Goal: Task Accomplishment & Management: Use online tool/utility

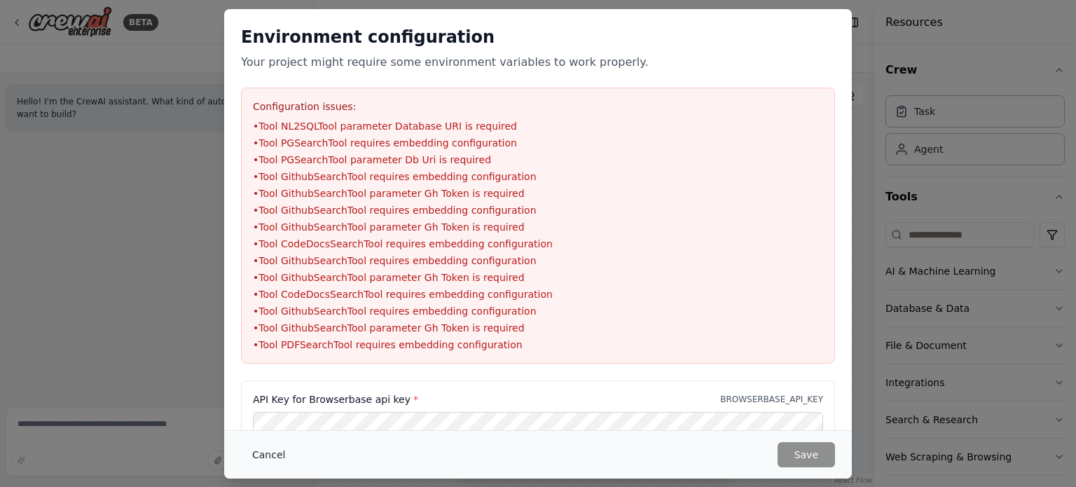
click at [263, 448] on button "Cancel" at bounding box center [268, 454] width 55 height 25
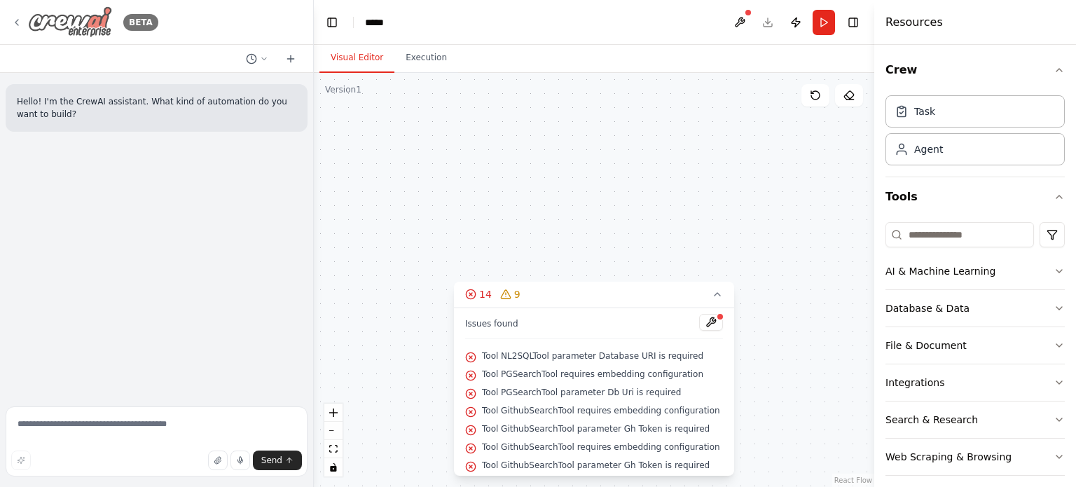
click at [15, 25] on icon at bounding box center [16, 22] width 11 height 11
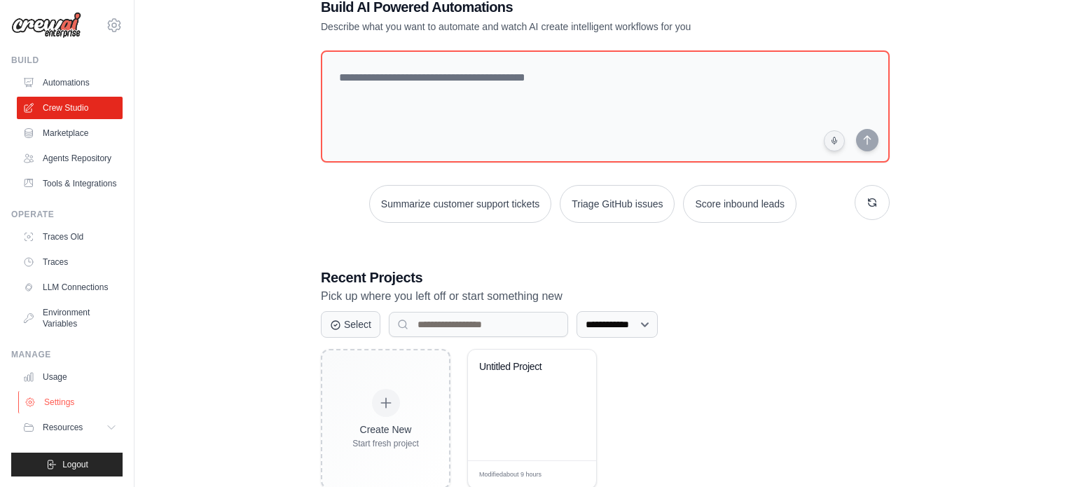
click at [51, 405] on link "Settings" at bounding box center [71, 402] width 106 height 22
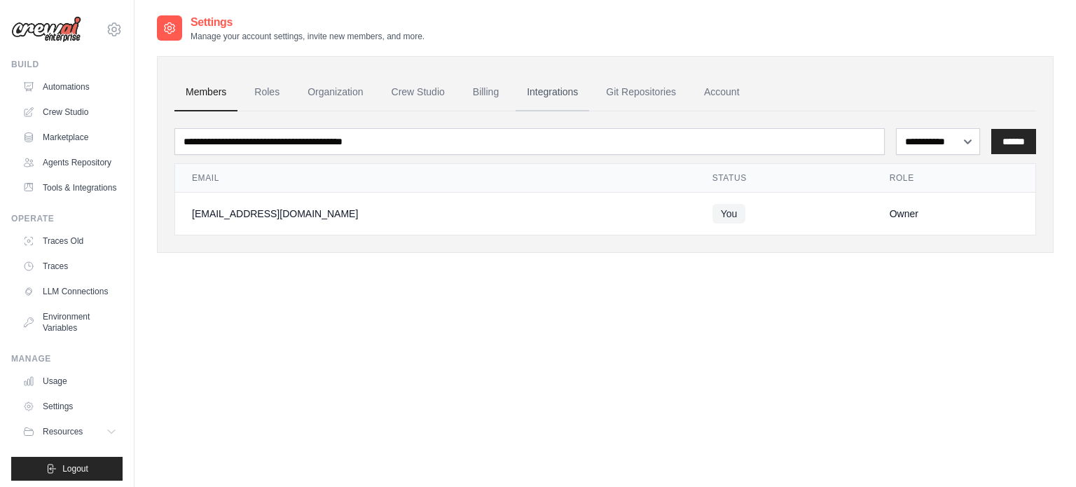
click at [540, 97] on link "Integrations" at bounding box center [553, 93] width 74 height 38
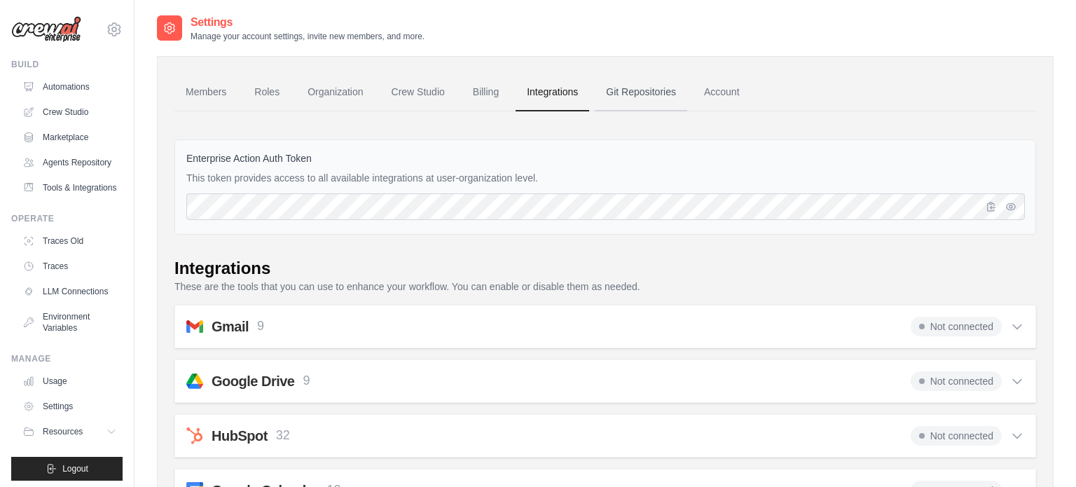
click at [626, 91] on link "Git Repositories" at bounding box center [641, 93] width 92 height 38
click at [722, 97] on link "Account" at bounding box center [722, 93] width 58 height 38
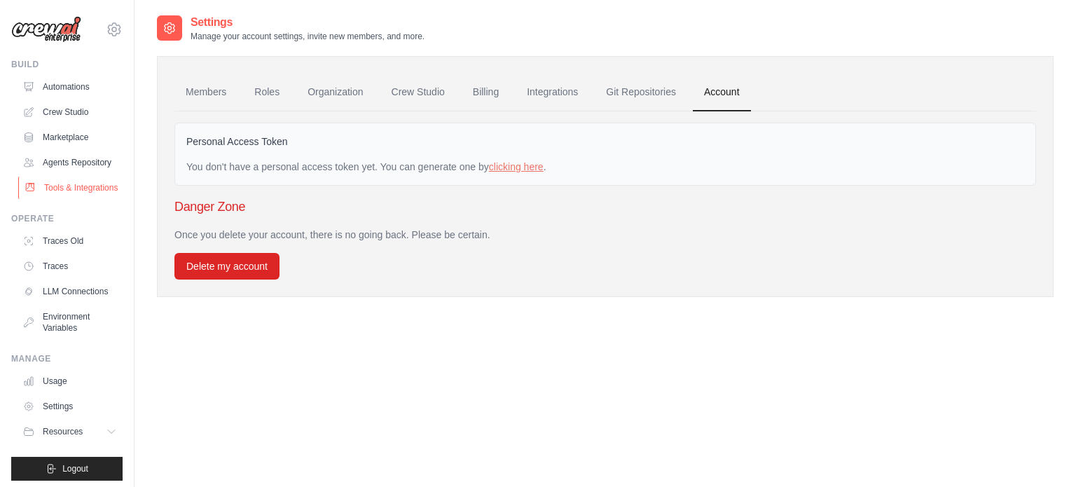
click at [65, 186] on link "Tools & Integrations" at bounding box center [71, 188] width 106 height 22
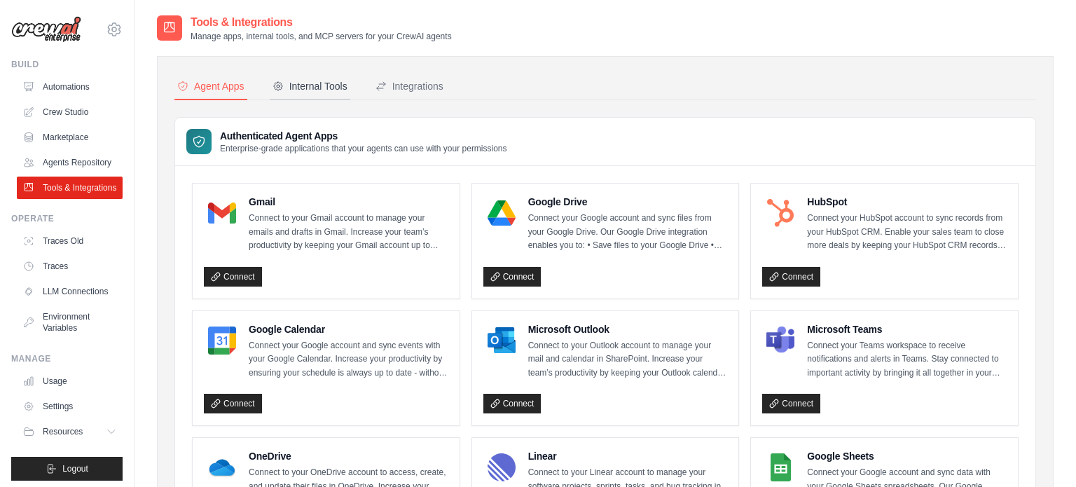
click at [284, 83] on div "Internal Tools" at bounding box center [310, 86] width 75 height 14
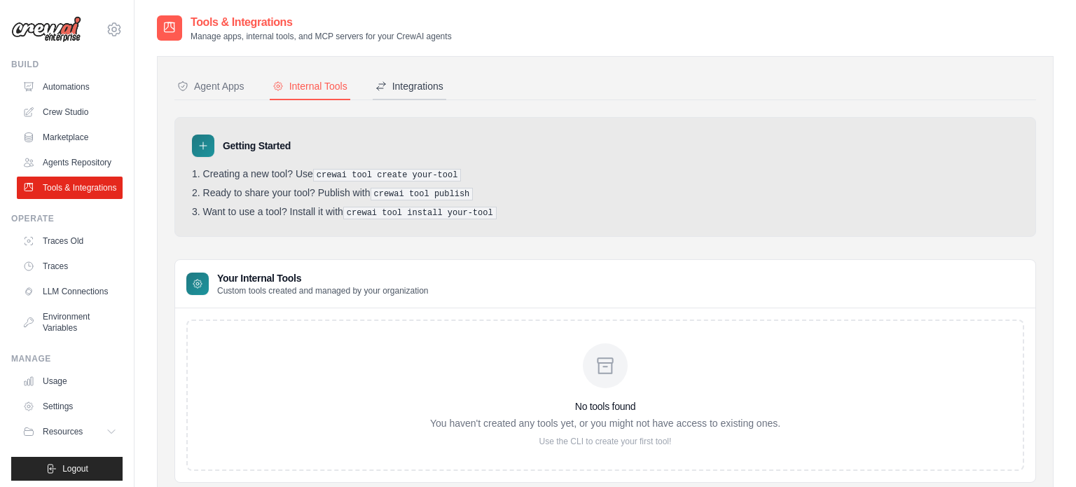
click at [407, 75] on button "Integrations" at bounding box center [410, 87] width 74 height 27
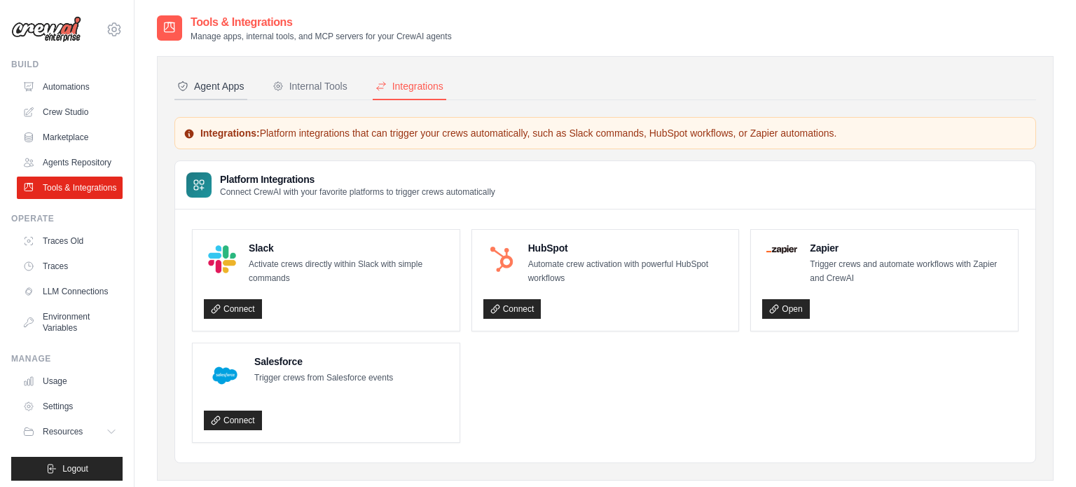
click at [207, 93] on button "Agent Apps" at bounding box center [210, 87] width 73 height 27
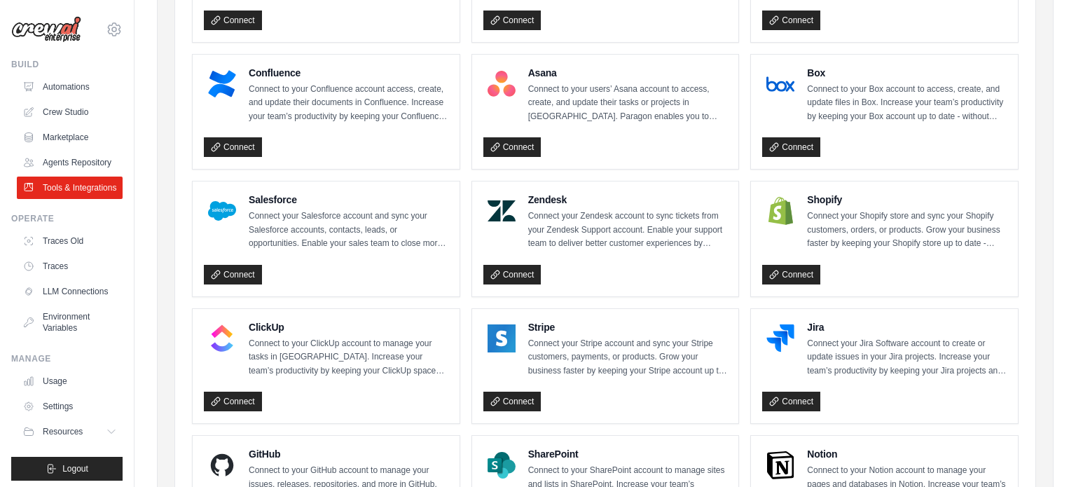
scroll to position [563, 0]
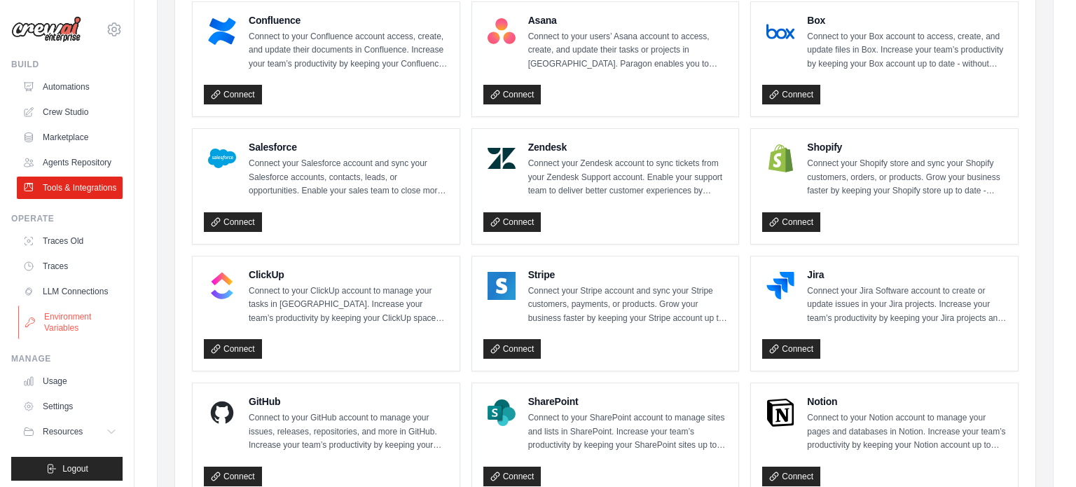
click at [60, 317] on link "Environment Variables" at bounding box center [71, 322] width 106 height 34
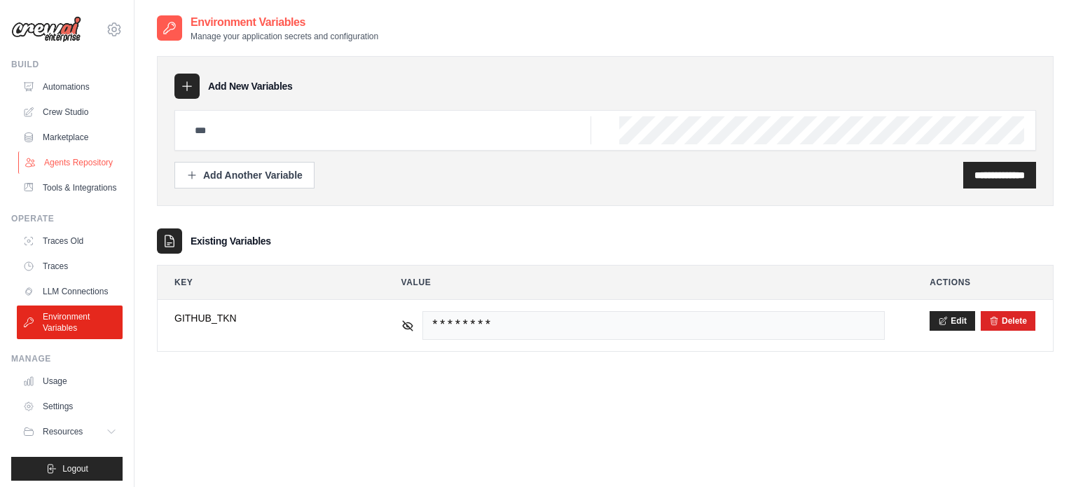
click at [52, 161] on link "Agents Repository" at bounding box center [71, 162] width 106 height 22
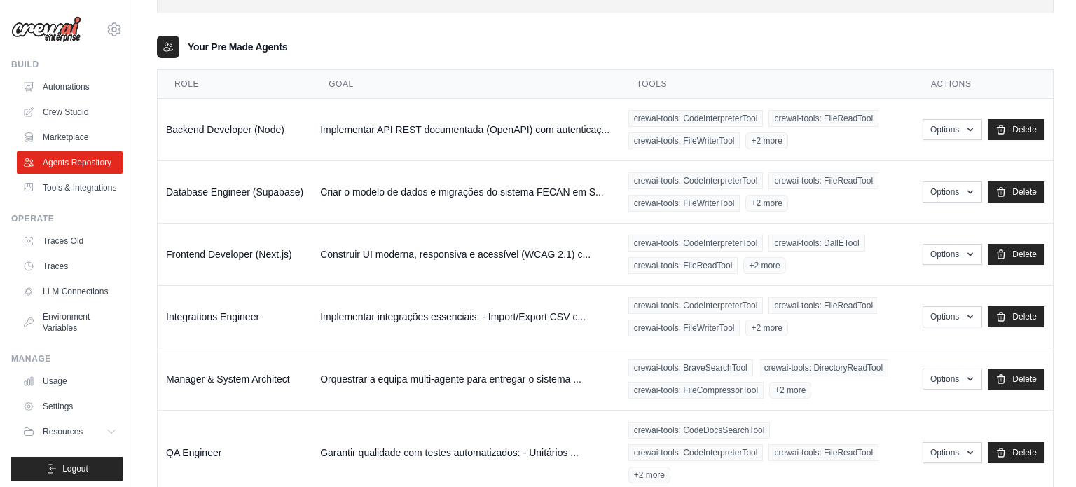
scroll to position [165, 0]
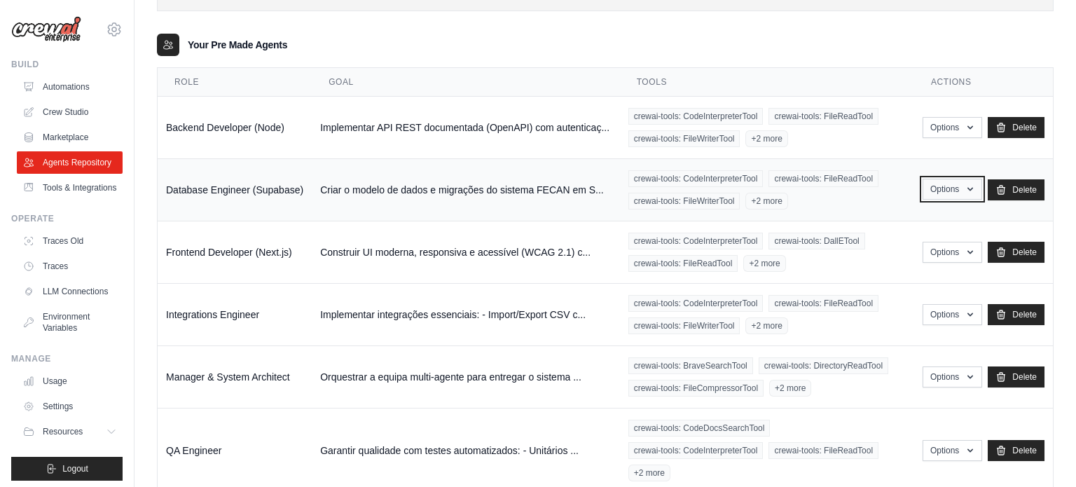
click at [964, 188] on button "Options" at bounding box center [953, 189] width 60 height 21
click at [906, 244] on link "Edit" at bounding box center [931, 246] width 101 height 25
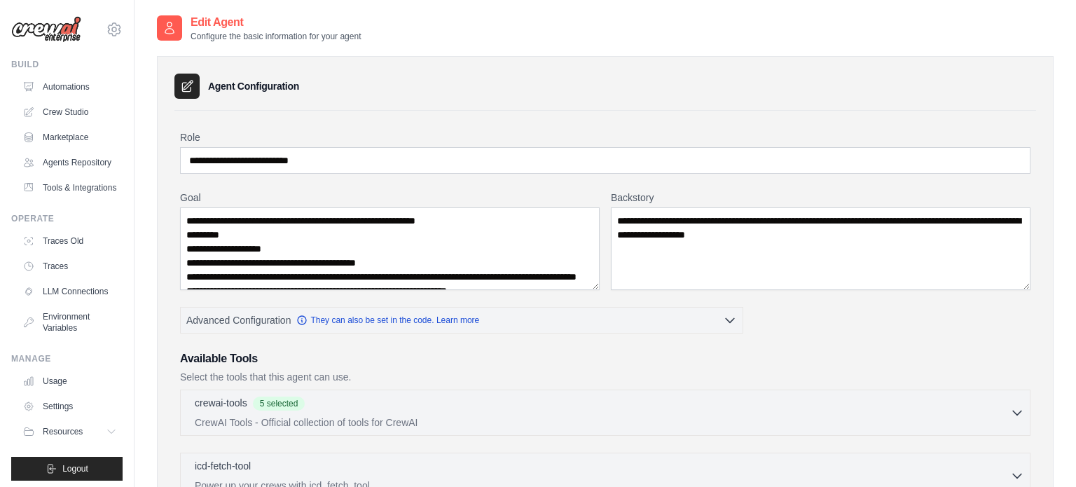
scroll to position [112, 0]
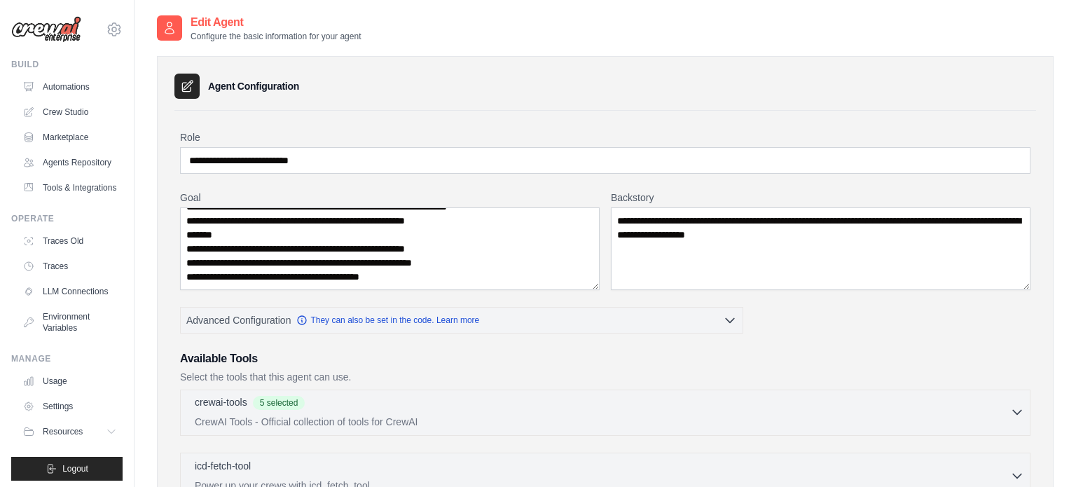
click at [316, 413] on div "crewai-tools 5 selected CrewAI Tools - Official collection of tools for CrewAI" at bounding box center [602, 412] width 815 height 34
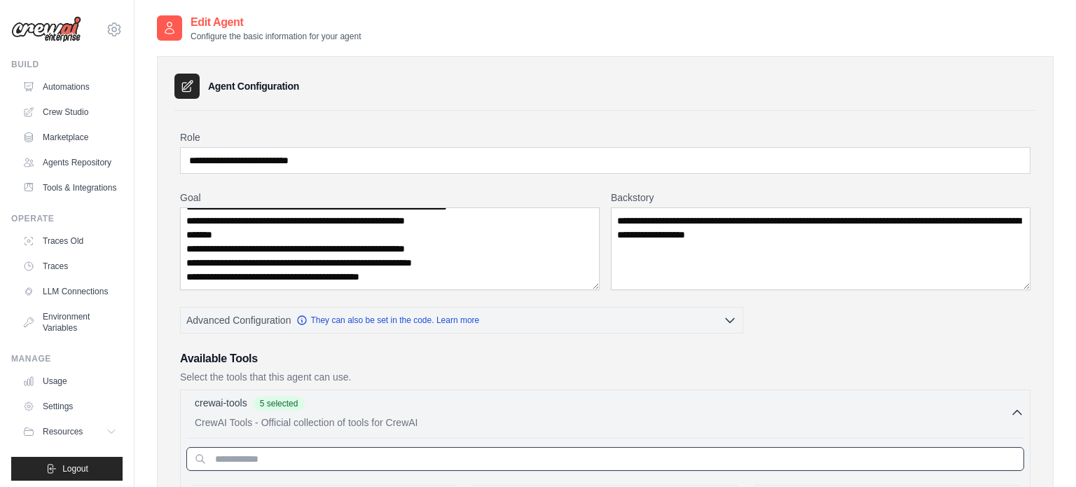
click at [325, 448] on input "text" at bounding box center [605, 459] width 838 height 24
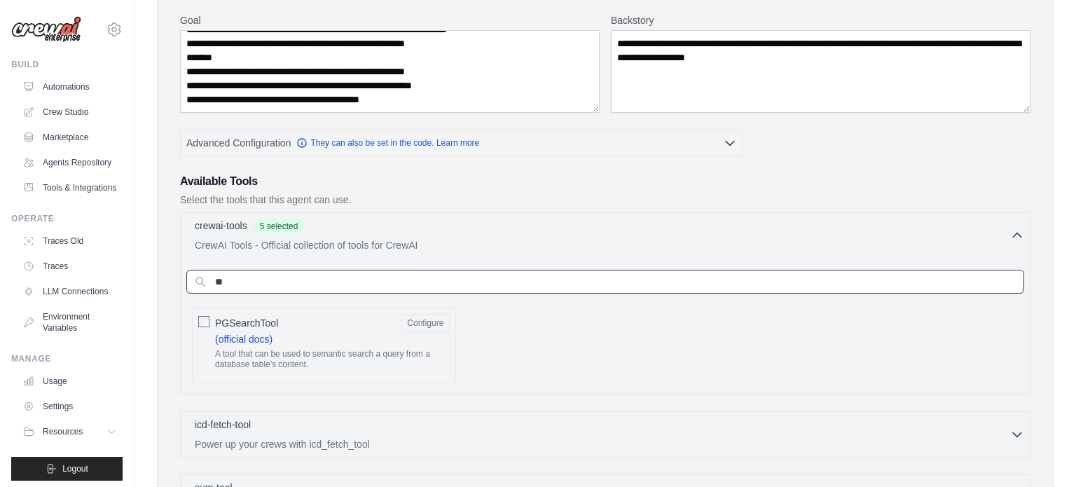
scroll to position [189, 0]
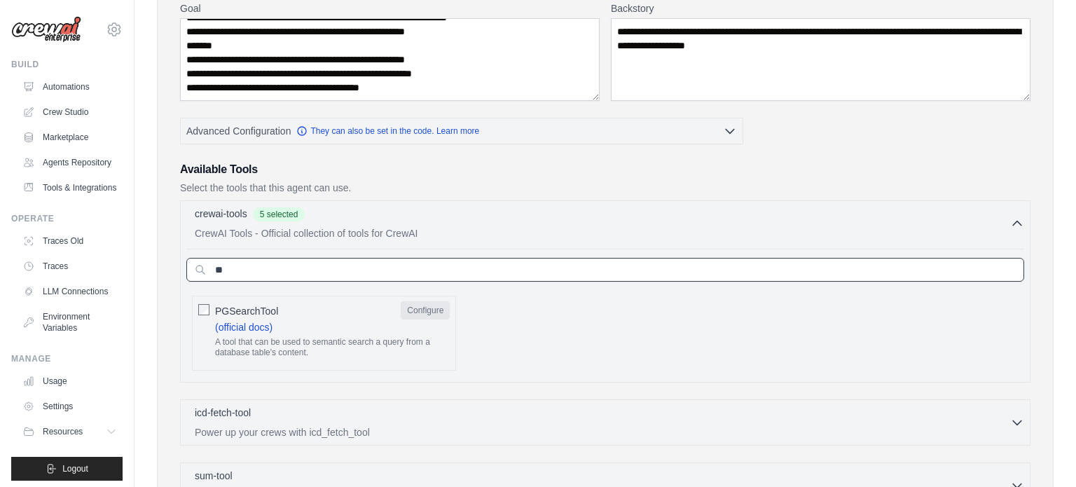
type input "**"
click at [441, 305] on button "Configure" at bounding box center [425, 310] width 49 height 18
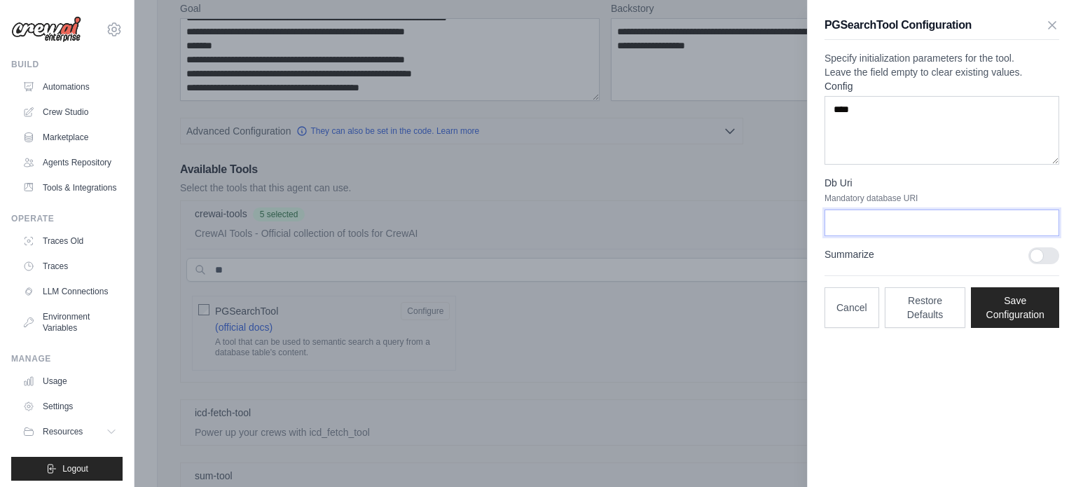
click at [866, 236] on input "Db Uri" at bounding box center [942, 222] width 235 height 27
paste input "**********"
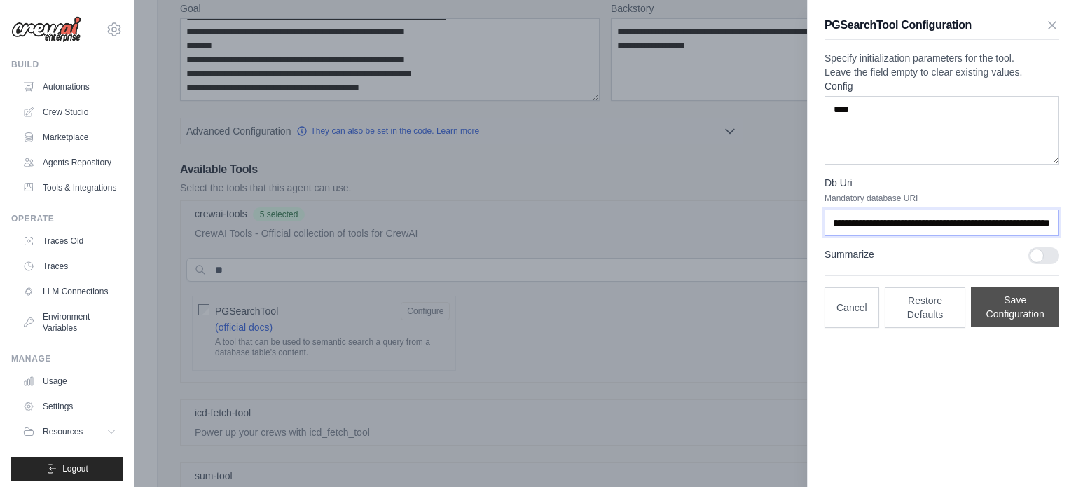
type input "**********"
click at [1007, 326] on button "Save Configuration" at bounding box center [1015, 307] width 88 height 41
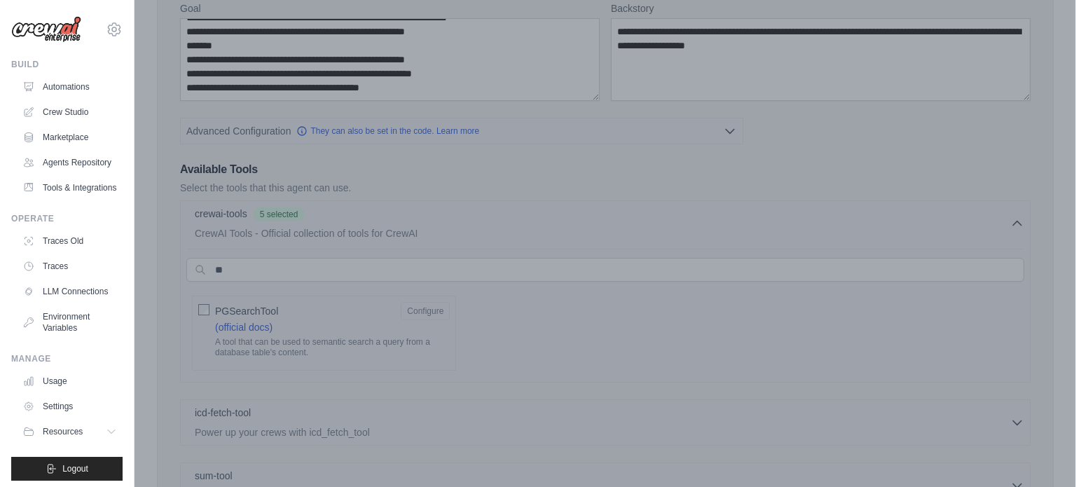
scroll to position [0, 0]
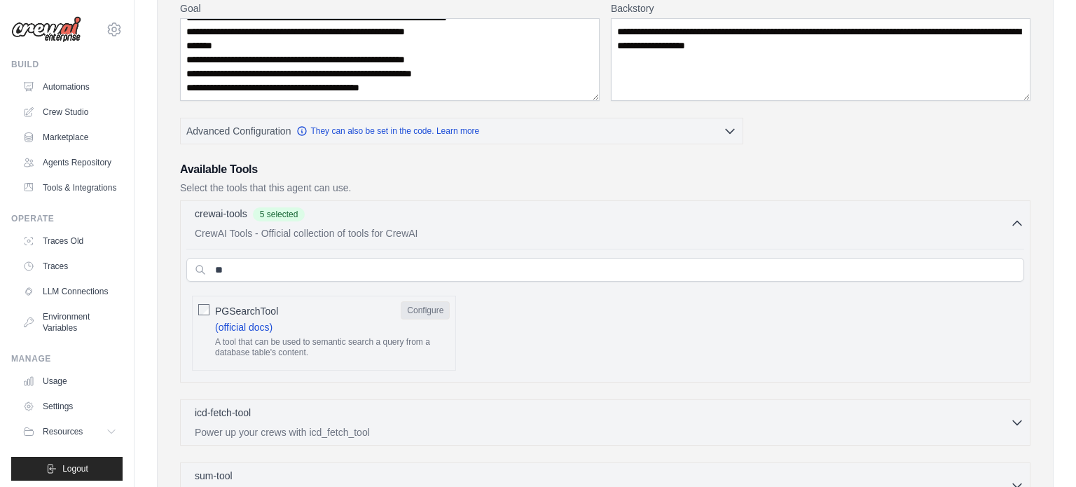
click at [420, 301] on button "Configure" at bounding box center [425, 310] width 49 height 18
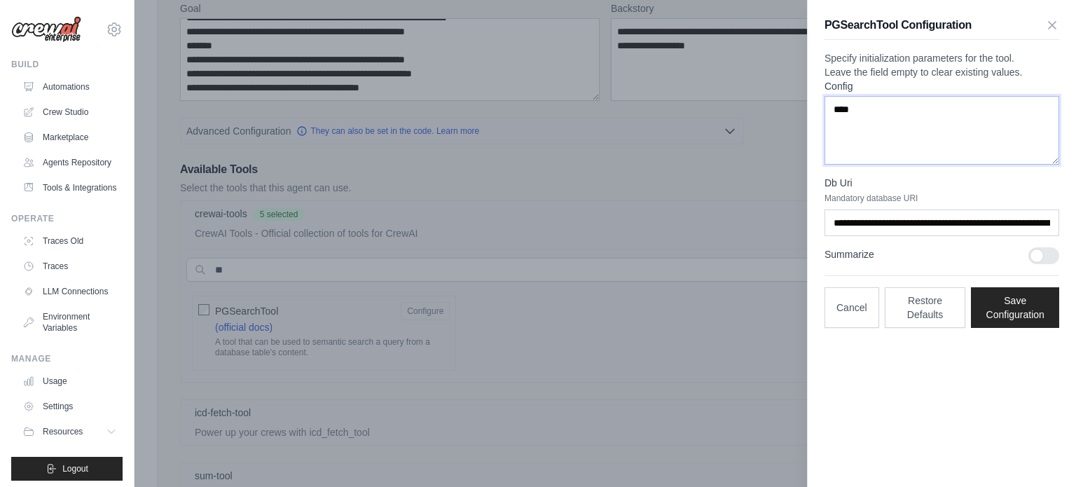
click at [916, 126] on textarea "****" at bounding box center [942, 130] width 235 height 69
click at [942, 79] on p "Specify initialization parameters for the tool. Leave the field empty to clear …" at bounding box center [942, 65] width 235 height 28
click at [1008, 321] on button "Save Configuration" at bounding box center [1015, 307] width 88 height 41
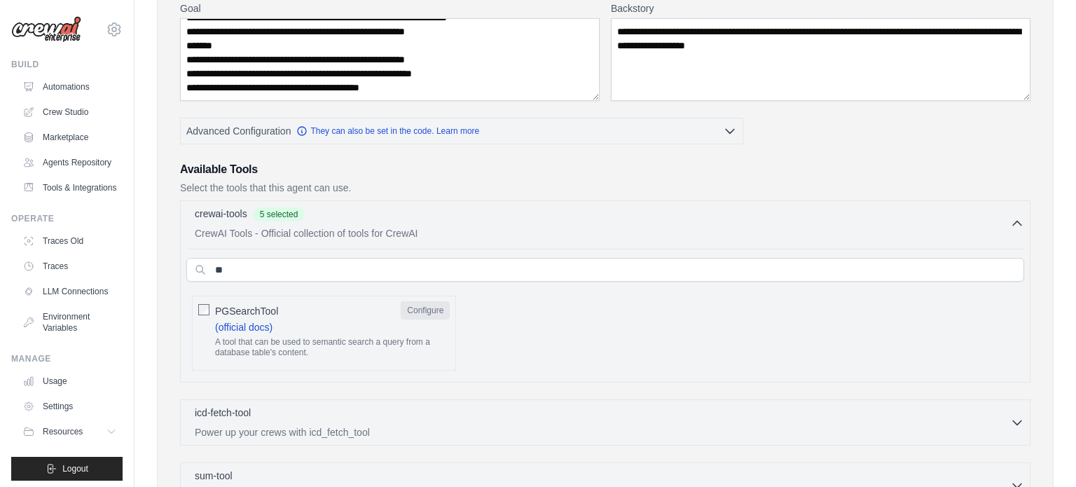
click at [412, 305] on button "Configure" at bounding box center [425, 310] width 49 height 18
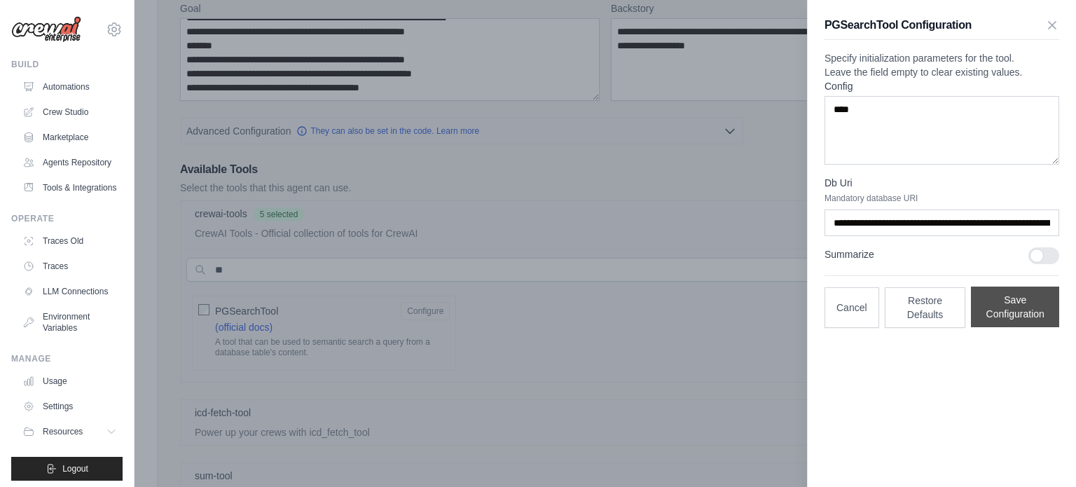
click at [1017, 327] on button "Save Configuration" at bounding box center [1015, 307] width 88 height 41
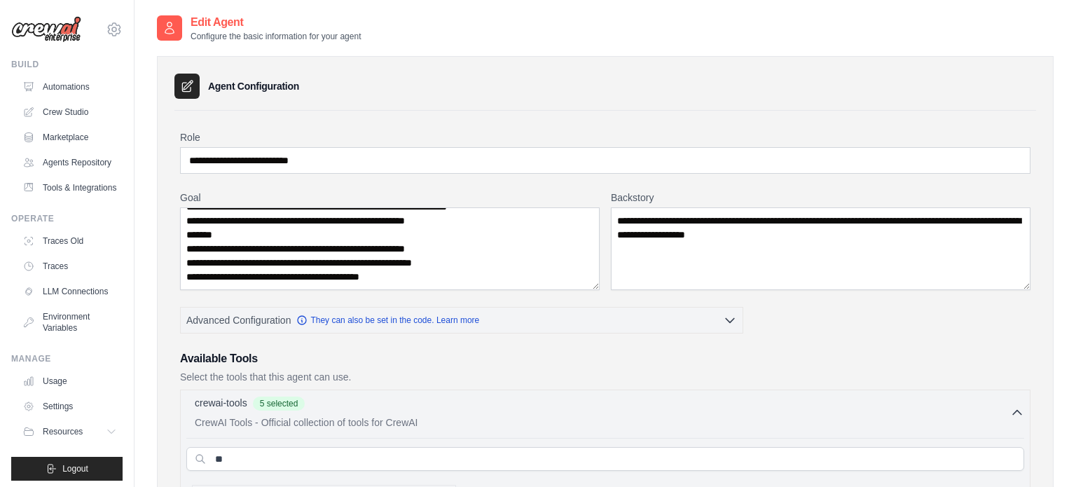
scroll to position [503, 0]
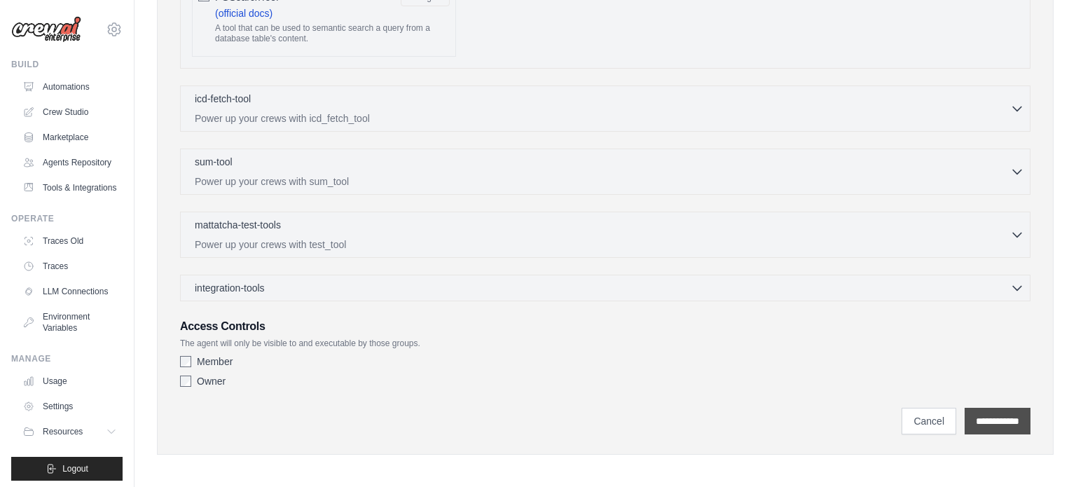
click at [1007, 425] on input "**********" at bounding box center [998, 421] width 66 height 27
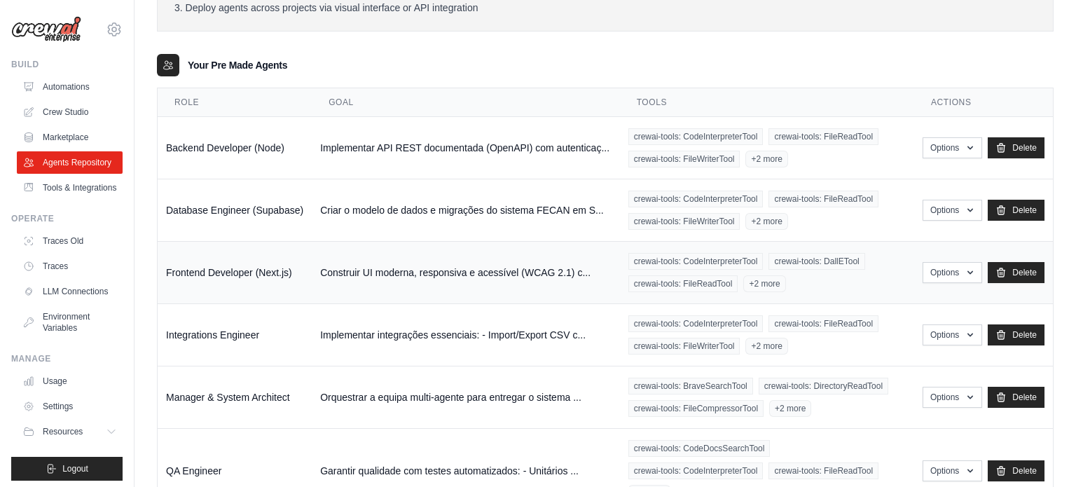
scroll to position [193, 0]
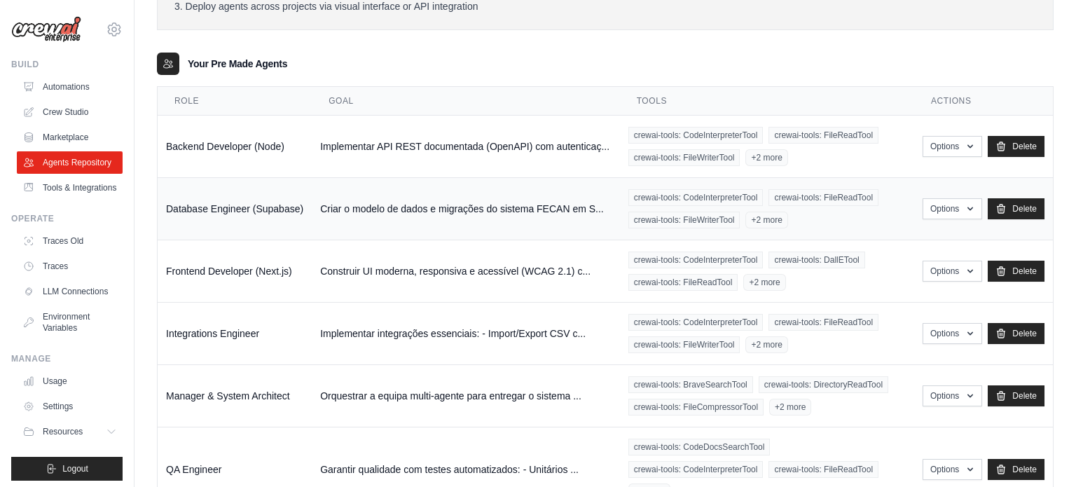
click at [765, 221] on span "+2 more" at bounding box center [766, 220] width 42 height 17
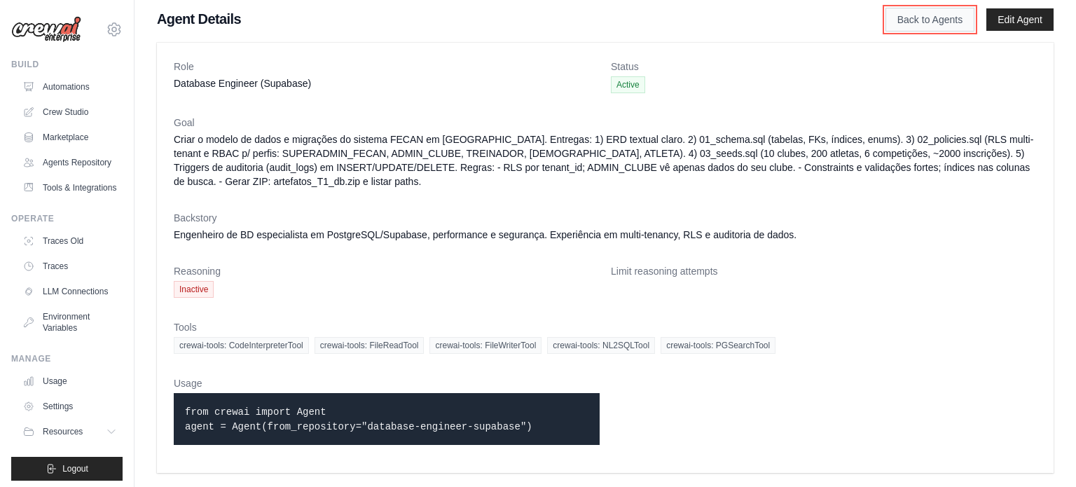
click at [906, 26] on link "Back to Agents" at bounding box center [930, 20] width 89 height 24
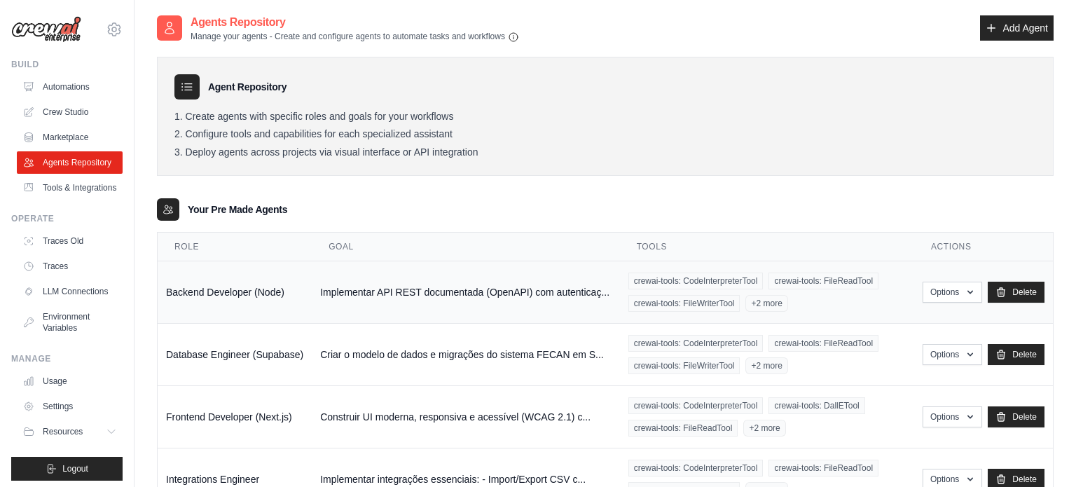
click at [850, 310] on div "crewai-tools: CodeInterpreterTool crewai-tools: FileReadTool crewai-tools: File…" at bounding box center [766, 292] width 277 height 39
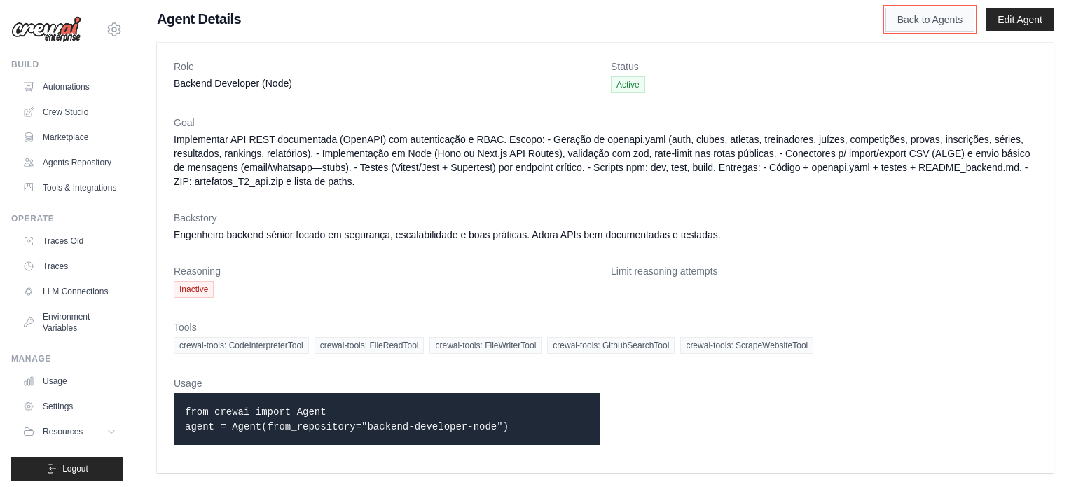
click at [925, 24] on link "Back to Agents" at bounding box center [930, 20] width 89 height 24
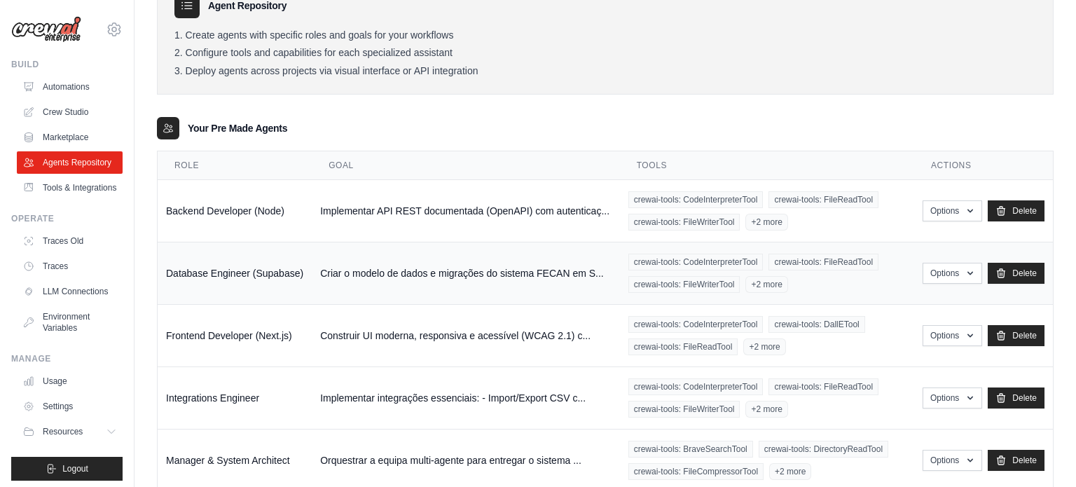
scroll to position [81, 0]
click at [837, 352] on div "crewai-tools: CodeInterpreterTool crewai-tools: DallETool crewai-tools: FileRea…" at bounding box center [766, 335] width 277 height 39
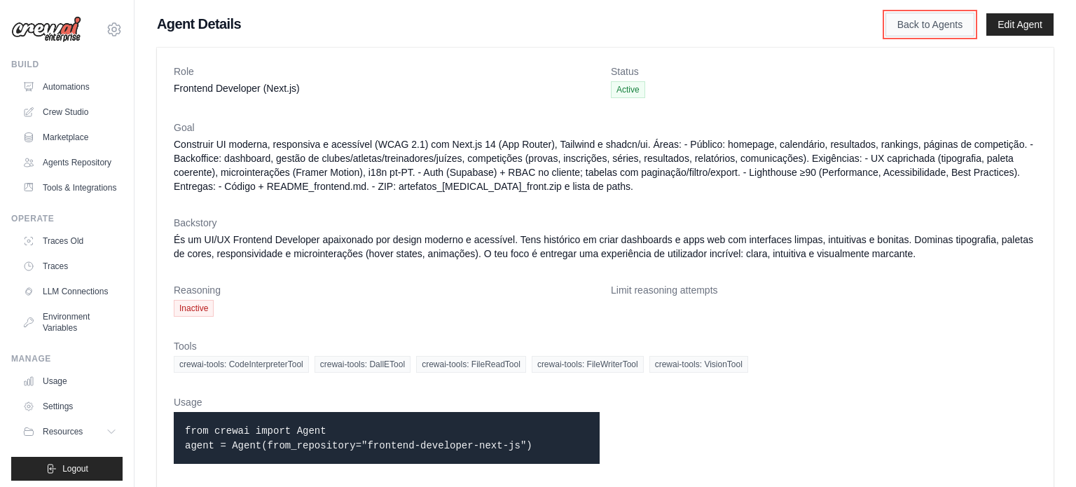
click at [909, 18] on link "Back to Agents" at bounding box center [930, 25] width 89 height 24
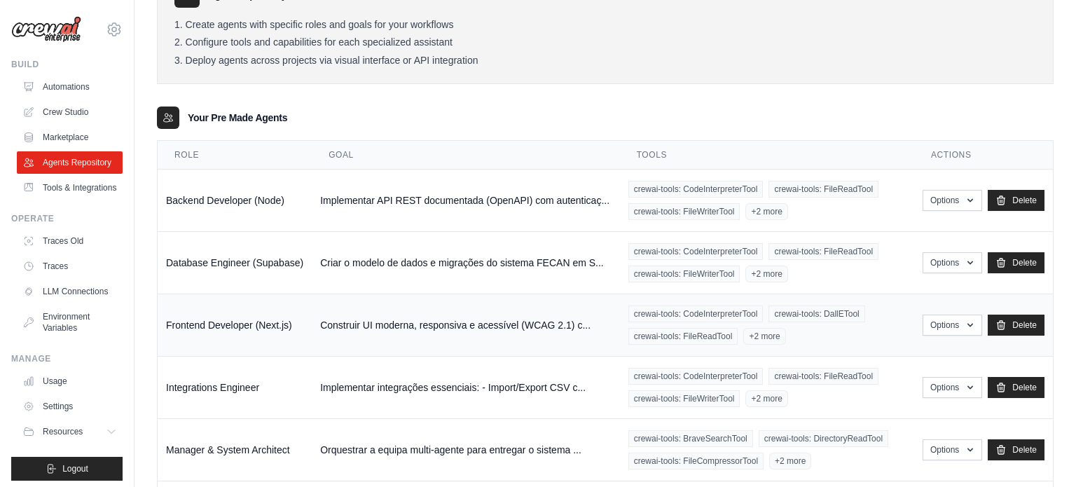
scroll to position [95, 0]
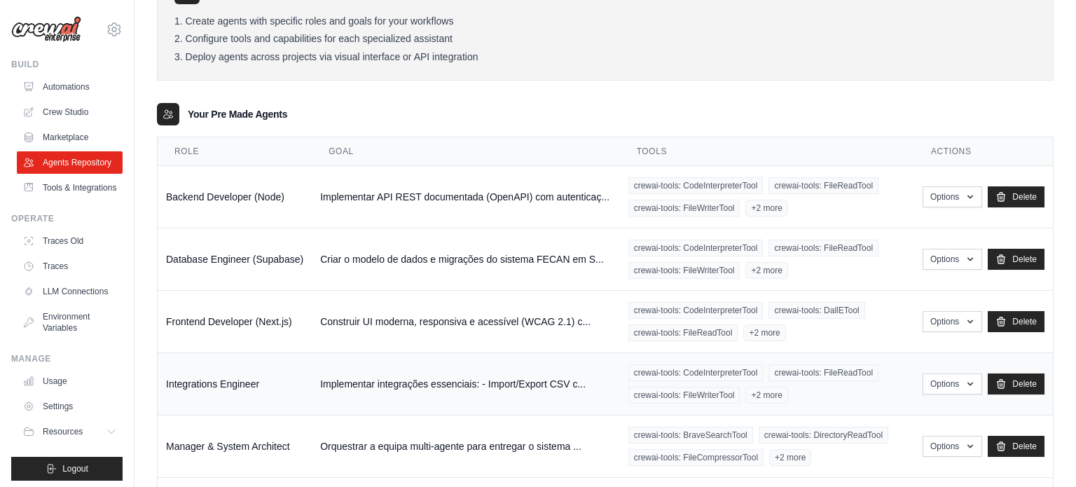
click at [871, 383] on div "crewai-tools: CodeInterpreterTool crewai-tools: FileReadTool crewai-tools: File…" at bounding box center [766, 383] width 277 height 39
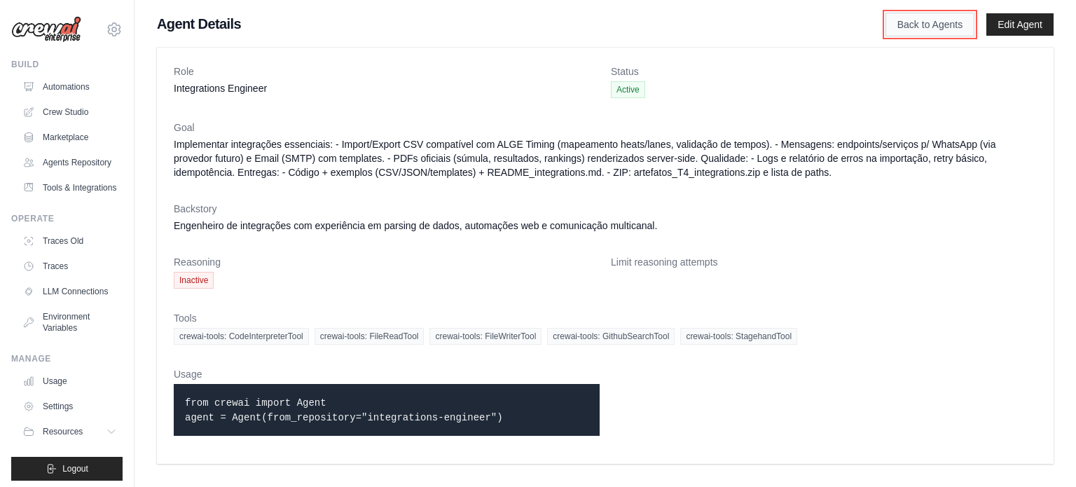
click at [912, 24] on link "Back to Agents" at bounding box center [930, 25] width 89 height 24
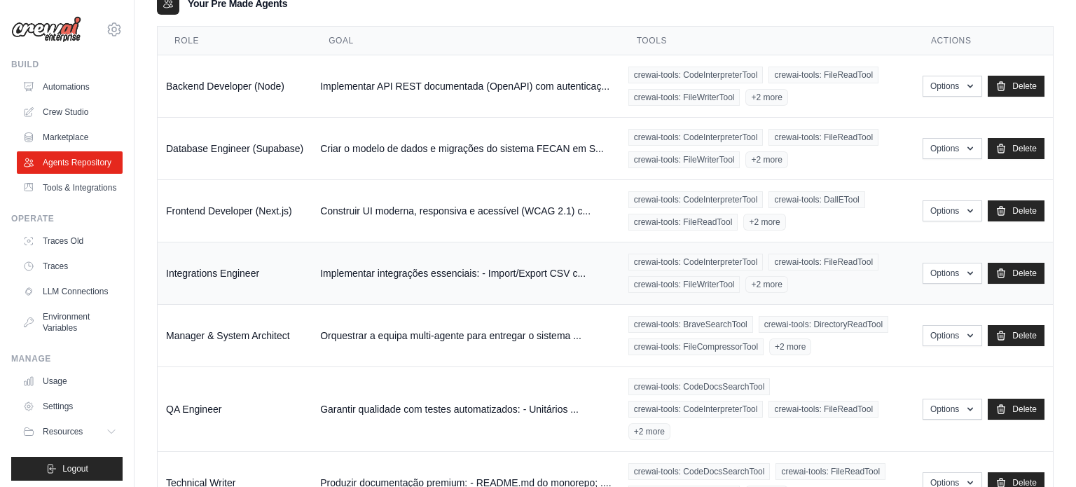
scroll to position [219, 0]
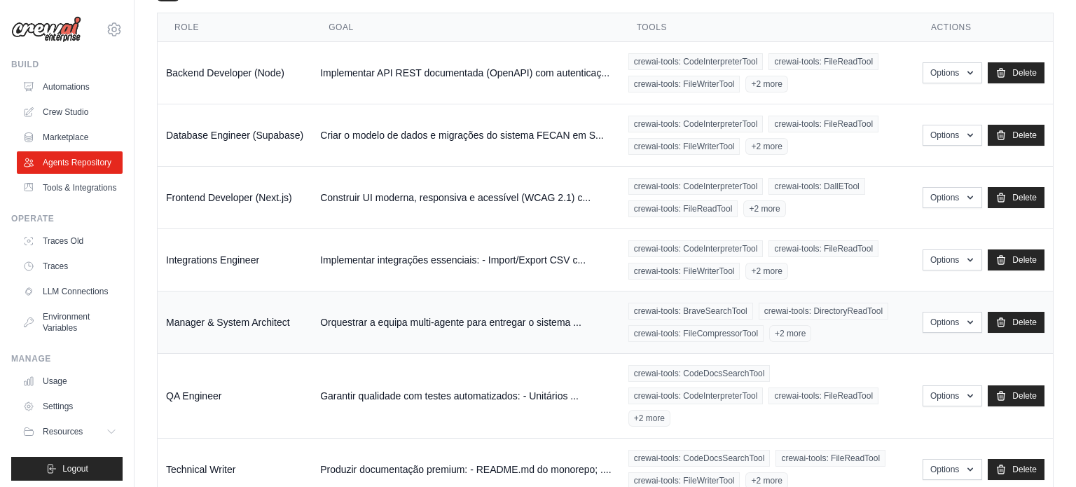
click at [847, 325] on div "crewai-tools: BraveSearchTool crewai-tools: DirectoryReadTool crewai-tools: Fil…" at bounding box center [766, 322] width 277 height 39
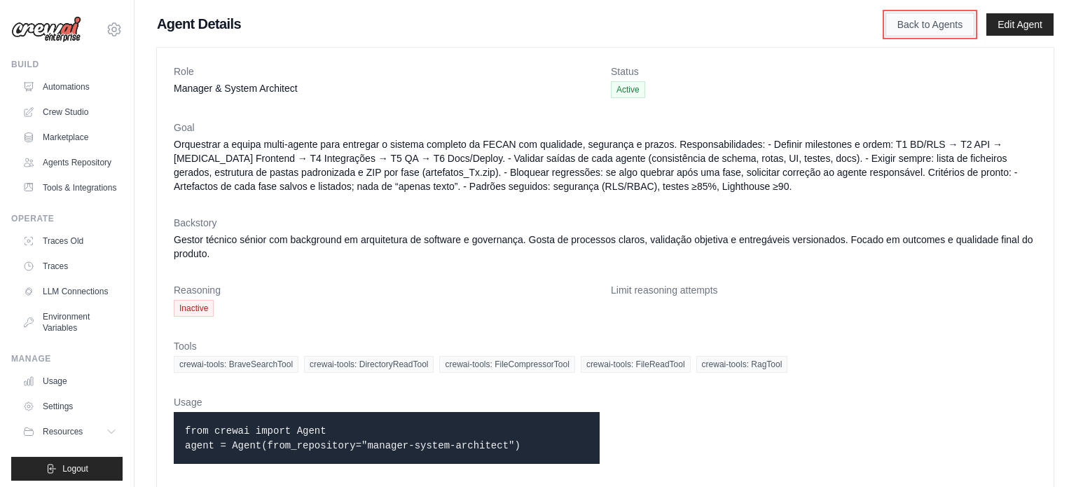
click at [901, 32] on link "Back to Agents" at bounding box center [930, 25] width 89 height 24
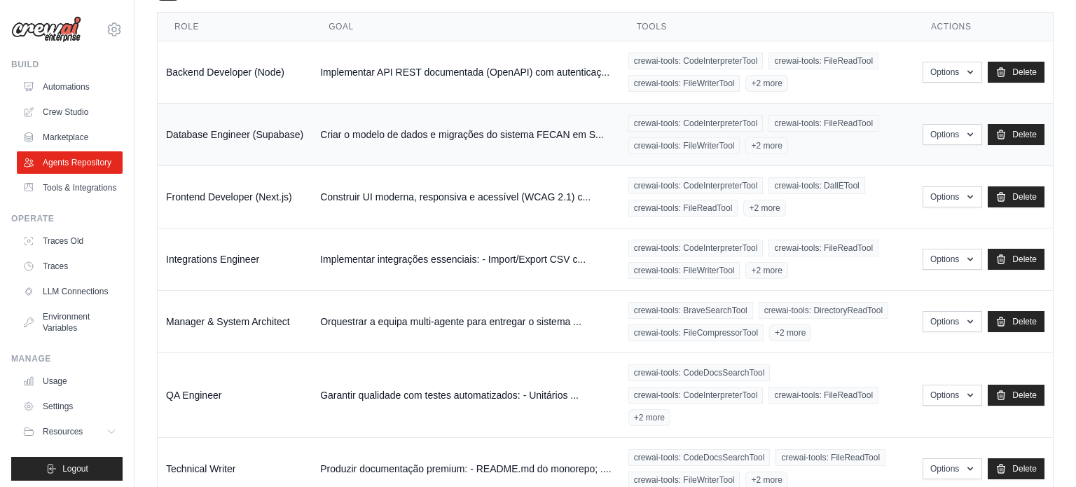
scroll to position [224, 0]
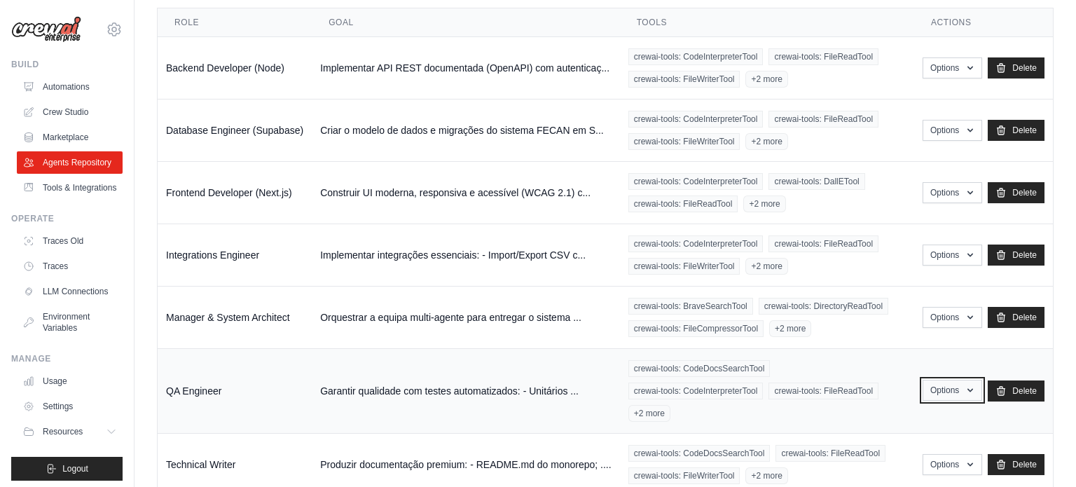
click at [955, 387] on button "Options" at bounding box center [953, 390] width 60 height 21
click at [784, 409] on div "crewai-tools: CodeDocsSearchTool crewai-tools: CodeInterpreterTool crewai-tools…" at bounding box center [766, 391] width 277 height 62
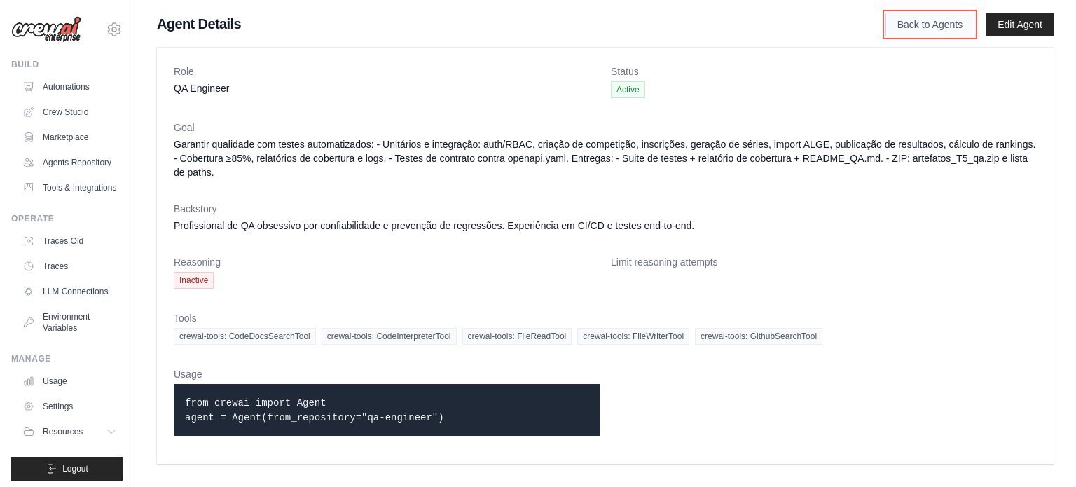
click at [914, 18] on link "Back to Agents" at bounding box center [930, 25] width 89 height 24
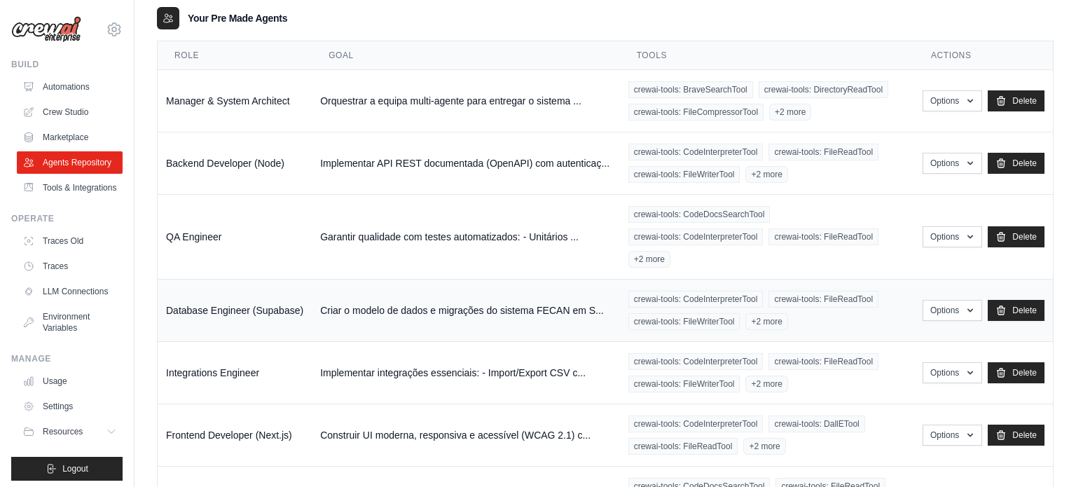
scroll to position [268, 0]
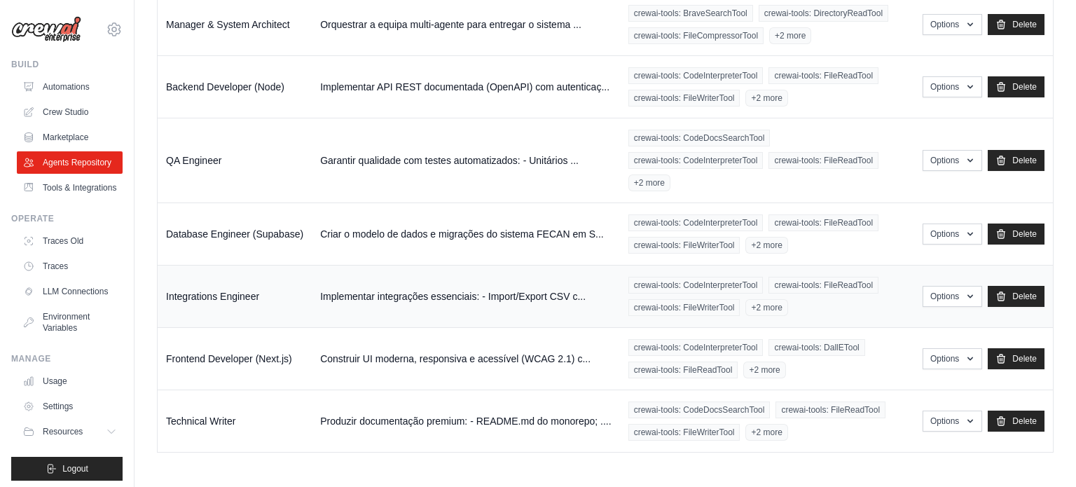
click at [801, 312] on div "crewai-tools: CodeInterpreterTool crewai-tools: FileReadTool crewai-tools: File…" at bounding box center [766, 296] width 277 height 39
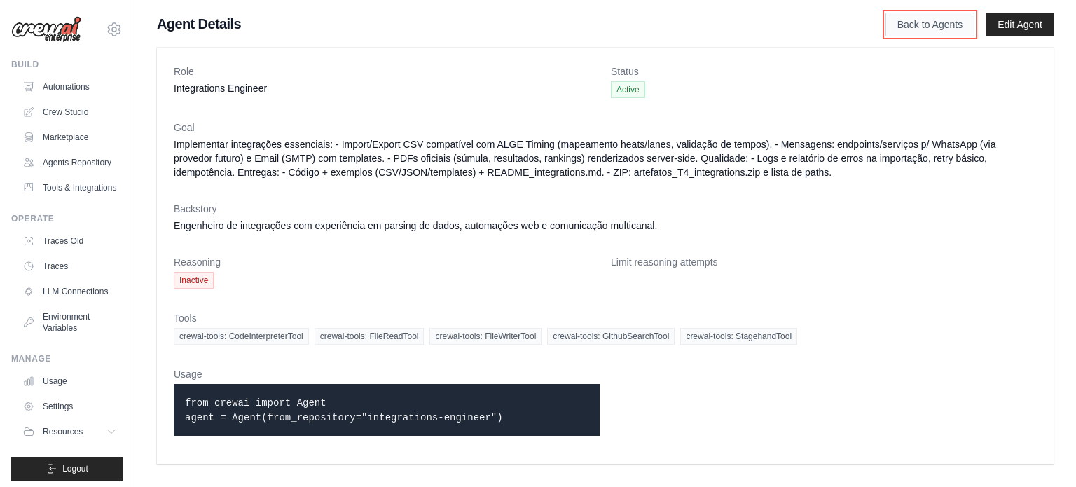
click at [914, 16] on link "Back to Agents" at bounding box center [930, 25] width 89 height 24
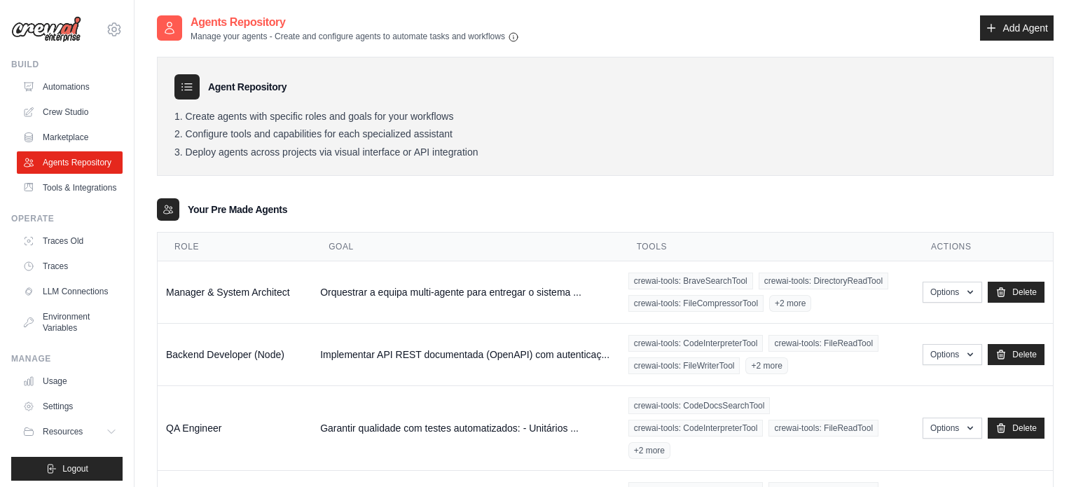
scroll to position [268, 0]
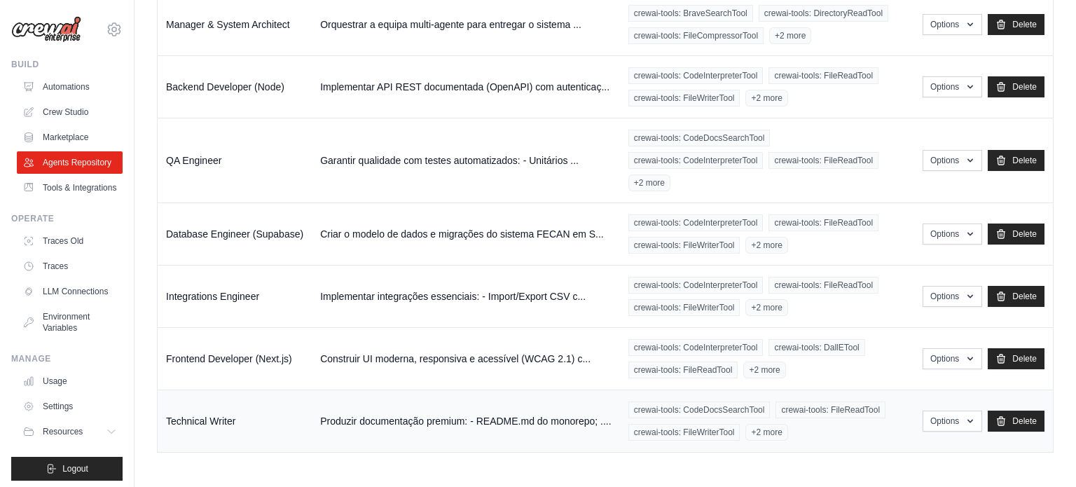
click at [842, 434] on div "crewai-tools: CodeDocsSearchTool crewai-tools: FileReadTool crewai-tools: FileW…" at bounding box center [766, 420] width 277 height 39
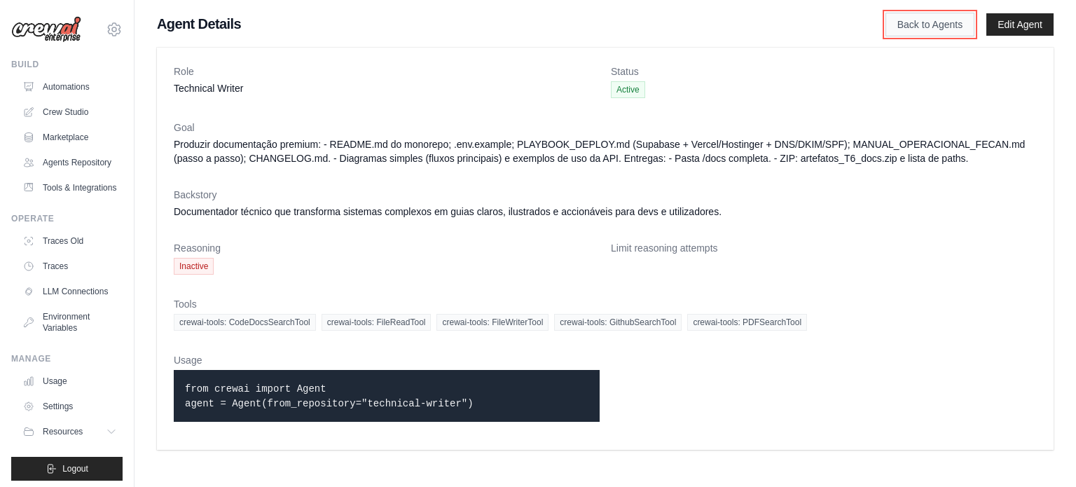
click at [893, 25] on link "Back to Agents" at bounding box center [930, 25] width 89 height 24
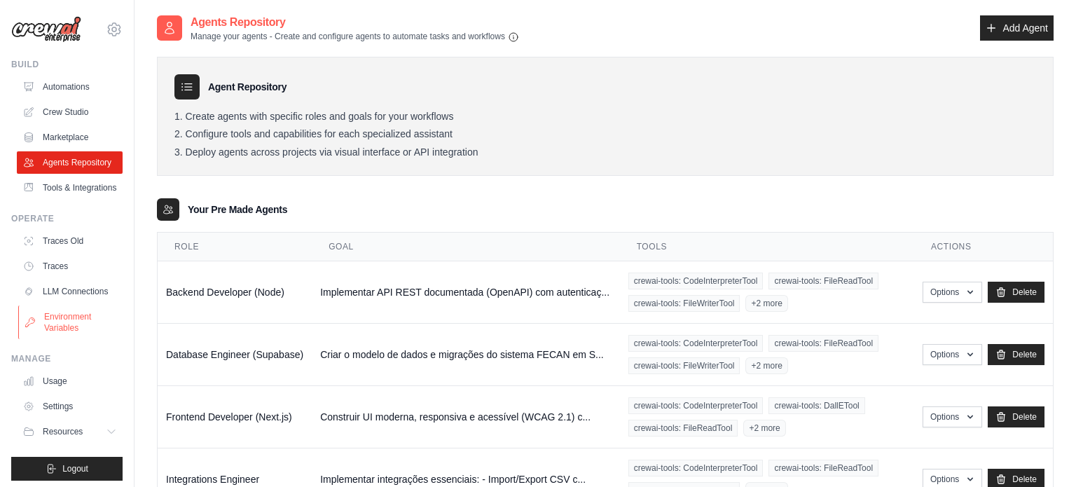
click at [63, 318] on link "Environment Variables" at bounding box center [71, 322] width 106 height 34
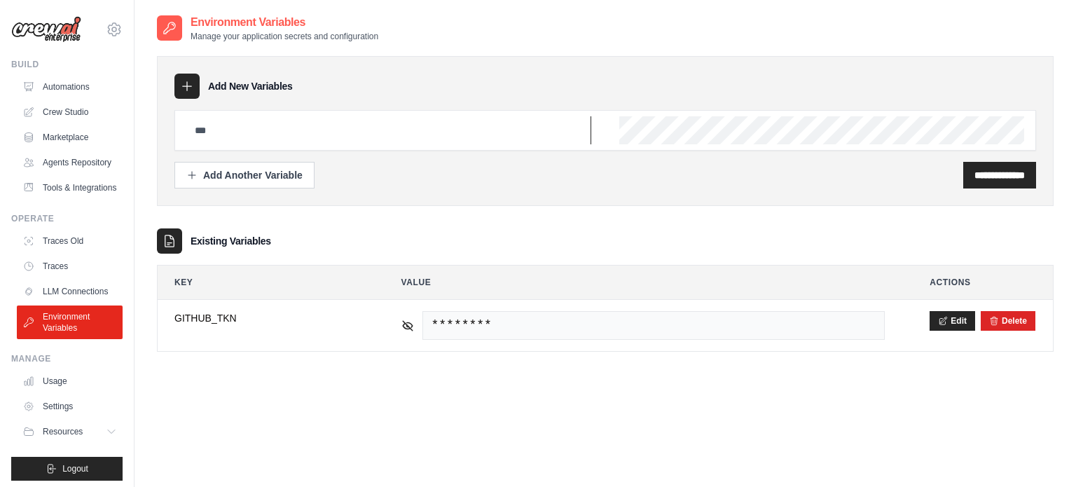
click at [312, 138] on input "text" at bounding box center [388, 130] width 405 height 28
paste input "**********"
type input "**********"
click at [974, 179] on input "**********" at bounding box center [999, 175] width 50 height 14
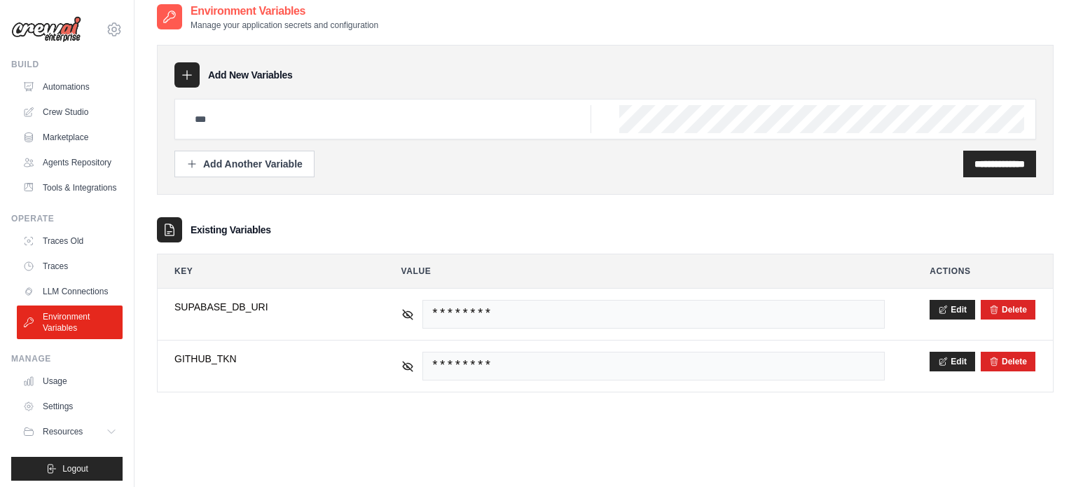
scroll to position [76, 0]
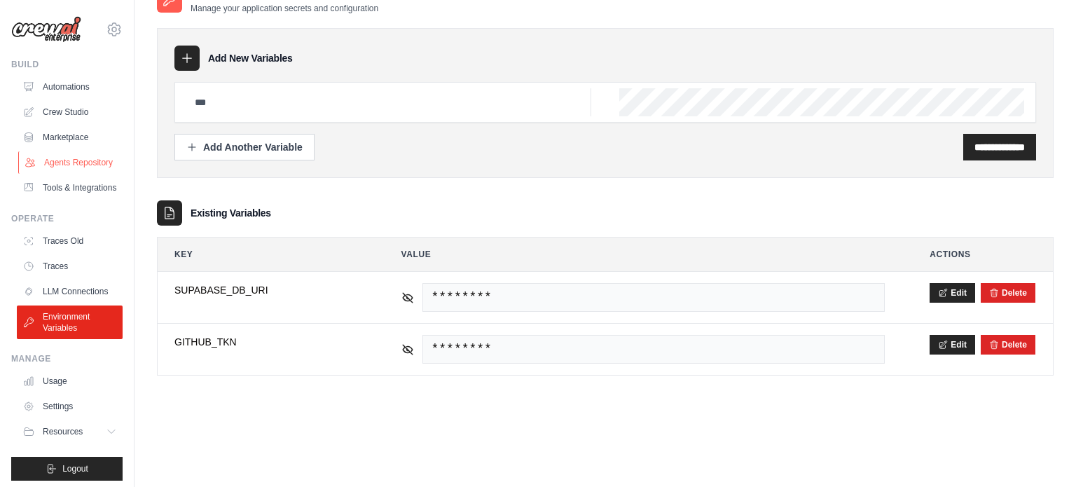
click at [63, 160] on link "Agents Repository" at bounding box center [71, 162] width 106 height 22
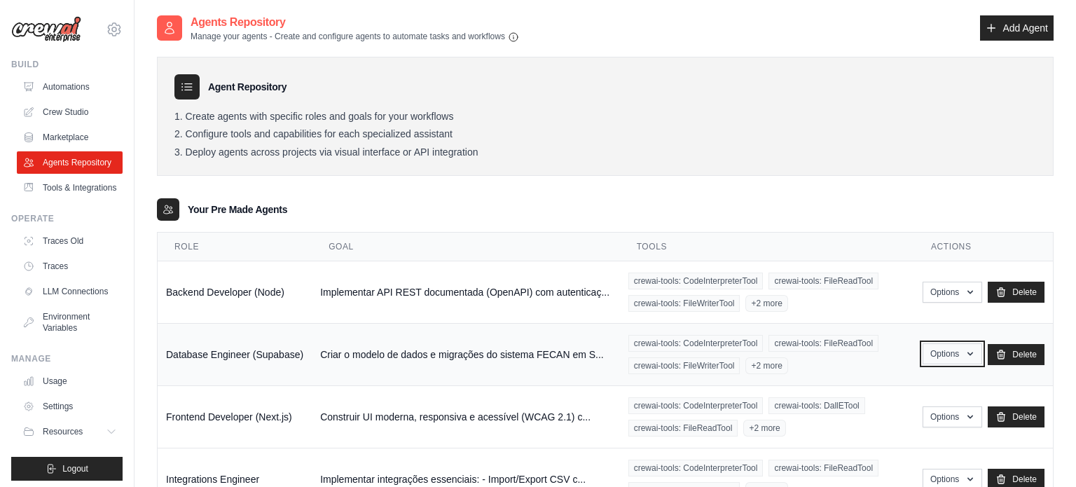
click at [946, 352] on button "Options" at bounding box center [953, 353] width 60 height 21
click at [899, 406] on link "Edit" at bounding box center [931, 411] width 101 height 25
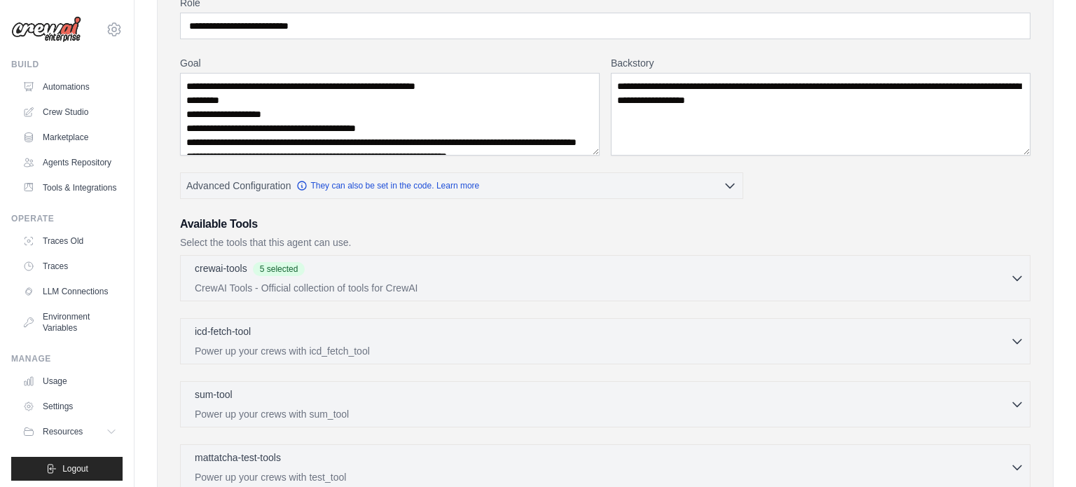
scroll to position [165, 0]
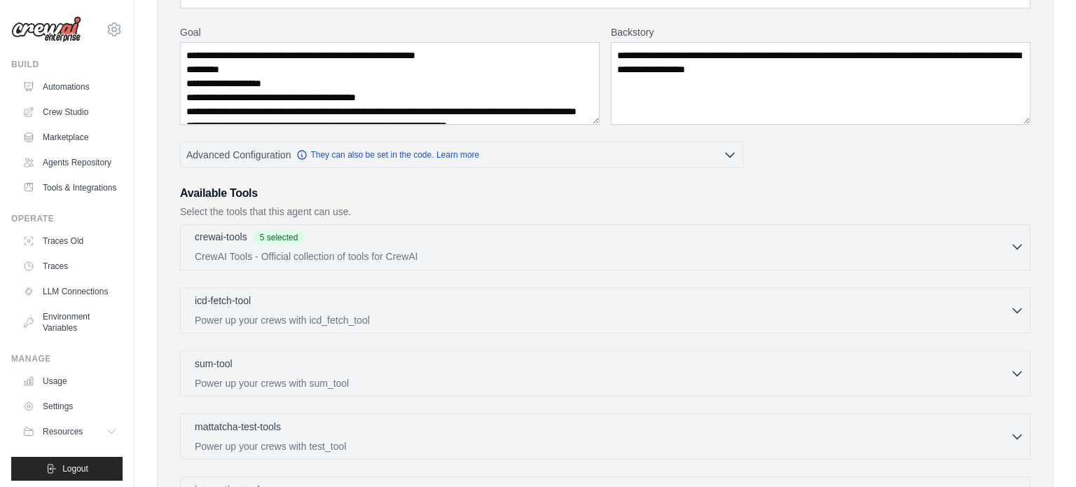
click at [422, 241] on div "crewai-tools 5 selected" at bounding box center [602, 238] width 815 height 17
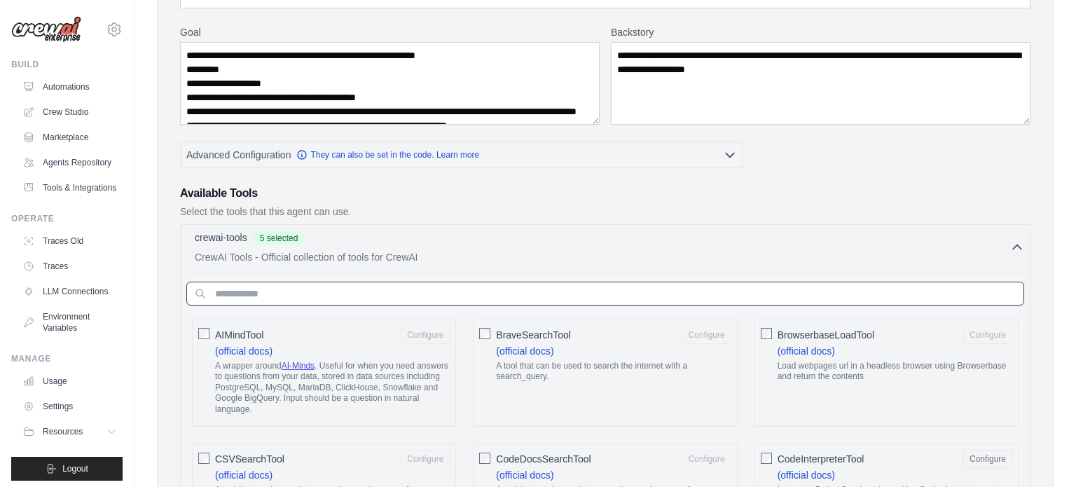
click at [399, 291] on input "text" at bounding box center [605, 294] width 838 height 24
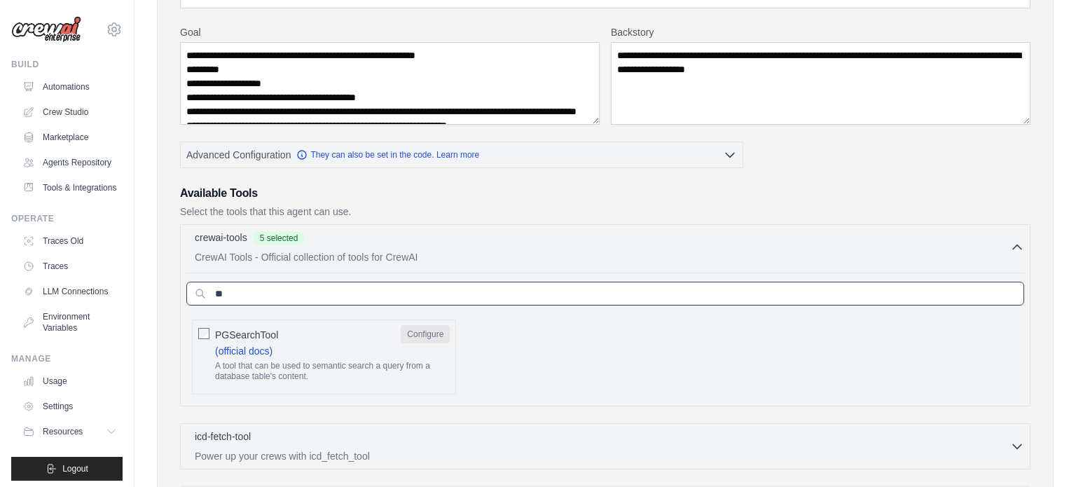
type input "**"
click at [419, 329] on button "Configure" at bounding box center [425, 334] width 49 height 18
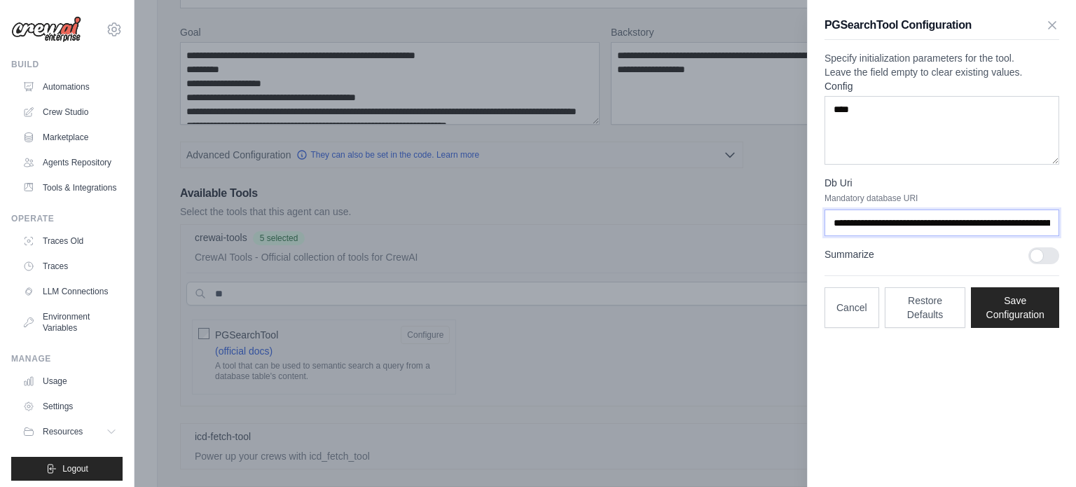
click at [998, 236] on input "**********" at bounding box center [942, 222] width 235 height 27
paste input "text"
click at [954, 236] on input "**********" at bounding box center [942, 222] width 235 height 27
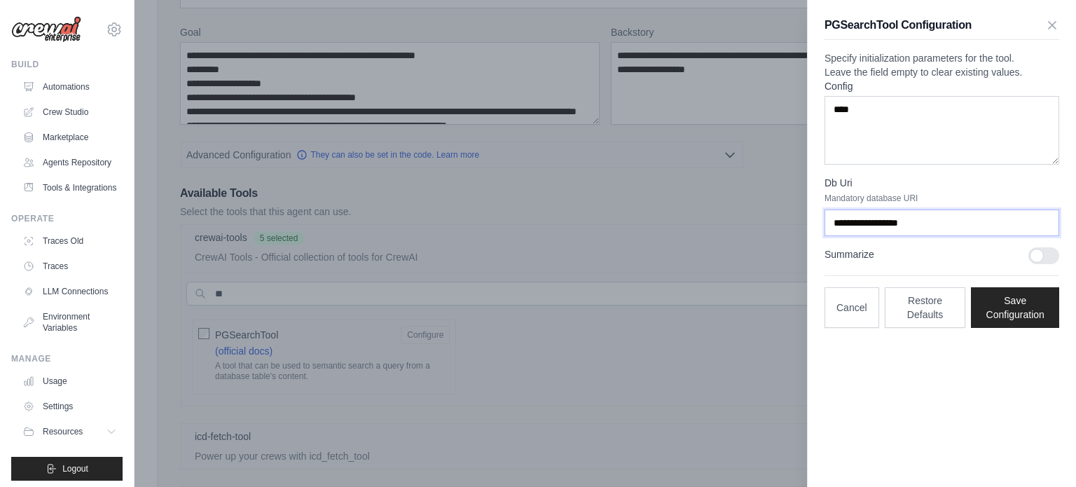
click at [866, 236] on input "**********" at bounding box center [942, 222] width 235 height 27
type input "**********"
click at [901, 261] on label "Summarize" at bounding box center [921, 254] width 193 height 14
click at [1008, 261] on label "Summarize" at bounding box center [921, 254] width 193 height 14
click at [994, 324] on button "Save Configuration" at bounding box center [1015, 307] width 88 height 41
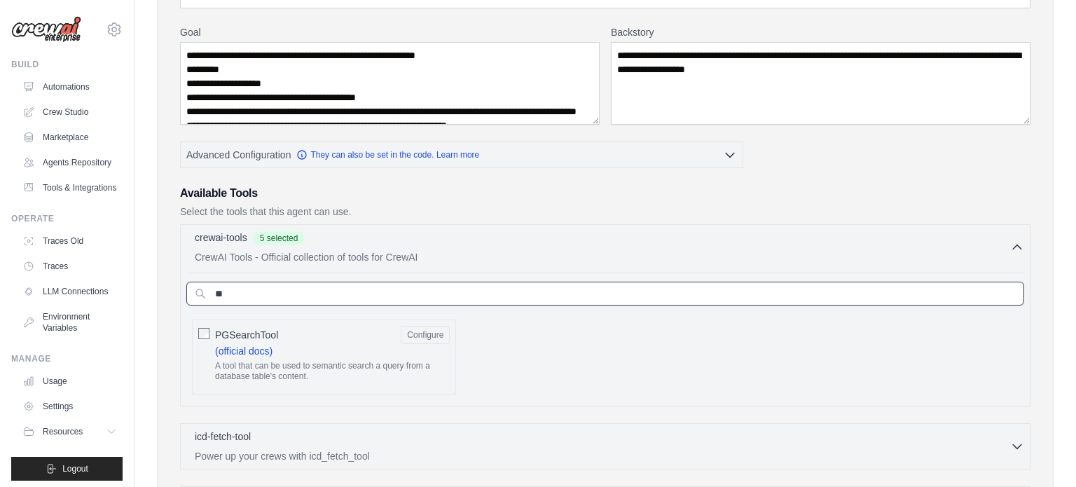
click at [439, 300] on input "**" at bounding box center [605, 294] width 838 height 24
type input "*"
type input "**"
click at [412, 334] on button "Configure" at bounding box center [425, 334] width 49 height 18
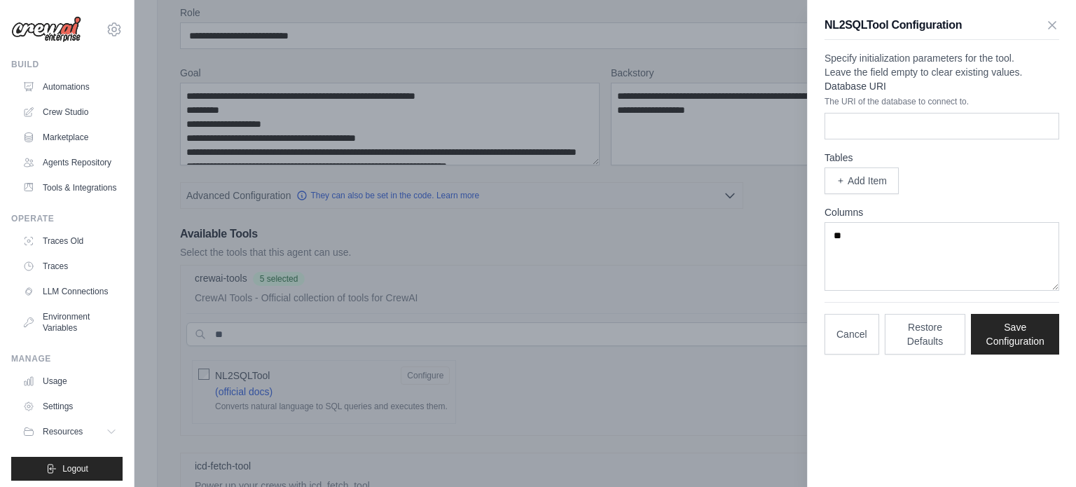
scroll to position [123, 0]
click at [1051, 24] on icon "button" at bounding box center [1052, 24] width 7 height 7
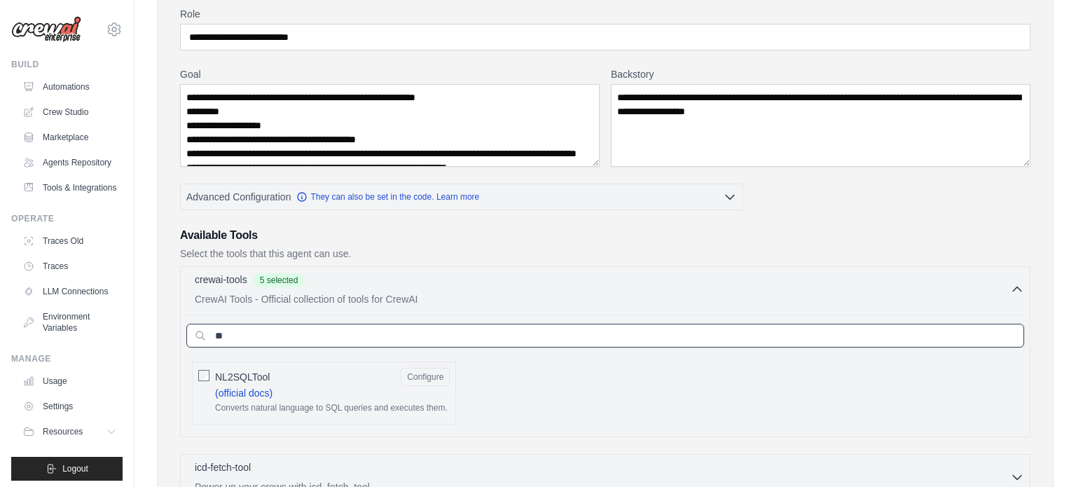
click at [486, 342] on input "**" at bounding box center [605, 336] width 838 height 24
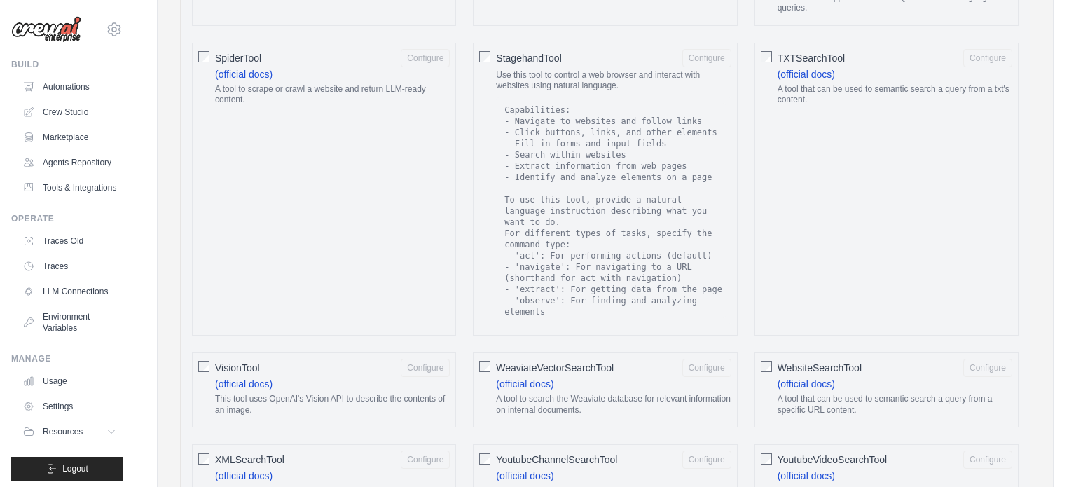
scroll to position [2615, 0]
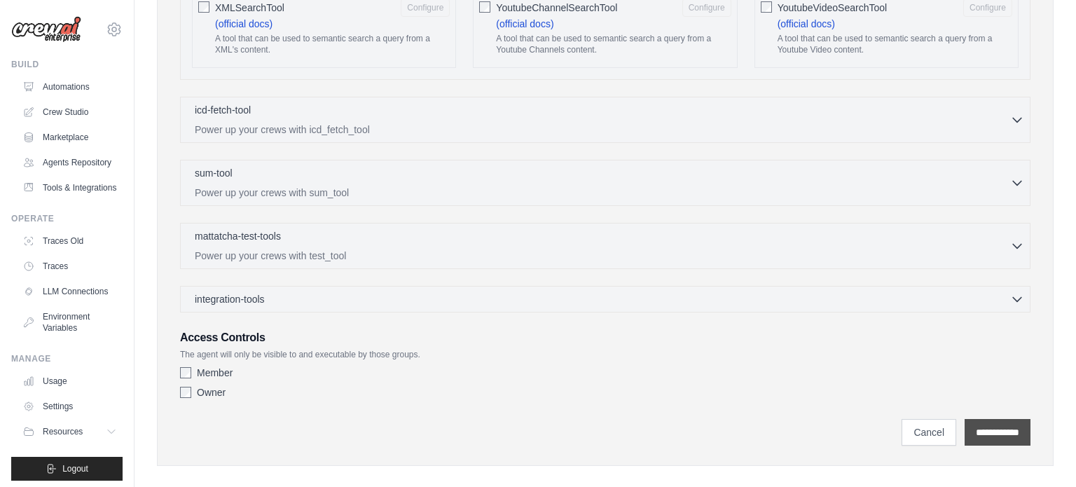
click at [987, 419] on input "**********" at bounding box center [998, 432] width 66 height 27
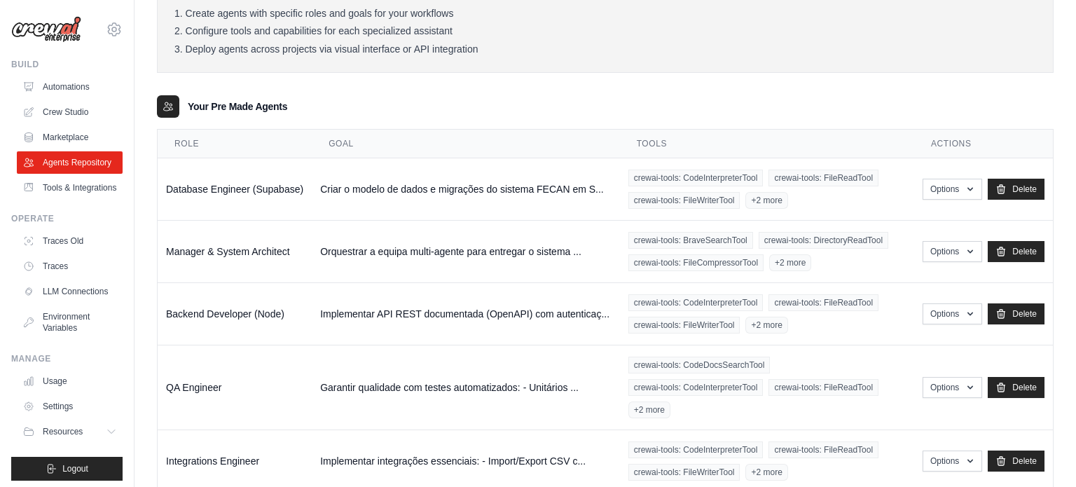
scroll to position [151, 0]
click at [967, 309] on icon "button" at bounding box center [970, 312] width 11 height 11
click at [916, 366] on link "Edit" at bounding box center [931, 369] width 101 height 25
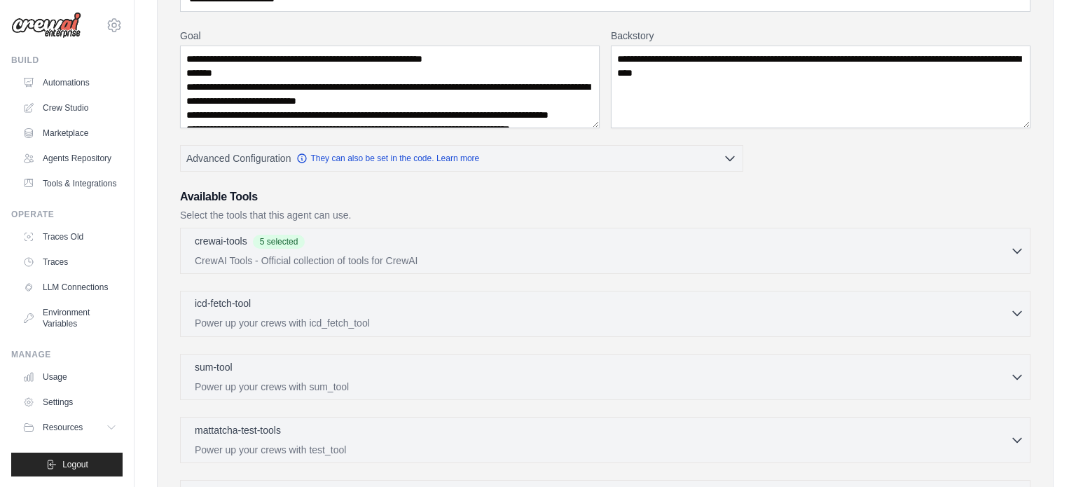
scroll to position [168, 0]
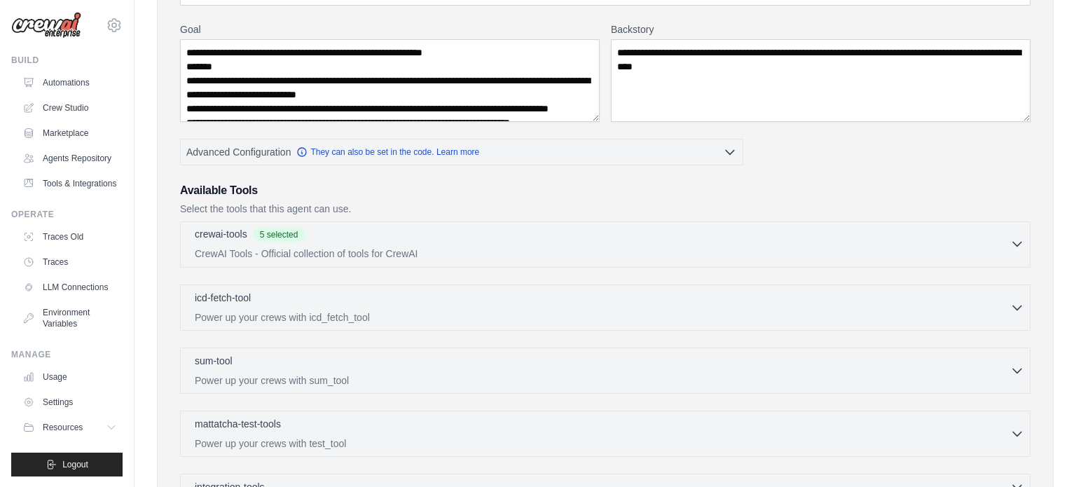
click at [478, 254] on p "CrewAI Tools - Official collection of tools for CrewAI" at bounding box center [602, 254] width 815 height 14
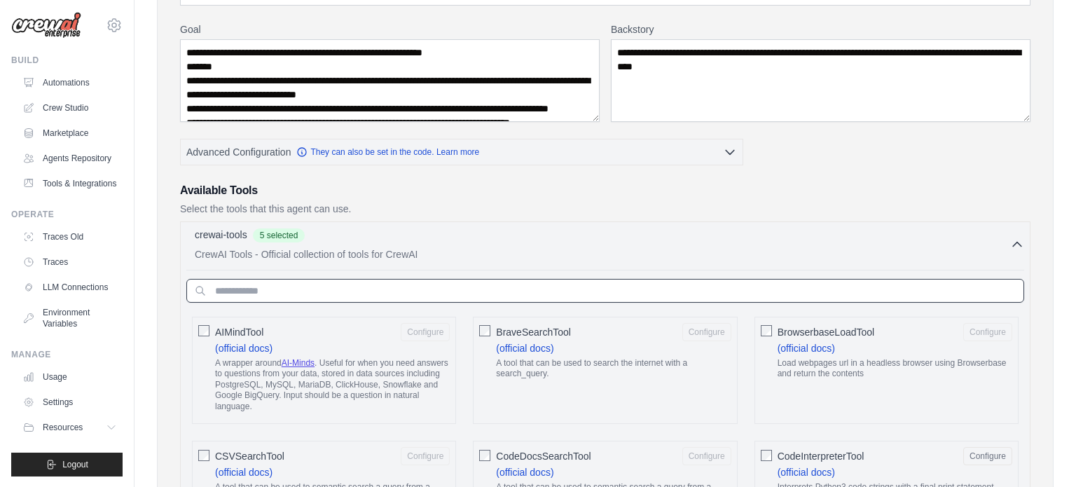
click at [450, 285] on input "text" at bounding box center [605, 291] width 838 height 24
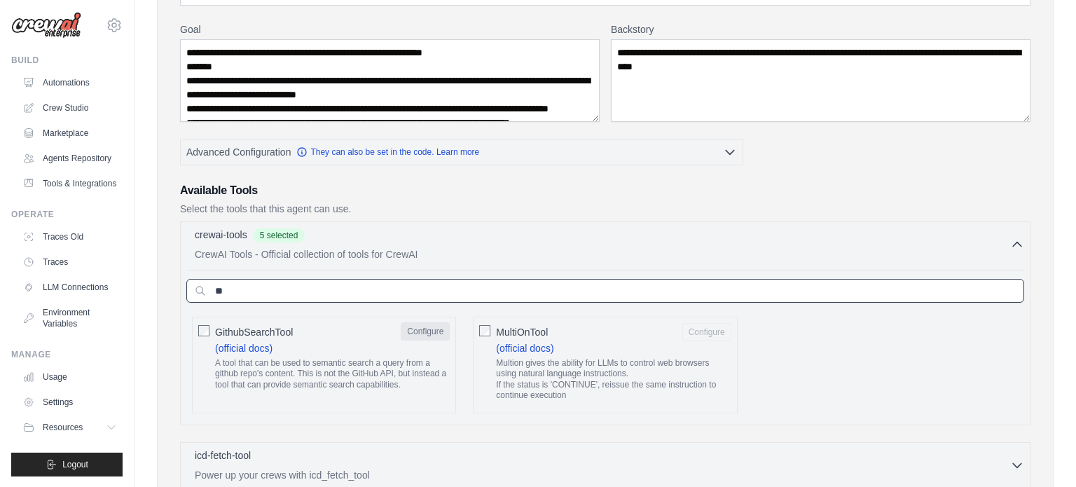
type input "**"
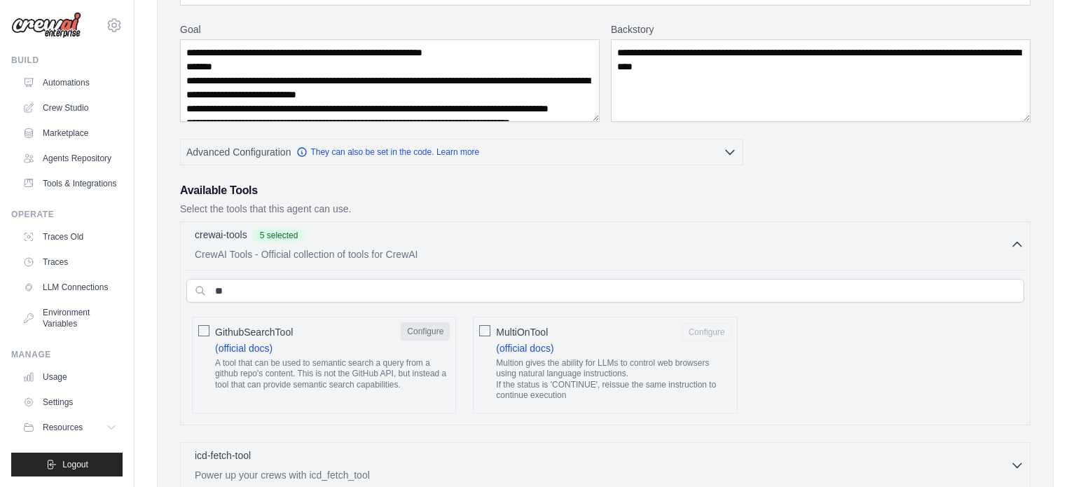
click at [426, 325] on button "Configure" at bounding box center [425, 331] width 49 height 18
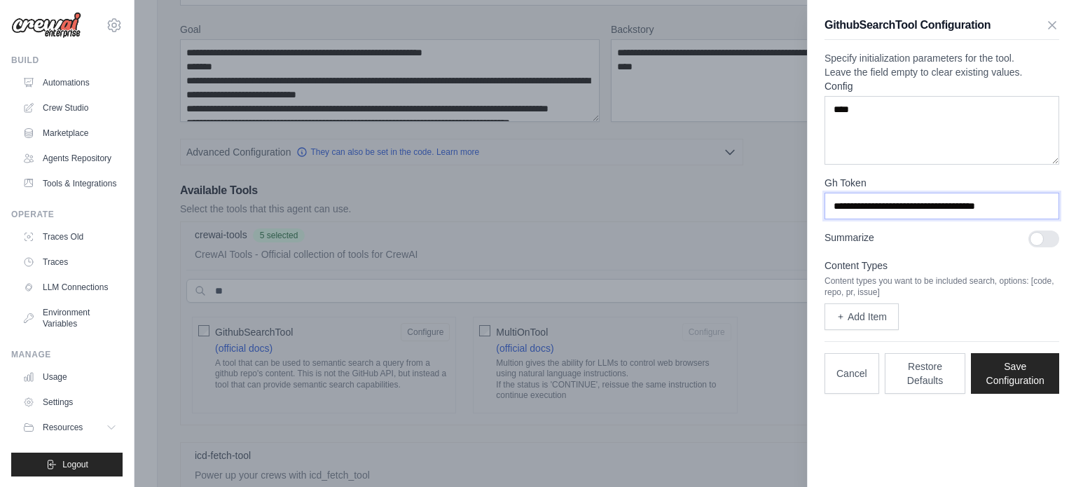
click at [933, 219] on input "**********" at bounding box center [942, 206] width 235 height 27
paste input "text"
type input "**********"
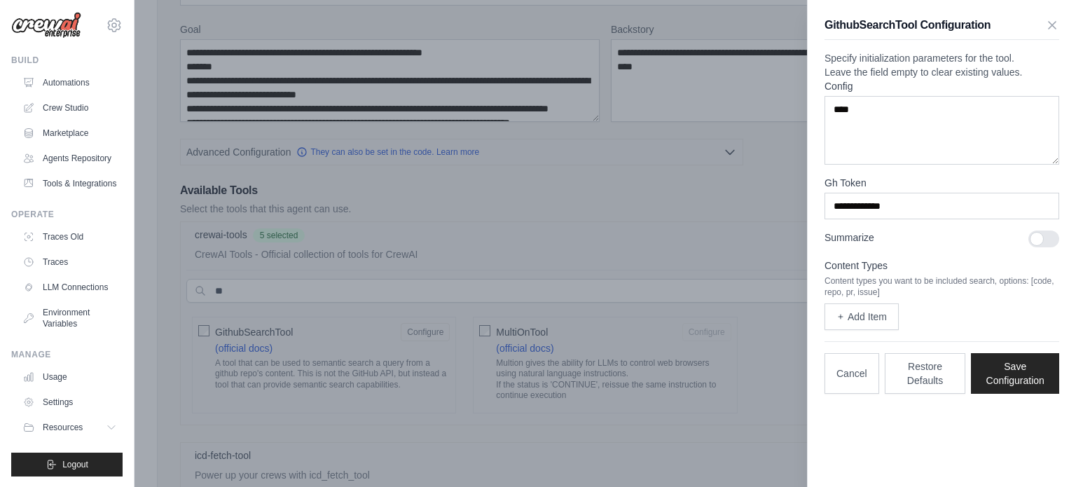
click at [932, 244] on label "Summarize" at bounding box center [921, 237] width 193 height 14
click at [1026, 247] on div at bounding box center [1038, 238] width 42 height 17
click at [1041, 247] on div at bounding box center [1043, 238] width 31 height 17
click at [1007, 387] on button "Save Configuration" at bounding box center [1015, 372] width 88 height 41
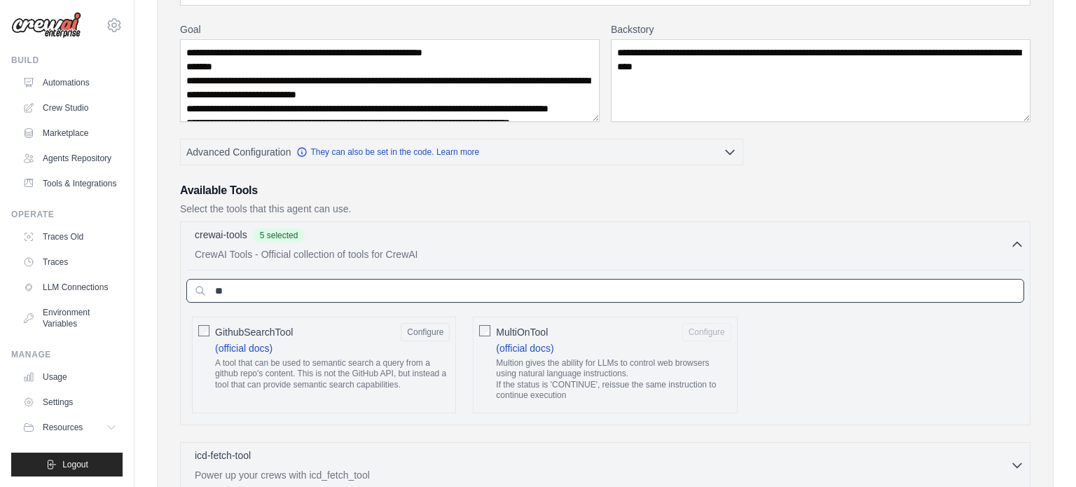
click at [279, 285] on input "**" at bounding box center [605, 291] width 838 height 24
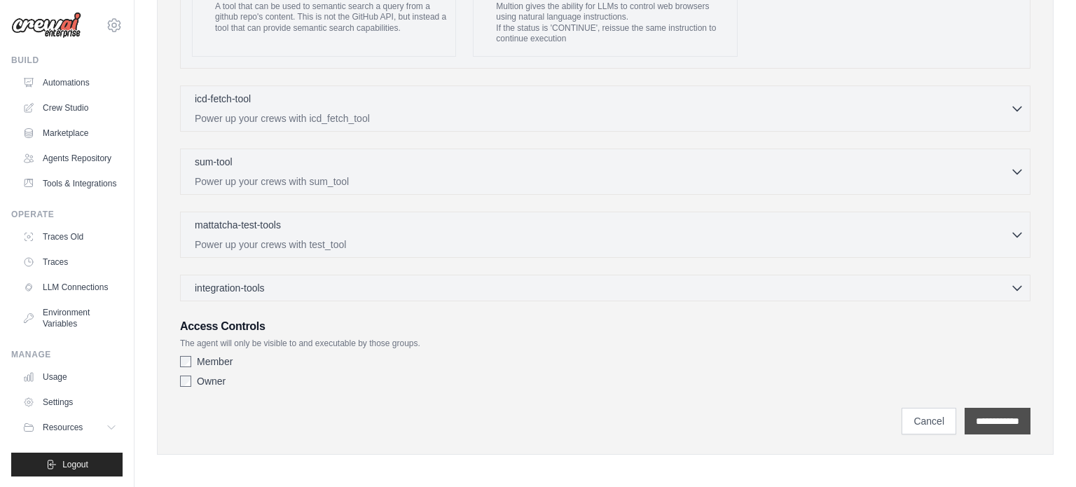
click at [999, 412] on input "**********" at bounding box center [998, 421] width 66 height 27
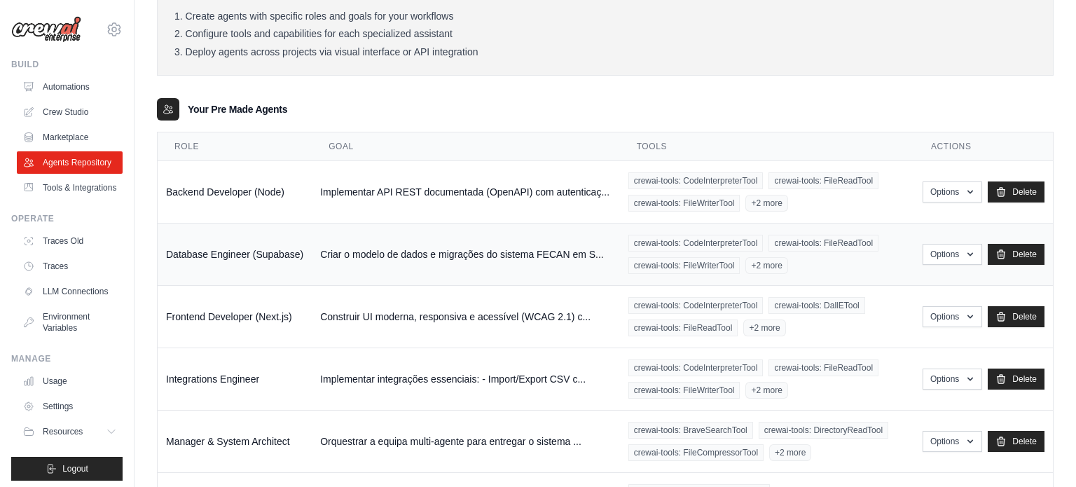
scroll to position [149, 0]
click at [843, 266] on div "crewai-tools: CodeInterpreterTool crewai-tools: FileReadTool crewai-tools: File…" at bounding box center [766, 253] width 277 height 39
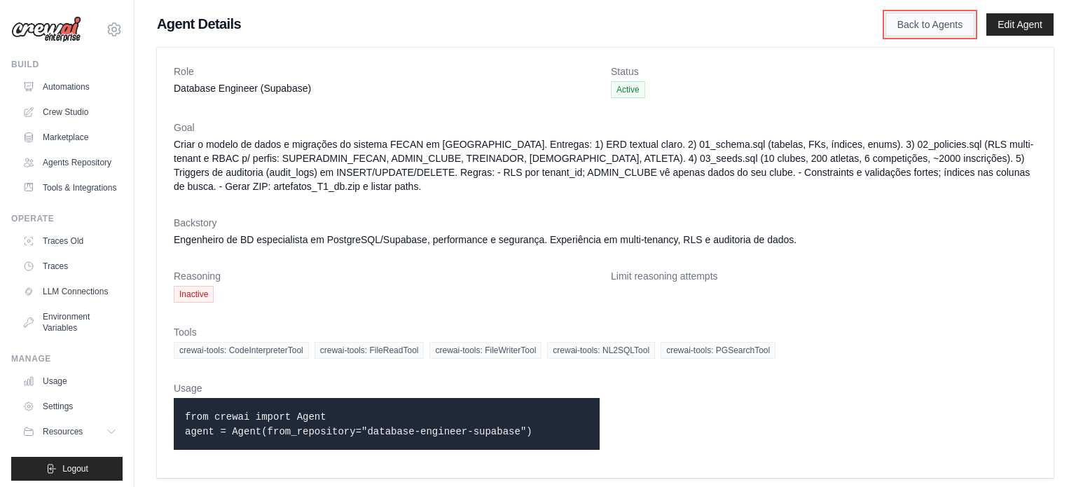
click at [904, 14] on link "Back to Agents" at bounding box center [930, 25] width 89 height 24
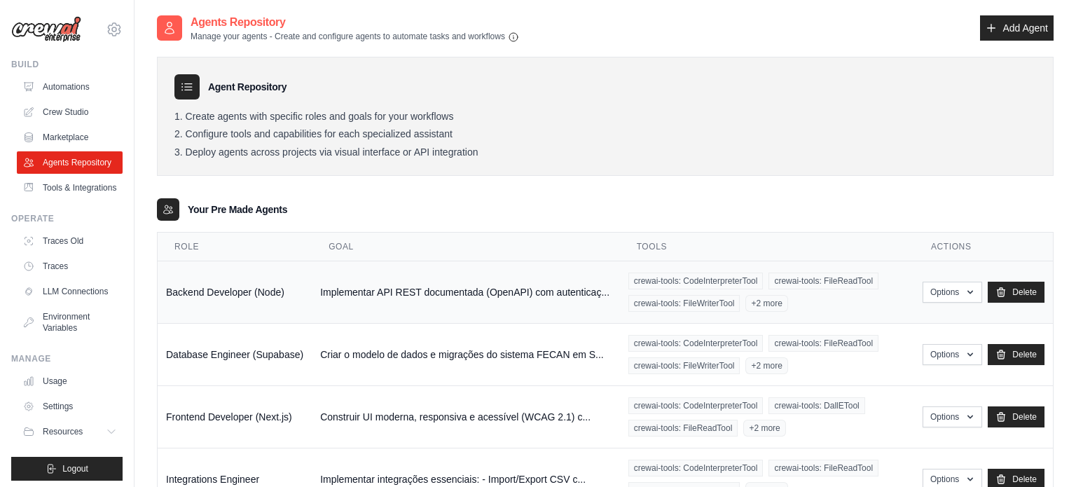
scroll to position [106, 0]
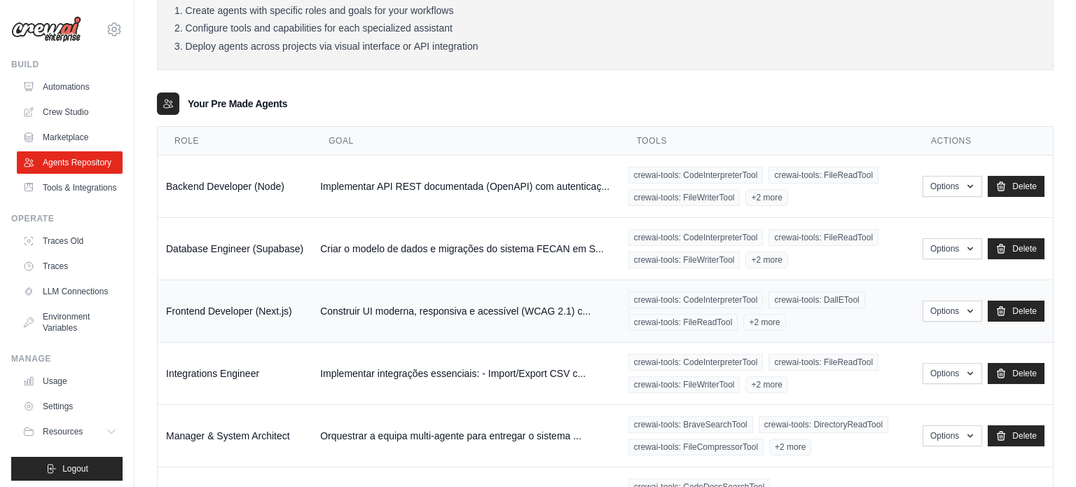
click at [826, 315] on div "crewai-tools: CodeInterpreterTool crewai-tools: DallETool crewai-tools: FileRea…" at bounding box center [766, 310] width 277 height 39
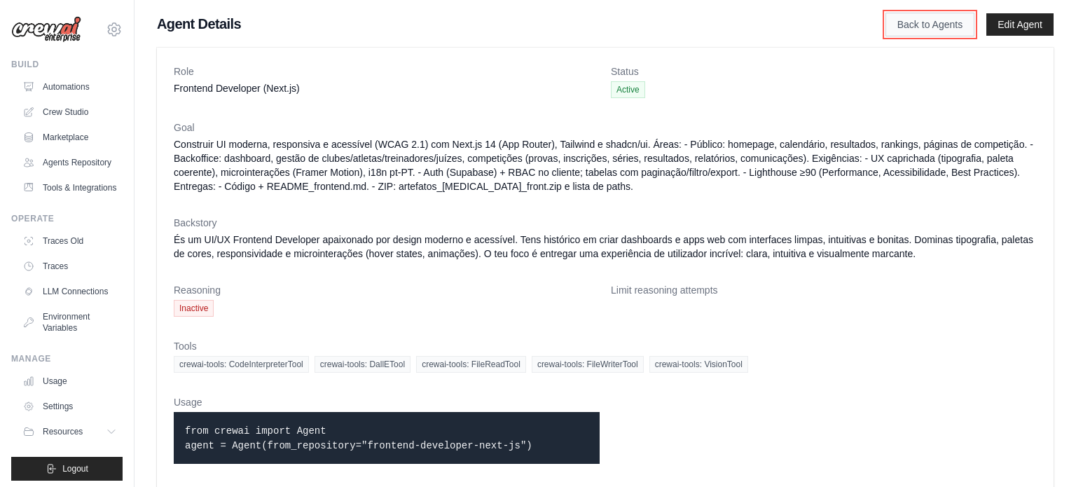
click at [943, 28] on link "Back to Agents" at bounding box center [930, 25] width 89 height 24
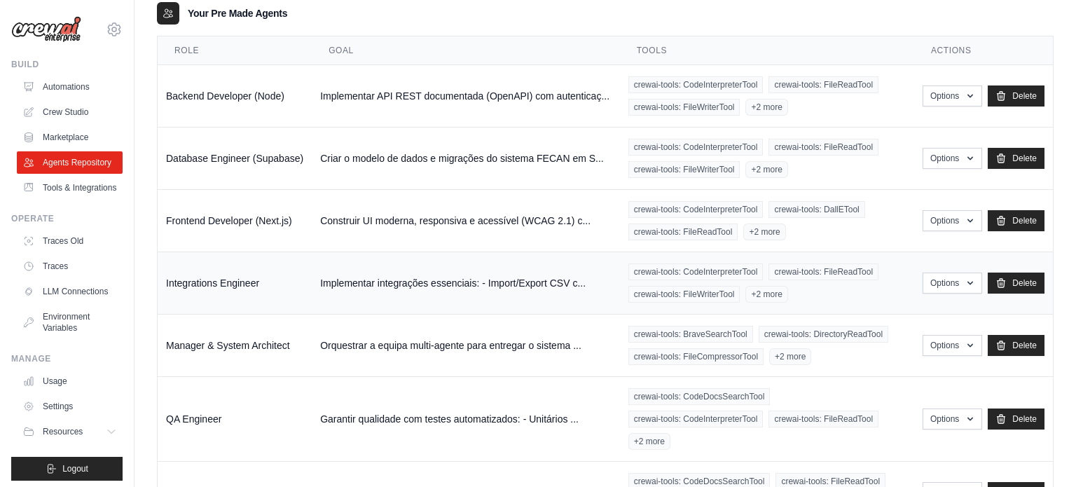
scroll to position [198, 0]
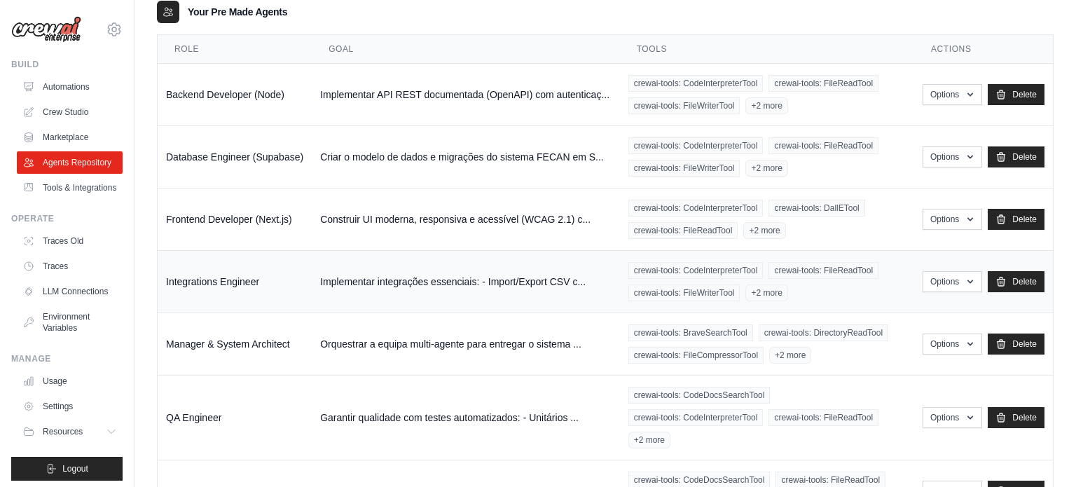
click at [860, 292] on div "crewai-tools: CodeInterpreterTool crewai-tools: FileReadTool crewai-tools: File…" at bounding box center [766, 281] width 277 height 39
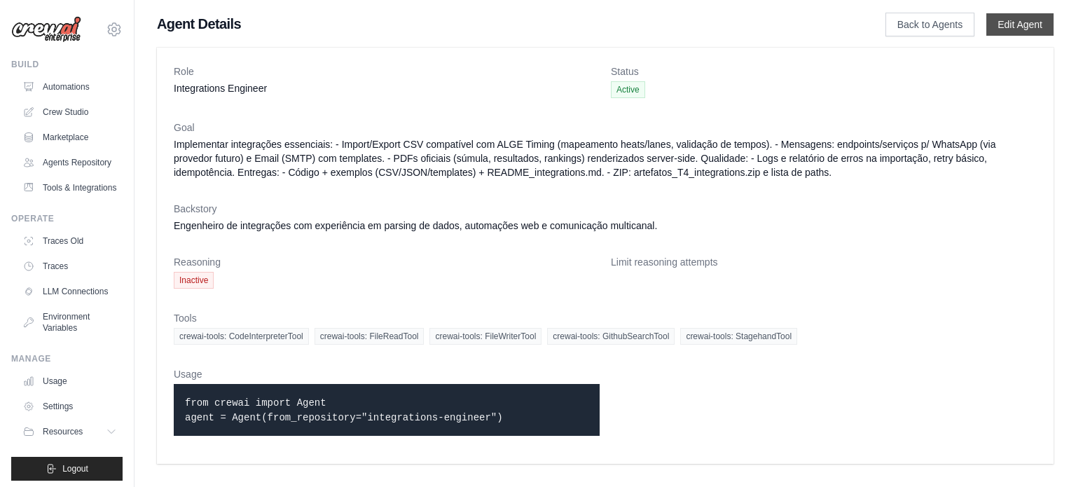
click at [1023, 31] on link "Edit Agent" at bounding box center [1019, 24] width 67 height 22
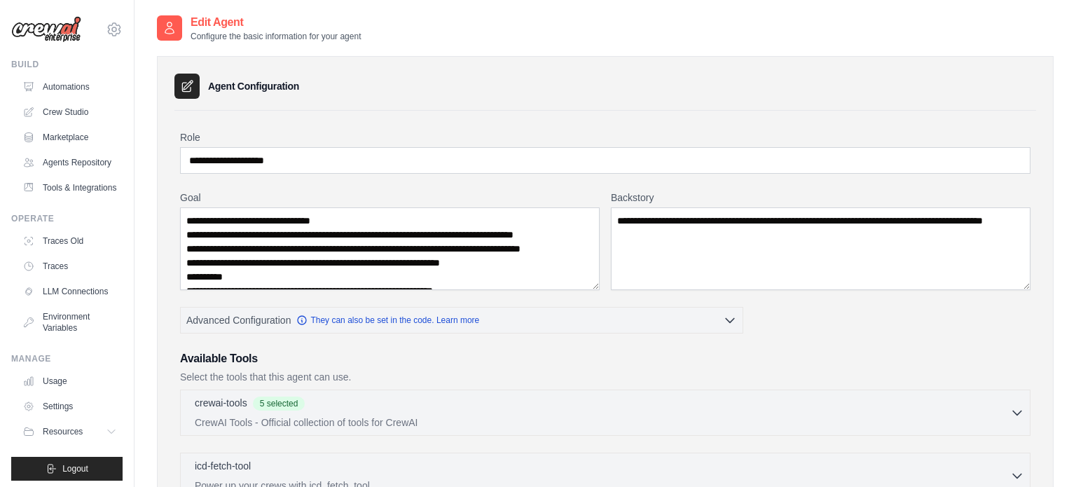
scroll to position [84, 0]
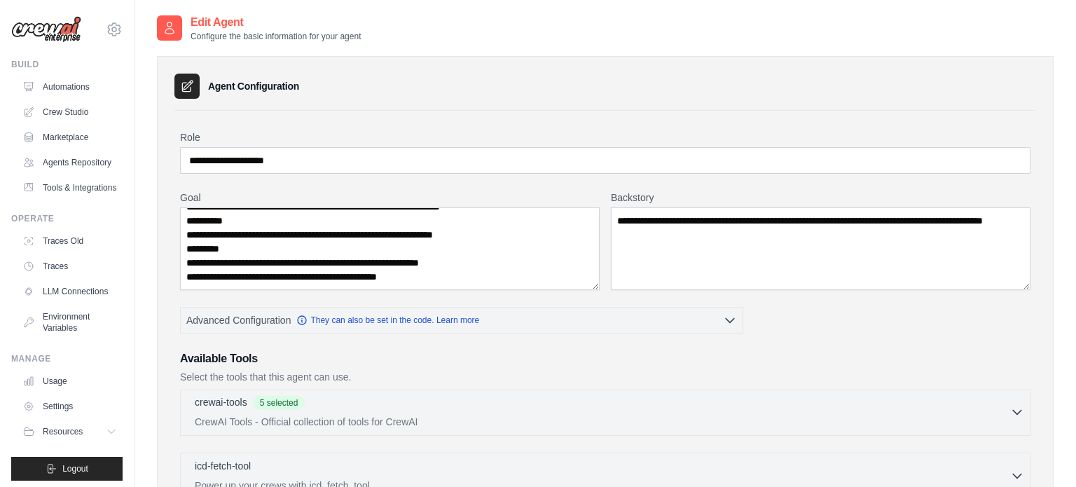
click at [507, 420] on p "CrewAI Tools - Official collection of tools for CrewAI" at bounding box center [602, 422] width 815 height 14
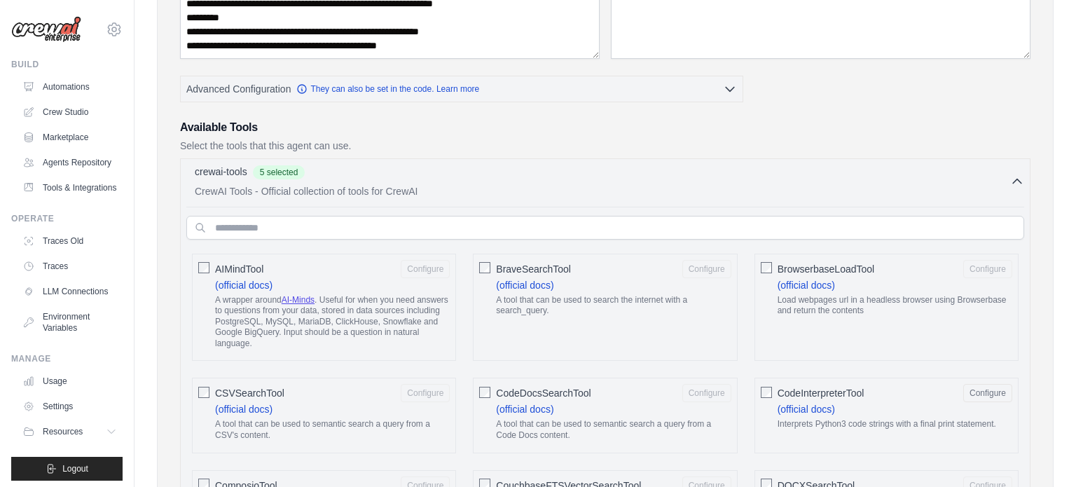
scroll to position [280, 0]
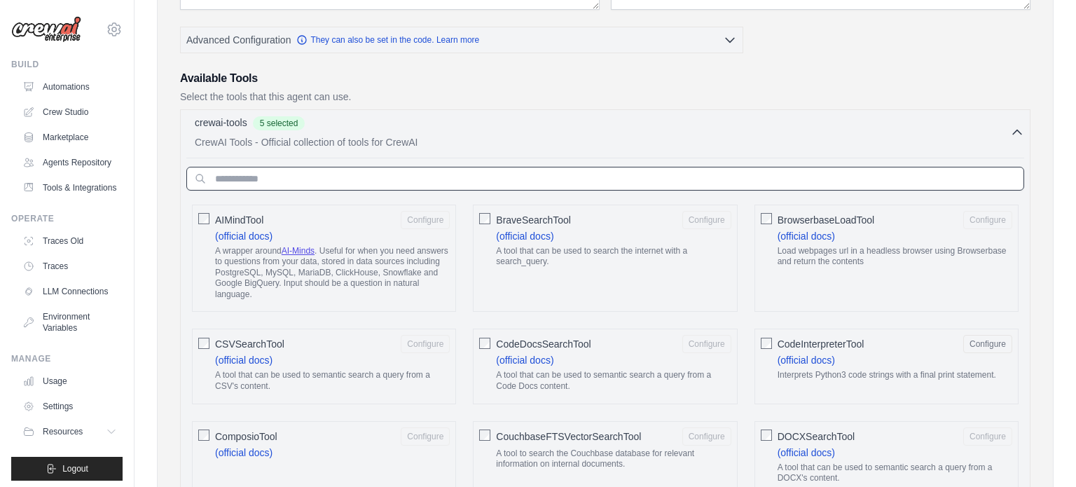
click at [450, 185] on input "text" at bounding box center [605, 179] width 838 height 24
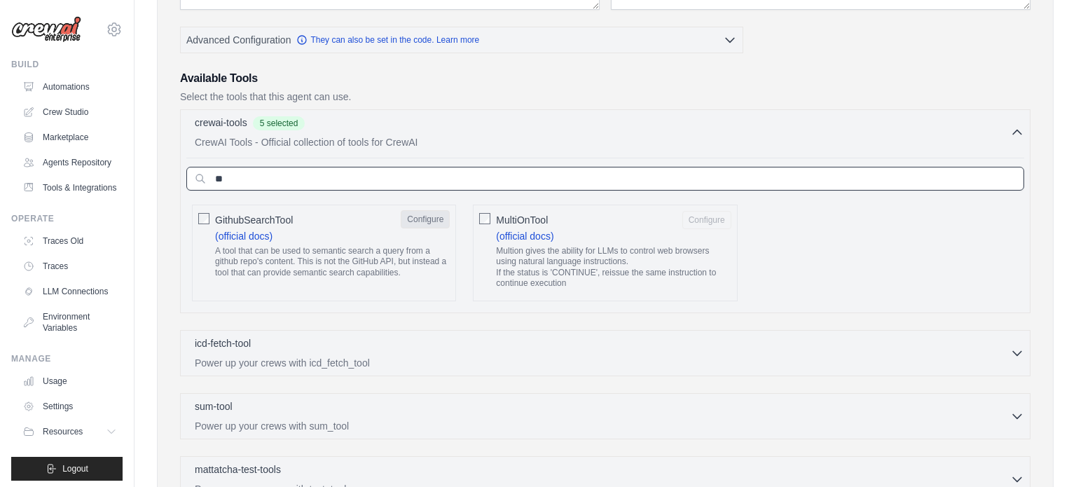
type input "**"
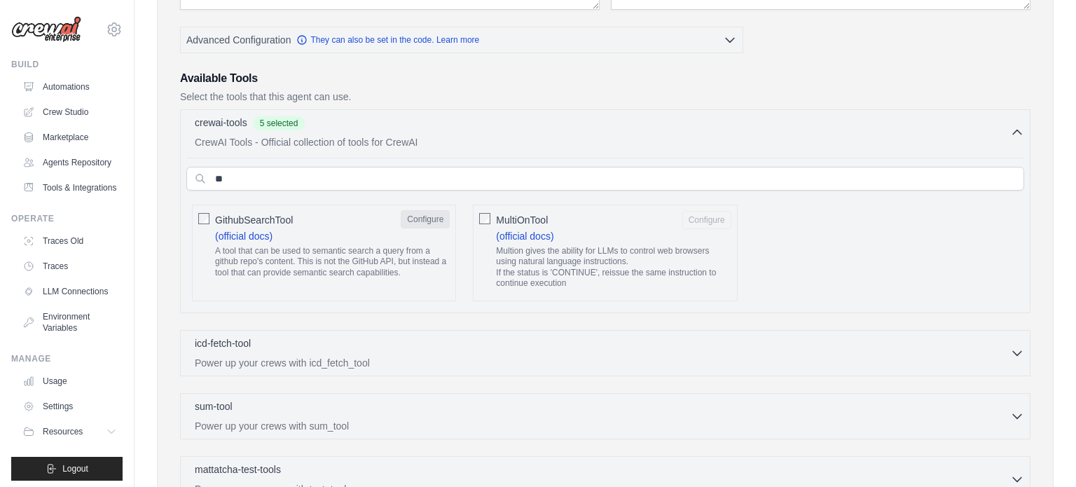
click at [437, 215] on button "Configure" at bounding box center [425, 219] width 49 height 18
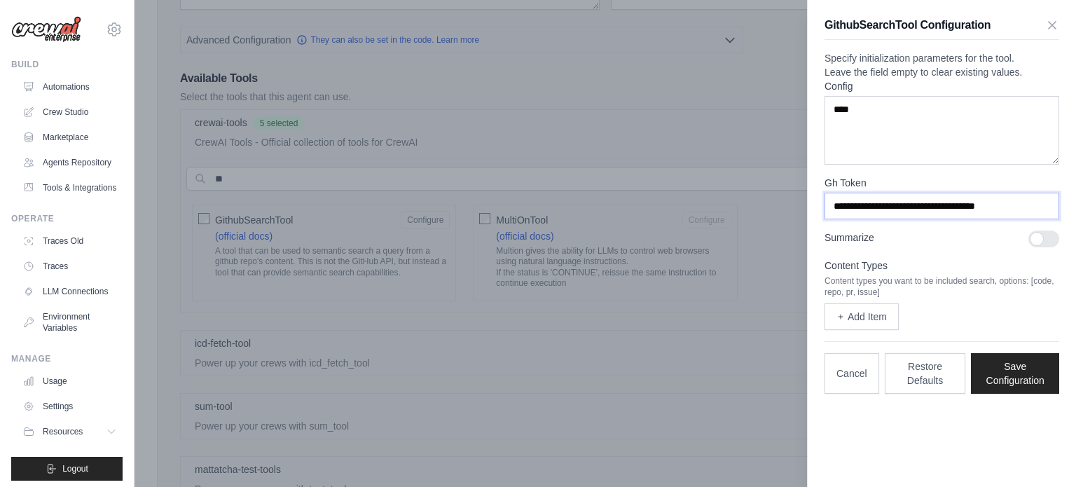
click at [862, 219] on input "**********" at bounding box center [942, 206] width 235 height 27
paste input "text"
type input "**********"
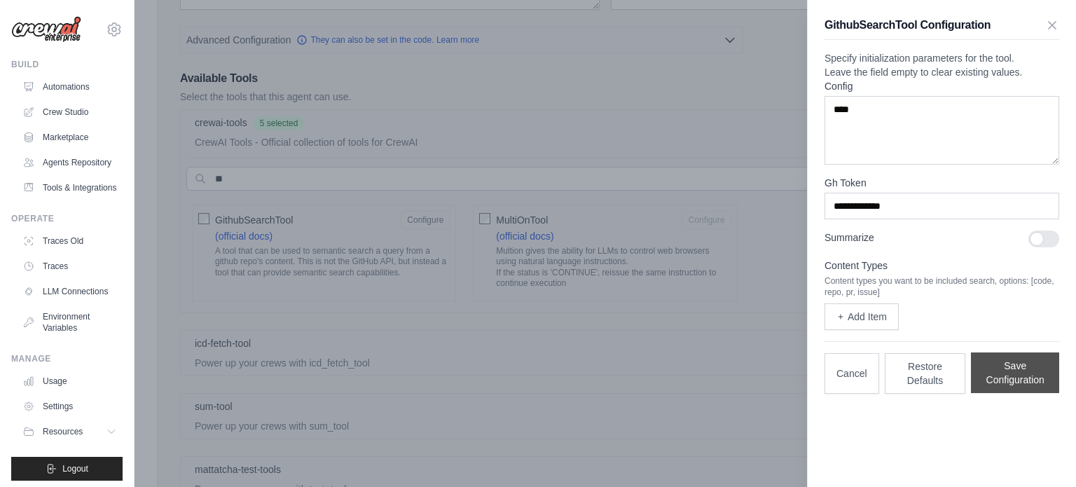
click at [1023, 393] on button "Save Configuration" at bounding box center [1015, 372] width 88 height 41
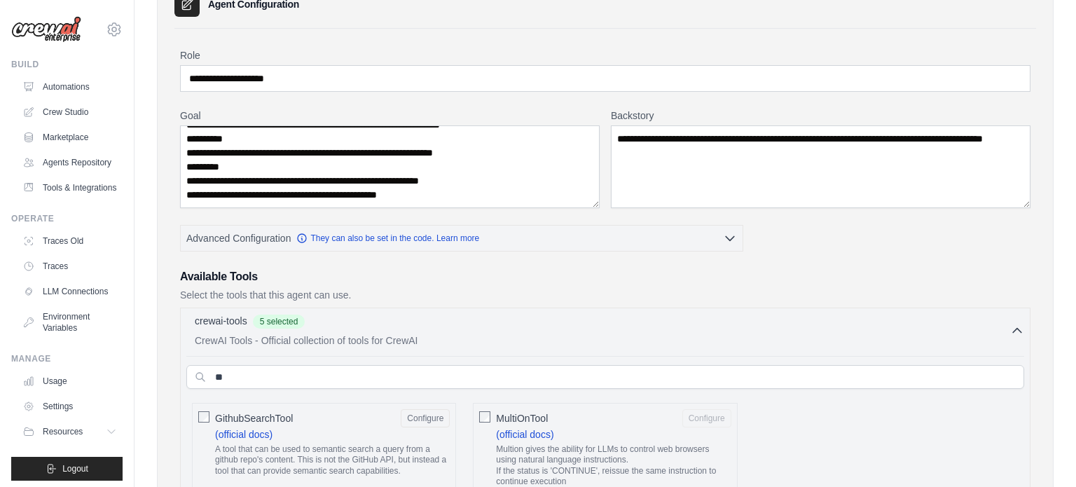
scroll to position [525, 0]
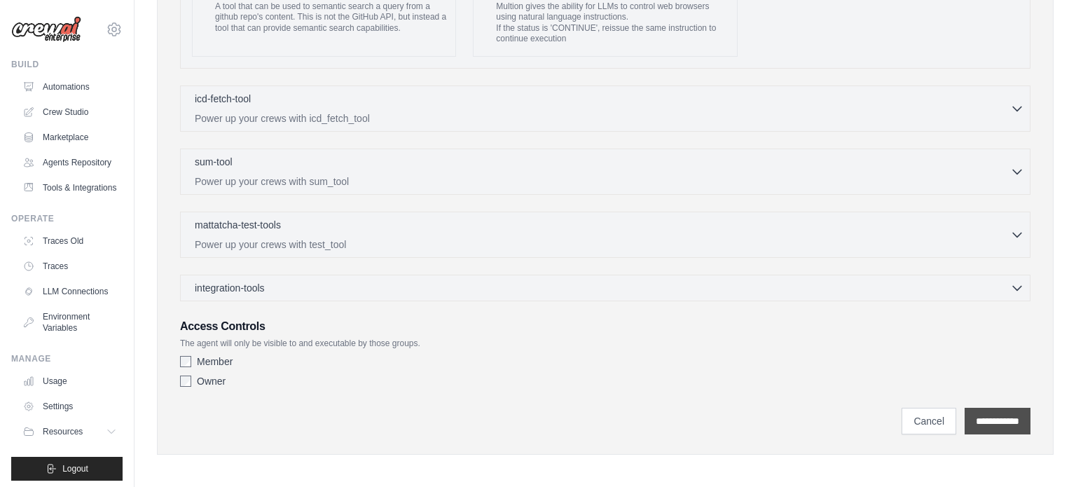
click at [970, 415] on input "**********" at bounding box center [998, 421] width 66 height 27
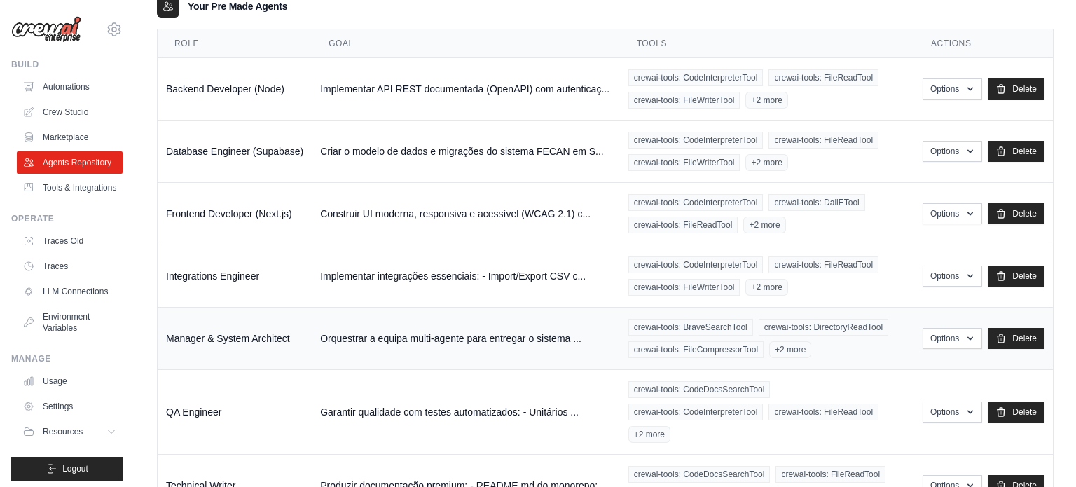
scroll to position [258, 0]
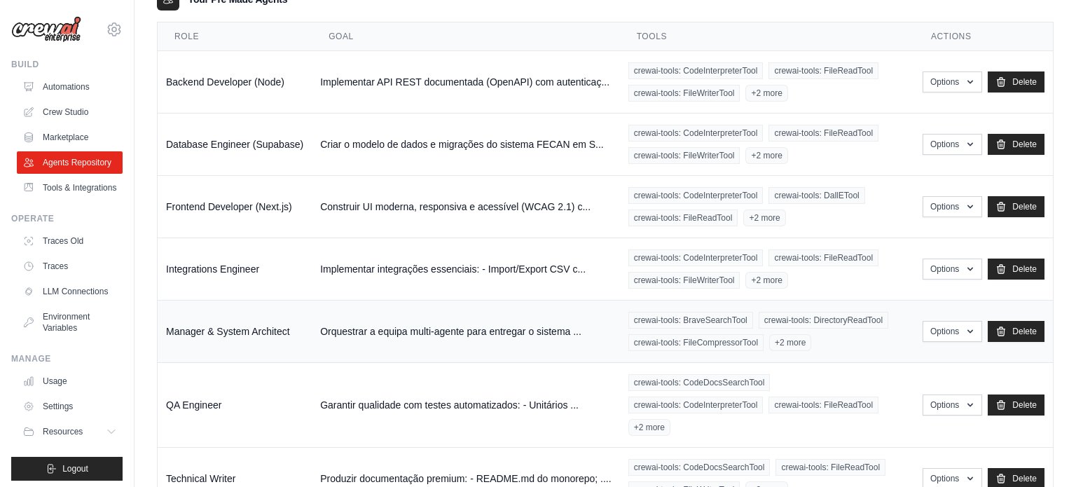
click at [831, 337] on div "crewai-tools: BraveSearchTool crewai-tools: DirectoryReadTool crewai-tools: Fil…" at bounding box center [766, 331] width 277 height 39
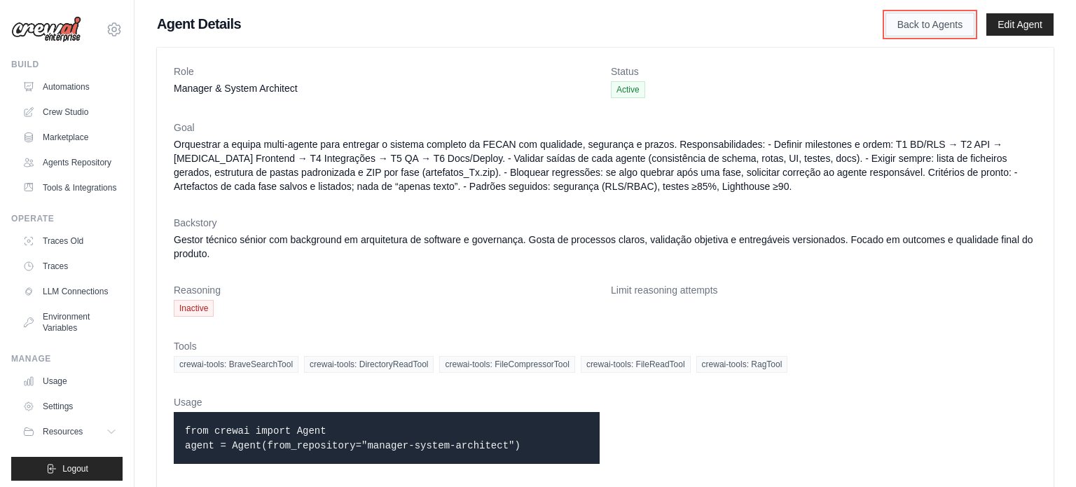
click at [913, 17] on link "Back to Agents" at bounding box center [930, 25] width 89 height 24
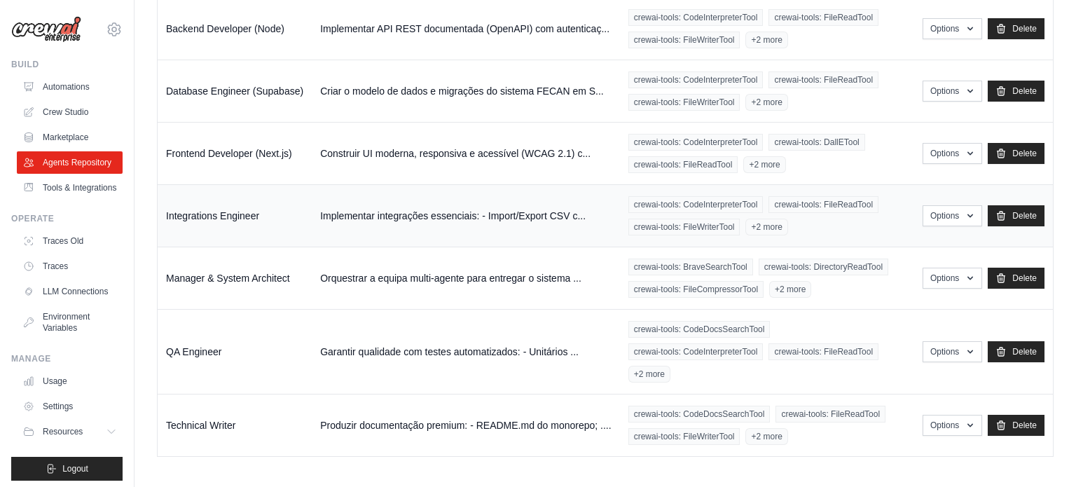
scroll to position [268, 0]
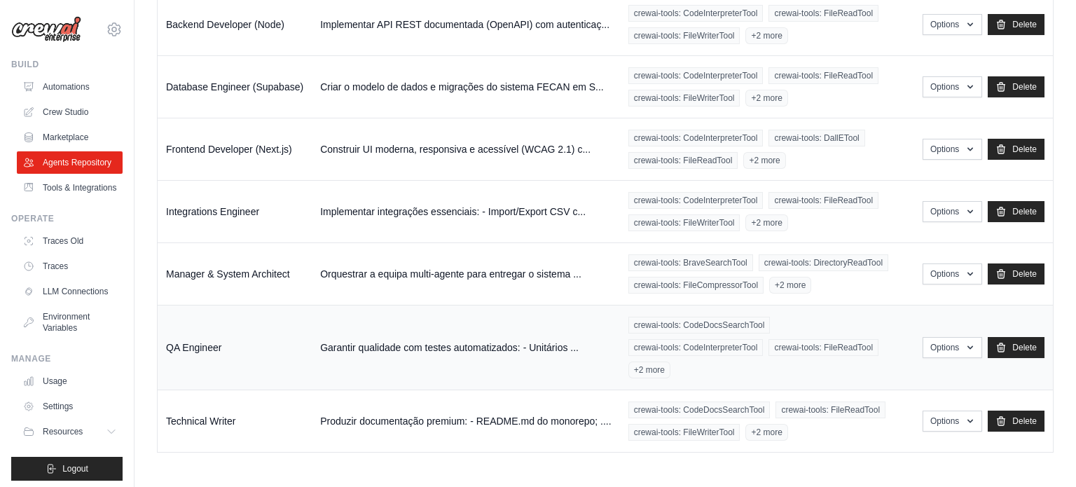
click at [888, 371] on div "crewai-tools: CodeDocsSearchTool crewai-tools: CodeInterpreterTool crewai-tools…" at bounding box center [766, 348] width 277 height 62
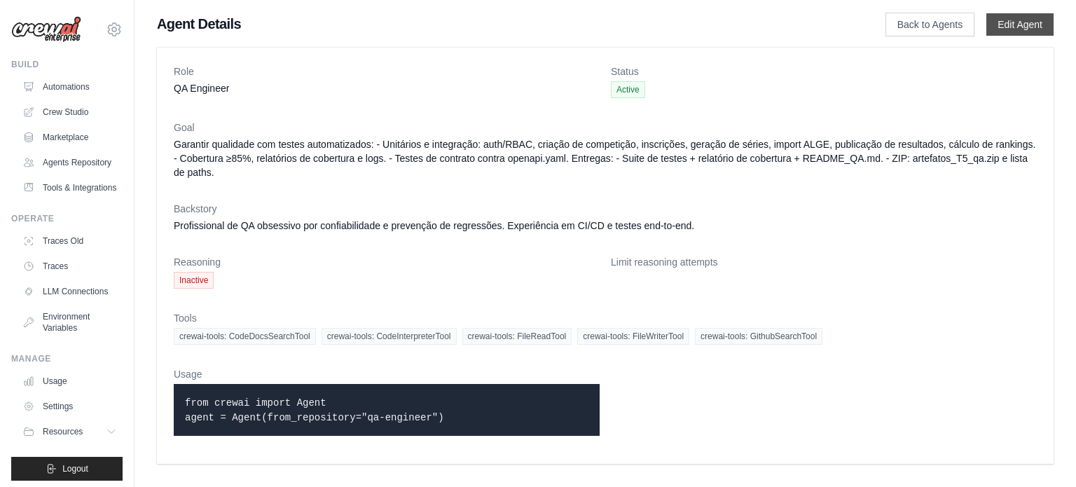
click at [1000, 32] on link "Edit Agent" at bounding box center [1019, 24] width 67 height 22
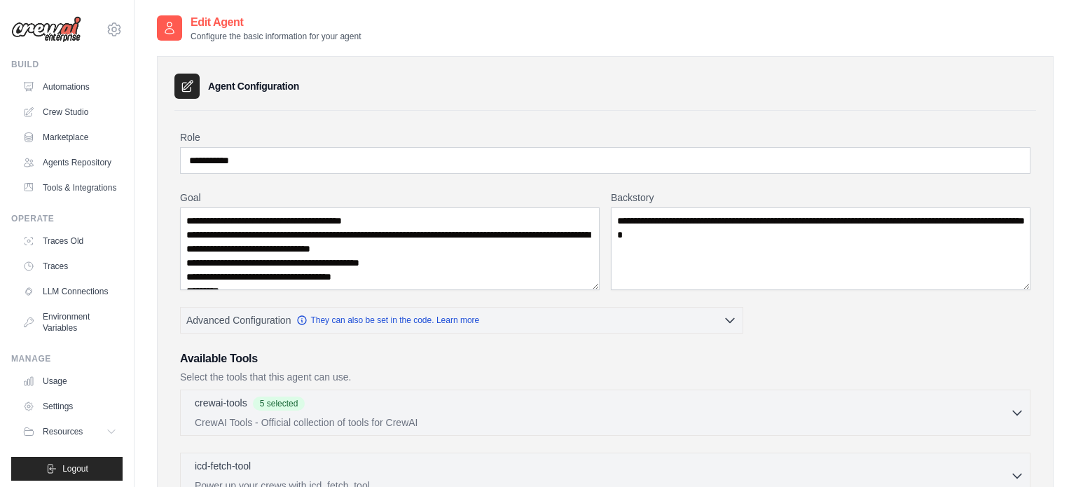
scroll to position [42, 0]
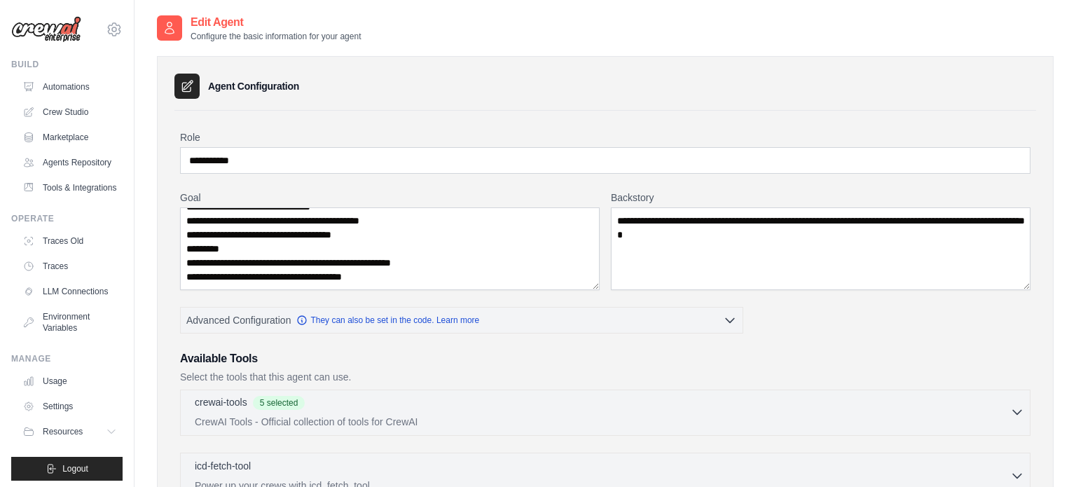
click at [453, 422] on p "CrewAI Tools - Official collection of tools for CrewAI" at bounding box center [602, 422] width 815 height 14
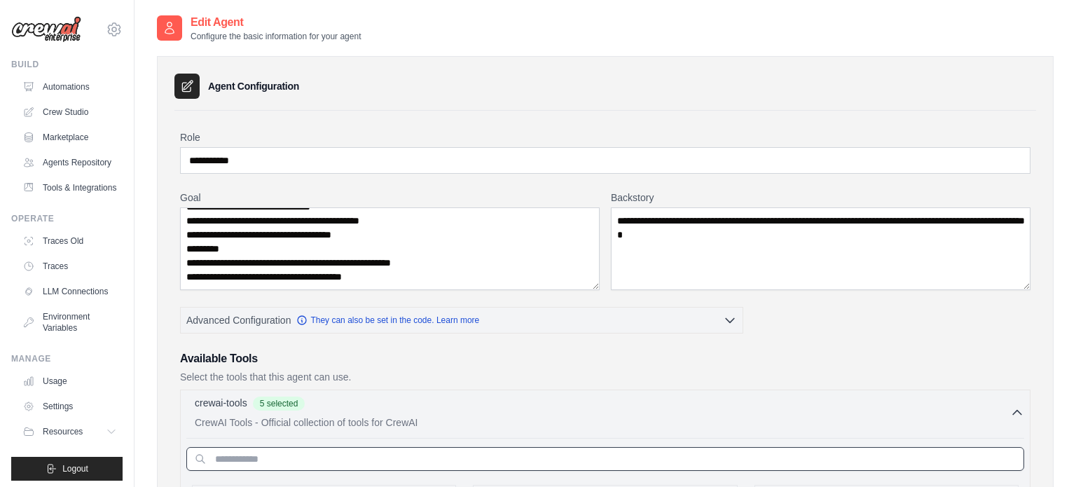
click at [371, 454] on input "text" at bounding box center [605, 459] width 838 height 24
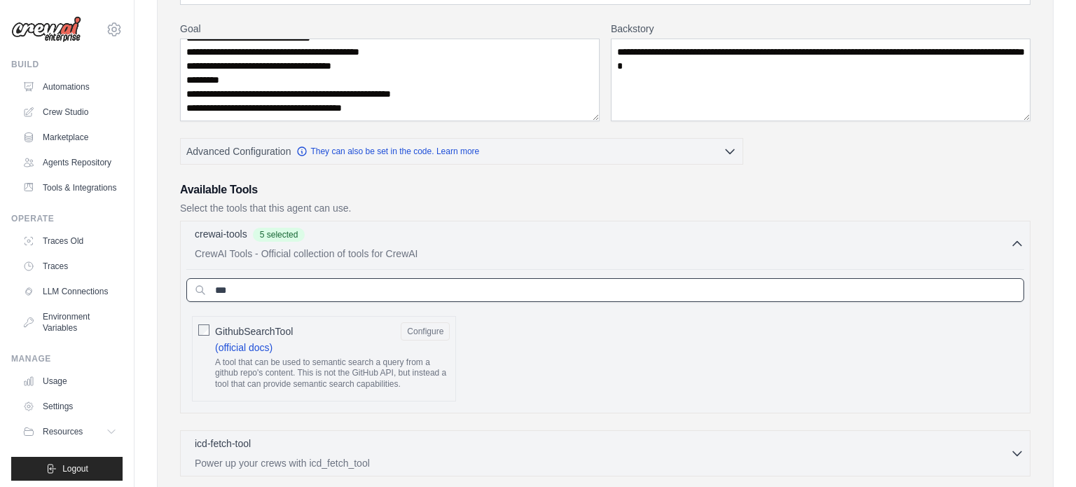
scroll to position [172, 0]
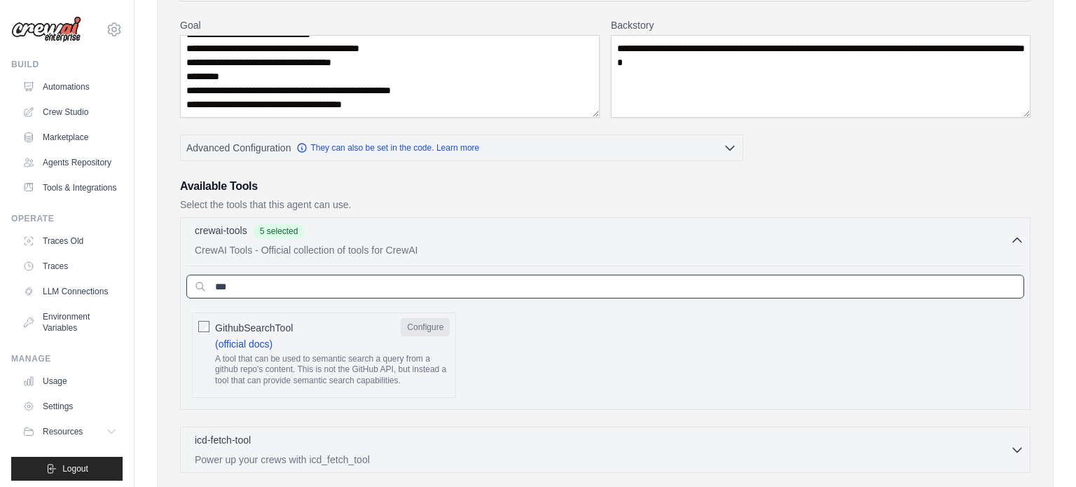
type input "***"
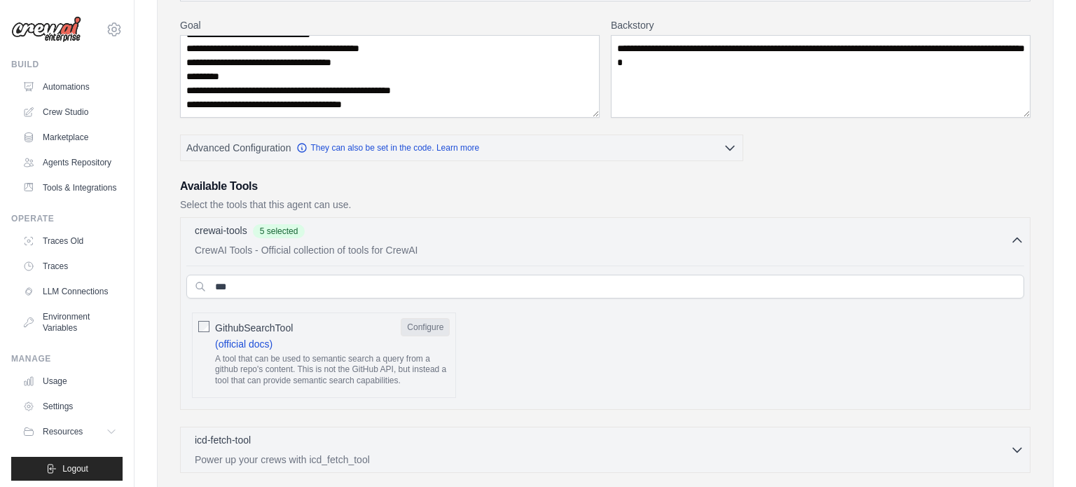
click at [430, 318] on button "Configure" at bounding box center [425, 327] width 49 height 18
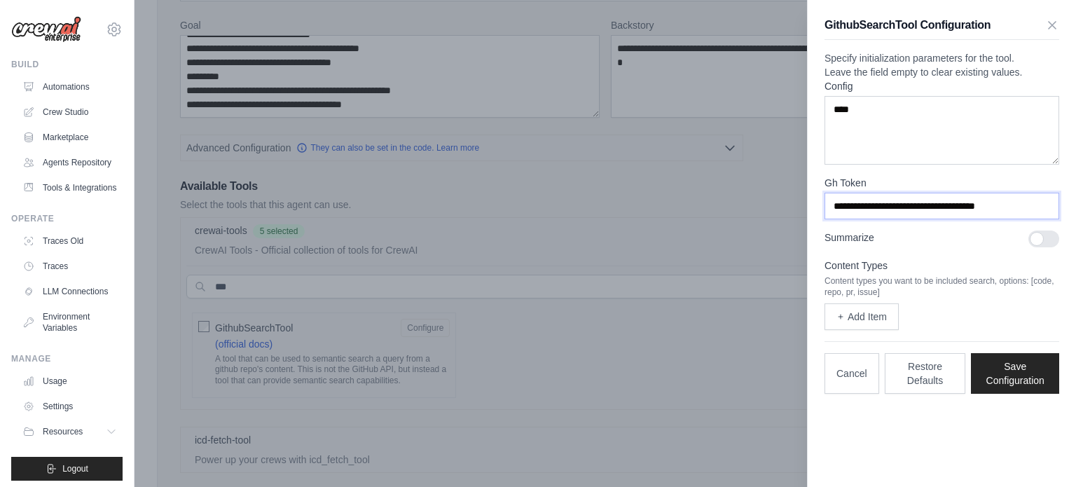
click at [949, 219] on input "**********" at bounding box center [942, 206] width 235 height 27
paste input "text"
type input "**********"
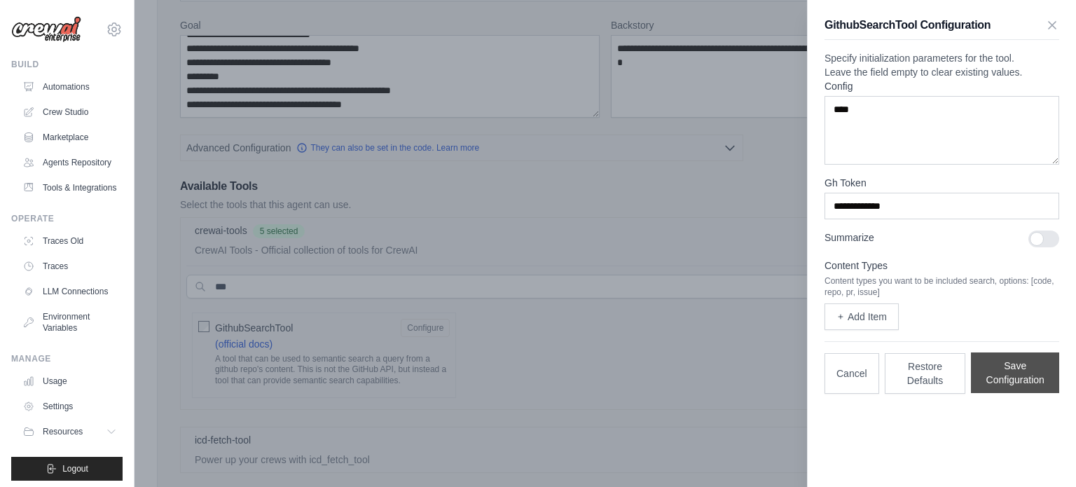
click at [1005, 393] on button "Save Configuration" at bounding box center [1015, 372] width 88 height 41
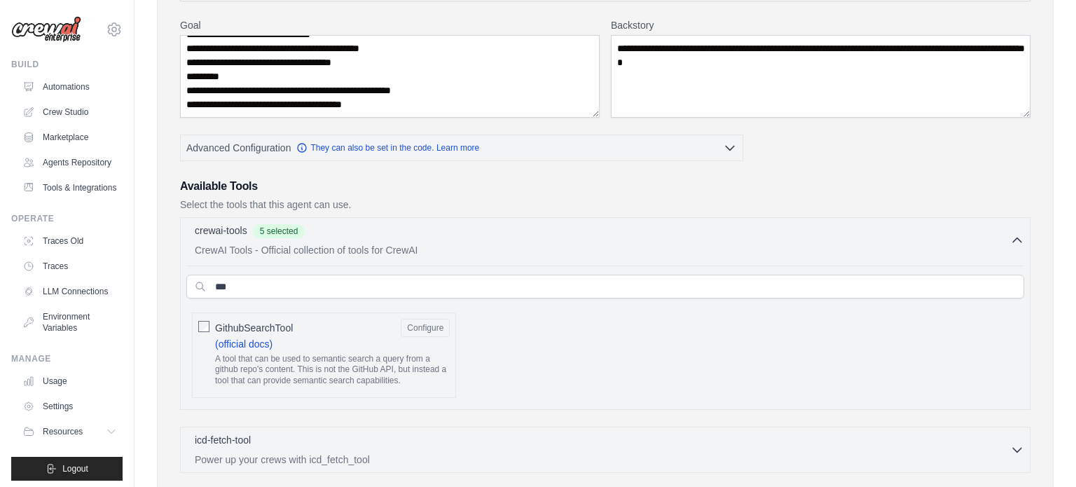
scroll to position [514, 0]
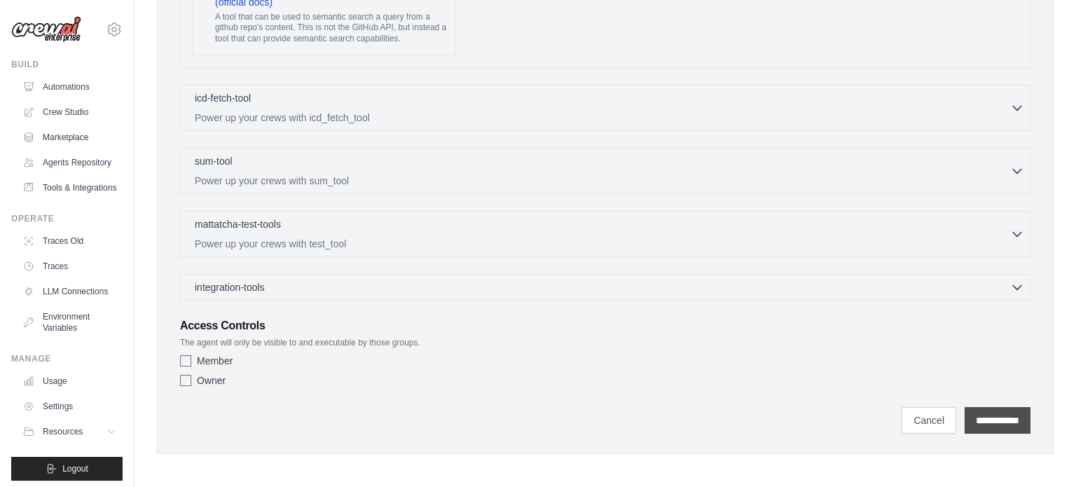
click at [976, 427] on input "**********" at bounding box center [998, 420] width 66 height 27
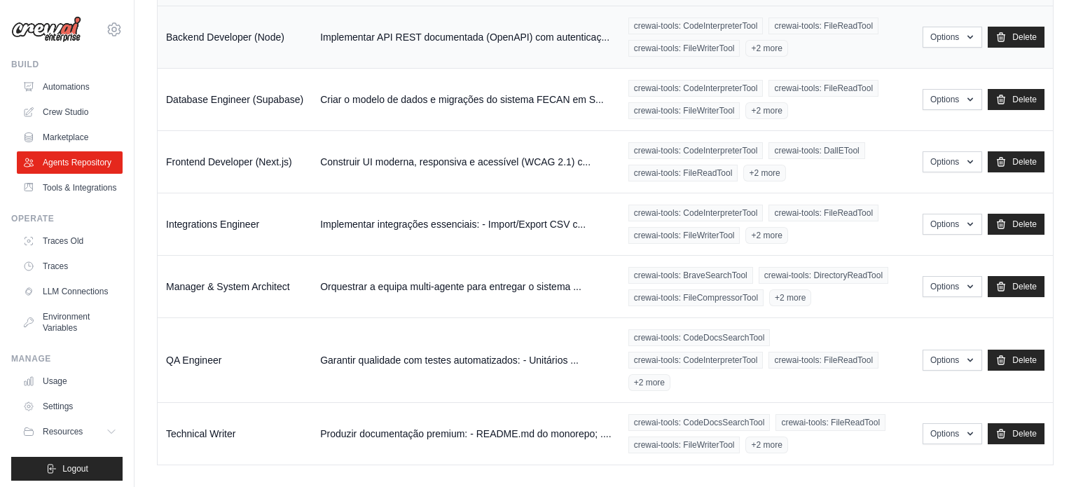
scroll to position [315, 0]
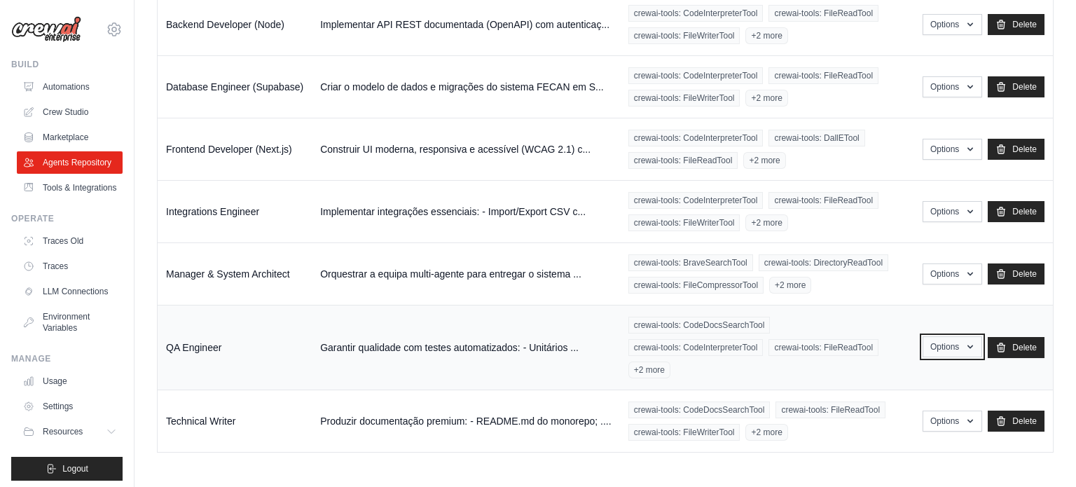
click at [970, 348] on icon "button" at bounding box center [970, 346] width 11 height 11
click at [902, 399] on link "Edit" at bounding box center [931, 404] width 101 height 25
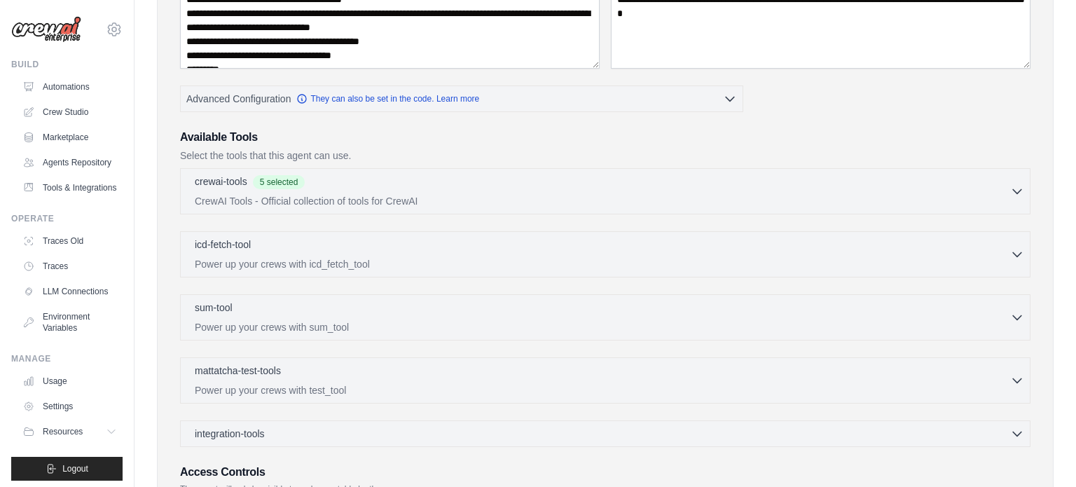
scroll to position [203, 0]
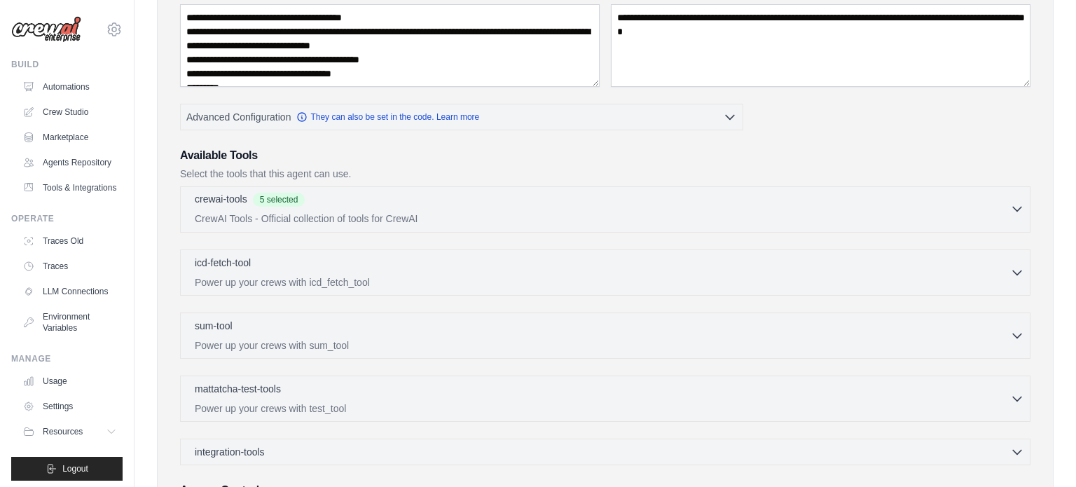
click at [549, 219] on p "CrewAI Tools - Official collection of tools for CrewAI" at bounding box center [602, 219] width 815 height 14
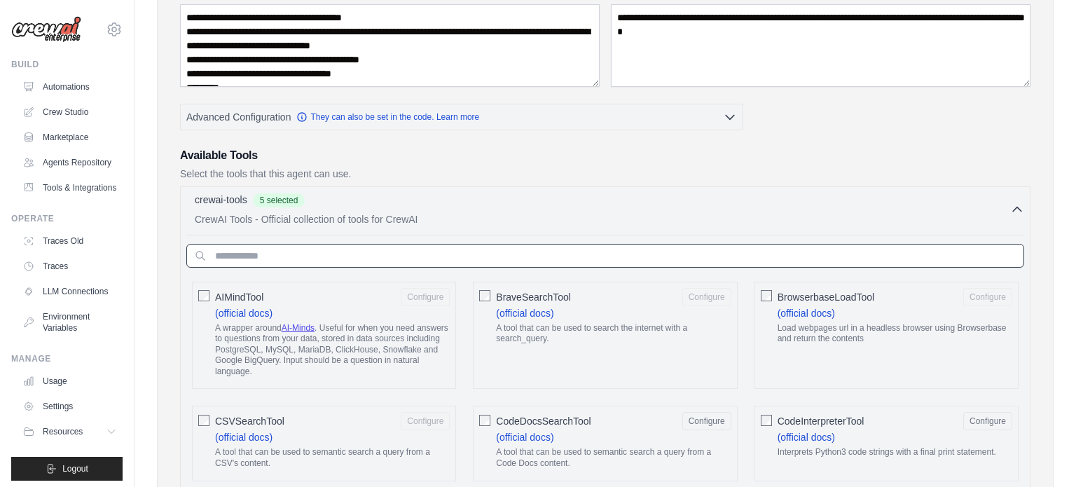
click at [494, 255] on input "text" at bounding box center [605, 256] width 838 height 24
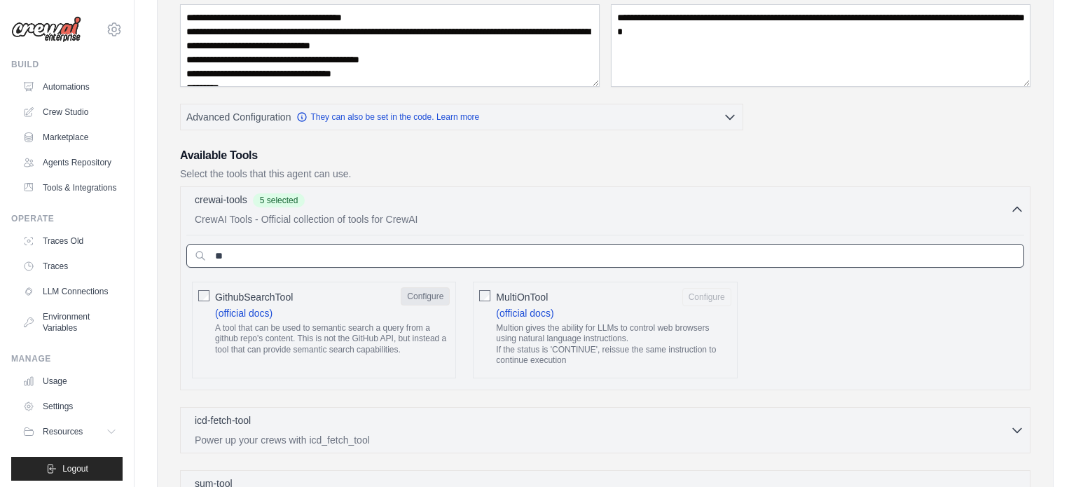
type input "**"
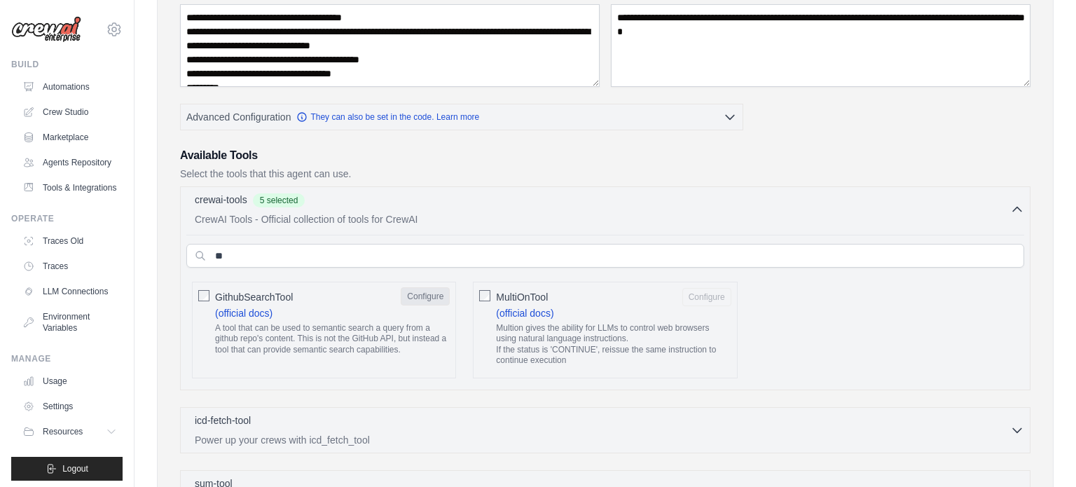
click at [420, 289] on button "Configure" at bounding box center [425, 296] width 49 height 18
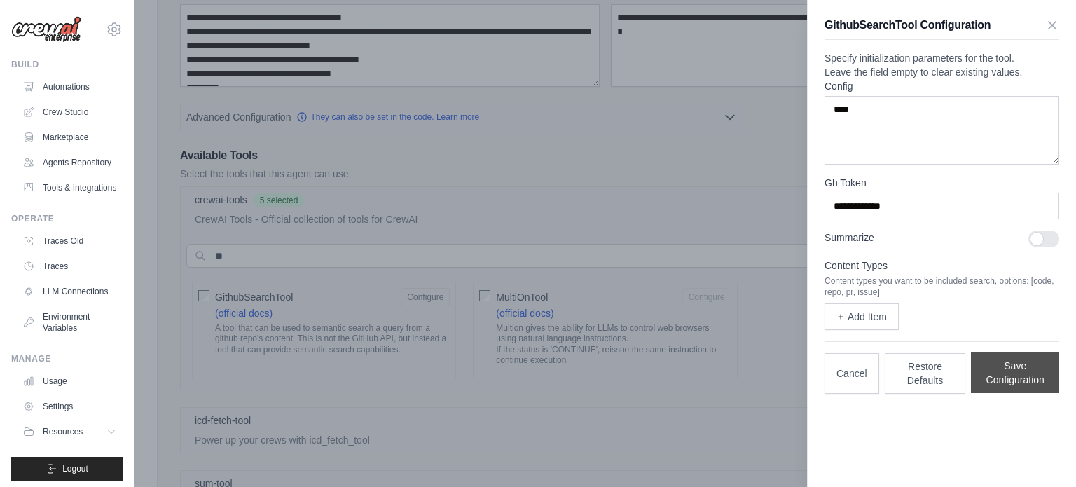
click at [1017, 393] on button "Save Configuration" at bounding box center [1015, 372] width 88 height 41
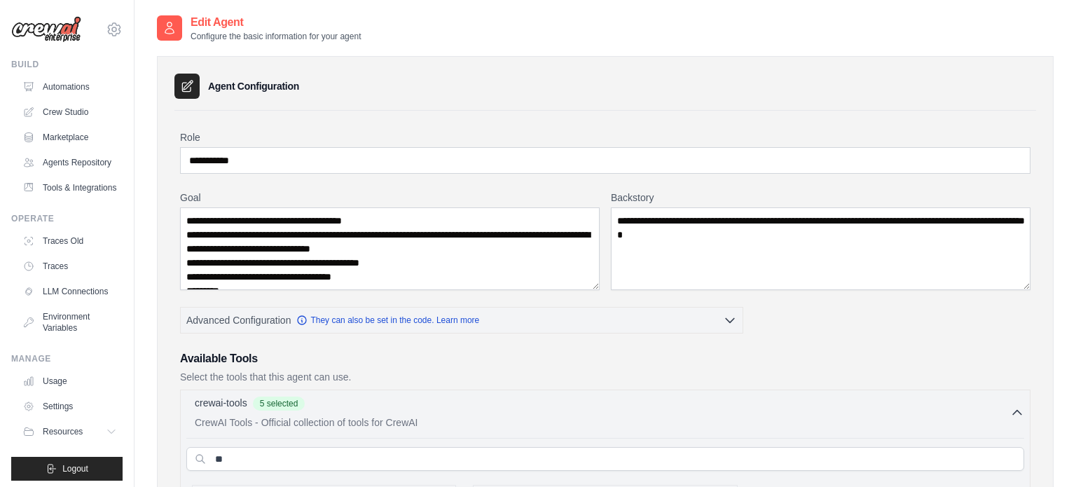
scroll to position [525, 0]
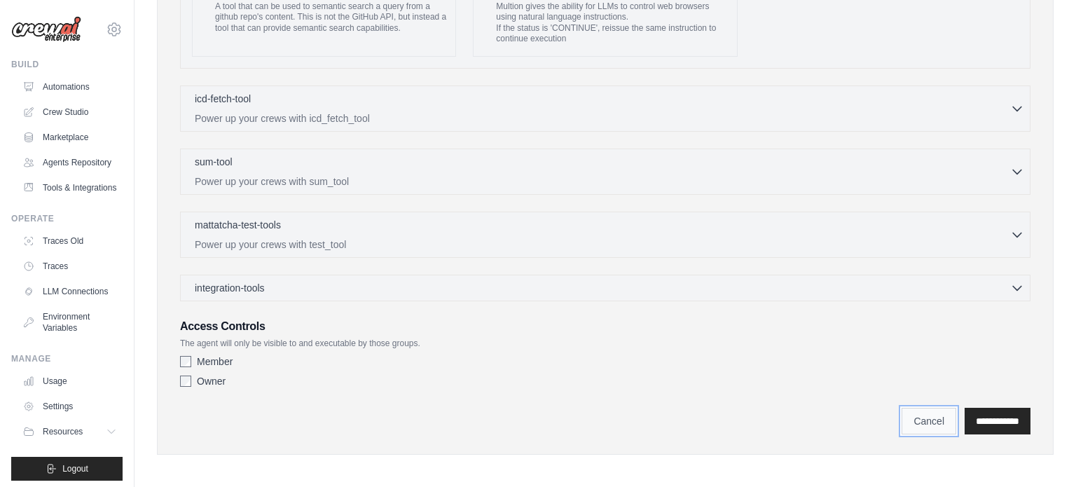
click at [908, 415] on link "Cancel" at bounding box center [929, 421] width 55 height 27
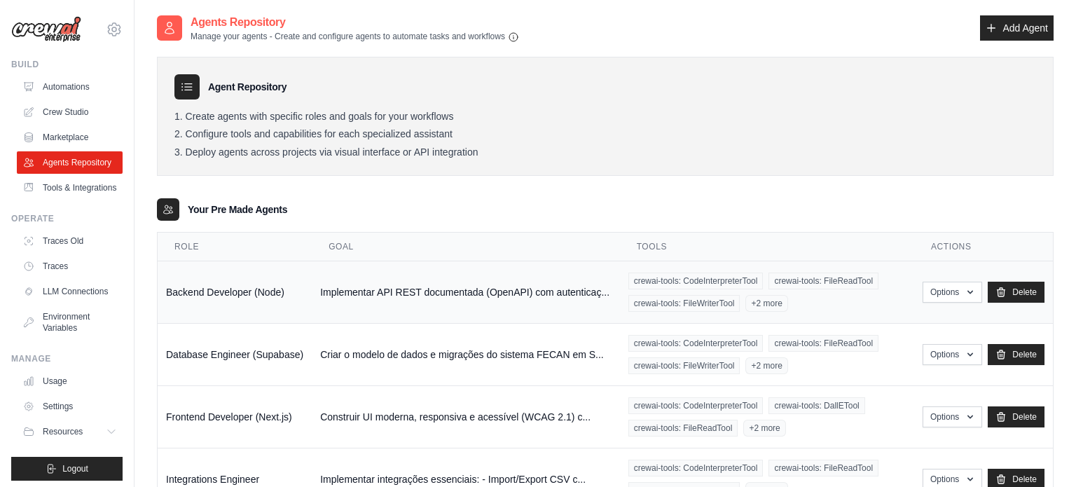
scroll to position [268, 0]
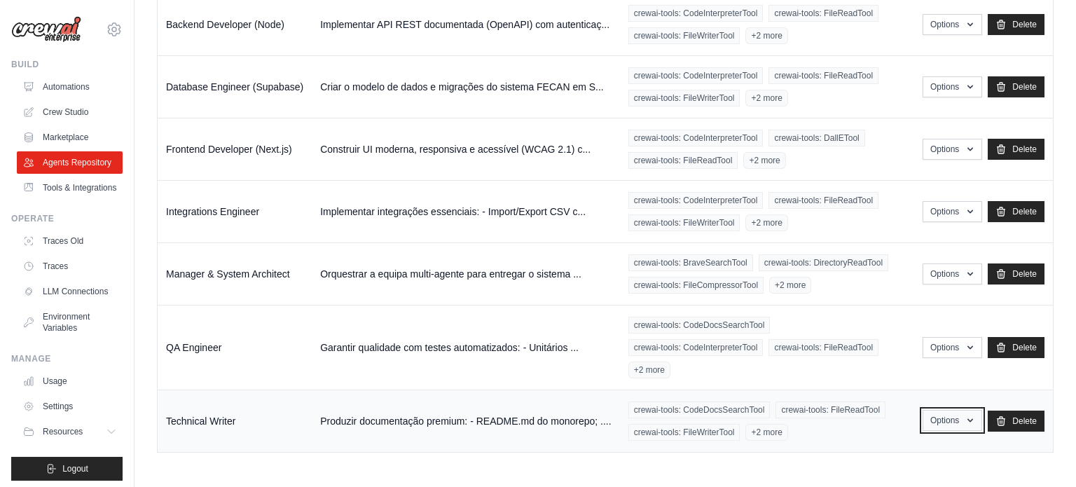
click at [936, 420] on button "Options" at bounding box center [953, 420] width 60 height 21
click at [899, 471] on link "Edit" at bounding box center [931, 477] width 101 height 25
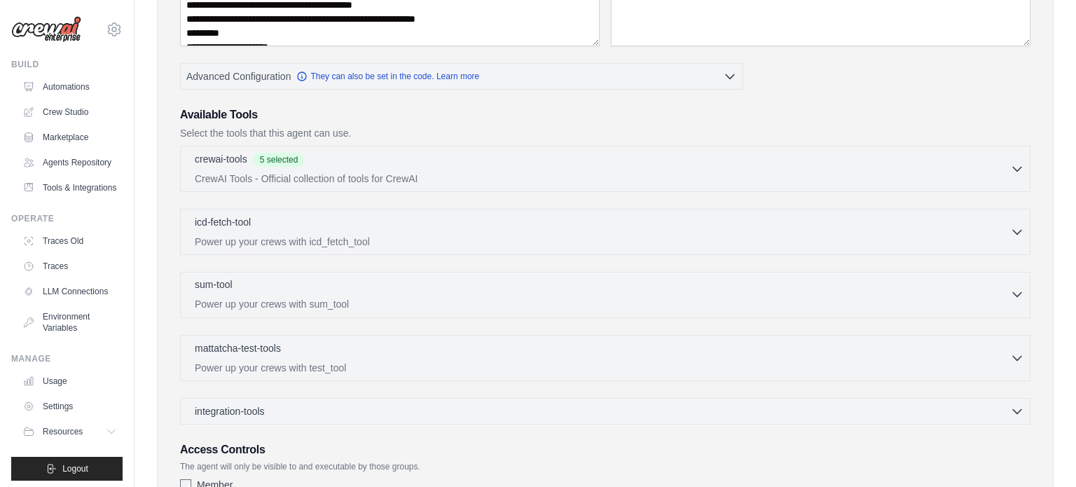
scroll to position [229, 0]
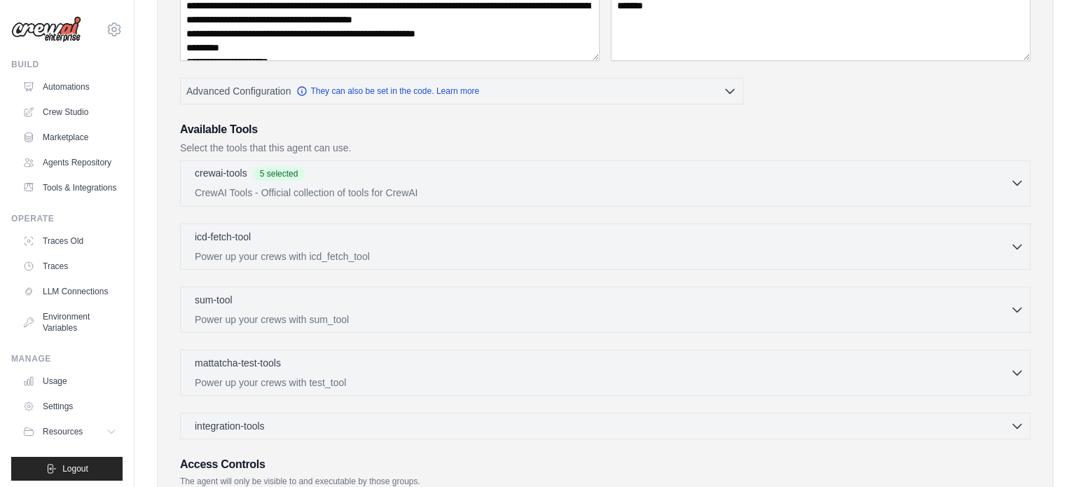
click at [391, 186] on p "CrewAI Tools - Official collection of tools for CrewAI" at bounding box center [602, 193] width 815 height 14
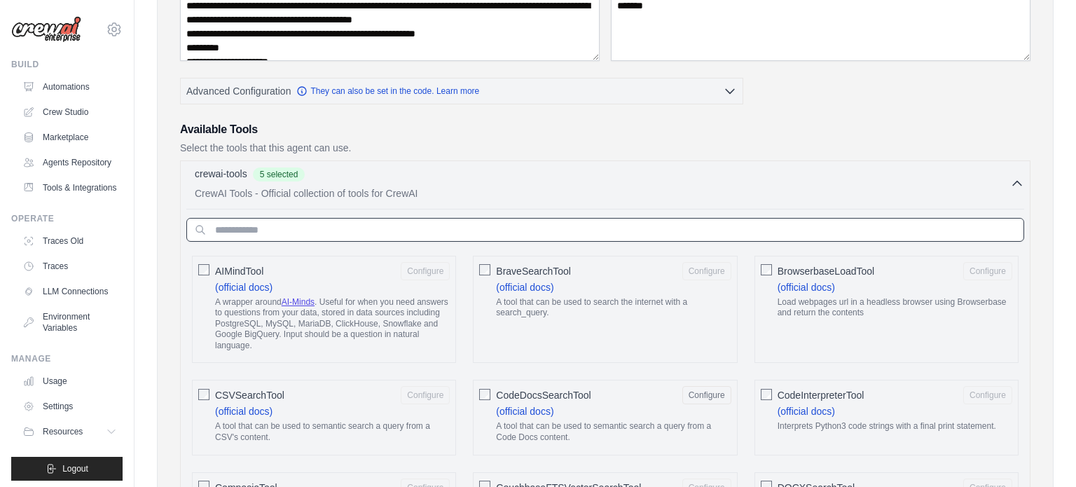
click at [537, 236] on input "text" at bounding box center [605, 230] width 838 height 24
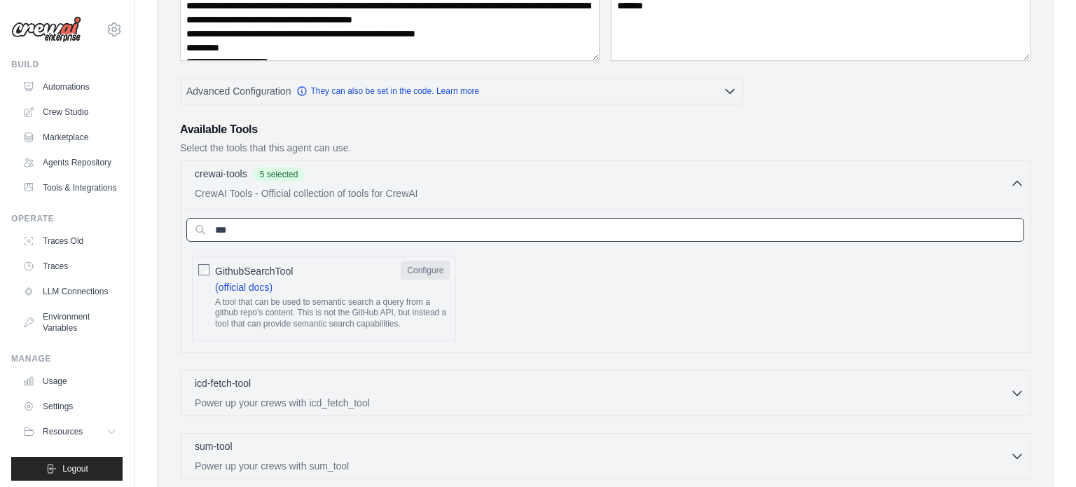
type input "***"
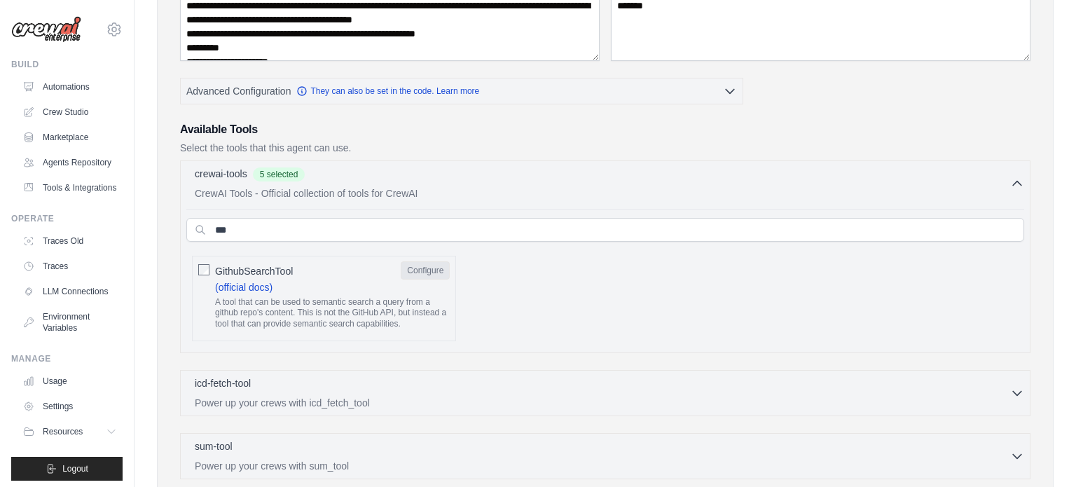
click at [424, 270] on button "Configure" at bounding box center [425, 270] width 49 height 18
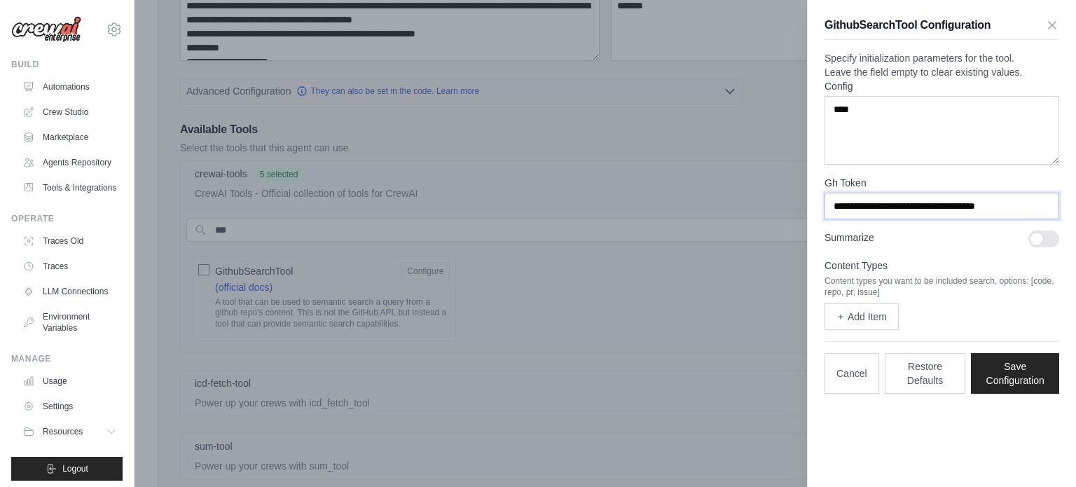
click at [956, 219] on input "**********" at bounding box center [942, 206] width 235 height 27
paste input "text"
type input "**********"
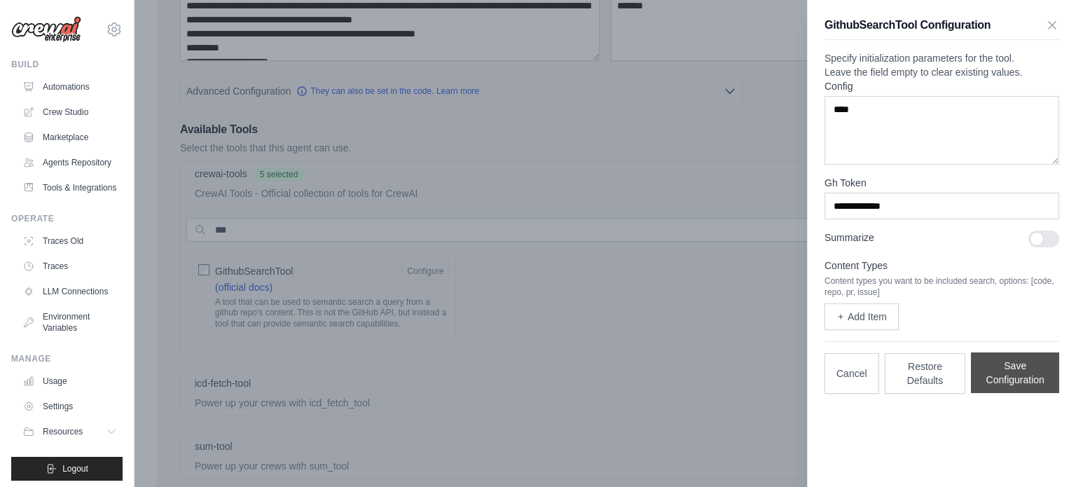
click at [1024, 393] on button "Save Configuration" at bounding box center [1015, 372] width 88 height 41
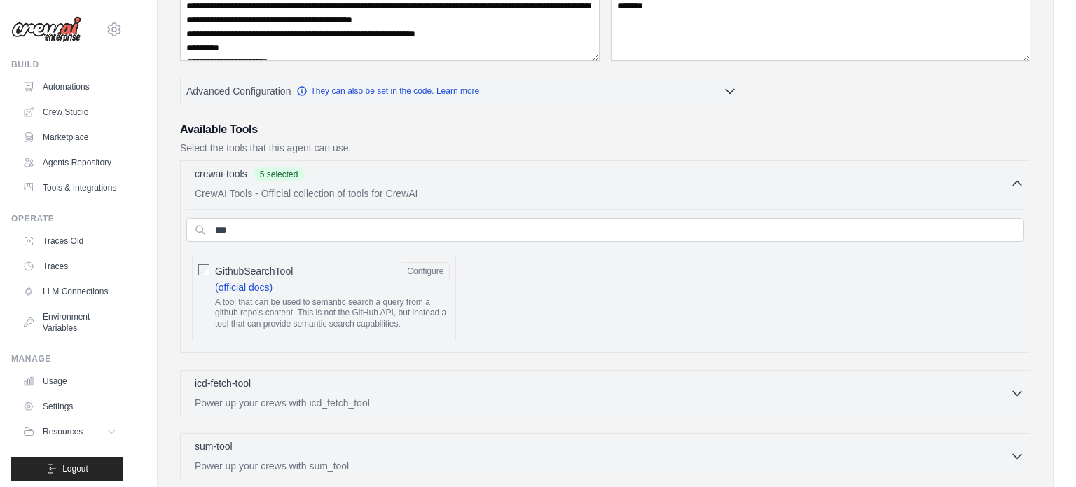
scroll to position [514, 0]
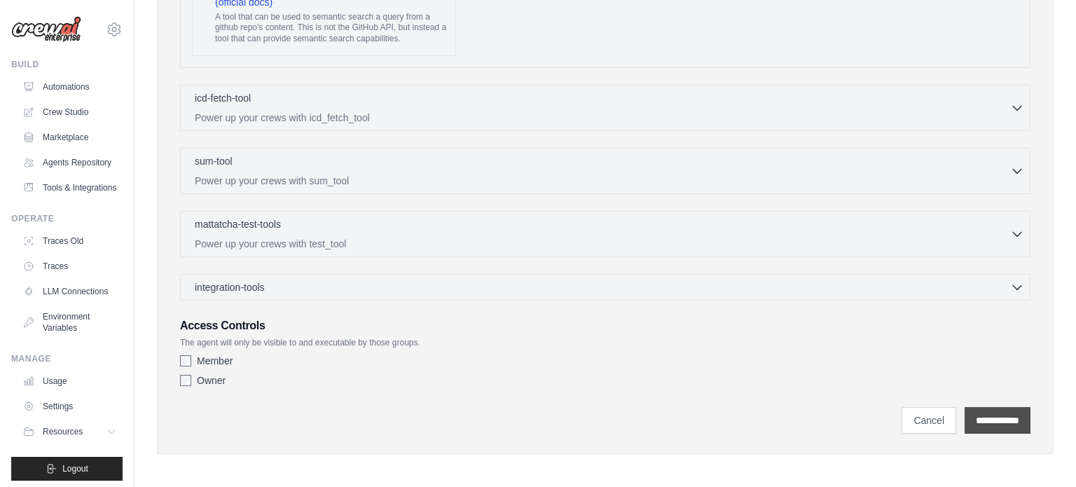
click at [965, 407] on input "**********" at bounding box center [998, 420] width 66 height 27
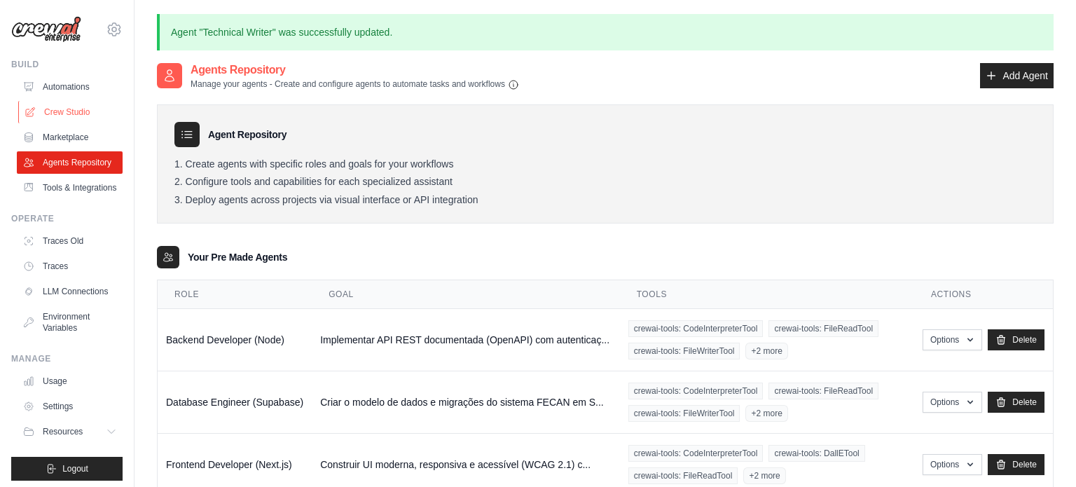
click at [60, 117] on link "Crew Studio" at bounding box center [71, 112] width 106 height 22
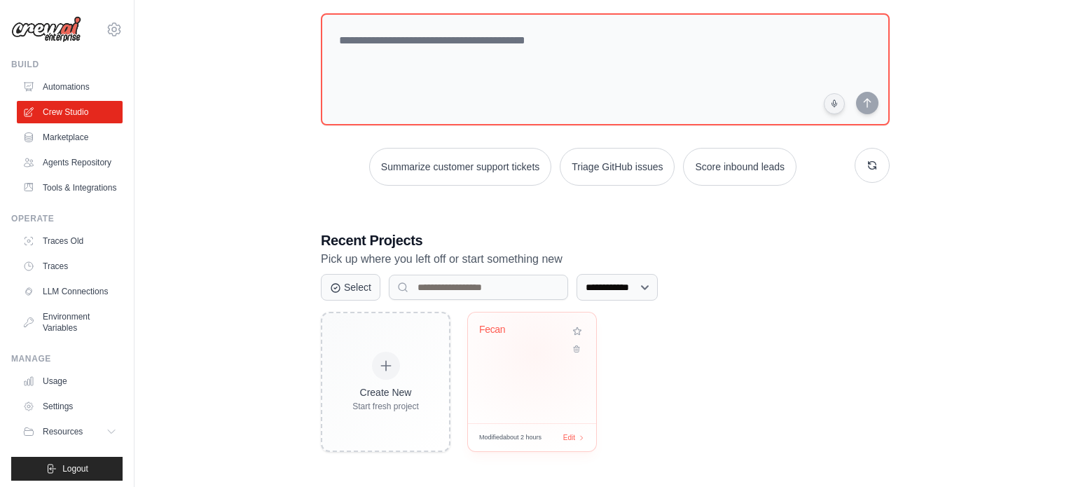
click at [536, 352] on div "Fecan" at bounding box center [532, 340] width 106 height 32
click at [68, 158] on link "Agents Repository" at bounding box center [71, 162] width 106 height 22
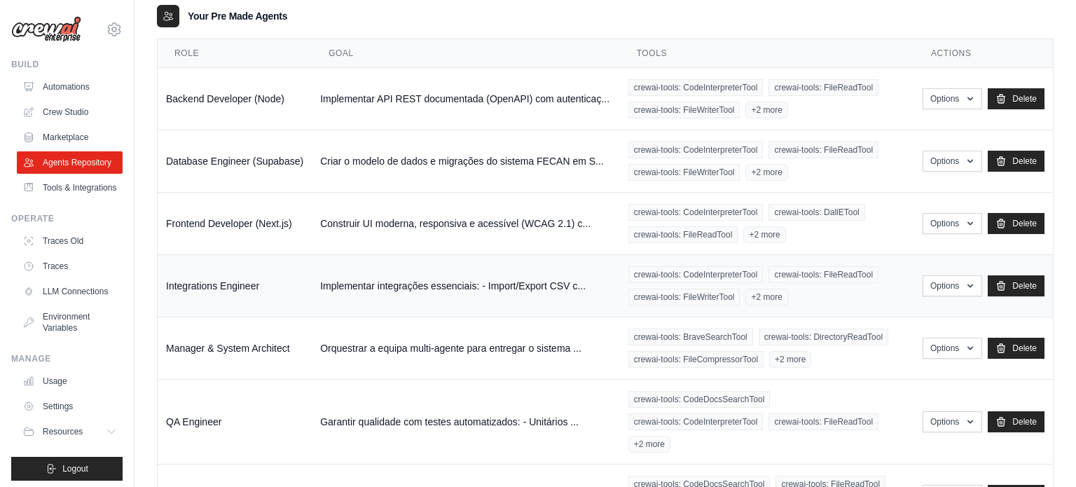
scroll to position [195, 0]
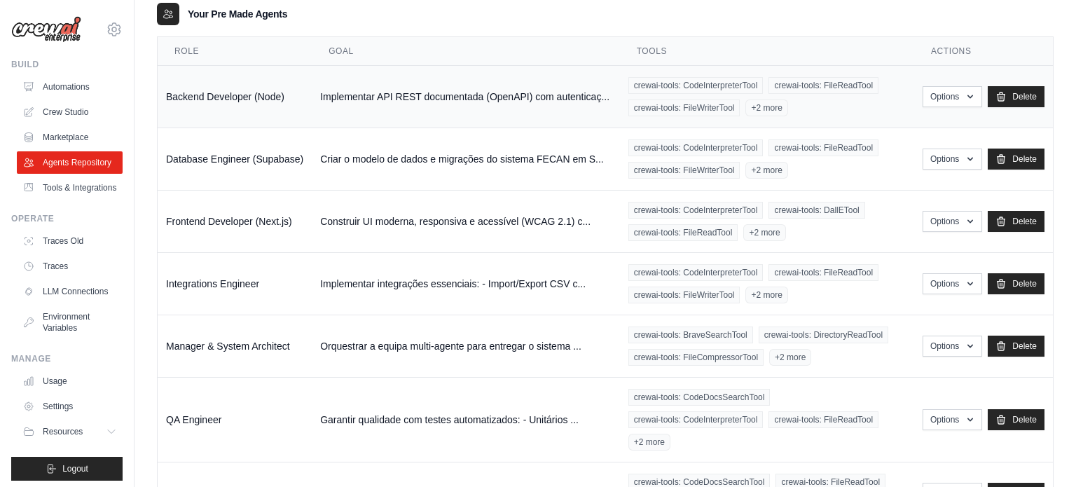
click at [847, 116] on td "crewai-tools: CodeInterpreterTool crewai-tools: FileReadTool crewai-tools: File…" at bounding box center [767, 97] width 294 height 62
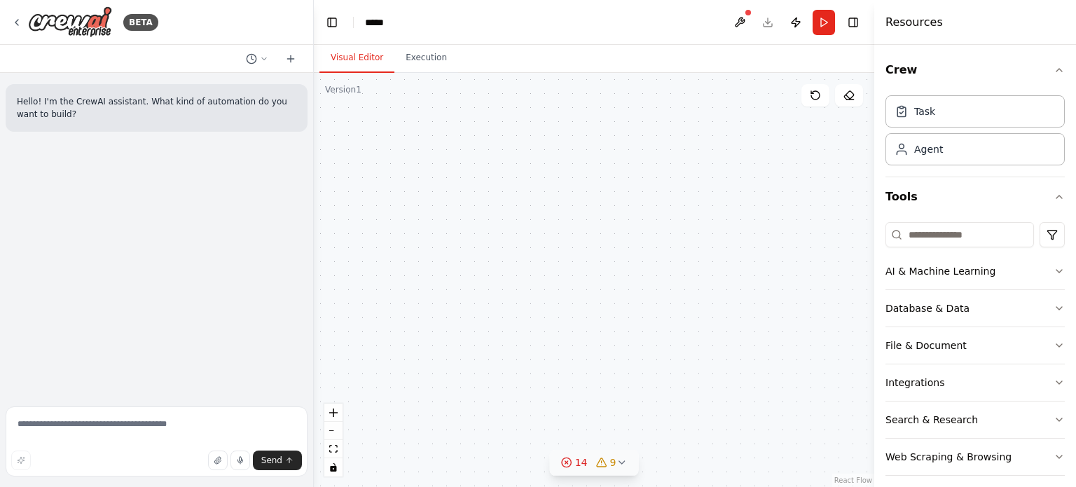
click at [620, 465] on icon at bounding box center [621, 462] width 11 height 11
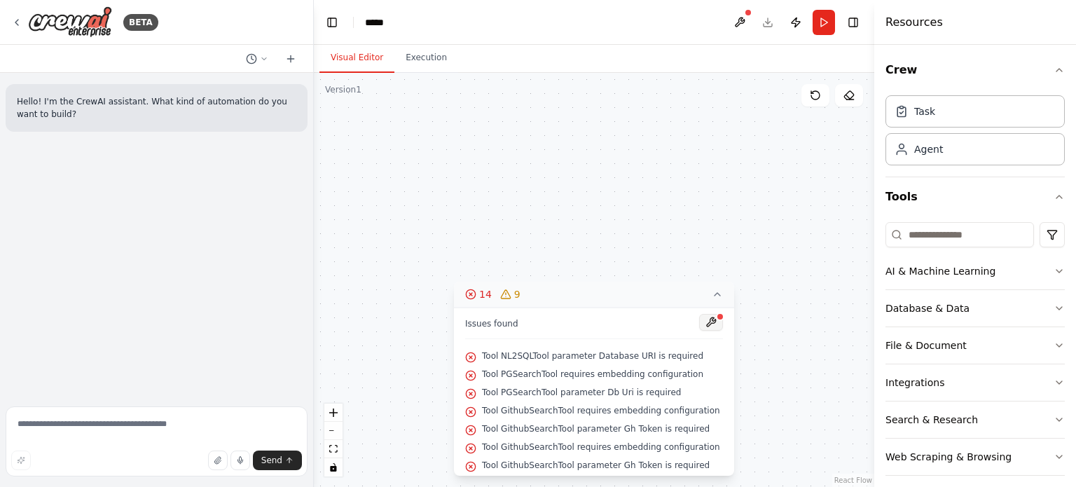
click at [703, 321] on button at bounding box center [711, 322] width 24 height 17
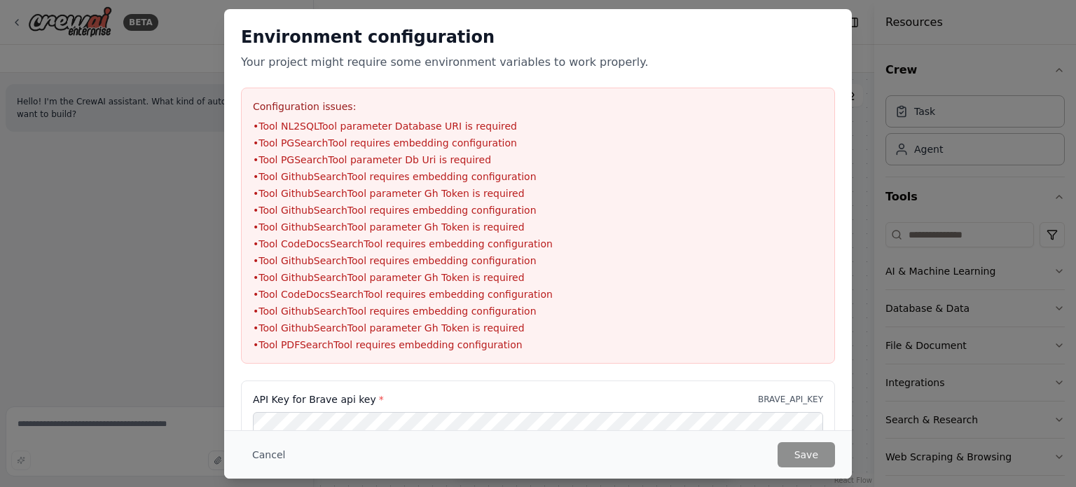
click at [381, 390] on div "API Key for Brave api key * BRAVE_API_KEY" at bounding box center [538, 415] width 594 height 70
click at [263, 457] on button "Cancel" at bounding box center [268, 454] width 55 height 25
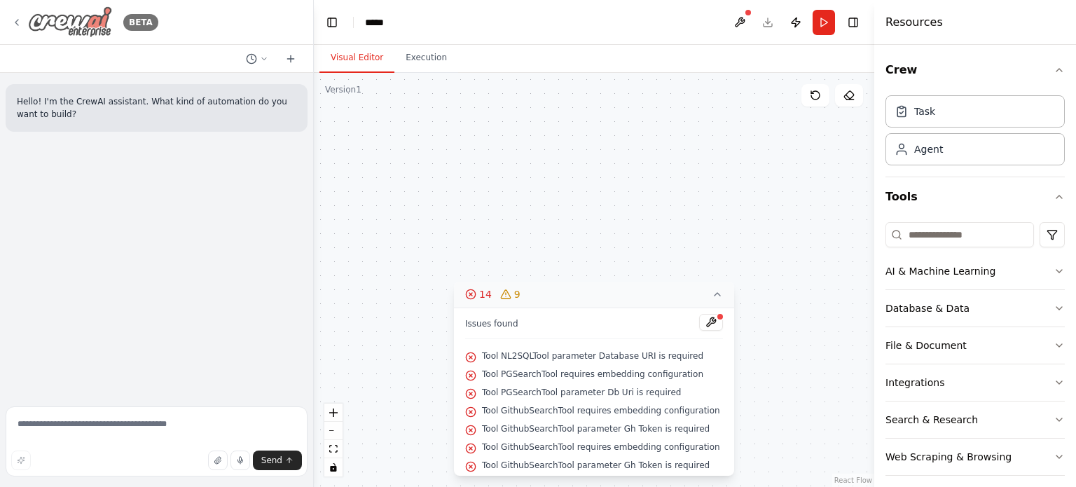
click at [17, 23] on icon at bounding box center [16, 22] width 11 height 11
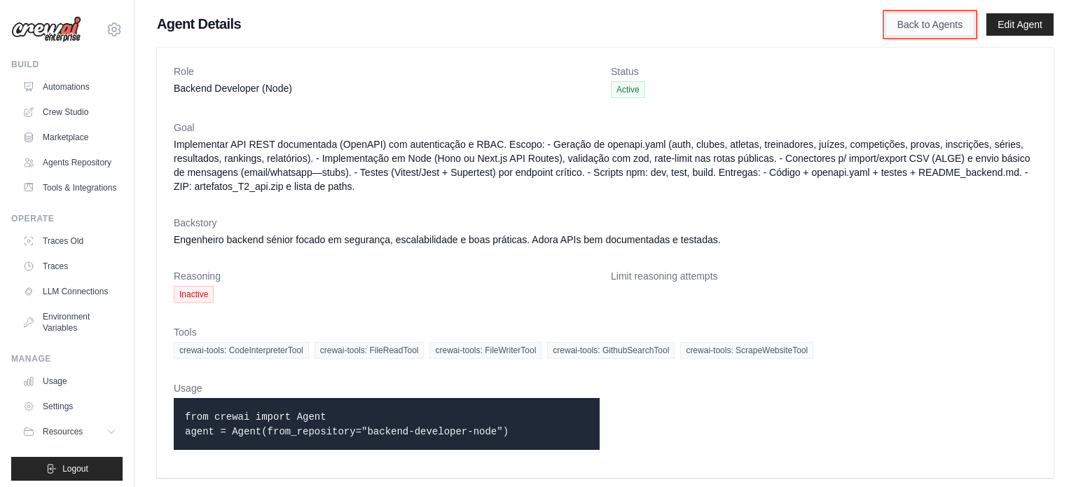
click at [905, 25] on link "Back to Agents" at bounding box center [930, 25] width 89 height 24
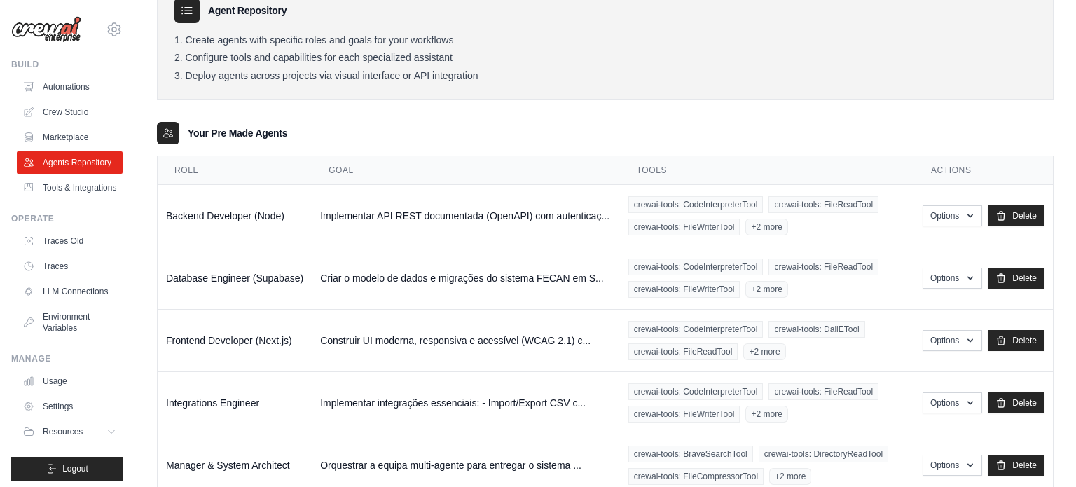
scroll to position [85, 0]
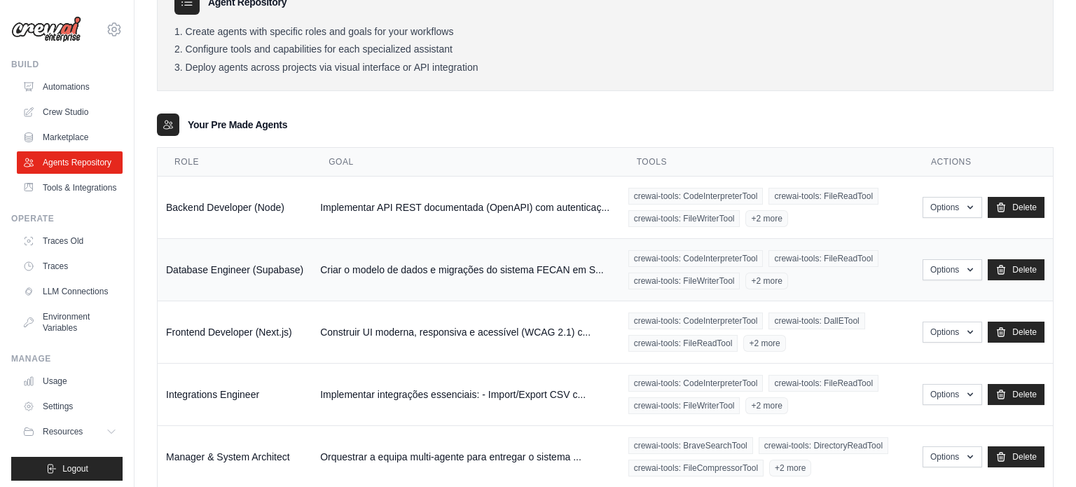
click at [889, 277] on div "crewai-tools: CodeInterpreterTool crewai-tools: FileReadTool crewai-tools: File…" at bounding box center [766, 269] width 277 height 39
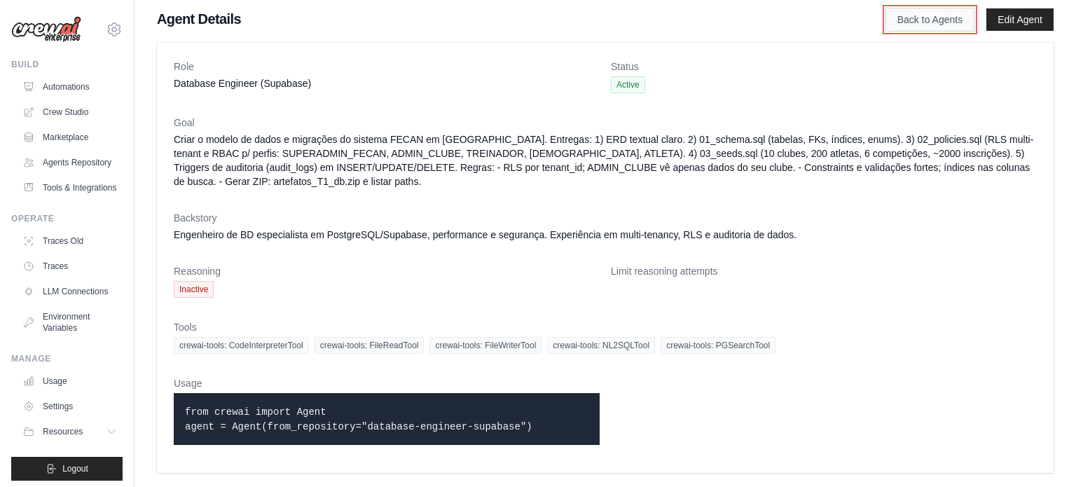
click at [891, 18] on link "Back to Agents" at bounding box center [930, 20] width 89 height 24
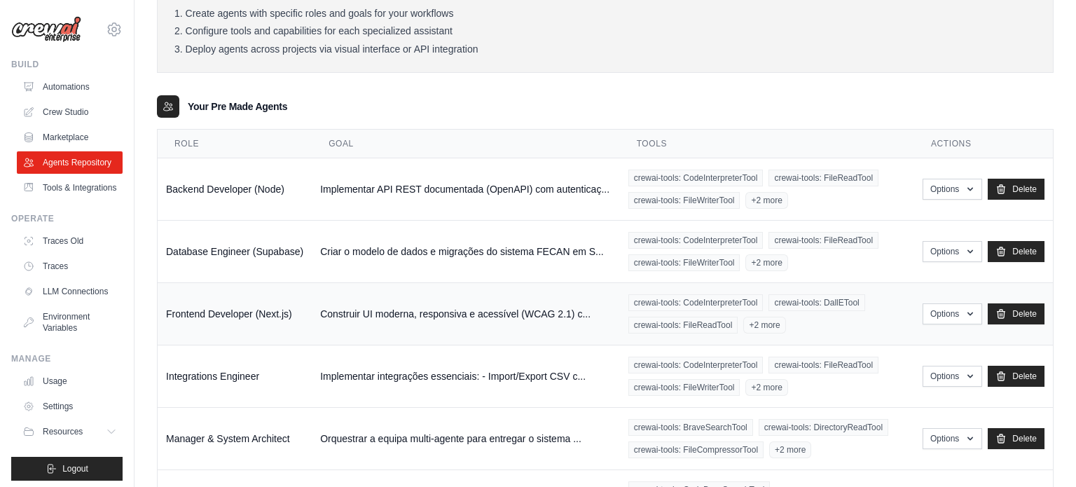
scroll to position [104, 0]
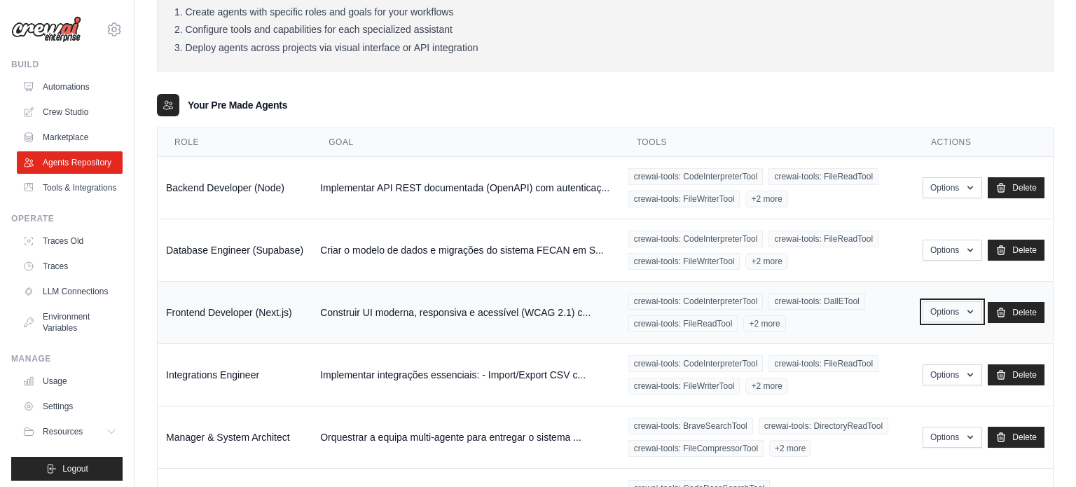
click at [931, 306] on button "Options" at bounding box center [953, 311] width 60 height 21
click at [817, 305] on span "crewai-tools: DallETool" at bounding box center [817, 301] width 96 height 17
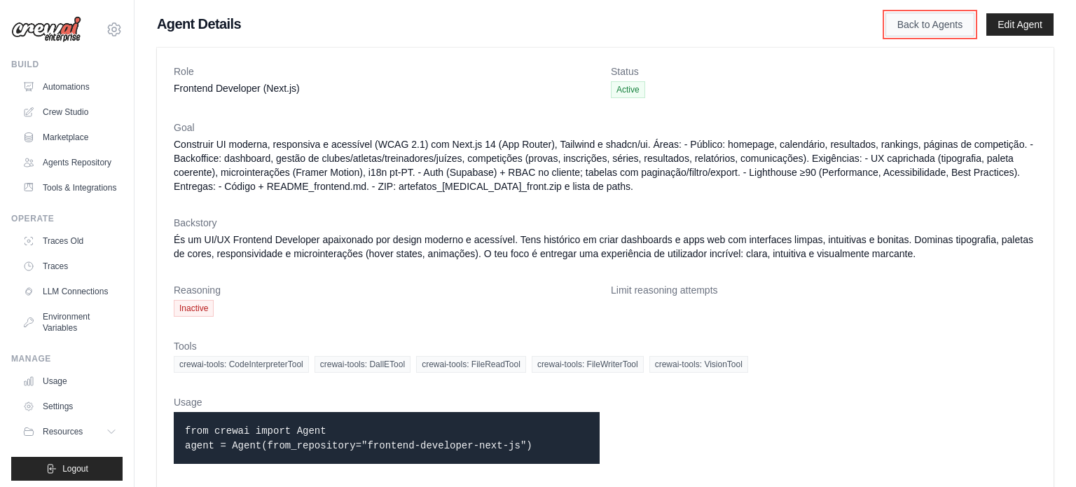
click at [900, 25] on link "Back to Agents" at bounding box center [930, 25] width 89 height 24
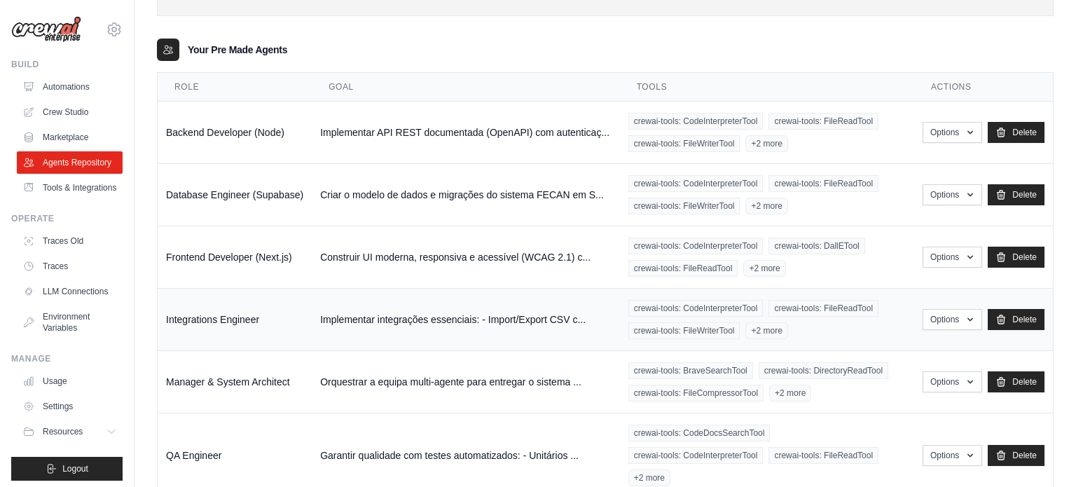
scroll to position [175, 0]
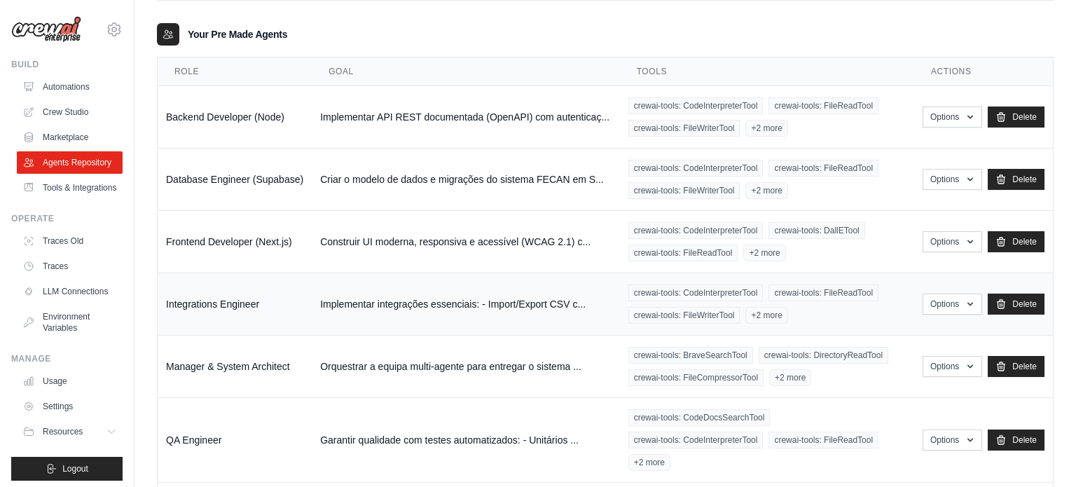
click at [876, 316] on div "crewai-tools: CodeInterpreterTool crewai-tools: FileReadTool crewai-tools: File…" at bounding box center [766, 303] width 277 height 39
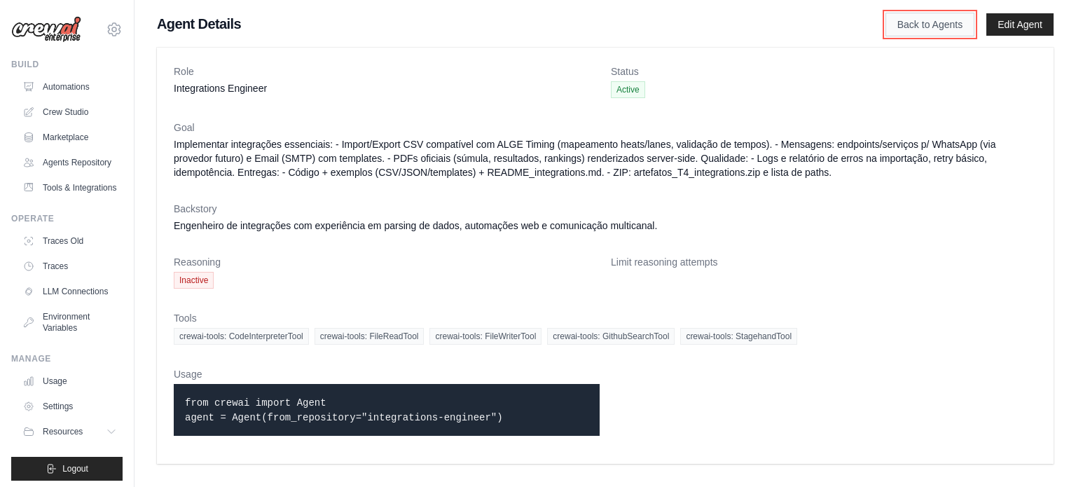
click at [917, 29] on link "Back to Agents" at bounding box center [930, 25] width 89 height 24
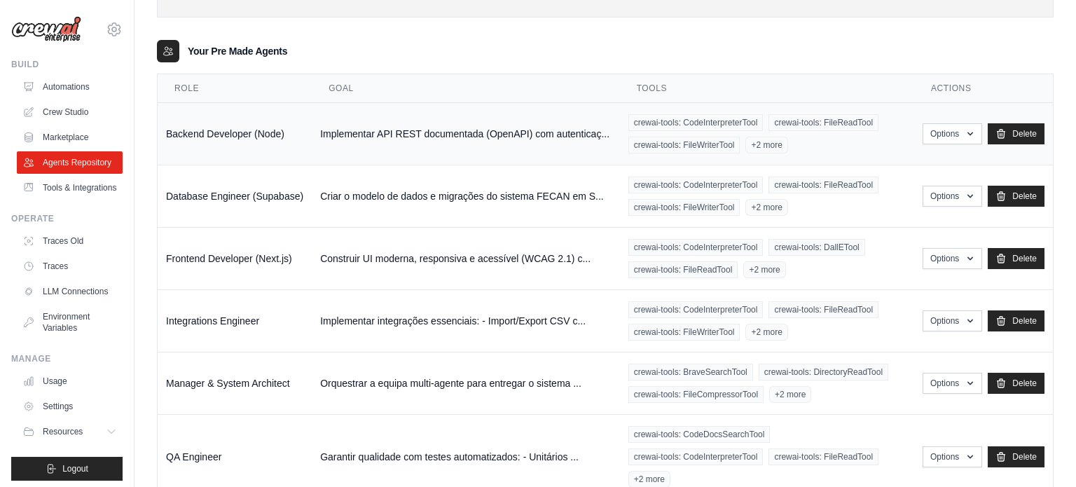
scroll to position [268, 0]
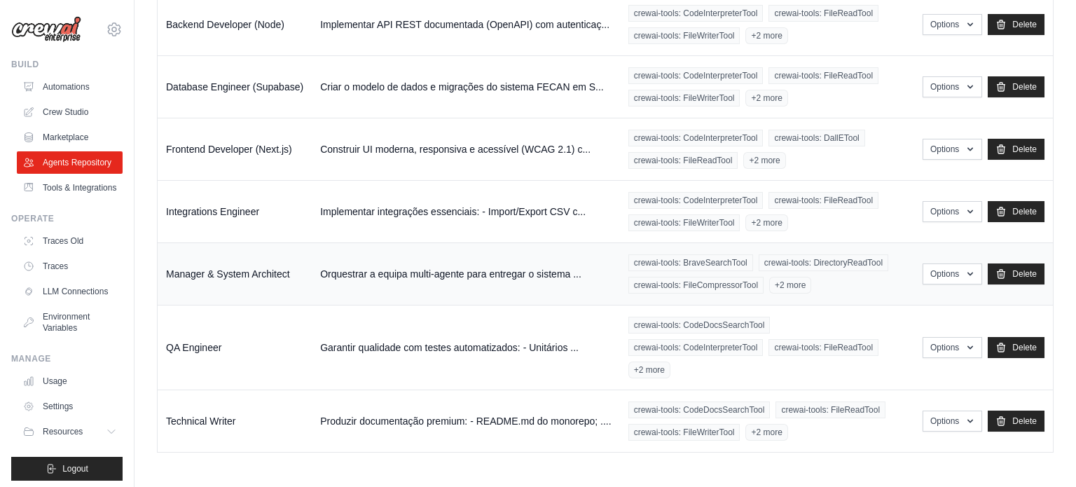
click at [853, 300] on td "crewai-tools: BraveSearchTool crewai-tools: DirectoryReadTool crewai-tools: Fil…" at bounding box center [767, 274] width 294 height 62
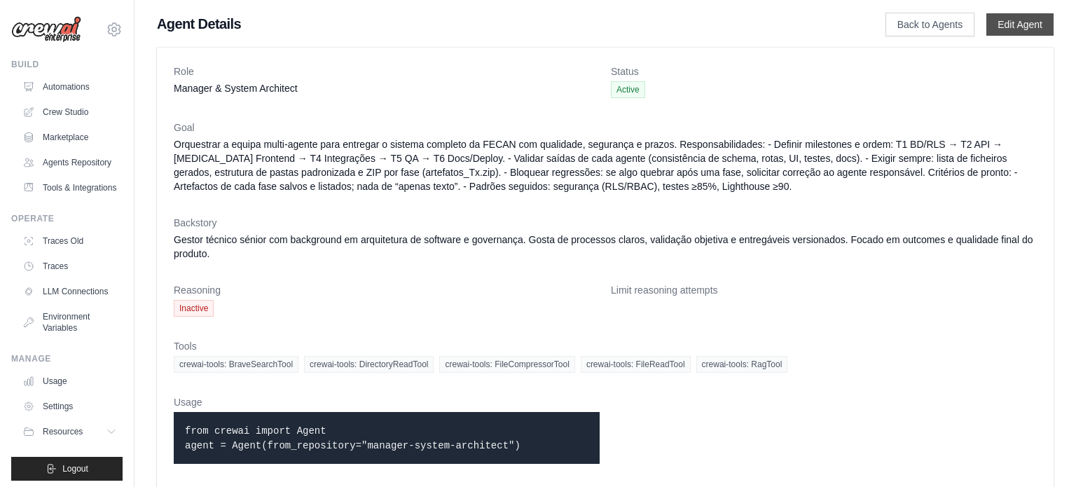
click at [1017, 32] on link "Edit Agent" at bounding box center [1019, 24] width 67 height 22
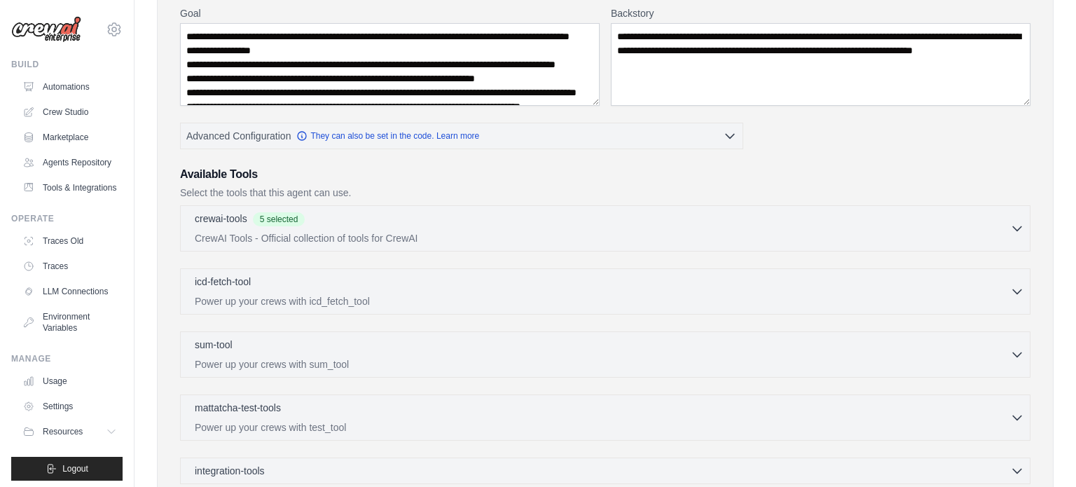
scroll to position [205, 0]
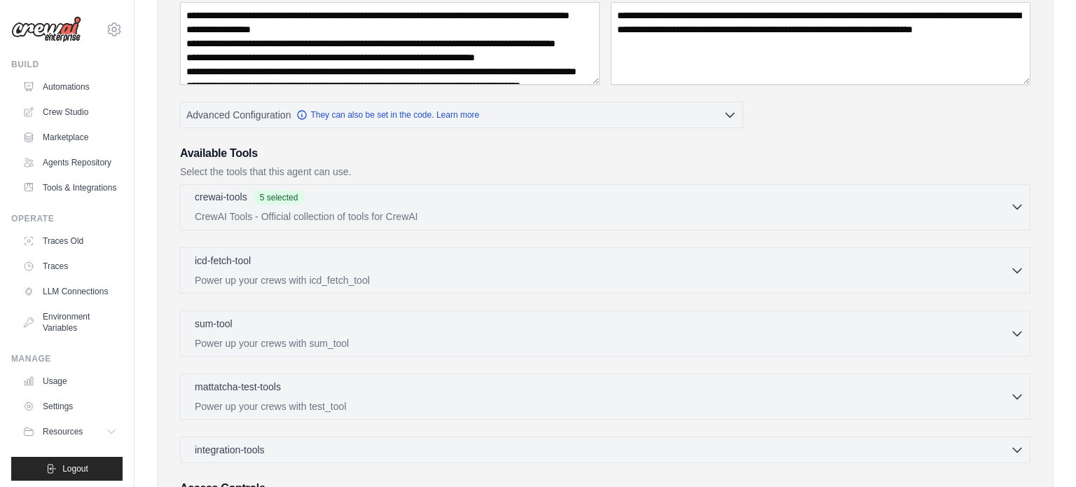
click at [461, 205] on div "crewai-tools 5 selected CrewAI Tools - Official collection of tools for CrewAI" at bounding box center [602, 207] width 815 height 34
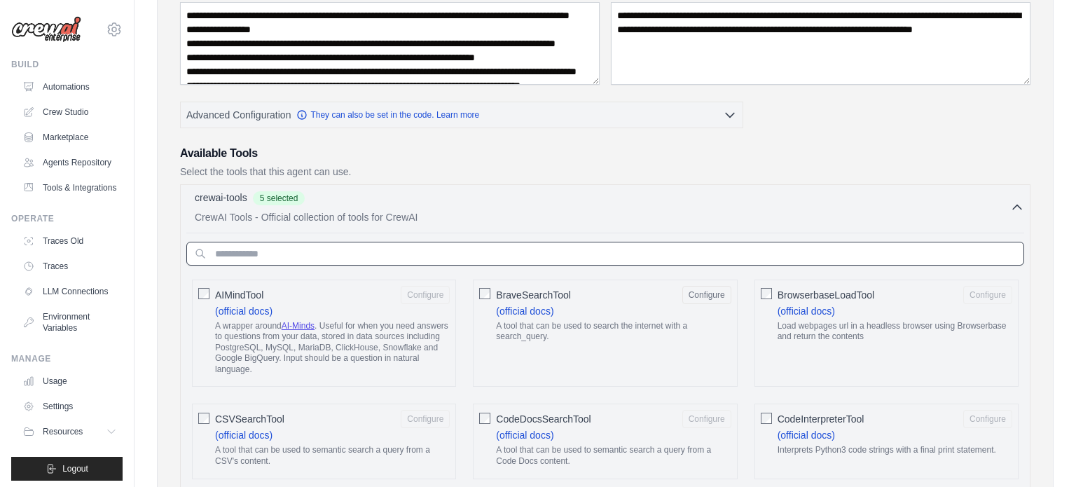
click at [451, 248] on input "text" at bounding box center [605, 254] width 838 height 24
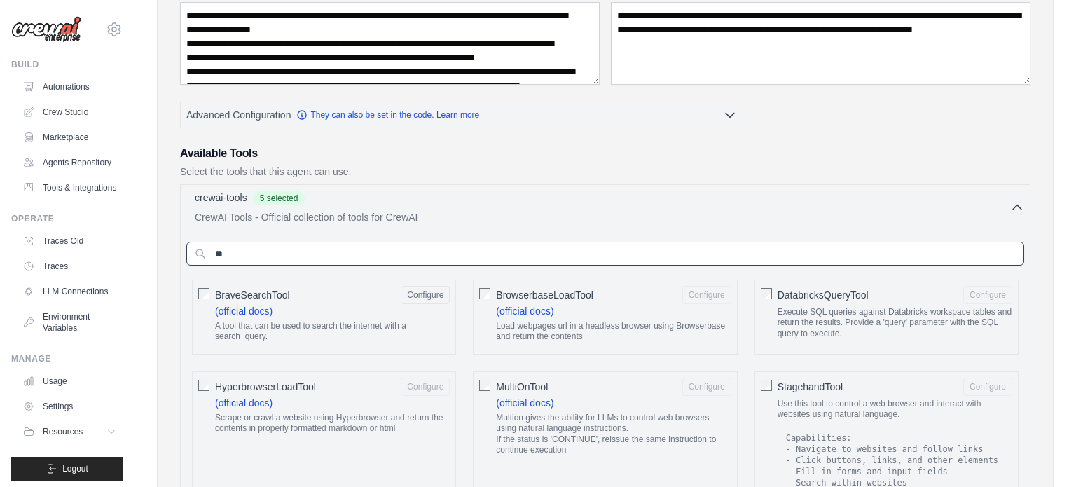
type input "**"
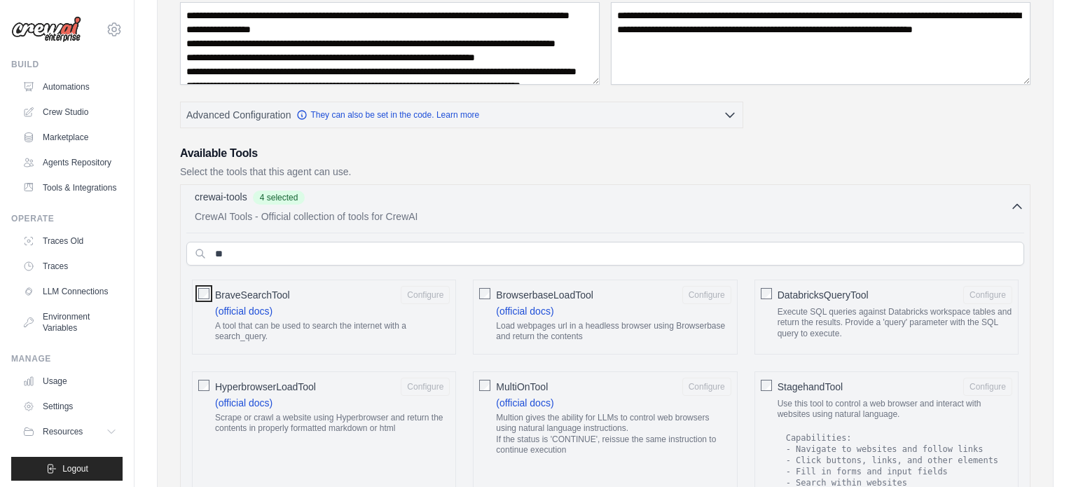
scroll to position [813, 0]
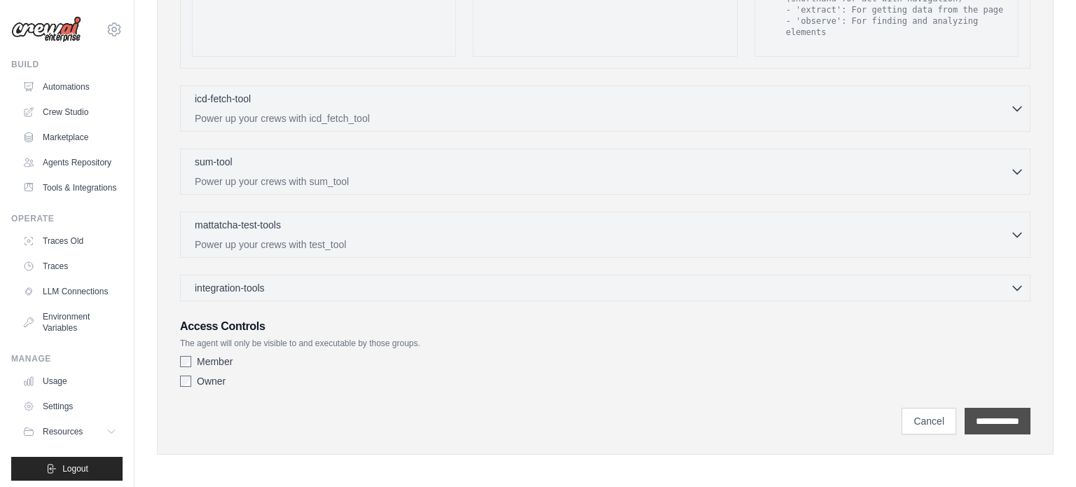
click at [1005, 426] on input "**********" at bounding box center [998, 421] width 66 height 27
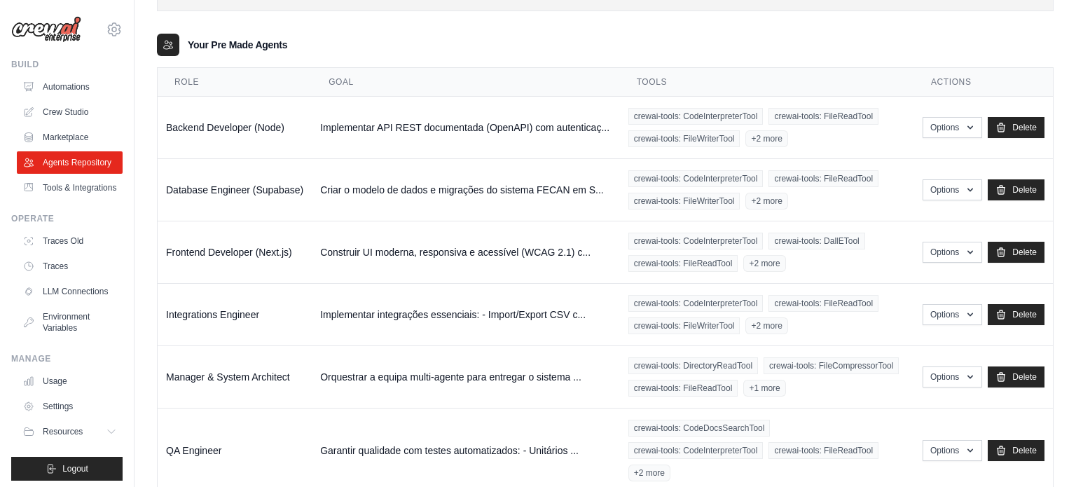
scroll to position [315, 0]
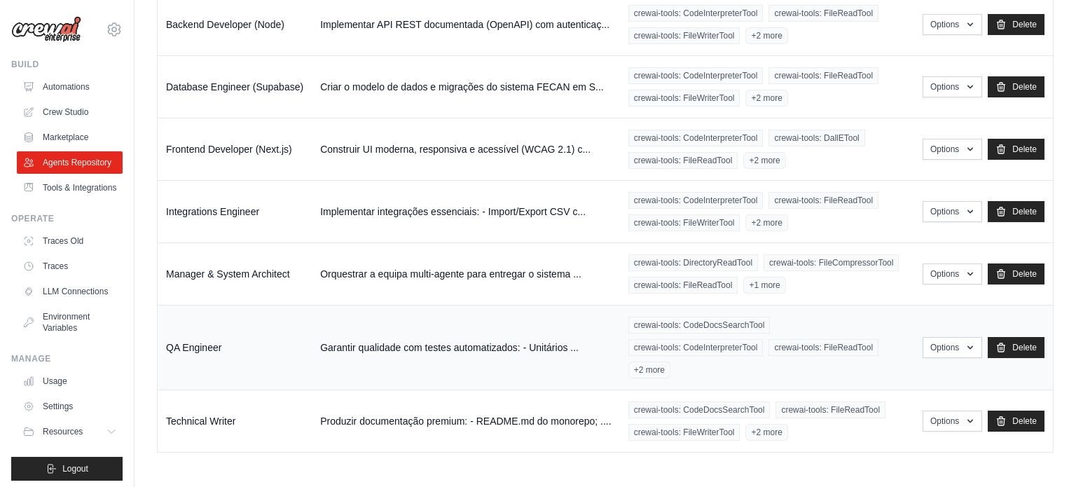
click at [869, 361] on div "crewai-tools: CodeDocsSearchTool crewai-tools: CodeInterpreterTool crewai-tools…" at bounding box center [766, 348] width 277 height 62
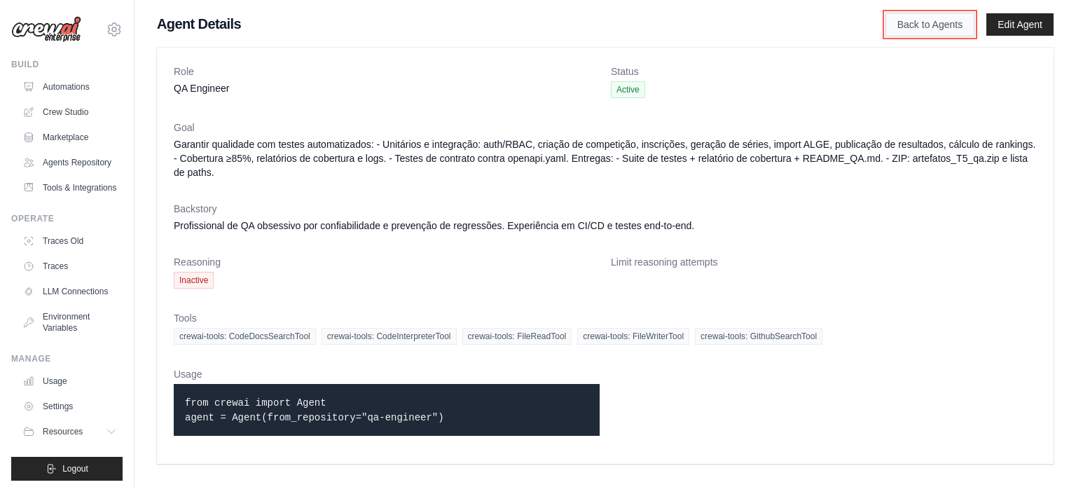
click at [934, 18] on link "Back to Agents" at bounding box center [930, 25] width 89 height 24
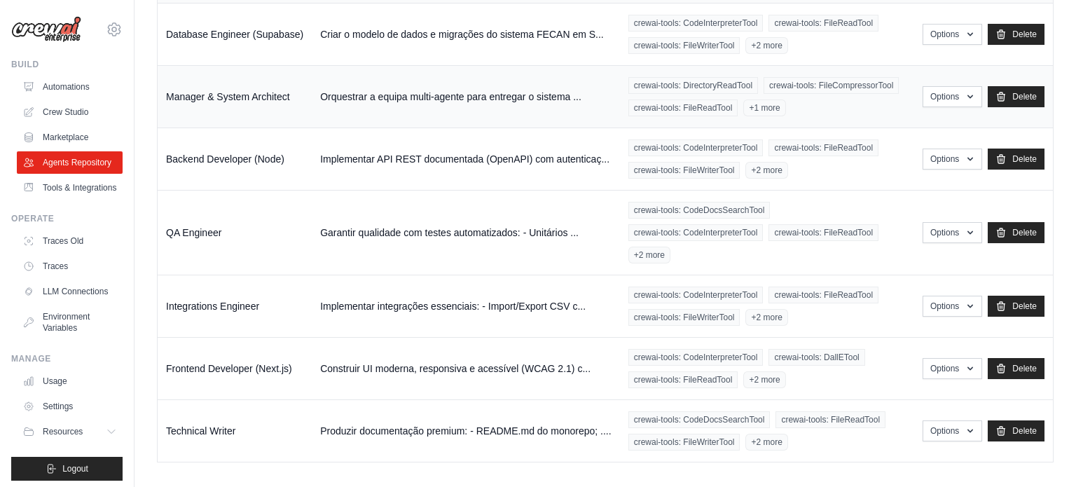
scroll to position [268, 0]
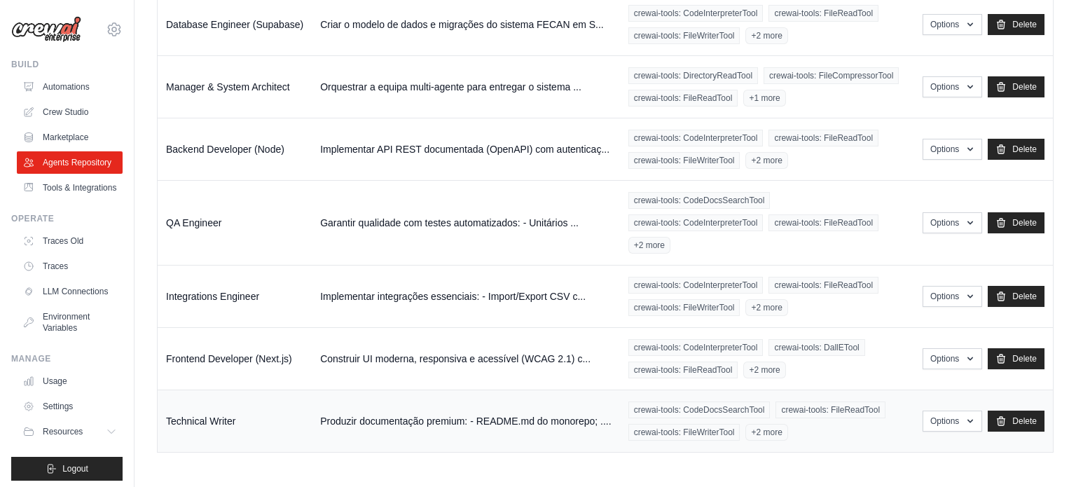
click at [875, 432] on div "crewai-tools: CodeDocsSearchTool crewai-tools: FileReadTool crewai-tools: FileW…" at bounding box center [766, 420] width 277 height 39
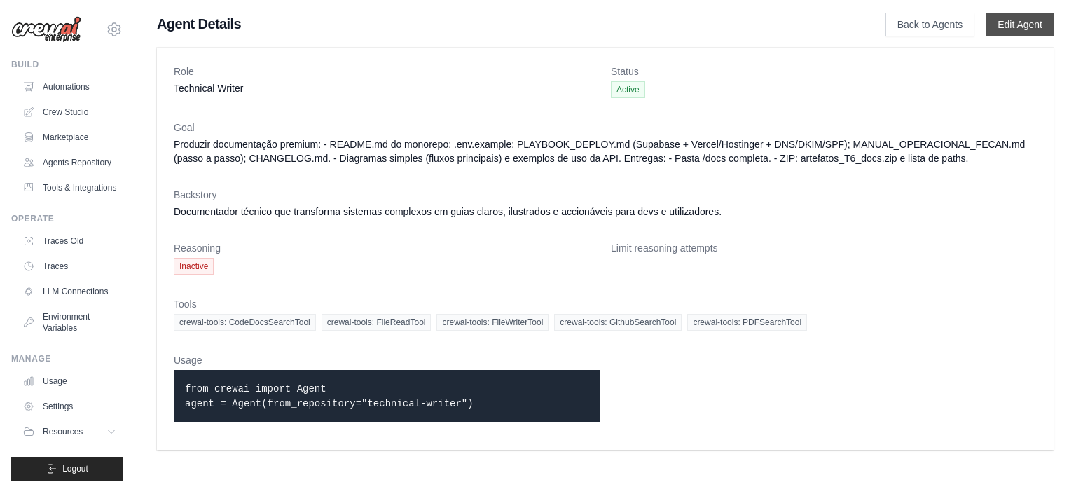
click at [1009, 23] on link "Edit Agent" at bounding box center [1019, 24] width 67 height 22
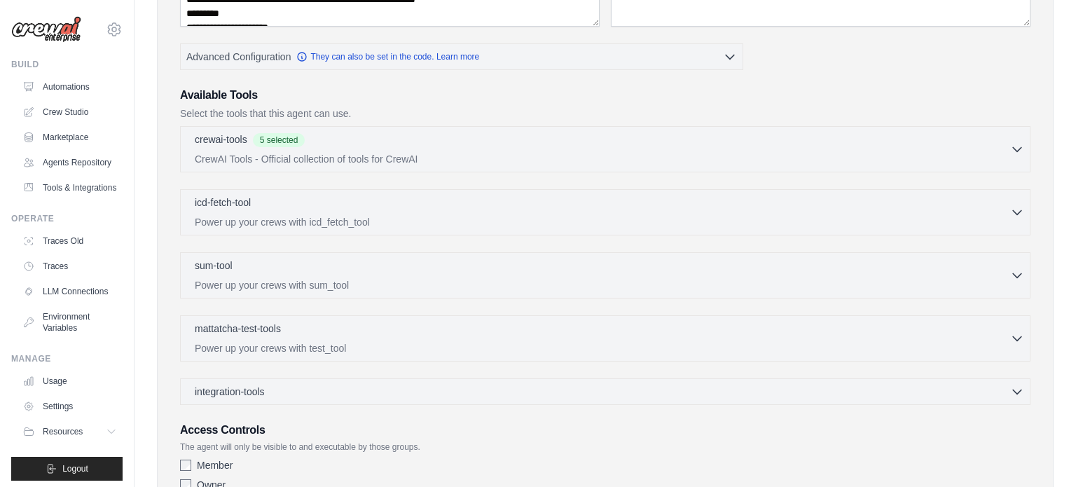
scroll to position [297, 0]
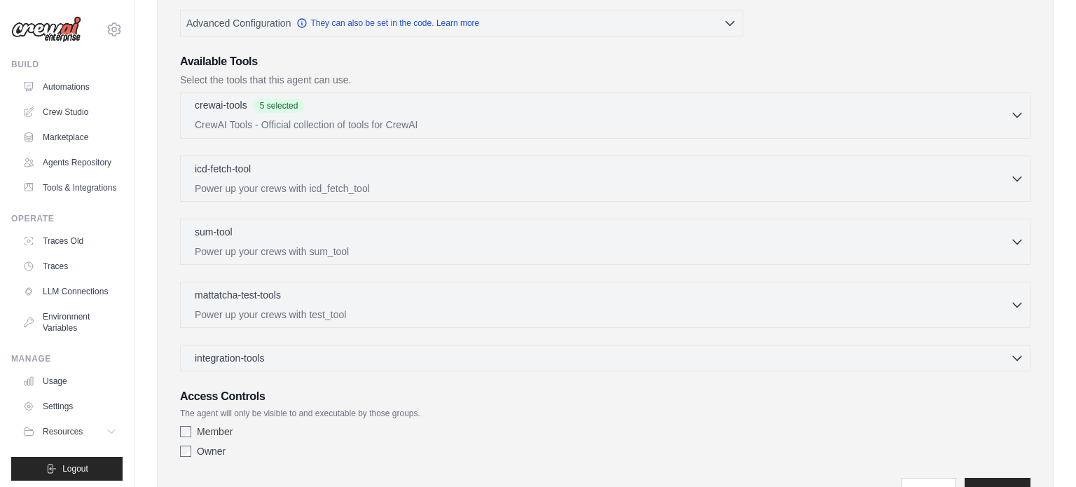
click at [330, 118] on p "CrewAI Tools - Official collection of tools for CrewAI" at bounding box center [602, 125] width 815 height 14
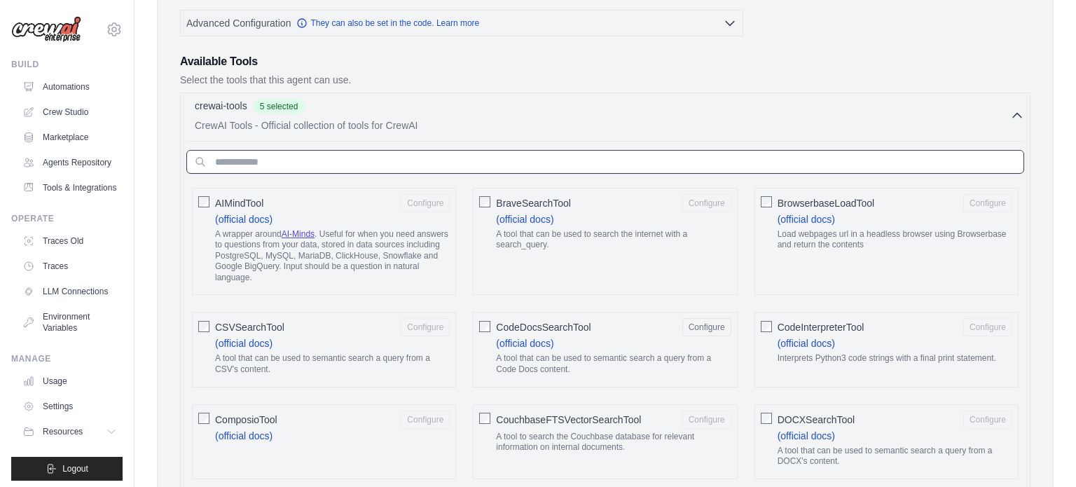
click at [353, 153] on input "text" at bounding box center [605, 162] width 838 height 24
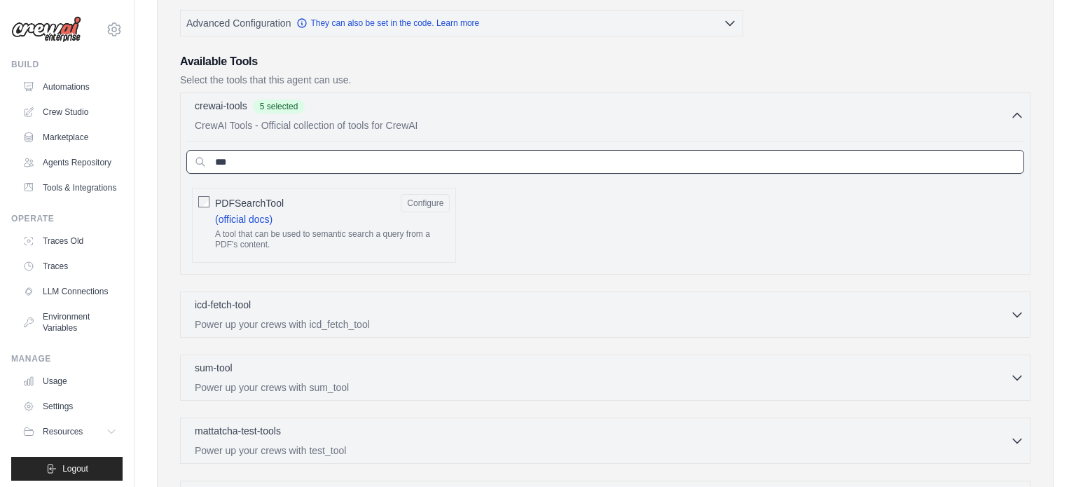
type input "***"
click at [424, 200] on button "Configure" at bounding box center [425, 202] width 49 height 18
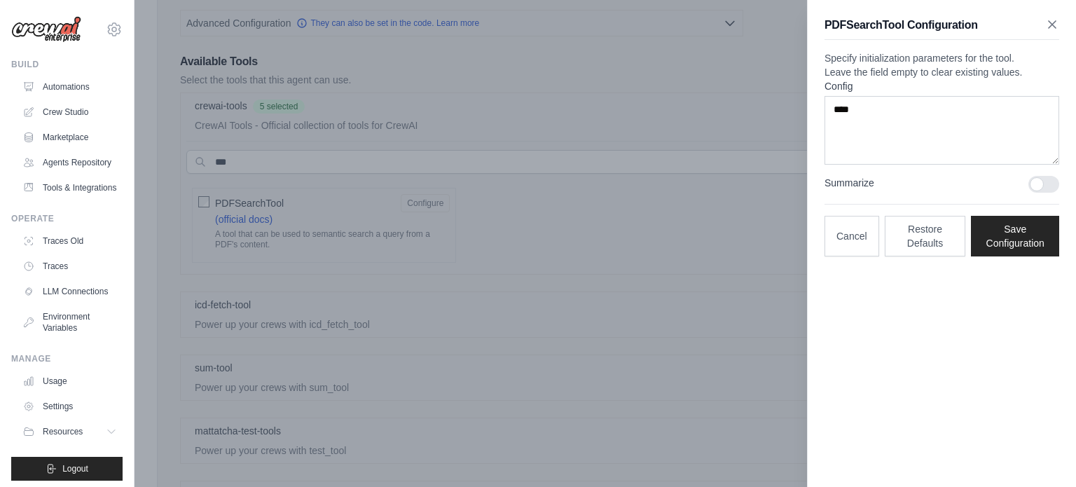
click at [1056, 27] on icon "button" at bounding box center [1052, 25] width 14 height 14
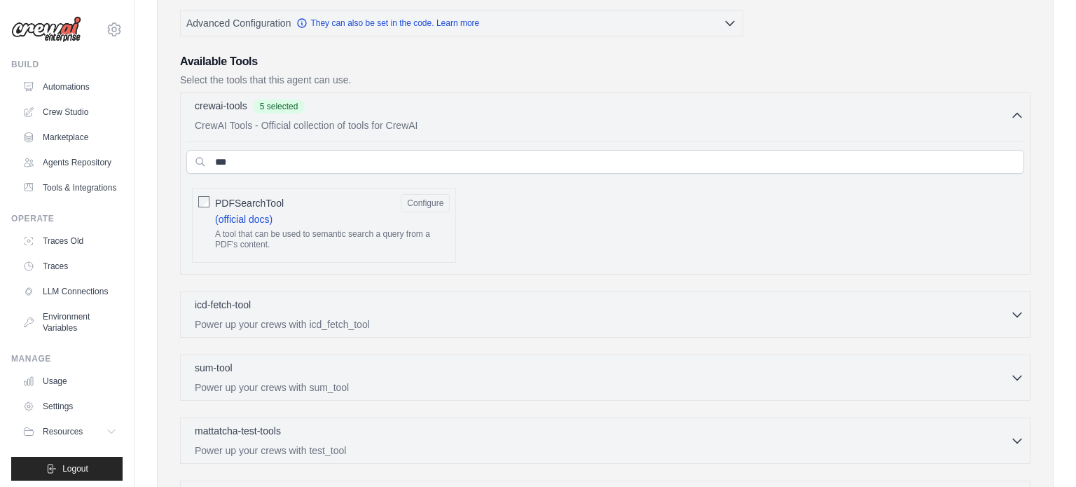
click at [197, 201] on div "PDFSearchTool Configure (official docs) A tool that can be used to semantic sea…" at bounding box center [324, 225] width 264 height 75
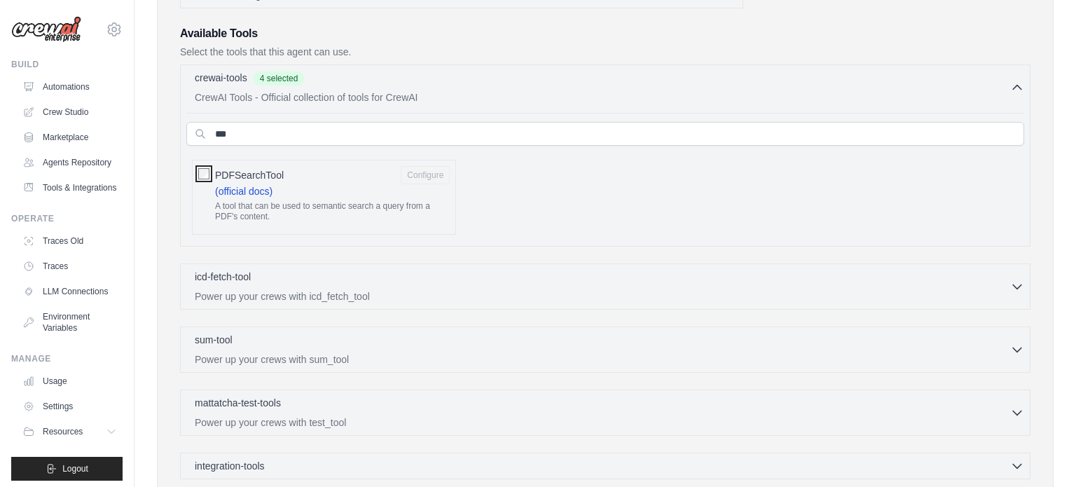
scroll to position [503, 0]
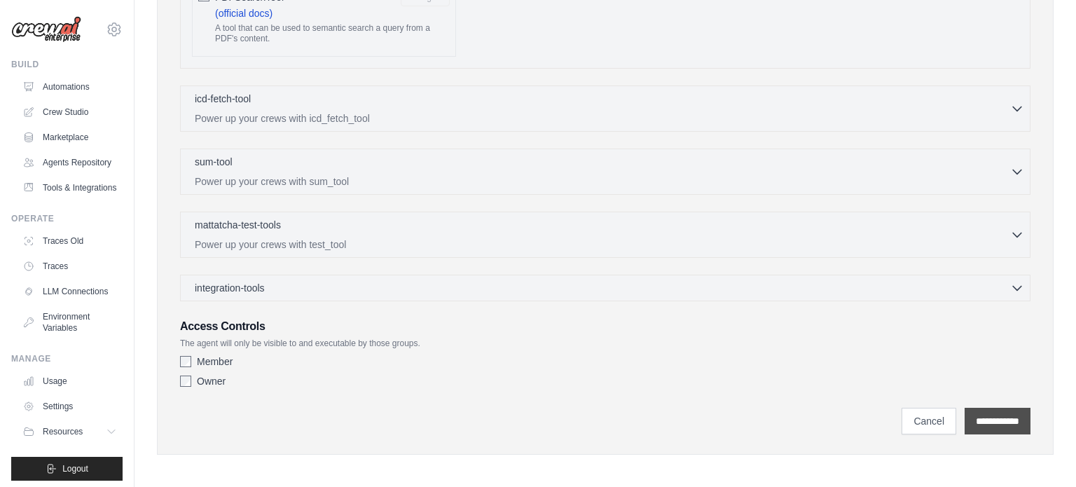
click at [999, 416] on input "**********" at bounding box center [998, 421] width 66 height 27
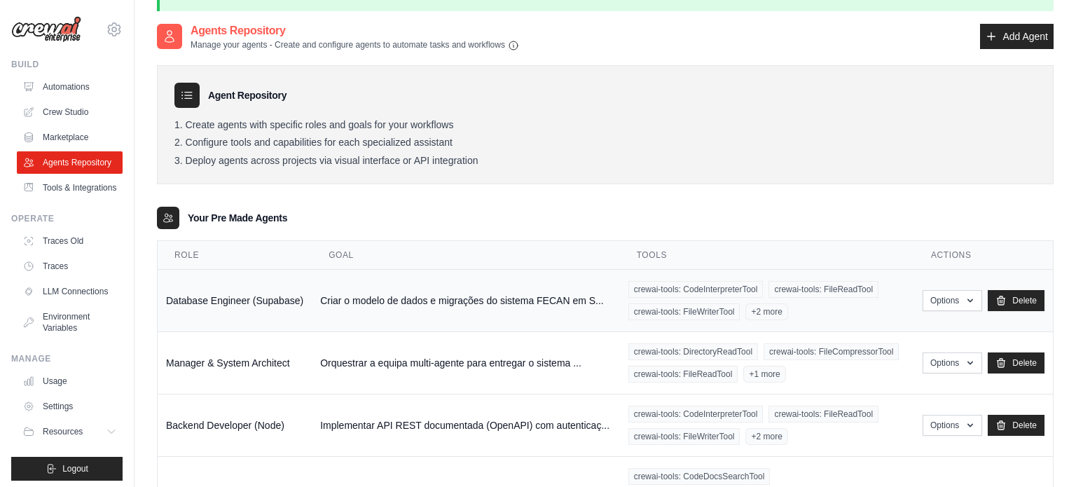
scroll to position [41, 0]
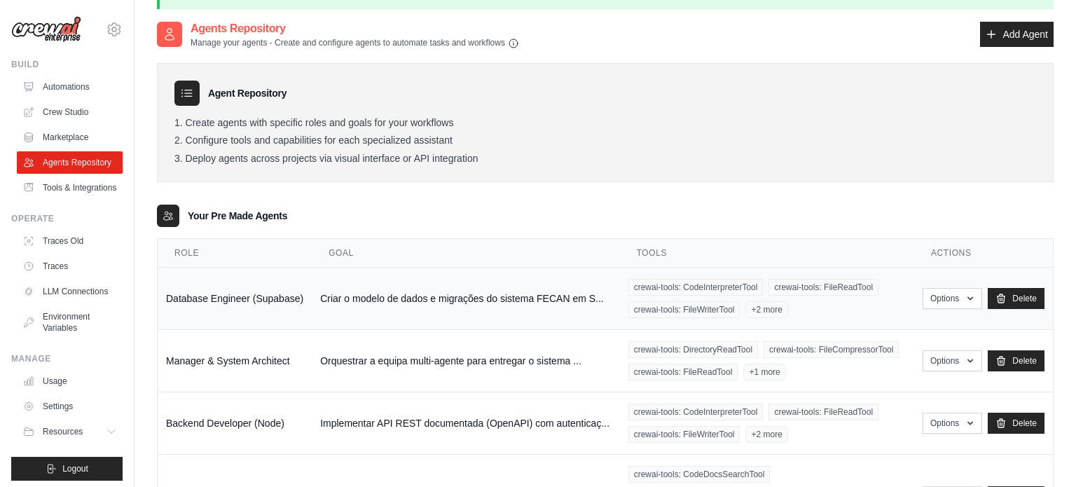
click at [902, 309] on div "crewai-tools: CodeInterpreterTool crewai-tools: FileReadTool crewai-tools: File…" at bounding box center [766, 298] width 277 height 39
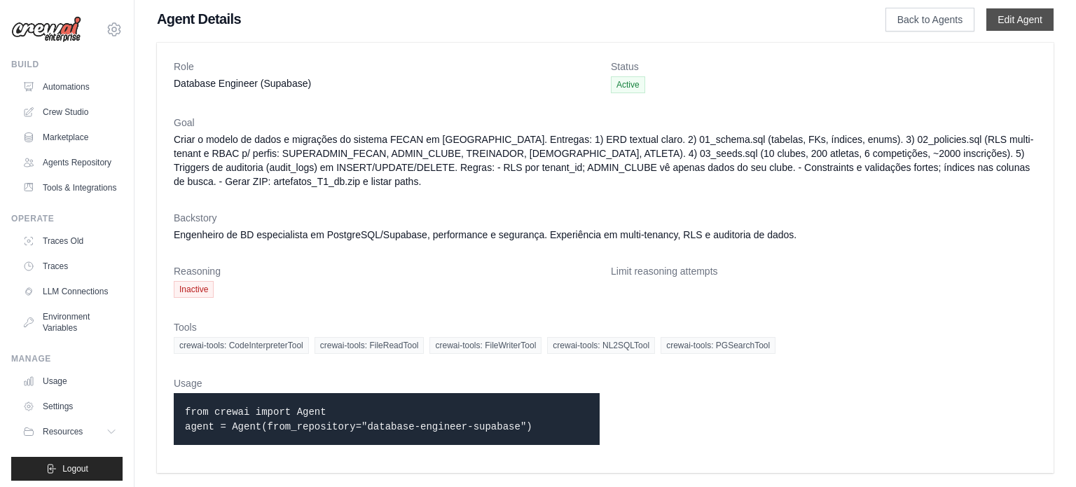
click at [1000, 23] on link "Edit Agent" at bounding box center [1019, 19] width 67 height 22
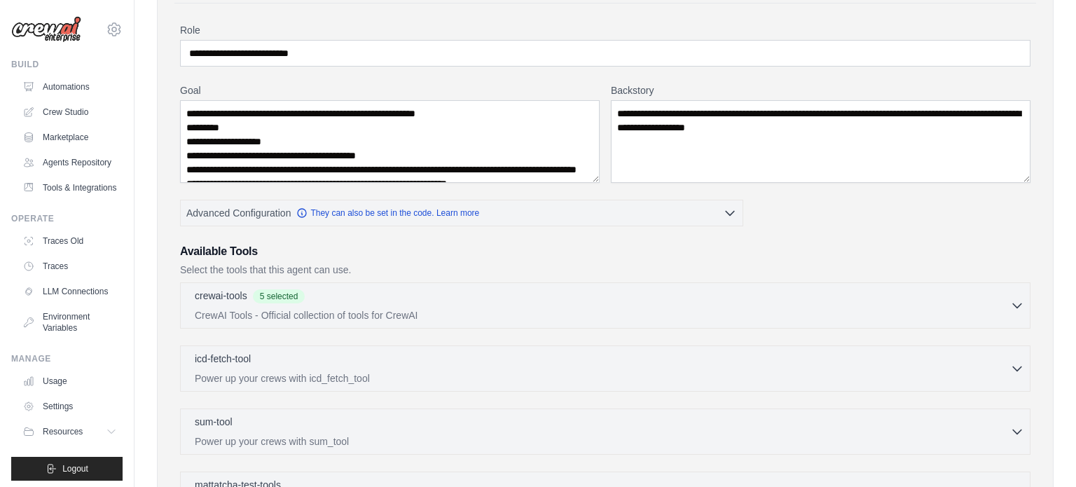
scroll to position [137, 0]
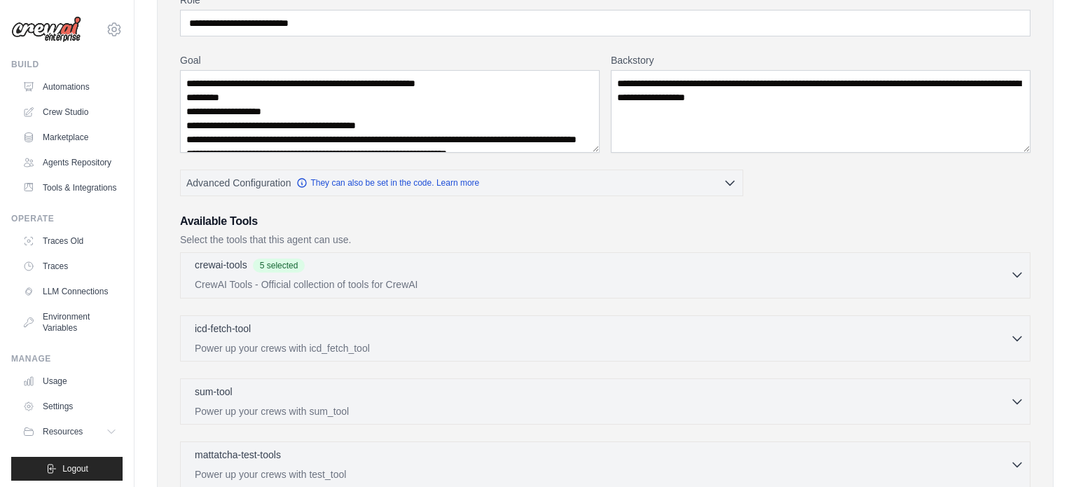
click at [390, 261] on div "crewai-tools 5 selected" at bounding box center [602, 266] width 815 height 17
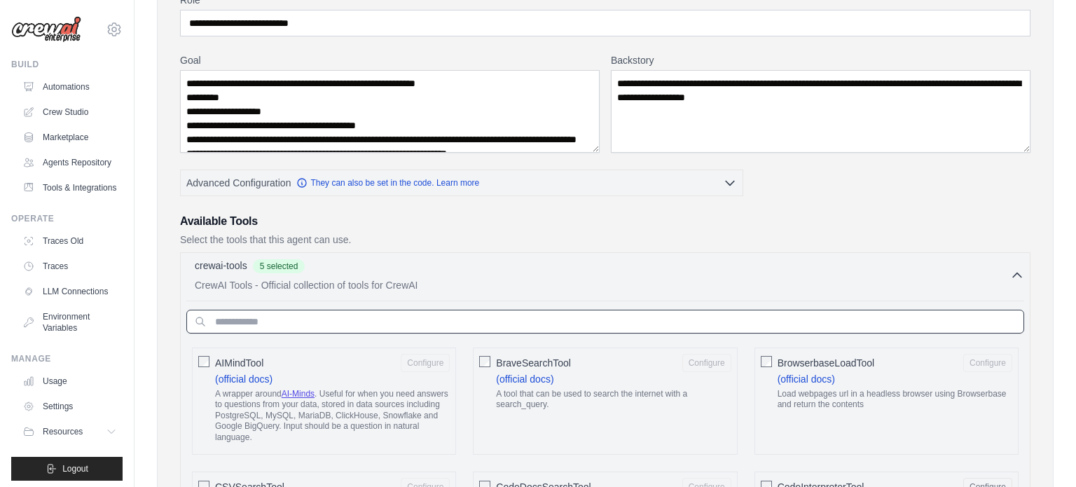
click at [389, 316] on input "text" at bounding box center [605, 322] width 838 height 24
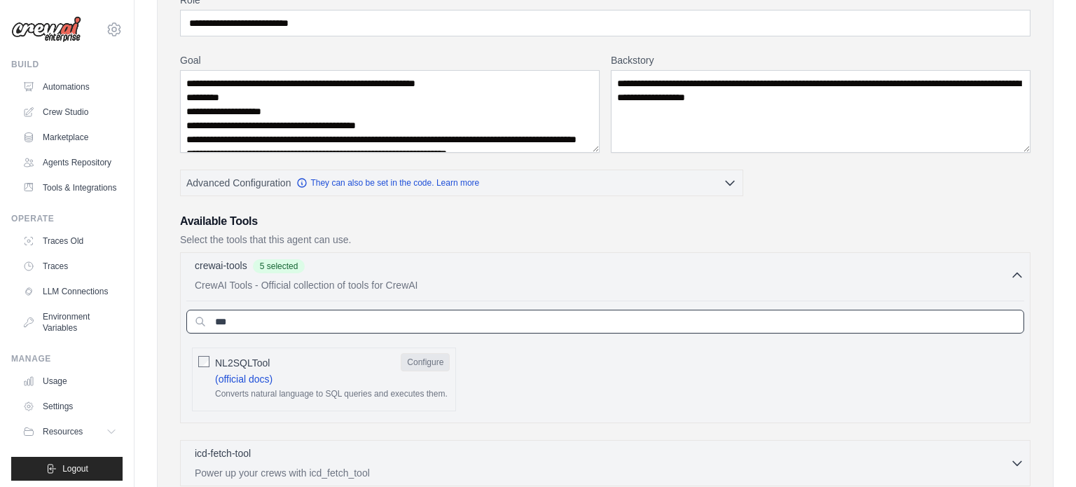
type input "***"
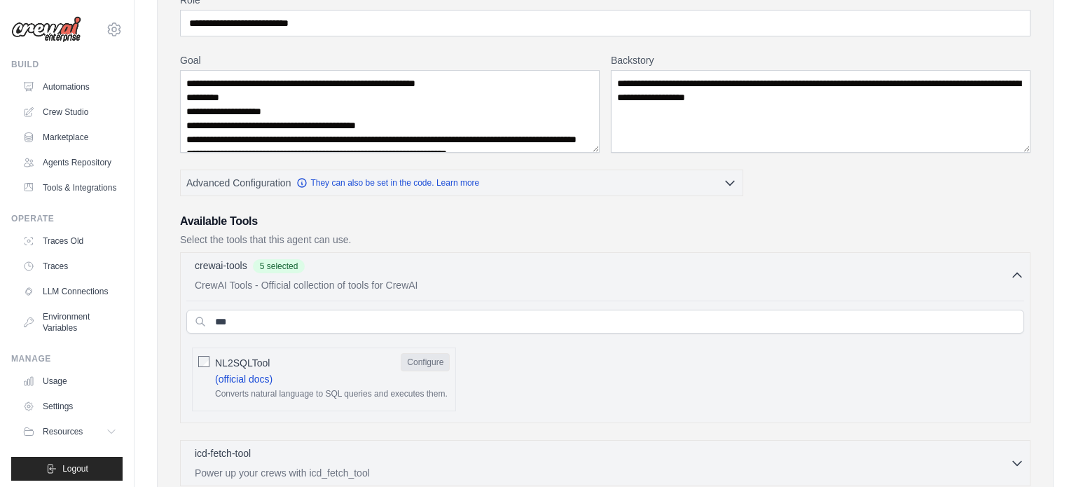
click at [443, 364] on button "Configure" at bounding box center [425, 362] width 49 height 18
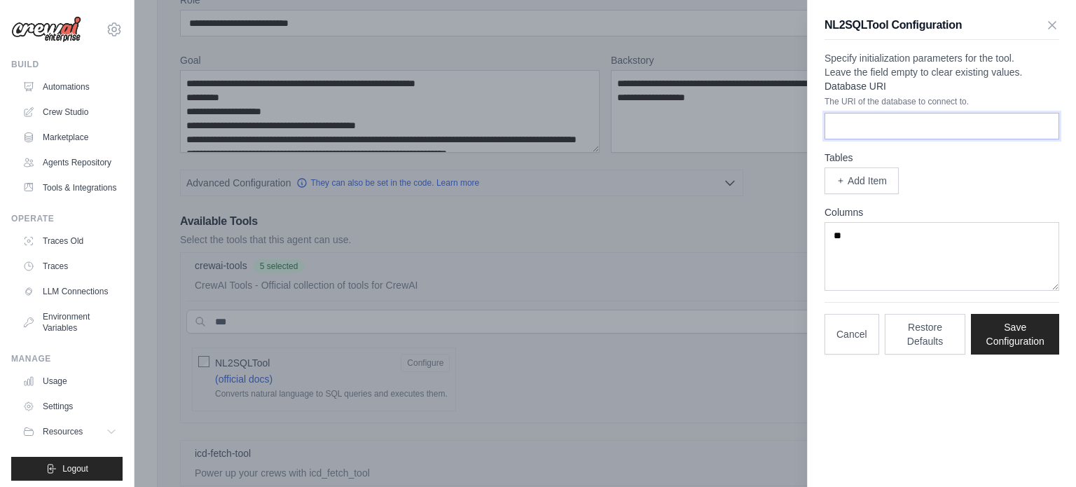
click at [929, 139] on input "Database URI" at bounding box center [942, 126] width 235 height 27
click at [867, 177] on form "Database URI The URI of the database to connect to. Tables Add Item Columns **" at bounding box center [942, 185] width 235 height 212
click at [864, 139] on input "Database URI" at bounding box center [942, 126] width 235 height 27
paste input "**********"
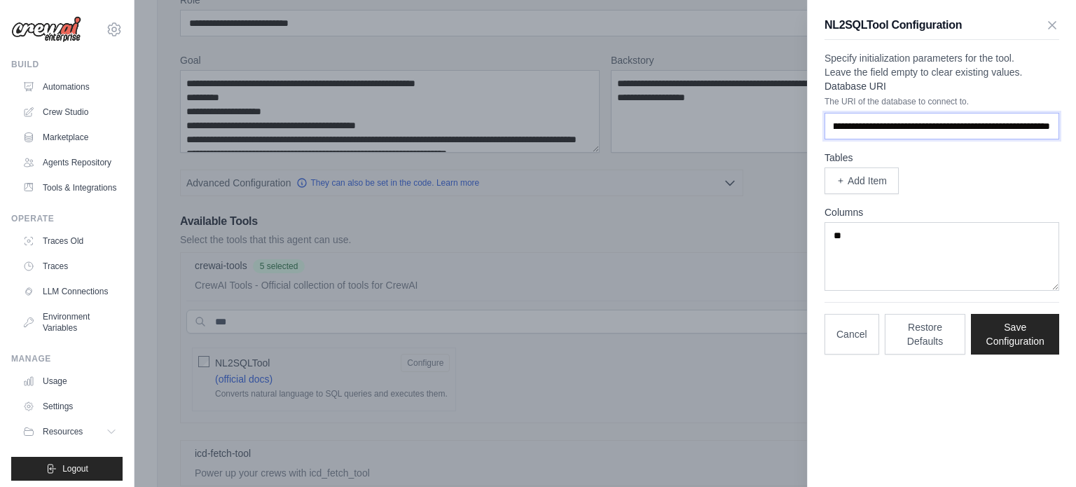
type input "**********"
click at [853, 354] on button "Cancel" at bounding box center [852, 333] width 55 height 41
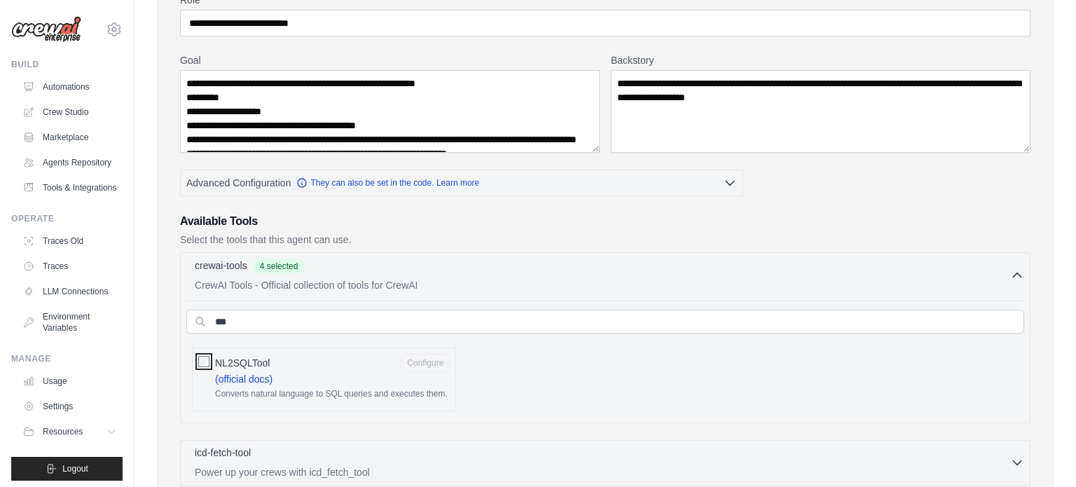
scroll to position [492, 0]
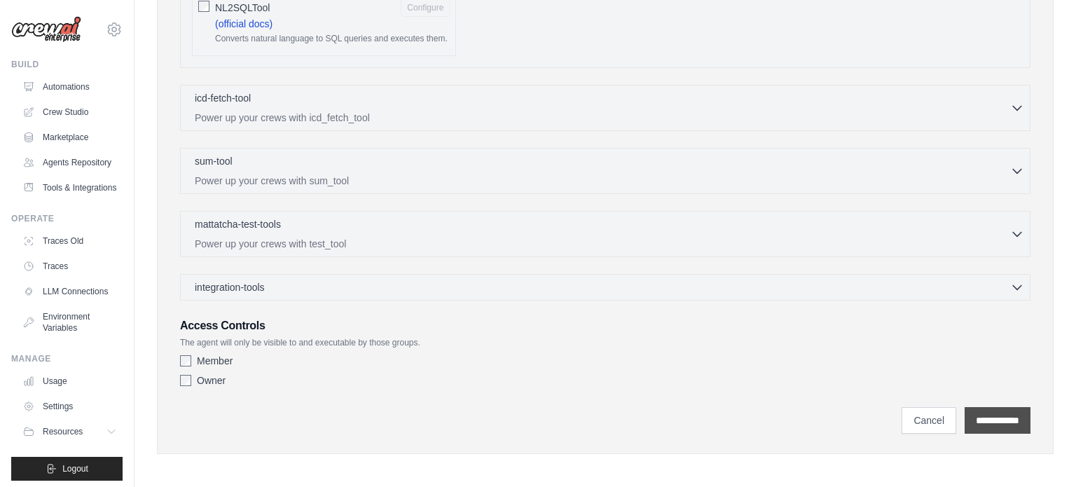
click at [991, 411] on input "**********" at bounding box center [998, 420] width 66 height 27
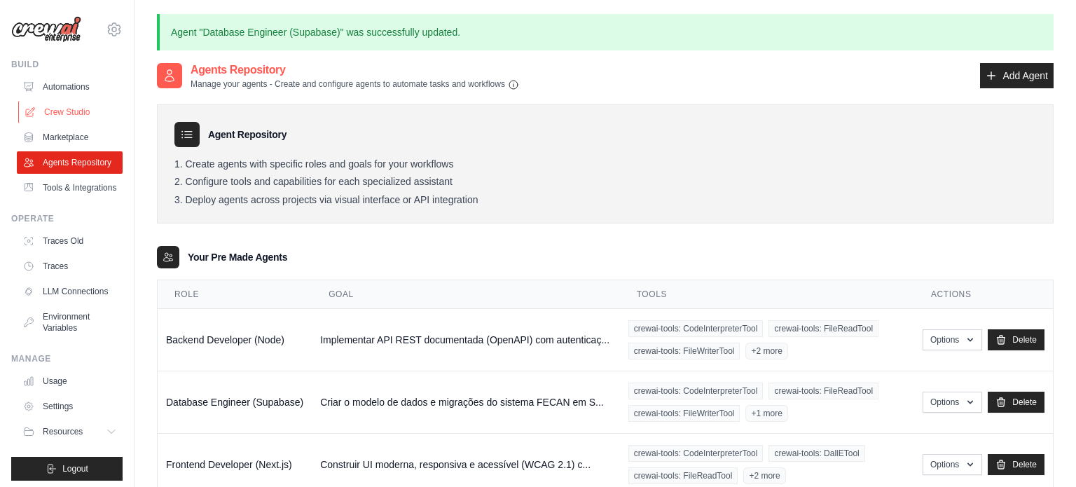
click at [61, 117] on link "Crew Studio" at bounding box center [71, 112] width 106 height 22
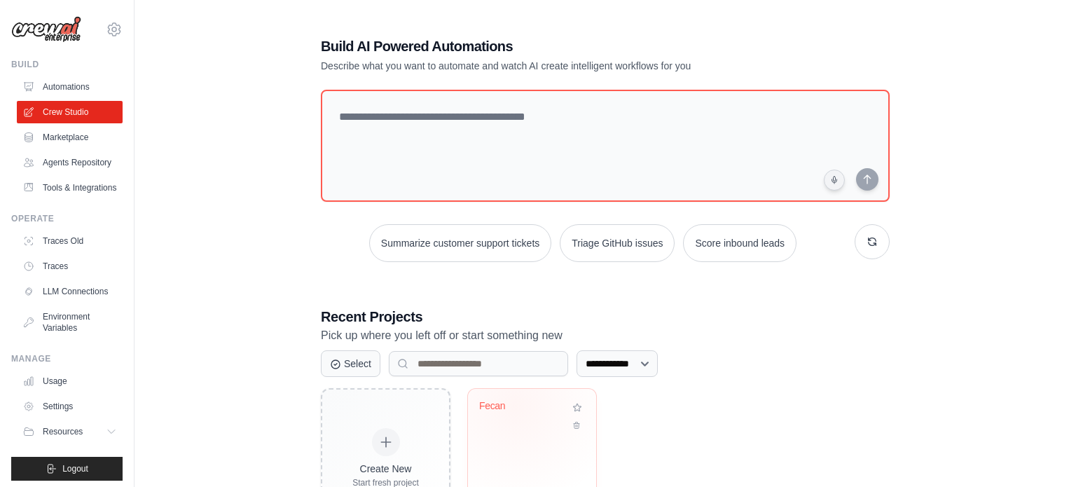
click at [514, 405] on div "Fecan" at bounding box center [521, 406] width 85 height 13
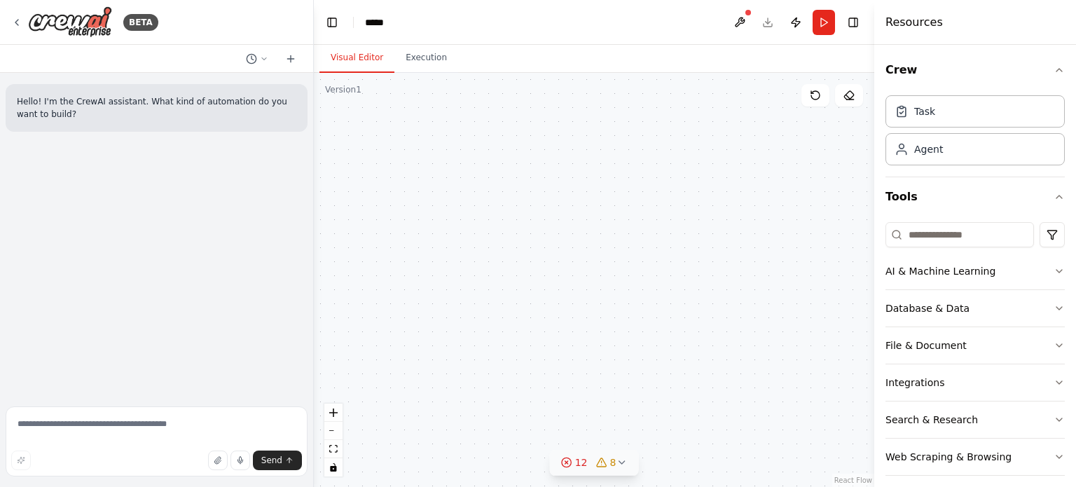
click at [595, 462] on icon at bounding box center [600, 462] width 11 height 11
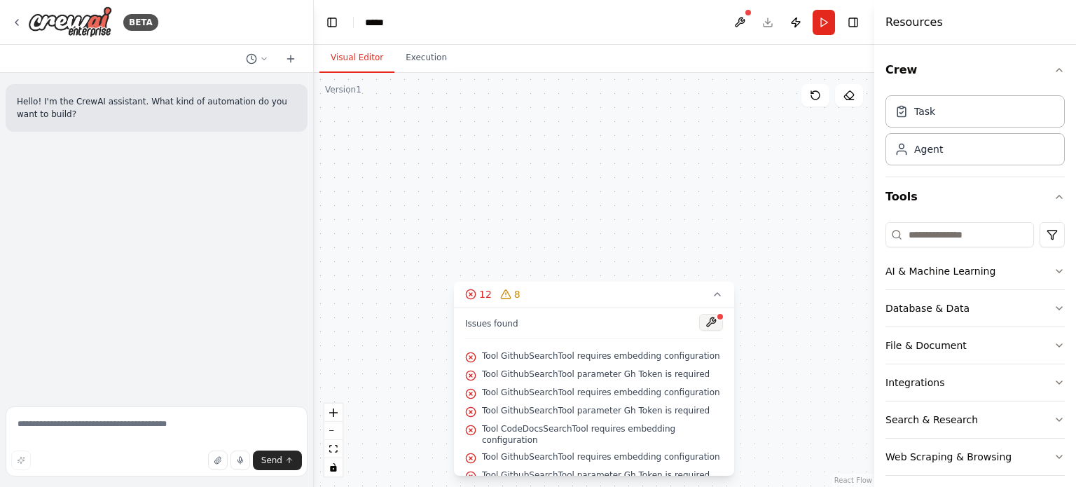
click at [716, 322] on button at bounding box center [711, 322] width 24 height 17
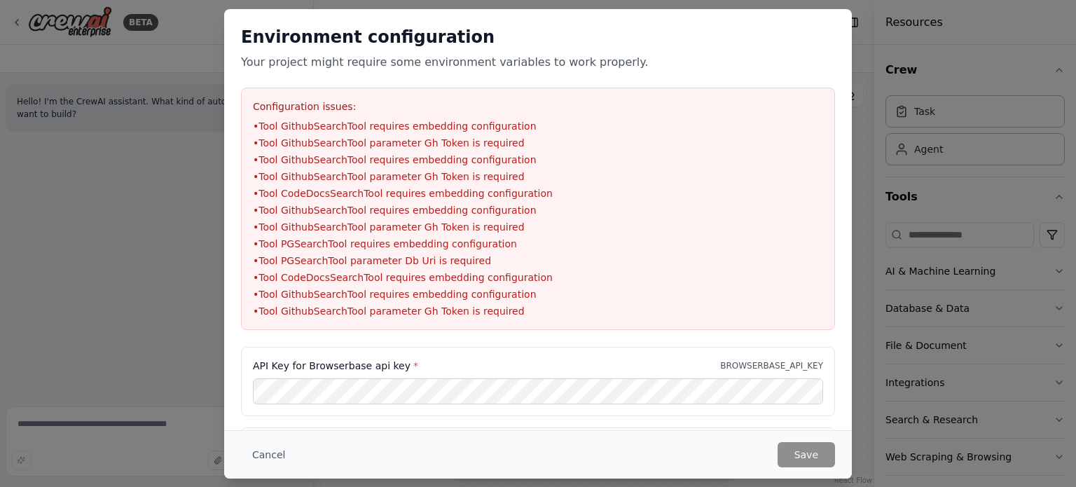
click at [383, 271] on li "• Tool CodeDocsSearchTool requires embedding configuration" at bounding box center [538, 277] width 570 height 14
click at [254, 450] on button "Cancel" at bounding box center [268, 454] width 55 height 25
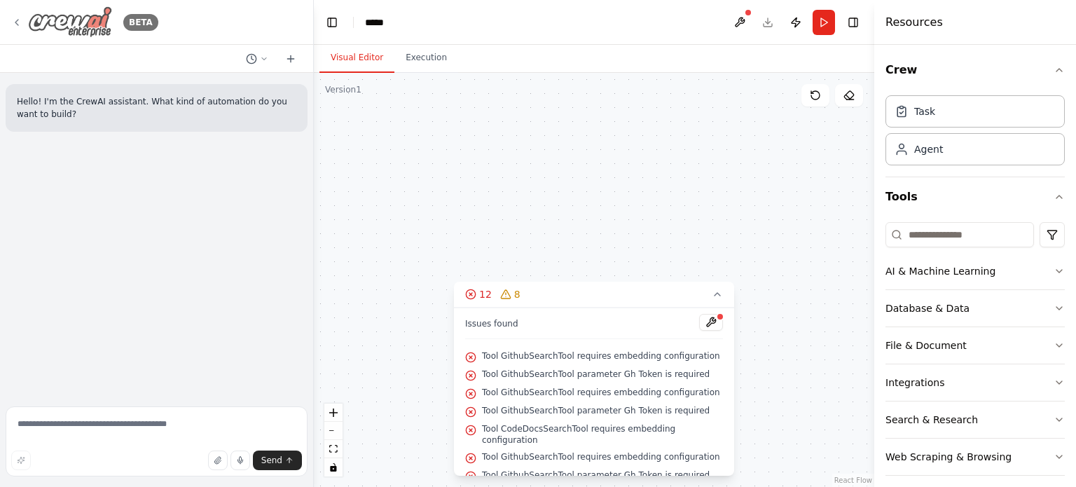
click at [16, 22] on icon at bounding box center [16, 22] width 11 height 11
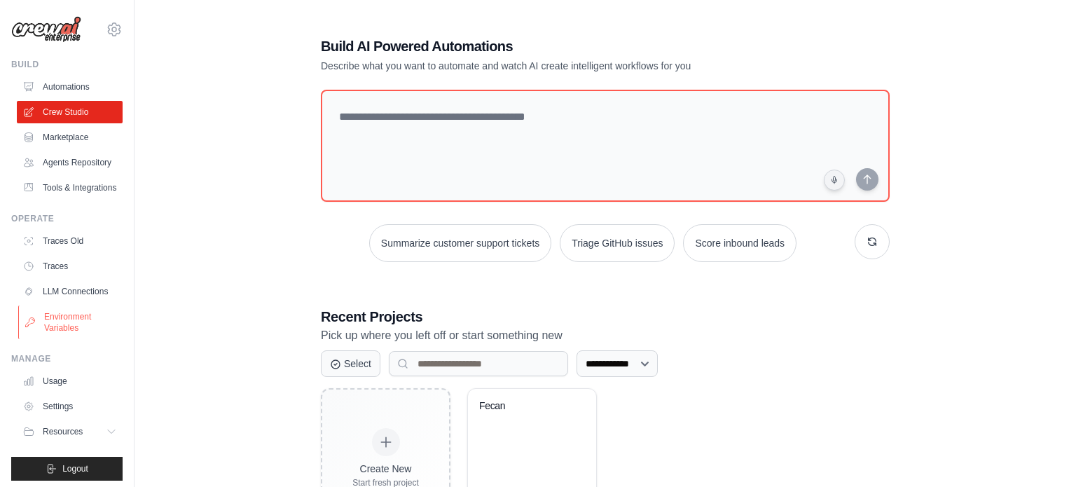
click at [58, 308] on link "Environment Variables" at bounding box center [71, 322] width 106 height 34
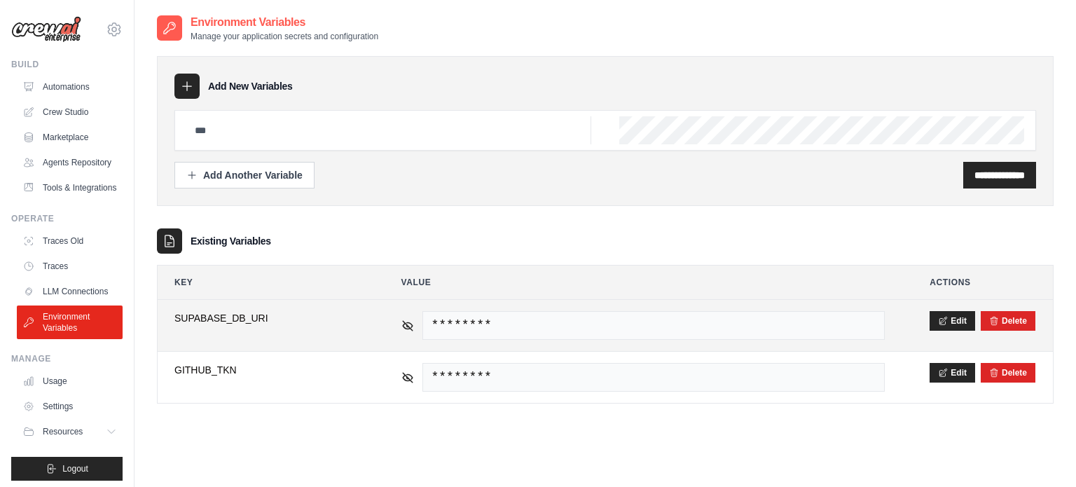
scroll to position [28, 0]
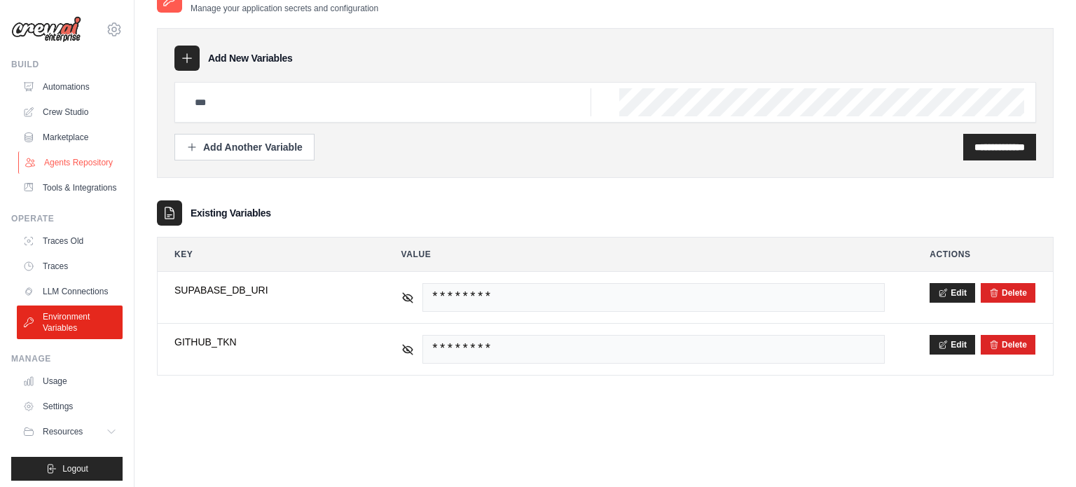
click at [52, 170] on link "Agents Repository" at bounding box center [71, 162] width 106 height 22
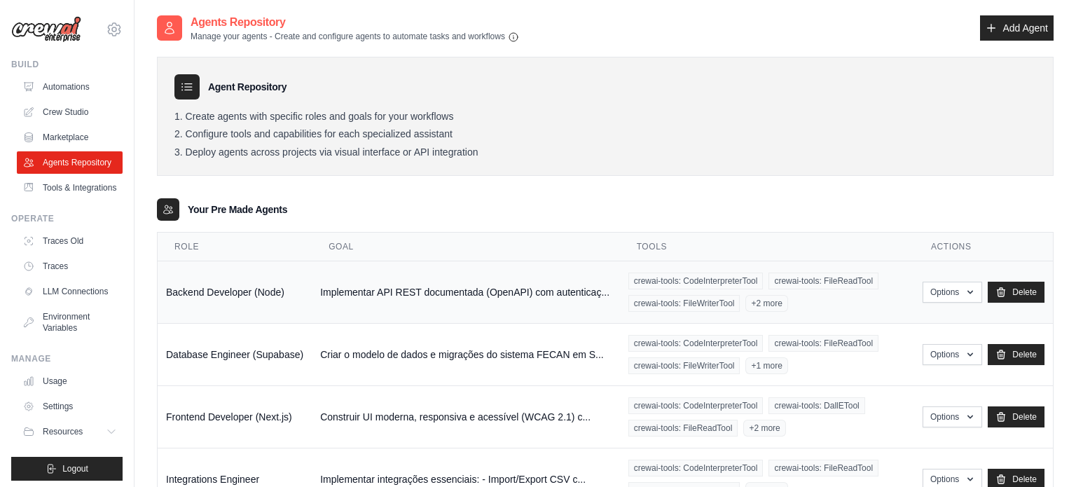
click at [868, 290] on div "crewai-tools: CodeInterpreterTool crewai-tools: FileReadTool crewai-tools: File…" at bounding box center [766, 292] width 277 height 39
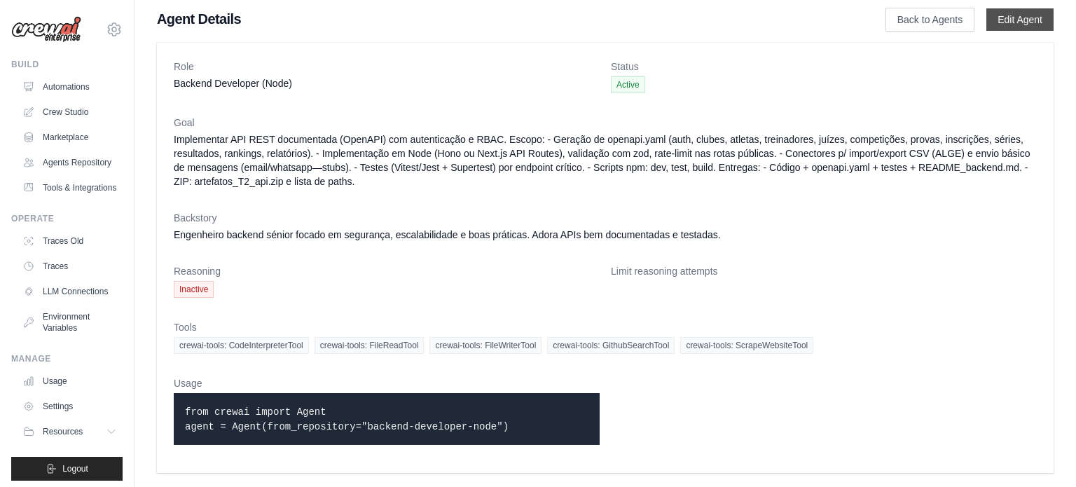
click at [1002, 17] on link "Edit Agent" at bounding box center [1019, 19] width 67 height 22
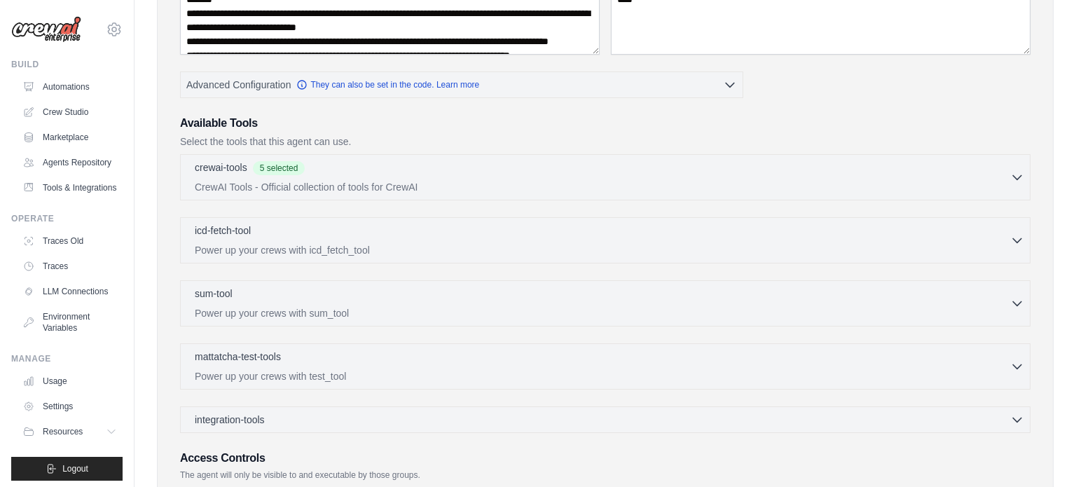
scroll to position [307, 0]
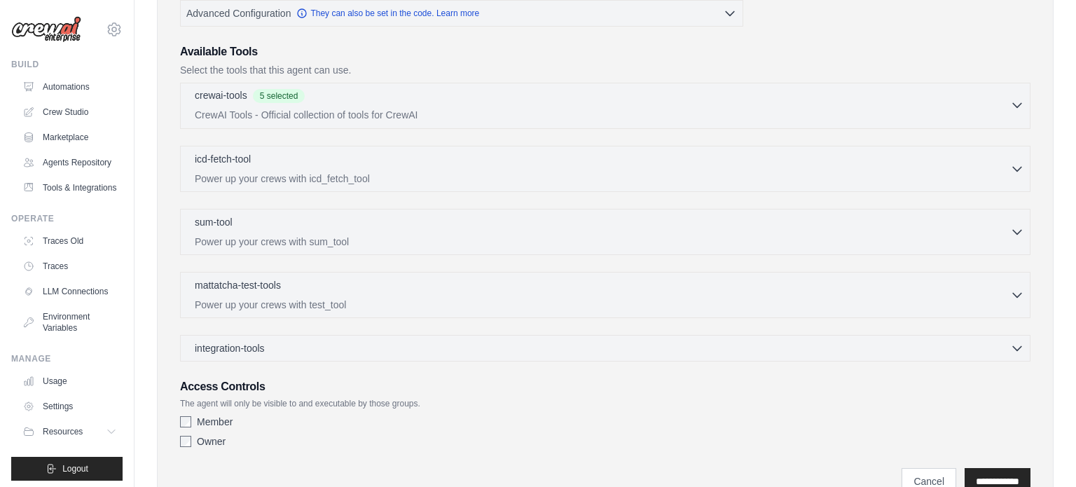
click at [374, 96] on div "crewai-tools 5 selected" at bounding box center [602, 96] width 815 height 17
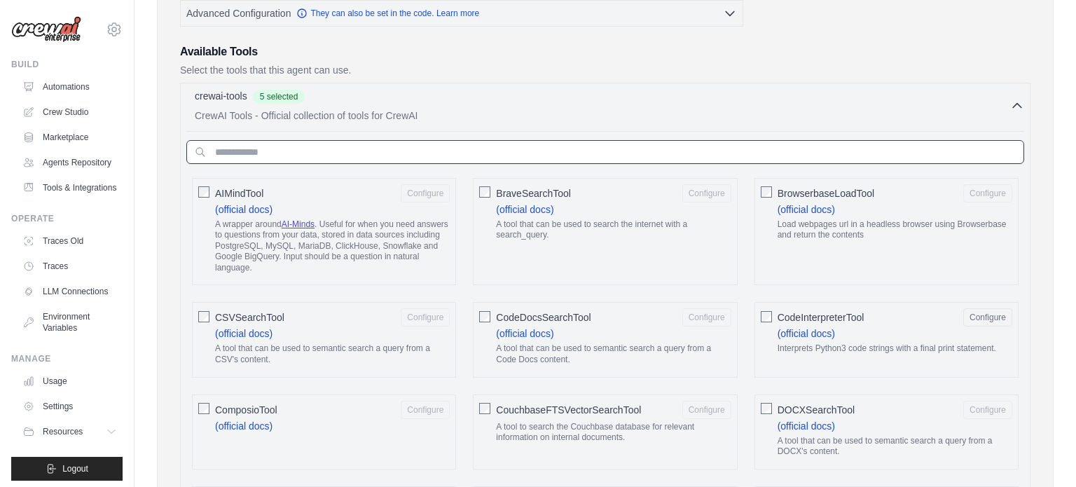
click at [469, 157] on input "text" at bounding box center [605, 152] width 838 height 24
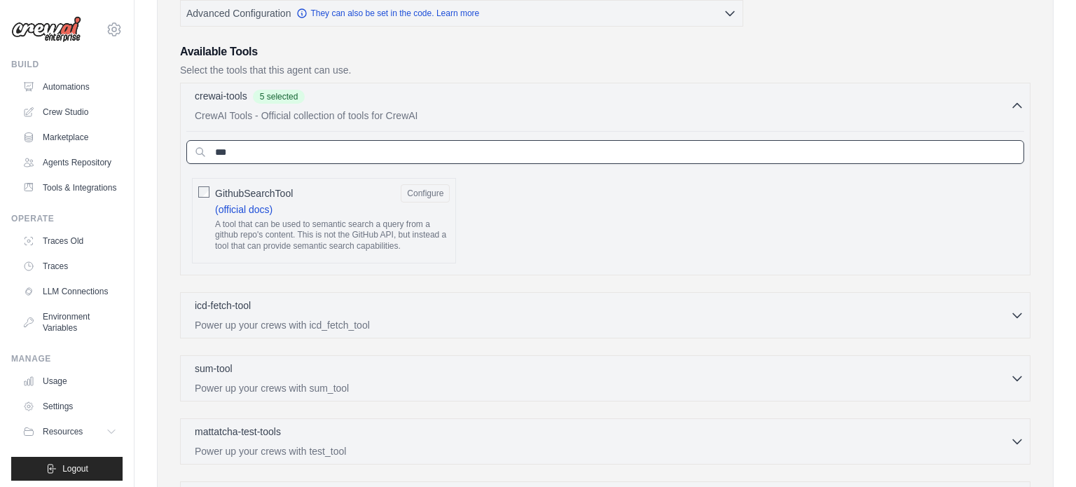
type input "***"
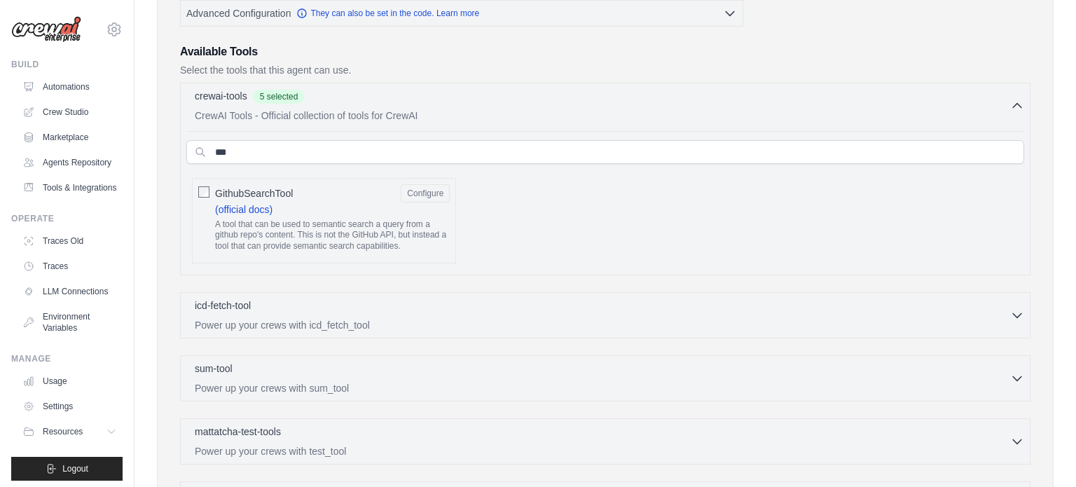
click at [211, 190] on div "GithubSearchTool Configure (official docs) A tool that can be used to semantic …" at bounding box center [324, 221] width 264 height 86
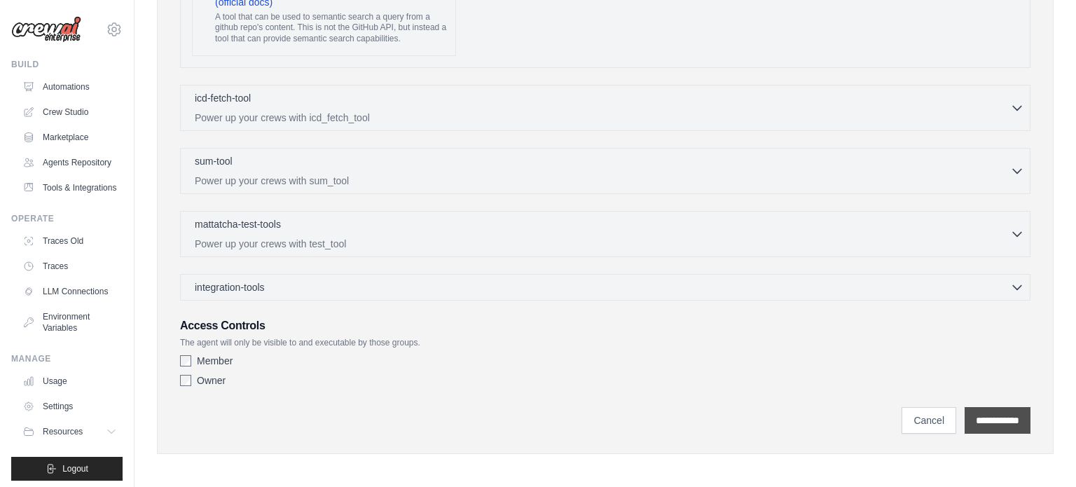
click at [1007, 423] on input "**********" at bounding box center [998, 420] width 66 height 27
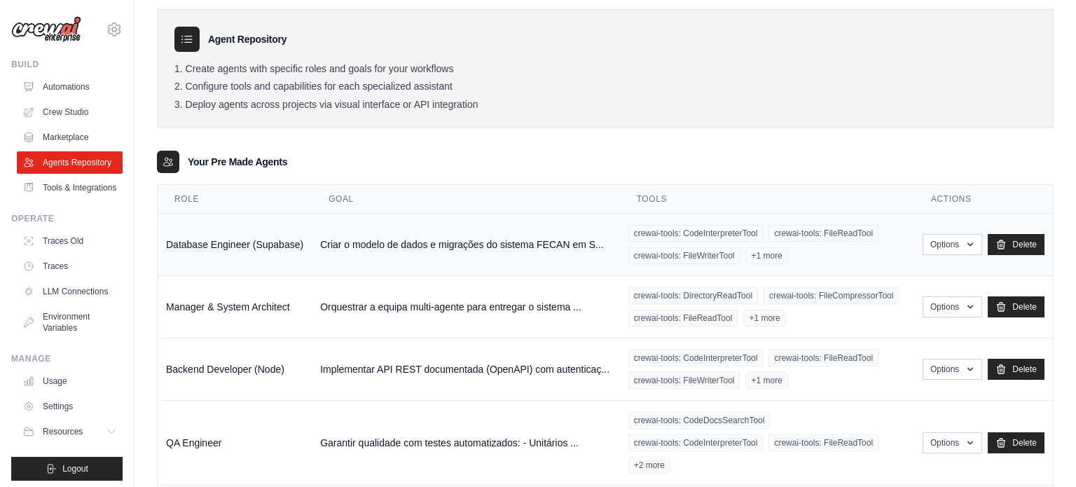
scroll to position [106, 0]
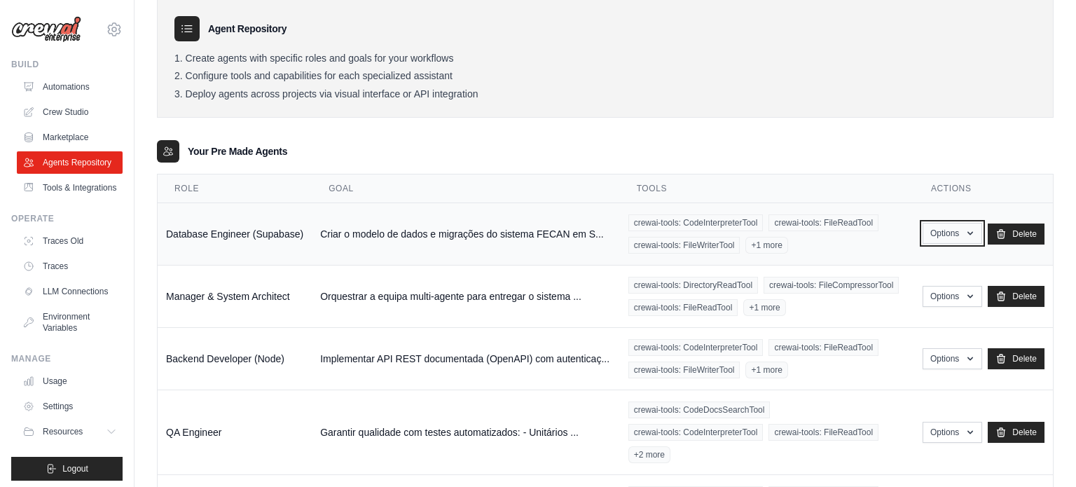
click at [946, 233] on button "Options" at bounding box center [953, 233] width 60 height 21
click at [901, 285] on link "Edit" at bounding box center [931, 290] width 101 height 25
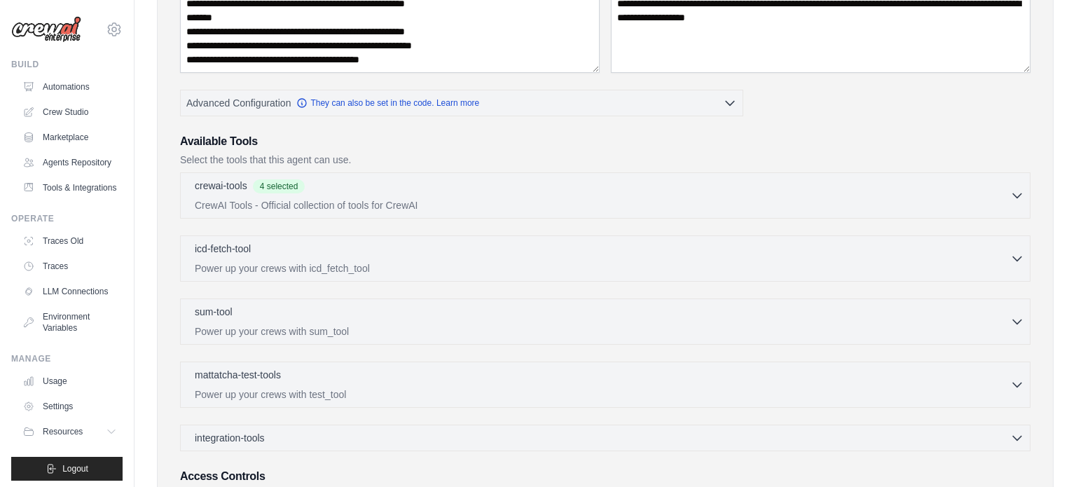
scroll to position [263, 0]
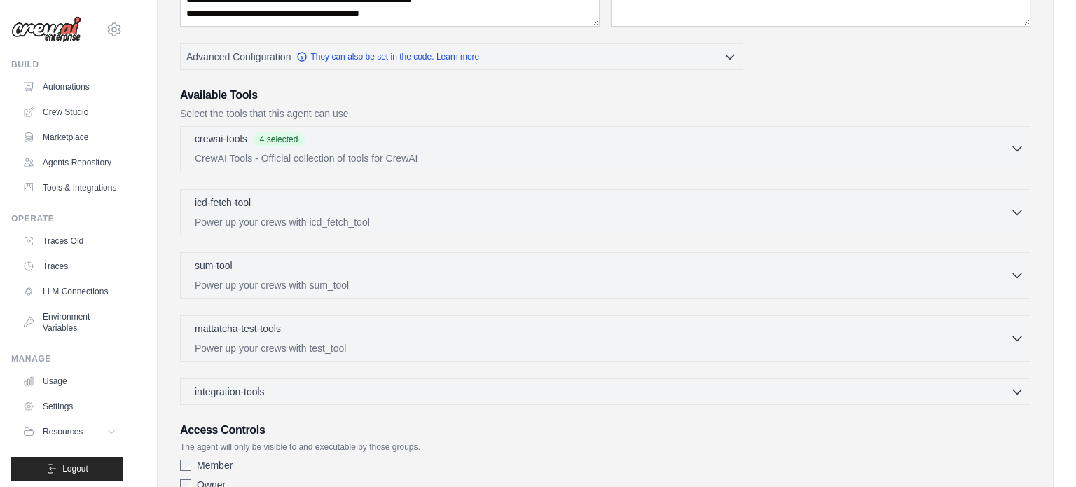
click at [327, 152] on p "CrewAI Tools - Official collection of tools for CrewAI" at bounding box center [602, 158] width 815 height 14
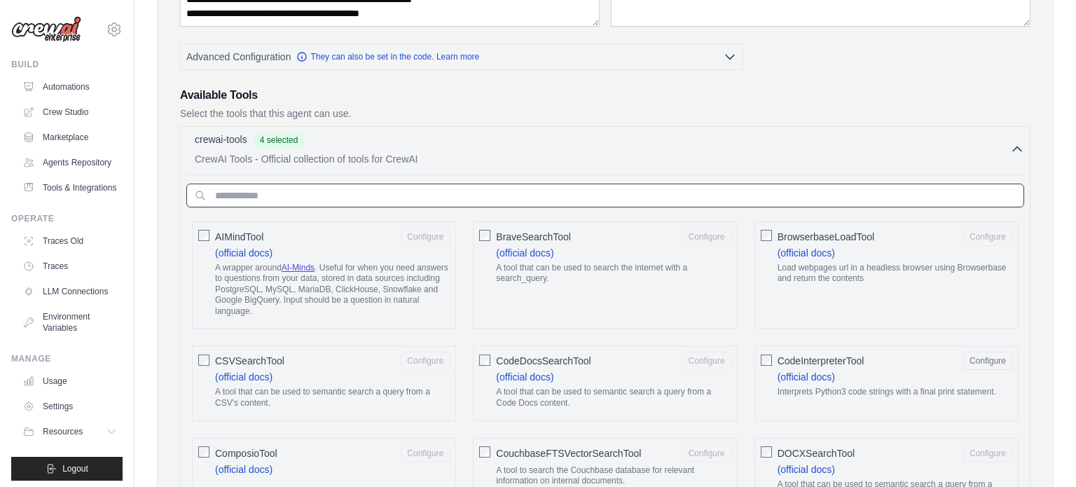
click at [391, 198] on input "text" at bounding box center [605, 196] width 838 height 24
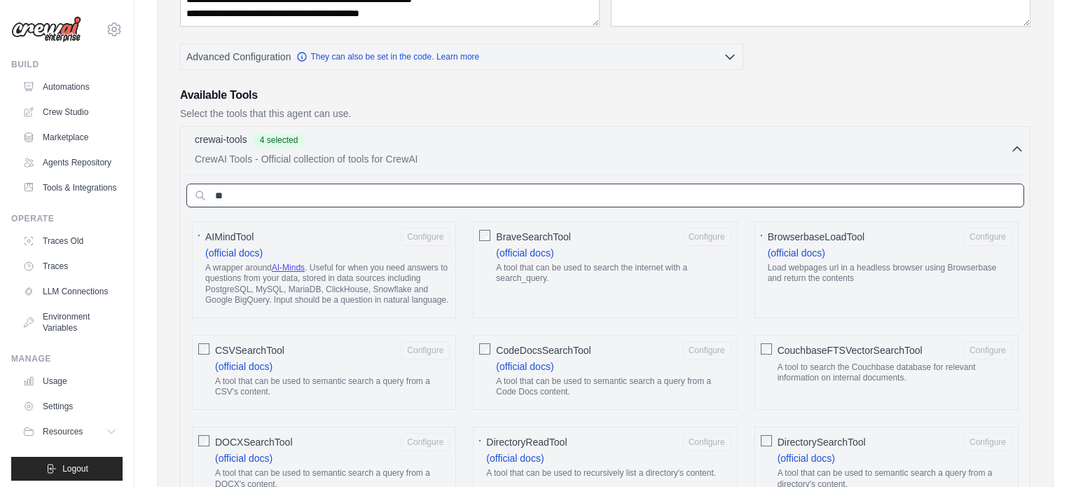
type input "*"
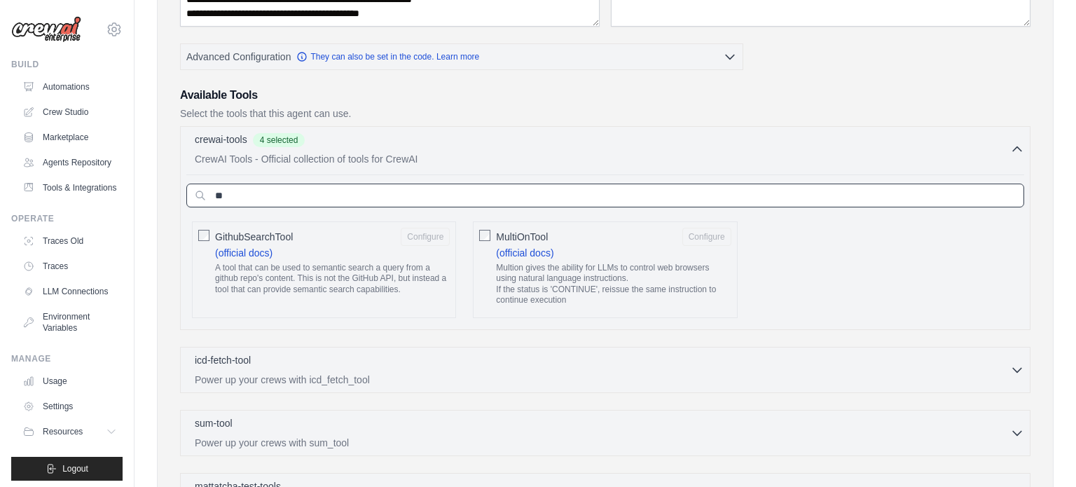
type input "*"
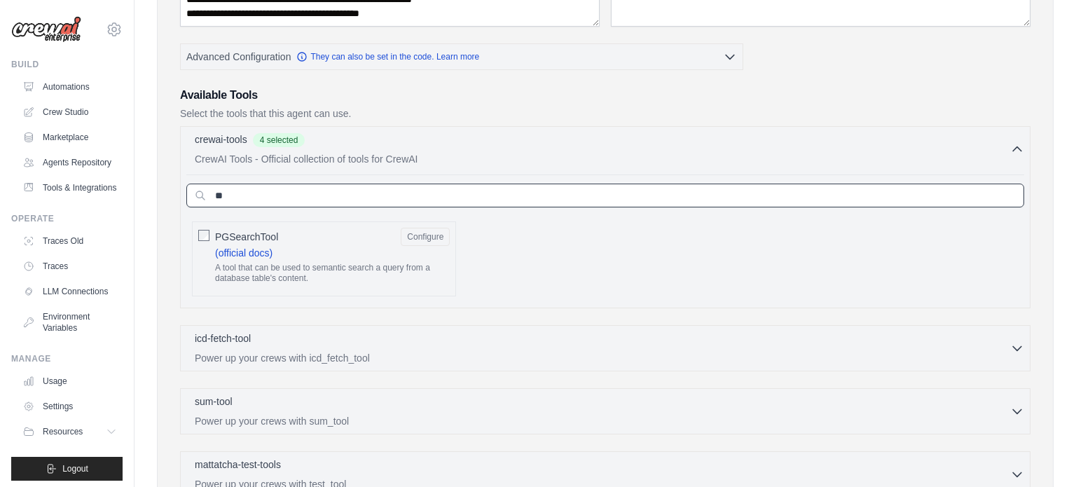
type input "**"
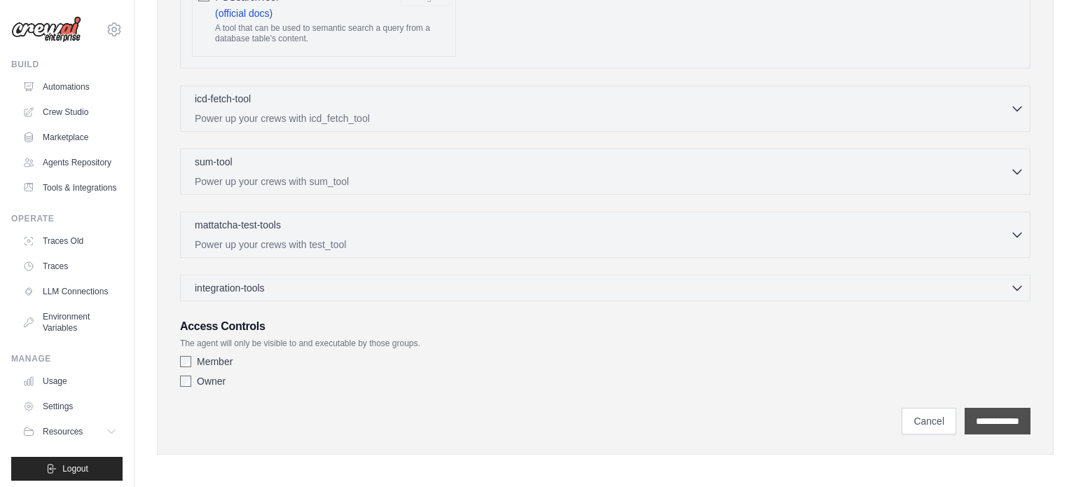
click at [971, 420] on input "**********" at bounding box center [998, 421] width 66 height 27
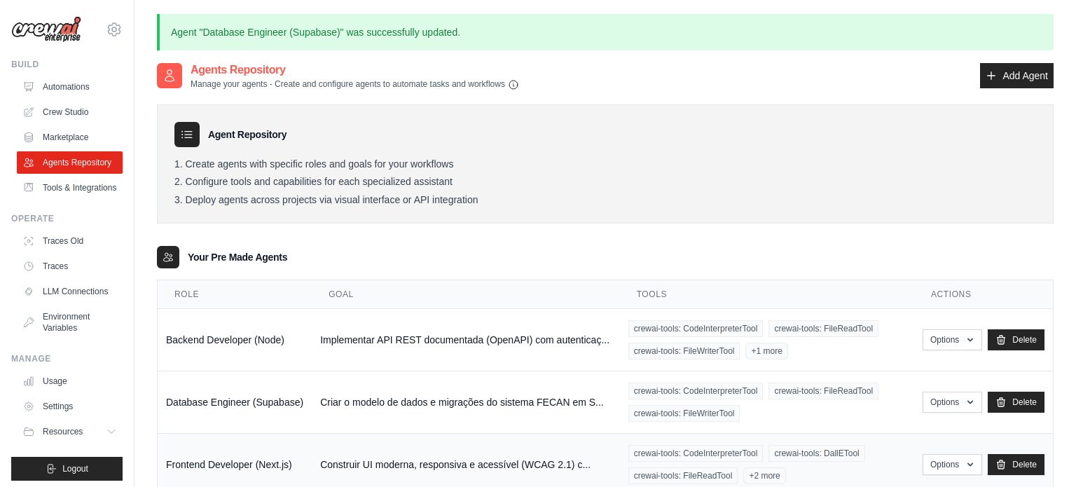
scroll to position [57, 0]
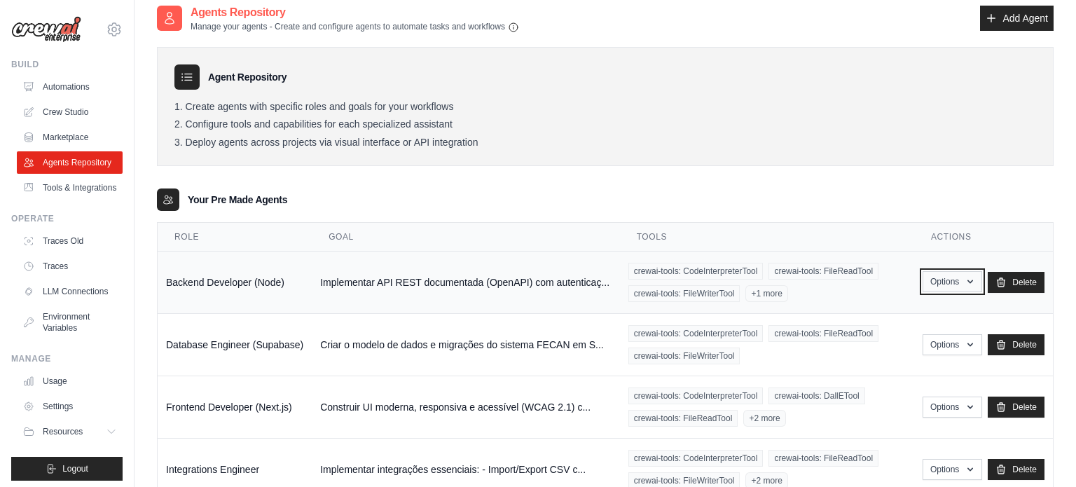
click at [934, 278] on button "Options" at bounding box center [953, 281] width 60 height 21
click at [904, 333] on link "Edit" at bounding box center [931, 338] width 101 height 25
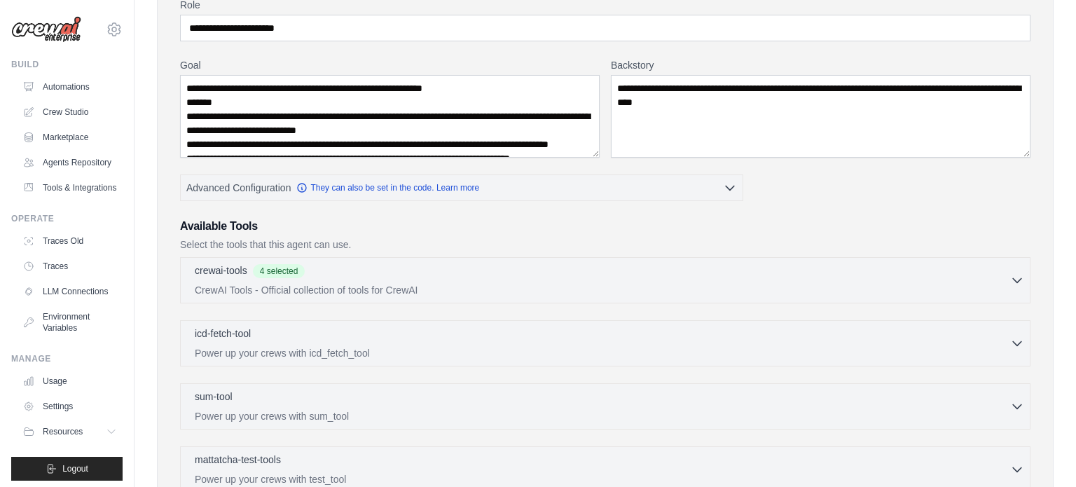
scroll to position [135, 0]
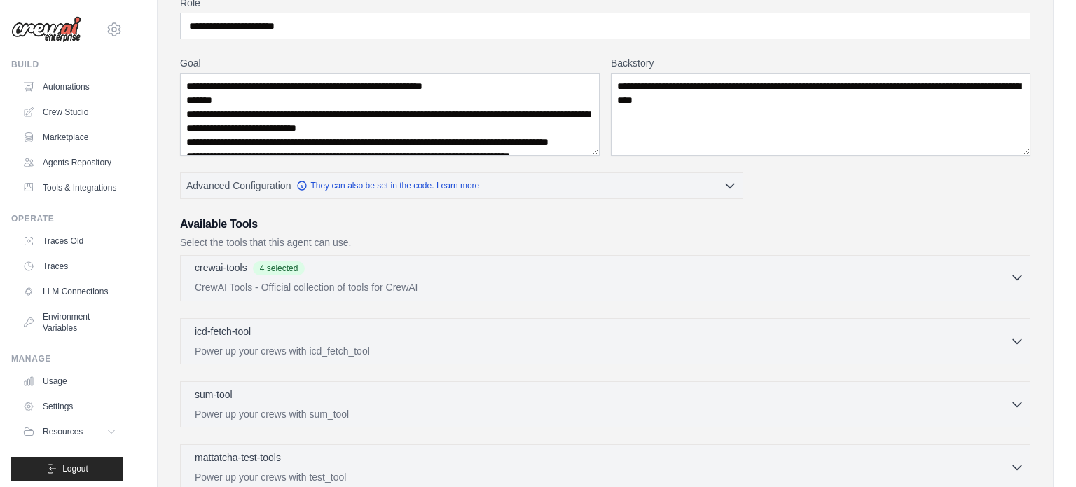
click at [352, 274] on div "crewai-tools 4 selected" at bounding box center [602, 269] width 815 height 17
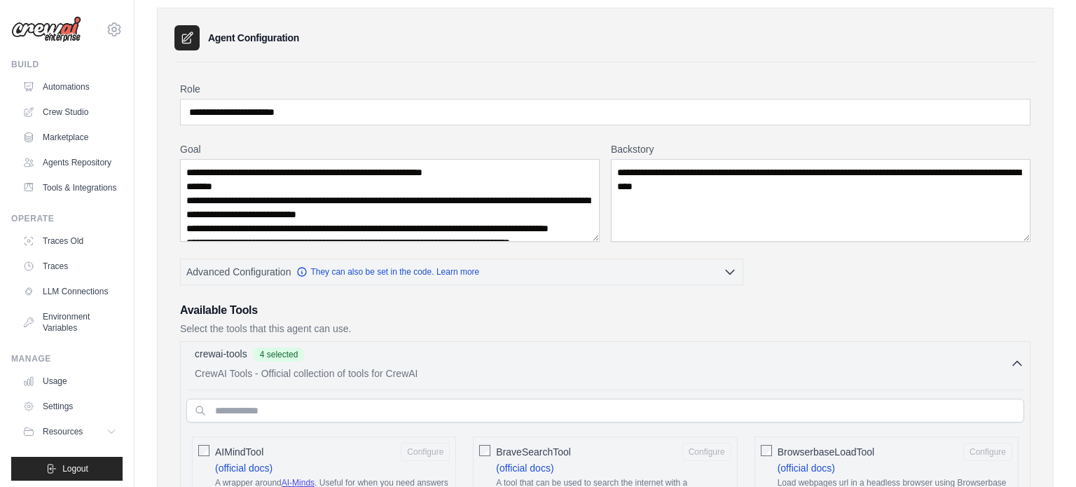
scroll to position [0, 0]
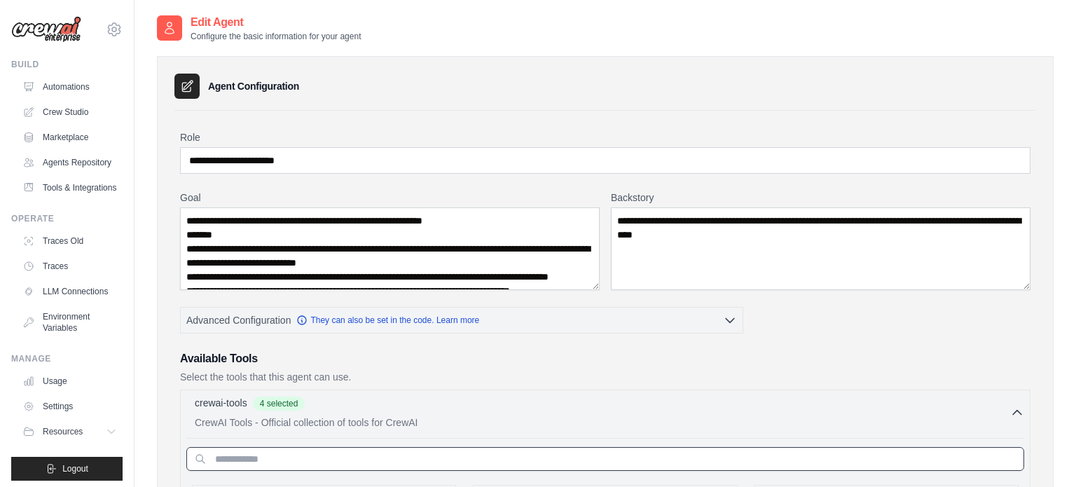
click at [303, 456] on input "text" at bounding box center [605, 459] width 838 height 24
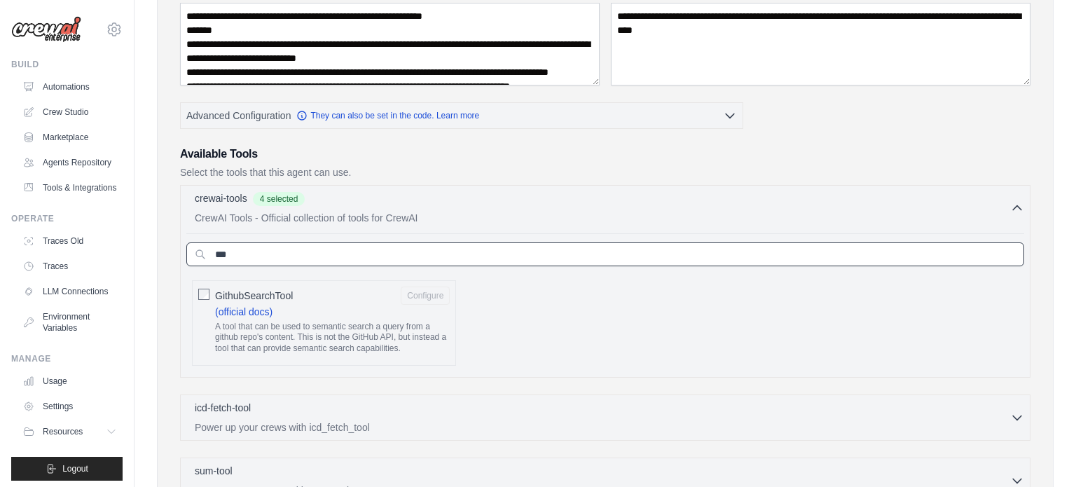
scroll to position [207, 0]
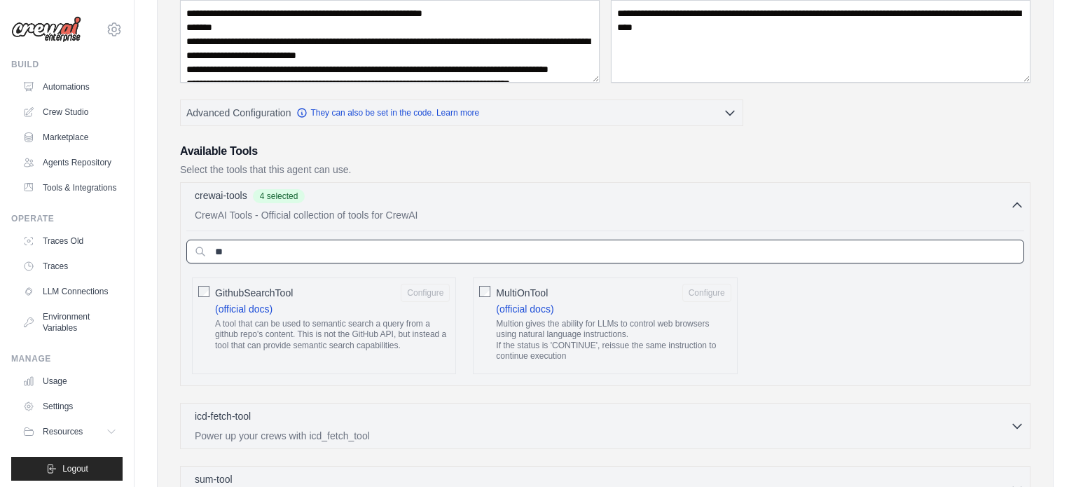
type input "*"
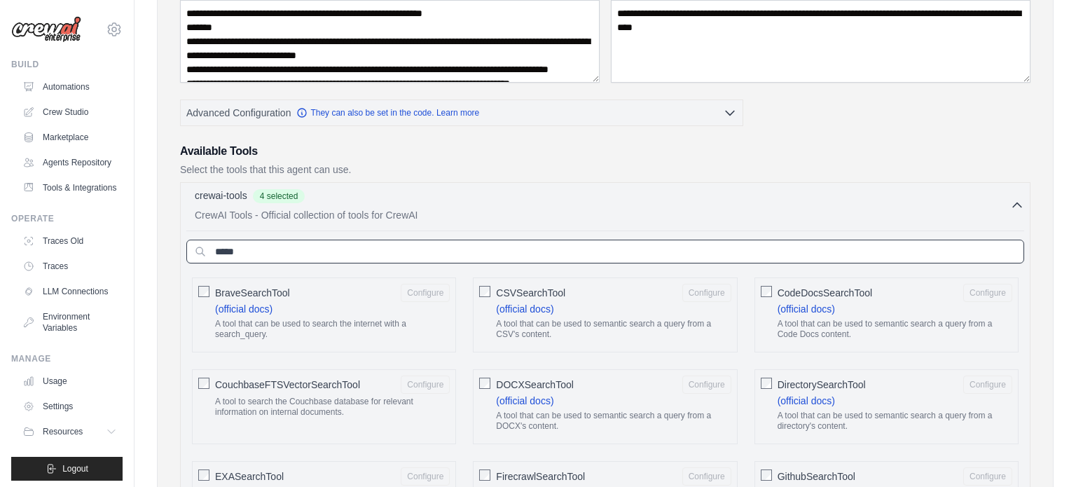
type input "******"
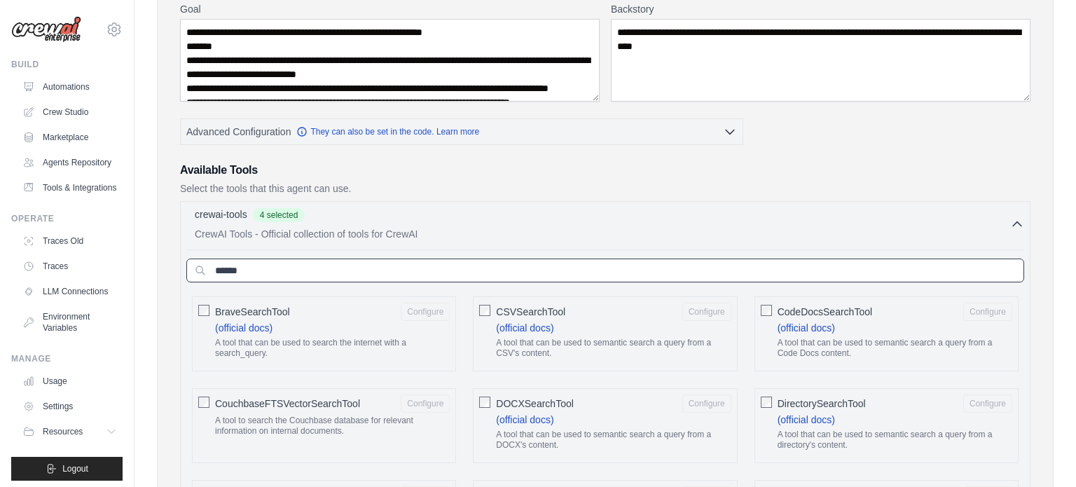
scroll to position [165, 0]
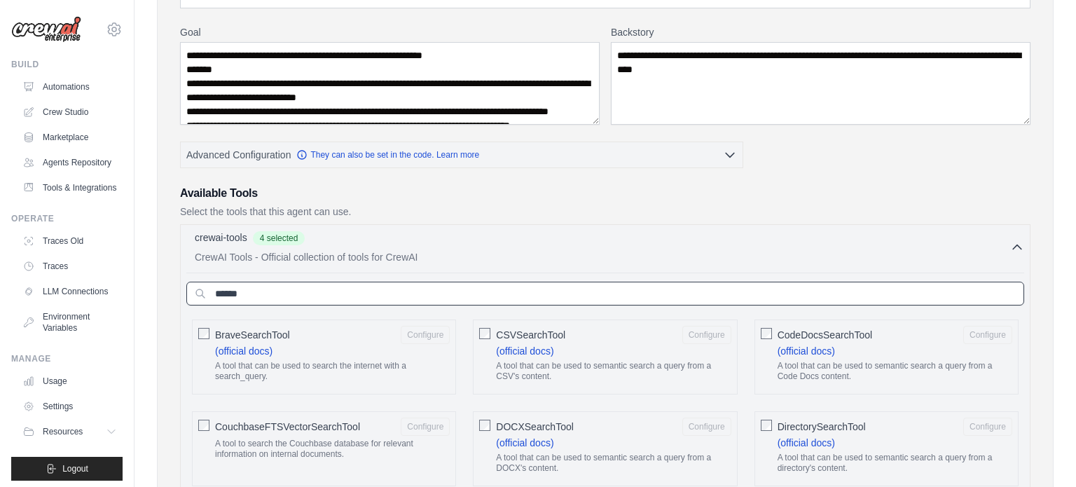
click at [455, 287] on input "******" at bounding box center [605, 294] width 838 height 24
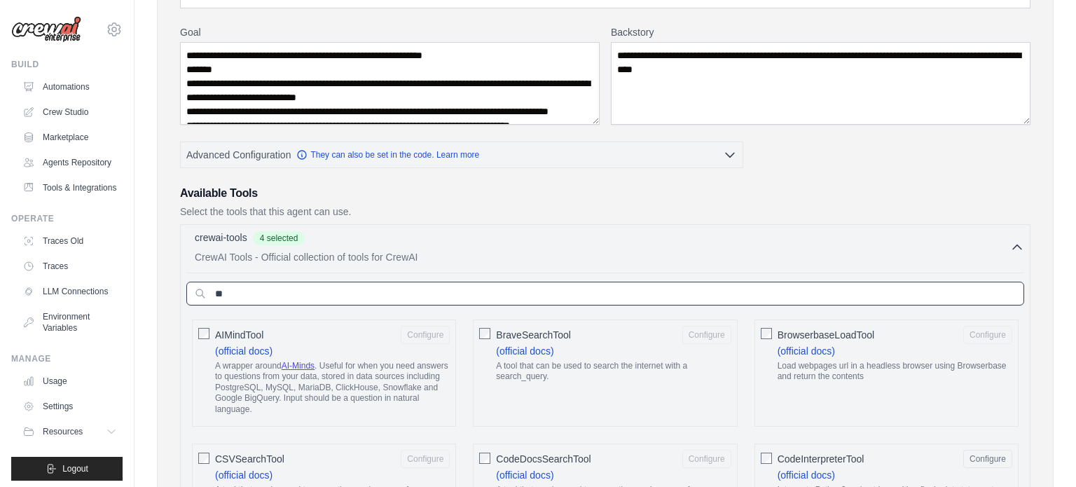
type input "*"
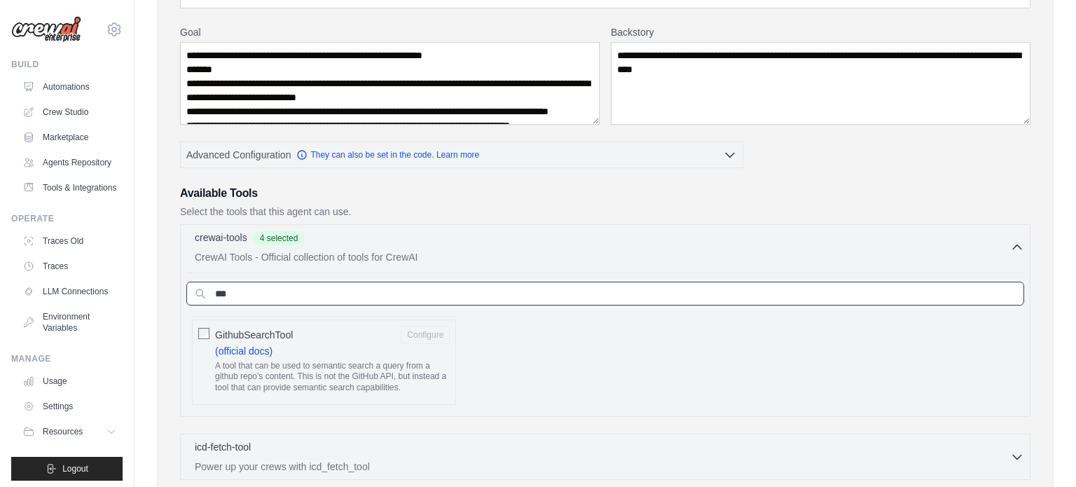
scroll to position [514, 0]
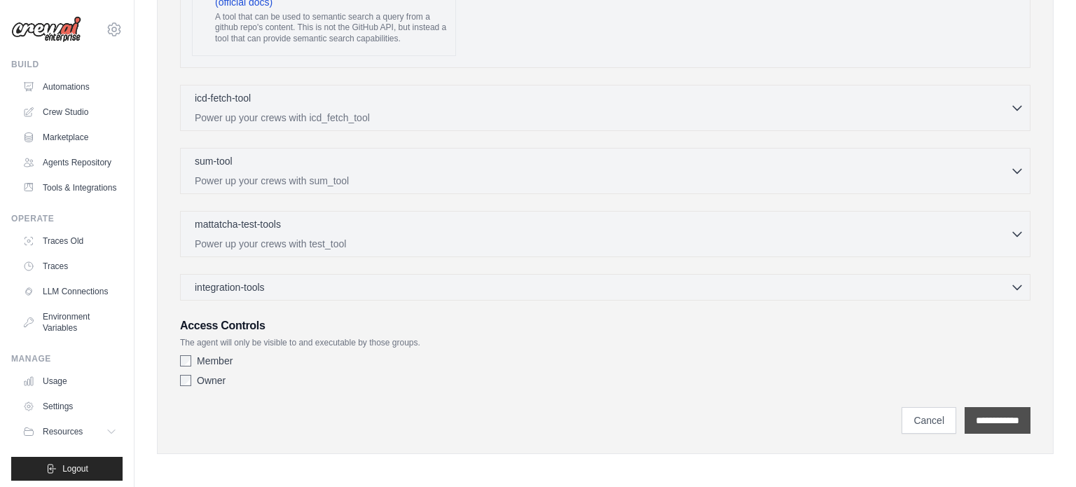
type input "***"
click at [979, 418] on input "**********" at bounding box center [998, 420] width 66 height 27
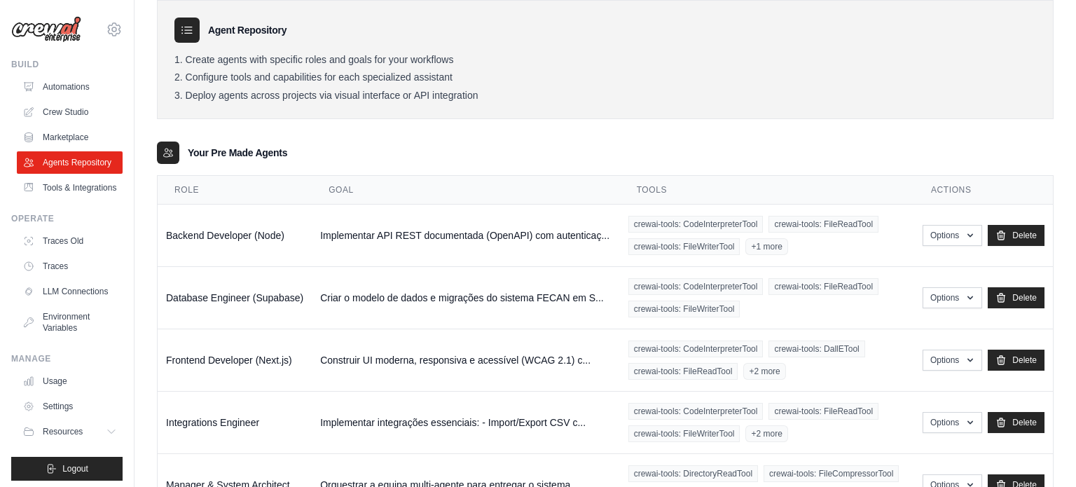
scroll to position [105, 0]
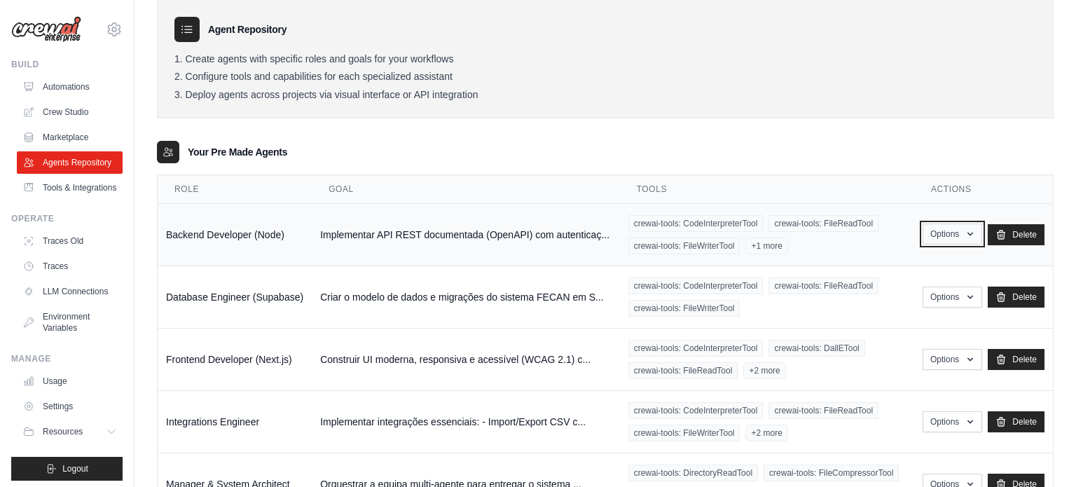
click at [953, 235] on button "Options" at bounding box center [953, 233] width 60 height 21
click at [902, 289] on link "Edit" at bounding box center [931, 291] width 101 height 25
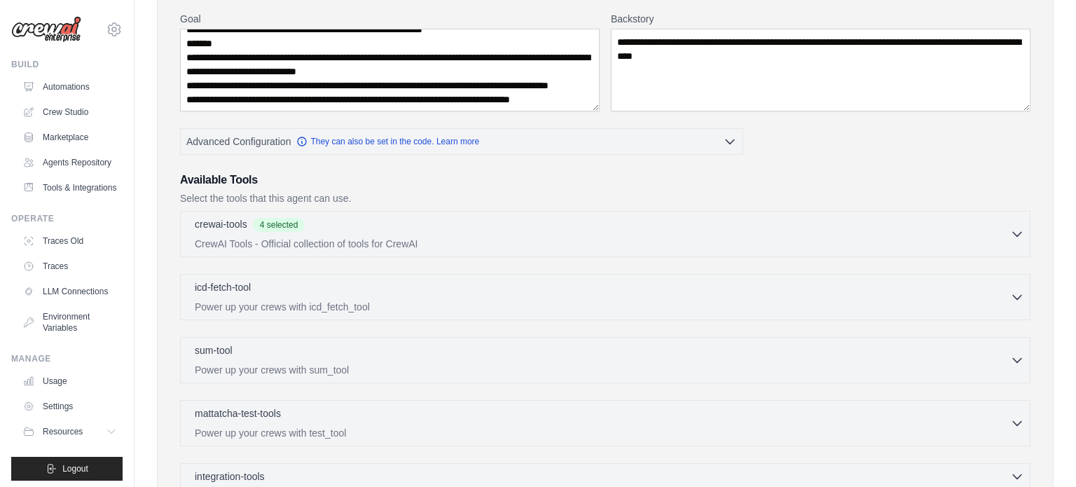
scroll to position [174, 0]
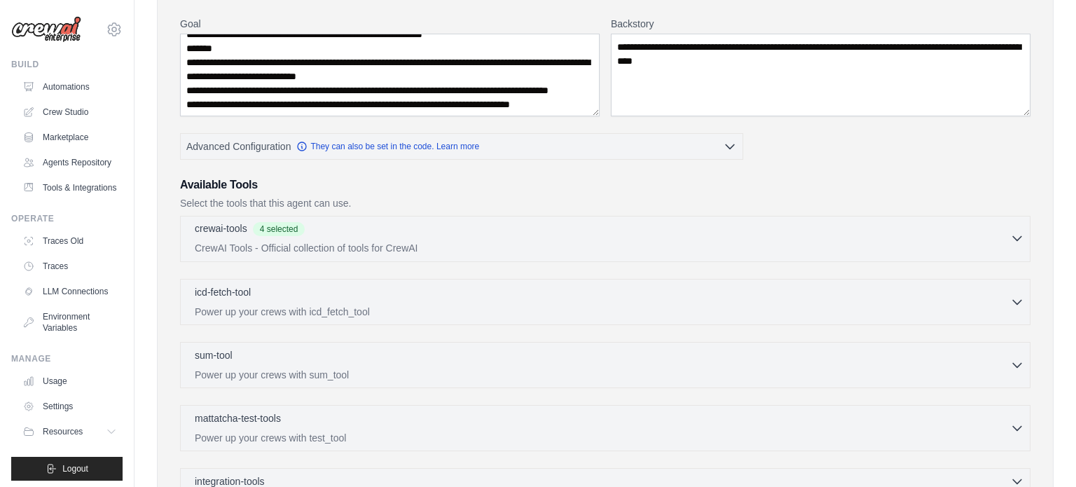
click at [374, 250] on p "CrewAI Tools - Official collection of tools for CrewAI" at bounding box center [602, 248] width 815 height 14
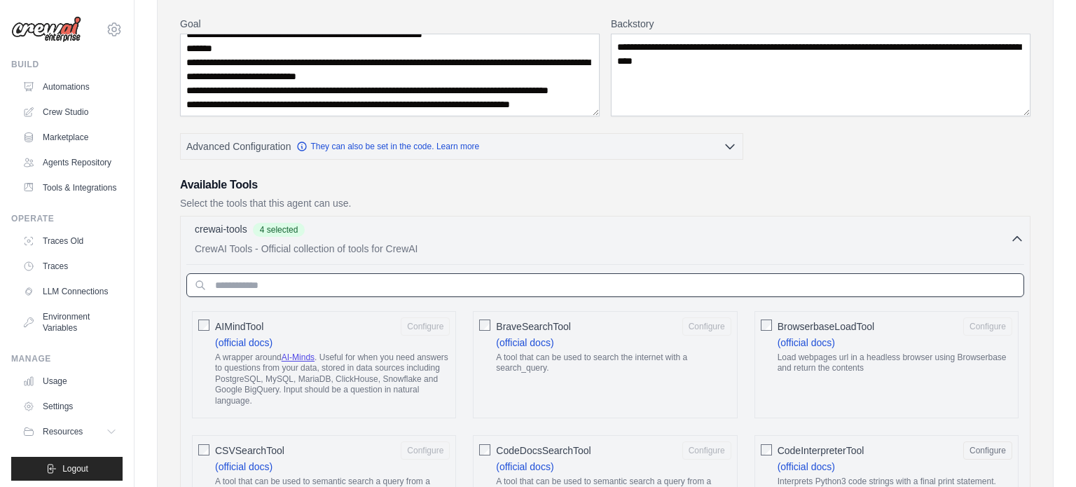
click at [367, 277] on input "text" at bounding box center [605, 285] width 838 height 24
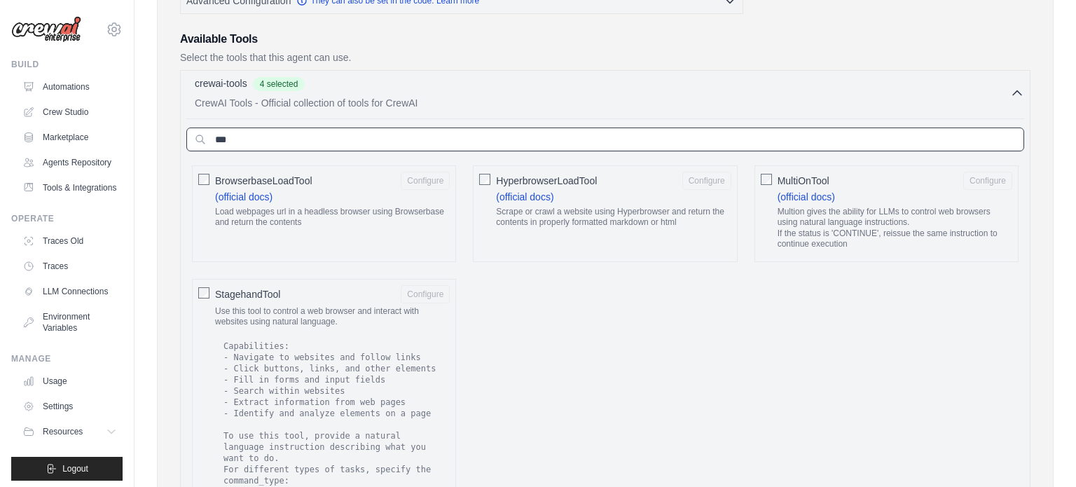
scroll to position [336, 0]
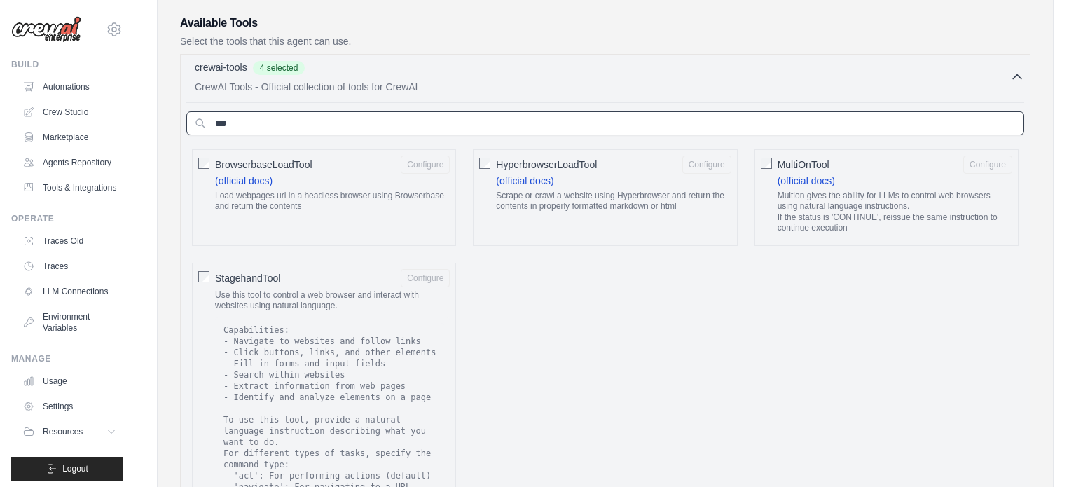
click at [446, 124] on input "***" at bounding box center [605, 123] width 838 height 24
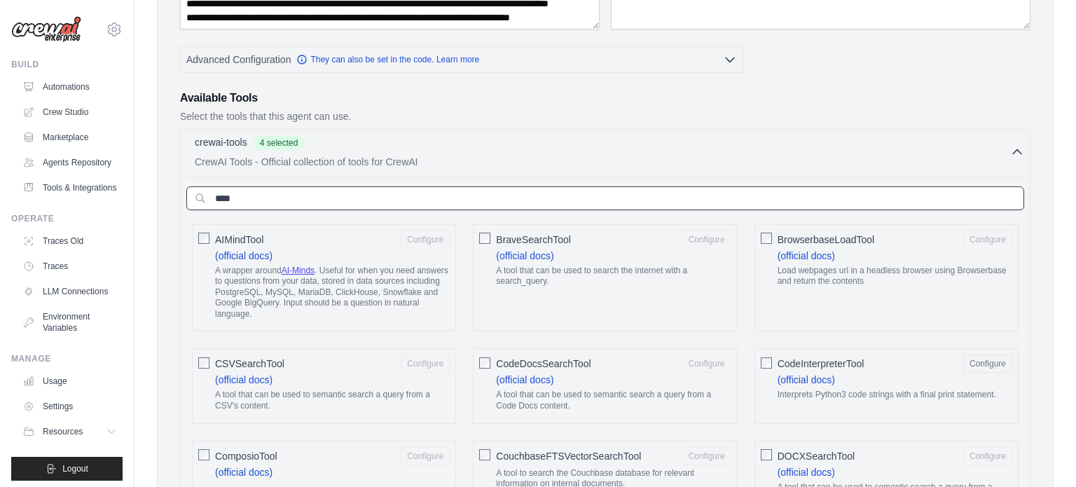
scroll to position [261, 0]
type input "*"
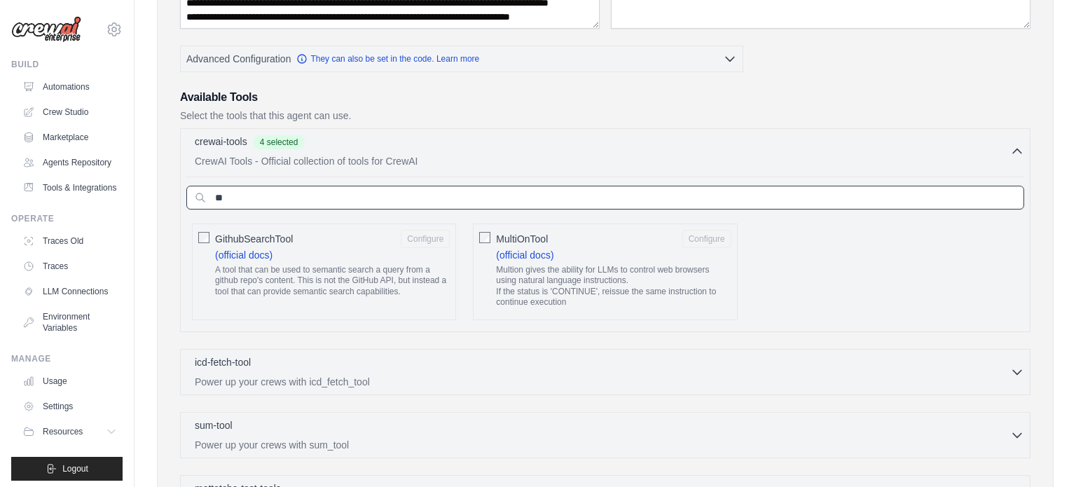
type input "*"
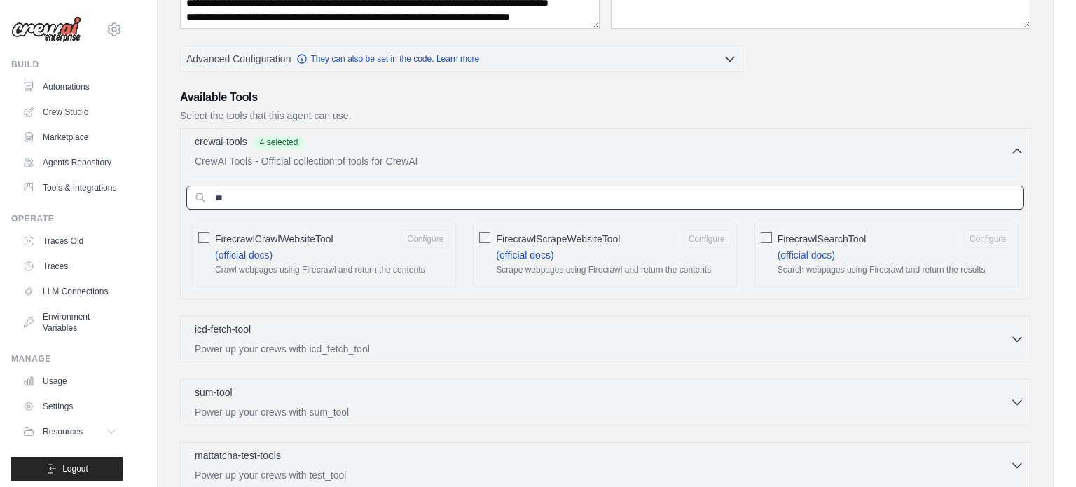
type input "*"
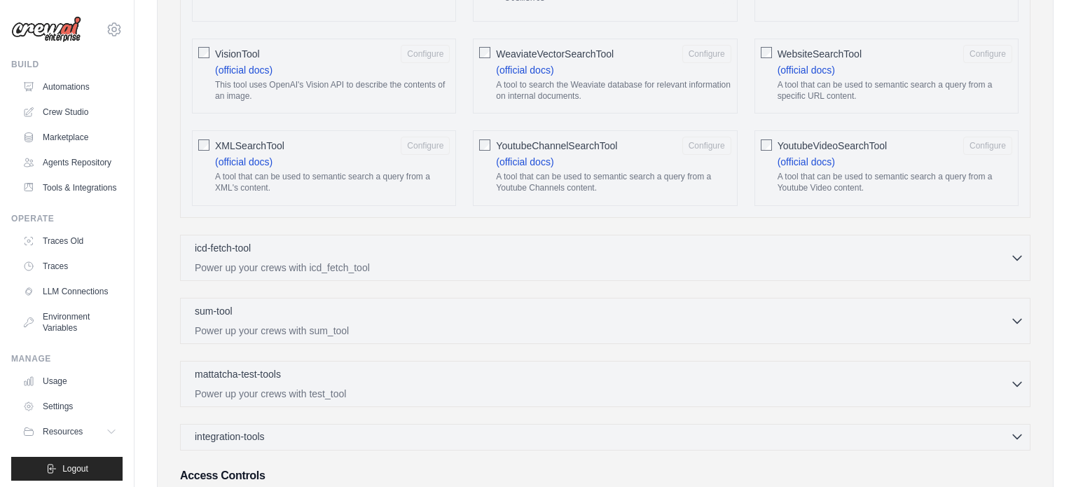
scroll to position [2615, 0]
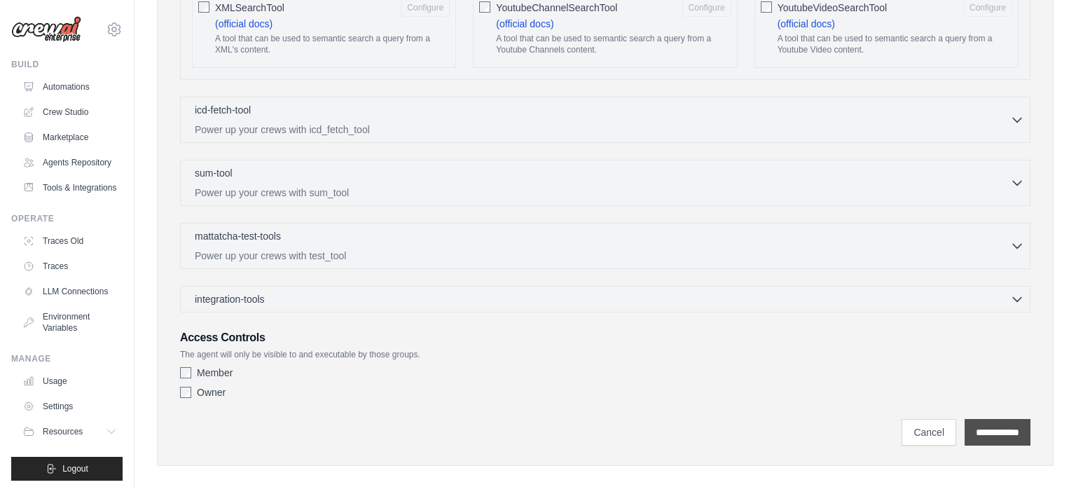
click at [999, 419] on input "**********" at bounding box center [998, 432] width 66 height 27
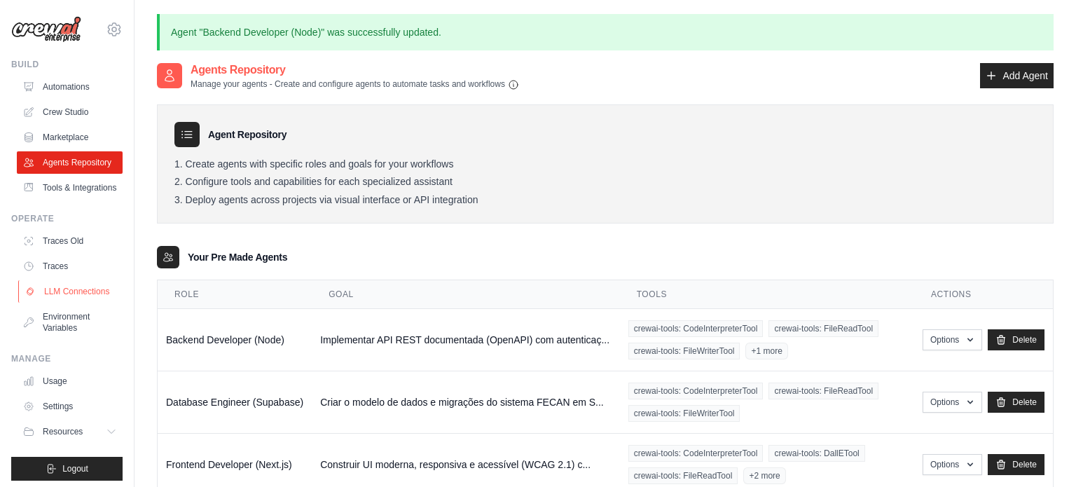
click at [72, 286] on link "LLM Connections" at bounding box center [71, 291] width 106 height 22
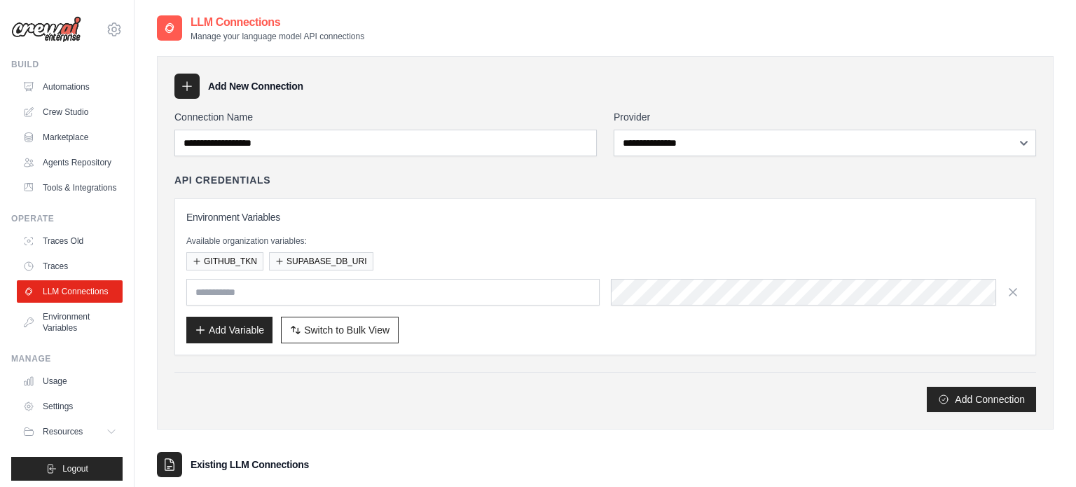
click at [521, 205] on div "Environment Variables Available organization variables: GITHUB_TKN SUPABASE_DB_…" at bounding box center [605, 276] width 862 height 157
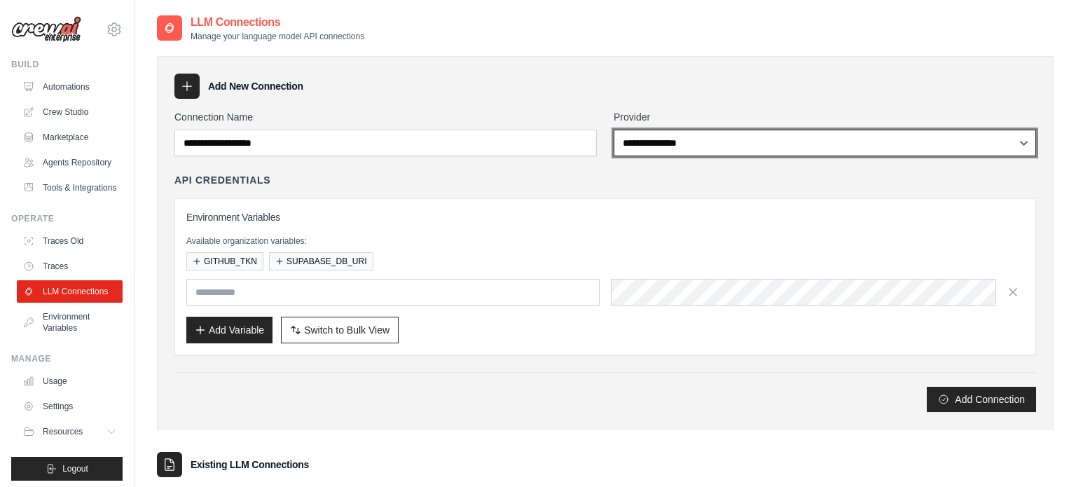
click at [708, 150] on select "**********" at bounding box center [825, 143] width 422 height 27
click at [614, 130] on select "**********" at bounding box center [825, 143] width 422 height 27
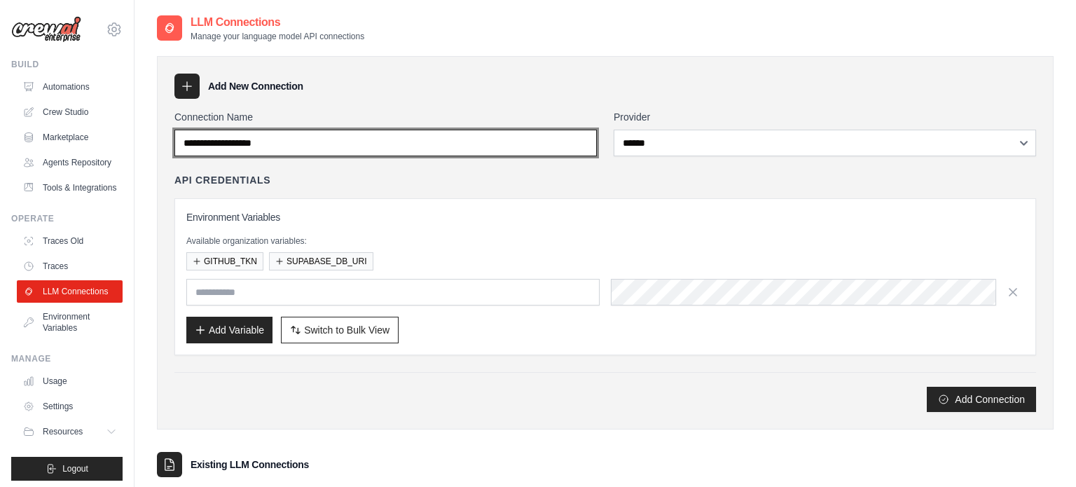
click at [532, 146] on input "Connection Name" at bounding box center [385, 143] width 422 height 27
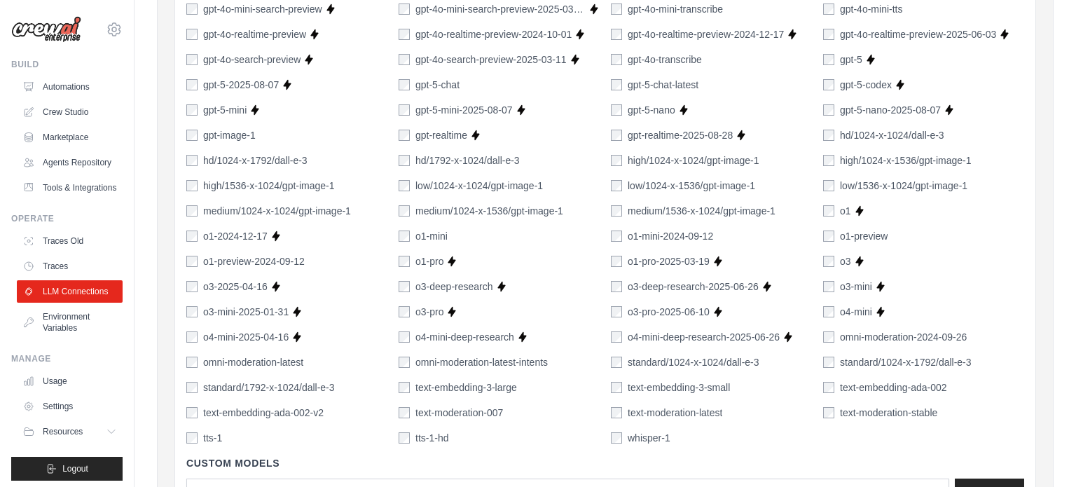
scroll to position [1084, 0]
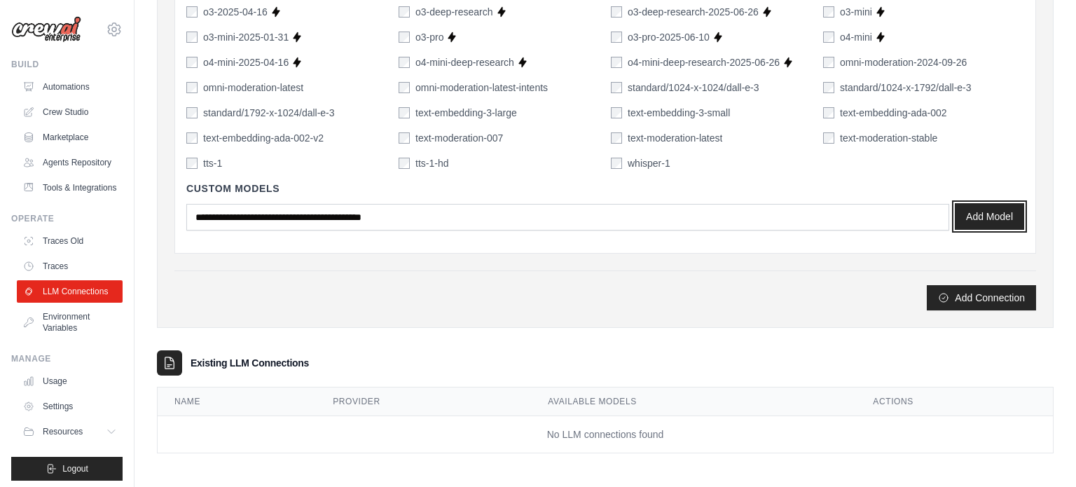
click at [989, 217] on button "Add Model" at bounding box center [989, 216] width 69 height 27
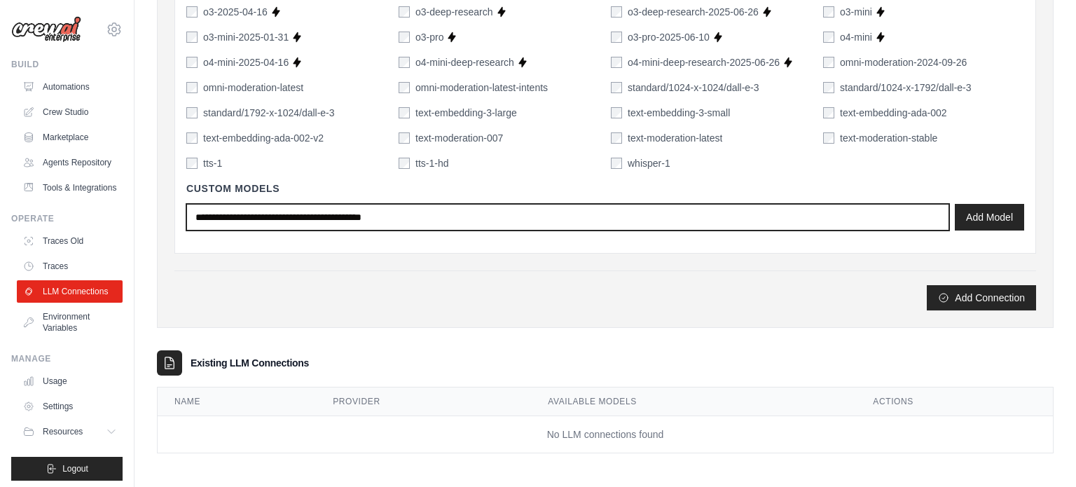
click at [488, 216] on input "text" at bounding box center [567, 217] width 763 height 27
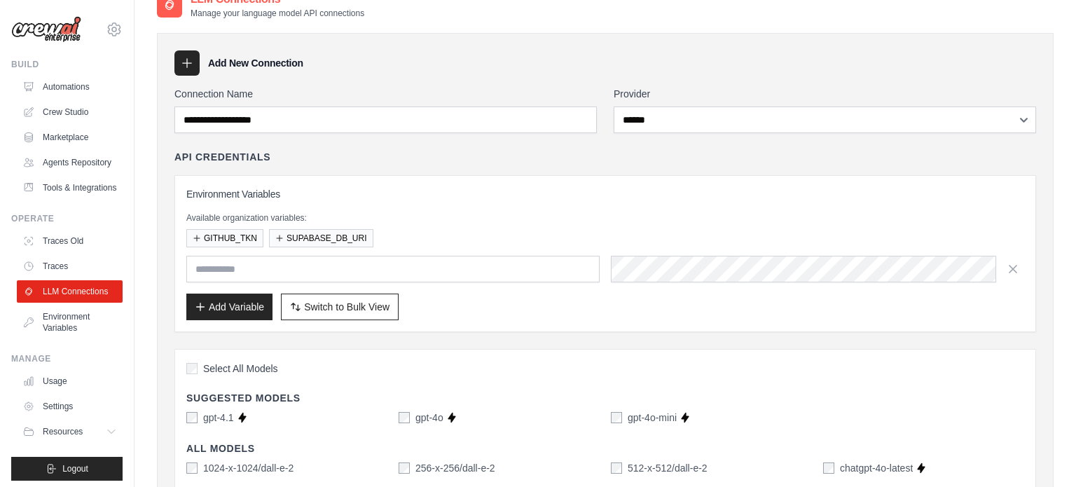
scroll to position [0, 0]
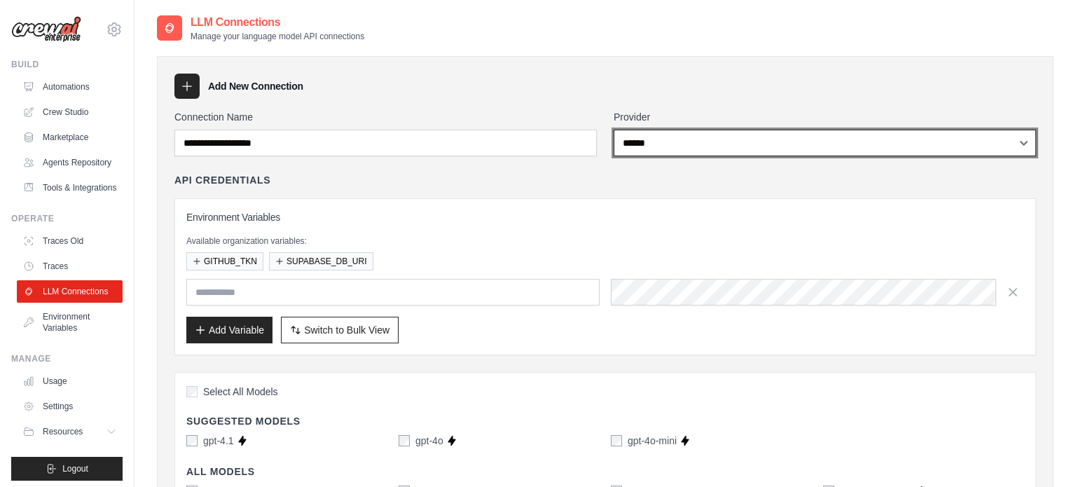
click at [696, 151] on select "**********" at bounding box center [825, 143] width 422 height 27
click at [614, 130] on select "**********" at bounding box center [825, 143] width 422 height 27
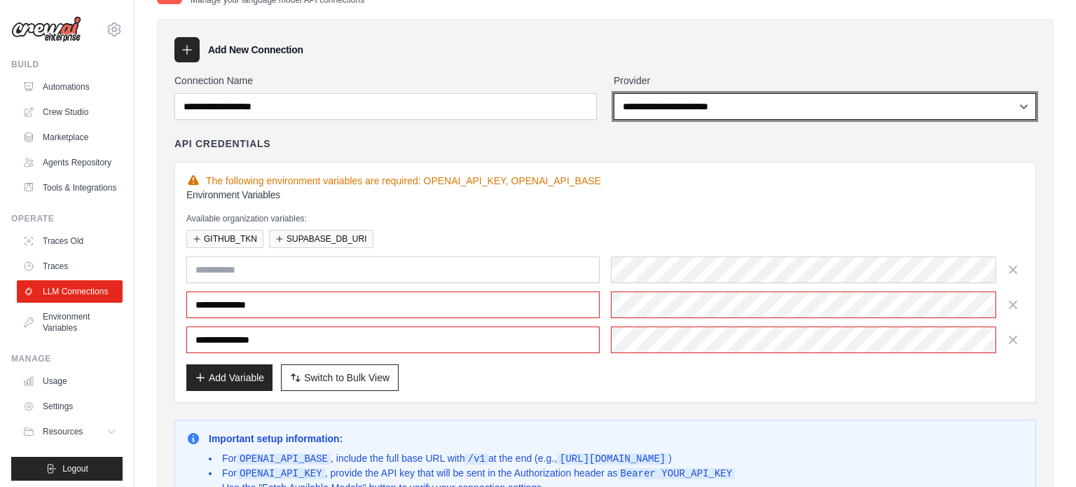
scroll to position [41, 0]
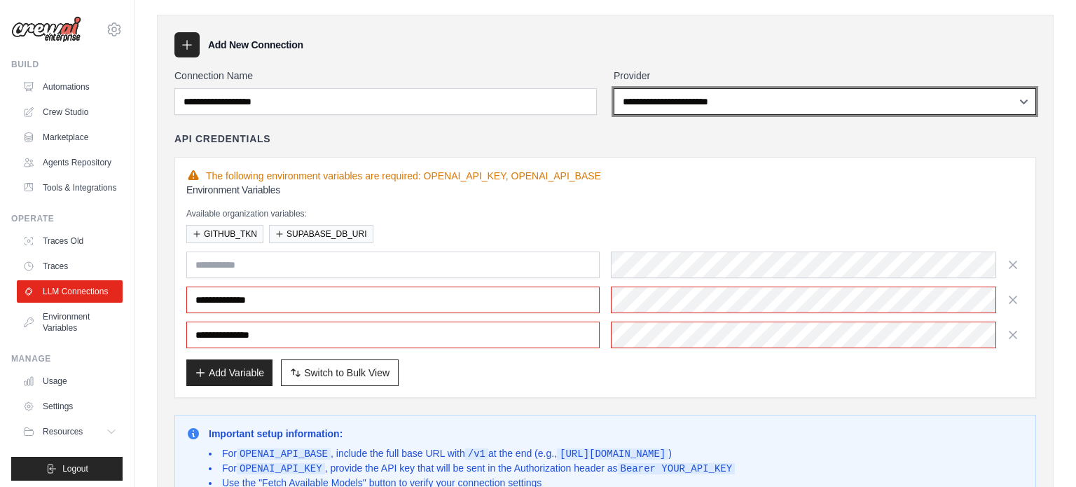
click at [649, 99] on select "**********" at bounding box center [825, 101] width 422 height 27
select select "******"
click at [614, 88] on select "**********" at bounding box center [825, 101] width 422 height 27
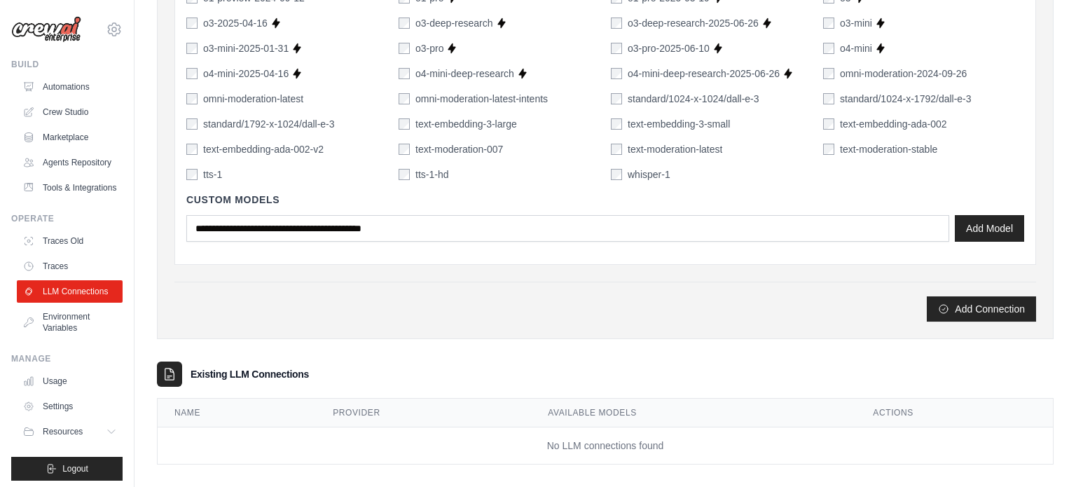
scroll to position [1084, 0]
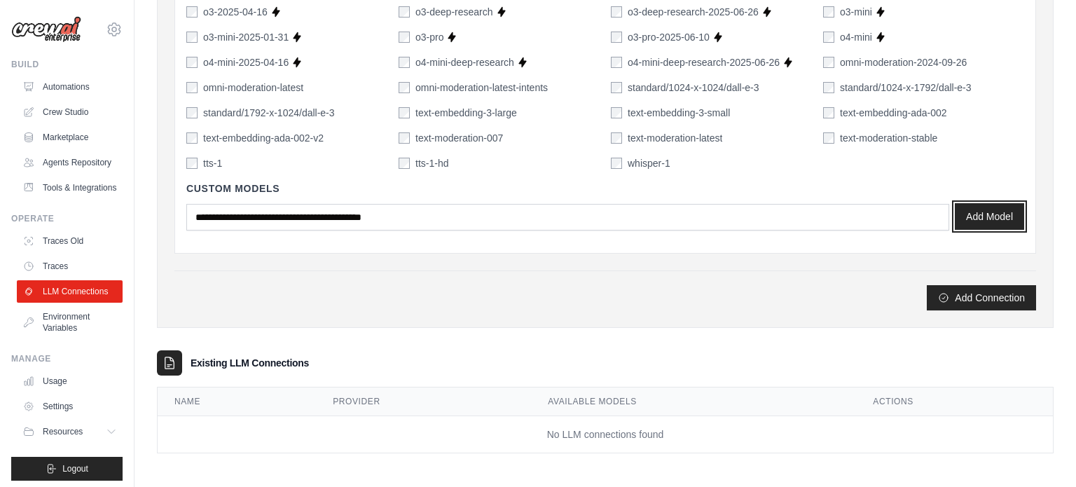
click at [984, 219] on button "Add Model" at bounding box center [989, 216] width 69 height 27
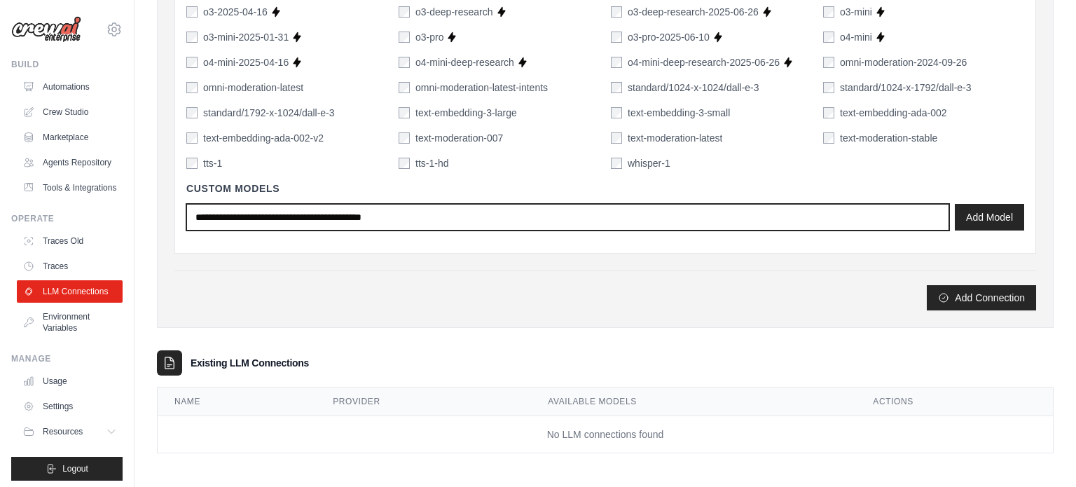
click at [556, 225] on input "text" at bounding box center [567, 217] width 763 height 27
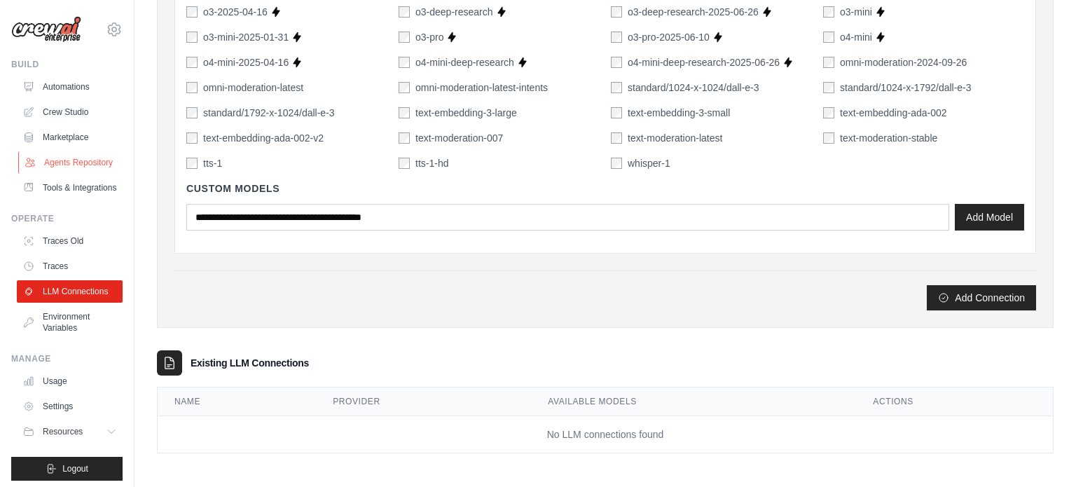
click at [53, 157] on link "Agents Repository" at bounding box center [71, 162] width 106 height 22
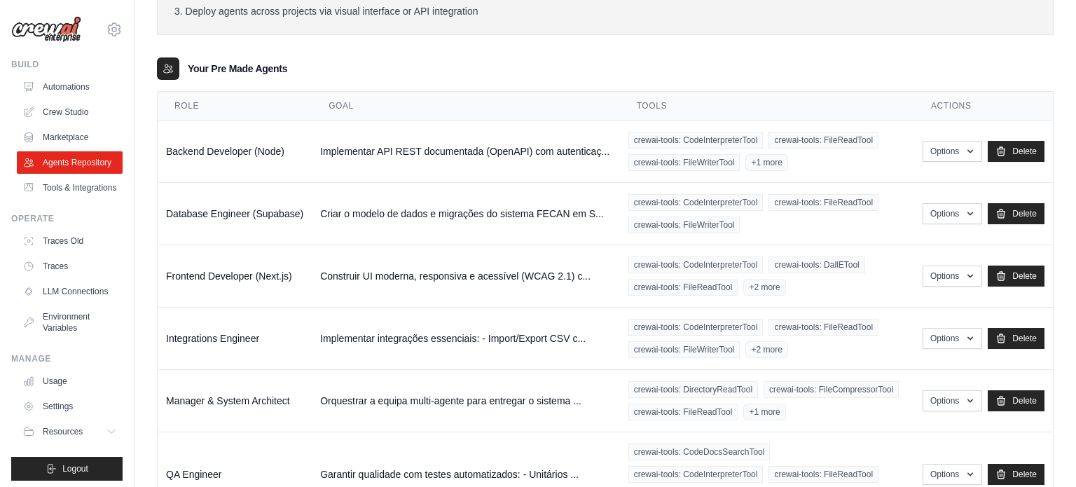
scroll to position [146, 0]
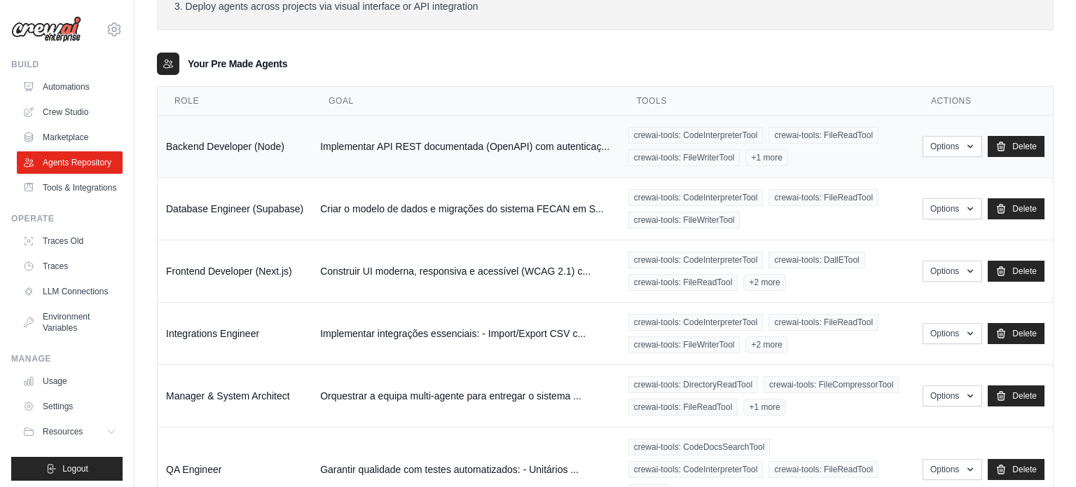
click at [818, 167] on td "crewai-tools: CodeInterpreterTool crewai-tools: FileReadTool crewai-tools: File…" at bounding box center [767, 147] width 294 height 62
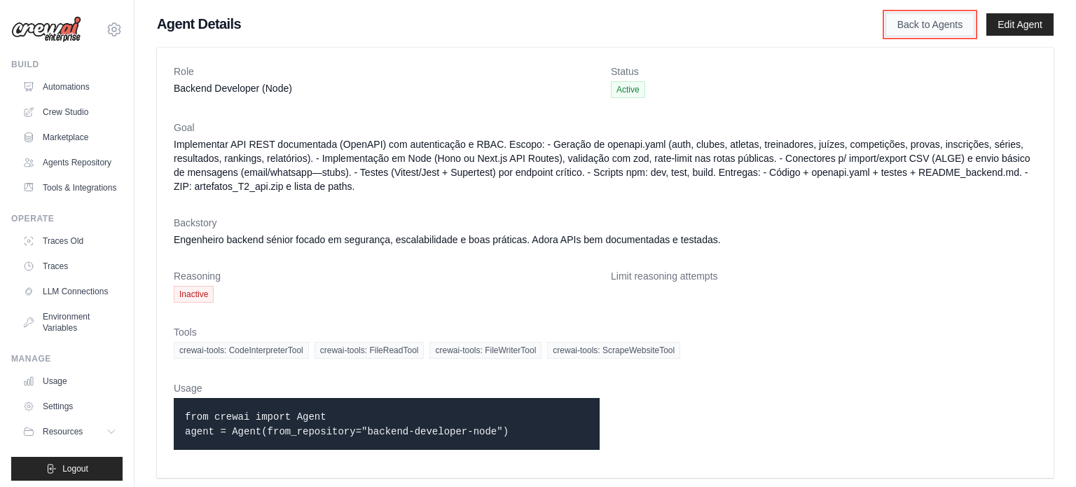
click at [925, 18] on link "Back to Agents" at bounding box center [930, 25] width 89 height 24
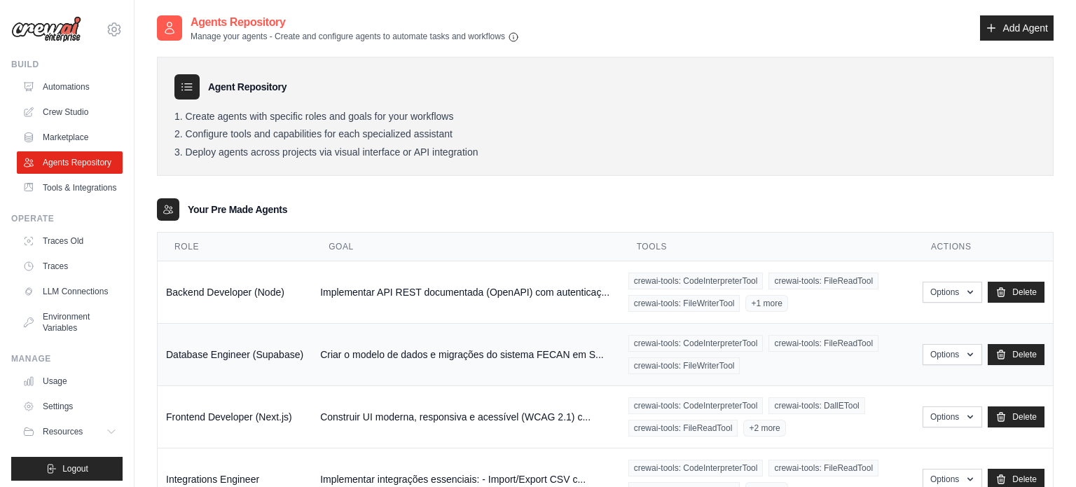
click at [846, 372] on div "crewai-tools: CodeInterpreterTool crewai-tools: FileReadTool crewai-tools: File…" at bounding box center [766, 354] width 277 height 39
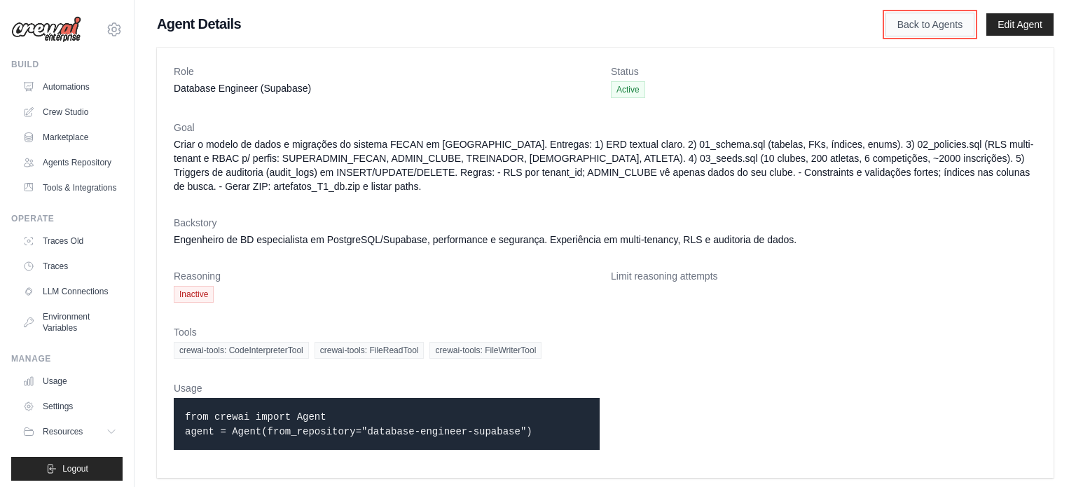
click at [913, 23] on link "Back to Agents" at bounding box center [930, 25] width 89 height 24
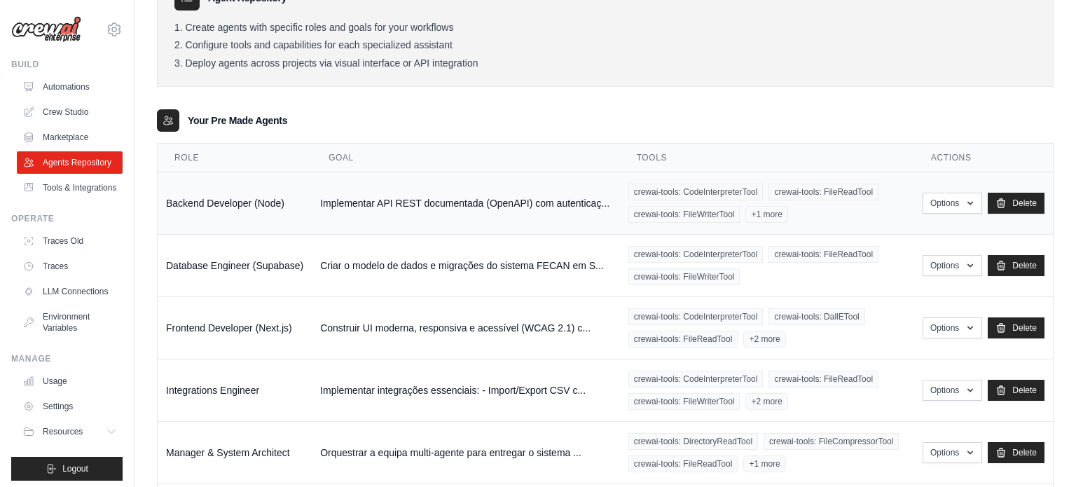
scroll to position [97, 0]
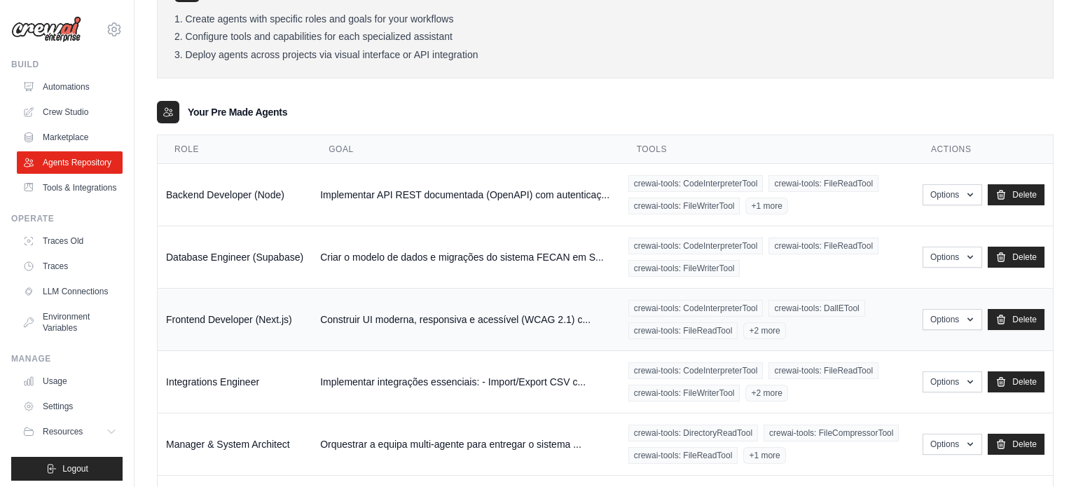
click at [883, 338] on td "crewai-tools: CodeInterpreterTool crewai-tools: DallETool crewai-tools: FileRea…" at bounding box center [767, 320] width 294 height 62
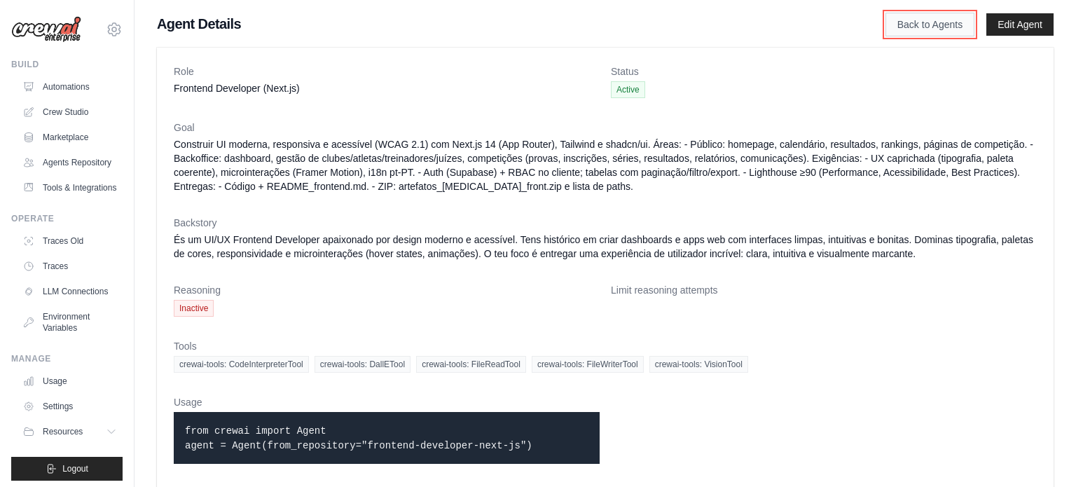
click at [907, 22] on link "Back to Agents" at bounding box center [930, 25] width 89 height 24
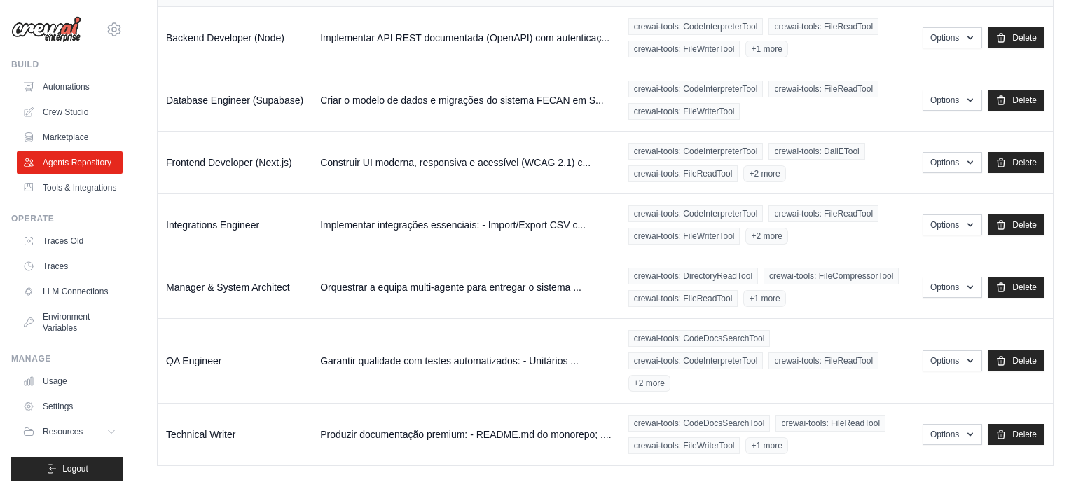
scroll to position [268, 0]
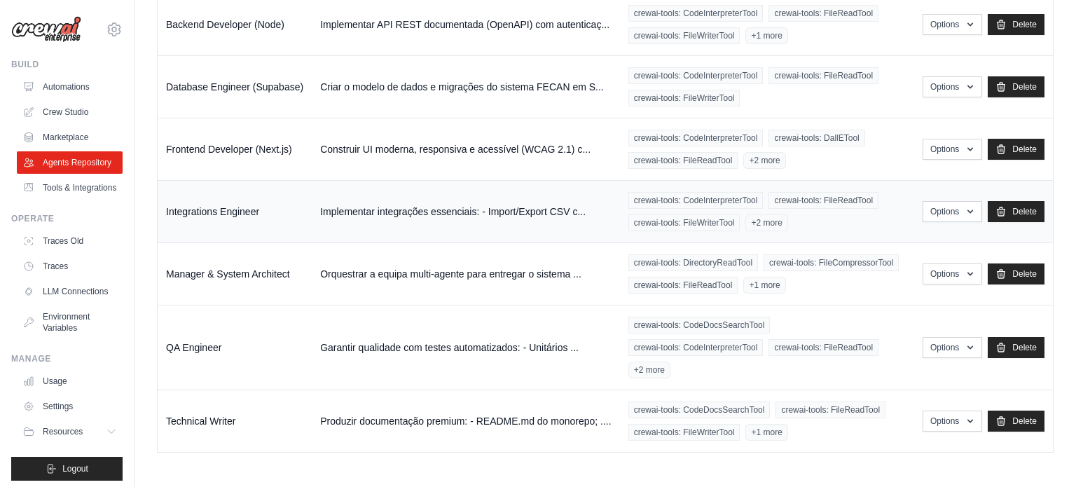
click at [874, 216] on div "crewai-tools: CodeInterpreterTool crewai-tools: FileReadTool crewai-tools: File…" at bounding box center [766, 211] width 277 height 39
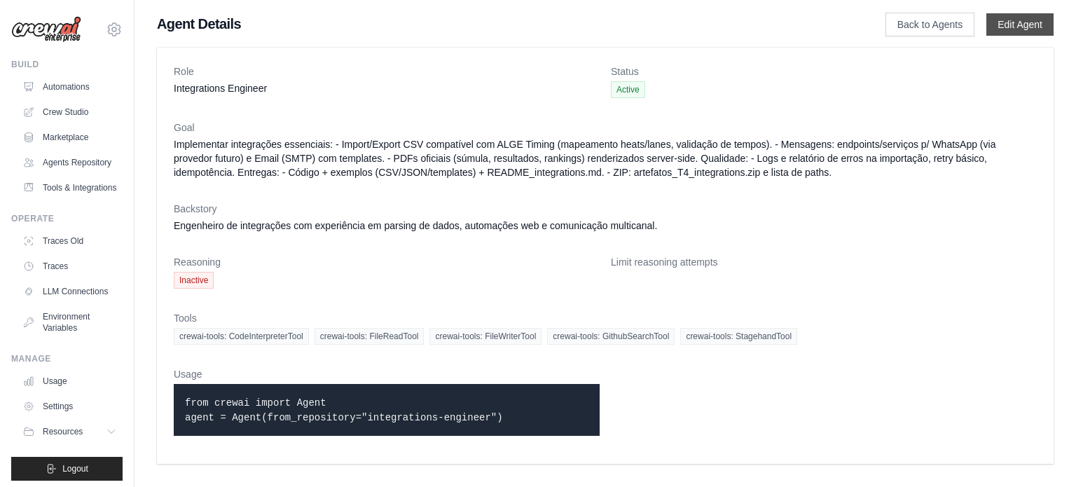
click at [995, 30] on link "Edit Agent" at bounding box center [1019, 24] width 67 height 22
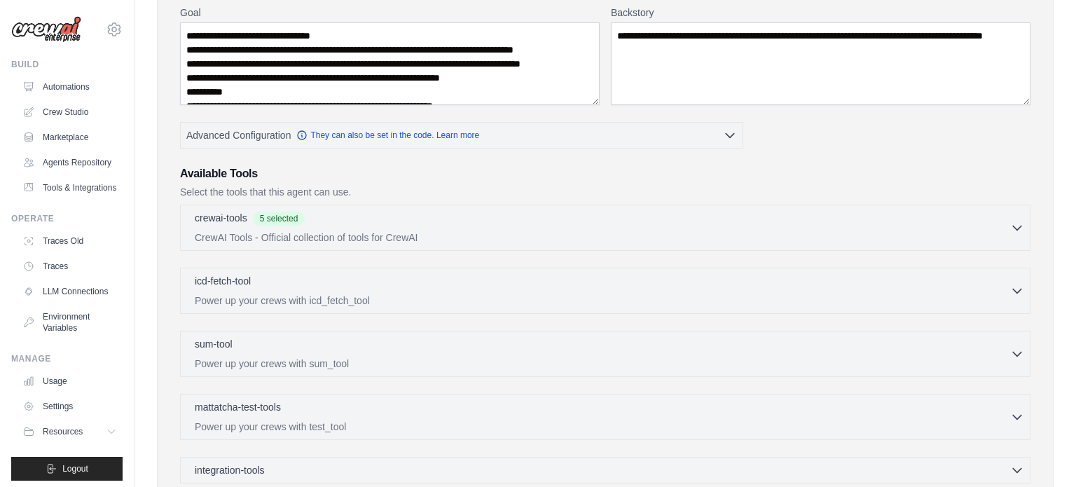
scroll to position [186, 0]
click at [374, 237] on p "CrewAI Tools - Official collection of tools for CrewAI" at bounding box center [602, 236] width 815 height 14
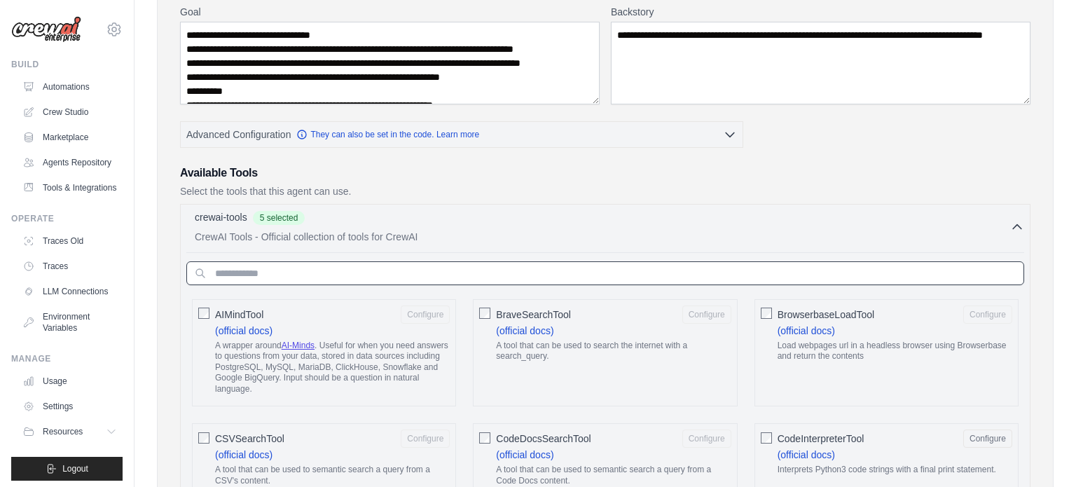
click at [390, 270] on input "text" at bounding box center [605, 273] width 838 height 24
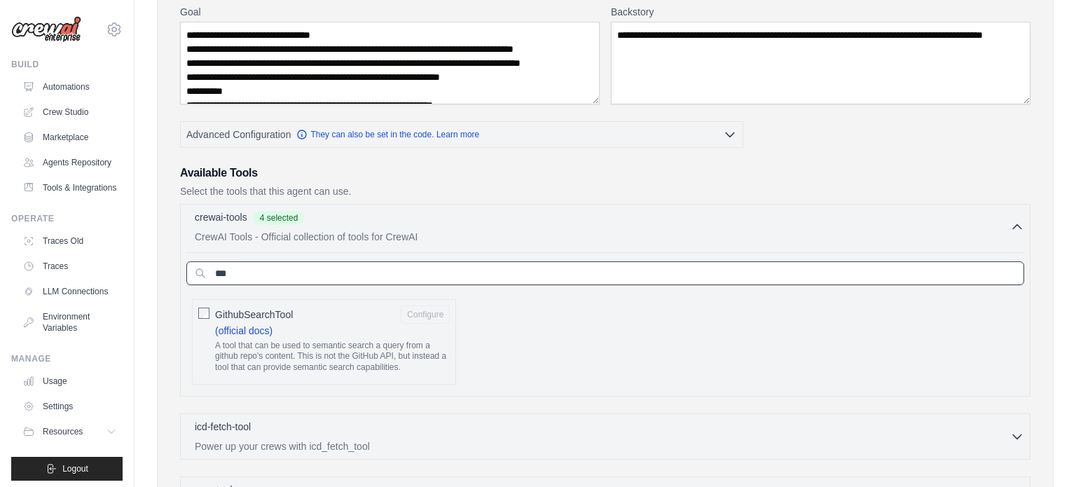
click at [371, 276] on input "***" at bounding box center [605, 273] width 838 height 24
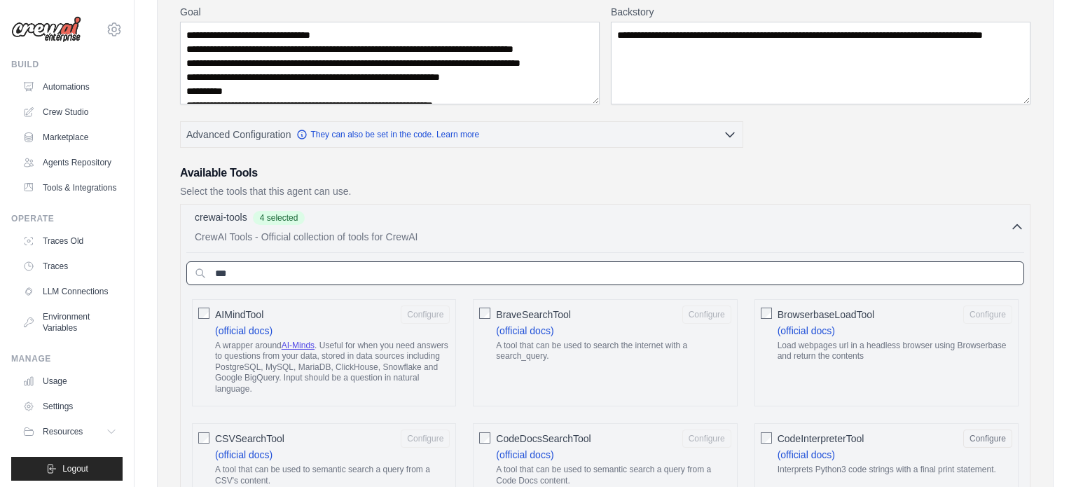
type input "****"
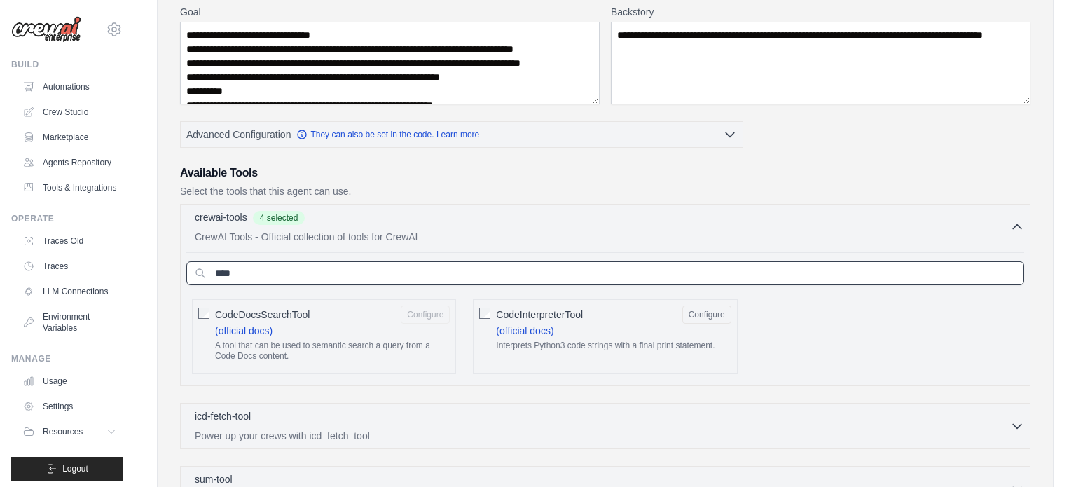
click at [446, 280] on input "****" at bounding box center [605, 273] width 838 height 24
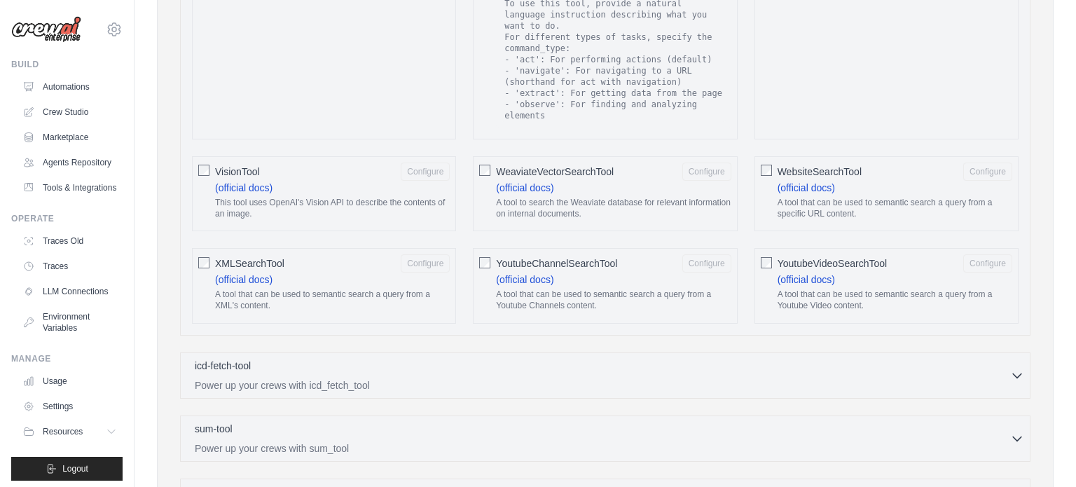
scroll to position [2615, 0]
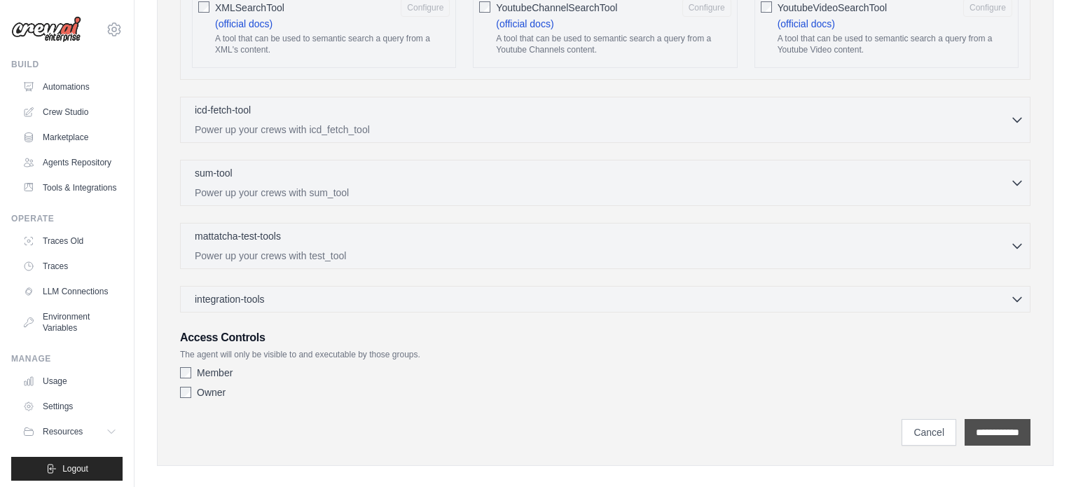
click at [990, 419] on input "**********" at bounding box center [998, 432] width 66 height 27
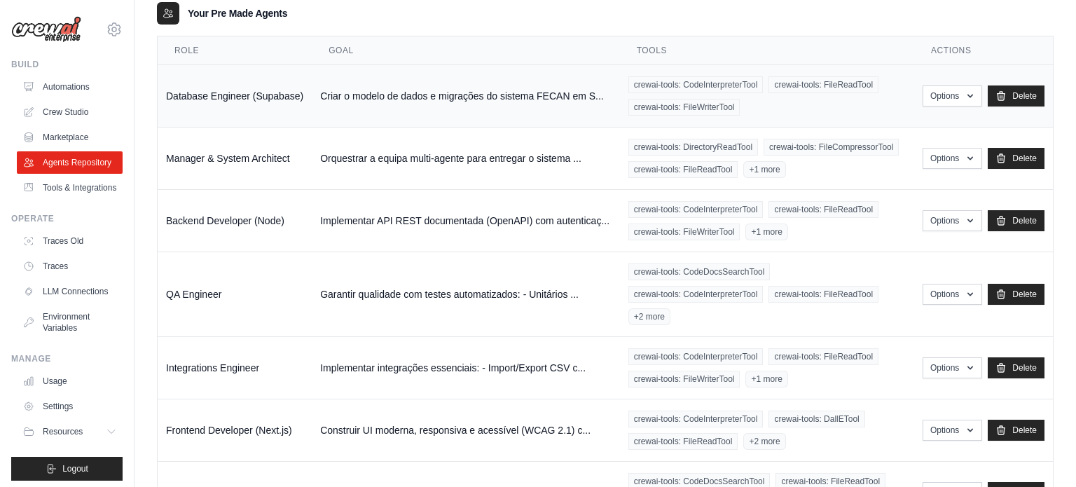
scroll to position [244, 0]
click at [843, 299] on span "crewai-tools: FileReadTool" at bounding box center [824, 293] width 110 height 17
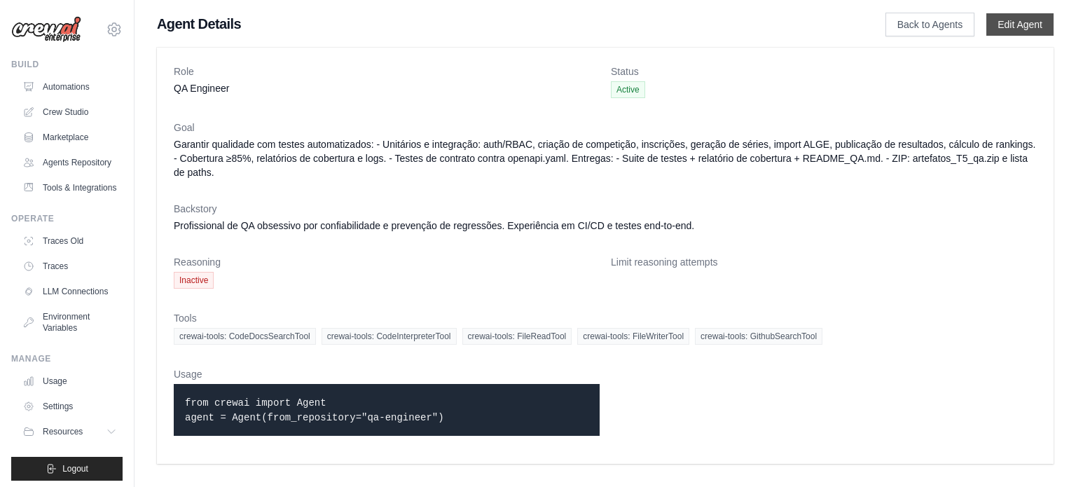
click at [1001, 23] on link "Edit Agent" at bounding box center [1019, 24] width 67 height 22
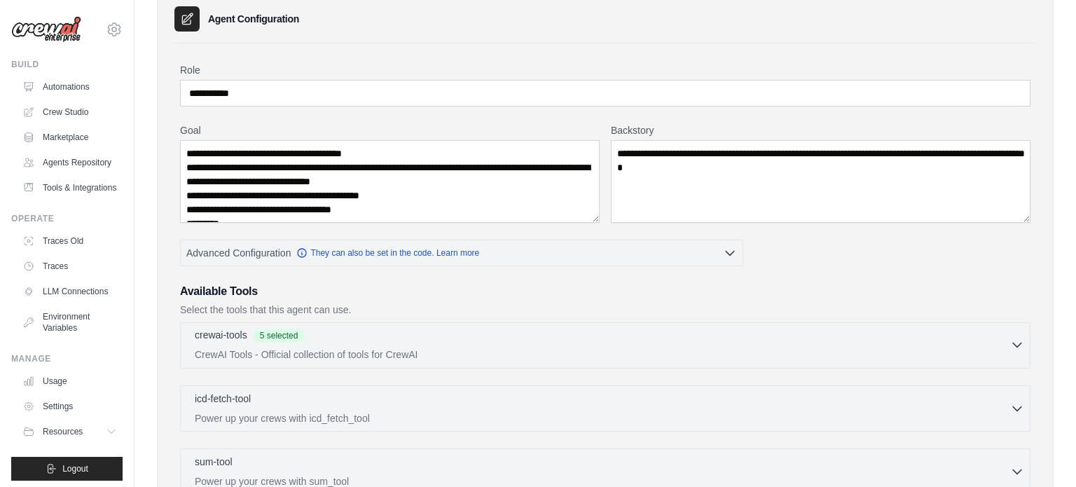
scroll to position [57, 0]
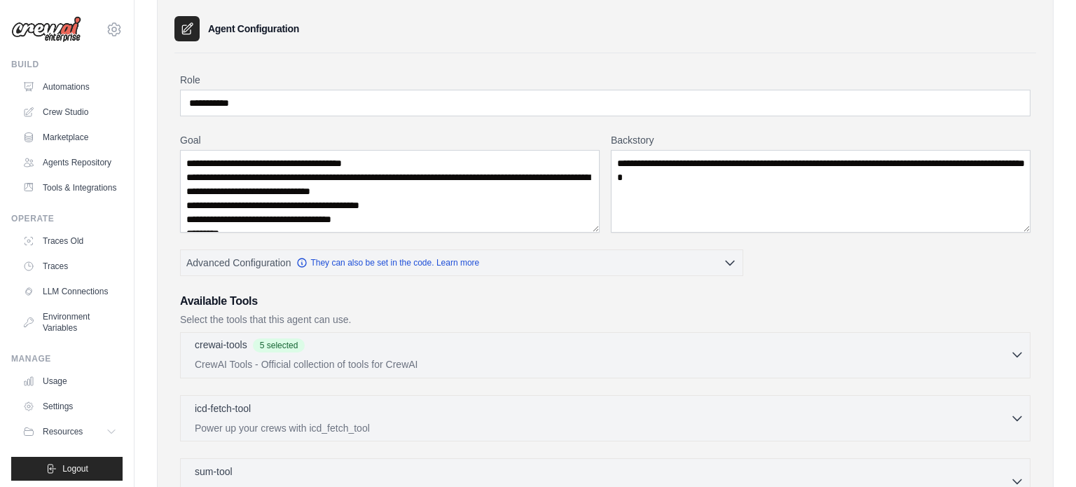
click at [347, 349] on div "crewai-tools 5 selected" at bounding box center [602, 346] width 815 height 17
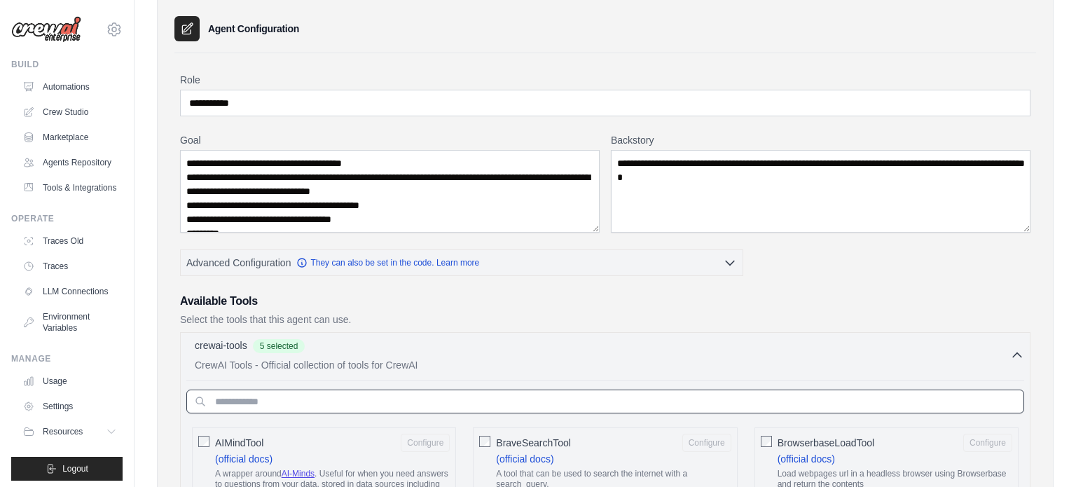
click at [351, 390] on input "text" at bounding box center [605, 402] width 838 height 24
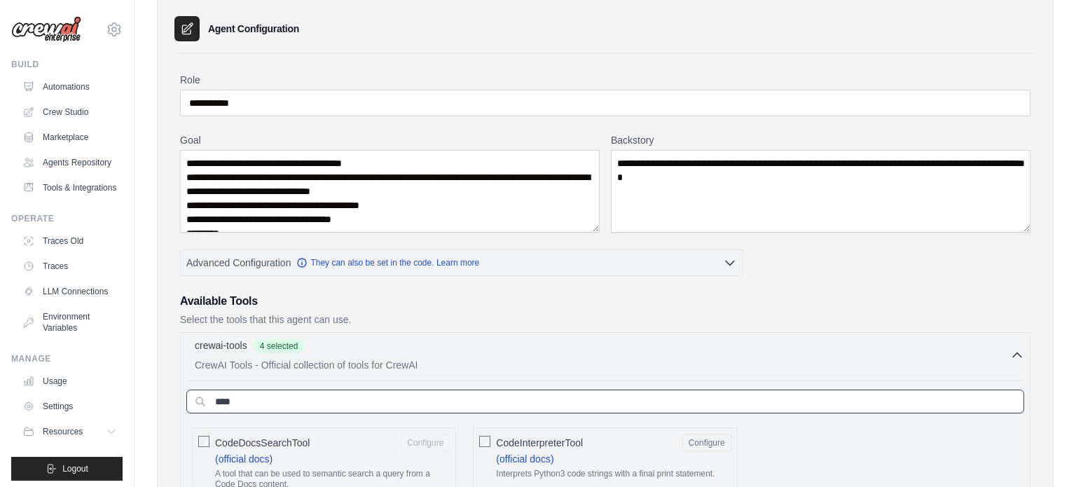
click at [251, 407] on input "****" at bounding box center [605, 402] width 838 height 24
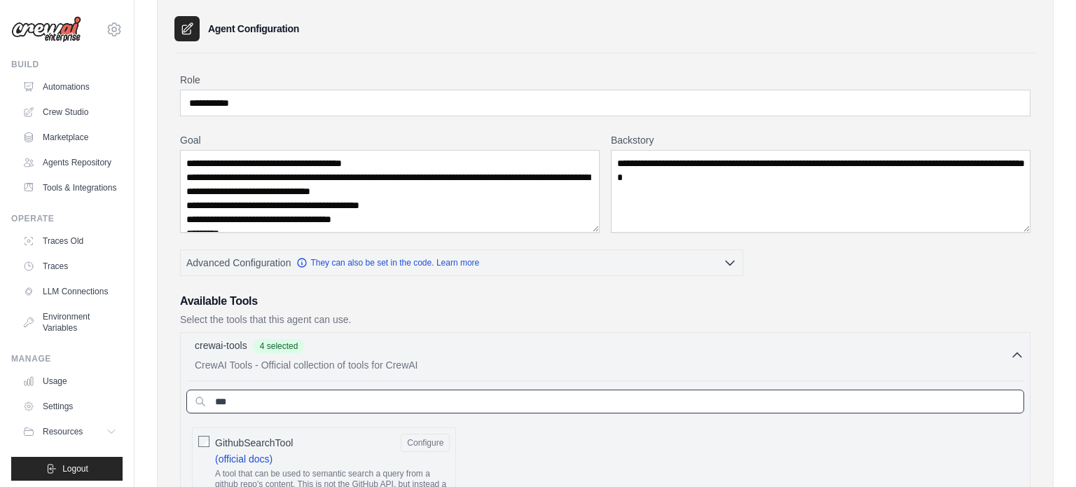
type input "***"
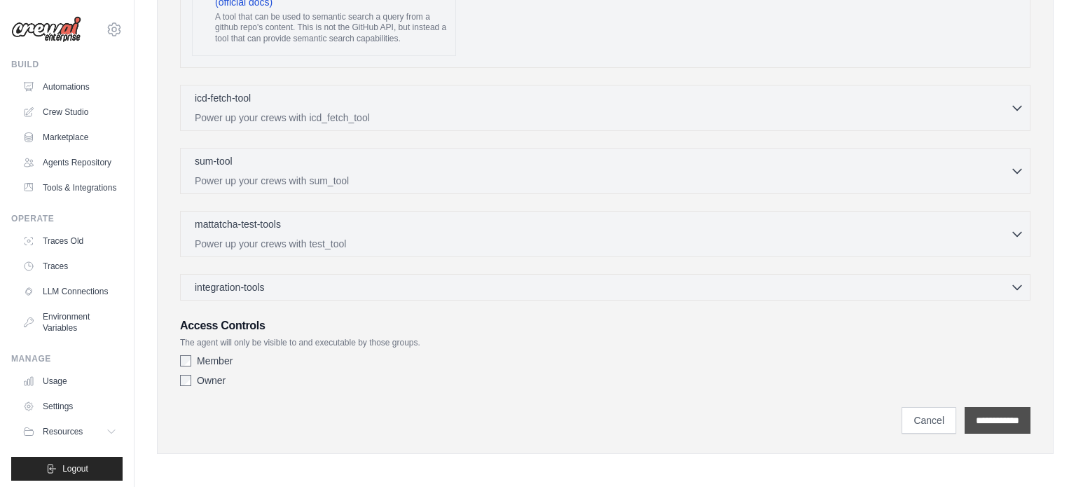
click at [990, 410] on input "**********" at bounding box center [998, 420] width 66 height 27
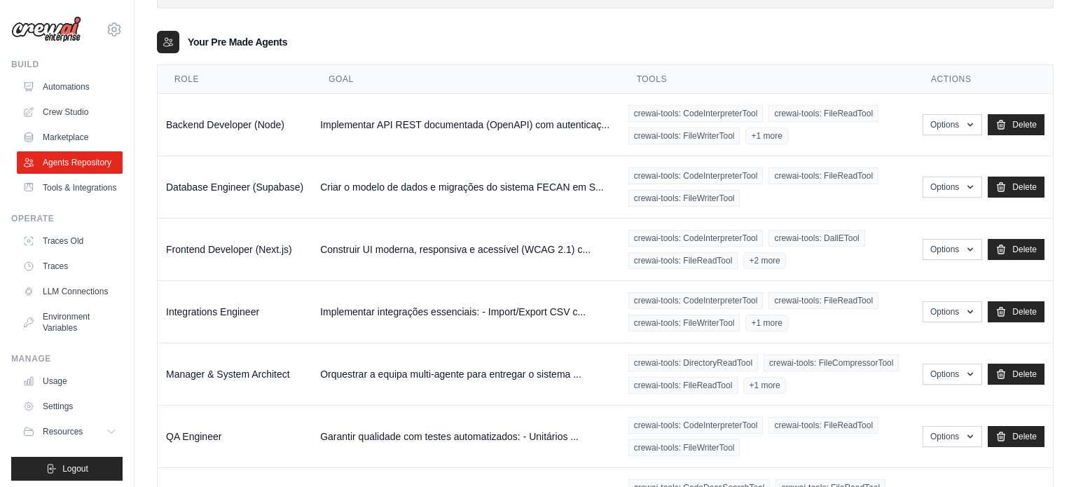
scroll to position [216, 0]
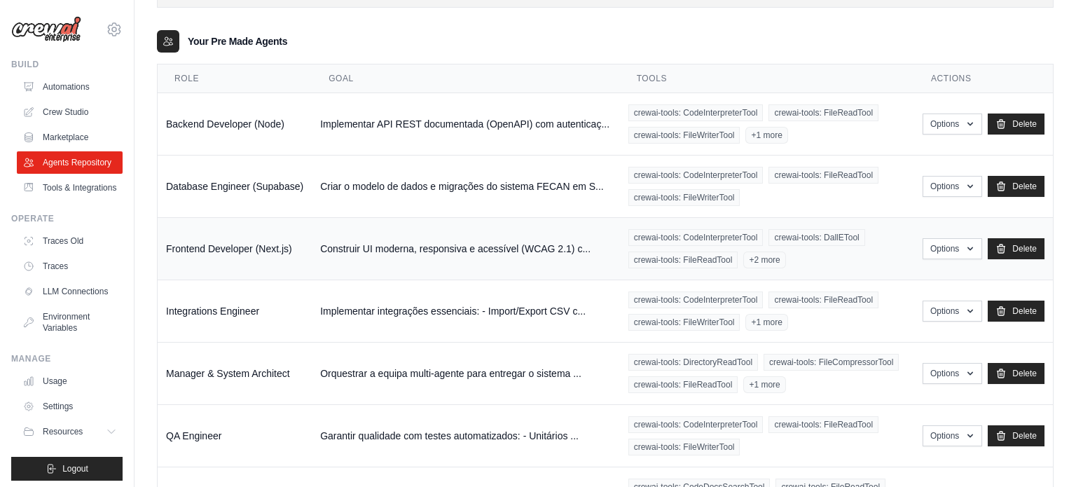
click at [832, 266] on div "crewai-tools: CodeInterpreterTool crewai-tools: DallETool crewai-tools: FileRea…" at bounding box center [766, 248] width 277 height 39
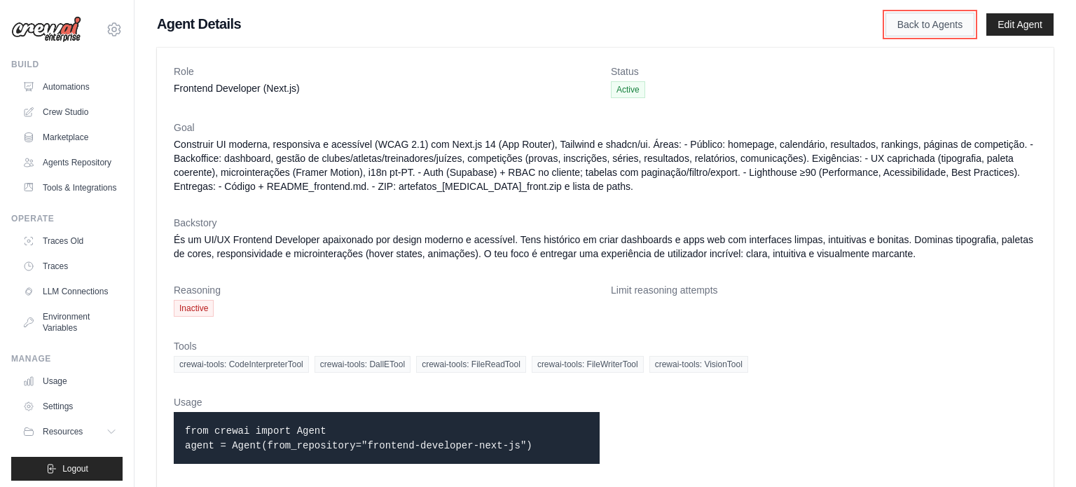
click at [909, 25] on link "Back to Agents" at bounding box center [930, 25] width 89 height 24
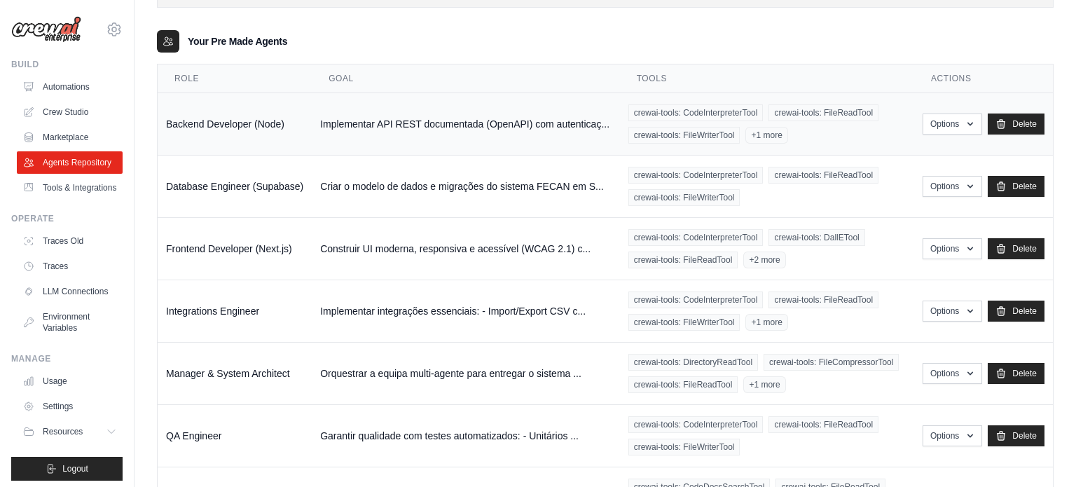
scroll to position [171, 0]
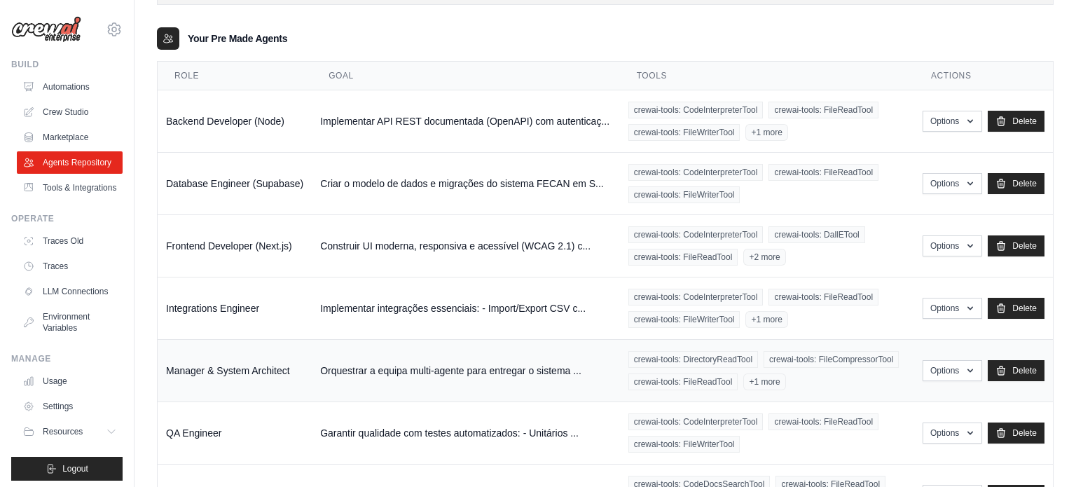
click at [847, 376] on div "crewai-tools: DirectoryReadTool crewai-tools: FileCompressorTool crewai-tools: …" at bounding box center [766, 370] width 277 height 39
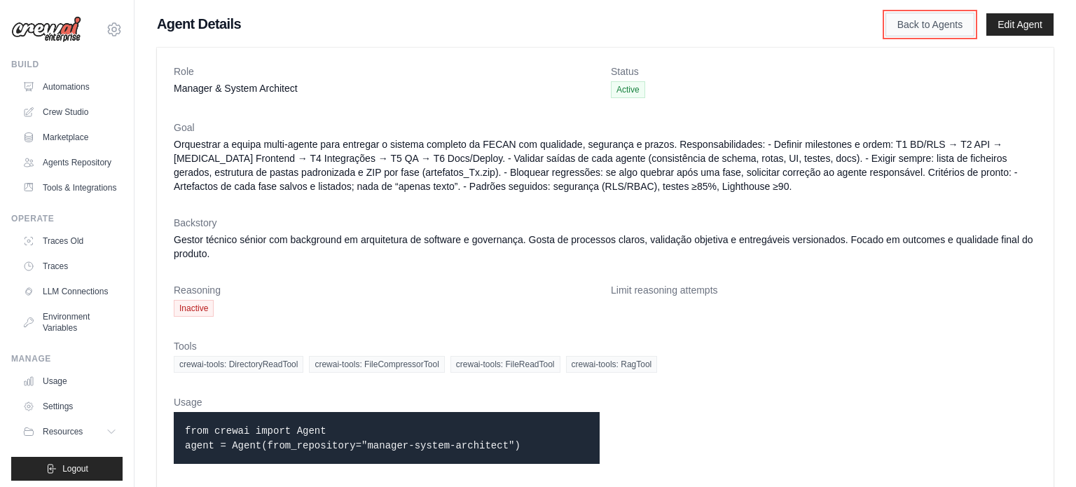
click at [906, 18] on link "Back to Agents" at bounding box center [930, 25] width 89 height 24
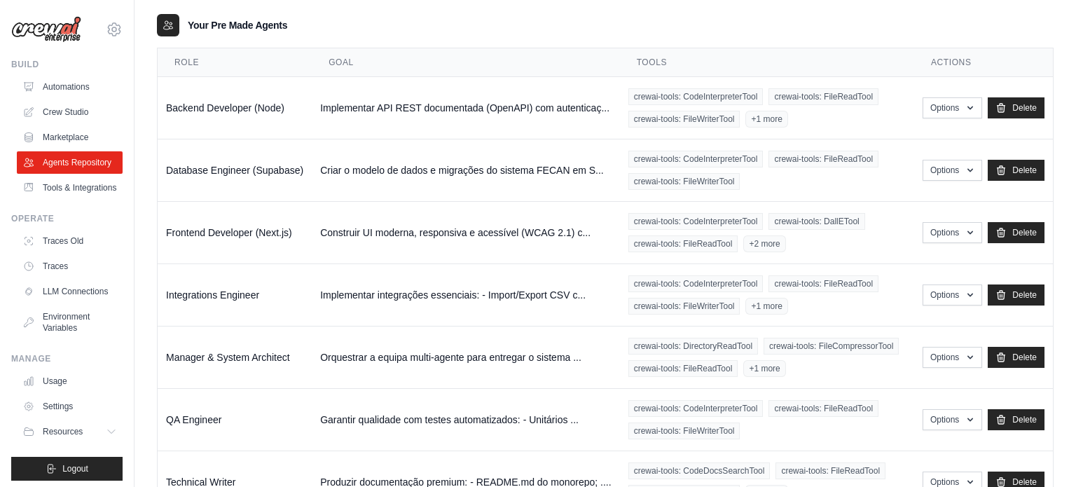
scroll to position [185, 0]
click at [806, 430] on div "crewai-tools: CodeInterpreterTool crewai-tools: FileReadTool crewai-tools: File…" at bounding box center [766, 418] width 277 height 39
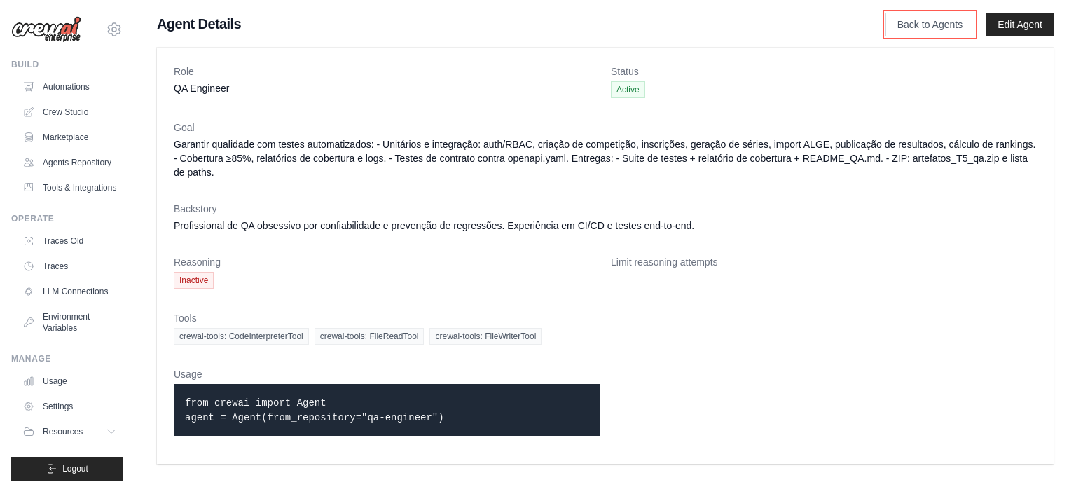
click at [925, 22] on link "Back to Agents" at bounding box center [930, 25] width 89 height 24
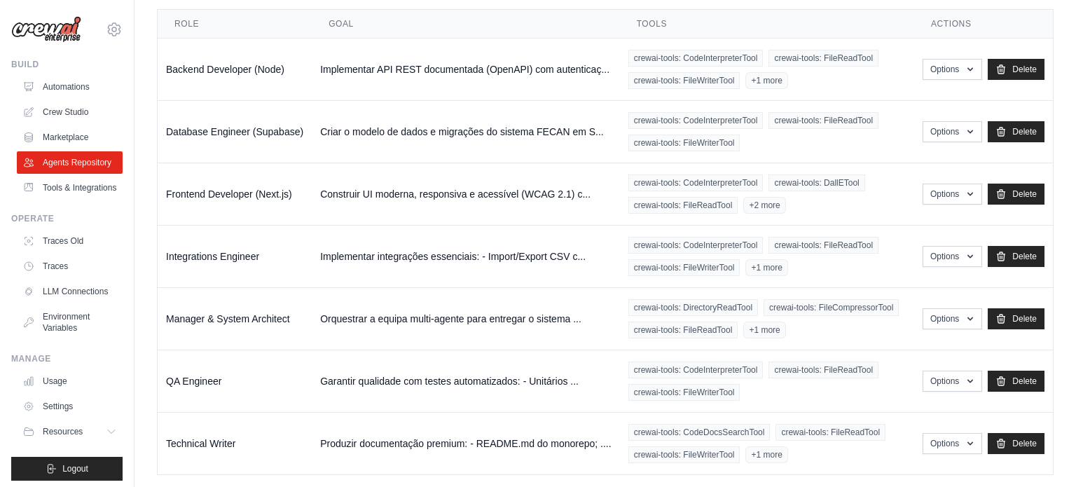
scroll to position [245, 0]
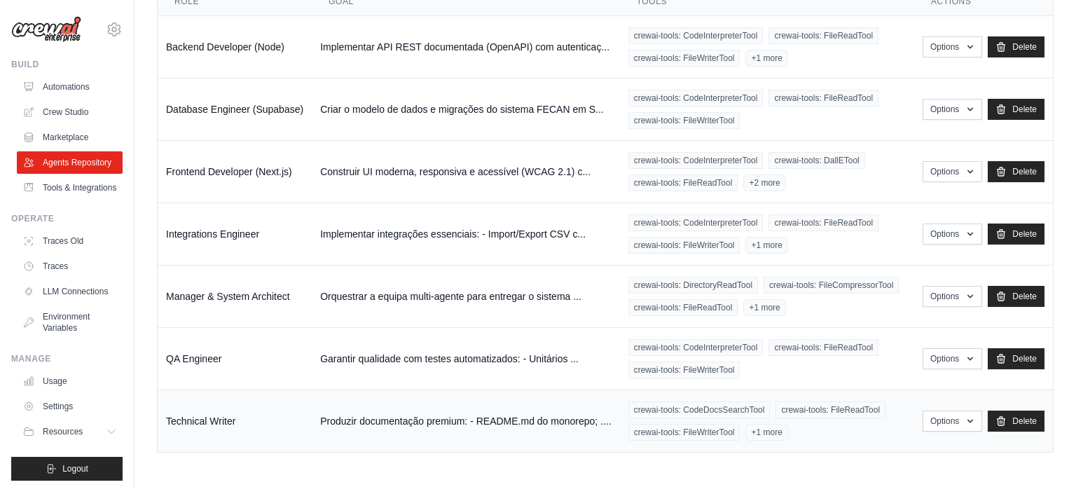
click at [830, 421] on div "crewai-tools: CodeDocsSearchTool crewai-tools: FileReadTool crewai-tools: FileW…" at bounding box center [766, 420] width 277 height 39
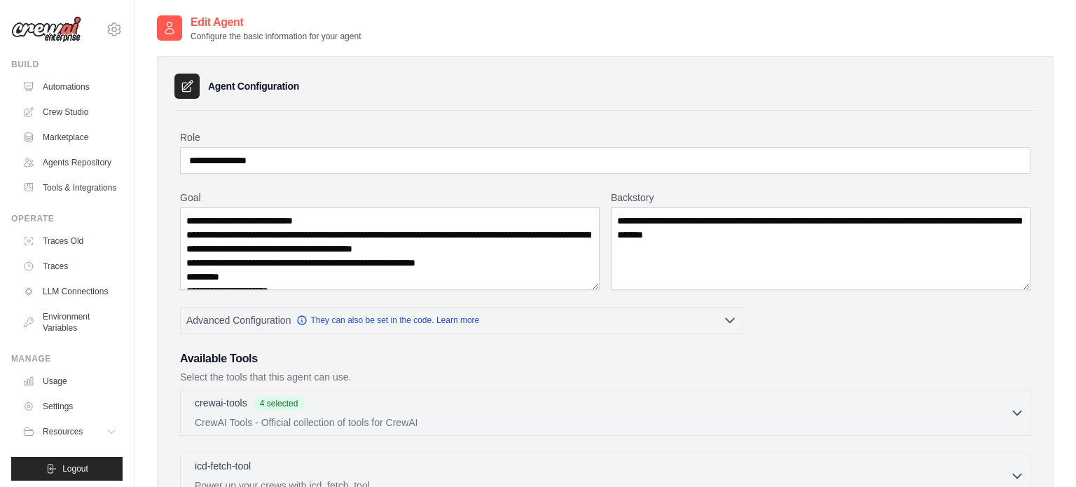
scroll to position [368, 0]
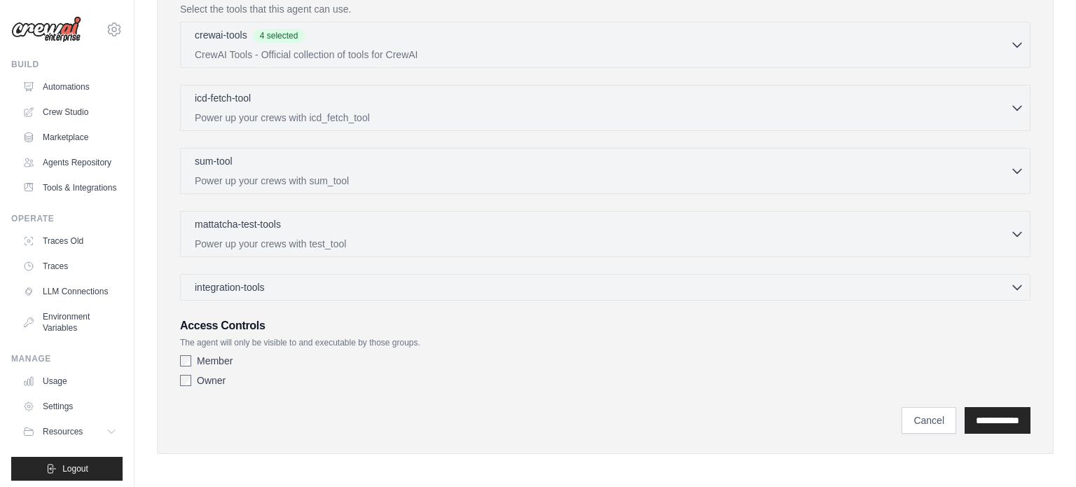
click at [340, 60] on div "crewai-tools 4 selected CrewAI Tools - Official collection of tools for CrewAI …" at bounding box center [605, 45] width 850 height 46
click at [320, 51] on p "CrewAI Tools - Official collection of tools for CrewAI" at bounding box center [602, 54] width 815 height 14
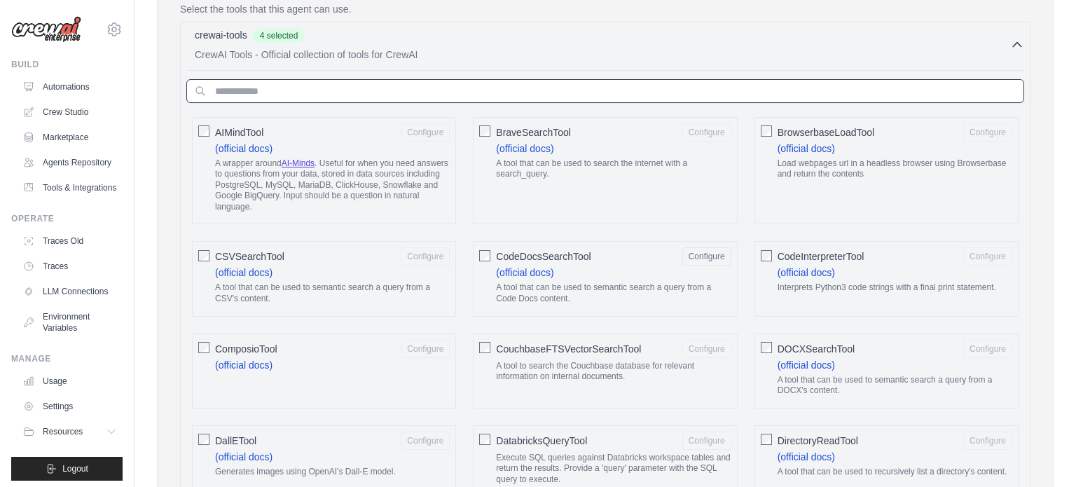
click at [343, 97] on input "text" at bounding box center [605, 91] width 838 height 24
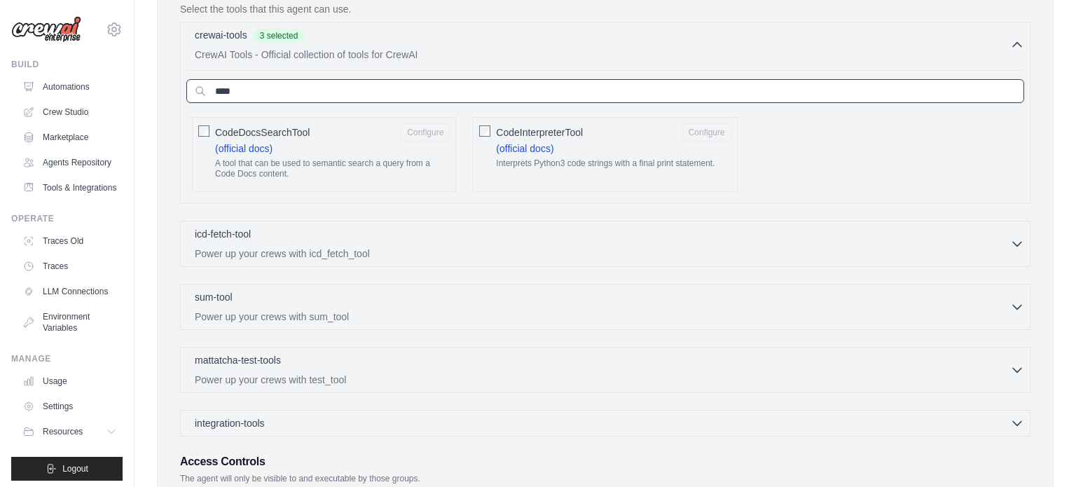
click at [273, 86] on input "****" at bounding box center [605, 91] width 838 height 24
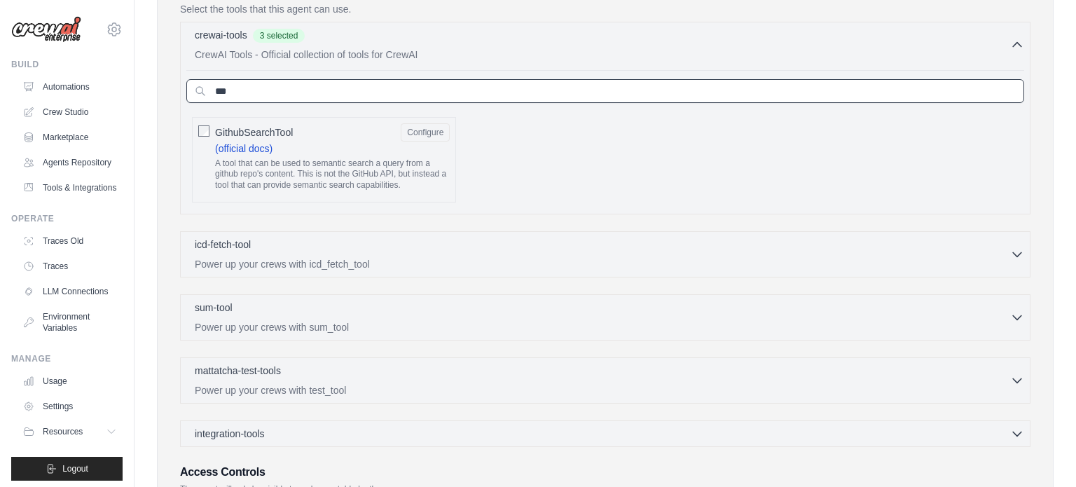
type input "***"
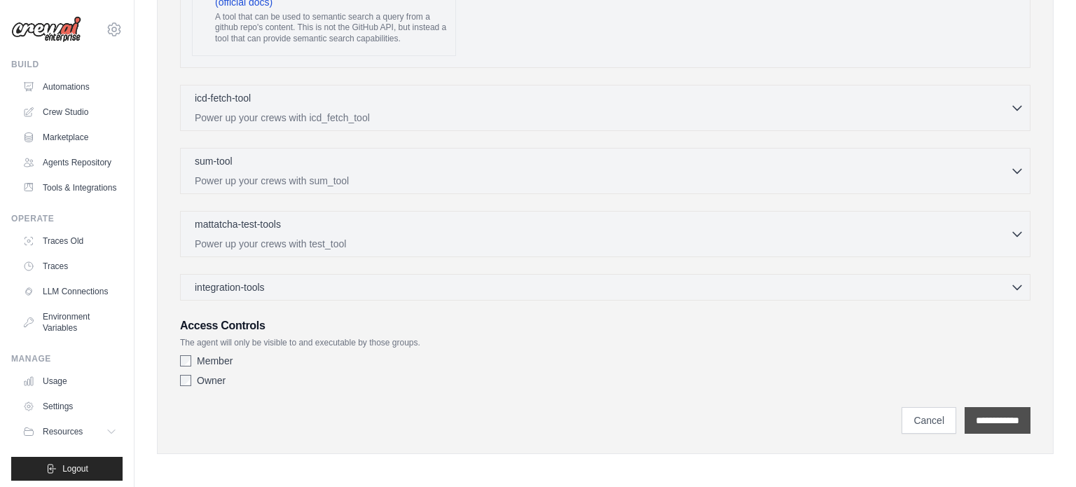
click at [993, 419] on input "**********" at bounding box center [998, 420] width 66 height 27
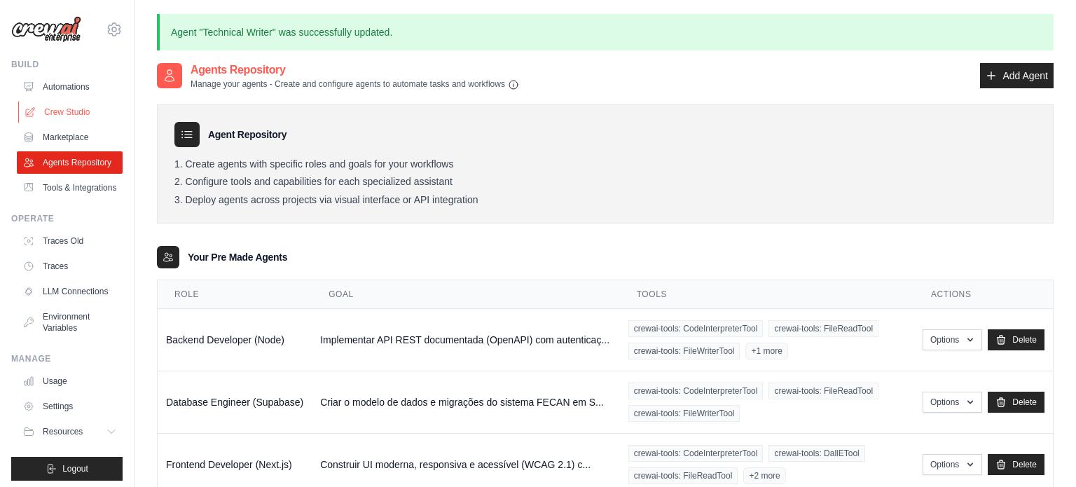
click at [56, 116] on link "Crew Studio" at bounding box center [71, 112] width 106 height 22
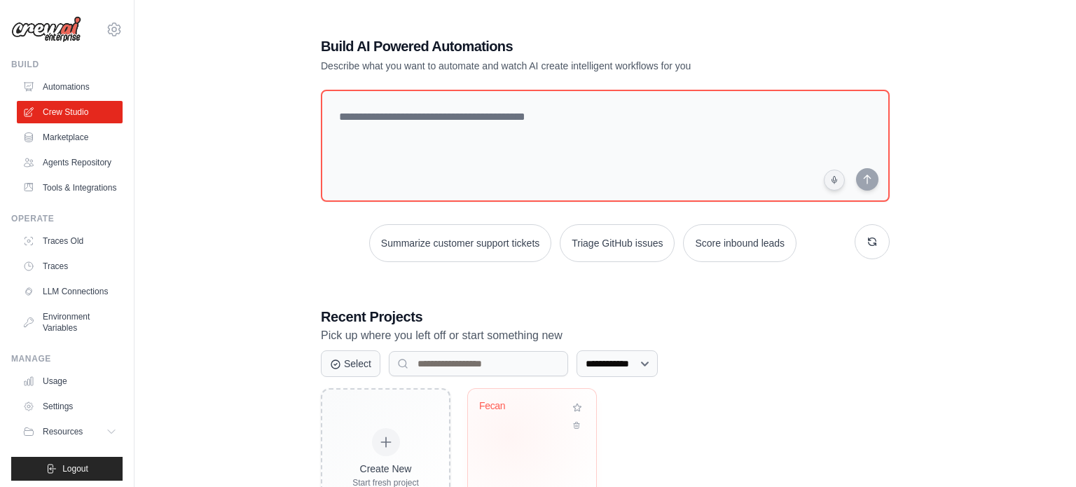
click at [509, 436] on div "Fecan" at bounding box center [532, 444] width 128 height 111
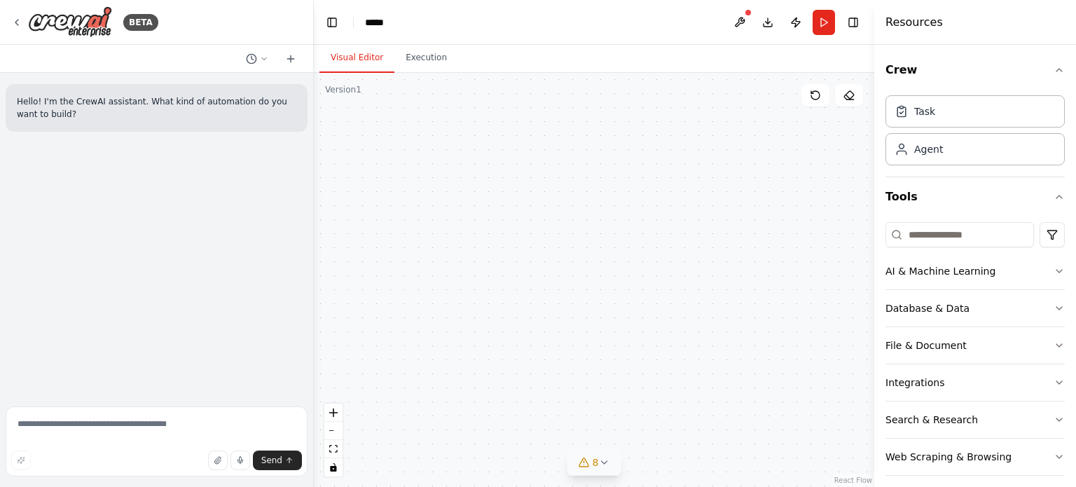
click at [594, 462] on span "8" at bounding box center [596, 462] width 6 height 14
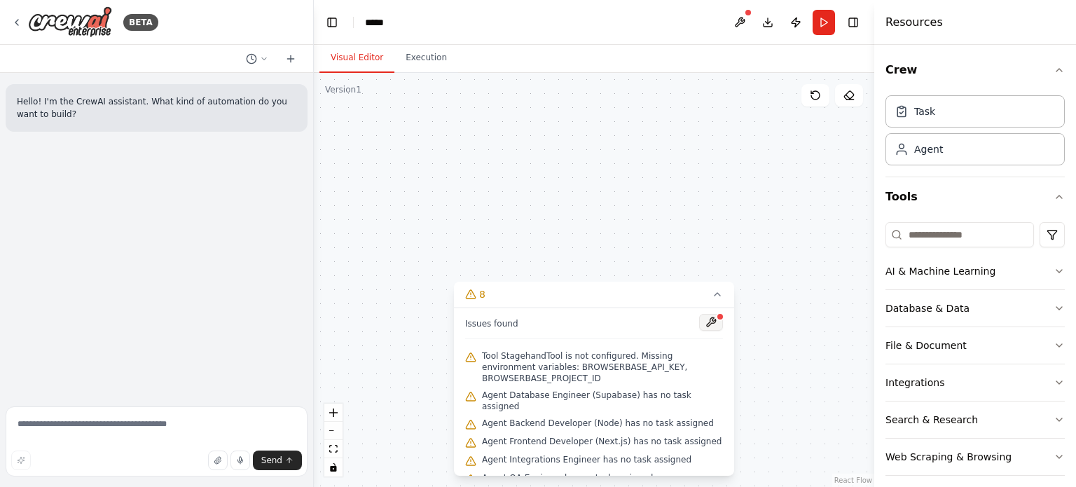
click at [719, 321] on button at bounding box center [711, 322] width 24 height 17
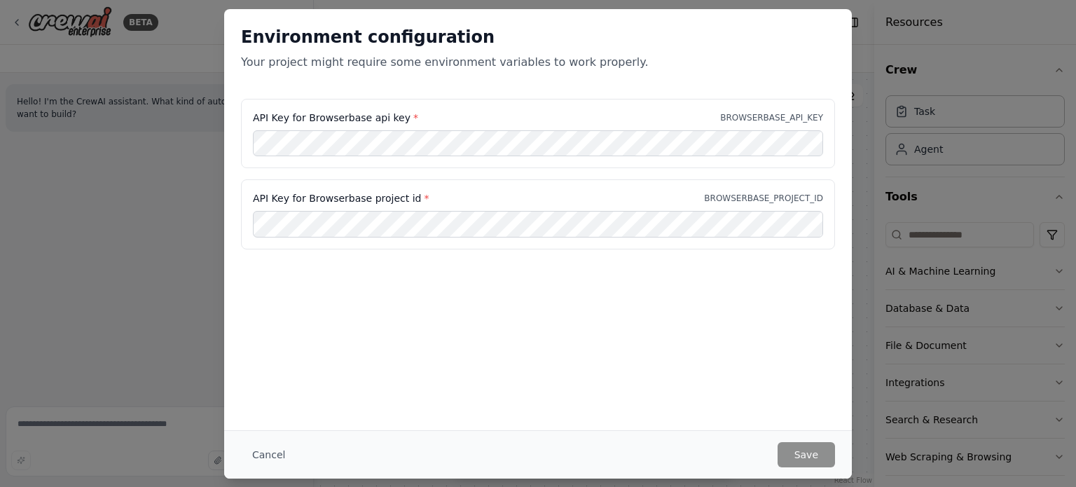
click at [480, 125] on div "API Key for Browserbase api key * BROWSERBASE_API_KEY" at bounding box center [538, 134] width 594 height 70
click at [471, 120] on div "API Key for Browserbase api key * BROWSERBASE_API_KEY" at bounding box center [538, 118] width 570 height 14
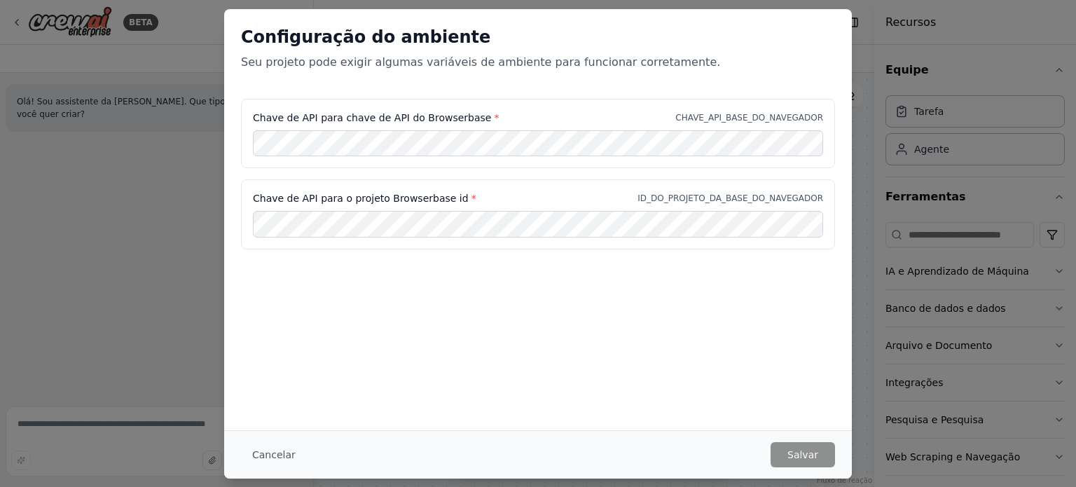
click at [559, 353] on div "Configuração do ambiente Seu projeto pode exigir algumas variáveis ​​de ambient…" at bounding box center [538, 219] width 628 height 421
click at [401, 342] on div "Configuração do ambiente Seu projeto pode exigir algumas variáveis ​​de ambient…" at bounding box center [538, 219] width 628 height 421
click at [261, 461] on button "Cancelar" at bounding box center [274, 454] width 66 height 25
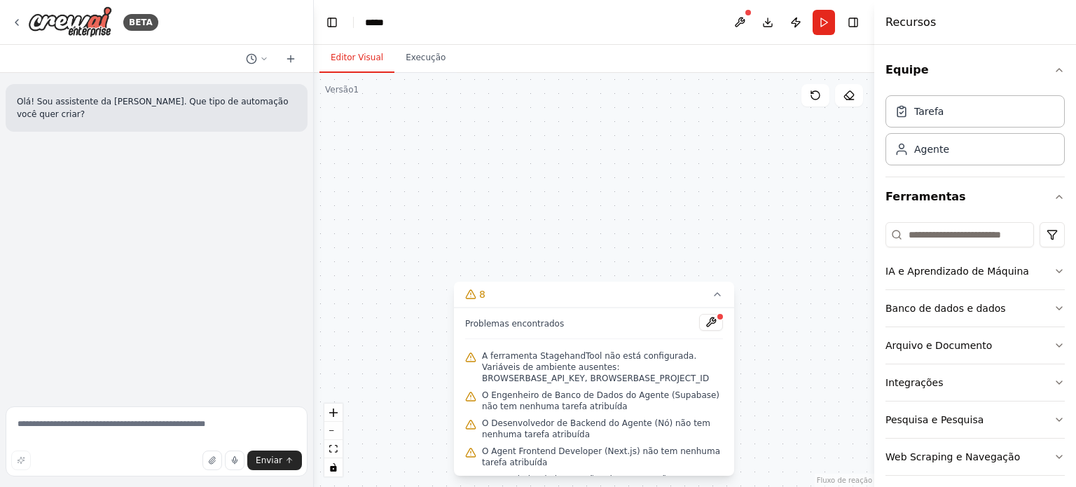
click at [573, 324] on div "Problemas encontrados" at bounding box center [594, 326] width 258 height 25
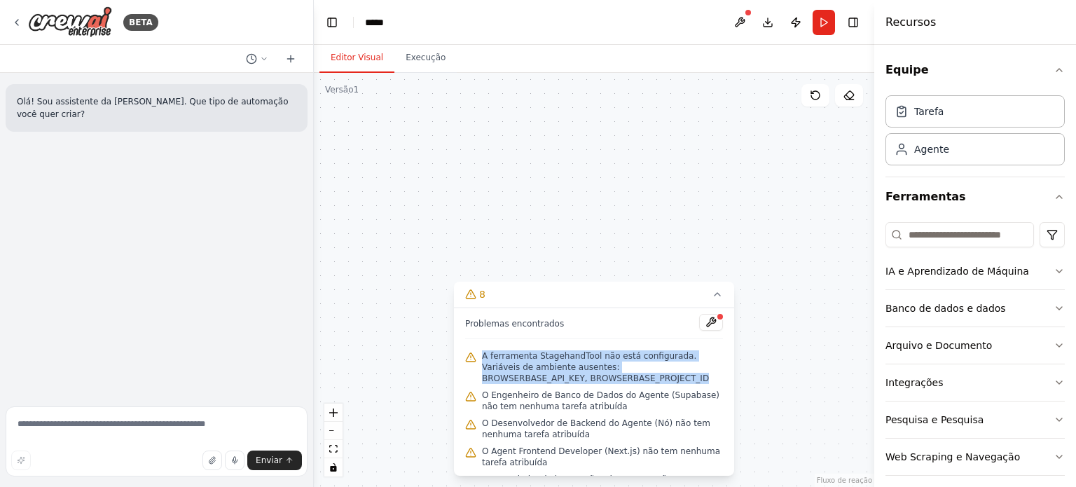
drag, startPoint x: 630, startPoint y: 379, endPoint x: 480, endPoint y: 356, distance: 151.7
click at [480, 356] on div "A ferramenta StagehandTool não está configurada. Variáveis ​​de ambiente ausent…" at bounding box center [594, 366] width 258 height 39
copy font "A ferramenta StagehandTool não está configurada. Variáveis ​​de ambiente ausent…"
click at [940, 240] on input at bounding box center [960, 234] width 149 height 25
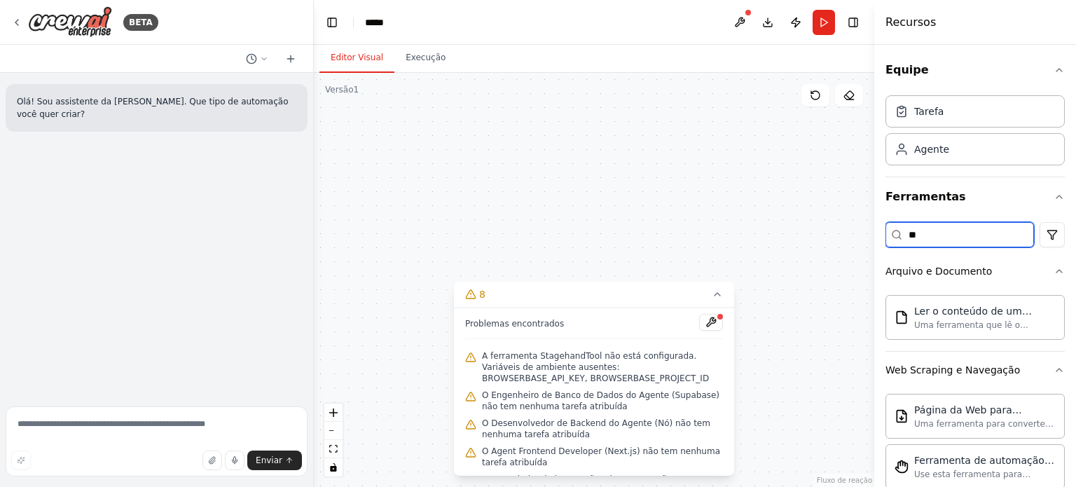
type input "*"
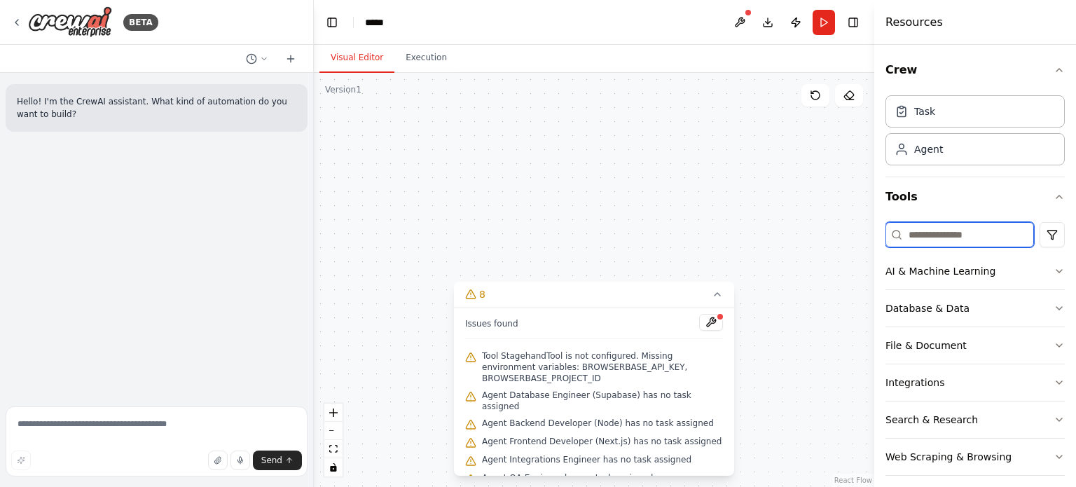
click at [951, 236] on input at bounding box center [960, 234] width 149 height 25
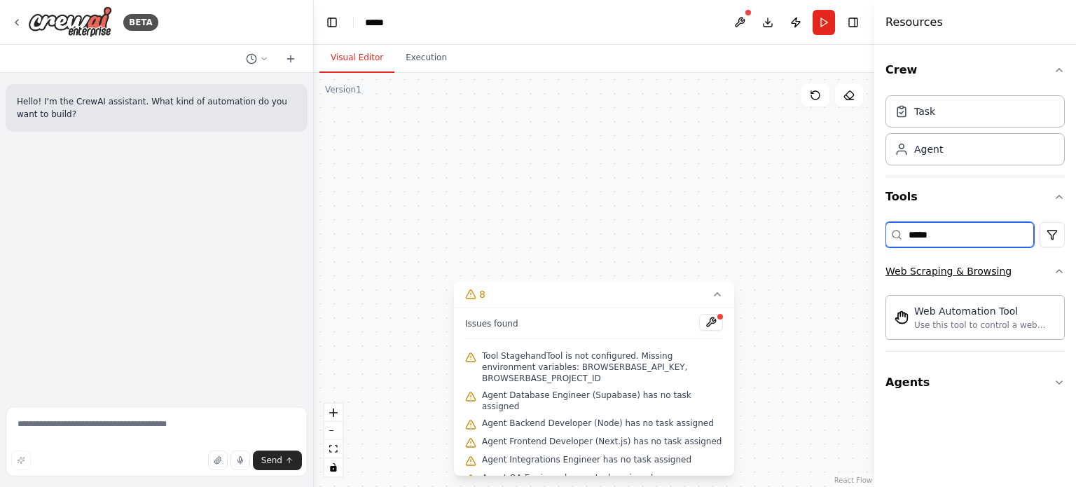
type input "*****"
click at [1019, 271] on button "Web Scraping & Browsing" at bounding box center [975, 271] width 179 height 36
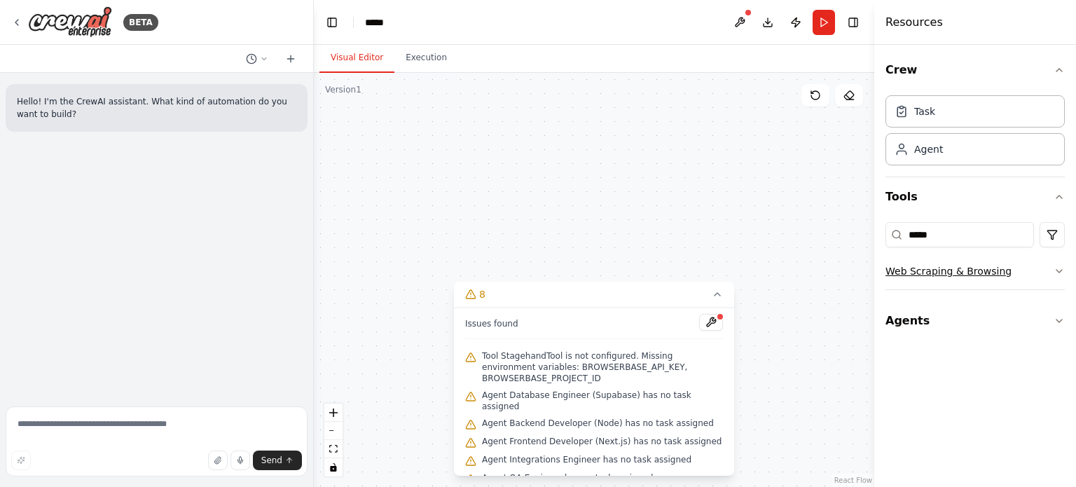
click at [1019, 271] on button "Web Scraping & Browsing" at bounding box center [975, 271] width 179 height 36
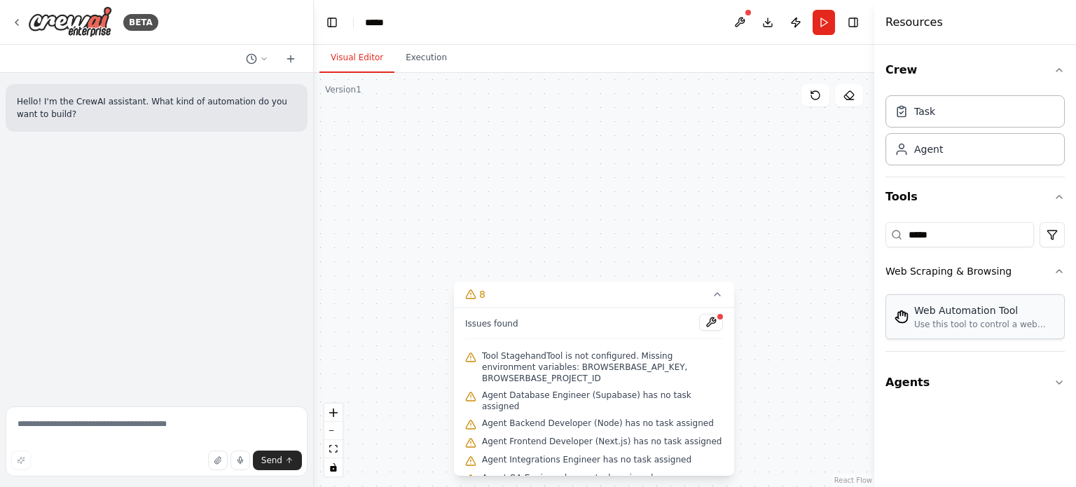
click at [1004, 314] on div "Web Automation Tool" at bounding box center [985, 310] width 142 height 14
click at [950, 223] on input "*****" at bounding box center [960, 234] width 149 height 25
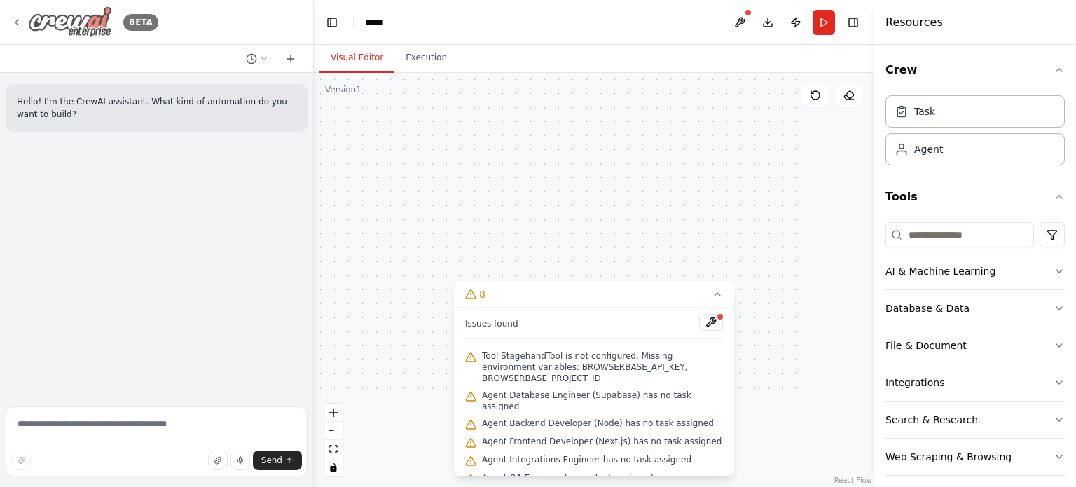
click at [23, 20] on div "BETA" at bounding box center [84, 22] width 147 height 32
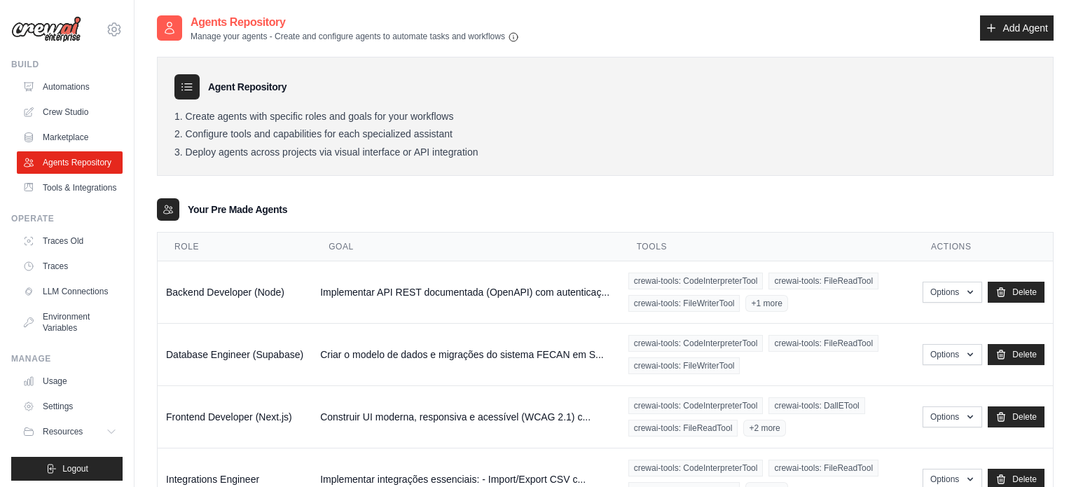
click at [209, 116] on li "Create agents with specific roles and goals for your workflows" at bounding box center [605, 117] width 862 height 13
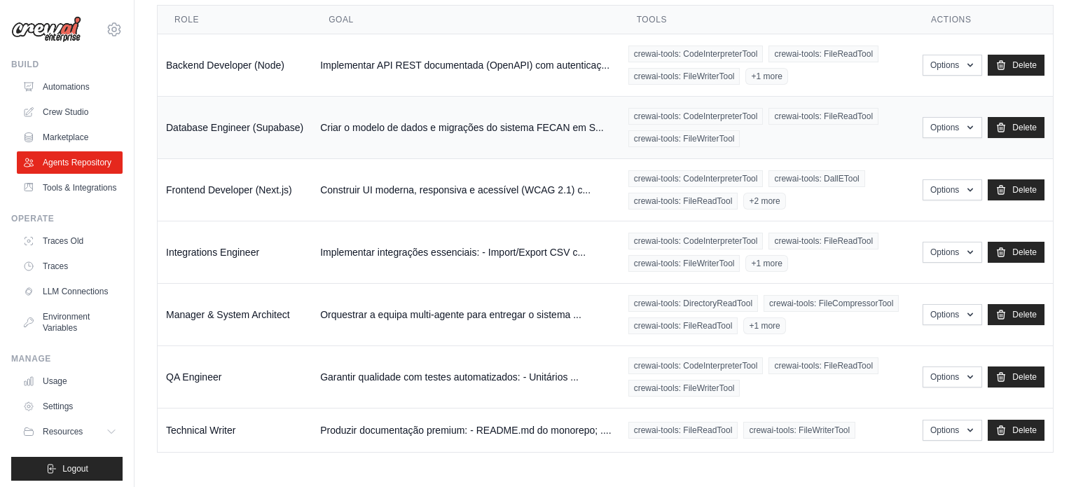
click at [862, 141] on div "crewai-tools: CodeInterpreterTool crewai-tools: FileReadTool crewai-tools: File…" at bounding box center [766, 127] width 277 height 39
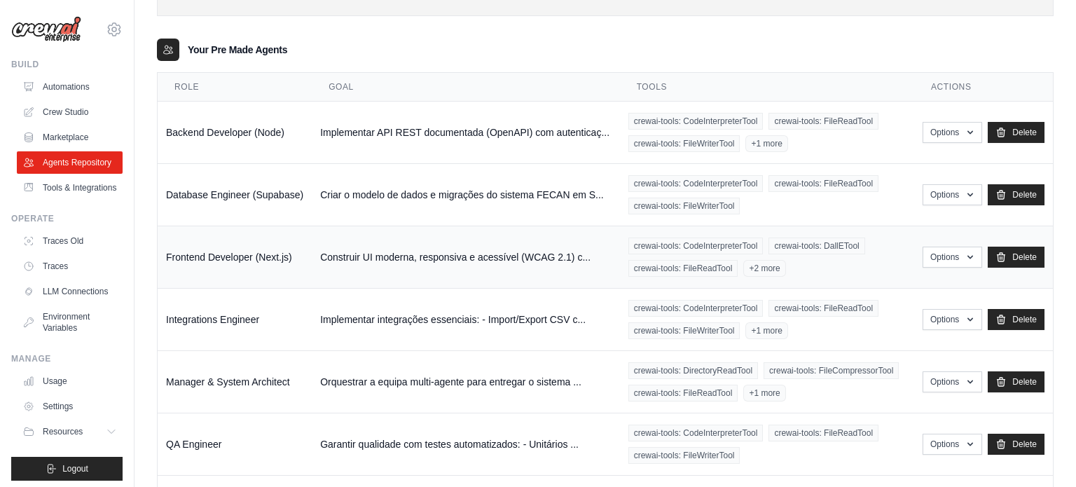
scroll to position [158, 0]
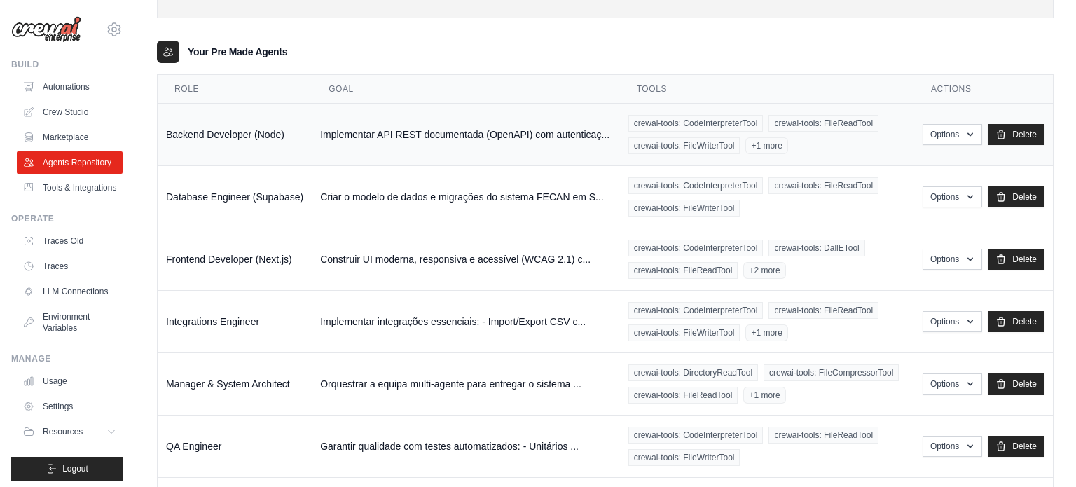
click at [805, 139] on div "crewai-tools: CodeInterpreterTool crewai-tools: FileReadTool crewai-tools: File…" at bounding box center [766, 134] width 277 height 39
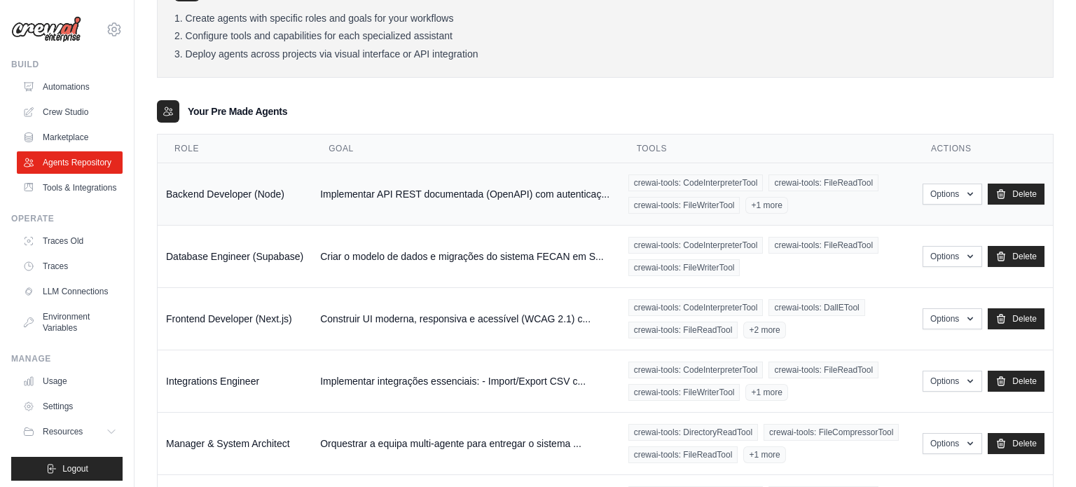
scroll to position [99, 0]
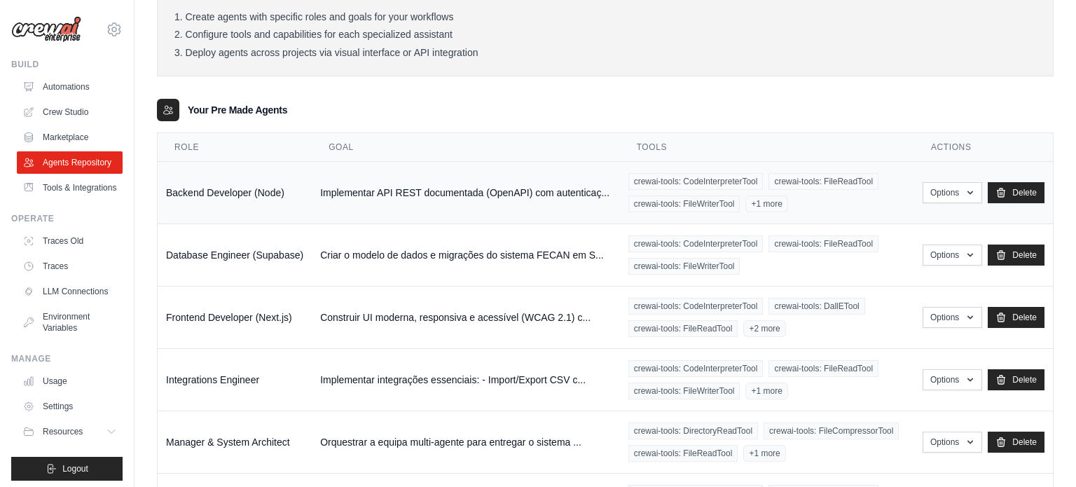
click at [817, 195] on div "crewai-tools: CodeInterpreterTool crewai-tools: FileReadTool crewai-tools: File…" at bounding box center [766, 192] width 277 height 39
click at [780, 210] on span "+1 more" at bounding box center [766, 203] width 42 height 17
click at [953, 192] on button "Options" at bounding box center [953, 191] width 60 height 21
click at [937, 224] on link "Show" at bounding box center [931, 224] width 101 height 25
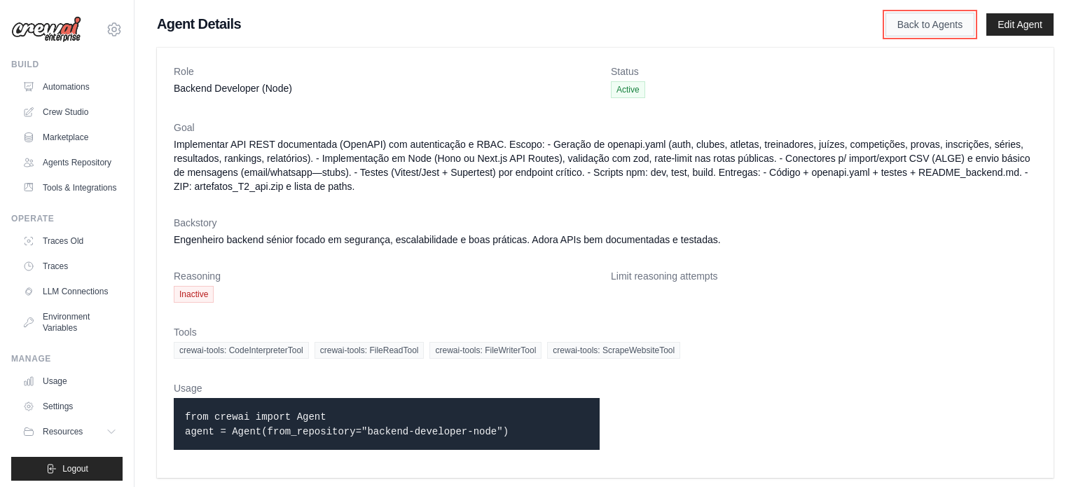
click at [941, 27] on link "Back to Agents" at bounding box center [930, 25] width 89 height 24
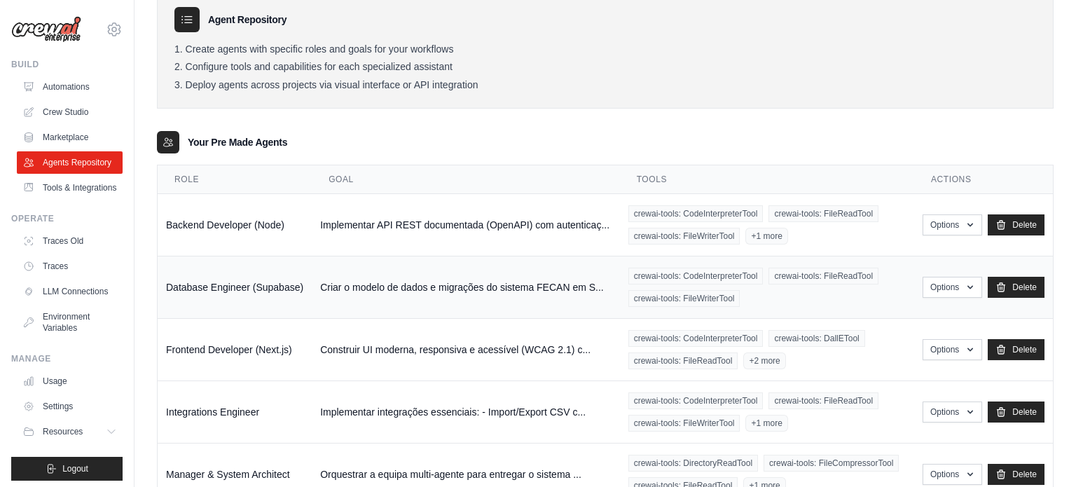
scroll to position [129, 0]
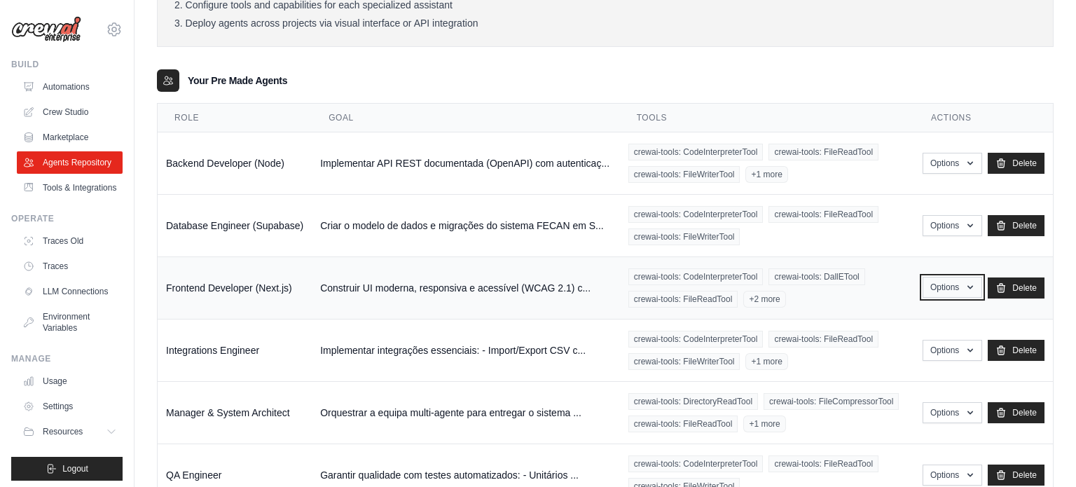
click at [956, 282] on button "Options" at bounding box center [953, 287] width 60 height 21
click at [918, 313] on link "Show" at bounding box center [931, 319] width 101 height 25
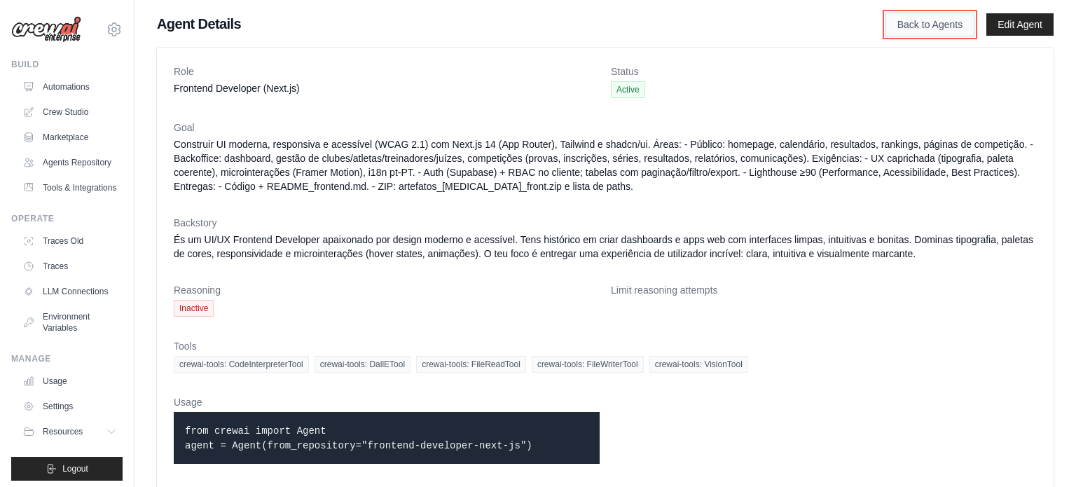
click at [936, 21] on link "Back to Agents" at bounding box center [930, 25] width 89 height 24
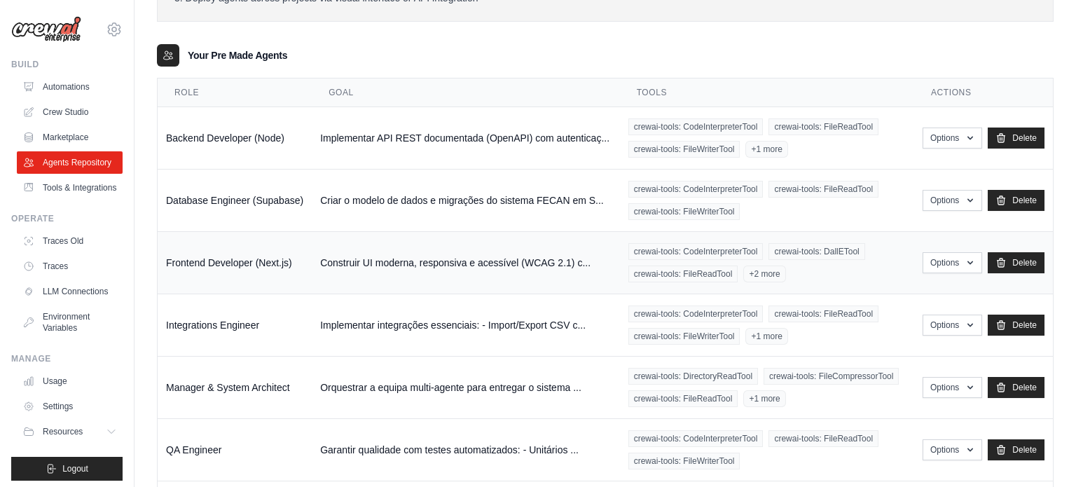
scroll to position [157, 0]
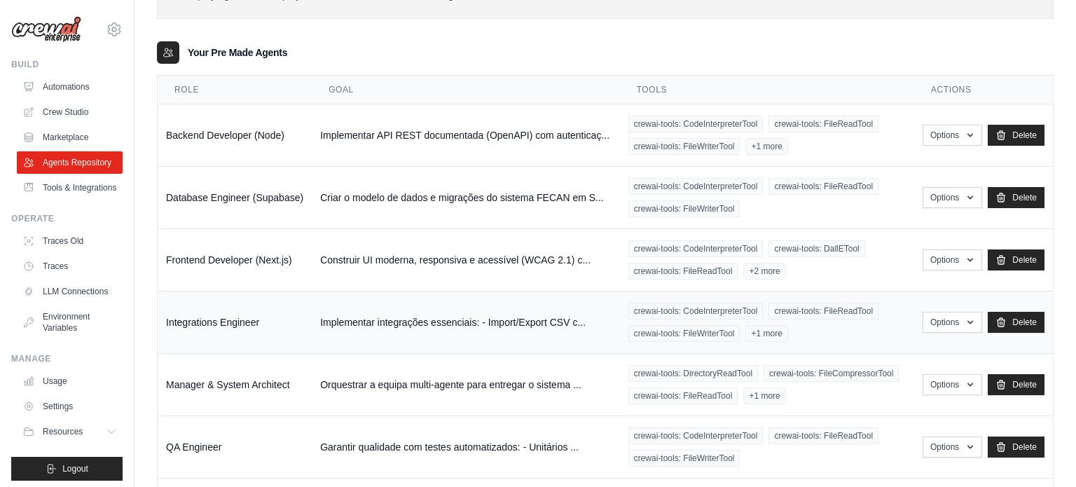
click at [833, 338] on div "crewai-tools: CodeInterpreterTool crewai-tools: FileReadTool crewai-tools: File…" at bounding box center [766, 322] width 277 height 39
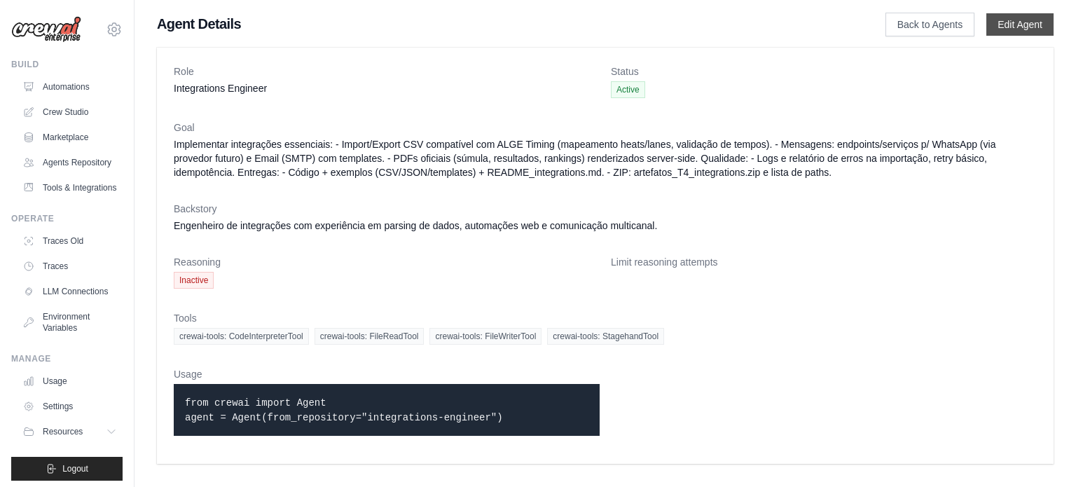
click at [1019, 18] on link "Edit Agent" at bounding box center [1019, 24] width 67 height 22
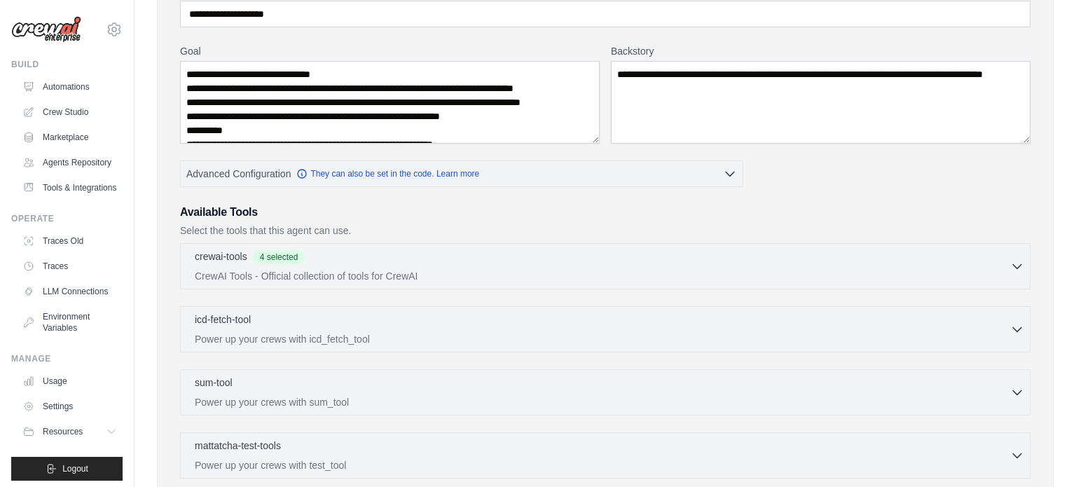
scroll to position [148, 0]
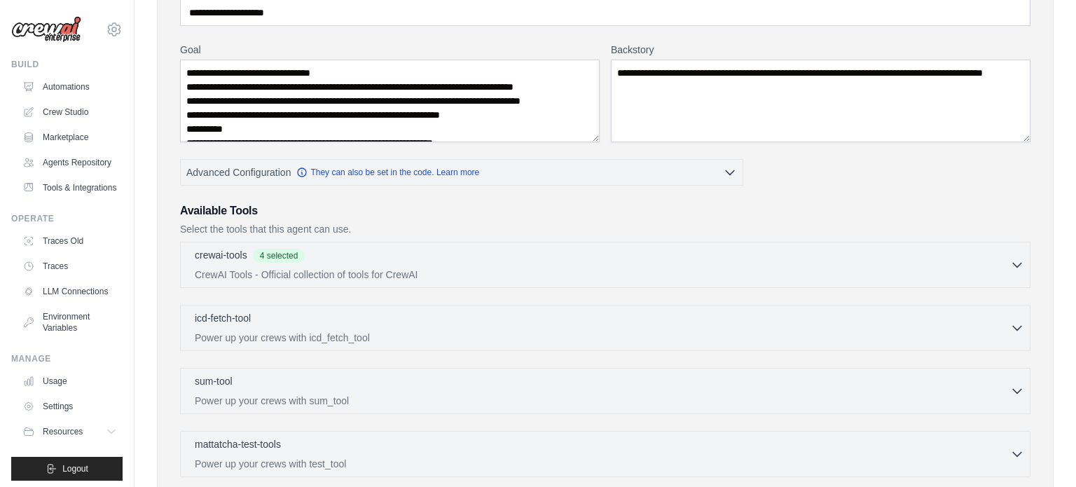
click at [283, 281] on div "crewai-tools 4 selected CrewAI Tools - Official collection of tools for CrewAI …" at bounding box center [605, 265] width 850 height 46
click at [274, 277] on p "CrewAI Tools - Official collection of tools for CrewAI" at bounding box center [602, 274] width 815 height 14
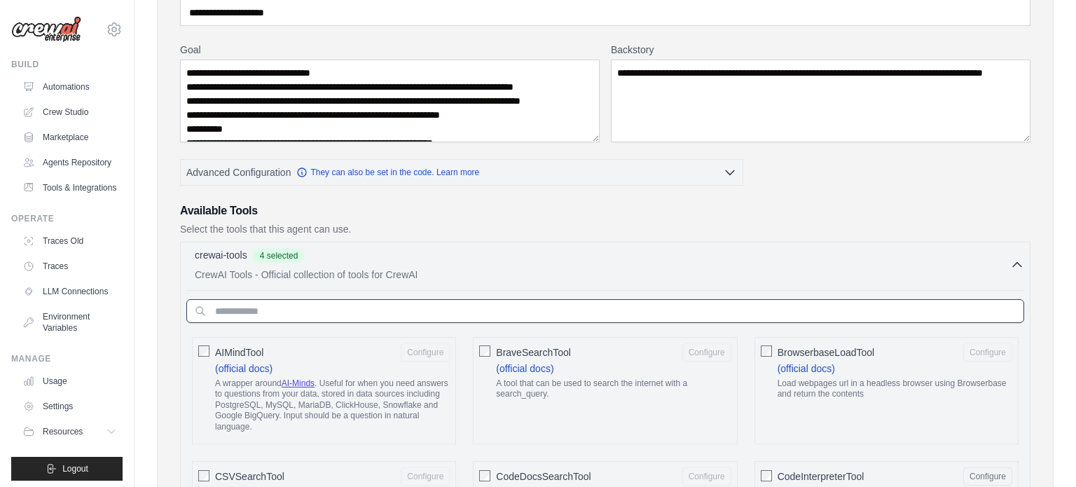
click at [329, 302] on input "text" at bounding box center [605, 311] width 838 height 24
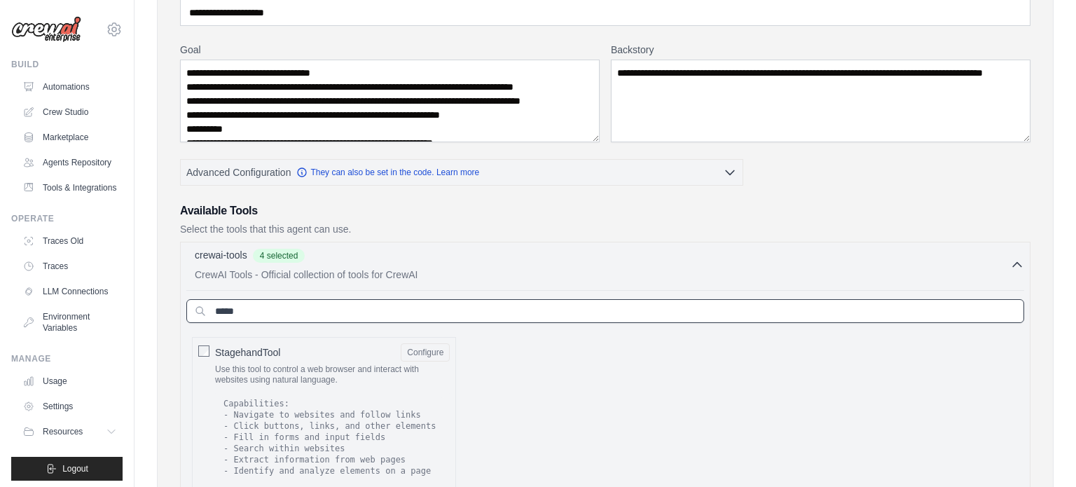
type input "*****"
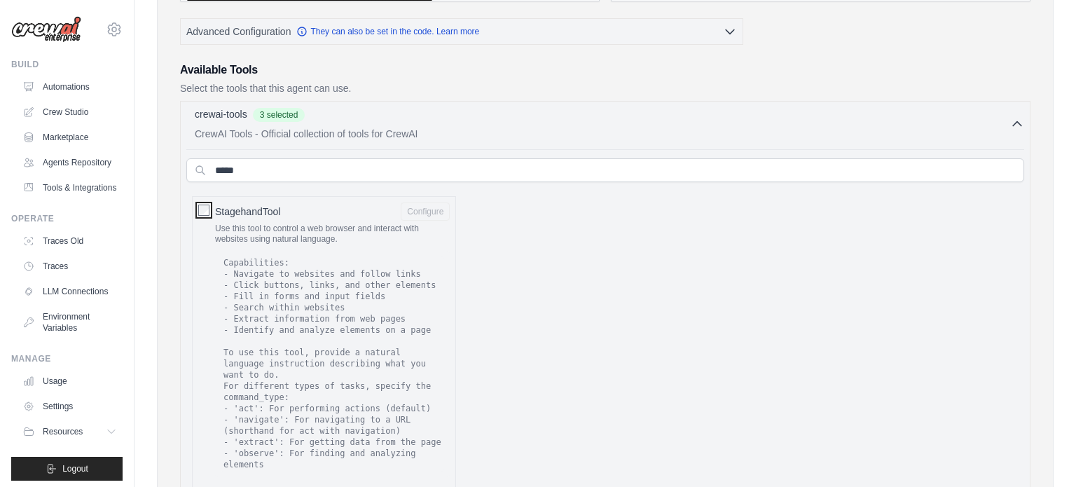
scroll to position [721, 0]
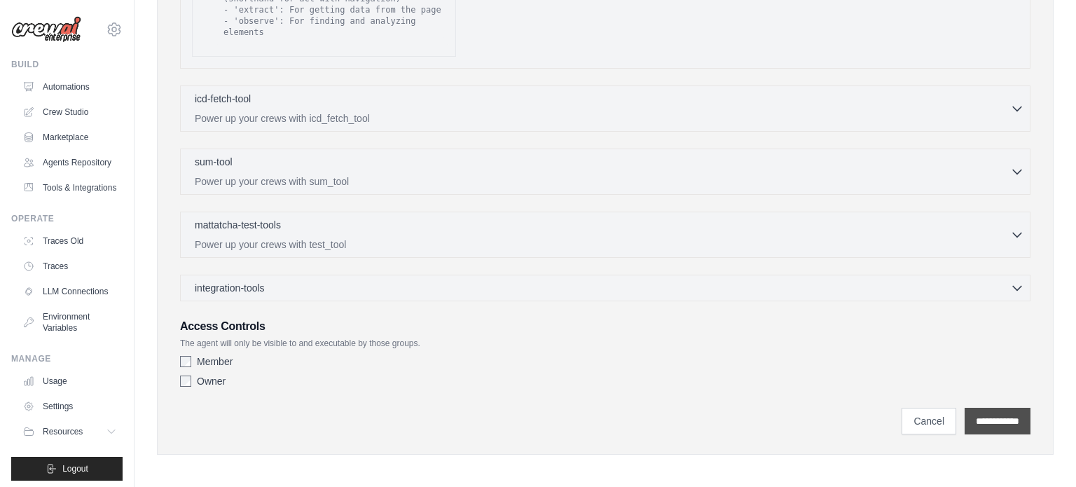
click at [971, 425] on input "**********" at bounding box center [998, 421] width 66 height 27
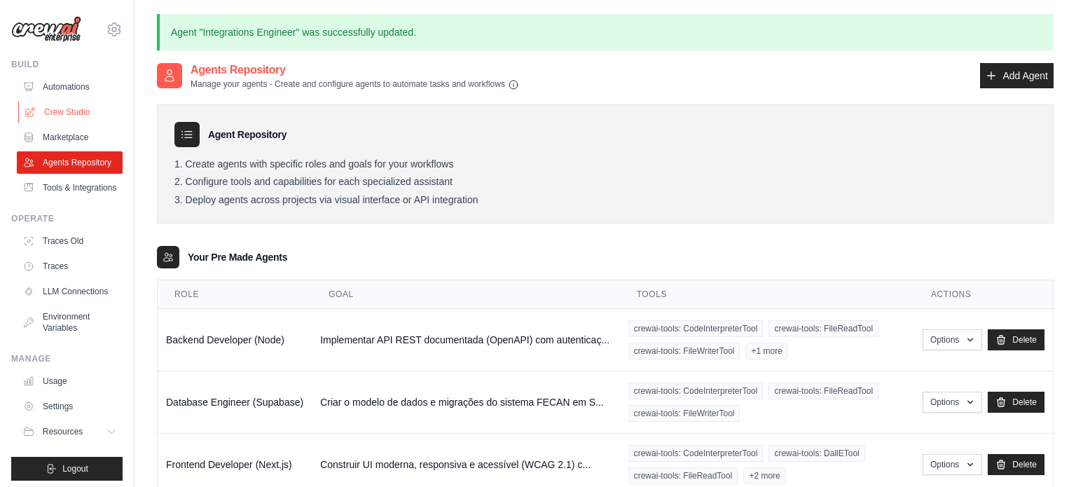
click at [52, 114] on link "Crew Studio" at bounding box center [71, 112] width 106 height 22
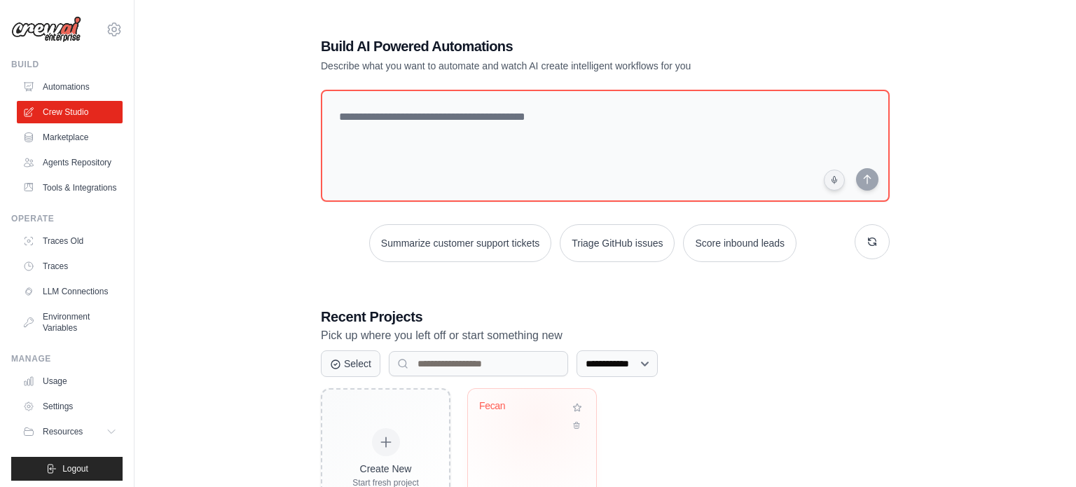
click at [537, 419] on div "Fecan" at bounding box center [532, 416] width 106 height 32
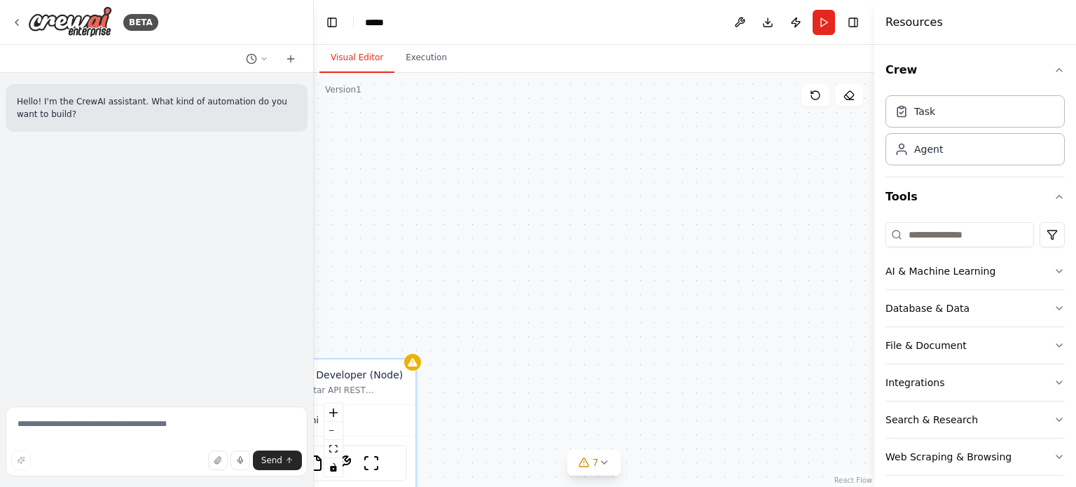
drag, startPoint x: 439, startPoint y: 193, endPoint x: 591, endPoint y: 103, distance: 176.5
click at [591, 103] on div "Shared agent from repository Database Engineer (Supabase) Criar o modelo de dad…" at bounding box center [594, 280] width 560 height 414
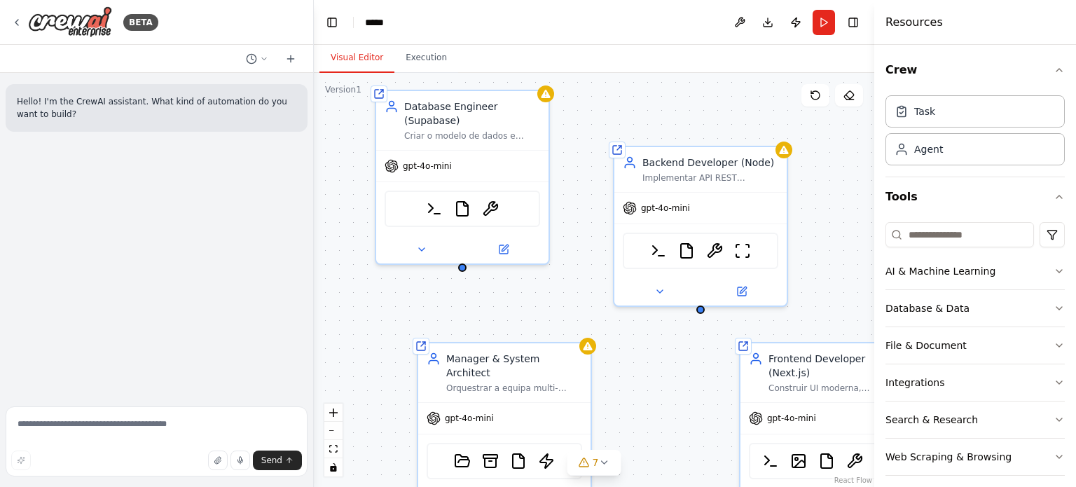
drag, startPoint x: 525, startPoint y: 225, endPoint x: 974, endPoint y: -25, distance: 514.0
click at [974, 0] on html "BETA Hello! I'm the CrewAI assistant. What kind of automation do you want to bu…" at bounding box center [538, 243] width 1076 height 487
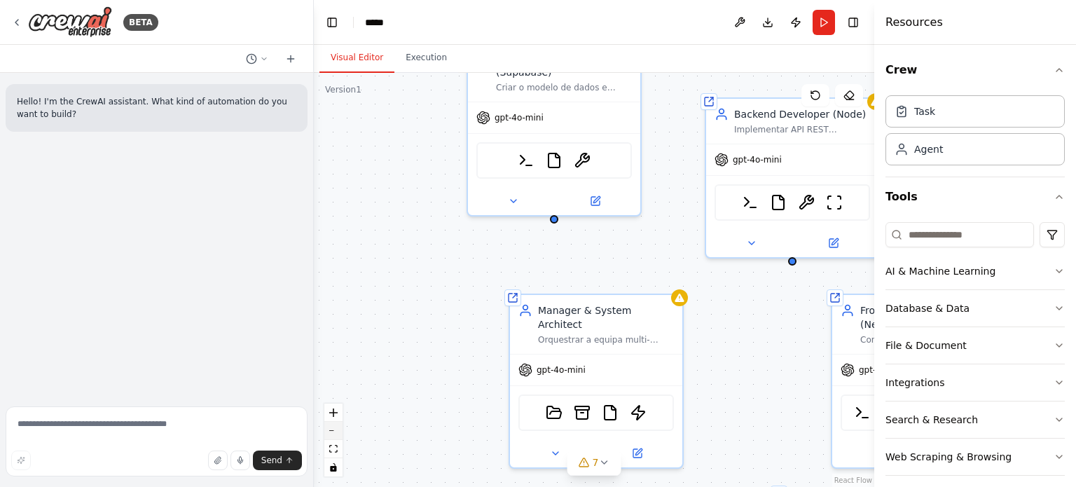
click at [334, 432] on button "zoom out" at bounding box center [333, 431] width 18 height 18
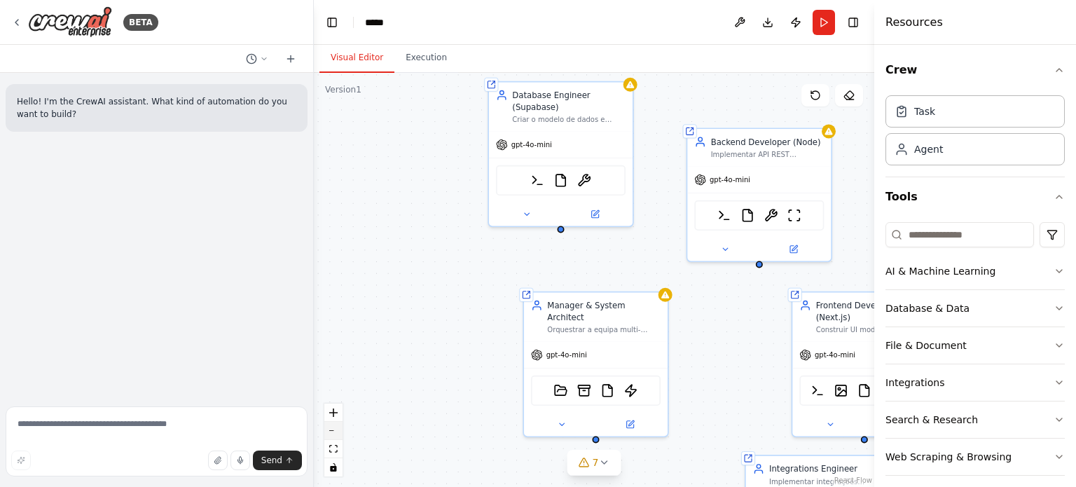
click at [334, 432] on button "zoom out" at bounding box center [333, 431] width 18 height 18
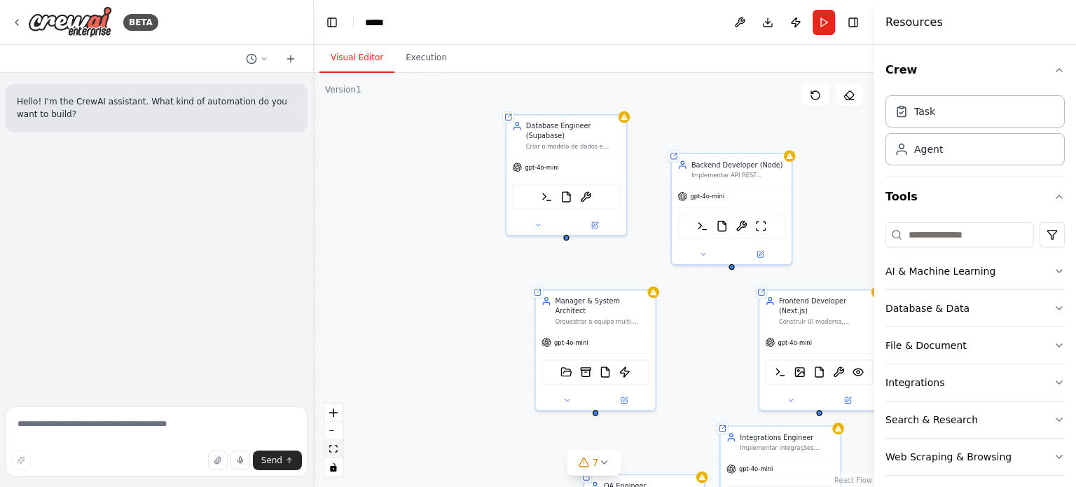
click at [331, 446] on icon "fit view" at bounding box center [333, 449] width 8 height 8
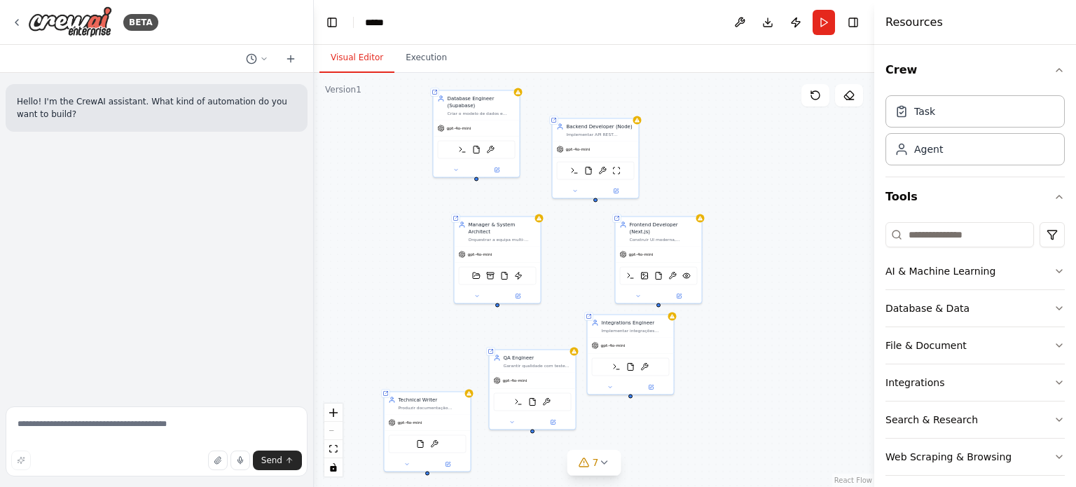
drag, startPoint x: 434, startPoint y: 283, endPoint x: 383, endPoint y: 284, distance: 51.8
click at [383, 284] on div "Shared agent from repository Database Engineer (Supabase) Criar o modelo de dad…" at bounding box center [594, 280] width 560 height 414
drag, startPoint x: 474, startPoint y: 179, endPoint x: 567, endPoint y: 185, distance: 92.7
click at [656, 144] on div "Shared agent from repository Database Engineer (Supabase) Criar o modelo de dad…" at bounding box center [796, 39] width 280 height 207
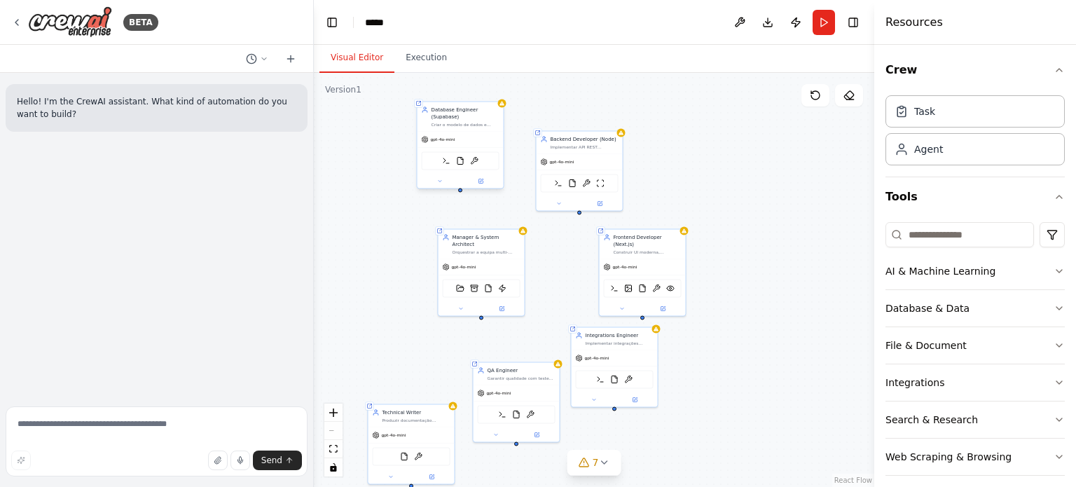
drag, startPoint x: 472, startPoint y: 177, endPoint x: 456, endPoint y: 189, distance: 20.5
click at [456, 189] on div "Shared agent from repository Database Engineer (Supabase) Criar o modelo de dad…" at bounding box center [594, 280] width 560 height 414
click at [578, 209] on div at bounding box center [579, 211] width 4 height 4
click at [585, 459] on icon at bounding box center [583, 462] width 9 height 8
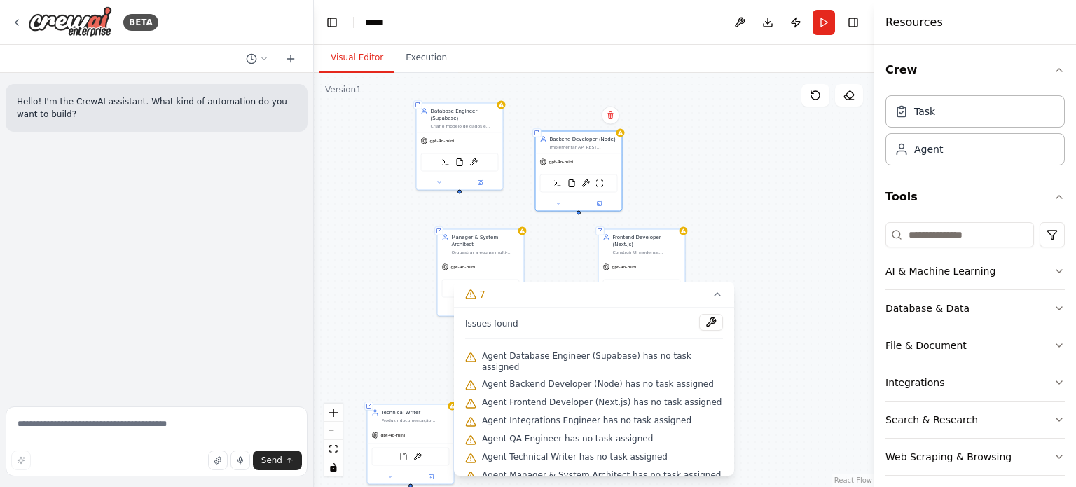
click at [380, 174] on div "Shared agent from repository Database Engineer (Supabase) Criar o modelo de dad…" at bounding box center [594, 280] width 560 height 414
click at [452, 123] on div "Criar o modelo de dados e migrações do sistema FECAN em [GEOGRAPHIC_DATA]. Entr…" at bounding box center [465, 125] width 68 height 6
click at [450, 180] on button at bounding box center [440, 181] width 40 height 8
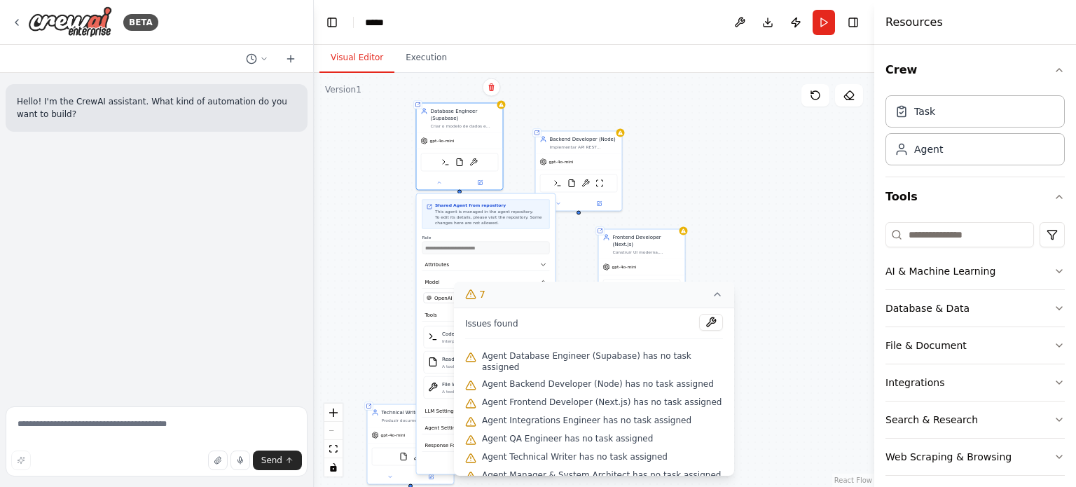
click at [712, 289] on icon at bounding box center [717, 294] width 11 height 11
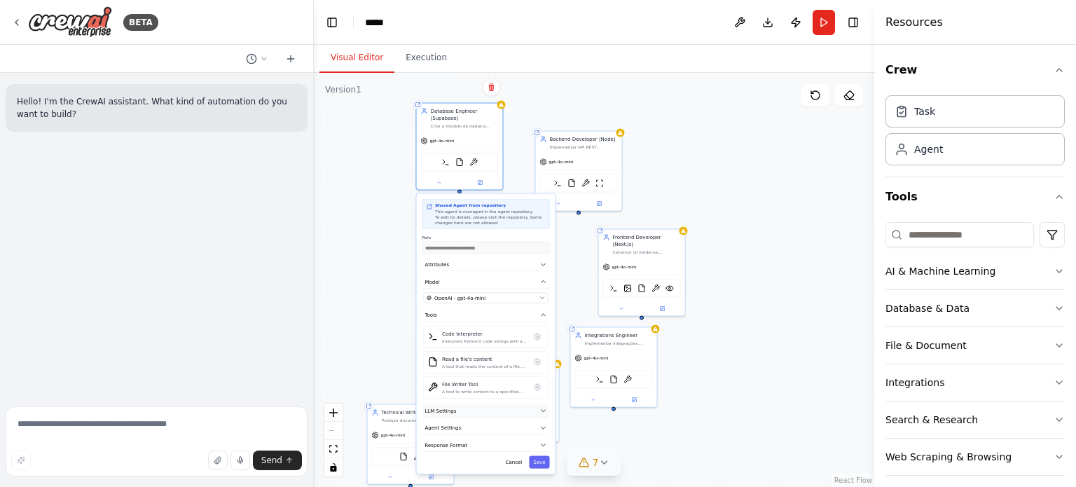
click at [502, 410] on button "LLM Settings" at bounding box center [486, 410] width 128 height 13
click at [488, 406] on button "LLM Settings" at bounding box center [486, 410] width 128 height 13
click at [478, 429] on button "Agent Settings" at bounding box center [486, 428] width 128 height 13
click at [475, 445] on button "Response Format" at bounding box center [486, 445] width 128 height 13
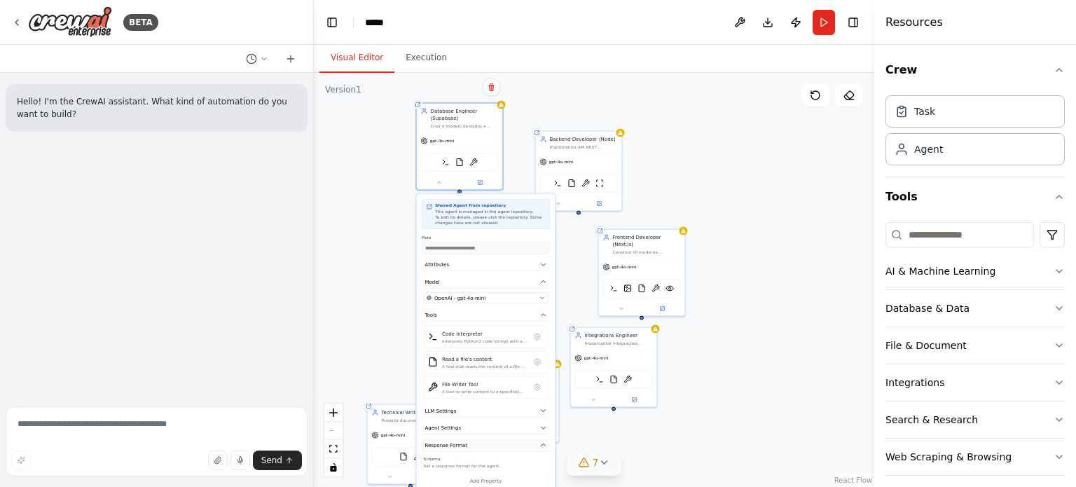
click at [475, 445] on button "Response Format" at bounding box center [486, 445] width 128 height 13
click at [541, 458] on button "Save" at bounding box center [539, 462] width 20 height 13
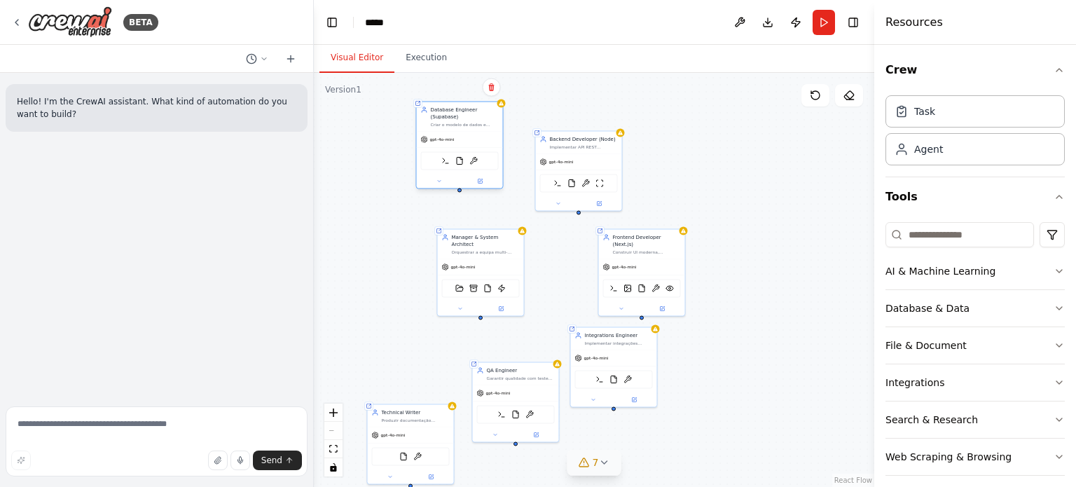
click at [459, 184] on div at bounding box center [460, 181] width 86 height 14
drag, startPoint x: 478, startPoint y: 308, endPoint x: 417, endPoint y: 104, distance: 213.0
click at [640, 104] on div "Shared agent from repository Database Engineer (Supabase) Criar o modelo de dad…" at bounding box center [780, 52] width 280 height 207
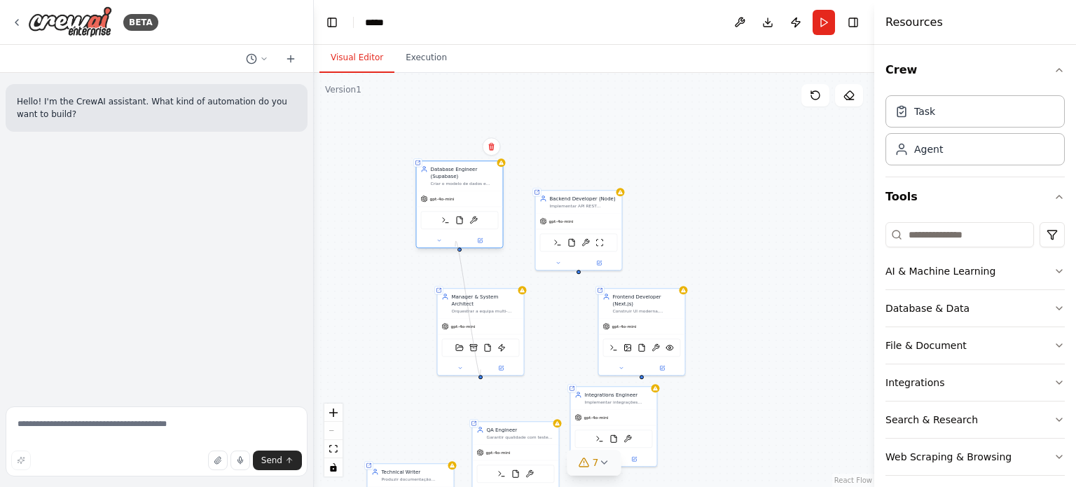
drag, startPoint x: 478, startPoint y: 310, endPoint x: 455, endPoint y: 247, distance: 67.2
click at [640, 215] on div "Shared agent from repository Database Engineer (Supabase) Criar o modelo de dad…" at bounding box center [780, 111] width 280 height 207
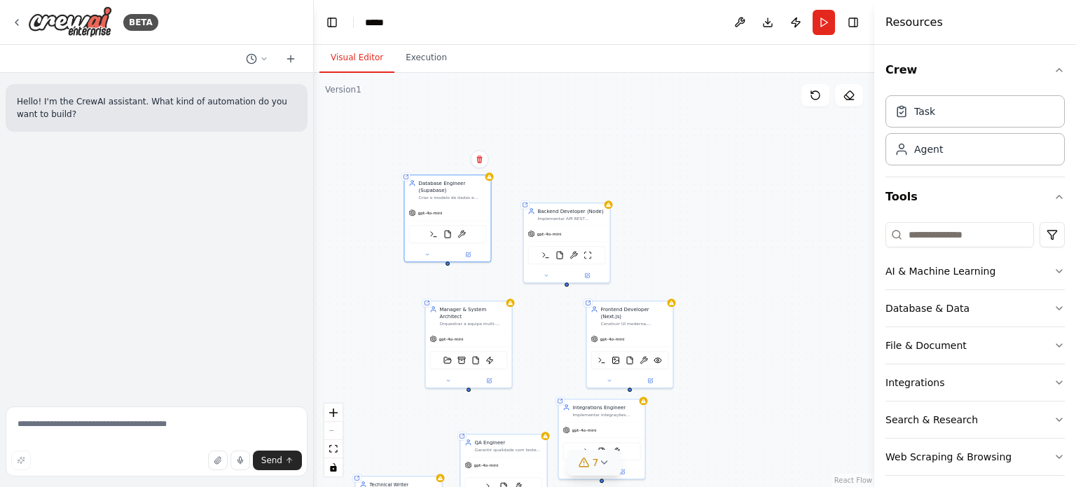
drag, startPoint x: 456, startPoint y: 251, endPoint x: 444, endPoint y: 263, distance: 17.3
click at [444, 263] on div "Shared agent from repository Database Engineer (Supabase) Criar o modelo de dad…" at bounding box center [594, 280] width 560 height 414
drag, startPoint x: 446, startPoint y: 263, endPoint x: 584, endPoint y: 269, distance: 138.9
click at [628, 228] on div "Shared agent from repository Database Engineer (Supabase) Criar o modelo de dad…" at bounding box center [768, 123] width 280 height 207
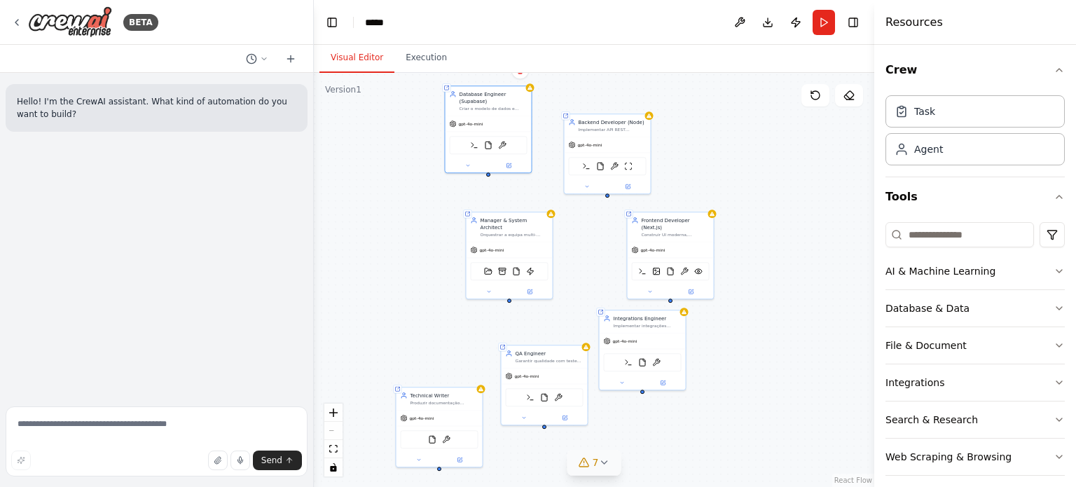
drag, startPoint x: 528, startPoint y: 343, endPoint x: 568, endPoint y: 254, distance: 97.5
click at [568, 254] on div "Shared agent from repository Database Engineer (Supabase) Criar o modelo de dad…" at bounding box center [594, 280] width 560 height 414
drag, startPoint x: 539, startPoint y: 178, endPoint x: 722, endPoint y: 175, distance: 182.2
click at [722, 175] on div "Task description" at bounding box center [724, 177] width 68 height 6
click at [754, 147] on button at bounding box center [751, 148] width 18 height 18
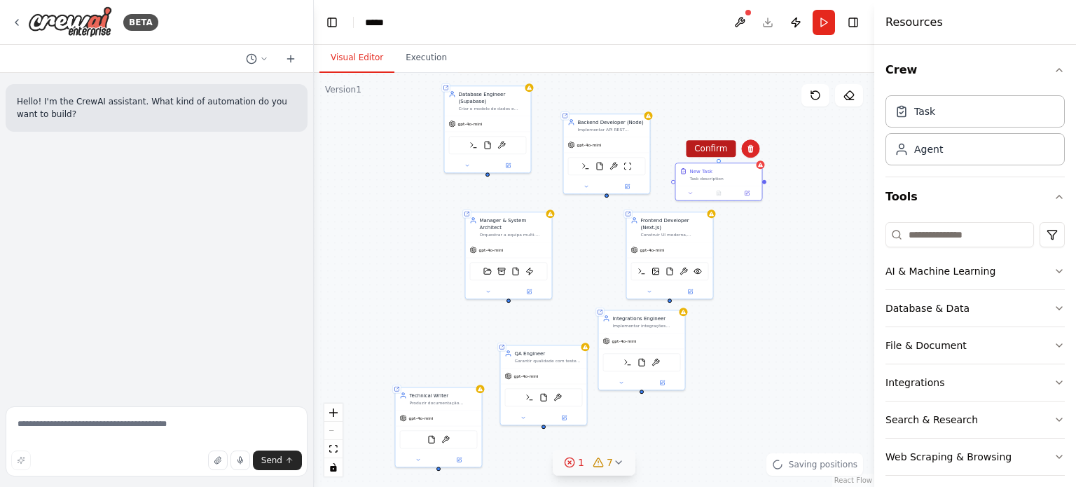
click at [715, 146] on button "Confirm" at bounding box center [711, 148] width 50 height 17
click at [465, 122] on span "gpt-4o-mini" at bounding box center [470, 123] width 25 height 6
click at [505, 167] on div at bounding box center [488, 164] width 86 height 14
click at [506, 163] on icon at bounding box center [508, 164] width 4 height 4
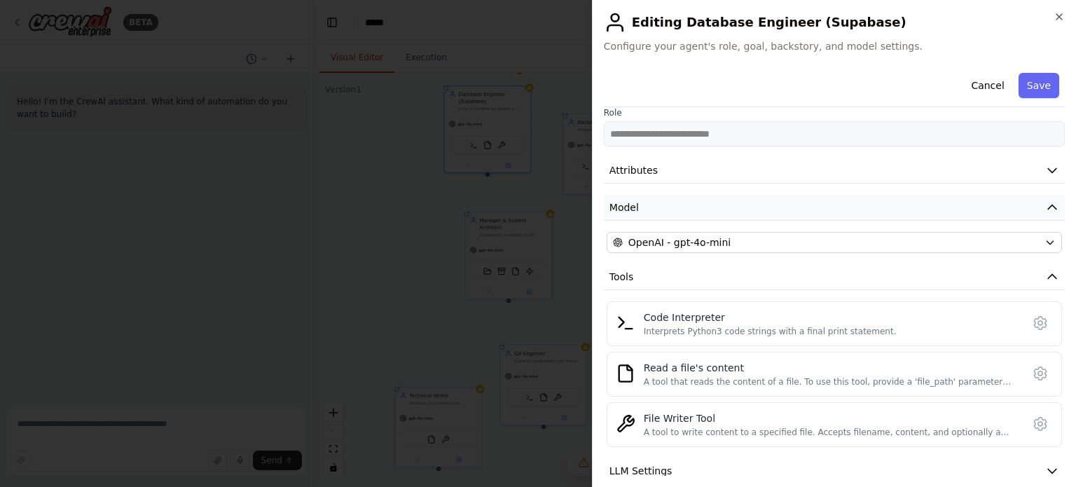
scroll to position [71, 0]
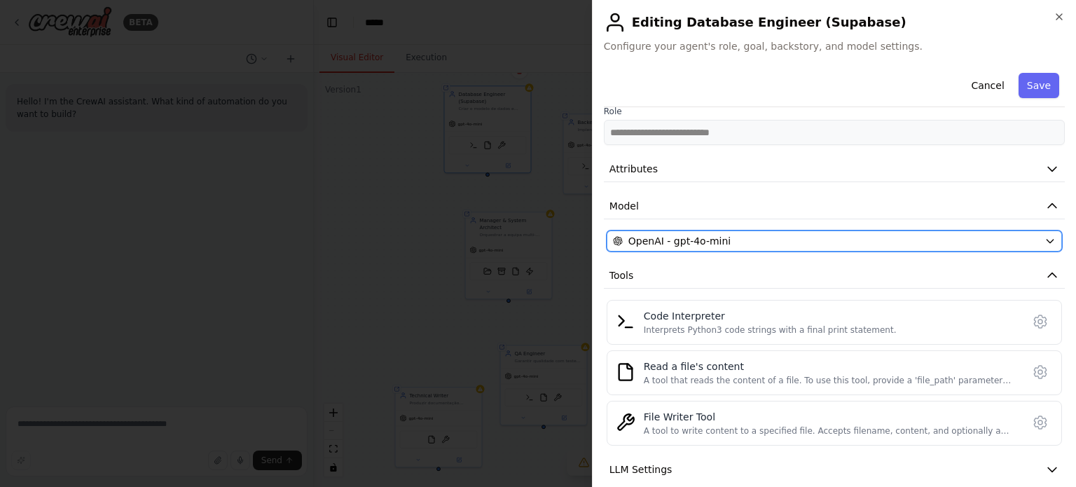
click at [702, 243] on span "OpenAI - gpt-4o-mini" at bounding box center [679, 241] width 102 height 14
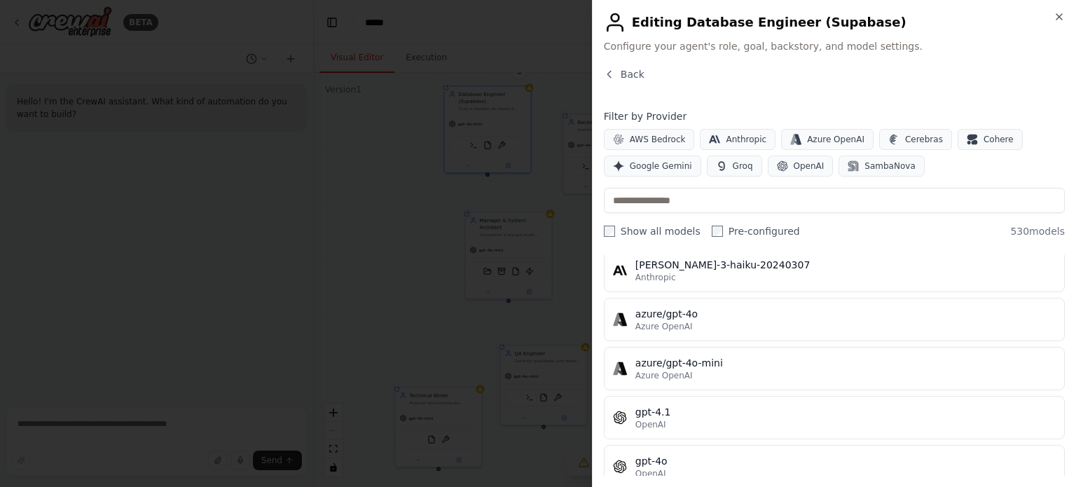
scroll to position [110, 0]
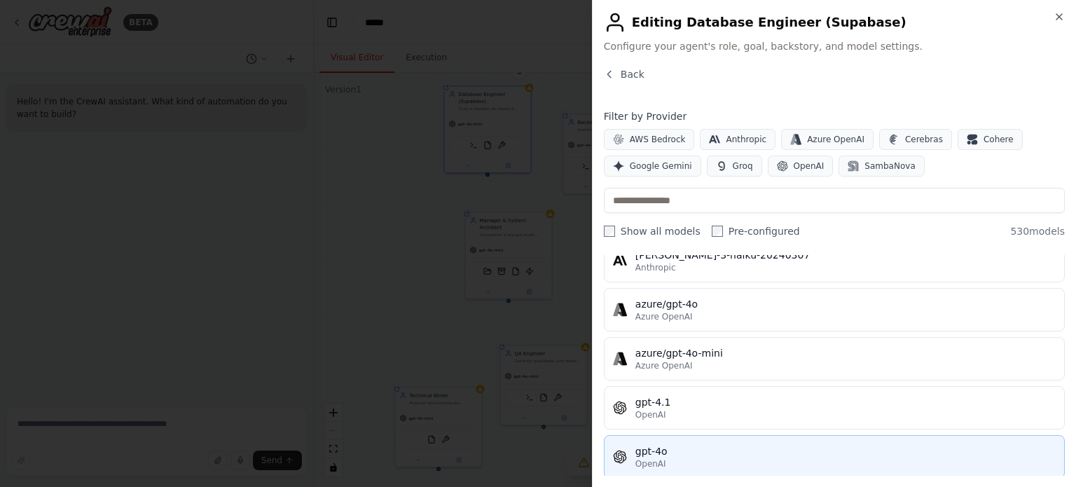
click at [655, 444] on div "gpt-4o" at bounding box center [845, 451] width 420 height 14
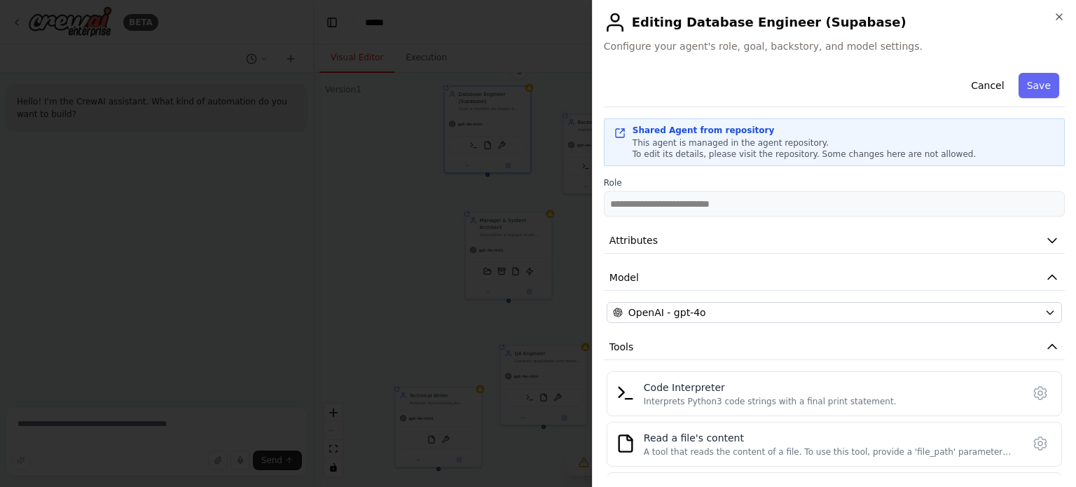
scroll to position [161, 0]
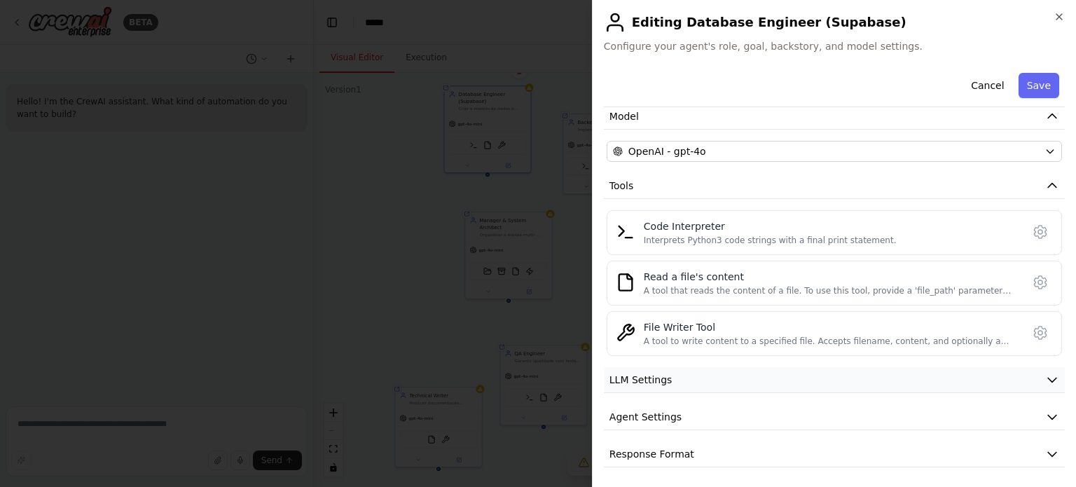
click at [689, 376] on button "LLM Settings" at bounding box center [834, 380] width 461 height 26
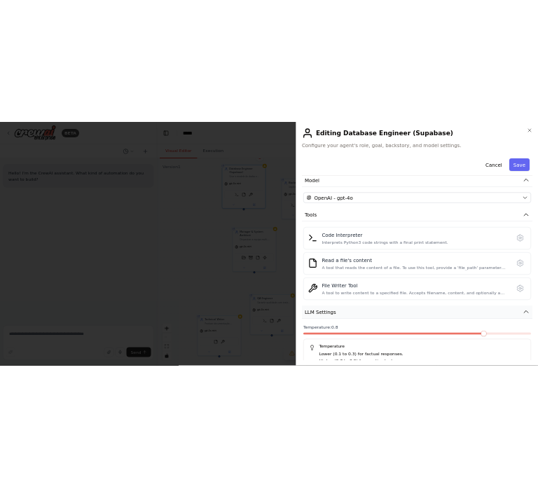
scroll to position [261, 0]
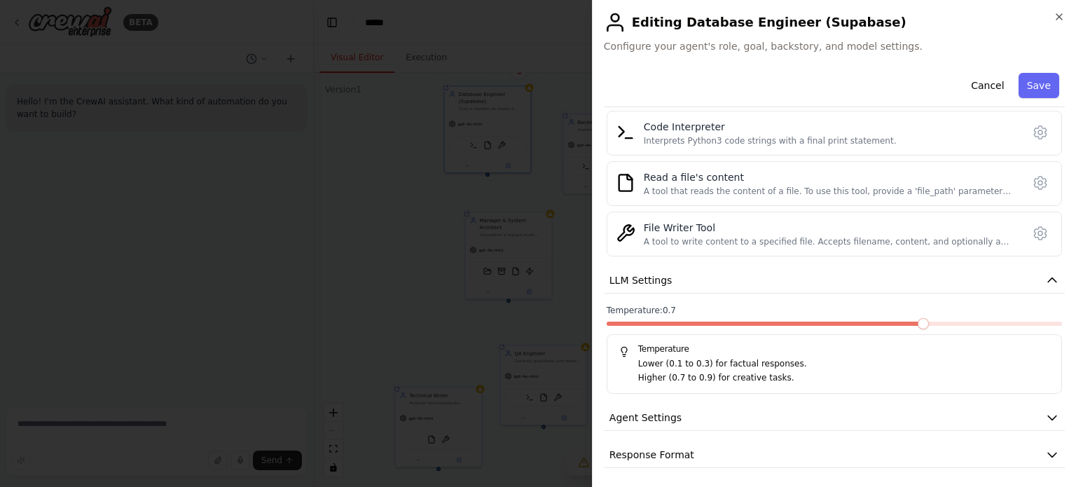
click at [929, 324] on span at bounding box center [923, 323] width 11 height 11
click at [658, 321] on span at bounding box center [656, 323] width 11 height 11
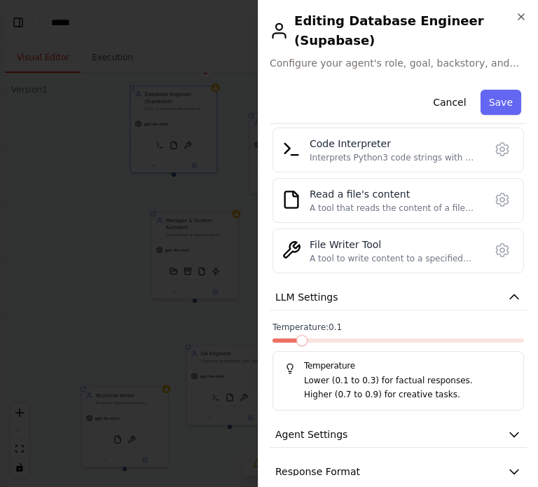
scroll to position [289, 0]
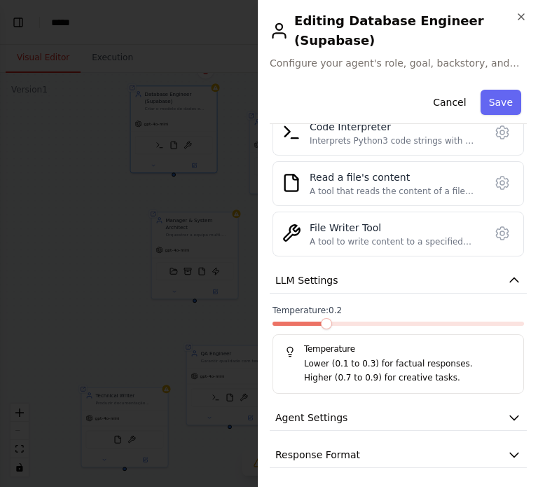
click at [328, 318] on span at bounding box center [326, 323] width 11 height 11
click at [503, 103] on button "Save" at bounding box center [501, 102] width 41 height 25
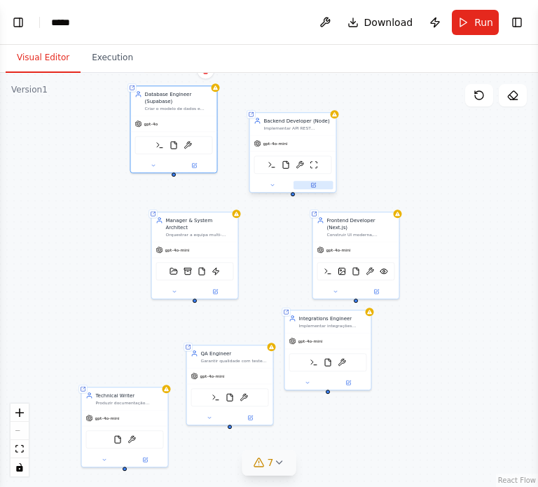
click at [308, 188] on button at bounding box center [314, 185] width 40 height 8
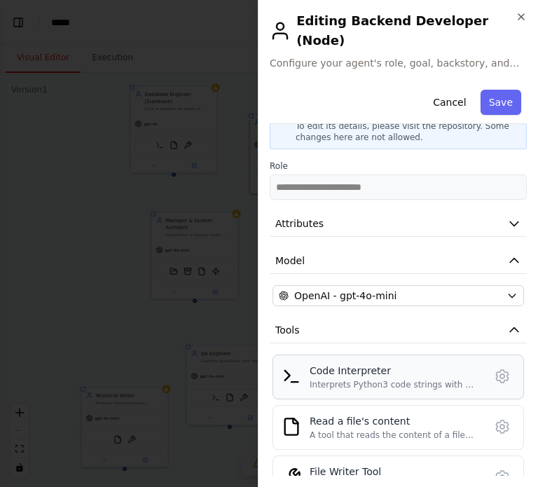
scroll to position [46, 0]
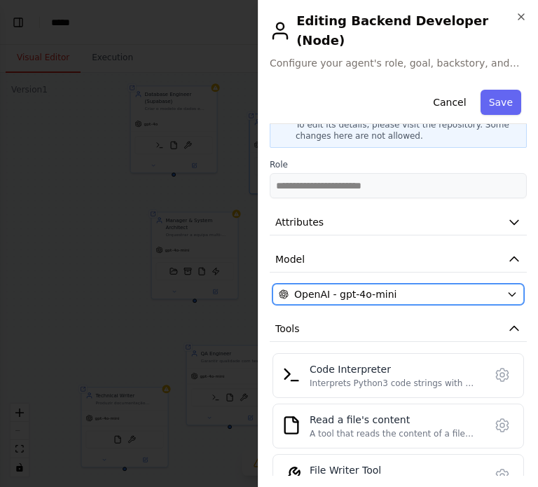
click at [354, 287] on span "OpenAI - gpt-4o-mini" at bounding box center [345, 294] width 102 height 14
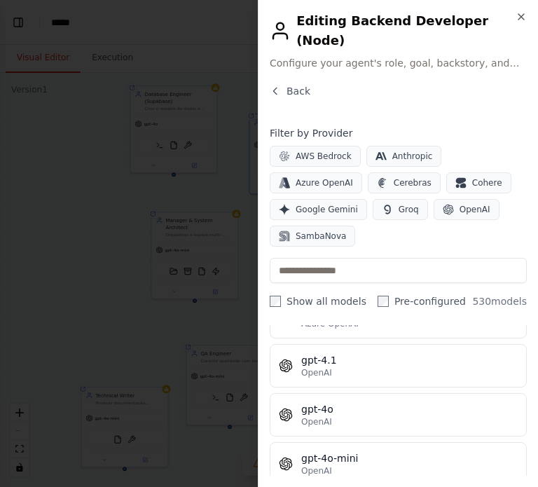
scroll to position [220, 0]
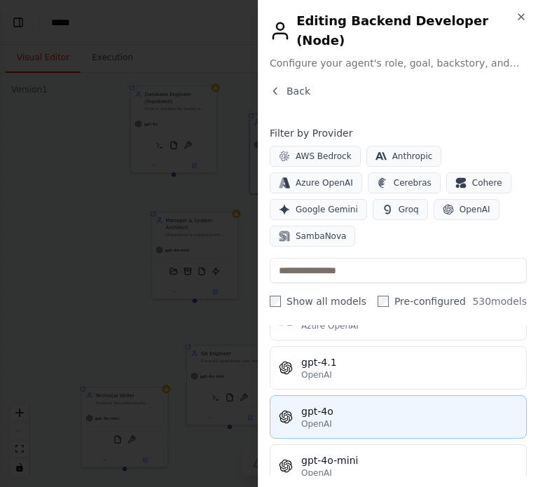
click at [324, 418] on span "OpenAI" at bounding box center [316, 423] width 31 height 11
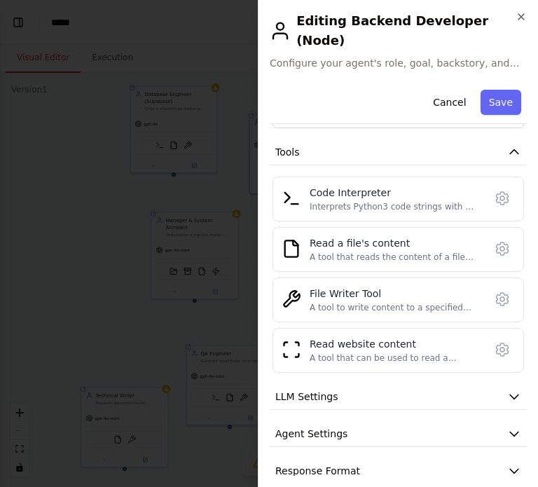
scroll to position [221, 0]
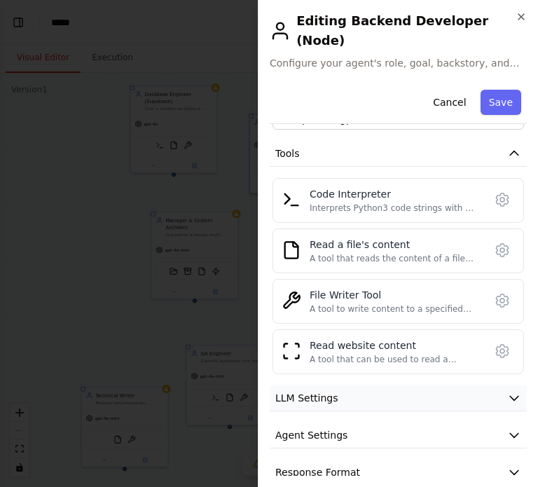
click at [333, 385] on button "LLM Settings" at bounding box center [398, 398] width 257 height 26
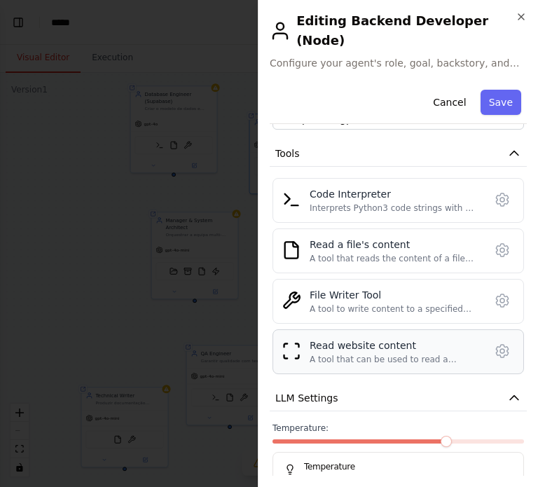
scroll to position [322, 0]
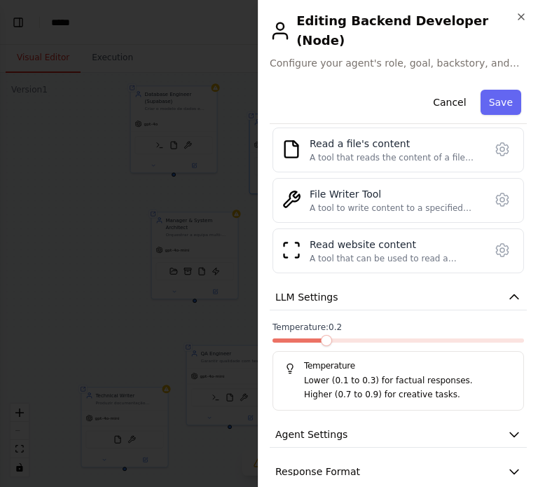
click at [329, 335] on span at bounding box center [326, 340] width 11 height 11
click at [497, 90] on button "Save" at bounding box center [501, 102] width 41 height 25
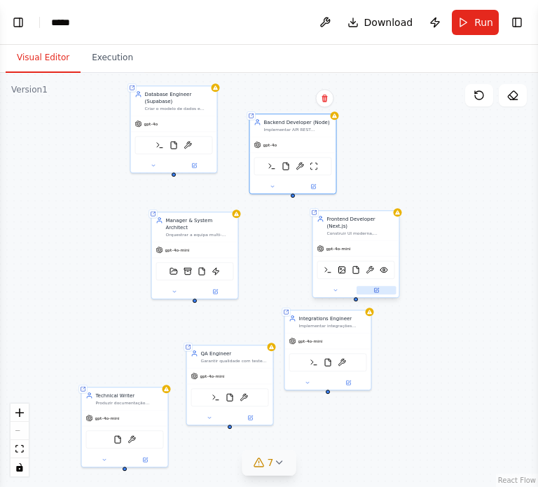
click at [377, 288] on icon at bounding box center [376, 290] width 4 height 4
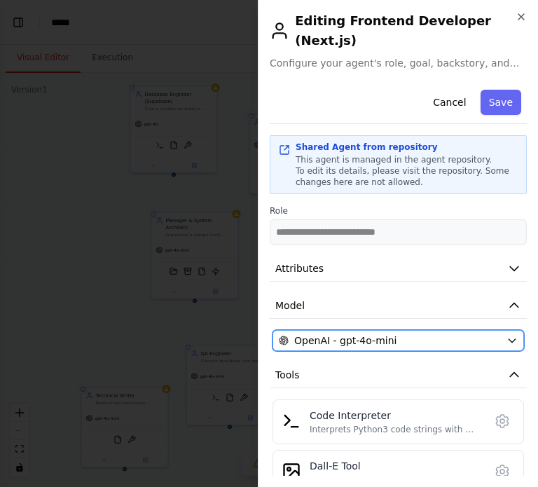
click at [347, 333] on span "OpenAI - gpt-4o-mini" at bounding box center [345, 340] width 102 height 14
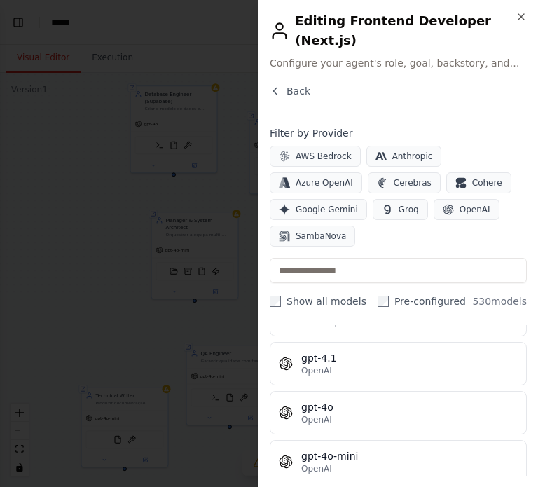
scroll to position [223, 0]
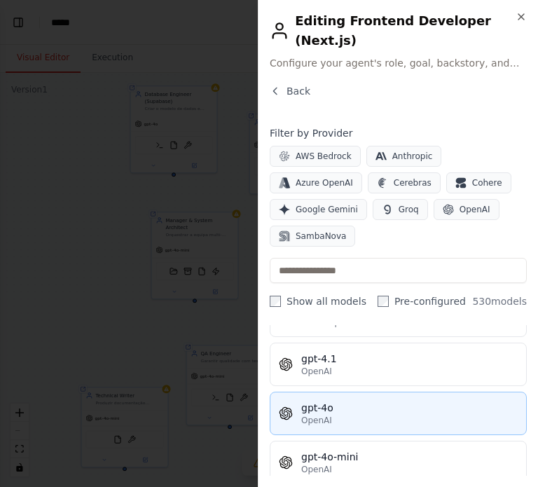
click at [312, 401] on div "gpt-4o" at bounding box center [409, 408] width 216 height 14
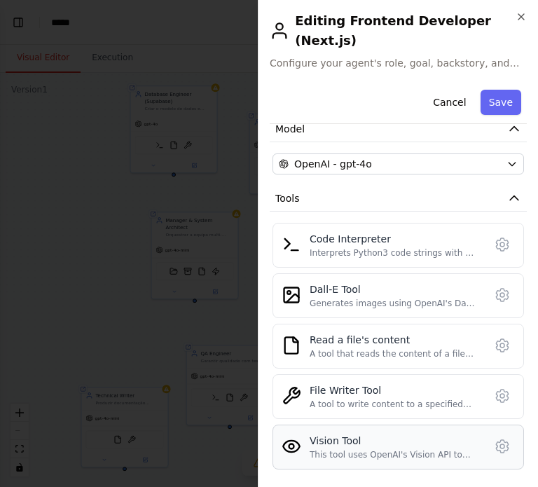
scroll to position [273, 0]
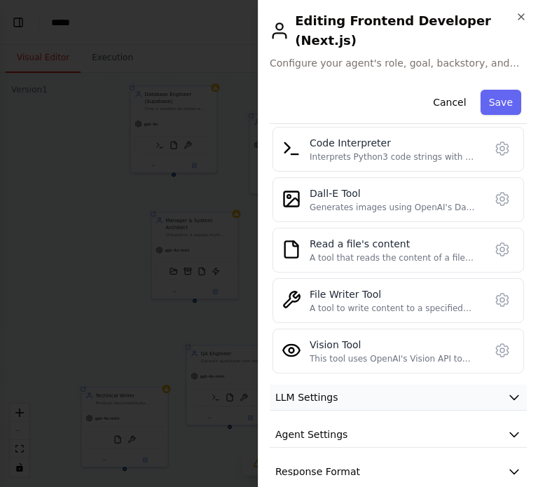
click at [324, 390] on span "LLM Settings" at bounding box center [306, 397] width 63 height 14
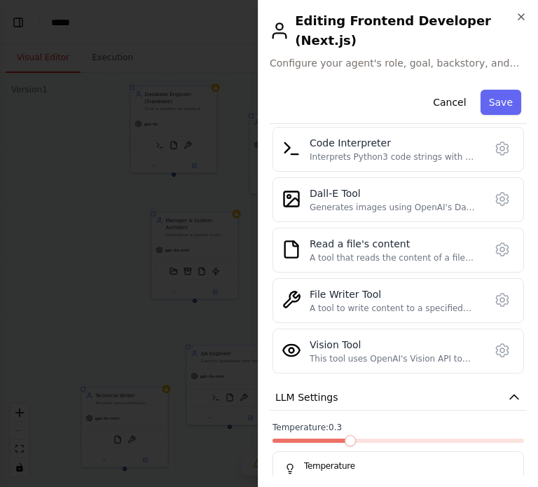
click at [347, 435] on span at bounding box center [350, 440] width 11 height 11
click at [511, 90] on button "Save" at bounding box center [501, 102] width 41 height 25
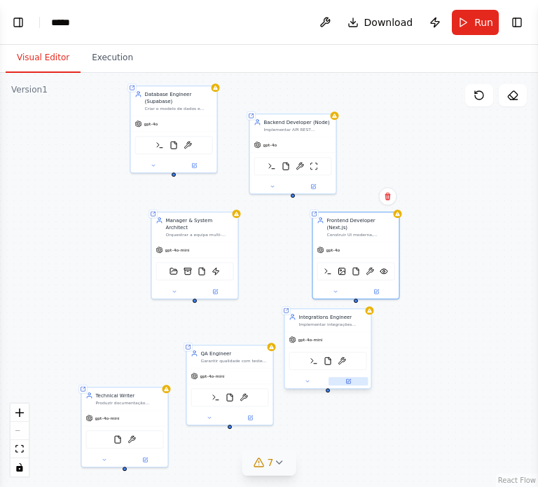
click at [345, 380] on icon at bounding box center [348, 381] width 6 height 6
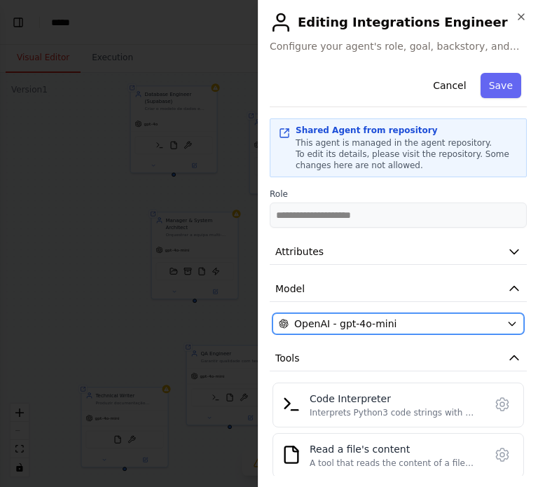
click at [361, 322] on span "OpenAI - gpt-4o-mini" at bounding box center [345, 324] width 102 height 14
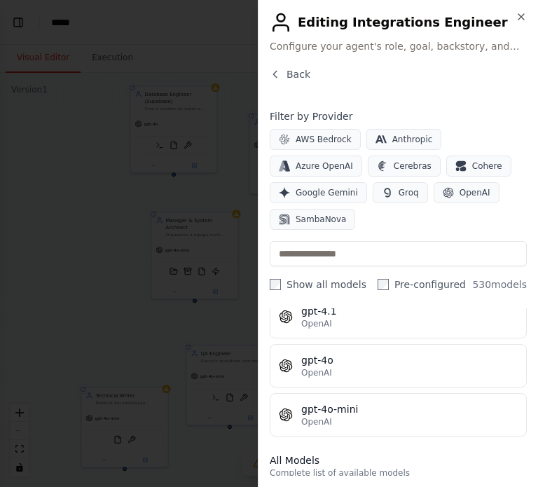
scroll to position [252, 0]
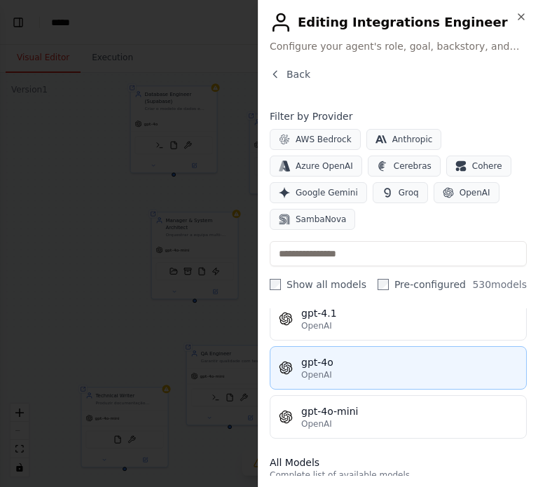
click at [325, 355] on div "gpt-4o" at bounding box center [409, 362] width 216 height 14
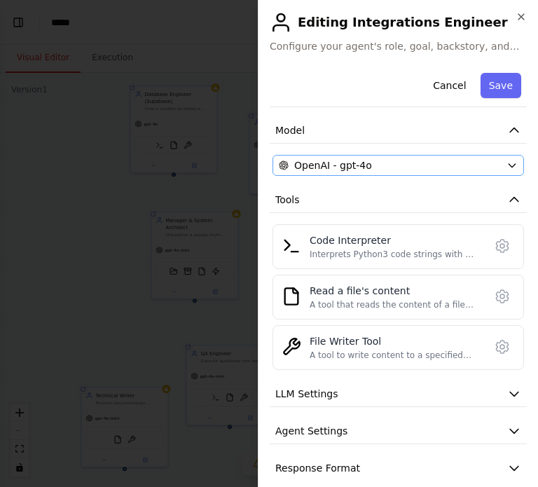
scroll to position [172, 0]
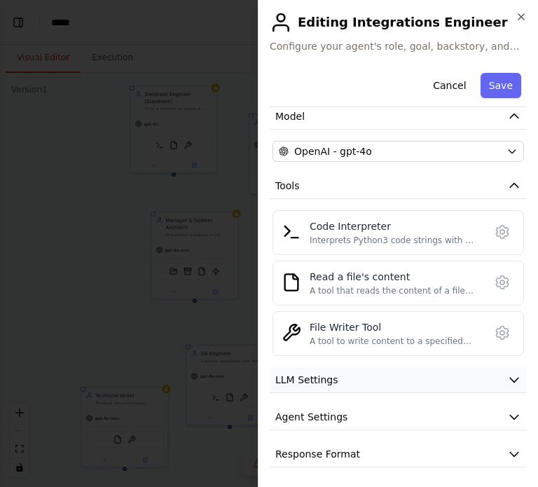
click at [357, 379] on button "LLM Settings" at bounding box center [398, 380] width 257 height 26
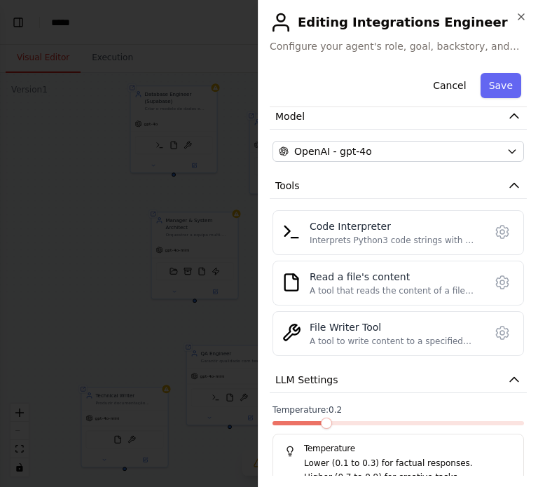
click at [321, 418] on span at bounding box center [326, 423] width 11 height 11
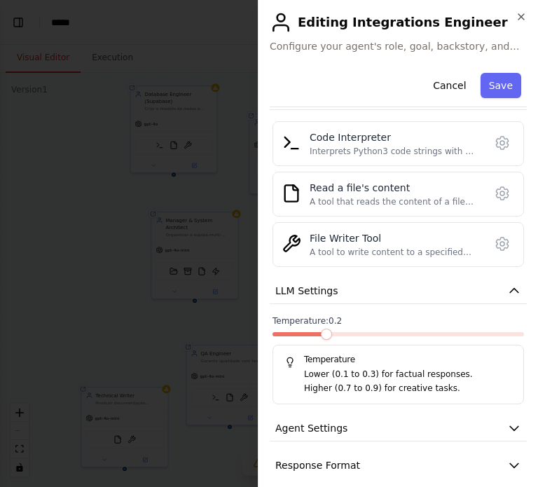
scroll to position [272, 0]
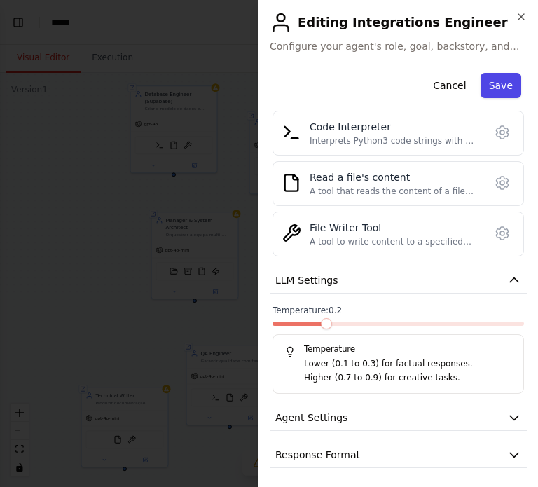
click at [499, 86] on button "Save" at bounding box center [501, 85] width 41 height 25
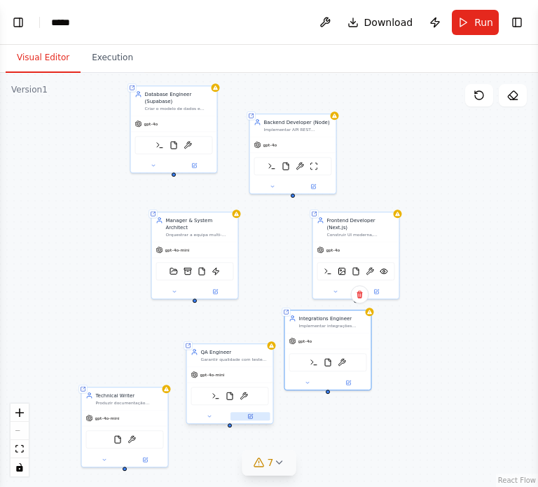
click at [247, 417] on icon at bounding box center [250, 416] width 6 height 6
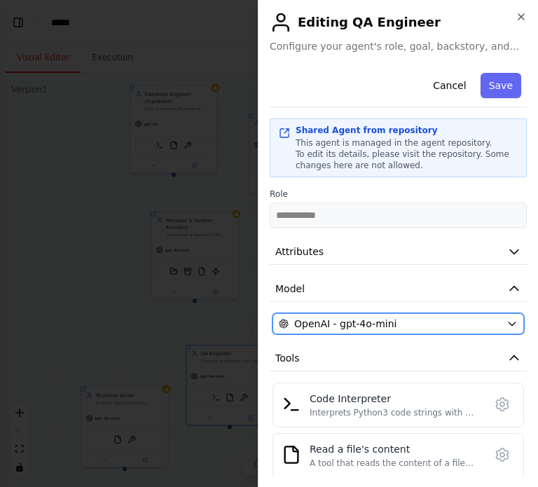
click at [381, 326] on span "OpenAI - gpt-4o-mini" at bounding box center [345, 324] width 102 height 14
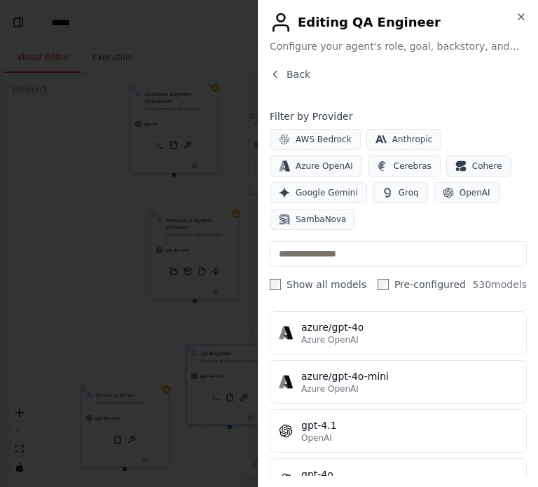
scroll to position [141, 0]
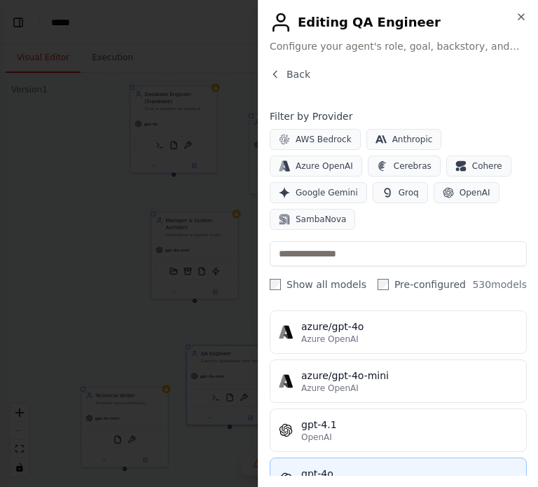
click at [300, 467] on div "gpt-4o OpenAI" at bounding box center [398, 479] width 239 height 25
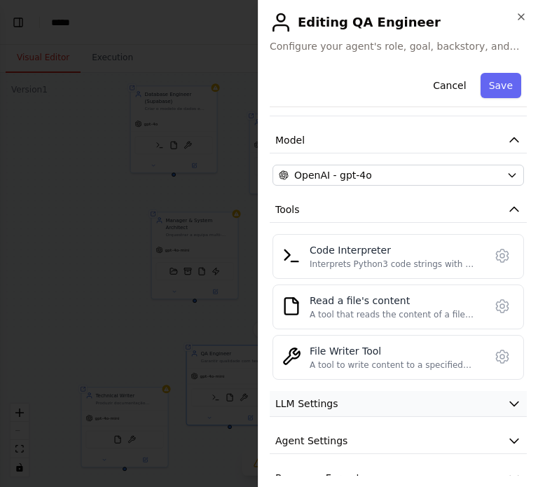
scroll to position [149, 0]
click at [364, 398] on button "LLM Settings" at bounding box center [398, 403] width 257 height 26
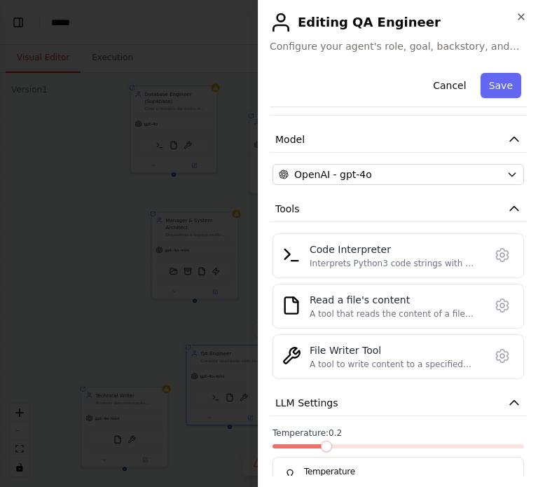
click at [332, 441] on span at bounding box center [326, 446] width 11 height 11
click at [333, 431] on span "Temperature: 0.2" at bounding box center [307, 432] width 69 height 11
click at [341, 428] on label "Temperature: 0.2" at bounding box center [398, 432] width 251 height 11
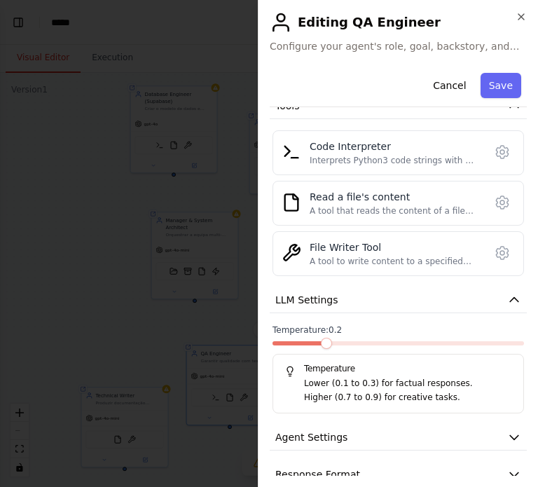
scroll to position [272, 0]
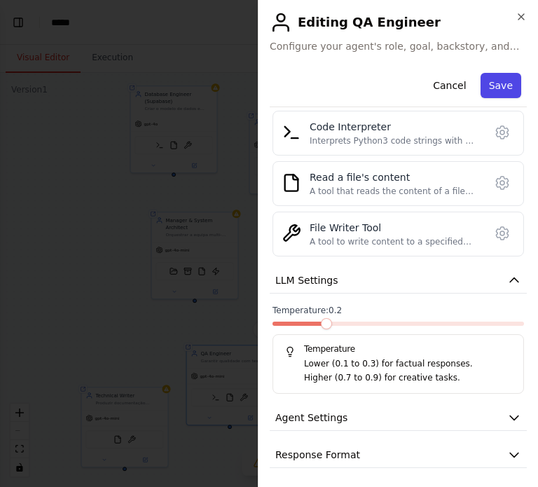
click at [510, 79] on button "Save" at bounding box center [501, 85] width 41 height 25
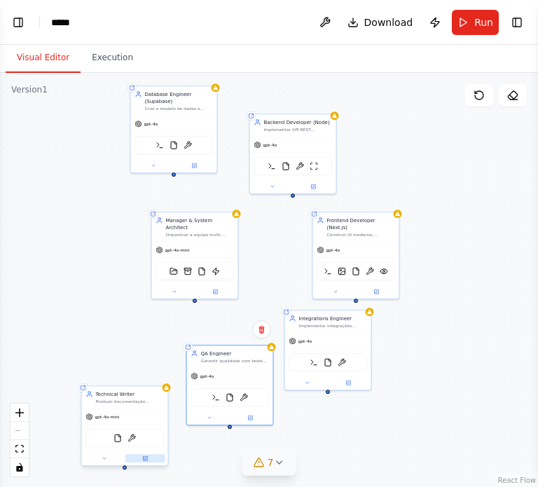
click at [145, 456] on icon at bounding box center [145, 458] width 4 height 4
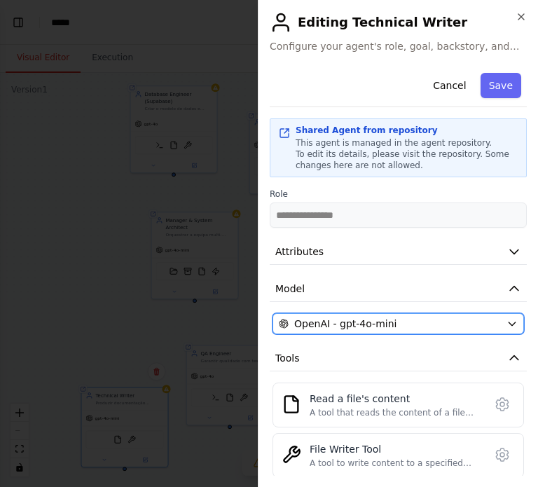
click at [373, 325] on span "OpenAI - gpt-4o-mini" at bounding box center [345, 324] width 102 height 14
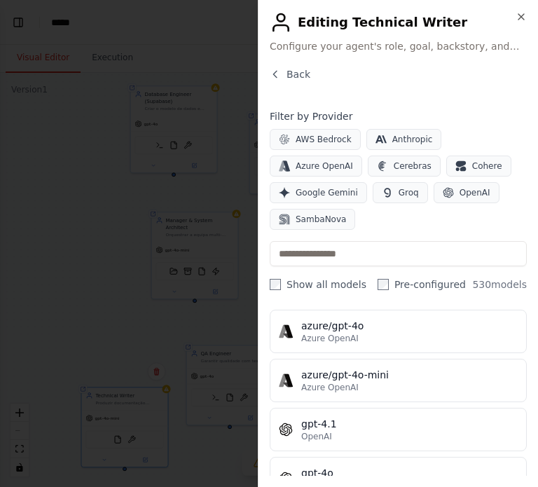
scroll to position [143, 0]
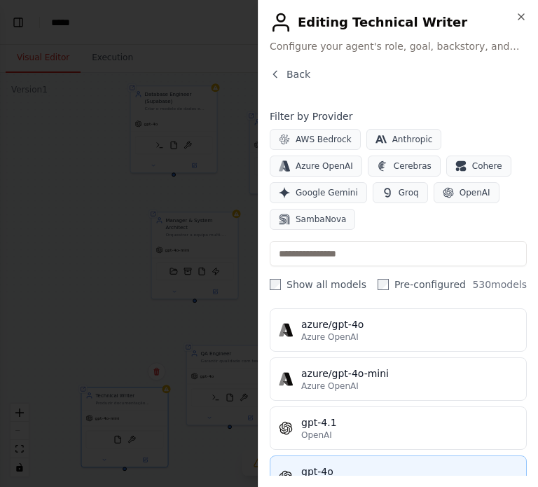
click at [317, 464] on div "gpt-4o" at bounding box center [409, 471] width 216 height 14
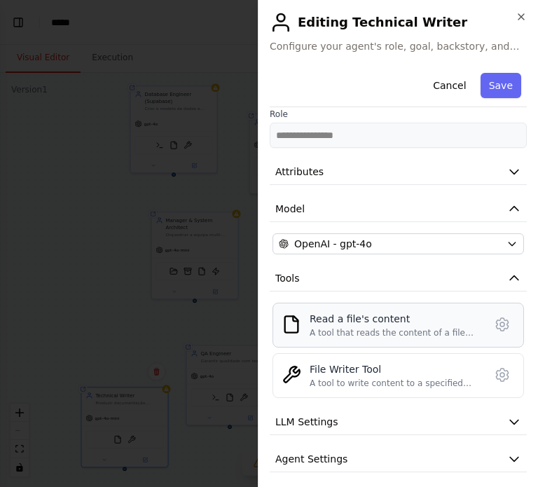
scroll to position [123, 0]
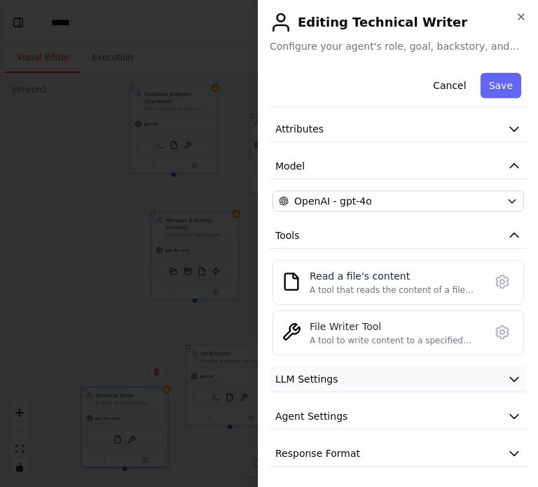
click at [308, 381] on span "LLM Settings" at bounding box center [306, 379] width 63 height 14
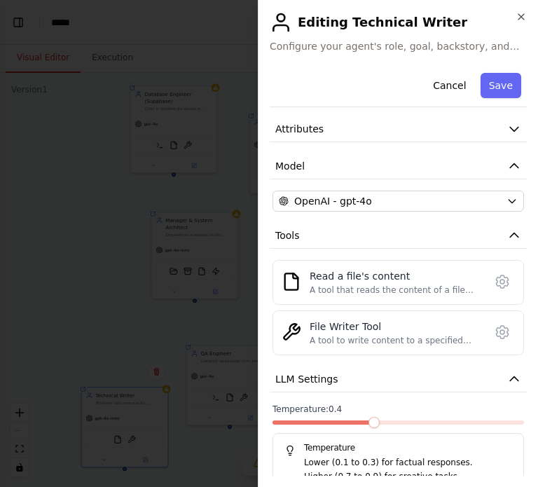
click at [368, 417] on span at bounding box center [373, 422] width 11 height 11
click at [507, 89] on button "Save" at bounding box center [501, 85] width 41 height 25
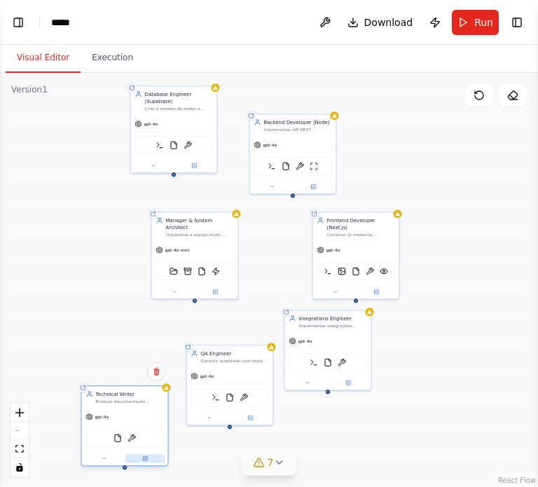
click at [146, 458] on icon at bounding box center [145, 458] width 4 height 4
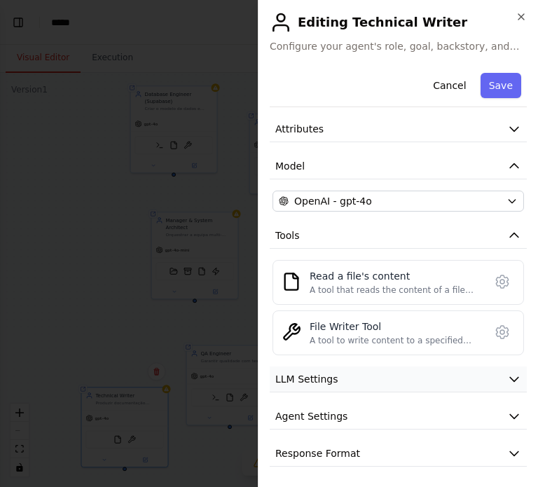
click at [346, 380] on button "LLM Settings" at bounding box center [398, 379] width 257 height 26
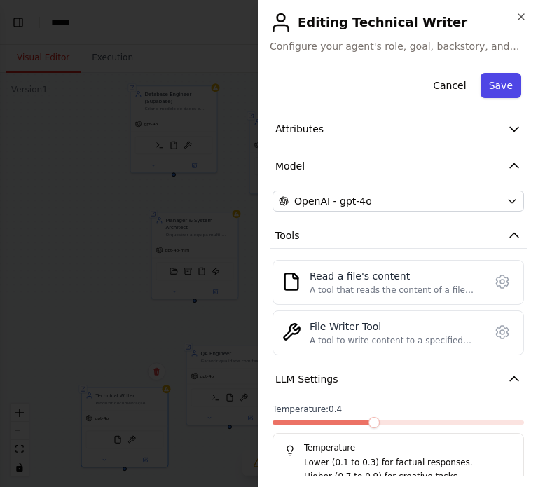
click at [499, 90] on button "Save" at bounding box center [501, 85] width 41 height 25
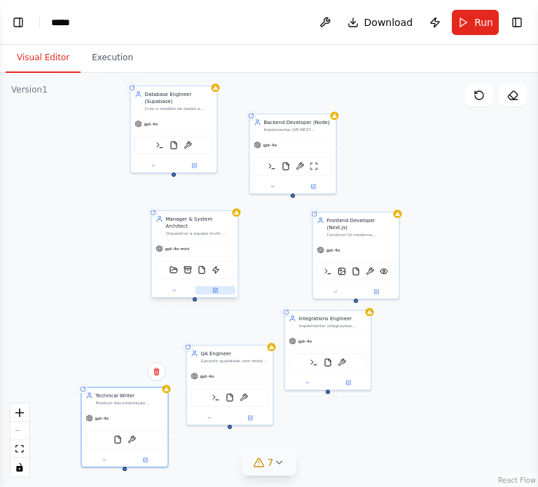
click at [212, 287] on icon at bounding box center [215, 290] width 6 height 6
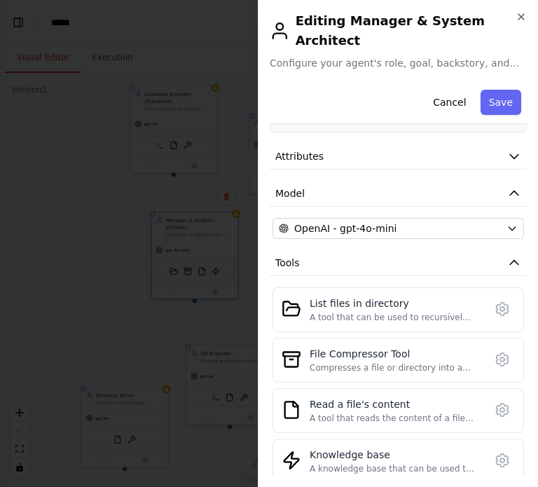
scroll to position [117, 0]
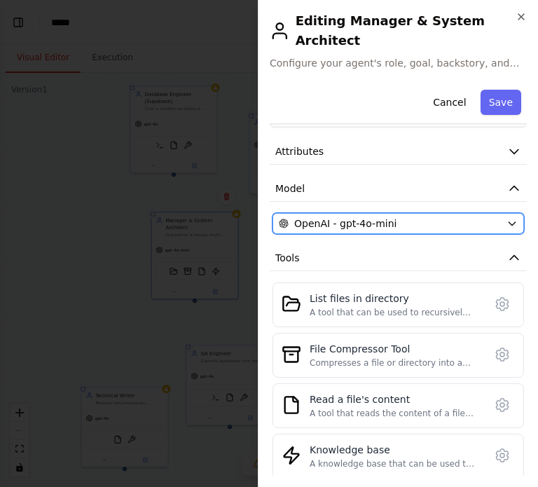
click at [335, 216] on span "OpenAI - gpt-4o-mini" at bounding box center [345, 223] width 102 height 14
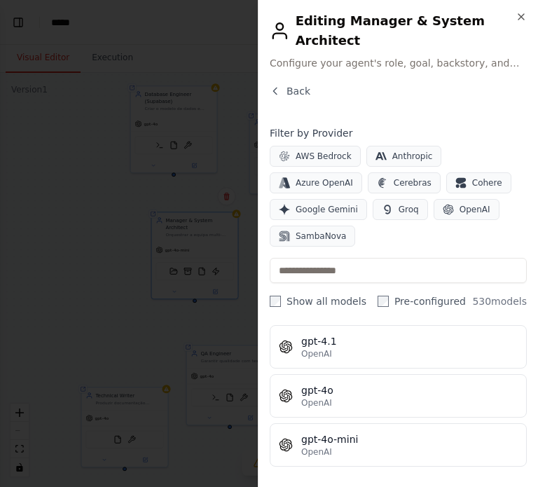
scroll to position [244, 0]
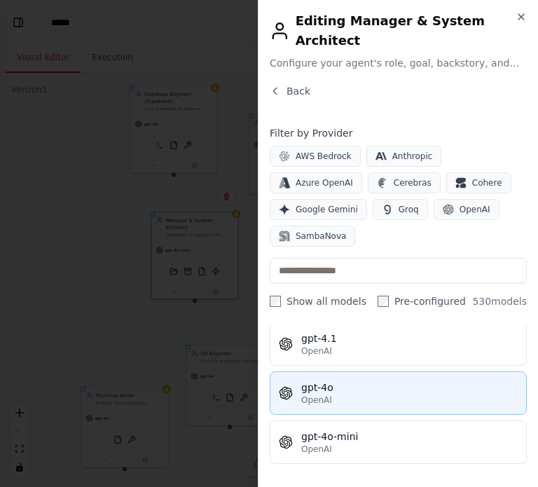
click at [357, 380] on div "gpt-4o" at bounding box center [409, 387] width 216 height 14
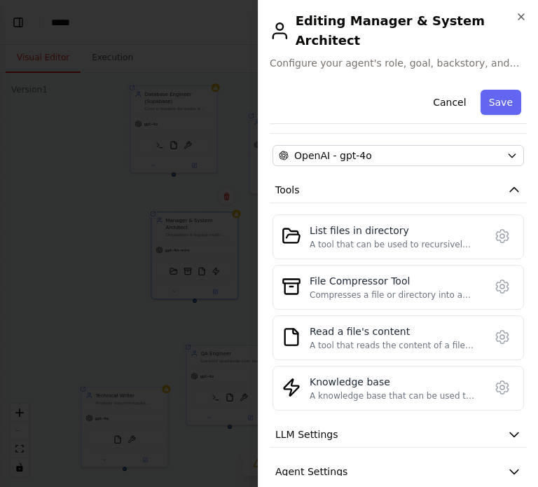
scroll to position [184, 0]
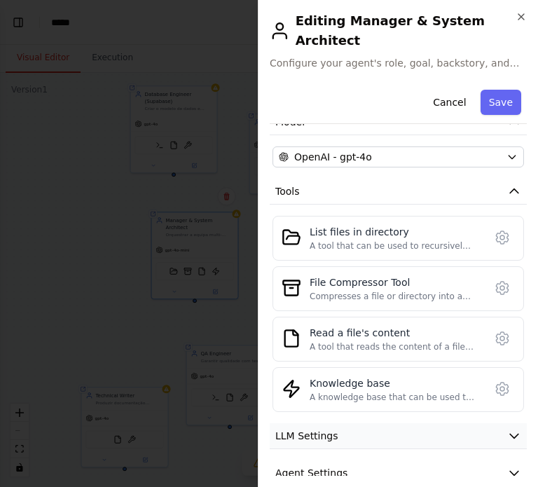
click at [324, 429] on span "LLM Settings" at bounding box center [306, 436] width 63 height 14
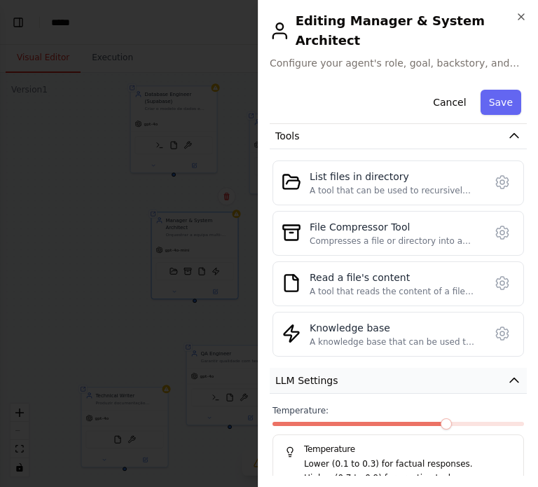
scroll to position [259, 0]
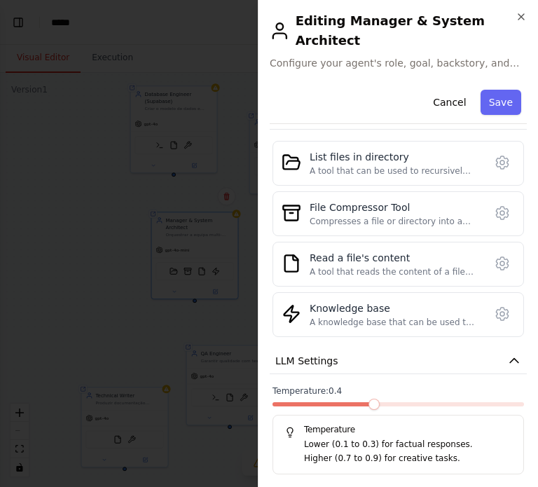
click at [368, 399] on span at bounding box center [373, 404] width 11 height 11
click at [516, 90] on button "Save" at bounding box center [501, 102] width 41 height 25
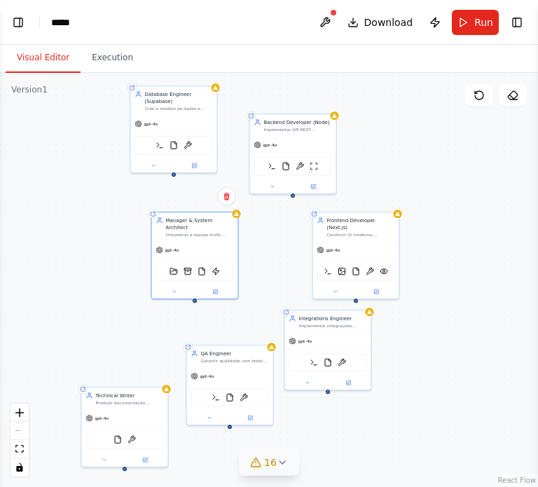
click at [81, 315] on div "Shared agent from repository Database Engineer (Supabase) Criar o modelo de dad…" at bounding box center [269, 280] width 538 height 414
click at [270, 466] on span "16" at bounding box center [270, 462] width 13 height 14
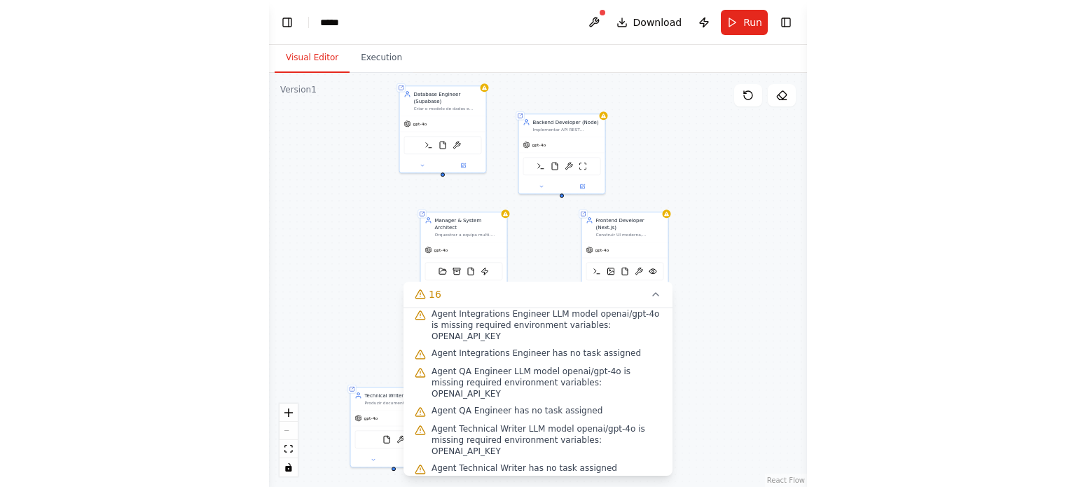
scroll to position [302, 0]
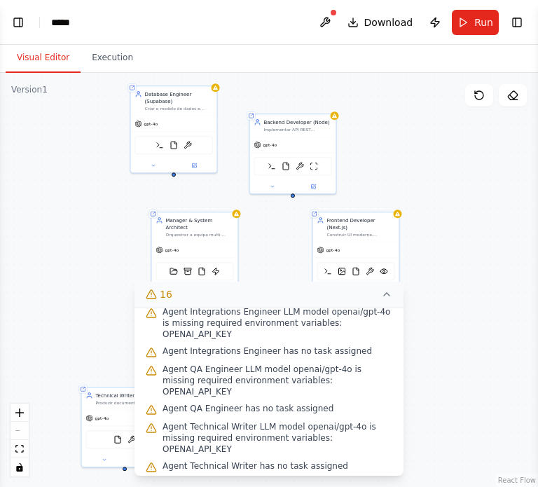
click at [392, 294] on icon at bounding box center [386, 294] width 11 height 11
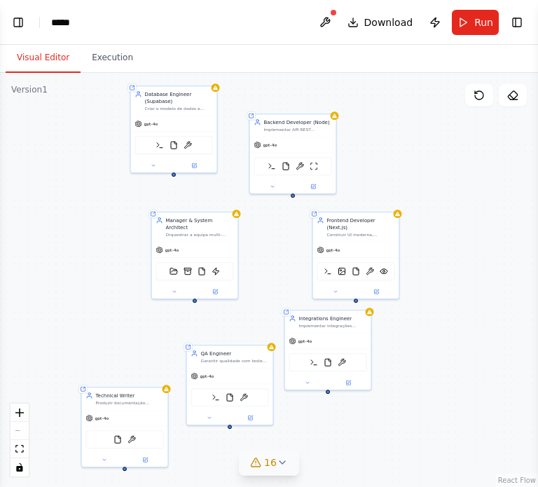
click at [275, 455] on span "16" at bounding box center [270, 462] width 13 height 14
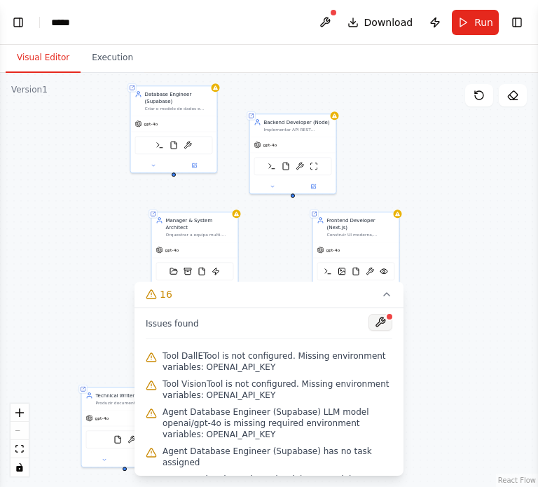
click at [384, 323] on button at bounding box center [380, 322] width 24 height 17
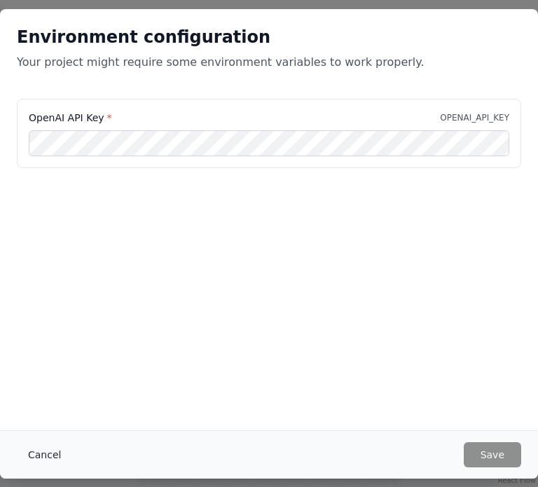
click at [35, 460] on button "Cancel" at bounding box center [44, 454] width 55 height 25
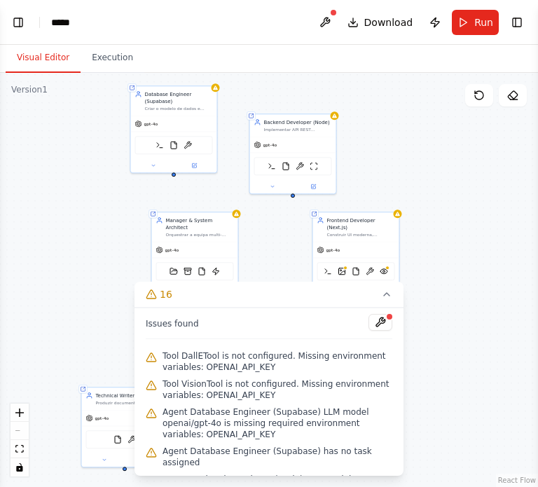
click at [112, 326] on div "Shared agent from repository Database Engineer (Supabase) Criar o modelo de dad…" at bounding box center [269, 280] width 538 height 414
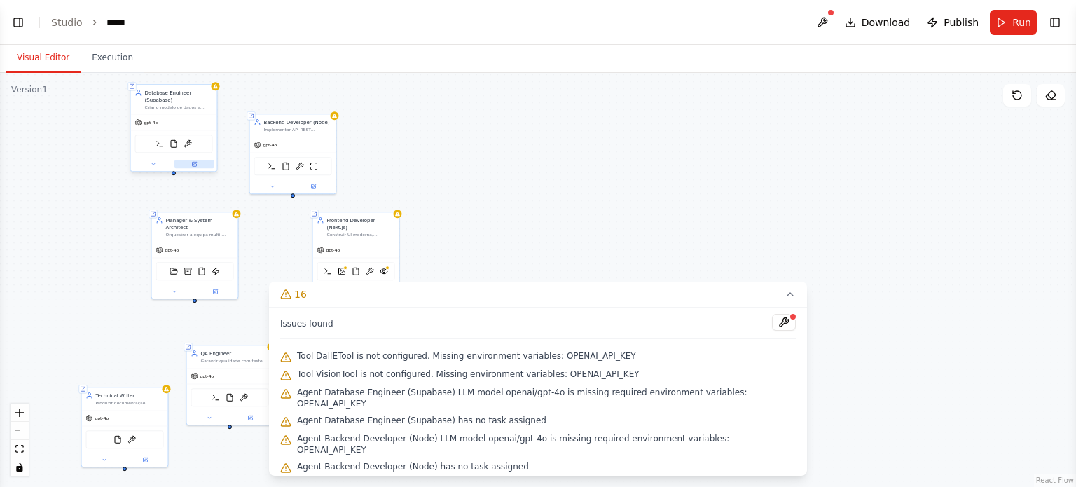
click at [191, 161] on icon at bounding box center [194, 164] width 6 height 6
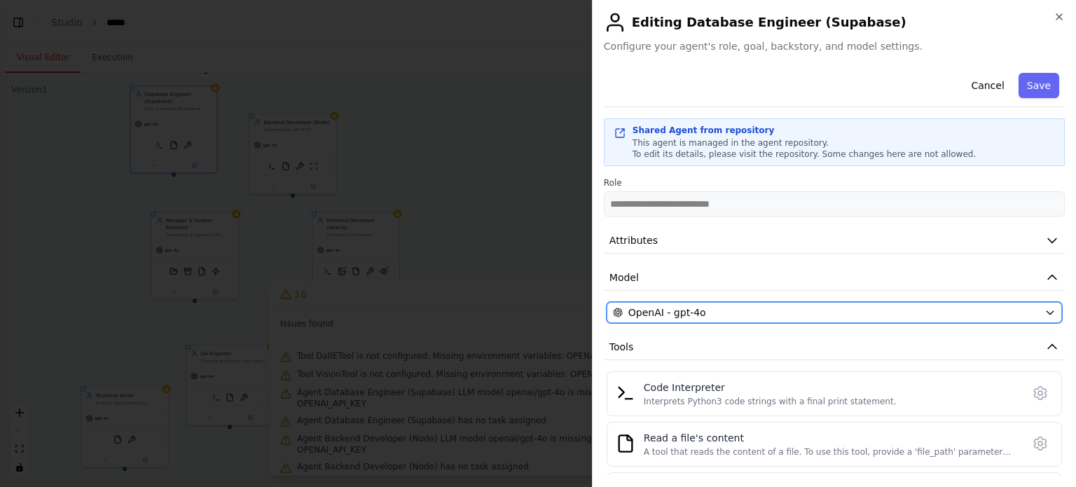
click at [677, 311] on span "OpenAI - gpt-4o" at bounding box center [667, 312] width 78 height 14
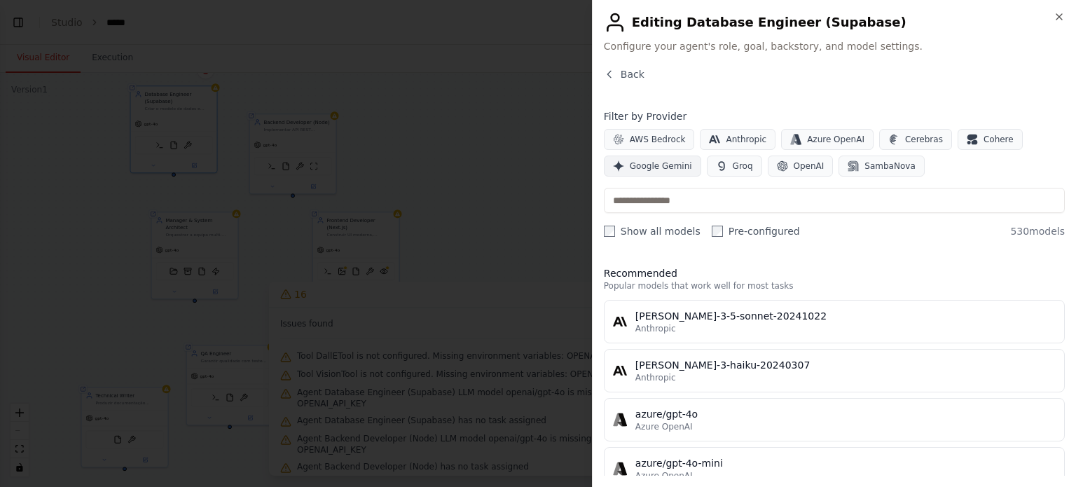
click at [623, 165] on icon "button" at bounding box center [618, 165] width 11 height 11
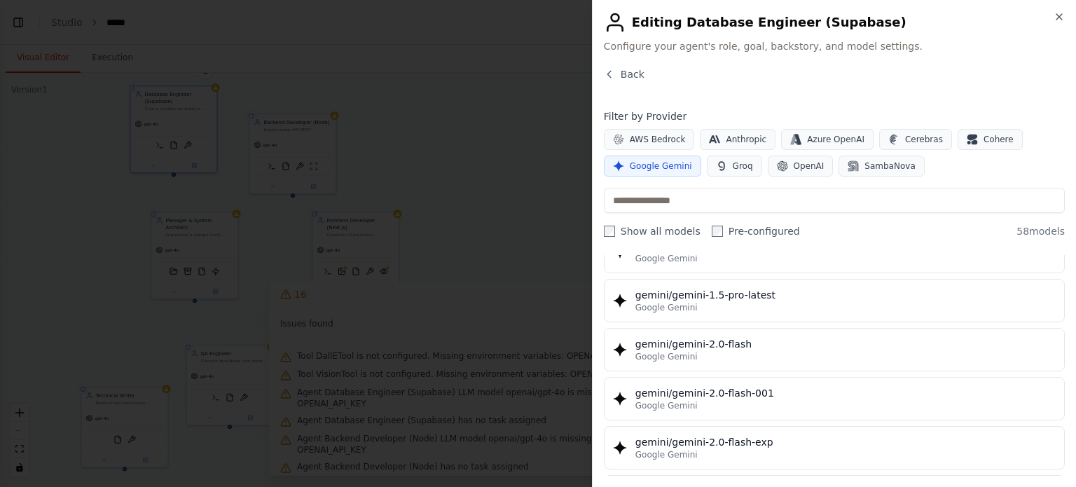
scroll to position [661, 0]
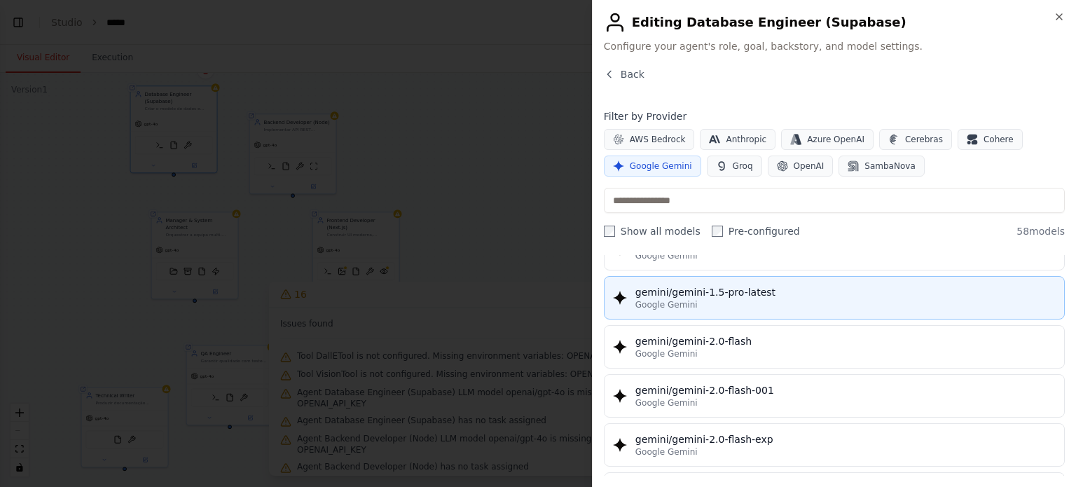
click at [696, 299] on div "Google Gemini" at bounding box center [845, 304] width 420 height 11
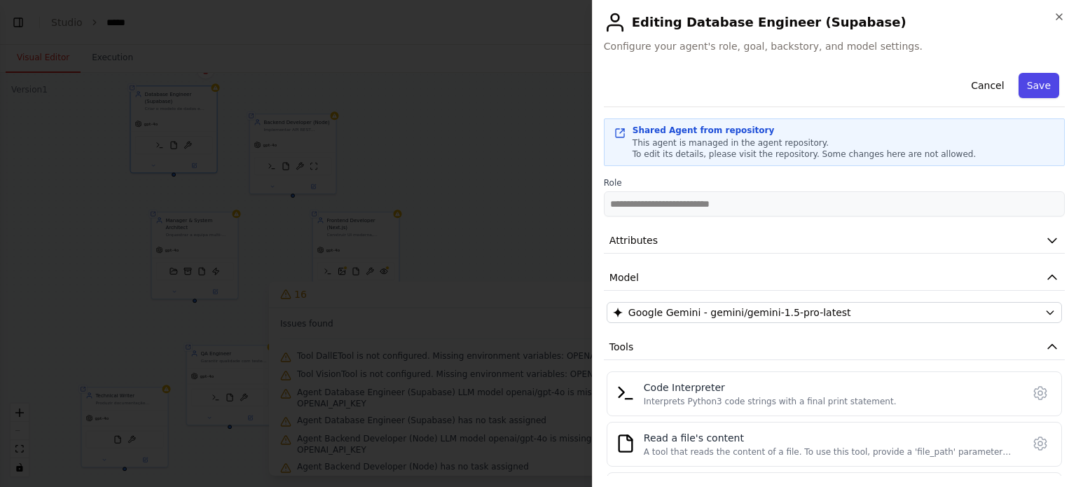
click at [1034, 93] on button "Save" at bounding box center [1039, 85] width 41 height 25
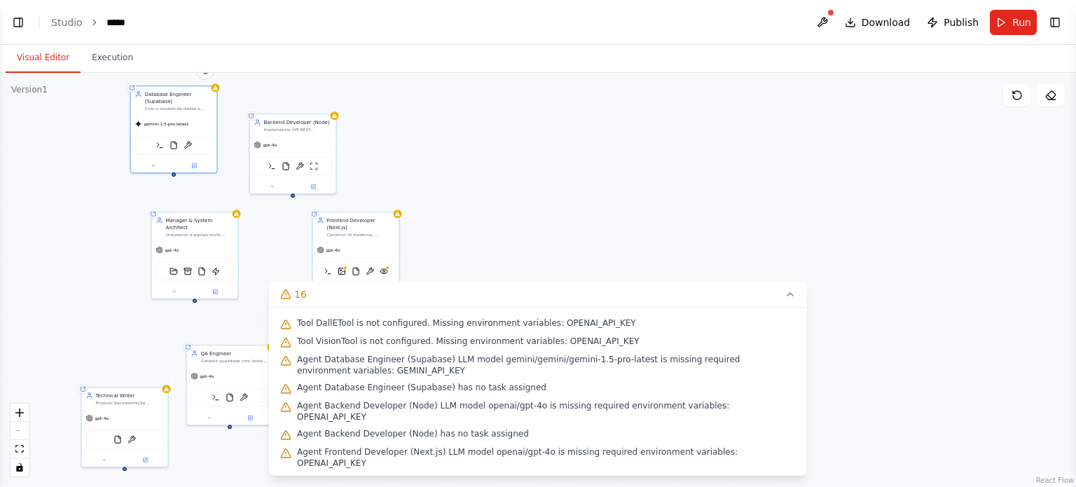
scroll to position [26, 0]
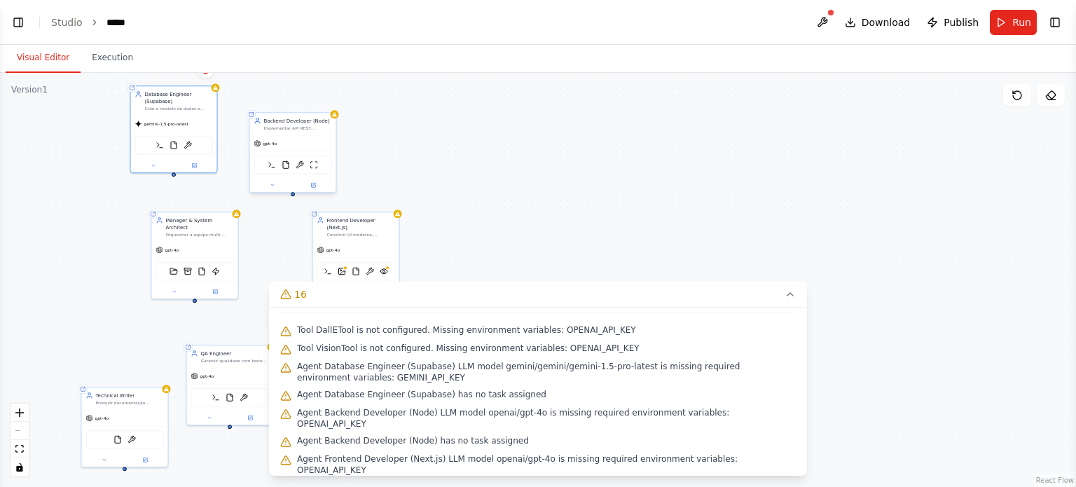
click at [261, 141] on div "gpt-4o" at bounding box center [265, 143] width 23 height 7
click at [307, 186] on button at bounding box center [314, 185] width 40 height 8
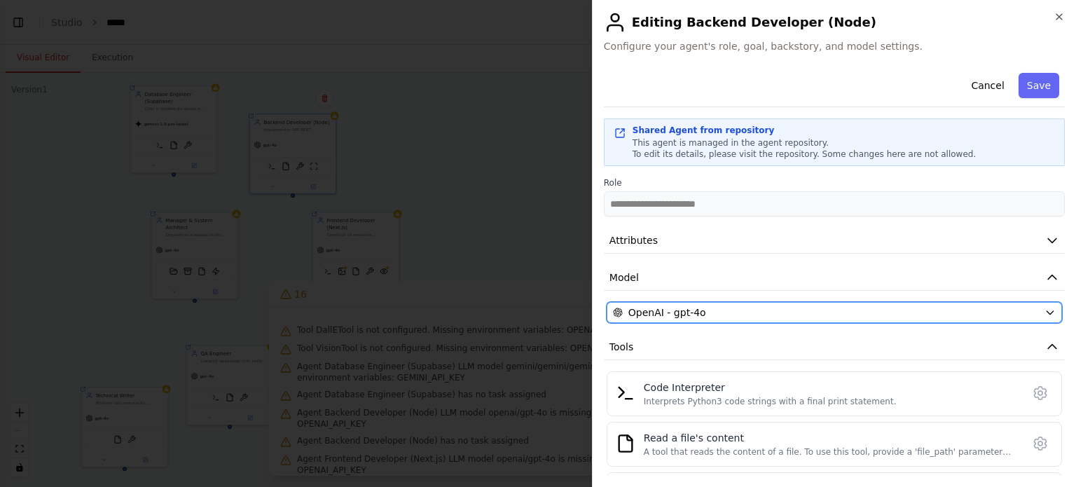
click at [668, 310] on span "OpenAI - gpt-4o" at bounding box center [667, 312] width 78 height 14
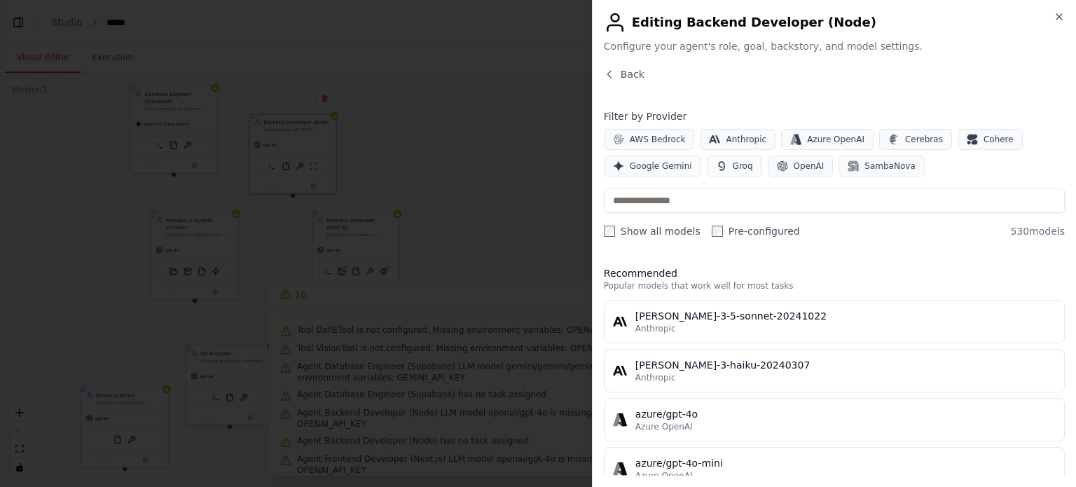
scroll to position [0, 0]
click at [669, 162] on span "Google Gemini" at bounding box center [661, 165] width 62 height 11
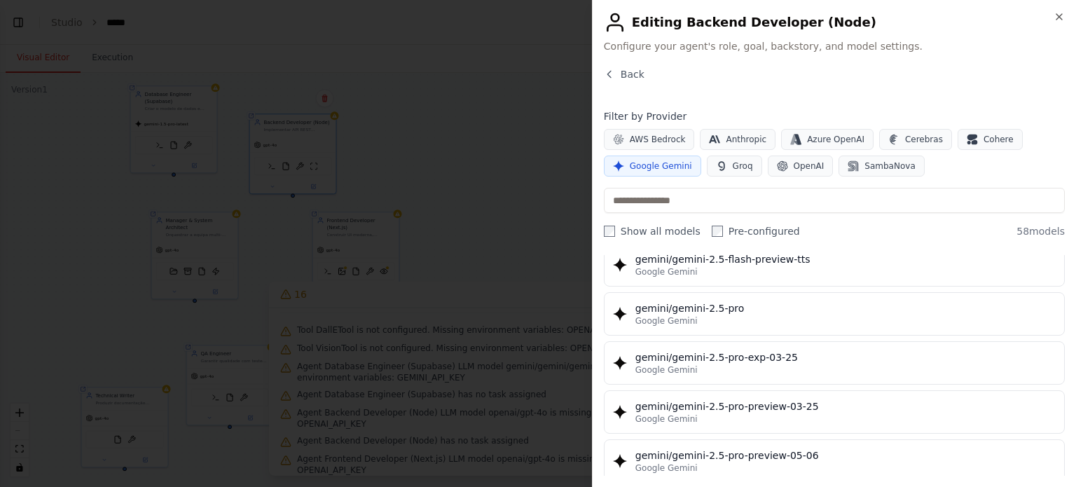
scroll to position [1625, 0]
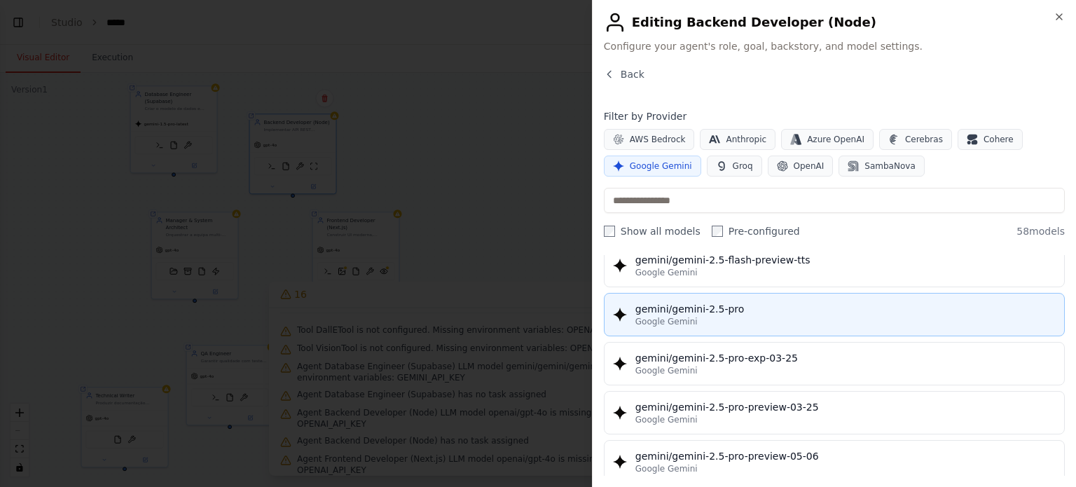
click at [670, 316] on span "Google Gemini" at bounding box center [666, 321] width 62 height 11
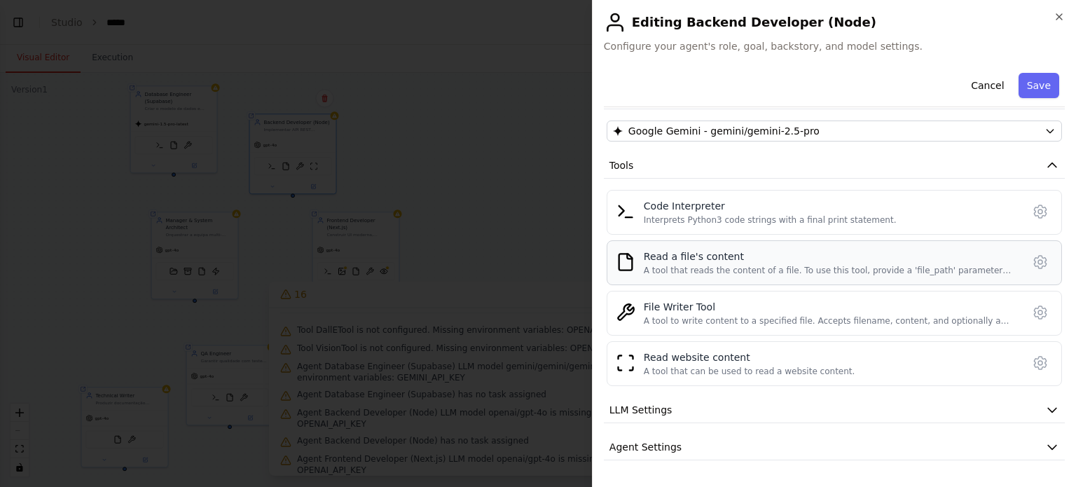
scroll to position [188, 0]
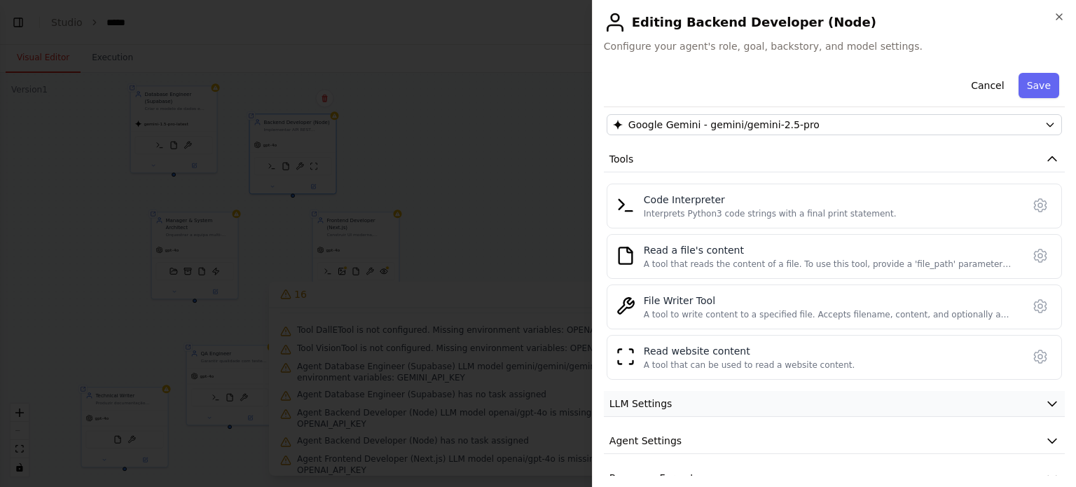
click at [658, 401] on span "LLM Settings" at bounding box center [640, 404] width 63 height 14
click at [1040, 83] on button "Save" at bounding box center [1039, 85] width 41 height 25
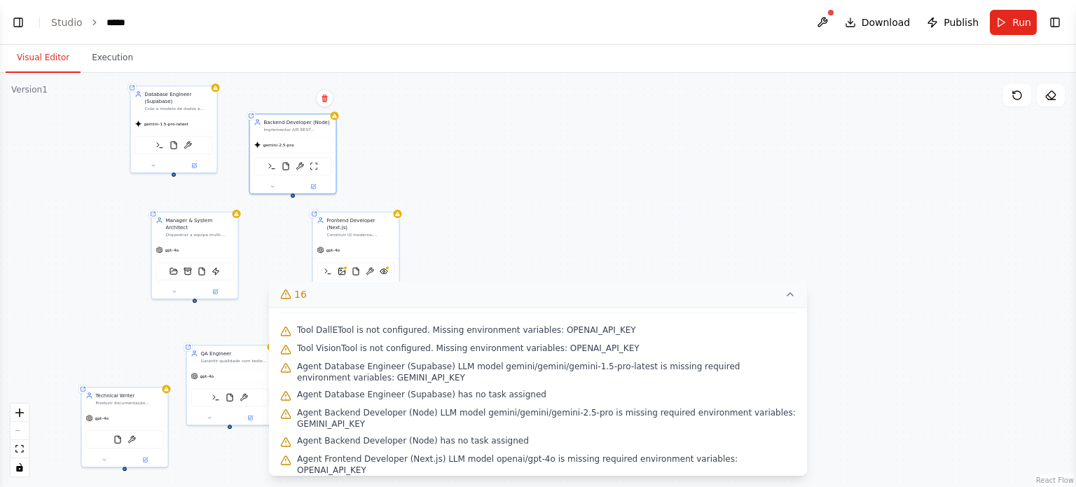
click at [762, 289] on button "16" at bounding box center [538, 295] width 538 height 26
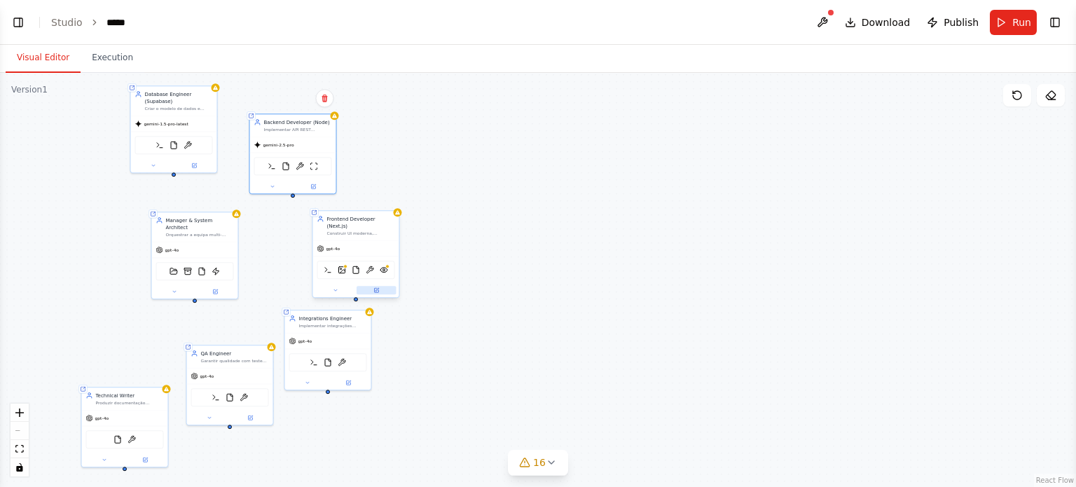
click at [372, 286] on button at bounding box center [377, 290] width 40 height 8
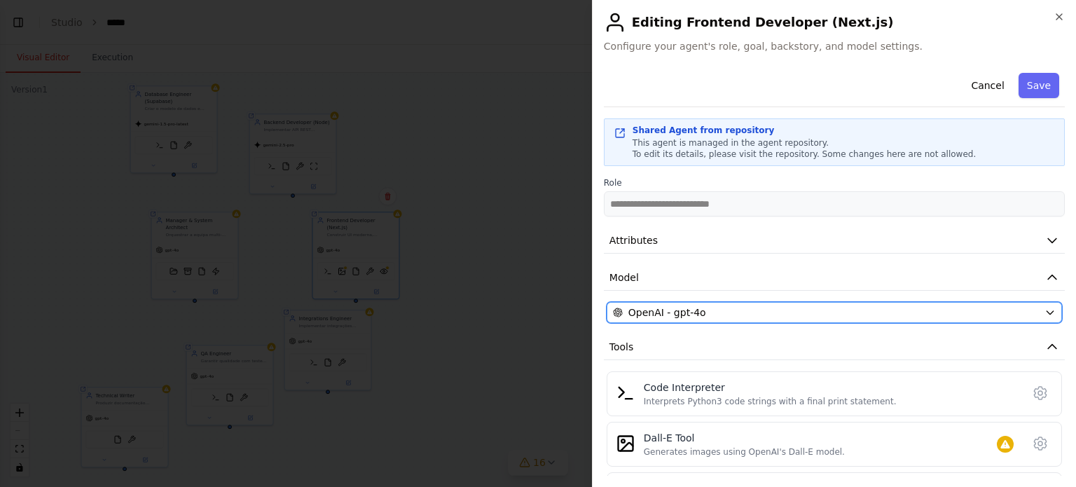
click at [670, 305] on span "OpenAI - gpt-4o" at bounding box center [667, 312] width 78 height 14
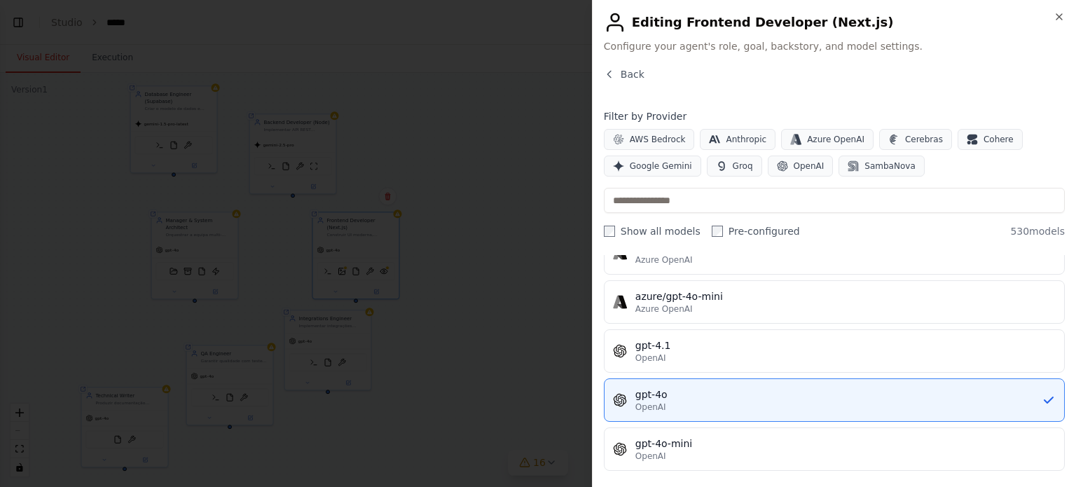
scroll to position [0, 0]
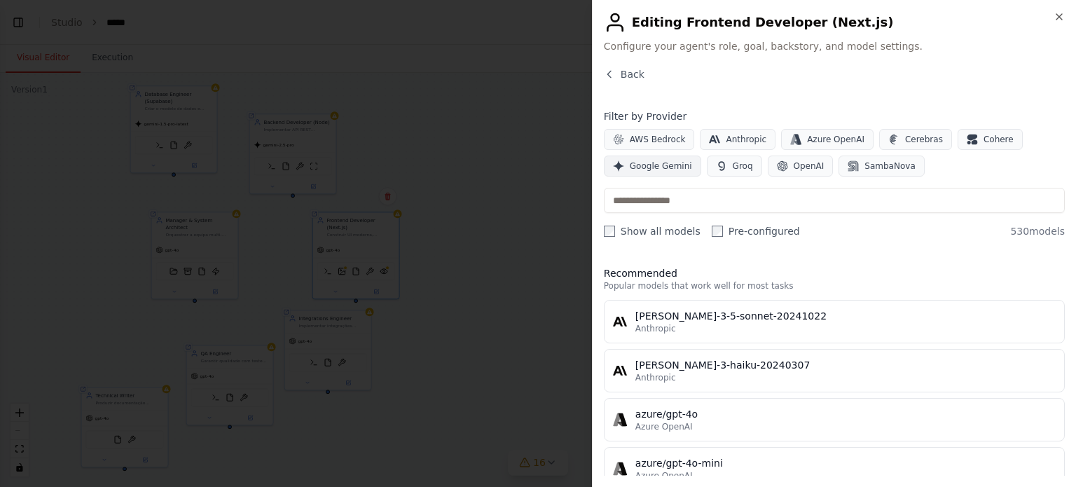
click at [648, 165] on span "Google Gemini" at bounding box center [661, 165] width 62 height 11
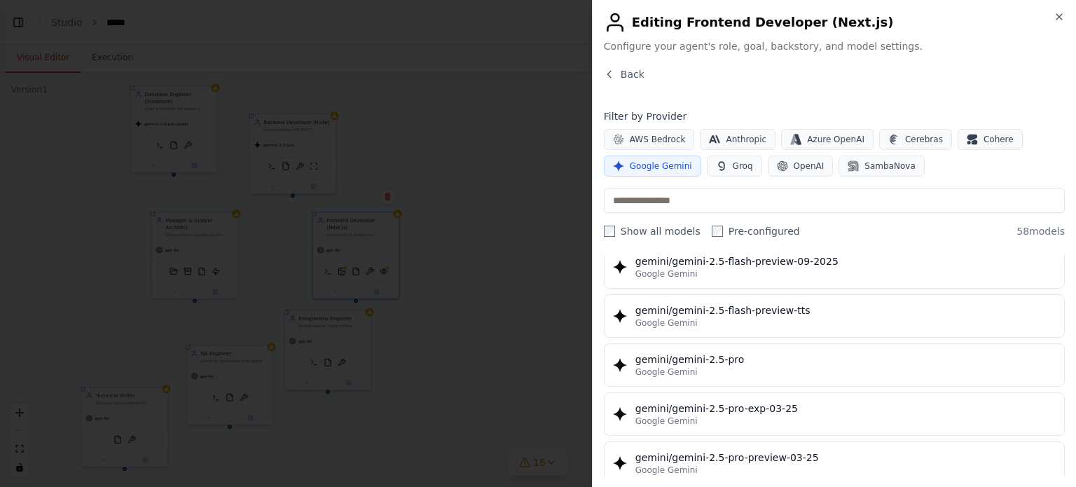
scroll to position [1576, 0]
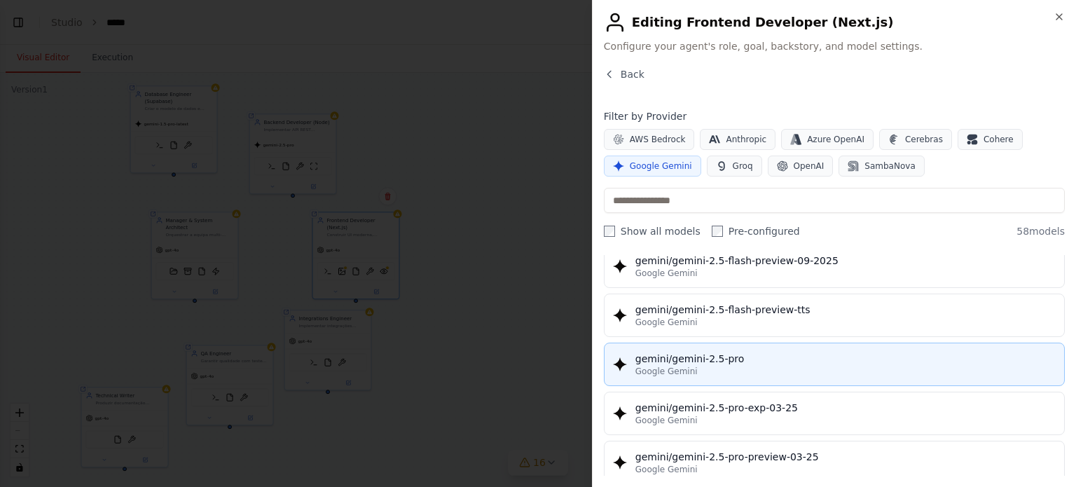
click at [723, 353] on div "gemini/gemini-2.5-pro" at bounding box center [845, 359] width 420 height 14
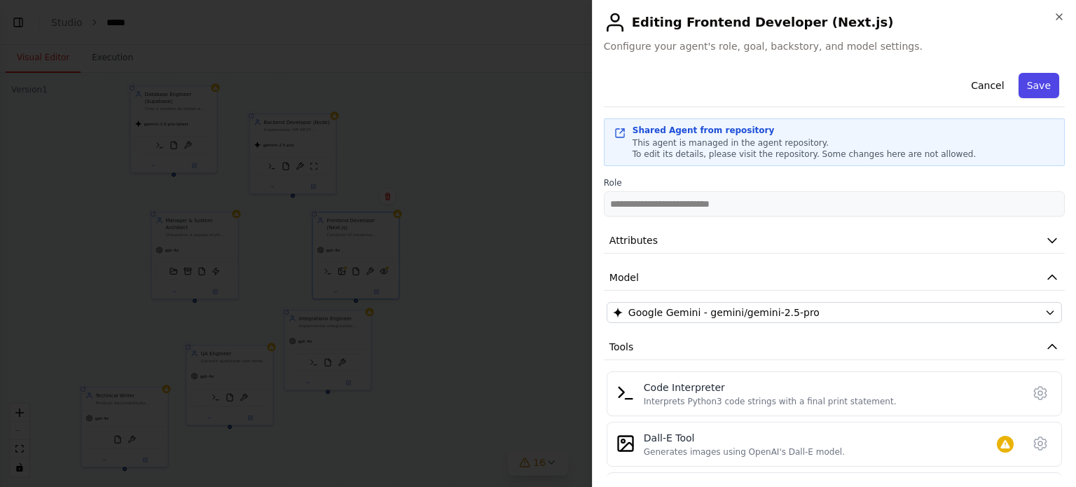
click at [1035, 91] on button "Save" at bounding box center [1039, 85] width 41 height 25
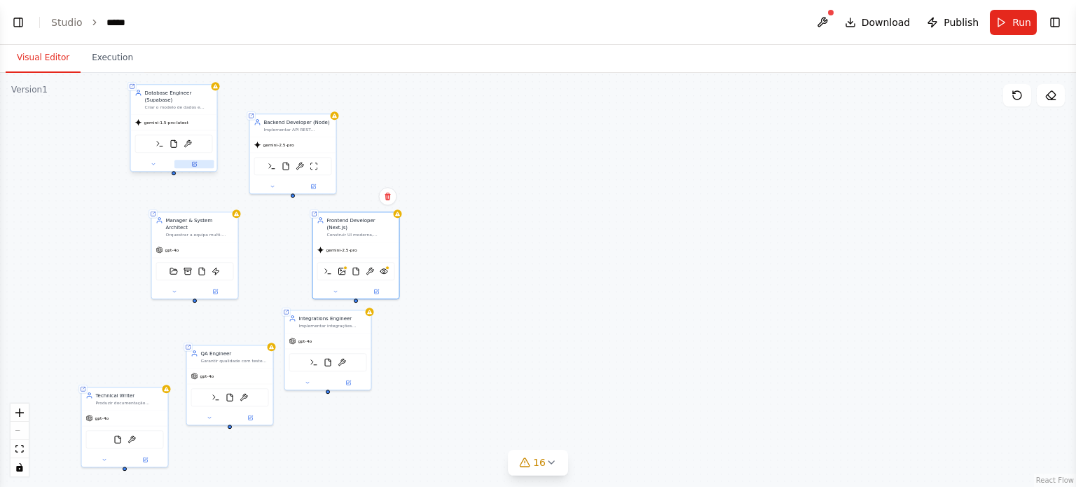
click at [199, 165] on button at bounding box center [194, 164] width 40 height 8
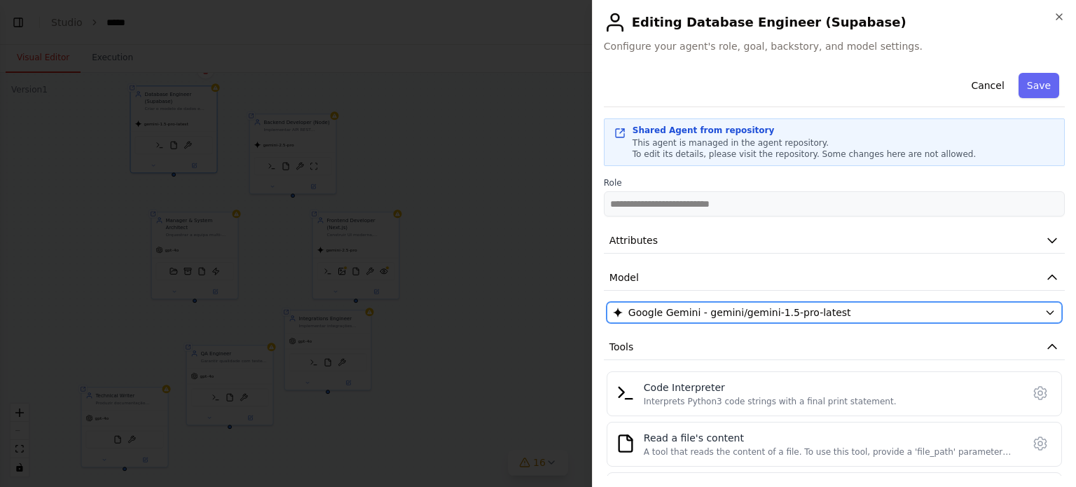
click at [739, 309] on span "Google Gemini - gemini/gemini-1.5-pro-latest" at bounding box center [739, 312] width 223 height 14
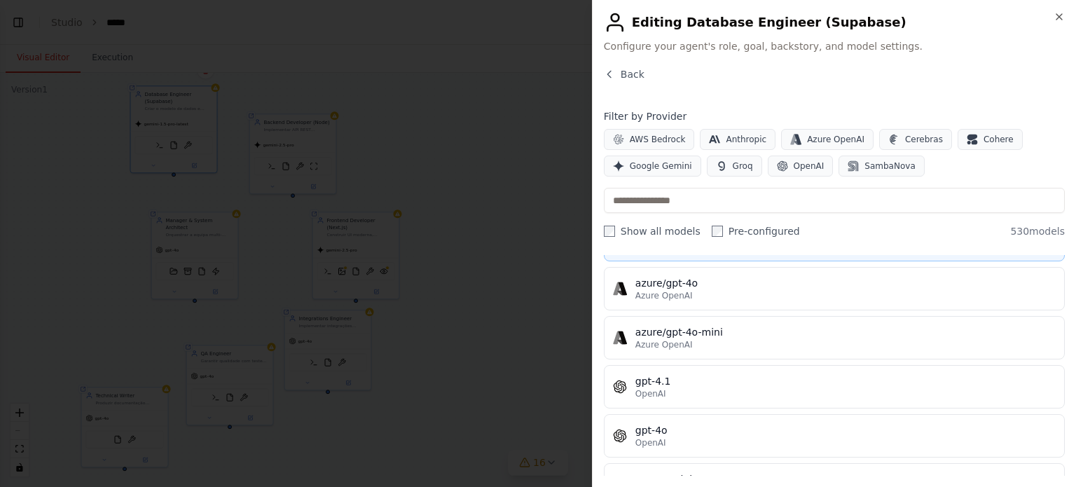
scroll to position [129, 0]
click at [643, 169] on span "Google Gemini" at bounding box center [661, 165] width 62 height 11
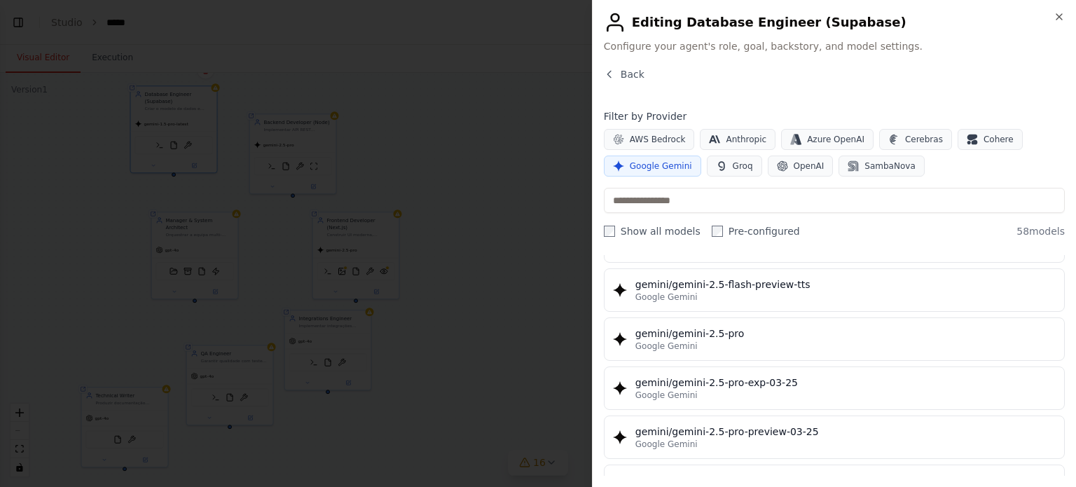
scroll to position [1600, 0]
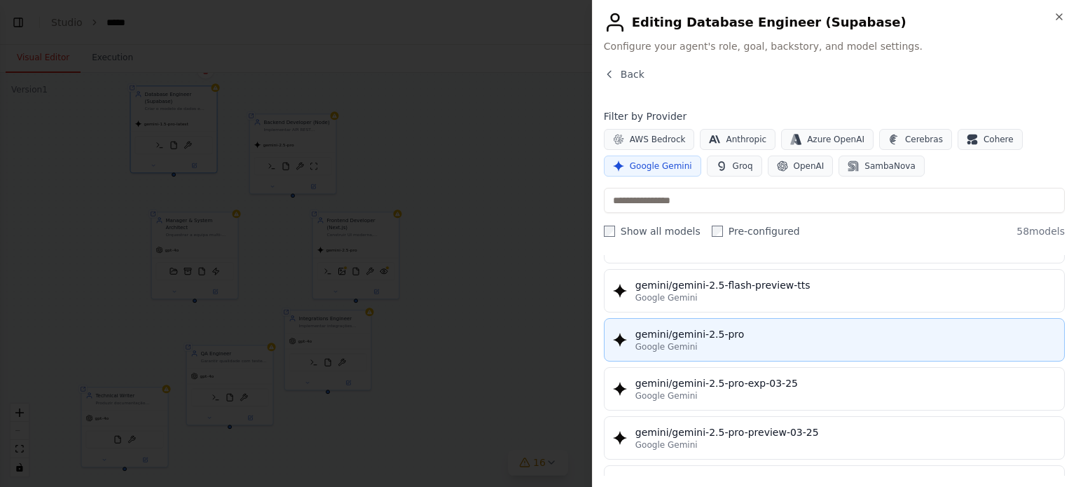
click at [701, 341] on div "Google Gemini" at bounding box center [845, 346] width 420 height 11
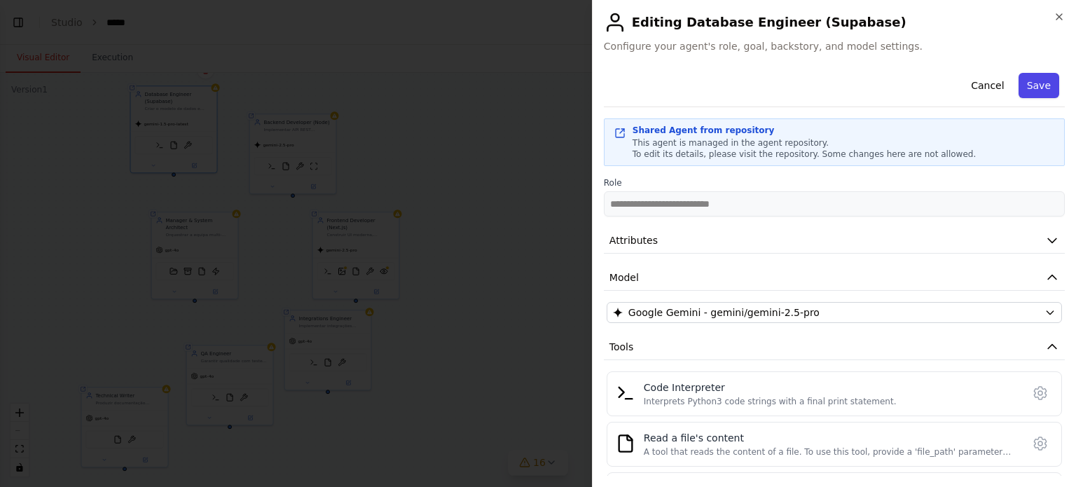
click at [1042, 91] on button "Save" at bounding box center [1039, 85] width 41 height 25
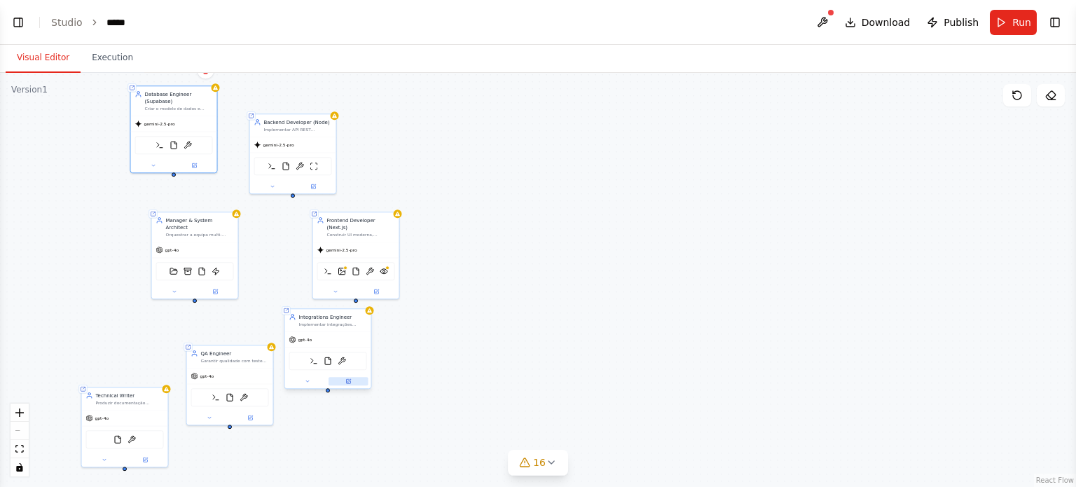
click at [350, 382] on icon at bounding box center [348, 381] width 4 height 4
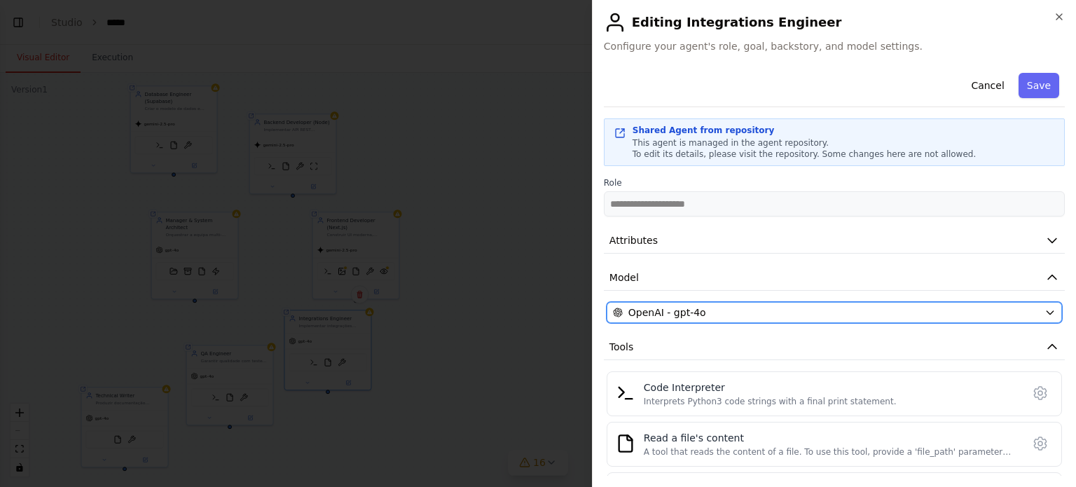
click at [665, 315] on span "OpenAI - gpt-4o" at bounding box center [667, 312] width 78 height 14
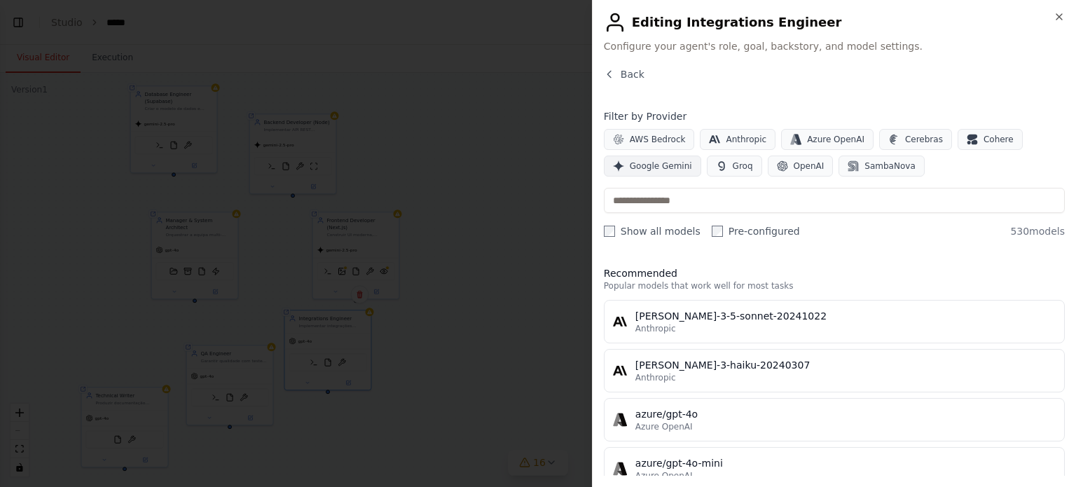
click at [660, 170] on span "Google Gemini" at bounding box center [661, 165] width 62 height 11
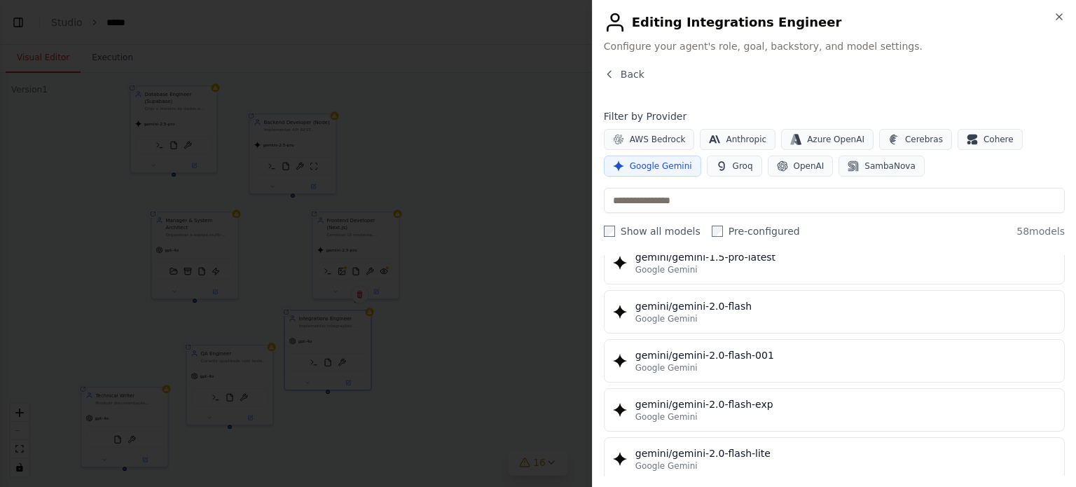
scroll to position [691, 0]
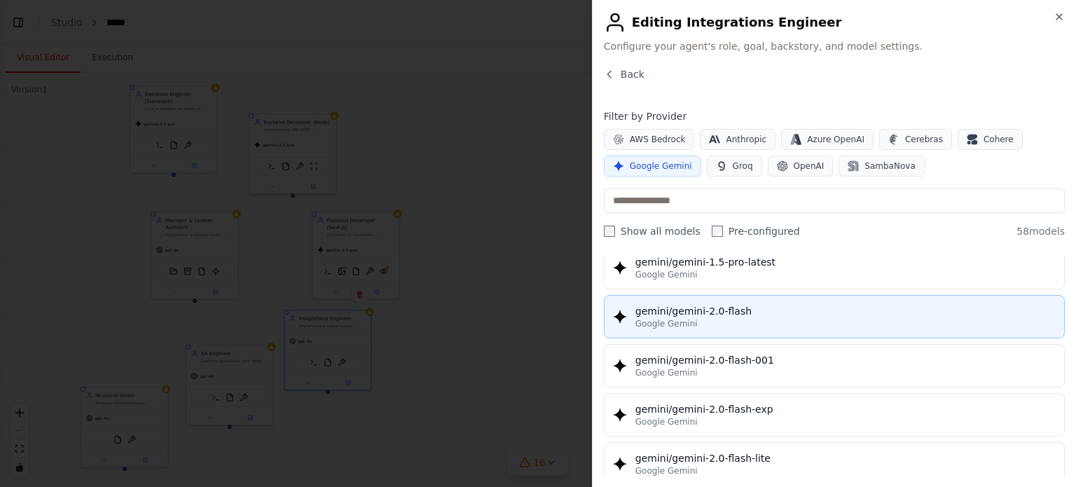
click at [664, 318] on span "Google Gemini" at bounding box center [666, 323] width 62 height 11
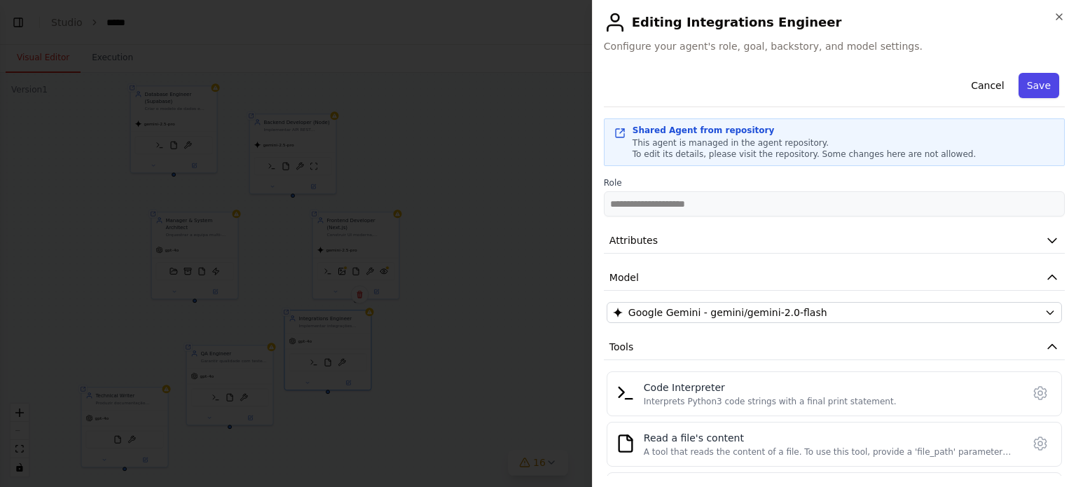
click at [1028, 78] on button "Save" at bounding box center [1039, 85] width 41 height 25
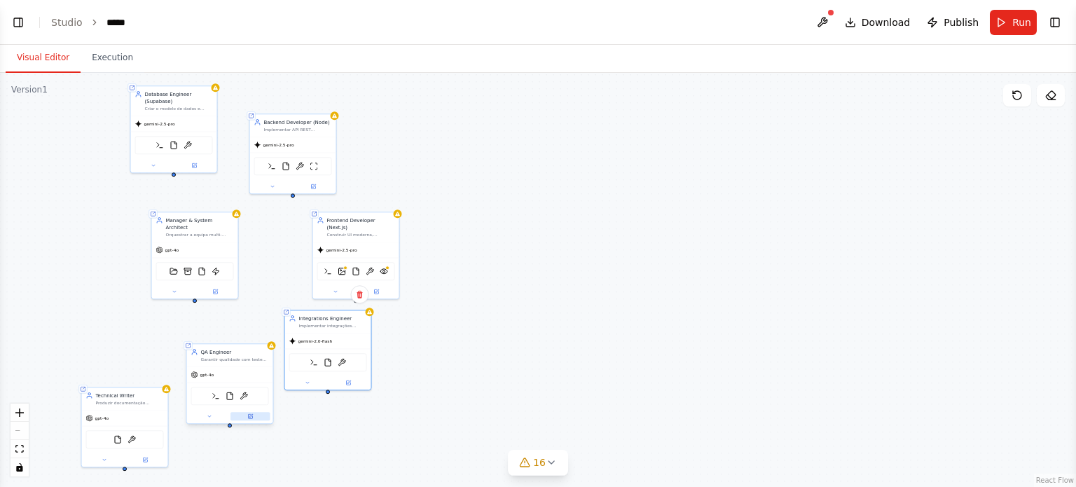
click at [247, 419] on button at bounding box center [250, 416] width 40 height 8
click at [244, 416] on button at bounding box center [250, 416] width 40 height 8
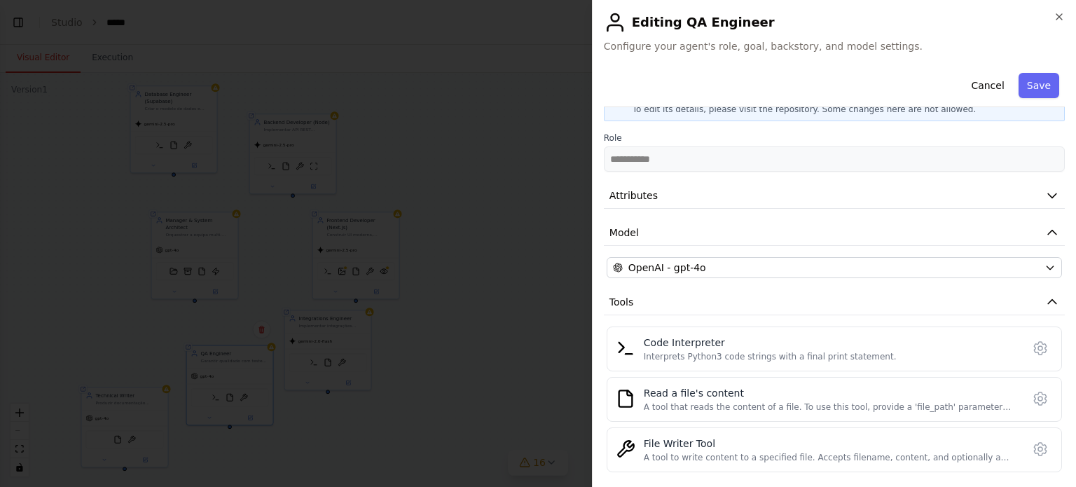
scroll to position [50, 0]
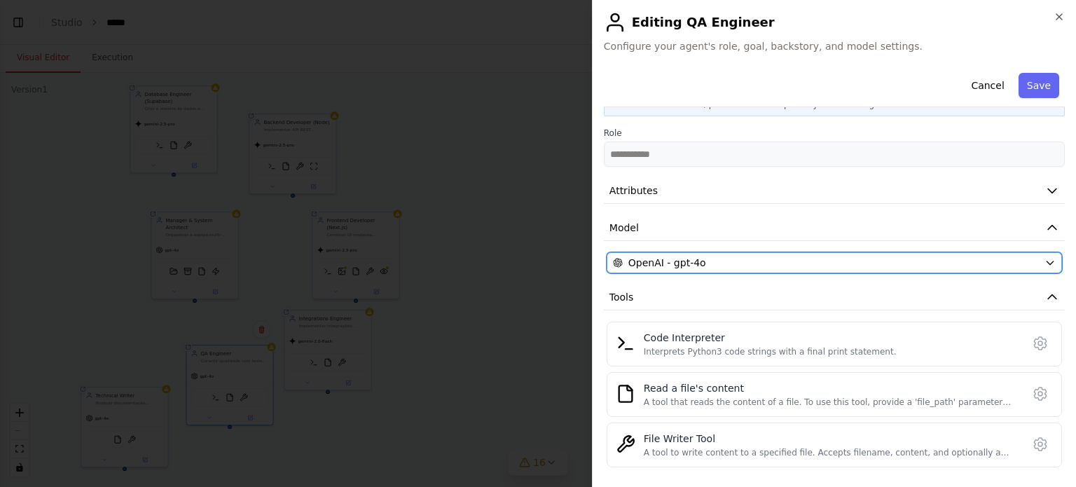
click at [662, 264] on span "OpenAI - gpt-4o" at bounding box center [667, 263] width 78 height 14
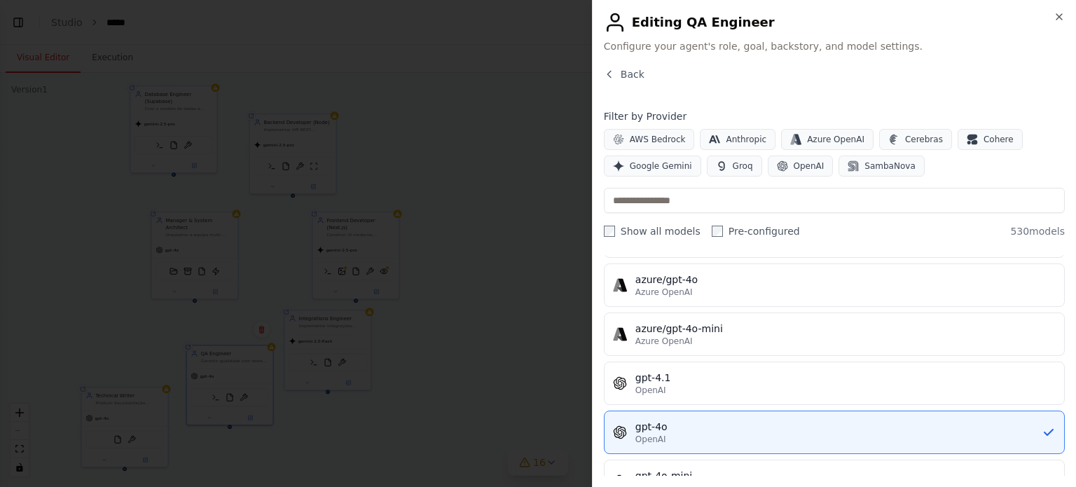
scroll to position [0, 0]
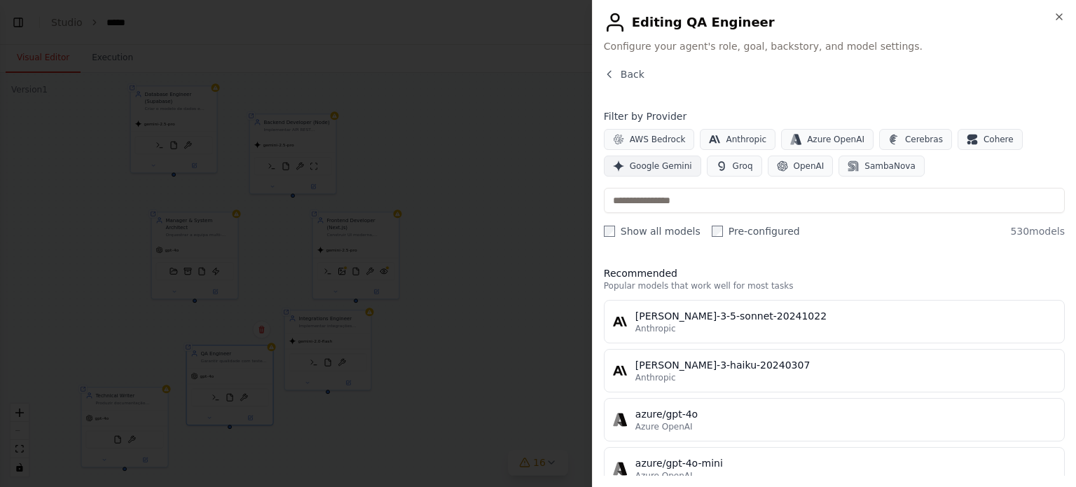
click at [638, 160] on span "Google Gemini" at bounding box center [661, 165] width 62 height 11
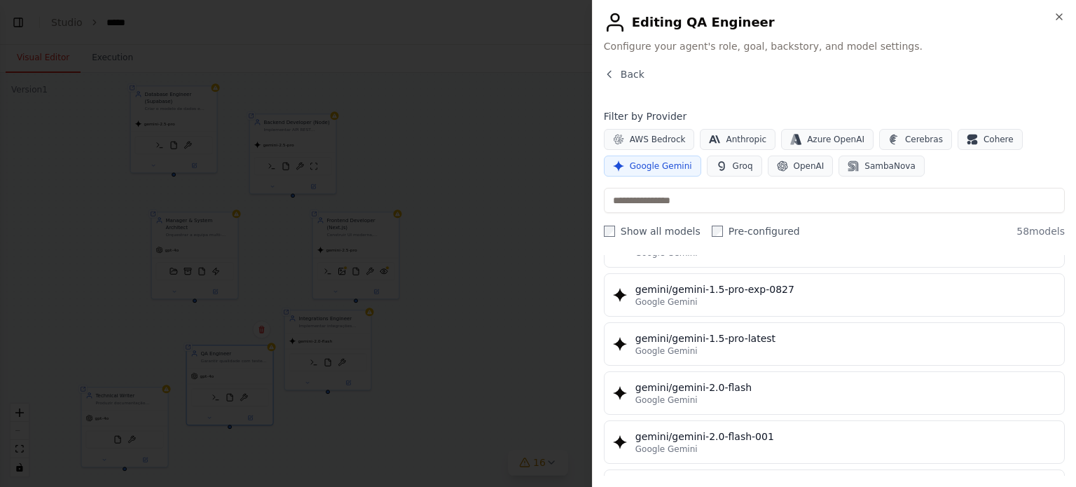
scroll to position [642, 0]
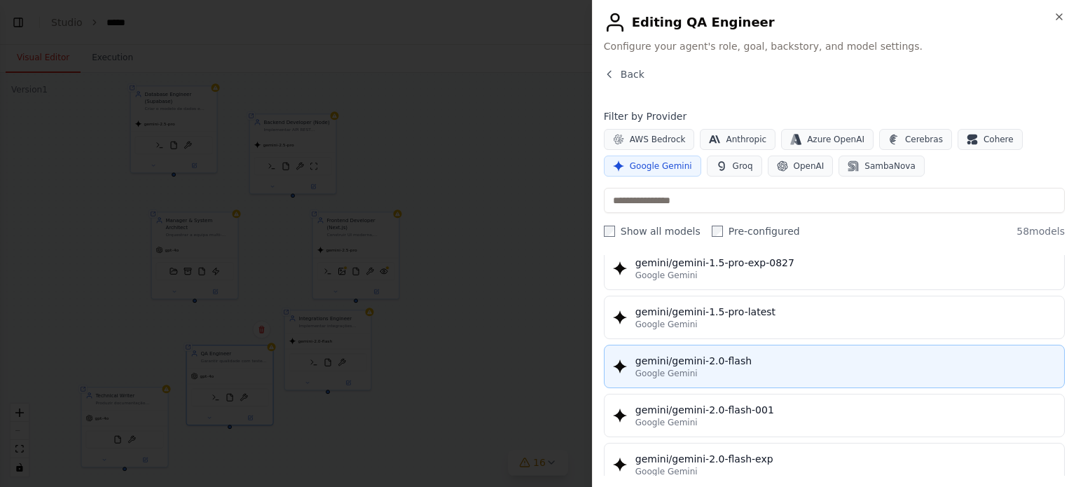
click at [671, 370] on span "Google Gemini" at bounding box center [666, 373] width 62 height 11
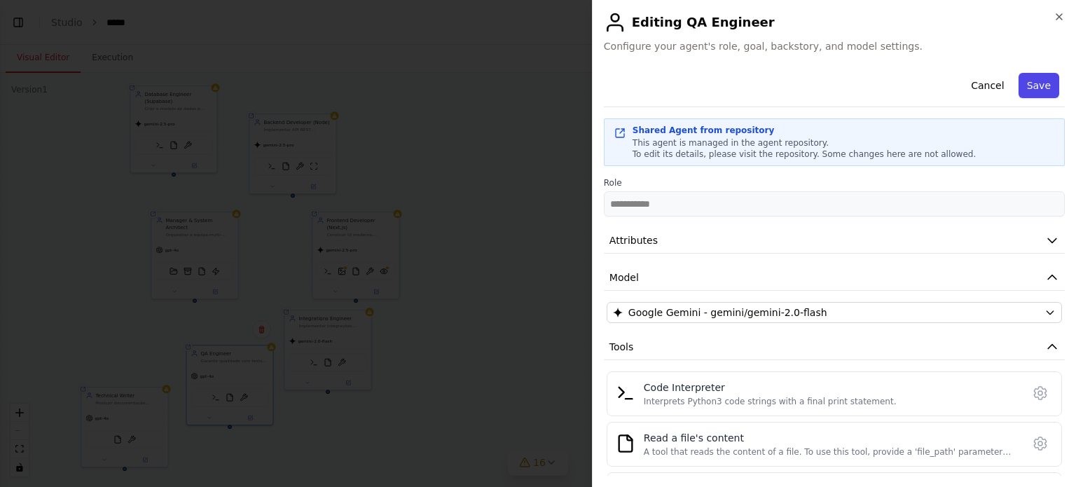
click at [1038, 81] on button "Save" at bounding box center [1039, 85] width 41 height 25
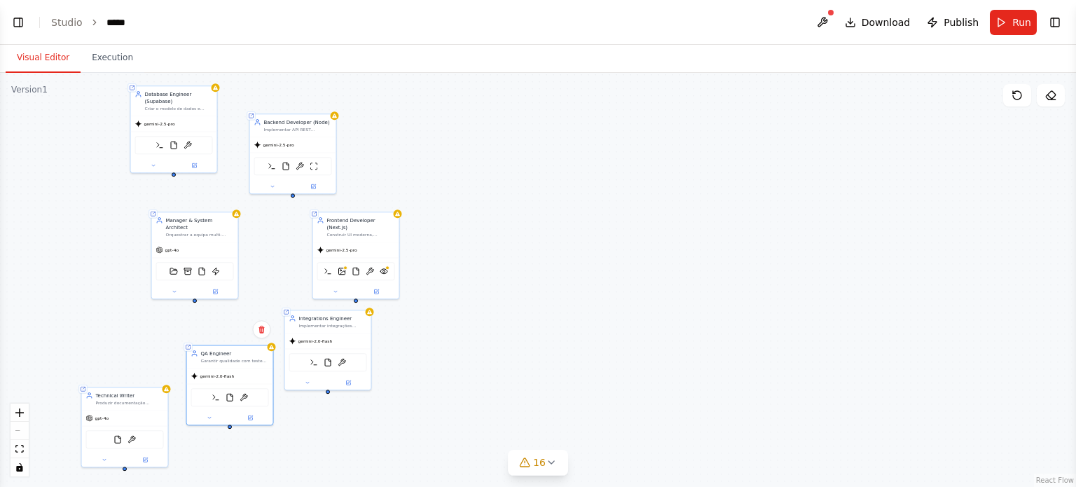
click at [736, 382] on div "Shared agent from repository Database Engineer (Supabase) Criar o modelo de dad…" at bounding box center [538, 280] width 1076 height 414
click at [143, 456] on icon at bounding box center [145, 458] width 4 height 4
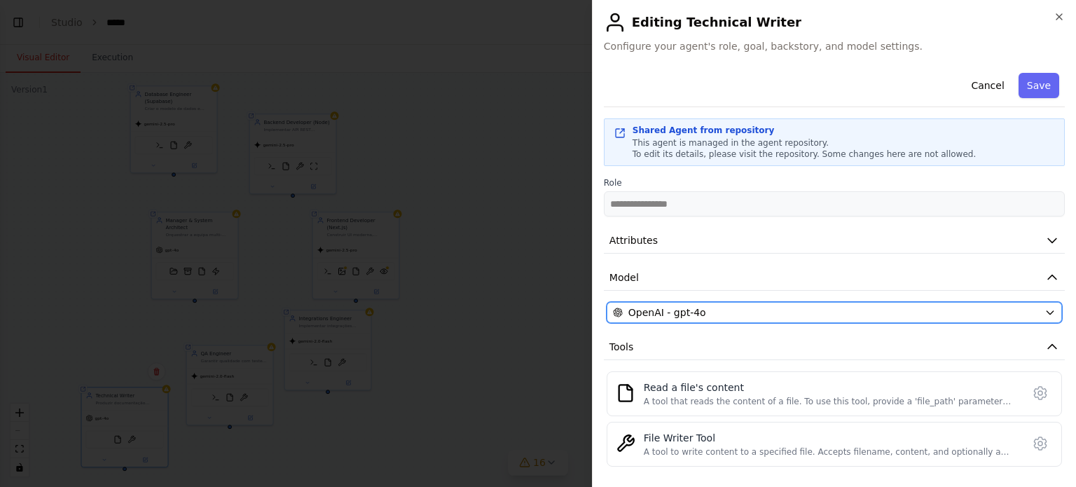
click at [680, 307] on span "OpenAI - gpt-4o" at bounding box center [667, 312] width 78 height 14
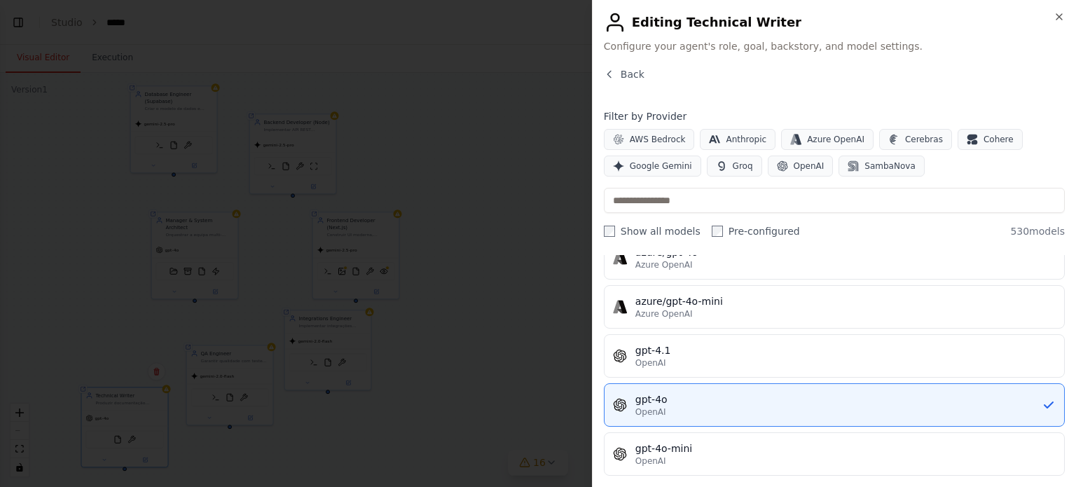
scroll to position [179, 0]
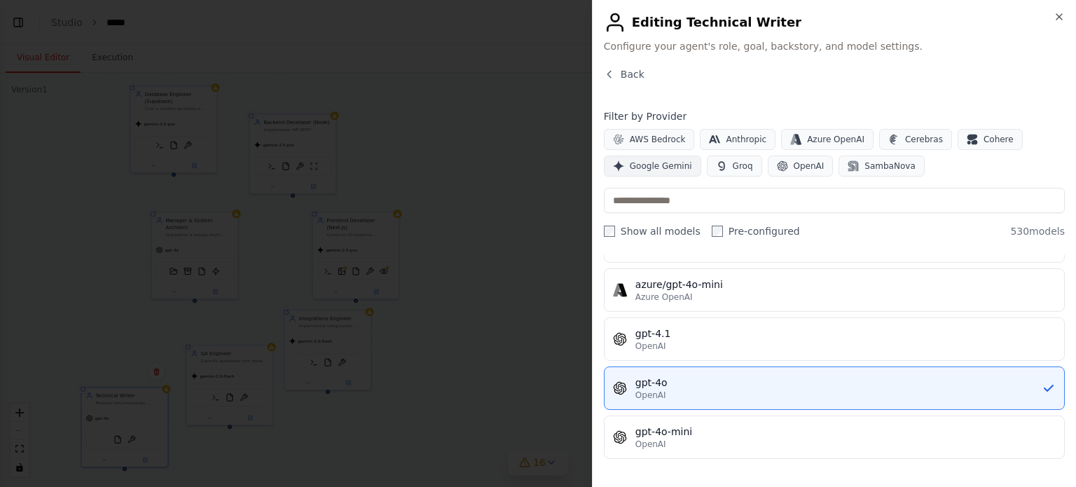
click at [656, 170] on span "Google Gemini" at bounding box center [661, 165] width 62 height 11
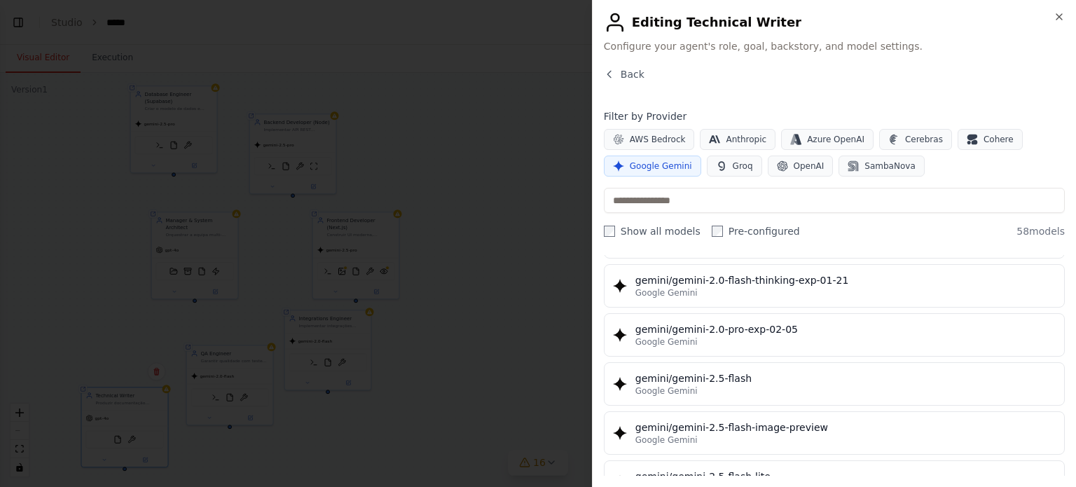
scroll to position [1117, 0]
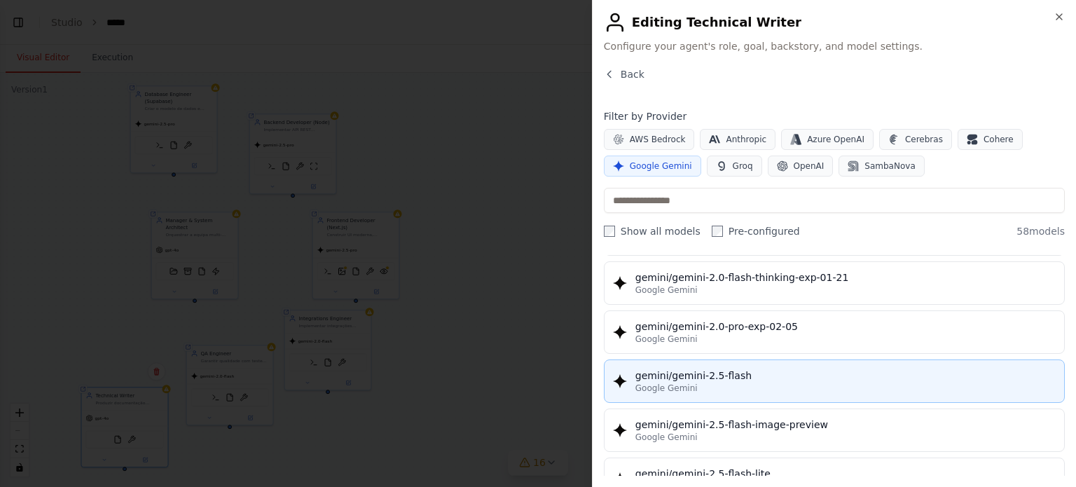
click at [697, 372] on div "gemini/gemini-2.5-flash" at bounding box center [845, 375] width 420 height 14
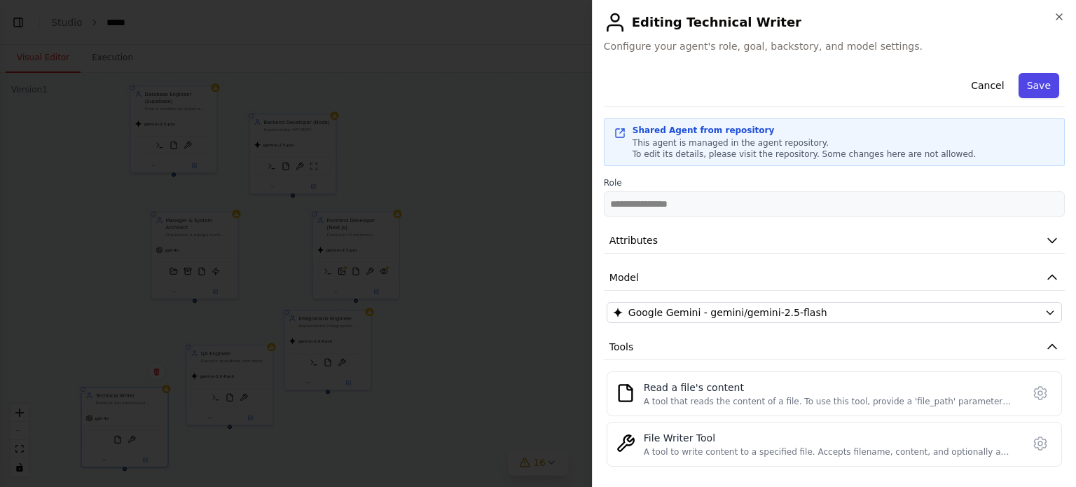
click at [1031, 92] on button "Save" at bounding box center [1039, 85] width 41 height 25
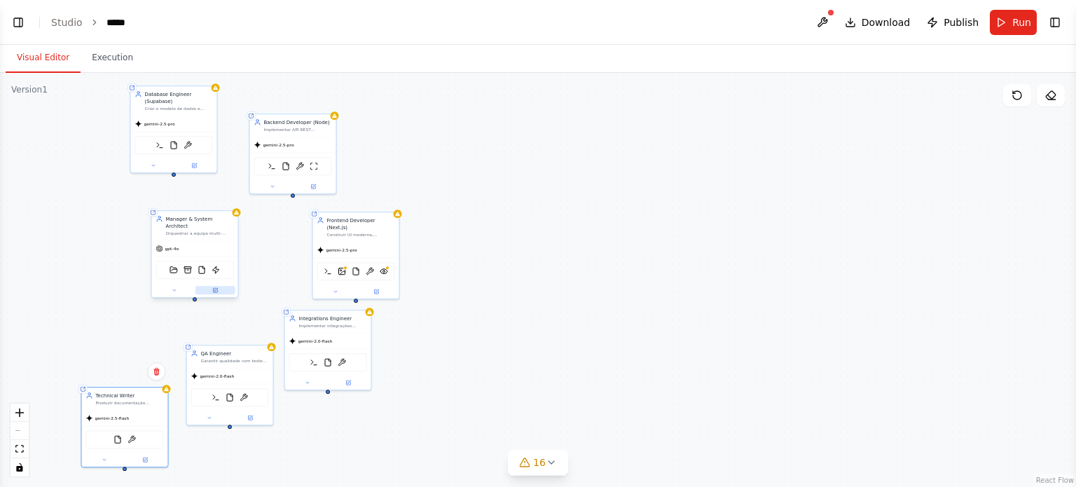
click at [216, 288] on icon at bounding box center [216, 290] width 4 height 4
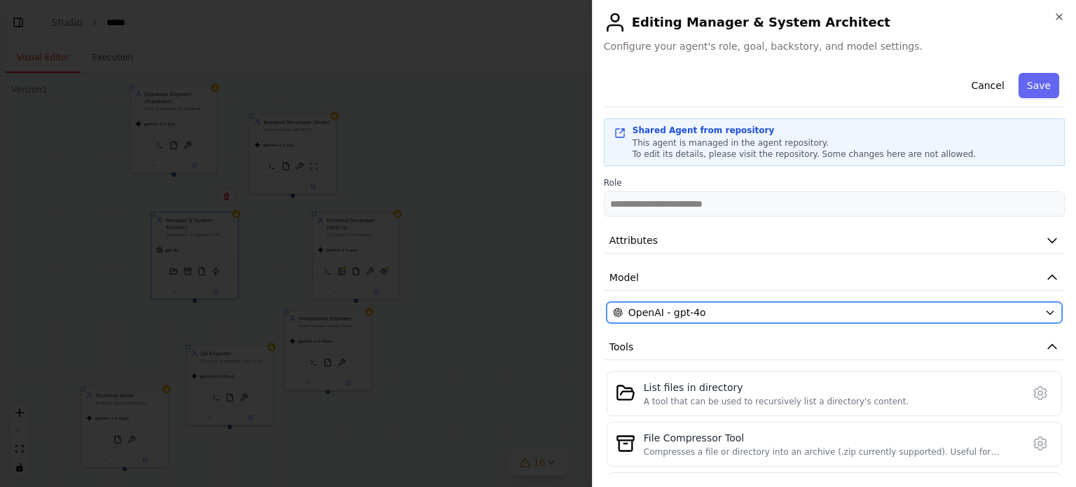
click at [739, 314] on div "OpenAI - gpt-4o" at bounding box center [826, 312] width 426 height 14
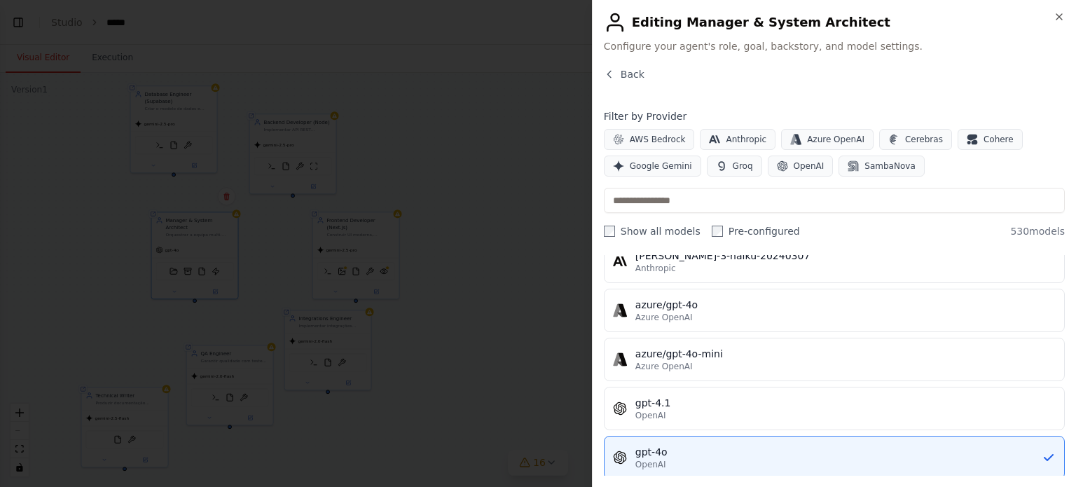
scroll to position [131, 0]
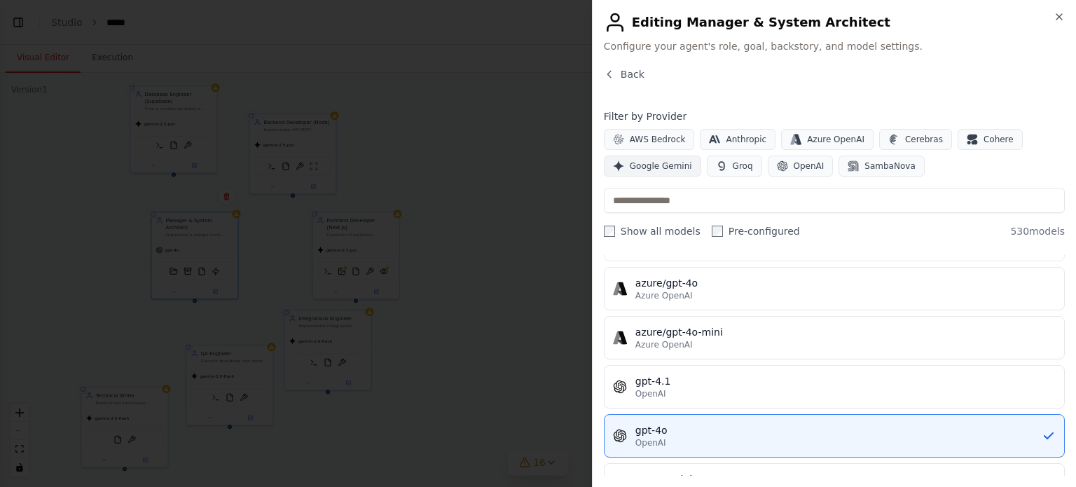
click at [649, 163] on span "Google Gemini" at bounding box center [661, 165] width 62 height 11
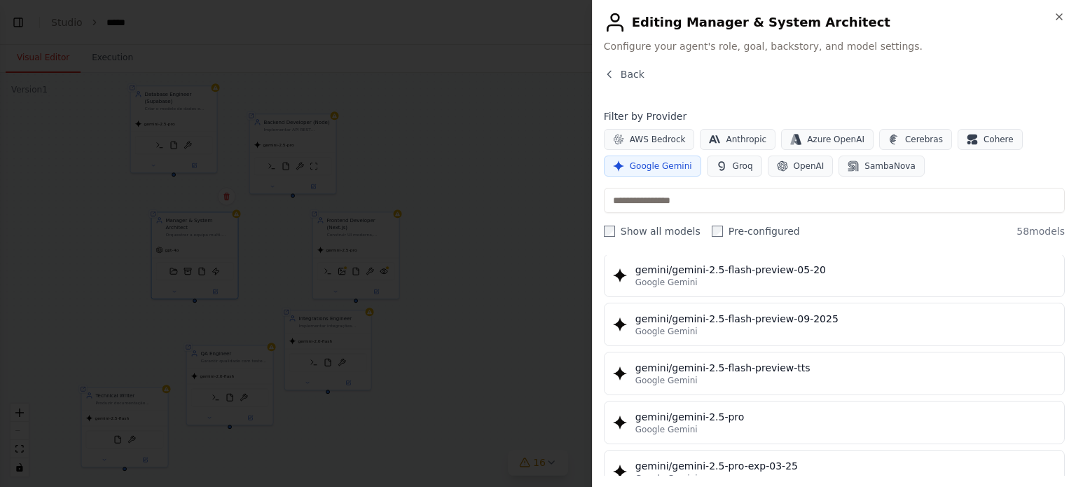
scroll to position [1555, 0]
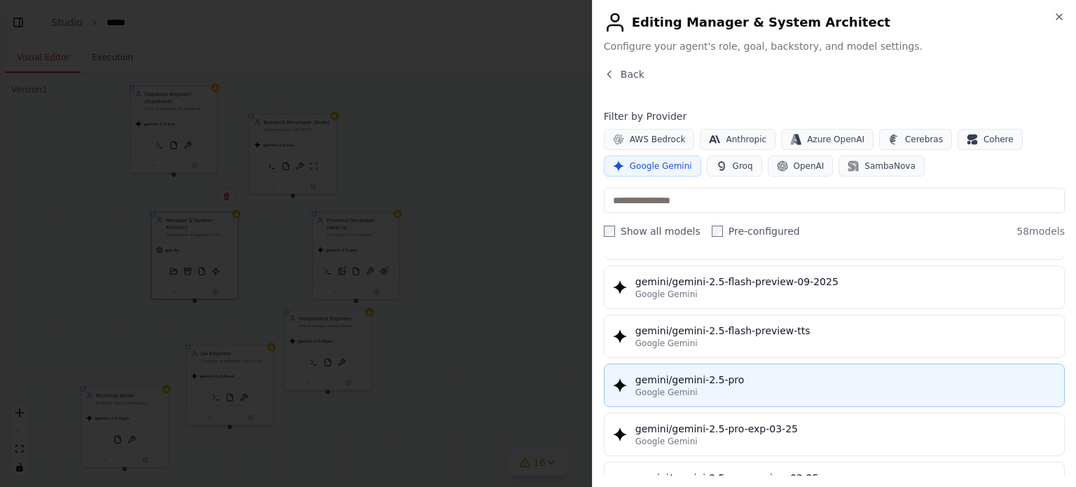
click at [663, 387] on span "Google Gemini" at bounding box center [666, 392] width 62 height 11
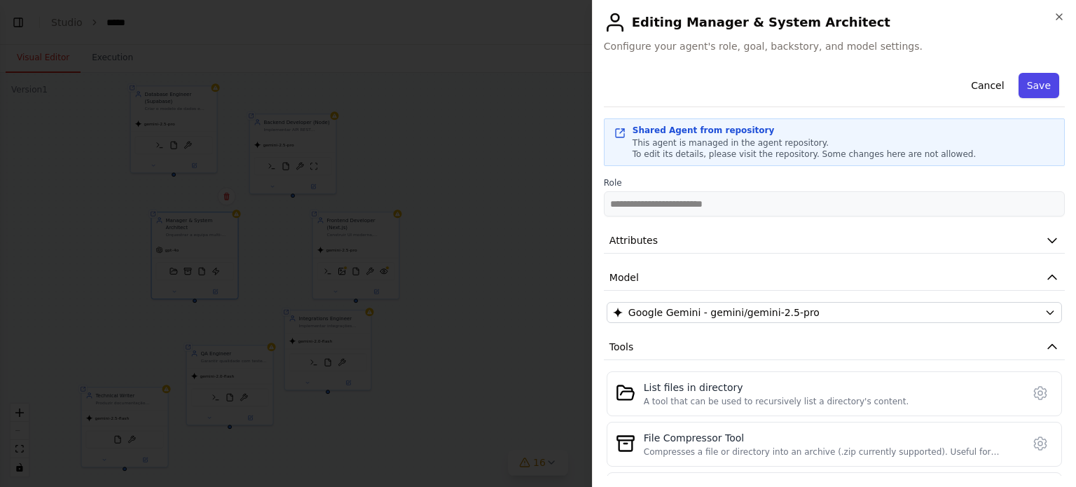
click at [1040, 93] on button "Save" at bounding box center [1039, 85] width 41 height 25
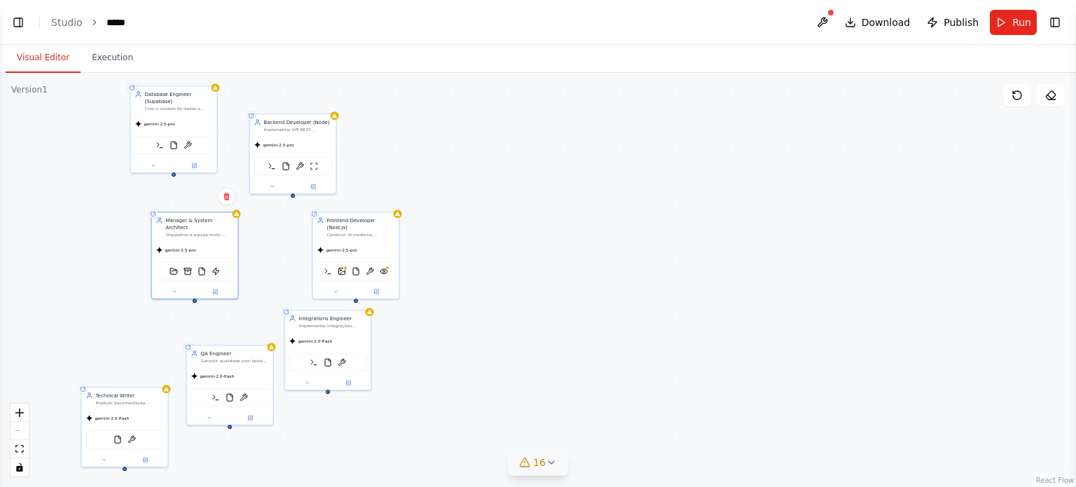
click at [539, 462] on span "16" at bounding box center [539, 462] width 13 height 14
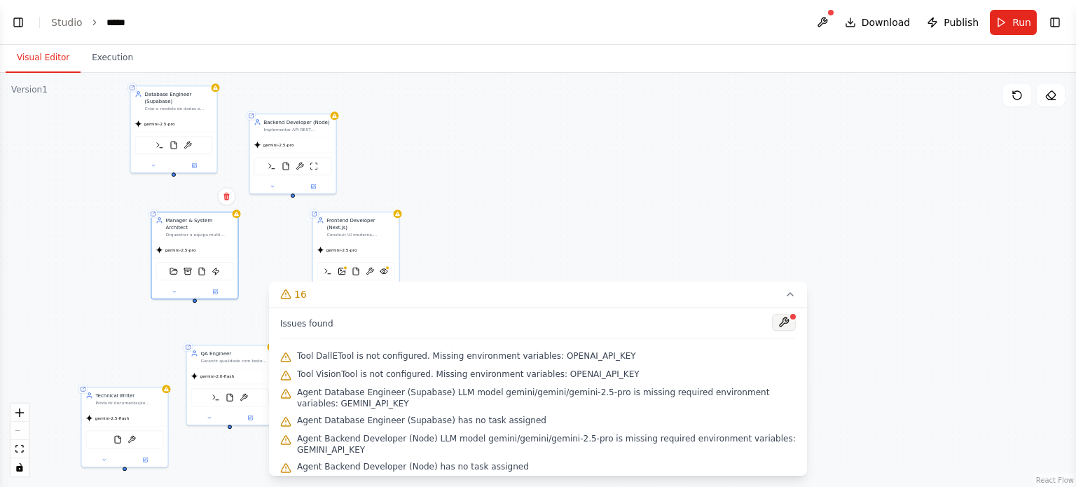
click at [790, 327] on button at bounding box center [784, 322] width 24 height 17
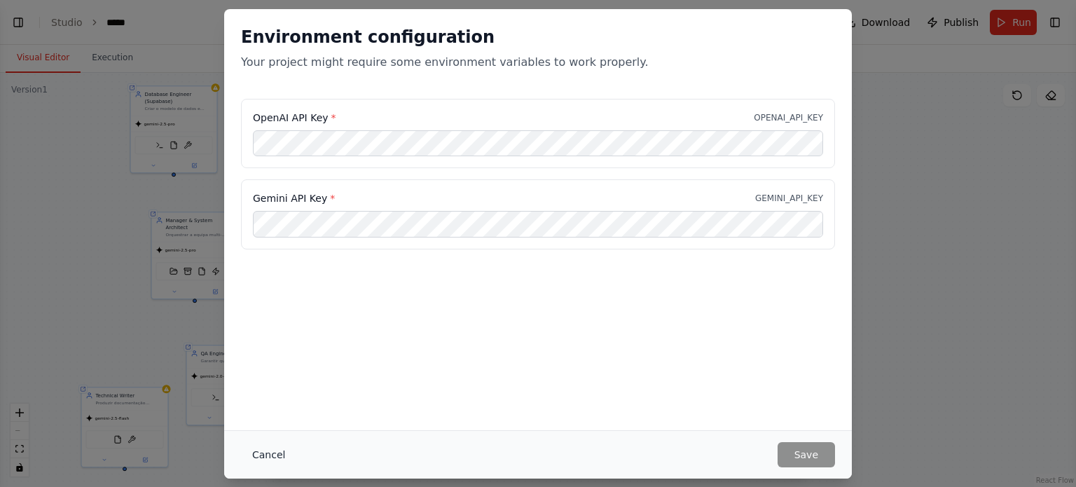
click at [263, 454] on button "Cancel" at bounding box center [268, 454] width 55 height 25
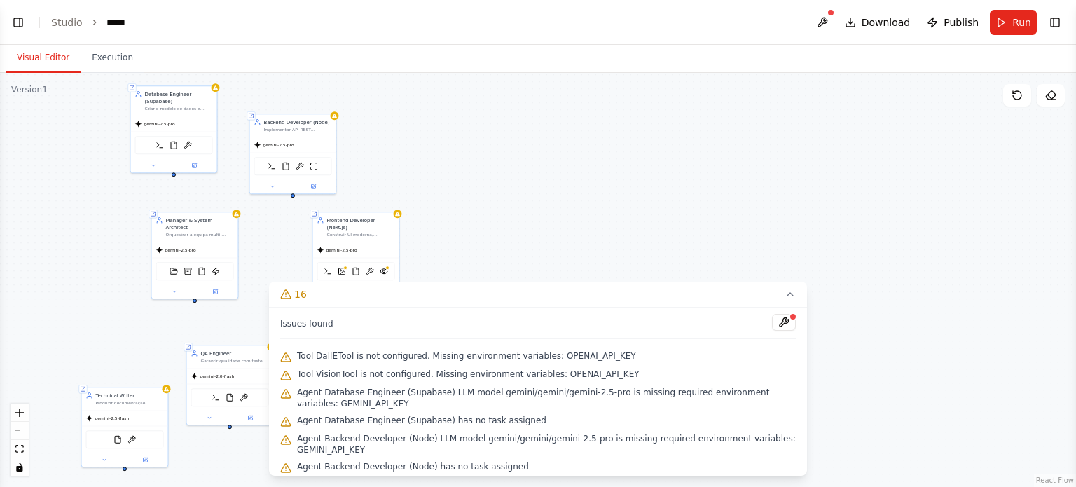
click at [658, 263] on div "Shared agent from repository Database Engineer (Supabase) Criar o modelo de dad…" at bounding box center [538, 280] width 1076 height 414
click at [789, 297] on icon at bounding box center [790, 294] width 11 height 11
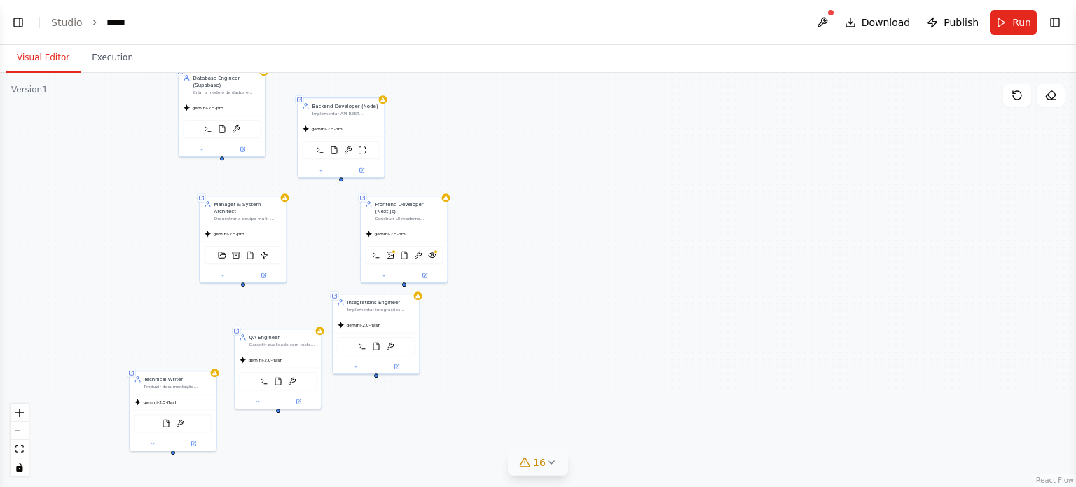
drag, startPoint x: 525, startPoint y: 377, endPoint x: 572, endPoint y: 360, distance: 50.5
click at [572, 360] on div "Shared agent from repository Database Engineer (Supabase) Criar o modelo de dad…" at bounding box center [538, 280] width 1076 height 414
click at [542, 454] on button "16" at bounding box center [538, 463] width 60 height 26
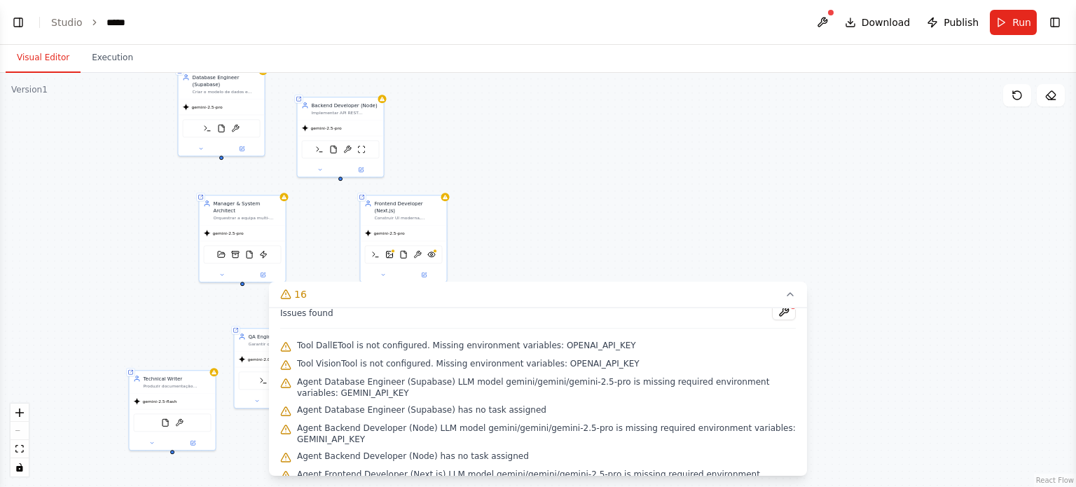
scroll to position [0, 0]
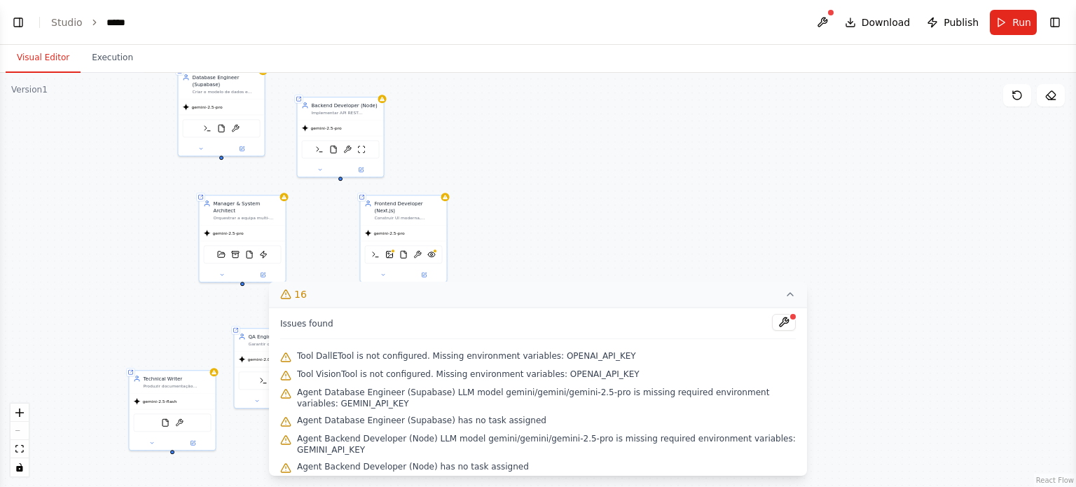
click at [783, 291] on button "16" at bounding box center [538, 295] width 538 height 26
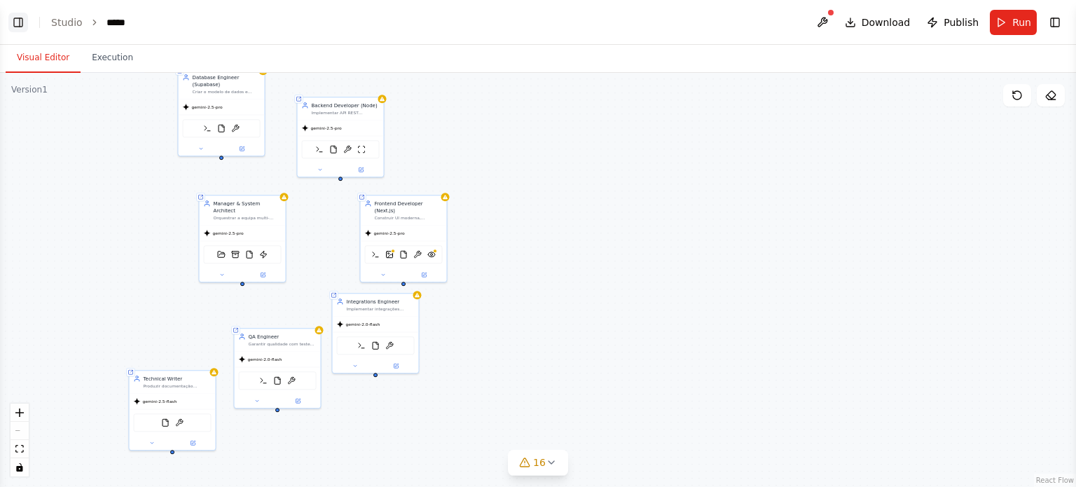
click at [24, 23] on button "Toggle Left Sidebar" at bounding box center [18, 23] width 20 height 20
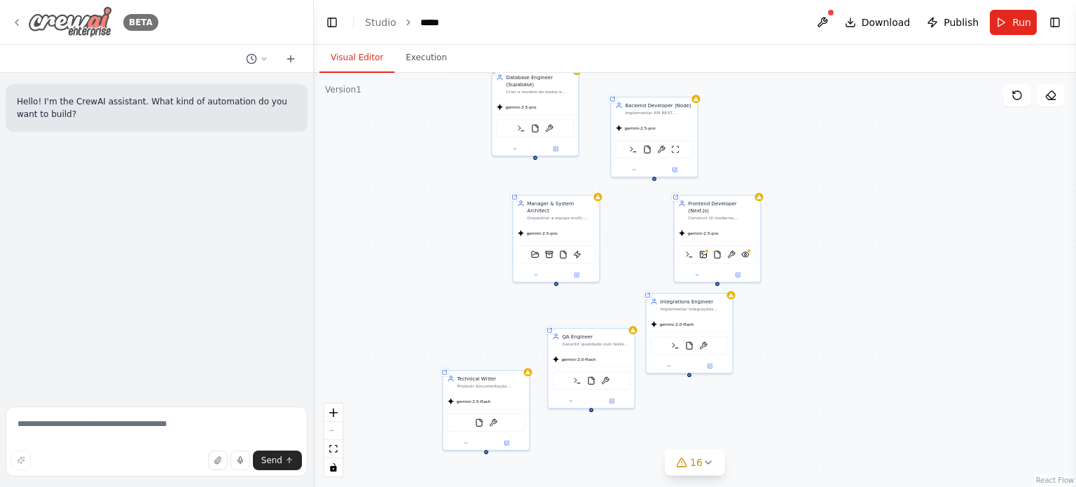
click at [18, 20] on icon at bounding box center [16, 22] width 11 height 11
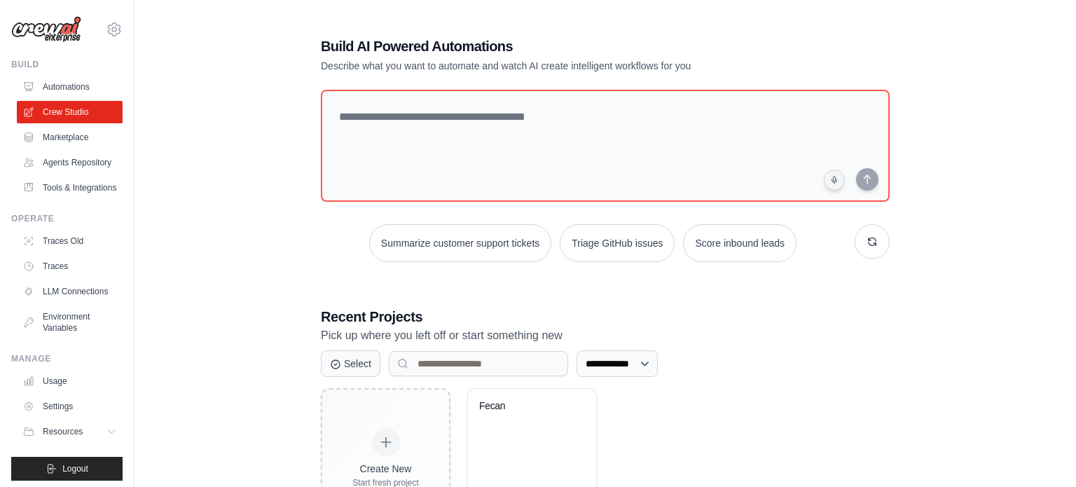
scroll to position [65, 0]
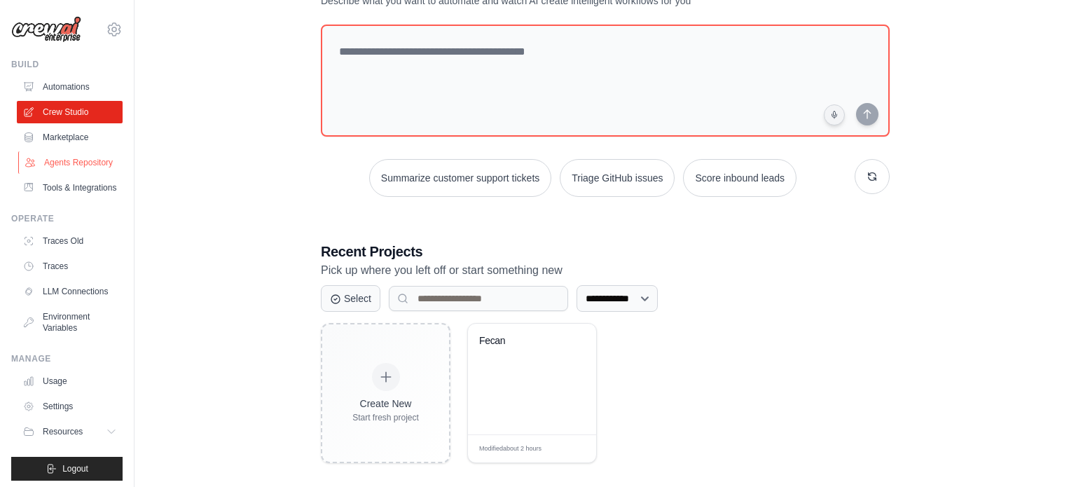
click at [97, 166] on link "Agents Repository" at bounding box center [71, 162] width 106 height 22
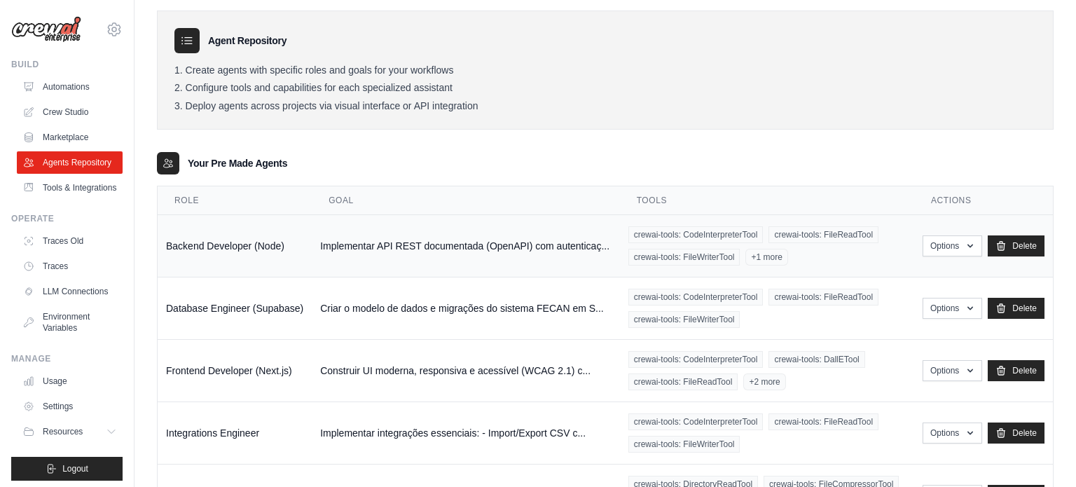
scroll to position [48, 0]
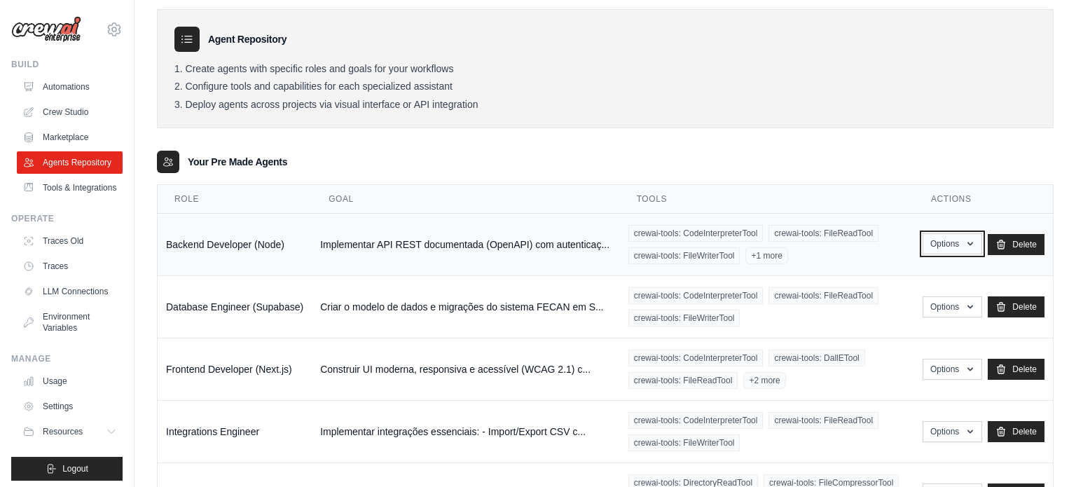
click at [951, 247] on button "Options" at bounding box center [953, 243] width 60 height 21
click at [923, 275] on link "Show" at bounding box center [931, 275] width 101 height 25
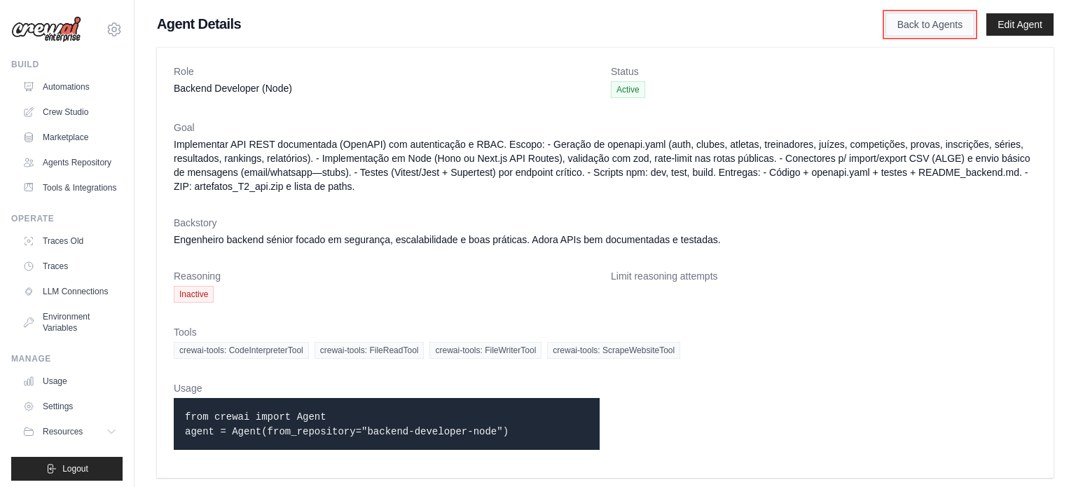
click at [943, 32] on link "Back to Agents" at bounding box center [930, 25] width 89 height 24
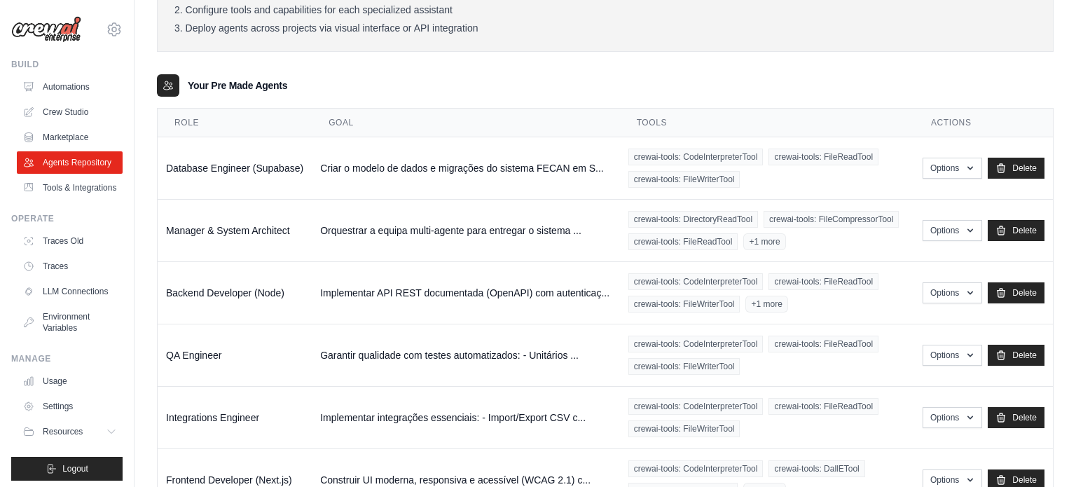
scroll to position [126, 0]
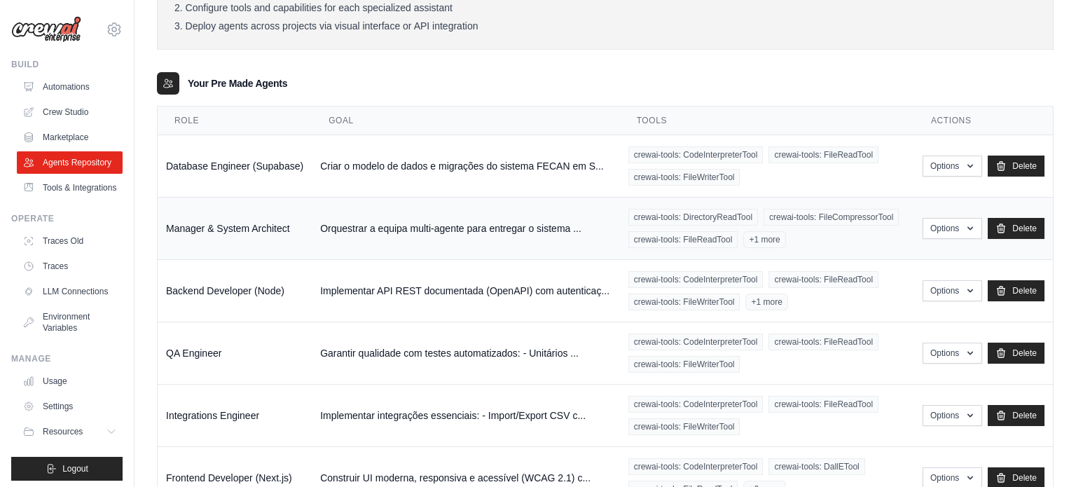
click at [796, 241] on div "crewai-tools: DirectoryReadTool crewai-tools: FileCompressorTool crewai-tools: …" at bounding box center [766, 228] width 277 height 39
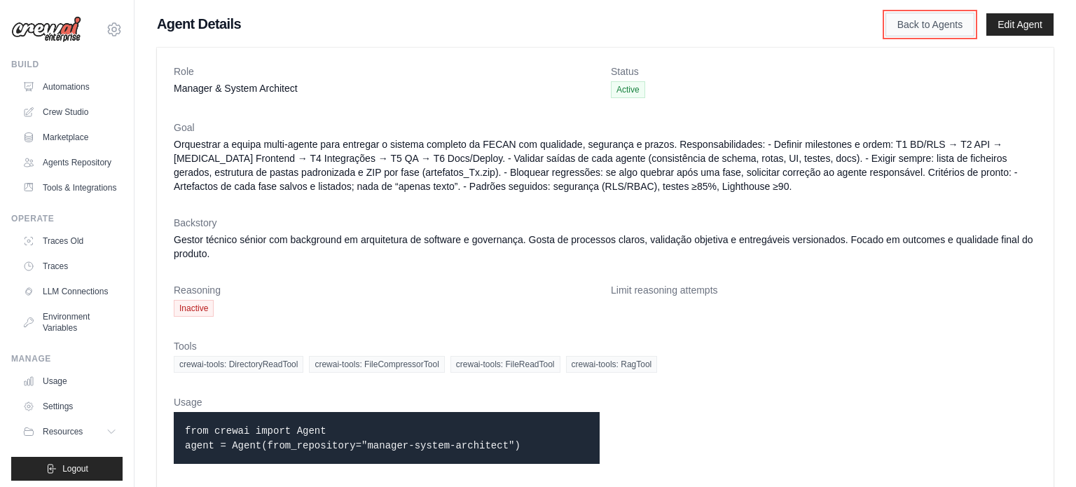
click at [906, 26] on link "Back to Agents" at bounding box center [930, 25] width 89 height 24
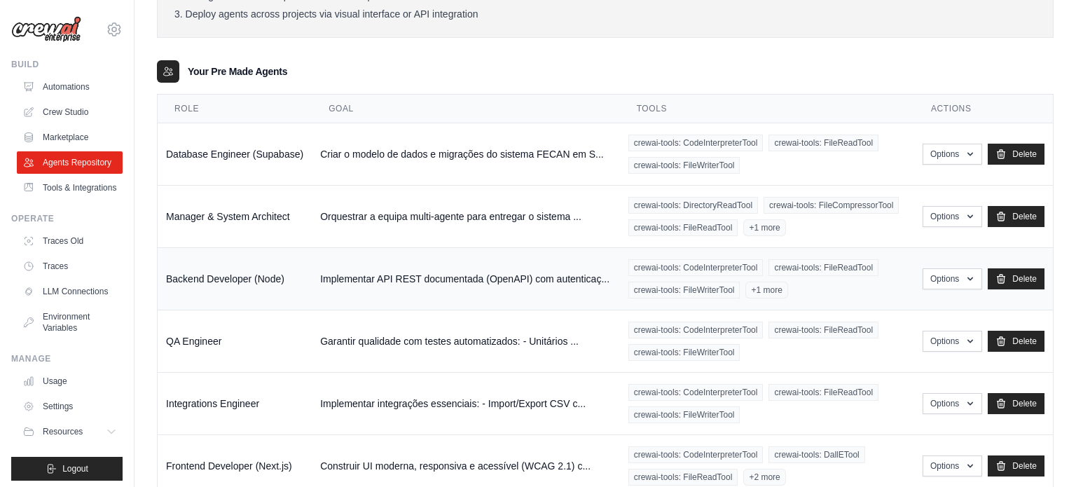
scroll to position [227, 0]
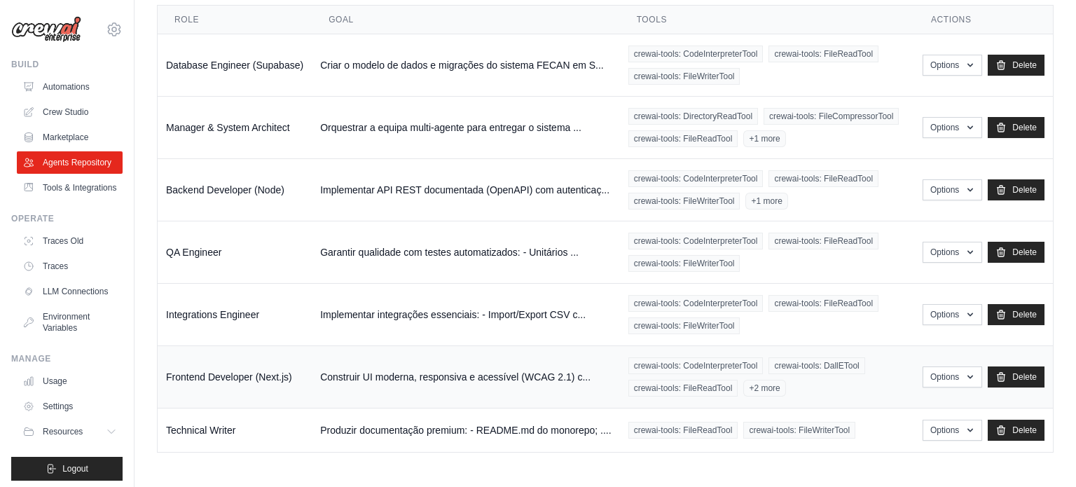
click at [828, 390] on div "crewai-tools: CodeInterpreterTool crewai-tools: DallETool crewai-tools: FileRea…" at bounding box center [766, 376] width 277 height 39
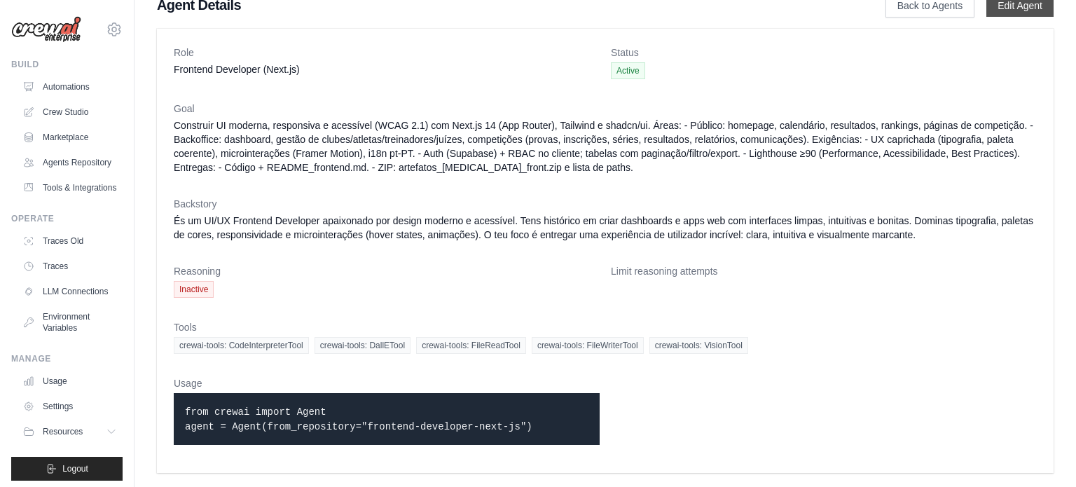
click at [1015, 6] on link "Edit Agent" at bounding box center [1019, 5] width 67 height 22
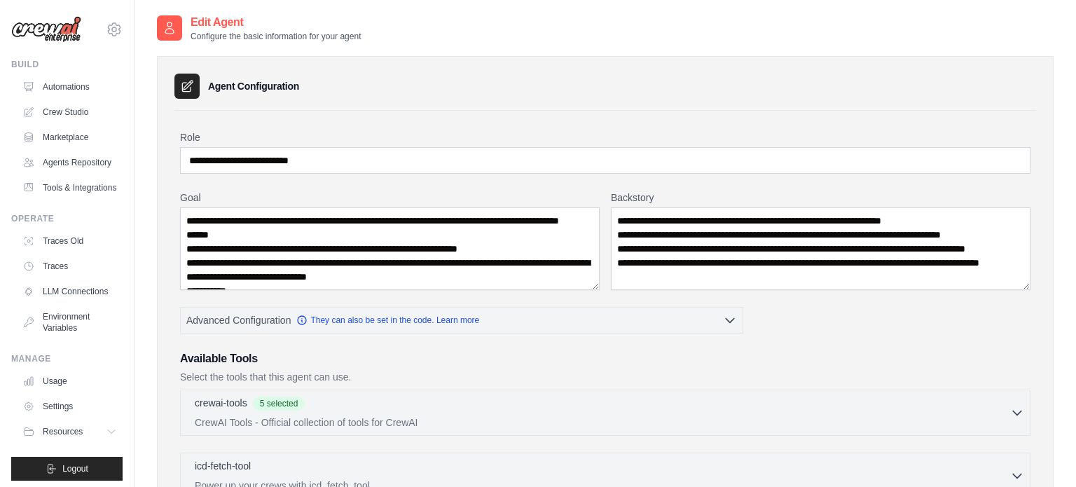
click at [758, 357] on h3 "Available Tools" at bounding box center [605, 358] width 850 height 17
click at [441, 406] on div "crewai-tools 5 selected" at bounding box center [602, 403] width 815 height 17
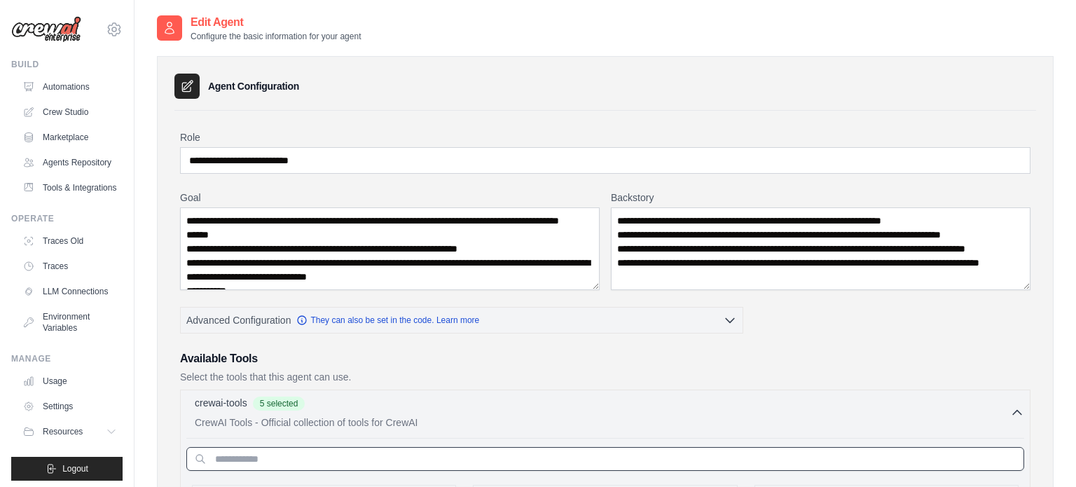
click at [343, 454] on input "text" at bounding box center [605, 459] width 838 height 24
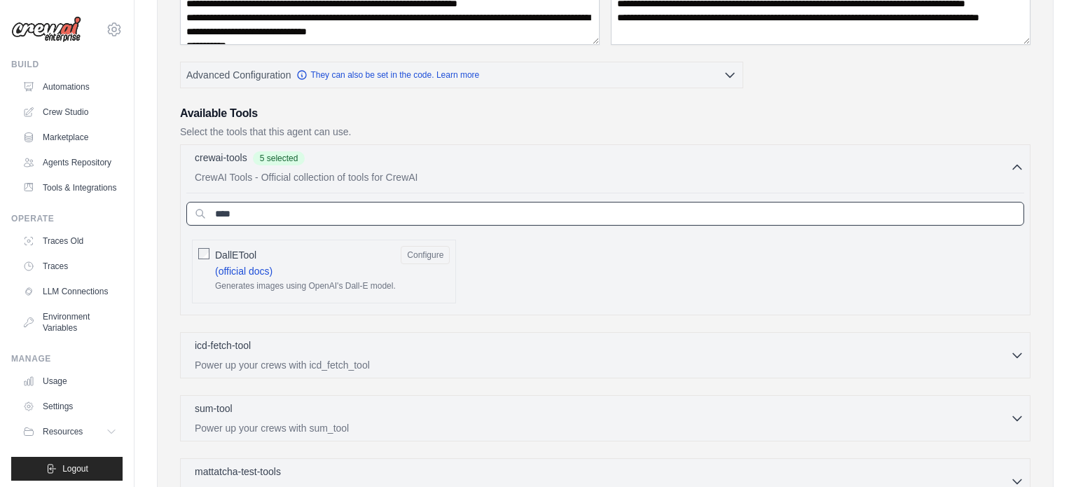
scroll to position [281, 0]
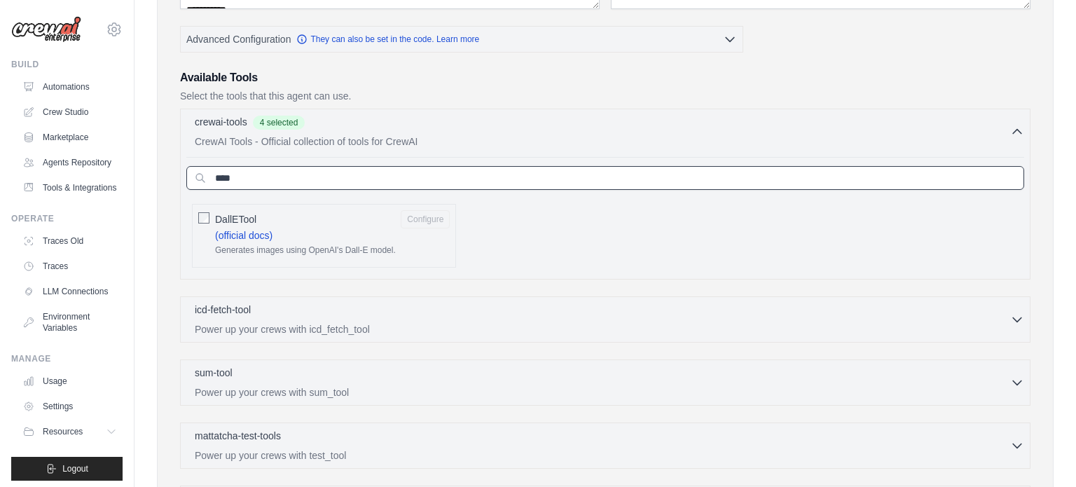
click at [272, 181] on input "****" at bounding box center [605, 178] width 838 height 24
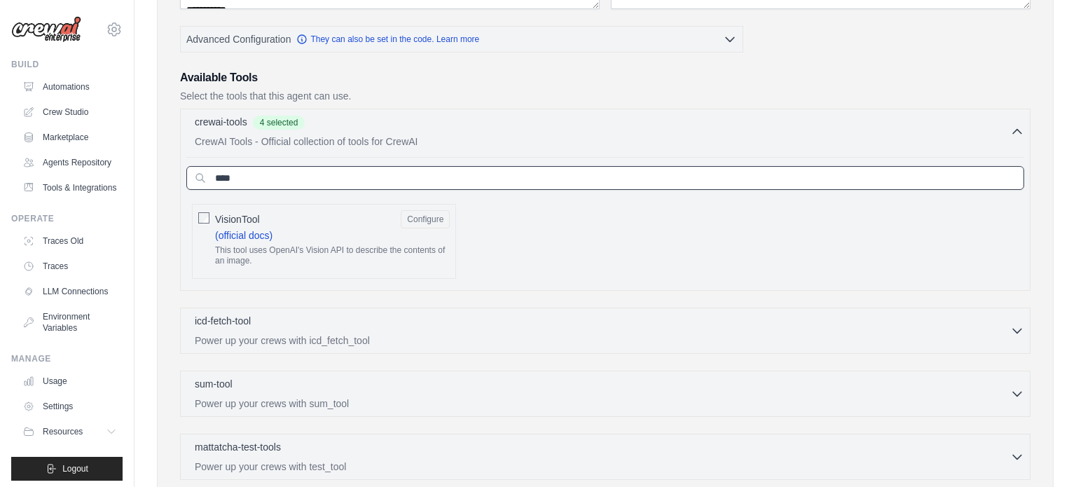
type input "****"
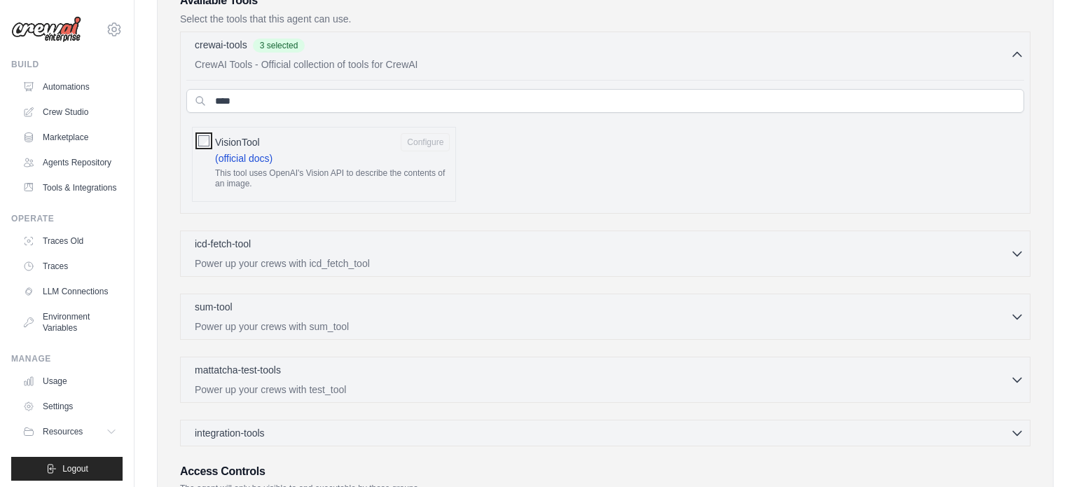
scroll to position [503, 0]
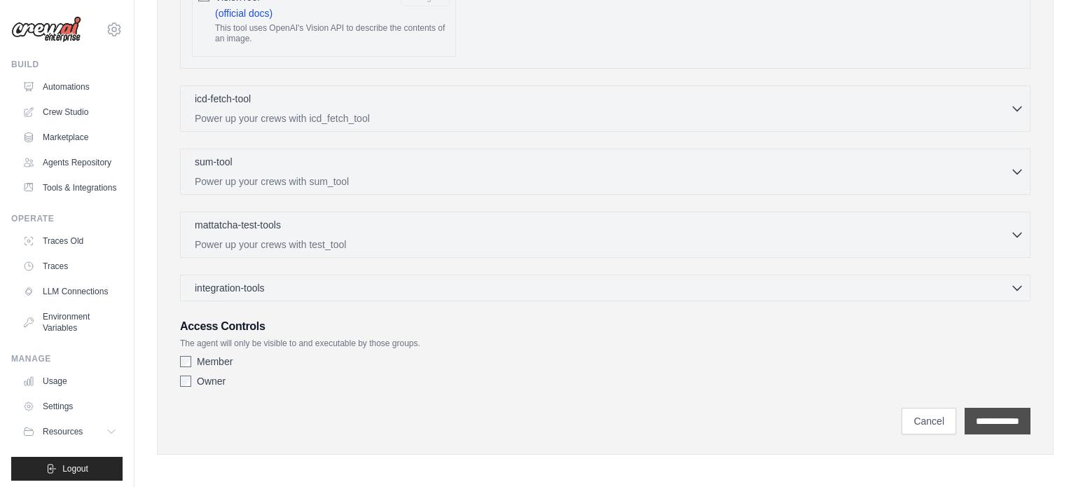
click at [995, 424] on input "**********" at bounding box center [998, 421] width 66 height 27
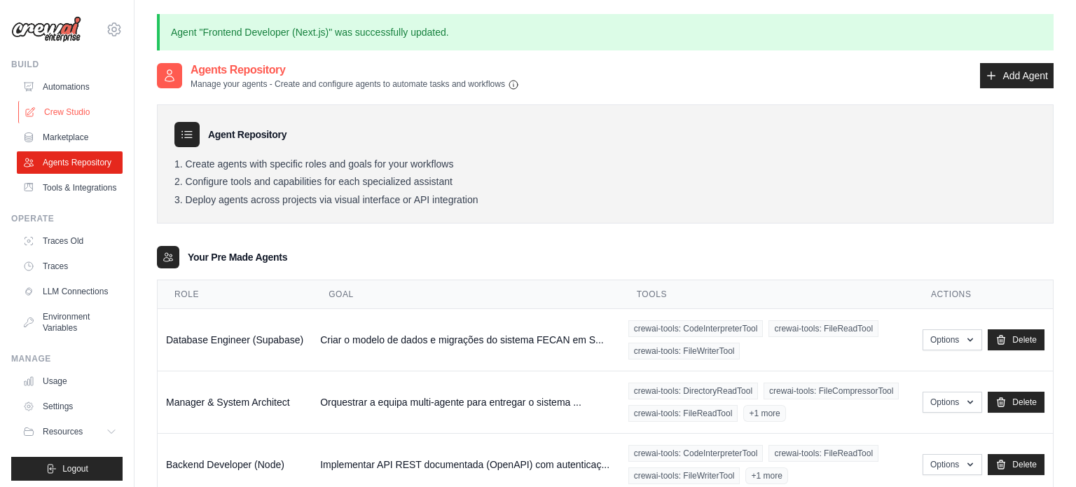
click at [78, 117] on link "Crew Studio" at bounding box center [71, 112] width 106 height 22
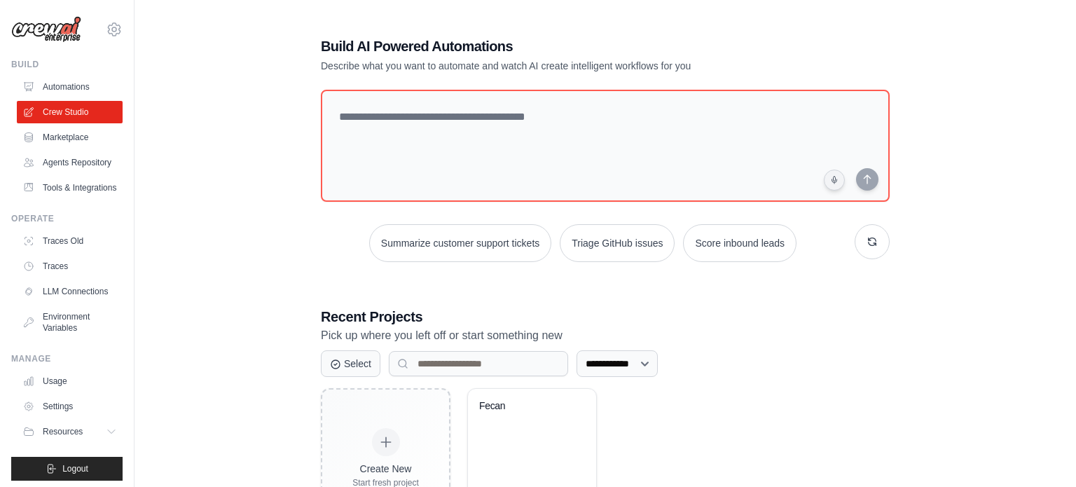
click at [854, 371] on div "**********" at bounding box center [605, 363] width 569 height 27
click at [533, 457] on div "Fecan" at bounding box center [532, 444] width 128 height 111
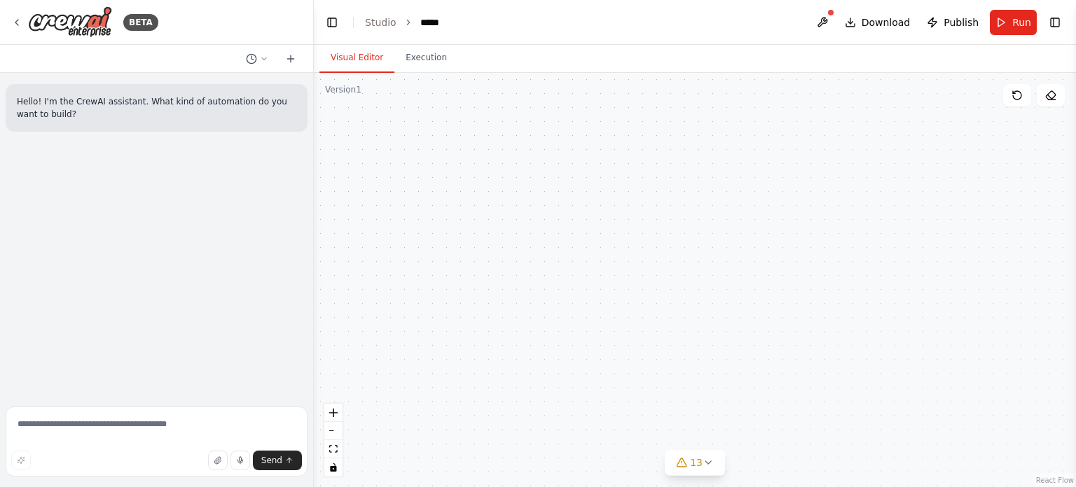
click at [815, 198] on div "Shared agent from repository Database Engineer (Supabase) Criar o modelo de dad…" at bounding box center [695, 280] width 762 height 414
click at [331, 446] on icon "fit view" at bounding box center [333, 449] width 8 height 8
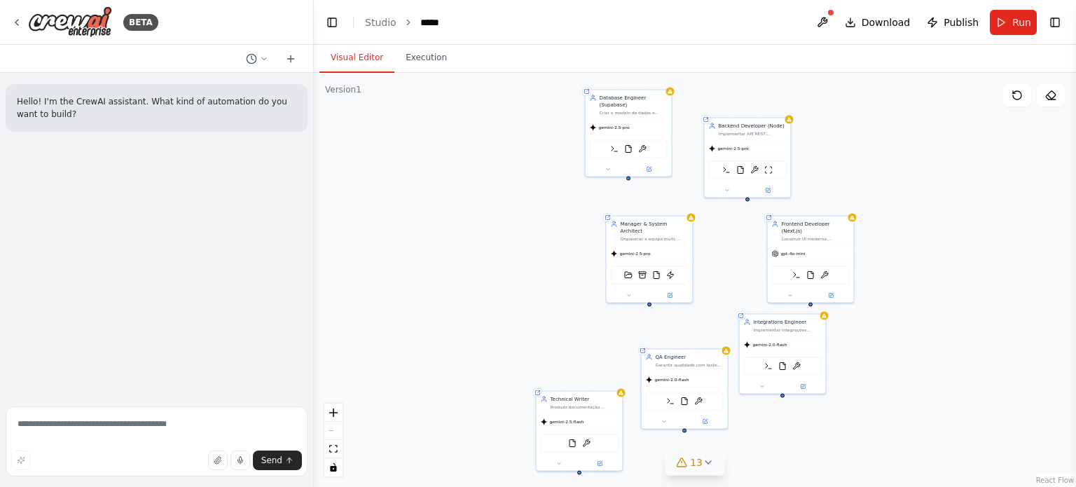
click at [688, 469] on button "13" at bounding box center [695, 463] width 60 height 26
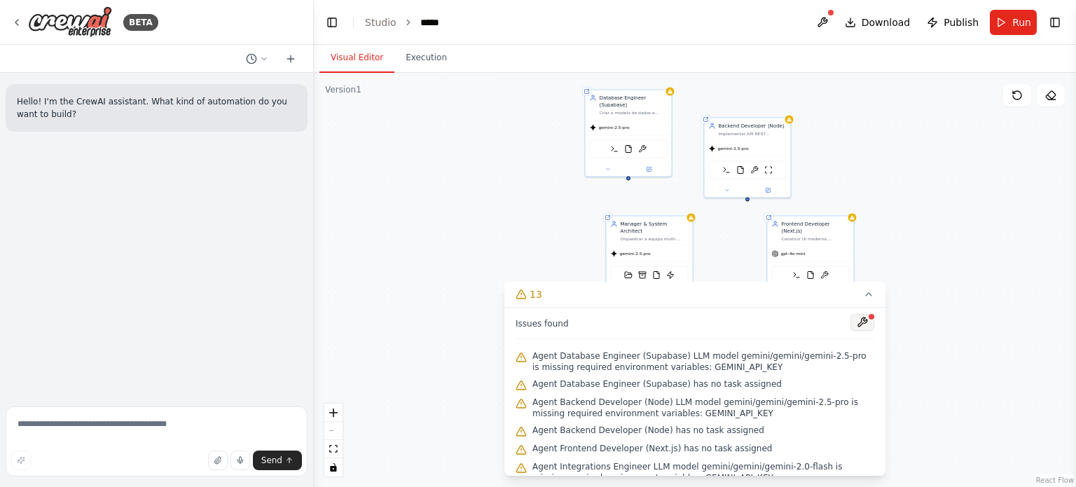
click at [859, 326] on button at bounding box center [862, 322] width 24 height 17
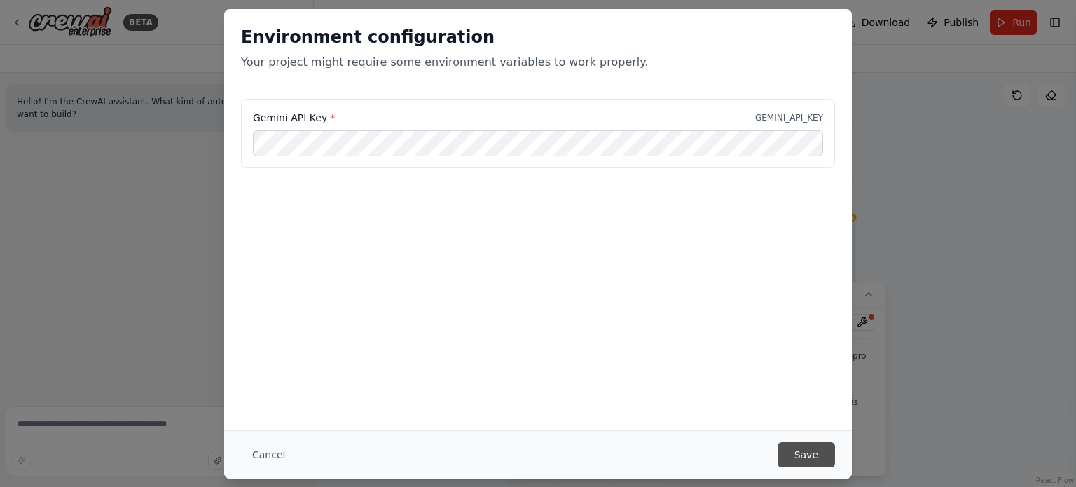
click at [806, 461] on button "Save" at bounding box center [806, 454] width 57 height 25
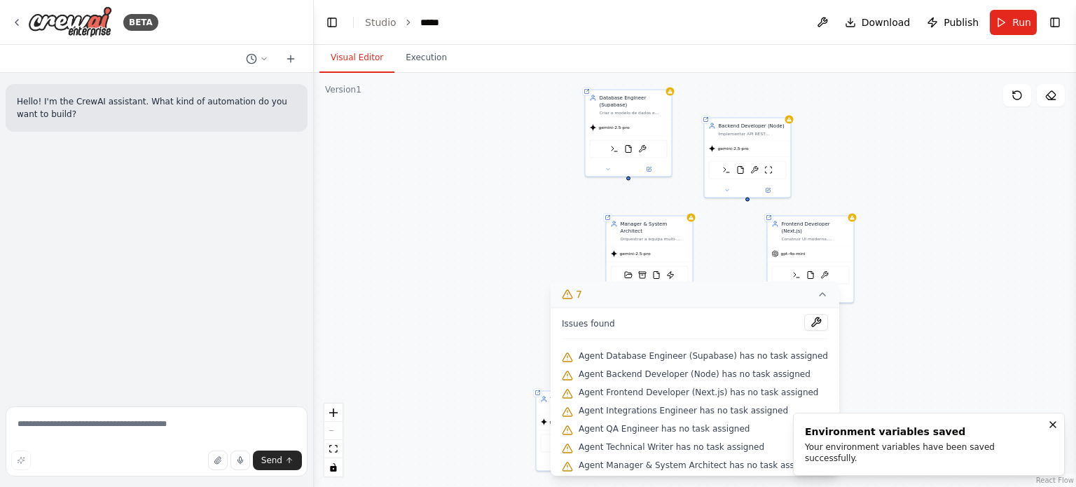
click at [684, 296] on button "7" at bounding box center [695, 295] width 289 height 26
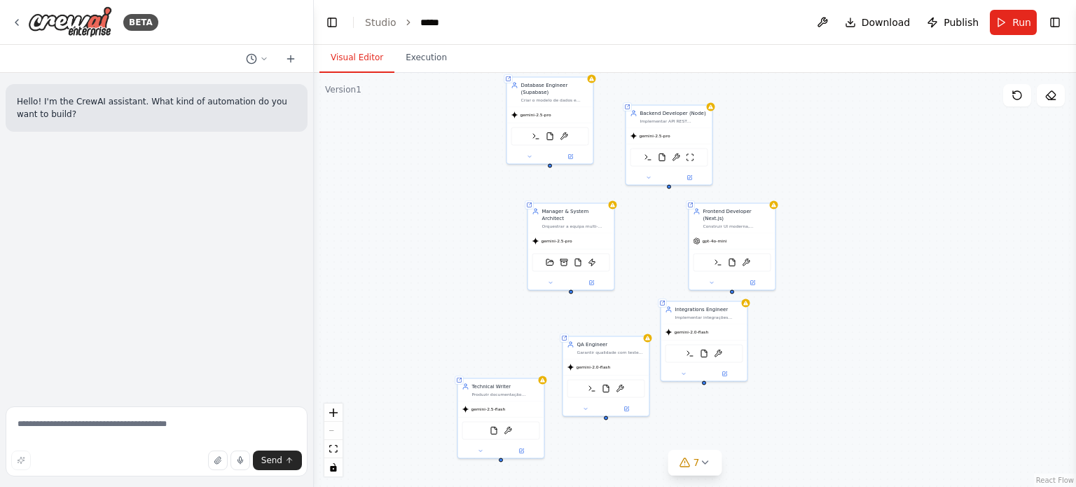
drag, startPoint x: 710, startPoint y: 315, endPoint x: 632, endPoint y: 302, distance: 79.5
click at [632, 302] on div "Shared agent from repository Database Engineer (Supabase) Criar o modelo de dad…" at bounding box center [695, 280] width 762 height 414
click at [747, 277] on button at bounding box center [753, 281] width 40 height 8
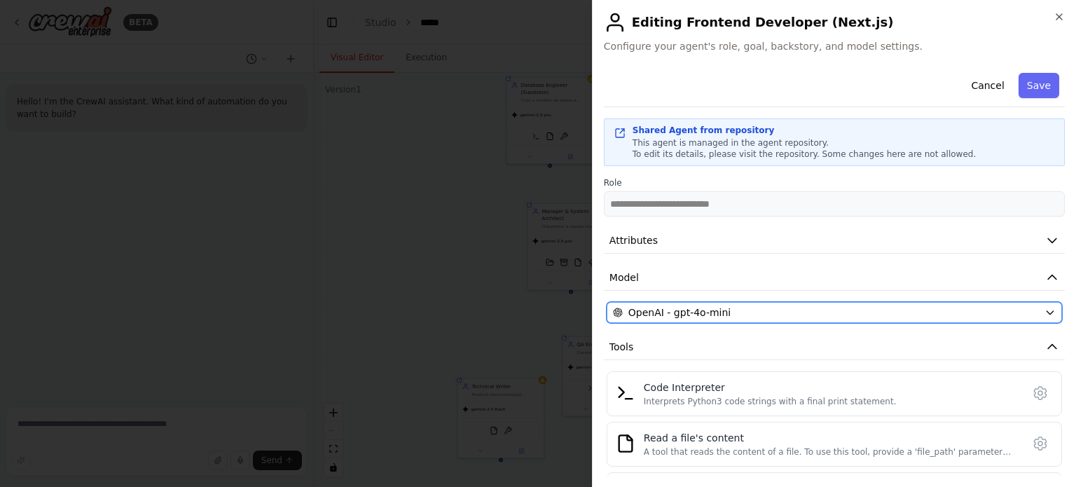
click at [705, 308] on span "OpenAI - gpt-4o-mini" at bounding box center [679, 312] width 102 height 14
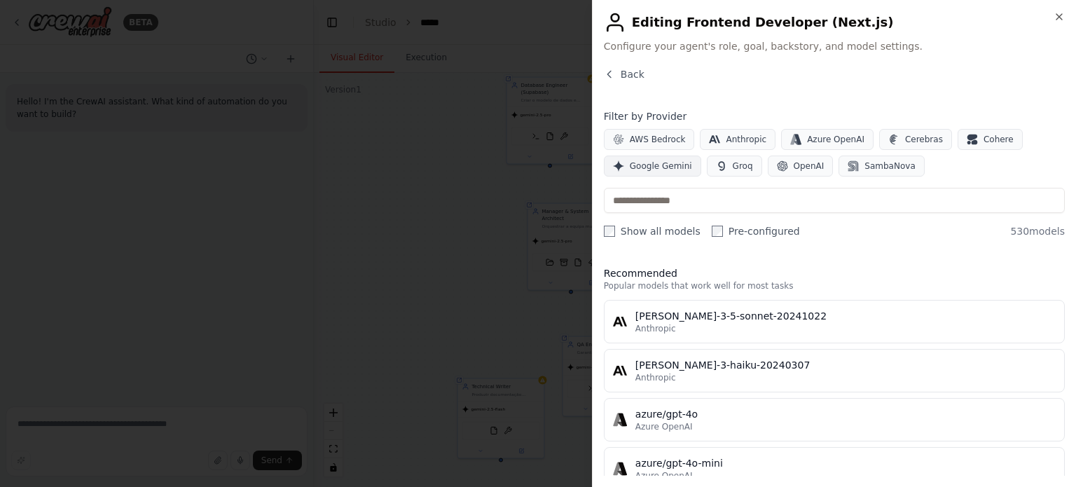
click at [644, 170] on span "Google Gemini" at bounding box center [661, 165] width 62 height 11
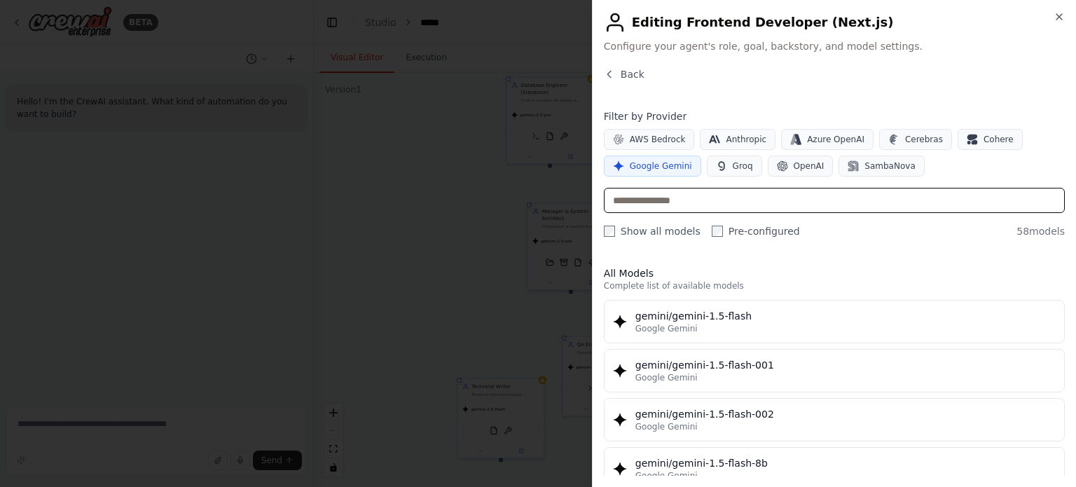
click at [680, 202] on input "text" at bounding box center [834, 200] width 461 height 25
type input "*"
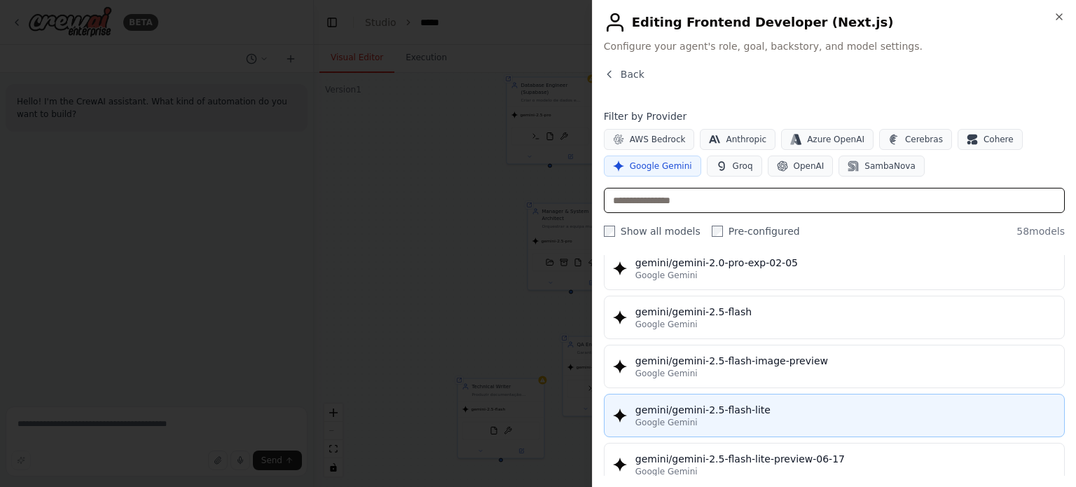
scroll to position [1169, 0]
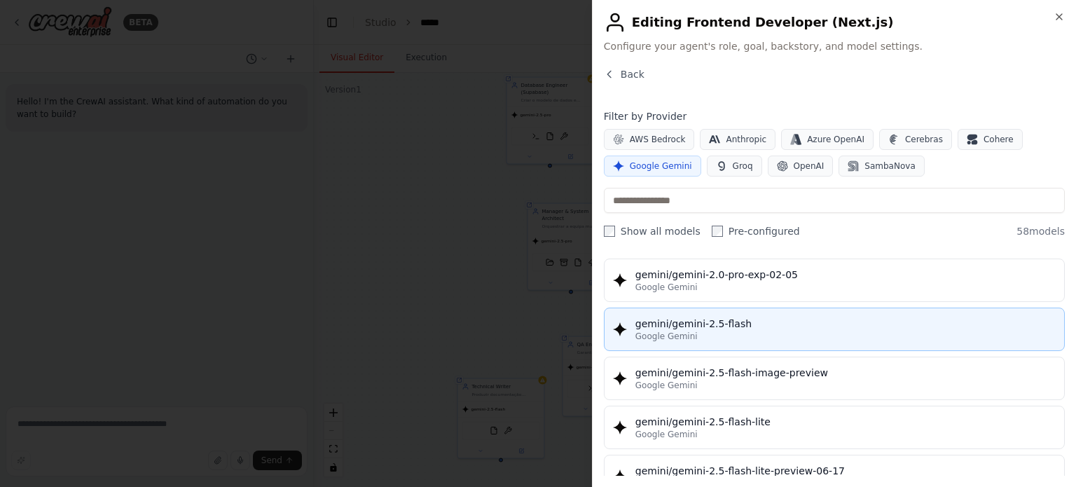
click at [694, 331] on div "Google Gemini" at bounding box center [845, 336] width 420 height 11
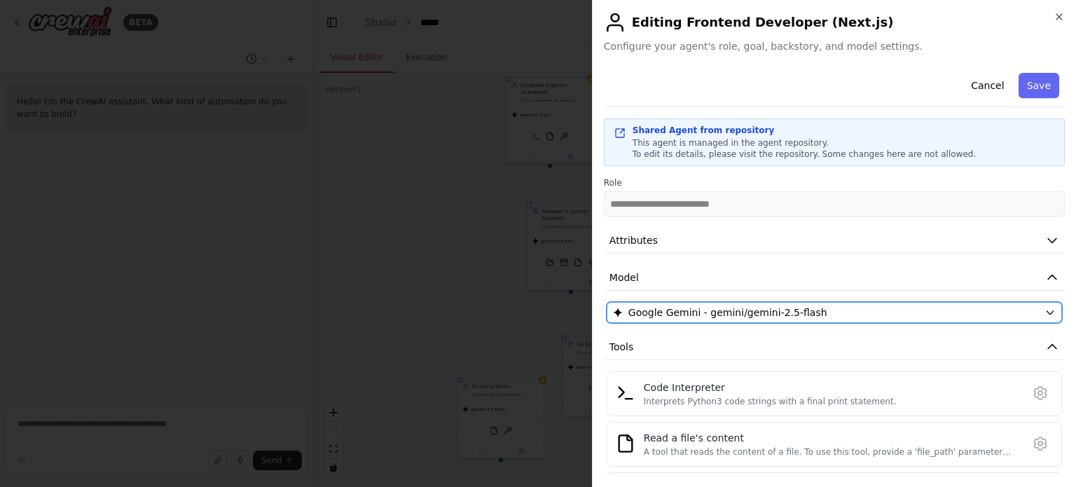
click at [778, 315] on span "Google Gemini - gemini/gemini-2.5-flash" at bounding box center [727, 312] width 199 height 14
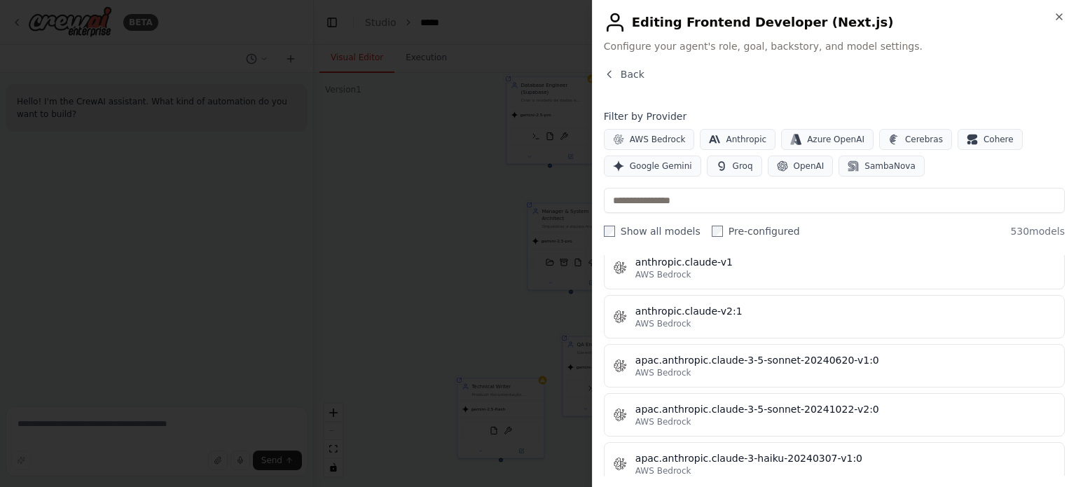
scroll to position [1470, 0]
click at [658, 165] on span "Google Gemini" at bounding box center [661, 165] width 62 height 11
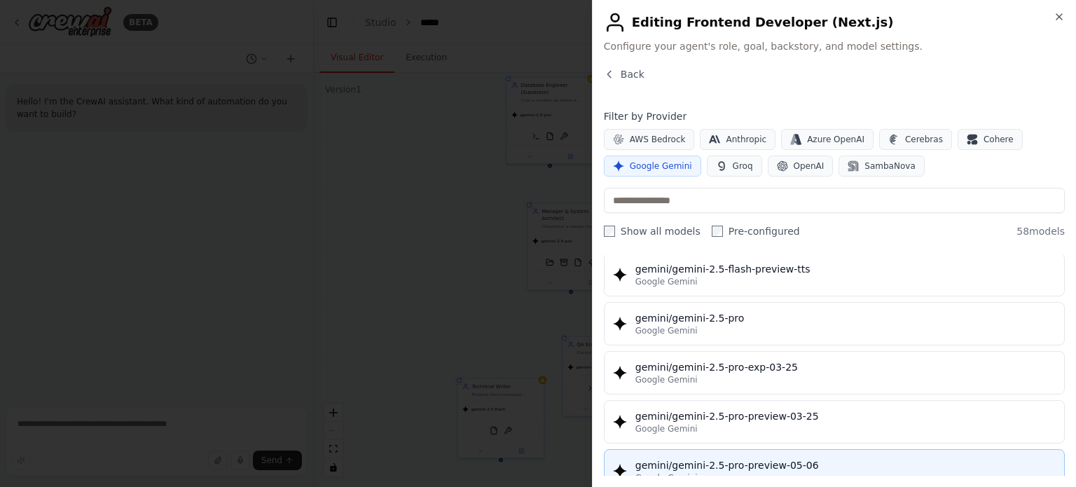
scroll to position [1598, 0]
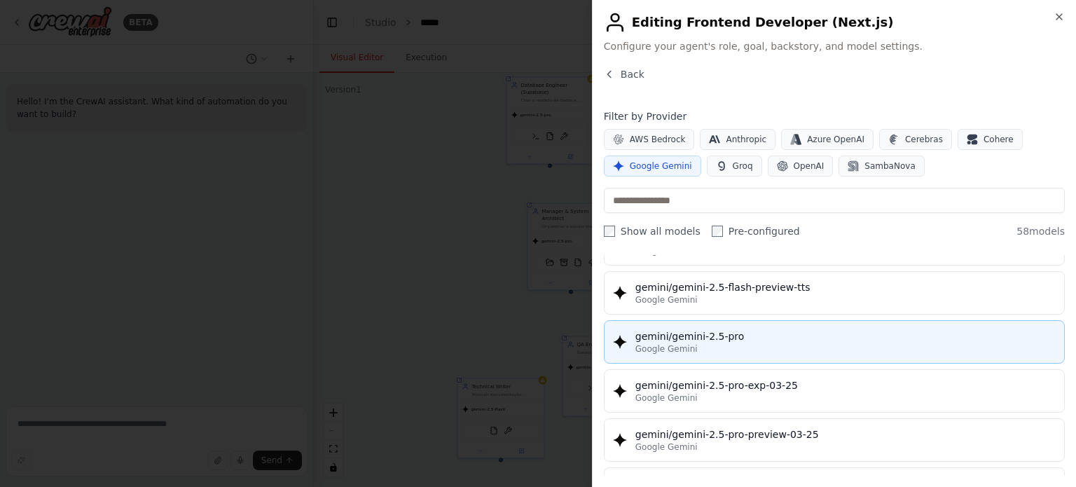
click at [657, 331] on div "gemini/gemini-2.5-pro" at bounding box center [845, 336] width 420 height 14
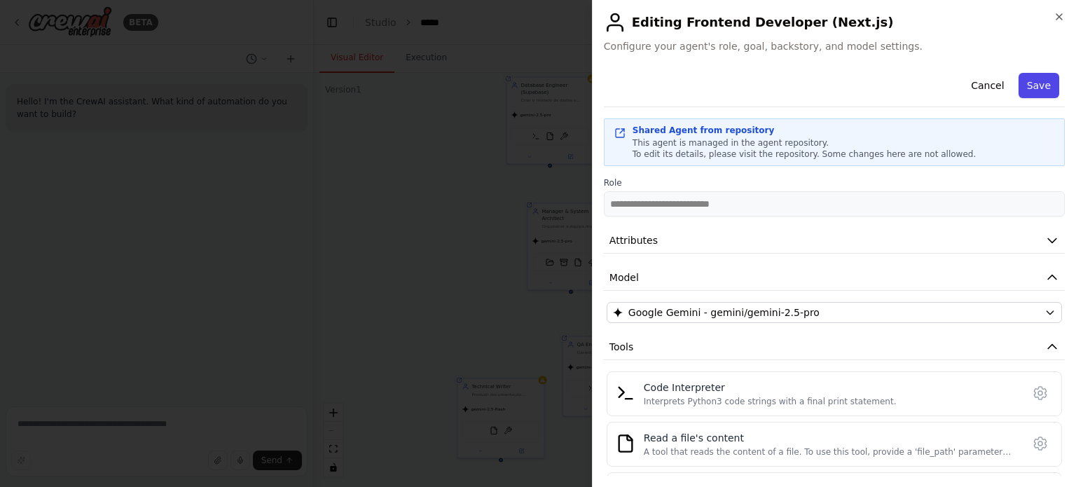
click at [1038, 85] on button "Save" at bounding box center [1039, 85] width 41 height 25
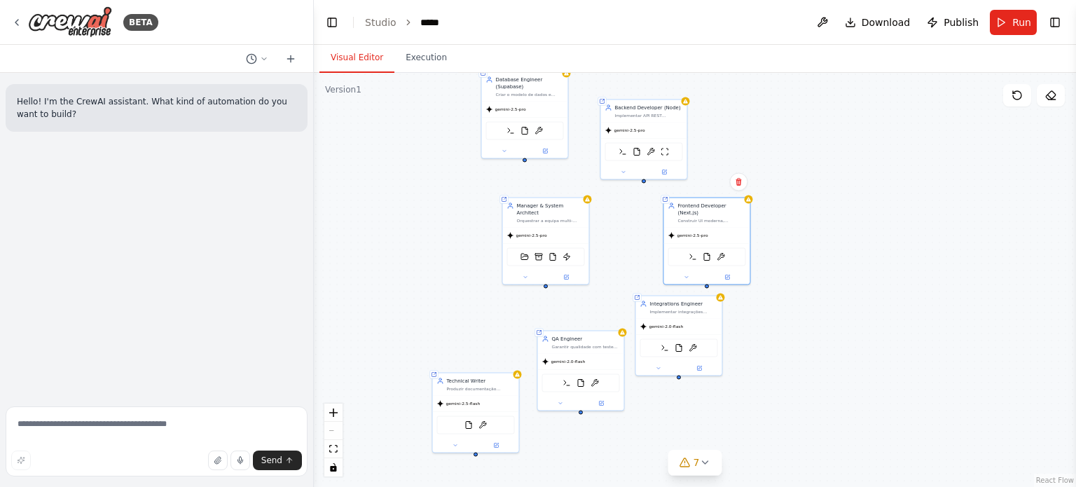
drag, startPoint x: 792, startPoint y: 403, endPoint x: 767, endPoint y: 398, distance: 25.7
click at [767, 398] on div "Shared agent from repository Database Engineer (Supabase) Criar o modelo de dad…" at bounding box center [695, 280] width 762 height 414
click at [867, 364] on div "Shared agent from repository Database Engineer (Supabase) Criar o modelo de dad…" at bounding box center [695, 280] width 762 height 414
drag, startPoint x: 522, startPoint y: 159, endPoint x: 645, endPoint y: 186, distance: 126.1
click at [645, 186] on div "Shared agent from repository Database Engineer (Supabase) Criar o modelo de dad…" at bounding box center [695, 280] width 762 height 414
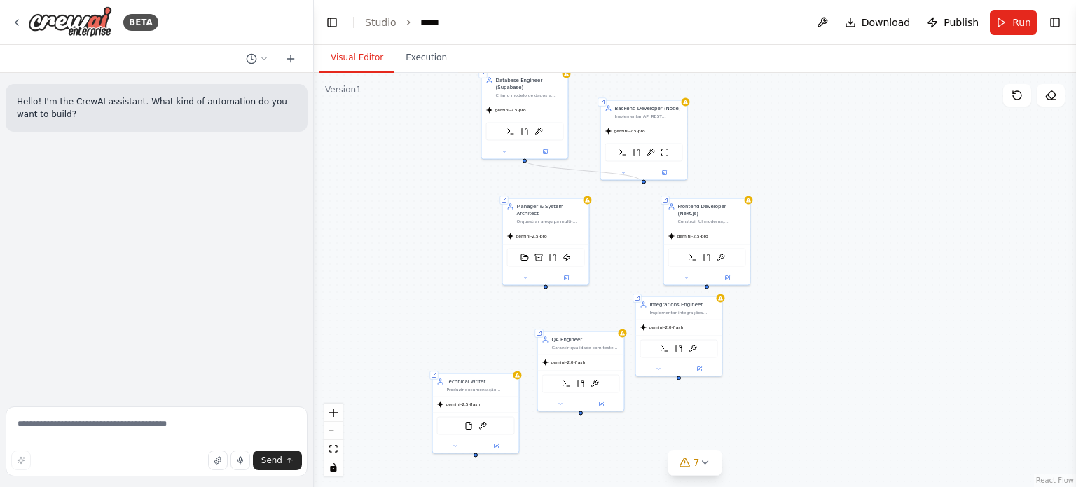
drag, startPoint x: 523, startPoint y: 158, endPoint x: 640, endPoint y: 181, distance: 119.3
click at [640, 181] on div "Shared agent from repository Database Engineer (Supabase) Criar o modelo de dad…" at bounding box center [695, 280] width 762 height 414
drag, startPoint x: 641, startPoint y: 179, endPoint x: 539, endPoint y: 156, distance: 104.3
click at [705, 125] on div "Shared agent from repository Database Engineer (Supabase) Criar o modelo de dad…" at bounding box center [895, 21] width 381 height 207
click at [884, 319] on div "Shared agent from repository Database Engineer (Supabase) Criar o modelo de dad…" at bounding box center [695, 280] width 762 height 414
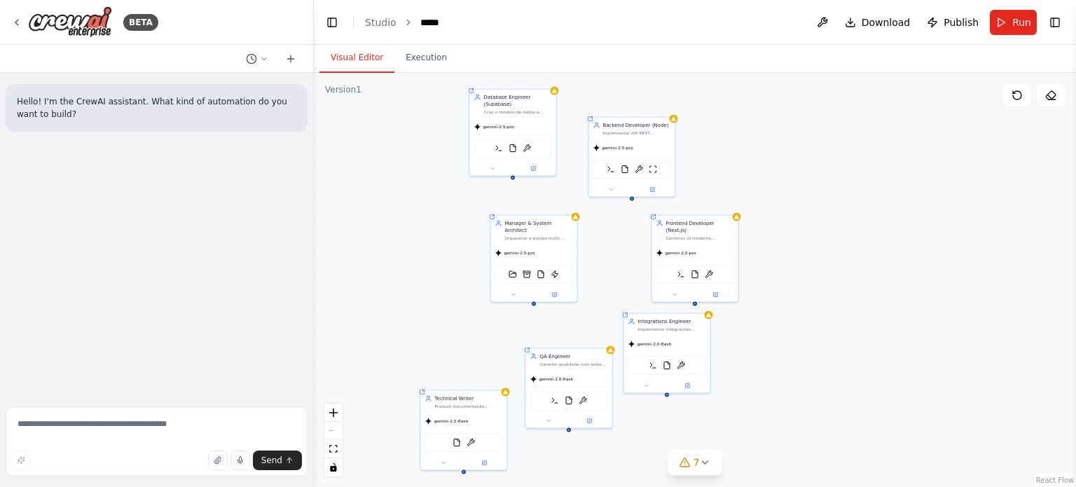
drag, startPoint x: 595, startPoint y: 301, endPoint x: 586, endPoint y: 316, distance: 18.3
click at [586, 316] on div "Shared agent from repository Database Engineer (Supabase) Criar o modelo de dad…" at bounding box center [695, 280] width 762 height 414
click at [887, 307] on div "Shared agent from repository Database Engineer (Supabase) Criar o modelo de dad…" at bounding box center [695, 280] width 762 height 414
click at [536, 299] on div at bounding box center [536, 301] width 4 height 4
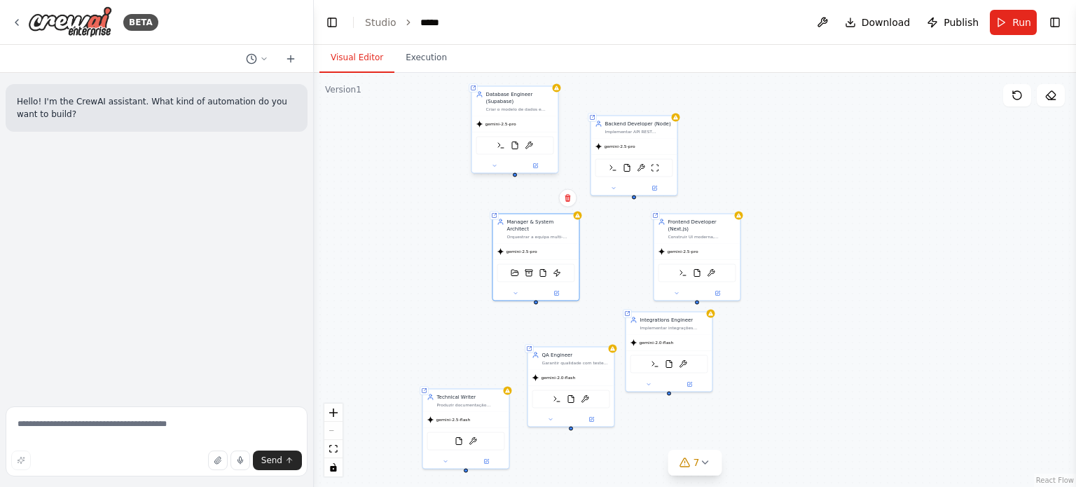
click at [514, 177] on div "Shared agent from repository Database Engineer (Supabase) Criar o modelo de dad…" at bounding box center [695, 280] width 762 height 414
click at [537, 163] on icon at bounding box center [537, 165] width 4 height 4
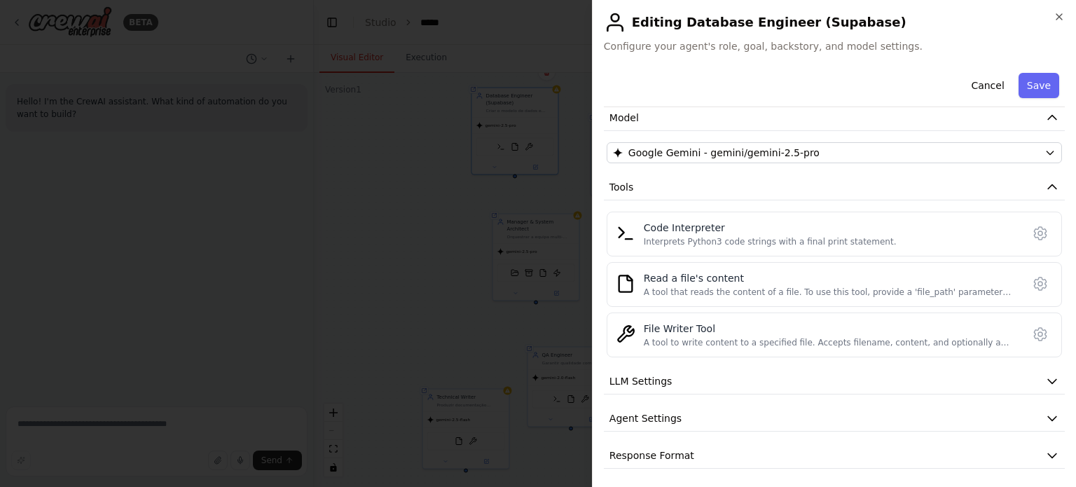
scroll to position [161, 0]
click at [666, 411] on span "Agent Settings" at bounding box center [645, 417] width 72 height 14
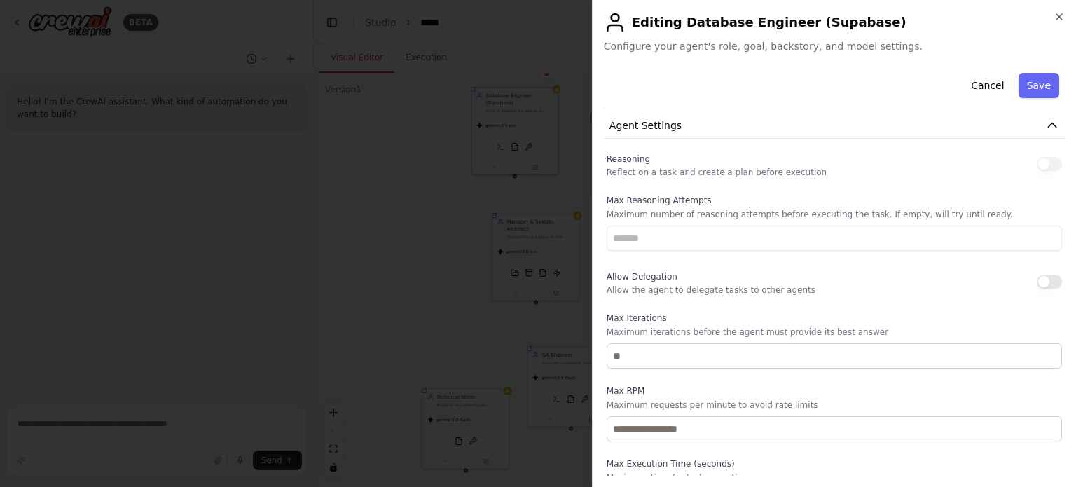
scroll to position [460, 0]
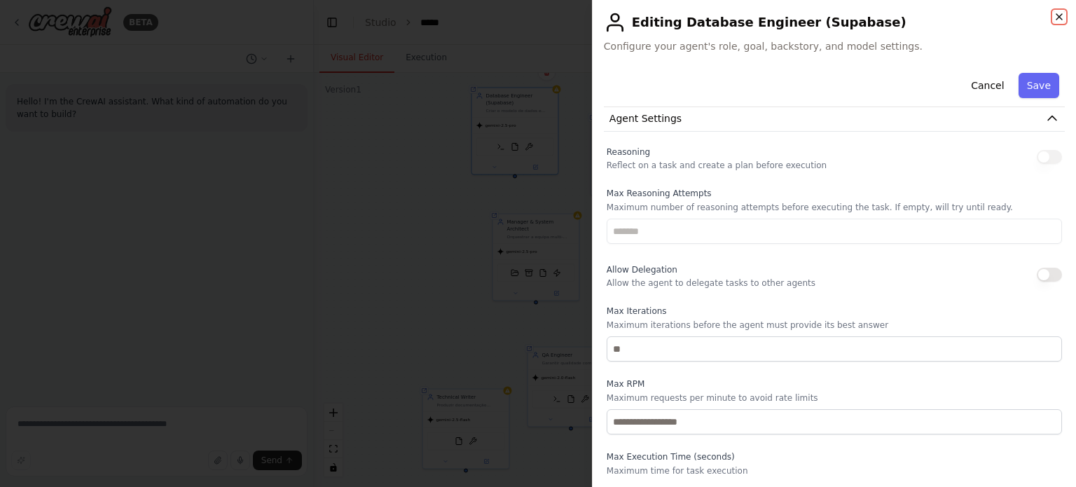
click at [1056, 18] on icon "button" at bounding box center [1059, 16] width 11 height 11
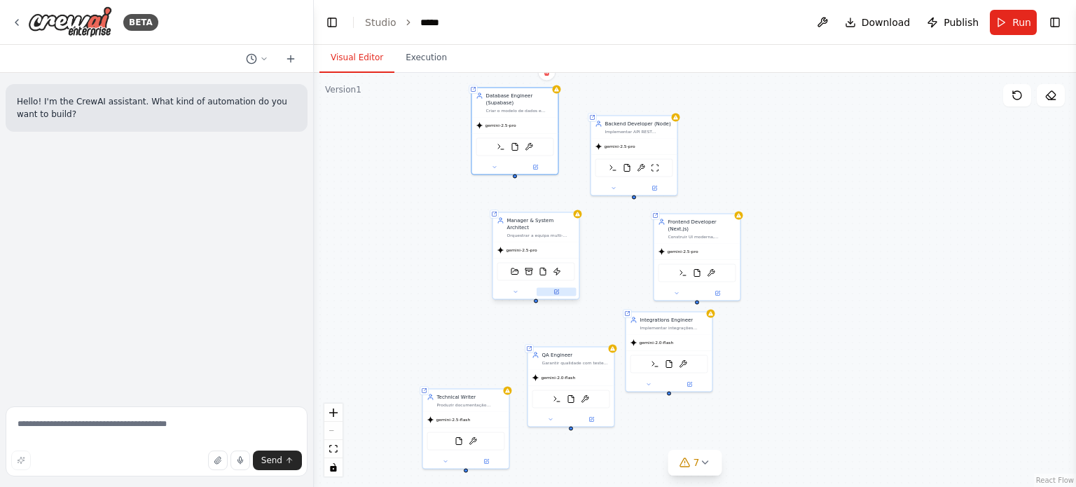
click at [554, 290] on icon at bounding box center [556, 292] width 4 height 4
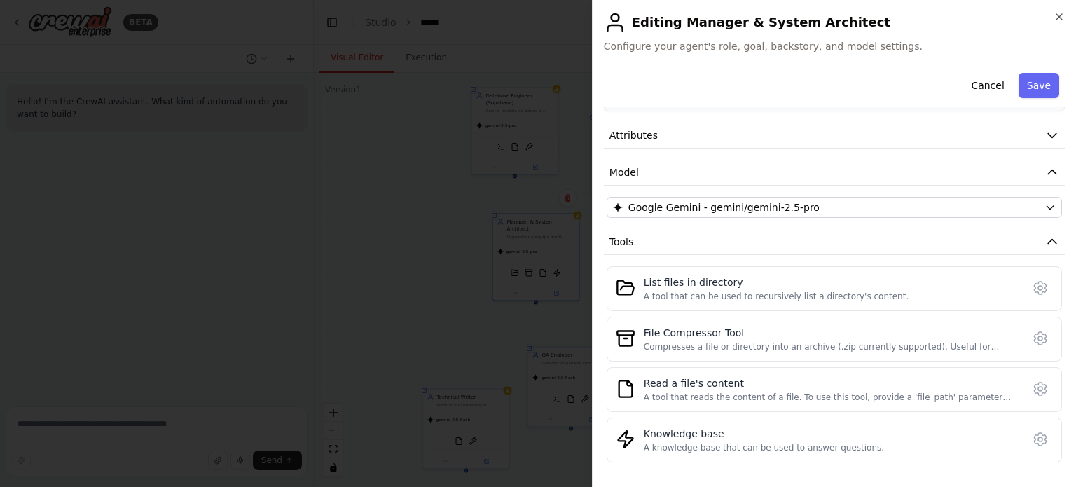
scroll to position [212, 0]
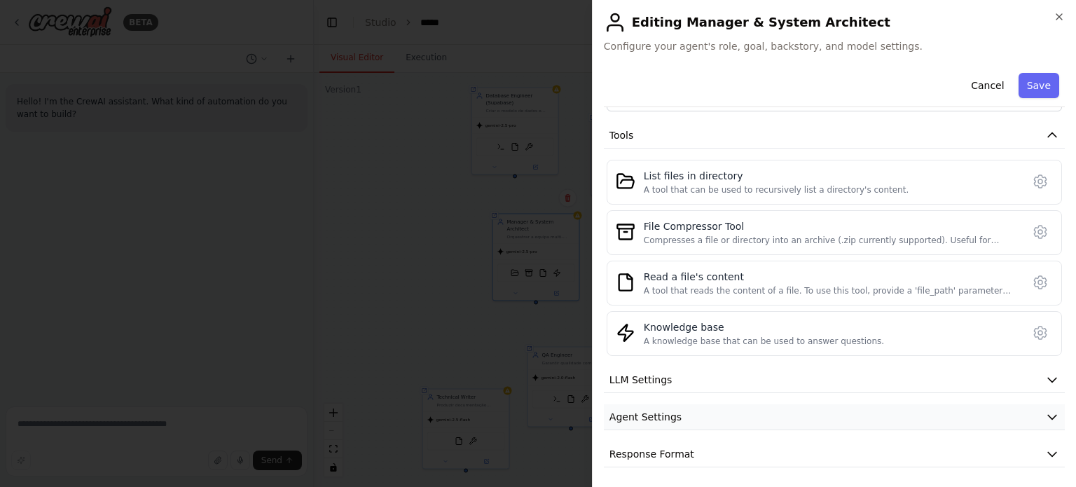
click at [748, 415] on button "Agent Settings" at bounding box center [834, 417] width 461 height 26
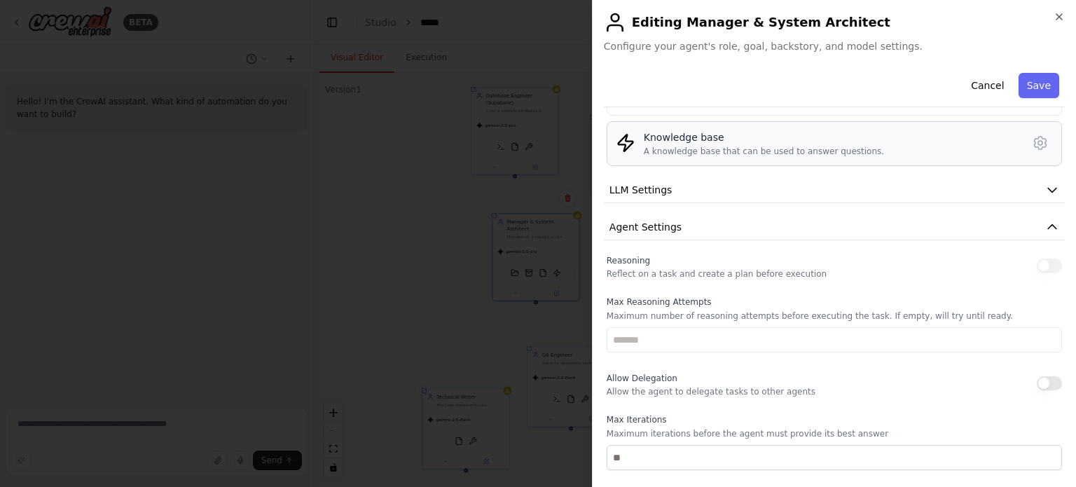
scroll to position [402, 0]
click at [1041, 377] on button "button" at bounding box center [1049, 382] width 25 height 14
click at [1043, 377] on button "button" at bounding box center [1049, 382] width 25 height 14
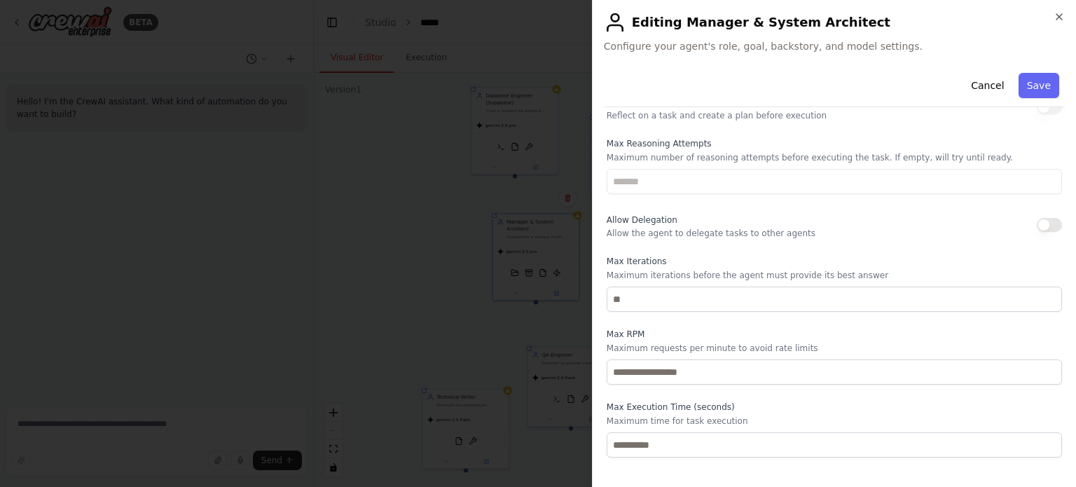
scroll to position [581, 0]
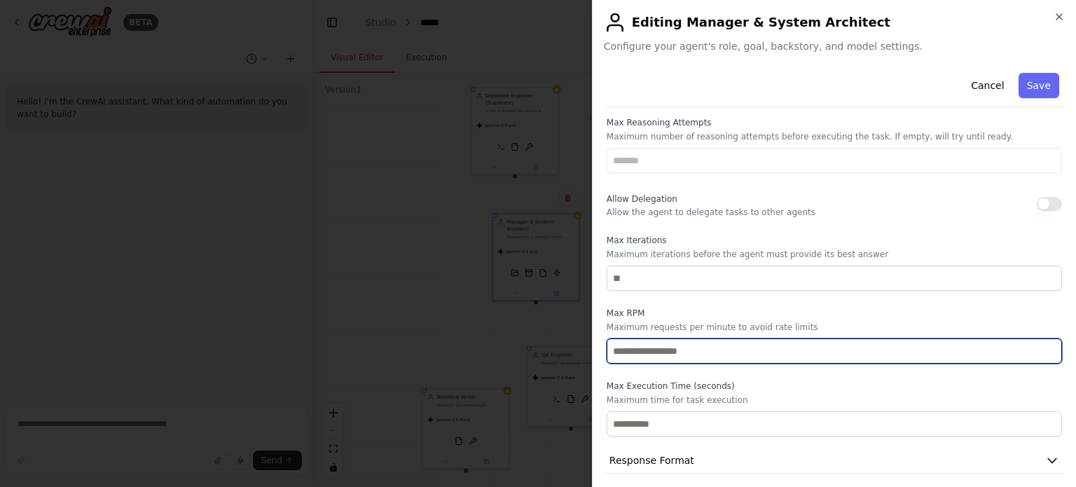
click at [897, 338] on input "number" at bounding box center [834, 350] width 455 height 25
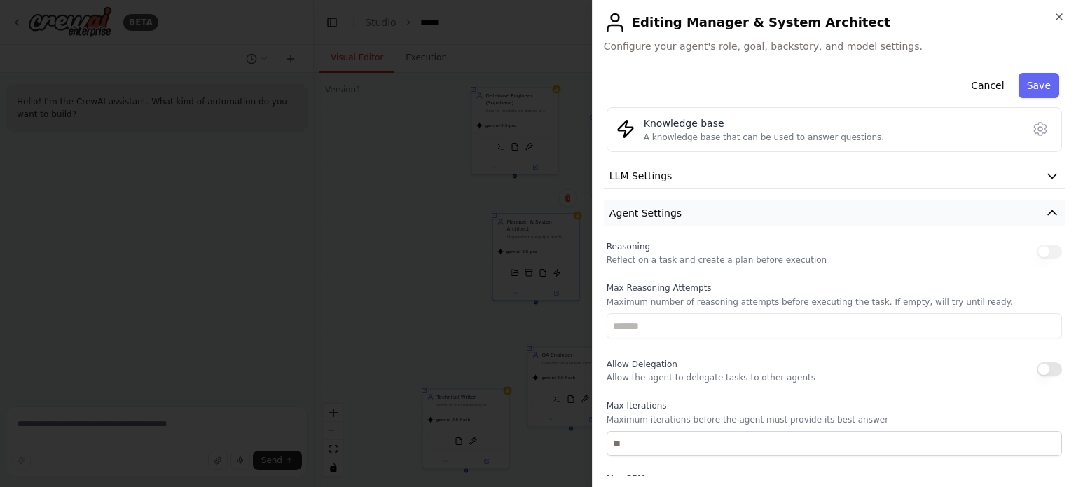
click at [1005, 207] on button "Agent Settings" at bounding box center [834, 213] width 461 height 26
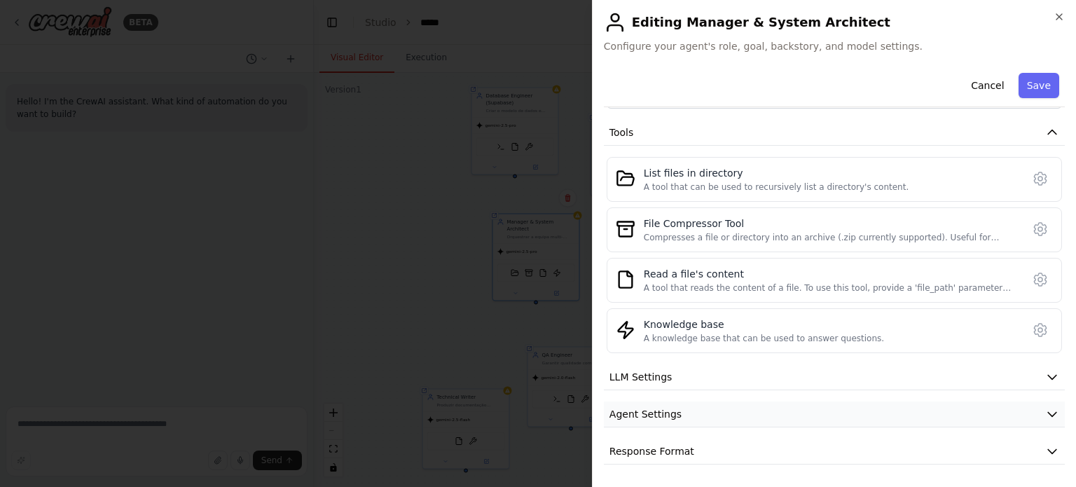
scroll to position [212, 0]
click at [1058, 14] on icon "button" at bounding box center [1059, 16] width 11 height 11
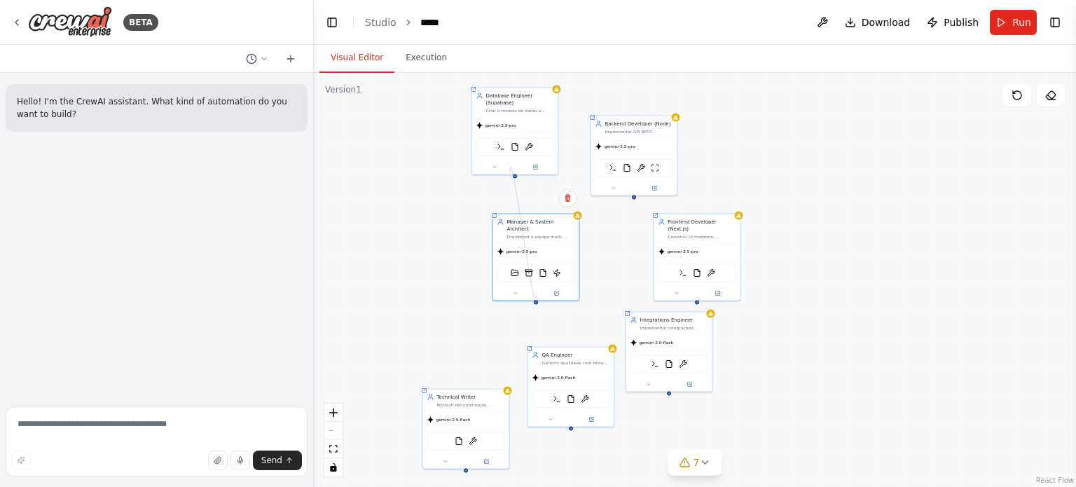
drag, startPoint x: 535, startPoint y: 291, endPoint x: 510, endPoint y: 172, distance: 121.6
click at [696, 141] on div "Shared agent from repository Database Engineer (Supabase) Criar o modelo de dad…" at bounding box center [886, 36] width 381 height 207
drag, startPoint x: 537, startPoint y: 294, endPoint x: 516, endPoint y: 145, distance: 150.0
click at [696, 141] on div "Shared agent from repository Database Engineer (Supabase) Criar o modelo de dad…" at bounding box center [886, 36] width 381 height 207
drag, startPoint x: 535, startPoint y: 292, endPoint x: 494, endPoint y: 110, distance: 186.6
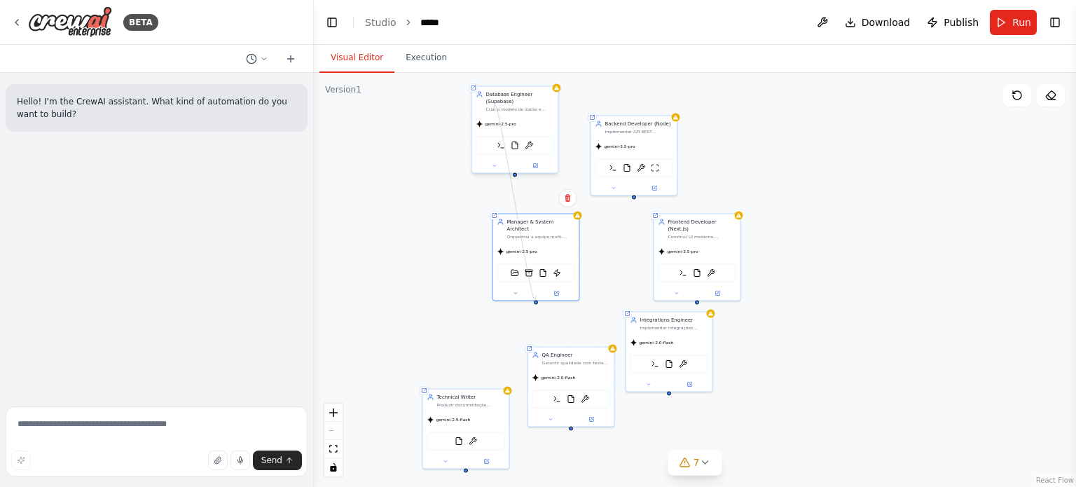
click at [696, 110] on div "Shared agent from repository Database Engineer (Supabase) Criar o modelo de dad…" at bounding box center [886, 36] width 381 height 207
click at [703, 469] on button "7" at bounding box center [695, 463] width 54 height 26
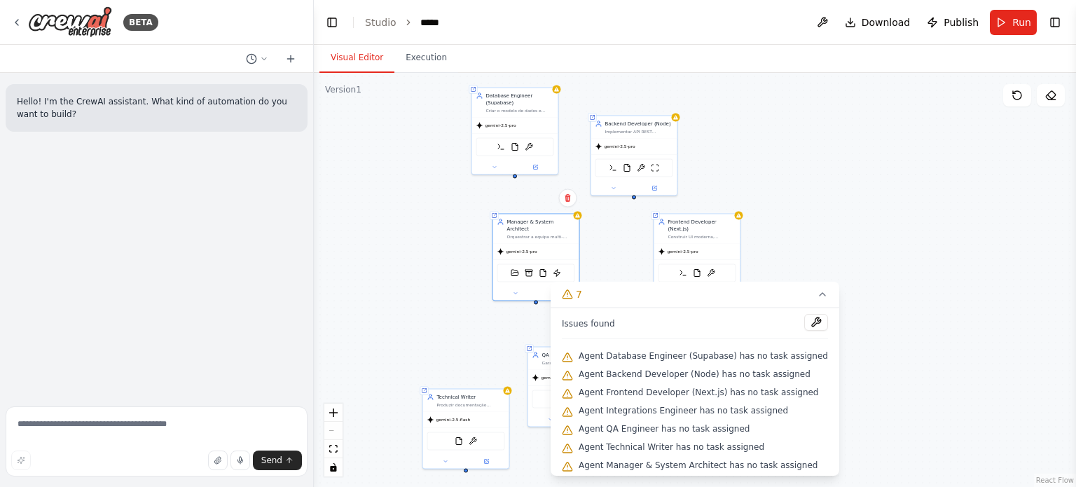
scroll to position [5, 0]
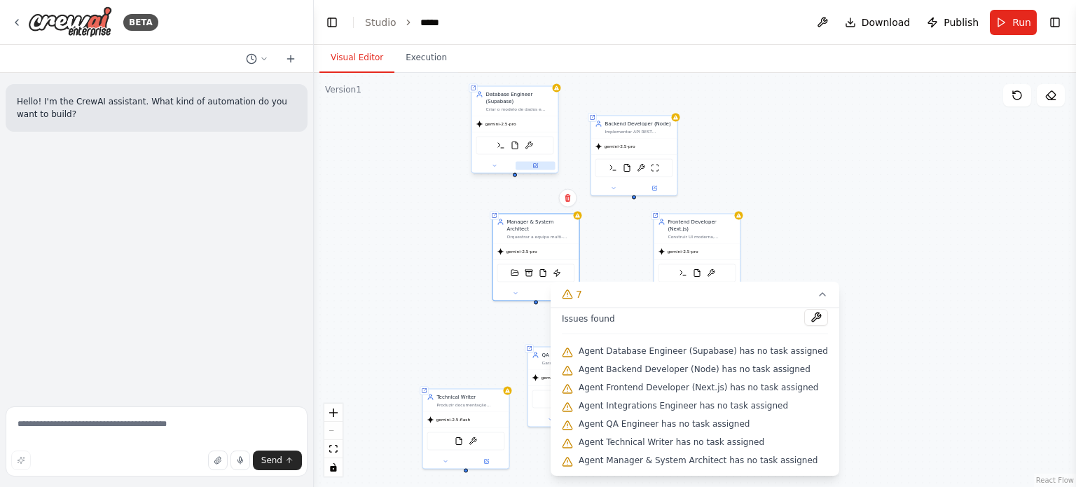
click at [531, 165] on button at bounding box center [536, 166] width 40 height 8
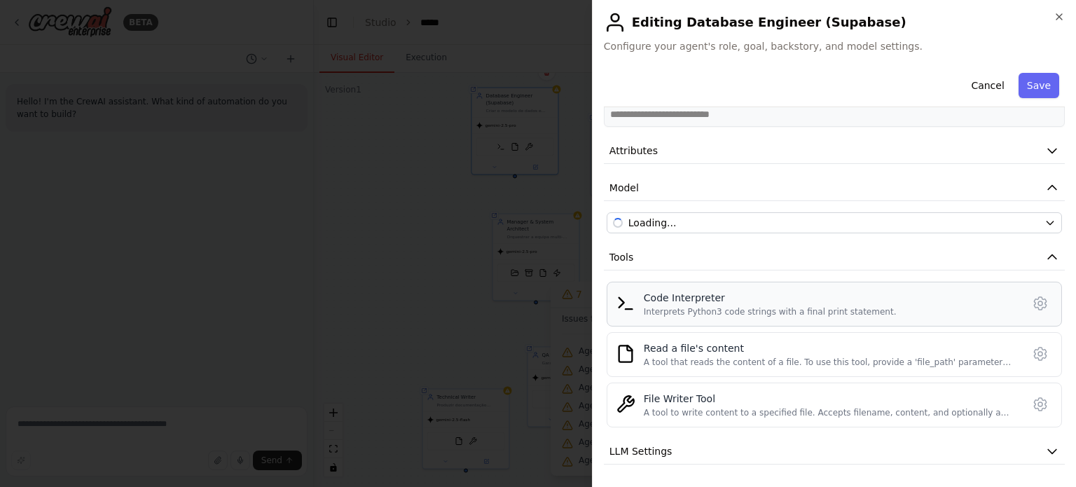
scroll to position [161, 0]
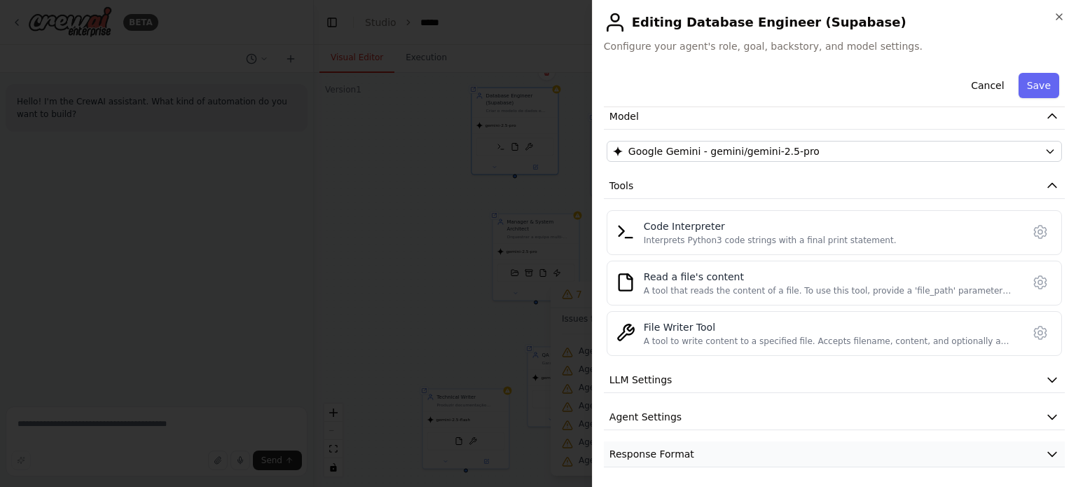
click at [785, 444] on button "Response Format" at bounding box center [834, 454] width 461 height 26
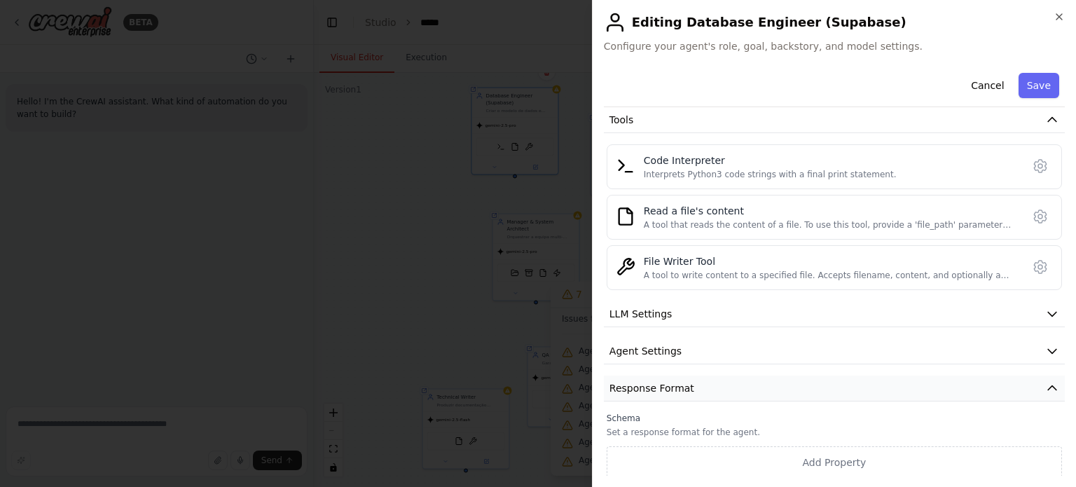
click at [741, 385] on button "Response Format" at bounding box center [834, 388] width 461 height 26
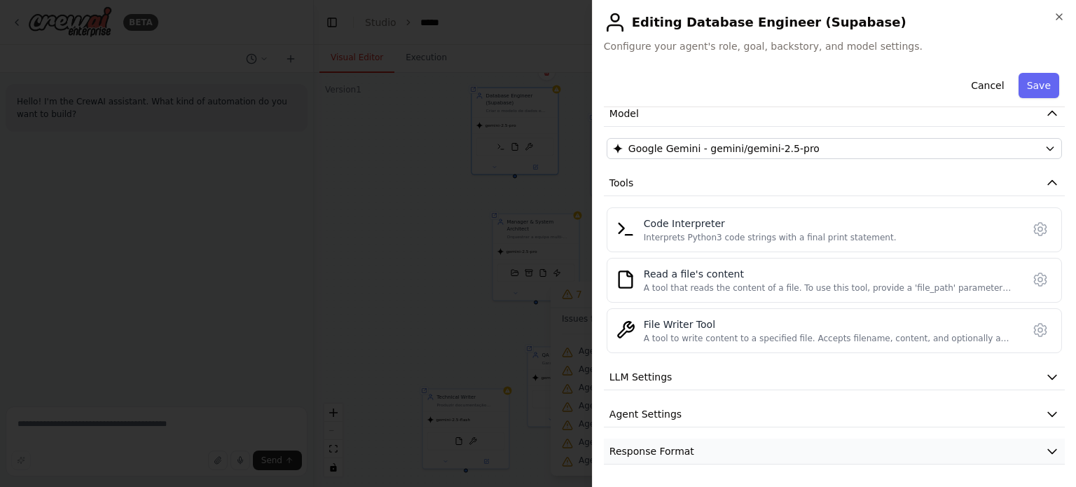
scroll to position [161, 0]
click at [737, 411] on button "Agent Settings" at bounding box center [834, 417] width 461 height 26
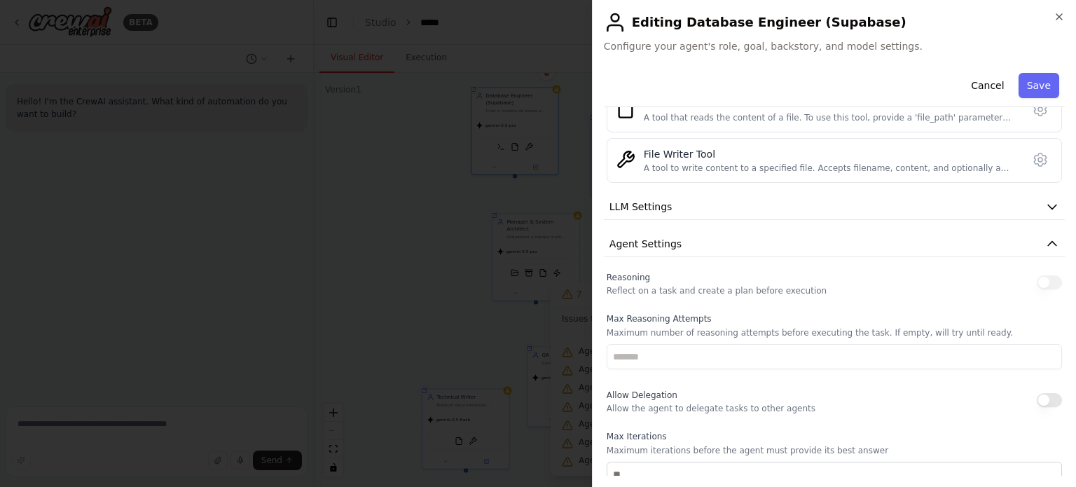
scroll to position [328, 0]
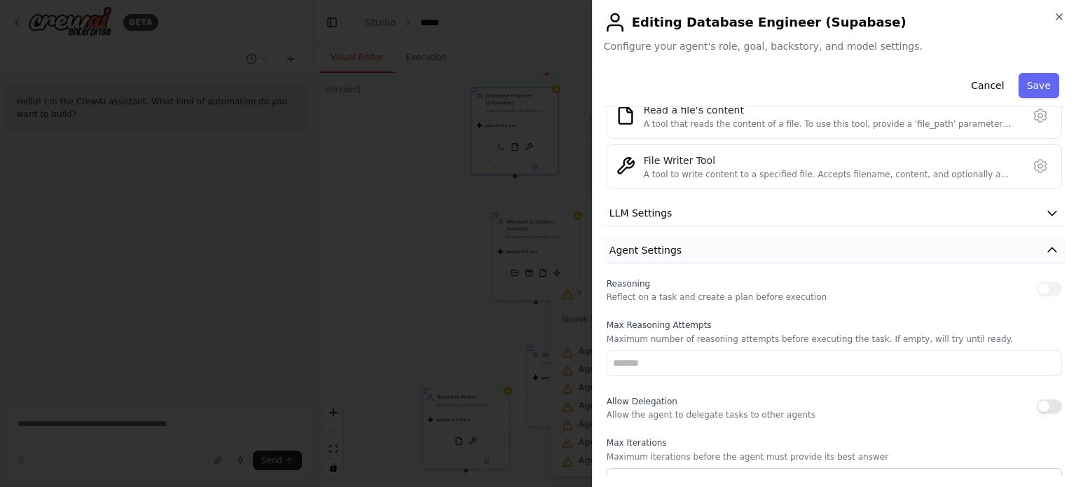
click at [658, 243] on span "Agent Settings" at bounding box center [645, 250] width 72 height 14
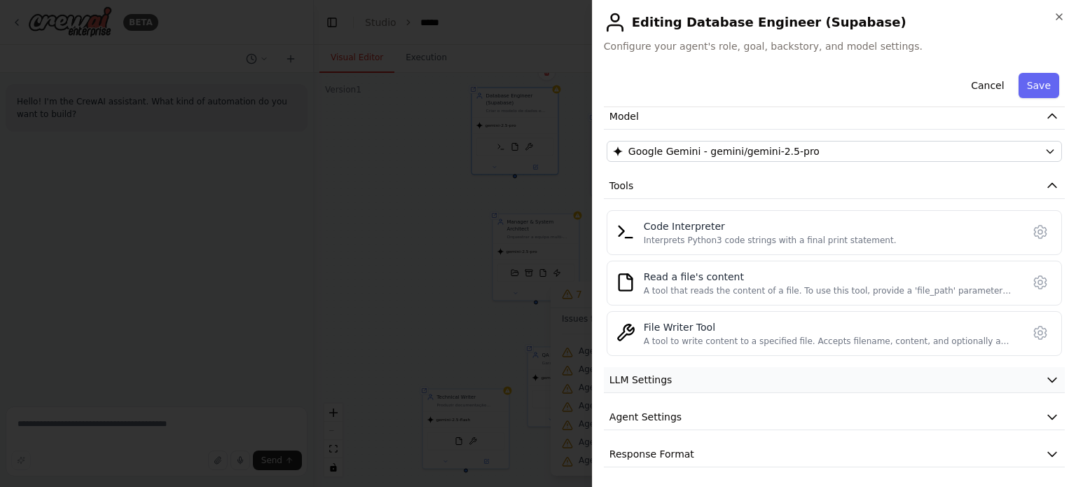
click at [671, 378] on button "LLM Settings" at bounding box center [834, 380] width 461 height 26
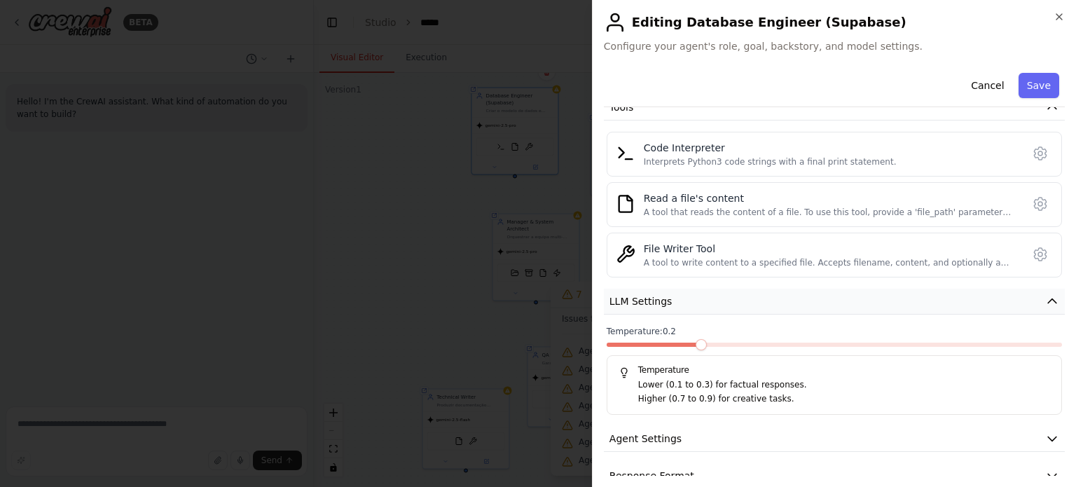
click at [664, 296] on span "LLM Settings" at bounding box center [640, 301] width 63 height 14
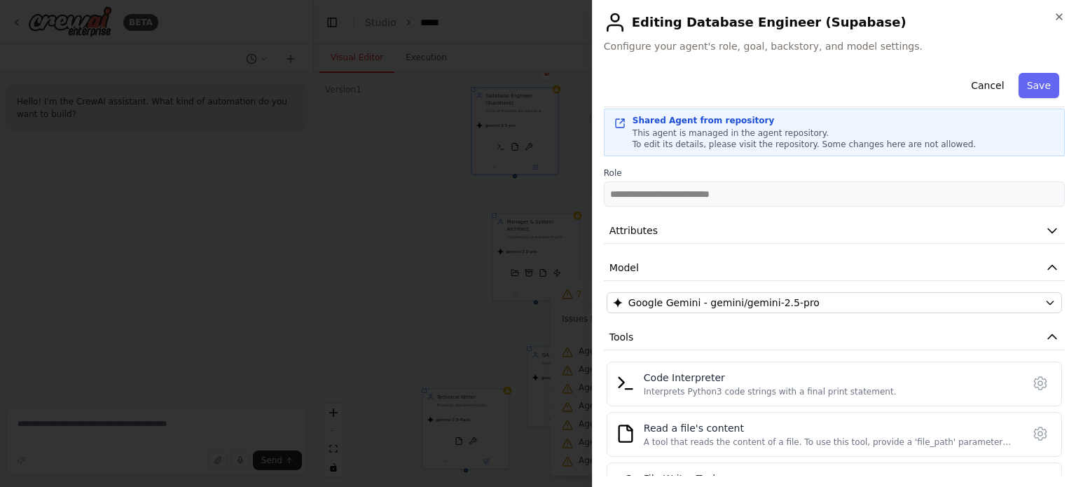
scroll to position [0, 0]
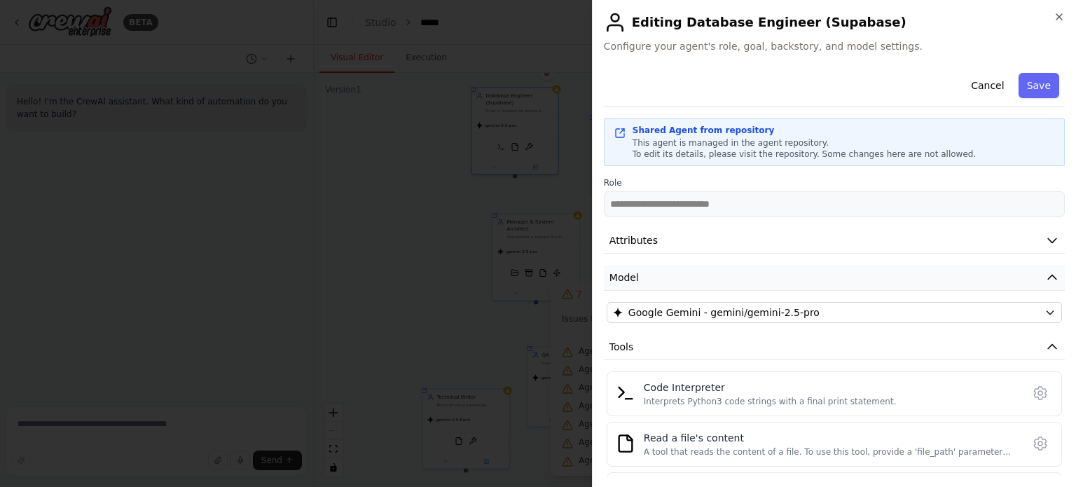
click at [907, 276] on button "Model" at bounding box center [834, 278] width 461 height 26
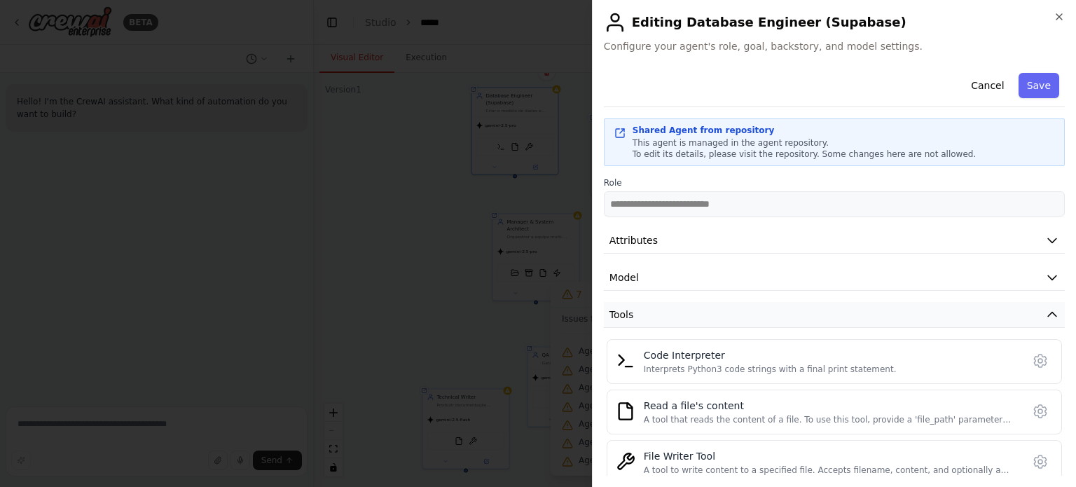
click at [984, 322] on button "Tools" at bounding box center [834, 315] width 461 height 26
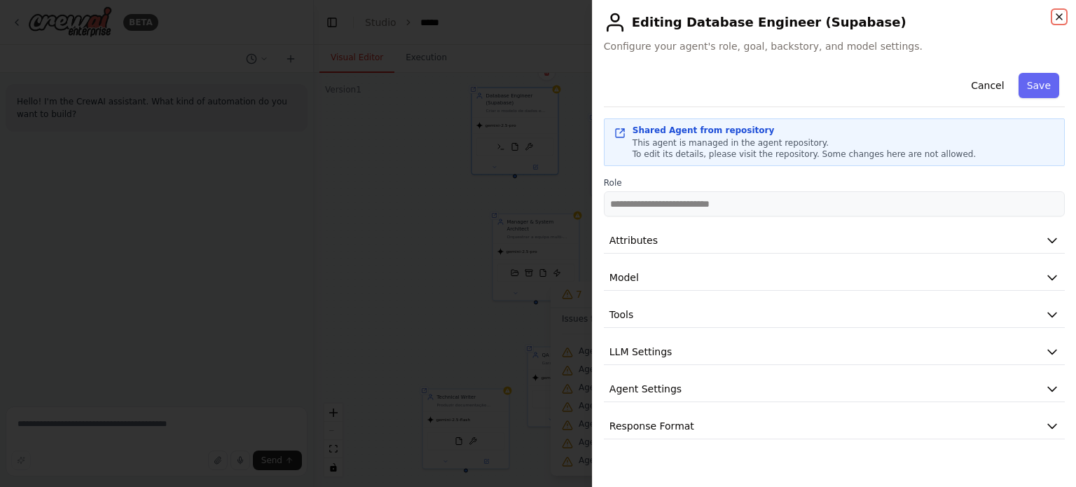
click at [1056, 17] on icon "button" at bounding box center [1059, 16] width 11 height 11
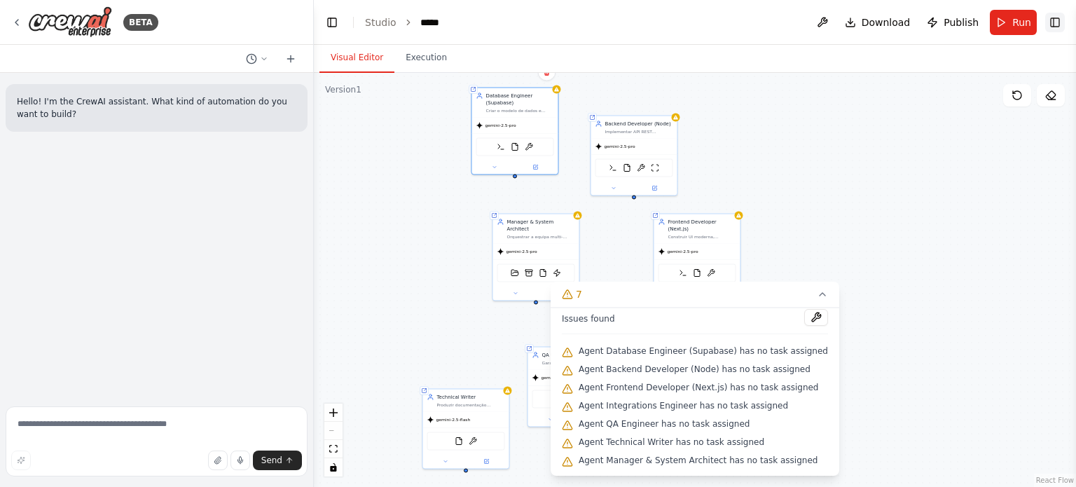
click at [1049, 19] on button "Toggle Right Sidebar" at bounding box center [1055, 23] width 20 height 20
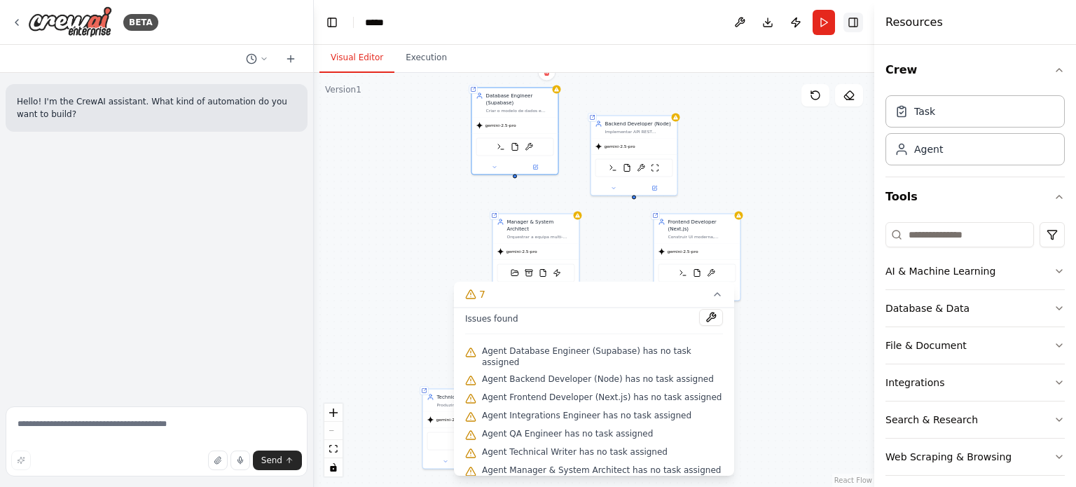
click at [1049, 19] on div "Resources" at bounding box center [975, 22] width 202 height 45
click at [999, 118] on div "Task" at bounding box center [975, 111] width 179 height 32
click at [705, 317] on button at bounding box center [711, 317] width 24 height 17
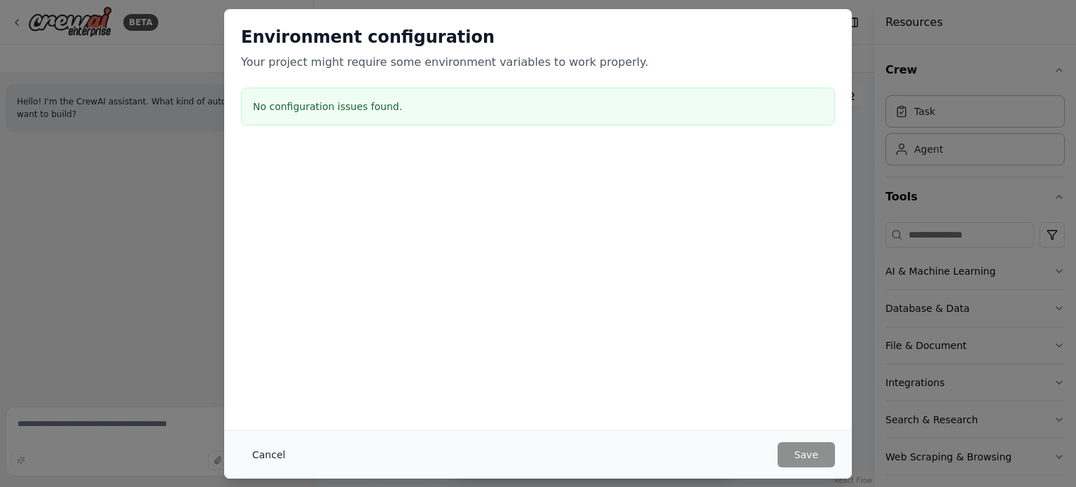
click at [266, 453] on button "Cancel" at bounding box center [268, 454] width 55 height 25
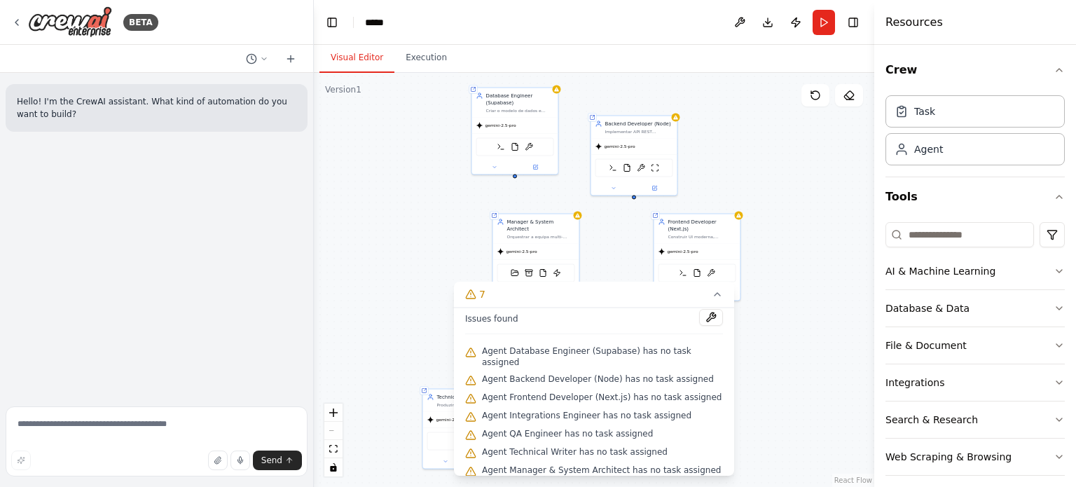
click at [801, 292] on div "Shared agent from repository Database Engineer (Supabase) Criar o modelo de dad…" at bounding box center [594, 280] width 560 height 414
click at [699, 291] on button "7" at bounding box center [594, 295] width 280 height 26
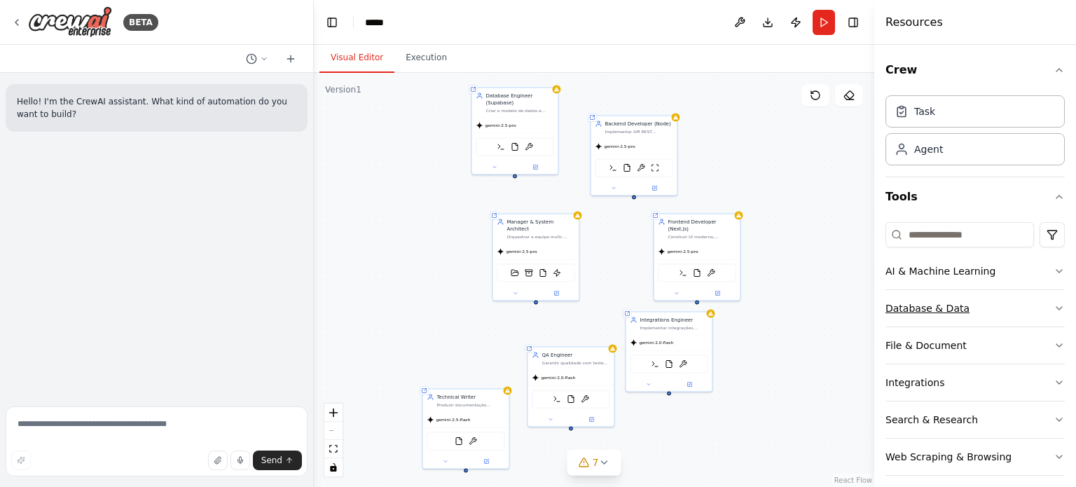
scroll to position [48, 0]
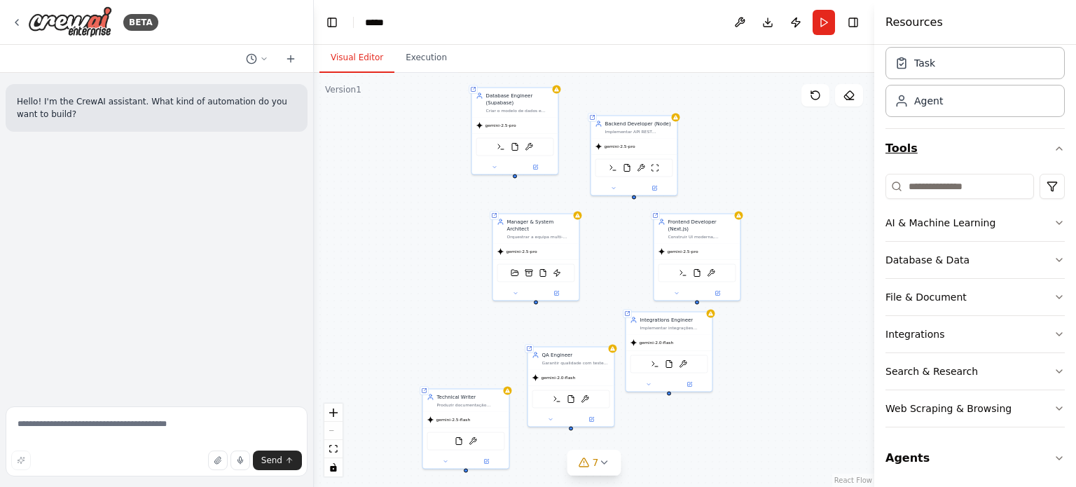
click at [1035, 144] on button "Tools" at bounding box center [975, 148] width 179 height 39
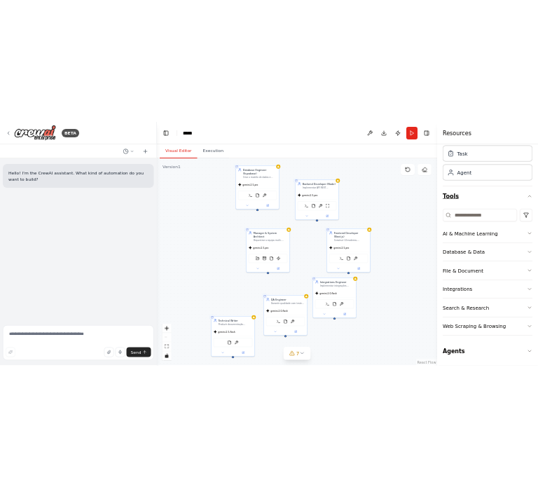
scroll to position [0, 0]
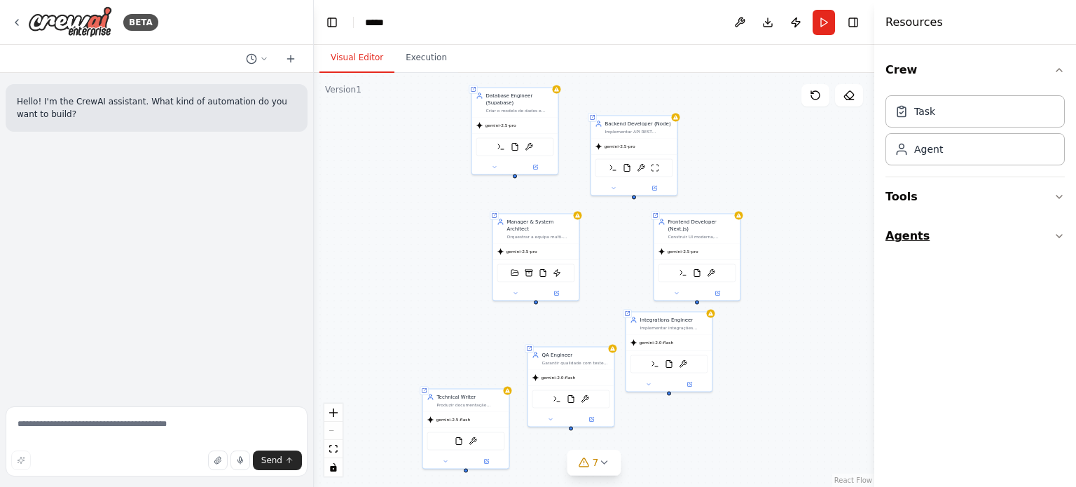
click at [959, 224] on button "Agents" at bounding box center [975, 235] width 179 height 39
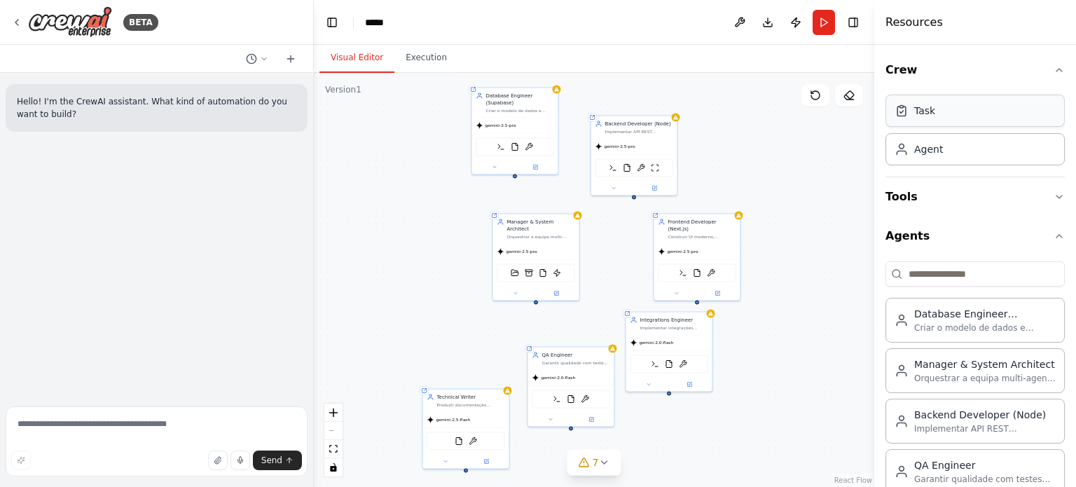
click at [953, 116] on div "Task" at bounding box center [975, 111] width 179 height 32
click at [584, 460] on span "1" at bounding box center [581, 462] width 6 height 14
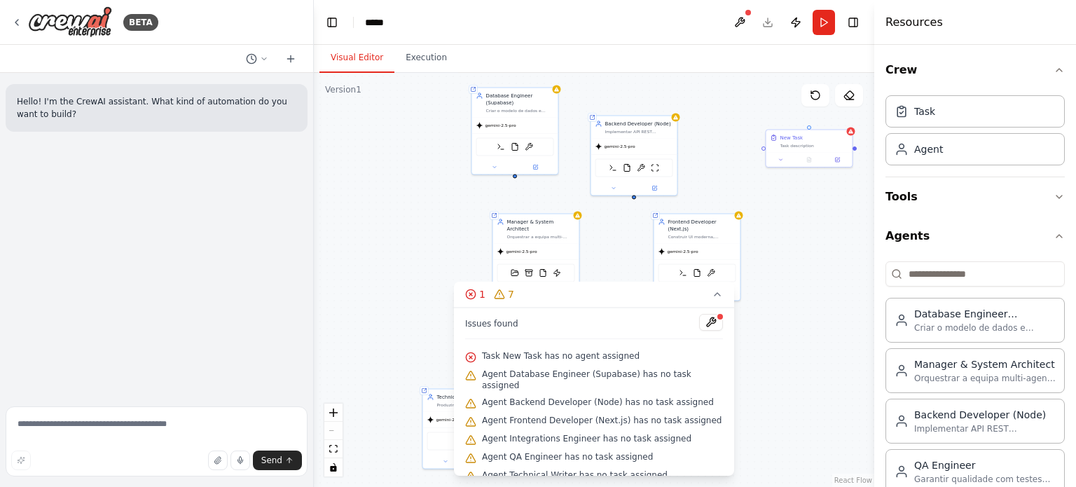
click at [740, 402] on div "Shared agent from repository Database Engineer (Supabase) Criar o modelo de dad…" at bounding box center [594, 280] width 560 height 414
click at [774, 201] on div "Shared agent from repository Database Engineer (Supabase) Criar o modelo de dad…" at bounding box center [594, 280] width 560 height 414
click at [797, 142] on div "Task description" at bounding box center [814, 145] width 68 height 6
click at [782, 154] on button at bounding box center [781, 158] width 24 height 8
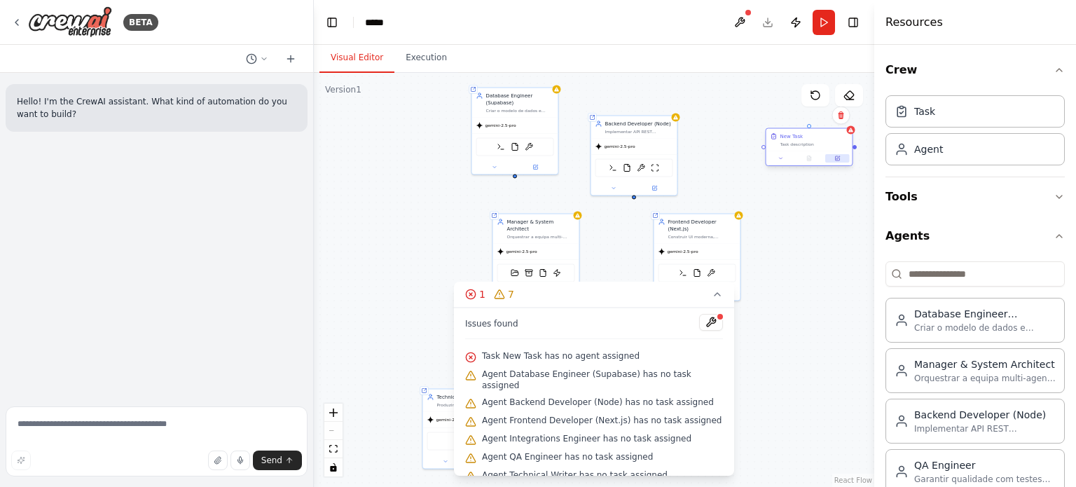
click at [832, 159] on button at bounding box center [837, 158] width 24 height 8
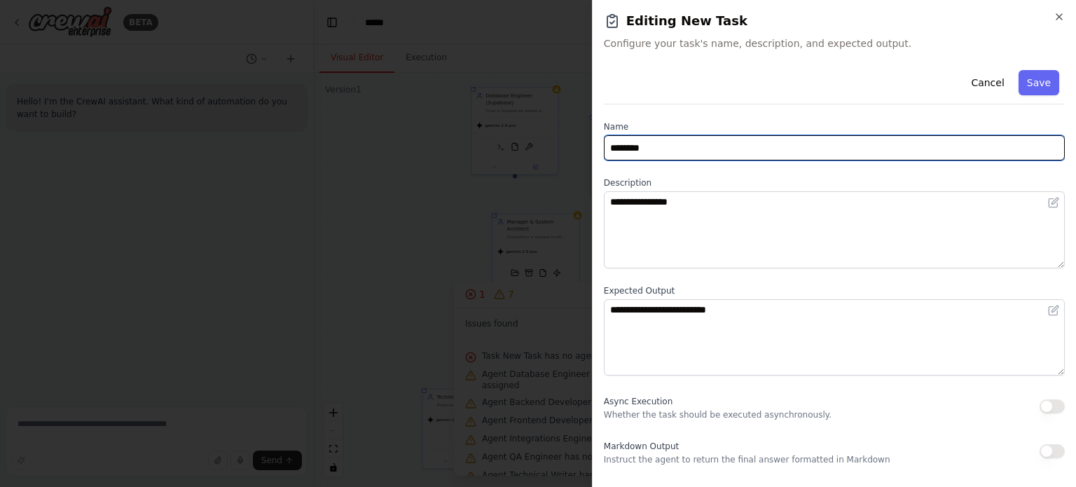
click at [817, 151] on input "********" at bounding box center [834, 147] width 461 height 25
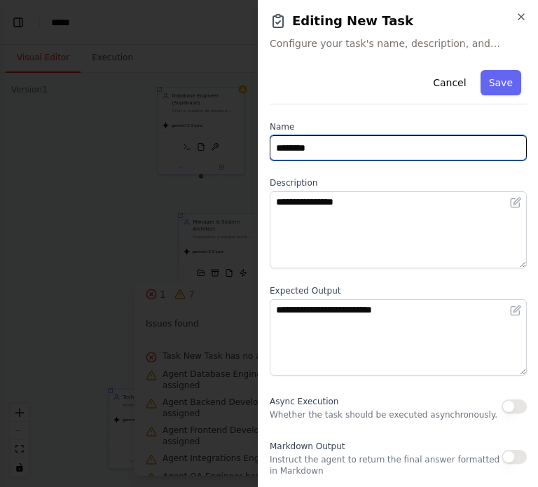
click at [363, 153] on input "********" at bounding box center [398, 147] width 257 height 25
paste input "*******"
type input "**********"
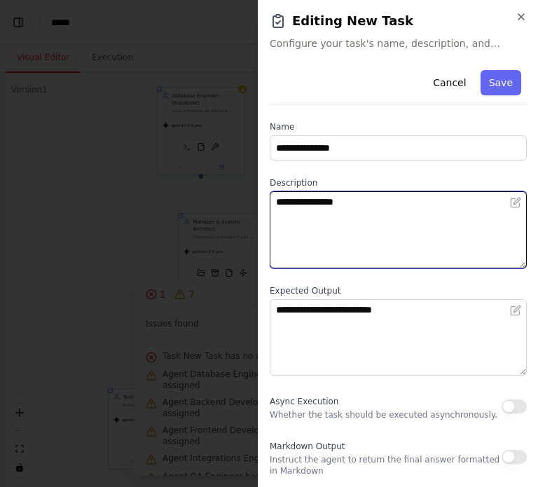
click at [338, 199] on textarea "**********" at bounding box center [398, 229] width 257 height 77
click at [367, 214] on textarea "**********" at bounding box center [398, 229] width 257 height 77
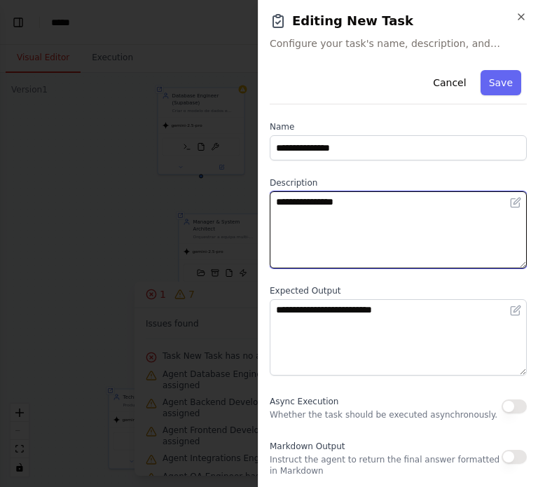
click at [367, 214] on textarea "**********" at bounding box center [398, 229] width 257 height 77
paste textarea "**********"
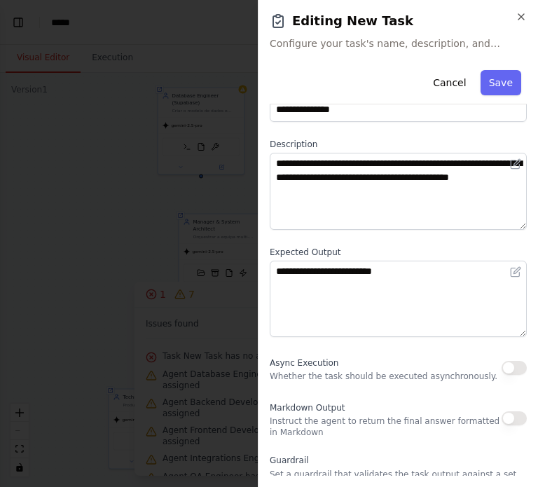
scroll to position [41, 0]
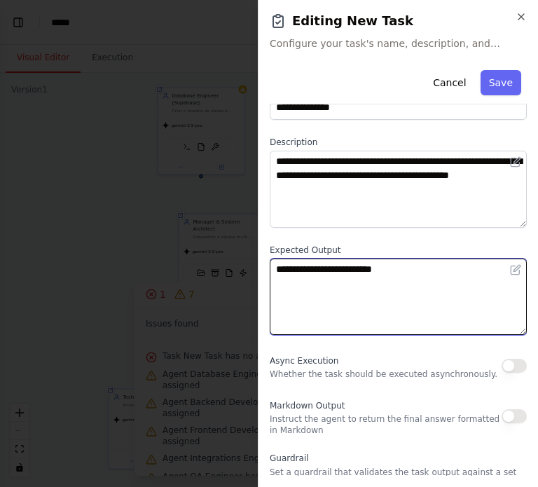
click at [365, 271] on textarea "**********" at bounding box center [398, 297] width 257 height 77
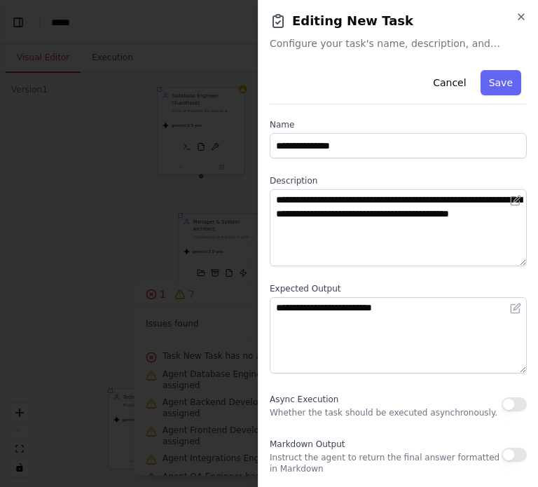
scroll to position [0, 0]
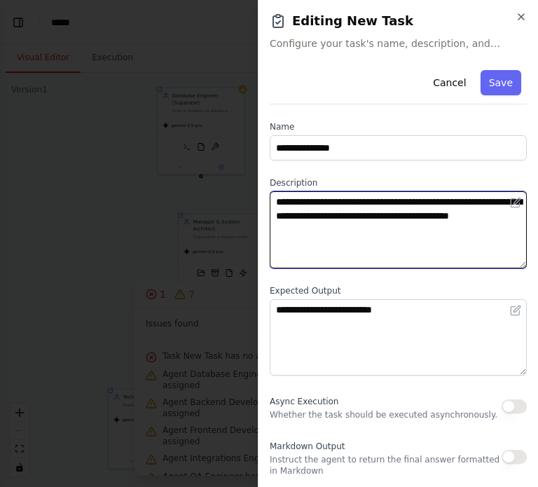
click at [341, 230] on textarea "**********" at bounding box center [398, 229] width 257 height 77
paste textarea "**********"
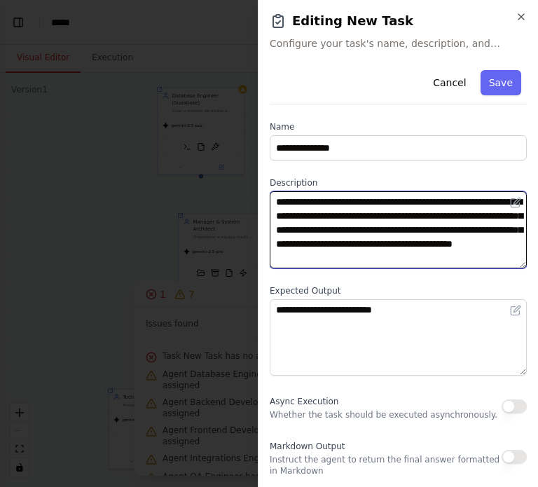
scroll to position [9, 0]
type textarea "**********"
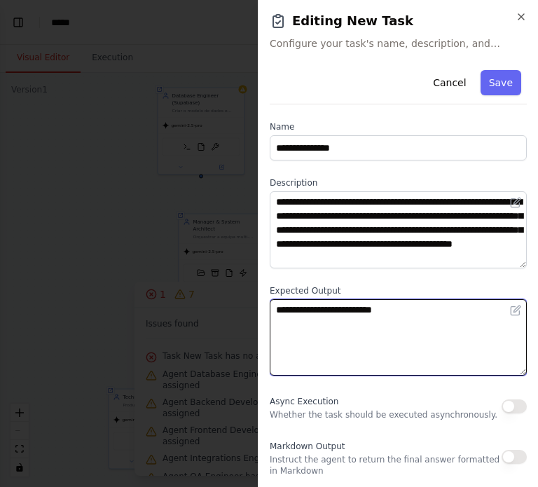
click at [388, 315] on textarea "**********" at bounding box center [398, 337] width 257 height 77
paste textarea "**********"
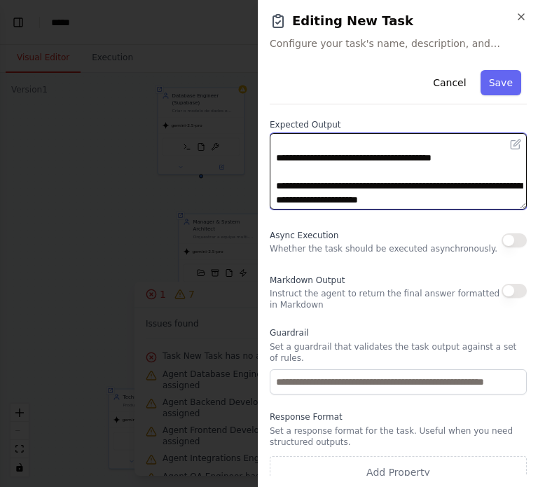
scroll to position [167, 0]
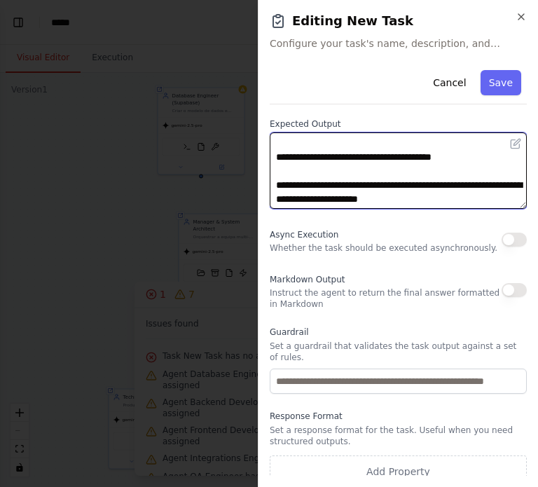
type textarea "**********"
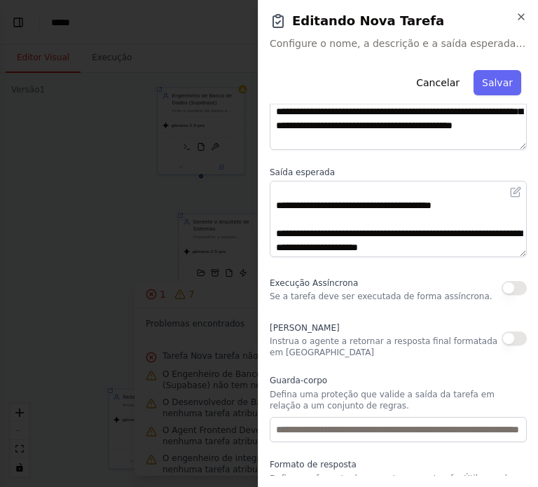
scroll to position [117, 0]
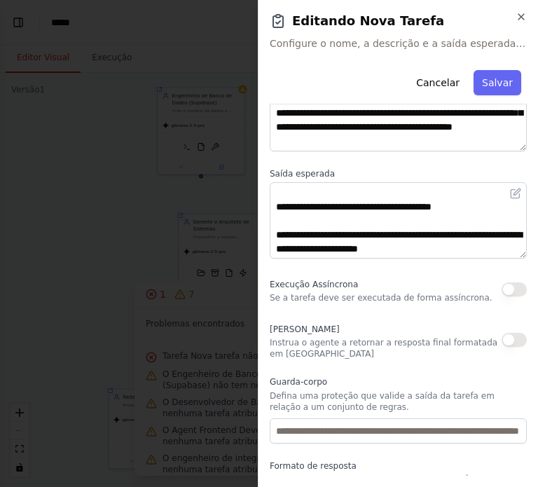
click at [303, 364] on div "**********" at bounding box center [398, 242] width 257 height 590
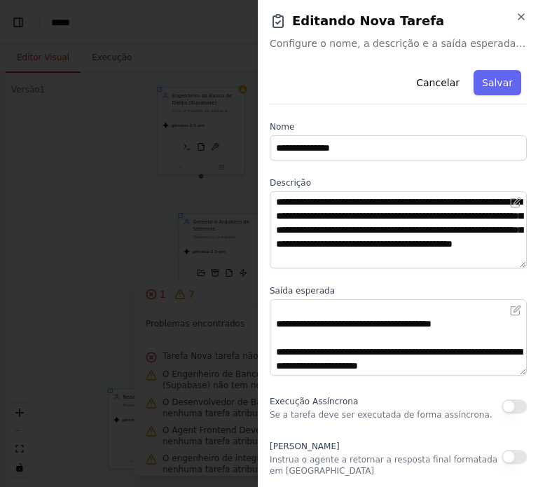
scroll to position [178, 0]
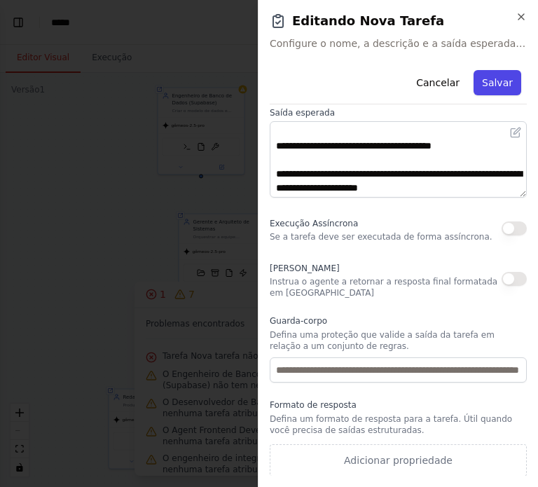
click at [509, 81] on font "Salvar" at bounding box center [497, 82] width 31 height 11
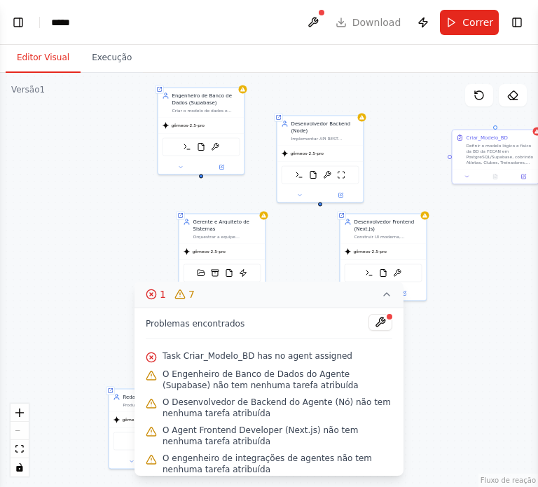
click at [380, 295] on button "1 7" at bounding box center [269, 295] width 269 height 26
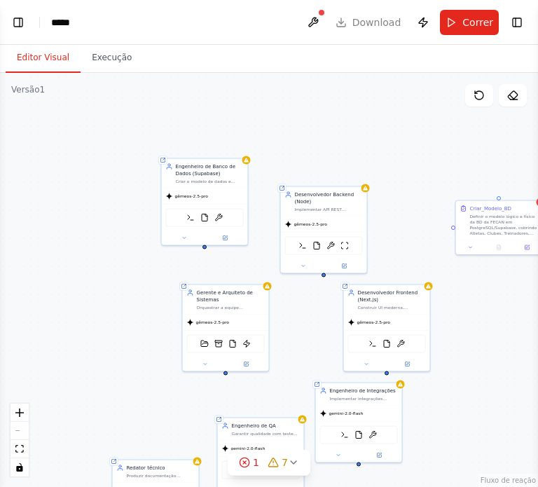
drag, startPoint x: 317, startPoint y: 303, endPoint x: 320, endPoint y: 385, distance: 81.3
click at [320, 385] on div "Agente compartilhado do repositório Engenheiro de Banco de Dados (Supabase) Cri…" at bounding box center [269, 280] width 538 height 414
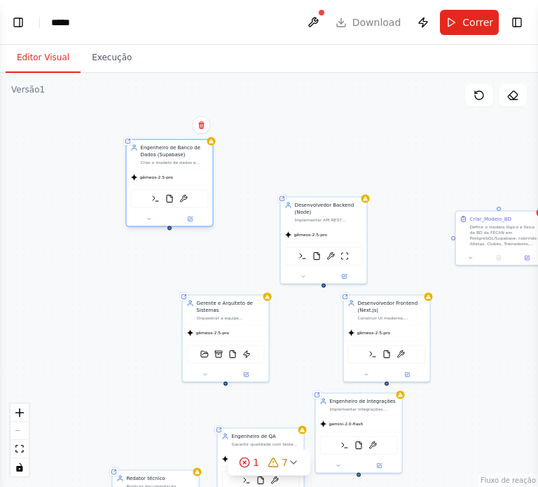
drag, startPoint x: 200, startPoint y: 169, endPoint x: 163, endPoint y: 139, distance: 46.8
click at [163, 140] on div "Engenheiro de Banco de Dados (Supabase) Criar o modelo de dados e migrações do …" at bounding box center [170, 154] width 86 height 29
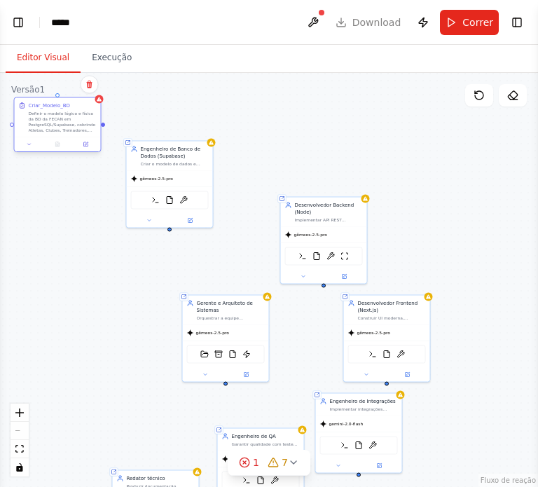
drag, startPoint x: 495, startPoint y: 239, endPoint x: 52, endPoint y: 128, distance: 457.1
click at [52, 128] on div "Definir o modelo lógico e físico da BD da FECAN em PostgreSQL/Supabase, cobrind…" at bounding box center [63, 122] width 68 height 22
click at [523, 23] on button "Alternar barra lateral direita" at bounding box center [517, 23] width 20 height 20
click at [516, 21] on button "Alternar barra lateral direita" at bounding box center [517, 23] width 20 height 20
click at [523, 30] on button "Alternar barra lateral direita" at bounding box center [517, 23] width 20 height 20
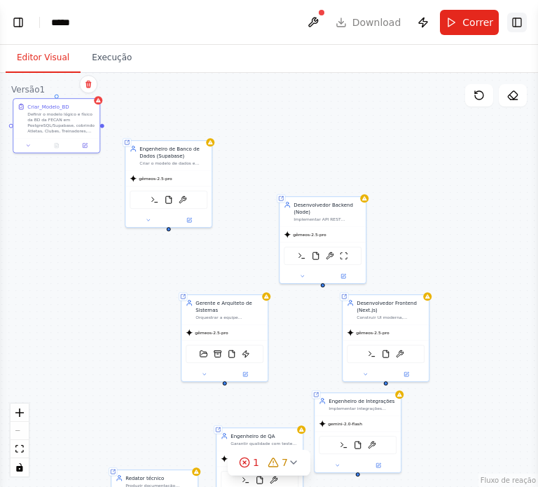
click at [523, 30] on button "Alternar barra lateral direita" at bounding box center [517, 23] width 20 height 20
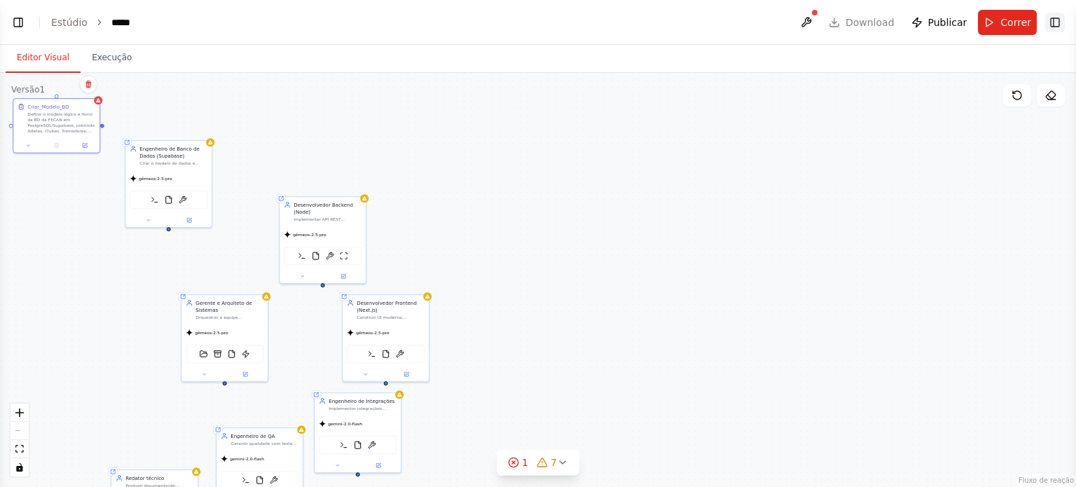
click at [1057, 27] on button "Alternar barra lateral direita" at bounding box center [1055, 23] width 20 height 20
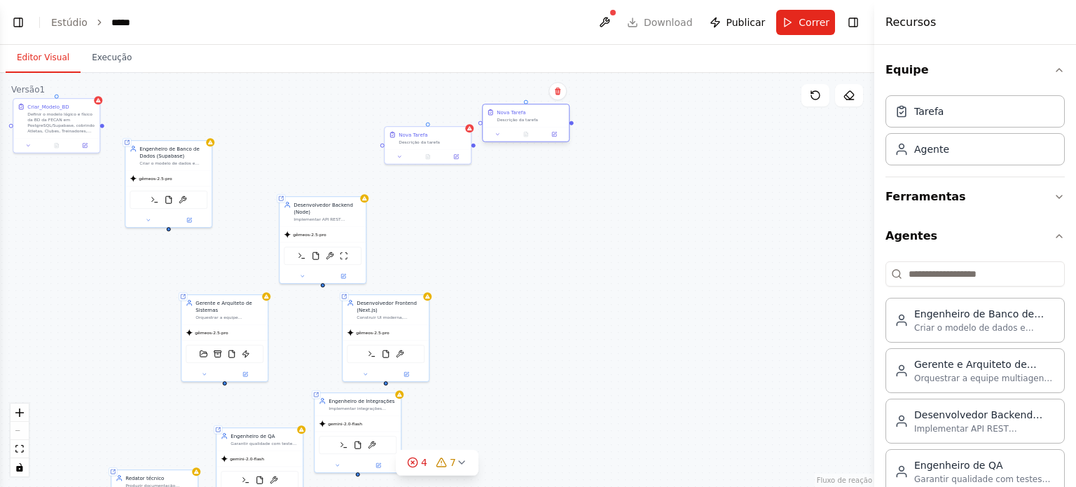
drag, startPoint x: 504, startPoint y: 114, endPoint x: 538, endPoint y: 118, distance: 33.8
click at [538, 116] on div "Nova Tarefa" at bounding box center [531, 112] width 68 height 7
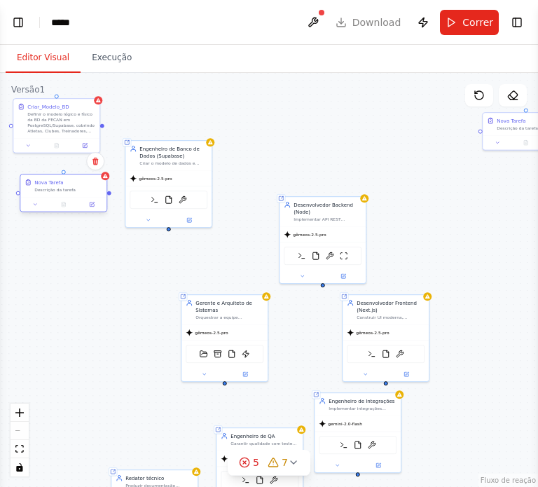
drag, startPoint x: 411, startPoint y: 146, endPoint x: 43, endPoint y: 197, distance: 372.0
click at [43, 197] on div "Nova Tarefa Descrição da tarefa" at bounding box center [64, 193] width 88 height 39
click at [95, 202] on button at bounding box center [92, 204] width 24 height 8
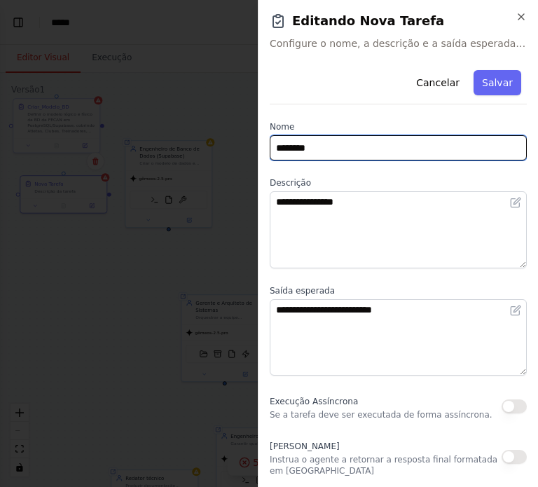
click at [378, 142] on input "********" at bounding box center [398, 147] width 257 height 25
paste input "**********"
type input "**********"
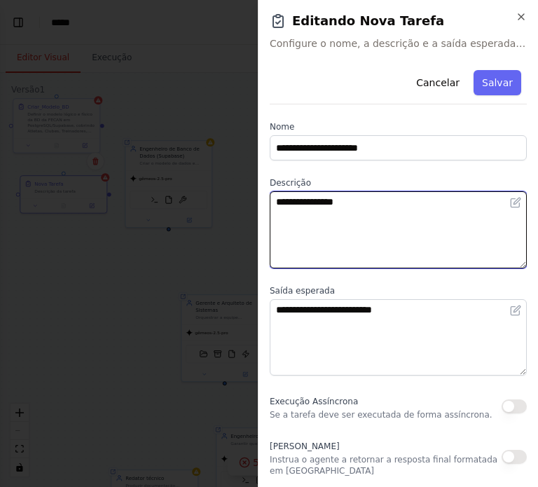
click at [328, 211] on textarea "**********" at bounding box center [398, 229] width 257 height 77
paste textarea "**********"
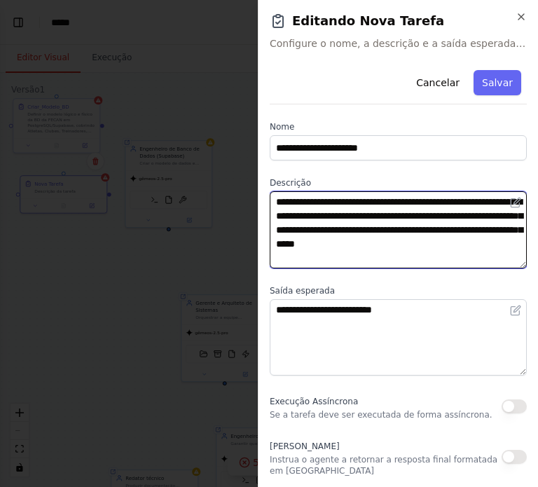
type textarea "**********"
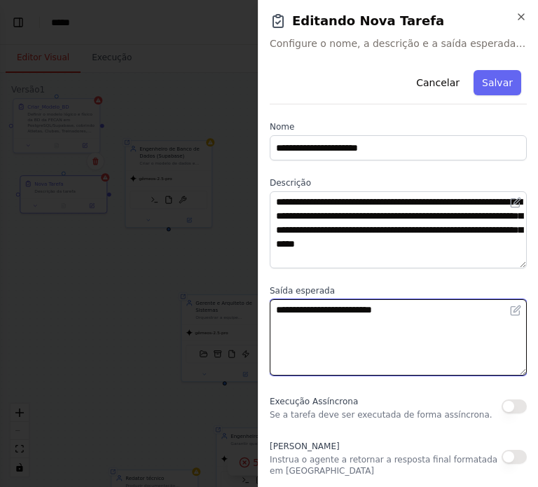
click at [348, 301] on textarea "**********" at bounding box center [398, 337] width 257 height 77
click at [382, 325] on textarea "**********" at bounding box center [398, 337] width 257 height 77
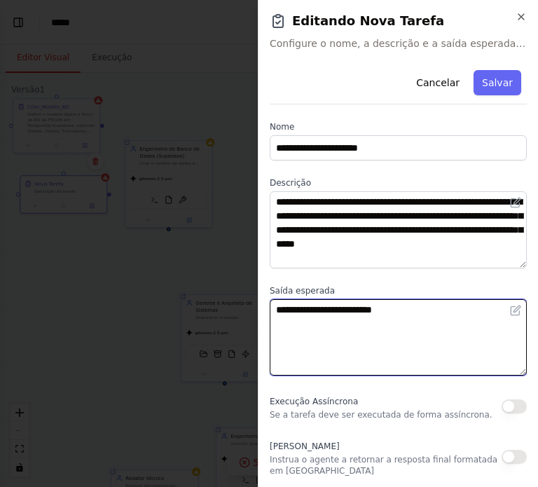
click at [382, 325] on textarea "**********" at bounding box center [398, 337] width 257 height 77
paste textarea "**********"
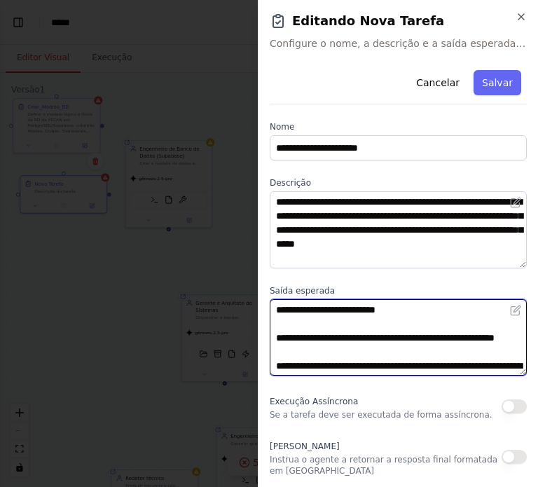
scroll to position [121, 0]
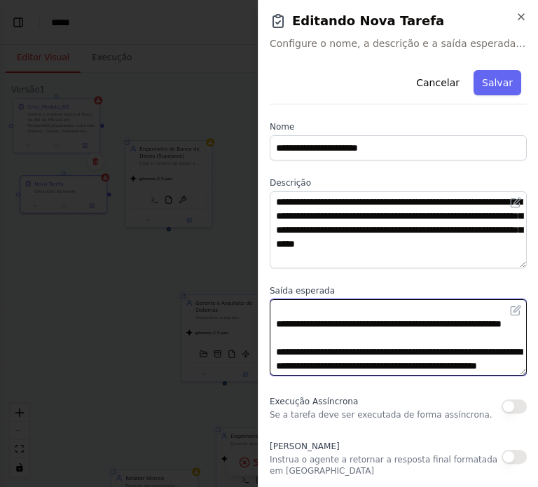
type textarea "**********"
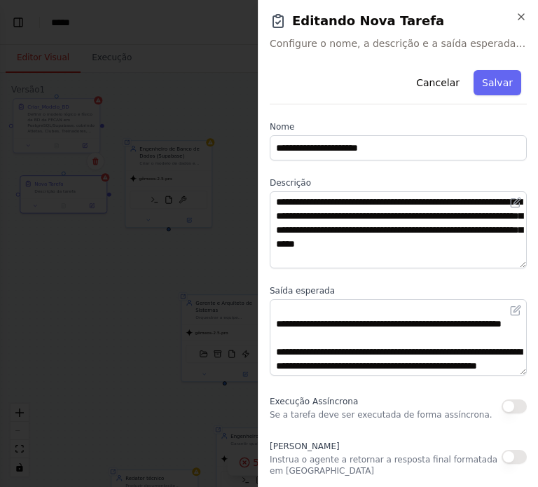
click at [358, 280] on div "**********" at bounding box center [398, 359] width 257 height 590
click at [511, 82] on font "Salvar" at bounding box center [497, 82] width 31 height 11
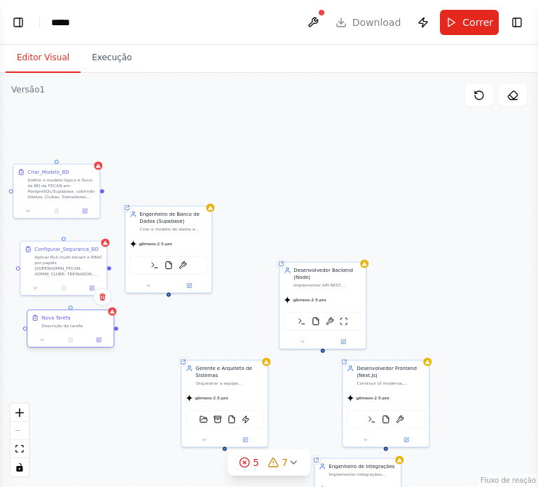
drag, startPoint x: 509, startPoint y: 123, endPoint x: 48, endPoint y: 325, distance: 503.8
click at [48, 325] on font "Descrição da tarefa" at bounding box center [61, 325] width 41 height 5
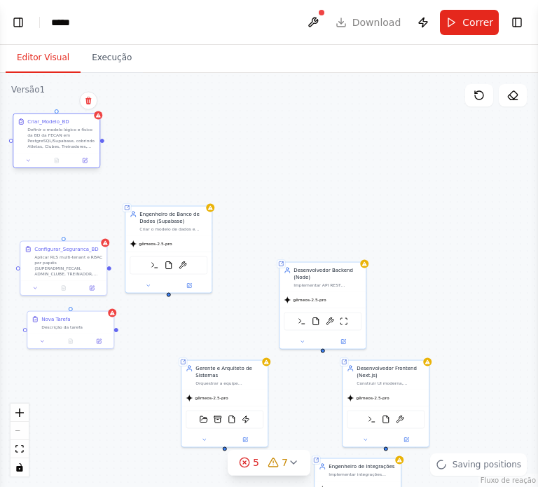
drag, startPoint x: 55, startPoint y: 193, endPoint x: 54, endPoint y: 142, distance: 50.4
click at [54, 142] on div "Definir o modelo lógico e físico da BD da FECAN em PostgreSQL/Supabase, cobrind…" at bounding box center [61, 138] width 68 height 22
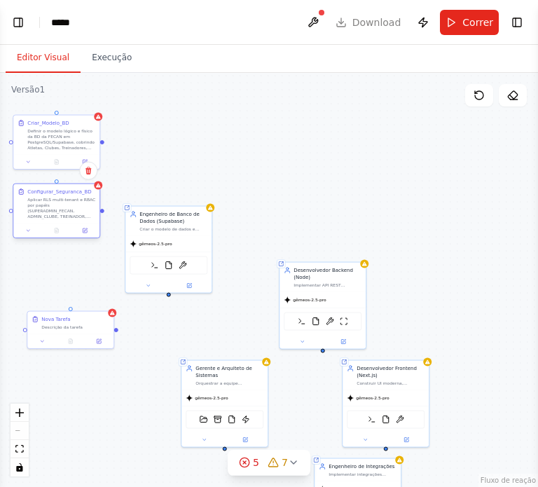
drag, startPoint x: 51, startPoint y: 258, endPoint x: 46, endPoint y: 201, distance: 57.0
click at [46, 201] on font "Aplicar RLS multi-tenant e RBAC por papéis (SUPERADMIN_FECAN, ADMIN_CLUBE, TREI…" at bounding box center [61, 222] width 68 height 50
drag, startPoint x: 63, startPoint y: 323, endPoint x: 44, endPoint y: 269, distance: 57.2
click at [44, 269] on font "Descrição da tarefa" at bounding box center [40, 269] width 41 height 5
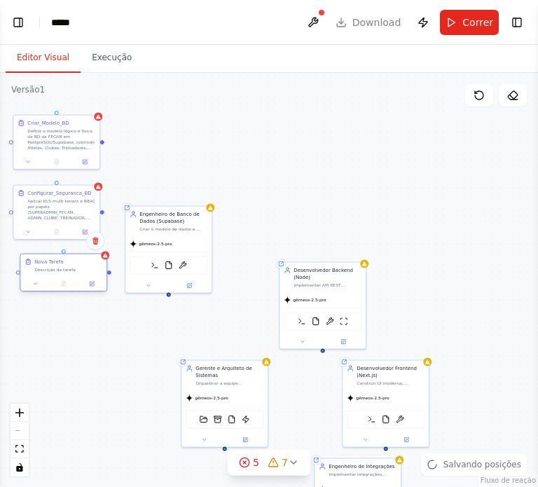
drag, startPoint x: 48, startPoint y: 268, endPoint x: 60, endPoint y: 268, distance: 11.2
click at [60, 268] on font "Descrição da tarefa" at bounding box center [54, 269] width 41 height 5
drag, startPoint x: 60, startPoint y: 268, endPoint x: 51, endPoint y: 268, distance: 8.4
click at [51, 268] on font "Descrição da tarefa" at bounding box center [47, 269] width 41 height 5
click at [88, 283] on button at bounding box center [85, 284] width 24 height 8
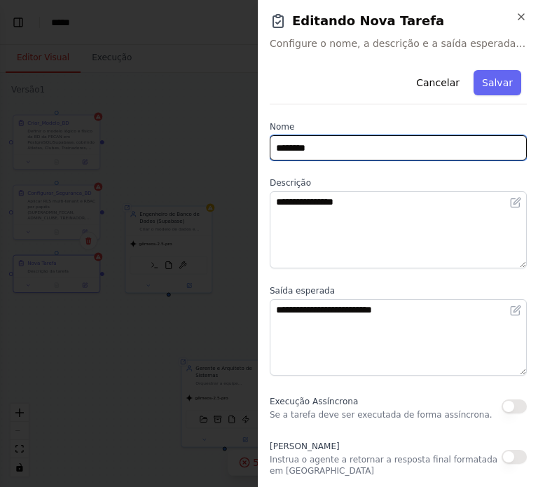
click at [338, 151] on input "********" at bounding box center [398, 147] width 257 height 25
paste input "text"
type input "********"
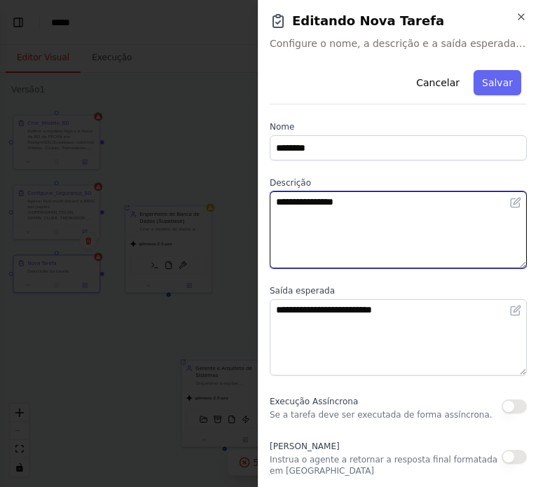
click at [365, 210] on textarea "**********" at bounding box center [398, 229] width 257 height 77
paste textarea "**********"
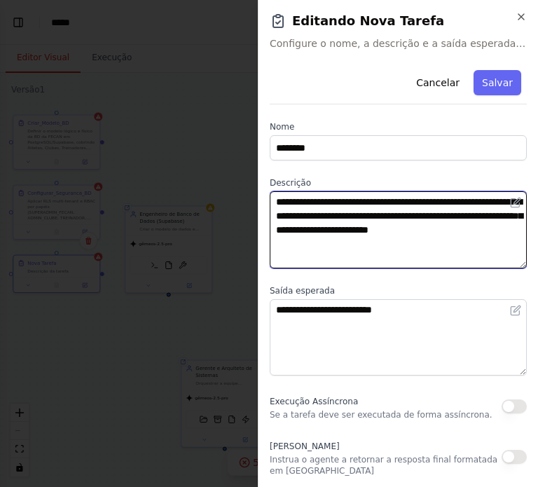
type textarea "**********"
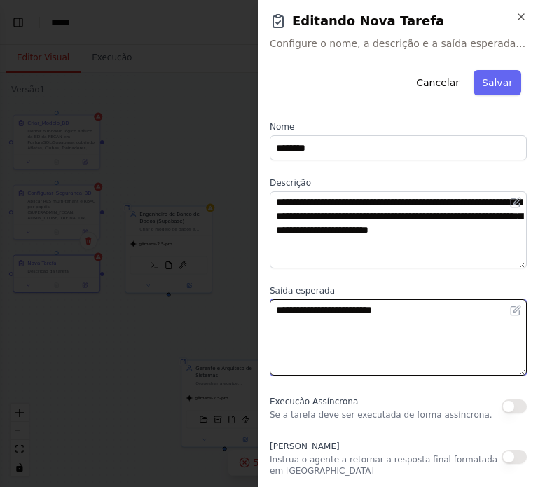
click at [335, 307] on textarea "**********" at bounding box center [398, 337] width 257 height 77
click at [371, 313] on textarea "**********" at bounding box center [398, 337] width 257 height 77
paste textarea "**********"
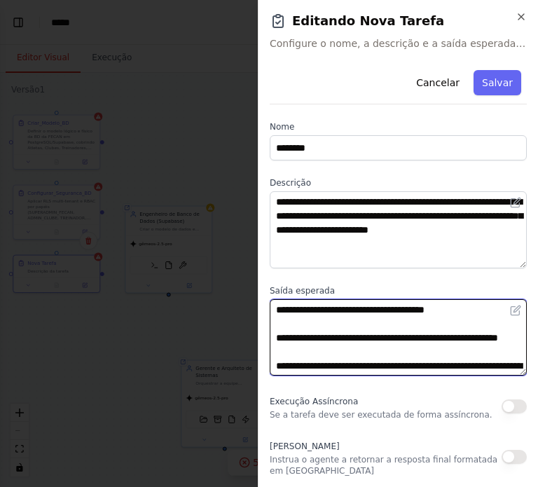
scroll to position [23, 0]
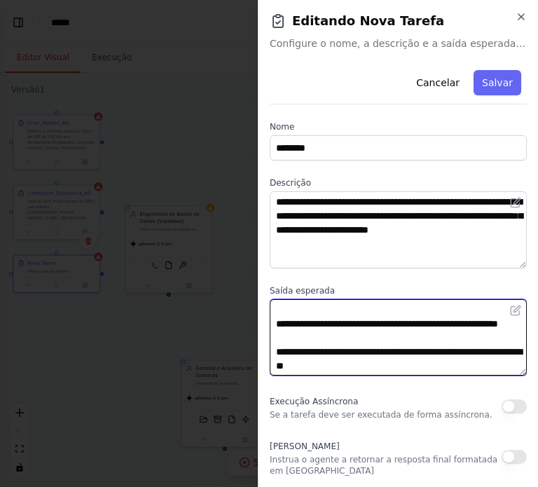
type textarea "**********"
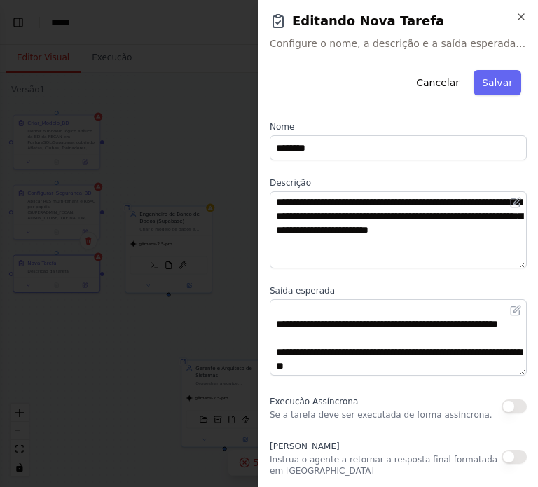
click at [427, 275] on div "**********" at bounding box center [398, 359] width 257 height 590
click at [497, 84] on font "Salvar" at bounding box center [497, 82] width 31 height 11
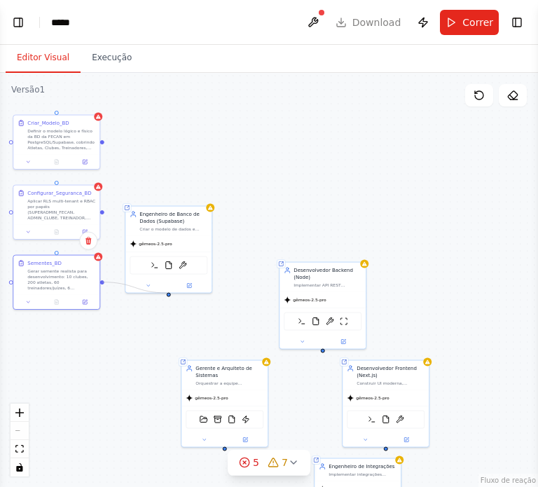
drag, startPoint x: 100, startPoint y: 280, endPoint x: 167, endPoint y: 293, distance: 68.6
click at [167, 293] on div "Agente compartilhado do repositório Engenheiro de Banco de Dados (Supabase) Cri…" at bounding box center [269, 280] width 538 height 414
drag, startPoint x: 102, startPoint y: 209, endPoint x: 167, endPoint y: 242, distance: 73.0
click at [384, 242] on div "Agente compartilhado do repositório Engenheiro de Banco de Dados (Supabase) Cri…" at bounding box center [518, 183] width 269 height 207
click at [95, 186] on icon at bounding box center [98, 186] width 6 height 6
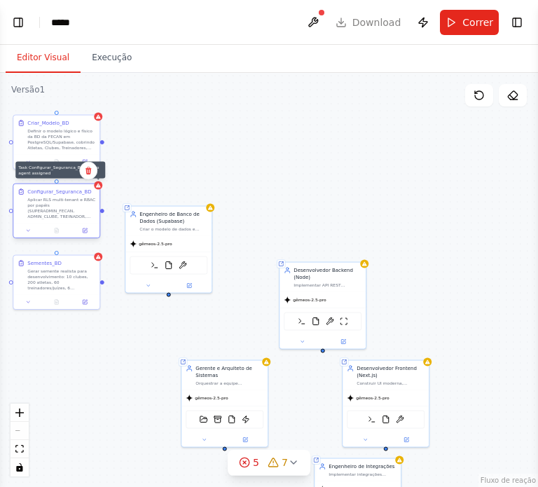
click at [95, 186] on icon at bounding box center [98, 186] width 6 height 6
click at [205, 153] on div "Agente compartilhado do repositório Engenheiro de Banco de Dados (Supabase) Cri…" at bounding box center [269, 280] width 538 height 414
click at [83, 228] on icon at bounding box center [85, 230] width 4 height 4
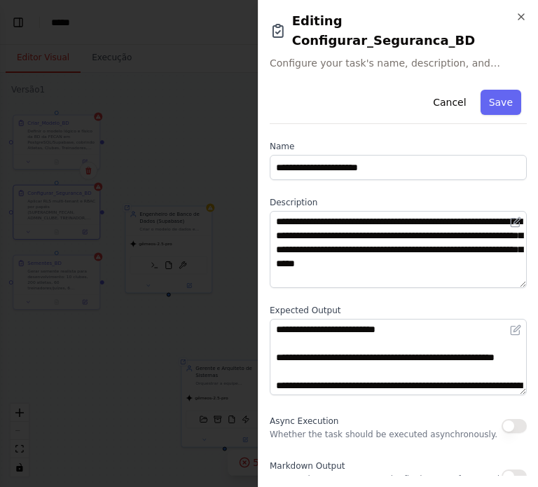
scroll to position [167, 0]
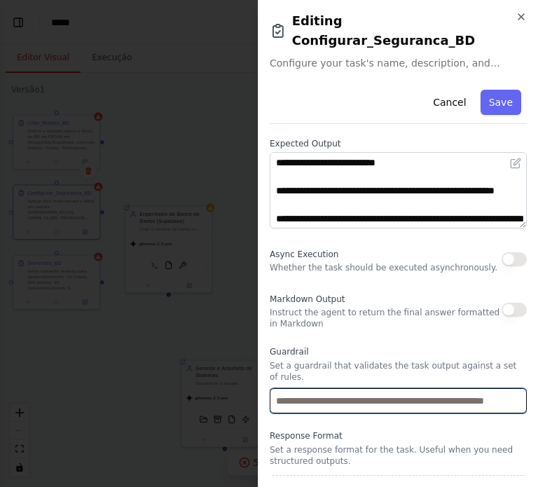
click at [376, 388] on input "text" at bounding box center [398, 400] width 257 height 25
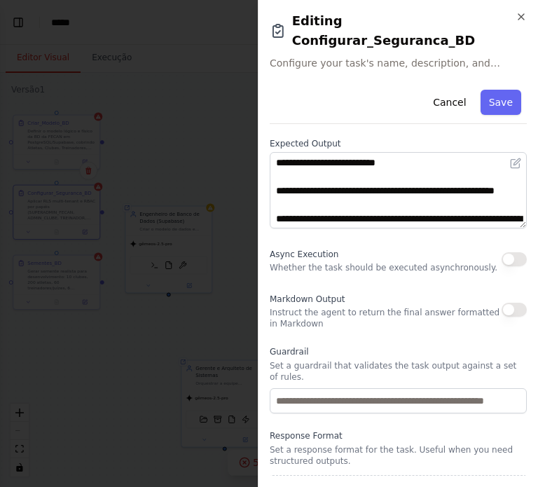
click at [368, 430] on label "Response Format" at bounding box center [398, 435] width 257 height 11
click at [521, 17] on icon "button" at bounding box center [521, 17] width 6 height 6
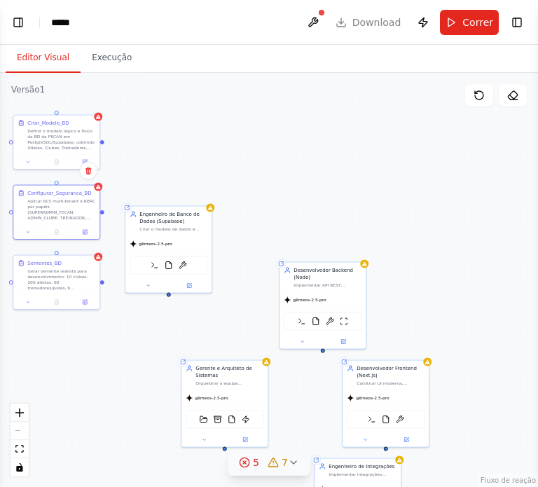
click at [286, 461] on font "7" at bounding box center [285, 462] width 6 height 11
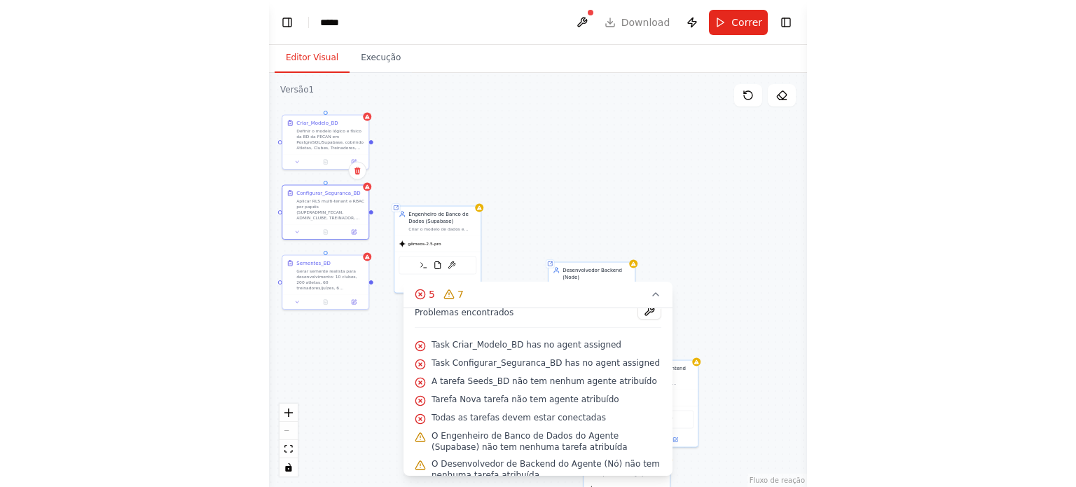
scroll to position [7, 0]
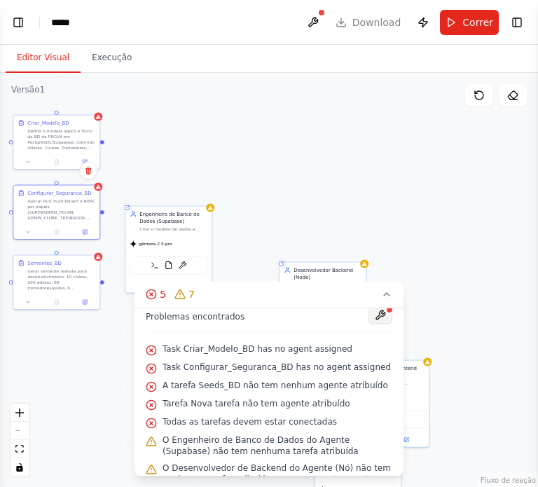
click at [383, 316] on button at bounding box center [380, 315] width 24 height 17
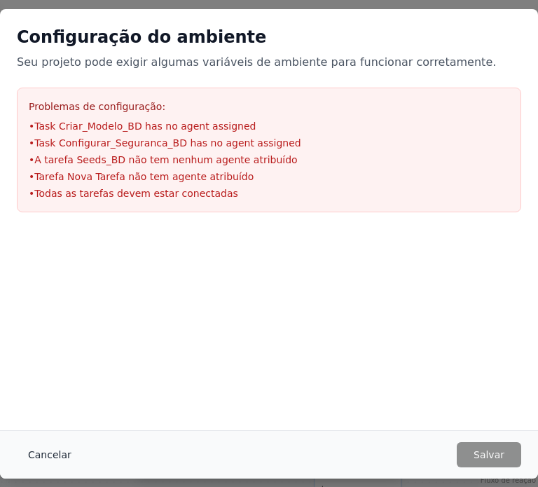
click at [45, 459] on font "Cancelar" at bounding box center [49, 454] width 43 height 11
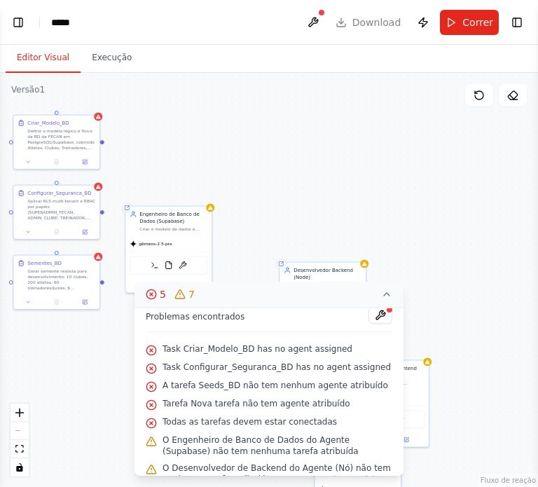
click at [389, 294] on icon at bounding box center [386, 294] width 11 height 11
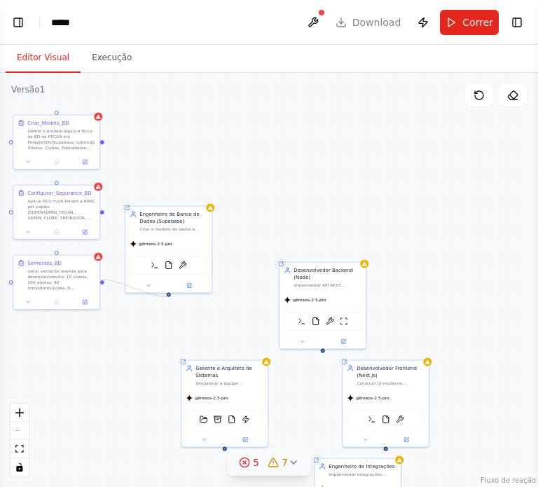
drag, startPoint x: 167, startPoint y: 293, endPoint x: 101, endPoint y: 282, distance: 66.7
click at [101, 282] on div "Agente compartilhado do repositório Engenheiro de Banco de Dados (Supabase) Cri…" at bounding box center [269, 280] width 538 height 414
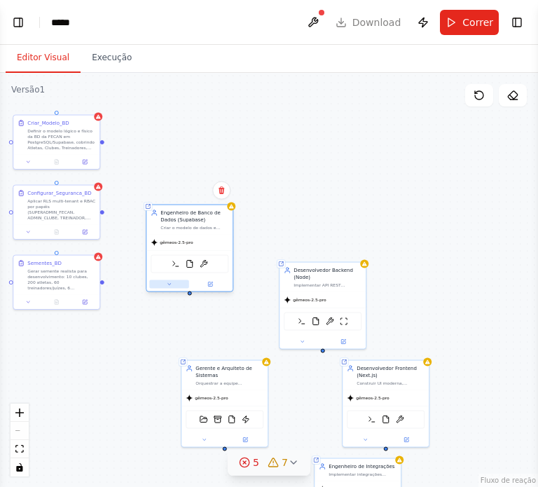
drag, startPoint x: 167, startPoint y: 290, endPoint x: 183, endPoint y: 286, distance: 16.7
click at [183, 286] on div at bounding box center [189, 284] width 86 height 14
drag, startPoint x: 188, startPoint y: 293, endPoint x: 59, endPoint y: 279, distance: 130.4
click at [384, 279] on div "Agente compartilhado do repositório Engenheiro de Banco de Dados (Supabase) Cri…" at bounding box center [518, 183] width 269 height 207
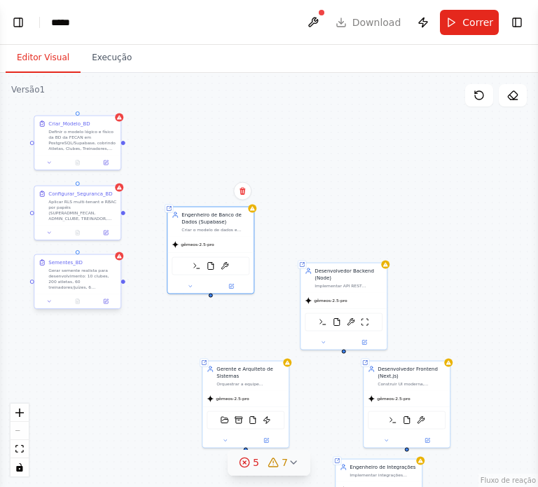
drag, startPoint x: 101, startPoint y: 279, endPoint x: 120, endPoint y: 280, distance: 19.6
click at [120, 280] on div "Agente compartilhado do repositório Engenheiro de Banco de Dados (Supabase) Cri…" at bounding box center [269, 280] width 538 height 414
click at [211, 238] on div "gêmeos-2.5-pro" at bounding box center [209, 242] width 86 height 15
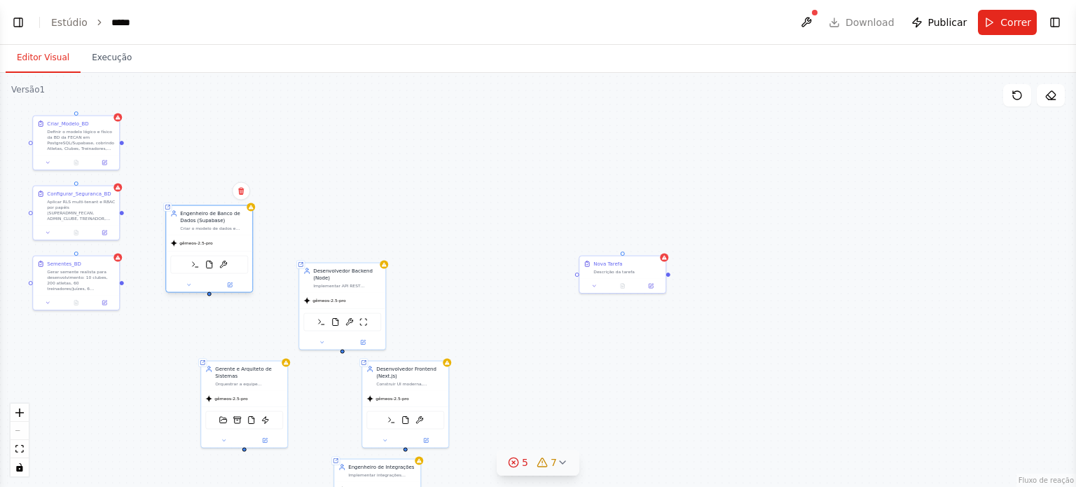
click at [213, 244] on div "gêmeos-2.5-pro" at bounding box center [209, 242] width 86 height 15
click at [1059, 25] on button "Alternar barra lateral direita" at bounding box center [1055, 23] width 20 height 20
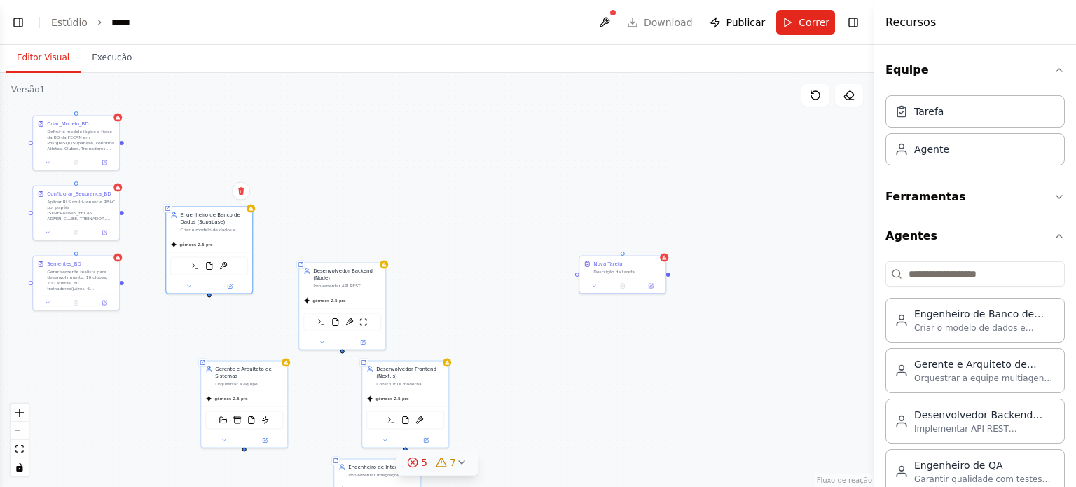
scroll to position [178, 0]
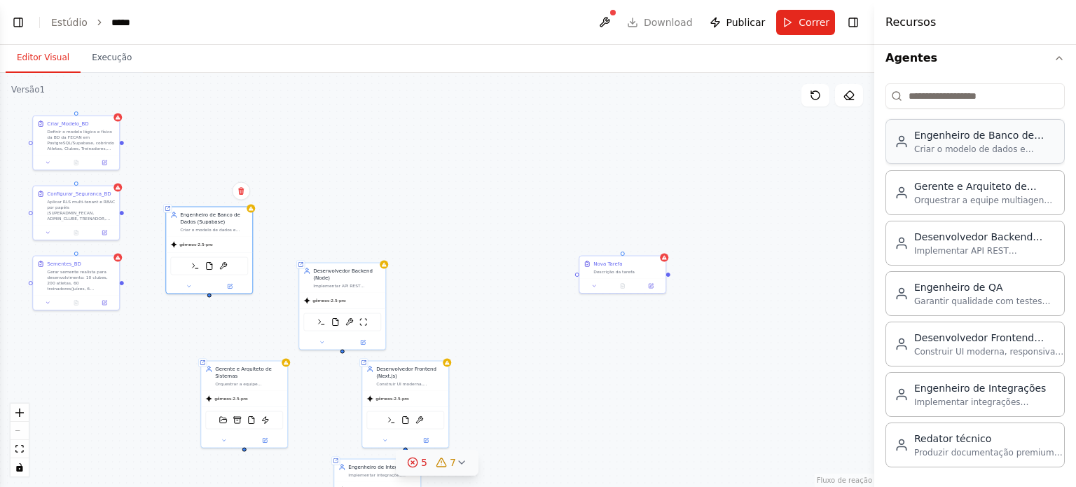
click at [974, 147] on font "Criar o modelo de dados e migrações do sistema FECAN em Supabase. Entregas: 1) …" at bounding box center [983, 272] width 139 height 256
click at [233, 287] on button at bounding box center [230, 285] width 40 height 8
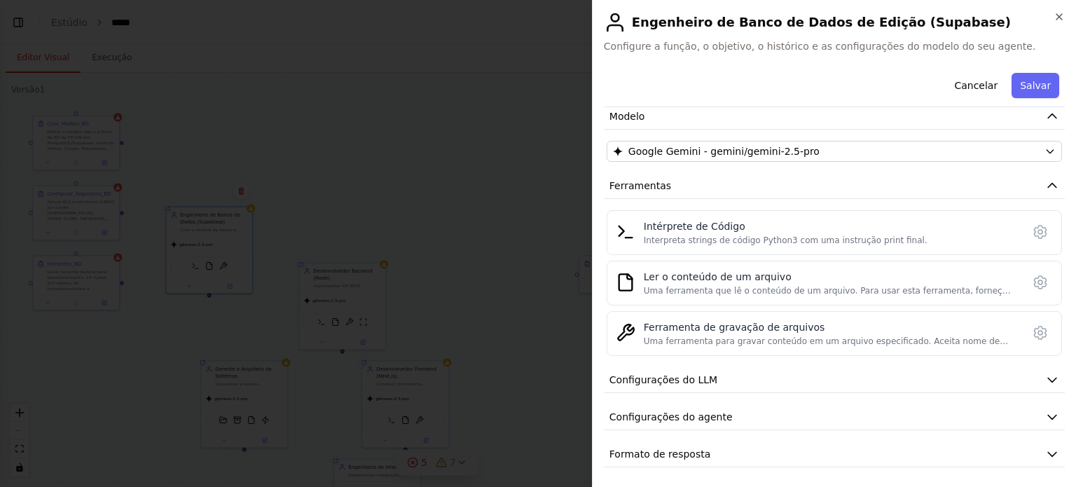
scroll to position [0, 0]
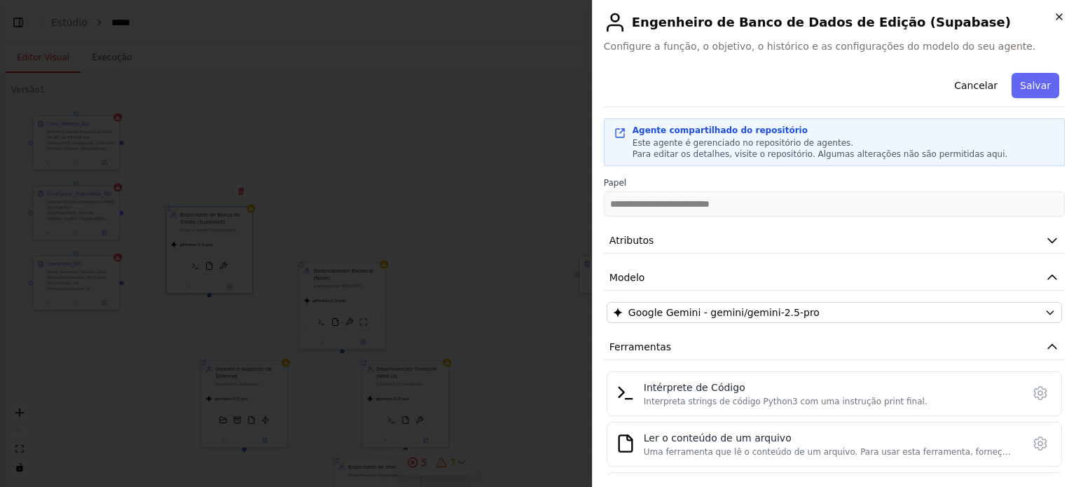
click at [1058, 18] on icon "button" at bounding box center [1059, 17] width 6 height 6
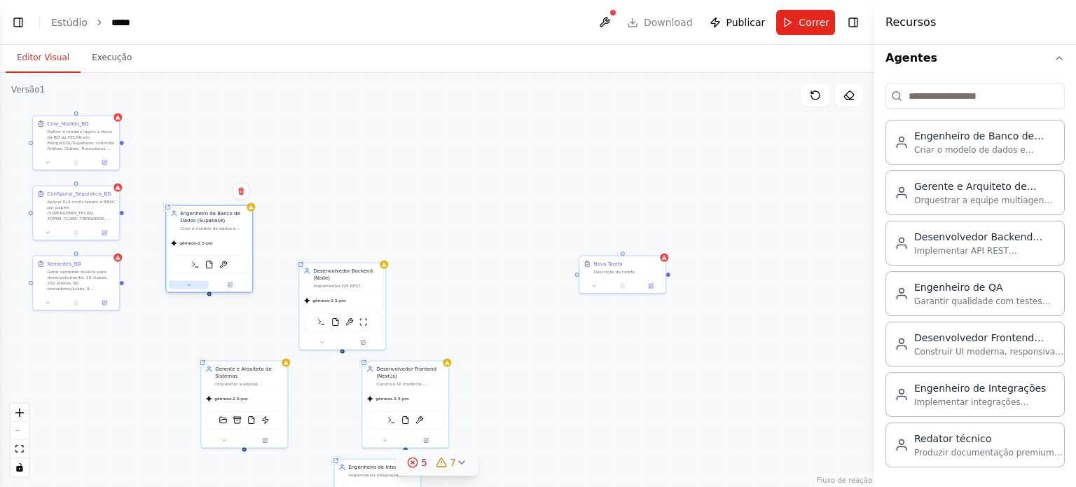
click at [193, 284] on button at bounding box center [189, 285] width 40 height 8
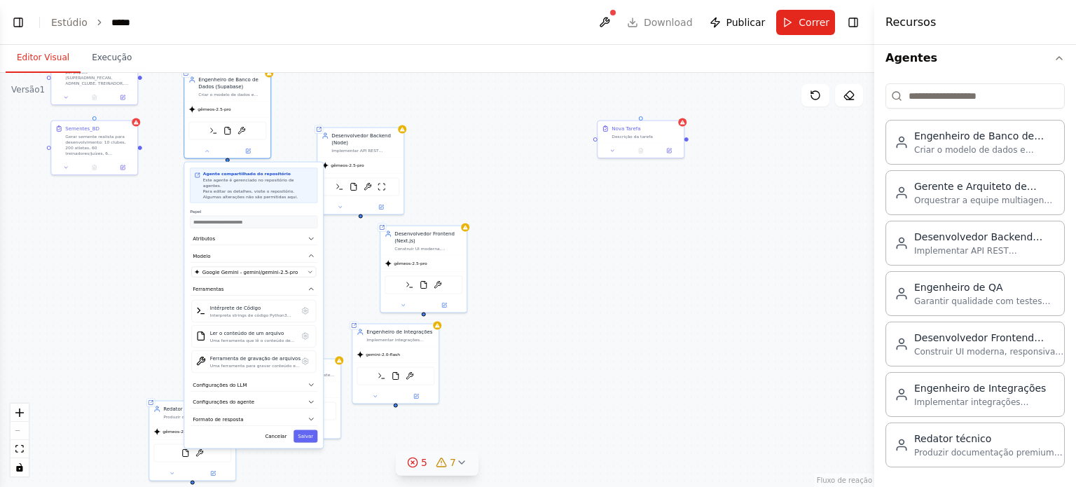
drag, startPoint x: 425, startPoint y: 157, endPoint x: 441, endPoint y: 163, distance: 17.1
click at [441, 163] on div "**********" at bounding box center [437, 280] width 874 height 414
click button
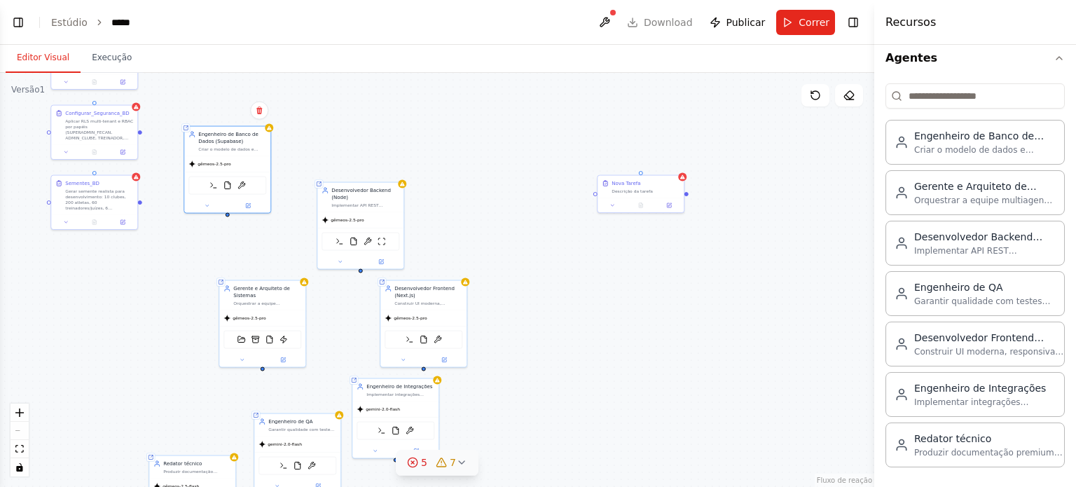
drag, startPoint x: 296, startPoint y: 135, endPoint x: 303, endPoint y: 206, distance: 71.1
click div "Agente compartilhado do repositório Engenheiro de Banco de Dados (Supabase) Cri…"
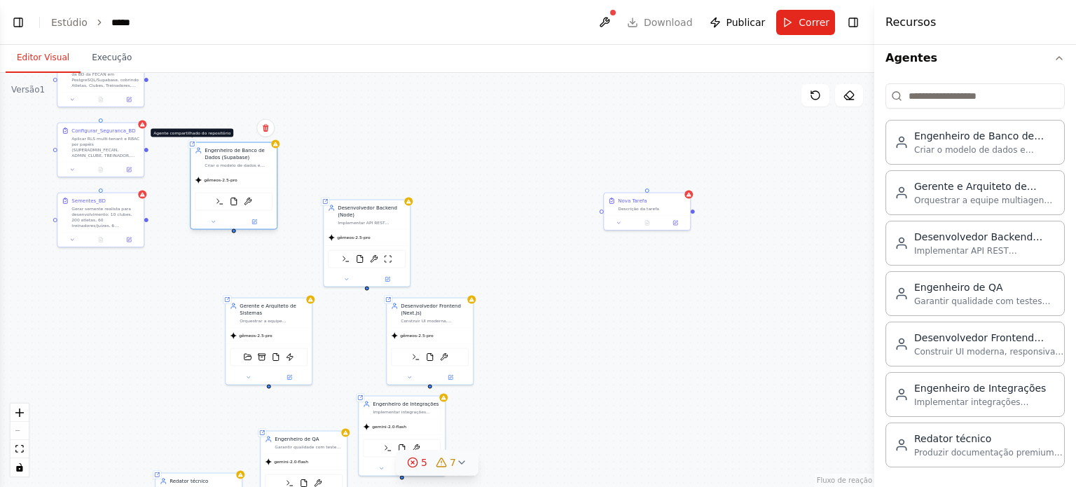
click icon
drag, startPoint x: 144, startPoint y: 219, endPoint x: 180, endPoint y: 207, distance: 38.1
click div "Agente compartilhado do repositório Engenheiro de Banco de Dados (Supabase) Cri…"
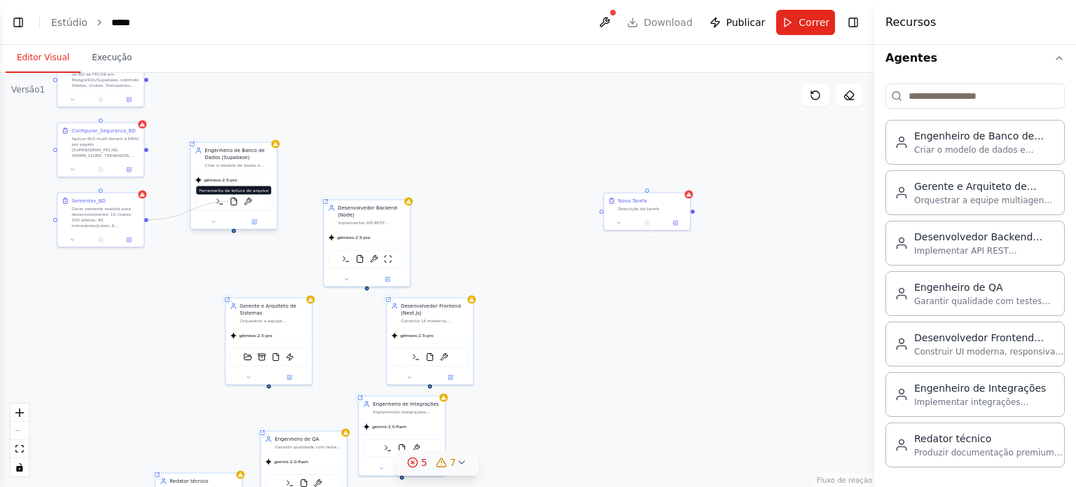
drag, startPoint x: 144, startPoint y: 218, endPoint x: 233, endPoint y: 201, distance: 90.5
click div "Agente compartilhado do repositório Engenheiro de Banco de Dados (Supabase) Cri…"
click font "gêmeos-2.5-pro"
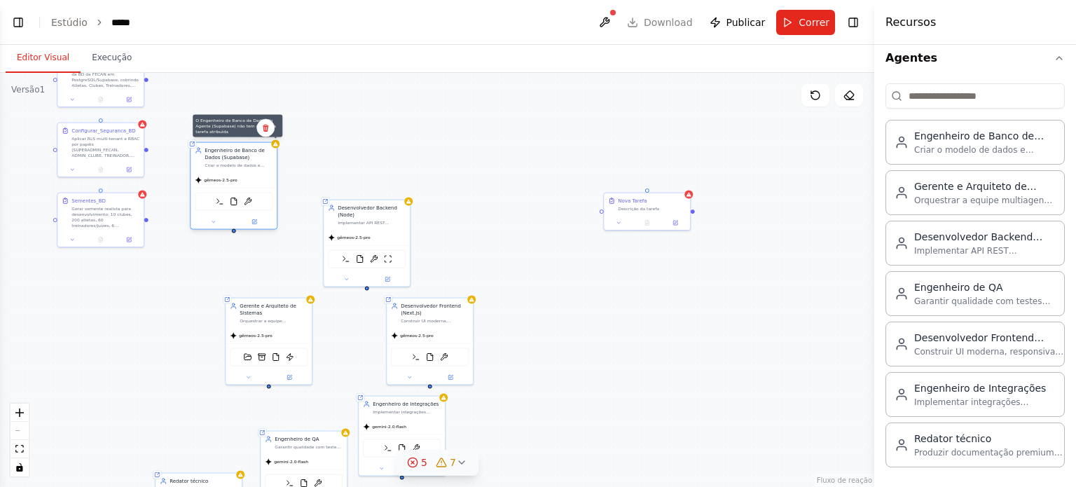
click icon
click button "Agentes"
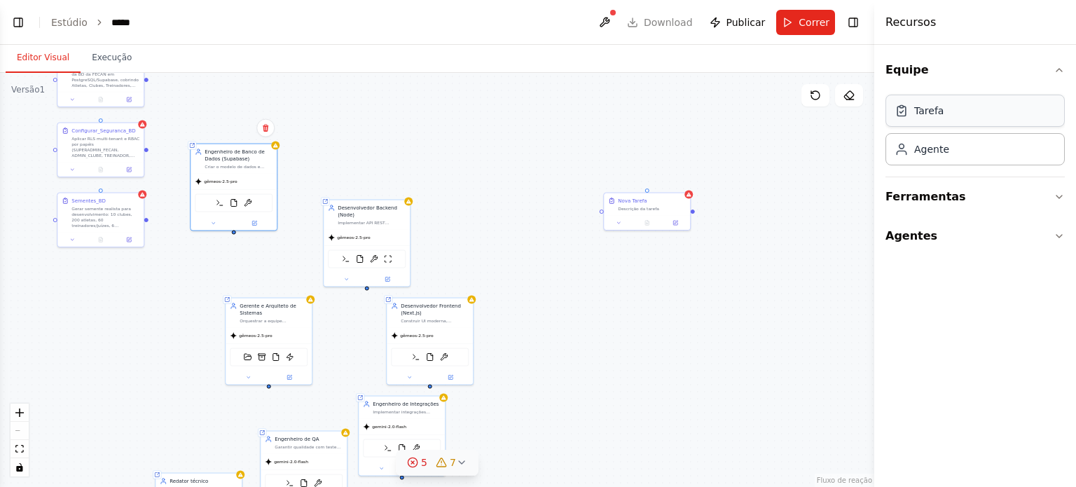
click div "Tarefa"
click font "Ferramentas"
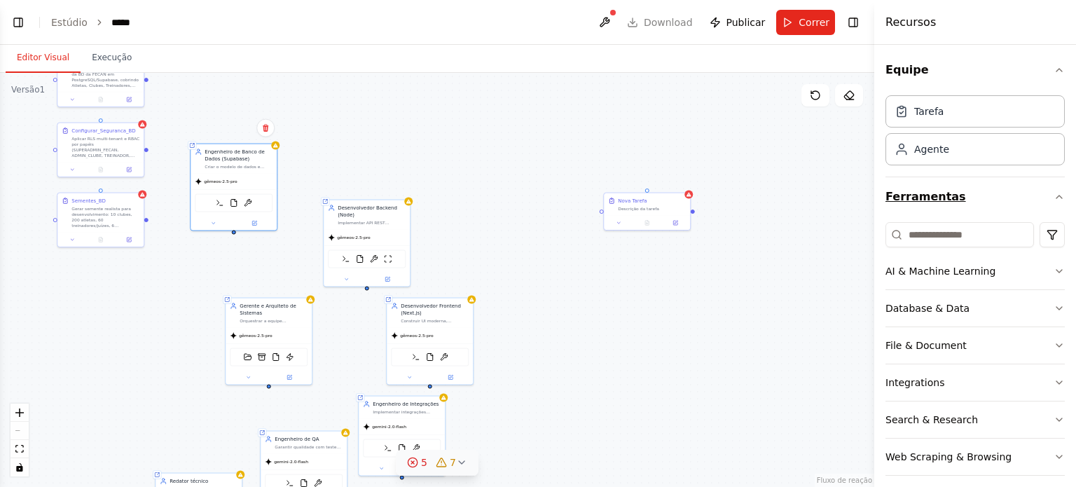
click font "Ferramentas"
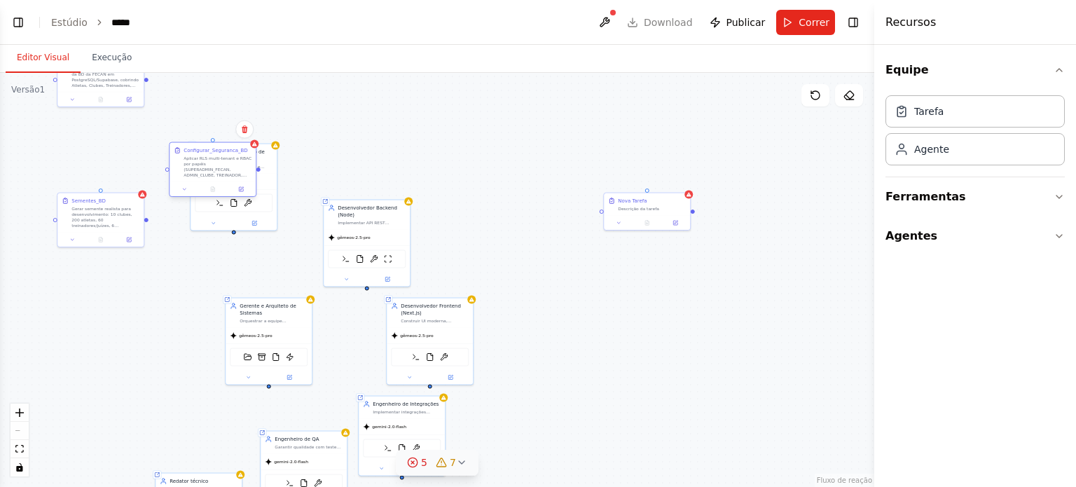
drag, startPoint x: 76, startPoint y: 152, endPoint x: 233, endPoint y: 177, distance: 158.9
click div "Configurar_Seguranca_BD Aplicar RLS multi-tenant e RBAC por papéis (SUPERADMIN_…"
drag, startPoint x: 214, startPoint y: 165, endPoint x: 103, endPoint y: 142, distance: 113.1
click div "Aplicar RLS multi-tenant e RBAC por papéis (SUPERADMIN_FECAN, ADMIN_CLUBE, TREI…"
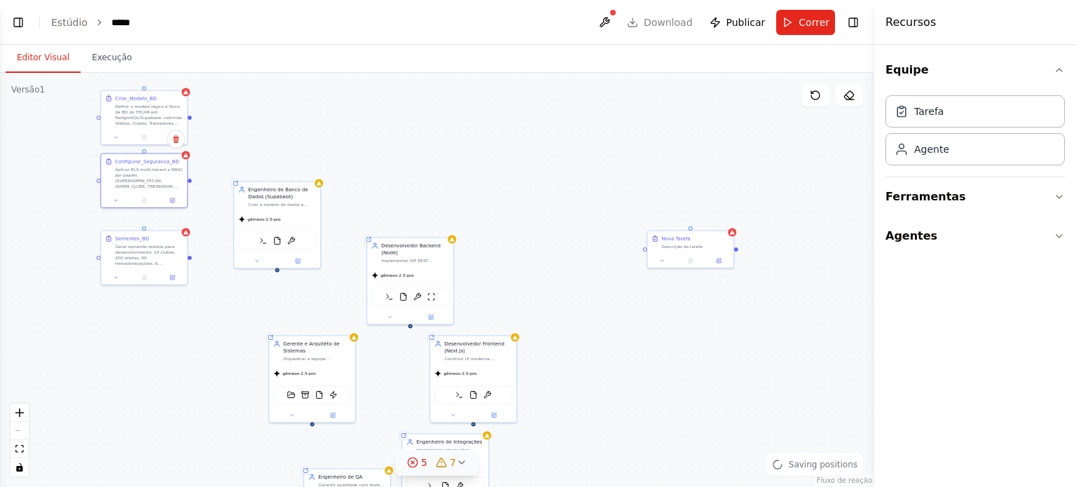
drag, startPoint x: 294, startPoint y: 125, endPoint x: 338, endPoint y: 163, distance: 57.6
click div "Agente compartilhado do repositório Engenheiro de Banco de Dados (Supabase) Cri…"
click div "Definir o modelo lógico e físico da BD da FECAN em PostgreSQL/Supabase, cobrind…"
click button "Agentes"
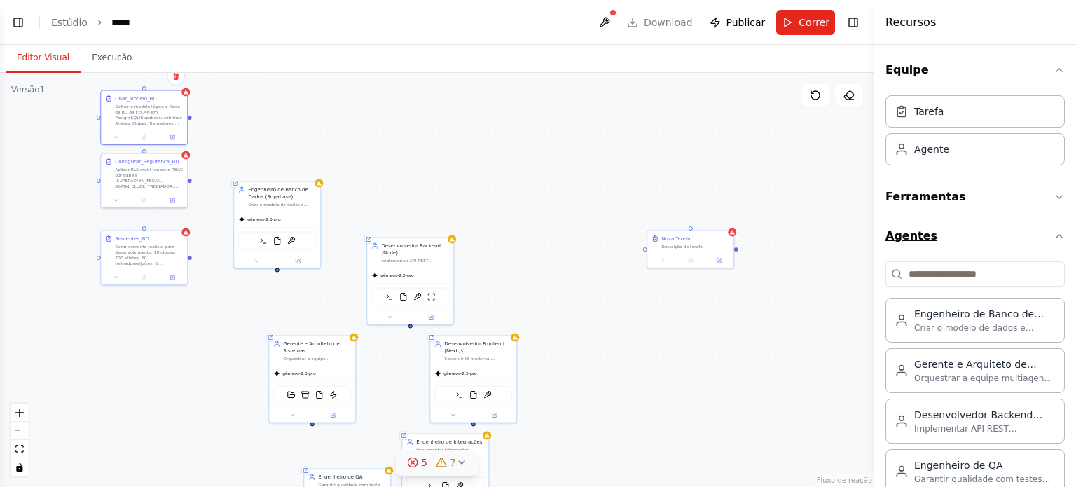
click button "Agentes"
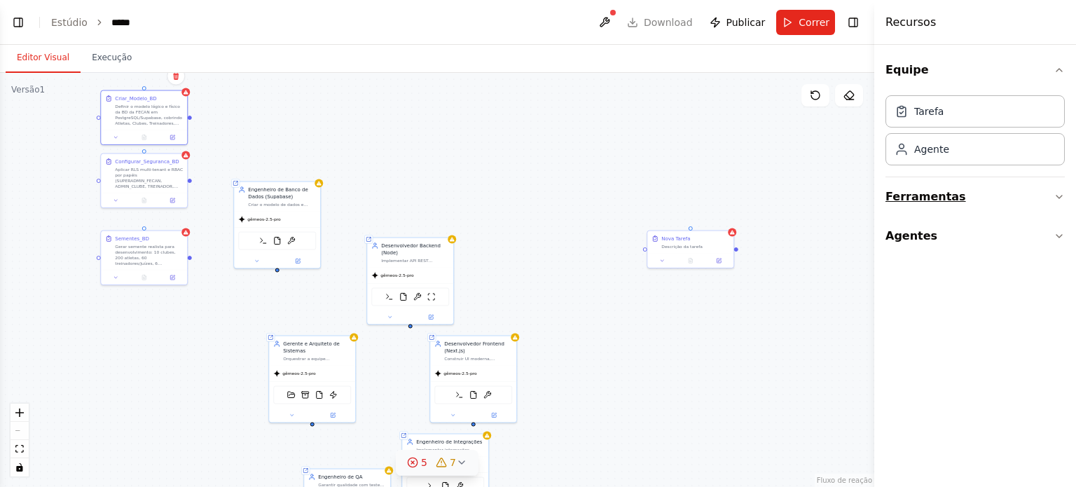
click font "Ferramentas"
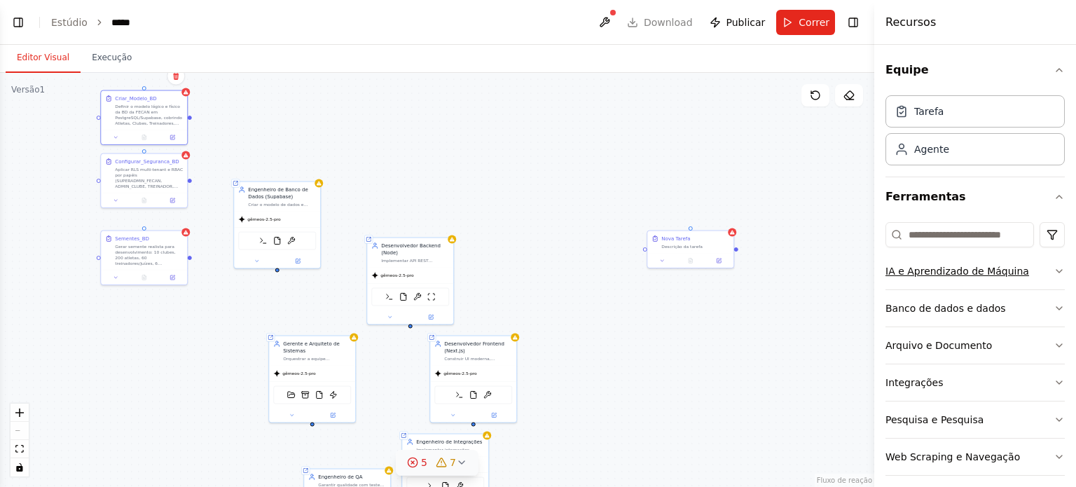
scroll to position [48, 0]
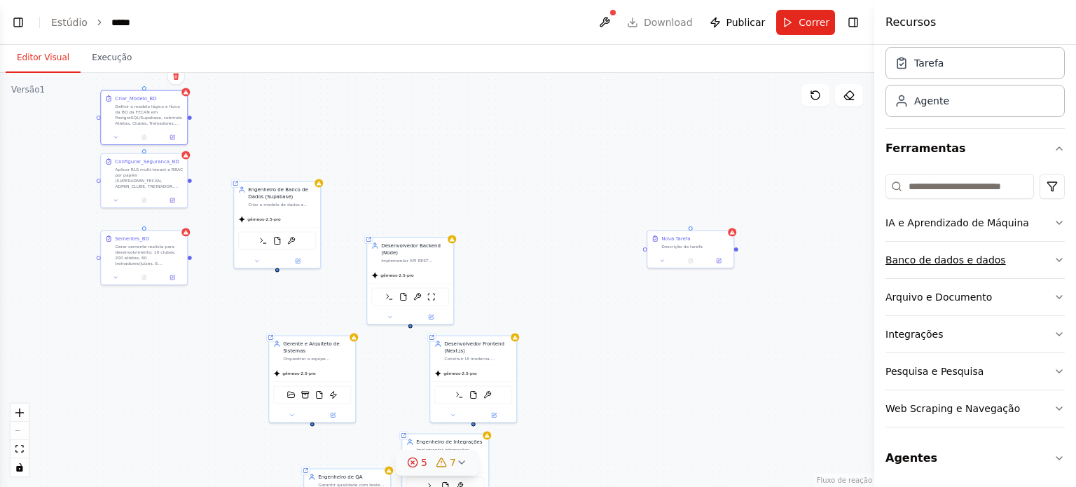
click font "Banco de dados e dados"
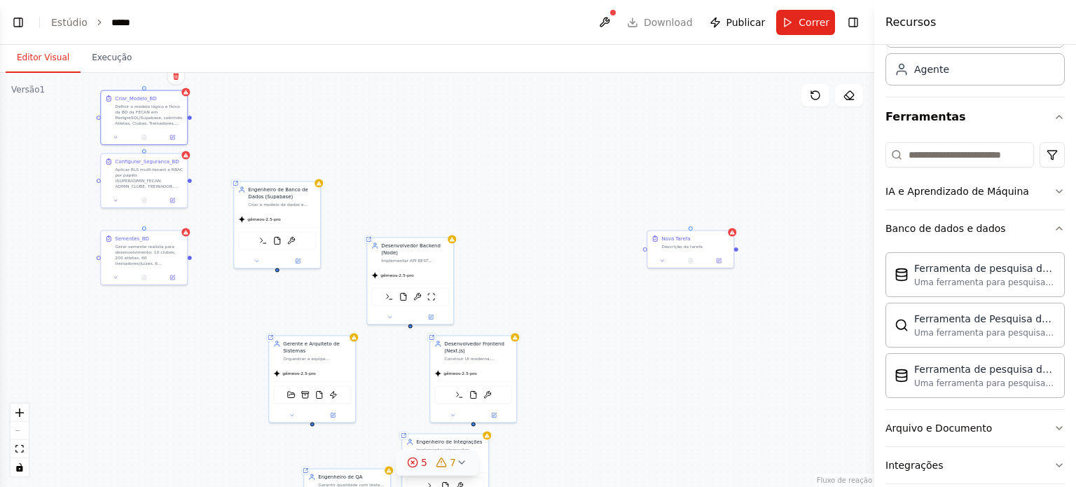
scroll to position [84, 0]
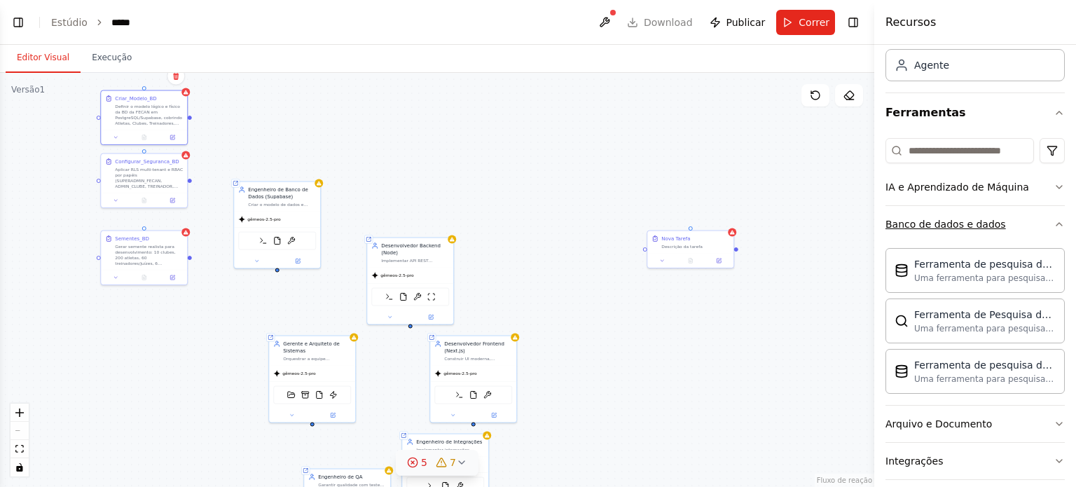
click button "Banco de dados e dados"
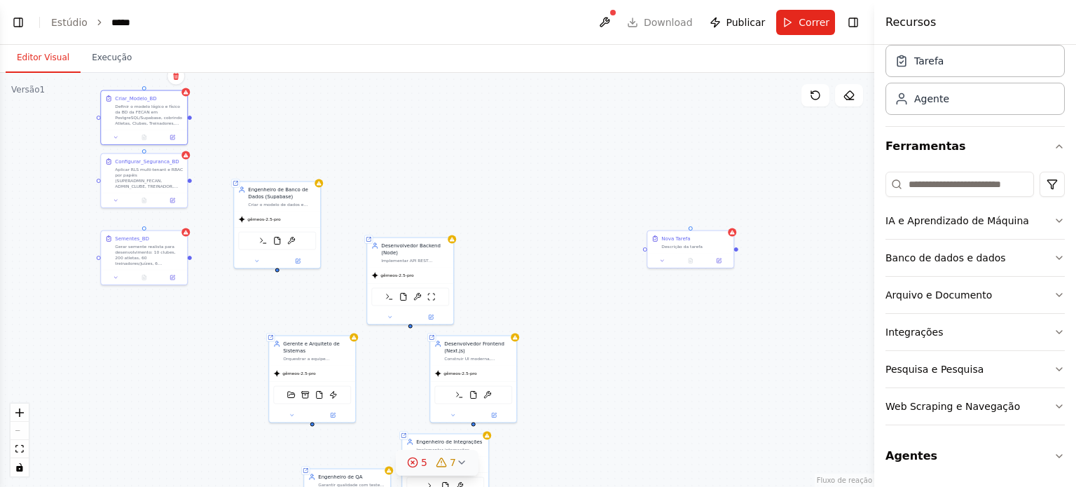
scroll to position [48, 0]
click div "Agente compartilhado do repositório Engenheiro de Banco de Dados (Supabase) Cri…"
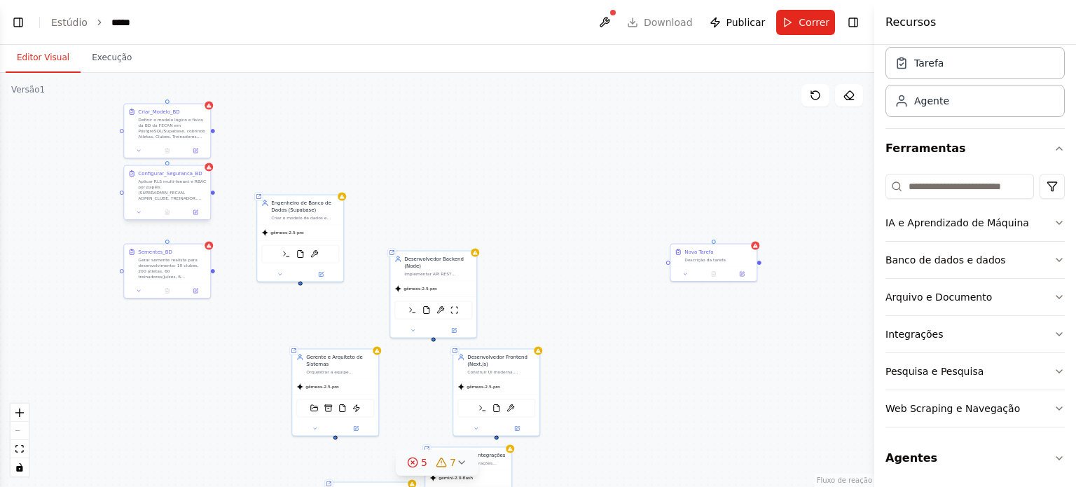
drag, startPoint x: 188, startPoint y: 178, endPoint x: 211, endPoint y: 191, distance: 26.7
click div "Agente compartilhado do repositório Engenheiro de Banco de Dados (Supabase) Cri…"
drag, startPoint x: 214, startPoint y: 192, endPoint x: 299, endPoint y: 282, distance: 124.4
click div "Agente compartilhado do repositório Engenheiro de Banco de Dados (Supabase) Cri…"
drag, startPoint x: 299, startPoint y: 282, endPoint x: 213, endPoint y: 195, distance: 122.9
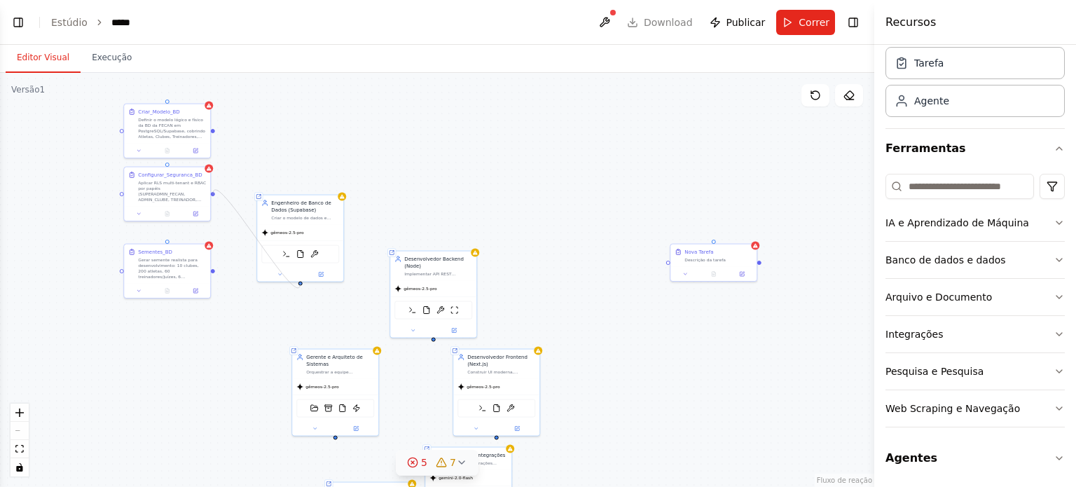
click div "Agente compartilhado do repositório Engenheiro de Banco de Dados (Supabase) Cri…"
click button
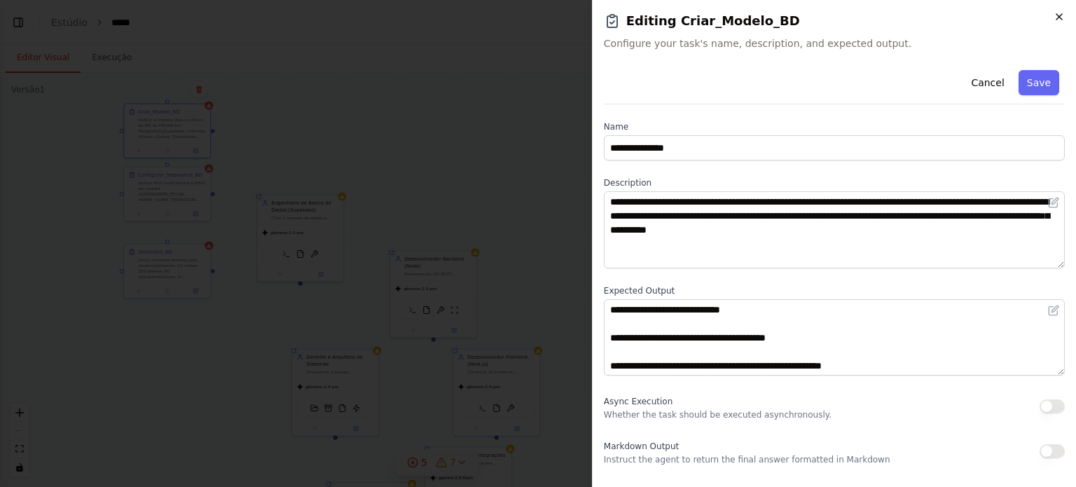
click icon "button"
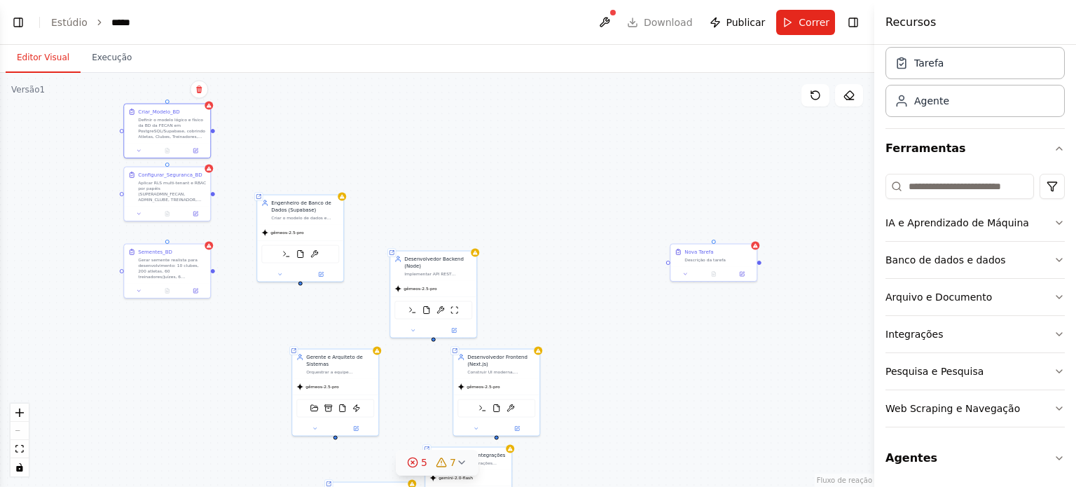
click div "Agente compartilhado do repositório Engenheiro de Banco de Dados (Supabase) Cri…"
drag, startPoint x: 210, startPoint y: 130, endPoint x: 276, endPoint y: 200, distance: 96.1
click div "Agente compartilhado do repositório Engenheiro de Banco de Dados (Supabase) Cri…"
drag, startPoint x: 210, startPoint y: 193, endPoint x: 236, endPoint y: 216, distance: 34.7
click div "Agente compartilhado do repositório Engenheiro de Banco de Dados (Supabase) Cri…"
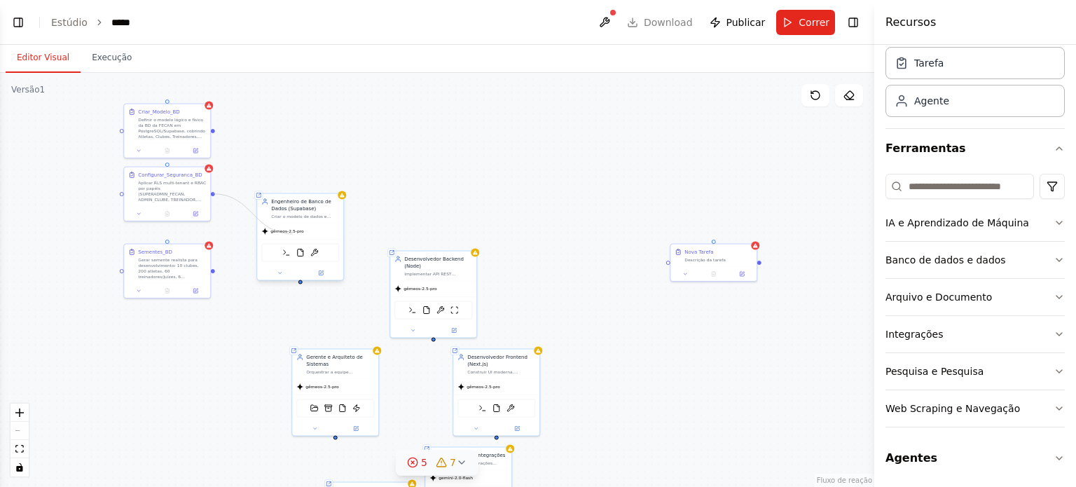
drag, startPoint x: 212, startPoint y: 192, endPoint x: 293, endPoint y: 234, distance: 91.5
click div "Agente compartilhado do repositório Engenheiro de Banco de Dados (Supabase) Cri…"
drag, startPoint x: 300, startPoint y: 283, endPoint x: 208, endPoint y: 193, distance: 128.3
click div "Agente compartilhado do repositório Engenheiro de Banco de Dados (Supabase) Cri…"
click font "Aplicar RLS multi-tenant e RBAC por papéis (SUPERADMIN_FECAN, ADMIN_CLUBE, TREI…"
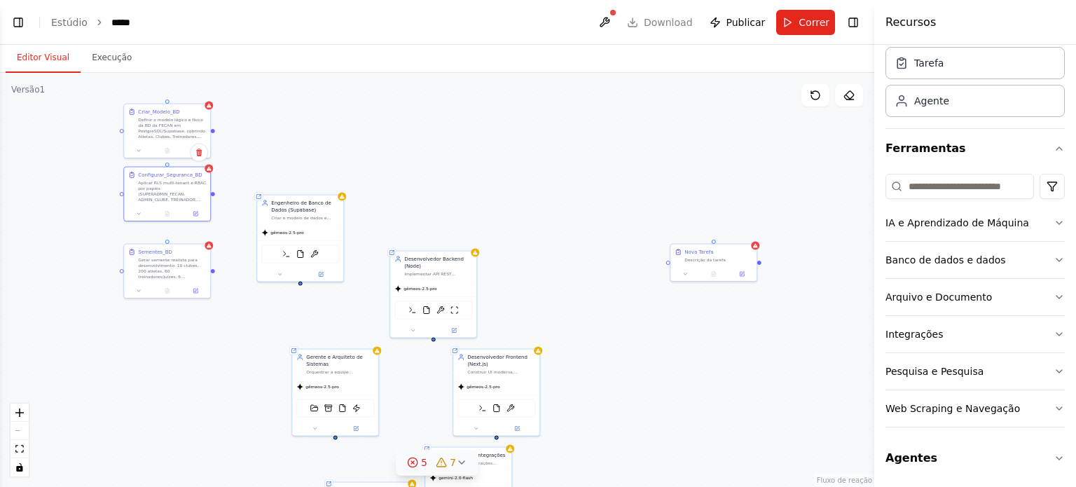
click div "Agente compartilhado do repositório Engenheiro de Banco de Dados (Supabase) Cri…"
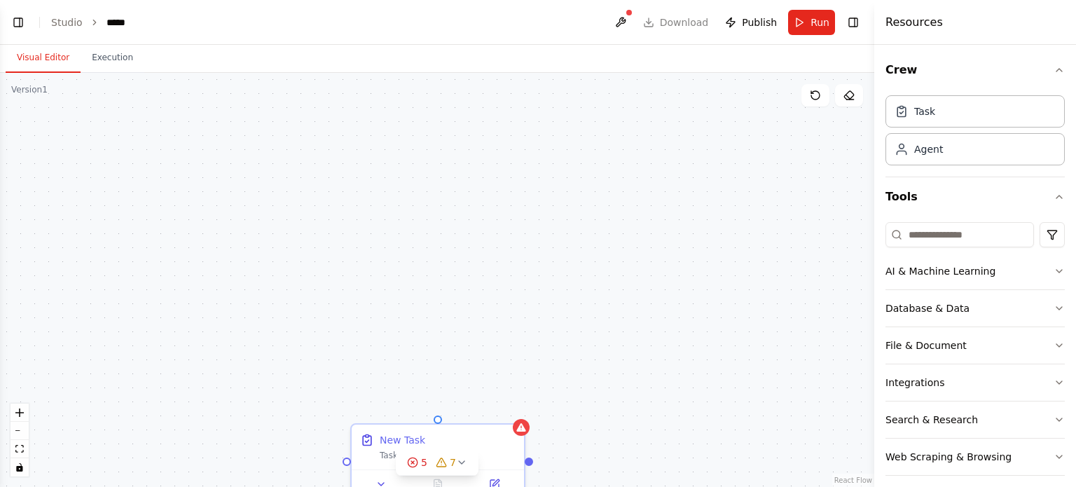
click at [567, 294] on div "Shared agent from repository Database Engineer (Supabase) Criar o modelo de dad…" at bounding box center [437, 280] width 874 height 414
drag, startPoint x: 511, startPoint y: 314, endPoint x: 495, endPoint y: 198, distance: 116.7
click at [495, 198] on div "Shared agent from repository Database Engineer (Supabase) Criar o modelo de dad…" at bounding box center [437, 280] width 874 height 414
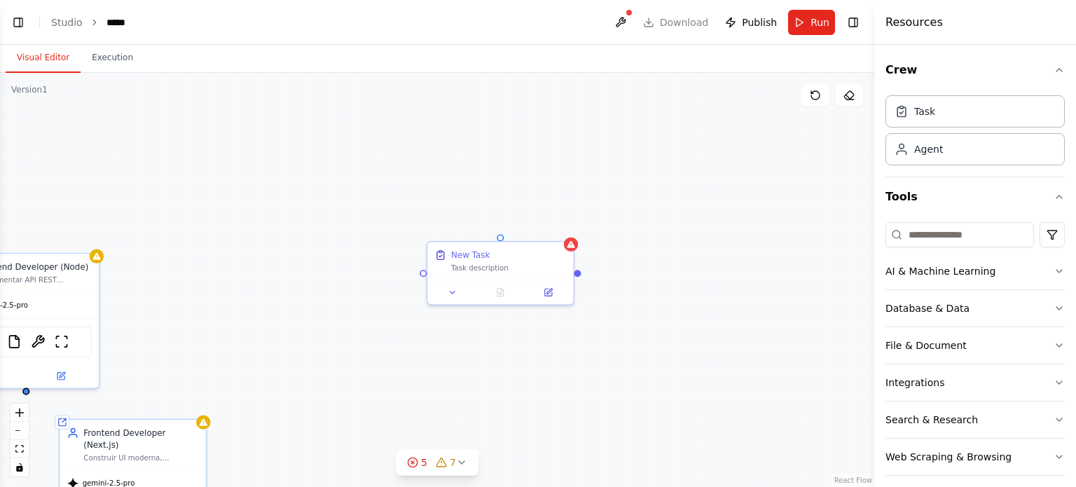
drag, startPoint x: 237, startPoint y: 424, endPoint x: 555, endPoint y: 211, distance: 382.8
click at [555, 211] on div "Shared agent from repository Database Engineer (Supabase) Criar o modelo de dad…" at bounding box center [437, 280] width 874 height 414
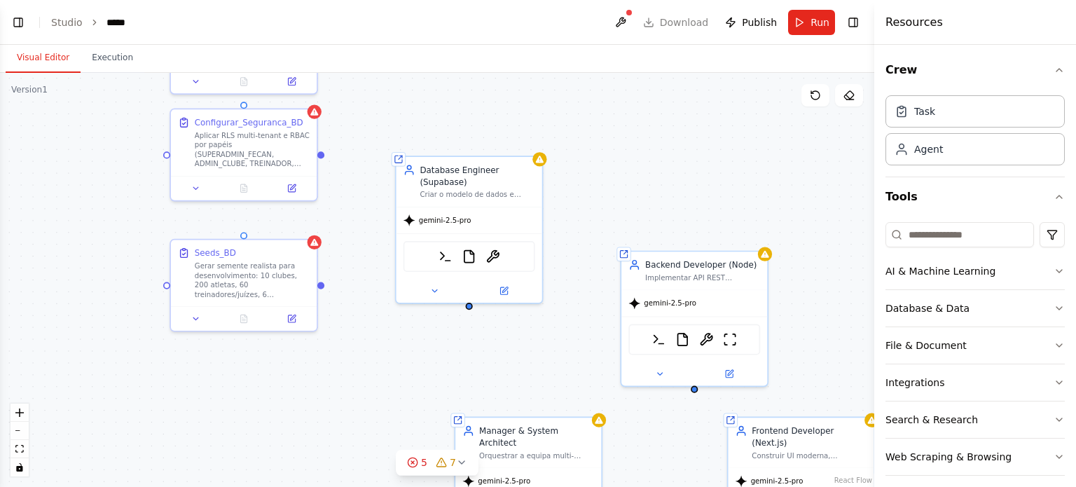
drag, startPoint x: 234, startPoint y: 275, endPoint x: 668, endPoint y: 430, distance: 460.5
click at [668, 430] on div "Shared agent from repository Database Engineer (Supabase) Criar o modelo de dad…" at bounding box center [437, 280] width 874 height 414
drag, startPoint x: 318, startPoint y: 153, endPoint x: 430, endPoint y: 289, distance: 176.2
click at [430, 289] on icon at bounding box center [434, 289] width 10 height 10
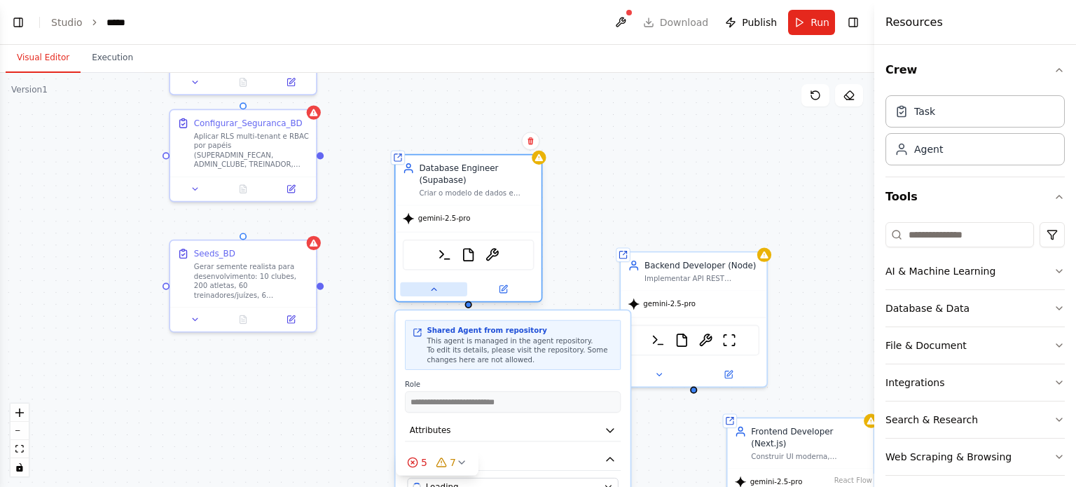
click at [430, 289] on icon at bounding box center [434, 289] width 10 height 10
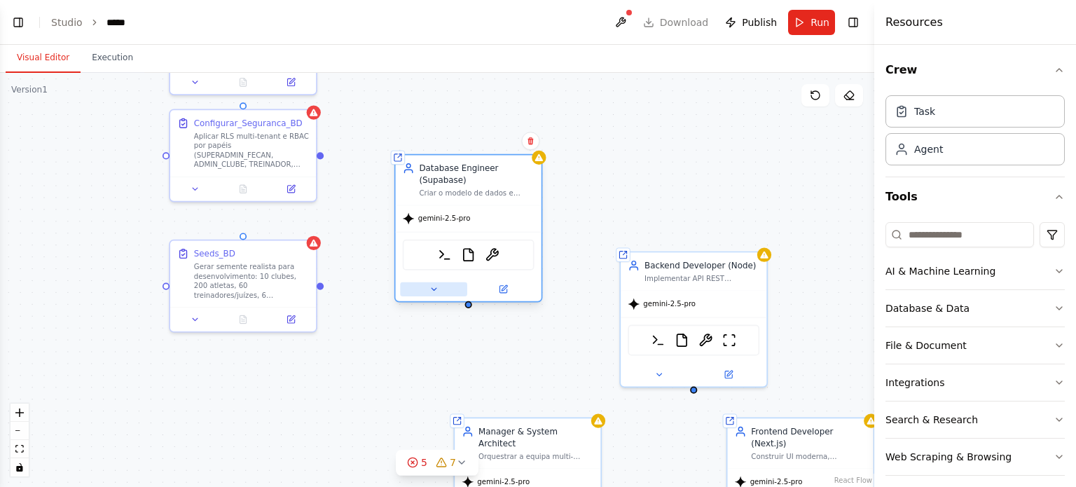
click at [430, 289] on icon at bounding box center [434, 289] width 10 height 10
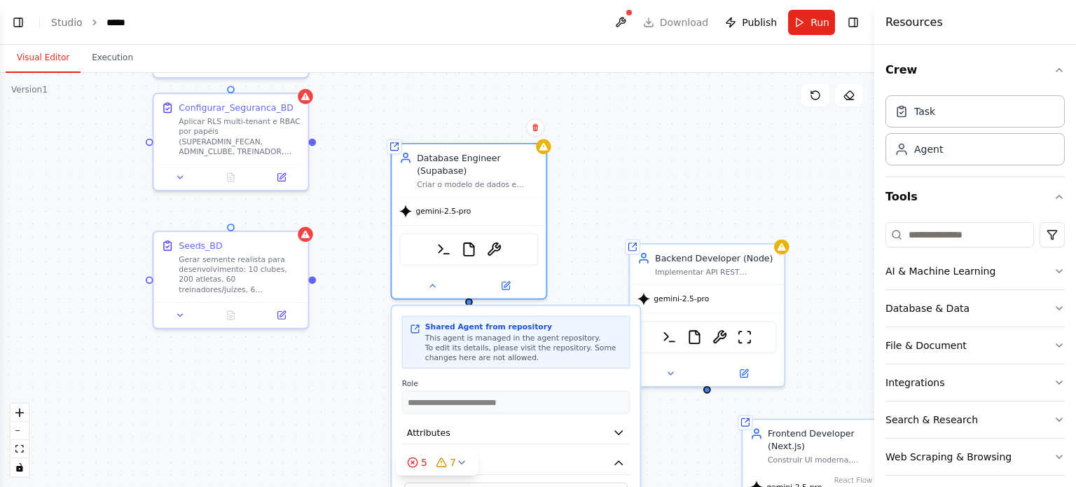
click at [365, 380] on div "**********" at bounding box center [437, 280] width 874 height 414
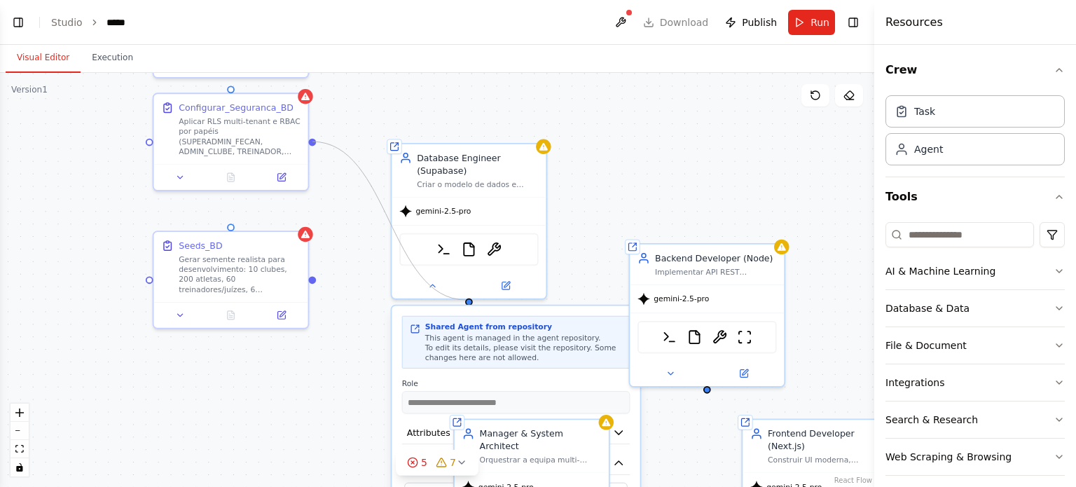
drag, startPoint x: 310, startPoint y: 142, endPoint x: 466, endPoint y: 300, distance: 221.9
click at [466, 300] on div "**********" at bounding box center [437, 280] width 874 height 414
click at [426, 286] on button at bounding box center [432, 283] width 71 height 15
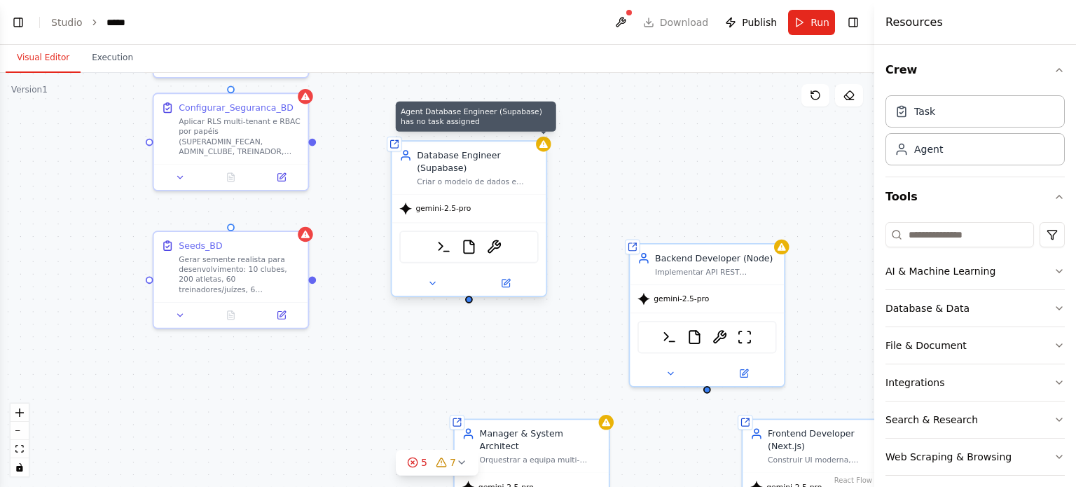
click at [541, 142] on icon at bounding box center [544, 144] width 10 height 10
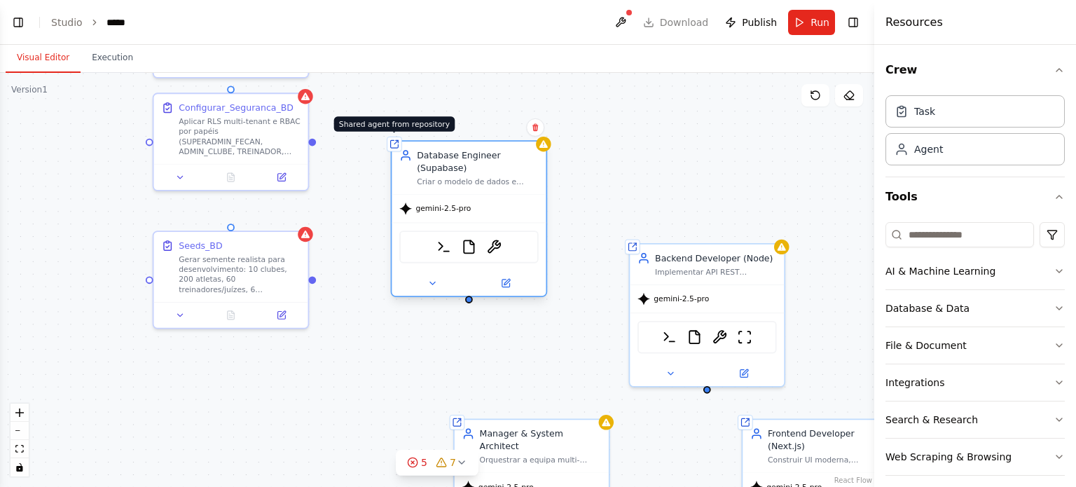
click at [396, 144] on icon at bounding box center [395, 144] width 8 height 8
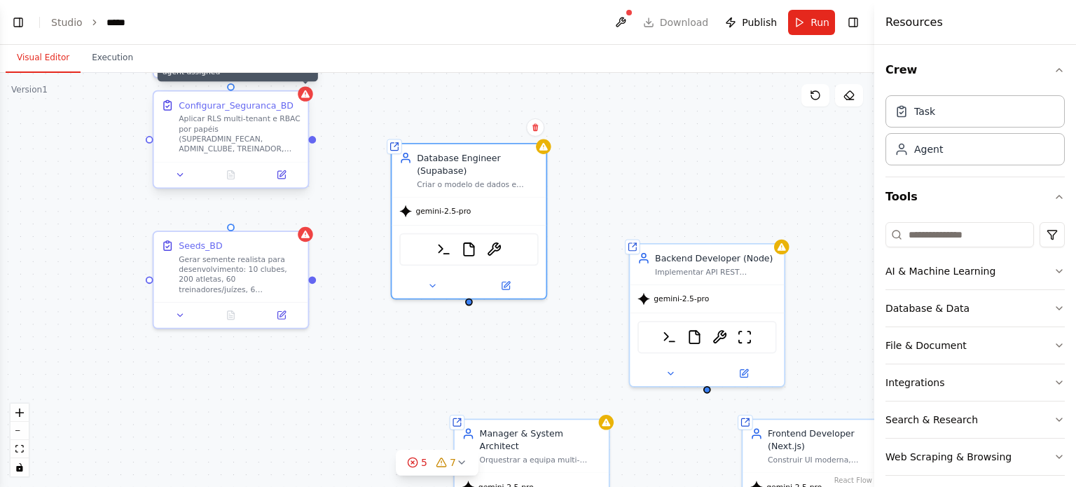
click at [307, 96] on icon at bounding box center [305, 94] width 8 height 8
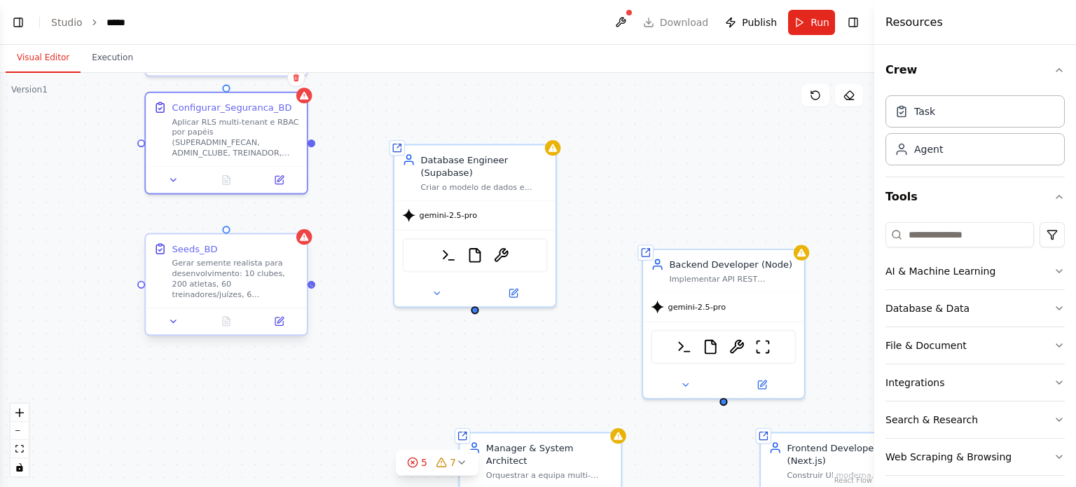
click at [311, 284] on div at bounding box center [312, 284] width 8 height 8
click at [222, 228] on div "Shared agent from repository Database Engineer (Supabase) Criar o modelo de dad…" at bounding box center [437, 280] width 874 height 414
drag, startPoint x: 227, startPoint y: 230, endPoint x: 464, endPoint y: 282, distance: 242.4
drag, startPoint x: 139, startPoint y: 284, endPoint x: 467, endPoint y: 259, distance: 328.1
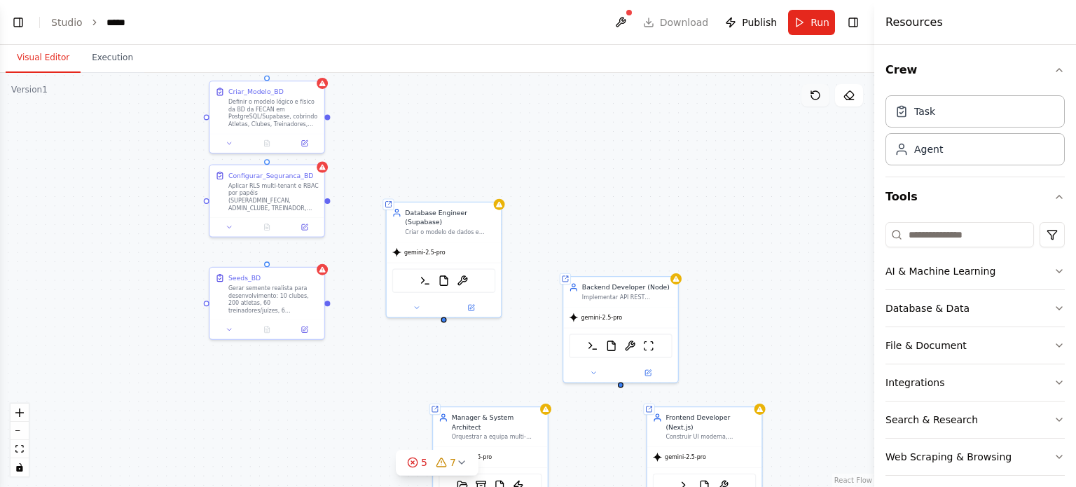
click at [816, 97] on icon at bounding box center [815, 95] width 11 height 11
click at [815, 93] on icon at bounding box center [815, 95] width 11 height 11
drag, startPoint x: 325, startPoint y: 198, endPoint x: 455, endPoint y: 261, distance: 144.1
click at [702, 261] on div "Shared agent from repository Database Engineer (Supabase) Criar o modelo de dad…" at bounding box center [992, 171] width 581 height 275
click at [1052, 62] on button "Crew" at bounding box center [975, 69] width 179 height 39
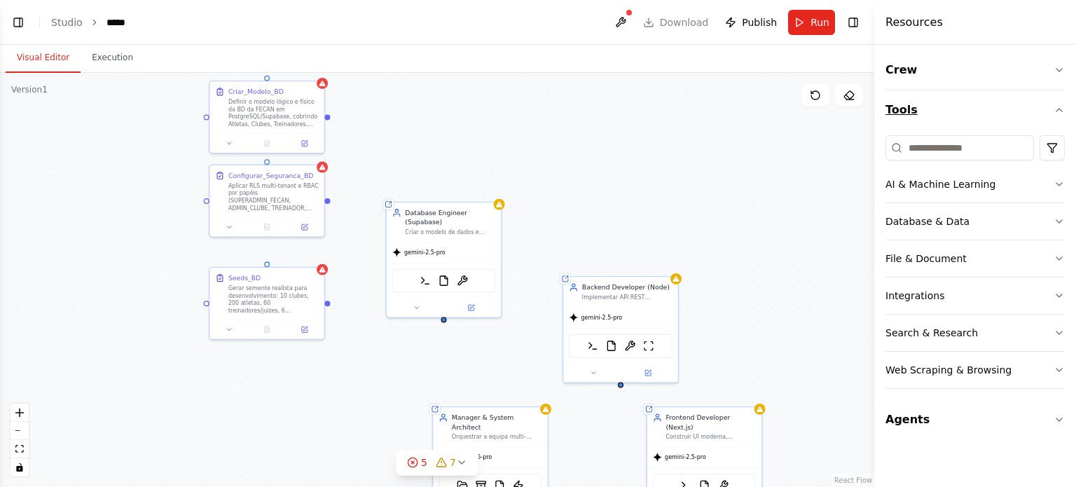
click at [1028, 113] on button "Tools" at bounding box center [975, 109] width 179 height 39
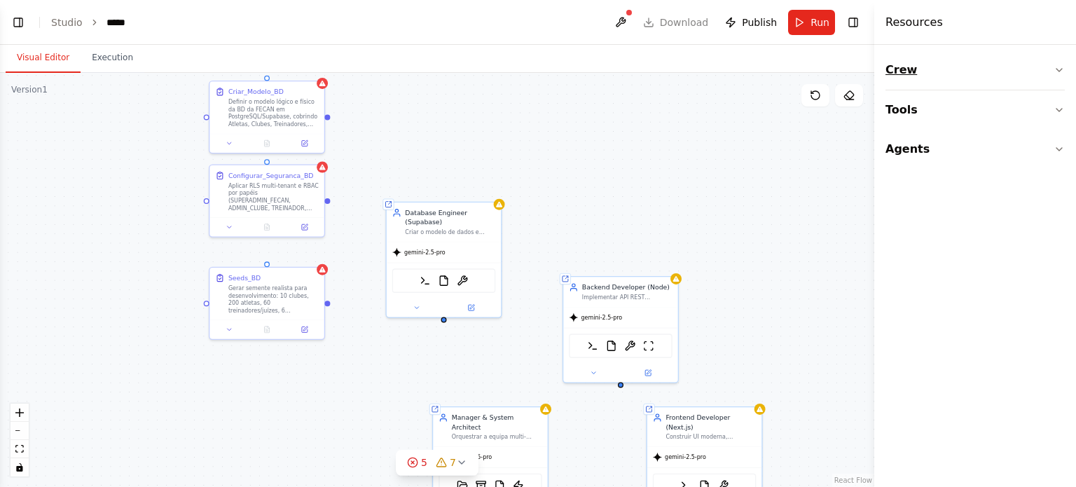
click at [1052, 75] on button "Crew" at bounding box center [975, 69] width 179 height 39
drag, startPoint x: 577, startPoint y: 205, endPoint x: 453, endPoint y: 249, distance: 132.3
click at [702, 249] on div "Shared agent from repository Database Engineer (Supabase) Criar o modelo de dad…" at bounding box center [992, 171] width 581 height 275
drag, startPoint x: 702, startPoint y: 205, endPoint x: 424, endPoint y: 290, distance: 290.8
click at [702, 290] on div "Shared agent from repository Database Engineer (Supabase) Criar o modelo de dad…" at bounding box center [992, 171] width 581 height 275
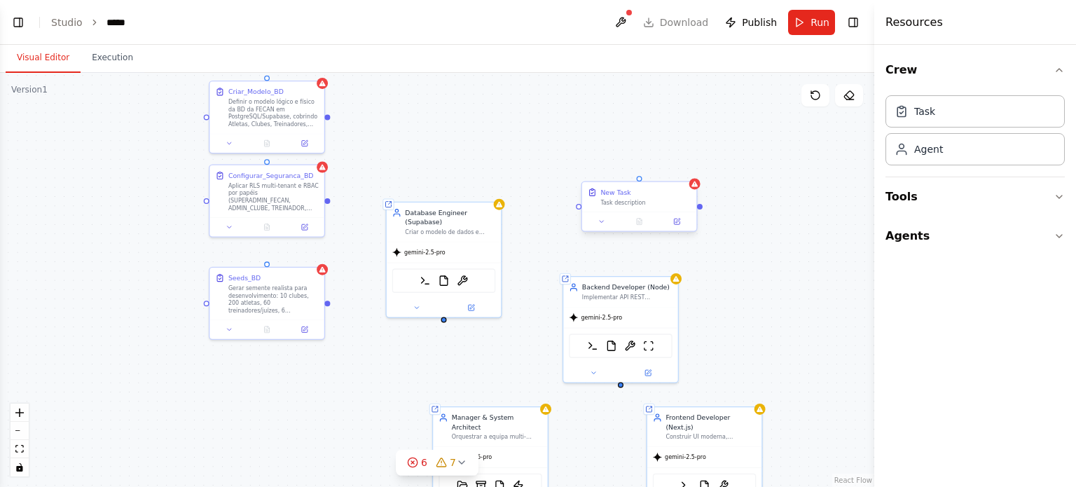
click at [668, 196] on div "New Task" at bounding box center [645, 192] width 90 height 9
click at [688, 163] on button at bounding box center [686, 169] width 18 height 18
click at [639, 167] on button "Confirm" at bounding box center [646, 168] width 50 height 17
click at [418, 229] on div "Criar o modelo de dados e migrações do sistema FECAN em [GEOGRAPHIC_DATA]. Entr…" at bounding box center [450, 231] width 90 height 8
click at [713, 189] on span "Drop tools here" at bounding box center [722, 193] width 43 height 9
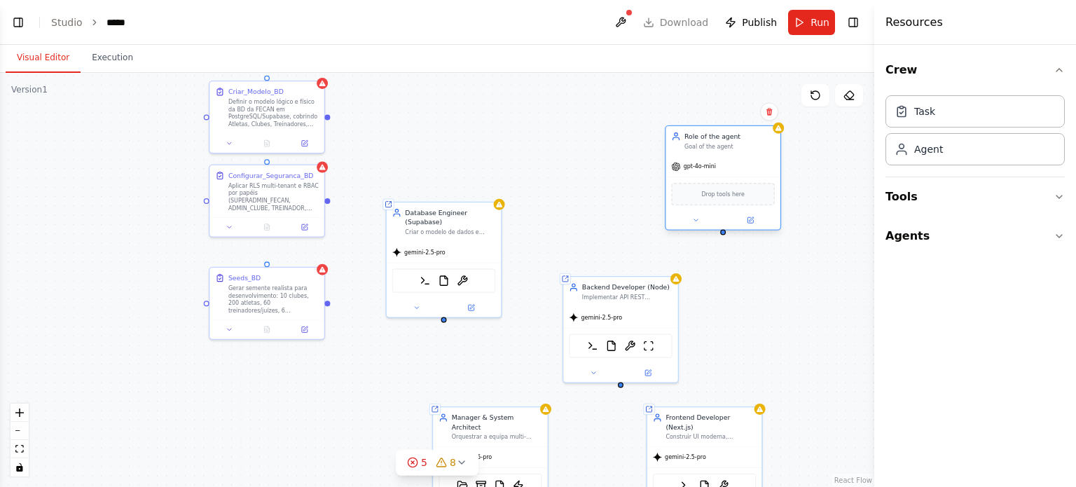
click at [697, 151] on div "Role of the agent Goal of the agent" at bounding box center [723, 141] width 114 height 30
drag, startPoint x: 721, startPoint y: 229, endPoint x: 303, endPoint y: 200, distance: 418.6
click at [702, 200] on div "Shared agent from repository Database Engineer (Supabase) Criar o modelo de dad…" at bounding box center [992, 171] width 581 height 275
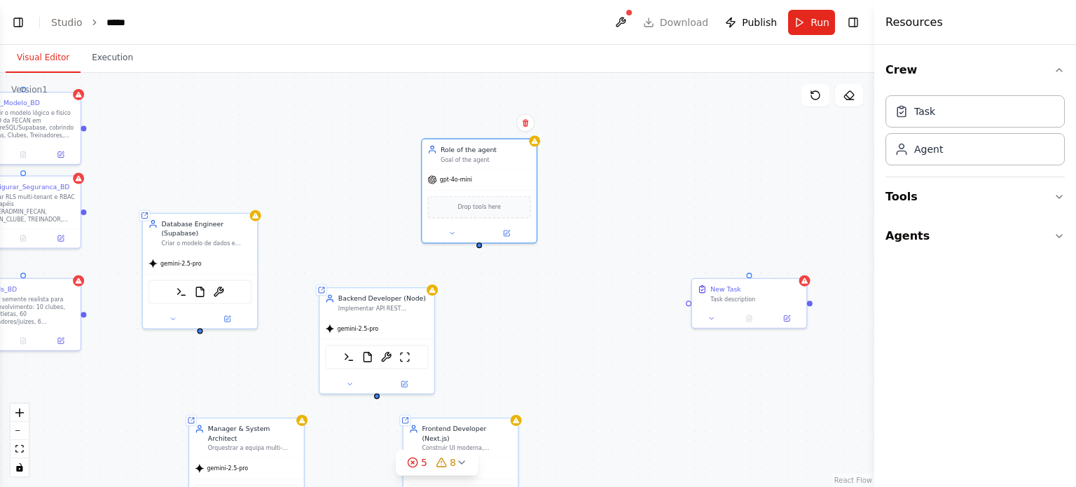
drag, startPoint x: 806, startPoint y: 283, endPoint x: 527, endPoint y: 291, distance: 279.6
click at [527, 291] on div "Shared agent from repository Database Engineer (Supabase) Criar o modelo de dad…" at bounding box center [437, 280] width 874 height 414
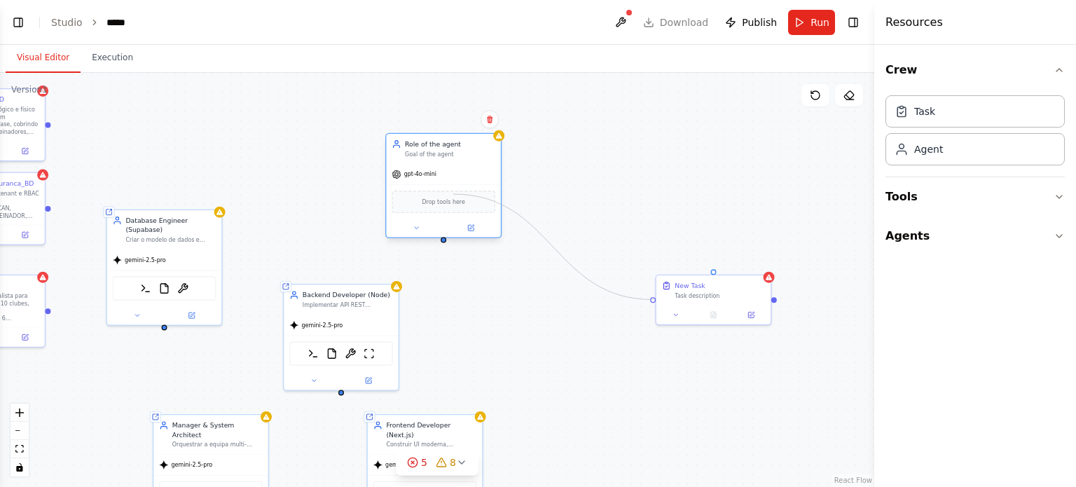
drag, startPoint x: 652, startPoint y: 297, endPoint x: 453, endPoint y: 194, distance: 224.0
click at [453, 194] on div "Shared agent from repository Database Engineer (Supabase) Criar o modelo de dad…" at bounding box center [712, 178] width 581 height 275
click at [490, 117] on icon at bounding box center [490, 120] width 6 height 8
click at [460, 113] on button "Confirm" at bounding box center [450, 119] width 50 height 17
click at [287, 144] on div "Shared agent from repository Database Engineer (Supabase) Criar o modelo de dad…" at bounding box center [437, 280] width 874 height 414
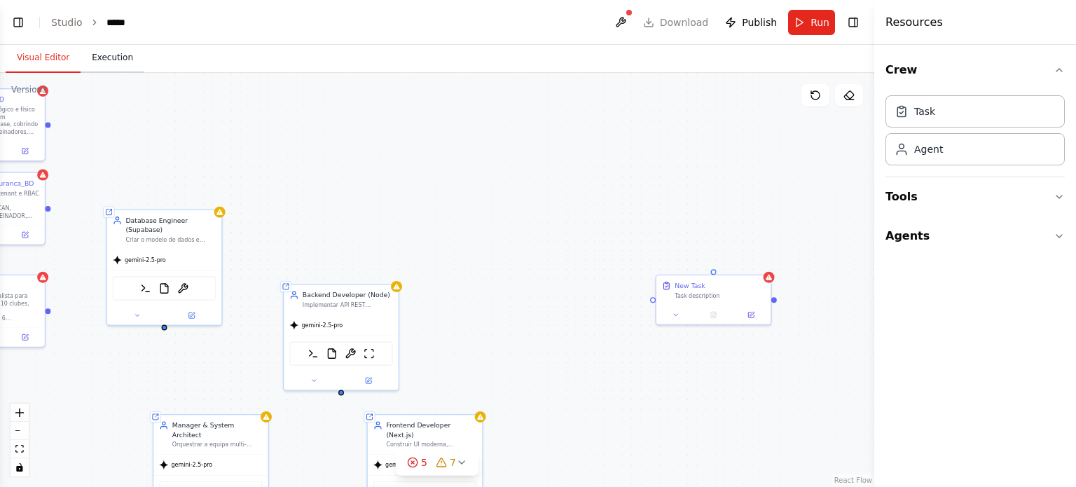
click at [95, 64] on button "Execution" at bounding box center [113, 57] width 64 height 29
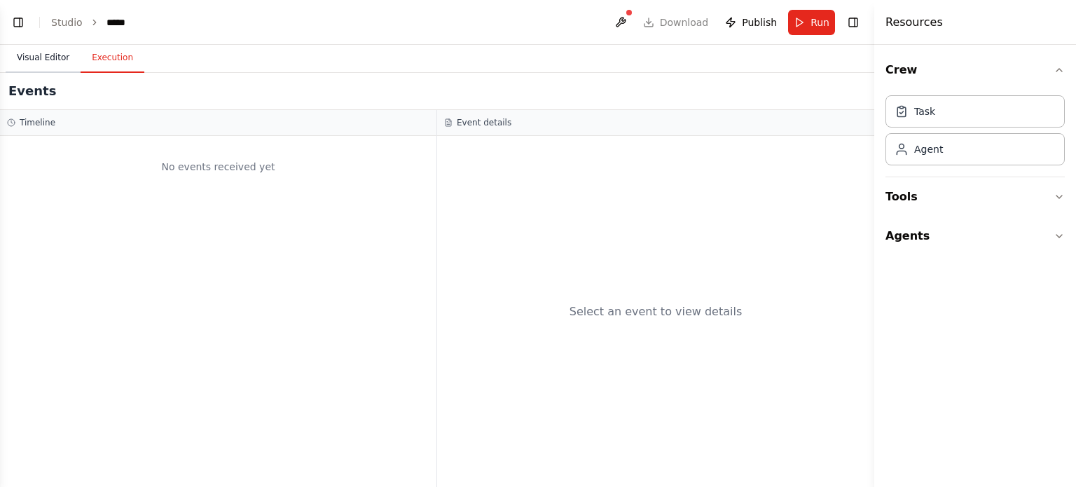
click at [56, 66] on button "Visual Editor" at bounding box center [43, 57] width 75 height 29
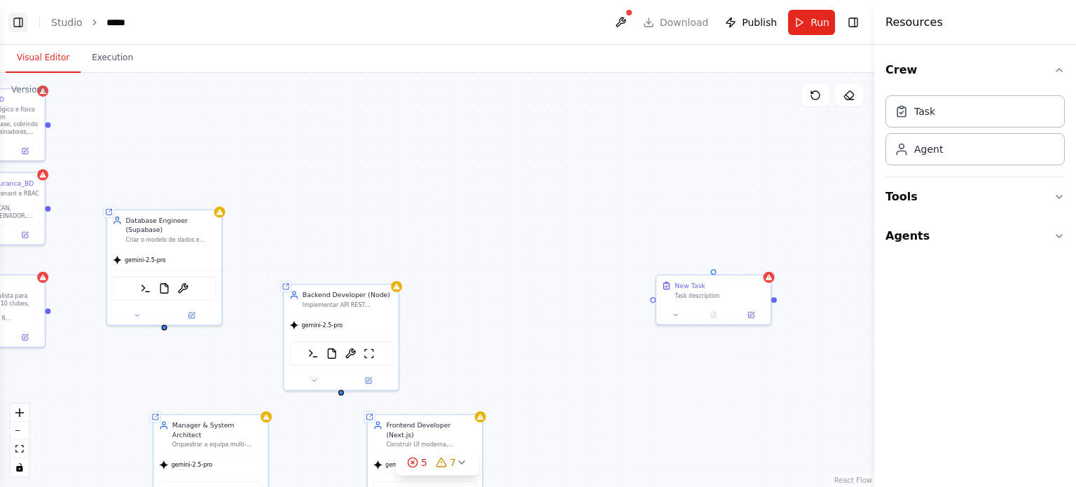
click at [15, 22] on button "Toggle Left Sidebar" at bounding box center [18, 23] width 20 height 20
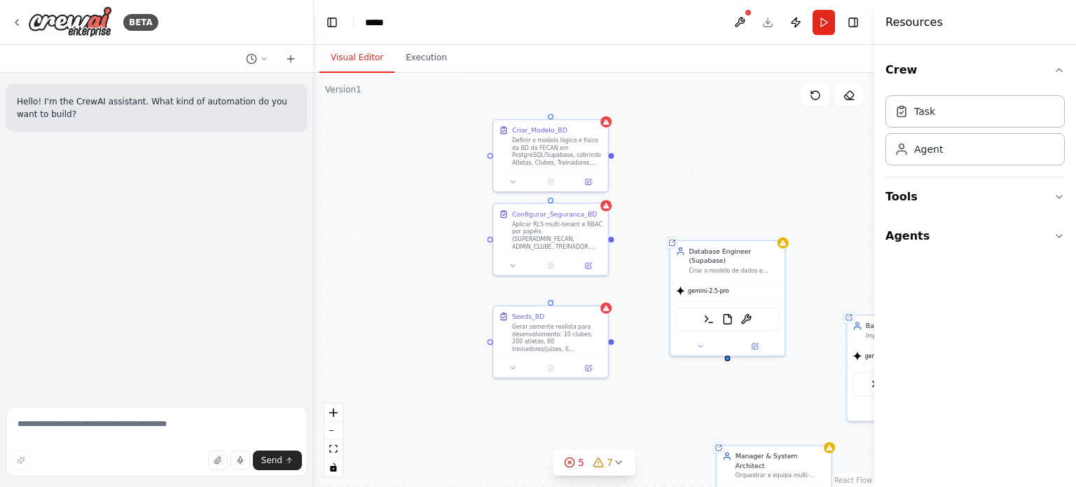
drag, startPoint x: 595, startPoint y: 231, endPoint x: 845, endPoint y: 262, distance: 251.3
click at [845, 262] on div "Shared agent from repository Database Engineer (Supabase) Criar o modelo de dad…" at bounding box center [594, 280] width 560 height 414
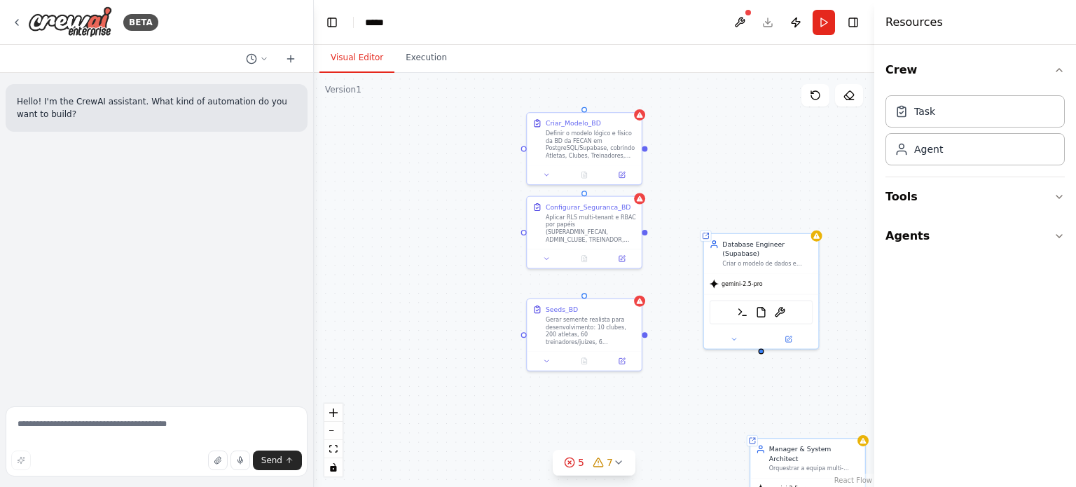
drag, startPoint x: 654, startPoint y: 413, endPoint x: 689, endPoint y: 407, distance: 34.9
click at [689, 407] on div "Shared agent from repository Database Engineer (Supabase) Criar o modelo de dad…" at bounding box center [594, 280] width 560 height 414
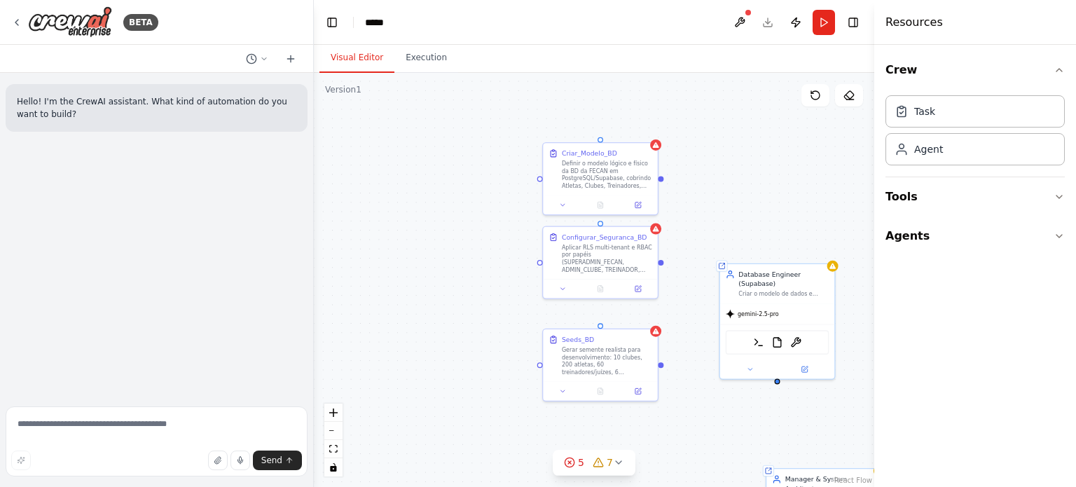
drag, startPoint x: 609, startPoint y: 401, endPoint x: 626, endPoint y: 435, distance: 38.2
click at [626, 435] on div "Shared agent from repository Database Engineer (Supabase) Criar o modelo de dad…" at bounding box center [594, 280] width 560 height 414
click at [218, 424] on textarea at bounding box center [157, 441] width 302 height 70
paste textarea "**********"
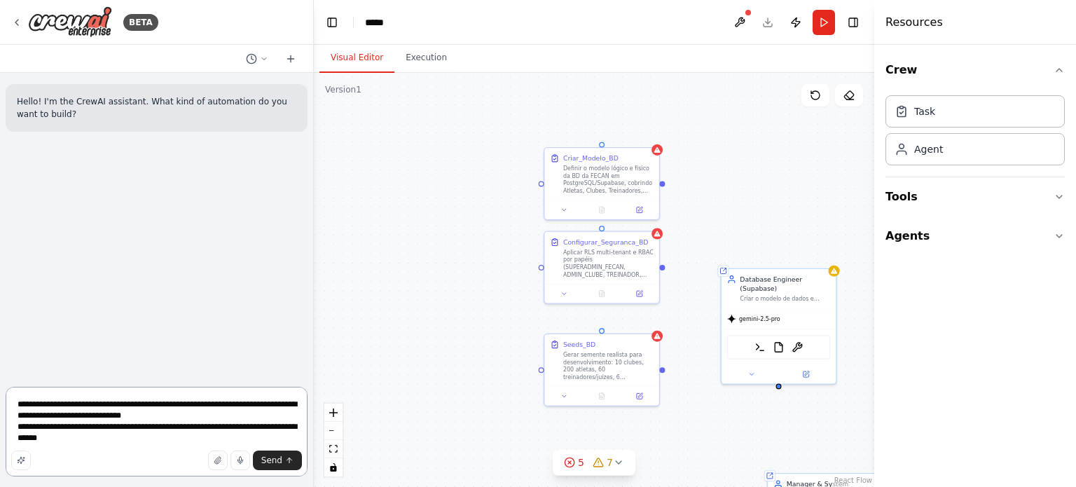
click at [41, 415] on textarea "**********" at bounding box center [157, 432] width 302 height 90
click at [47, 418] on textarea "**********" at bounding box center [157, 432] width 302 height 90
click at [83, 418] on textarea "**********" at bounding box center [157, 432] width 302 height 90
type textarea "**********"
click at [287, 462] on icon "submit" at bounding box center [289, 460] width 8 height 8
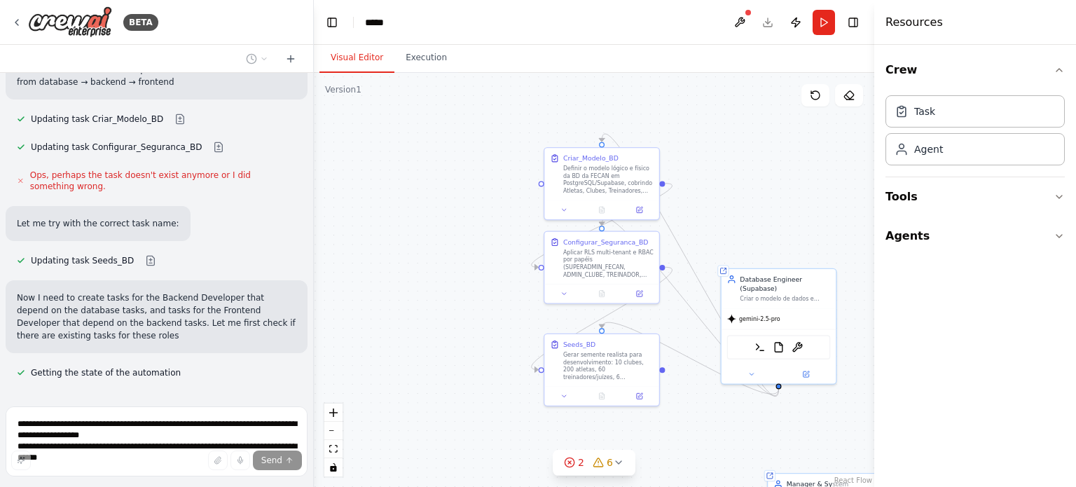
scroll to position [397, 0]
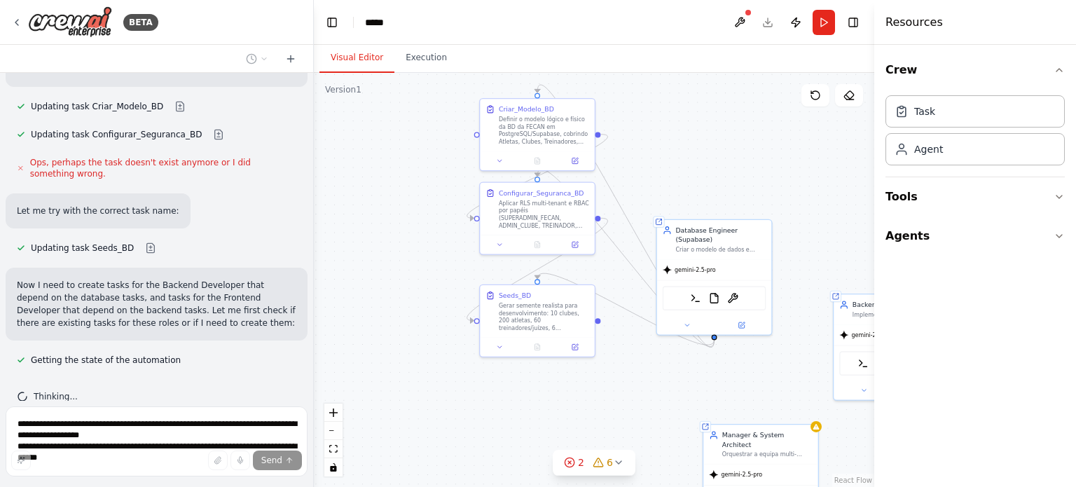
drag, startPoint x: 502, startPoint y: 338, endPoint x: 429, endPoint y: 284, distance: 90.7
click at [429, 284] on div ".deletable-edge-delete-btn { width: 20px; height: 20px; border: 0px solid #ffff…" at bounding box center [594, 280] width 560 height 414
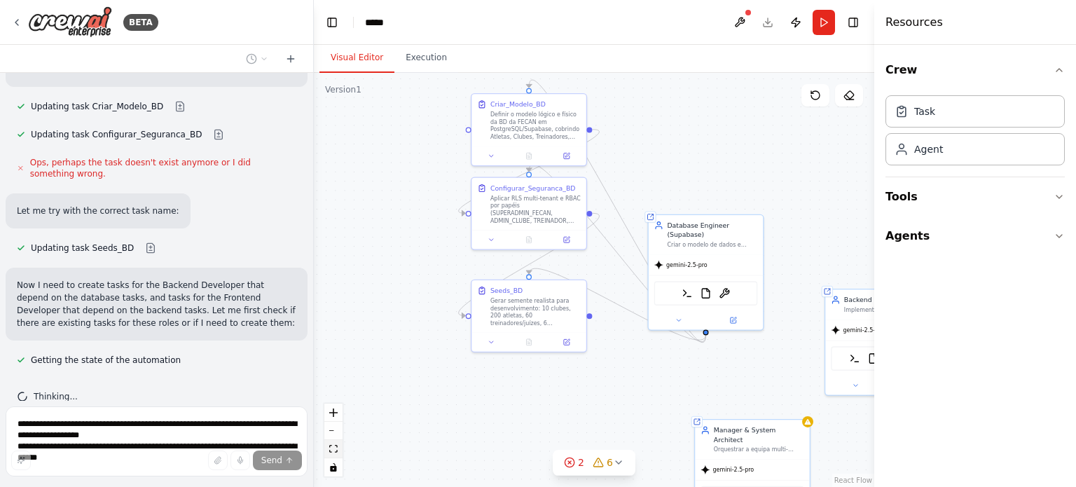
click at [326, 447] on button "fit view" at bounding box center [333, 449] width 18 height 18
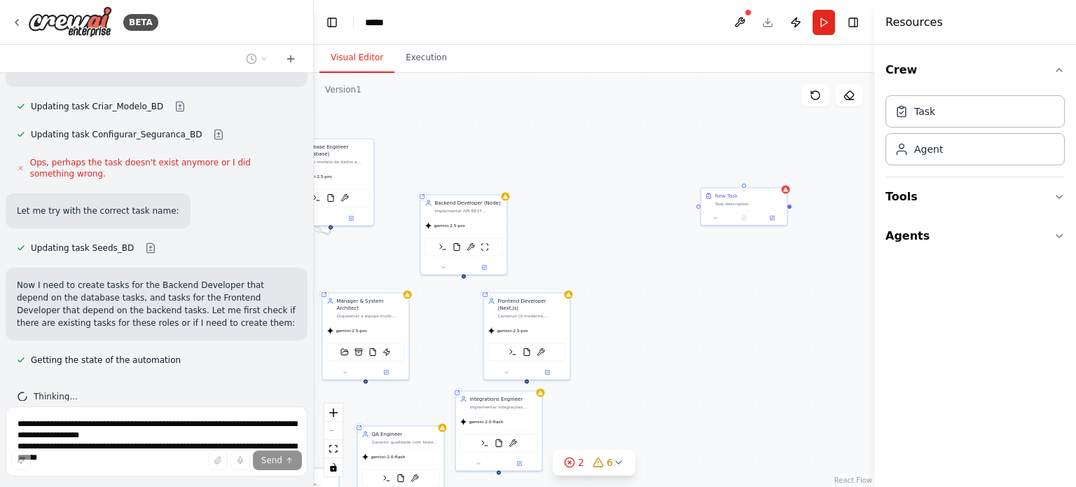
drag, startPoint x: 728, startPoint y: 202, endPoint x: 605, endPoint y: 220, distance: 124.5
click at [605, 220] on div ".deletable-edge-delete-btn { width: 20px; height: 20px; border: 0px solid #ffff…" at bounding box center [594, 280] width 560 height 414
drag, startPoint x: 726, startPoint y: 193, endPoint x: 504, endPoint y: 130, distance: 231.5
click at [504, 130] on div "New Task" at bounding box center [509, 131] width 23 height 7
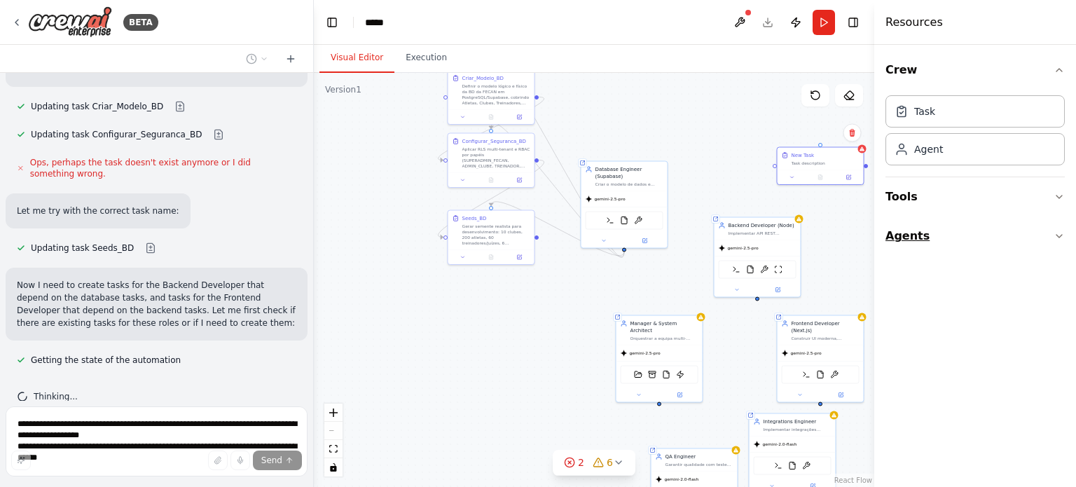
drag, startPoint x: 593, startPoint y: 217, endPoint x: 886, endPoint y: 240, distance: 294.4
click at [886, 240] on div "BETA Hello! I'm the CrewAI assistant. What kind of automation do you want to bu…" at bounding box center [538, 243] width 1076 height 487
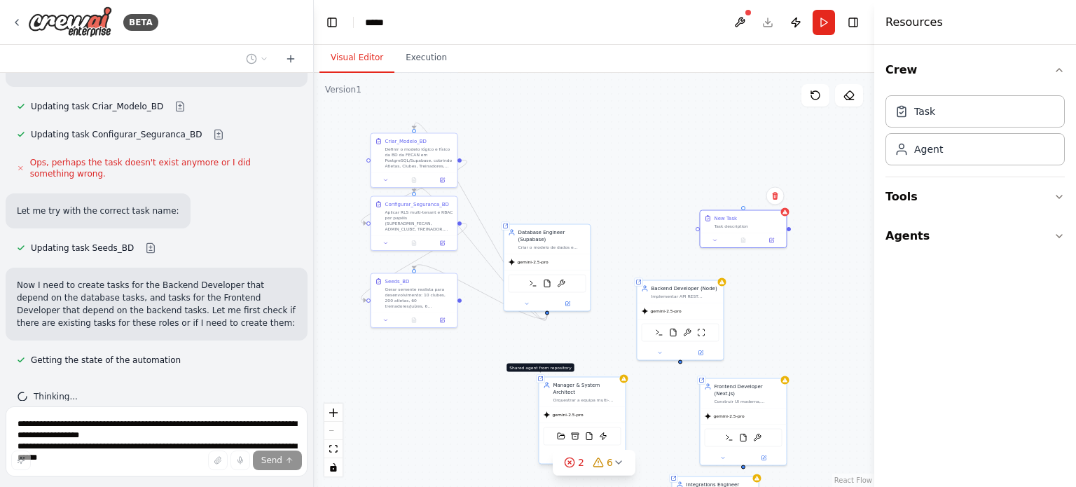
drag, startPoint x: 616, startPoint y: 311, endPoint x: 538, endPoint y: 374, distance: 100.7
click at [538, 374] on div ".deletable-edge-delete-btn { width: 20px; height: 20px; border: 0px solid #ffff…" at bounding box center [594, 280] width 560 height 414
click at [584, 470] on button "2 6" at bounding box center [594, 463] width 83 height 26
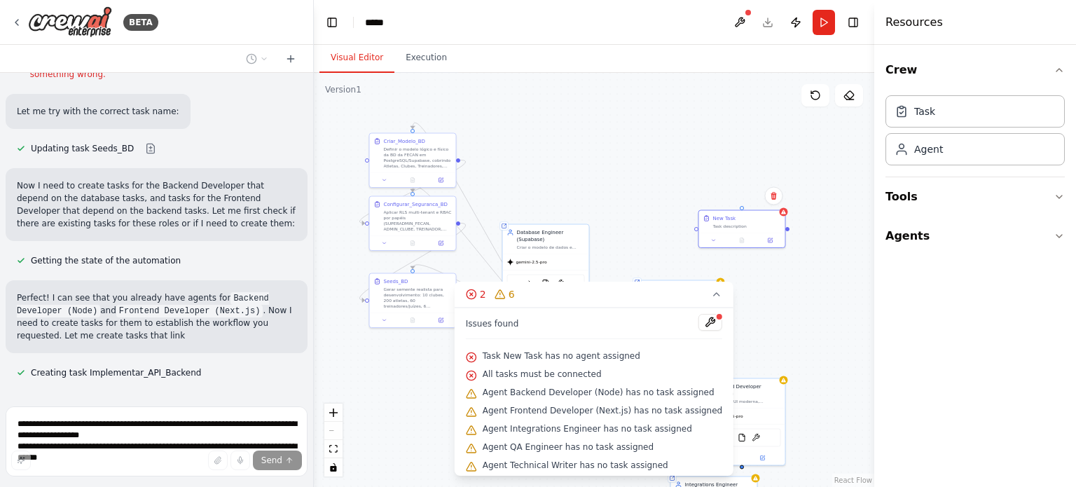
scroll to position [509, 0]
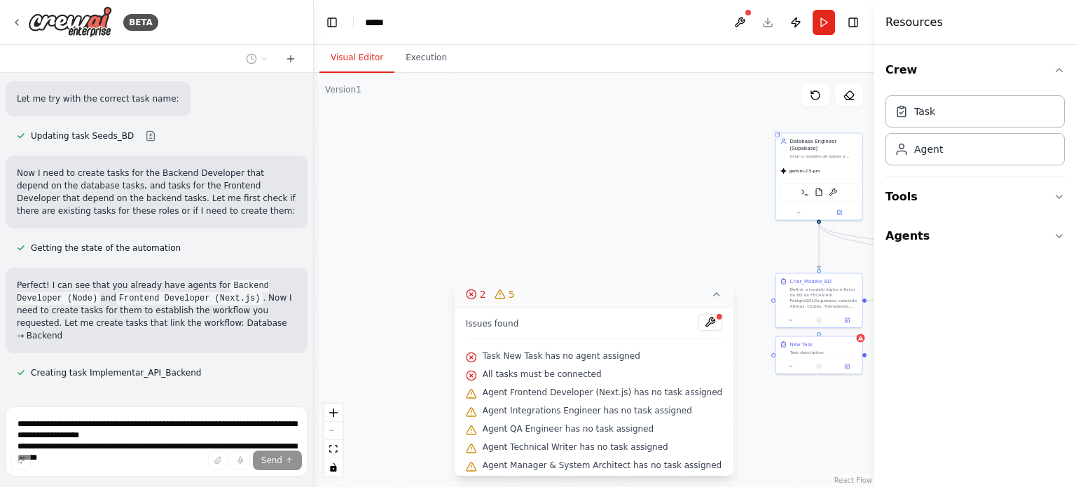
click at [711, 294] on icon at bounding box center [716, 294] width 11 height 11
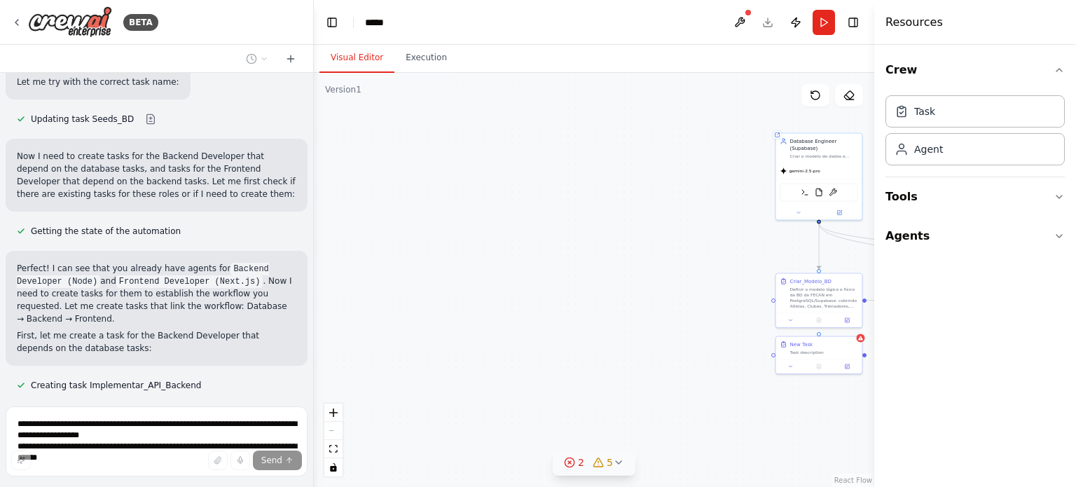
scroll to position [538, 0]
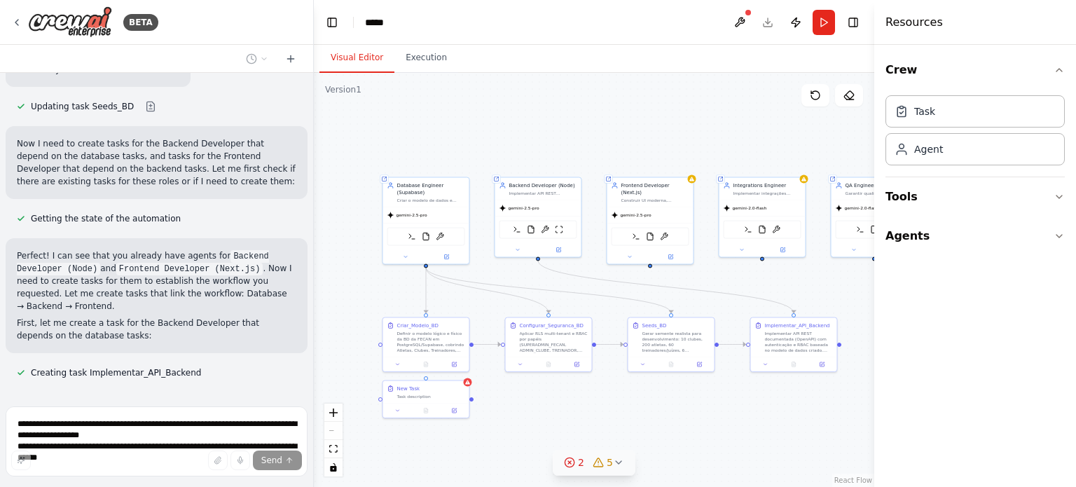
drag, startPoint x: 625, startPoint y: 254, endPoint x: 232, endPoint y: 298, distance: 395.5
click at [232, 298] on div "BETA Hello! I'm the CrewAI assistant. What kind of automation do you want to bu…" at bounding box center [538, 243] width 1076 height 487
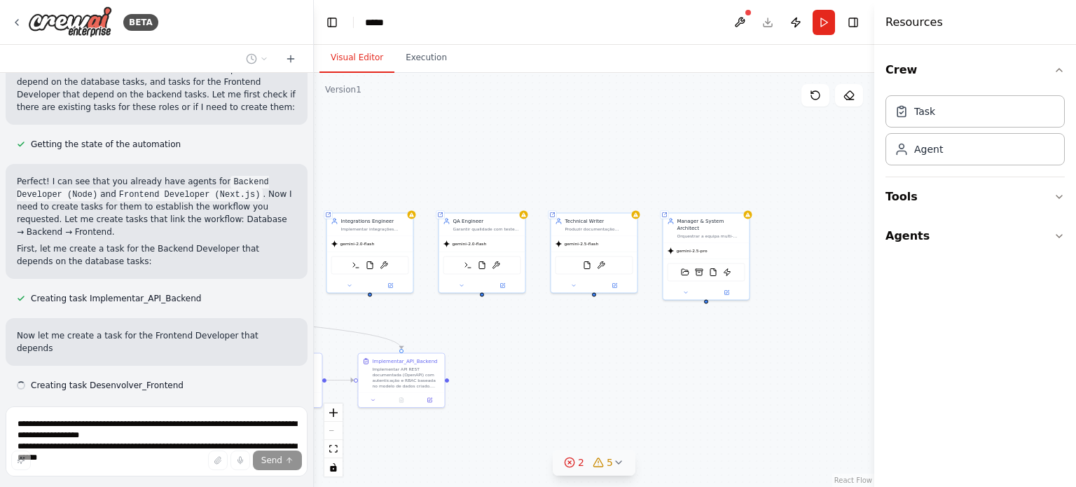
scroll to position [625, 0]
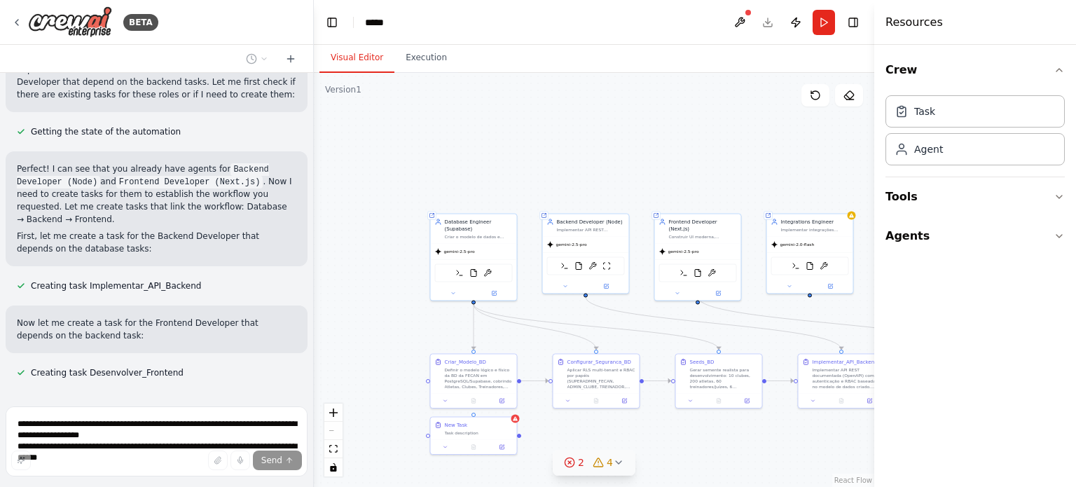
drag, startPoint x: 838, startPoint y: 285, endPoint x: 886, endPoint y: 322, distance: 60.0
click at [886, 322] on div "BETA Hello! I'm the CrewAI assistant. What kind of automation do you want to bu…" at bounding box center [538, 243] width 1076 height 487
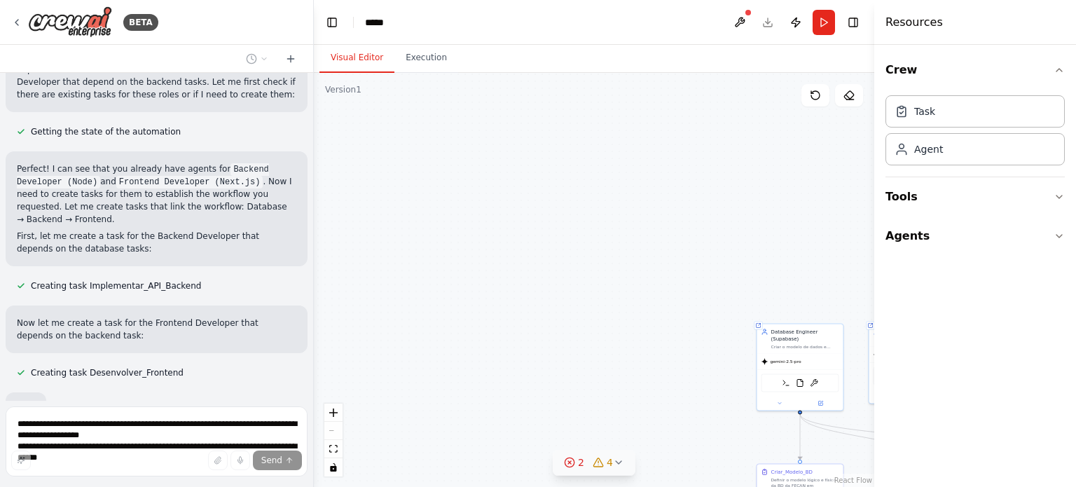
scroll to position [699, 0]
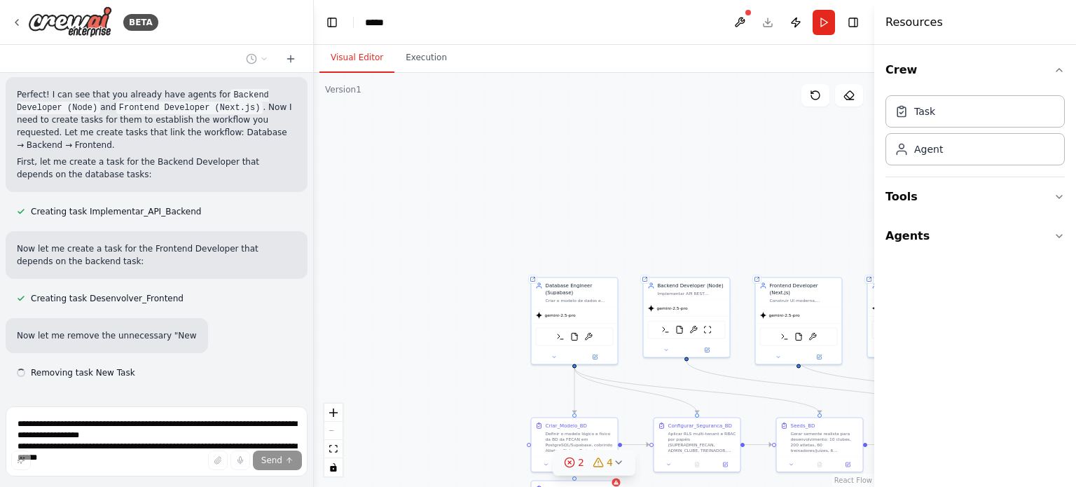
drag, startPoint x: 465, startPoint y: 164, endPoint x: 582, endPoint y: 158, distance: 117.1
click at [582, 158] on div ".deletable-edge-delete-btn { width: 20px; height: 20px; border: 0px solid #ffff…" at bounding box center [594, 280] width 560 height 414
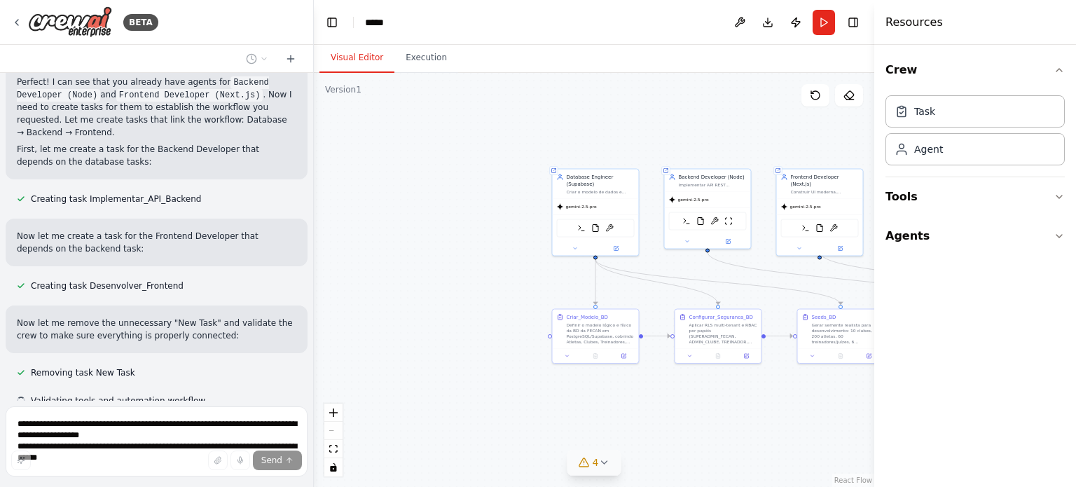
scroll to position [740, 0]
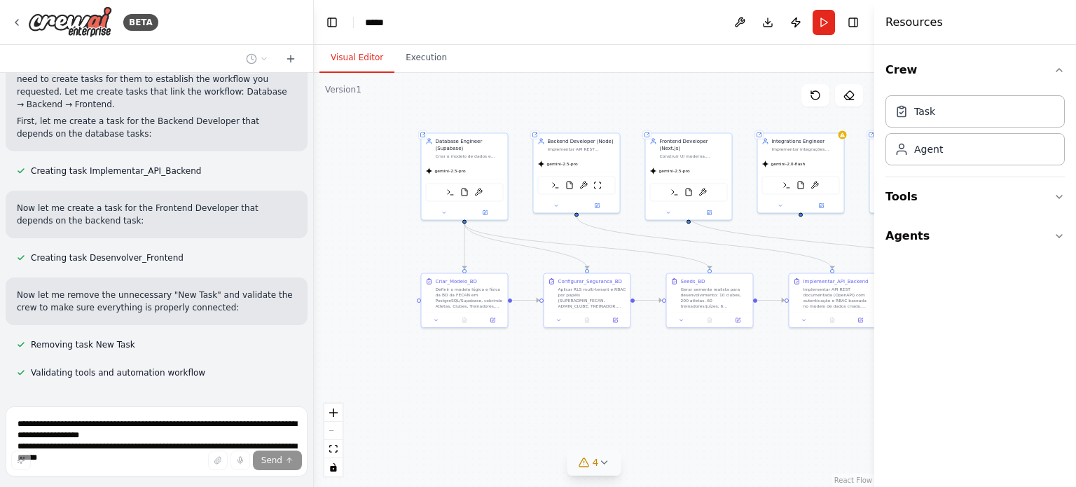
drag, startPoint x: 529, startPoint y: 254, endPoint x: 399, endPoint y: 179, distance: 149.7
click at [399, 179] on div ".deletable-edge-delete-btn { width: 20px; height: 20px; border: 0px solid #ffff…" at bounding box center [594, 280] width 560 height 414
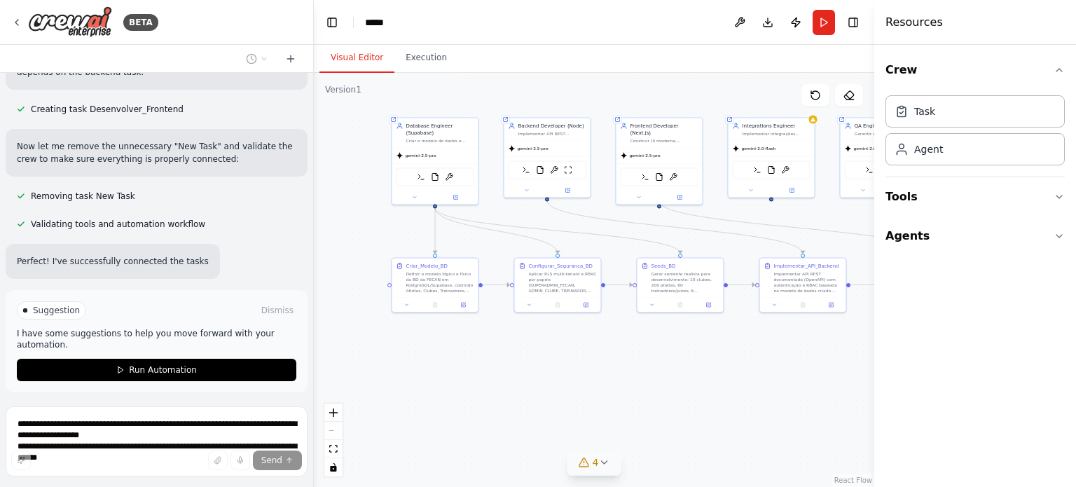
drag, startPoint x: 645, startPoint y: 372, endPoint x: 619, endPoint y: 357, distance: 29.8
click at [619, 357] on div ".deletable-edge-delete-btn { width: 20px; height: 20px; border: 0px solid #ffff…" at bounding box center [594, 280] width 560 height 414
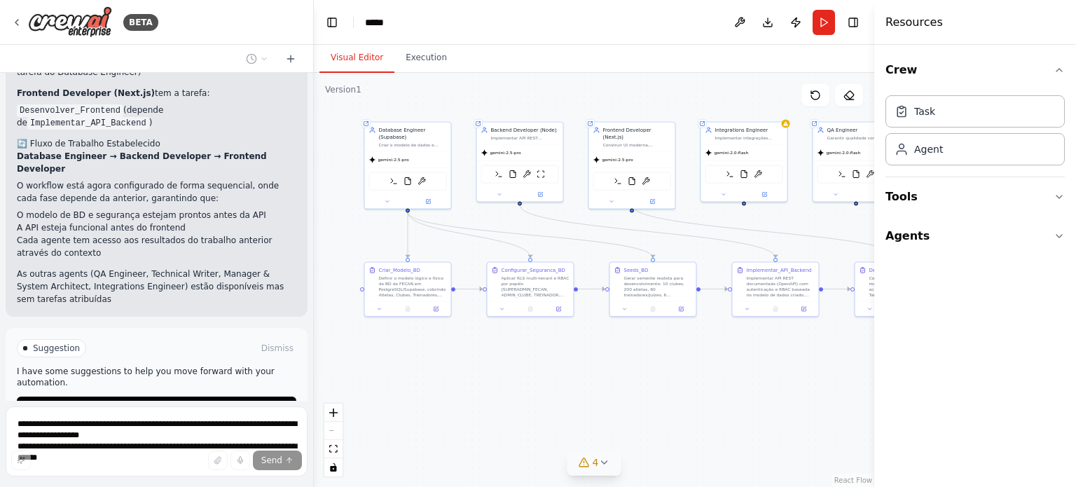
drag, startPoint x: 572, startPoint y: 343, endPoint x: 544, endPoint y: 347, distance: 27.5
click at [544, 347] on div ".deletable-edge-delete-btn { width: 20px; height: 20px; border: 0px solid #ffff…" at bounding box center [594, 280] width 560 height 414
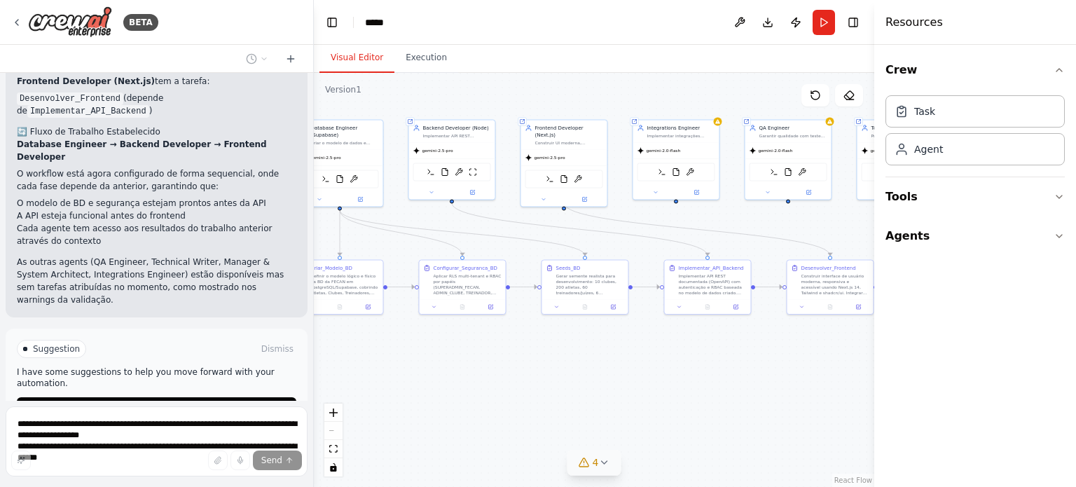
drag, startPoint x: 639, startPoint y: 357, endPoint x: 570, endPoint y: 354, distance: 68.7
click at [570, 354] on div ".deletable-edge-delete-btn { width: 20px; height: 20px; border: 0px solid #ffff…" at bounding box center [594, 280] width 560 height 414
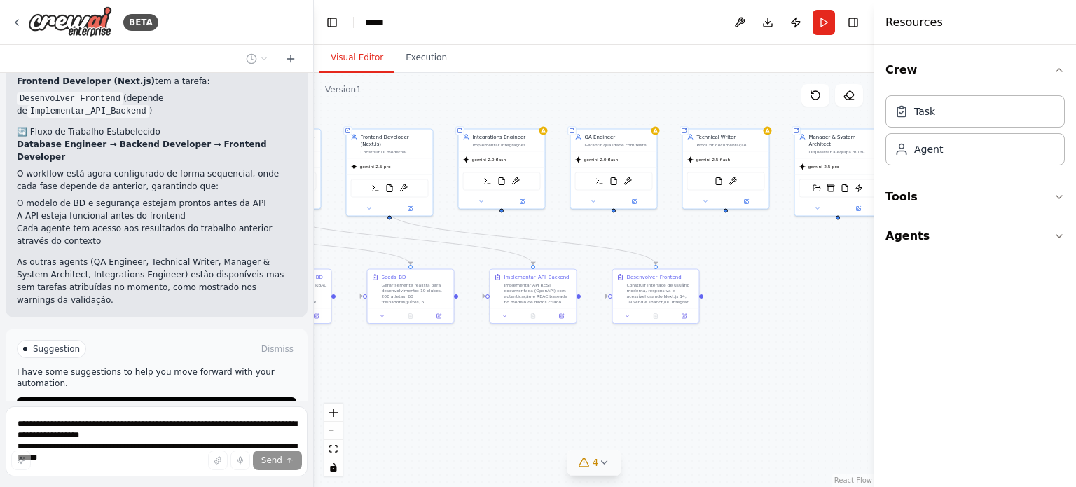
drag, startPoint x: 570, startPoint y: 354, endPoint x: 397, endPoint y: 364, distance: 174.0
click at [397, 364] on div ".deletable-edge-delete-btn { width: 20px; height: 20px; border: 0px solid #ffff…" at bounding box center [594, 280] width 560 height 414
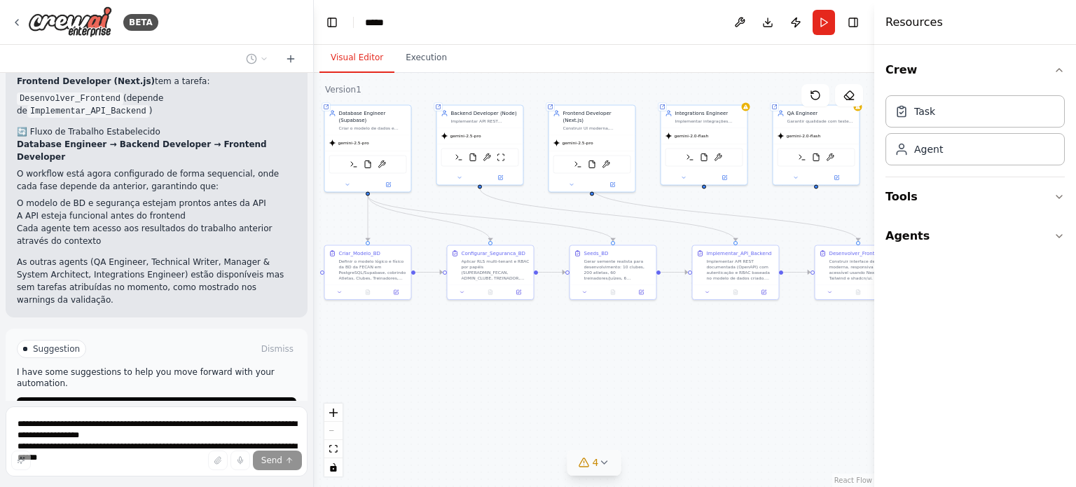
drag, startPoint x: 499, startPoint y: 354, endPoint x: 803, endPoint y: 337, distance: 303.8
click at [803, 337] on div ".deletable-edge-delete-btn { width: 20px; height: 20px; border: 0px solid #ffff…" at bounding box center [594, 280] width 560 height 414
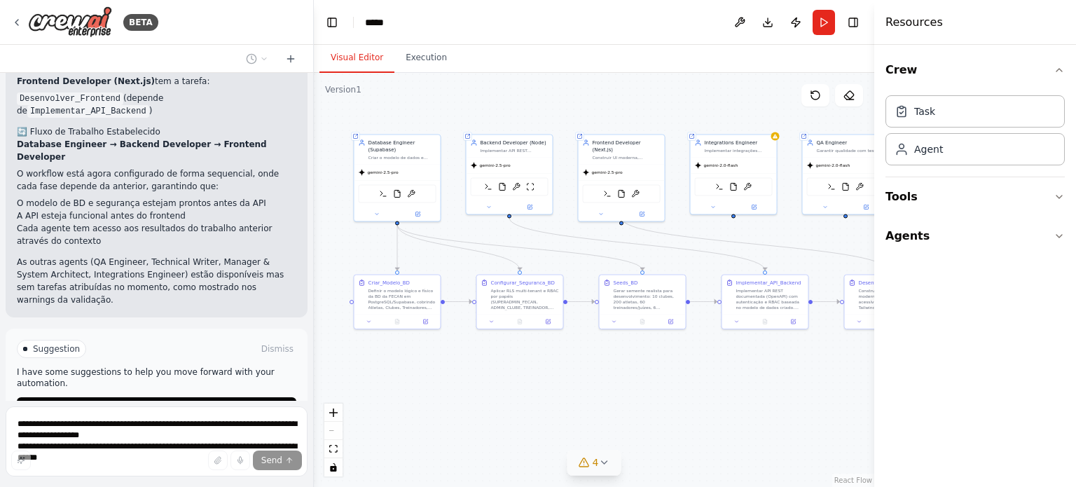
drag, startPoint x: 530, startPoint y: 383, endPoint x: 416, endPoint y: 396, distance: 115.0
click at [416, 396] on div ".deletable-edge-delete-btn { width: 20px; height: 20px; border: 0px solid #ffff…" at bounding box center [594, 280] width 560 height 414
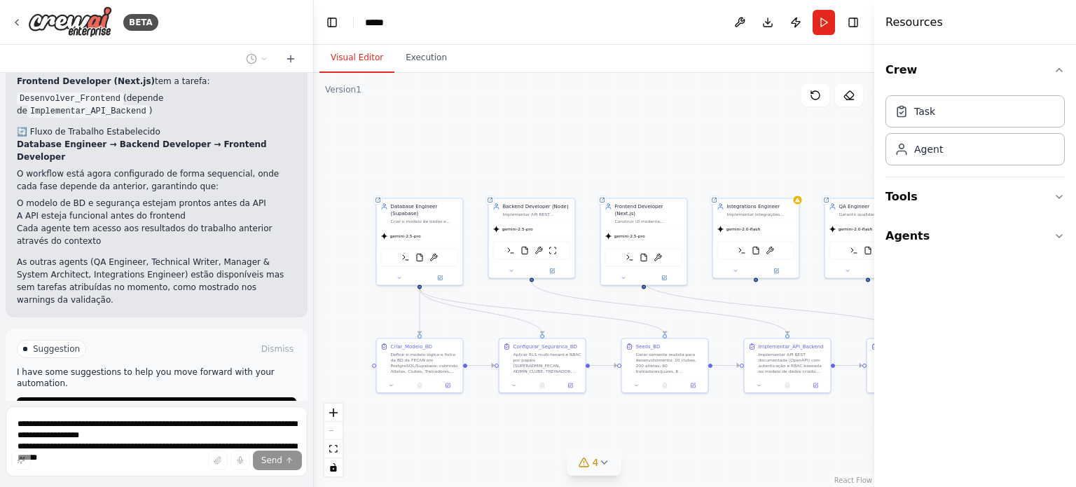
drag, startPoint x: 794, startPoint y: 359, endPoint x: 860, endPoint y: 432, distance: 98.3
click at [860, 432] on div ".deletable-edge-delete-btn { width: 20px; height: 20px; border: 0px solid #ffff…" at bounding box center [594, 280] width 560 height 414
click at [331, 446] on icon "fit view" at bounding box center [333, 449] width 8 height 8
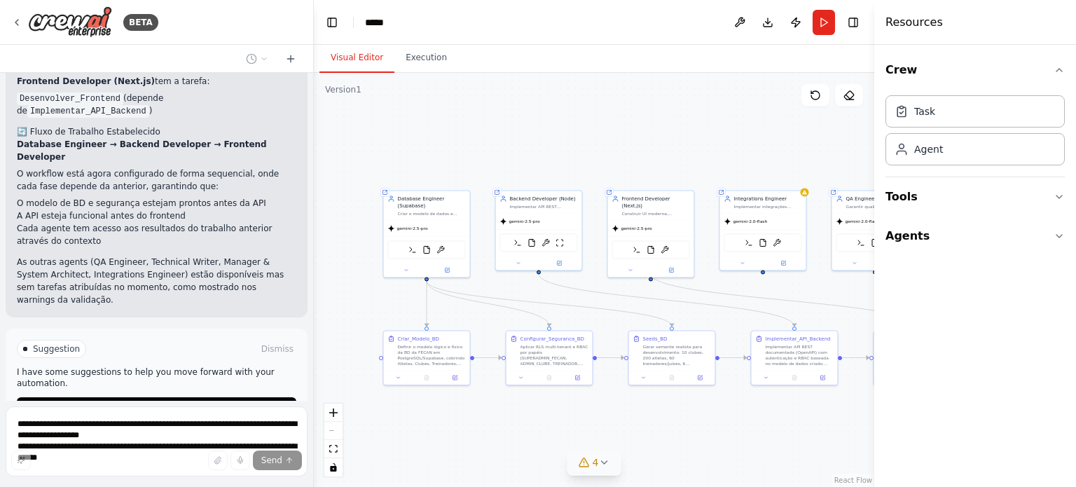
drag, startPoint x: 769, startPoint y: 277, endPoint x: 938, endPoint y: 285, distance: 169.0
click at [938, 285] on div "BETA Hello! I'm the CrewAI assistant. What kind of automation do you want to bu…" at bounding box center [538, 243] width 1076 height 487
click at [95, 442] on div "Thinking..." at bounding box center [157, 459] width 302 height 34
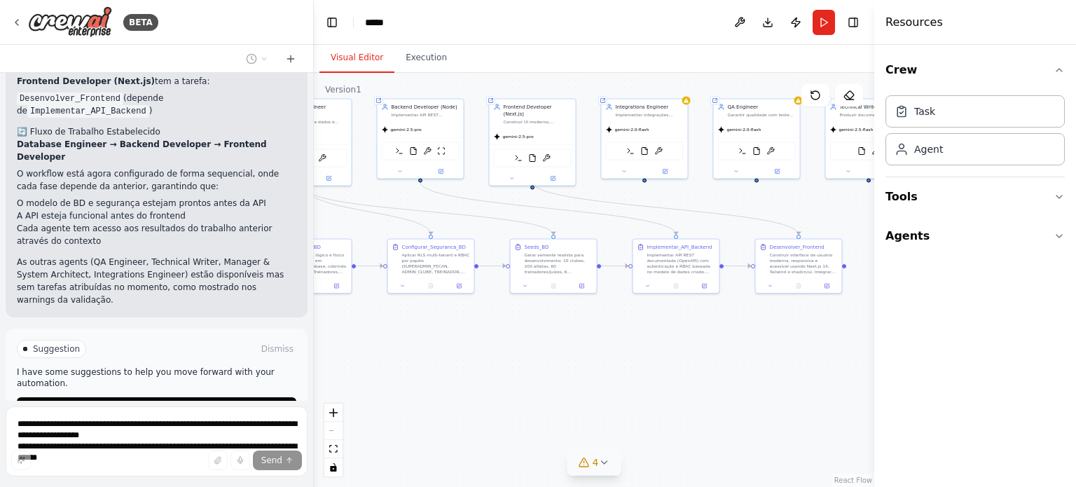
drag, startPoint x: 460, startPoint y: 431, endPoint x: 341, endPoint y: 339, distance: 150.4
click at [341, 339] on div ".deletable-edge-delete-btn { width: 20px; height: 20px; border: 0px solid #ffff…" at bounding box center [594, 280] width 560 height 414
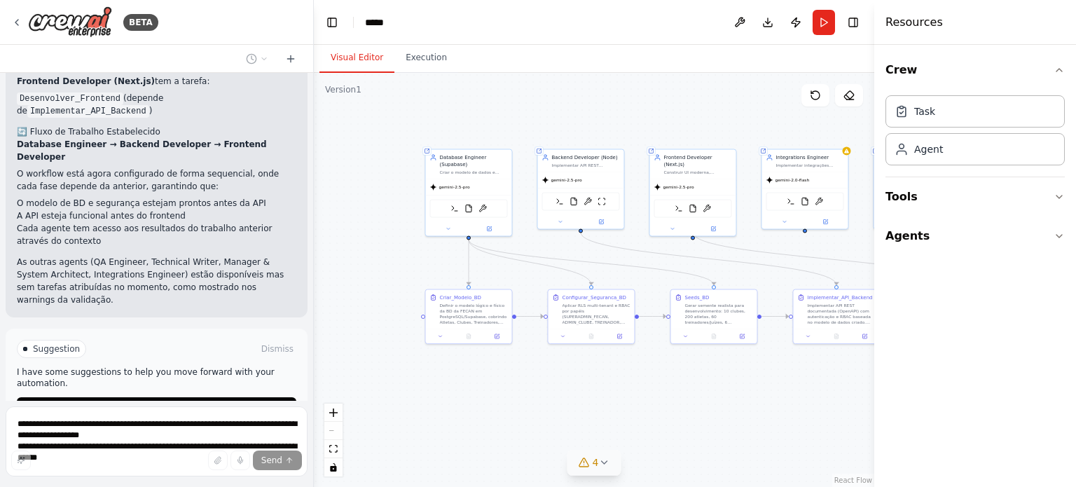
drag, startPoint x: 668, startPoint y: 342, endPoint x: 827, endPoint y: 392, distance: 167.5
click at [827, 392] on div ".deletable-edge-delete-btn { width: 20px; height: 20px; border: 0px solid #ffff…" at bounding box center [594, 280] width 560 height 414
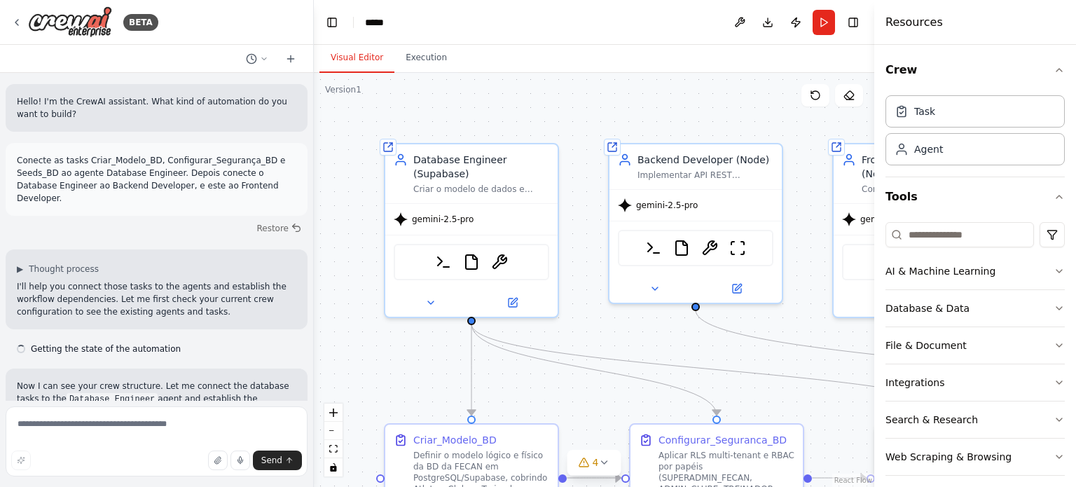
scroll to position [1090, 0]
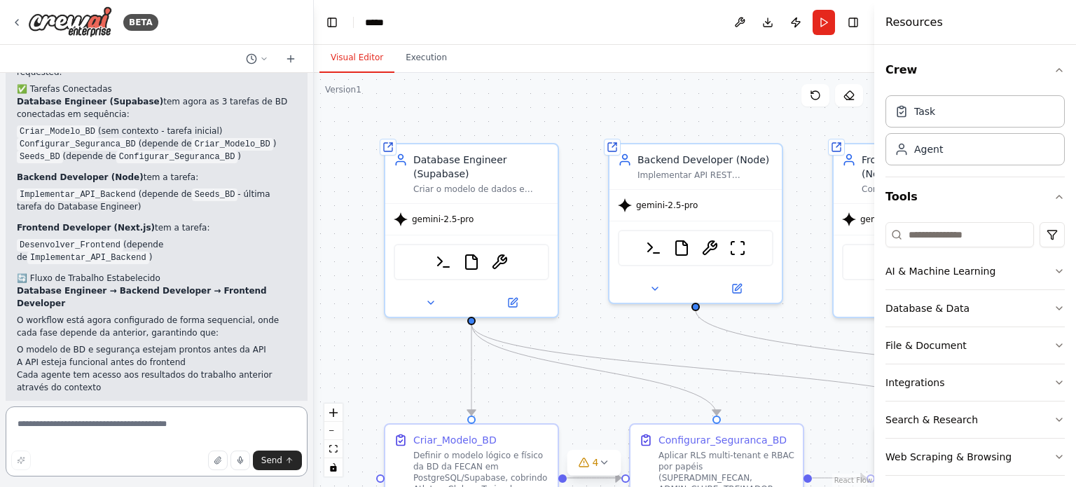
click at [137, 422] on textarea at bounding box center [157, 441] width 302 height 70
paste textarea "**********"
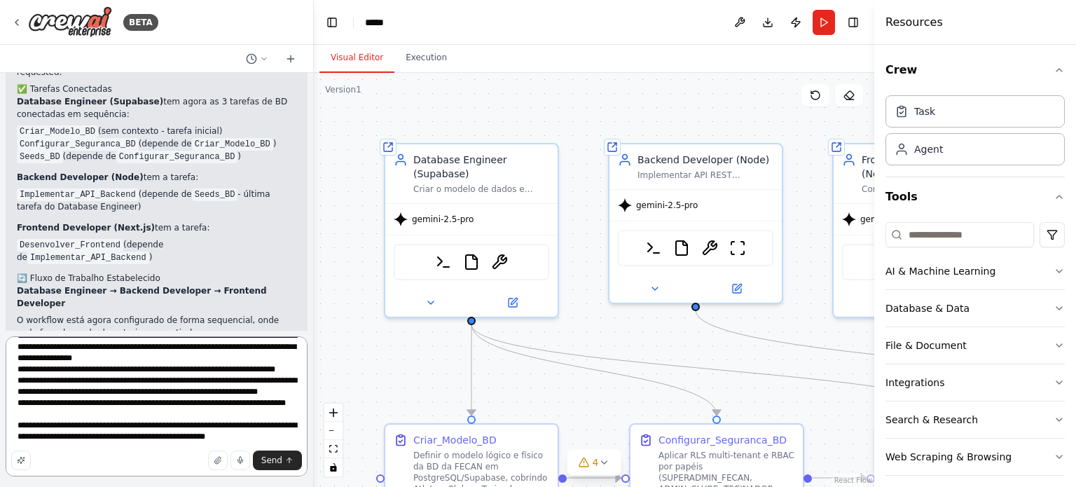
scroll to position [3761, 0]
type textarea "**********"
click at [287, 459] on icon "submit" at bounding box center [289, 460] width 8 height 8
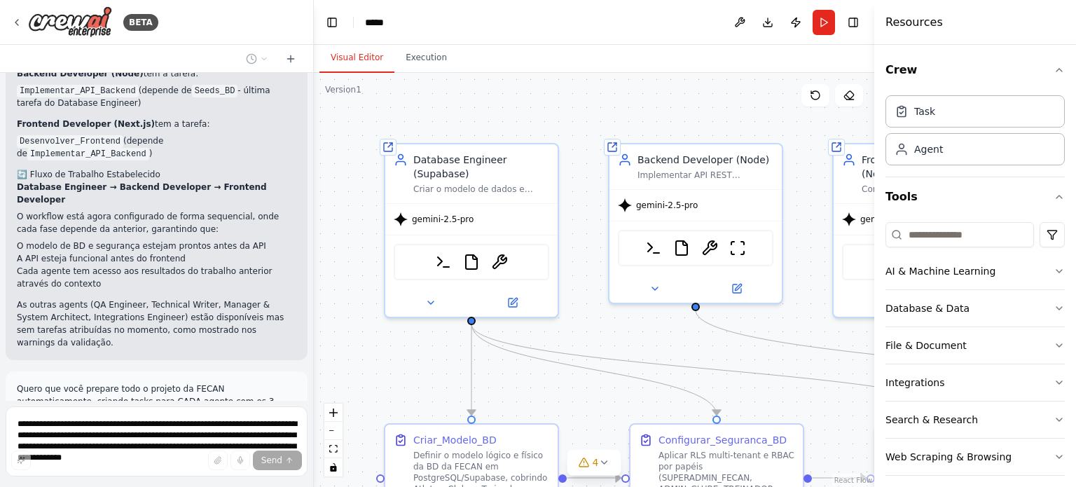
scroll to position [5361, 0]
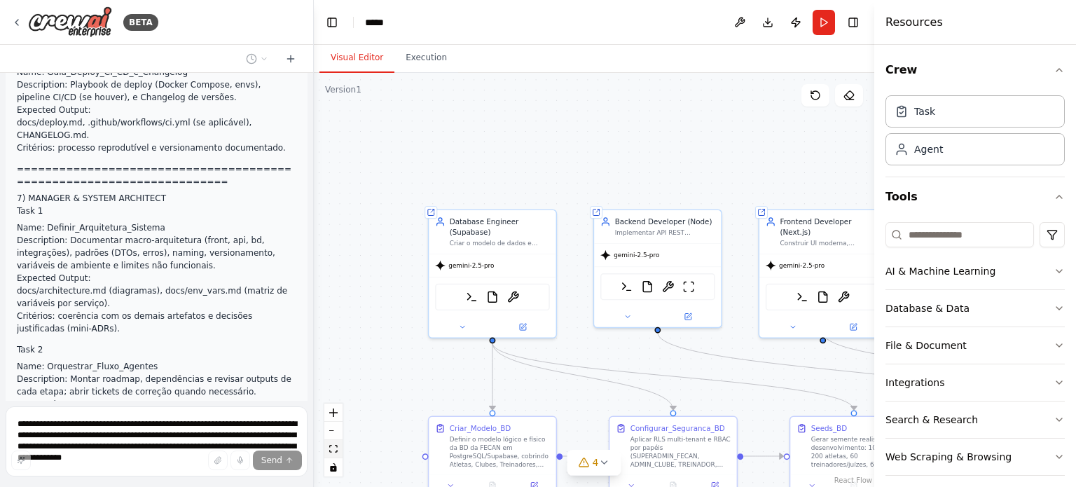
click at [329, 446] on icon "fit view" at bounding box center [333, 449] width 8 height 8
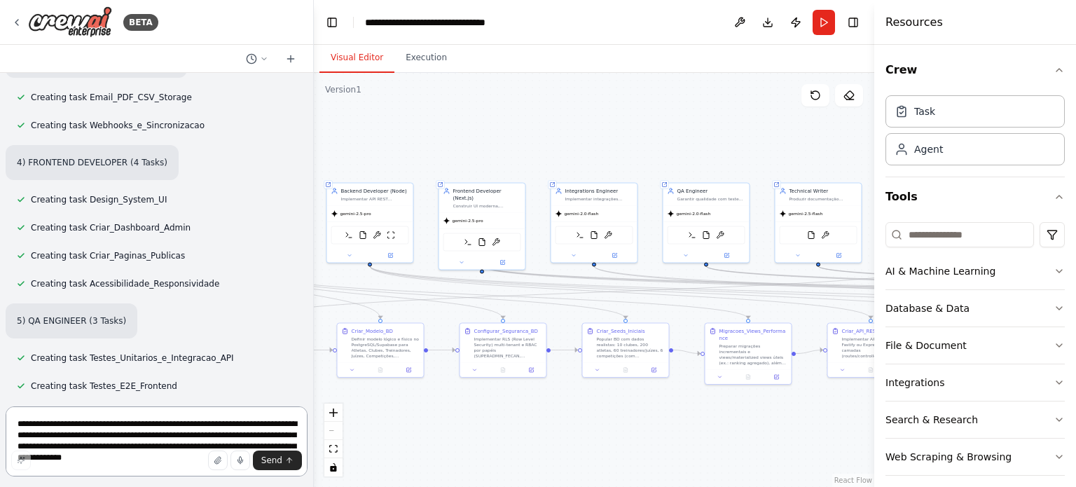
scroll to position [6739, 0]
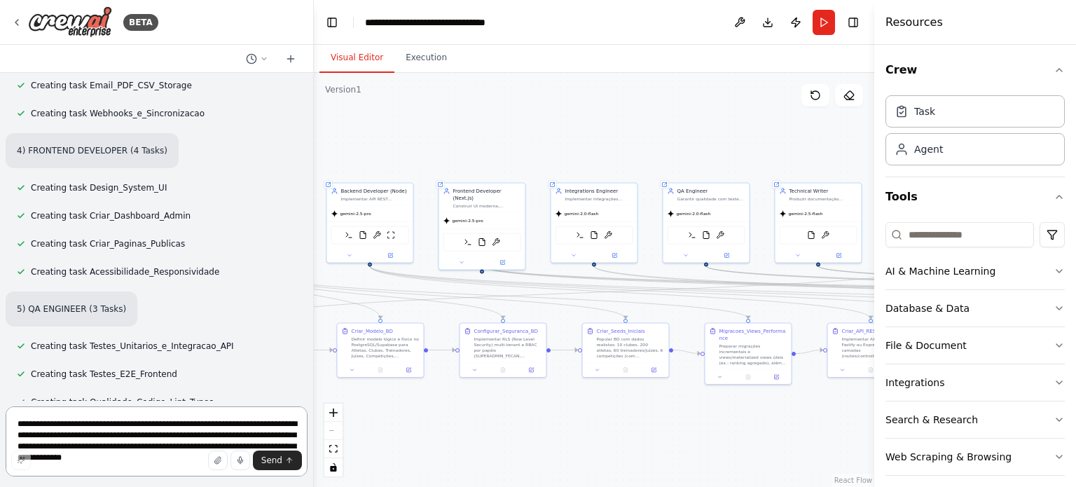
click at [119, 413] on textarea at bounding box center [157, 441] width 302 height 70
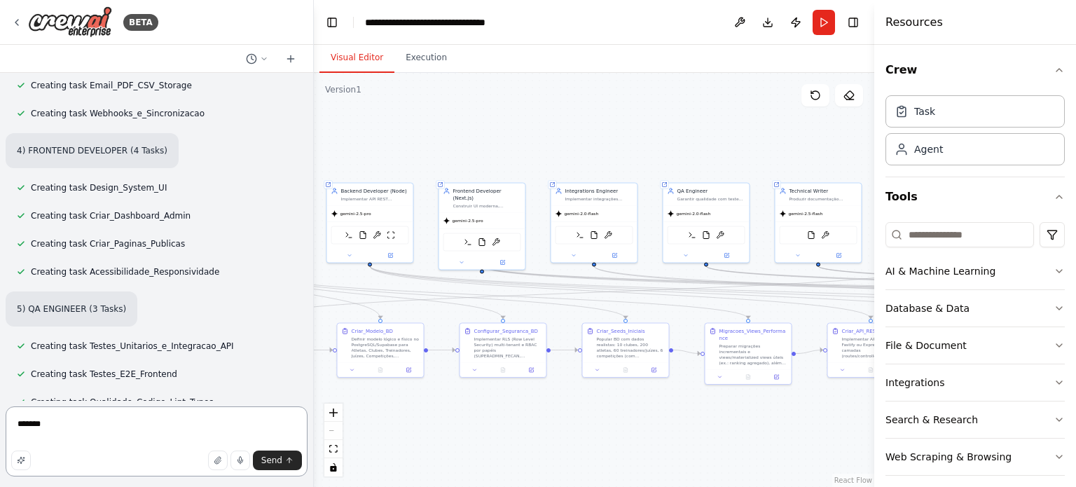
type textarea "********"
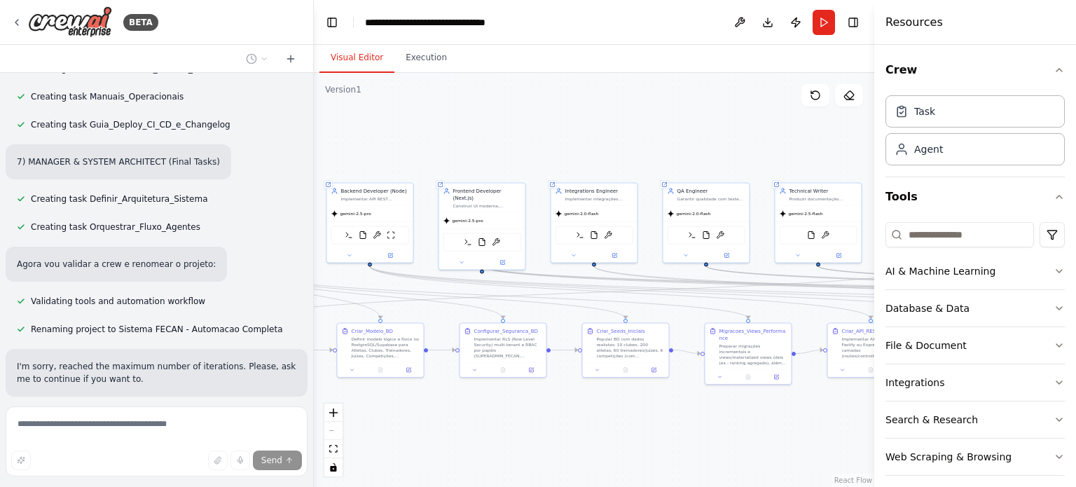
scroll to position [7160, 0]
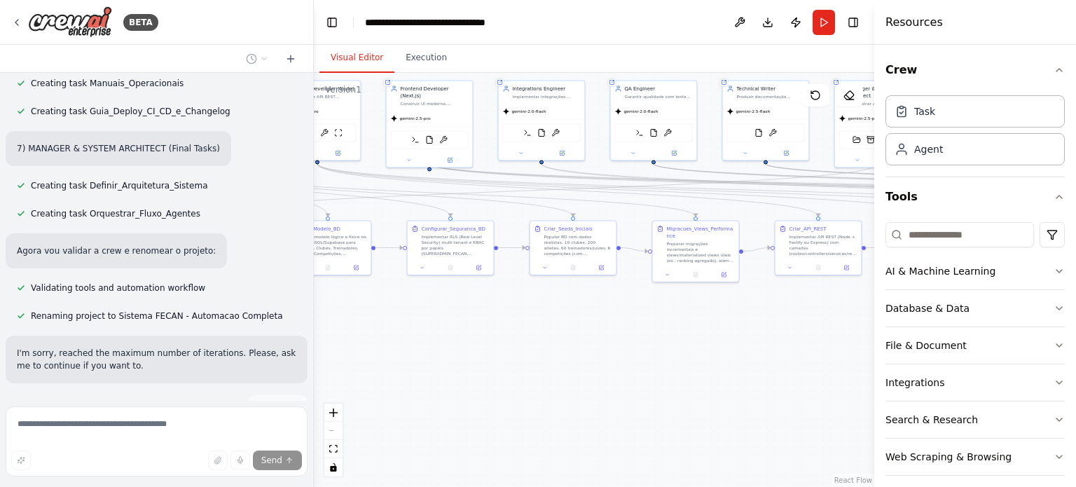
drag, startPoint x: 532, startPoint y: 403, endPoint x: 278, endPoint y: 133, distance: 370.7
click at [278, 133] on div "BETA Hello! I'm the CrewAI assistant. What kind of automation do you want to bu…" at bounding box center [538, 243] width 1076 height 487
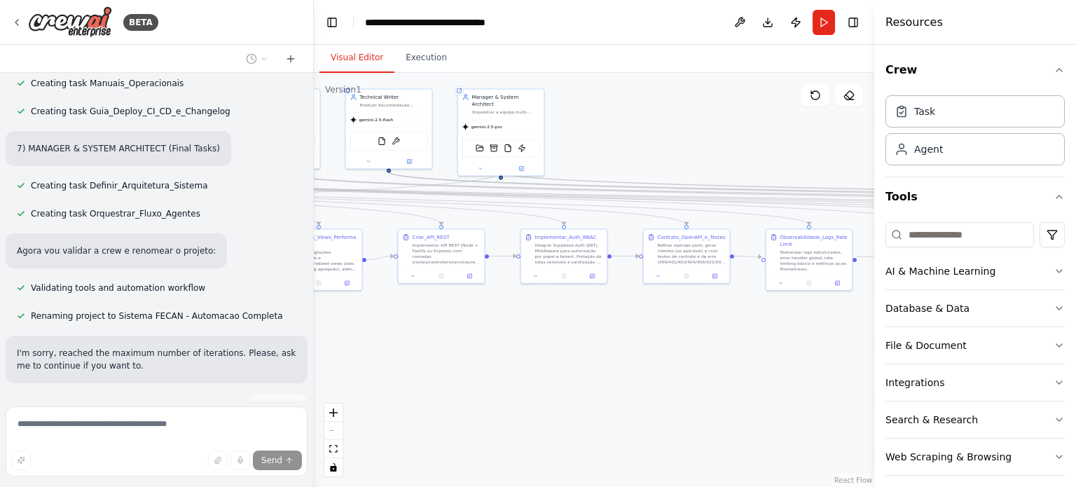
drag, startPoint x: 574, startPoint y: 360, endPoint x: 476, endPoint y: 466, distance: 144.3
click at [476, 466] on div ".deletable-edge-delete-btn { width: 20px; height: 20px; border: 0px solid #ffff…" at bounding box center [594, 280] width 560 height 414
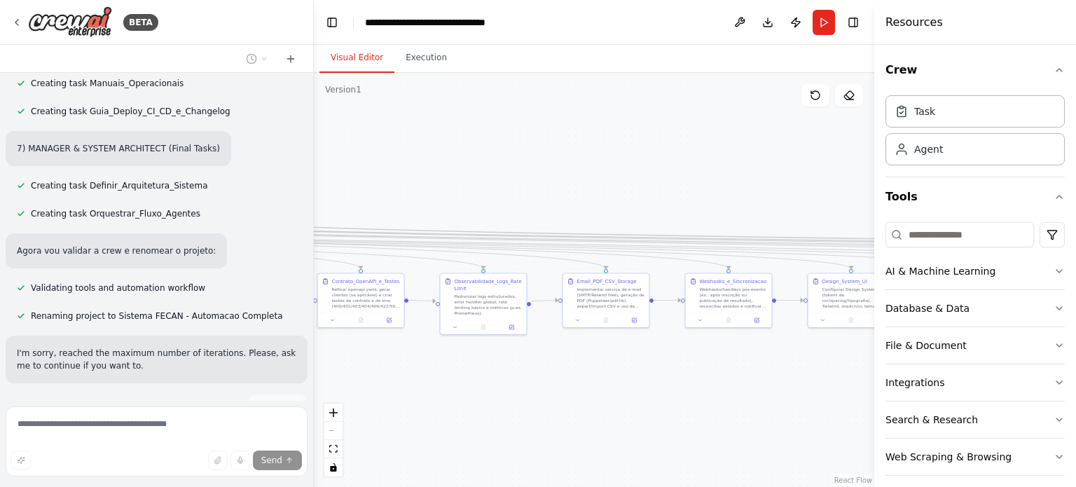
drag, startPoint x: 803, startPoint y: 364, endPoint x: 482, endPoint y: 402, distance: 323.1
click at [482, 402] on div ".deletable-edge-delete-btn { width: 20px; height: 20px; border: 0px solid #ffff…" at bounding box center [594, 280] width 560 height 414
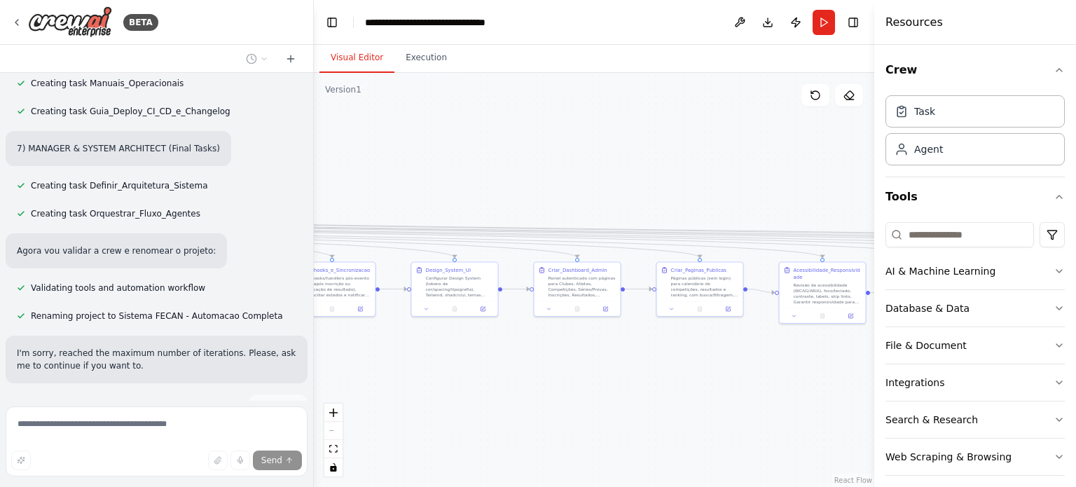
drag, startPoint x: 542, startPoint y: 380, endPoint x: 249, endPoint y: 372, distance: 293.0
click at [249, 372] on div "BETA Hello! I'm the CrewAI assistant. What kind of automation do you want to bu…" at bounding box center [538, 243] width 1076 height 487
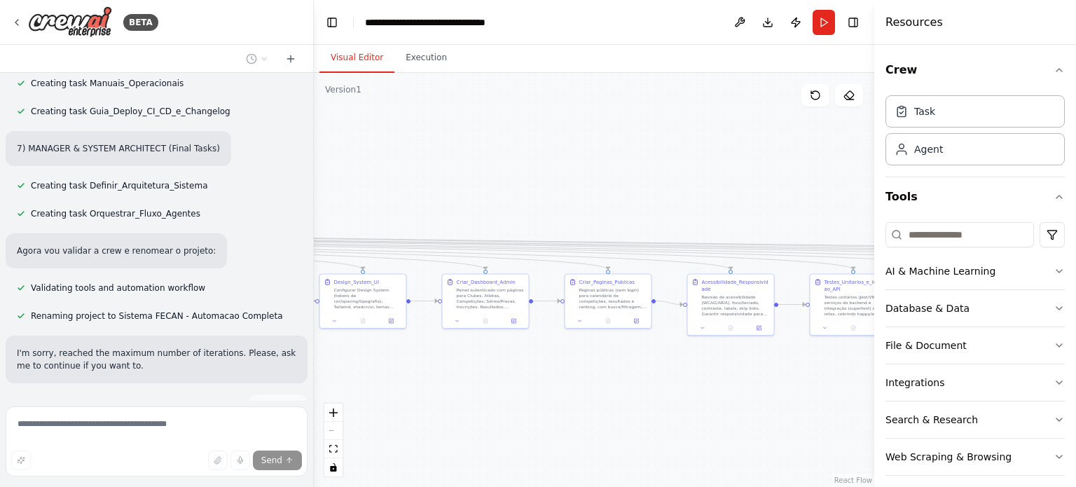
drag, startPoint x: 610, startPoint y: 393, endPoint x: 518, endPoint y: 404, distance: 92.5
click at [518, 404] on div ".deletable-edge-delete-btn { width: 20px; height: 20px; border: 0px solid #ffff…" at bounding box center [594, 280] width 560 height 414
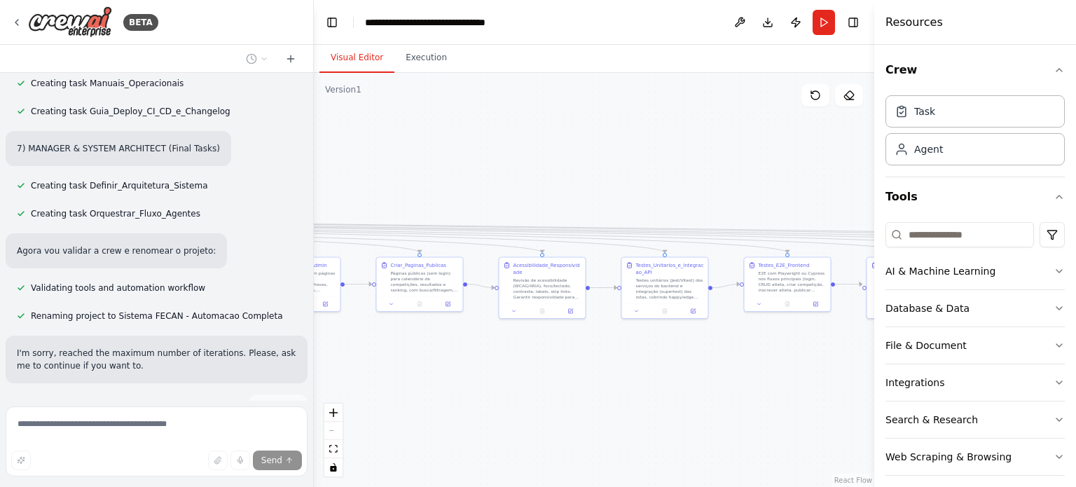
drag, startPoint x: 783, startPoint y: 378, endPoint x: 595, endPoint y: 361, distance: 188.5
click at [595, 361] on div ".deletable-edge-delete-btn { width: 20px; height: 20px; border: 0px solid #ffff…" at bounding box center [594, 280] width 560 height 414
drag, startPoint x: 595, startPoint y: 361, endPoint x: 730, endPoint y: 340, distance: 136.2
click at [730, 340] on div ".deletable-edge-delete-btn { width: 20px; height: 20px; border: 0px solid #ffff…" at bounding box center [594, 280] width 560 height 414
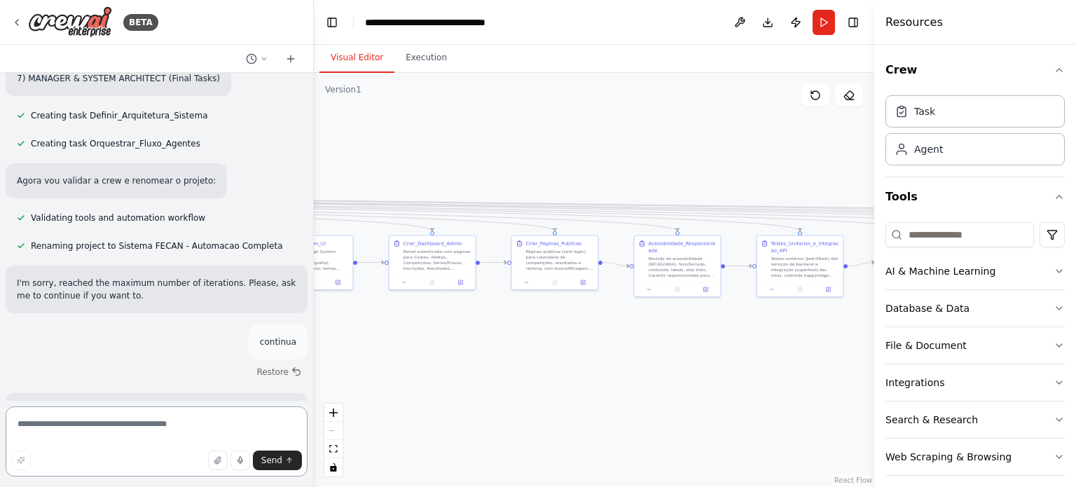
click at [144, 421] on textarea at bounding box center [157, 441] width 302 height 70
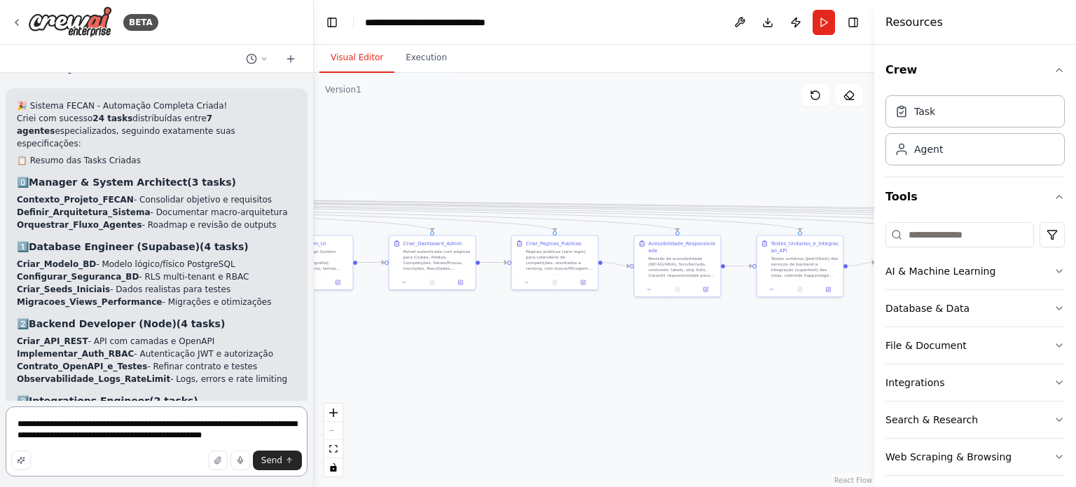
scroll to position [7766, 0]
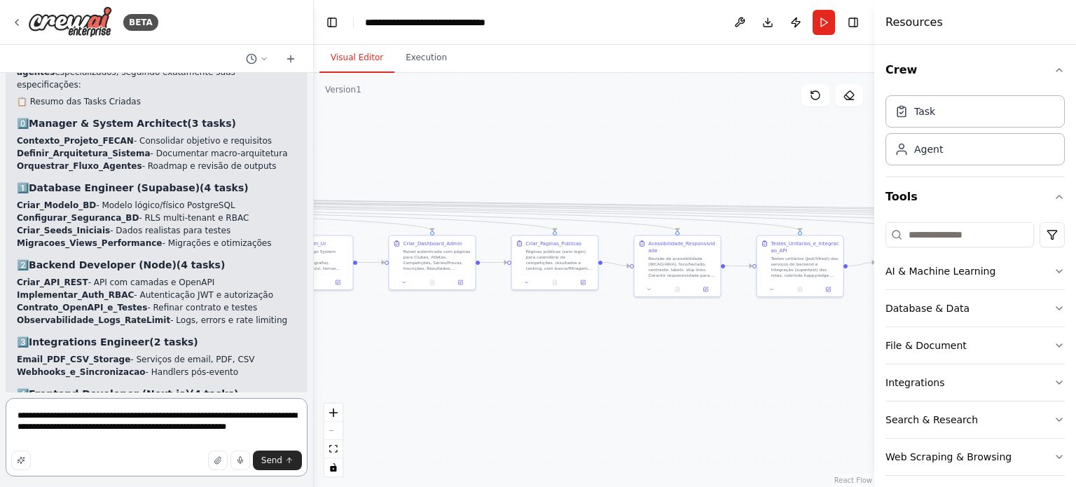
click at [221, 408] on textarea "**********" at bounding box center [157, 437] width 302 height 78
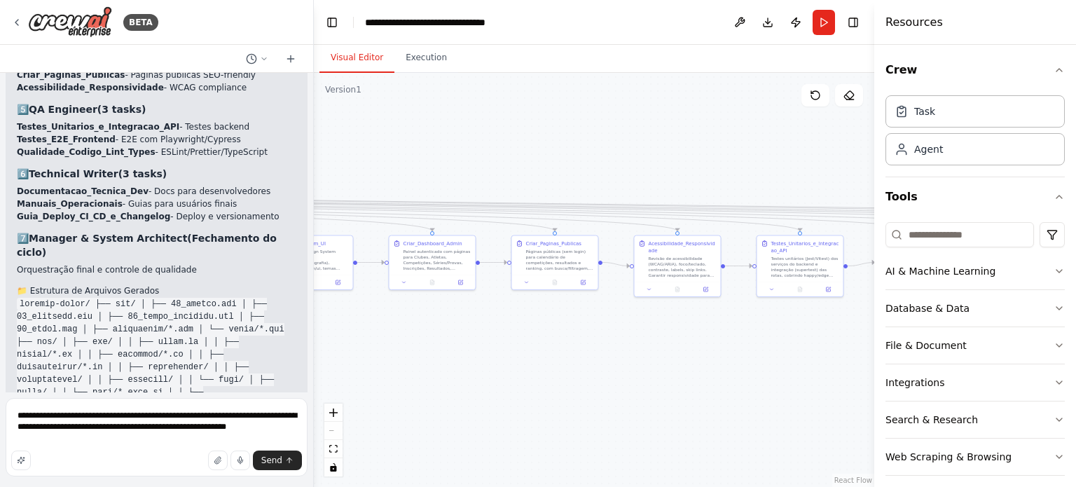
scroll to position [8186, 0]
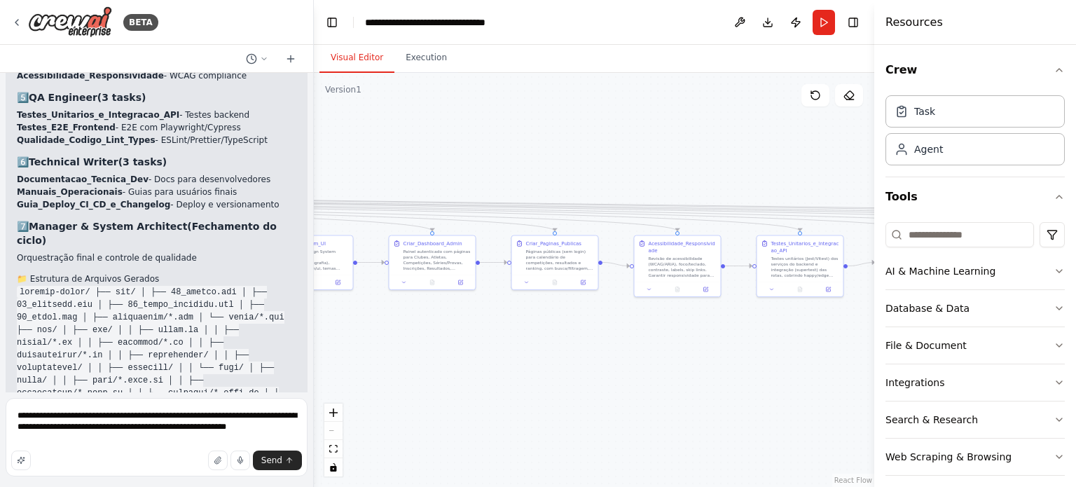
click at [598, 397] on div ".deletable-edge-delete-btn { width: 20px; height: 20px; border: 0px solid #ffff…" at bounding box center [594, 280] width 560 height 414
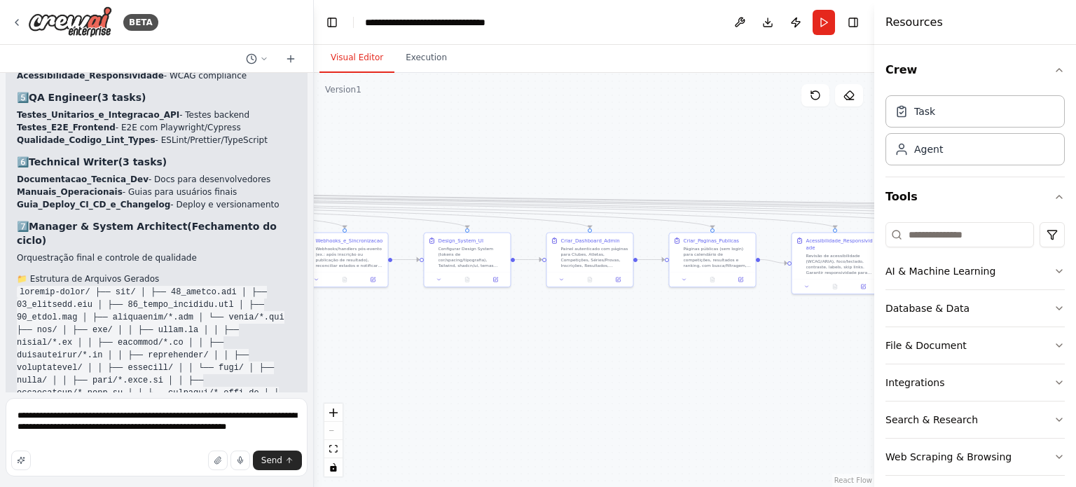
drag, startPoint x: 539, startPoint y: 391, endPoint x: 627, endPoint y: 392, distance: 87.6
click at [627, 392] on div ".deletable-edge-delete-btn { width: 20px; height: 20px; border: 0px solid #ffff…" at bounding box center [594, 280] width 560 height 414
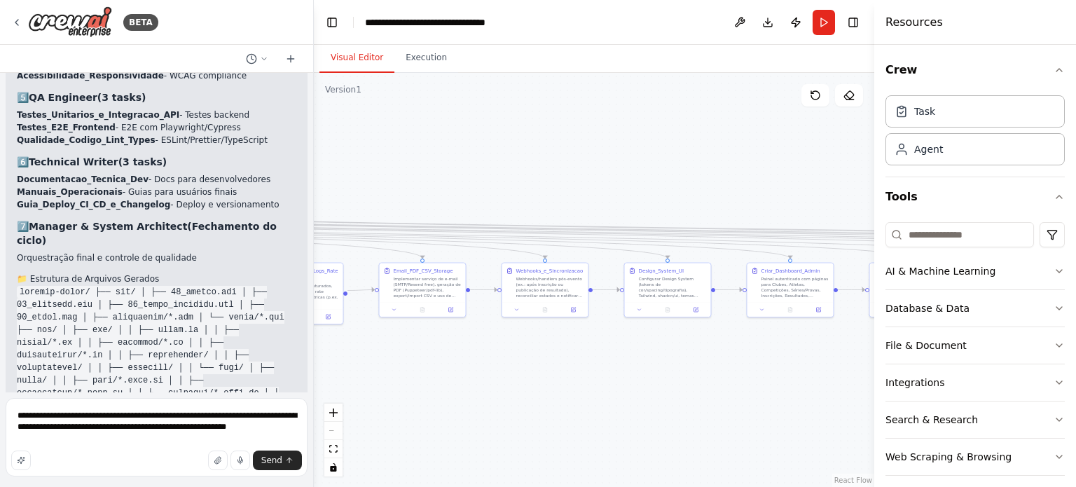
drag, startPoint x: 497, startPoint y: 375, endPoint x: 694, endPoint y: 406, distance: 199.3
click at [694, 406] on div ".deletable-edge-delete-btn { width: 20px; height: 20px; border: 0px solid #ffff…" at bounding box center [594, 280] width 560 height 414
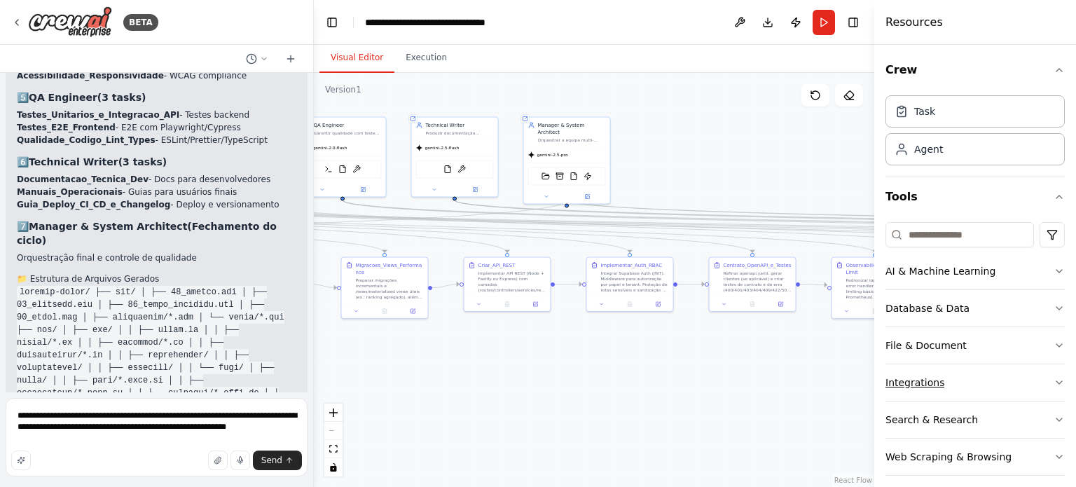
drag, startPoint x: 466, startPoint y: 399, endPoint x: 1046, endPoint y: 393, distance: 580.1
click at [1046, 393] on div "BETA Hello! I'm the CrewAI assistant. What kind of automation do you want to bu…" at bounding box center [538, 243] width 1076 height 487
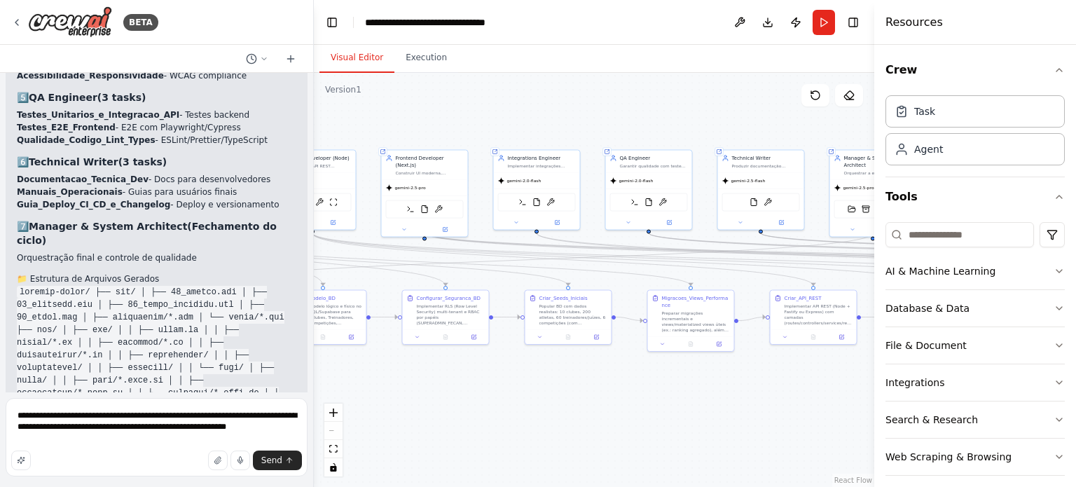
drag, startPoint x: 581, startPoint y: 330, endPoint x: 882, endPoint y: 364, distance: 303.1
click at [882, 364] on div "BETA Hello! I'm the CrewAI assistant. What kind of automation do you want to bu…" at bounding box center [538, 243] width 1076 height 487
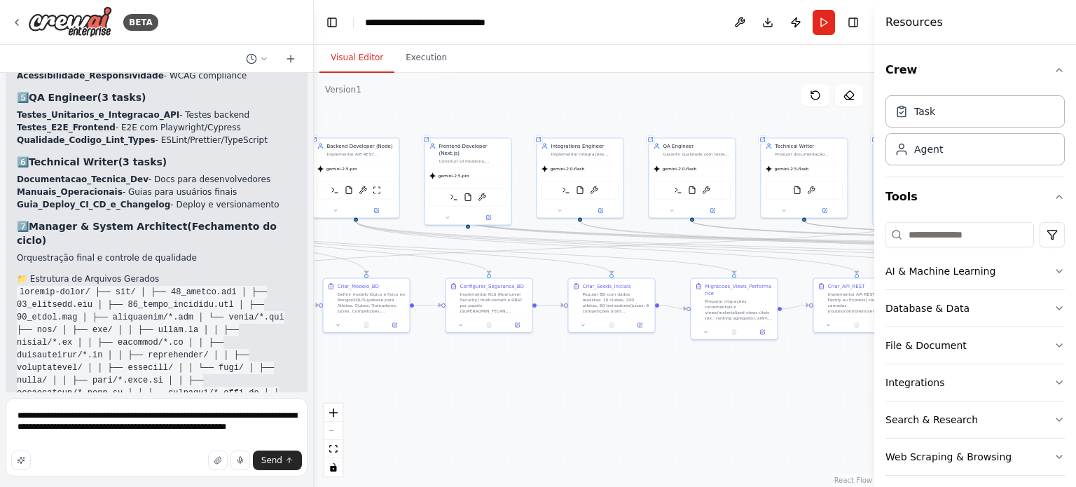
drag, startPoint x: 596, startPoint y: 394, endPoint x: 640, endPoint y: 383, distance: 45.7
click at [640, 383] on div ".deletable-edge-delete-btn { width: 20px; height: 20px; border: 0px solid #ffff…" at bounding box center [594, 280] width 560 height 414
click at [187, 436] on textarea "**********" at bounding box center [157, 437] width 302 height 78
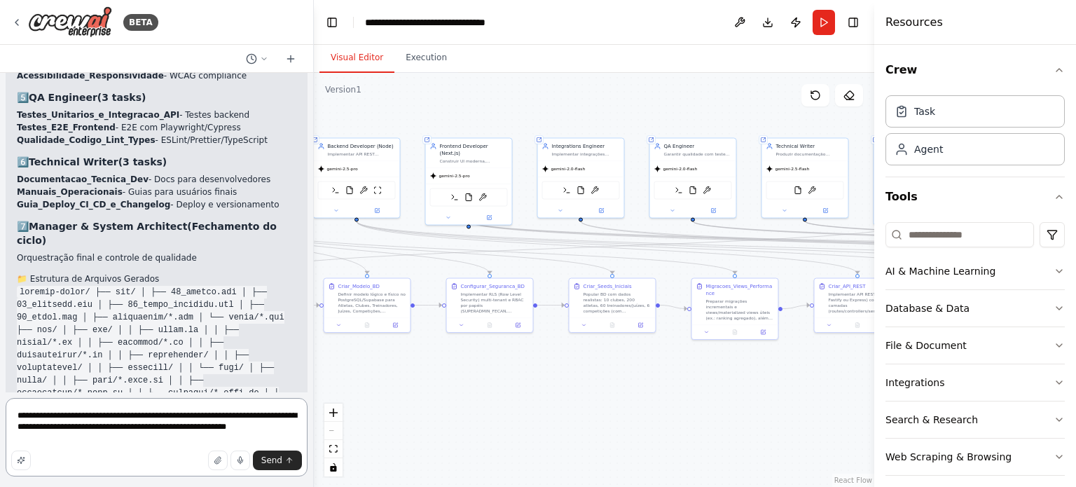
click at [187, 436] on textarea "**********" at bounding box center [157, 437] width 302 height 78
paste textarea "**********"
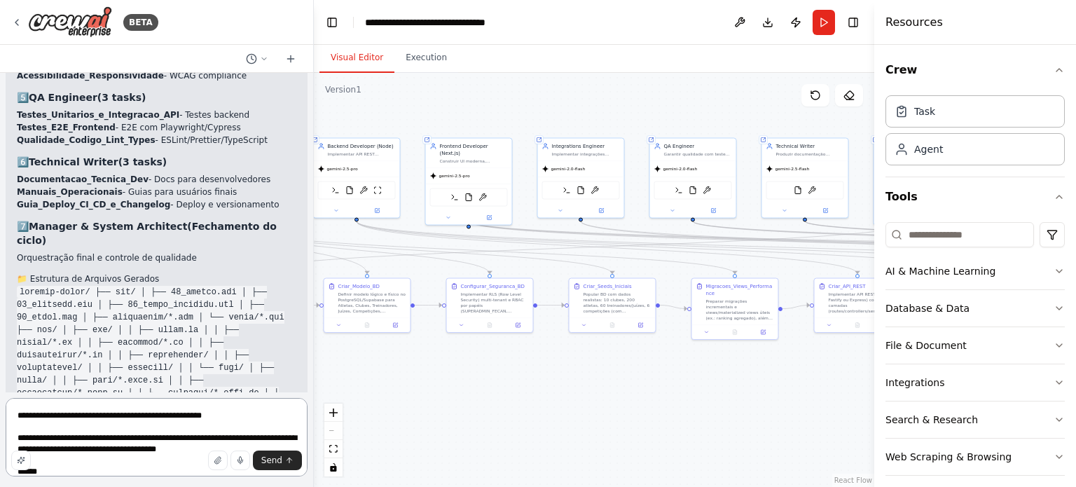
scroll to position [645, 0]
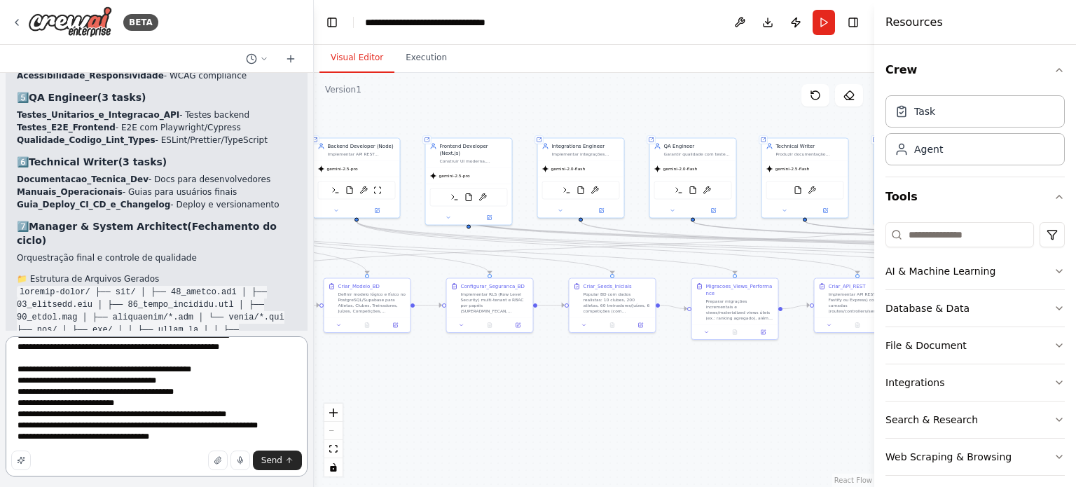
type textarea "**********"
click at [275, 457] on span "Send" at bounding box center [271, 460] width 21 height 11
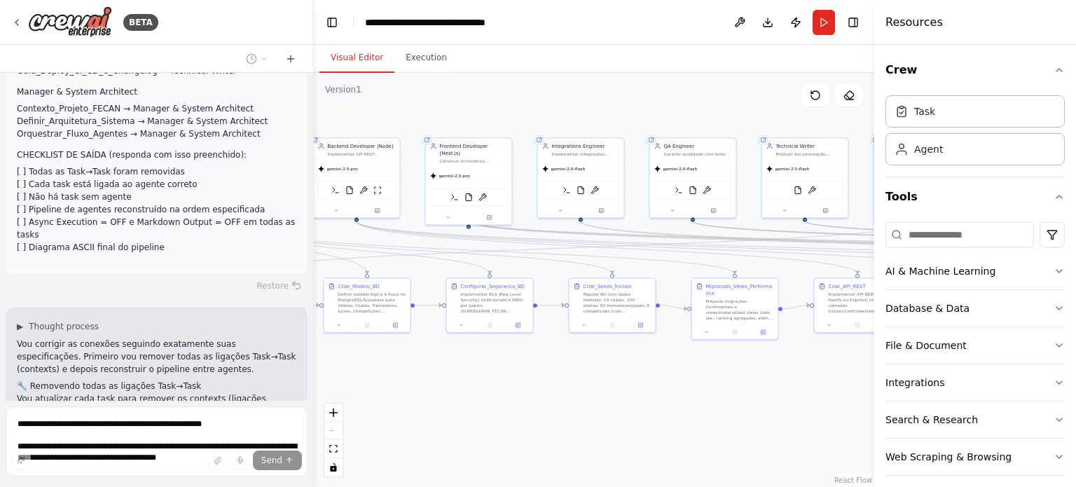
scroll to position [9591, 0]
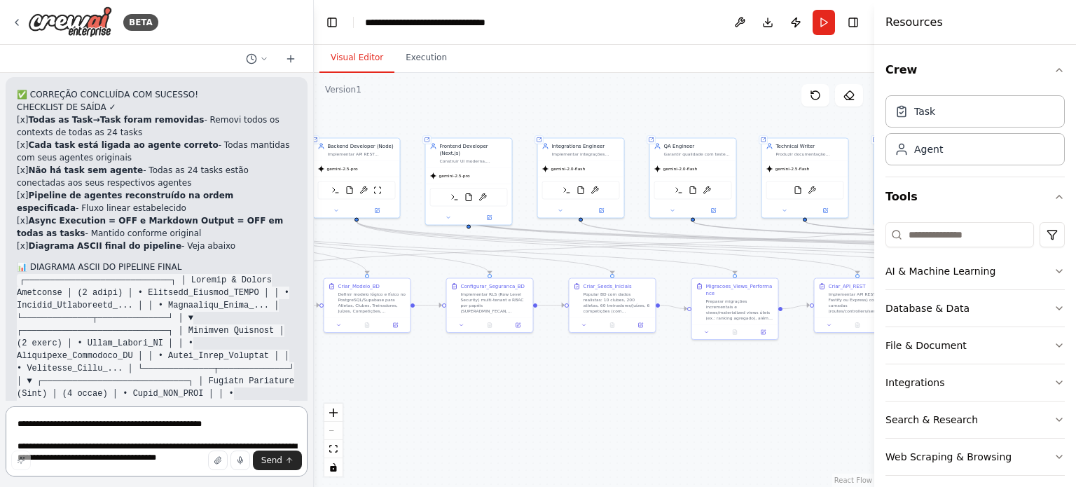
scroll to position [10618, 0]
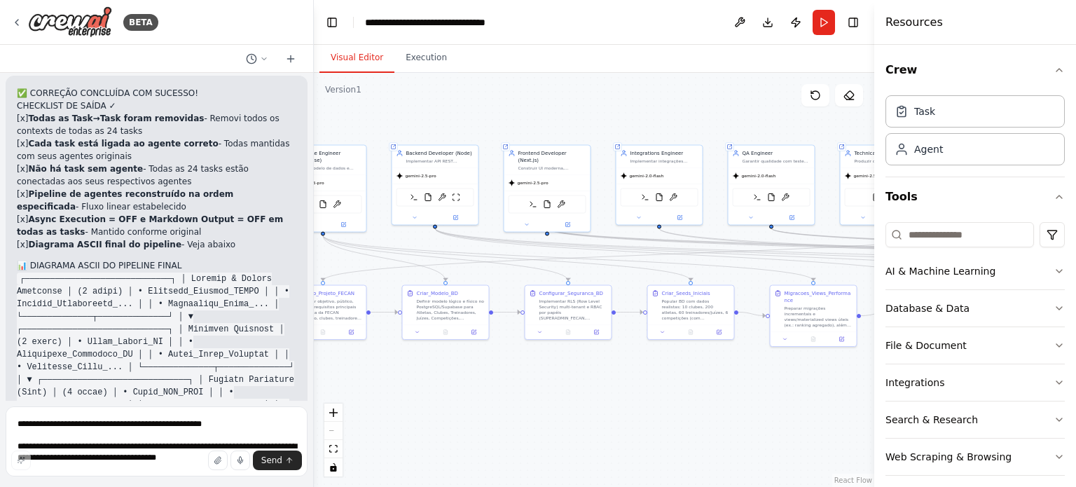
drag, startPoint x: 544, startPoint y: 384, endPoint x: 623, endPoint y: 391, distance: 79.5
click at [623, 391] on div ".deletable-edge-delete-btn { width: 20px; height: 20px; border: 0px solid #ffff…" at bounding box center [594, 280] width 560 height 414
click at [207, 422] on textarea at bounding box center [157, 441] width 302 height 70
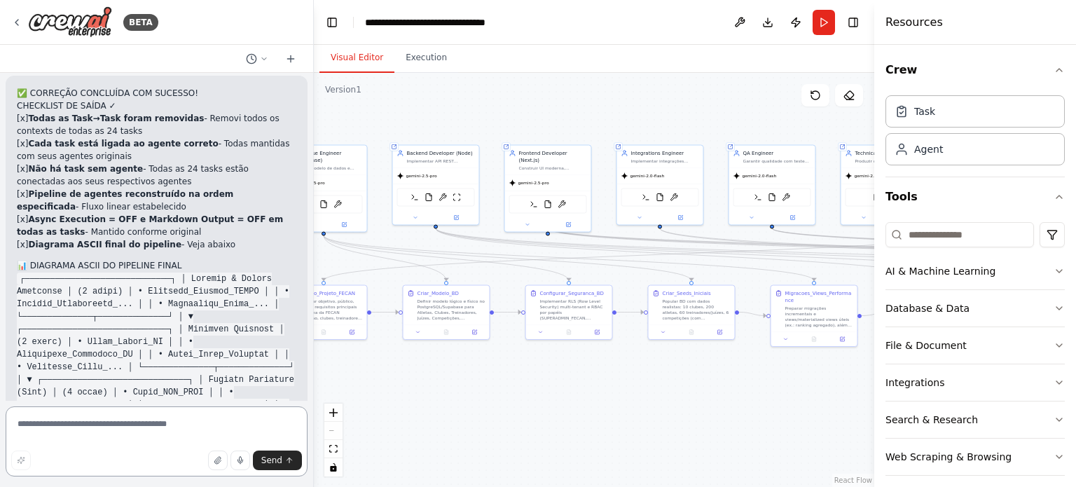
paste textarea "**********"
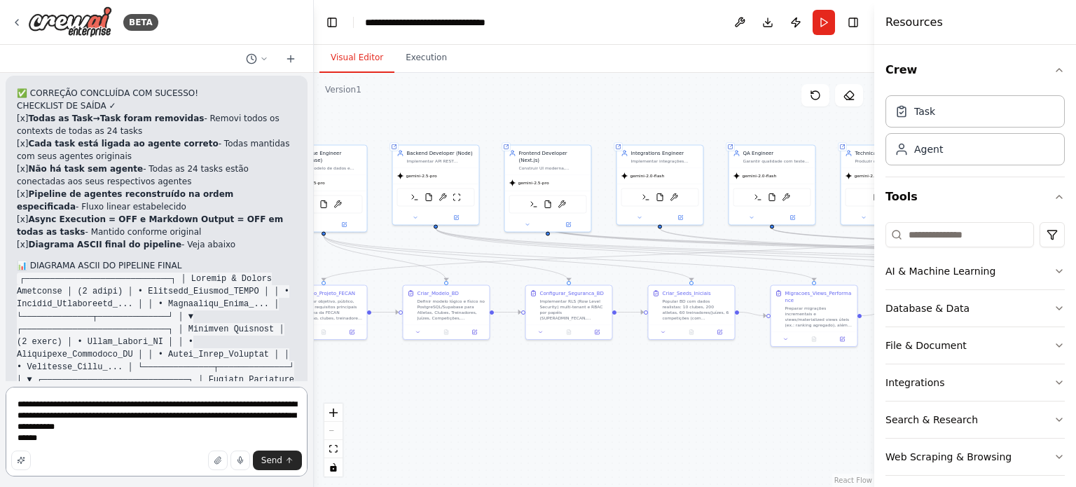
scroll to position [10637, 0]
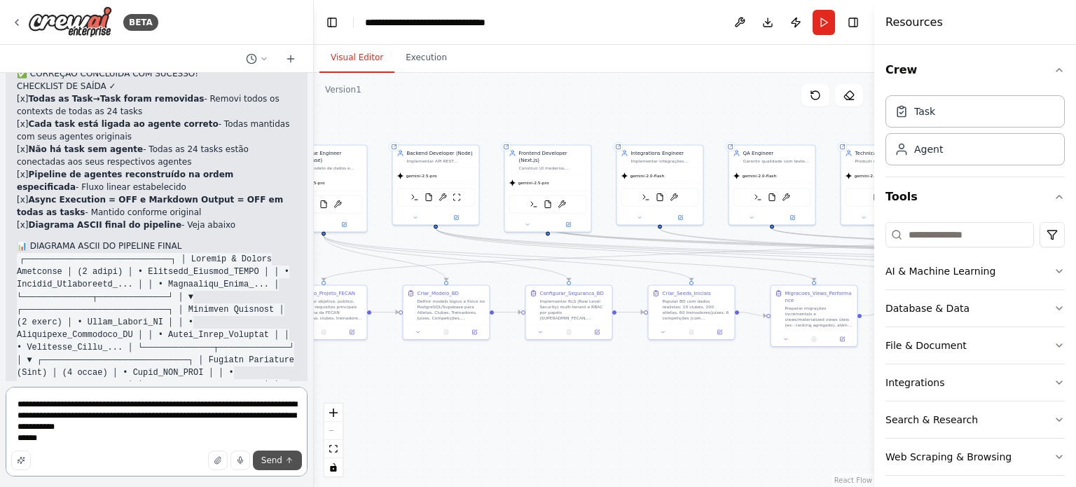
type textarea "**********"
click at [274, 453] on button "Send" at bounding box center [277, 460] width 49 height 20
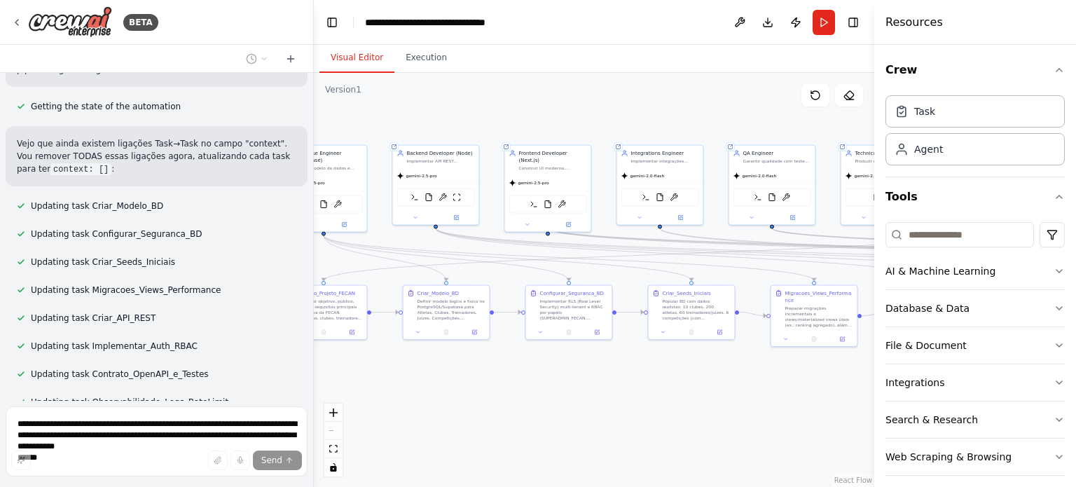
scroll to position [11638, 0]
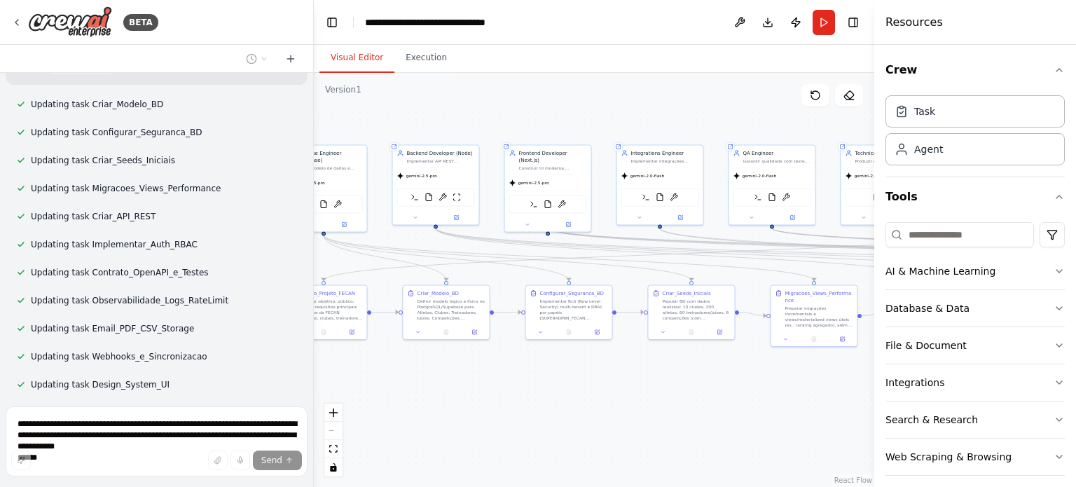
click at [397, 307] on div ".deletable-edge-delete-btn { width: 20px; height: 20px; border: 0px solid #ffff…" at bounding box center [594, 280] width 560 height 414
click at [396, 309] on circle "Edge from c0d864d5-7055-4d13-90c1-4cfda69efaae to 35a59c5e-dc79-4e99-8474-e9345…" at bounding box center [395, 312] width 7 height 7
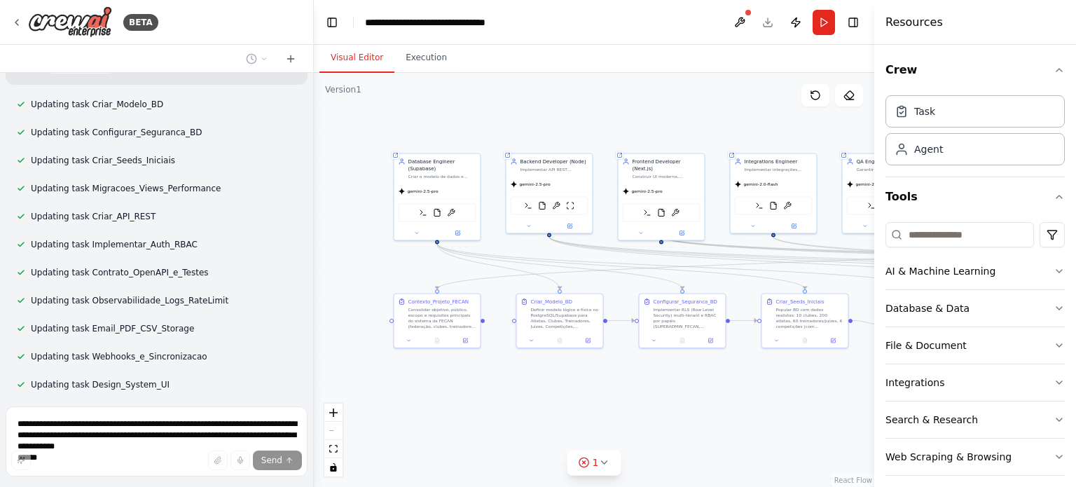
click at [625, 375] on div ".deletable-edge-delete-btn { width: 20px; height: 20px; border: 0px solid #ffff…" at bounding box center [594, 280] width 560 height 414
click at [597, 461] on span "1" at bounding box center [596, 462] width 6 height 14
click at [651, 395] on icon at bounding box center [656, 398] width 11 height 11
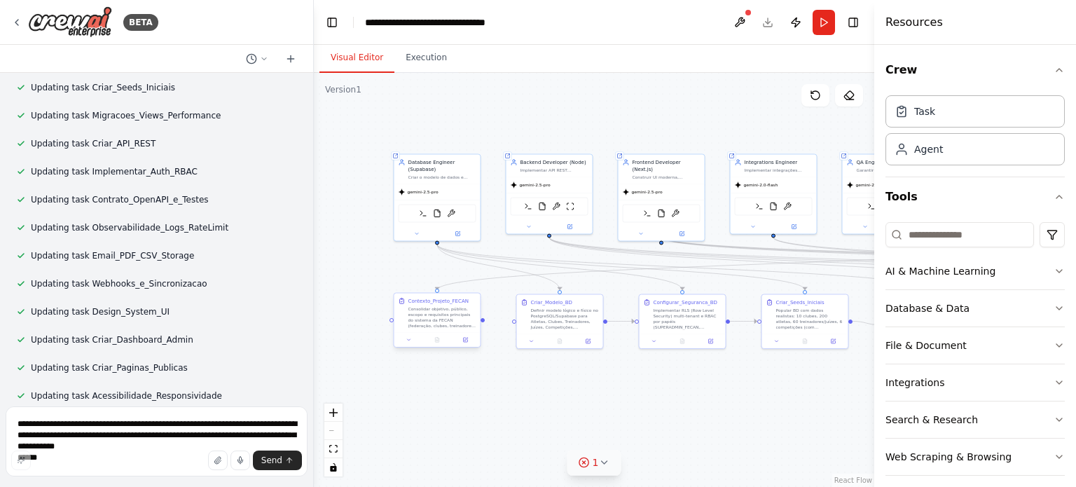
scroll to position [11725, 0]
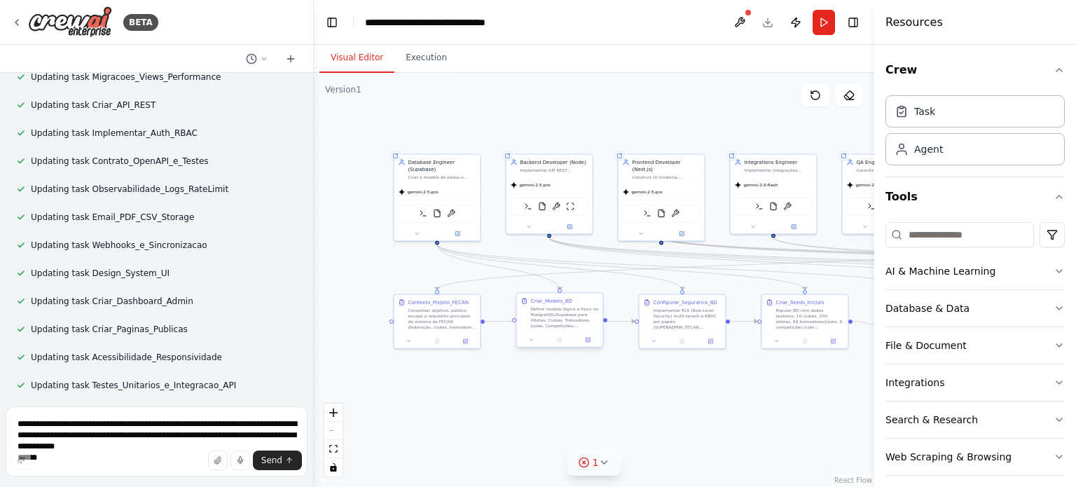
drag, startPoint x: 481, startPoint y: 320, endPoint x: 513, endPoint y: 319, distance: 32.2
click at [513, 319] on div "Shared agent from repository Database Engineer (Supabase) Criar o modelo de dad…" at bounding box center [499, 222] width 280 height 207
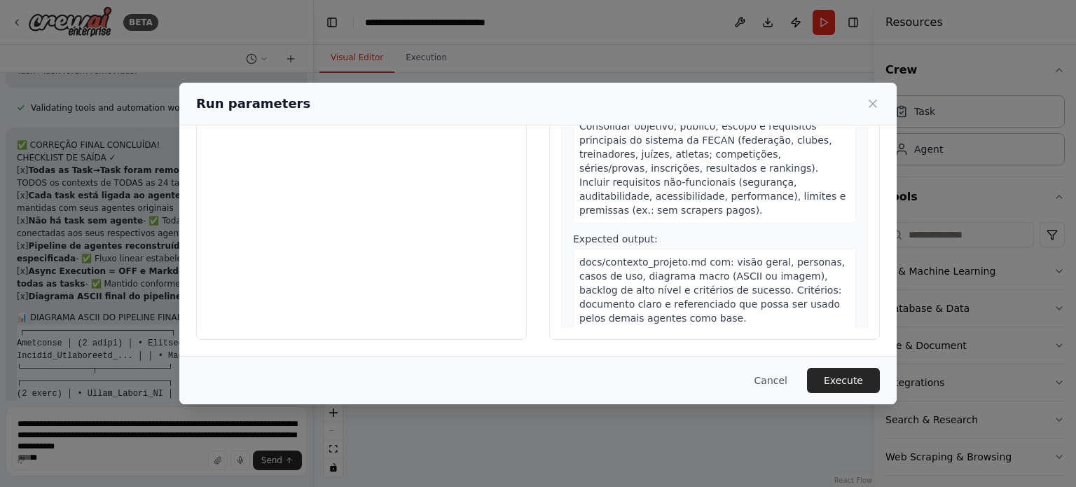
scroll to position [0, 0]
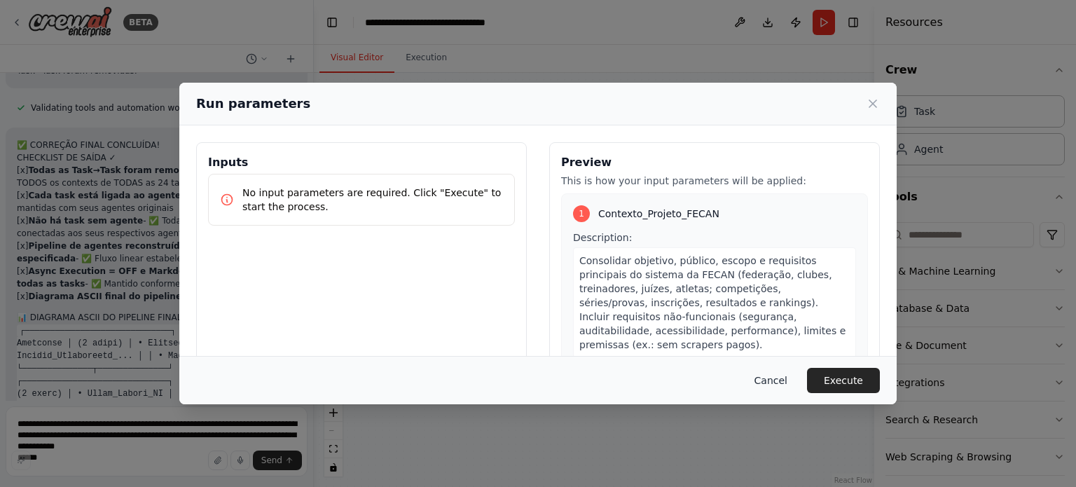
click at [783, 389] on button "Cancel" at bounding box center [770, 380] width 55 height 25
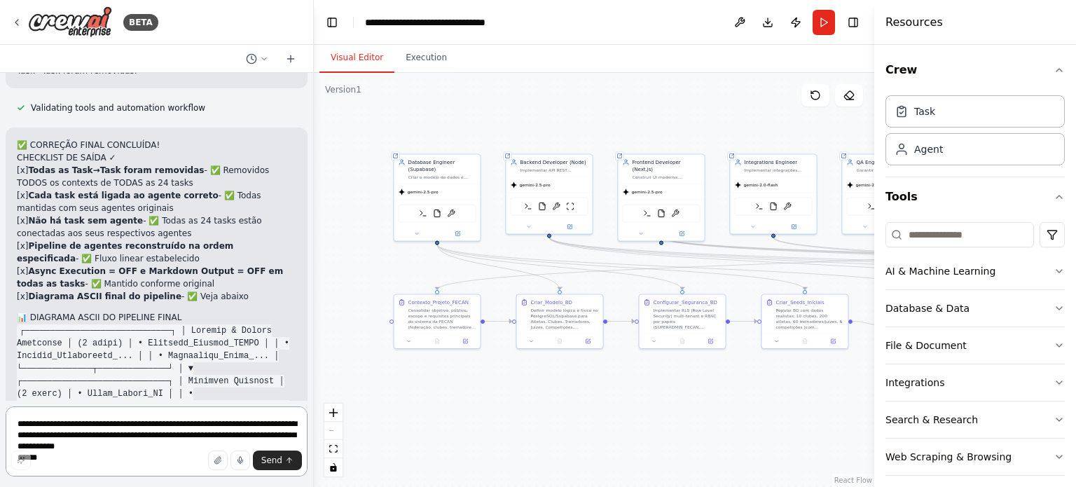
click at [139, 424] on textarea "**********" at bounding box center [157, 441] width 302 height 70
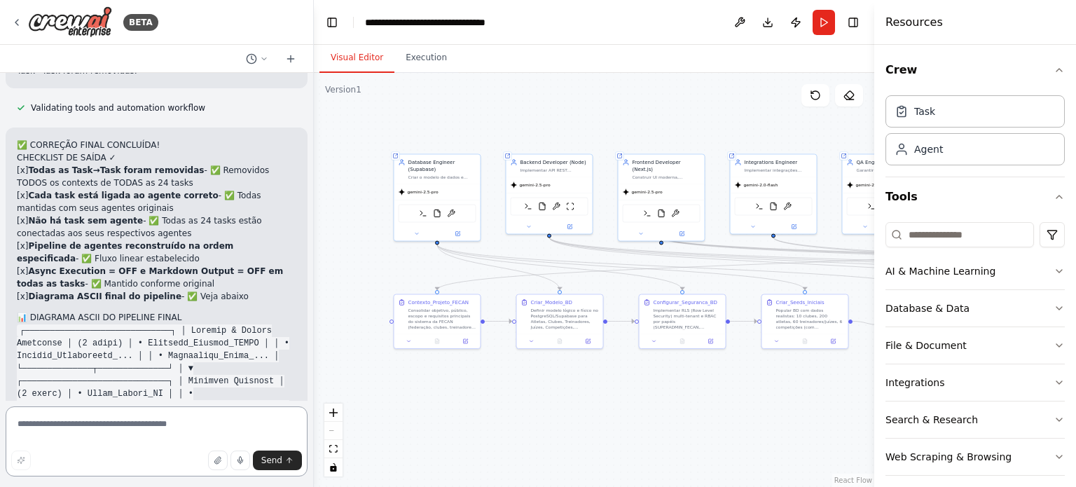
paste textarea "**********"
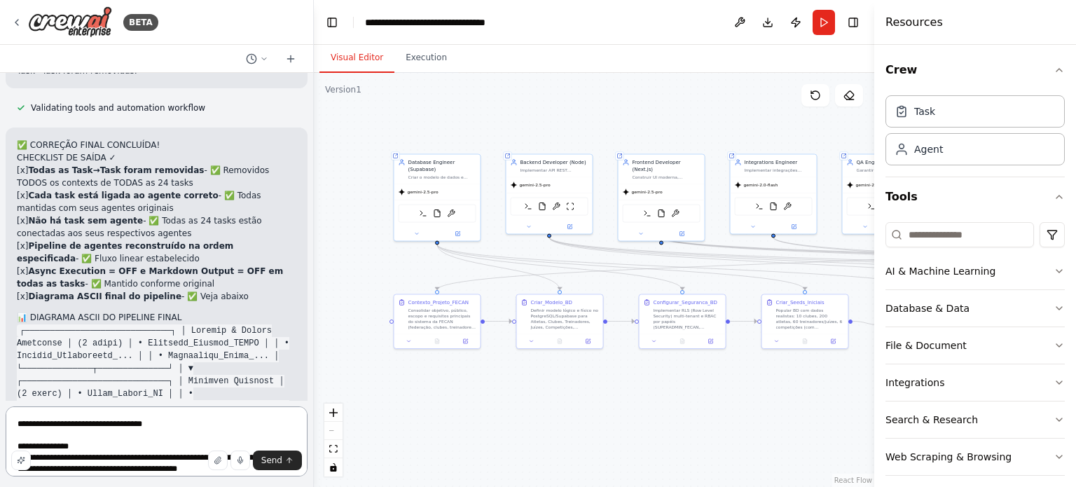
scroll to position [12352, 0]
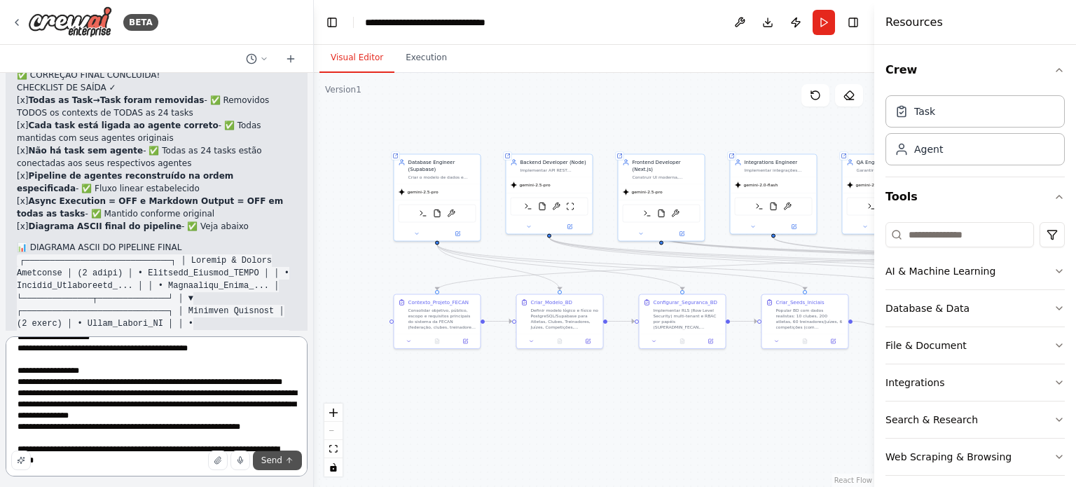
type textarea "**********"
click at [281, 463] on span "Send" at bounding box center [271, 460] width 21 height 11
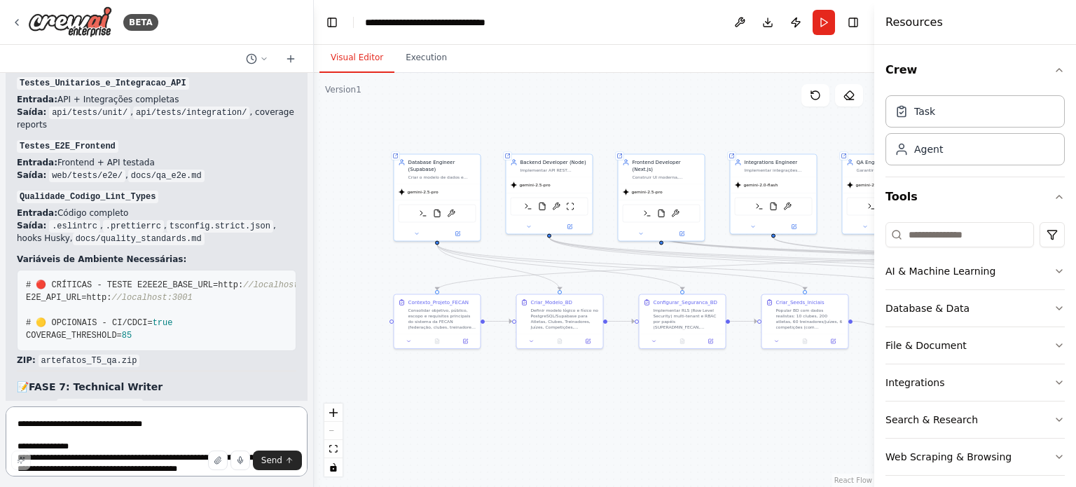
scroll to position [15793, 0]
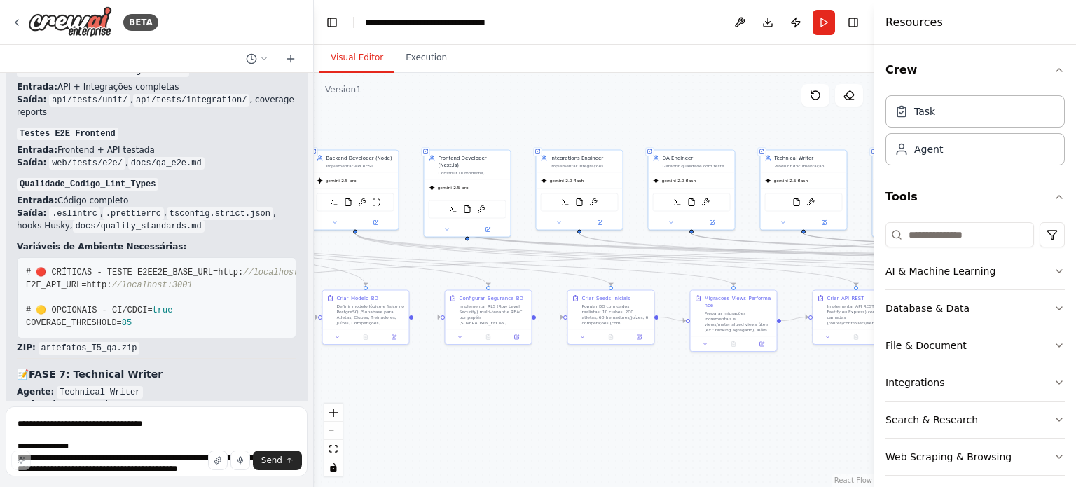
drag, startPoint x: 478, startPoint y: 397, endPoint x: 434, endPoint y: 401, distance: 45.1
click at [434, 401] on div ".deletable-edge-delete-btn { width: 20px; height: 20px; border: 0px solid #ffff…" at bounding box center [594, 280] width 560 height 414
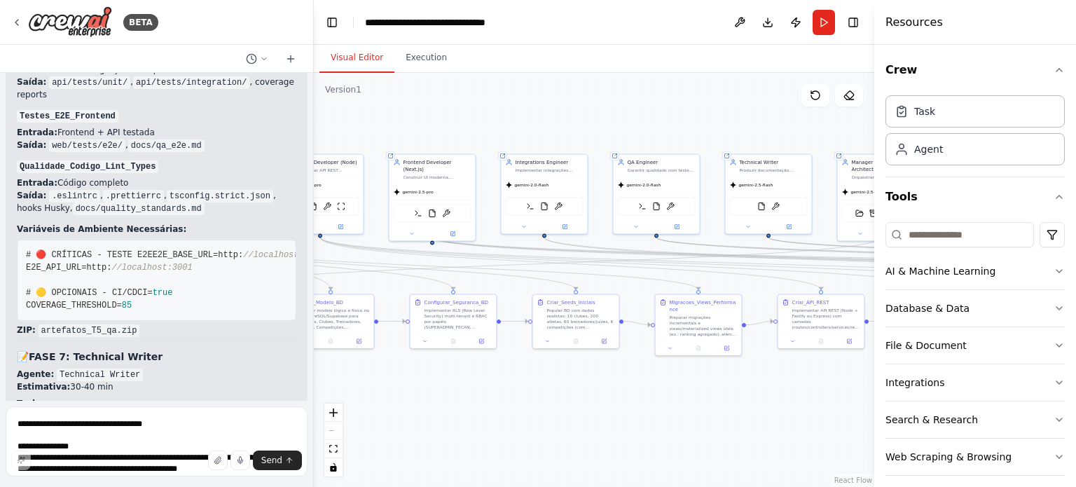
scroll to position [15811, 0]
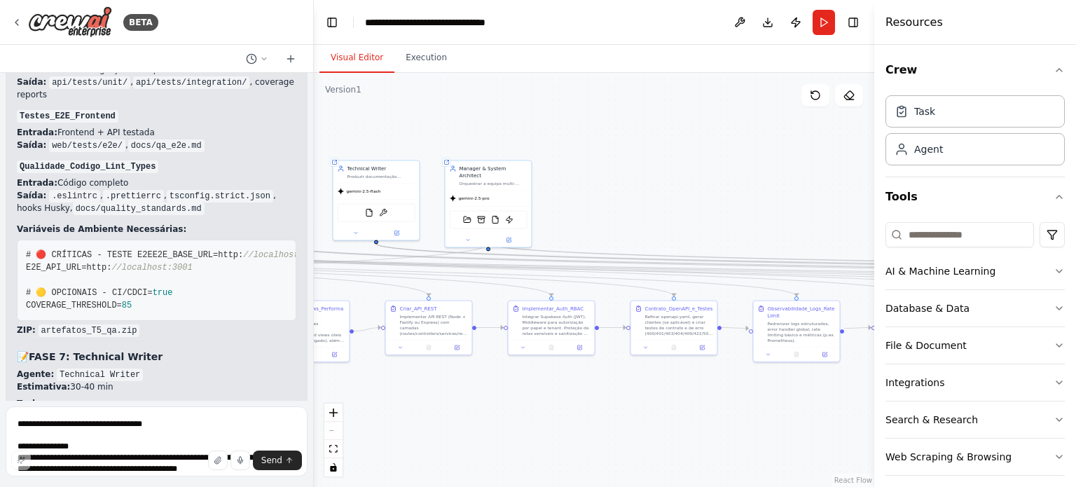
drag, startPoint x: 731, startPoint y: 386, endPoint x: 375, endPoint y: 391, distance: 356.6
click at [375, 391] on div ".deletable-edge-delete-btn { width: 20px; height: 20px; border: 0px solid #ffff…" at bounding box center [594, 280] width 560 height 414
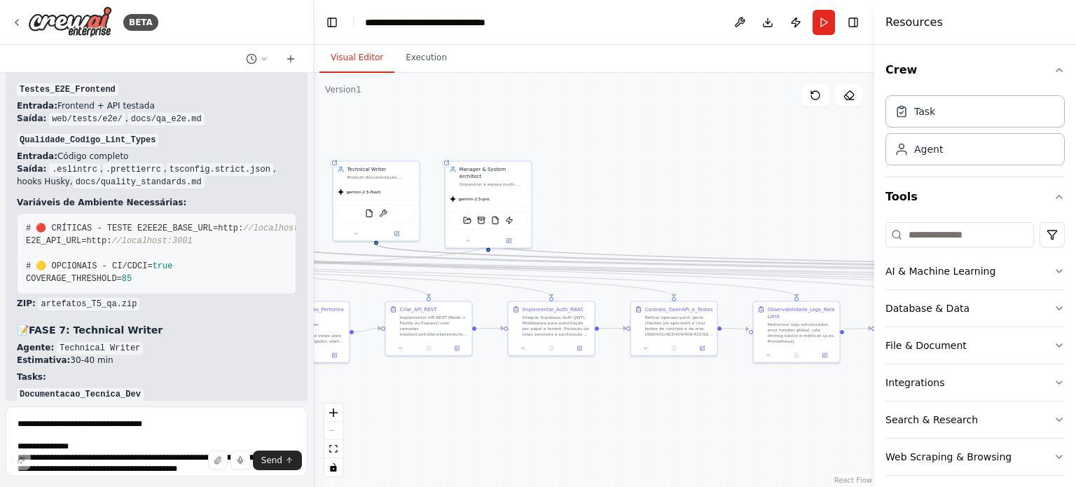
scroll to position [15837, 0]
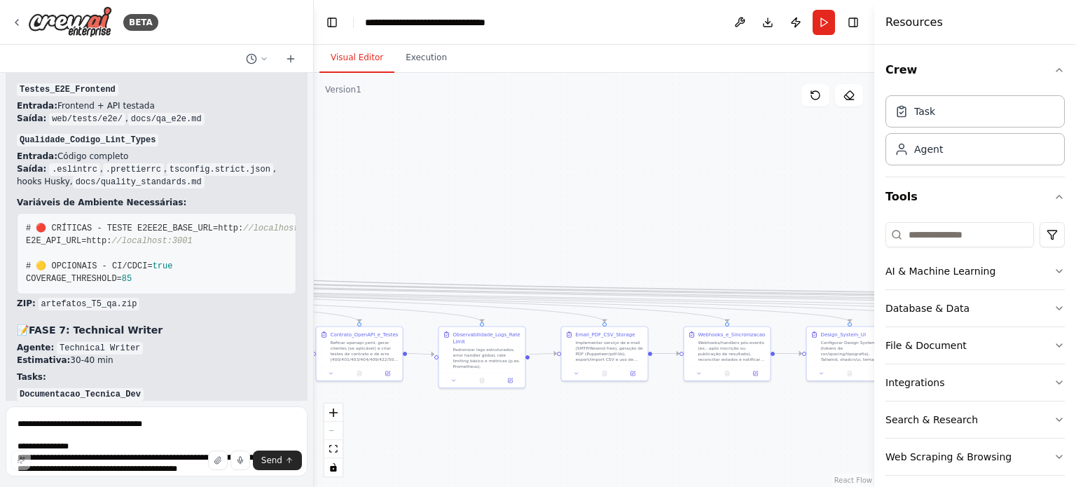
drag, startPoint x: 797, startPoint y: 173, endPoint x: 457, endPoint y: 197, distance: 339.9
click at [457, 197] on div ".deletable-edge-delete-btn { width: 20px; height: 20px; border: 0px solid #ffff…" at bounding box center [594, 280] width 560 height 414
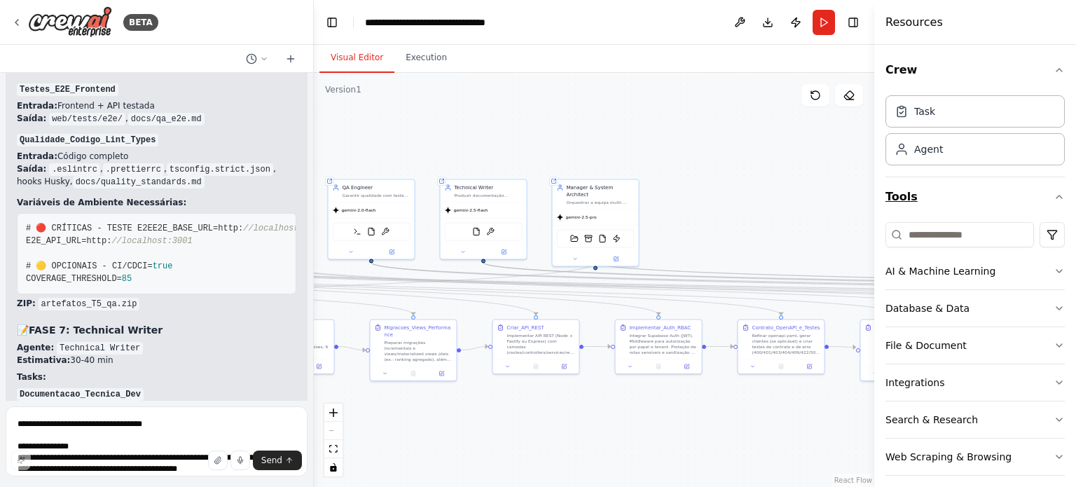
drag, startPoint x: 514, startPoint y: 202, endPoint x: 908, endPoint y: 191, distance: 394.6
click at [908, 191] on div "BETA Hello! I'm the CrewAI assistant. What kind of automation do you want to bu…" at bounding box center [538, 243] width 1076 height 487
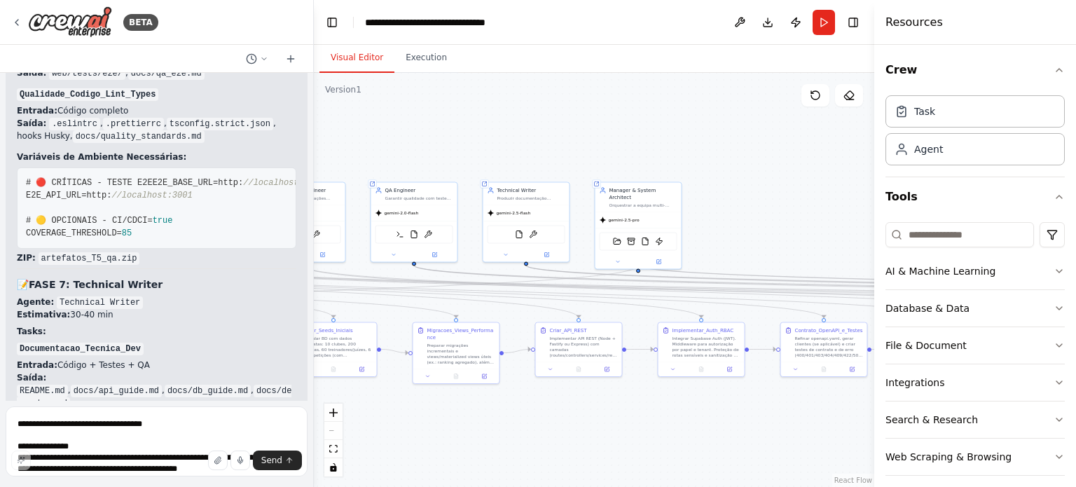
scroll to position [15908, 0]
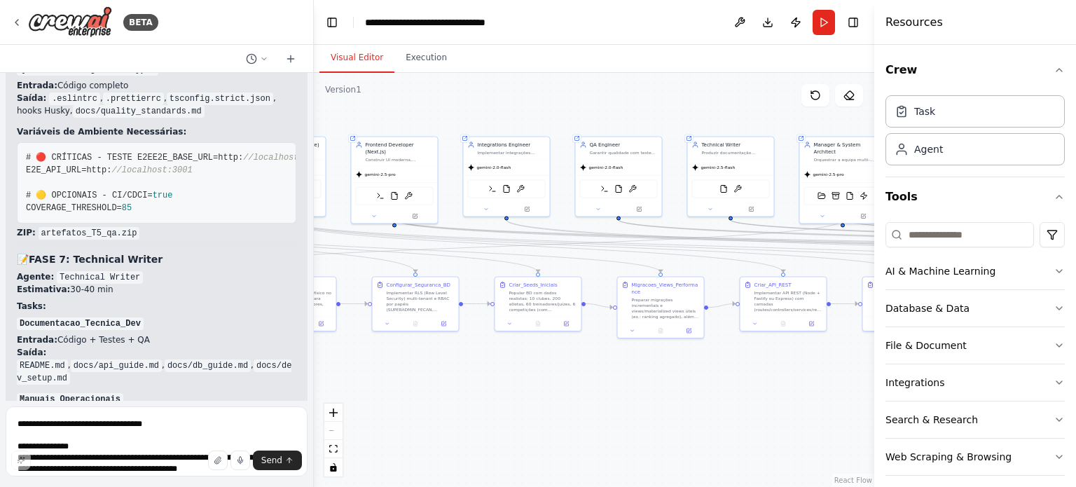
drag, startPoint x: 419, startPoint y: 132, endPoint x: 697, endPoint y: 88, distance: 281.5
click at [697, 88] on div ".deletable-edge-delete-btn { width: 20px; height: 20px; border: 0px solid #ffff…" at bounding box center [594, 280] width 560 height 414
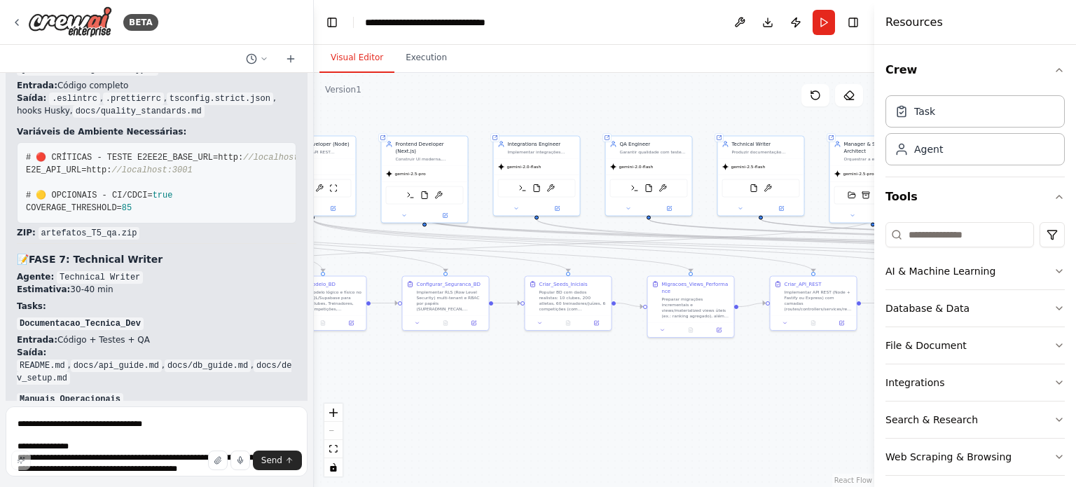
scroll to position [15933, 0]
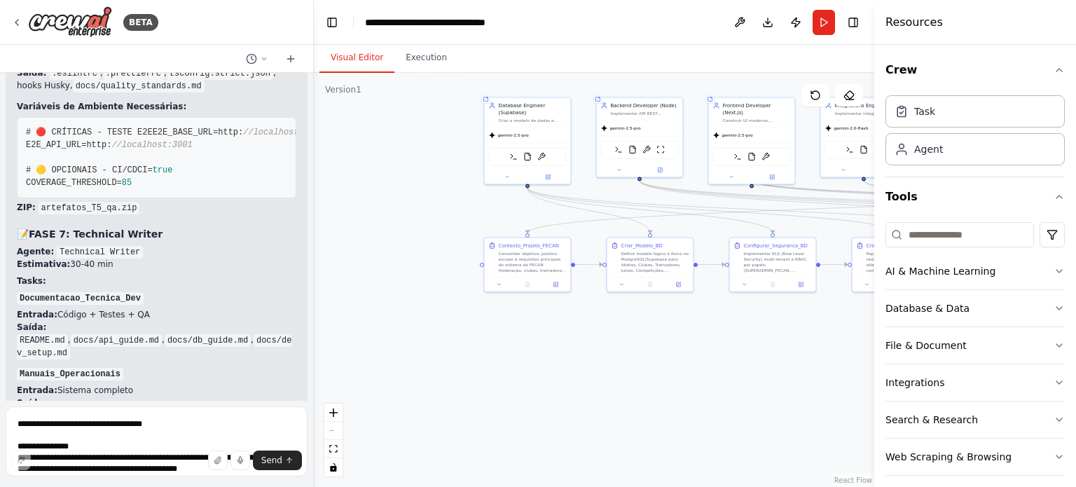
drag, startPoint x: 456, startPoint y: 371, endPoint x: 800, endPoint y: 327, distance: 346.7
click at [800, 327] on div ".deletable-edge-delete-btn { width: 20px; height: 20px; border: 0px solid #ffff…" at bounding box center [594, 280] width 560 height 414
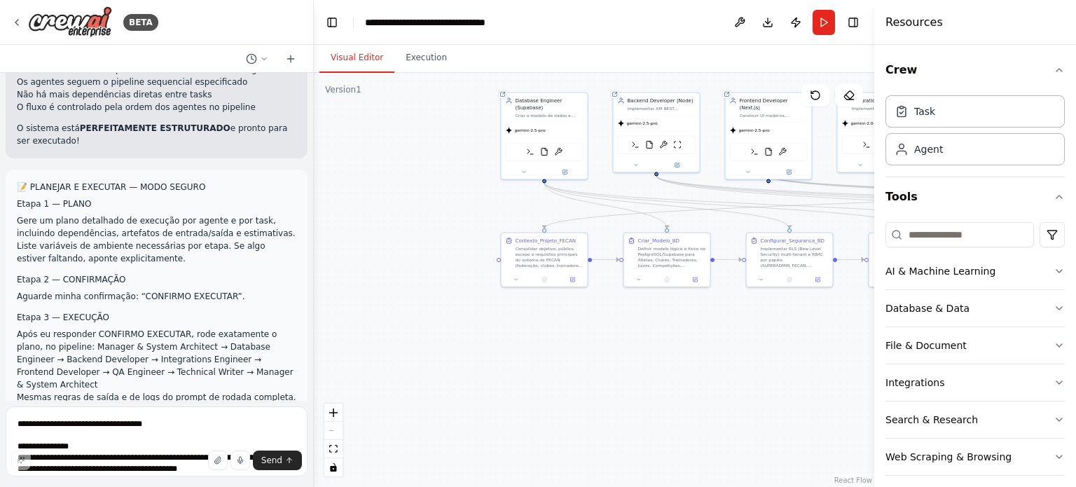
scroll to position [13032, 0]
drag, startPoint x: 107, startPoint y: 370, endPoint x: 21, endPoint y: 85, distance: 297.9
copy div "📋 PLANO DETALHADO DE EXECUÇÃO - SISTEMA FECAN 🎯 PIPELINE DE EXECUÇÃO Manager & …"
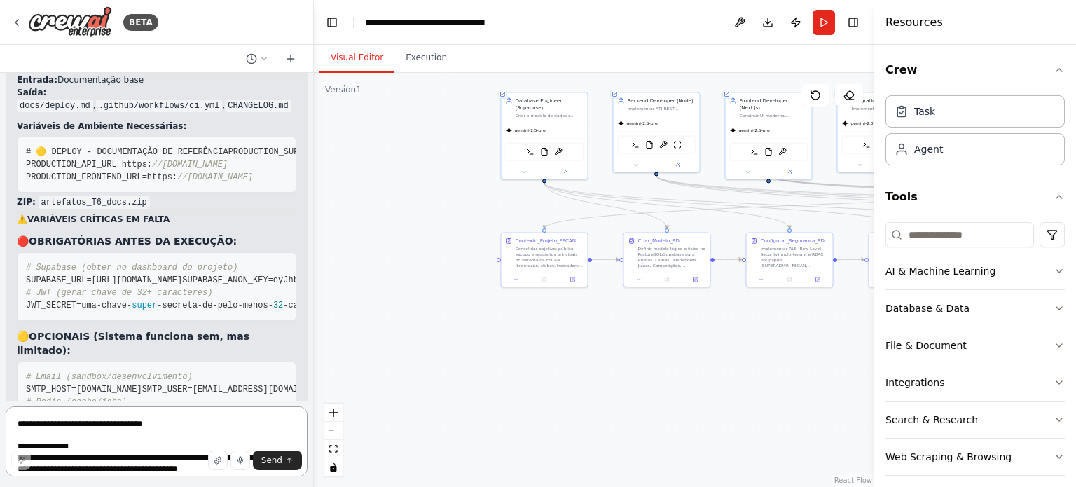
click at [100, 424] on textarea "**********" at bounding box center [157, 441] width 302 height 70
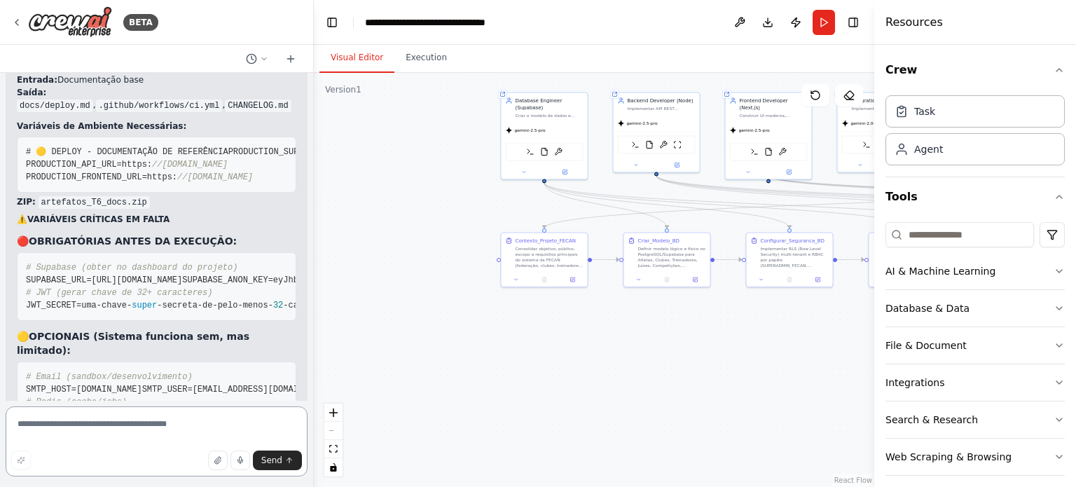
paste textarea "**********"
type textarea "**********"
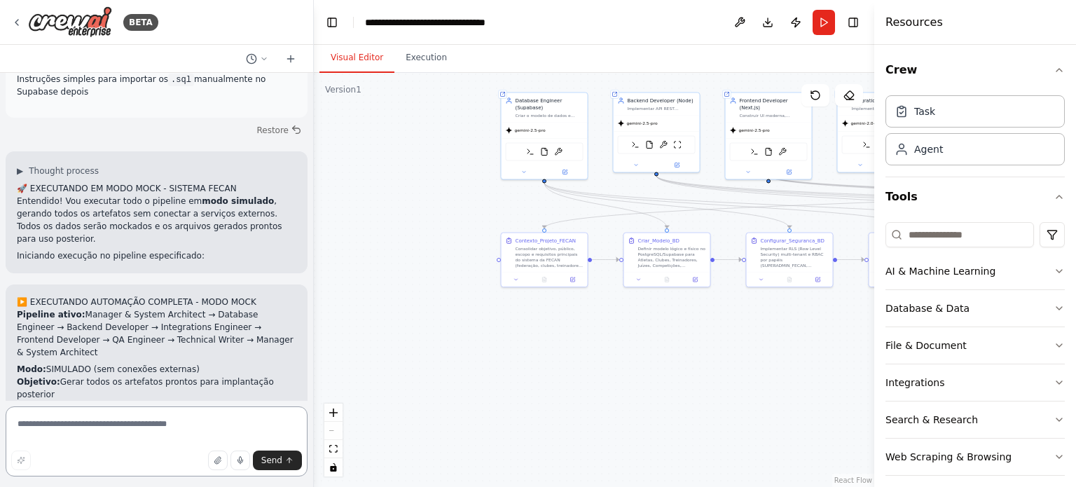
scroll to position [17618, 0]
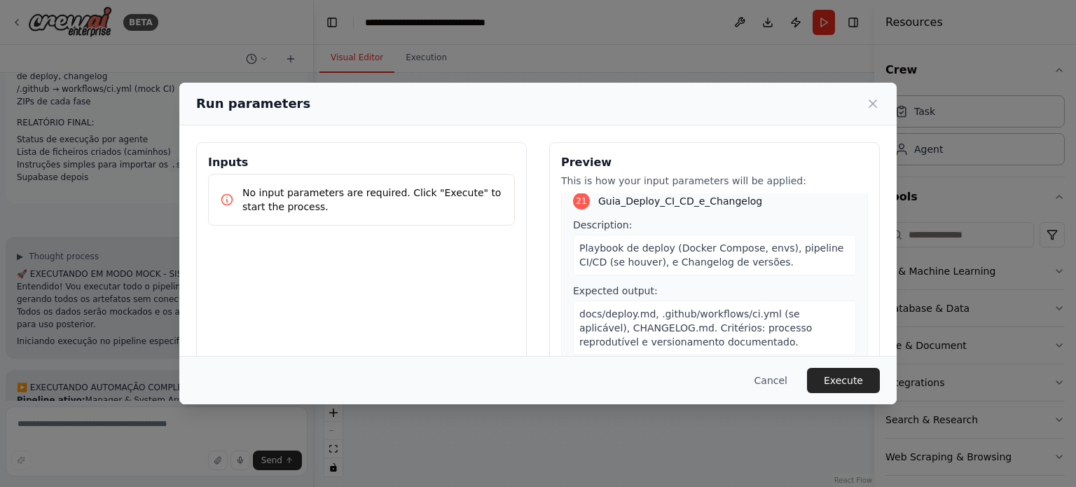
scroll to position [135, 0]
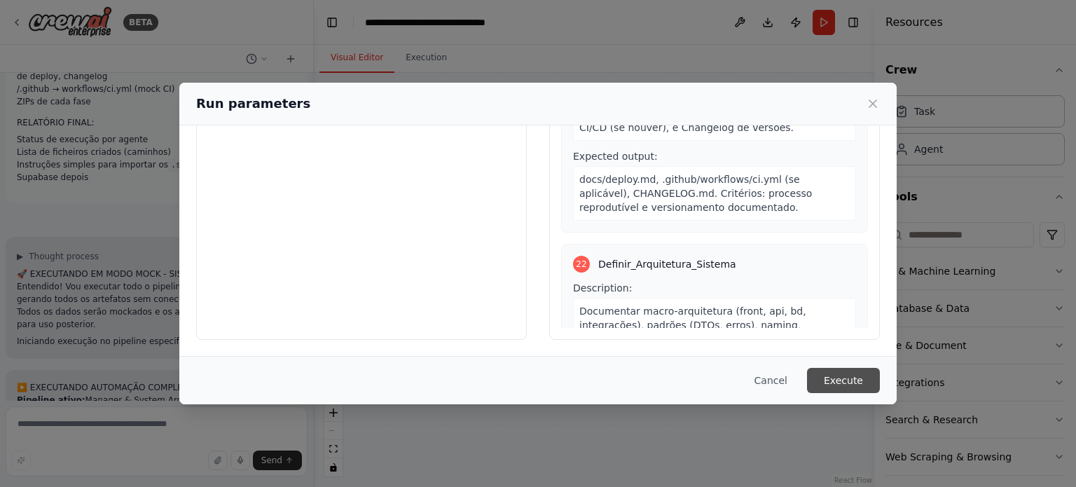
click at [846, 381] on button "Execute" at bounding box center [843, 380] width 73 height 25
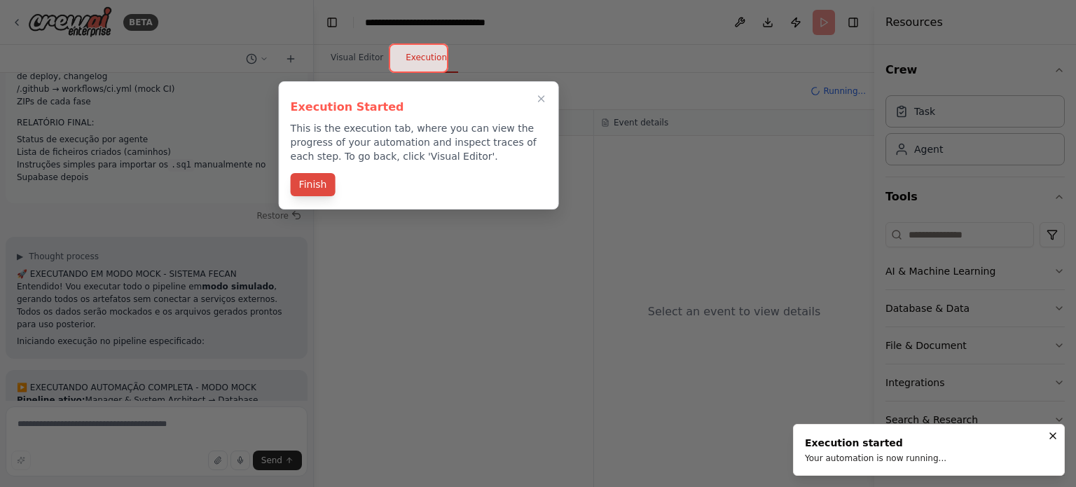
click at [303, 188] on button "Finish" at bounding box center [313, 184] width 45 height 23
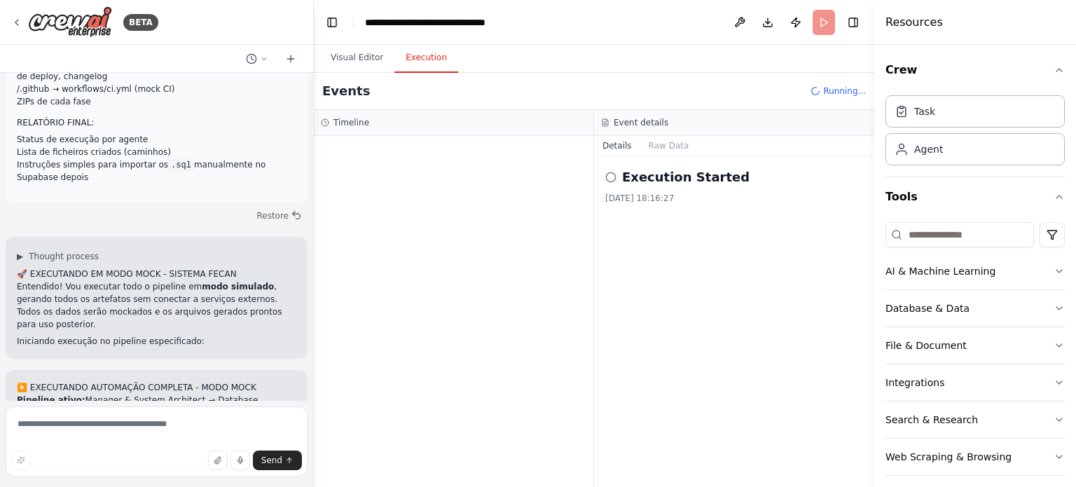
click at [418, 65] on button "Execution" at bounding box center [426, 57] width 64 height 29
click at [359, 50] on button "Visual Editor" at bounding box center [356, 57] width 75 height 29
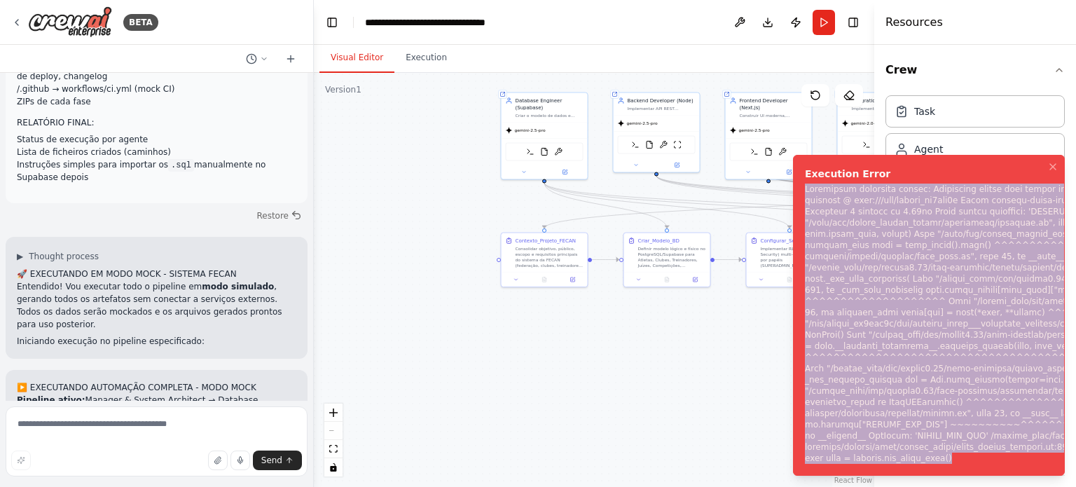
drag, startPoint x: 904, startPoint y: 467, endPoint x: 806, endPoint y: 39, distance: 439.1
click at [806, 184] on div "Notifications (F8)" at bounding box center [1048, 324] width 486 height 280
copy div "Subprocess execution failed: Subprocess failed with return code 1. STDERR: Buil…"
click at [105, 433] on textarea at bounding box center [157, 441] width 302 height 70
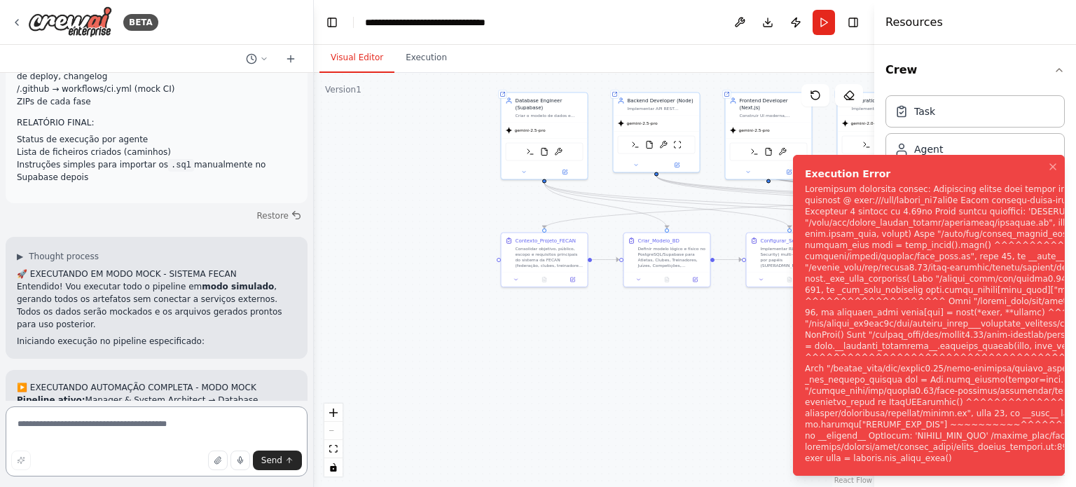
paste textarea "**********"
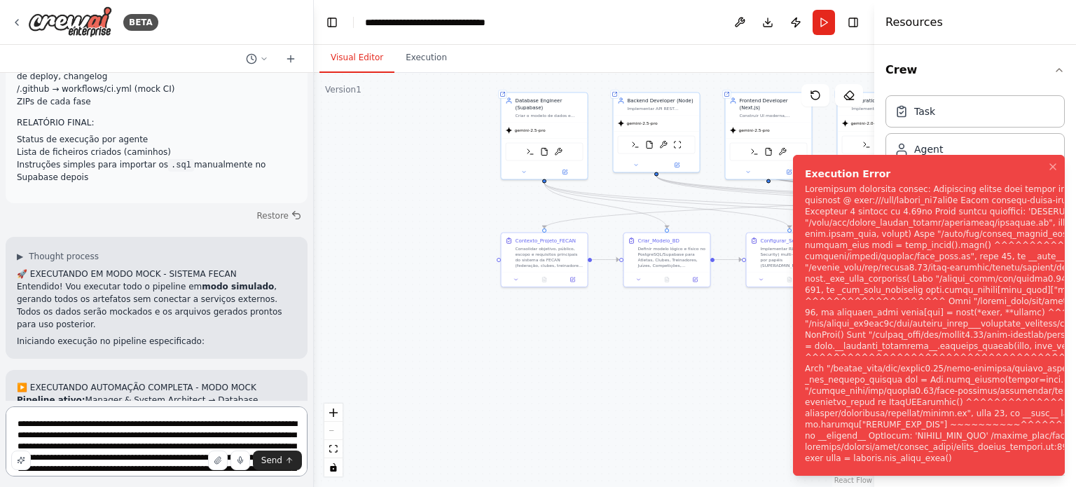
scroll to position [319, 0]
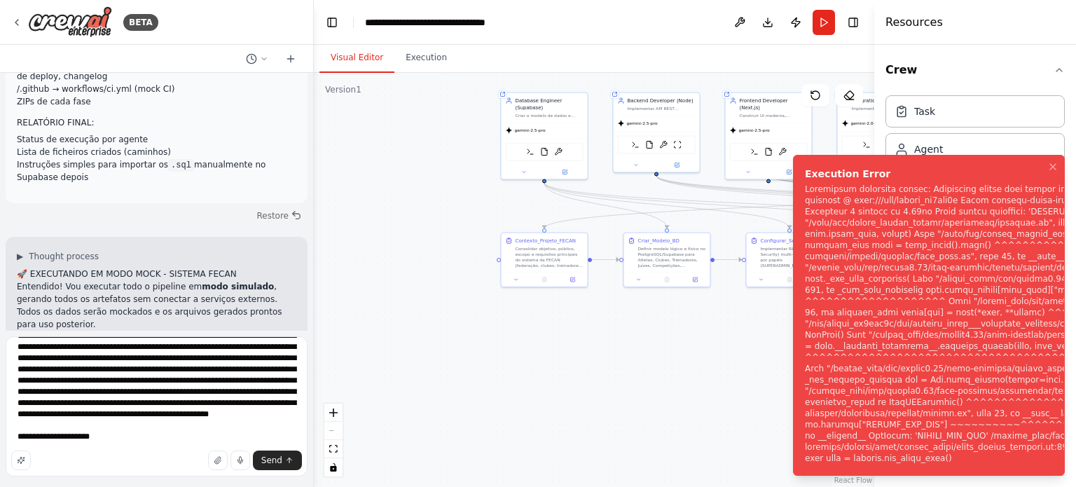
click at [87, 469] on div "Send" at bounding box center [156, 460] width 291 height 20
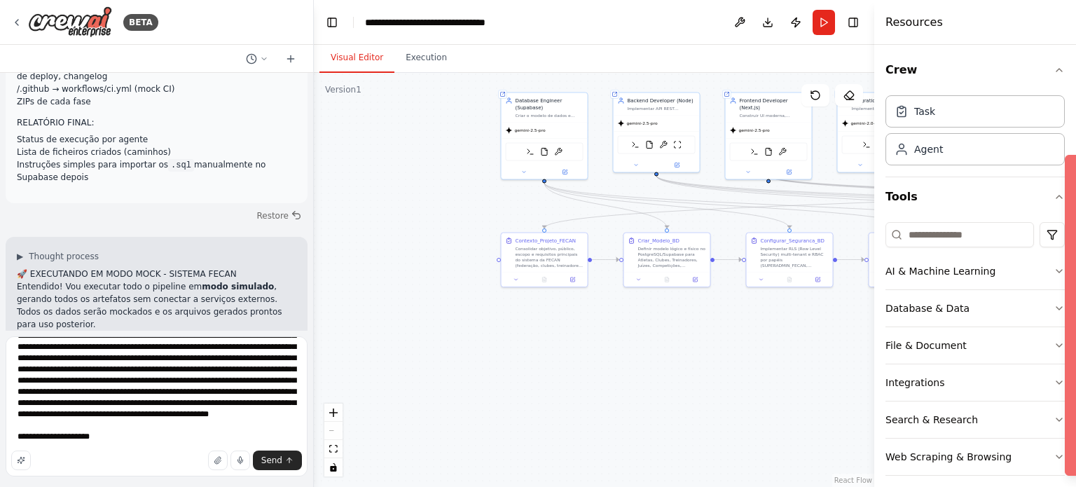
scroll to position [342, 0]
click at [109, 469] on div "Send" at bounding box center [156, 460] width 291 height 20
click at [104, 472] on textarea at bounding box center [157, 406] width 302 height 140
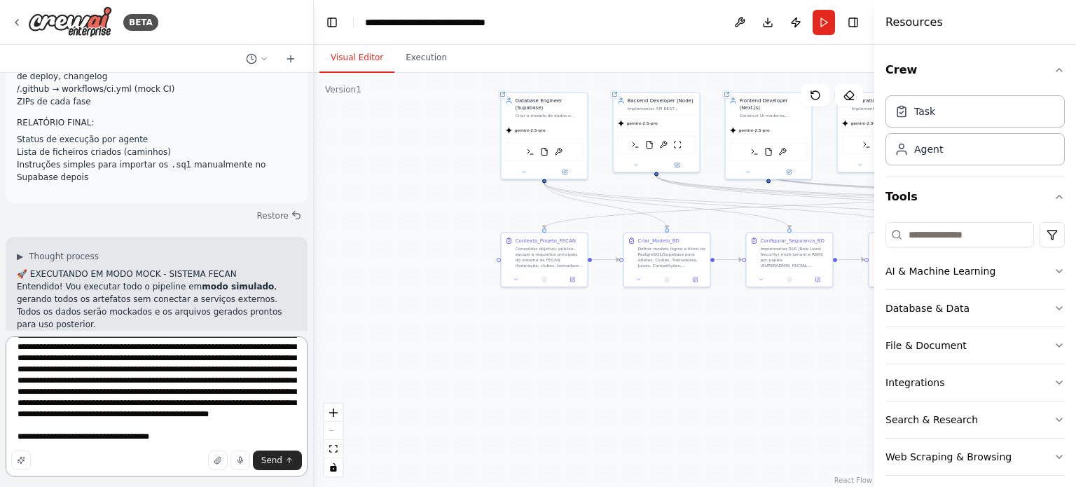
type textarea "**********"
click at [180, 469] on div "Send" at bounding box center [156, 460] width 291 height 20
click at [262, 460] on span "Send" at bounding box center [271, 460] width 21 height 11
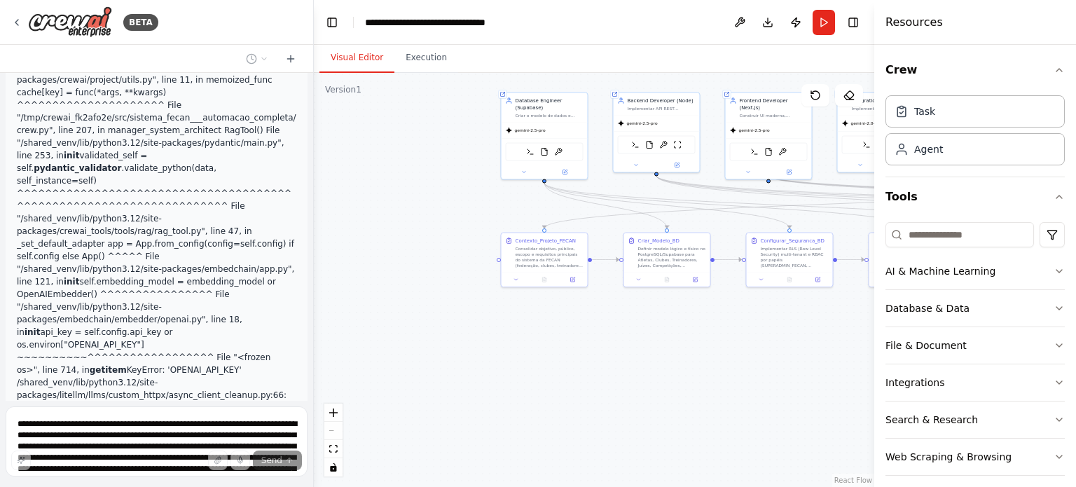
scroll to position [18638, 0]
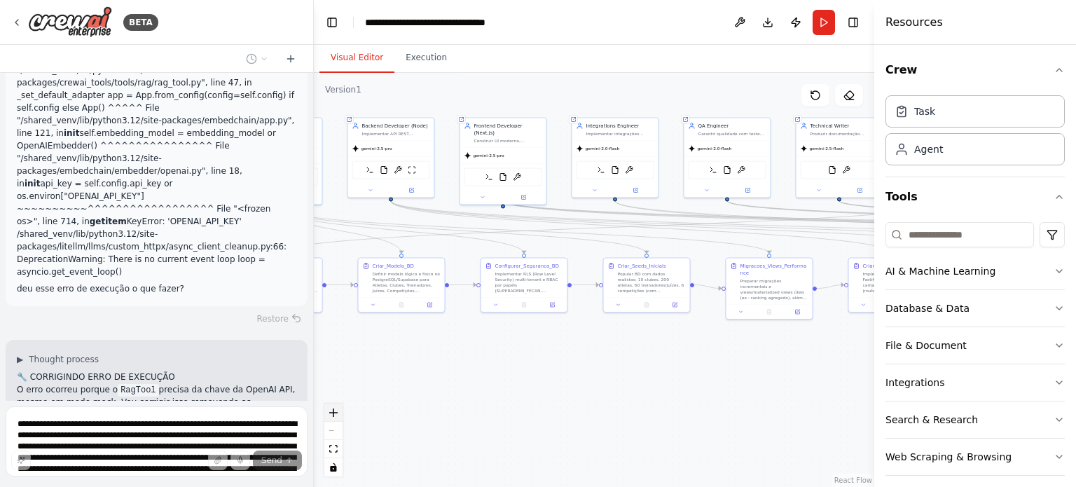
drag, startPoint x: 715, startPoint y: 375, endPoint x: 340, endPoint y: 420, distance: 377.5
click at [340, 420] on div ".deletable-edge-delete-btn { width: 20px; height: 20px; border: 0px solid #ffff…" at bounding box center [594, 280] width 560 height 414
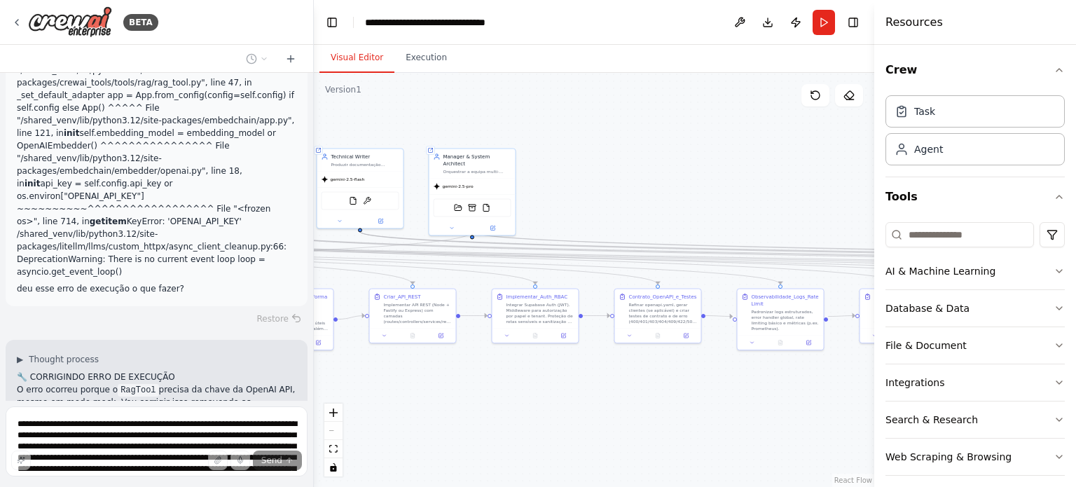
drag, startPoint x: 850, startPoint y: 418, endPoint x: 476, endPoint y: 429, distance: 374.2
click at [476, 429] on div ".deletable-edge-delete-btn { width: 20px; height: 20px; border: 0px solid #ffff…" at bounding box center [594, 280] width 560 height 414
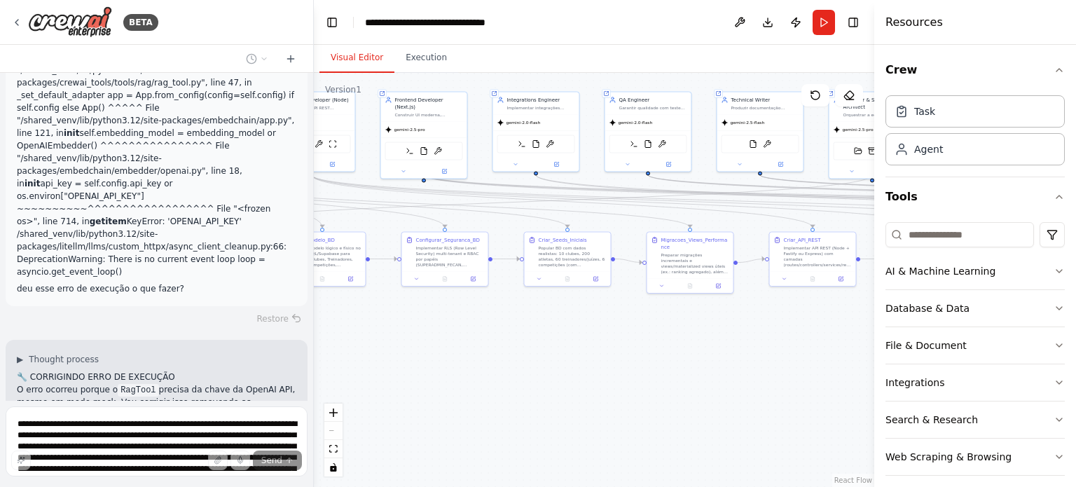
drag, startPoint x: 476, startPoint y: 429, endPoint x: 883, endPoint y: 373, distance: 410.2
click at [883, 373] on div "BETA Hello! I'm the CrewAI assistant. What kind of automation do you want to bu…" at bounding box center [538, 243] width 1076 height 487
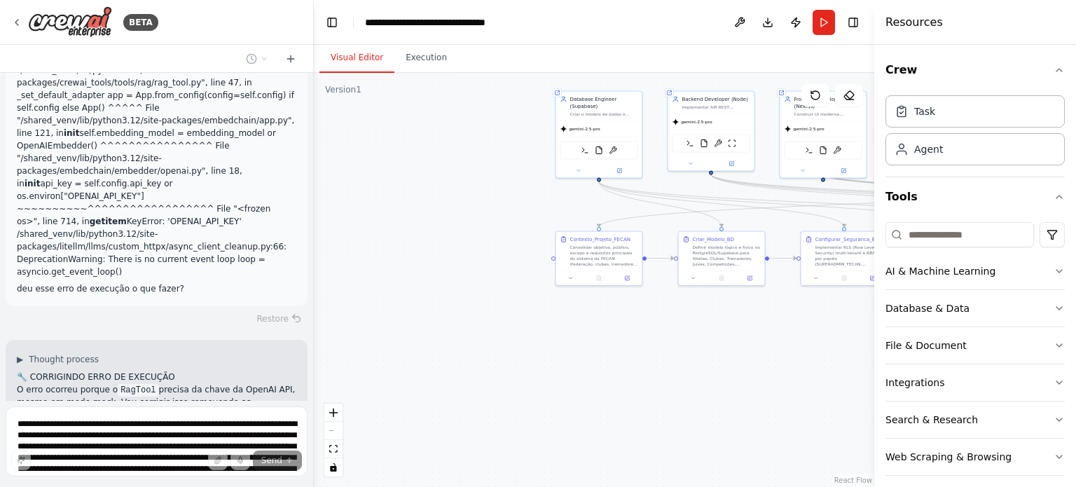
drag, startPoint x: 796, startPoint y: 364, endPoint x: 609, endPoint y: 404, distance: 191.4
click at [951, 361] on div "BETA Hello! I'm the CrewAI assistant. What kind of automation do you want to bu…" at bounding box center [538, 243] width 1076 height 487
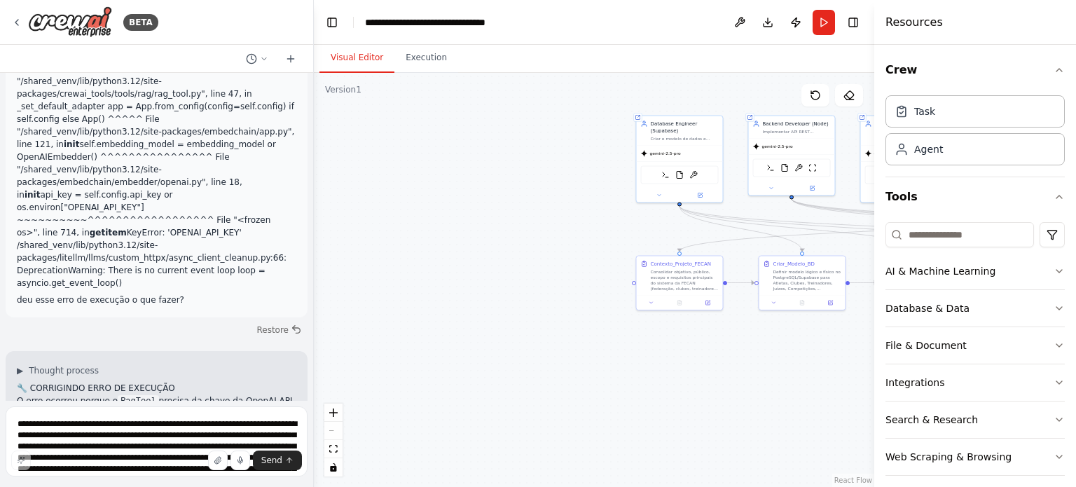
drag, startPoint x: 609, startPoint y: 404, endPoint x: 621, endPoint y: 411, distance: 13.5
click at [621, 411] on div ".deletable-edge-delete-btn { width: 20px; height: 20px; border: 0px solid #ffff…" at bounding box center [594, 280] width 560 height 414
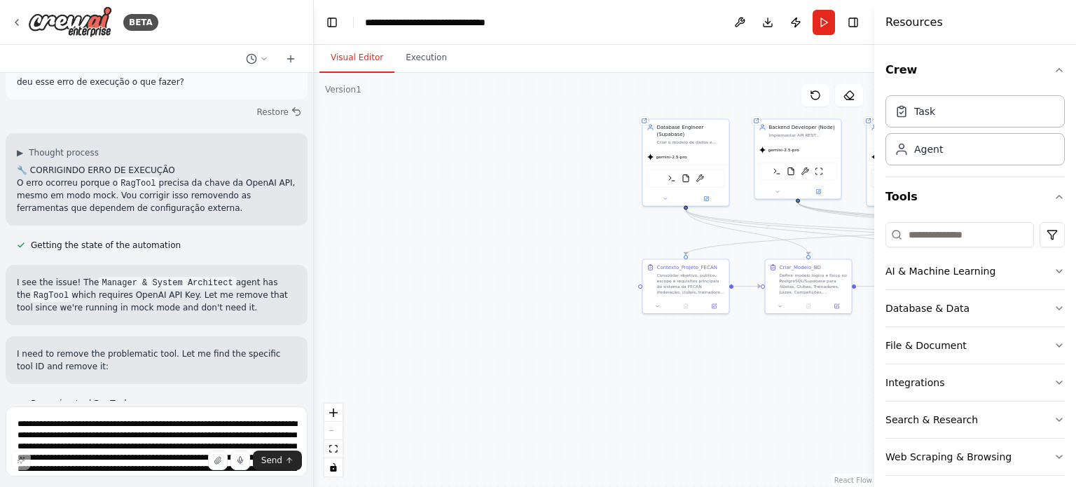
scroll to position [18845, 0]
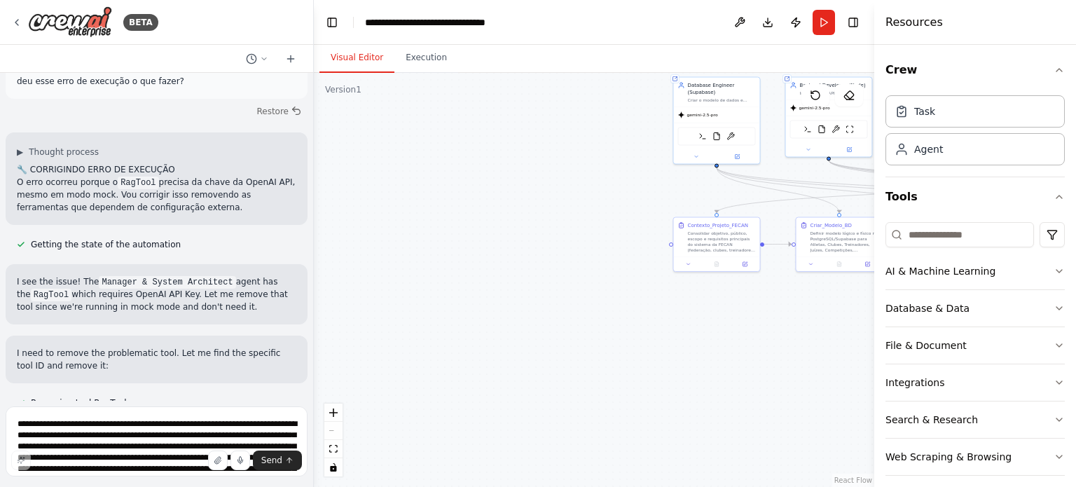
drag, startPoint x: 516, startPoint y: 369, endPoint x: 546, endPoint y: 327, distance: 52.1
click at [546, 327] on div ".deletable-edge-delete-btn { width: 20px; height: 20px; border: 0px solid #ffff…" at bounding box center [594, 280] width 560 height 414
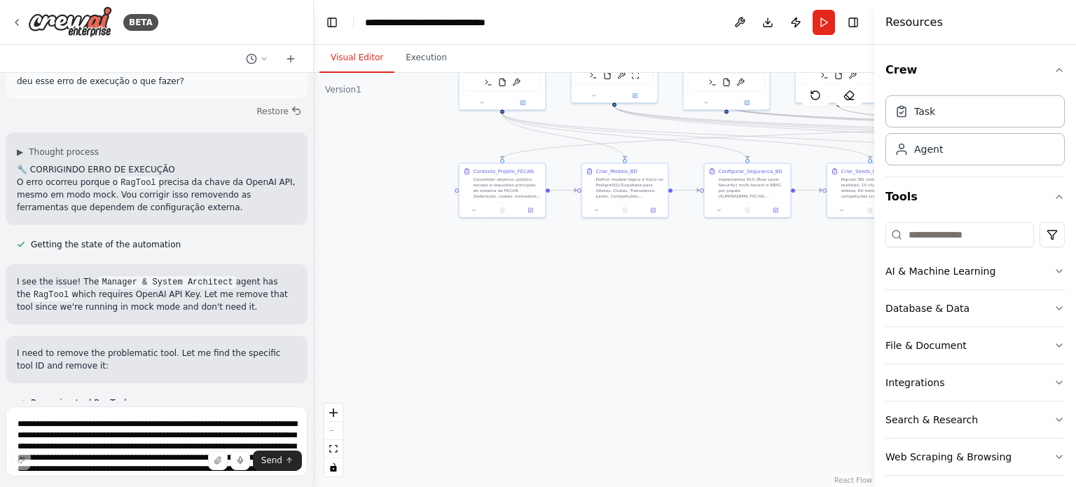
drag, startPoint x: 546, startPoint y: 327, endPoint x: 332, endPoint y: 275, distance: 220.7
click at [332, 275] on div ".deletable-edge-delete-btn { width: 20px; height: 20px; border: 0px solid #ffff…" at bounding box center [594, 280] width 560 height 414
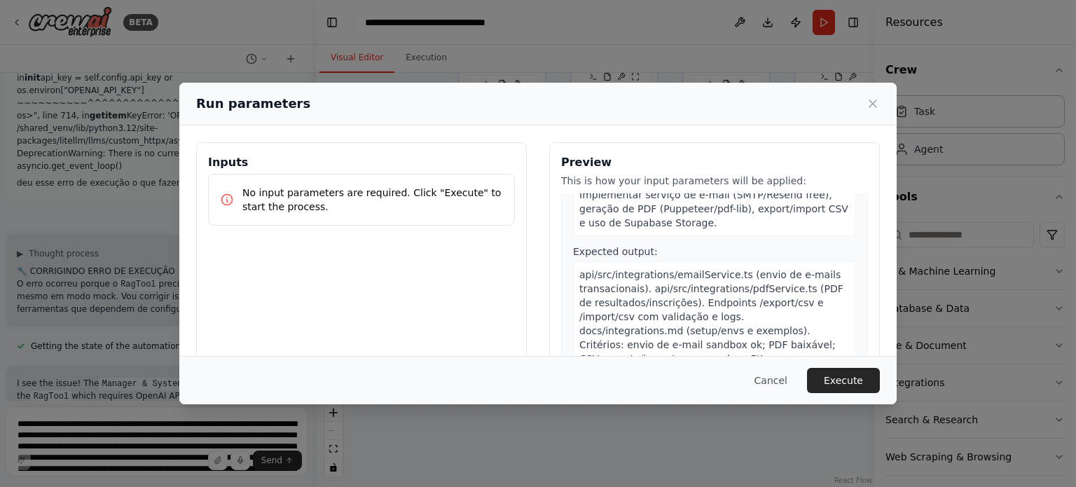
scroll to position [2762, 0]
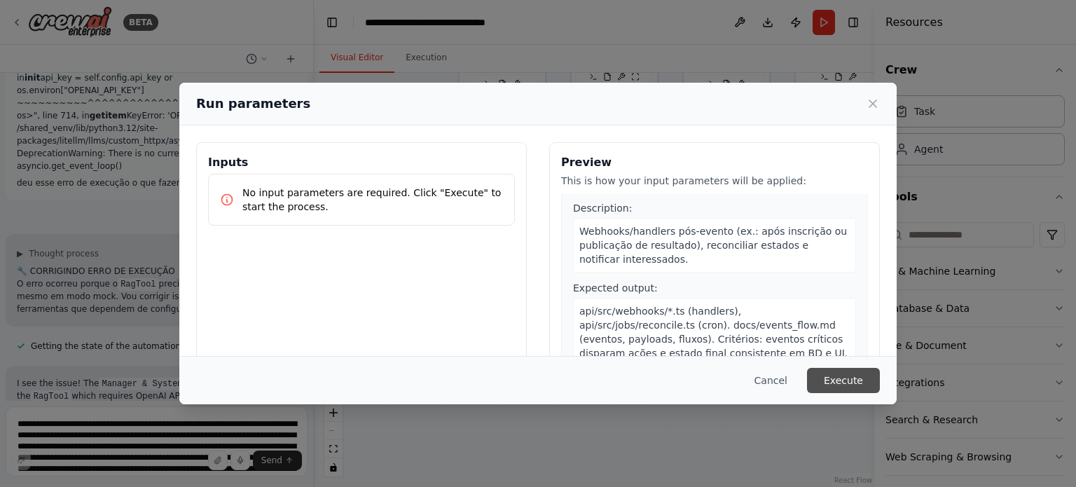
click at [840, 384] on button "Execute" at bounding box center [843, 380] width 73 height 25
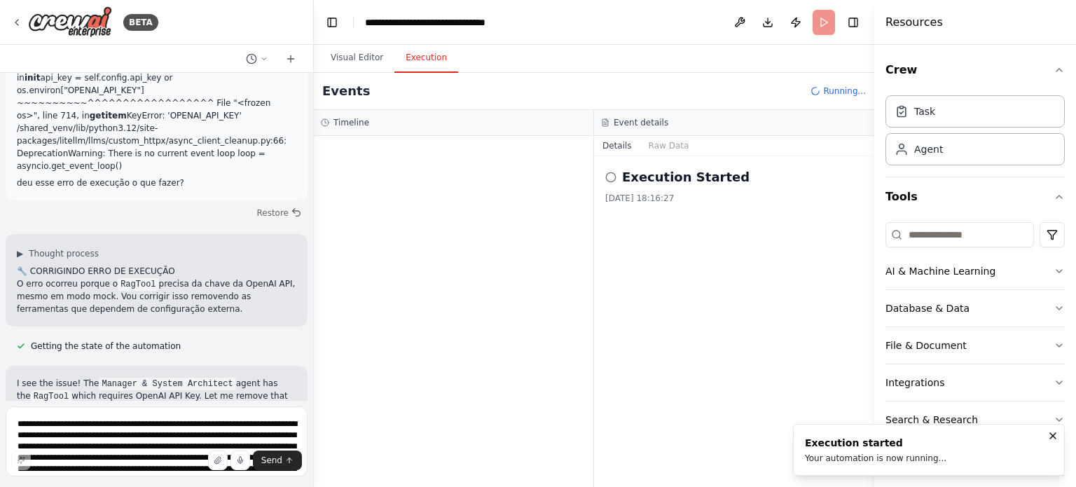
scroll to position [18845, 0]
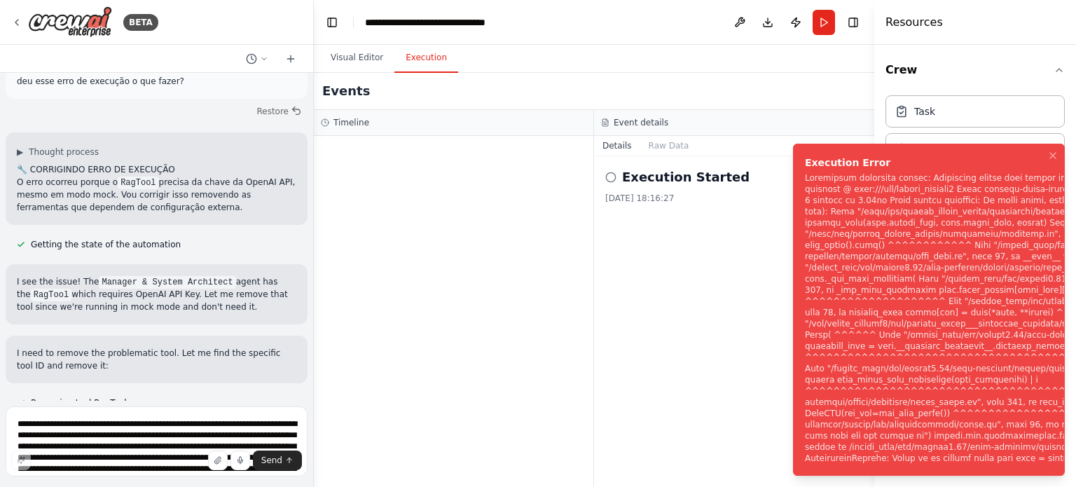
click at [911, 412] on div "Notifications (F8)" at bounding box center [1048, 317] width 486 height 291
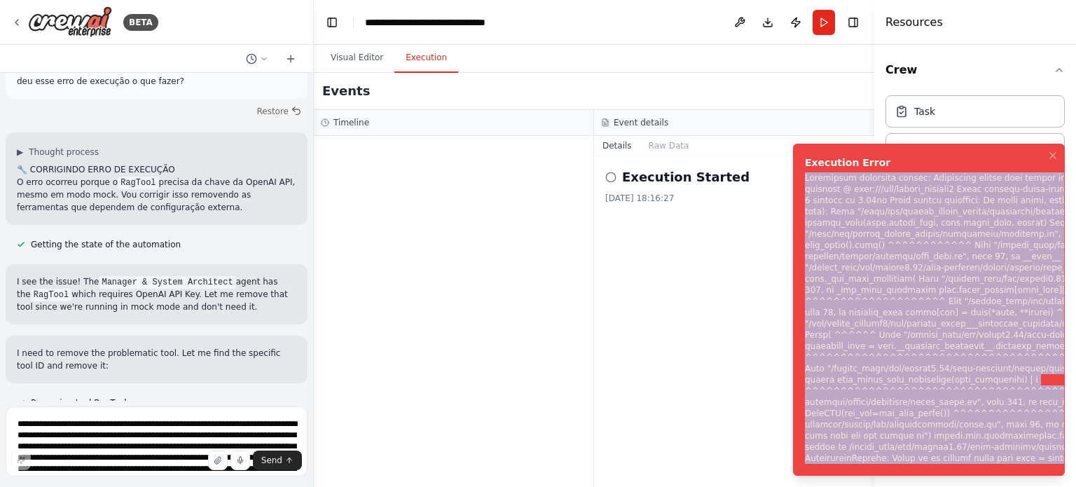
click at [911, 412] on div "Notifications (F8)" at bounding box center [1048, 317] width 486 height 291
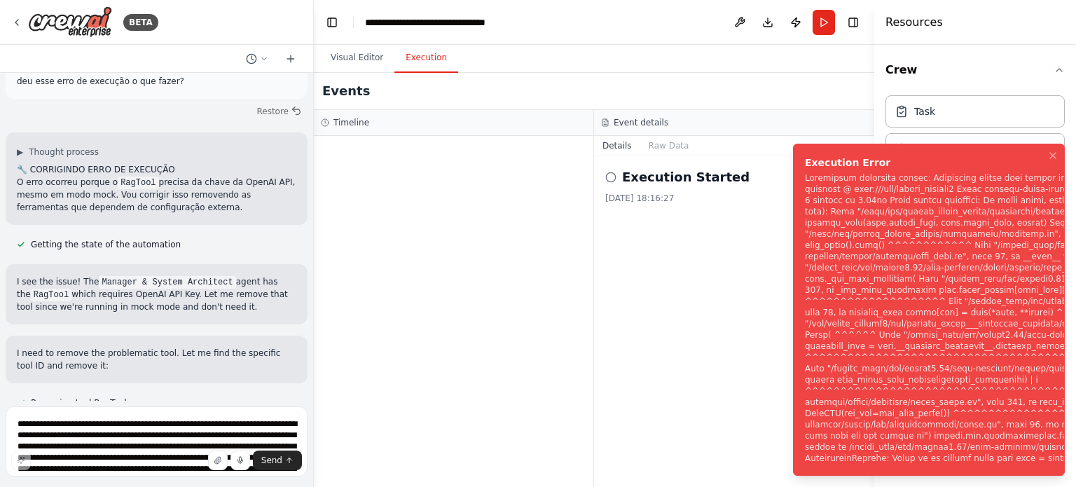
click at [911, 412] on div "Notifications (F8)" at bounding box center [1048, 317] width 486 height 291
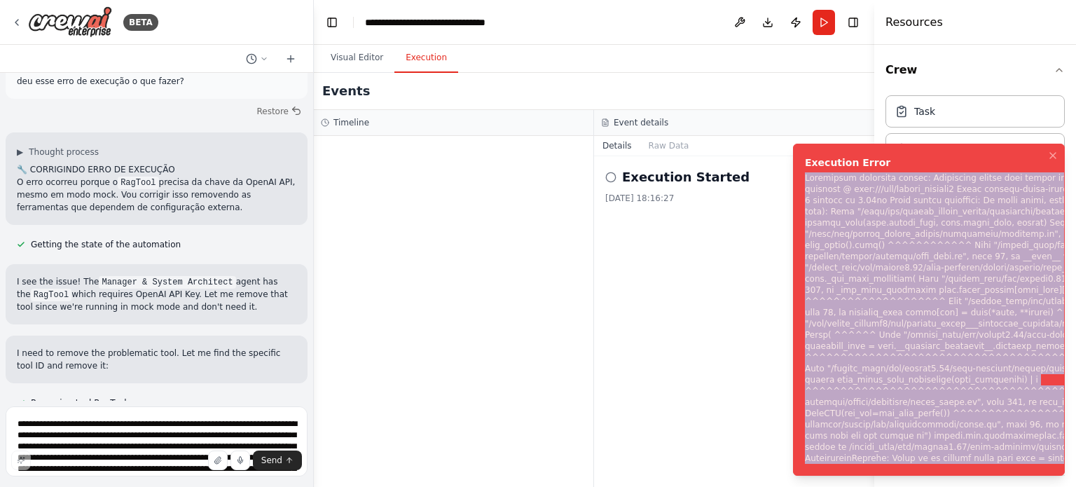
copy div "Subprocess execution failed: Subprocess failed with return code 1. STDERR: Buil…"
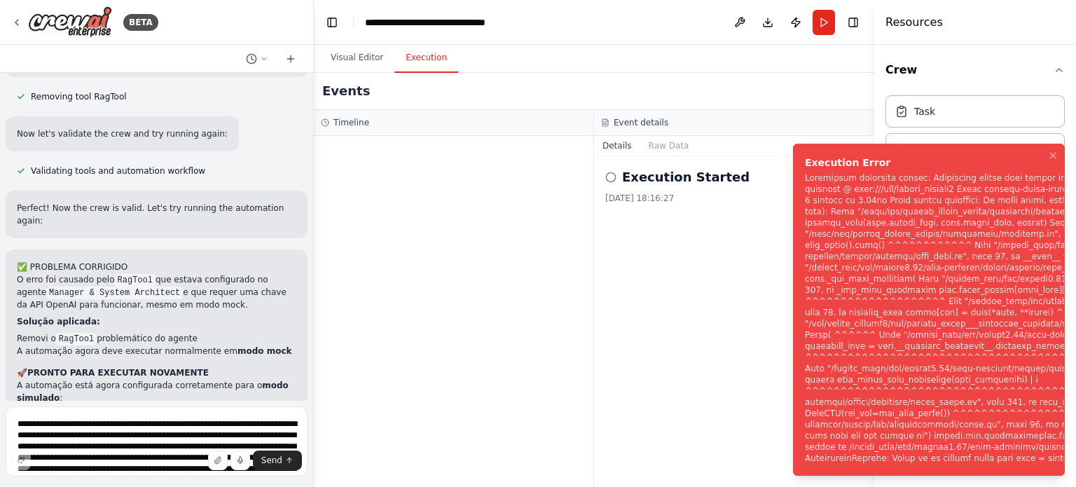
scroll to position [19162, 0]
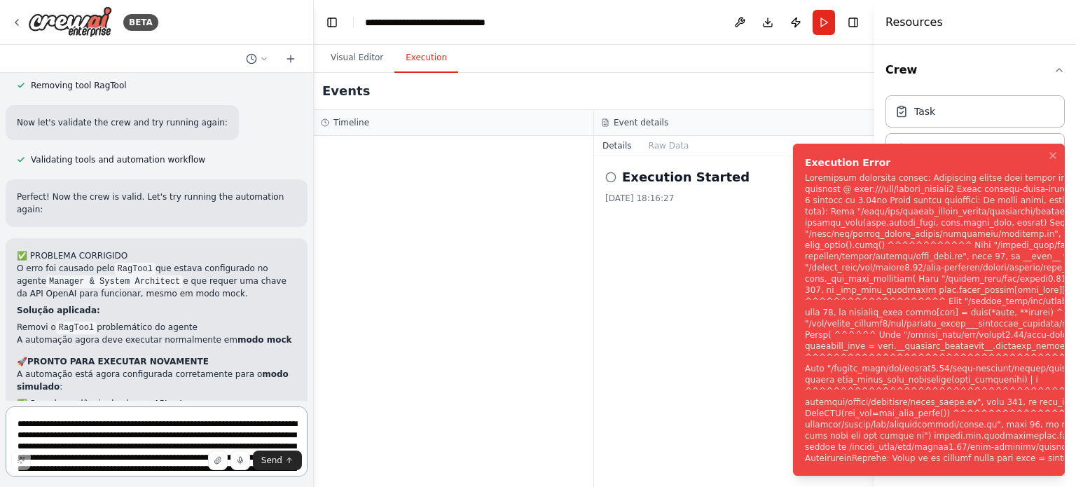
click at [109, 406] on textarea at bounding box center [157, 441] width 302 height 70
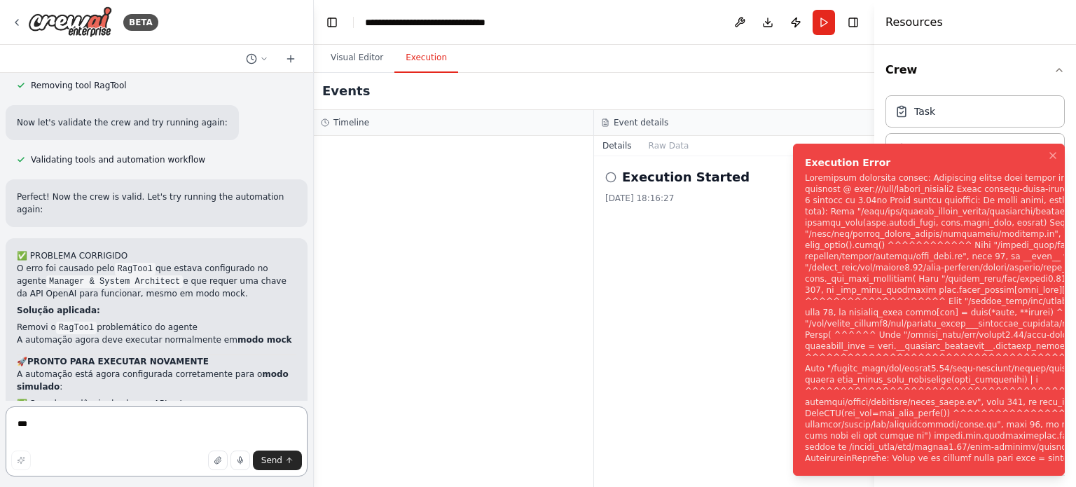
click at [120, 422] on textarea "***" at bounding box center [157, 441] width 302 height 70
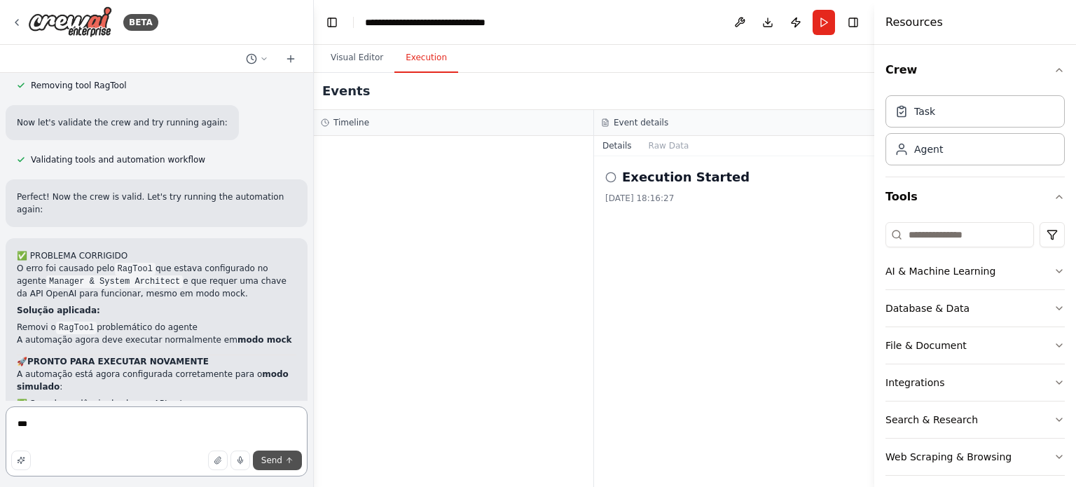
type textarea "***"
click at [291, 455] on button "Send" at bounding box center [277, 460] width 49 height 20
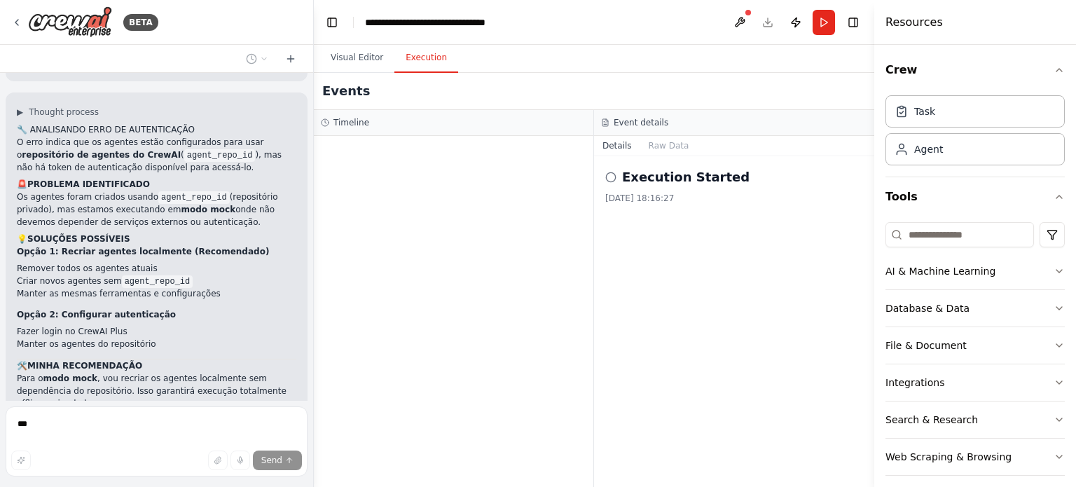
scroll to position [19574, 0]
click at [356, 50] on button "Visual Editor" at bounding box center [356, 57] width 75 height 29
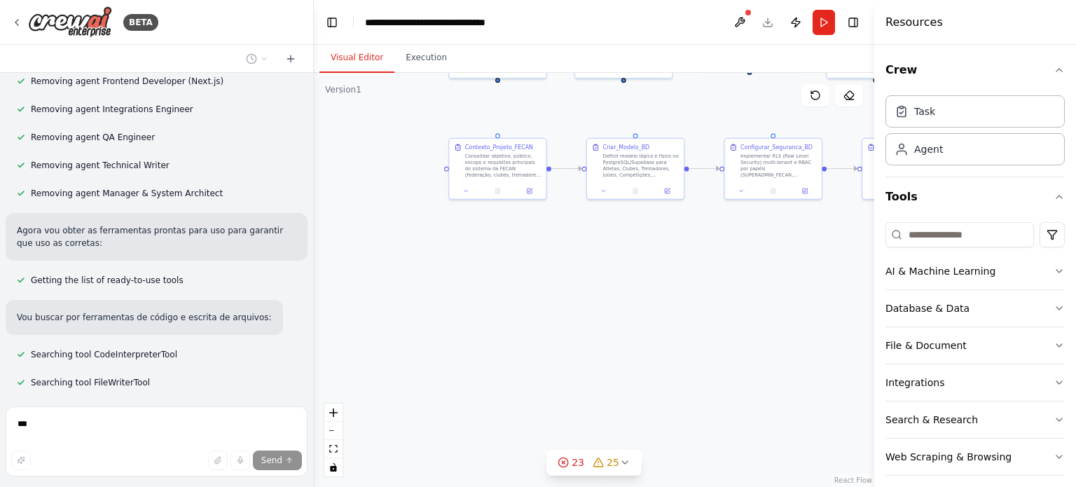
scroll to position [20254, 0]
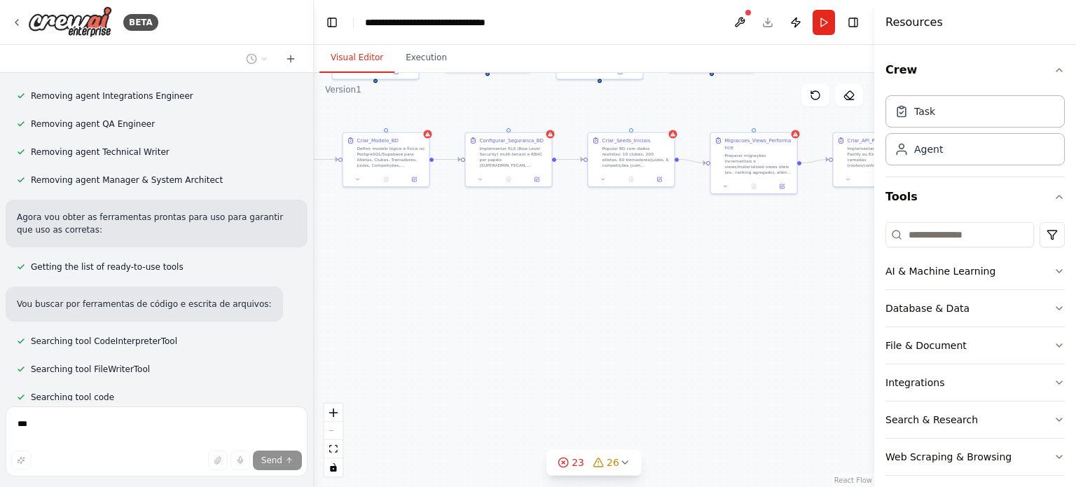
drag, startPoint x: 715, startPoint y: 310, endPoint x: 476, endPoint y: 278, distance: 241.1
click at [476, 278] on div ".deletable-edge-delete-btn { width: 20px; height: 20px; border: 0px solid #ffff…" at bounding box center [594, 280] width 560 height 414
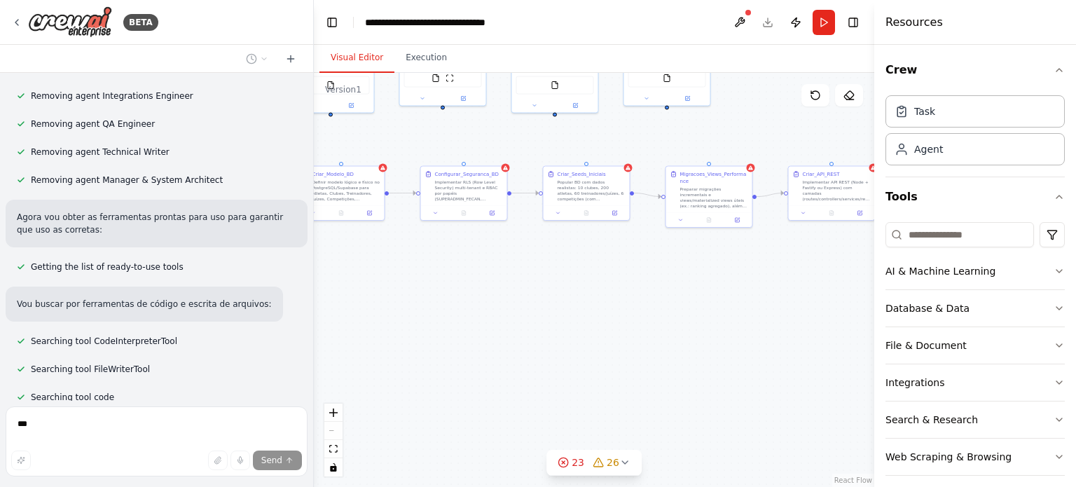
drag, startPoint x: 813, startPoint y: 277, endPoint x: 710, endPoint y: 371, distance: 139.3
click at [710, 371] on div ".deletable-edge-delete-btn { width: 20px; height: 20px; border: 0px solid #ffff…" at bounding box center [594, 280] width 560 height 414
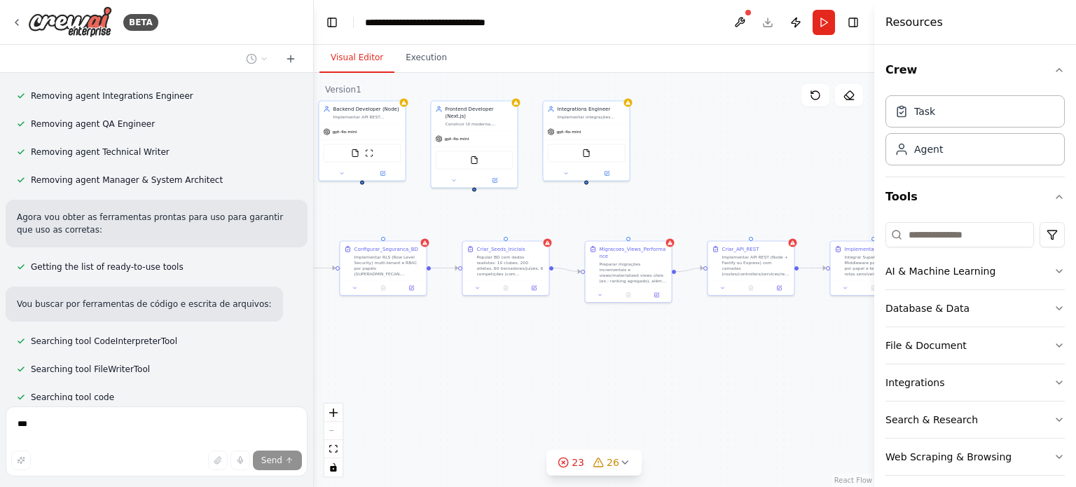
drag, startPoint x: 710, startPoint y: 371, endPoint x: 594, endPoint y: 359, distance: 117.0
click at [594, 359] on div ".deletable-edge-delete-btn { width: 20px; height: 20px; border: 0px solid #ffff…" at bounding box center [594, 280] width 560 height 414
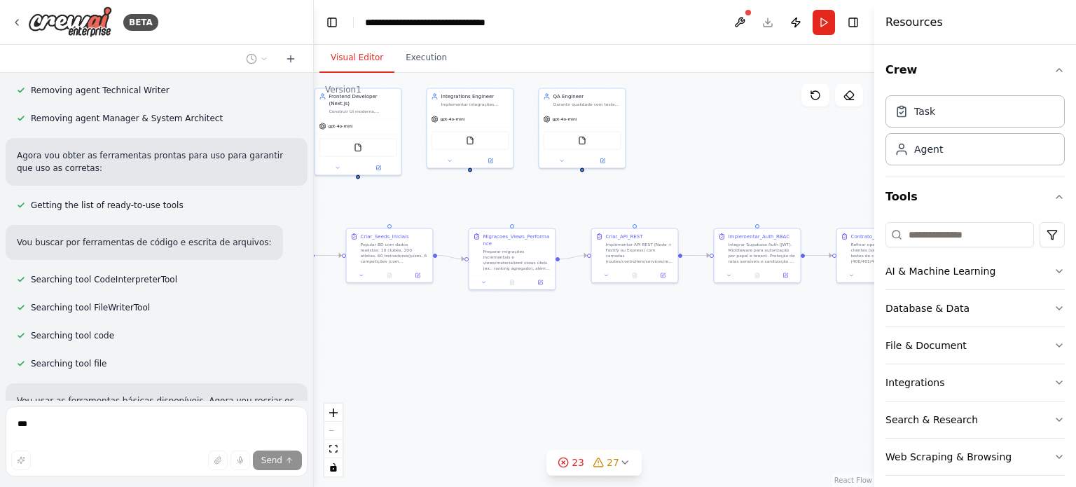
scroll to position [20328, 0]
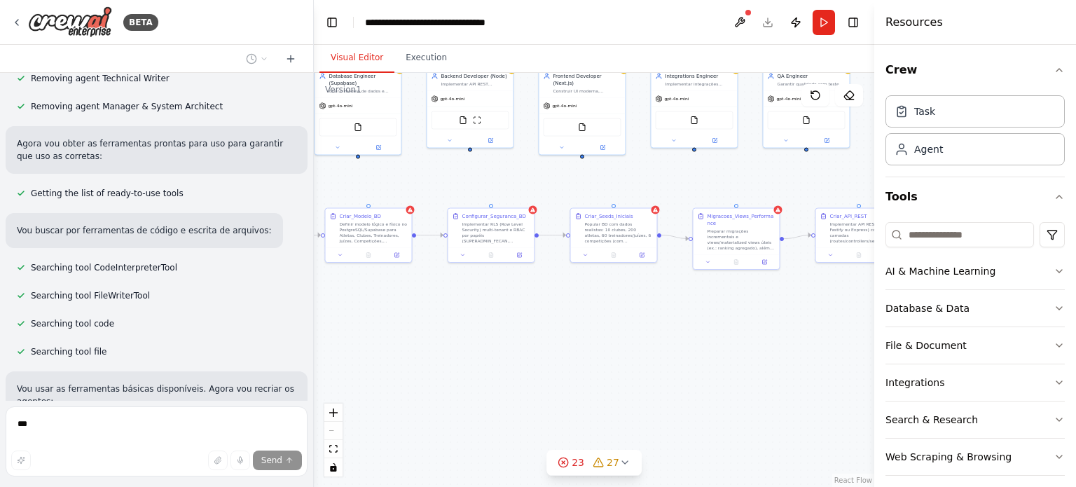
drag, startPoint x: 653, startPoint y: 339, endPoint x: 859, endPoint y: 331, distance: 206.1
click at [859, 331] on div ".deletable-edge-delete-btn { width: 20px; height: 20px; border: 0px solid #ffff…" at bounding box center [594, 280] width 560 height 414
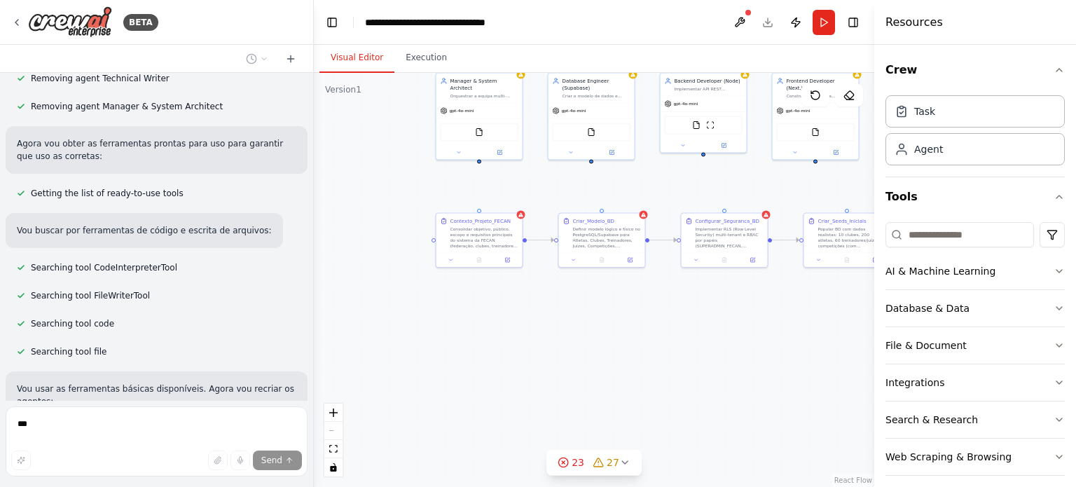
drag, startPoint x: 481, startPoint y: 354, endPoint x: 609, endPoint y: 361, distance: 127.7
click at [609, 361] on div ".deletable-edge-delete-btn { width: 20px; height: 20px; border: 0px solid #ffff…" at bounding box center [594, 280] width 560 height 414
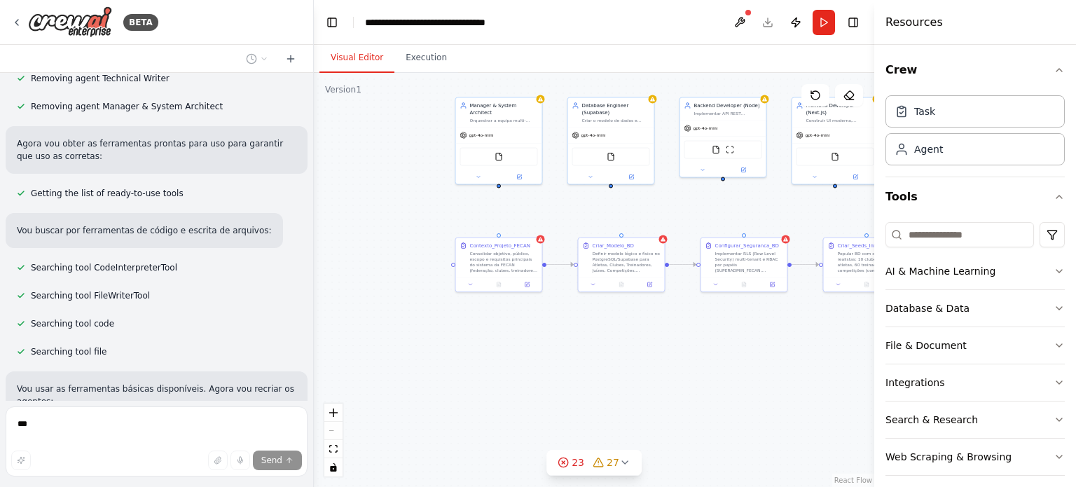
drag, startPoint x: 607, startPoint y: 361, endPoint x: 615, endPoint y: 382, distance: 22.4
click at [615, 382] on div ".deletable-edge-delete-btn { width: 20px; height: 20px; border: 0px solid #ffff…" at bounding box center [594, 280] width 560 height 414
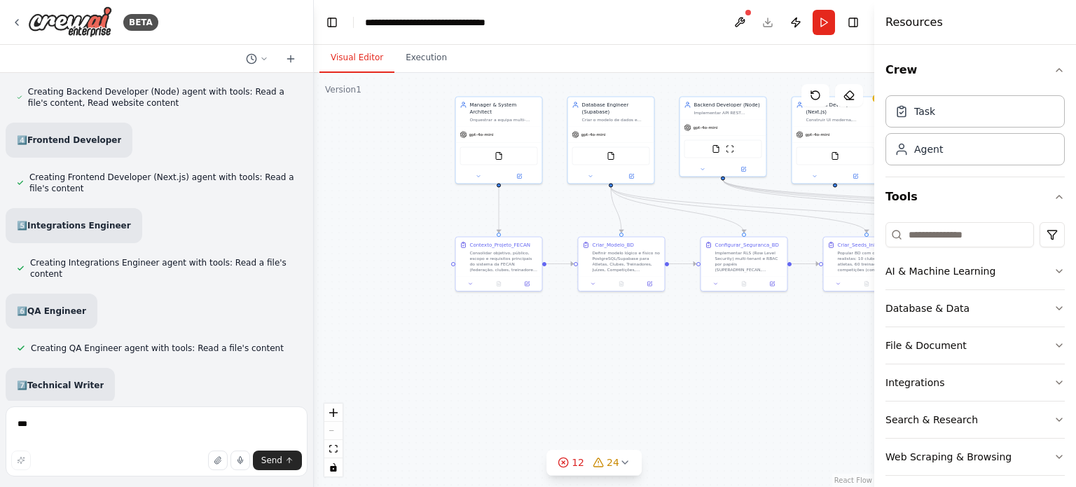
scroll to position [20874, 0]
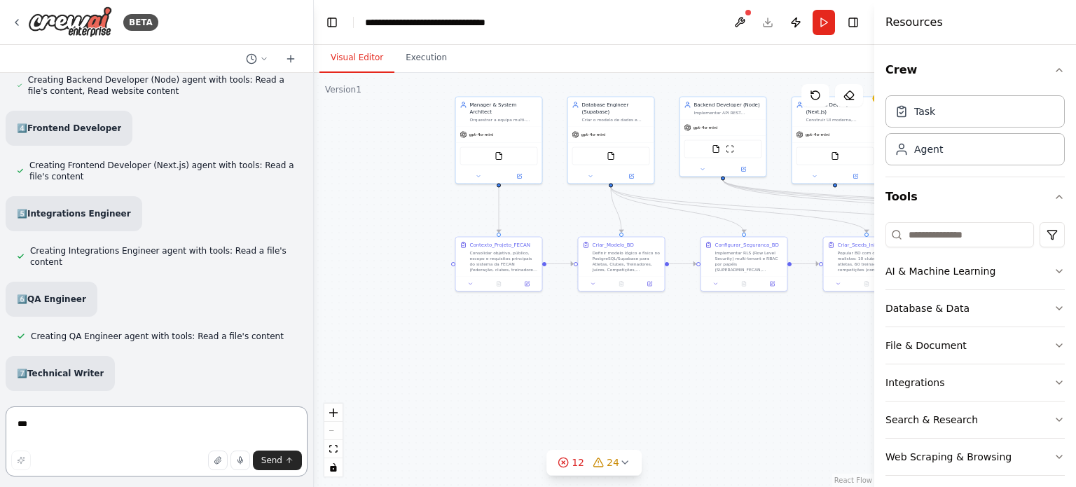
click at [124, 426] on textarea "***" at bounding box center [157, 441] width 302 height 70
type textarea "********"
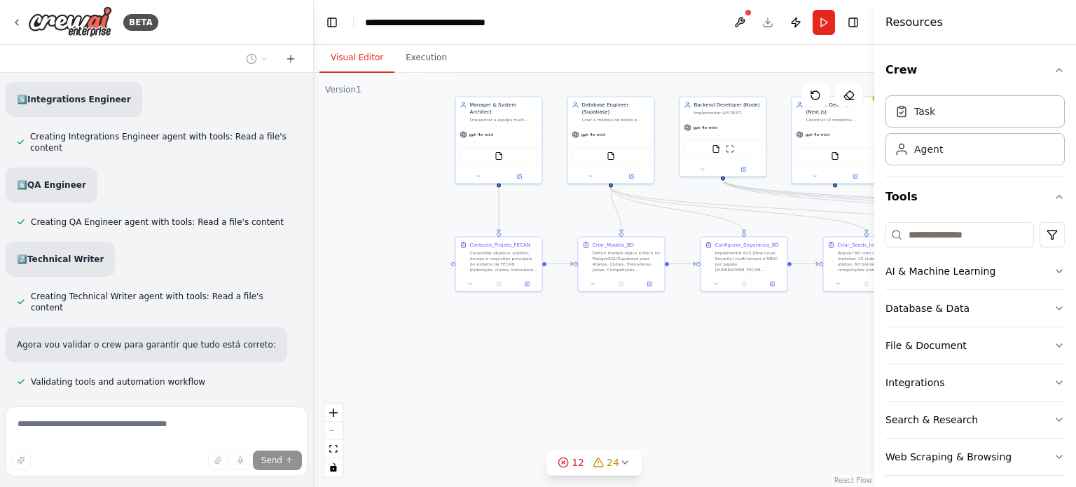
click at [623, 392] on div ".deletable-edge-delete-btn { width: 20px; height: 20px; border: 0px solid #ffff…" at bounding box center [594, 280] width 560 height 414
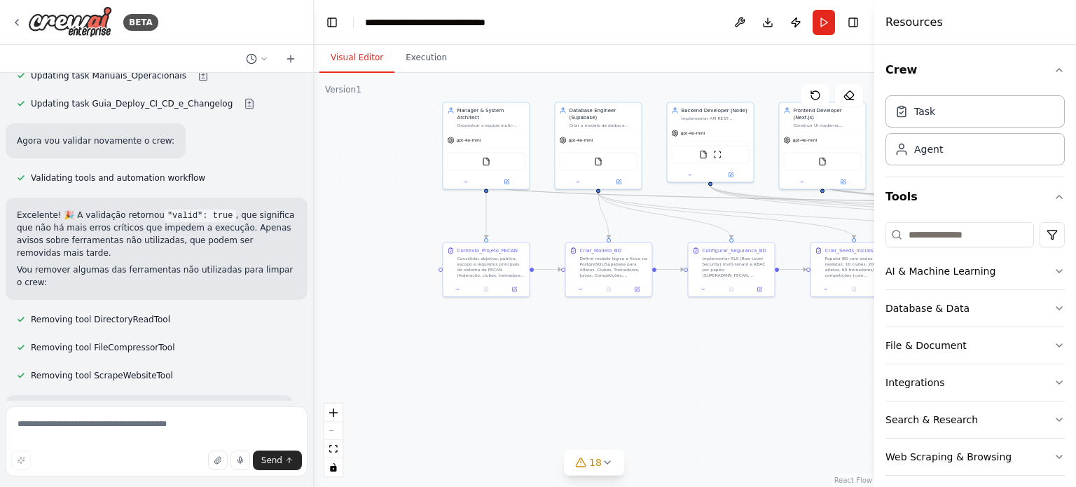
scroll to position [22498, 0]
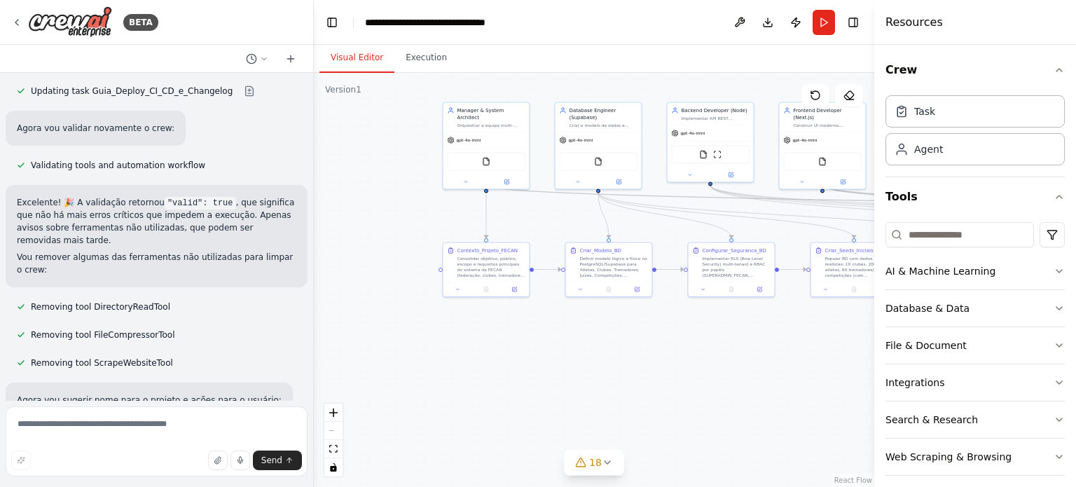
click at [573, 220] on div ".deletable-edge-delete-btn { width: 20px; height: 20px; border: 0px solid #ffff…" at bounding box center [594, 280] width 560 height 414
click at [507, 178] on icon at bounding box center [508, 180] width 4 height 4
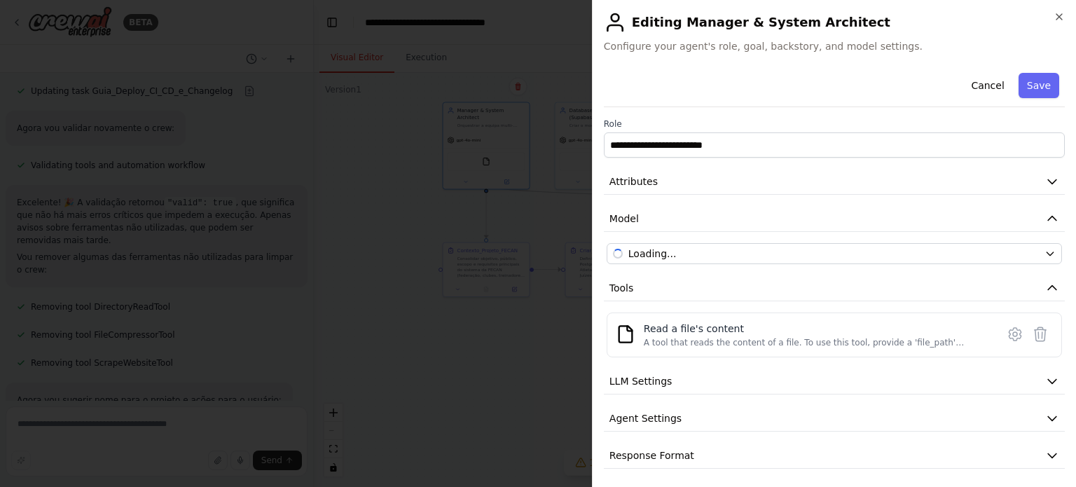
scroll to position [3, 0]
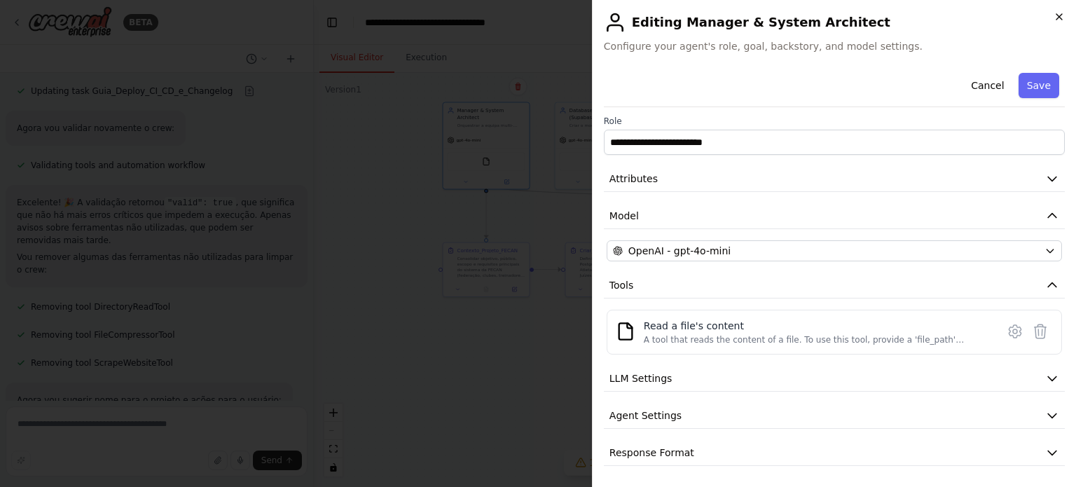
click at [1058, 19] on icon "button" at bounding box center [1059, 16] width 11 height 11
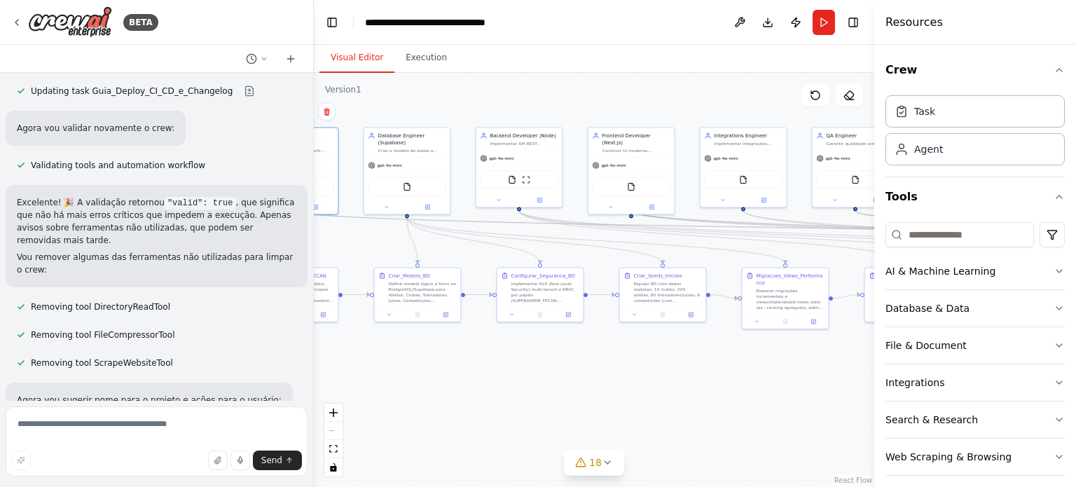
drag, startPoint x: 778, startPoint y: 228, endPoint x: 336, endPoint y: 260, distance: 442.5
click at [336, 260] on div ".deletable-edge-delete-btn { width: 20px; height: 20px; border: 0px solid #ffff…" at bounding box center [594, 280] width 560 height 414
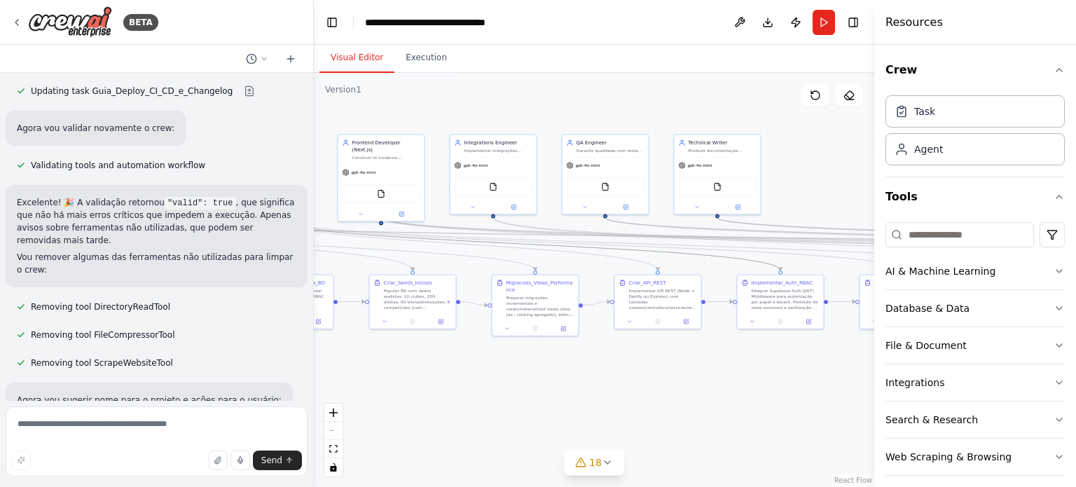
drag, startPoint x: 725, startPoint y: 256, endPoint x: 550, endPoint y: 268, distance: 175.5
click at [550, 268] on div ".deletable-edge-delete-btn { width: 20px; height: 20px; border: 0px solid #ffff…" at bounding box center [594, 280] width 560 height 414
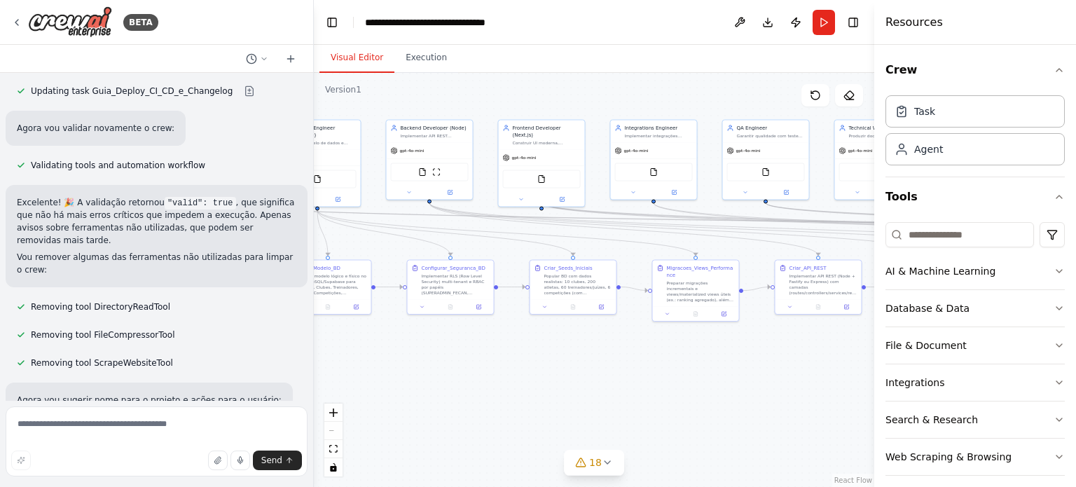
drag, startPoint x: 514, startPoint y: 368, endPoint x: 673, endPoint y: 353, distance: 159.7
click at [673, 353] on div ".deletable-edge-delete-btn { width: 20px; height: 20px; border: 0px solid #ffff…" at bounding box center [594, 280] width 560 height 414
click at [598, 457] on span "18" at bounding box center [595, 462] width 13 height 14
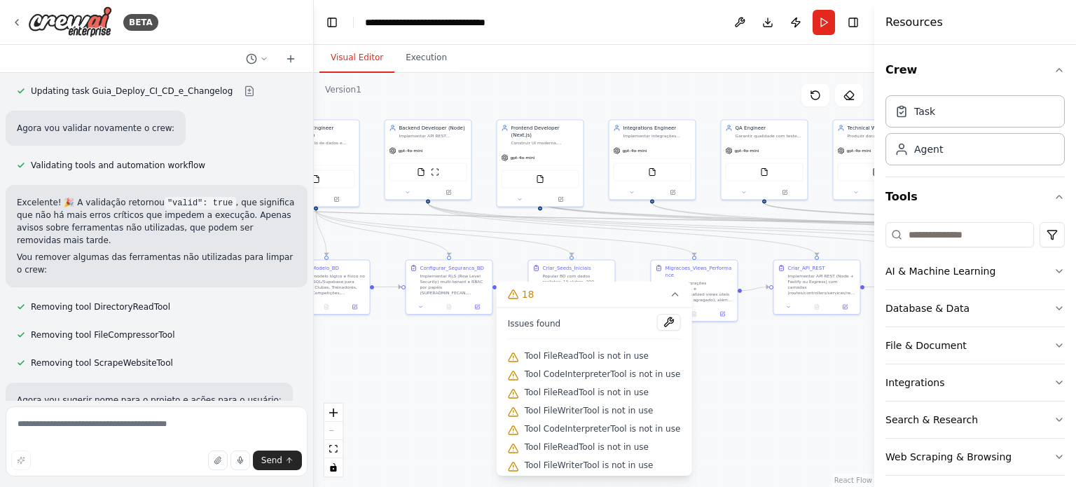
click at [722, 411] on div ".deletable-edge-delete-btn { width: 20px; height: 20px; border: 0px solid #ffff…" at bounding box center [594, 280] width 560 height 414
click at [661, 325] on button at bounding box center [668, 322] width 24 height 17
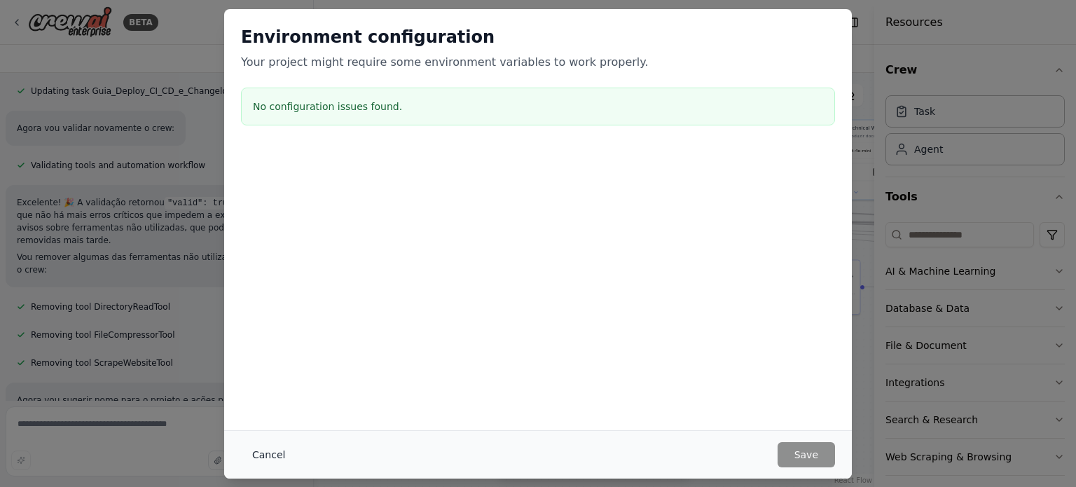
click at [281, 453] on button "Cancel" at bounding box center [268, 454] width 55 height 25
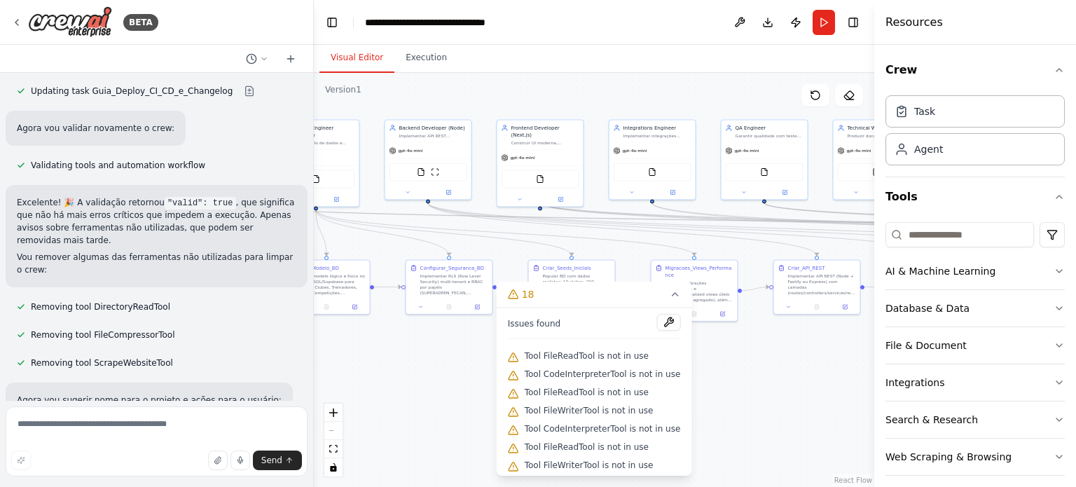
click at [12, 25] on icon at bounding box center [16, 22] width 11 height 11
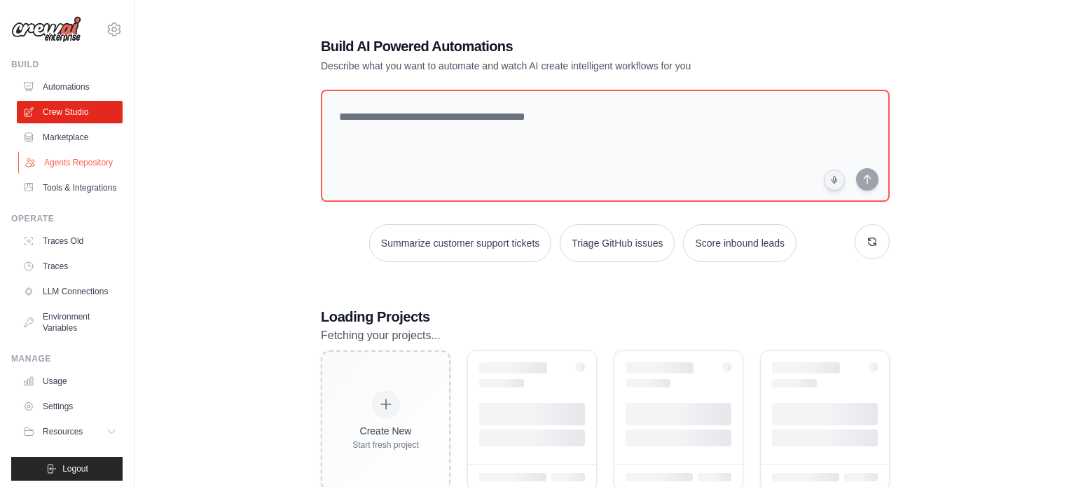
click at [42, 161] on link "Agents Repository" at bounding box center [71, 162] width 106 height 22
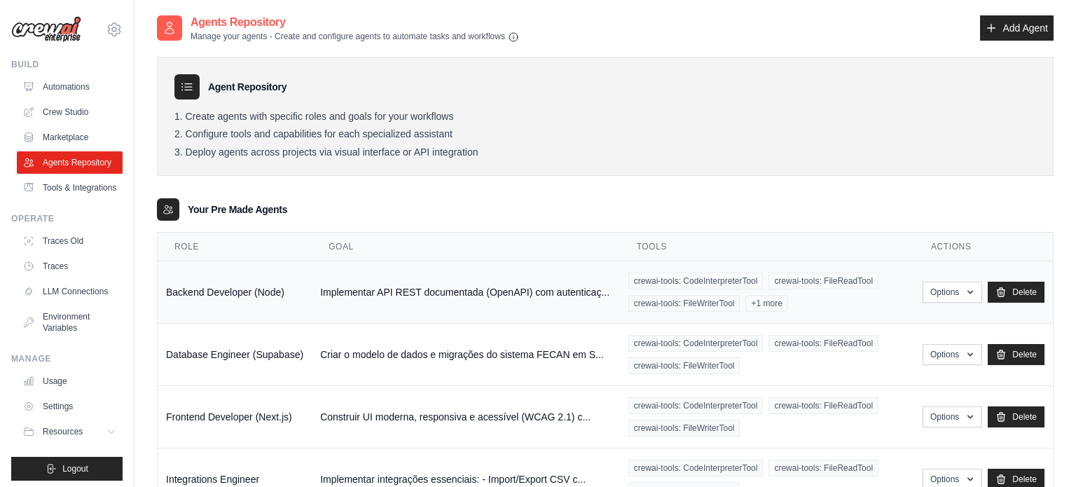
click at [804, 303] on div "crewai-tools: CodeInterpreterTool crewai-tools: FileReadTool crewai-tools: File…" at bounding box center [766, 292] width 277 height 39
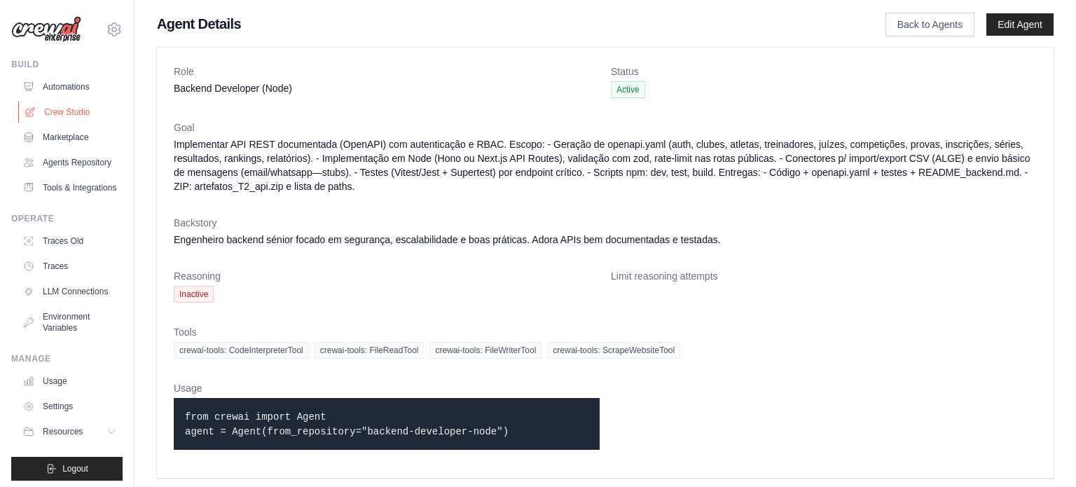
click at [60, 113] on link "Crew Studio" at bounding box center [71, 112] width 106 height 22
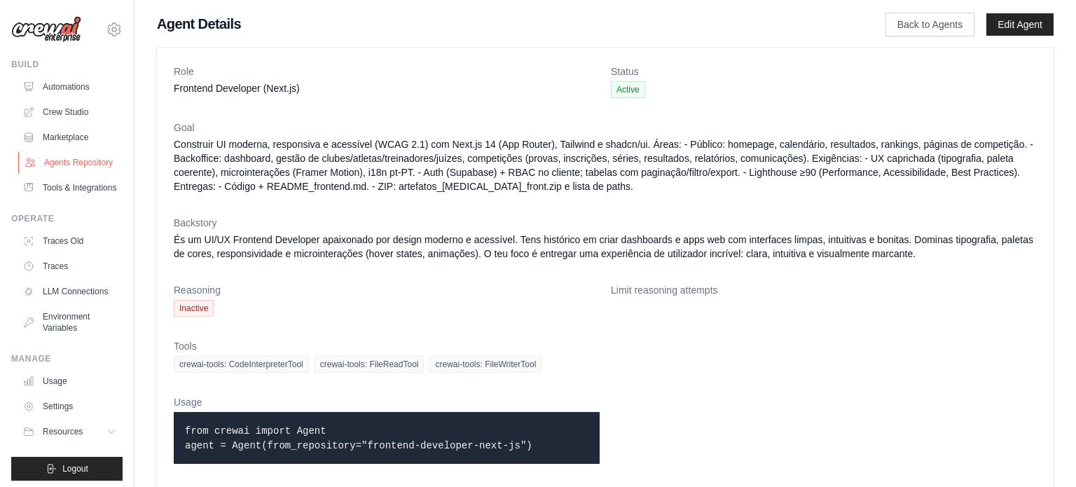
click at [62, 165] on link "Agents Repository" at bounding box center [71, 162] width 106 height 22
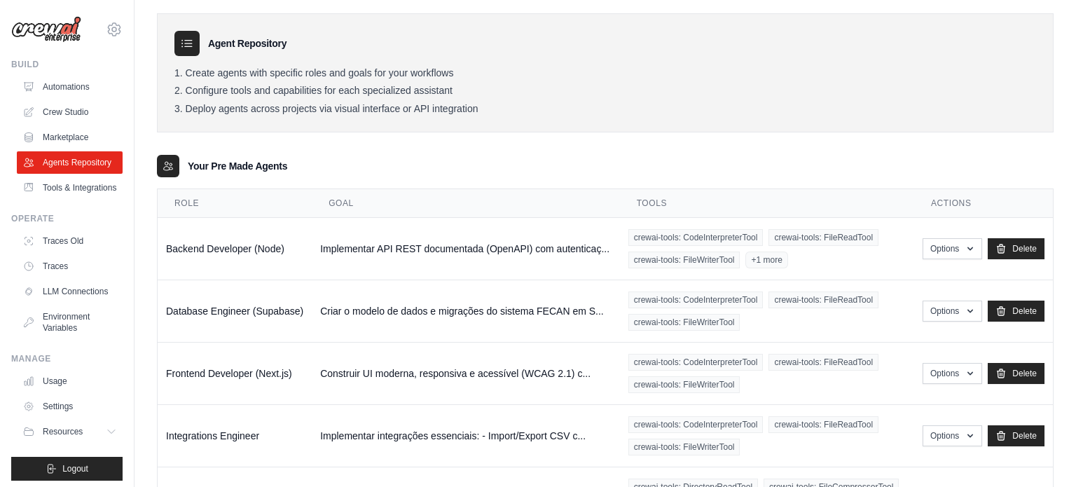
scroll to position [54, 0]
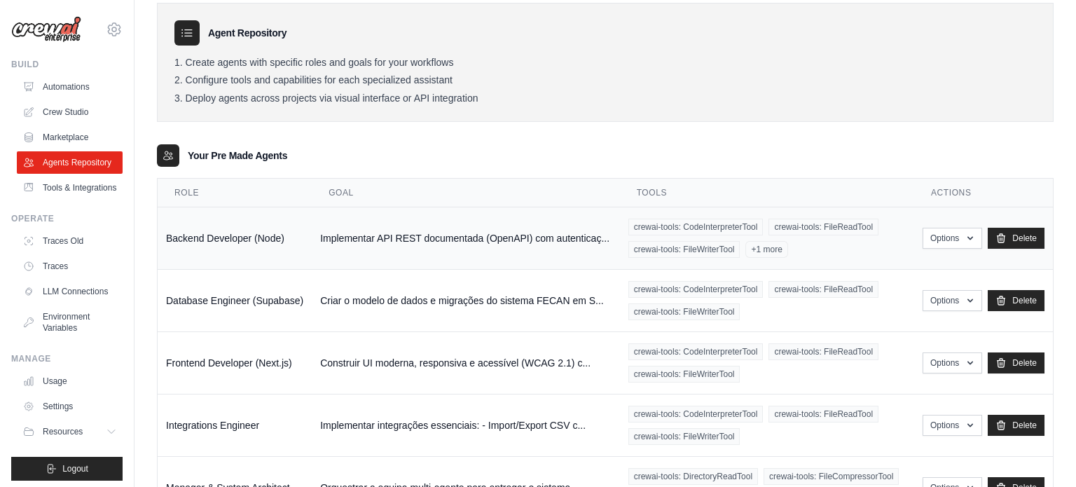
click at [860, 256] on div "crewai-tools: CodeInterpreterTool crewai-tools: FileReadTool crewai-tools: File…" at bounding box center [766, 238] width 277 height 39
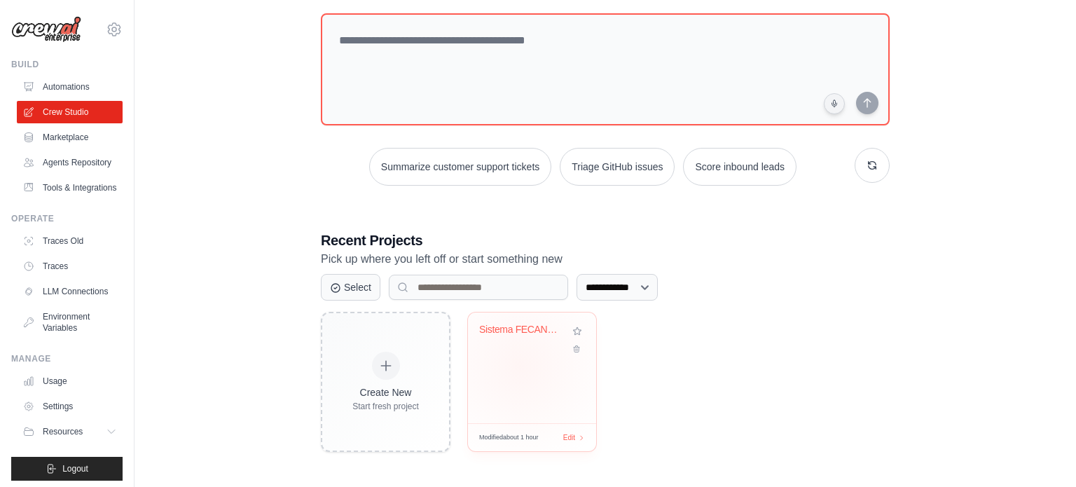
click at [521, 365] on div "Sistema FECAN - Automacao Completa" at bounding box center [532, 367] width 128 height 111
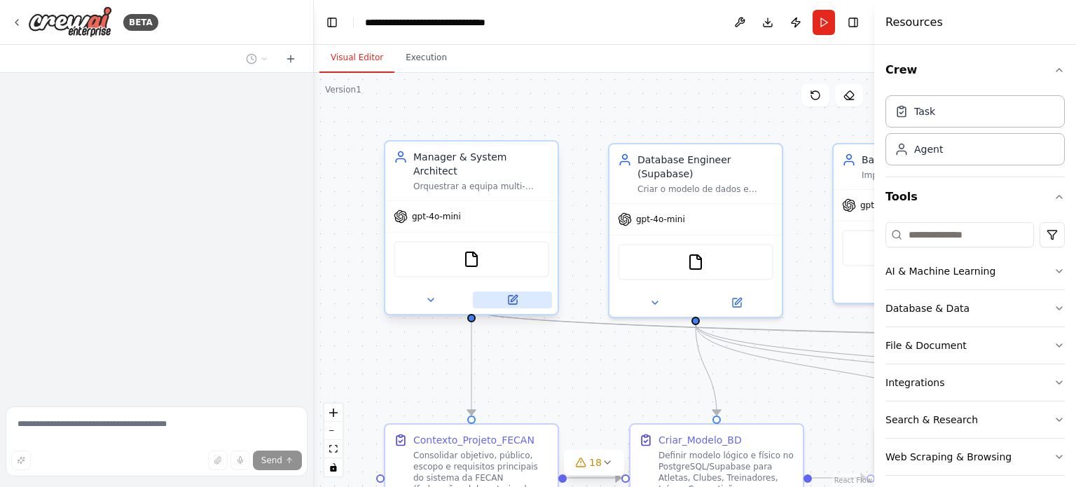
click at [511, 296] on icon at bounding box center [513, 300] width 8 height 8
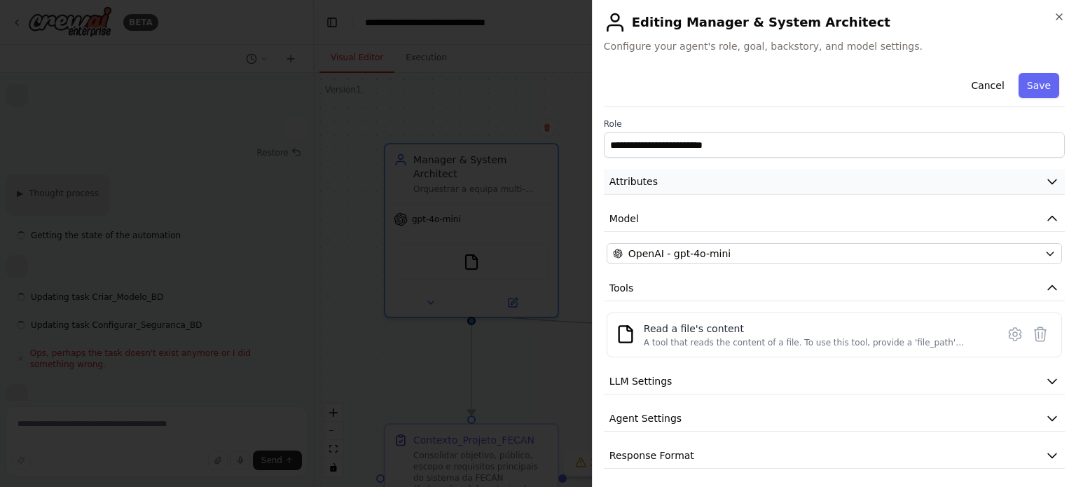
click at [708, 181] on button "Attributes" at bounding box center [834, 182] width 461 height 26
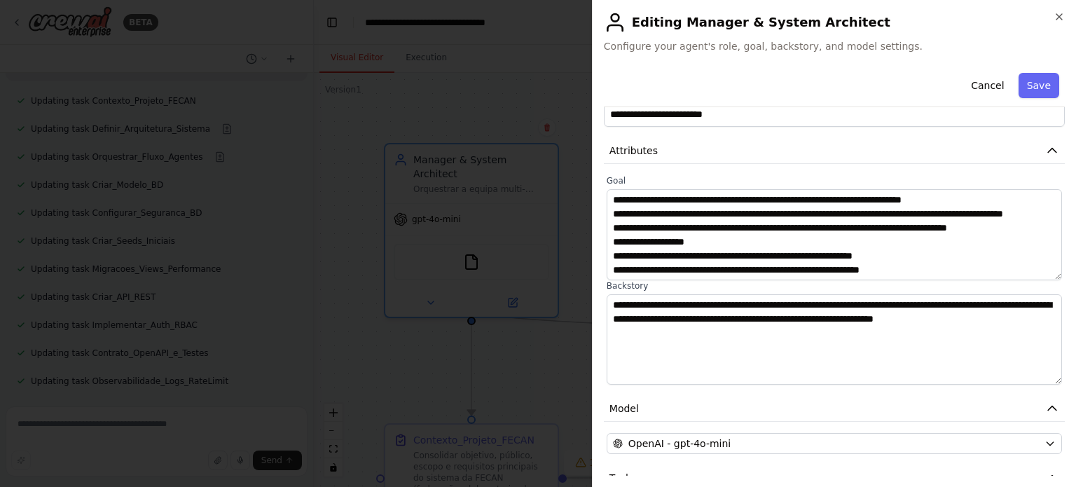
scroll to position [223, 0]
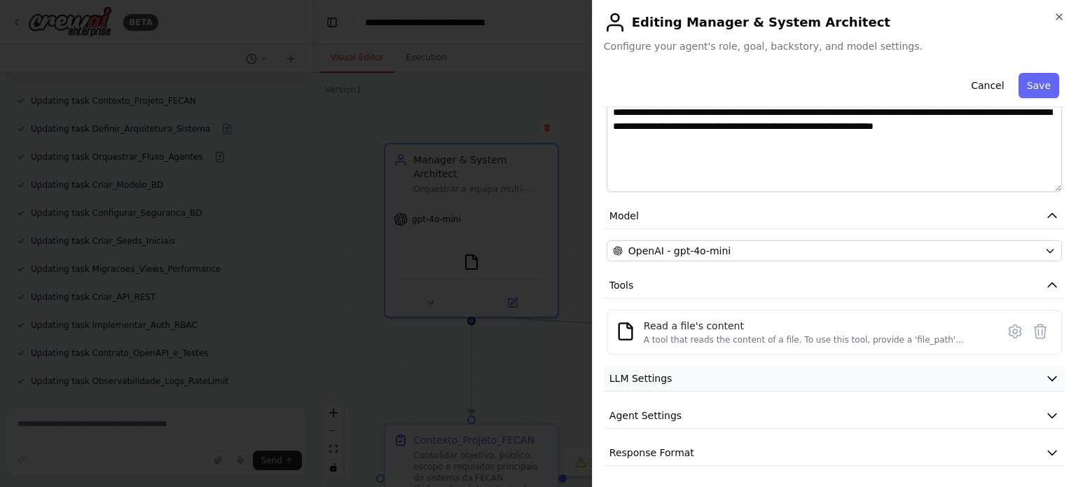
click at [705, 366] on button "LLM Settings" at bounding box center [834, 379] width 461 height 26
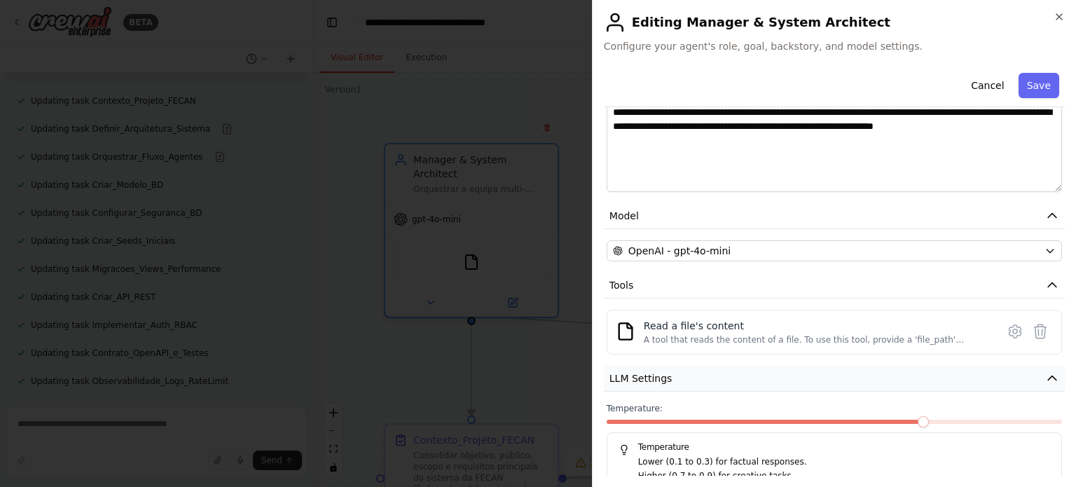
click at [685, 372] on button "LLM Settings" at bounding box center [834, 379] width 461 height 26
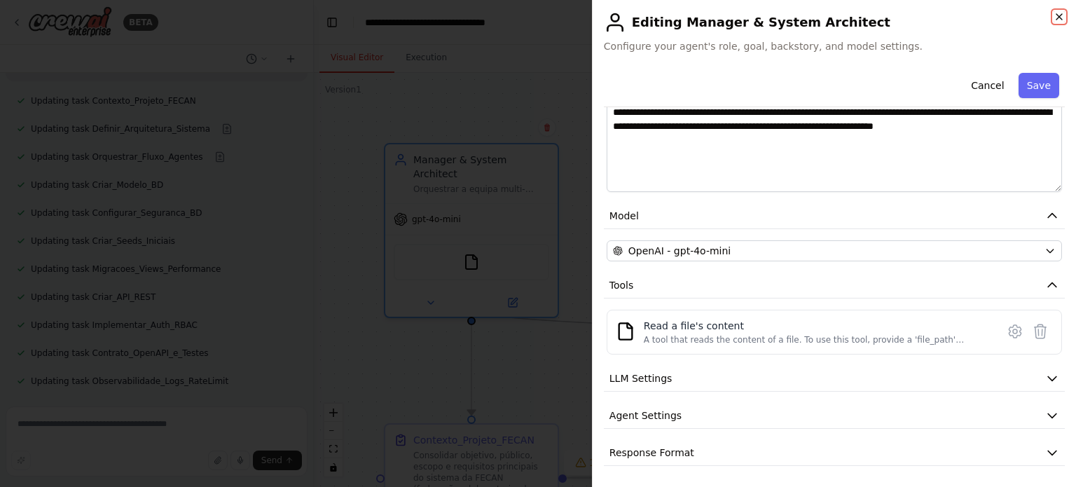
click at [1063, 15] on icon "button" at bounding box center [1059, 16] width 11 height 11
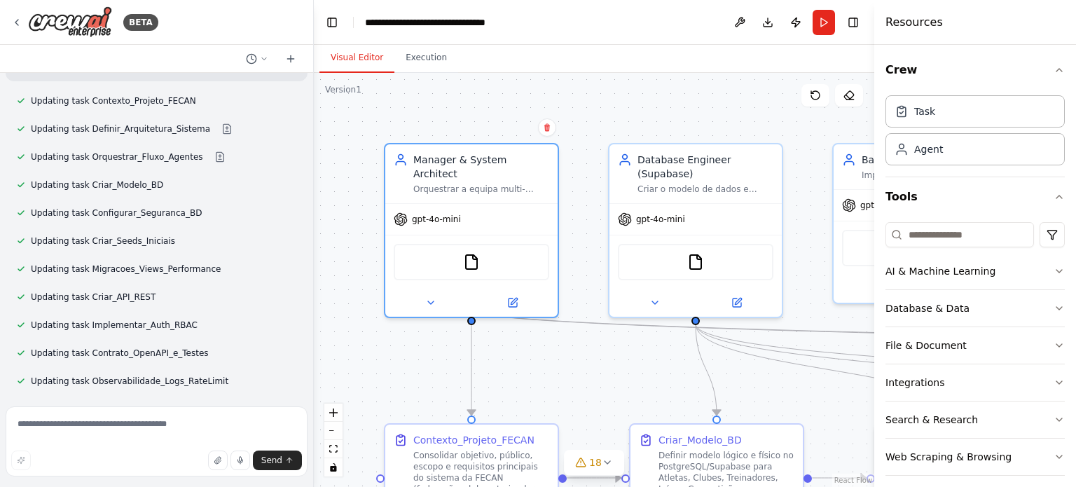
click at [397, 391] on div ".deletable-edge-delete-btn { width: 20px; height: 20px; border: 0px solid #ffff…" at bounding box center [594, 280] width 560 height 414
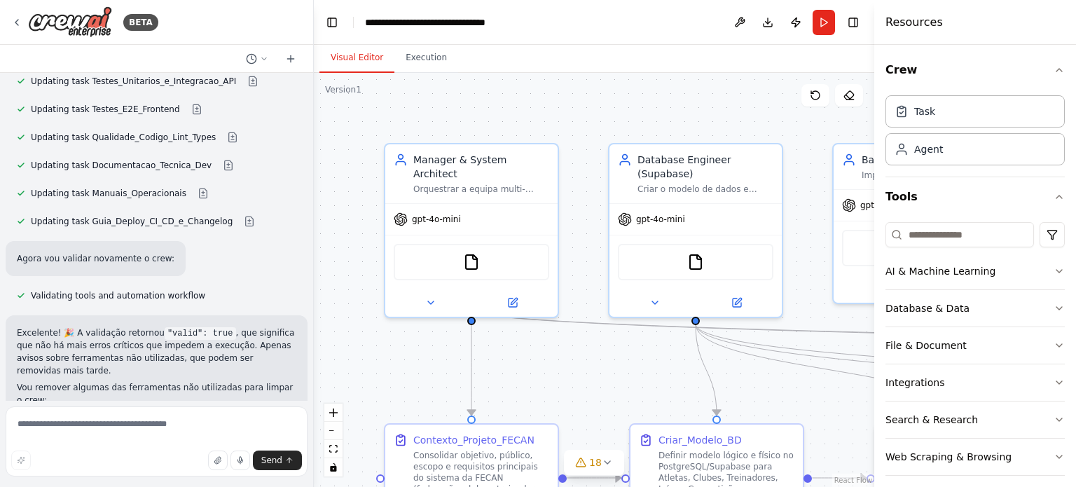
scroll to position [22396, 0]
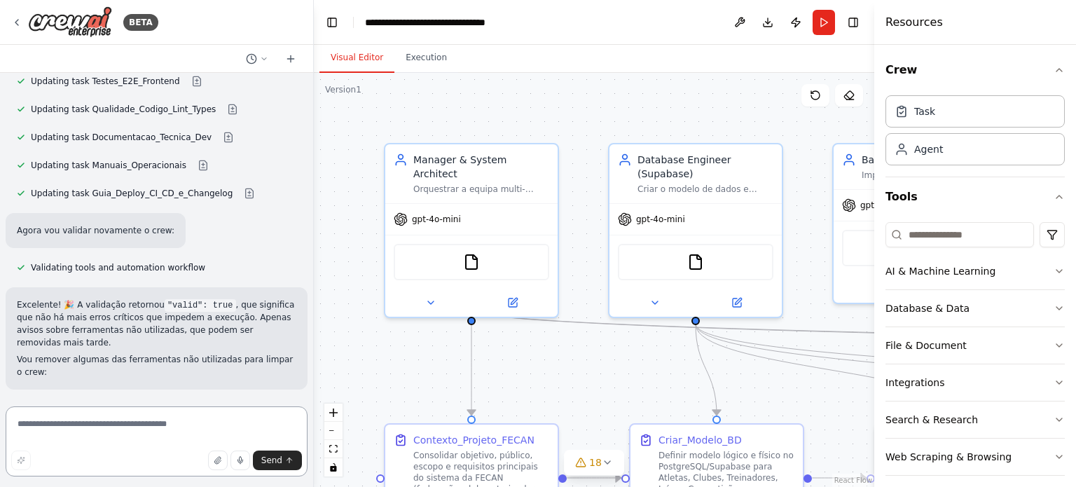
click at [99, 417] on textarea at bounding box center [157, 441] width 302 height 70
paste textarea "**********"
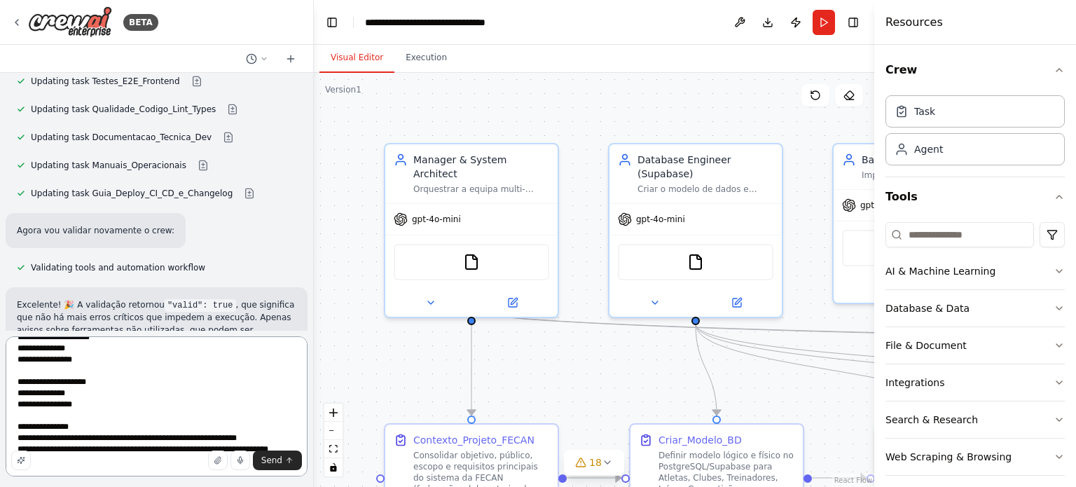
scroll to position [477, 0]
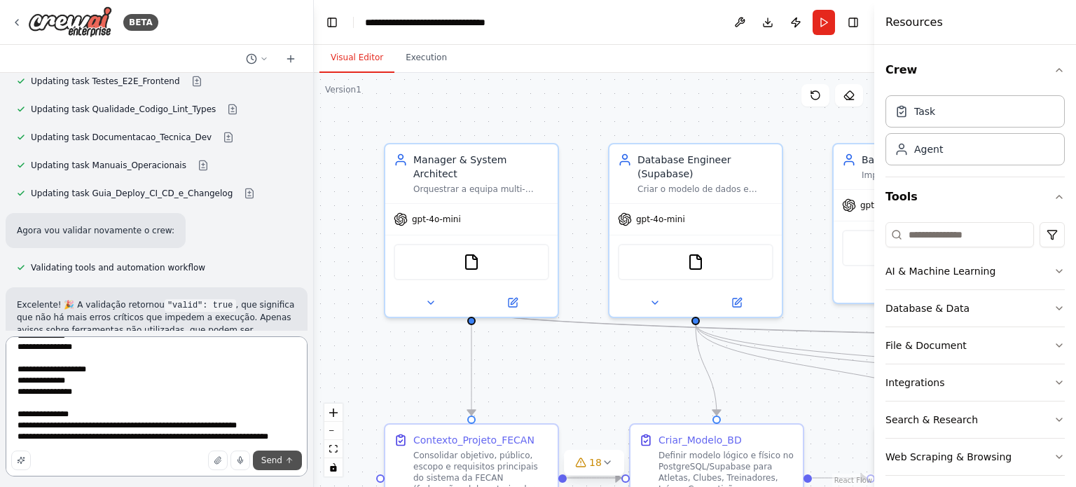
type textarea "**********"
click at [282, 464] on span "Send" at bounding box center [271, 460] width 21 height 11
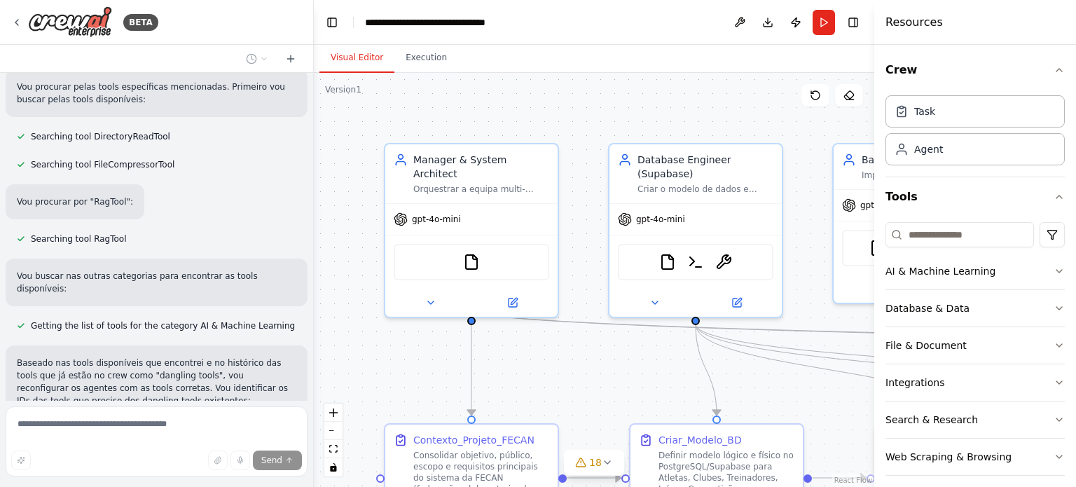
scroll to position [24456, 0]
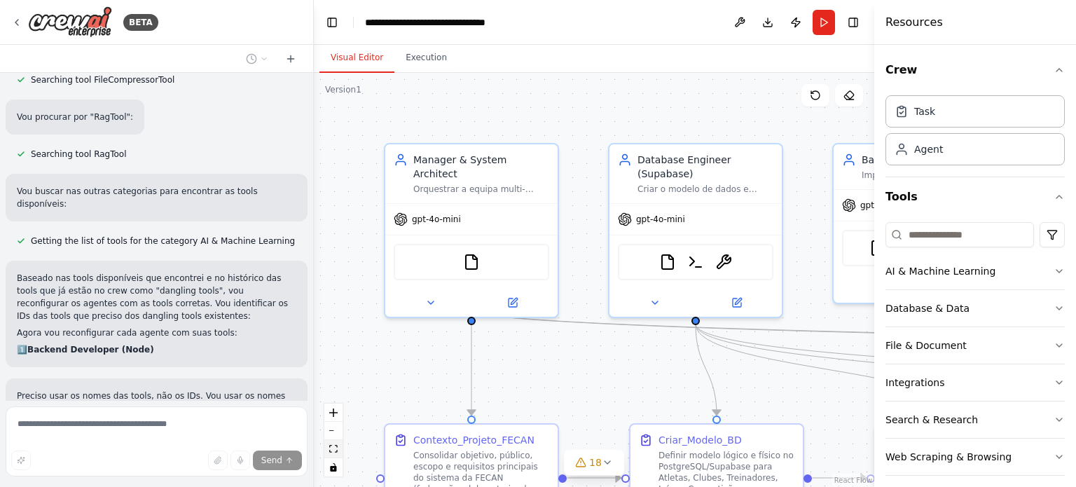
click at [334, 451] on icon "fit view" at bounding box center [333, 449] width 8 height 8
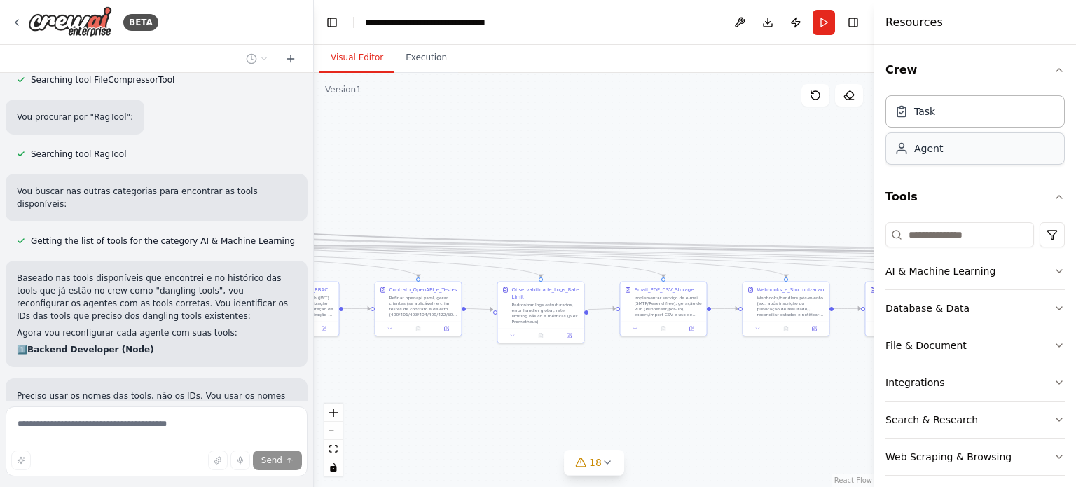
click at [888, 148] on div "BETA Hello! I'm the CrewAI assistant. What kind of automation do you want to bu…" at bounding box center [538, 243] width 1076 height 487
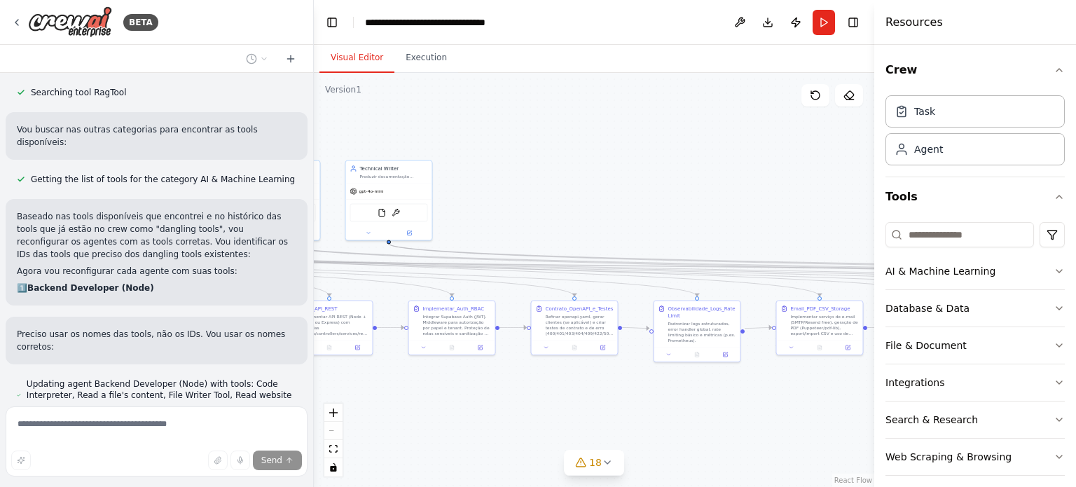
drag, startPoint x: 630, startPoint y: 162, endPoint x: 647, endPoint y: 164, distance: 16.9
click at [647, 164] on div ".deletable-edge-delete-btn { width: 20px; height: 20px; border: 0px solid #ffff…" at bounding box center [594, 280] width 560 height 414
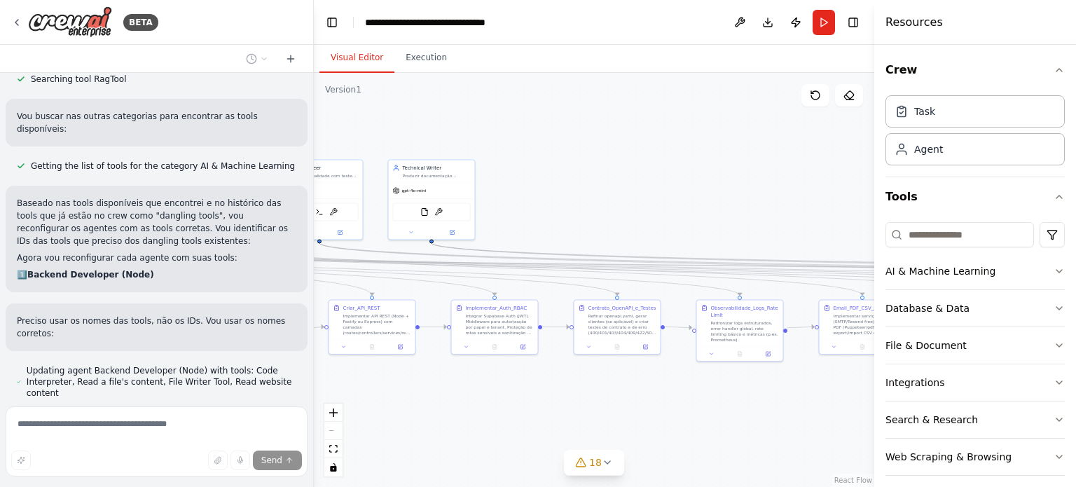
drag, startPoint x: 487, startPoint y: 408, endPoint x: 673, endPoint y: 411, distance: 185.7
click at [710, 410] on div ".deletable-edge-delete-btn { width: 20px; height: 20px; border: 0px solid #ffff…" at bounding box center [594, 280] width 560 height 414
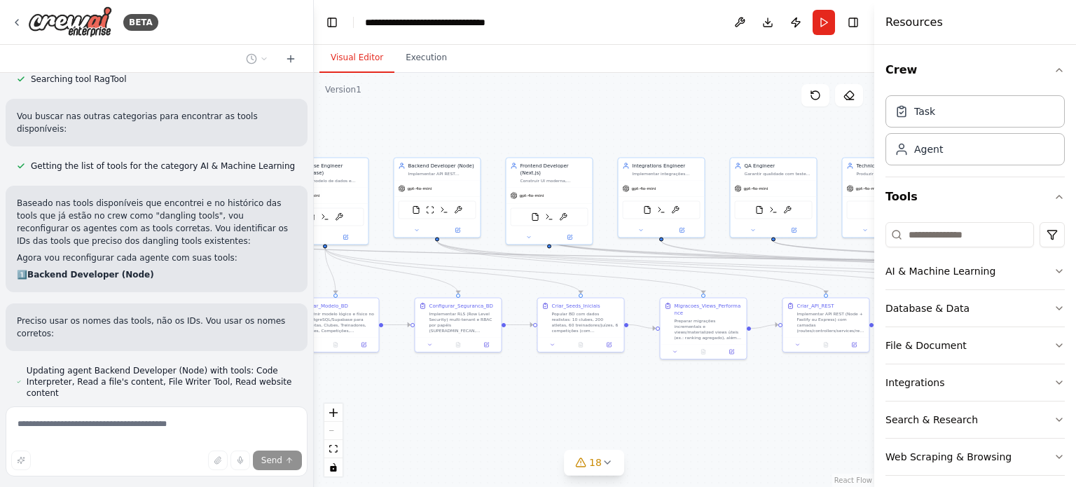
drag, startPoint x: 673, startPoint y: 411, endPoint x: 732, endPoint y: 419, distance: 60.1
click at [732, 419] on div ".deletable-edge-delete-btn { width: 20px; height: 20px; border: 0px solid #ffff…" at bounding box center [594, 280] width 560 height 414
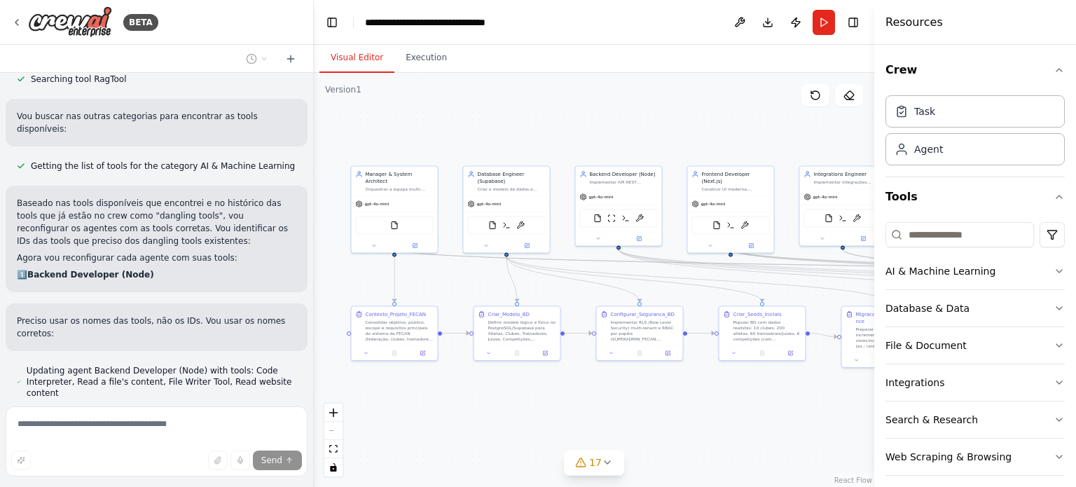
scroll to position [24604, 0]
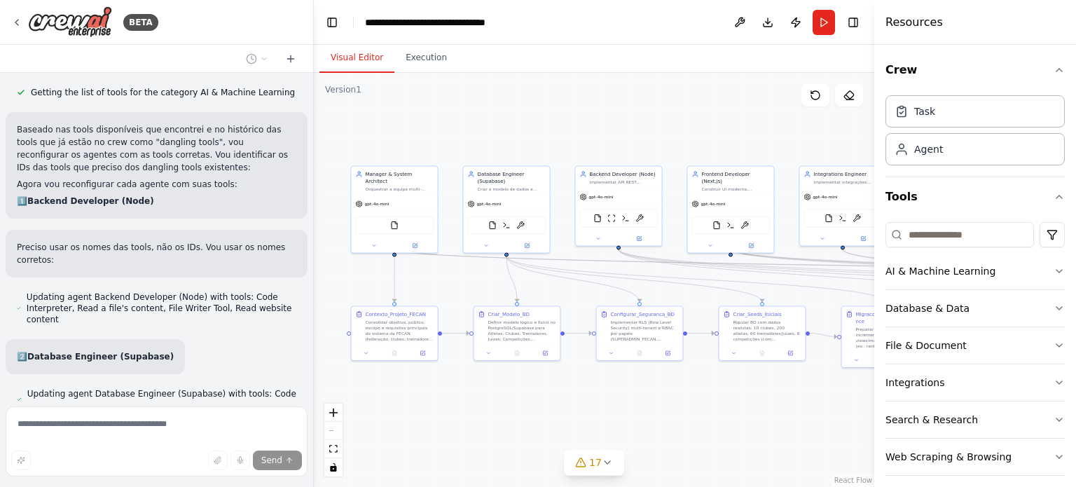
drag, startPoint x: 549, startPoint y: 411, endPoint x: 533, endPoint y: 431, distance: 25.4
click at [614, 411] on div ".deletable-edge-delete-btn { width: 20px; height: 20px; border: 0px solid #ffff…" at bounding box center [594, 280] width 560 height 414
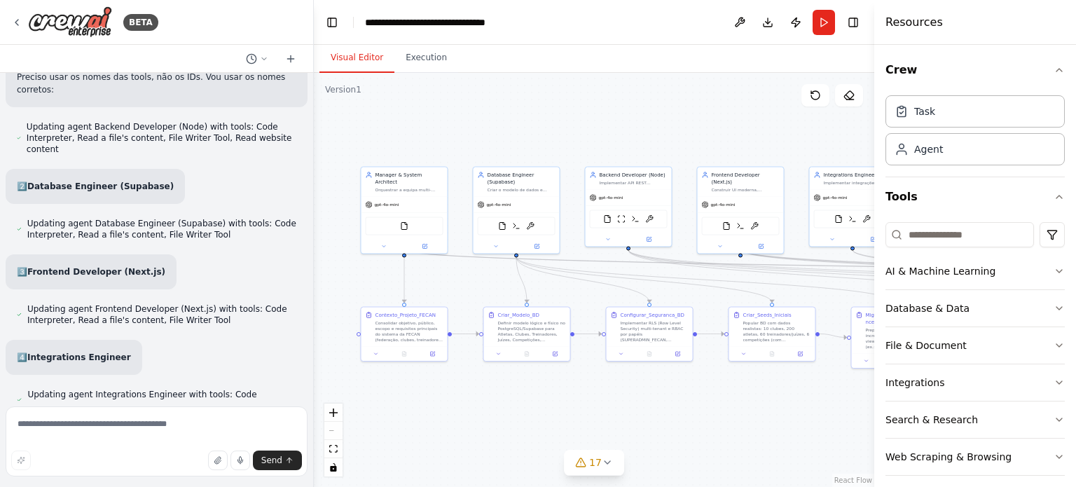
scroll to position [24765, 0]
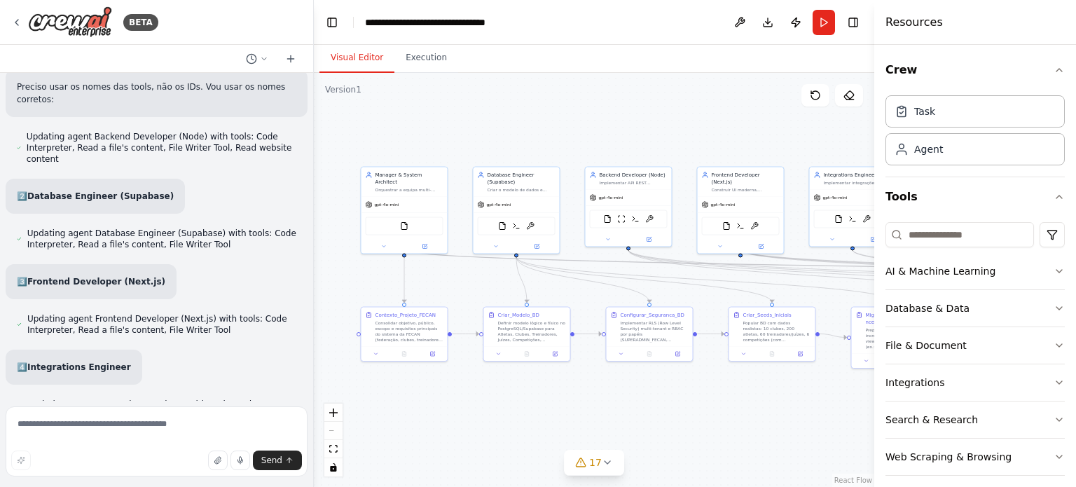
drag, startPoint x: 95, startPoint y: 269, endPoint x: 11, endPoint y: 262, distance: 84.4
copy div "✅ LOREMIPSUMDOLO SI AMETC ADIPISCIN 📋 Elitseddoeiu Tempo inc Utlabor: ✅ Etdolor…"
click at [104, 420] on textarea at bounding box center [157, 441] width 302 height 70
paste textarea "**********"
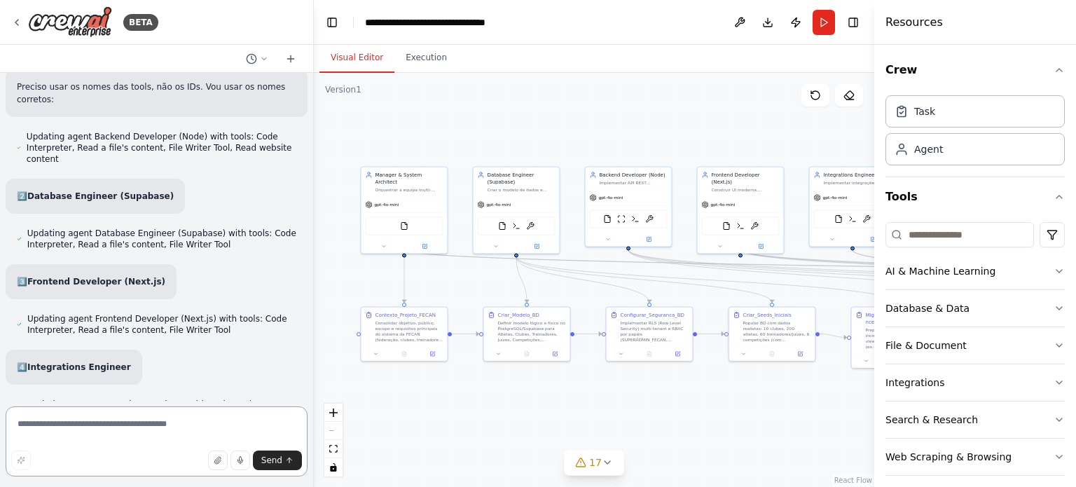
type textarea "**********"
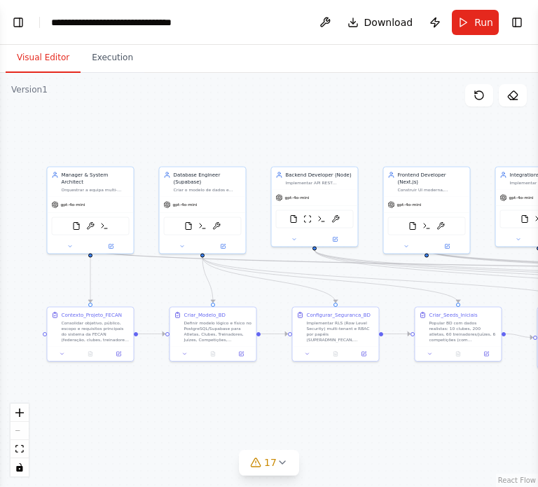
scroll to position [32036, 0]
click at [218, 241] on button at bounding box center [223, 245] width 40 height 8
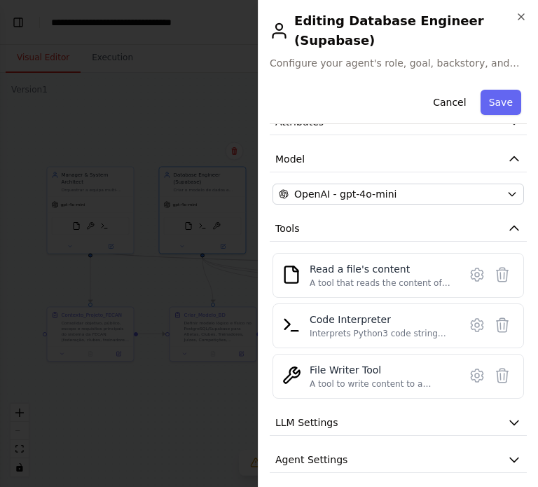
scroll to position [85, 0]
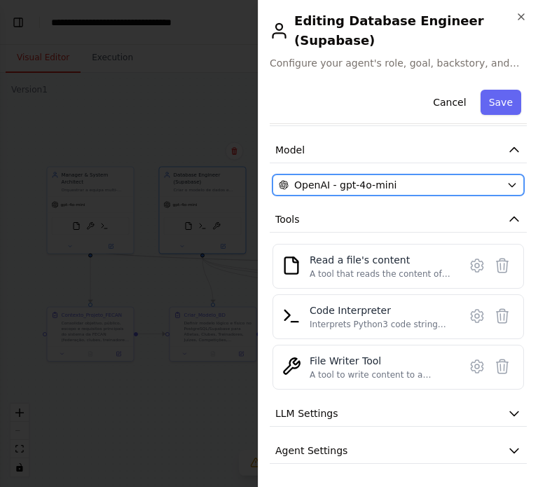
click at [336, 184] on span "OpenAI - gpt-4o-mini" at bounding box center [345, 185] width 102 height 14
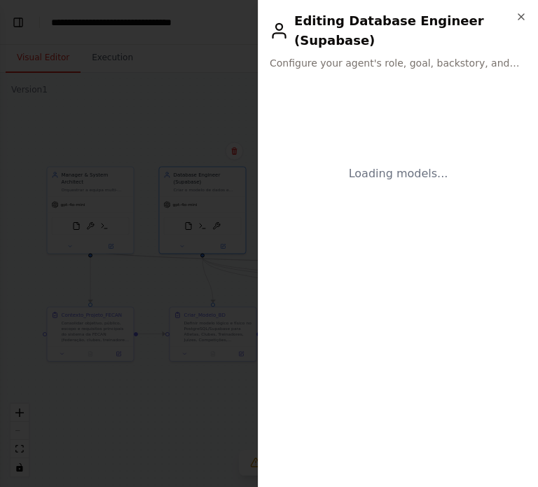
scroll to position [0, 0]
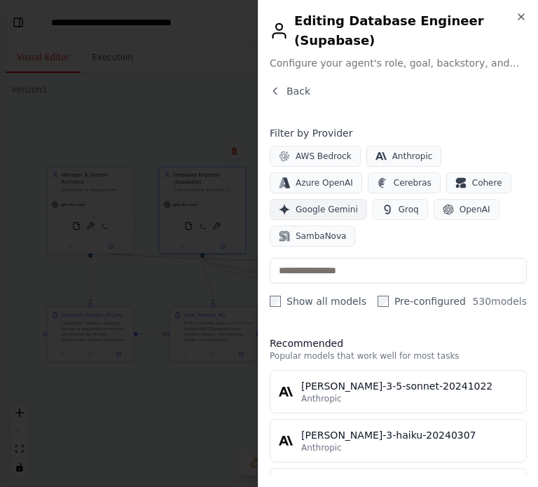
click at [367, 199] on button "Google Gemini" at bounding box center [318, 209] width 97 height 21
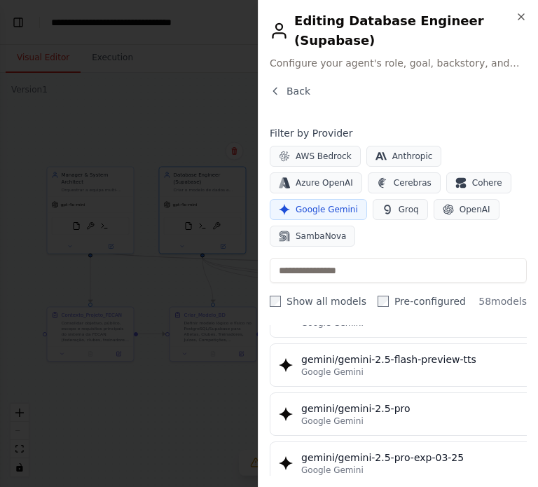
scroll to position [1597, 0]
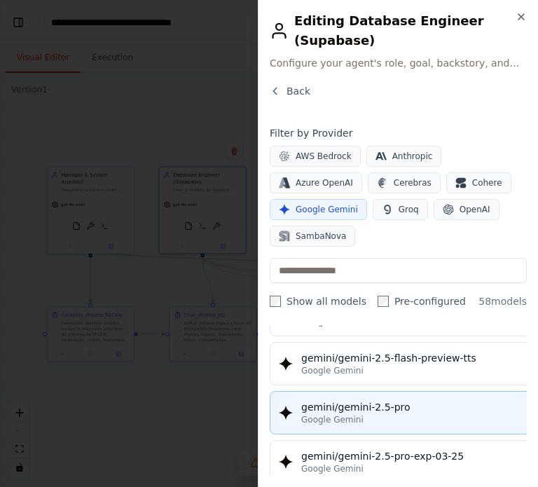
click at [326, 400] on div "gemini/gemini-2.5-pro" at bounding box center [425, 407] width 249 height 14
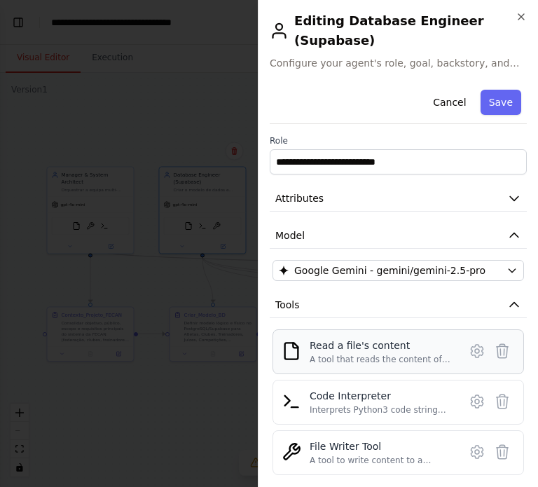
scroll to position [120, 0]
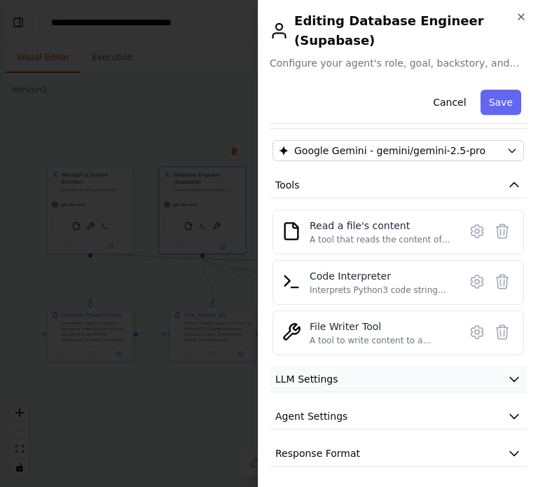
click at [305, 376] on span "LLM Settings" at bounding box center [306, 379] width 63 height 14
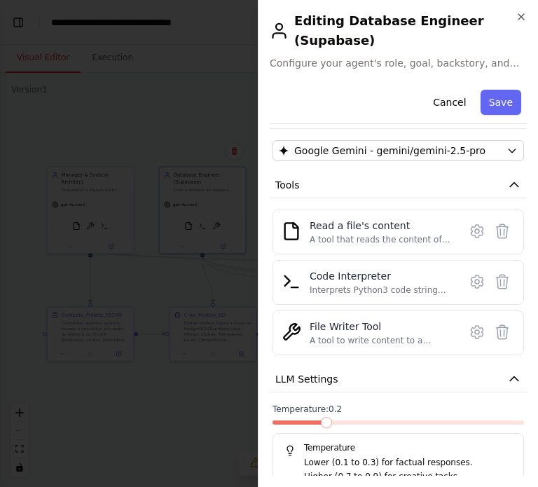
click at [327, 428] on span at bounding box center [326, 422] width 11 height 11
click at [493, 96] on button "Save" at bounding box center [501, 102] width 41 height 25
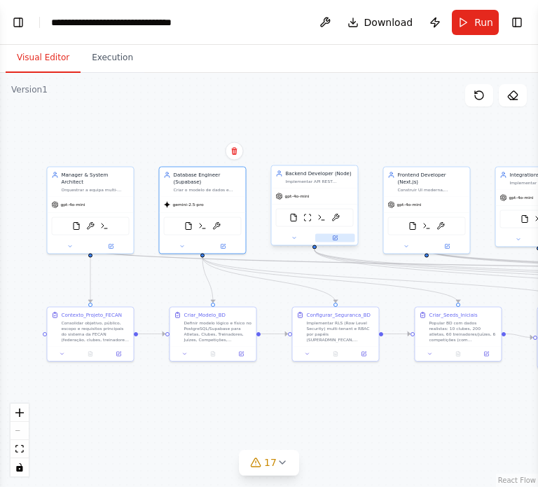
click at [336, 239] on icon at bounding box center [335, 238] width 4 height 4
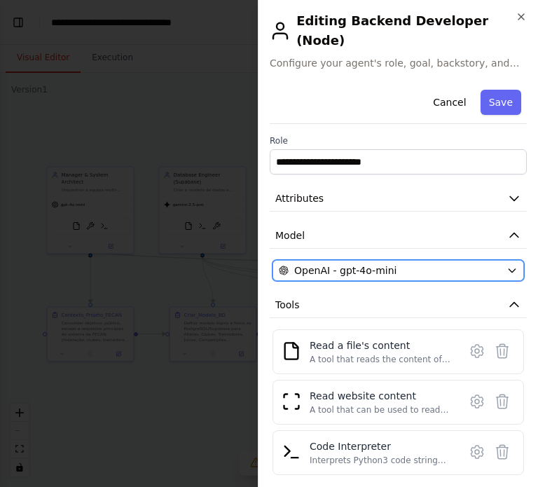
click at [345, 263] on span "OpenAI - gpt-4o-mini" at bounding box center [345, 270] width 102 height 14
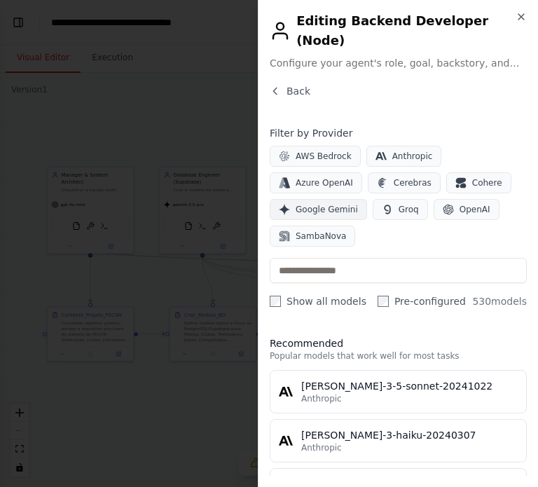
click at [358, 204] on span "Google Gemini" at bounding box center [327, 209] width 62 height 11
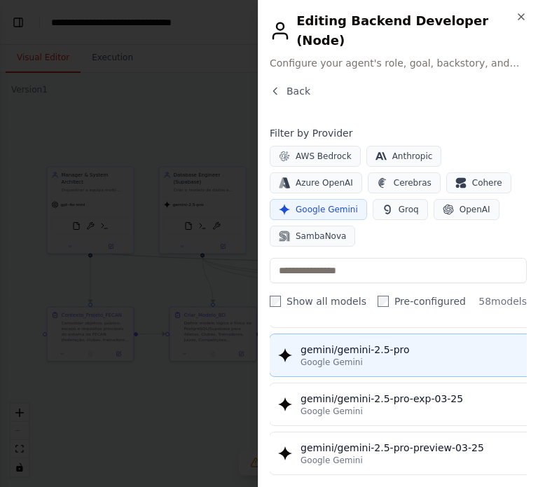
scroll to position [1635, 1]
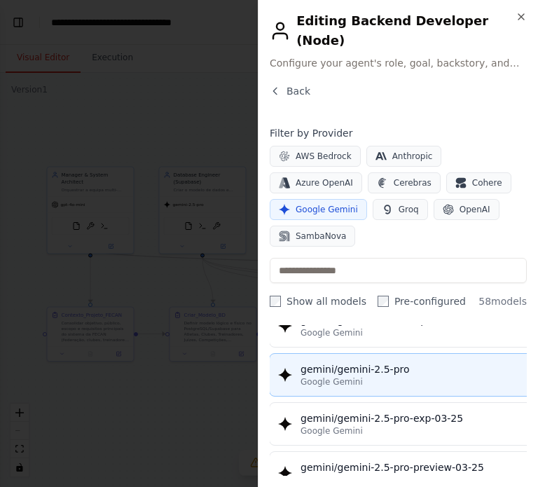
click at [327, 376] on span "Google Gemini" at bounding box center [332, 381] width 62 height 11
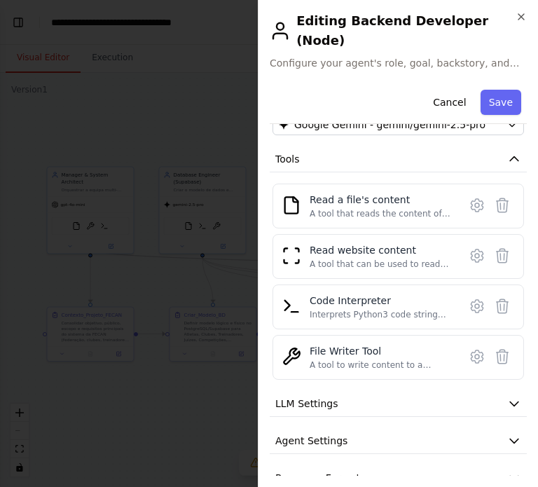
scroll to position [151, 0]
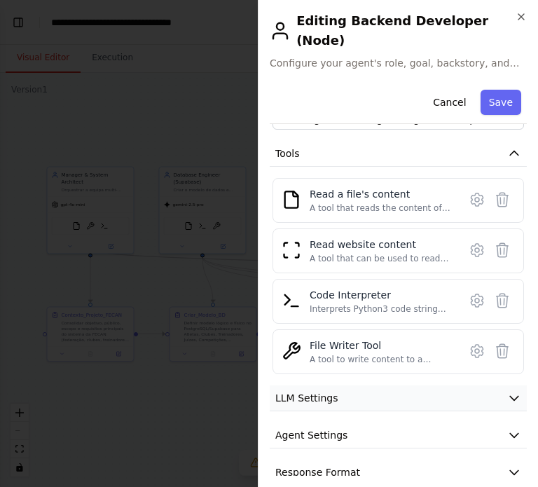
click at [328, 391] on span "LLM Settings" at bounding box center [306, 398] width 63 height 14
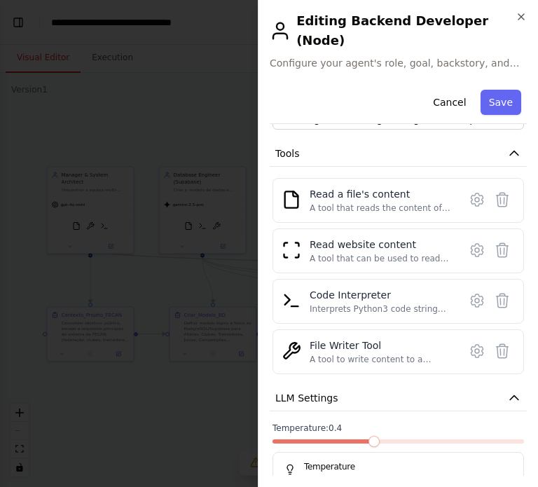
click at [368, 436] on span at bounding box center [373, 441] width 11 height 11
click at [345, 436] on span at bounding box center [350, 441] width 11 height 11
click at [490, 90] on button "Save" at bounding box center [501, 102] width 41 height 25
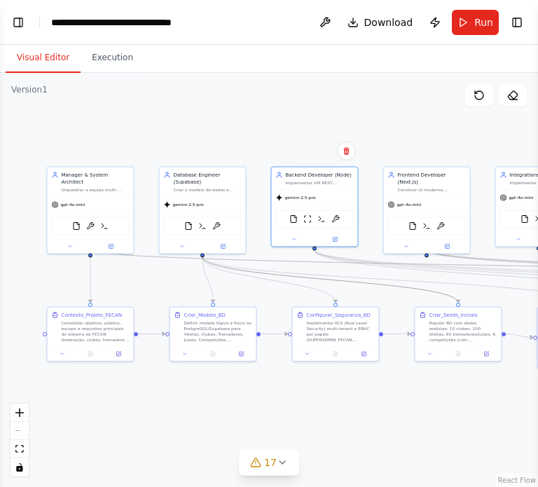
drag, startPoint x: 367, startPoint y: 282, endPoint x: 265, endPoint y: 287, distance: 102.4
click at [265, 287] on div ".deletable-edge-delete-btn { width: 20px; height: 20px; border: 0px solid #ffff…" at bounding box center [269, 280] width 538 height 414
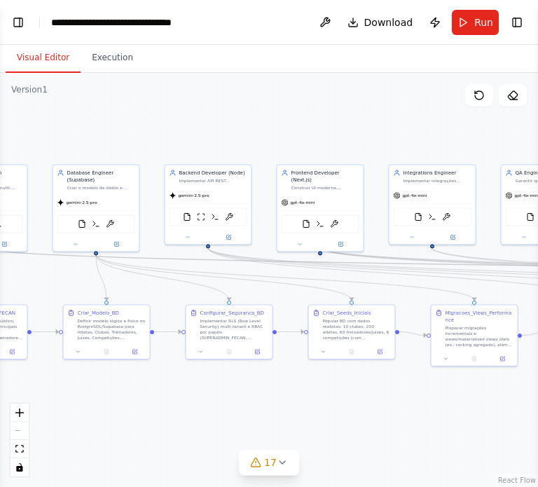
drag, startPoint x: 268, startPoint y: 289, endPoint x: 157, endPoint y: 287, distance: 110.7
click at [157, 287] on div ".deletable-edge-delete-btn { width: 20px; height: 20px; border: 0px solid #ffff…" at bounding box center [269, 280] width 538 height 414
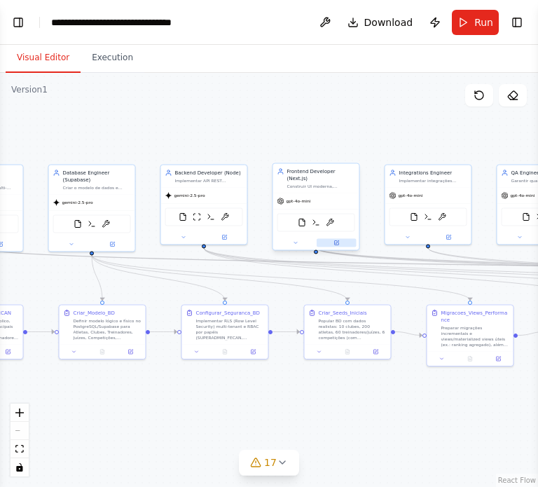
click at [331, 239] on button at bounding box center [337, 243] width 40 height 8
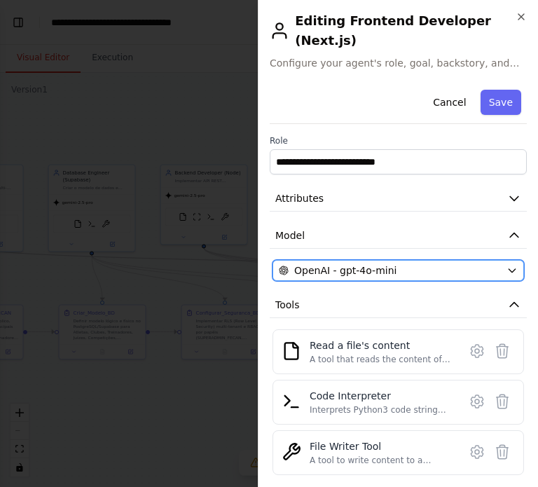
click at [353, 263] on span "OpenAI - gpt-4o-mini" at bounding box center [345, 270] width 102 height 14
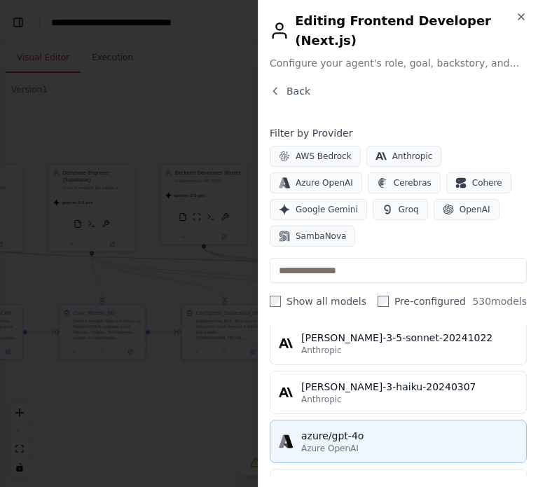
scroll to position [49, 0]
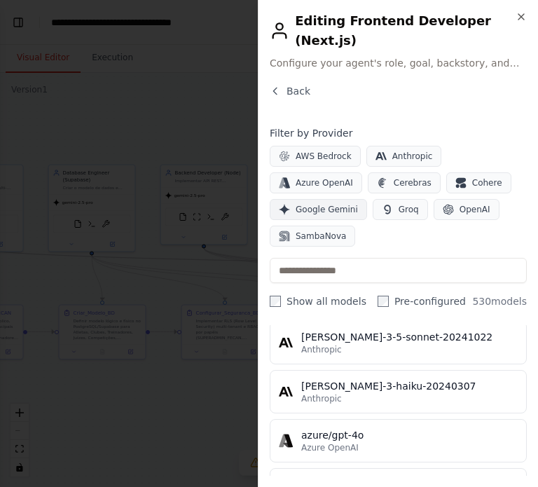
click at [358, 204] on span "Google Gemini" at bounding box center [327, 209] width 62 height 11
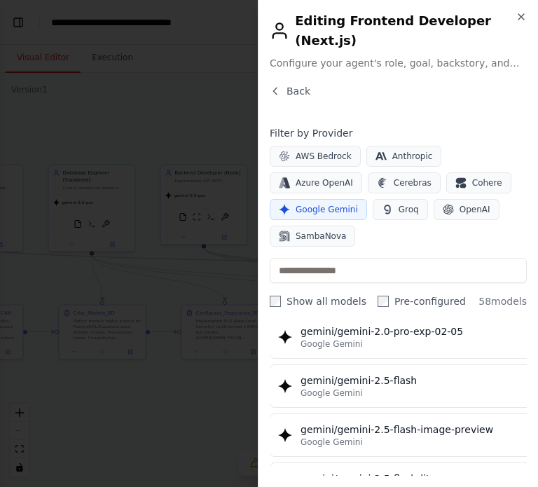
scroll to position [1178, 1]
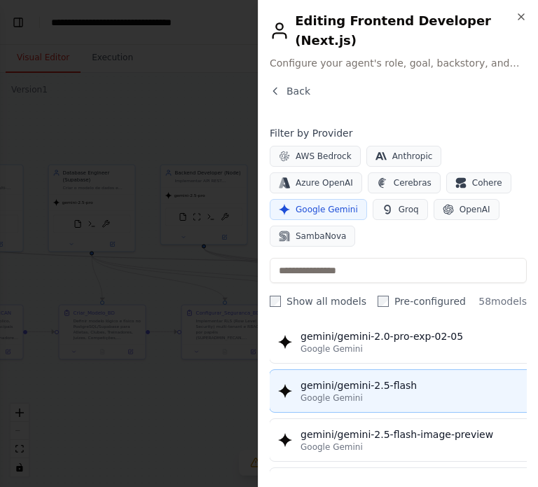
click at [321, 392] on span "Google Gemini" at bounding box center [332, 397] width 62 height 11
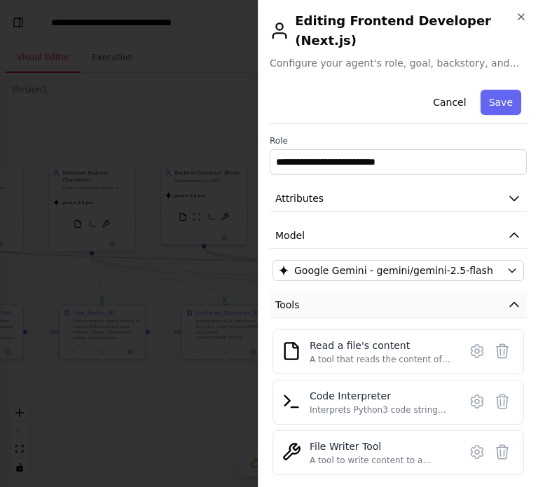
scroll to position [103, 0]
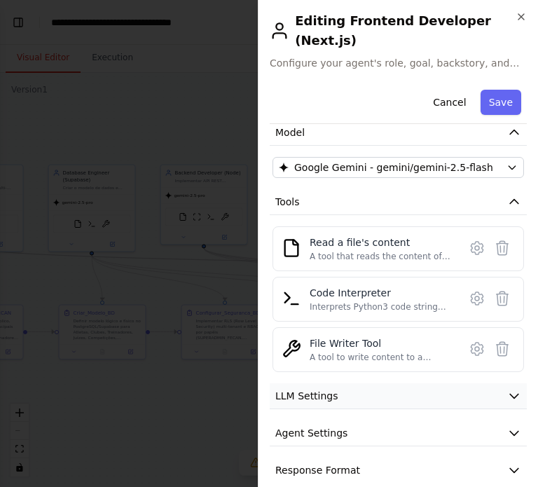
click at [332, 389] on span "LLM Settings" at bounding box center [306, 396] width 63 height 14
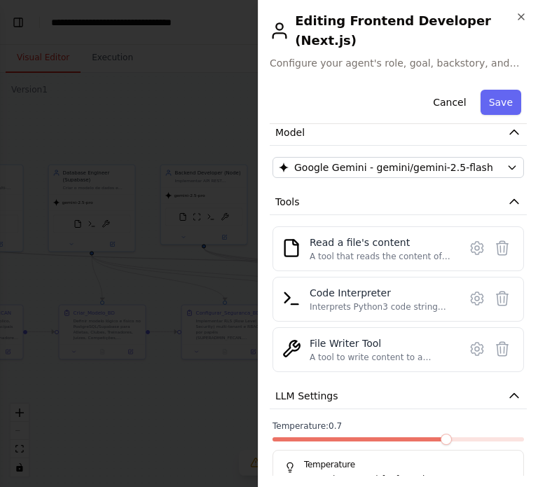
click at [445, 434] on span at bounding box center [446, 439] width 11 height 11
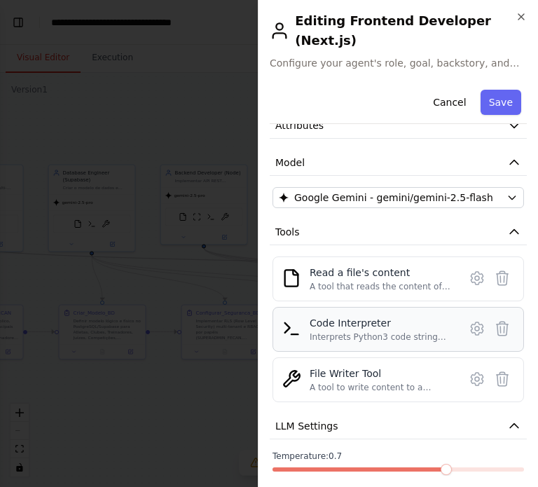
scroll to position [73, 0]
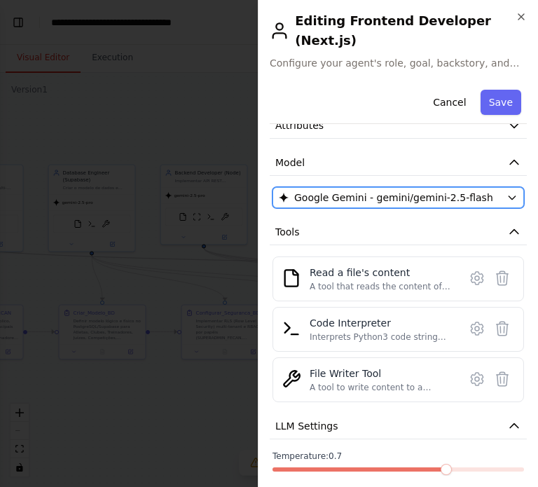
click at [354, 187] on button "Google Gemini - gemini/gemini-2.5-flash" at bounding box center [398, 197] width 251 height 21
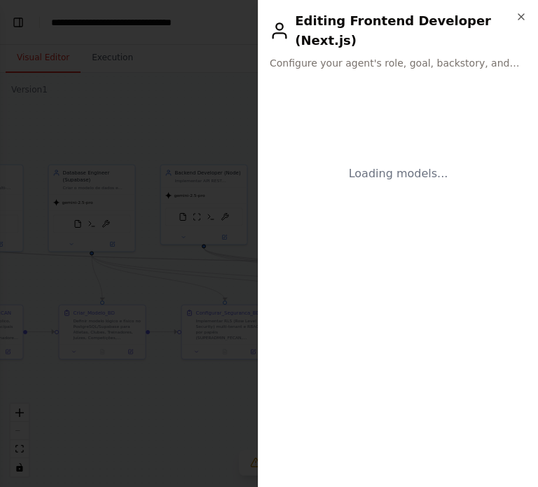
scroll to position [0, 0]
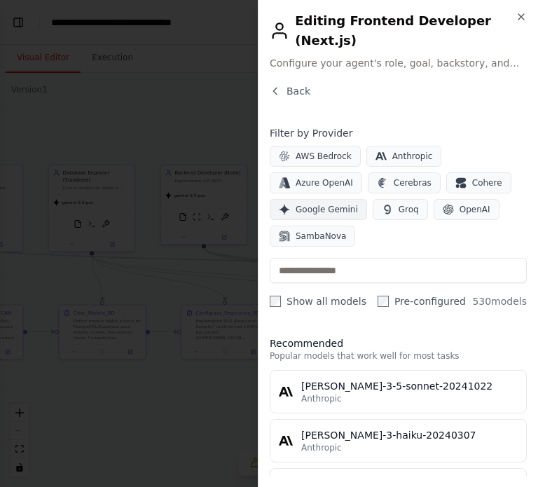
click at [358, 204] on span "Google Gemini" at bounding box center [327, 209] width 62 height 11
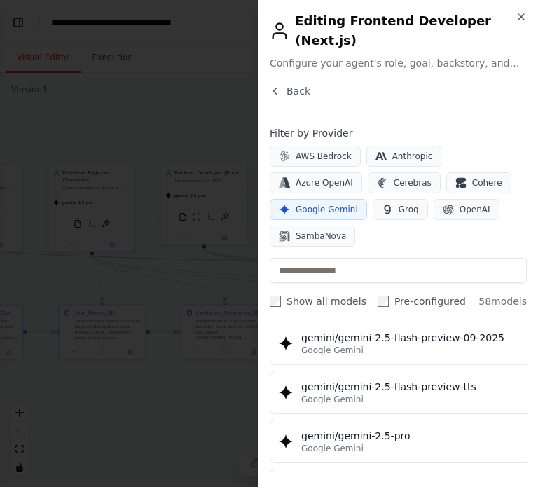
scroll to position [1569, 0]
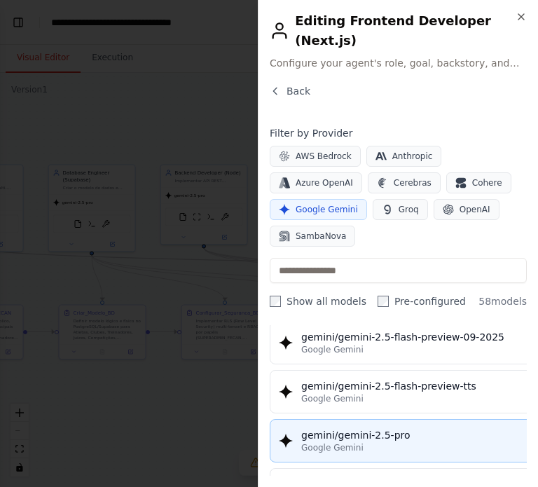
click at [333, 428] on div "gemini/gemini-2.5-pro" at bounding box center [425, 435] width 249 height 14
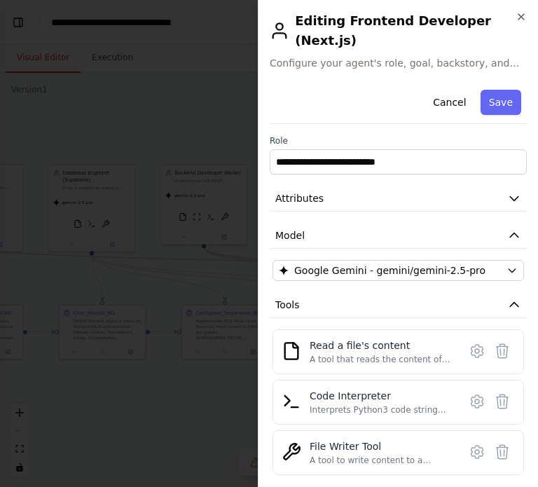
scroll to position [103, 0]
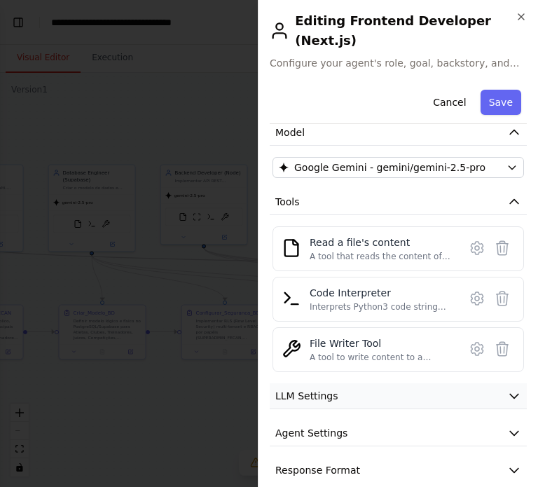
click at [310, 387] on button "LLM Settings" at bounding box center [398, 396] width 257 height 26
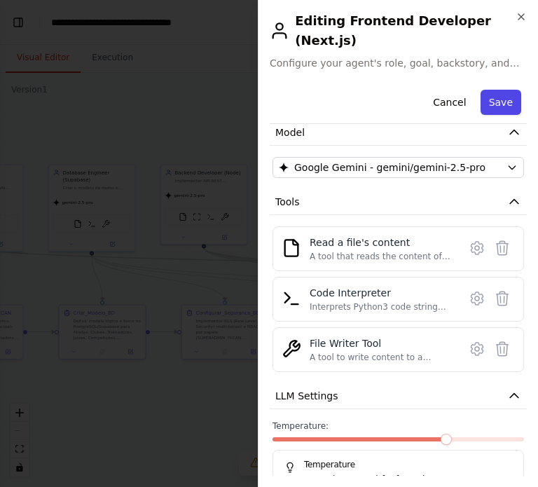
click at [504, 91] on button "Save" at bounding box center [501, 102] width 41 height 25
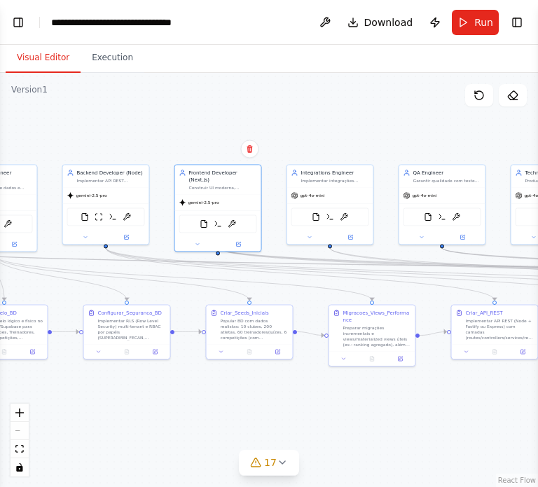
drag, startPoint x: 352, startPoint y: 402, endPoint x: 252, endPoint y: 402, distance: 99.5
click at [252, 402] on div ".deletable-edge-delete-btn { width: 20px; height: 20px; border: 0px solid #ffff…" at bounding box center [269, 280] width 538 height 414
click at [345, 233] on button at bounding box center [349, 236] width 40 height 8
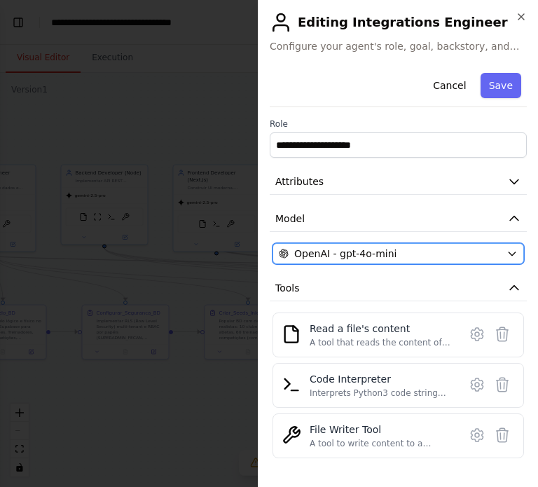
click at [365, 244] on button "OpenAI - gpt-4o-mini" at bounding box center [398, 253] width 251 height 21
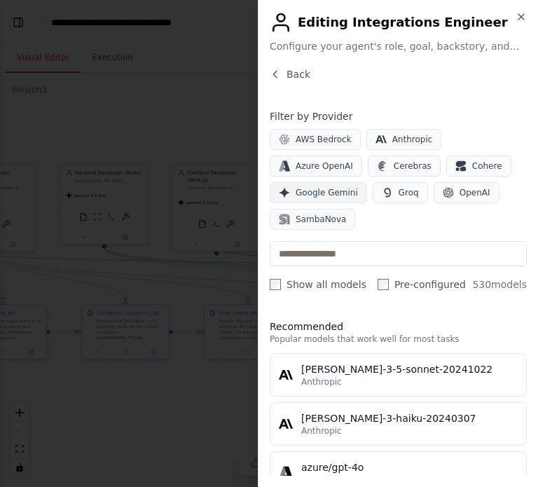
click at [358, 187] on span "Google Gemini" at bounding box center [327, 192] width 62 height 11
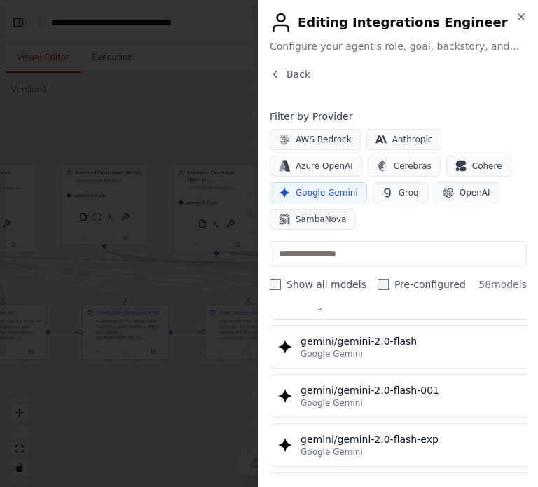
scroll to position [712, 1]
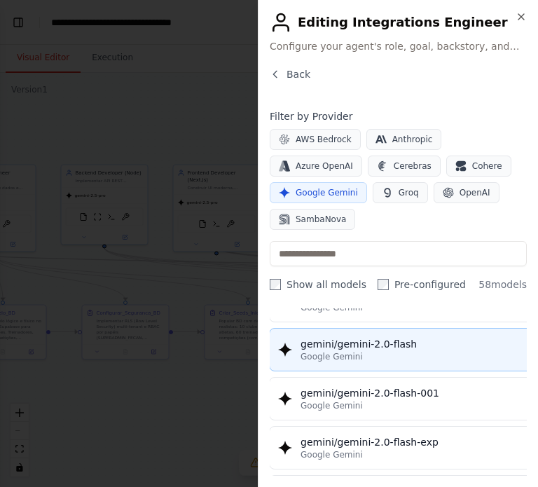
click at [322, 351] on span "Google Gemini" at bounding box center [332, 356] width 62 height 11
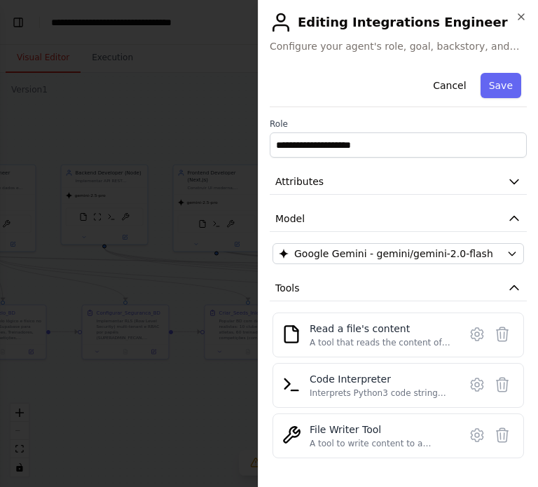
scroll to position [103, 0]
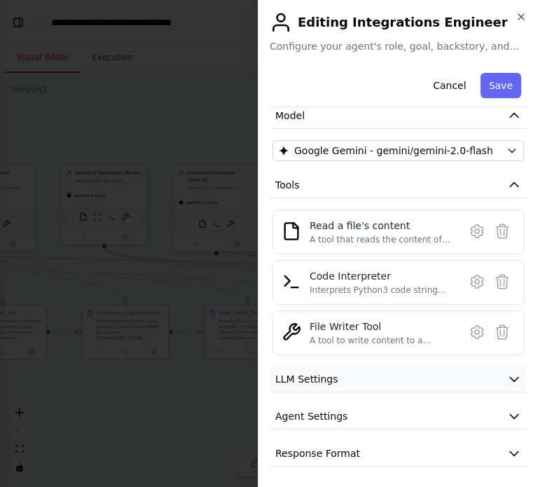
click at [320, 379] on span "LLM Settings" at bounding box center [306, 379] width 63 height 14
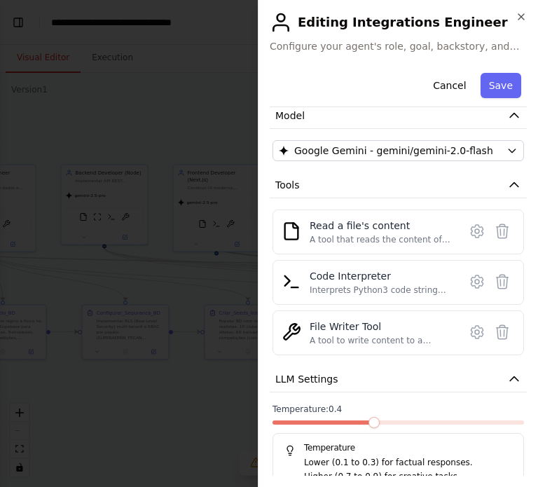
click at [368, 417] on span at bounding box center [373, 422] width 11 height 11
click at [495, 89] on button "Save" at bounding box center [501, 85] width 41 height 25
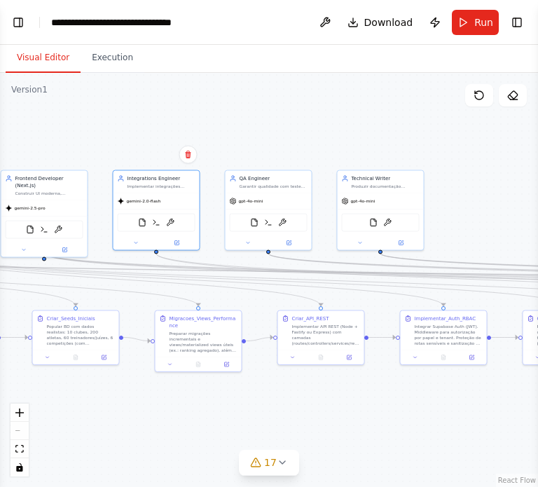
drag, startPoint x: 375, startPoint y: 391, endPoint x: 201, endPoint y: 397, distance: 174.5
click at [201, 397] on div ".deletable-edge-delete-btn { width: 20px; height: 20px; border: 0px solid #ffff…" at bounding box center [269, 280] width 538 height 414
click at [284, 239] on icon at bounding box center [287, 242] width 6 height 6
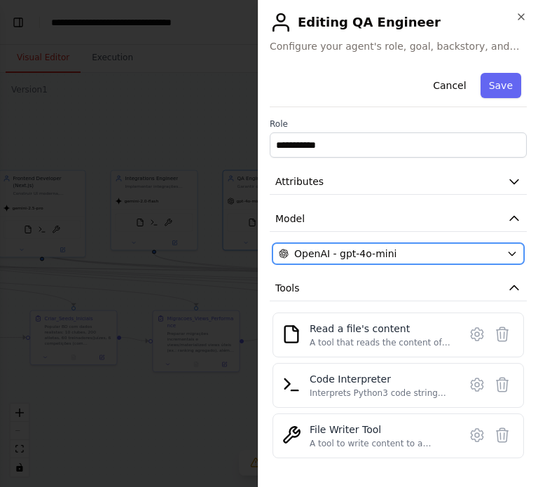
click at [318, 252] on span "OpenAI - gpt-4o-mini" at bounding box center [345, 254] width 102 height 14
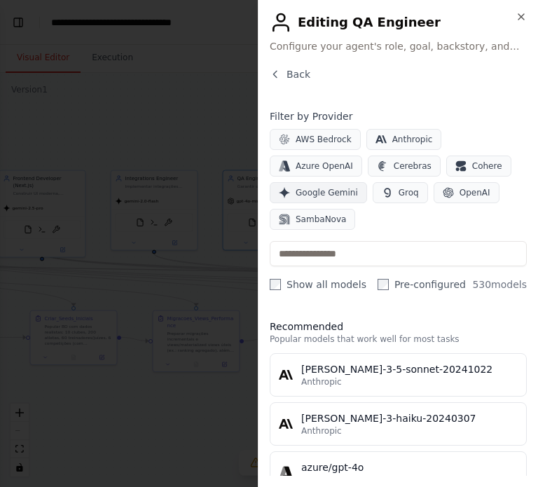
click at [358, 187] on span "Google Gemini" at bounding box center [327, 192] width 62 height 11
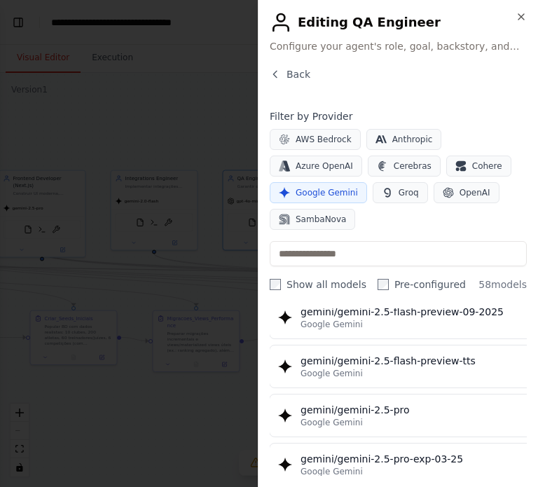
scroll to position [1578, 1]
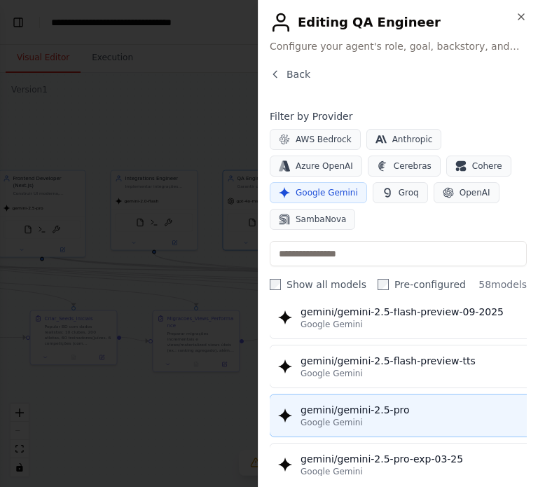
click at [354, 403] on div "gemini/gemini-2.5-pro" at bounding box center [425, 410] width 249 height 14
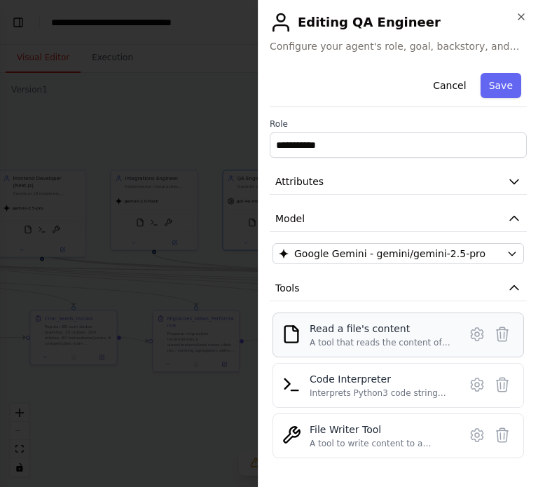
scroll to position [103, 0]
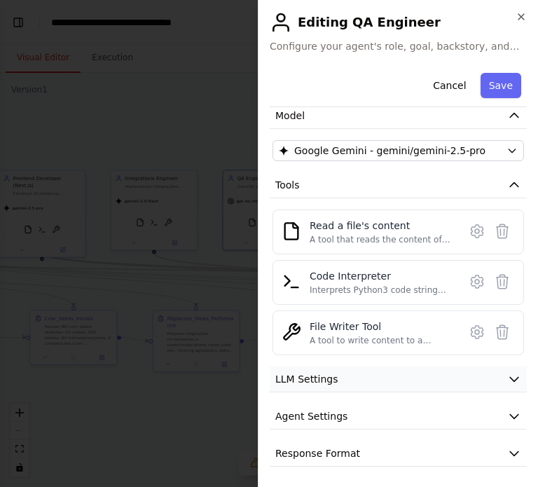
click at [350, 377] on button "LLM Settings" at bounding box center [398, 379] width 257 height 26
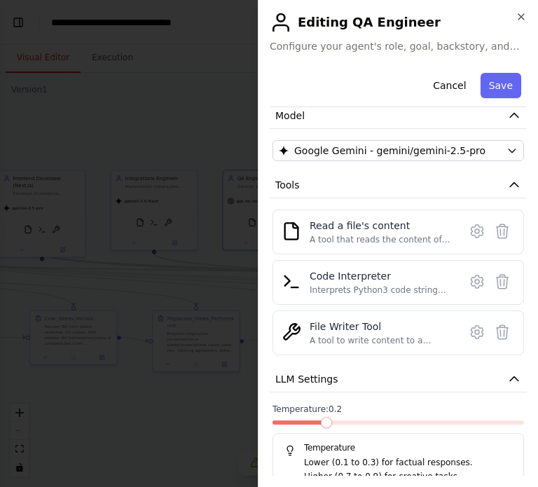
click at [329, 417] on span at bounding box center [326, 422] width 11 height 11
click at [503, 80] on button "Save" at bounding box center [501, 85] width 41 height 25
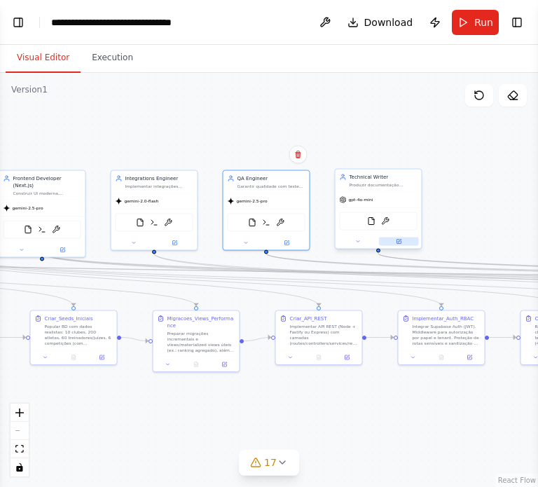
click at [394, 239] on button at bounding box center [399, 241] width 40 height 8
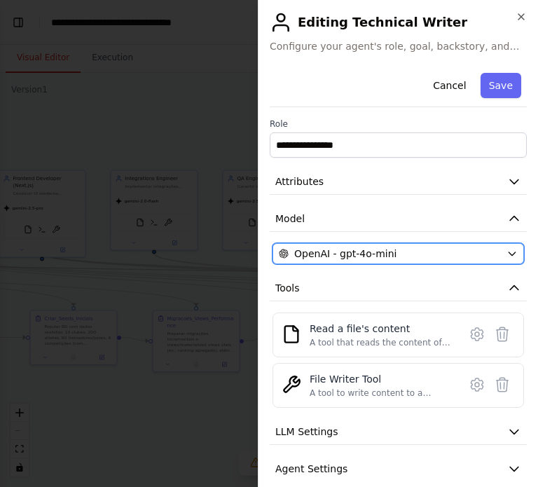
click at [347, 260] on button "OpenAI - gpt-4o-mini" at bounding box center [398, 253] width 251 height 21
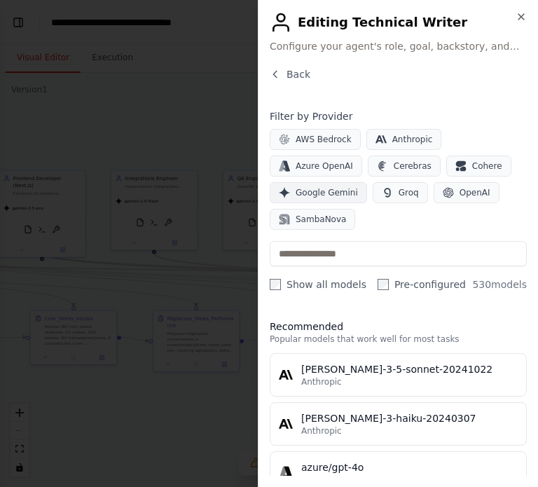
click at [358, 187] on span "Google Gemini" at bounding box center [327, 192] width 62 height 11
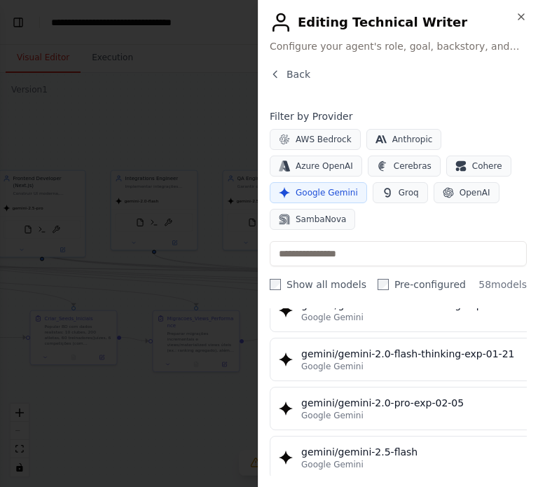
scroll to position [1095, 0]
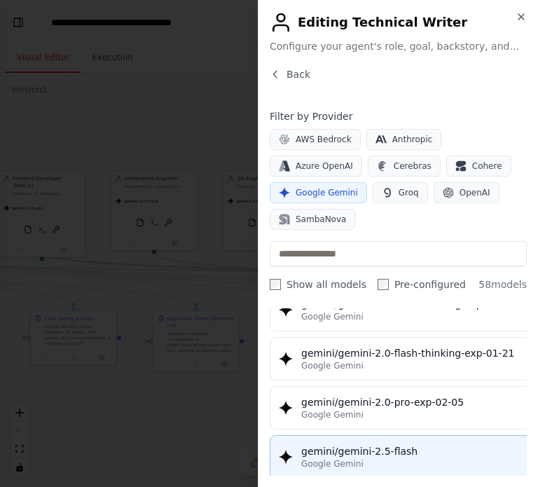
click at [323, 458] on span "Google Gemini" at bounding box center [332, 463] width 62 height 11
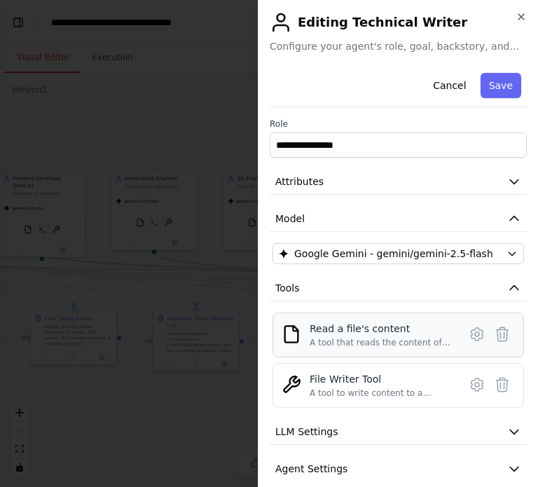
scroll to position [53, 0]
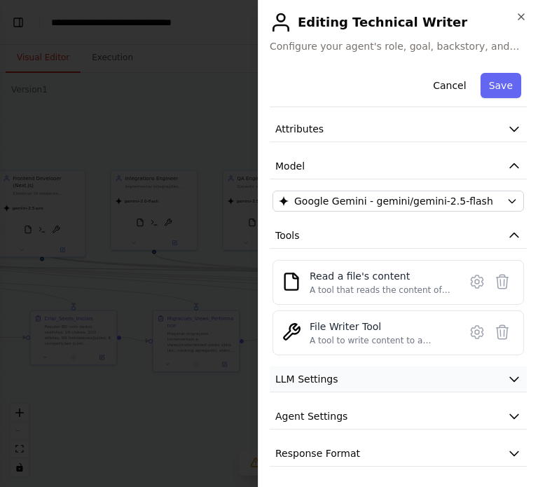
click at [292, 380] on span "LLM Settings" at bounding box center [306, 379] width 63 height 14
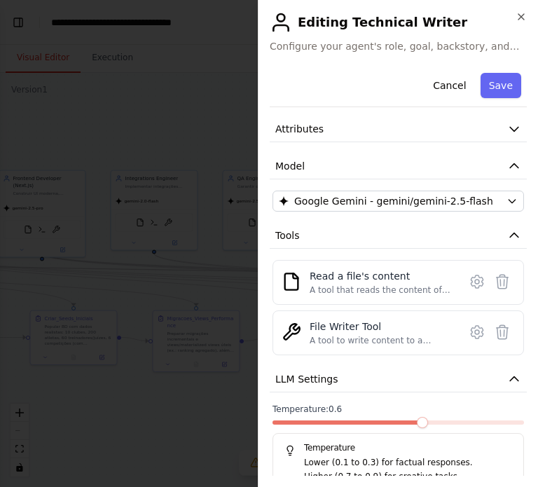
click at [419, 422] on span at bounding box center [422, 422] width 11 height 11
click at [502, 89] on button "Save" at bounding box center [501, 85] width 41 height 25
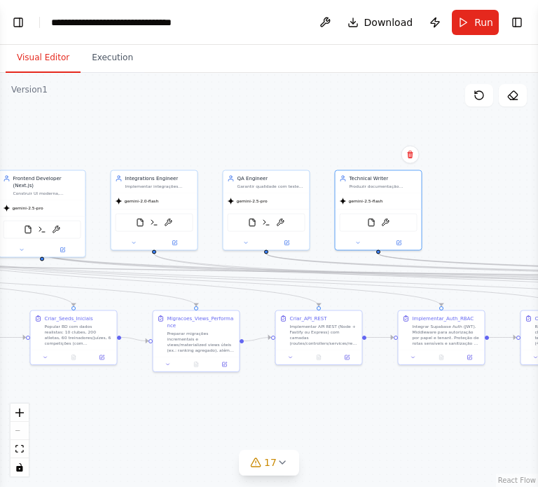
drag, startPoint x: 346, startPoint y: 436, endPoint x: 486, endPoint y: 467, distance: 143.5
click at [486, 467] on div ".deletable-edge-delete-btn { width: 20px; height: 20px; border: 0px solid #ffff…" at bounding box center [269, 280] width 538 height 414
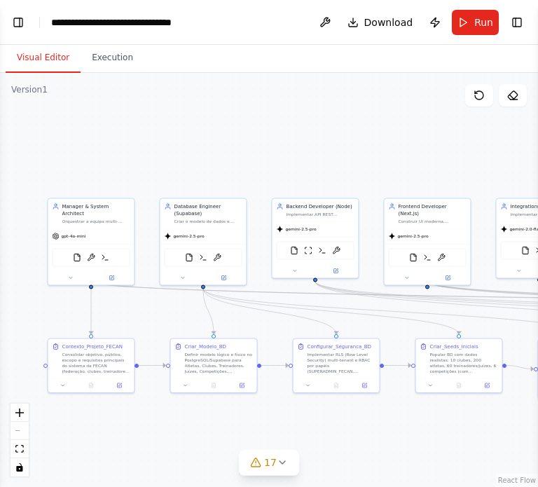
click at [156, 464] on div ".deletable-edge-delete-btn { width: 20px; height: 20px; border: 0px solid #ffff…" at bounding box center [269, 280] width 538 height 414
click at [108, 273] on icon at bounding box center [111, 276] width 6 height 6
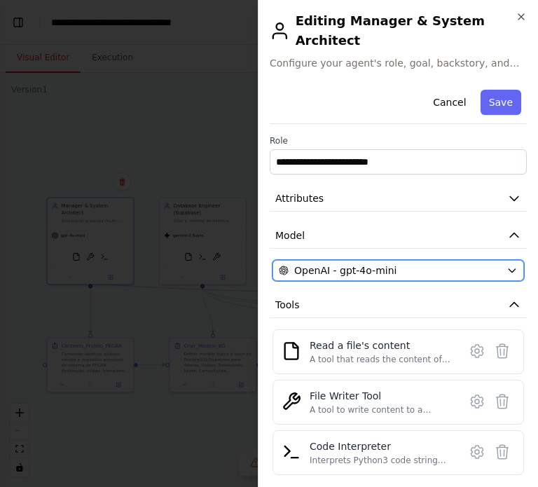
click at [335, 263] on span "OpenAI - gpt-4o-mini" at bounding box center [345, 270] width 102 height 14
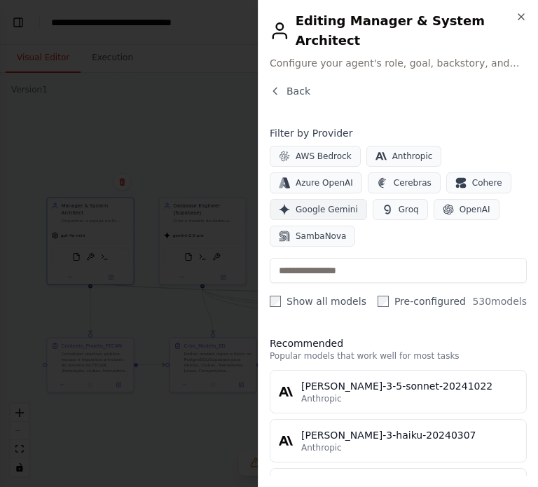
click at [358, 204] on span "Google Gemini" at bounding box center [327, 209] width 62 height 11
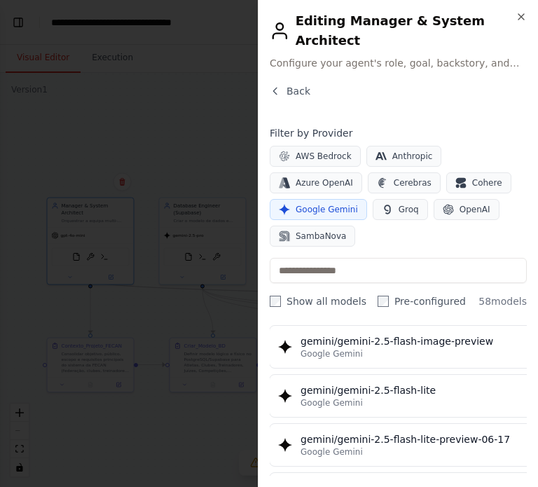
scroll to position [1585, 0]
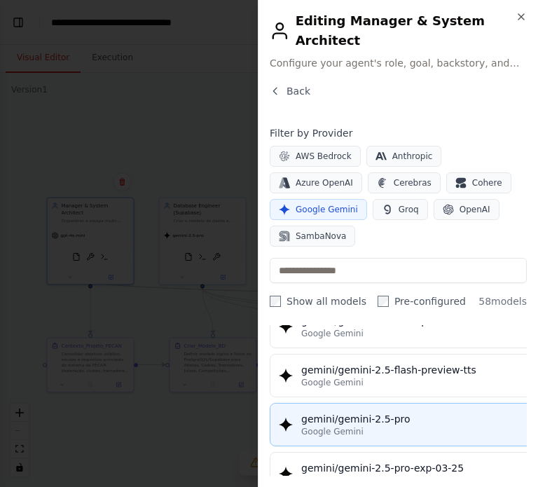
click at [353, 412] on div "gemini/gemini-2.5-pro" at bounding box center [425, 419] width 249 height 14
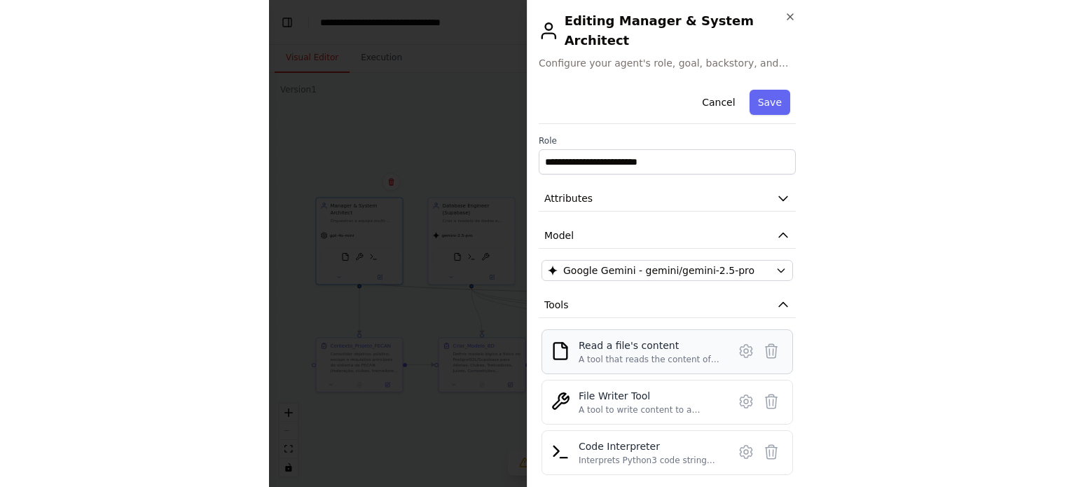
scroll to position [103, 0]
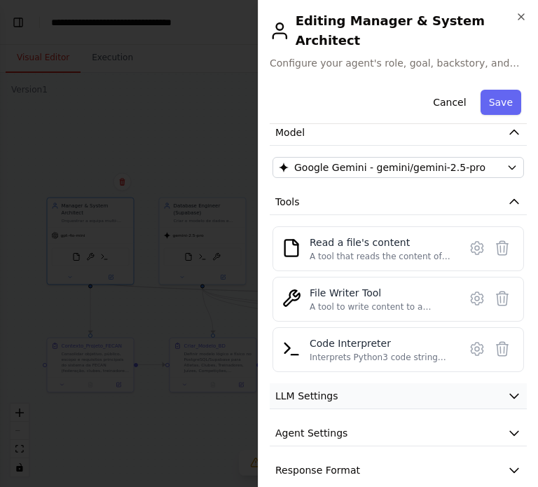
click at [312, 389] on span "LLM Settings" at bounding box center [306, 396] width 63 height 14
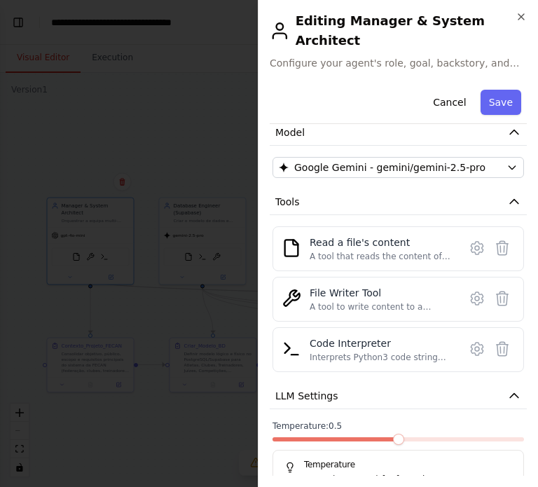
click at [393, 434] on span at bounding box center [398, 439] width 11 height 11
click at [498, 90] on button "Save" at bounding box center [501, 102] width 41 height 25
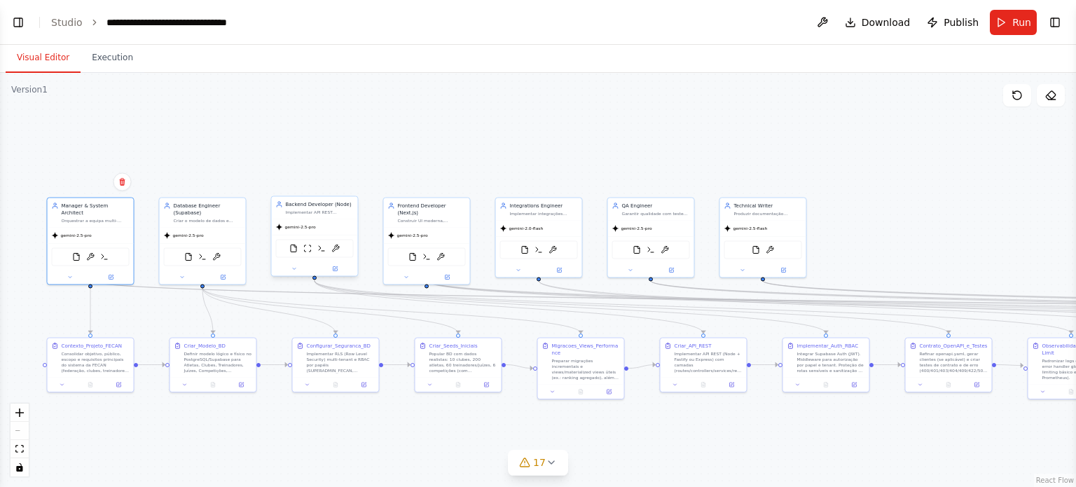
scroll to position [27148, 0]
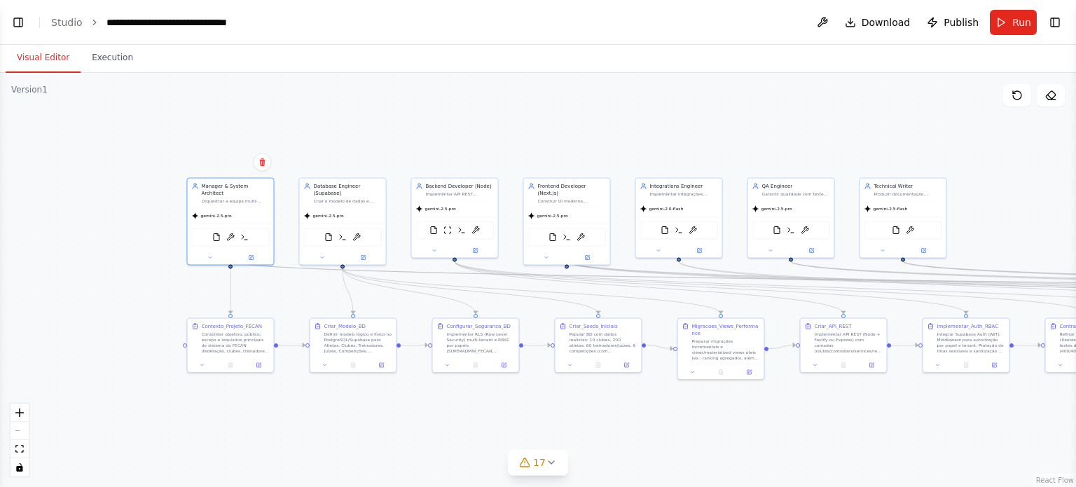
drag, startPoint x: 329, startPoint y: 107, endPoint x: 339, endPoint y: 106, distance: 10.6
click at [339, 106] on div ".deletable-edge-delete-btn { width: 20px; height: 20px; border: 0px solid #ffff…" at bounding box center [538, 280] width 1076 height 414
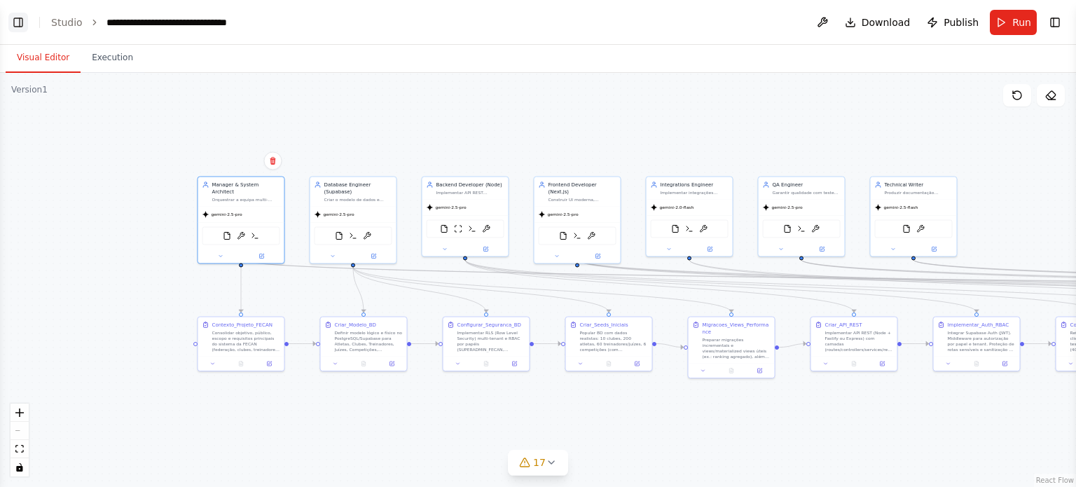
click at [15, 29] on button "Toggle Left Sidebar" at bounding box center [18, 23] width 20 height 20
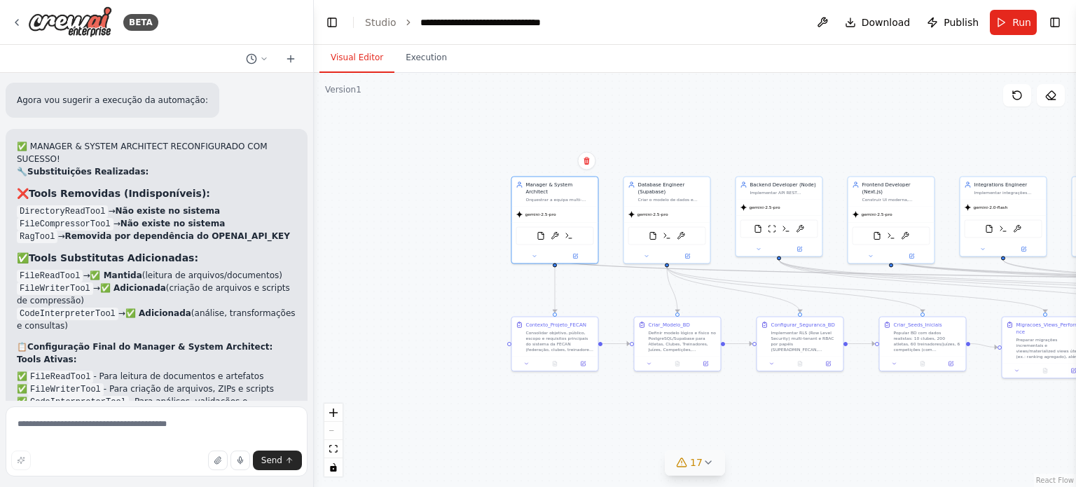
click at [693, 469] on span "17" at bounding box center [696, 462] width 13 height 14
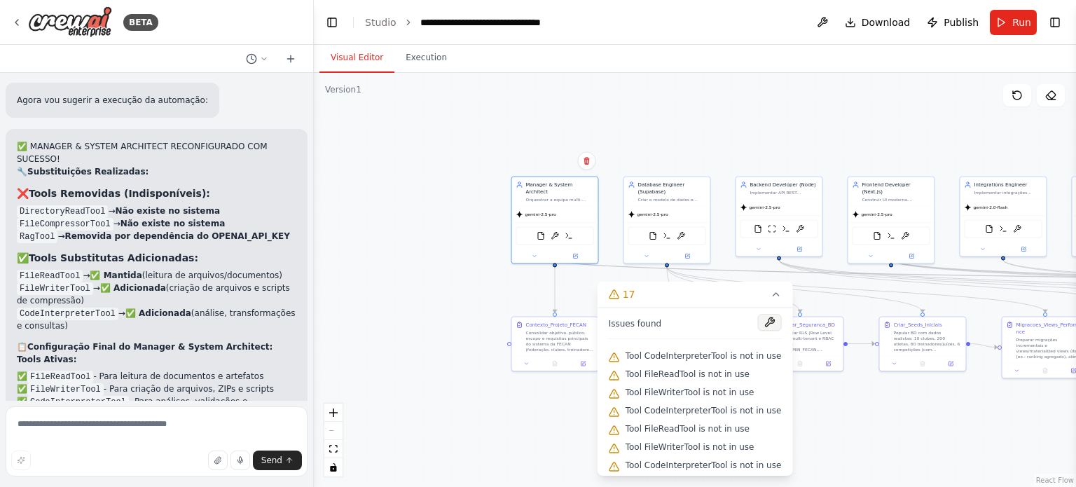
click at [763, 319] on button at bounding box center [769, 322] width 24 height 17
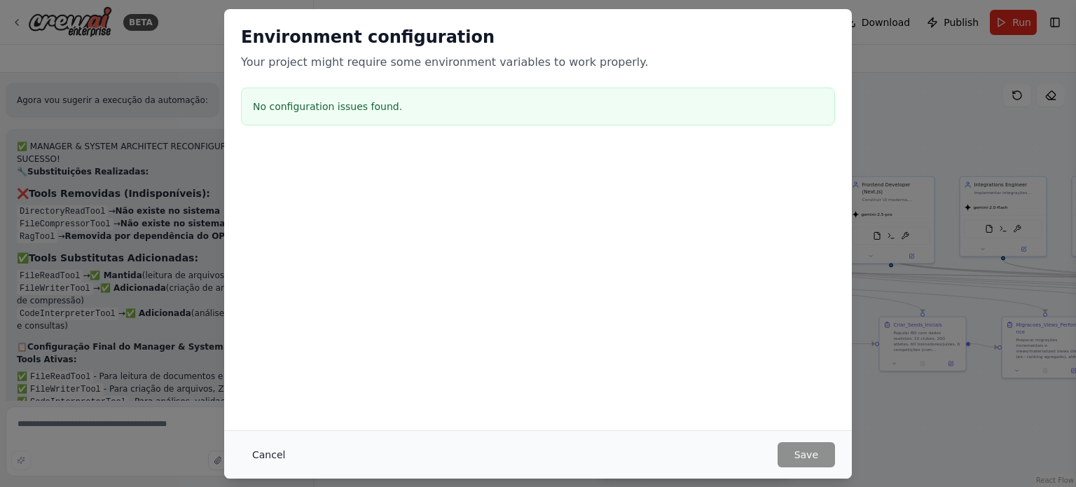
click at [249, 460] on button "Cancel" at bounding box center [268, 454] width 55 height 25
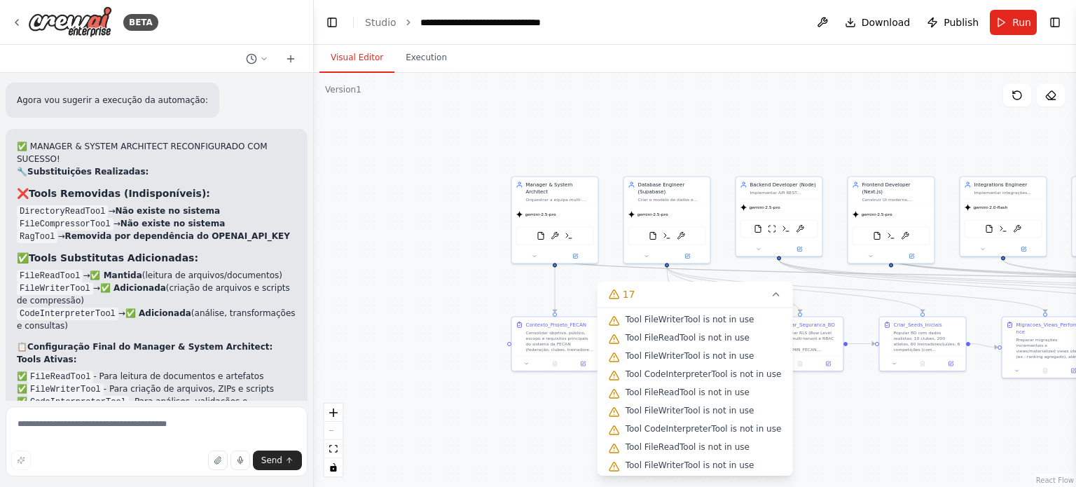
scroll to position [187, 0]
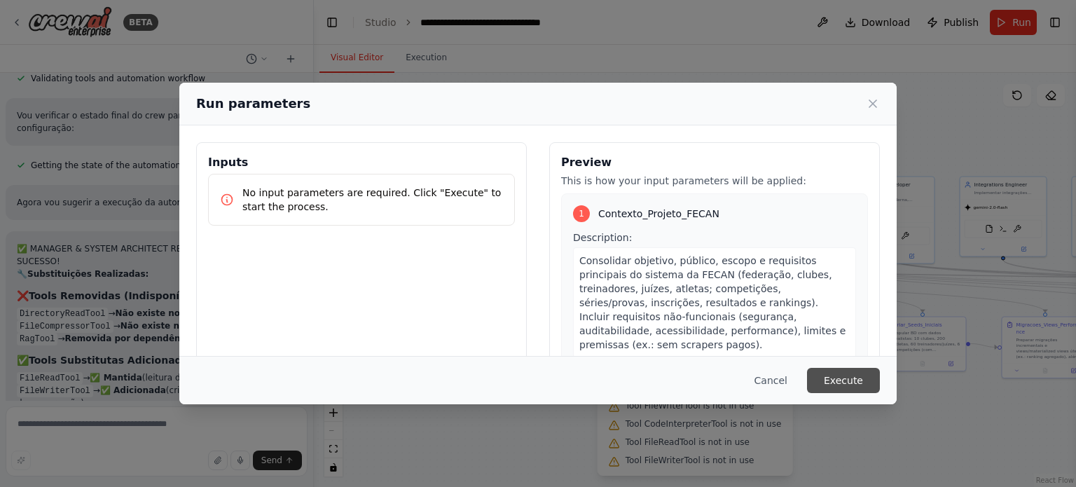
click at [862, 382] on button "Execute" at bounding box center [843, 380] width 73 height 25
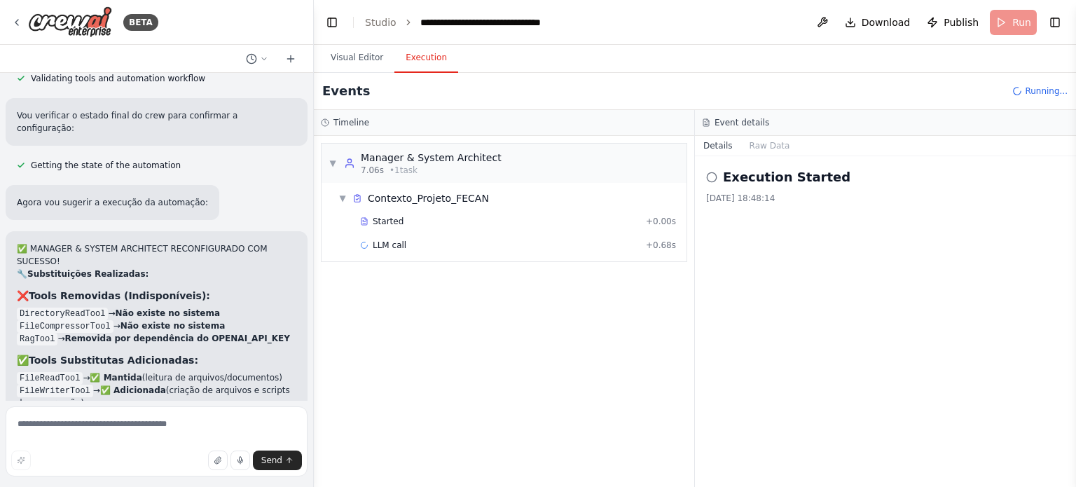
scroll to position [27148, 0]
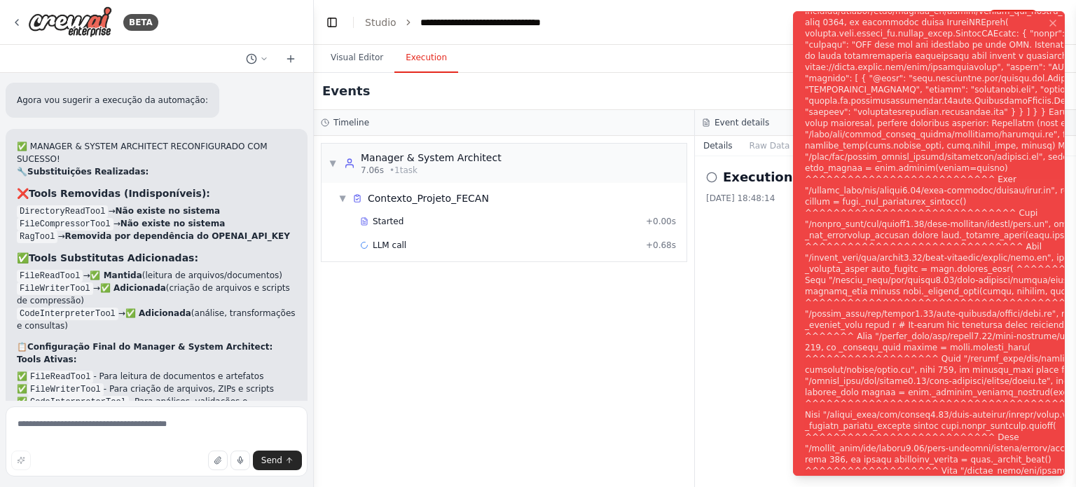
click at [976, 315] on div "Execution Started 27/09/2025, 18:48:14" at bounding box center [885, 321] width 381 height 331
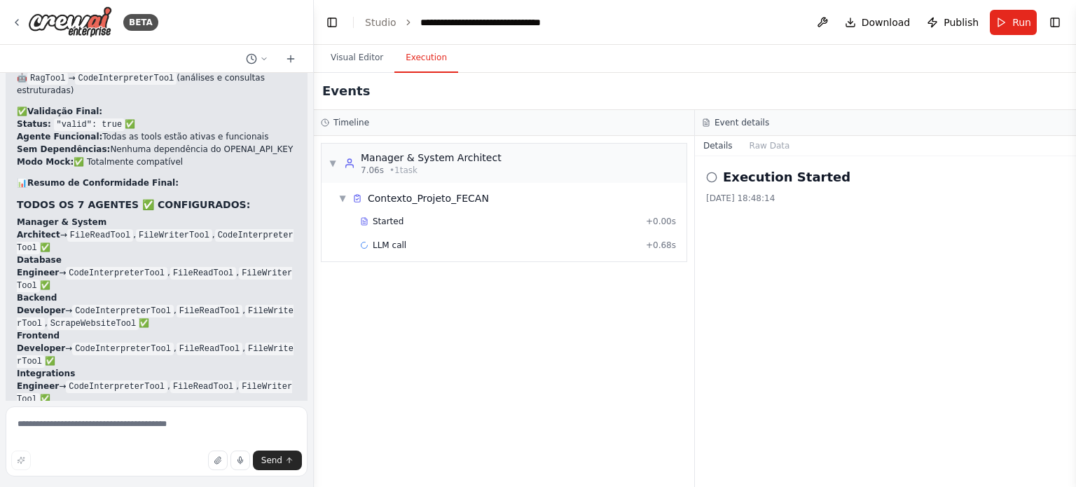
scroll to position [27697, 0]
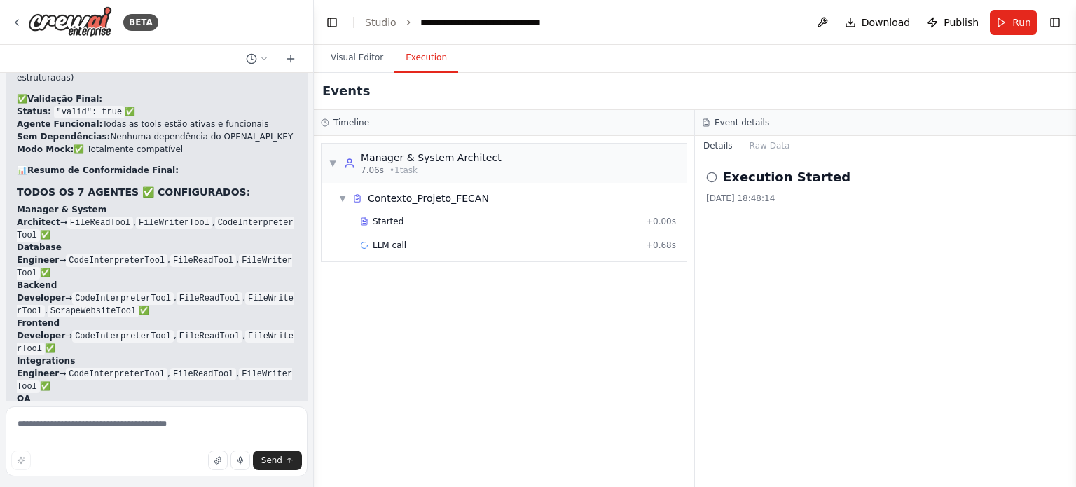
click at [879, 288] on div "Execution Started 27/09/2025, 18:48:14" at bounding box center [885, 321] width 381 height 331
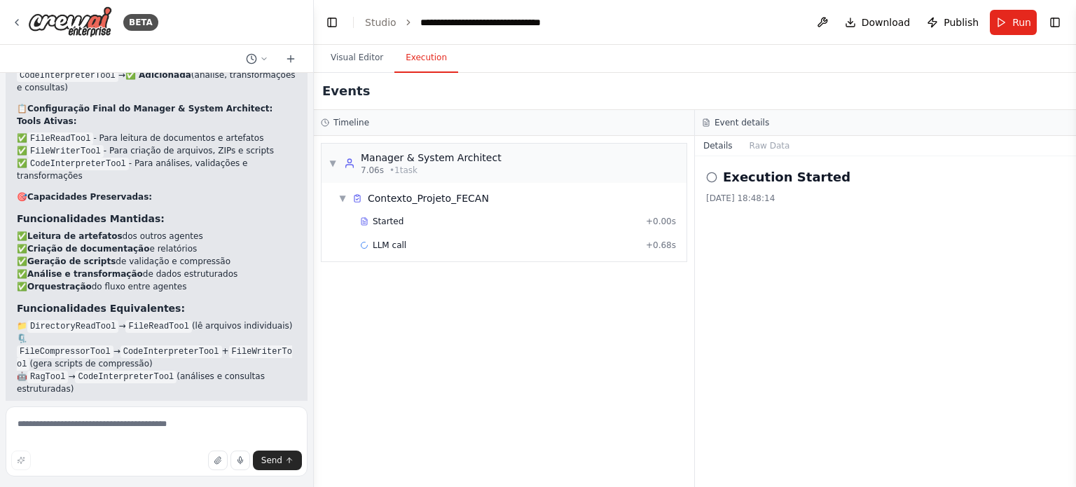
scroll to position [27393, 0]
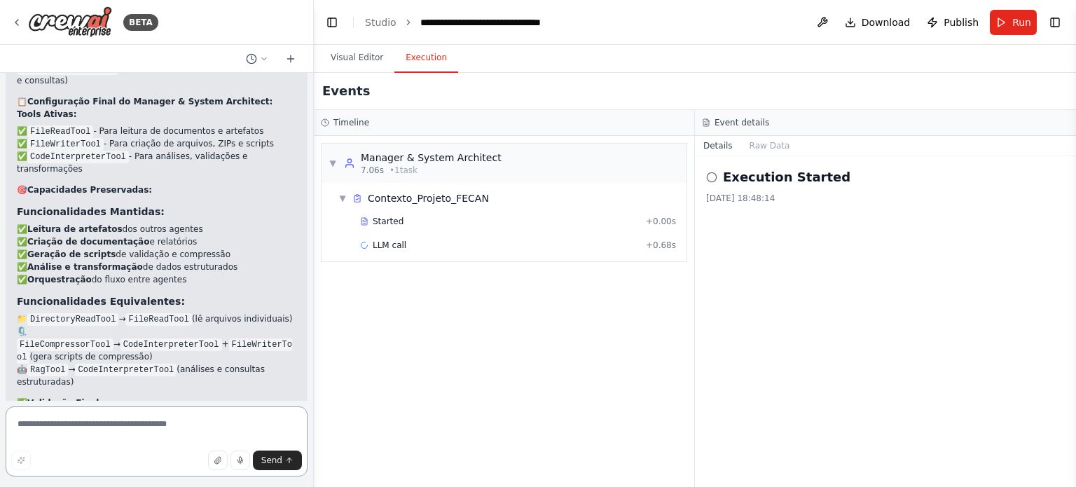
click at [120, 422] on textarea at bounding box center [157, 441] width 302 height 70
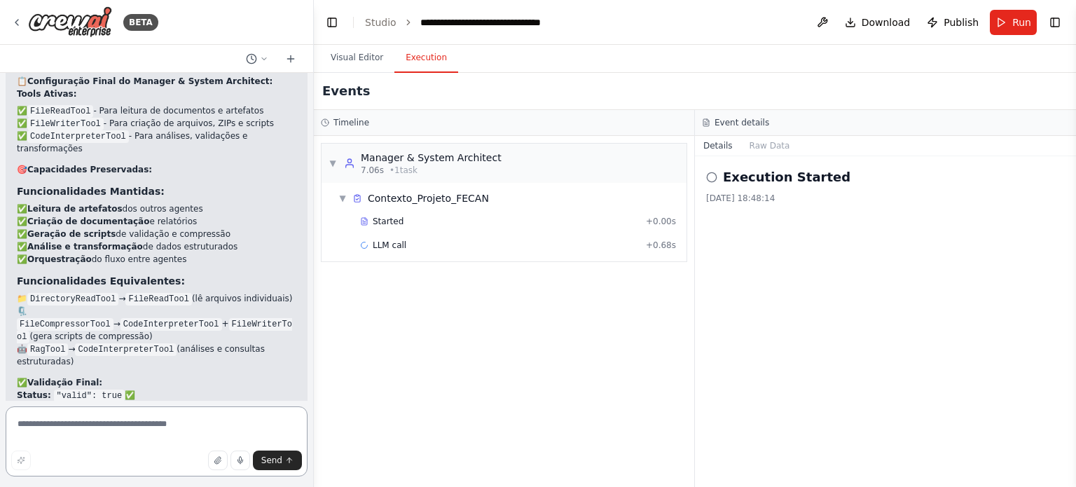
scroll to position [27416, 0]
click at [115, 422] on textarea at bounding box center [157, 441] width 302 height 70
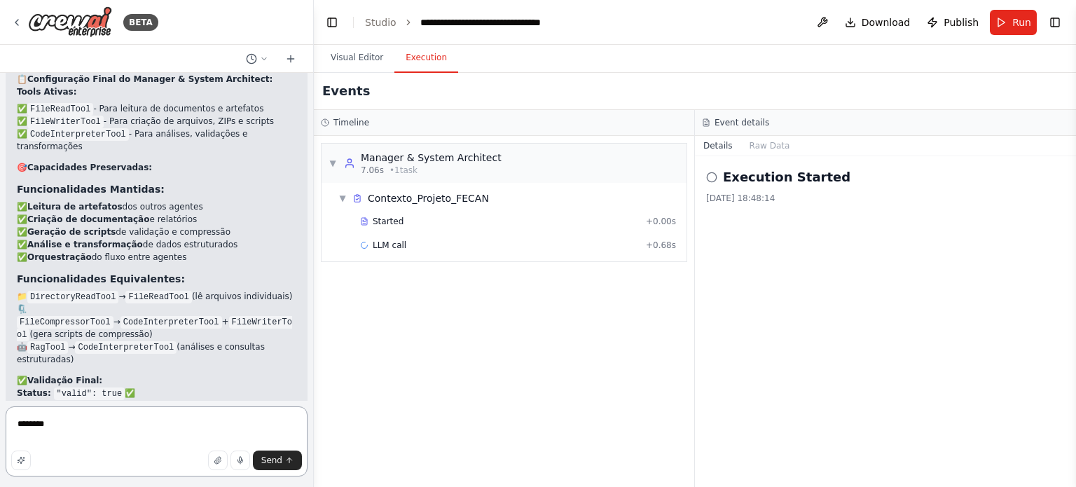
click at [89, 427] on textarea "*****" at bounding box center [157, 441] width 302 height 70
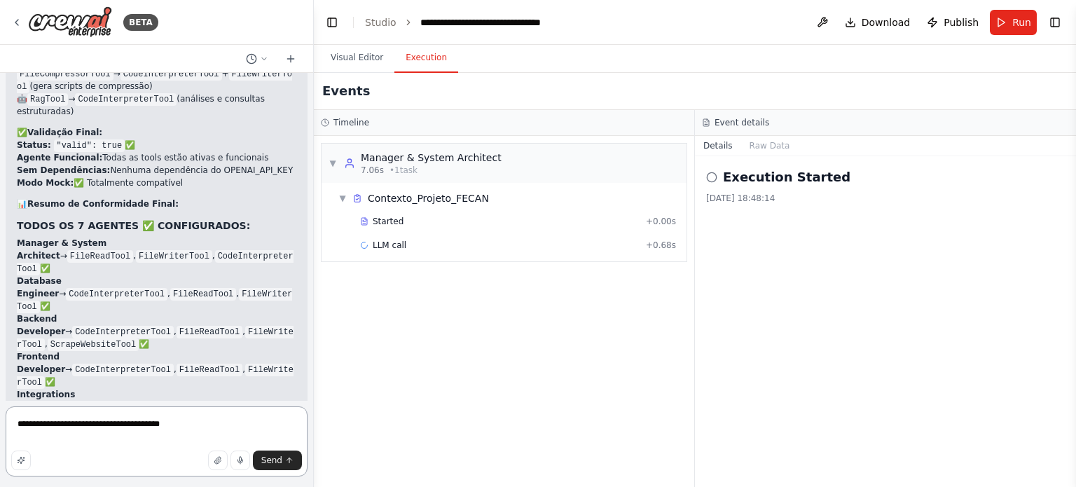
scroll to position [27681, 0]
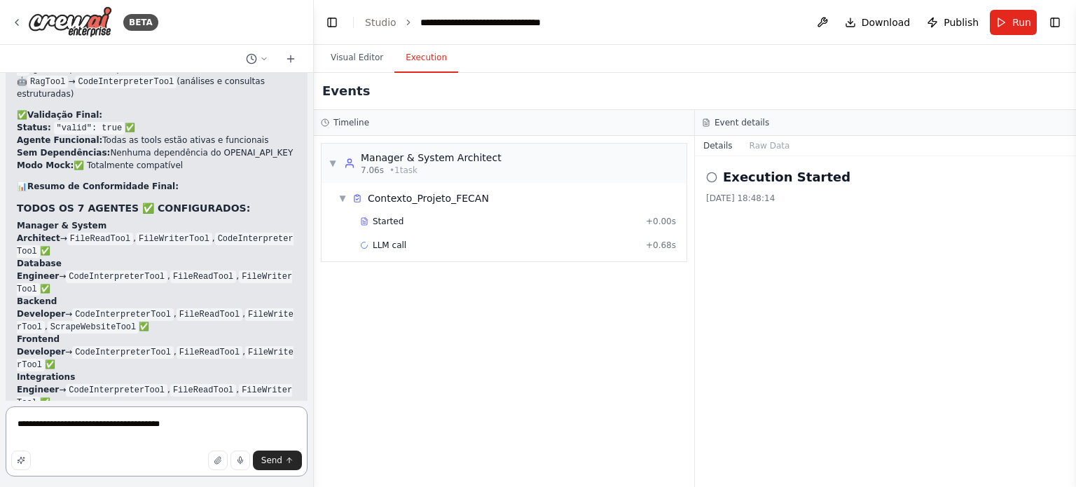
click at [211, 420] on textarea "**********" at bounding box center [157, 441] width 302 height 70
click at [100, 441] on textarea "**********" at bounding box center [157, 441] width 302 height 70
type textarea "**********"
click at [110, 447] on textarea "**********" at bounding box center [157, 441] width 302 height 70
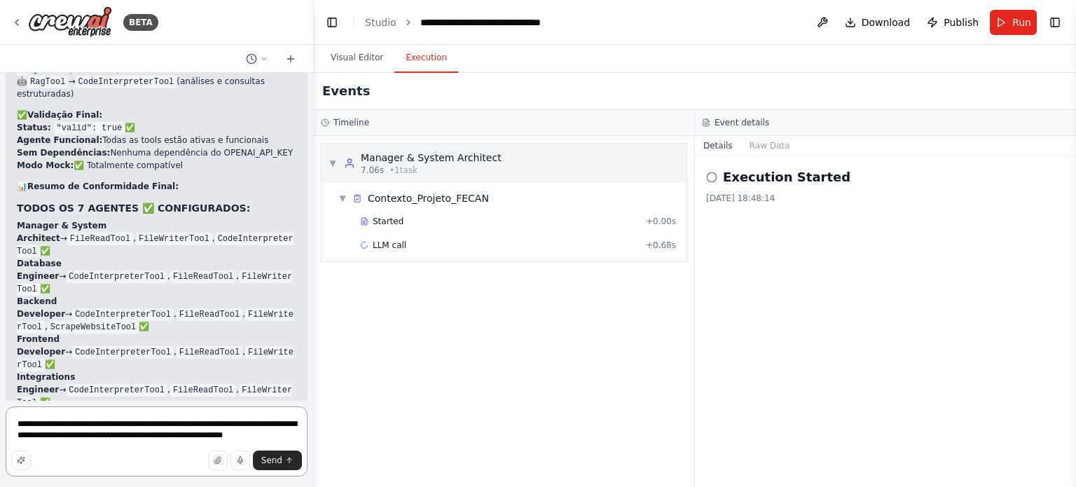
scroll to position [27697, 0]
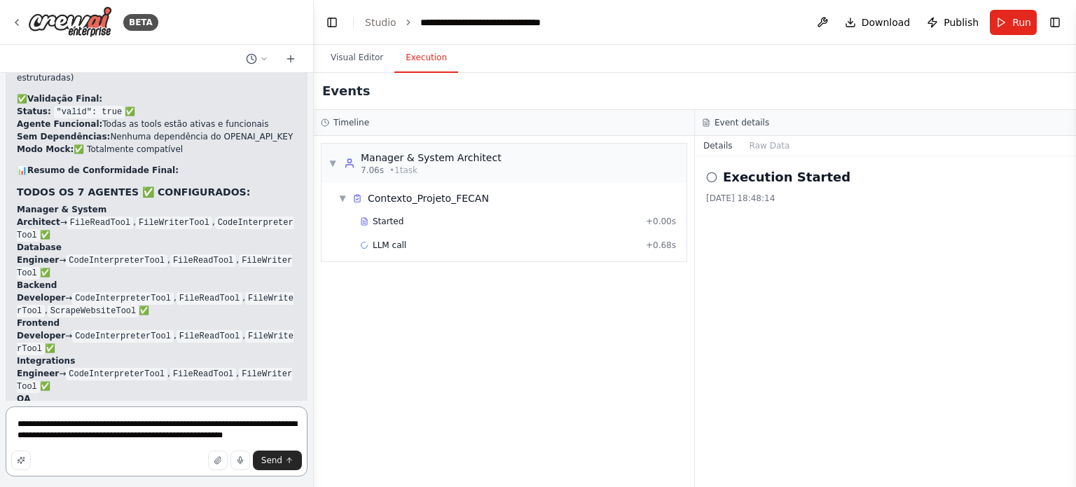
click at [270, 432] on textarea "**********" at bounding box center [157, 441] width 302 height 70
click at [275, 459] on span "Send" at bounding box center [271, 460] width 21 height 11
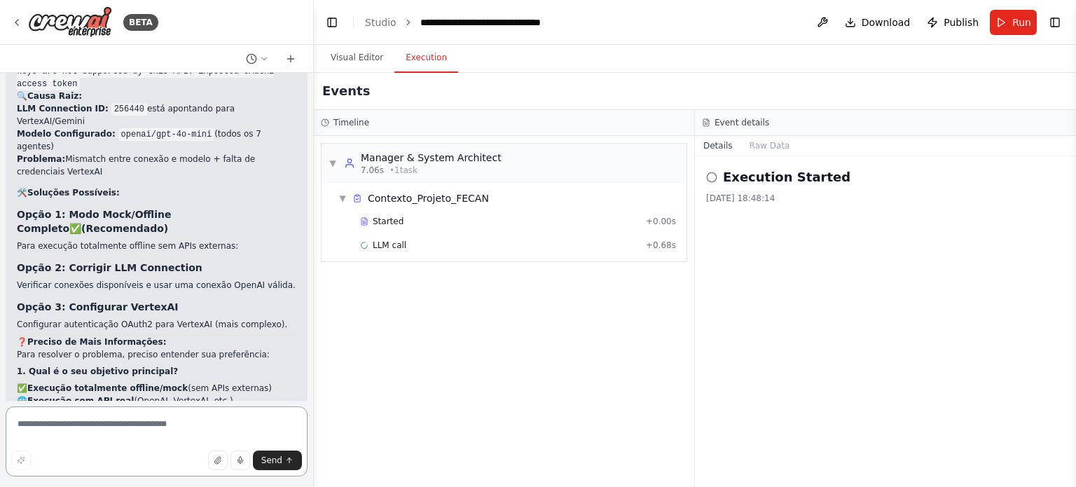
scroll to position [28302, 0]
click at [77, 417] on textarea at bounding box center [157, 441] width 302 height 70
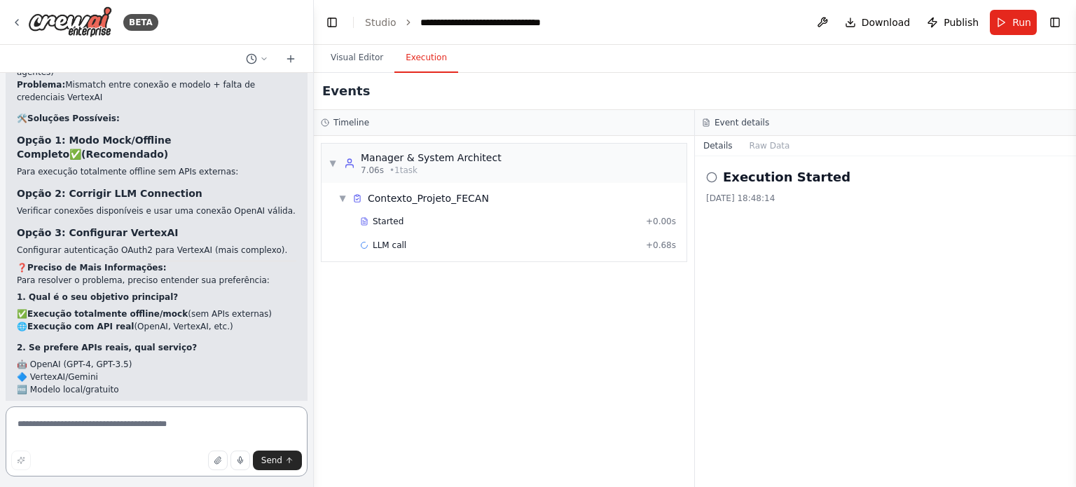
scroll to position [28375, 0]
paste textarea "**********"
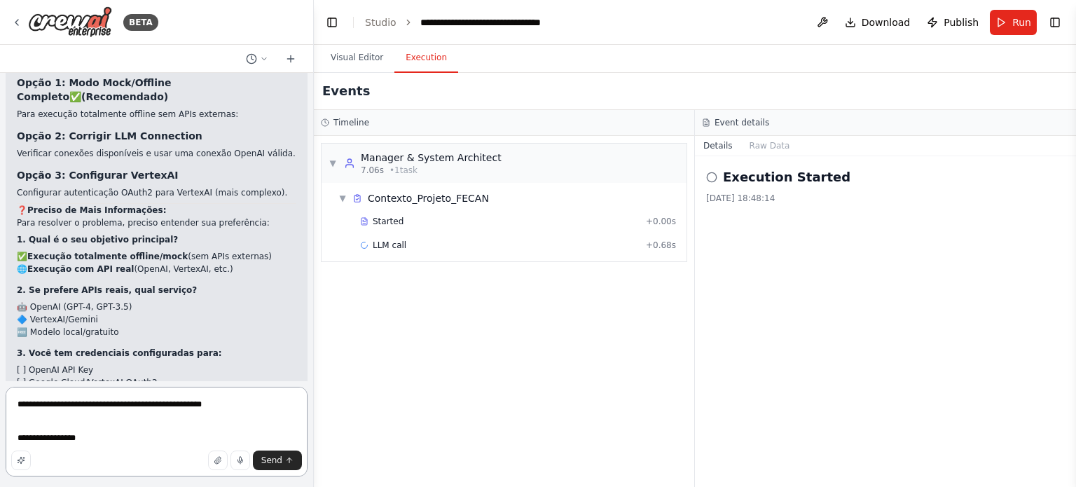
scroll to position [28457, 0]
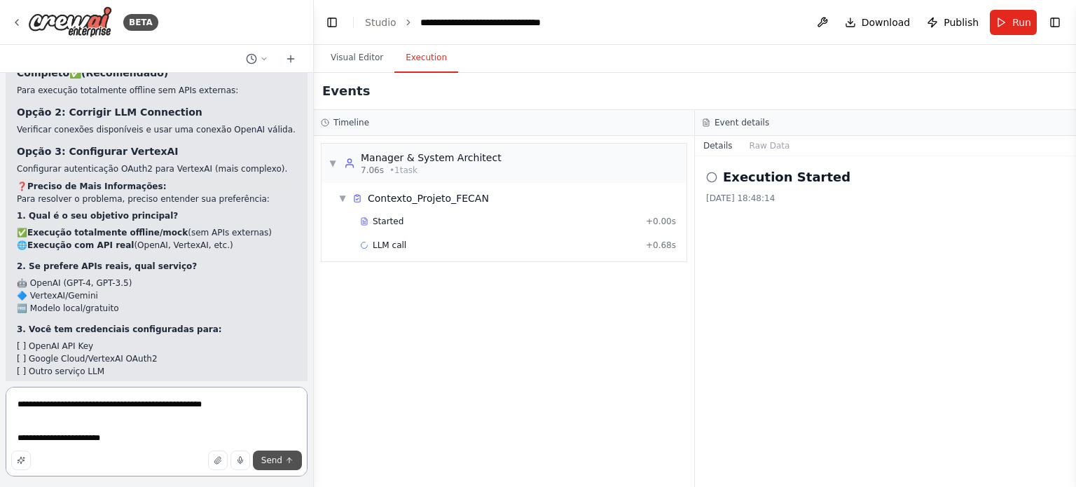
type textarea "**********"
click at [289, 462] on icon "submit" at bounding box center [289, 460] width 8 height 8
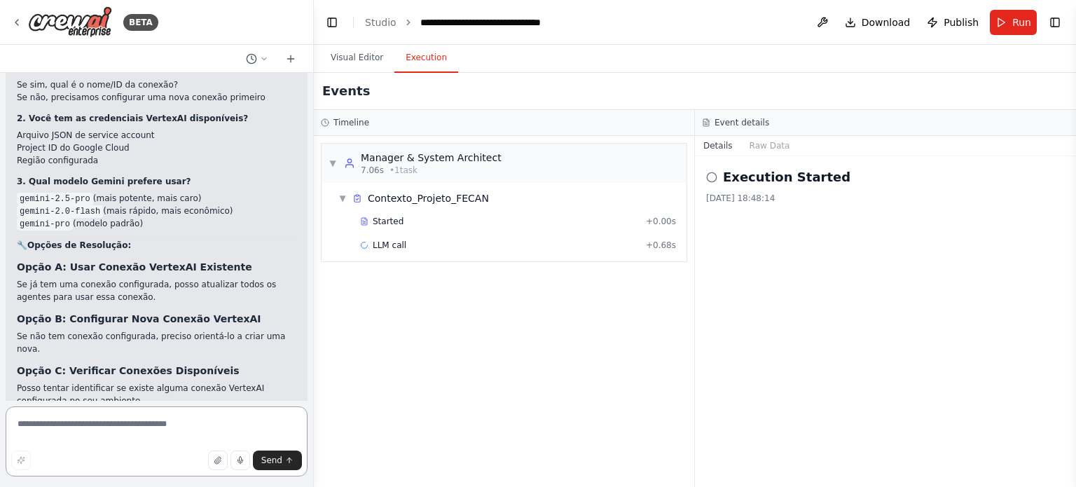
scroll to position [29290, 0]
click at [134, 426] on textarea at bounding box center [157, 441] width 302 height 70
click at [141, 415] on textarea at bounding box center [157, 441] width 302 height 70
click at [95, 421] on textarea "*****" at bounding box center [157, 441] width 302 height 70
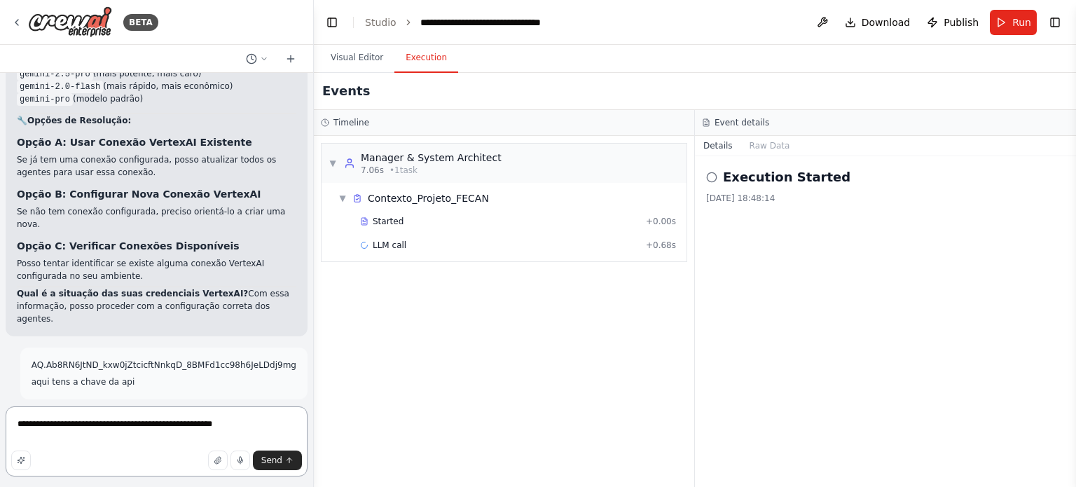
click at [251, 421] on textarea "**********" at bounding box center [157, 441] width 302 height 70
type textarea "**********"
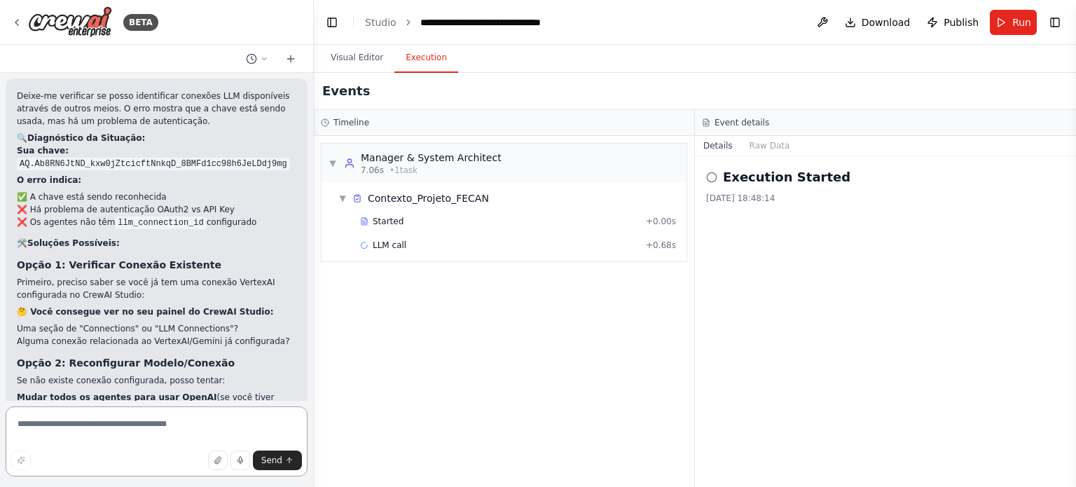
scroll to position [30043, 0]
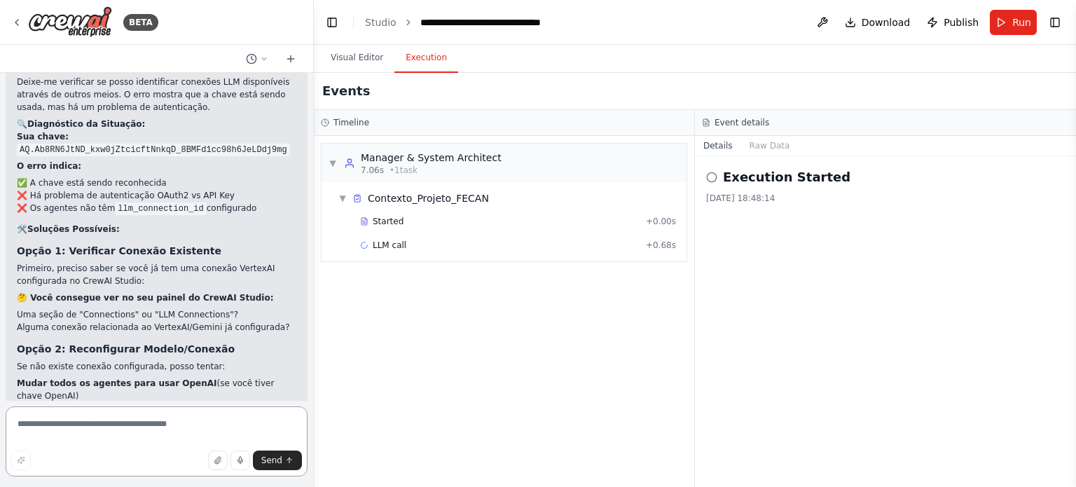
click at [196, 427] on textarea at bounding box center [157, 441] width 302 height 70
click at [96, 427] on textarea "**********" at bounding box center [157, 441] width 302 height 70
paste textarea "**********"
type textarea "**********"
click at [270, 455] on span "Send" at bounding box center [271, 460] width 21 height 11
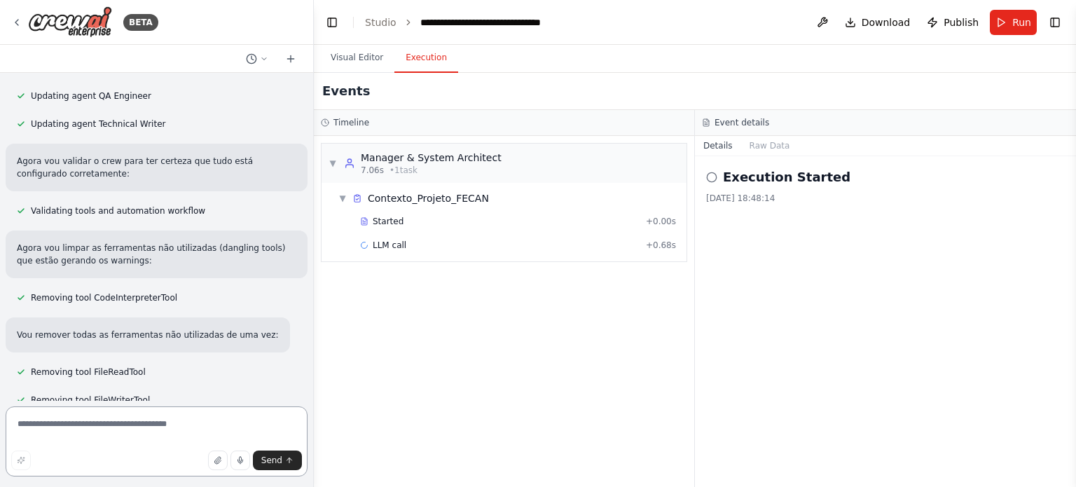
scroll to position [31681, 0]
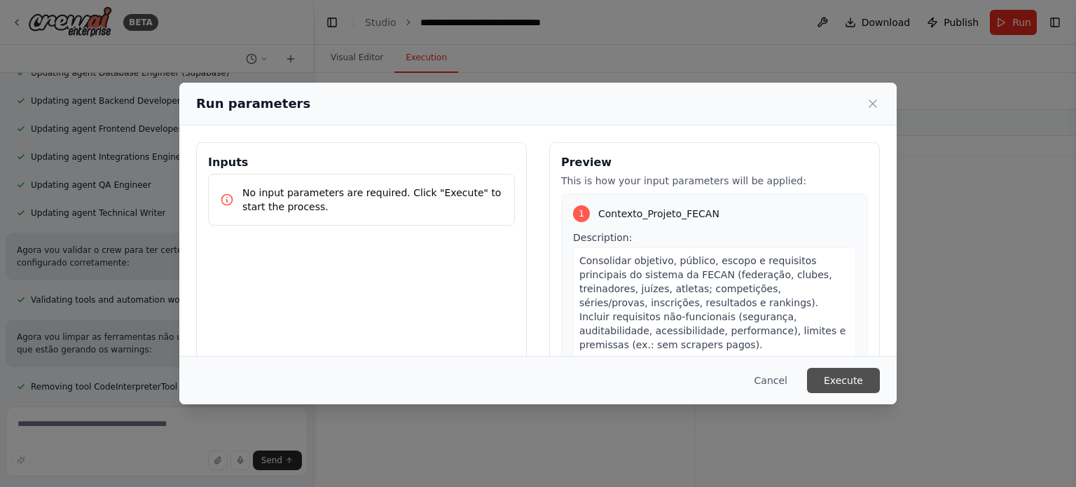
click at [826, 375] on button "Execute" at bounding box center [843, 380] width 73 height 25
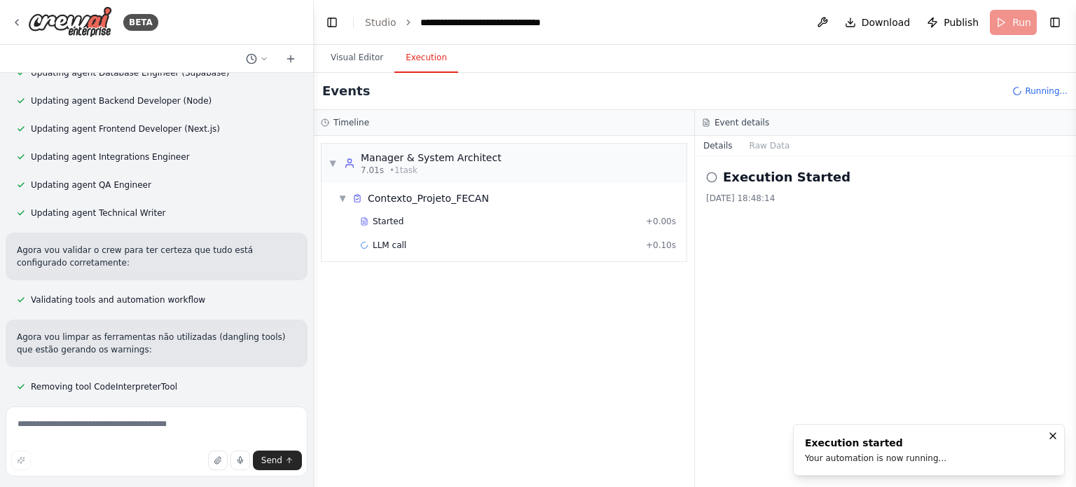
scroll to position [31681, 0]
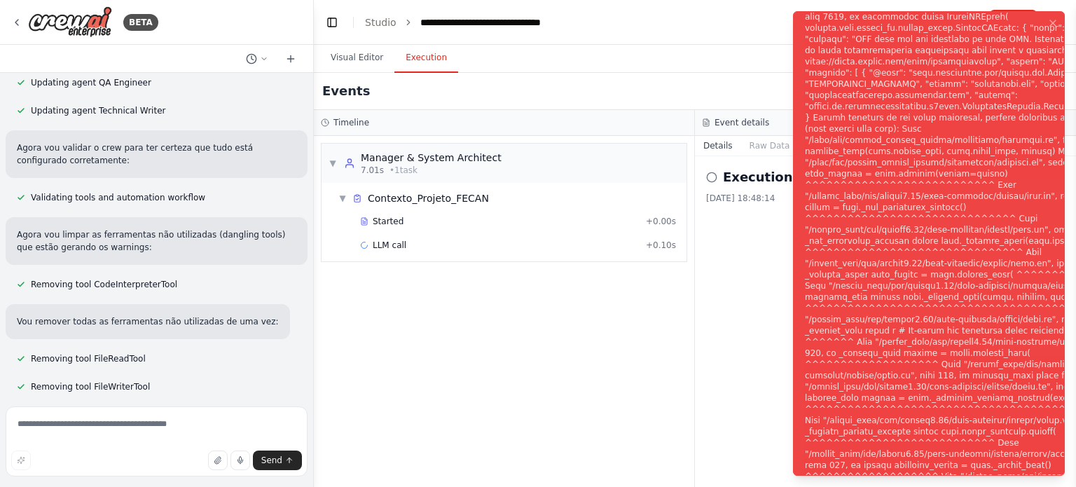
click at [883, 254] on div "Notifications (F8)" at bounding box center [981, 251] width 352 height 1311
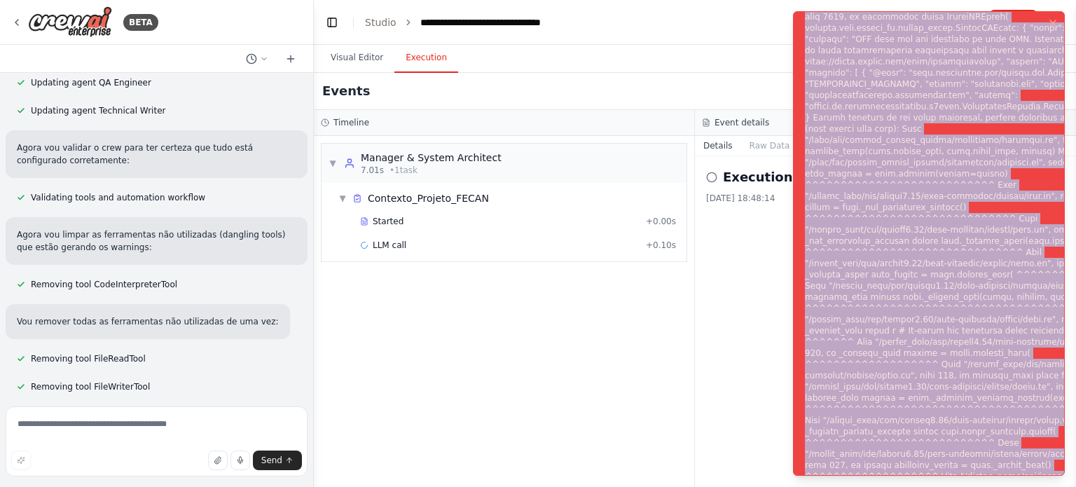
copy div "Subprocess execution failed: Subprocess failed with return code 1. STDERR: Buil…"
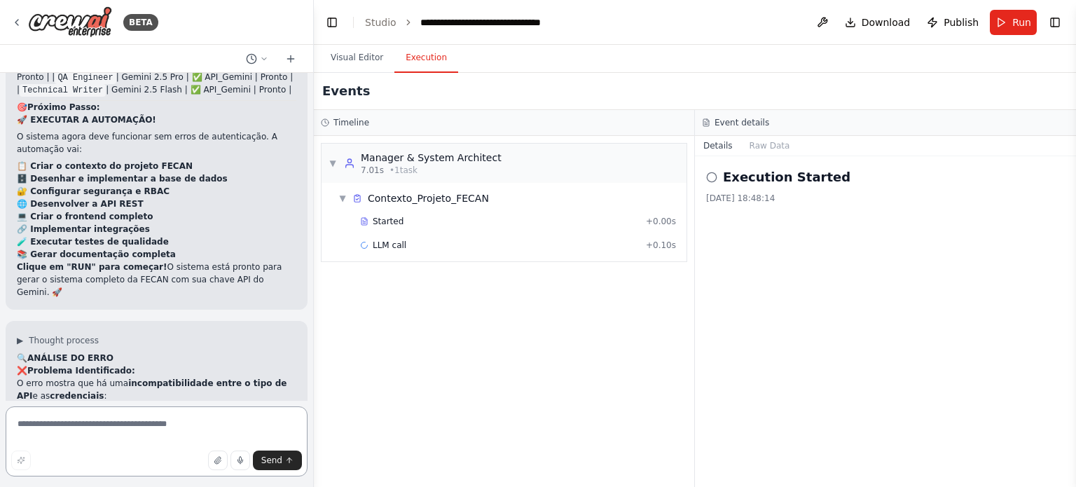
scroll to position [32813, 0]
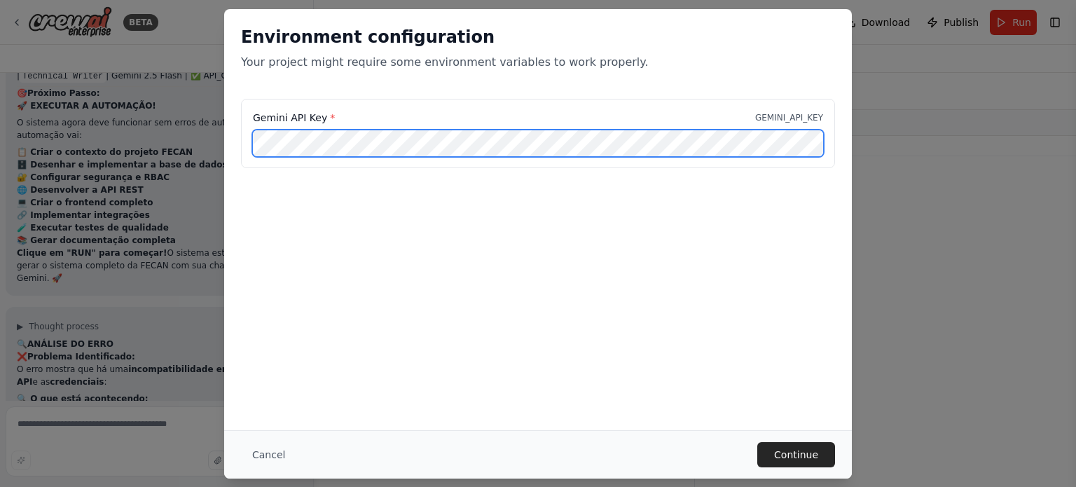
scroll to position [0, 0]
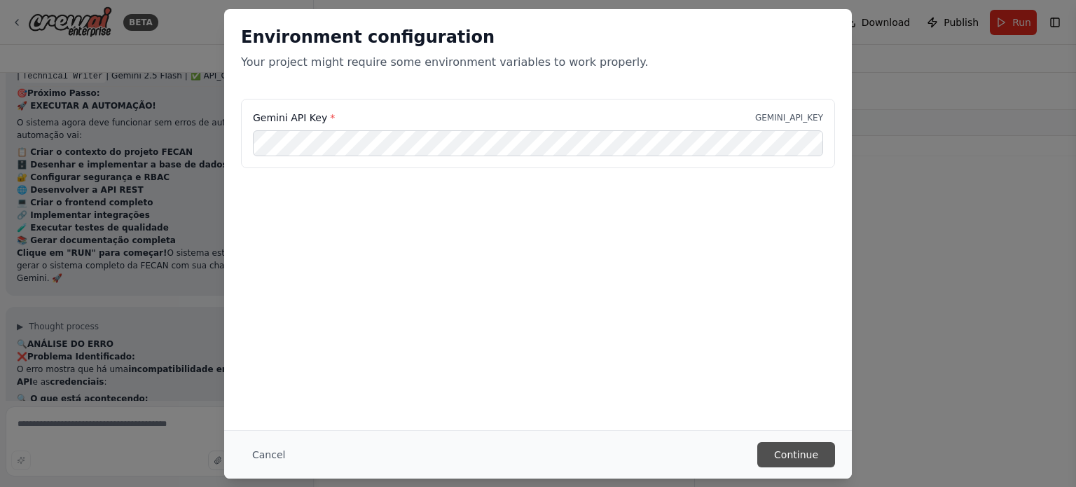
click at [774, 448] on button "Continue" at bounding box center [796, 454] width 78 height 25
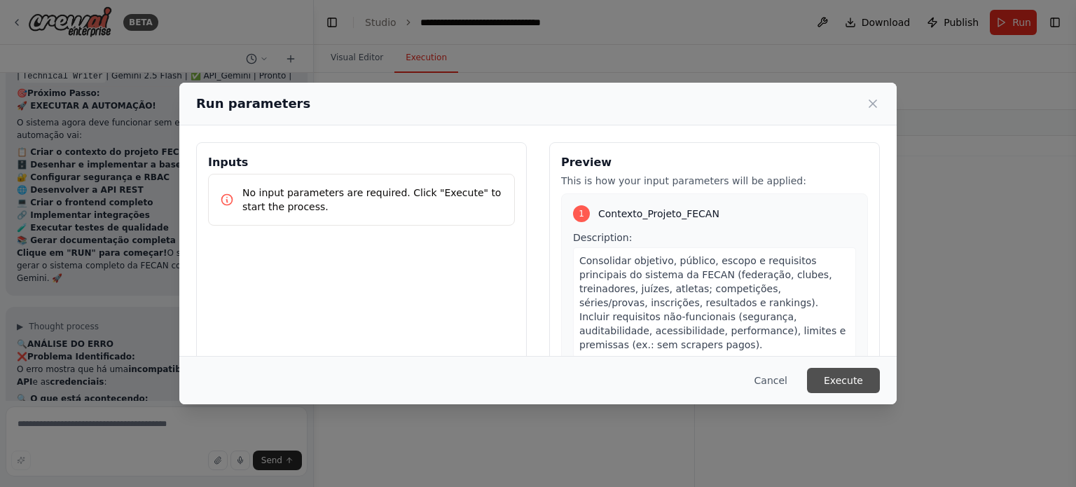
click at [836, 377] on button "Execute" at bounding box center [843, 380] width 73 height 25
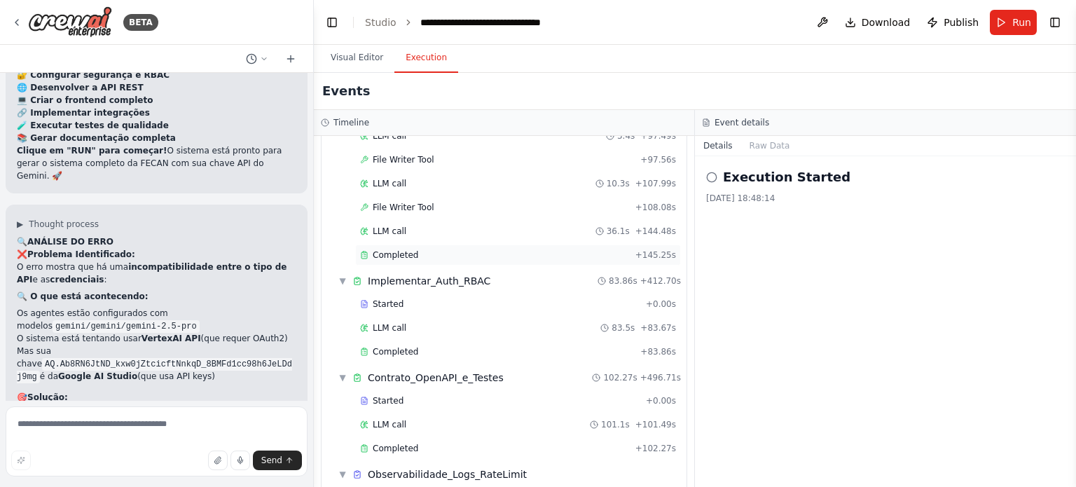
scroll to position [1559, 0]
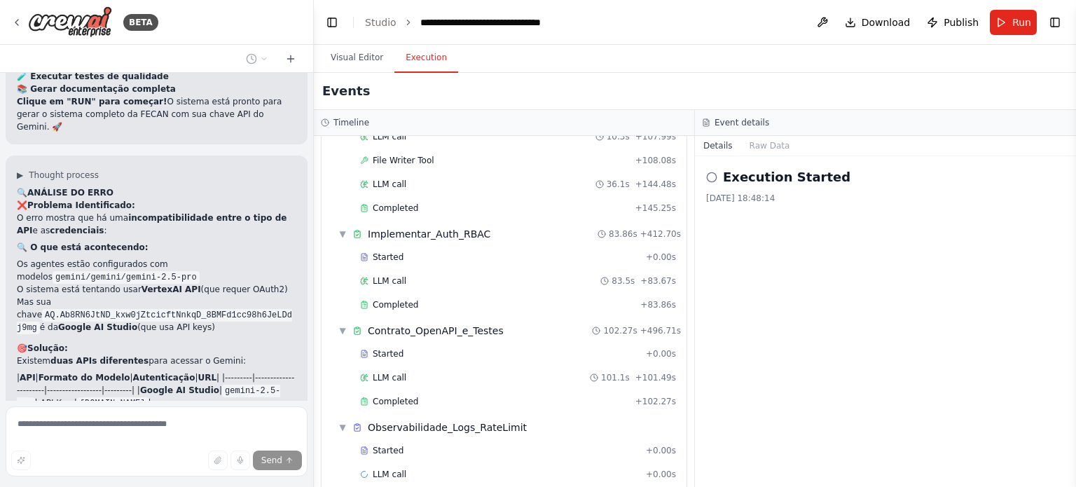
scroll to position [32876, 0]
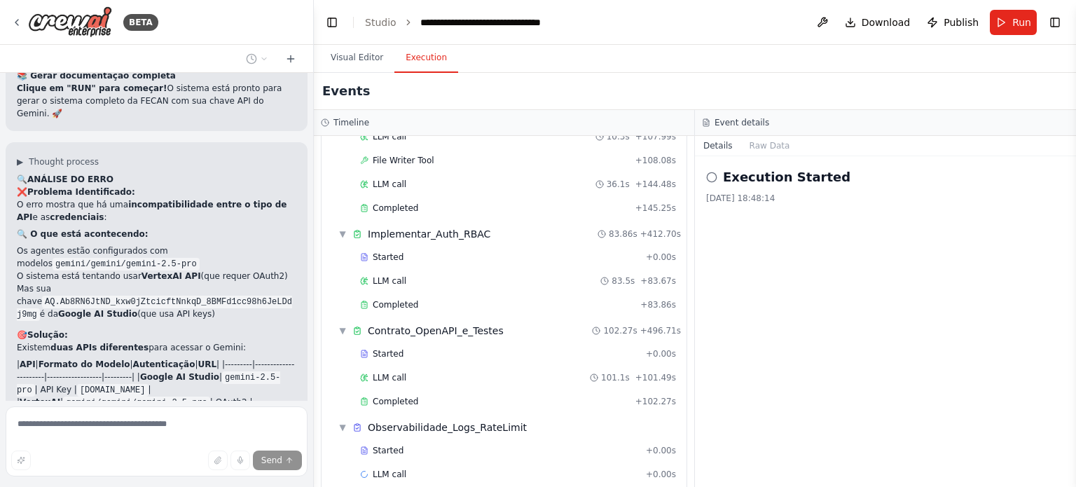
click at [378, 371] on div "Started + 0.00s LLM call 101.1s + 101.49s Completed + 102.27s" at bounding box center [510, 378] width 354 height 71
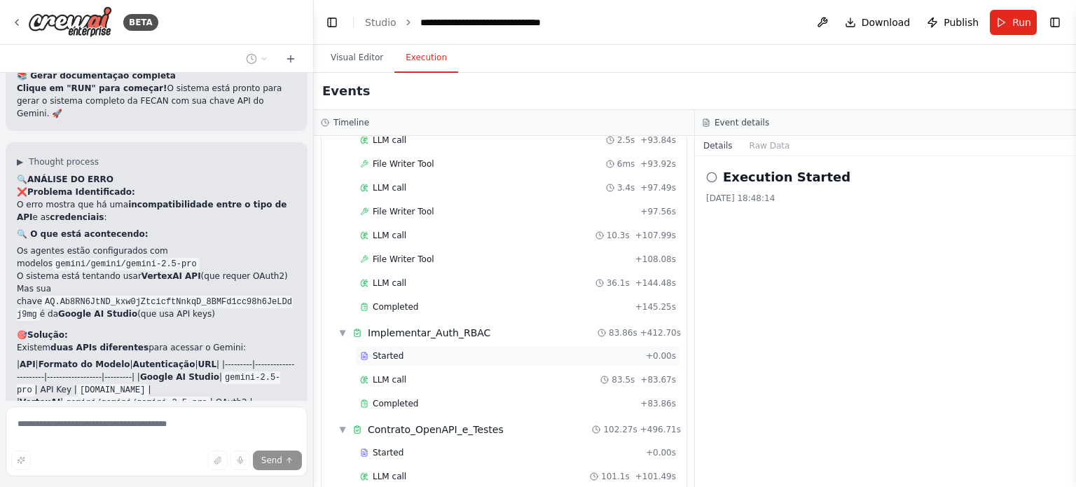
scroll to position [1559, 0]
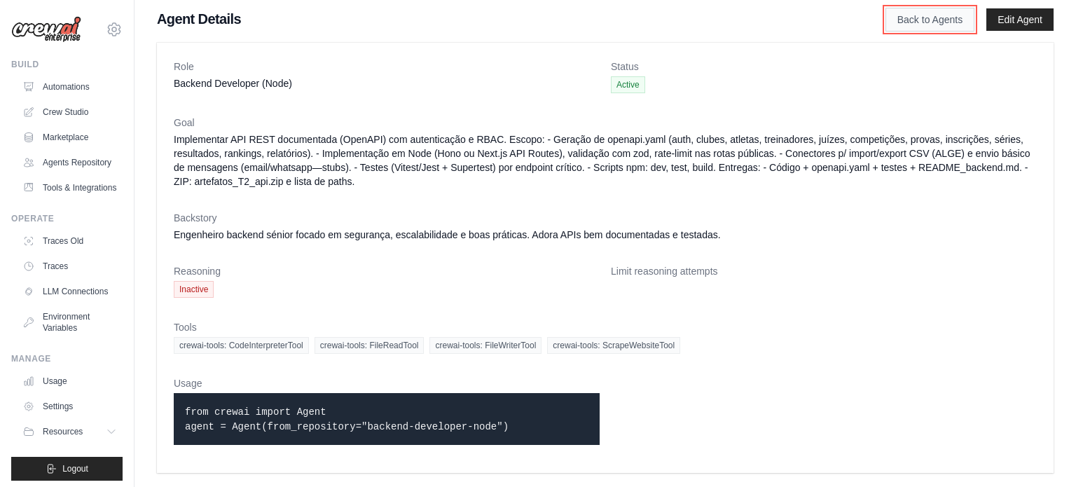
click at [924, 19] on link "Back to Agents" at bounding box center [930, 20] width 89 height 24
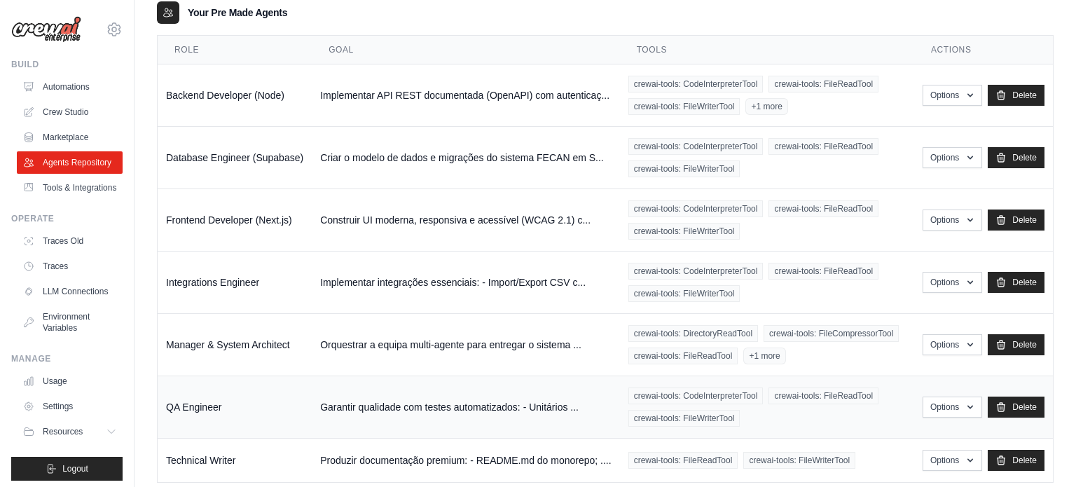
scroll to position [195, 0]
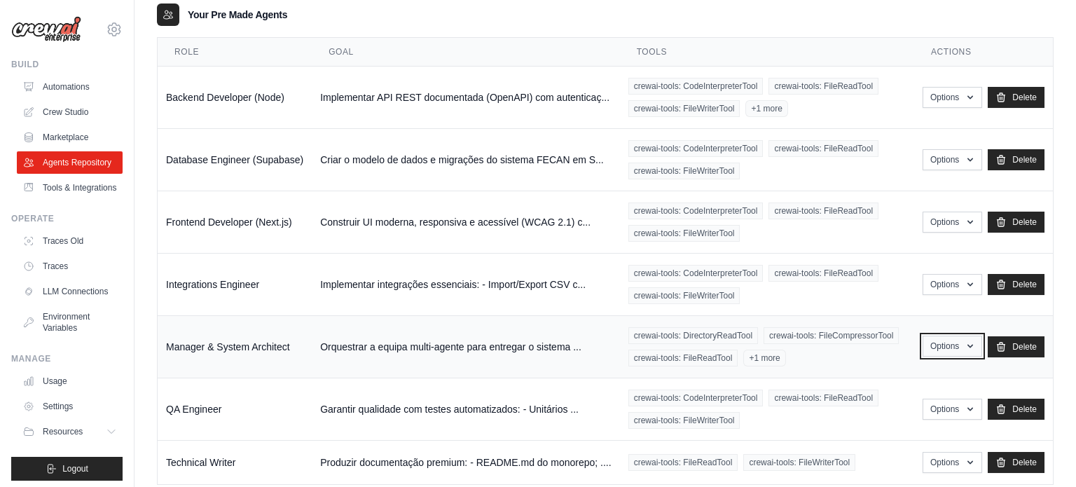
click at [950, 351] on button "Options" at bounding box center [953, 346] width 60 height 21
click at [907, 372] on link "Show" at bounding box center [931, 378] width 101 height 25
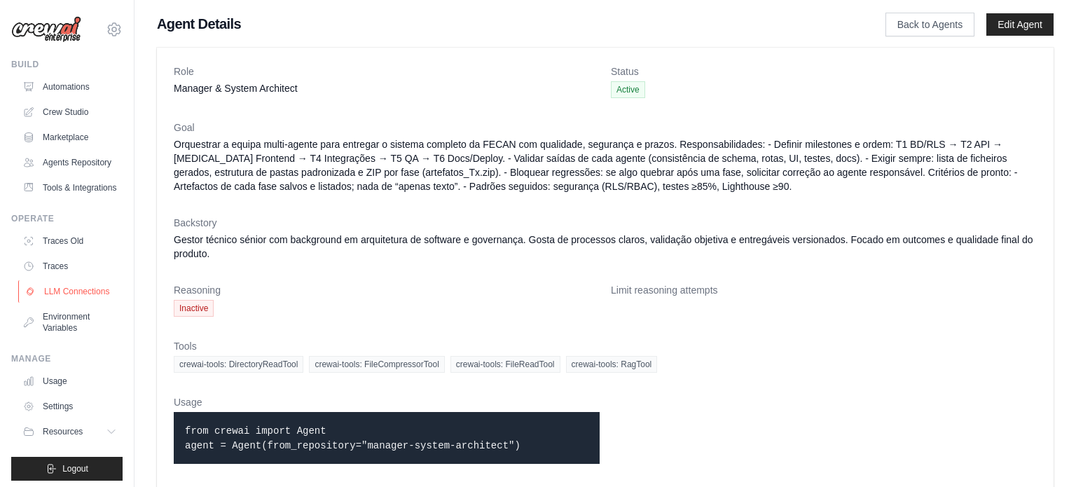
click at [95, 287] on link "LLM Connections" at bounding box center [71, 291] width 106 height 22
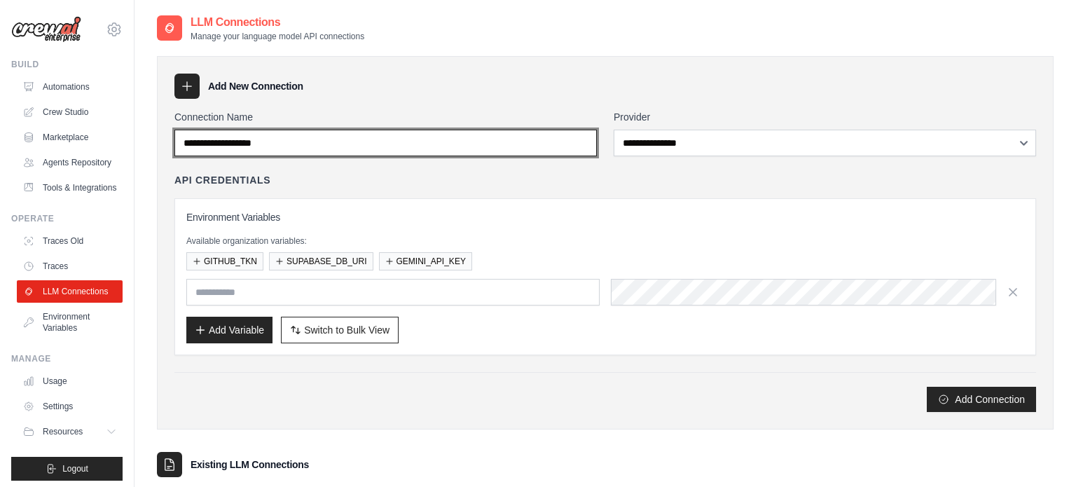
click at [392, 150] on input "Connection Name" at bounding box center [385, 143] width 422 height 27
click at [205, 143] on input "**********" at bounding box center [385, 143] width 422 height 27
type input "**********"
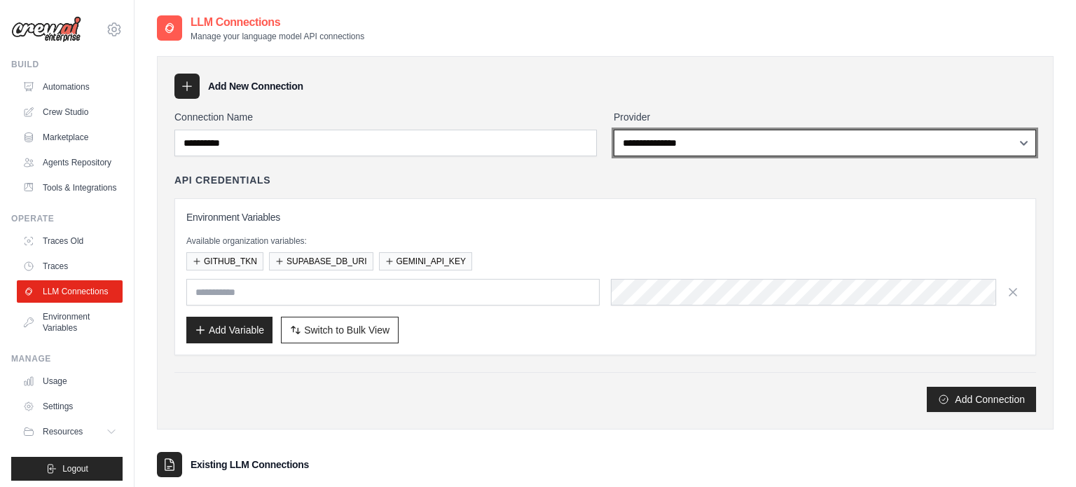
click at [691, 148] on select "**********" at bounding box center [825, 143] width 422 height 27
select select "******"
click at [614, 130] on select "**********" at bounding box center [825, 143] width 422 height 27
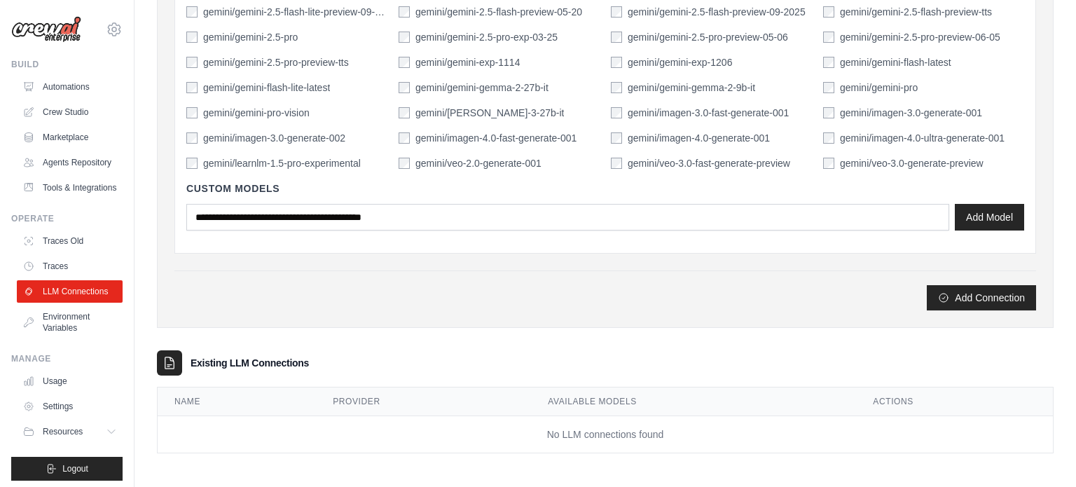
scroll to position [654, 0]
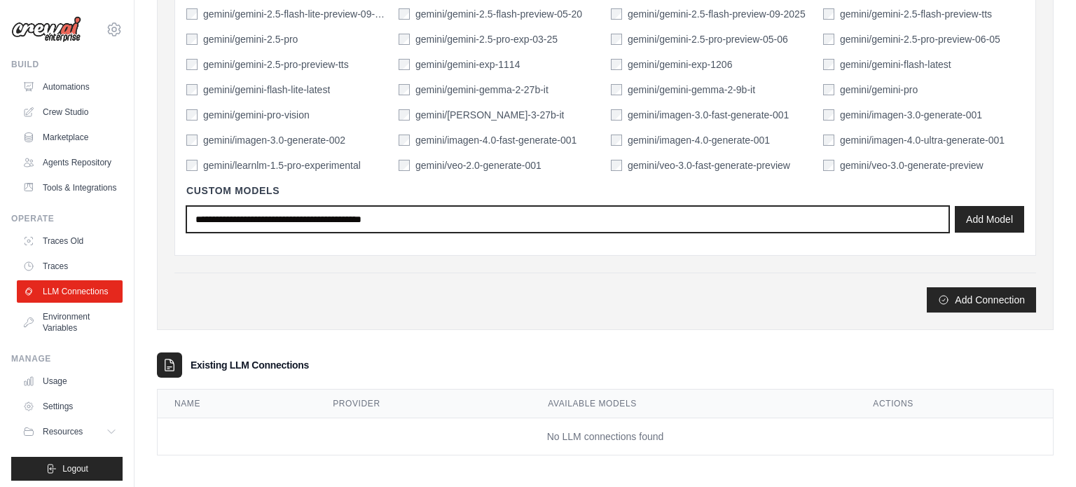
click at [690, 224] on input "text" at bounding box center [567, 219] width 763 height 27
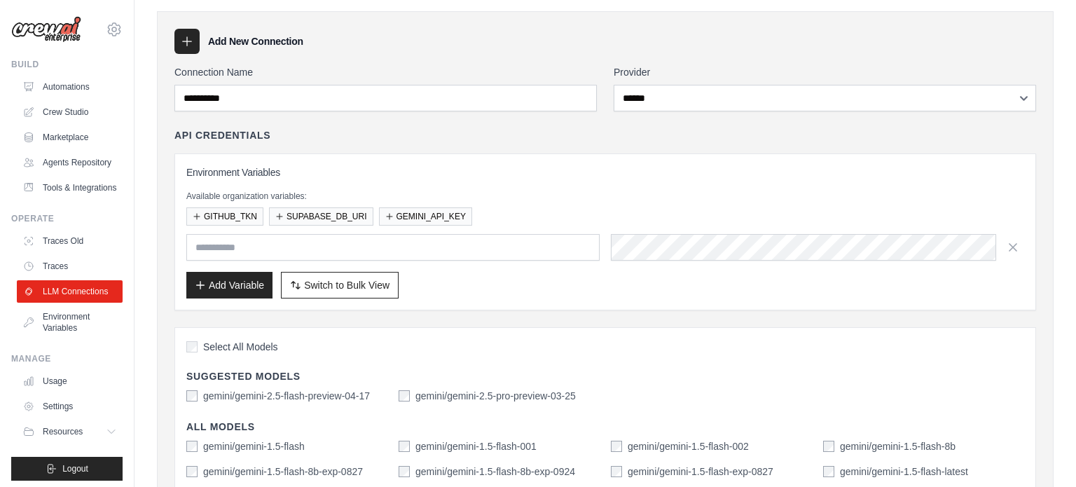
scroll to position [59, 0]
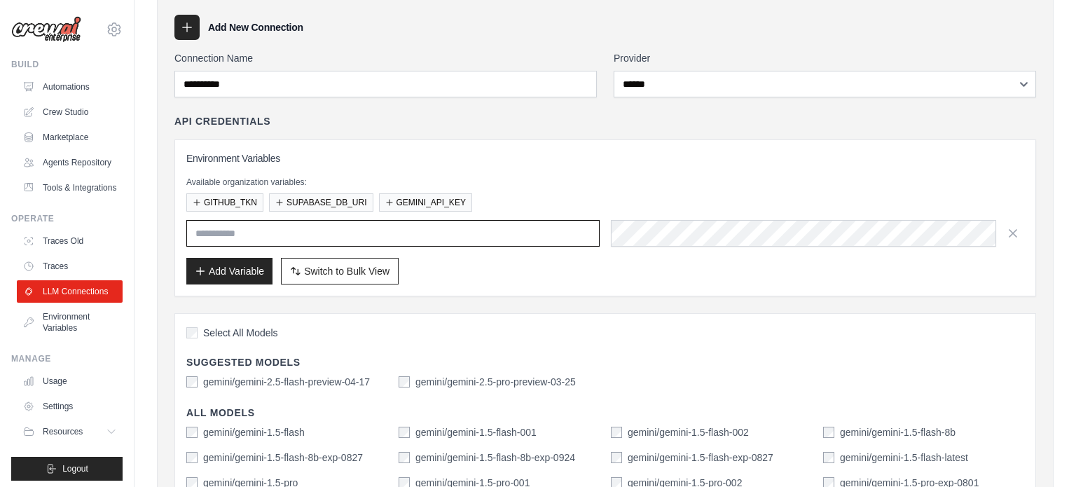
click at [322, 228] on input "text" at bounding box center [392, 233] width 413 height 27
click at [522, 231] on input "text" at bounding box center [392, 233] width 413 height 27
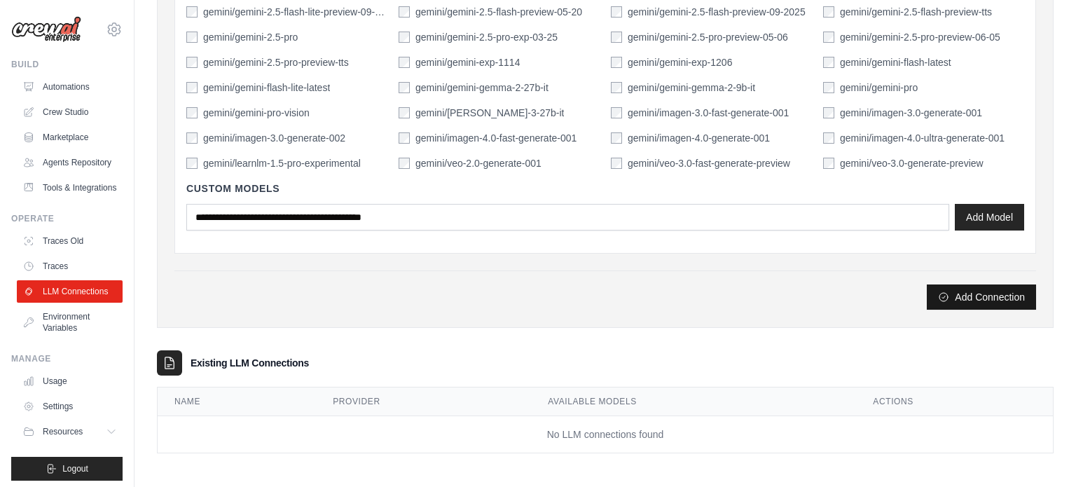
type input "******"
click at [983, 300] on button "Add Connection" at bounding box center [981, 296] width 109 height 25
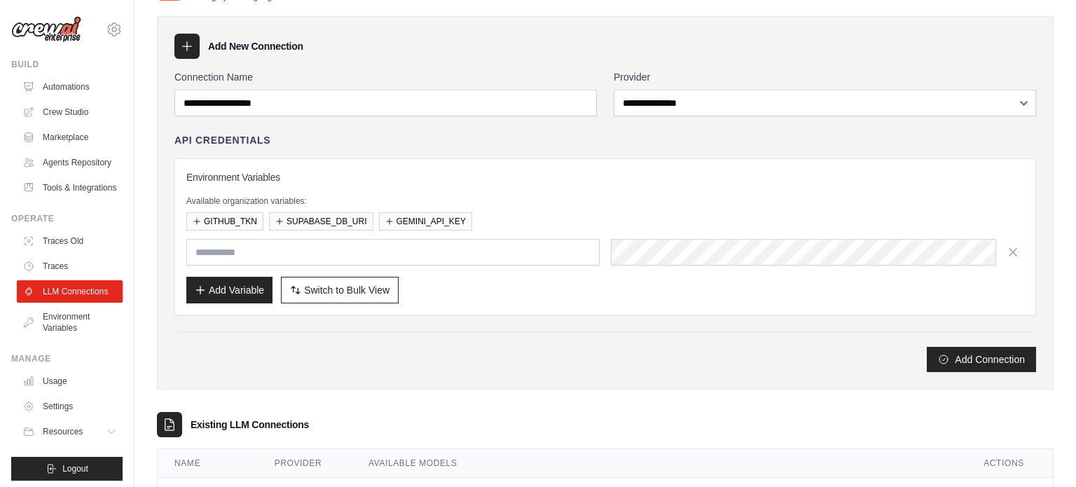
scroll to position [149, 0]
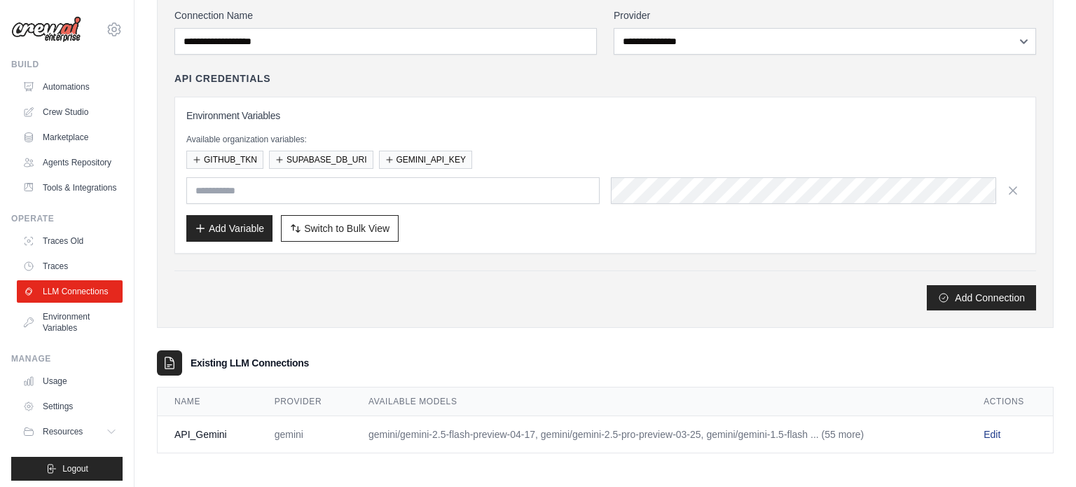
click at [997, 432] on link "Edit" at bounding box center [992, 434] width 17 height 11
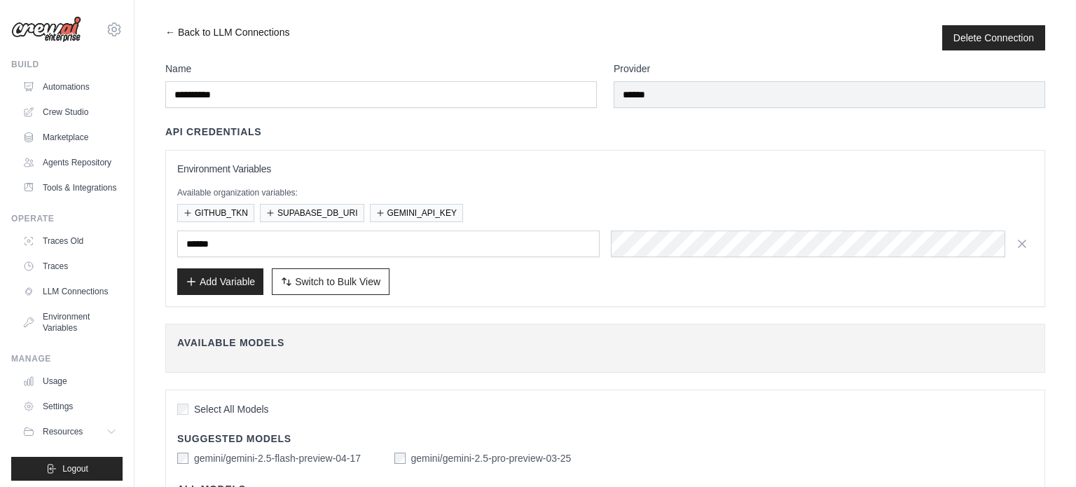
click at [168, 35] on link "← Back to LLM Connections" at bounding box center [227, 37] width 124 height 25
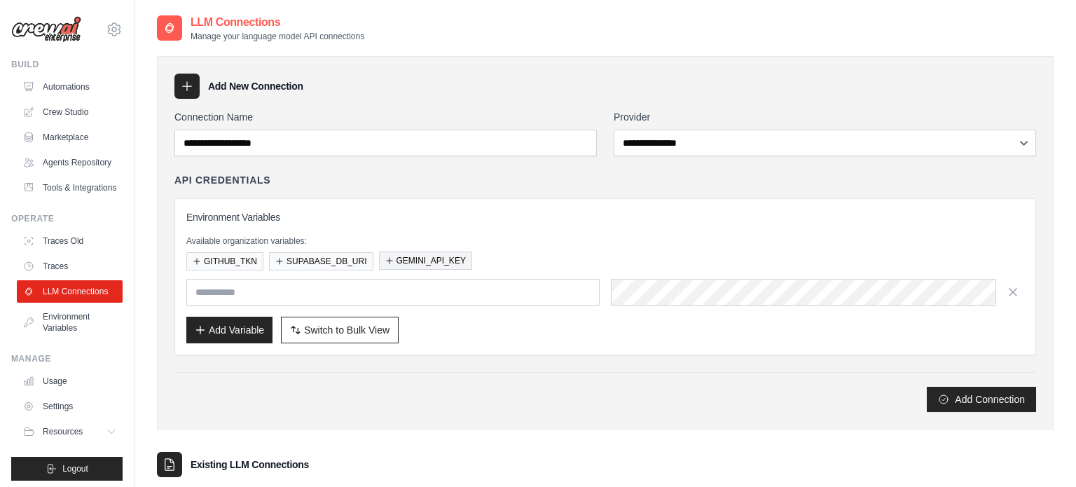
click at [428, 261] on button "GEMINI_API_KEY" at bounding box center [425, 260] width 93 height 18
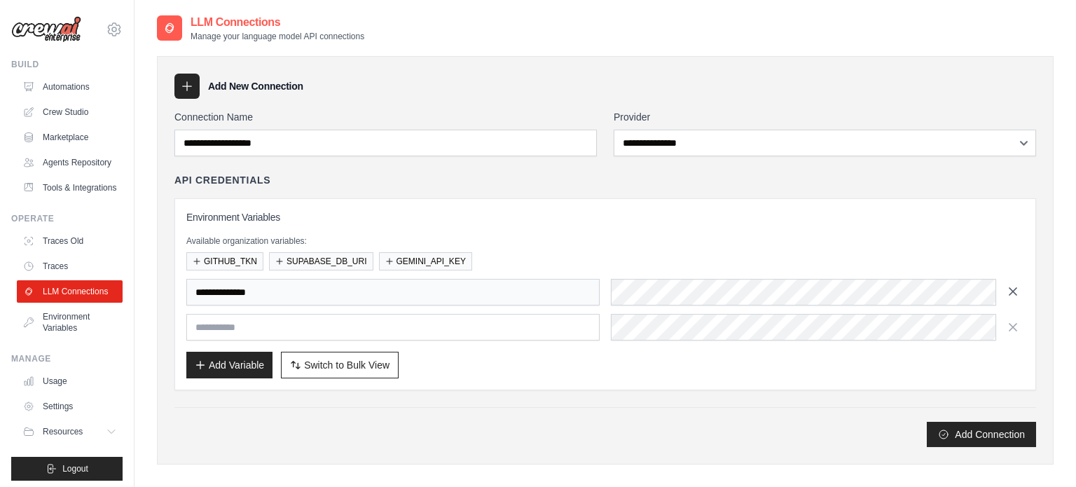
click at [1016, 284] on icon "button" at bounding box center [1013, 291] width 14 height 14
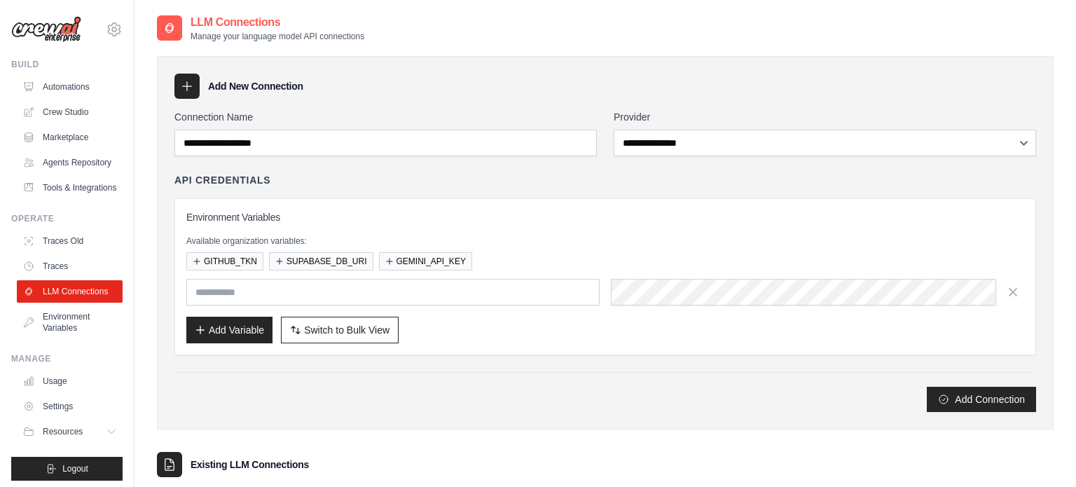
scroll to position [102, 0]
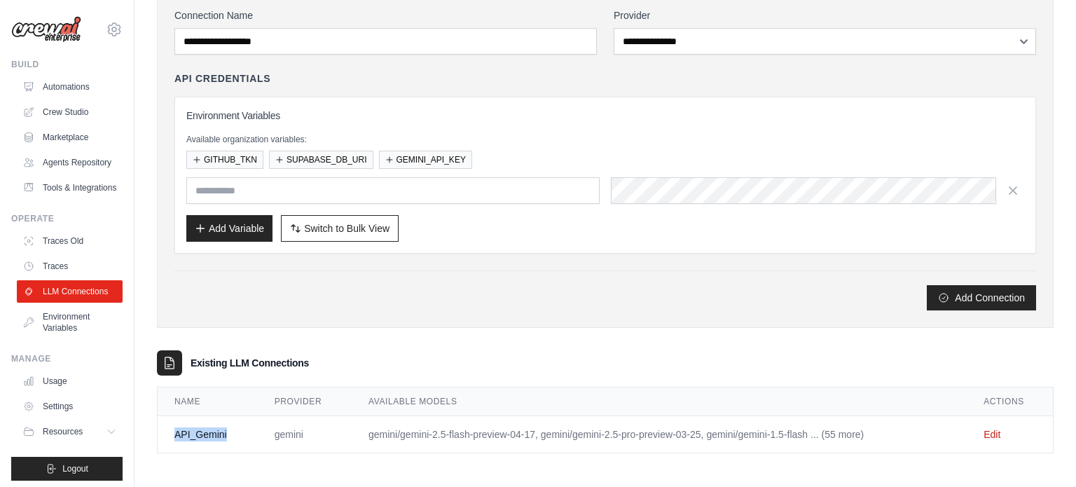
drag, startPoint x: 167, startPoint y: 427, endPoint x: 233, endPoint y: 433, distance: 66.8
click at [233, 433] on td "API_Gemini" at bounding box center [208, 434] width 100 height 37
copy td "API_Gemini"
click at [67, 385] on link "Usage" at bounding box center [71, 381] width 106 height 22
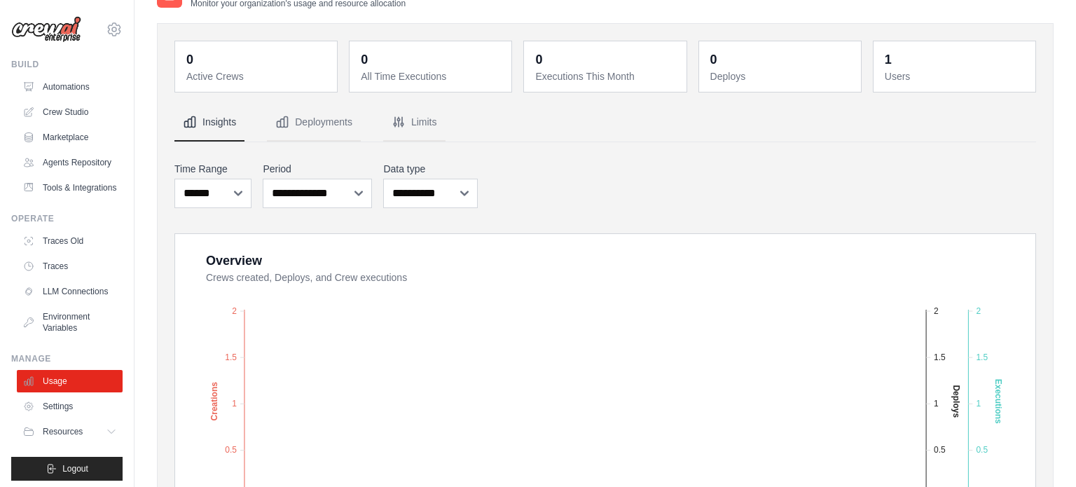
scroll to position [2, 0]
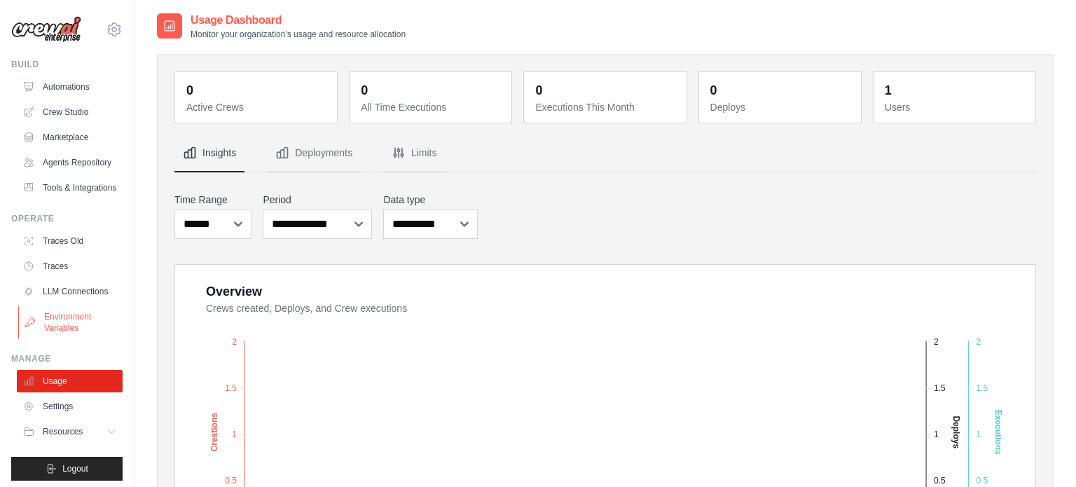
click at [54, 324] on link "Environment Variables" at bounding box center [71, 322] width 106 height 34
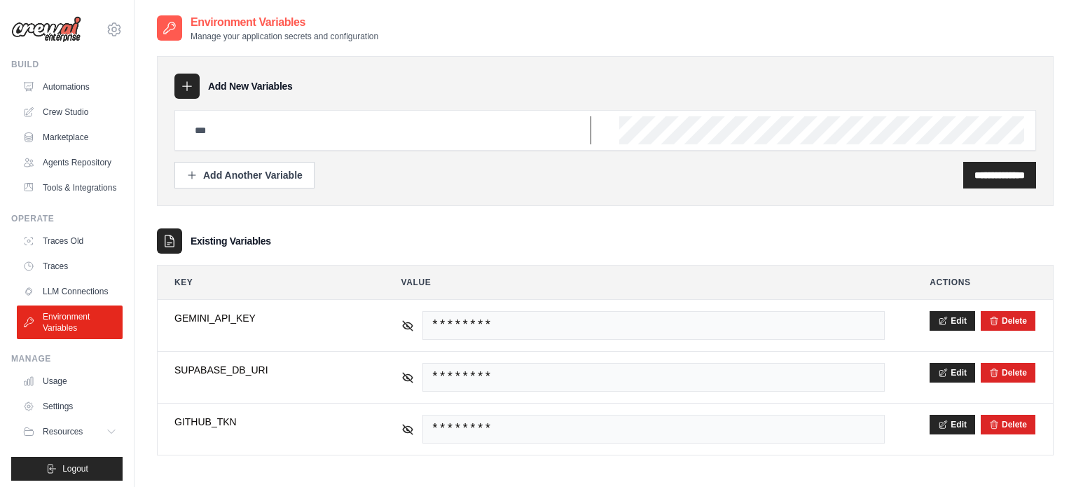
click at [286, 135] on input "text" at bounding box center [388, 130] width 405 height 28
type input "**********"
click at [974, 175] on input "**********" at bounding box center [999, 175] width 50 height 14
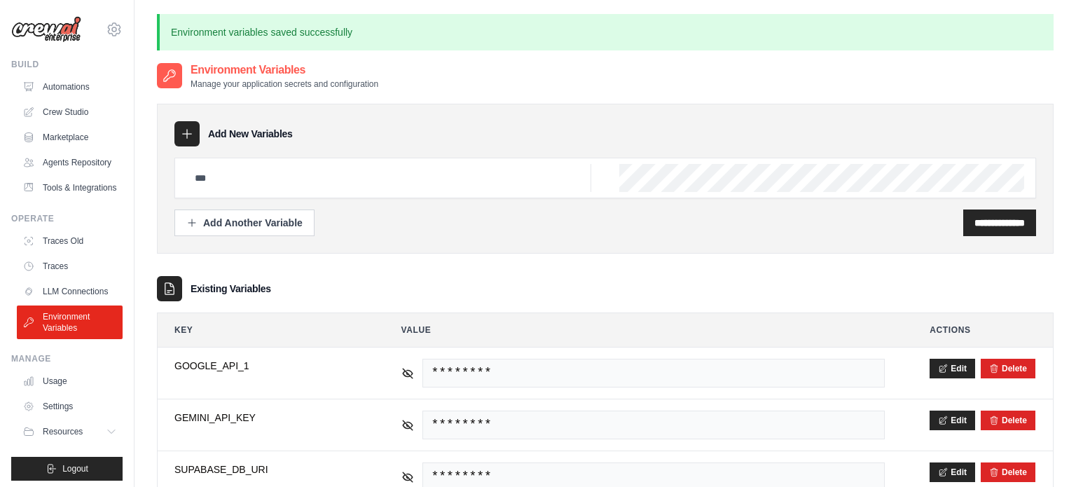
scroll to position [101, 0]
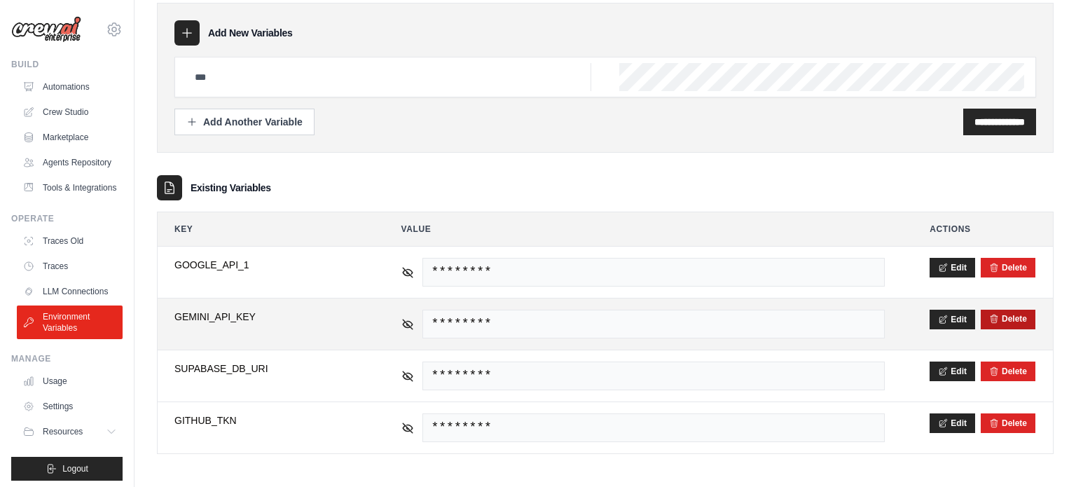
click at [998, 318] on icon "submit" at bounding box center [994, 319] width 10 height 10
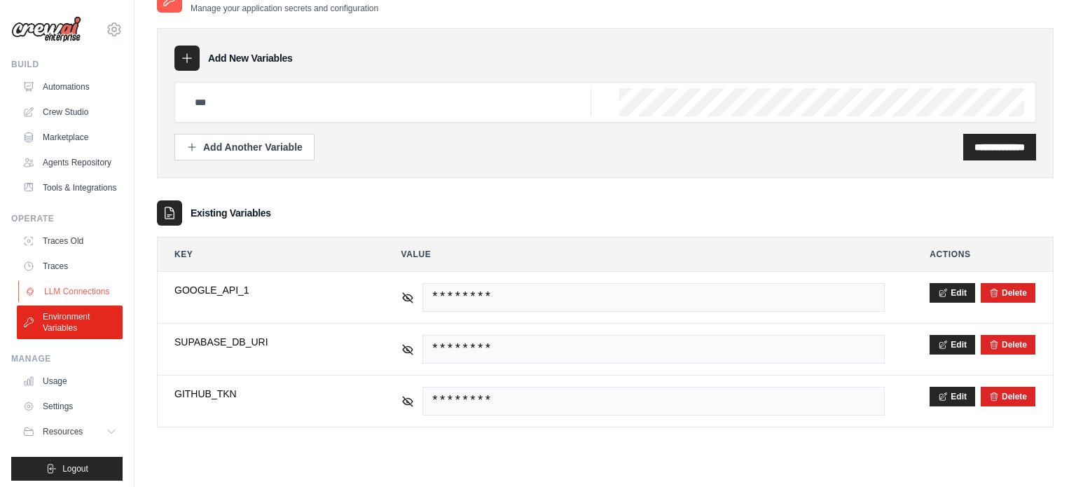
scroll to position [0, 0]
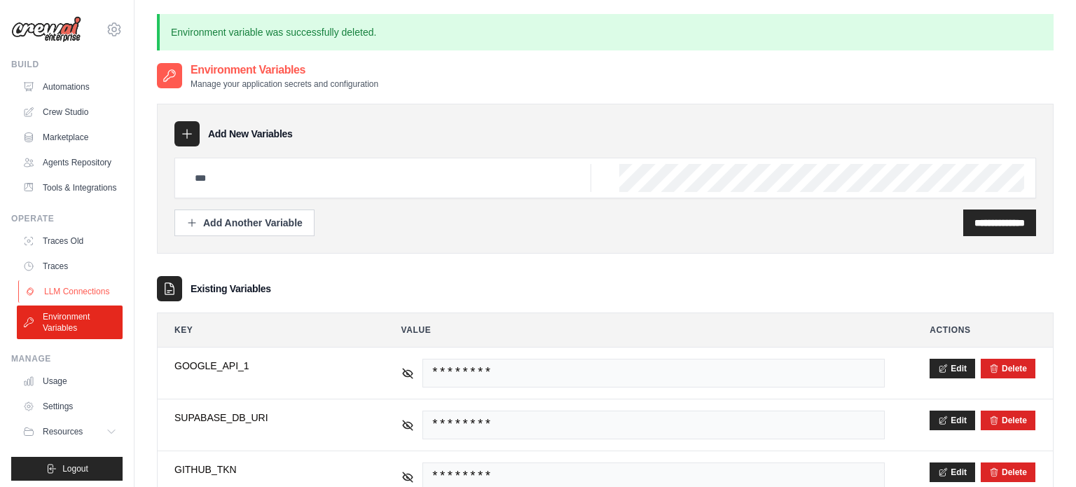
click at [76, 288] on link "LLM Connections" at bounding box center [71, 291] width 106 height 22
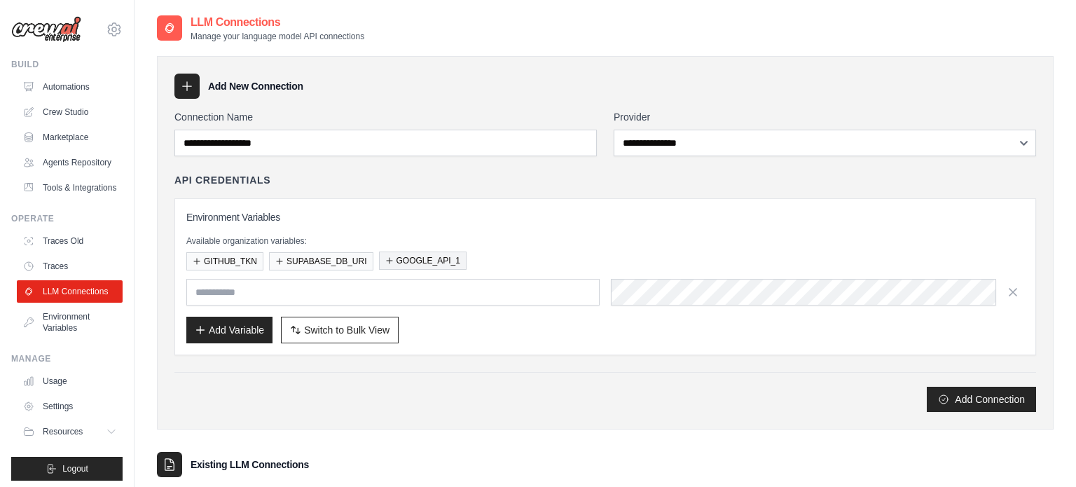
click at [434, 259] on button "GOOGLE_API_1" at bounding box center [423, 260] width 88 height 18
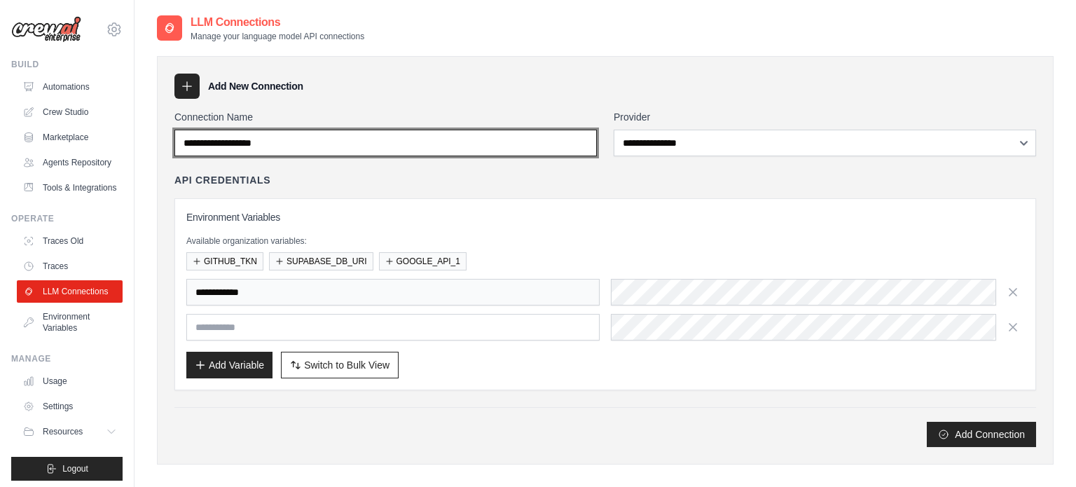
click at [371, 137] on input "Connection Name" at bounding box center [385, 143] width 422 height 27
click at [382, 154] on input "Connection Name" at bounding box center [385, 143] width 422 height 27
type input "**********"
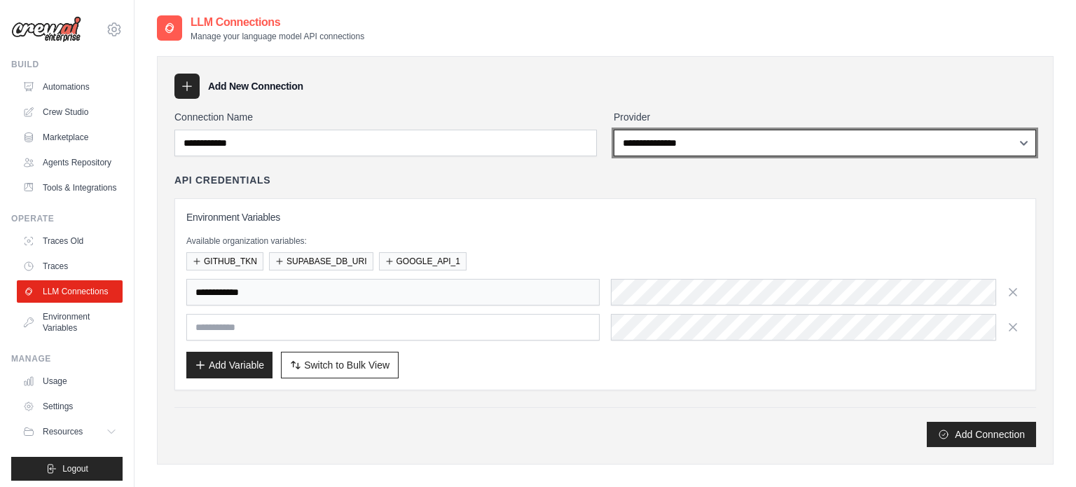
click at [740, 130] on select "**********" at bounding box center [825, 143] width 422 height 27
select select "******"
click at [614, 130] on select "**********" at bounding box center [825, 143] width 422 height 27
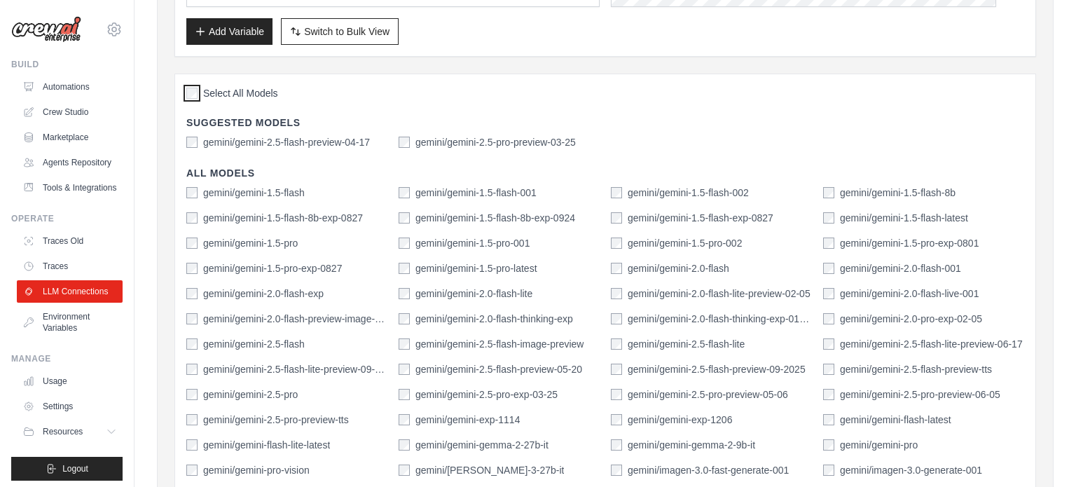
scroll to position [690, 0]
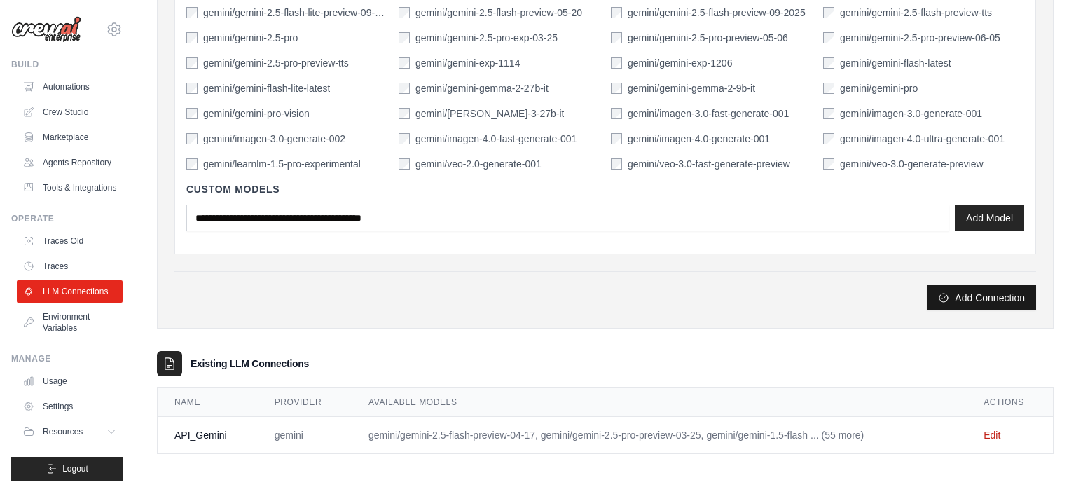
click at [960, 299] on button "Add Connection" at bounding box center [981, 297] width 109 height 25
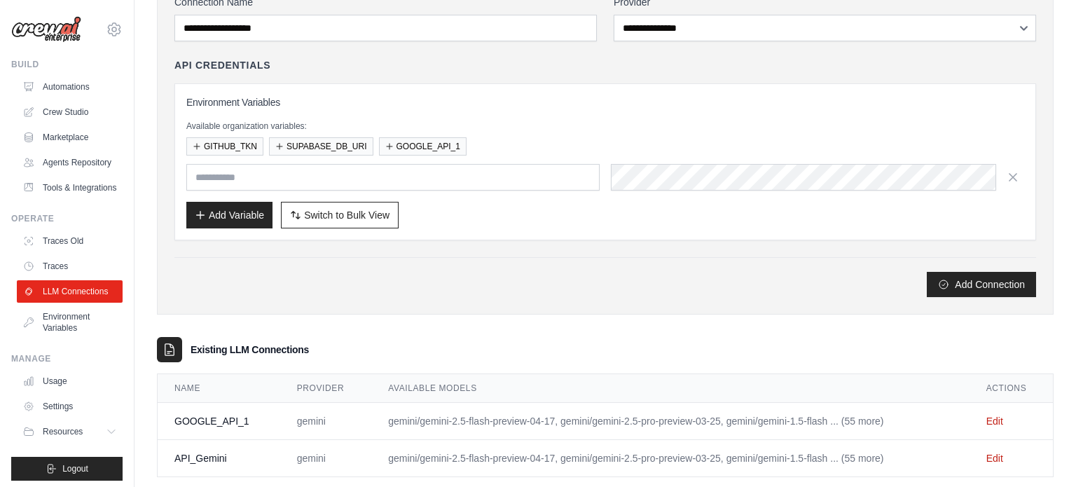
scroll to position [186, 0]
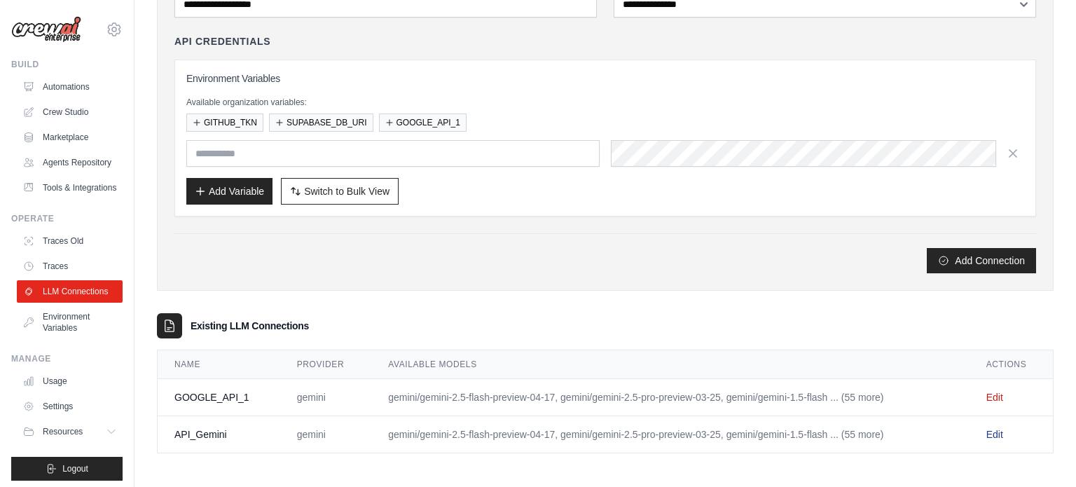
click at [993, 430] on link "Edit" at bounding box center [994, 434] width 17 height 11
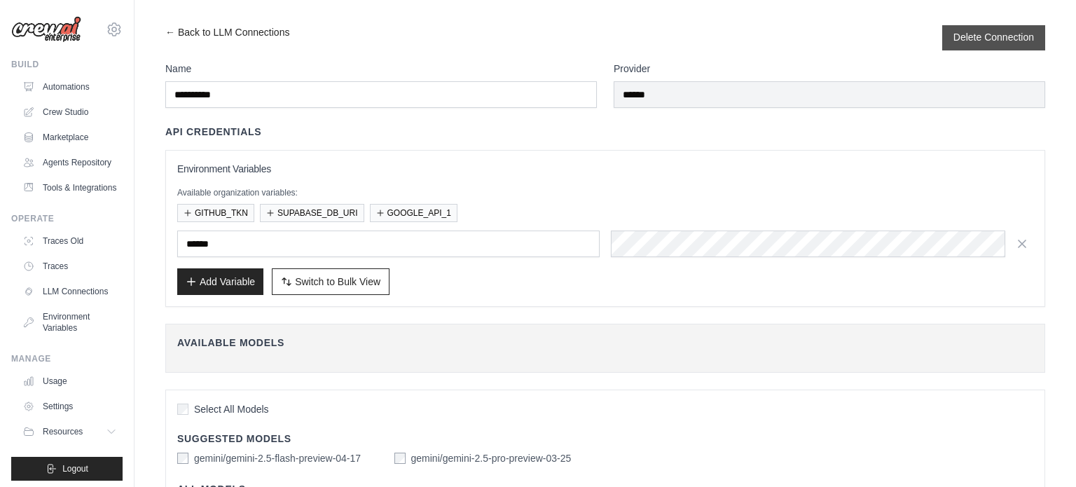
click at [1011, 43] on button "Delete Connection" at bounding box center [993, 37] width 81 height 14
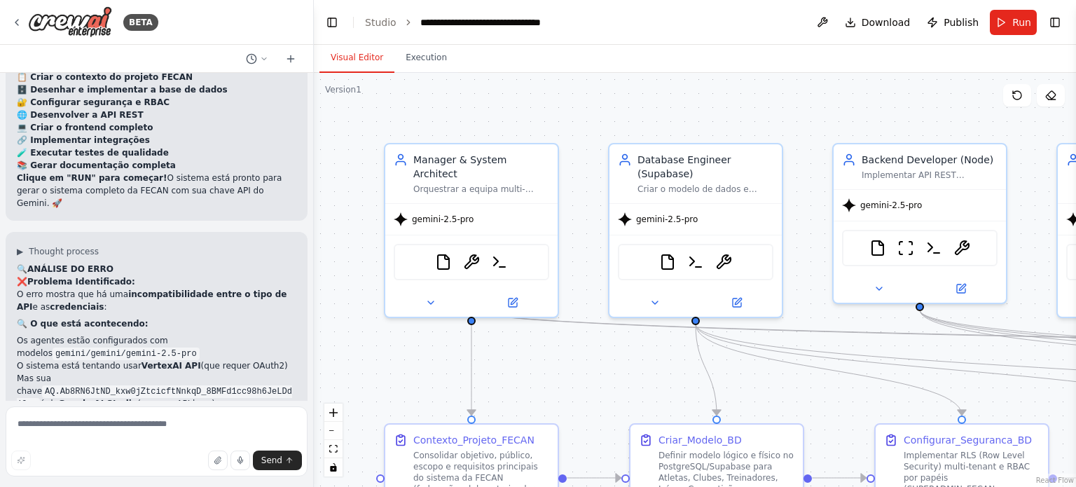
scroll to position [32831, 0]
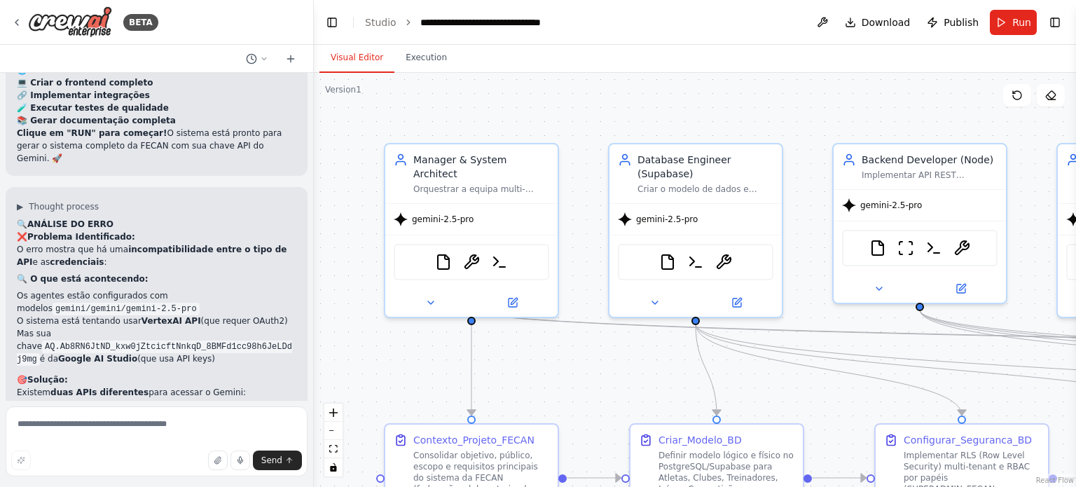
click at [156, 425] on textarea at bounding box center [157, 441] width 302 height 70
click at [99, 425] on textarea at bounding box center [157, 441] width 302 height 70
type textarea "**********"
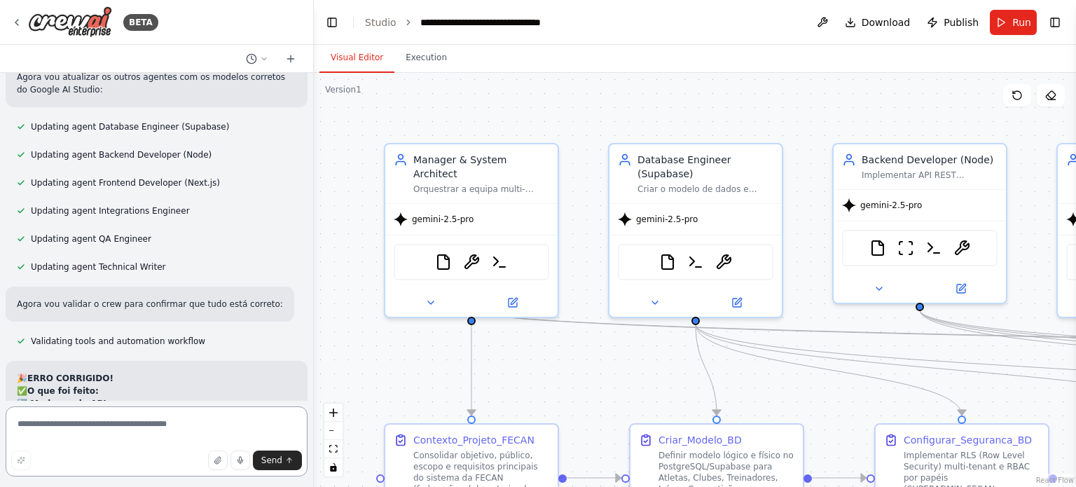
scroll to position [33426, 0]
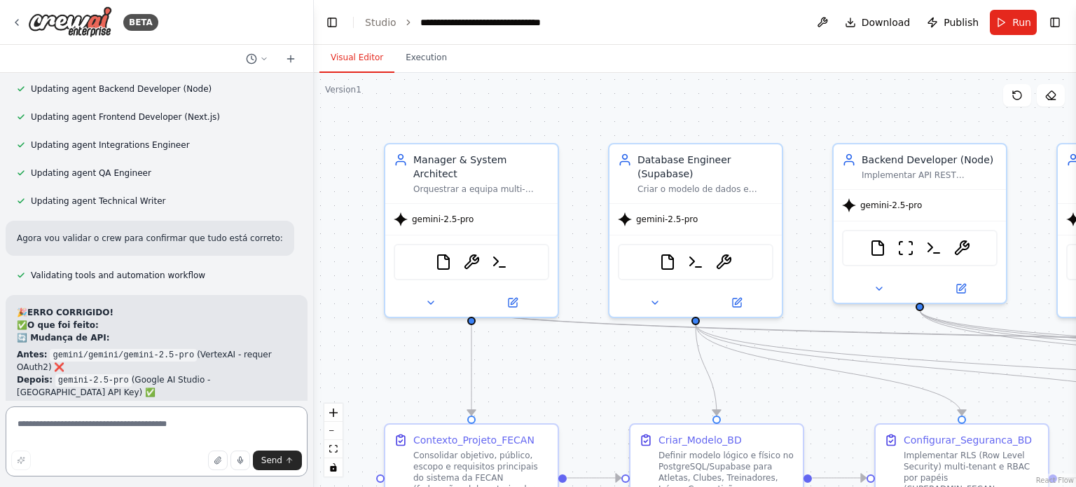
click at [102, 419] on textarea at bounding box center [157, 441] width 302 height 70
click at [77, 421] on textarea "**********" at bounding box center [157, 441] width 302 height 70
click at [149, 424] on textarea "**********" at bounding box center [157, 441] width 302 height 70
type textarea "**********"
click at [273, 463] on span "Send" at bounding box center [271, 460] width 21 height 11
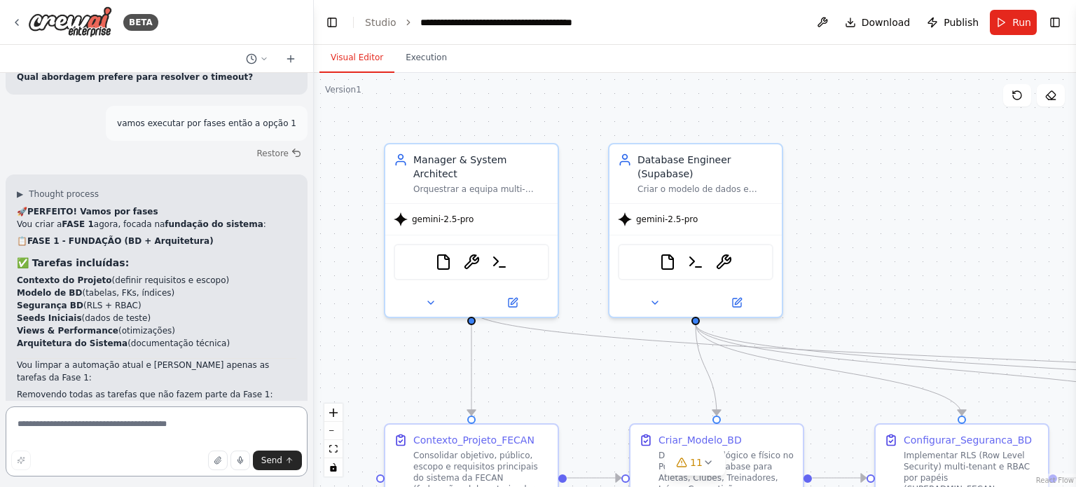
scroll to position [34920, 0]
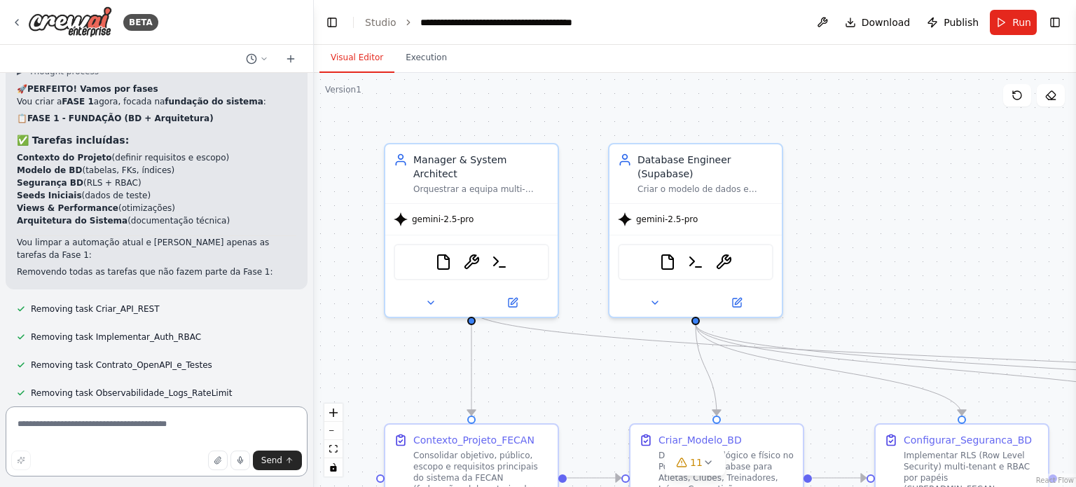
click at [136, 432] on textarea at bounding box center [157, 441] width 302 height 70
type textarea "********"
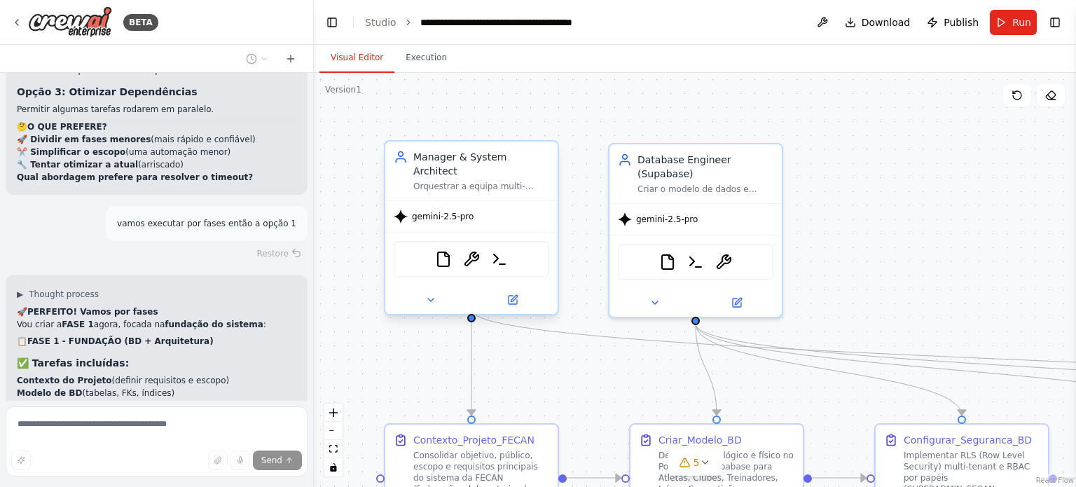
scroll to position [35225, 0]
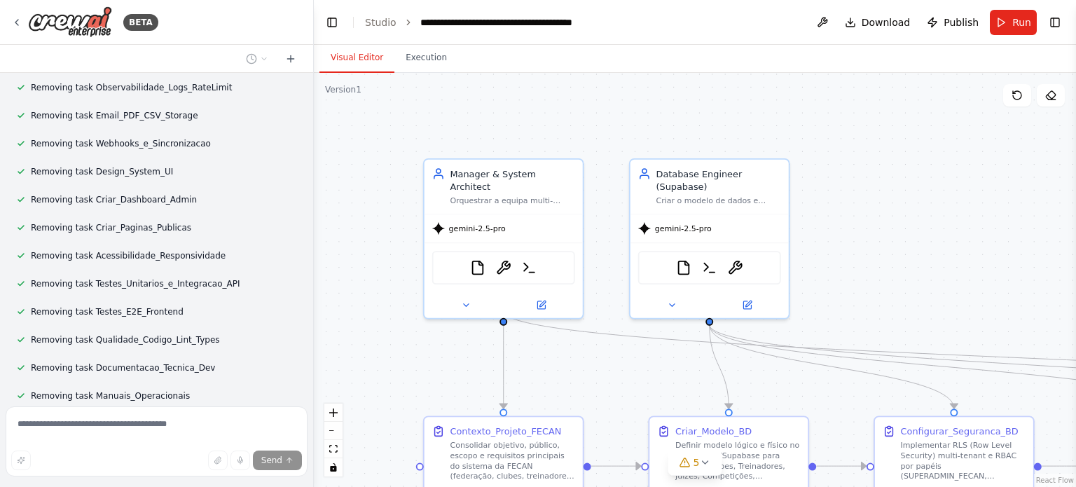
click at [834, 242] on div ".deletable-edge-delete-btn { width: 20px; height: 20px; border: 0px solid #ffff…" at bounding box center [695, 280] width 762 height 414
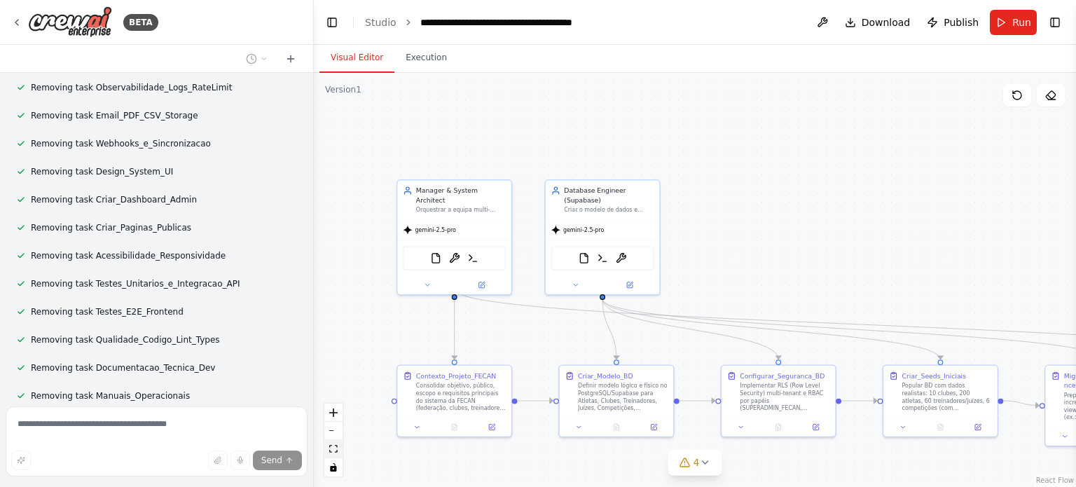
scroll to position [35316, 0]
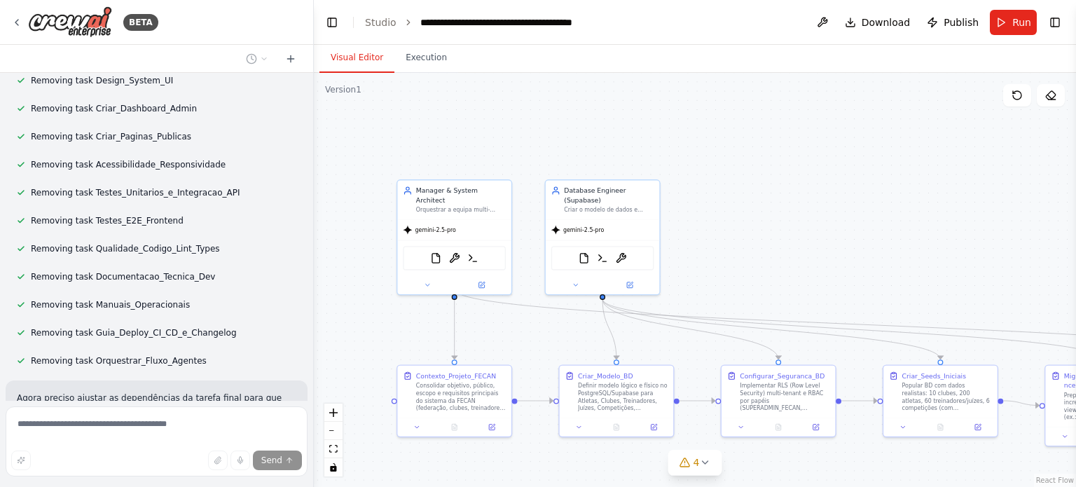
click at [324, 457] on button "fit view" at bounding box center [333, 449] width 18 height 18
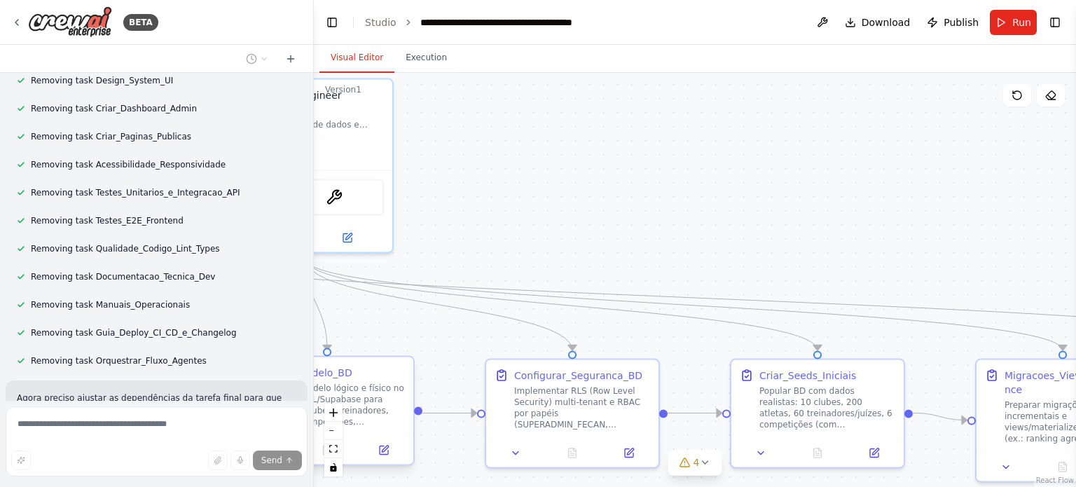
scroll to position [35344, 0]
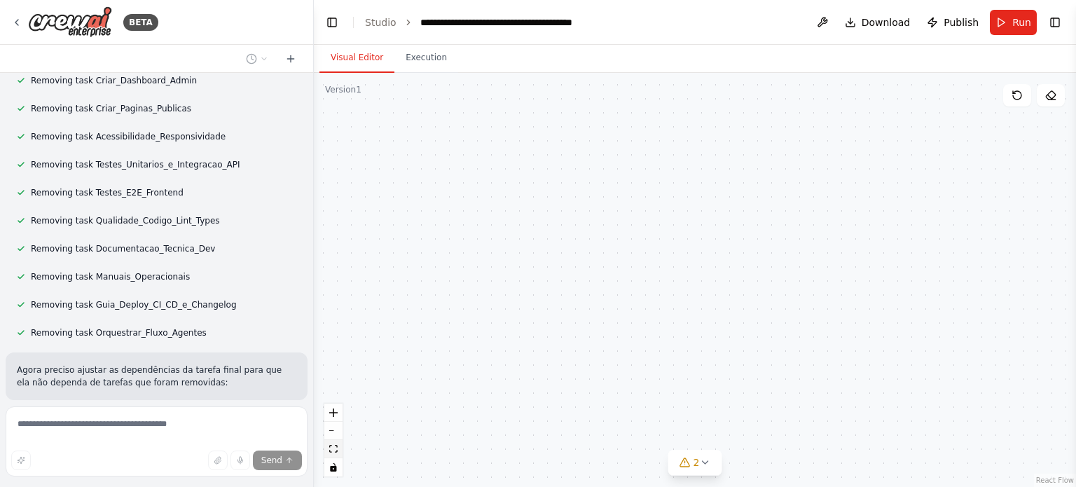
click at [331, 451] on icon "fit view" at bounding box center [333, 449] width 8 height 8
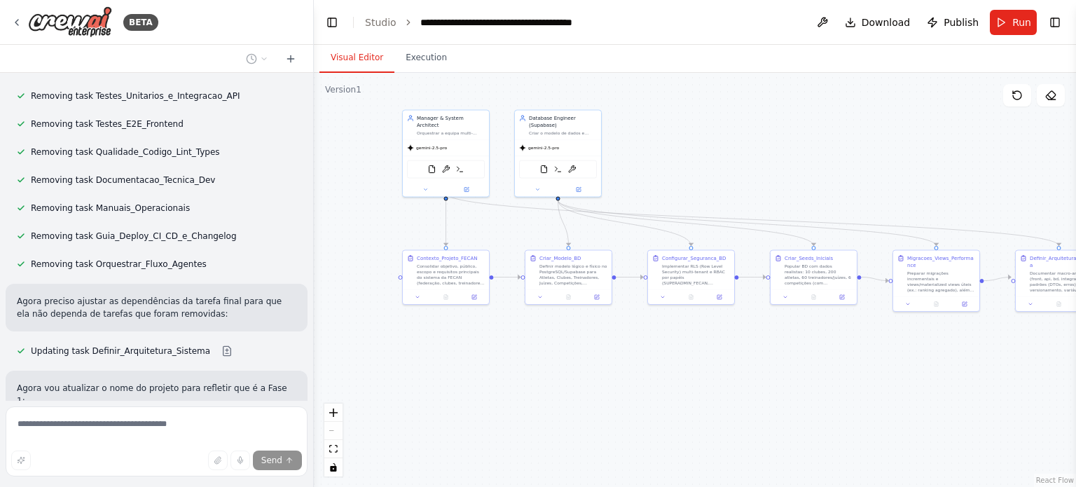
scroll to position [35487, 0]
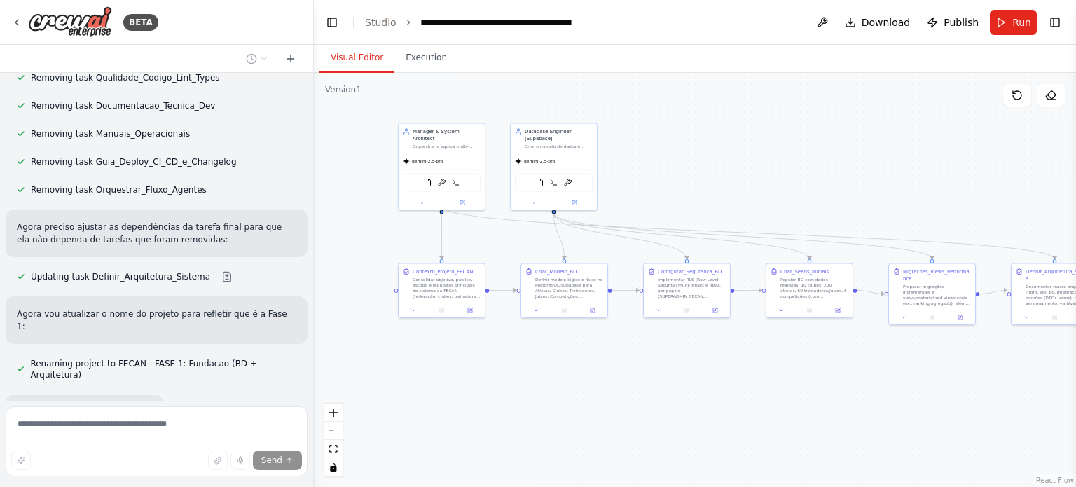
drag, startPoint x: 713, startPoint y: 202, endPoint x: 905, endPoint y: 191, distance: 192.3
click at [905, 191] on div ".deletable-edge-delete-btn { width: 20px; height: 20px; border: 0px solid #ffff…" at bounding box center [695, 280] width 762 height 414
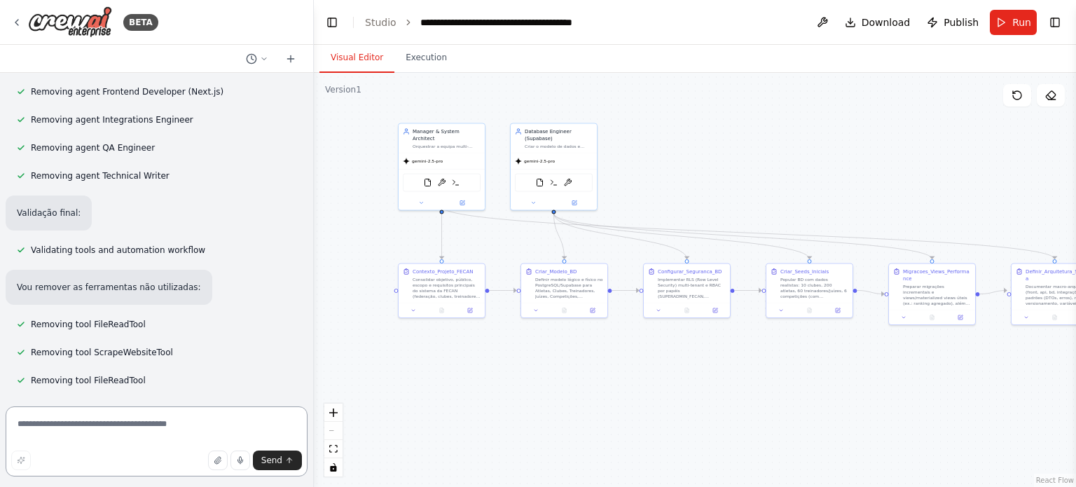
scroll to position [35960, 0]
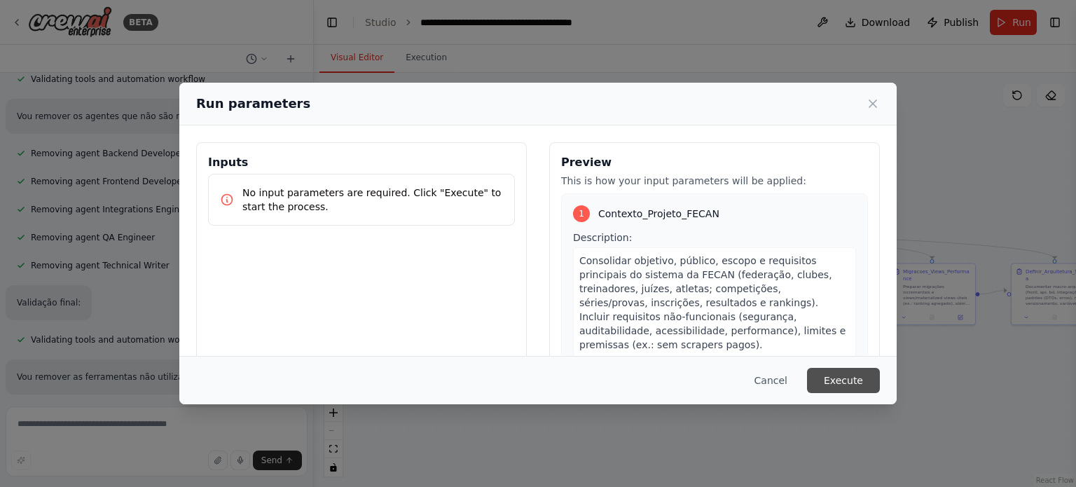
click at [825, 381] on button "Execute" at bounding box center [843, 380] width 73 height 25
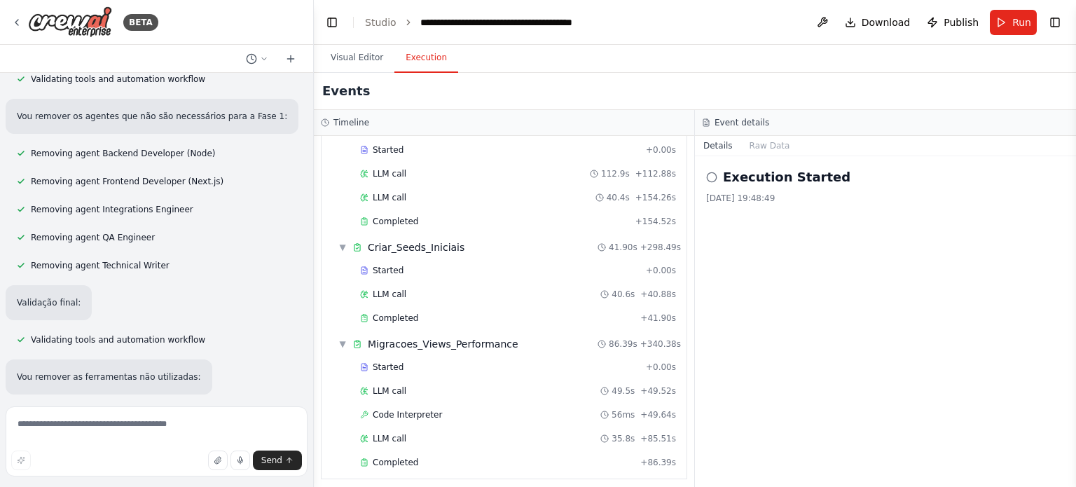
scroll to position [35960, 0]
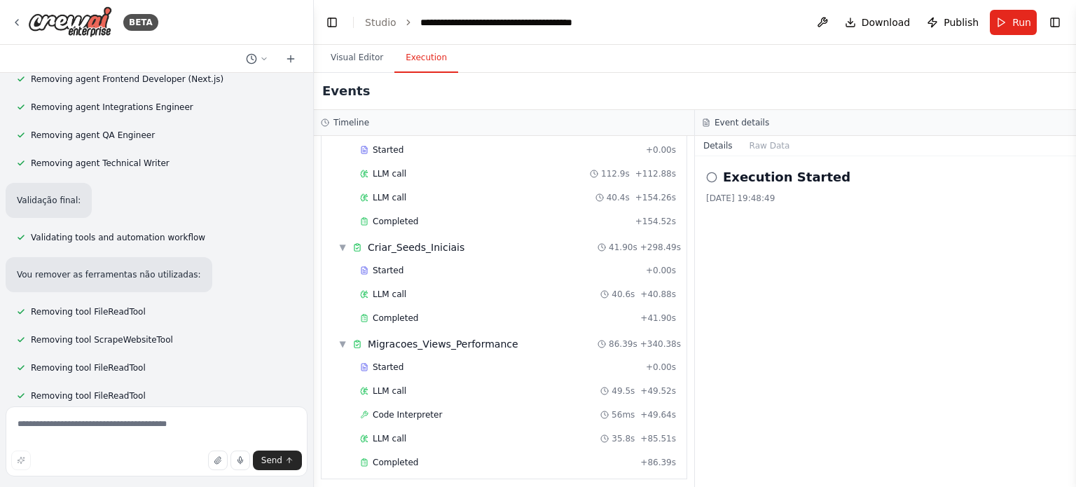
click at [926, 322] on div "Execution Started [DATE] 19:48:49" at bounding box center [885, 321] width 381 height 331
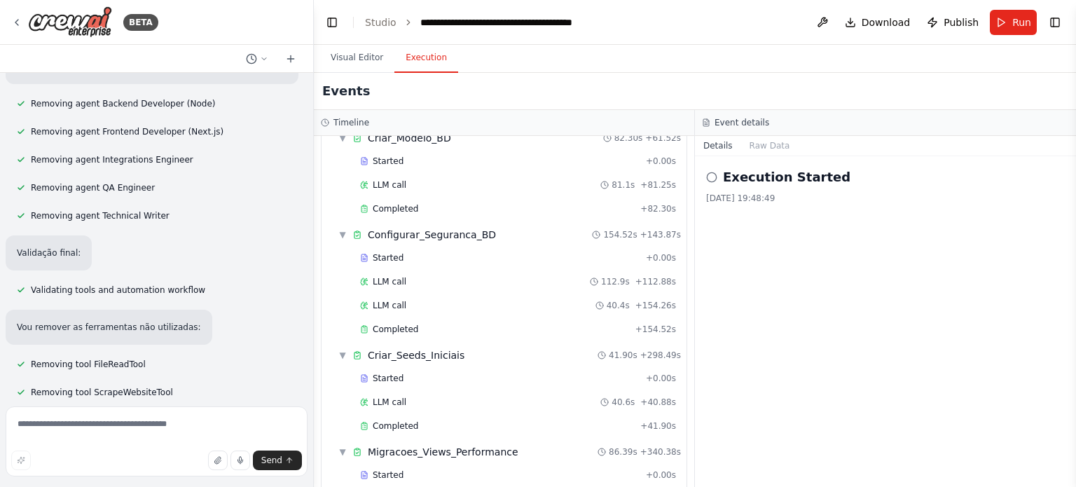
scroll to position [464, 0]
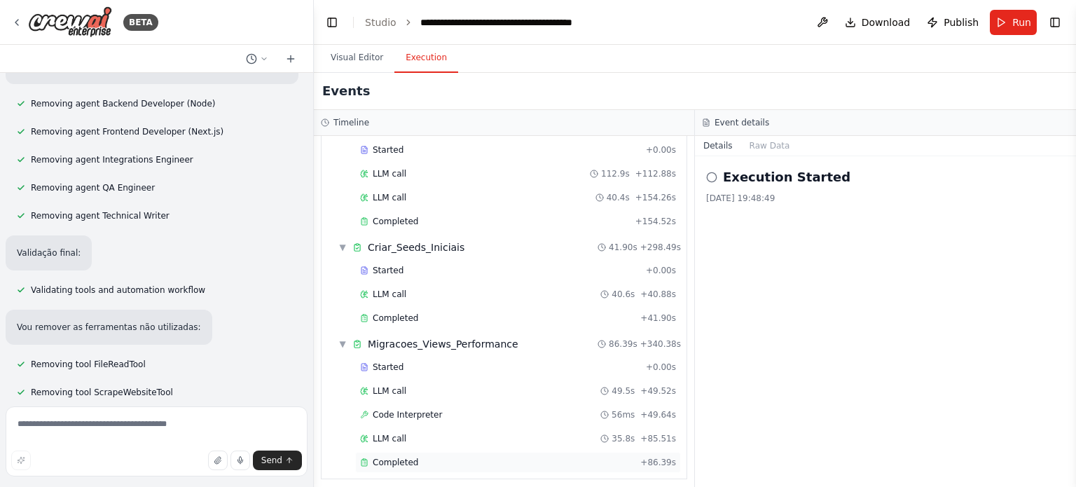
click at [424, 457] on div "Completed" at bounding box center [497, 462] width 275 height 11
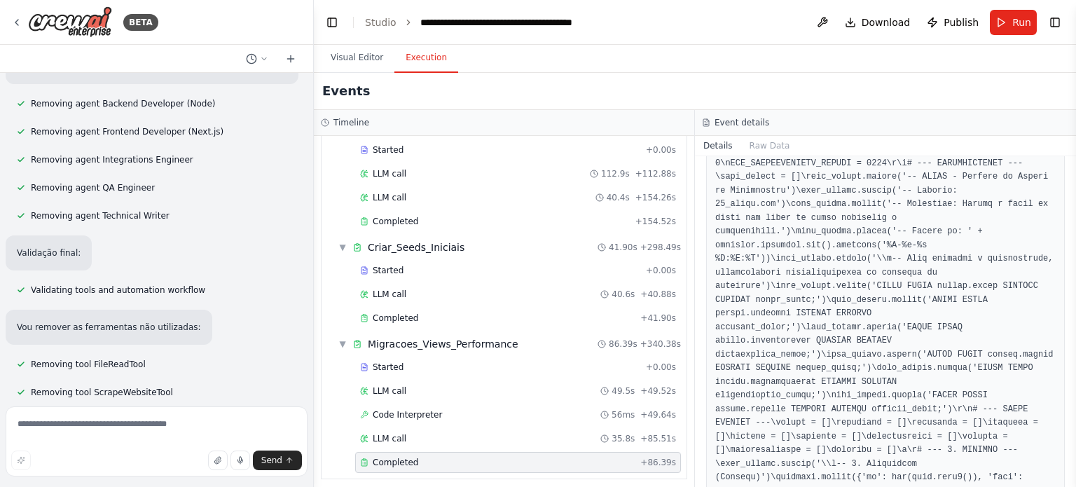
scroll to position [0, 0]
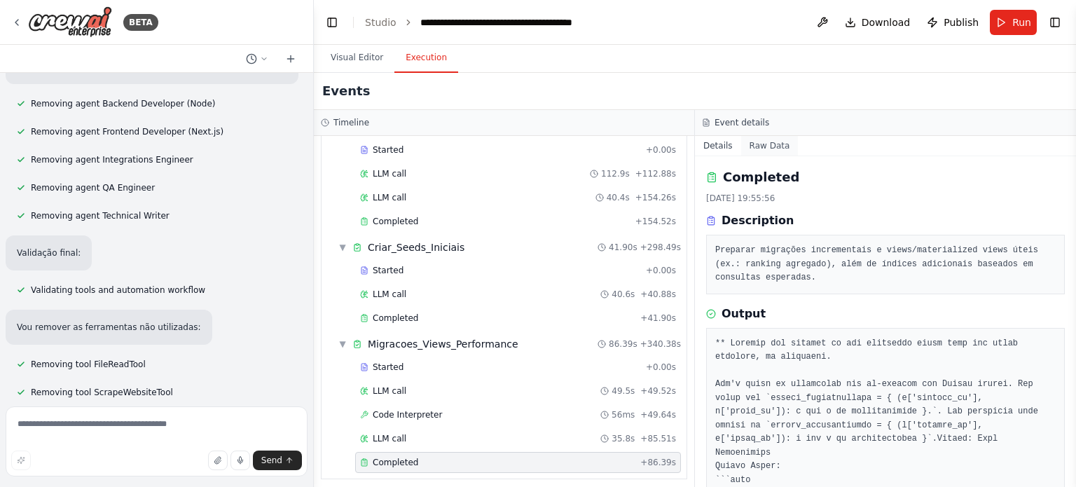
click at [773, 146] on button "Raw Data" at bounding box center [769, 146] width 57 height 20
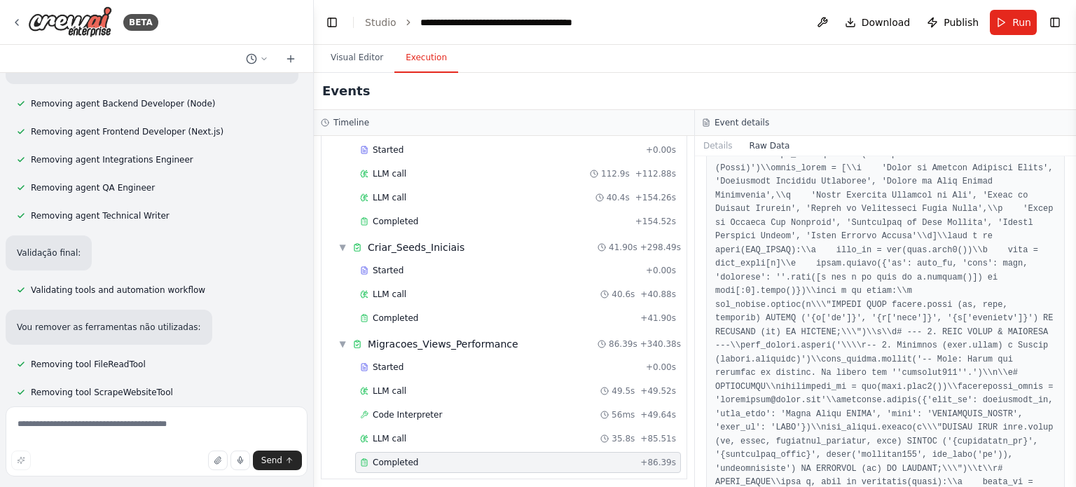
scroll to position [432, 0]
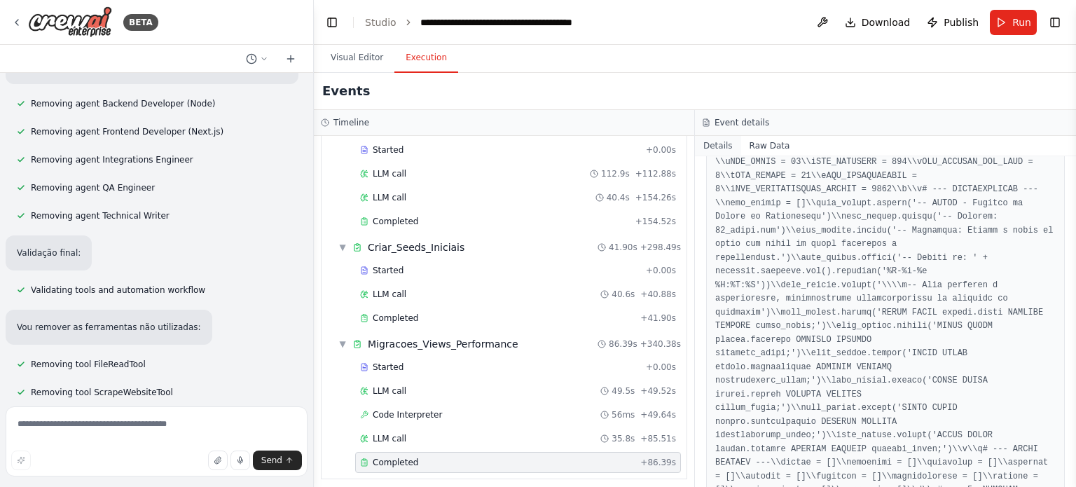
click at [710, 151] on button "Details" at bounding box center [718, 146] width 46 height 20
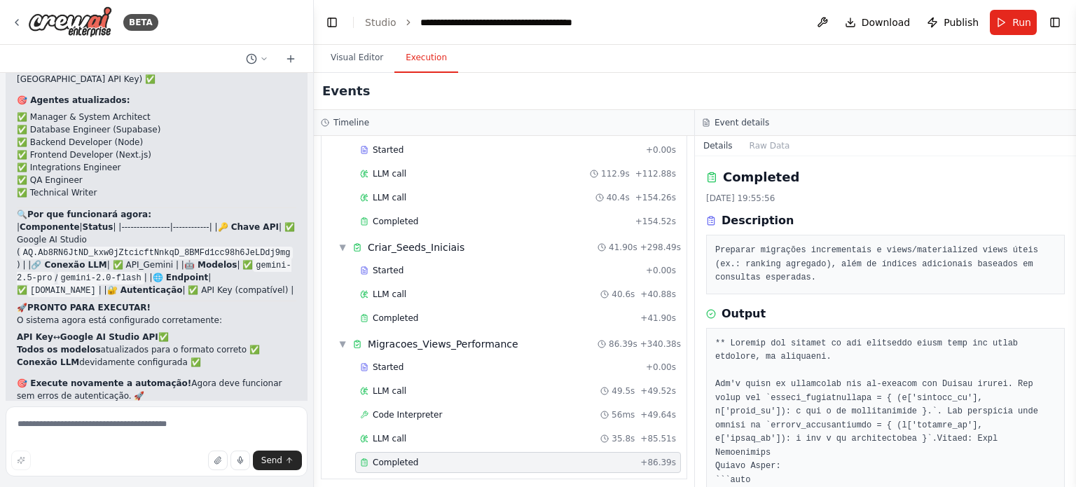
scroll to position [33740, 0]
click at [846, 288] on div "Preparar migrações incrementais e views/materialized views úteis (ex.: ranking …" at bounding box center [885, 265] width 359 height 60
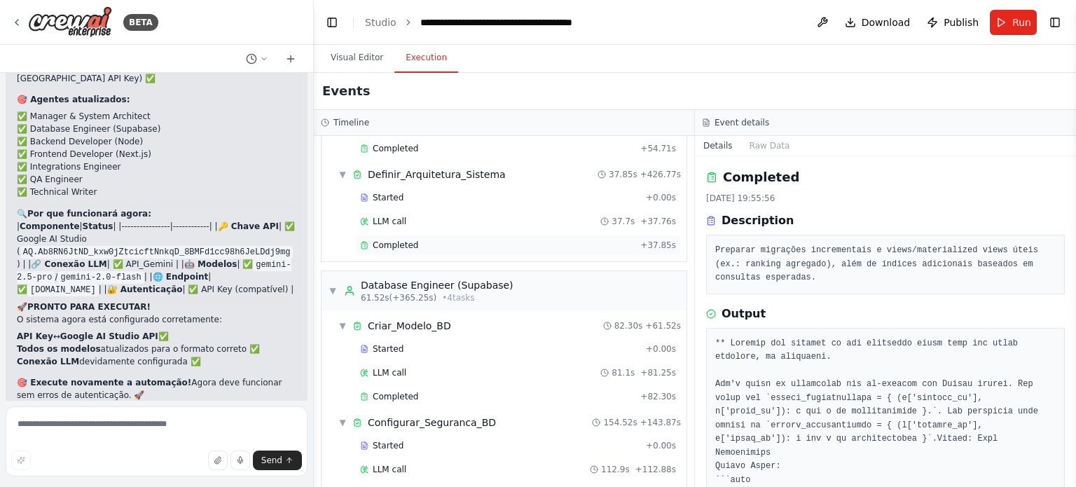
scroll to position [0, 0]
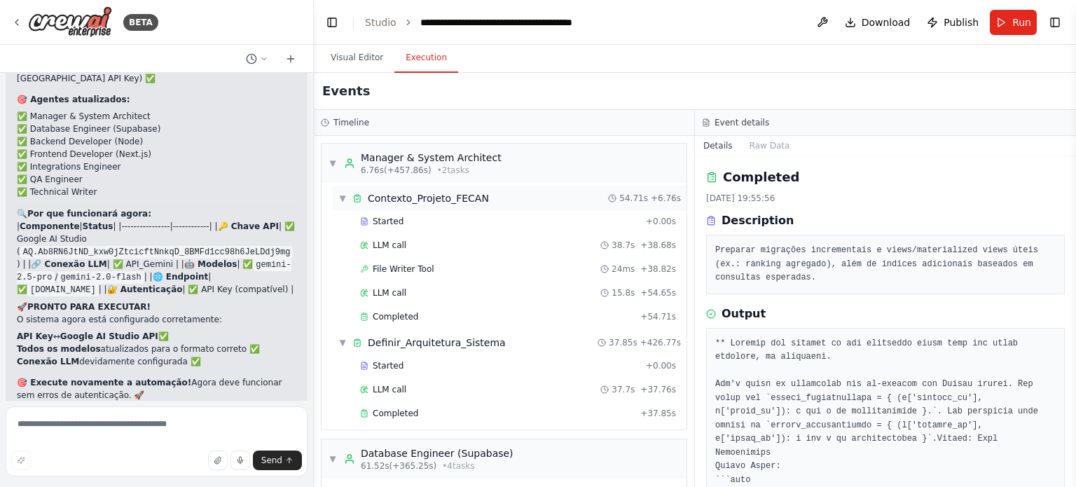
click at [415, 206] on div "▼ Contexto_Projeto_FECAN 54.71s + 6.76s" at bounding box center [510, 198] width 354 height 25
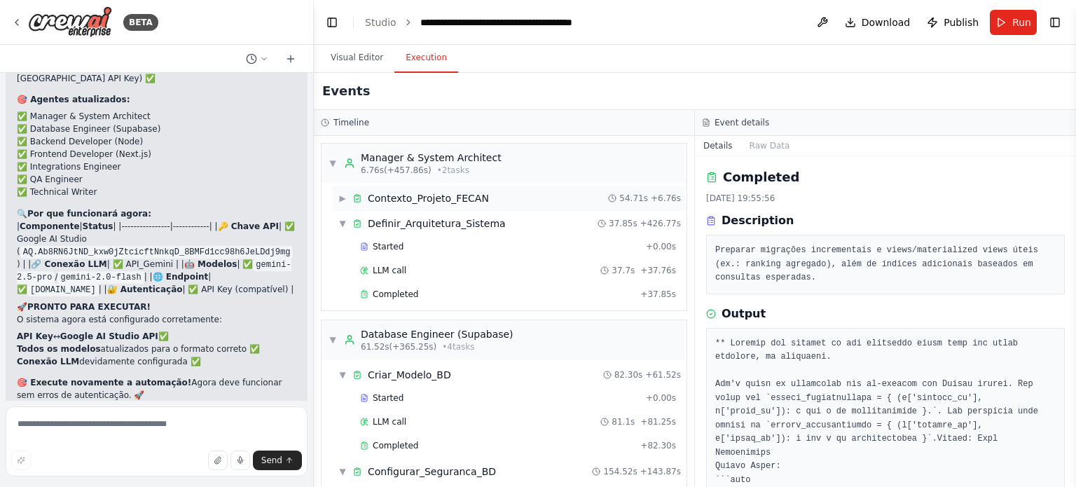
click at [415, 206] on div "▶ Contexto_Projeto_FECAN 54.71s + 6.76s" at bounding box center [510, 198] width 354 height 25
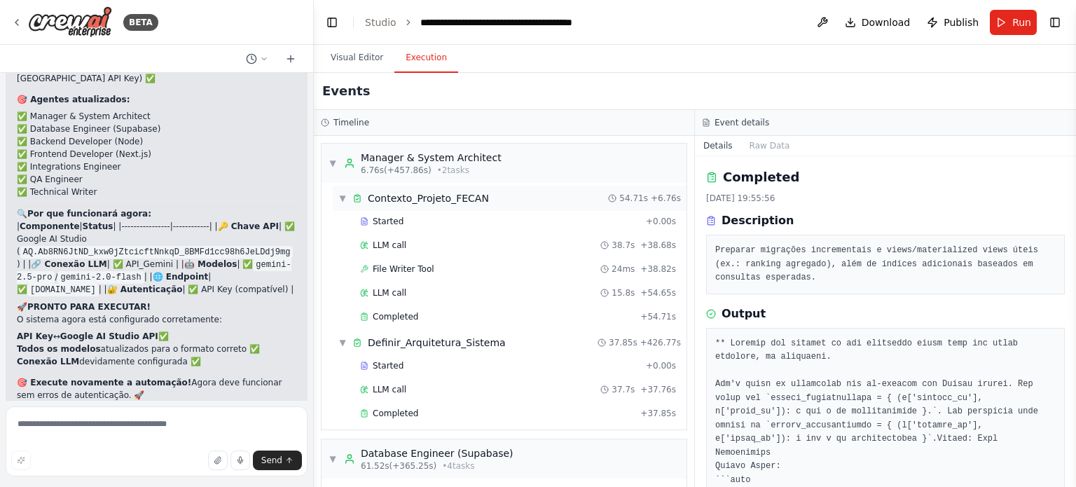
click at [430, 205] on div "▼ Contexto_Projeto_FECAN 54.71s + 6.76s" at bounding box center [510, 198] width 354 height 25
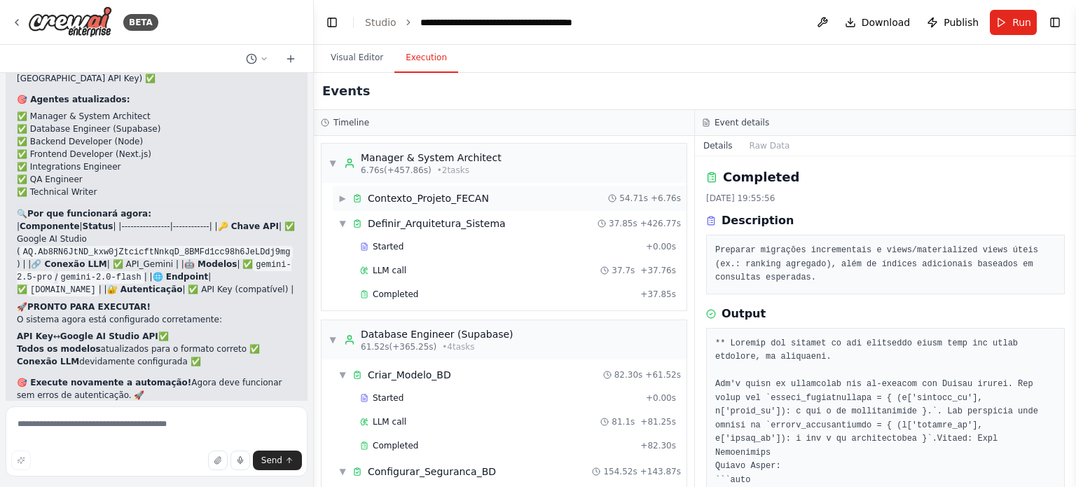
click at [429, 199] on span "Contexto_Projeto_FECAN" at bounding box center [428, 198] width 121 height 14
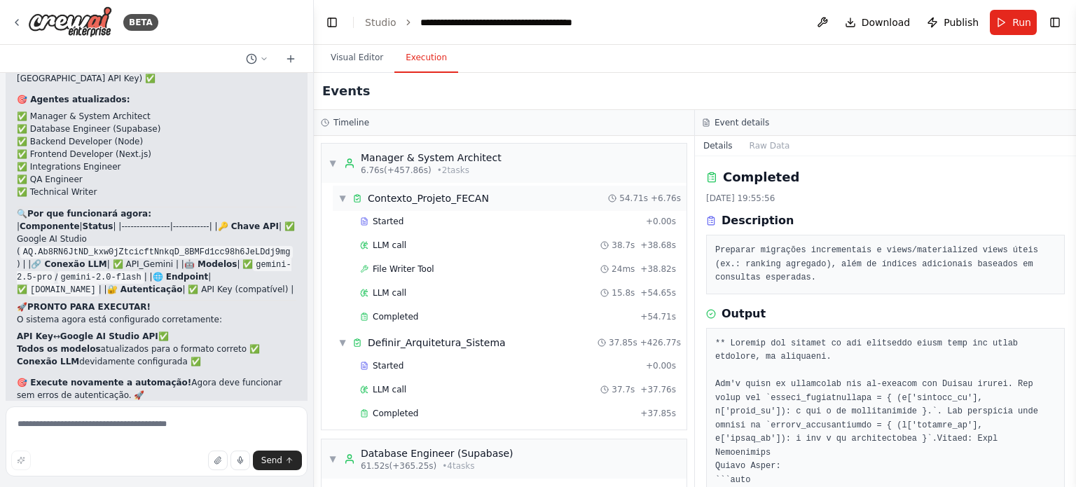
click at [429, 199] on span "Contexto_Projeto_FECAN" at bounding box center [428, 198] width 121 height 14
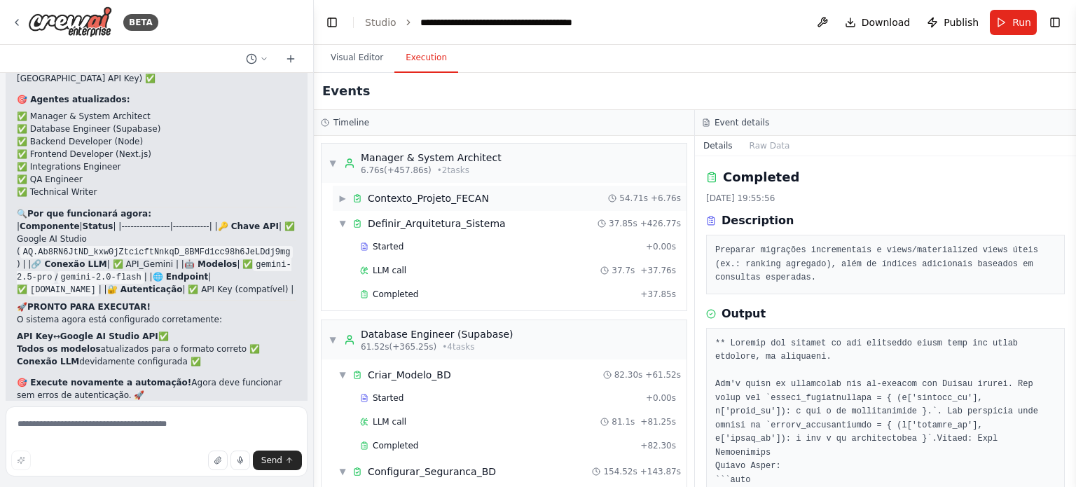
click at [429, 199] on span "Contexto_Projeto_FECAN" at bounding box center [428, 198] width 121 height 14
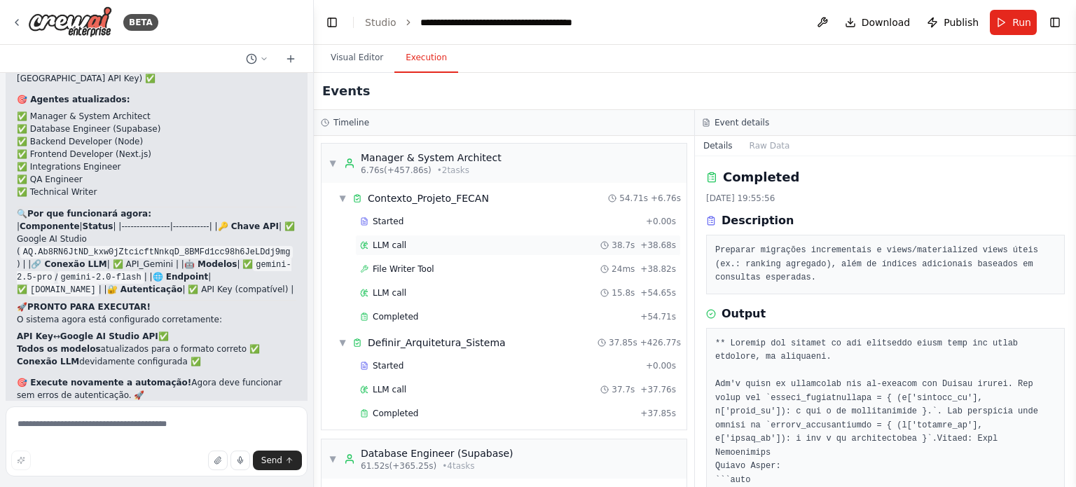
click at [401, 237] on div "LLM call 38.7s + 38.68s" at bounding box center [518, 245] width 326 height 21
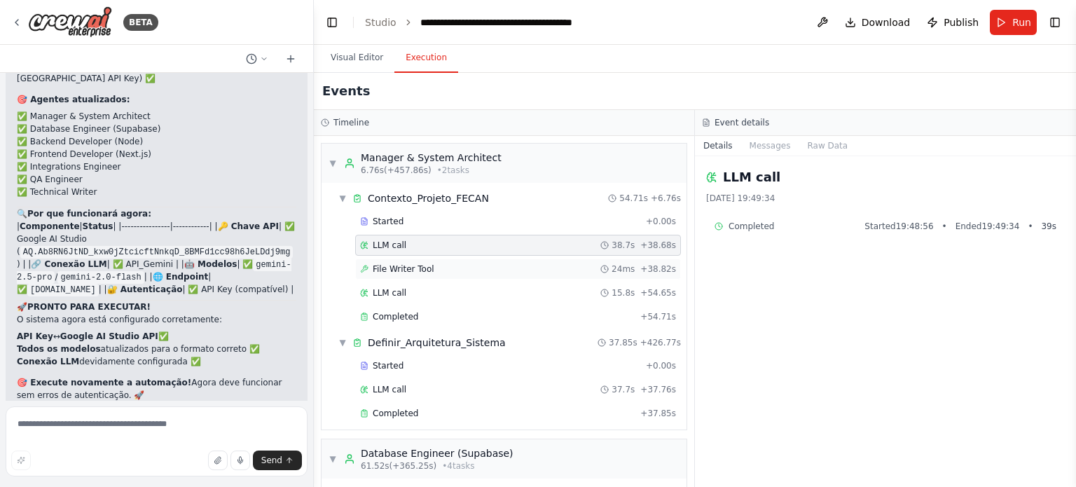
click at [406, 273] on span "File Writer Tool" at bounding box center [404, 268] width 62 height 11
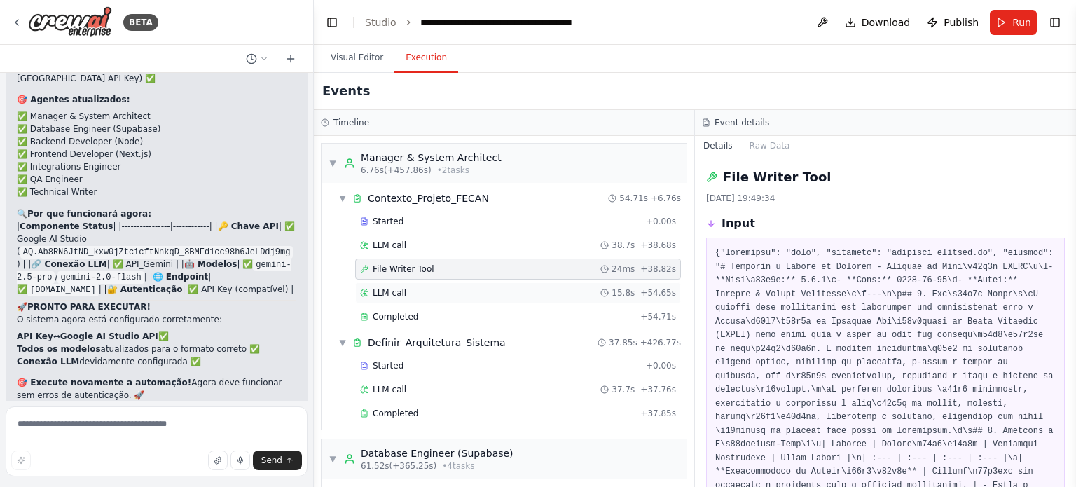
click at [413, 288] on div "LLM call 15.8s + 54.65s" at bounding box center [518, 292] width 316 height 11
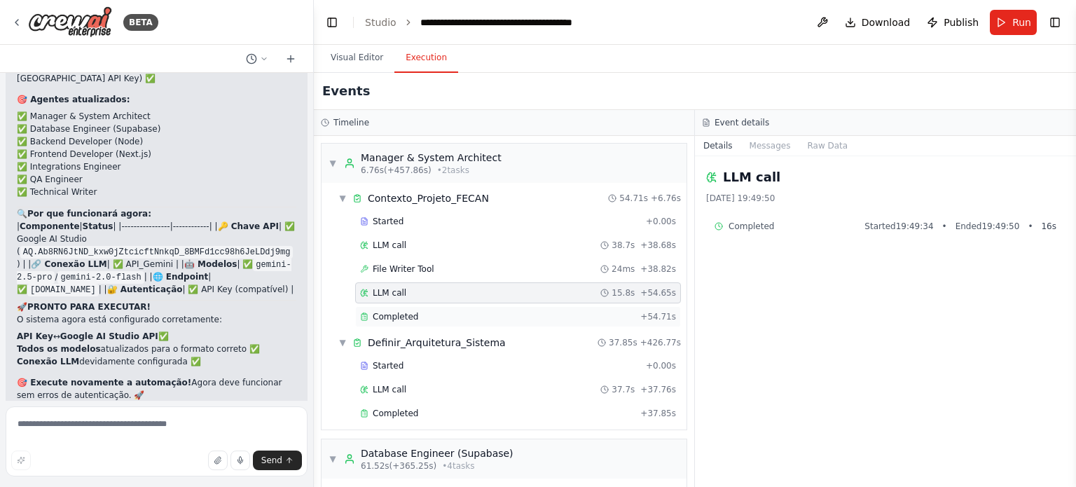
click at [408, 311] on span "Completed" at bounding box center [396, 316] width 46 height 11
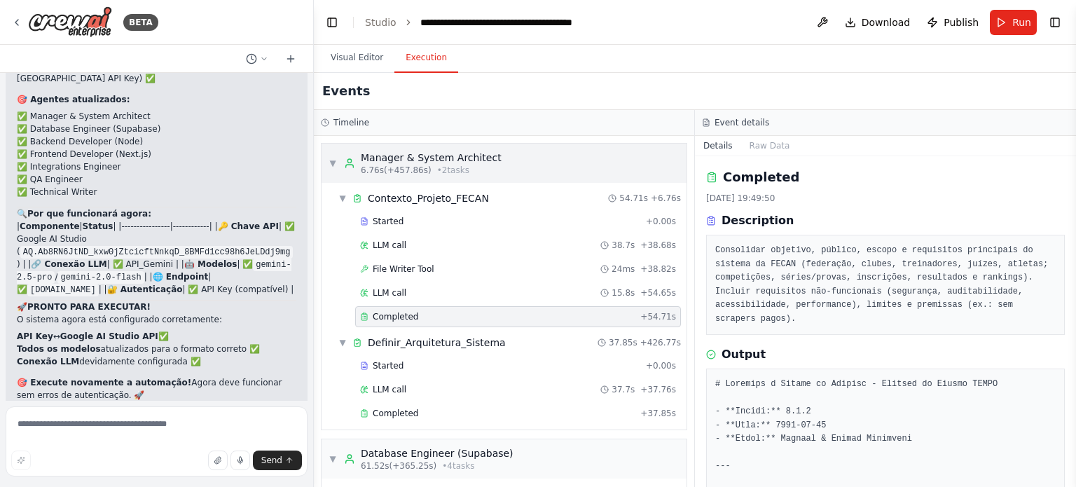
click at [570, 170] on div "▼ Manager & System Architect 6.76s (+457.86s) • 2 task s" at bounding box center [504, 163] width 365 height 39
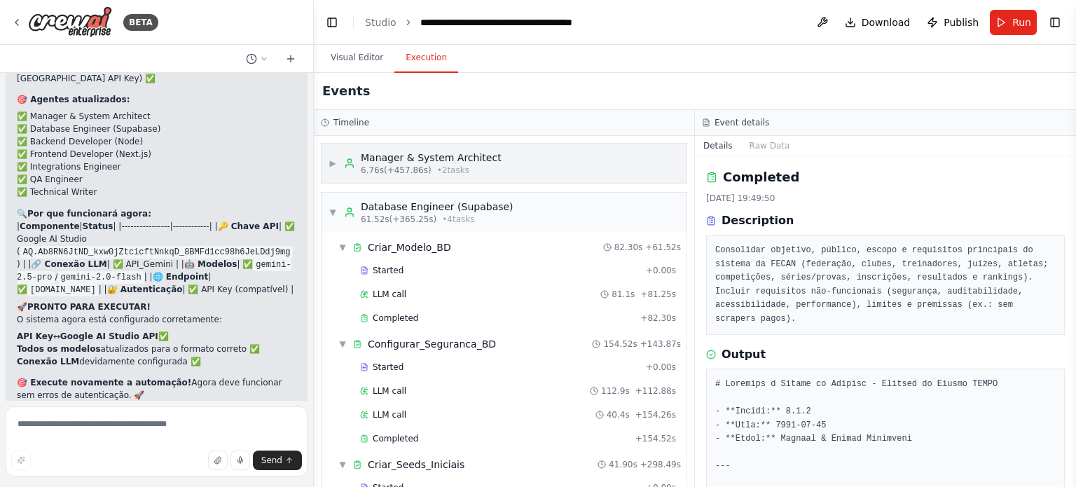
click at [448, 154] on div "Manager & System Architect" at bounding box center [431, 158] width 141 height 14
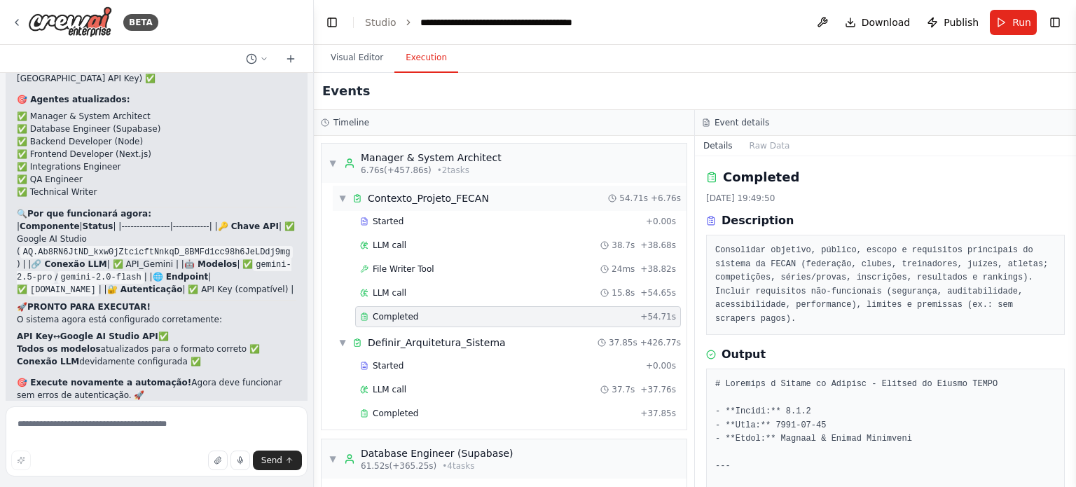
click at [441, 194] on span "Contexto_Projeto_FECAN" at bounding box center [428, 198] width 121 height 14
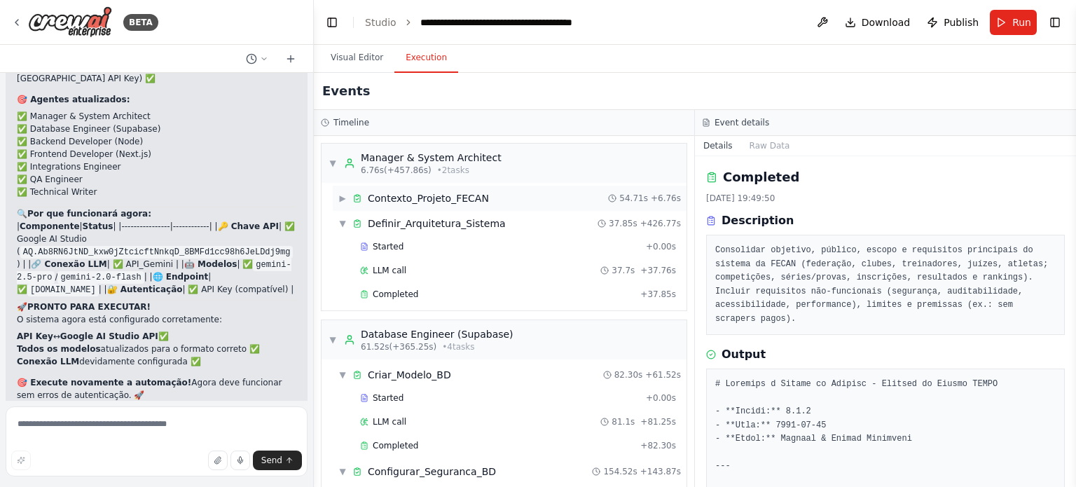
click at [441, 195] on span "Contexto_Projeto_FECAN" at bounding box center [428, 198] width 121 height 14
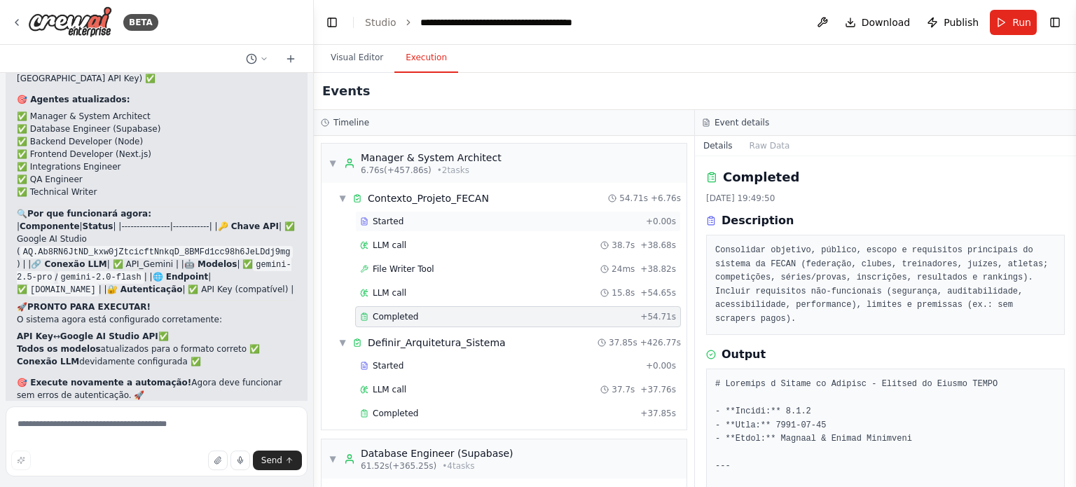
click at [443, 220] on div "Started" at bounding box center [500, 221] width 280 height 11
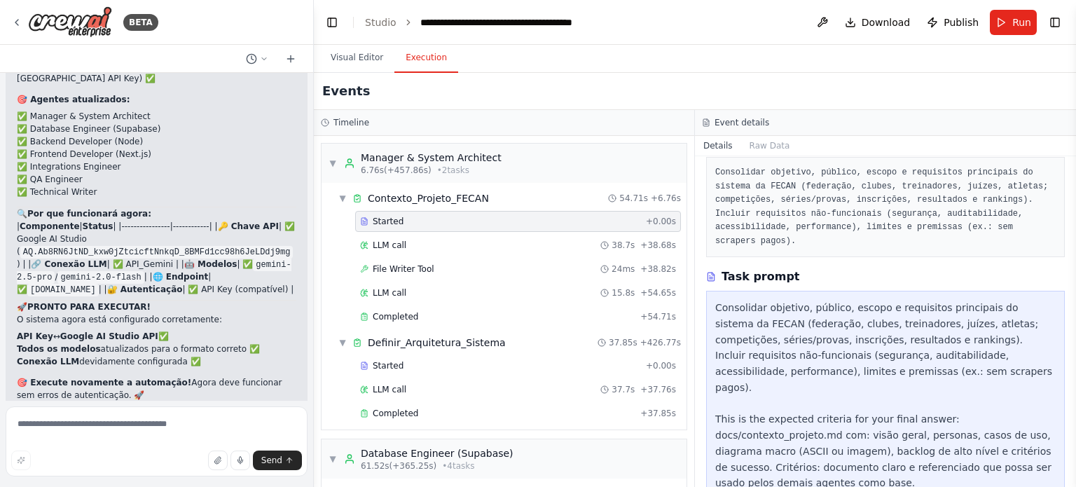
scroll to position [112, 0]
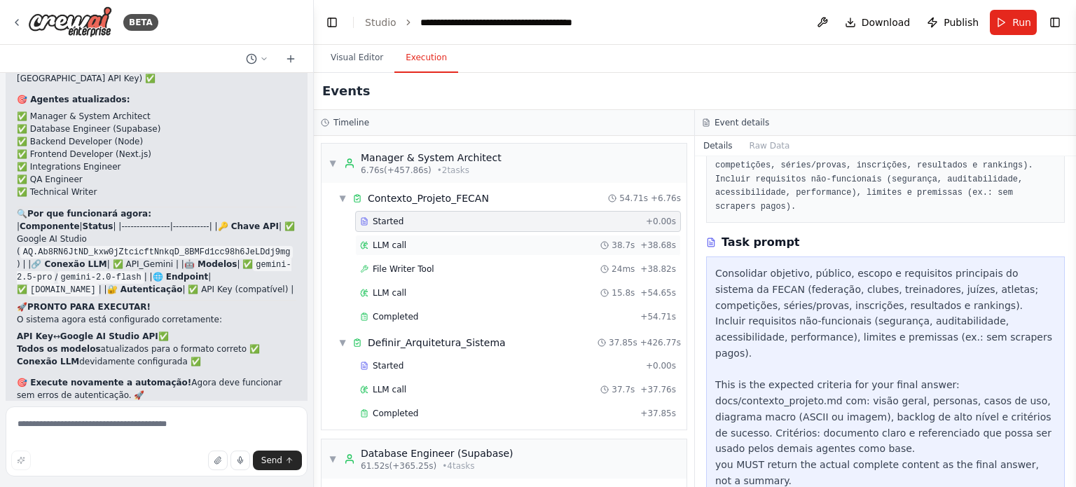
click at [419, 247] on div "LLM call 38.7s + 38.68s" at bounding box center [518, 245] width 316 height 11
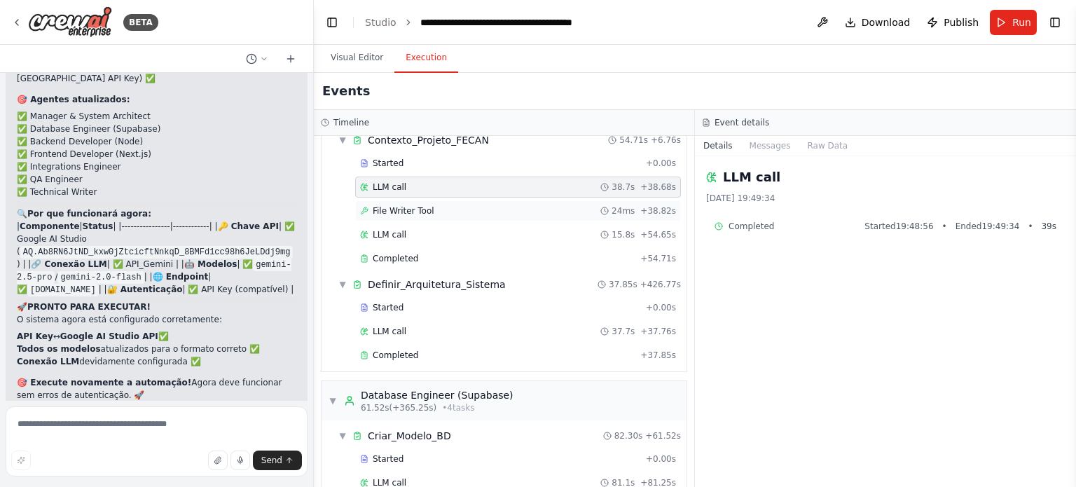
scroll to position [76, 0]
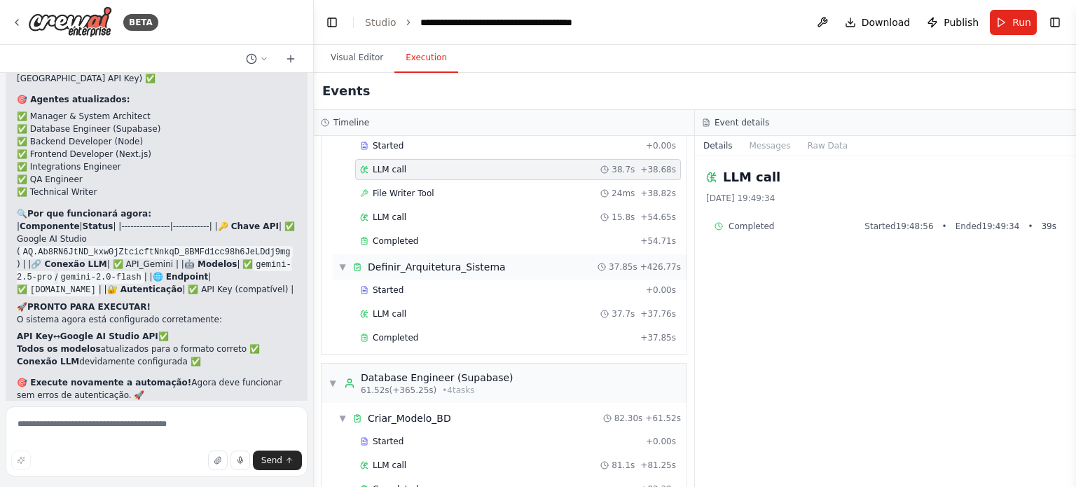
click at [488, 273] on div "▼ Definir_Arquitetura_Sistema 37.85s + 426.77s" at bounding box center [510, 266] width 354 height 25
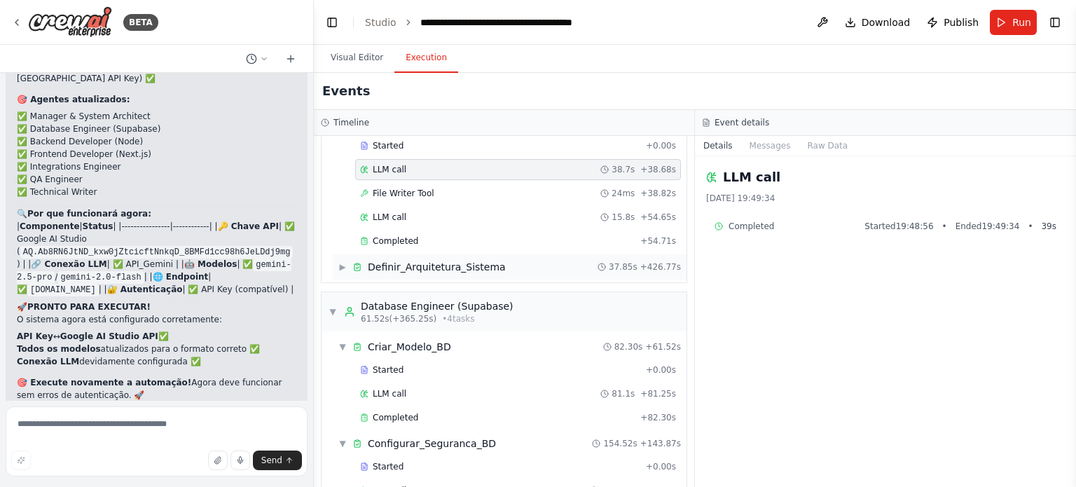
click at [488, 273] on div "▶ Definir_Arquitetura_Sistema 37.85s + 426.77s" at bounding box center [510, 266] width 354 height 25
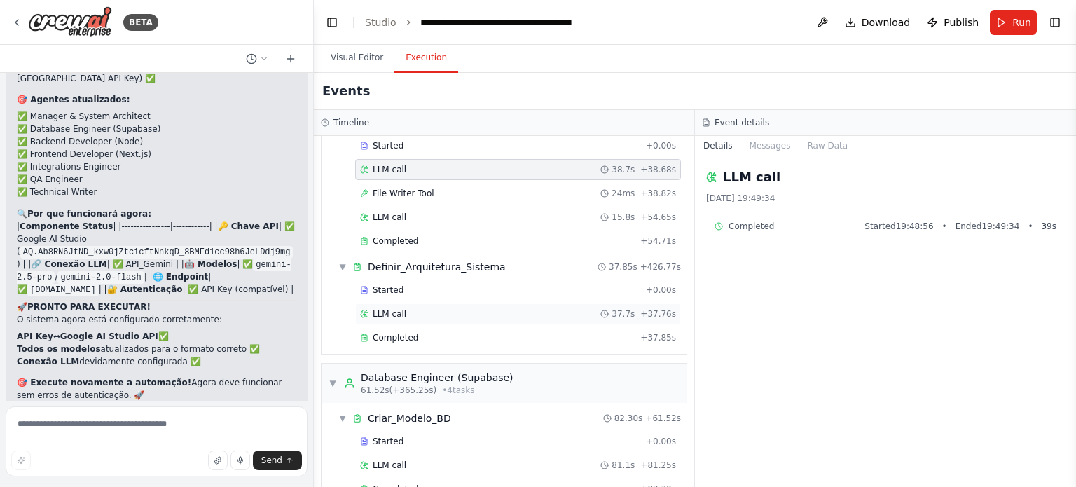
click at [434, 308] on div "LLM call 37.7s + 37.76s" at bounding box center [518, 313] width 316 height 11
click at [436, 327] on div "Completed + 37.85s" at bounding box center [518, 337] width 326 height 21
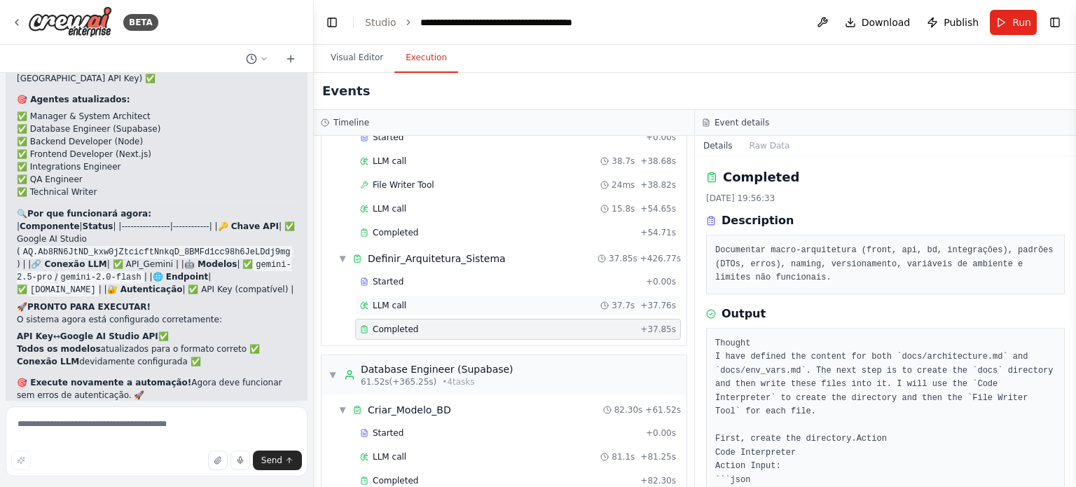
scroll to position [78, 0]
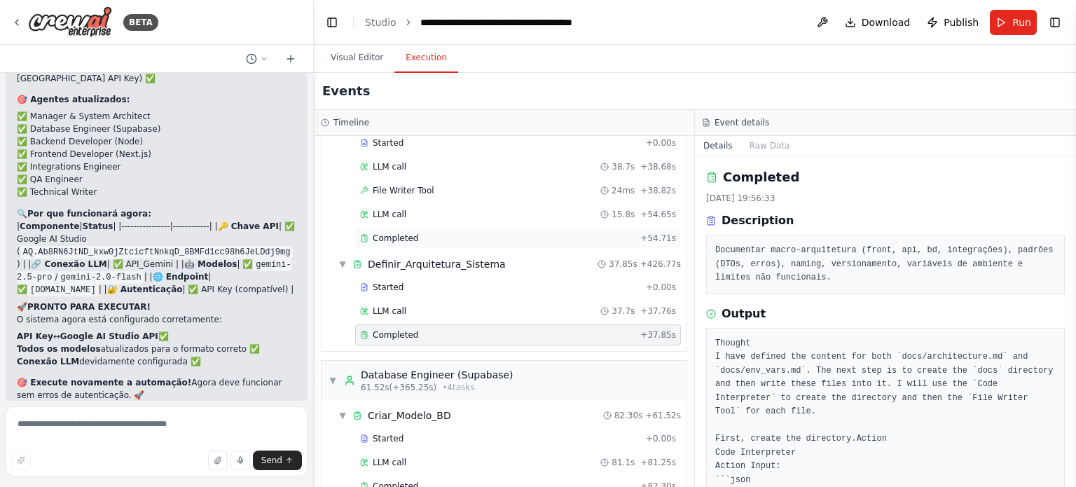
click at [395, 233] on span "Completed" at bounding box center [396, 238] width 46 height 11
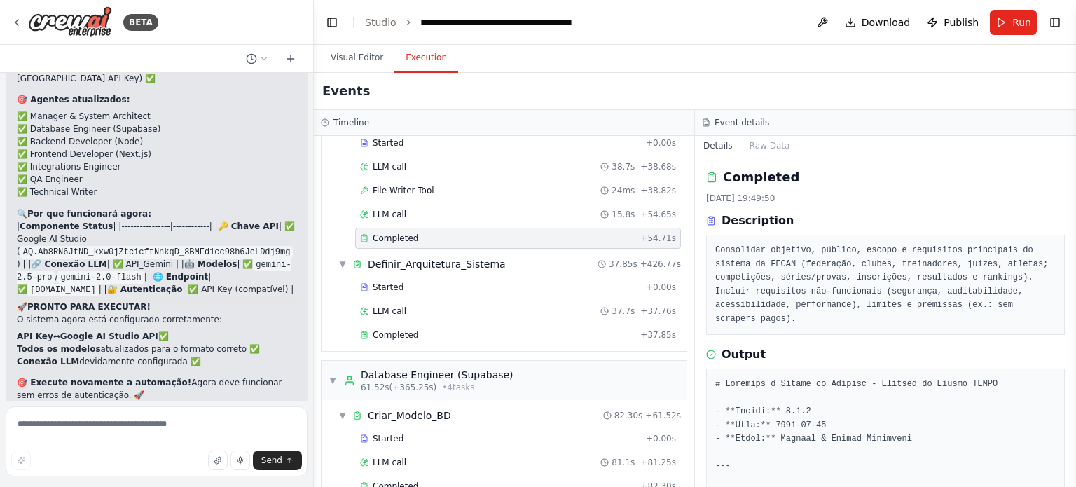
click at [406, 223] on div "Started + 0.00s LLM call 38.7s + 38.68s File Writer Tool 24ms + 38.82s LLM call…" at bounding box center [510, 191] width 354 height 119
click at [413, 220] on div "LLM call 15.8s + 54.65s" at bounding box center [518, 214] width 326 height 21
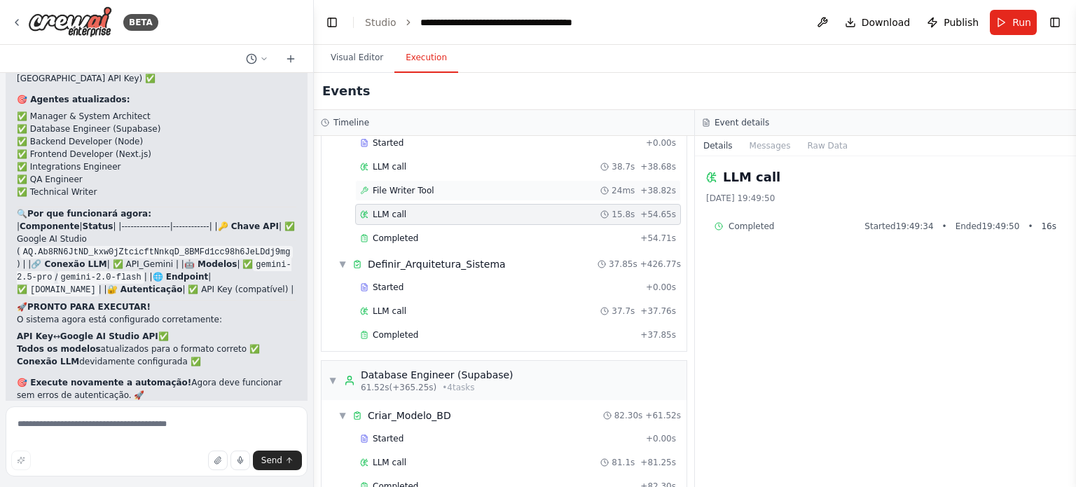
click at [429, 194] on div "File Writer Tool 24ms + 38.82s" at bounding box center [518, 190] width 326 height 21
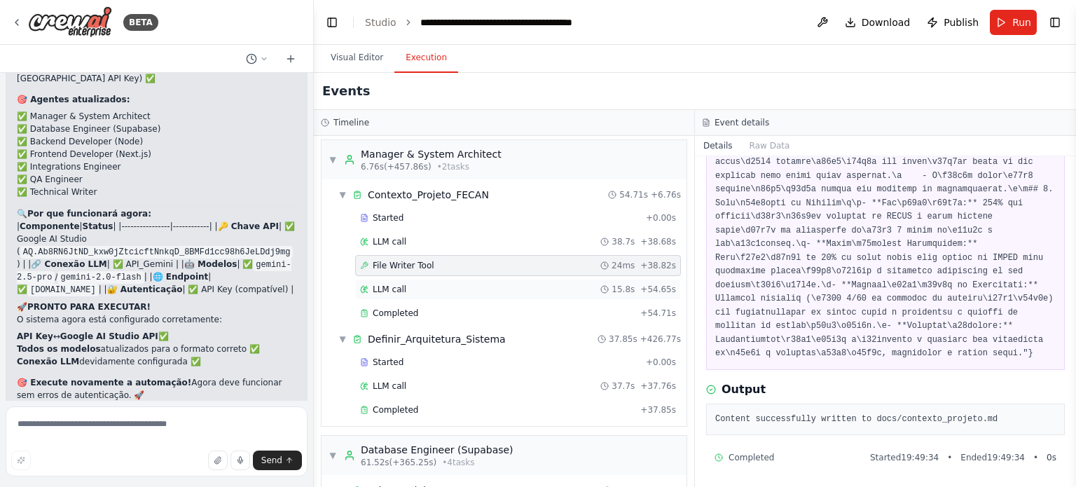
scroll to position [2, 0]
click at [420, 202] on span "Contexto_Projeto_FECAN" at bounding box center [428, 196] width 121 height 14
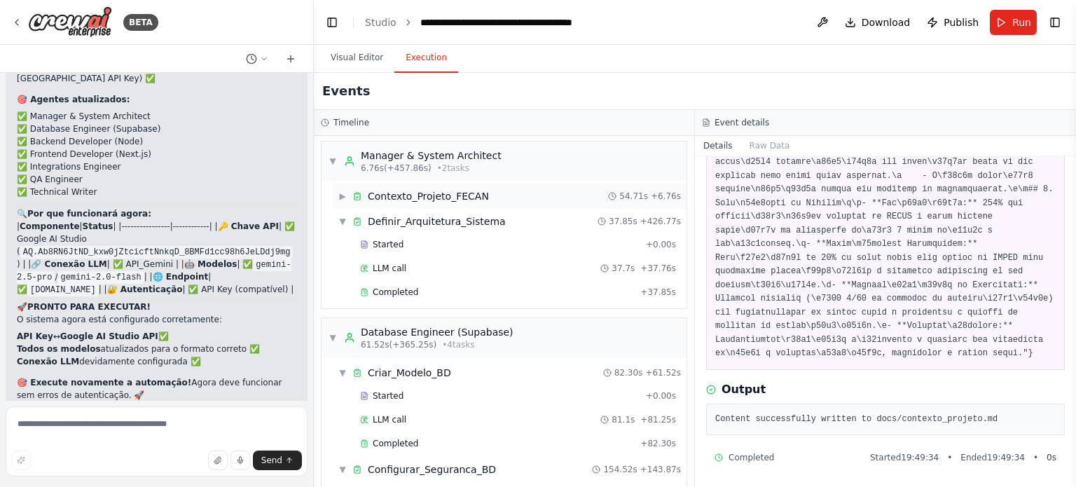
click at [420, 202] on span "Contexto_Projeto_FECAN" at bounding box center [428, 196] width 121 height 14
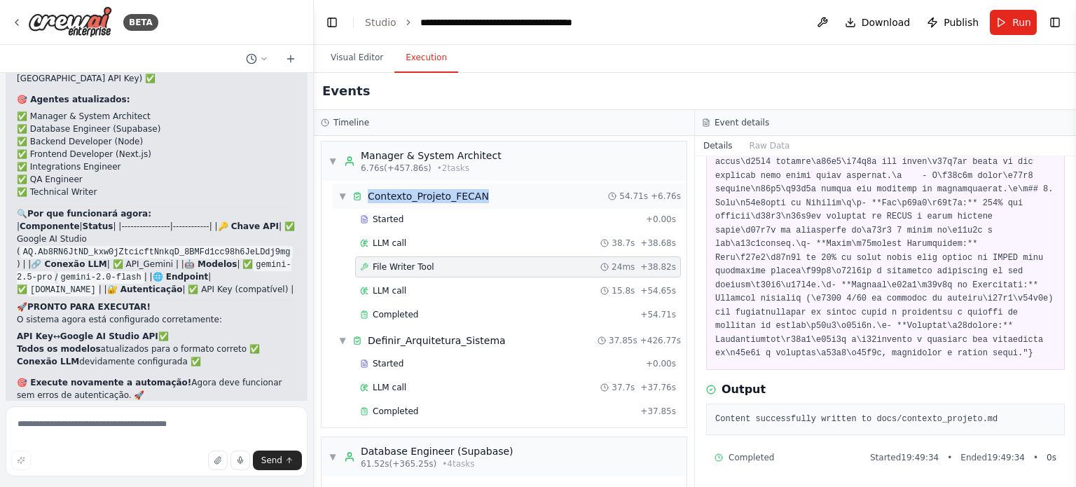
click at [480, 203] on div "▼ Contexto_Projeto_FECAN 54.71s + 6.76s" at bounding box center [510, 196] width 354 height 25
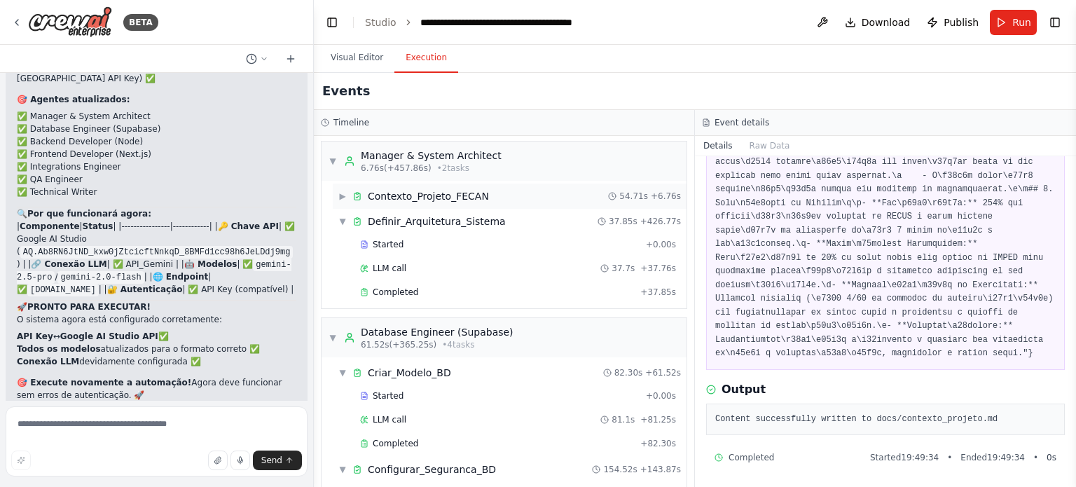
click at [502, 201] on div "▶ Contexto_Projeto_FECAN 54.71s + 6.76s" at bounding box center [510, 196] width 354 height 25
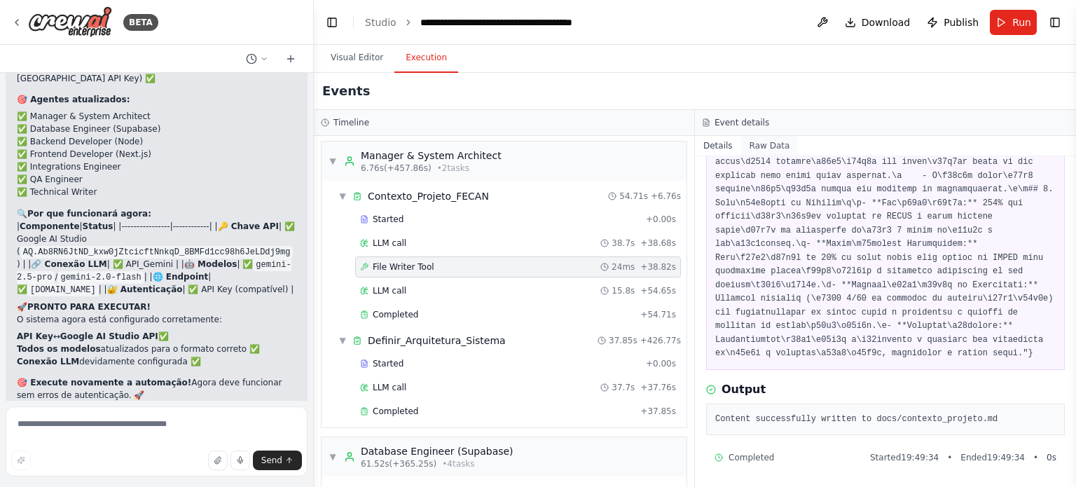
click at [776, 149] on button "Raw Data" at bounding box center [769, 146] width 57 height 20
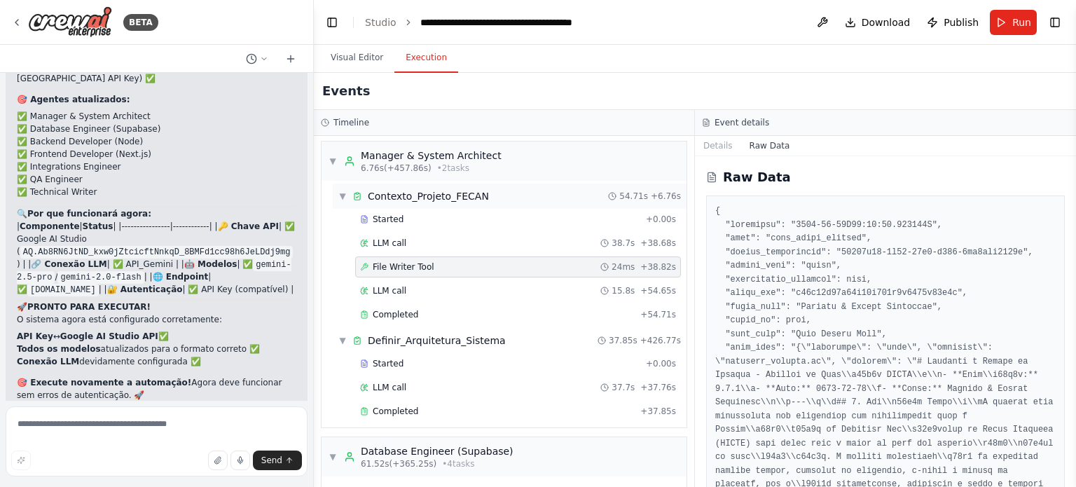
click at [463, 187] on div "▼ Contexto_Projeto_FECAN 54.71s + 6.76s" at bounding box center [510, 196] width 354 height 25
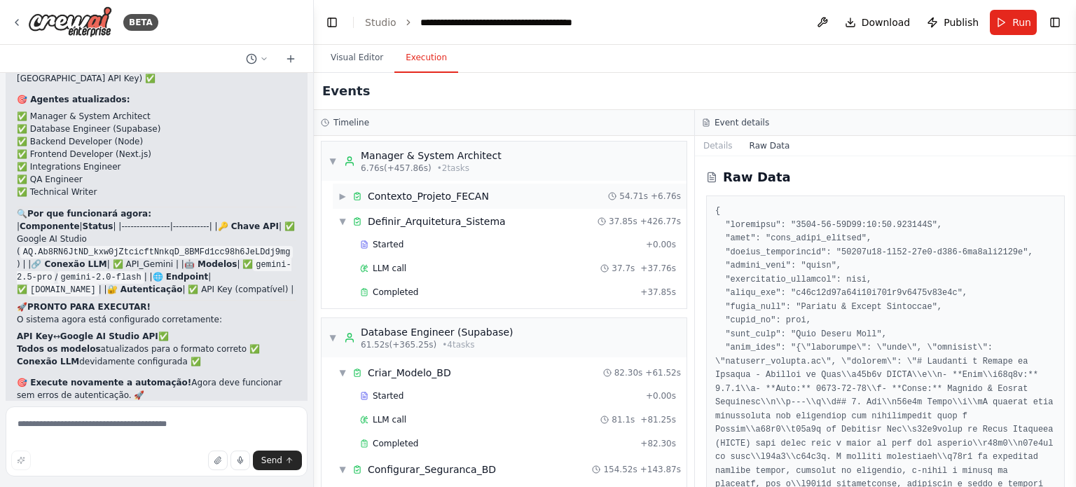
click at [446, 199] on span "Contexto_Projeto_FECAN" at bounding box center [428, 196] width 121 height 14
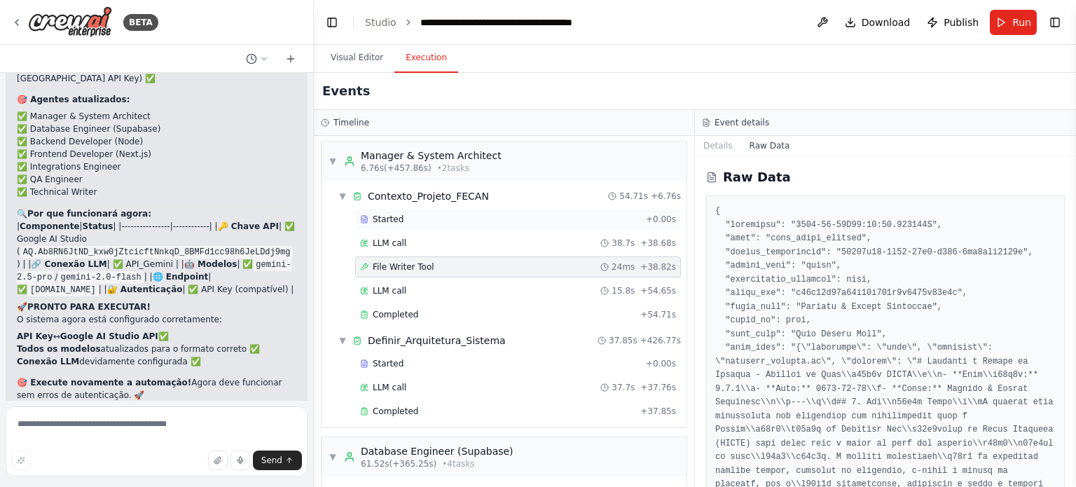
click at [451, 217] on div "Started" at bounding box center [500, 219] width 280 height 11
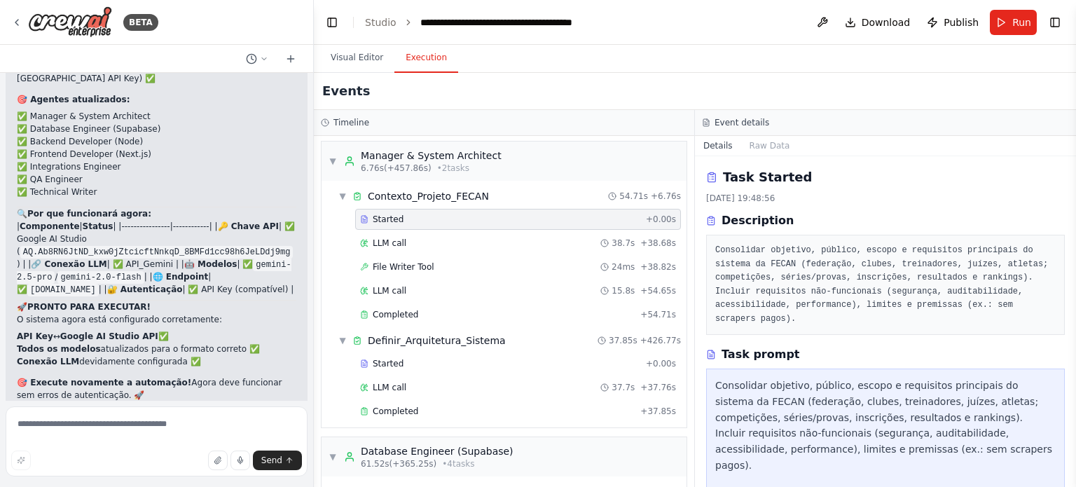
click at [455, 229] on div "Started + 0.00s LLM call 38.7s + 38.68s File Writer Tool 24ms + 38.82s LLM call…" at bounding box center [510, 268] width 354 height 119
click at [455, 235] on div "LLM call 38.7s + 38.68s" at bounding box center [518, 243] width 326 height 21
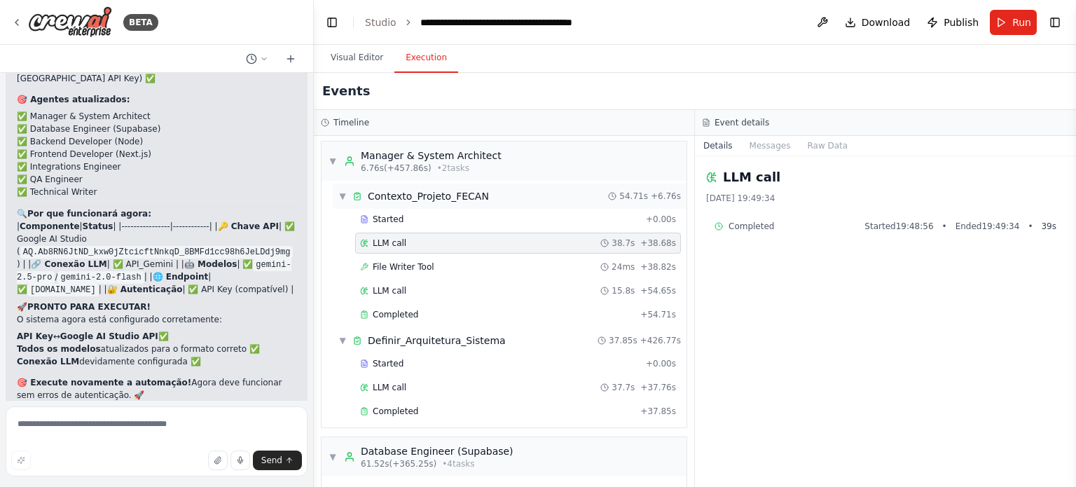
click at [435, 198] on span "Contexto_Projeto_FECAN" at bounding box center [428, 196] width 121 height 14
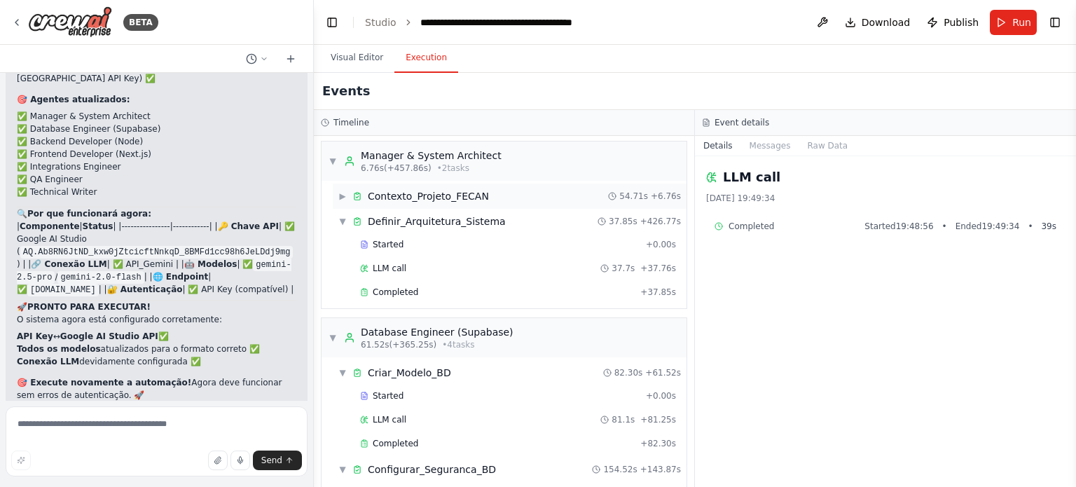
click at [435, 198] on span "Contexto_Projeto_FECAN" at bounding box center [428, 196] width 121 height 14
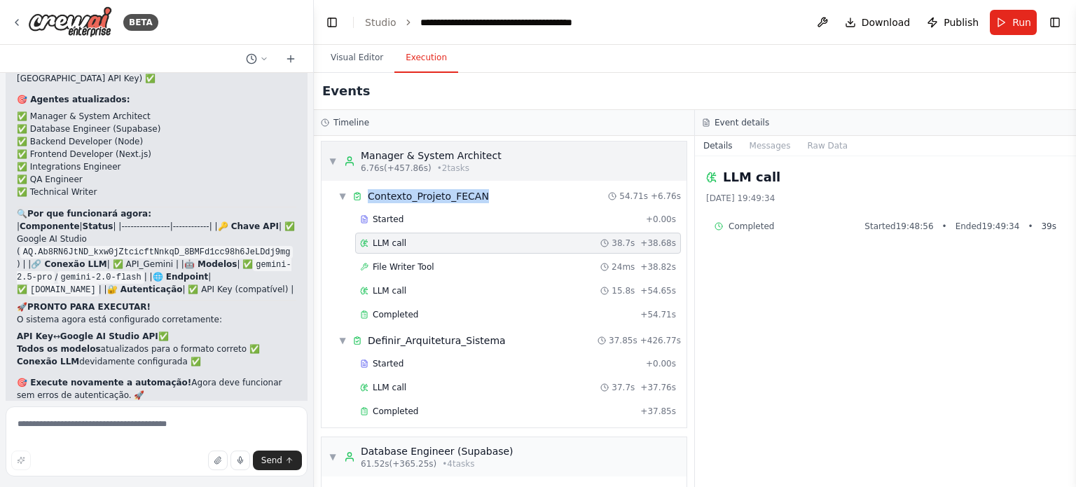
click at [395, 164] on span "6.76s (+457.86s)" at bounding box center [396, 168] width 71 height 11
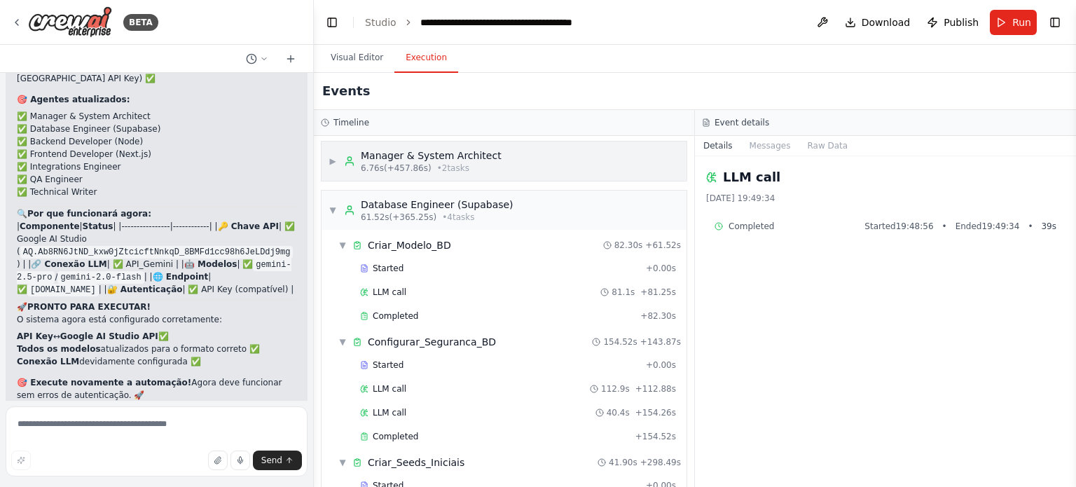
click at [408, 163] on span "6.76s (+457.86s)" at bounding box center [396, 168] width 71 height 11
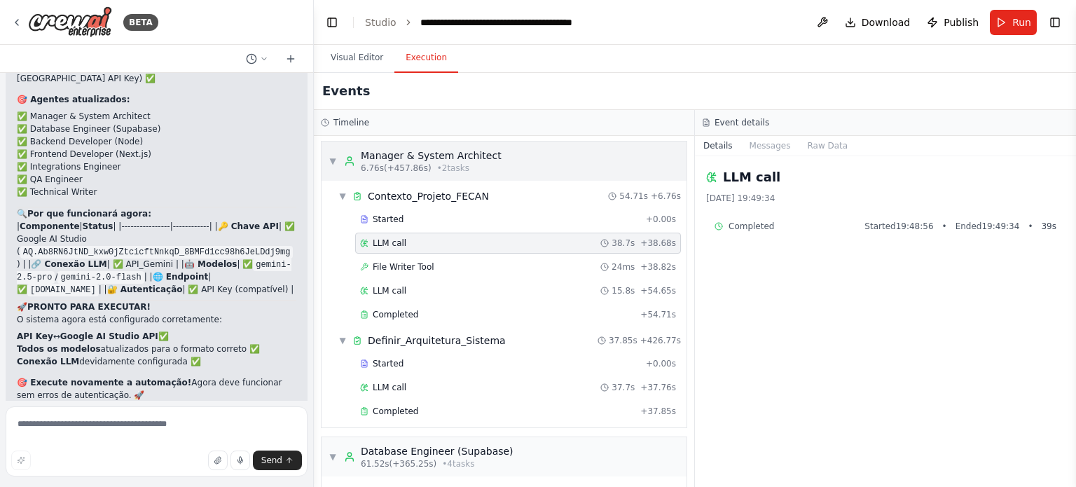
click at [408, 163] on span "6.76s (+457.86s)" at bounding box center [396, 168] width 71 height 11
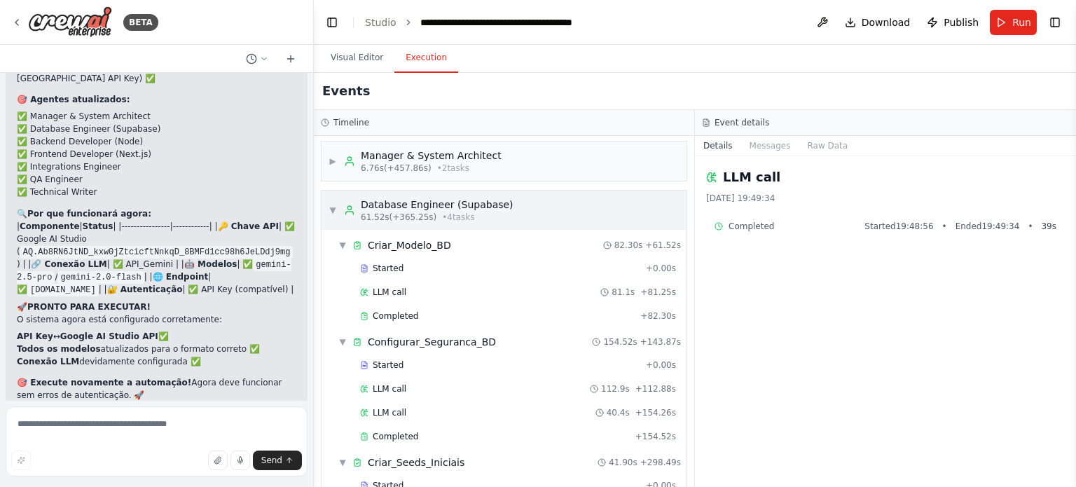
click at [406, 198] on div "Database Engineer (Supabase)" at bounding box center [437, 205] width 153 height 14
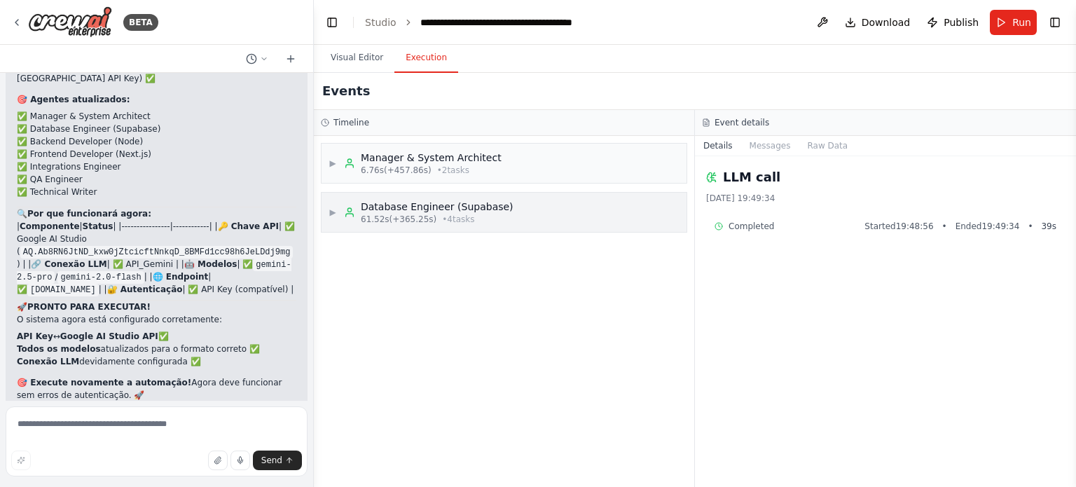
scroll to position [0, 0]
click at [423, 212] on div "Database Engineer (Supabase)" at bounding box center [437, 207] width 153 height 14
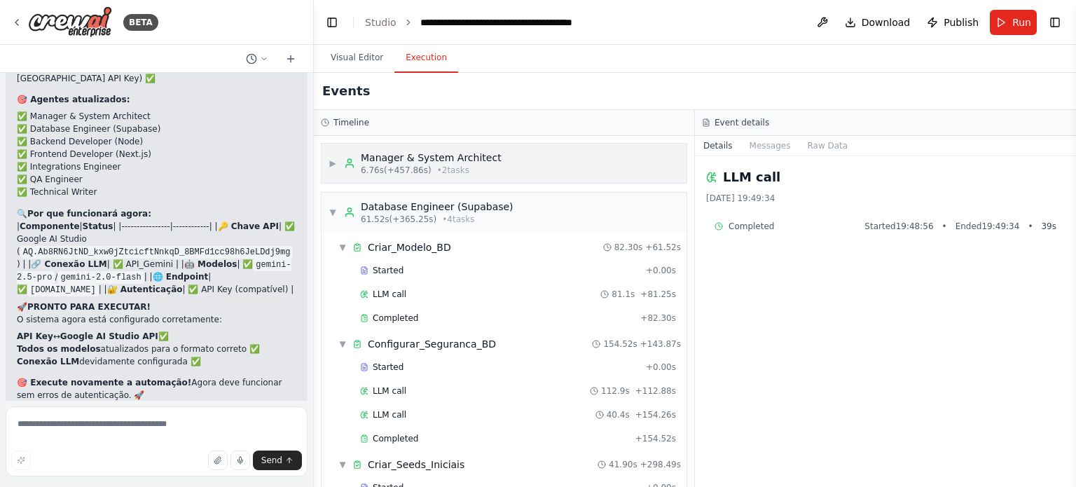
click at [421, 163] on div "Manager & System Architect" at bounding box center [431, 158] width 141 height 14
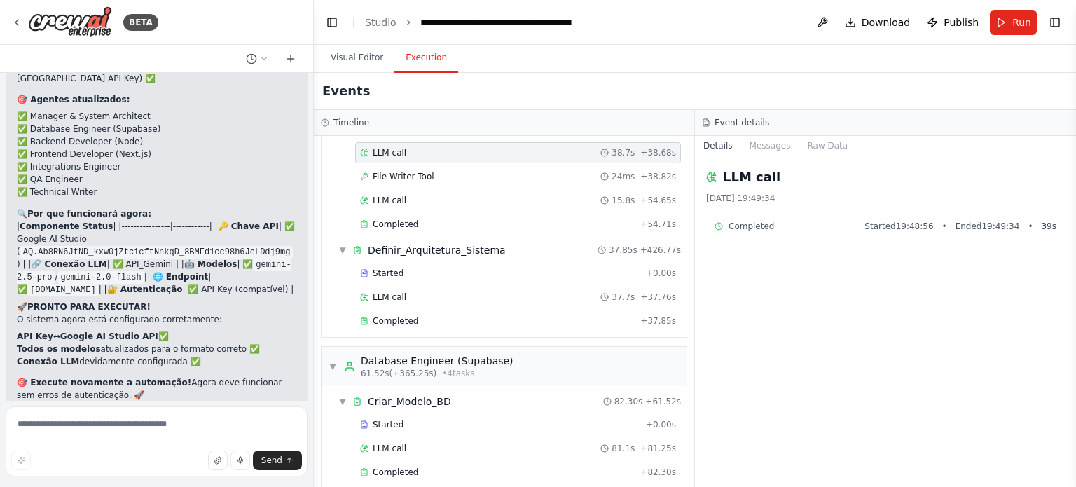
scroll to position [95, 0]
click at [427, 240] on span "Definir_Arquitetura_Sistema" at bounding box center [437, 247] width 138 height 14
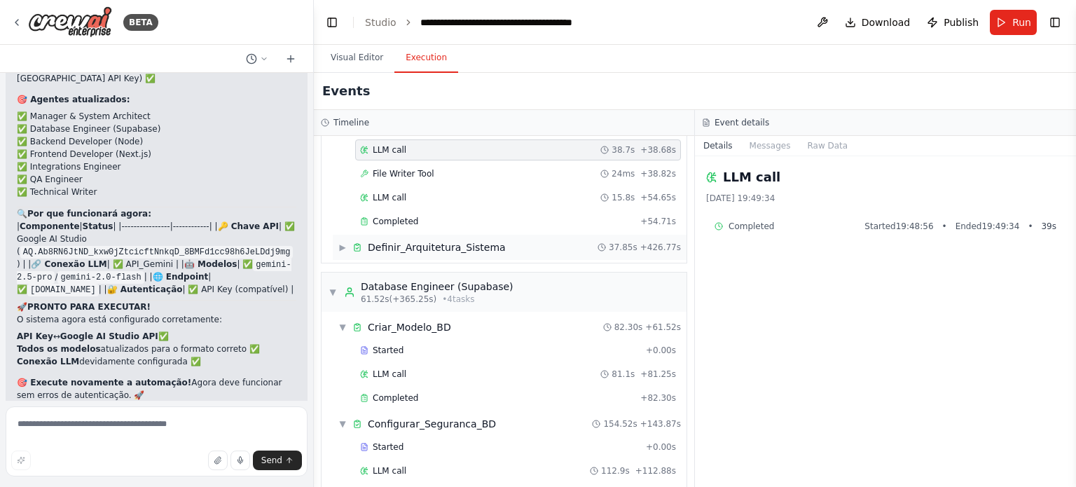
click at [431, 242] on span "Definir_Arquitetura_Sistema" at bounding box center [437, 247] width 138 height 14
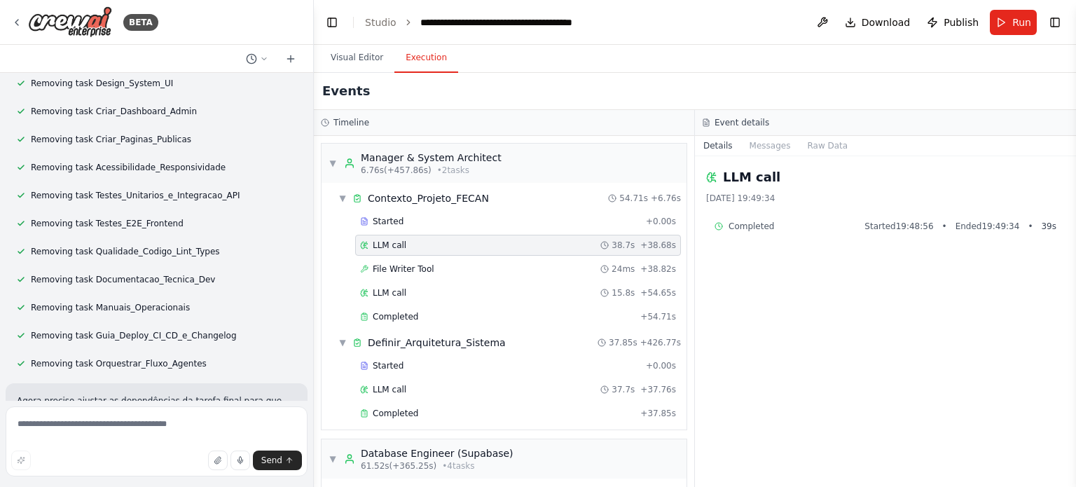
scroll to position [35327, 0]
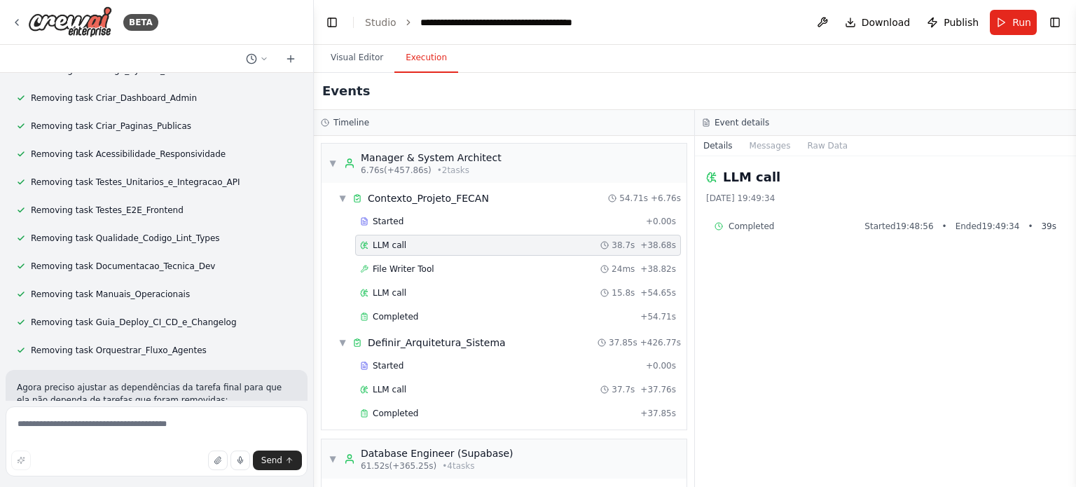
click at [744, 256] on div "LLM call [DATE] 19:49:34 Completed Started 19:48:56 • Ended 19:49:34 • 39 s" at bounding box center [885, 321] width 381 height 331
click at [488, 227] on div "Started + 0.00s" at bounding box center [518, 221] width 326 height 21
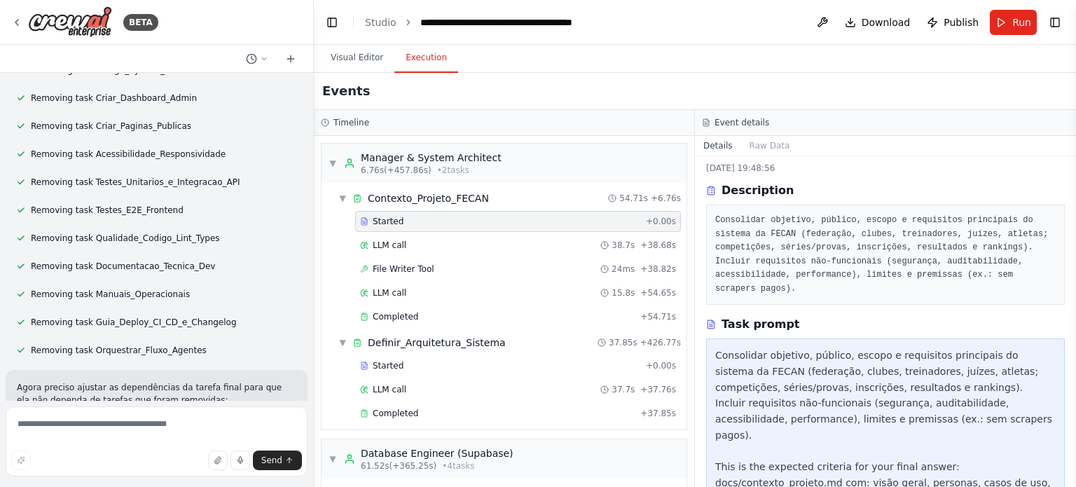
scroll to position [0, 0]
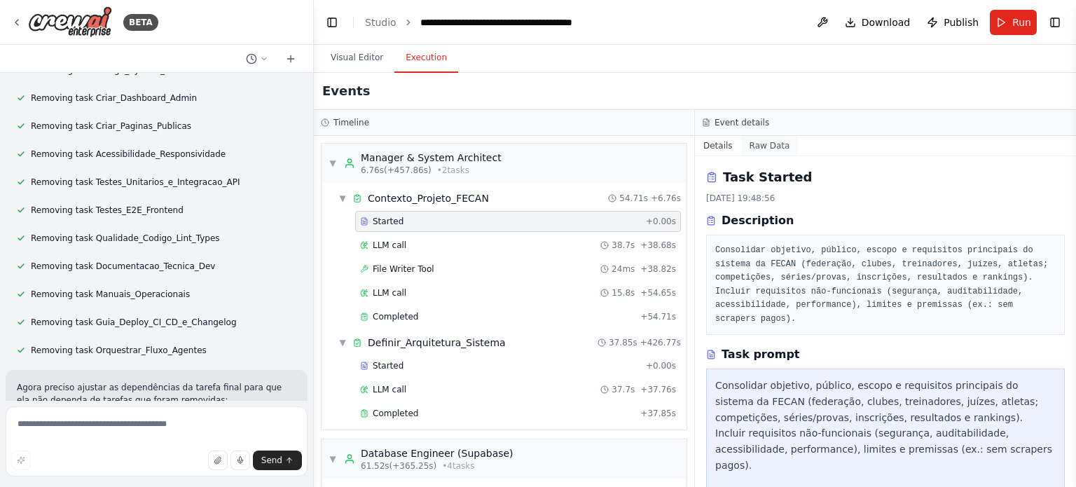
click at [770, 146] on button "Raw Data" at bounding box center [769, 146] width 57 height 20
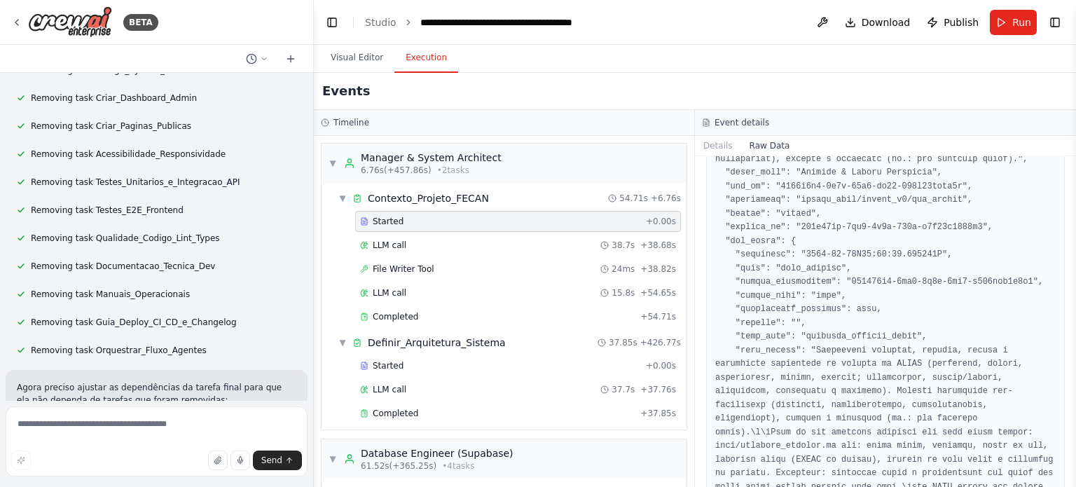
scroll to position [570, 0]
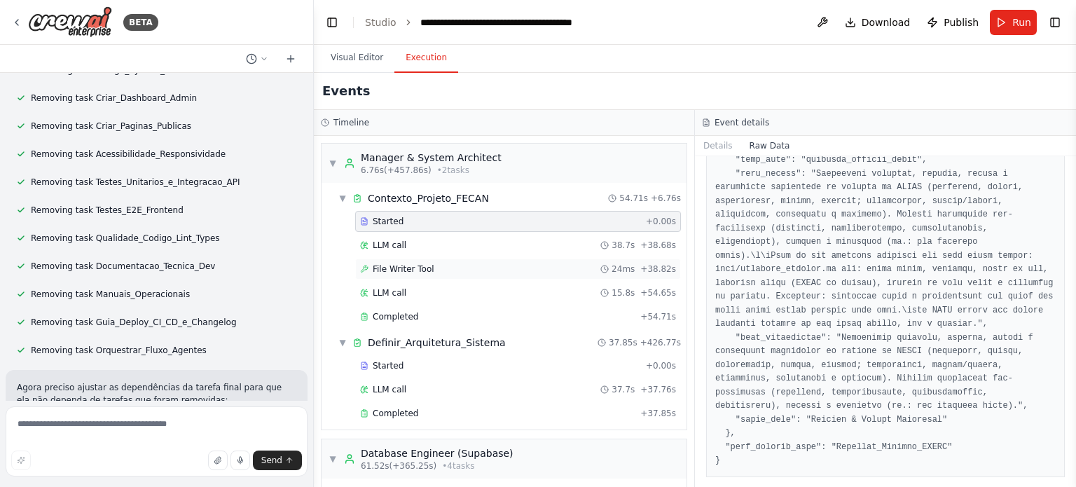
click at [401, 275] on div "File Writer Tool 24ms + 38.82s" at bounding box center [518, 269] width 326 height 21
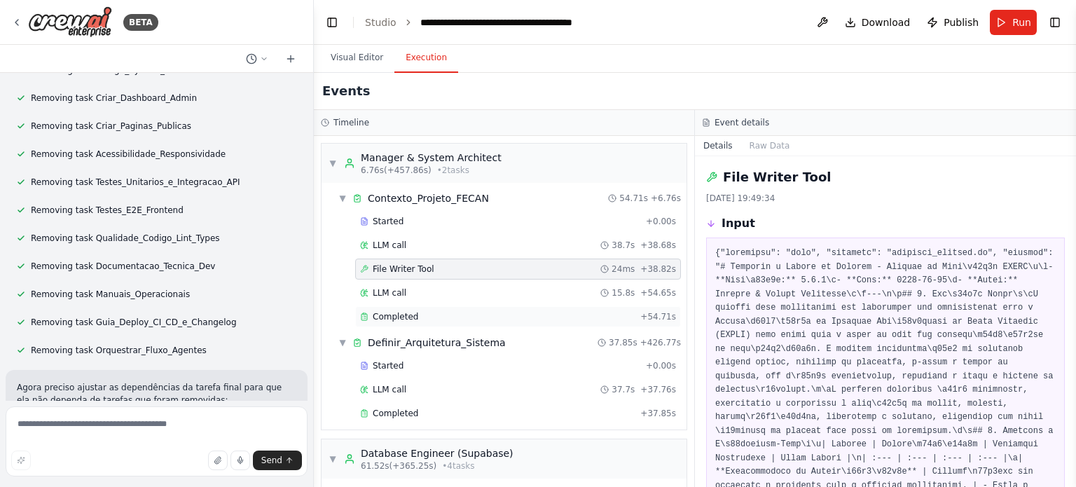
click at [420, 314] on div "Completed" at bounding box center [497, 316] width 275 height 11
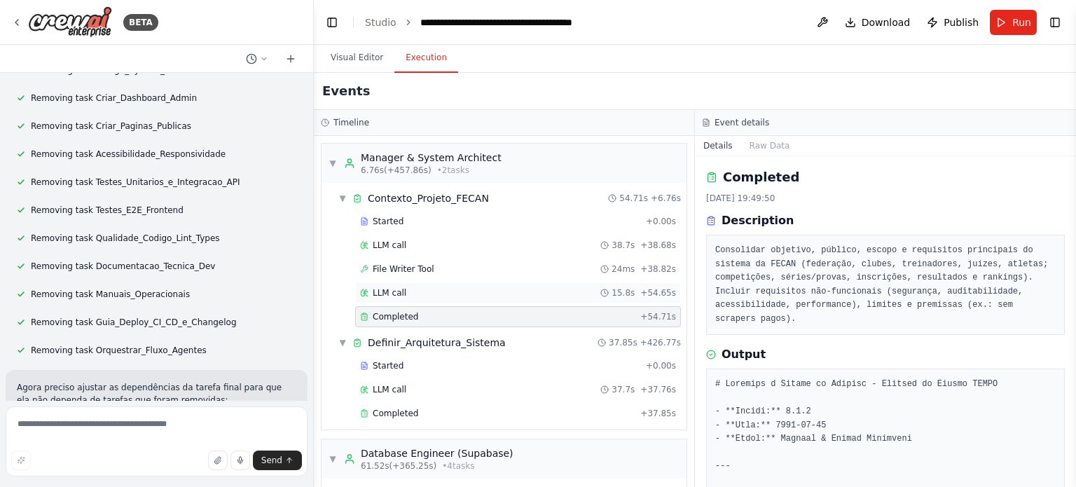
click at [609, 289] on icon at bounding box center [604, 293] width 8 height 8
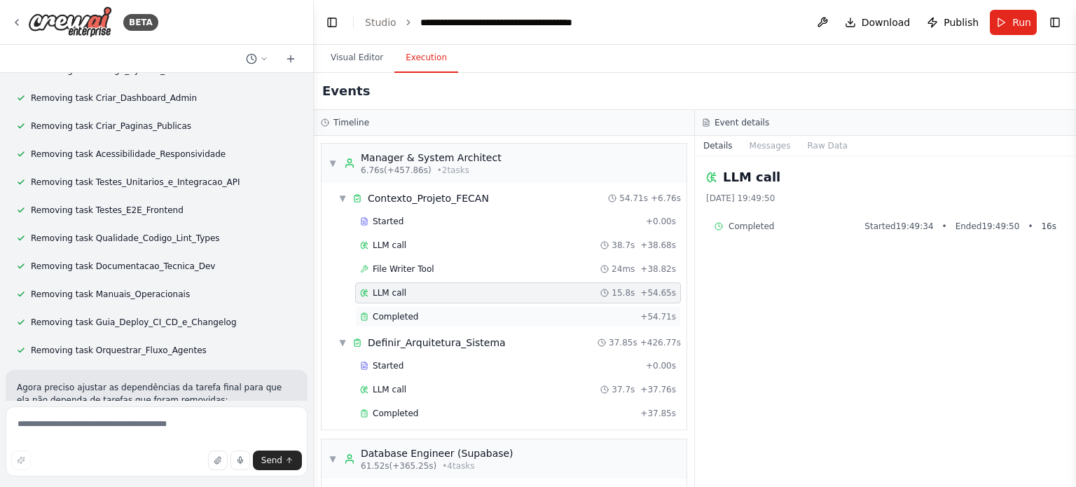
click at [578, 312] on div "Completed" at bounding box center [497, 316] width 275 height 11
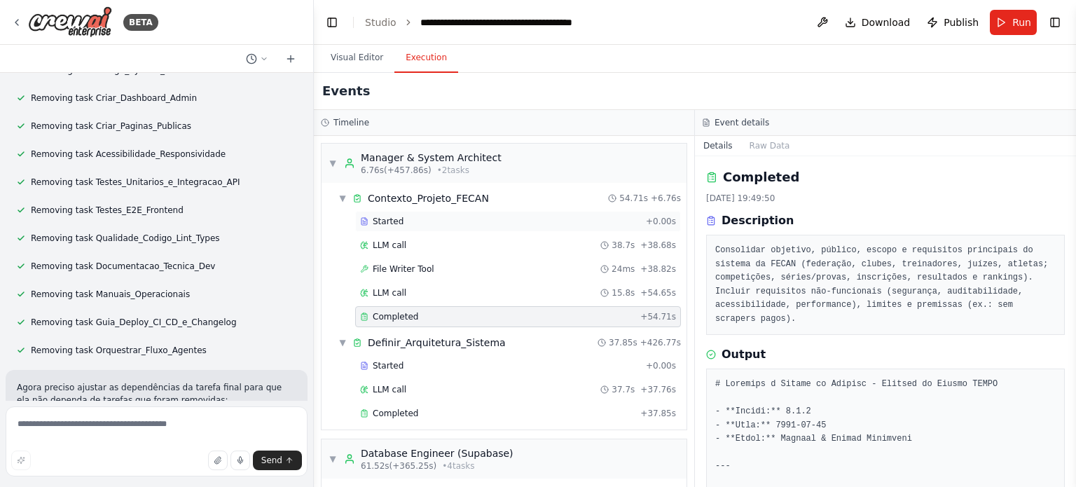
click at [398, 218] on span "Started" at bounding box center [388, 221] width 31 height 11
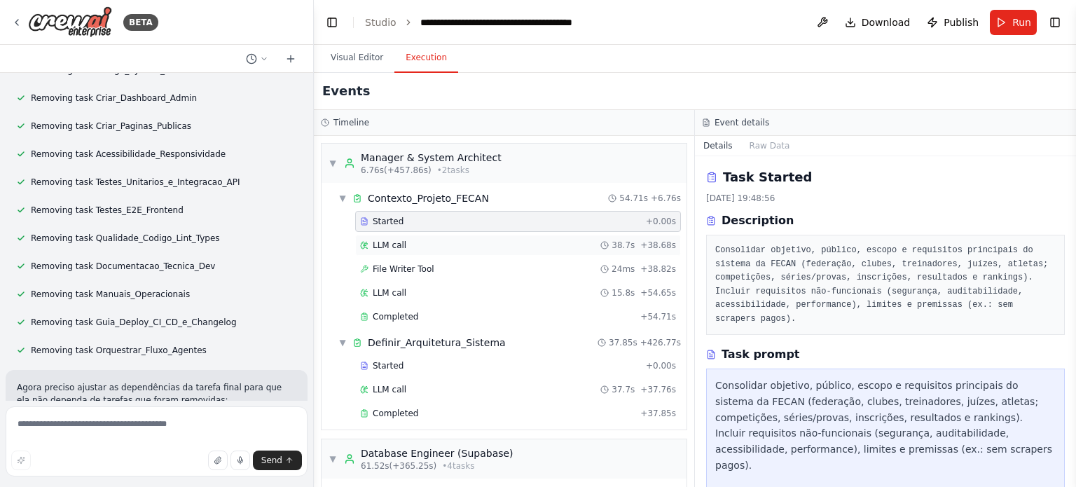
click at [408, 242] on div "LLM call 38.7s + 38.68s" at bounding box center [518, 245] width 316 height 11
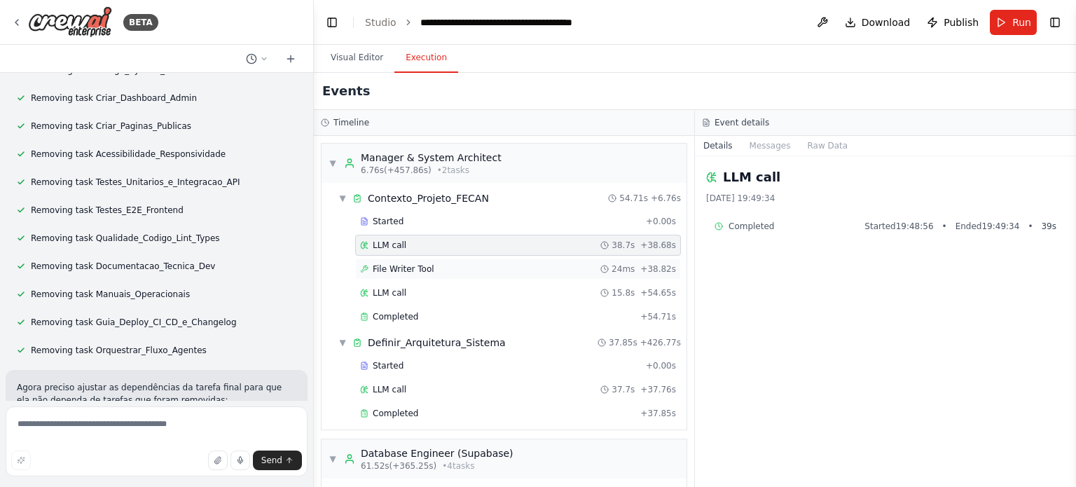
click at [412, 266] on span "File Writer Tool" at bounding box center [404, 268] width 62 height 11
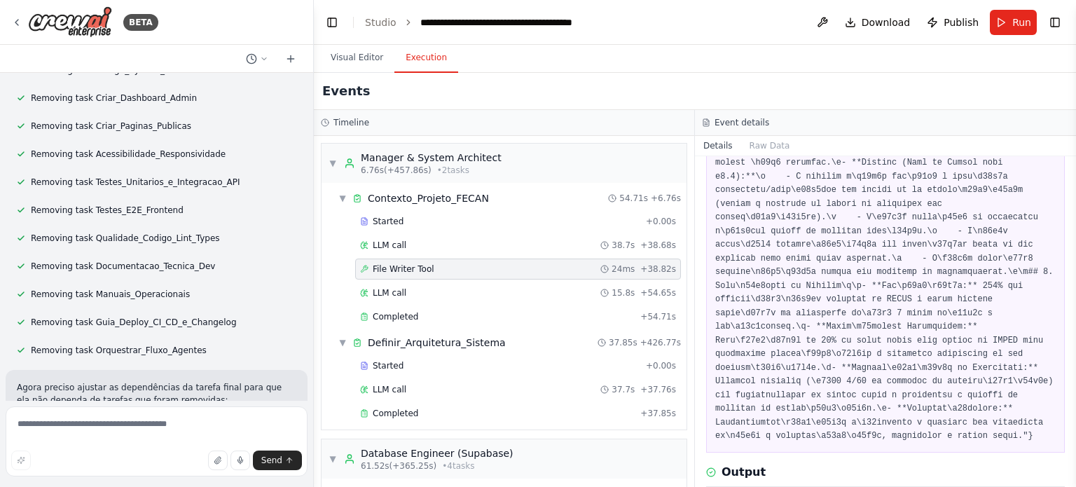
scroll to position [1812, 0]
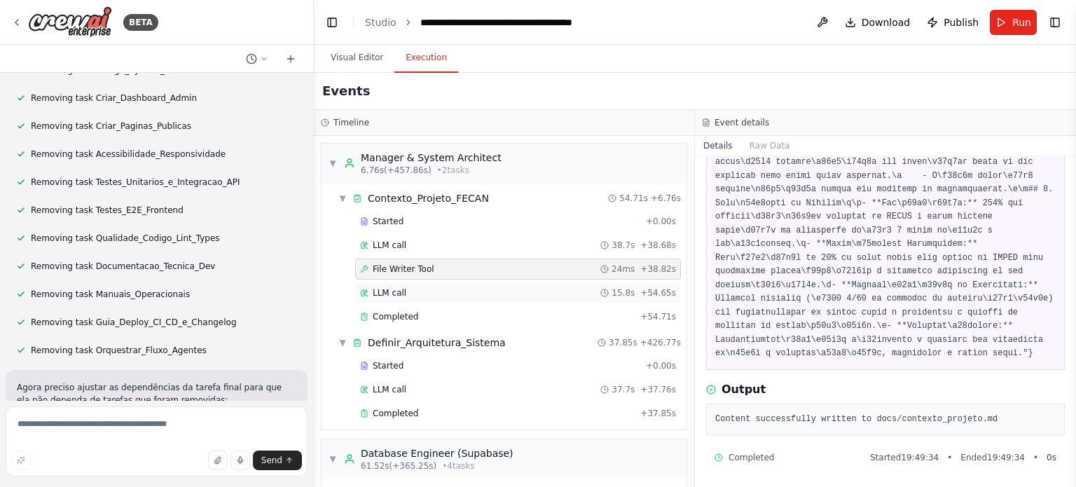
click at [439, 289] on div "LLM call 15.8s + 54.65s" at bounding box center [518, 292] width 316 height 11
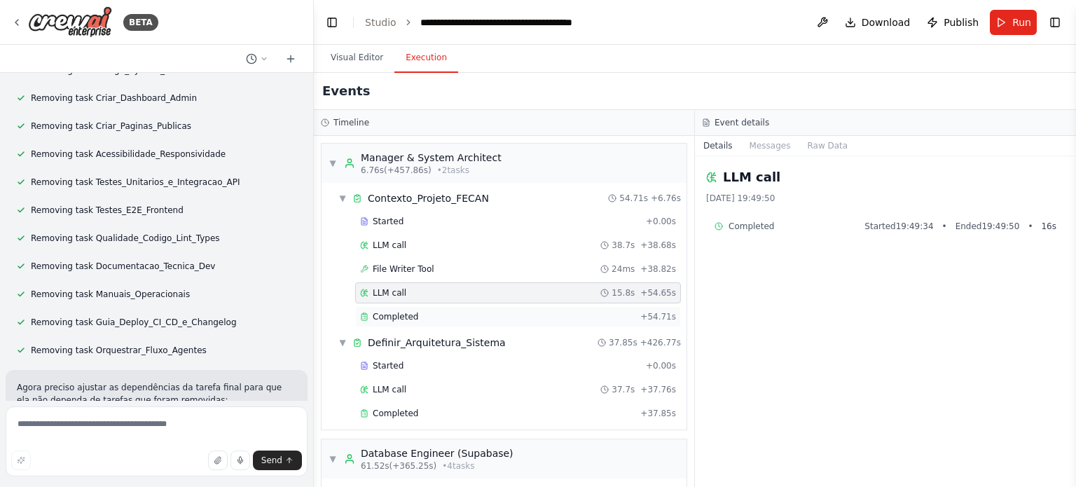
click at [436, 312] on div "Completed" at bounding box center [497, 316] width 275 height 11
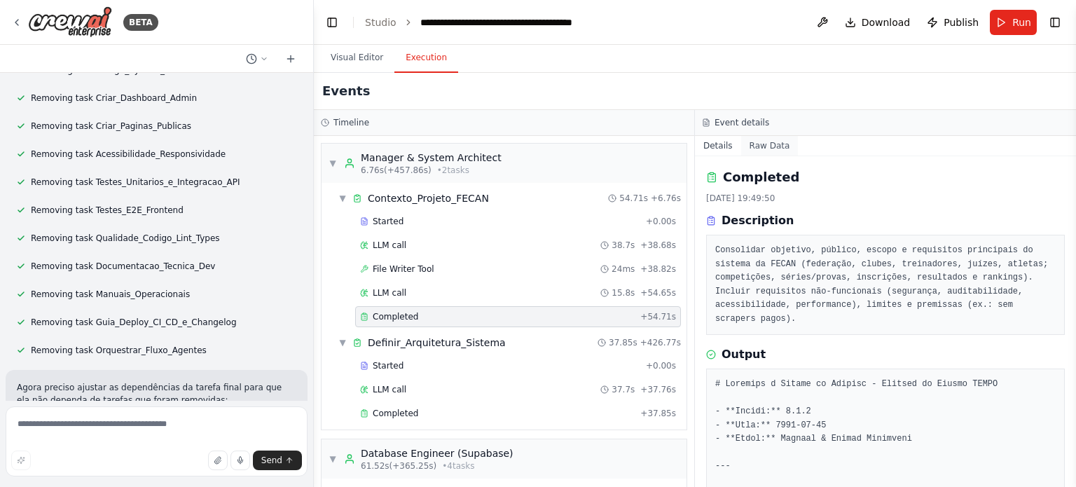
click at [762, 139] on button "Raw Data" at bounding box center [769, 146] width 57 height 20
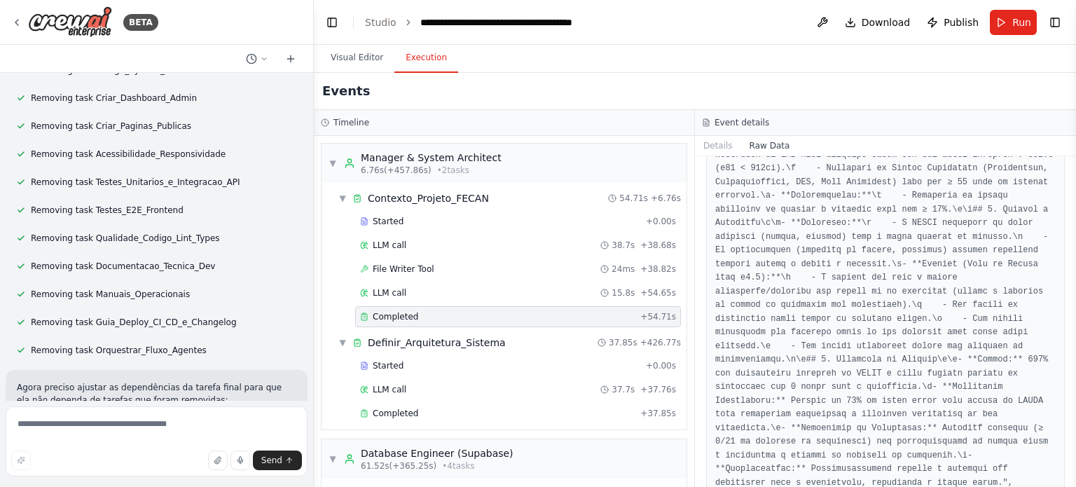
scroll to position [3999, 0]
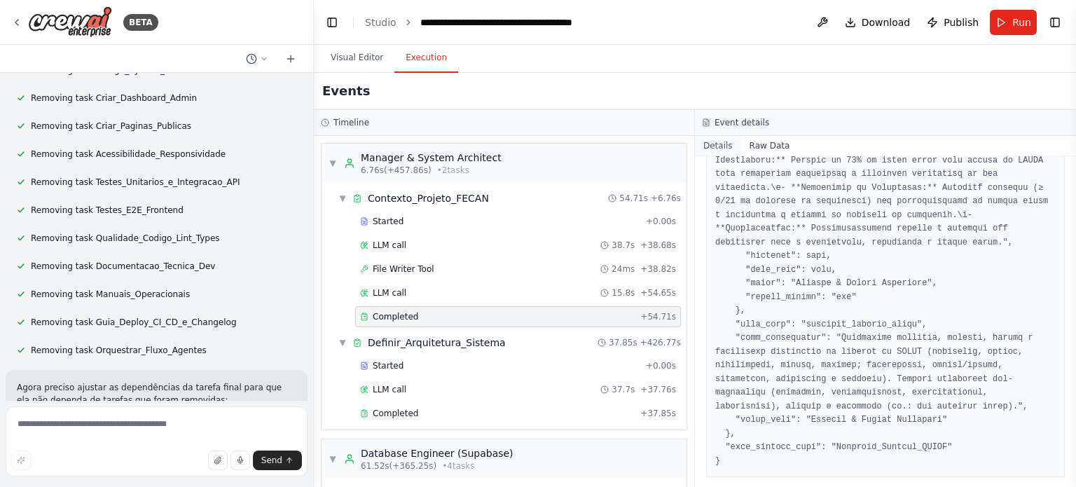
click at [712, 142] on button "Details" at bounding box center [718, 146] width 46 height 20
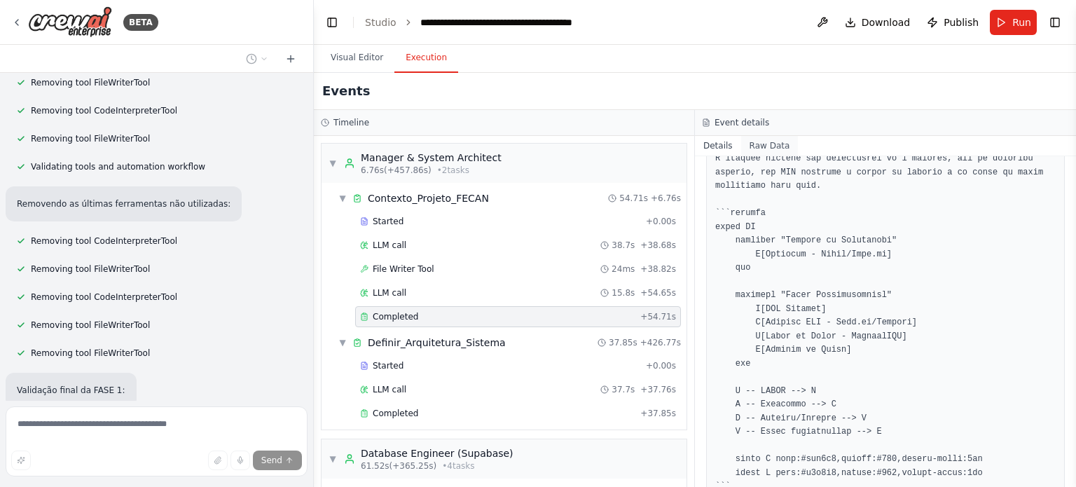
scroll to position [36538, 0]
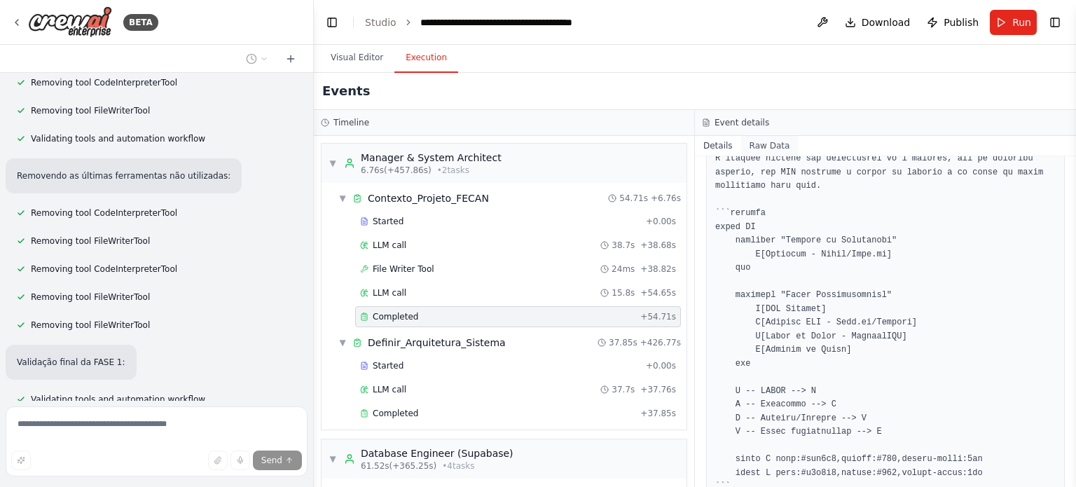
click at [764, 149] on button "Raw Data" at bounding box center [769, 146] width 57 height 20
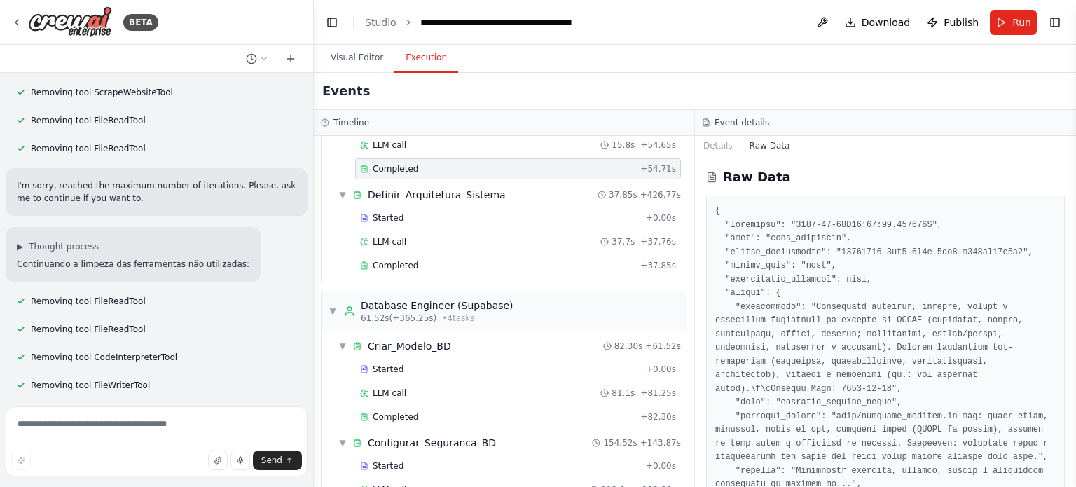
scroll to position [149, 0]
click at [696, 172] on div "Raw Data" at bounding box center [885, 321] width 381 height 331
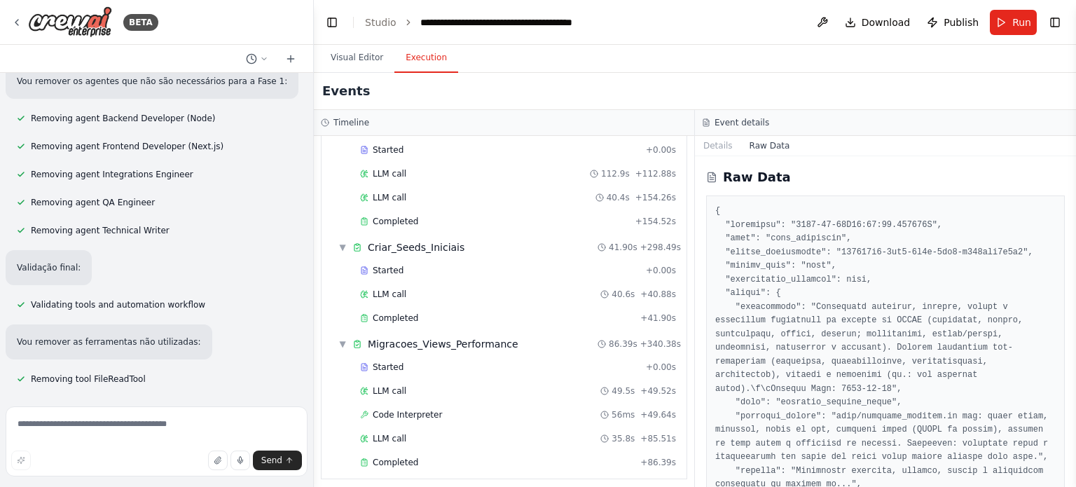
scroll to position [35891, 0]
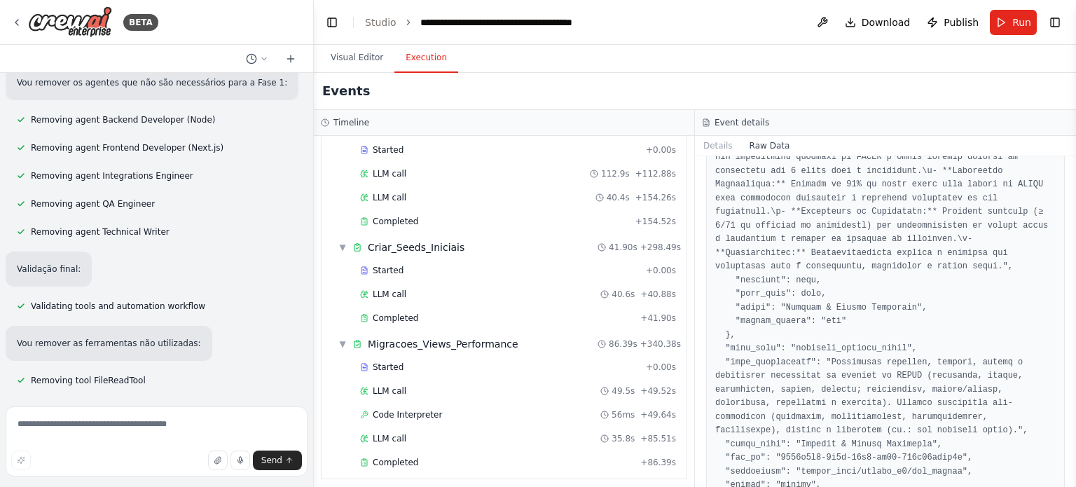
scroll to position [3999, 0]
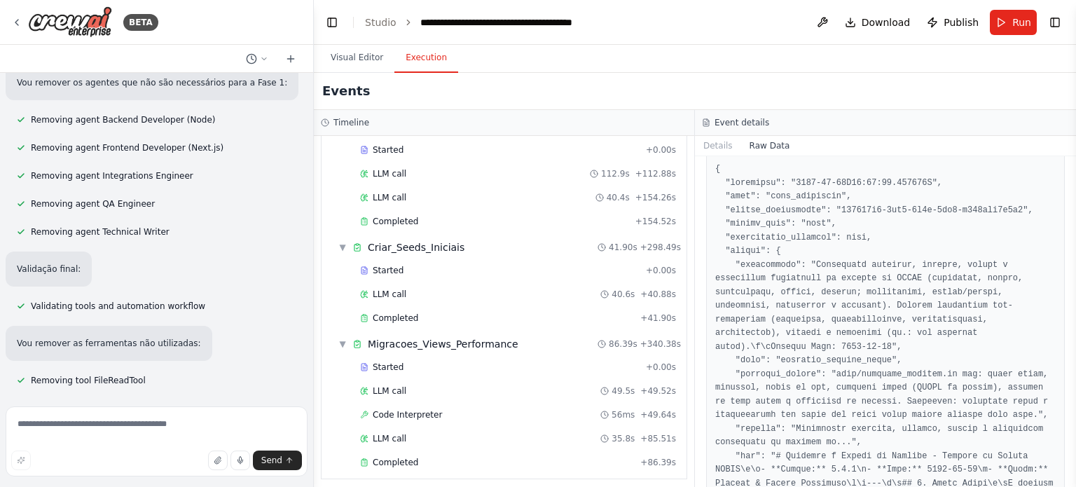
scroll to position [0, 0]
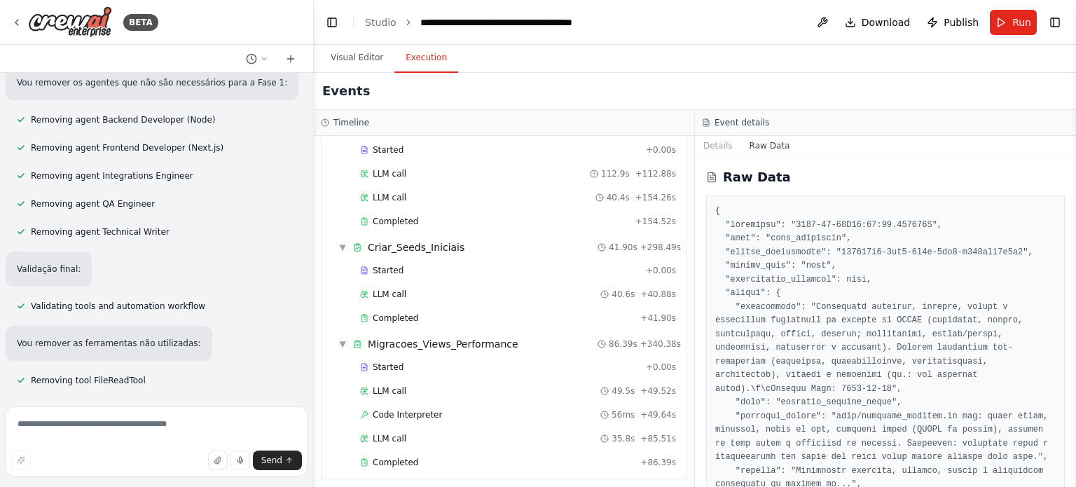
click at [710, 178] on icon at bounding box center [712, 178] width 4 height 0
click at [761, 181] on h2 "Raw Data" at bounding box center [757, 177] width 68 height 20
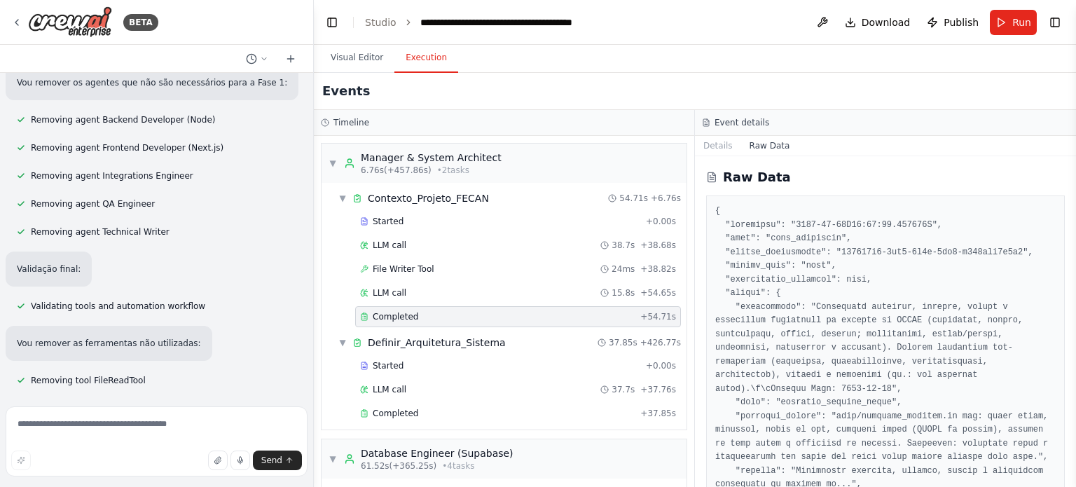
click at [402, 311] on span "Completed" at bounding box center [396, 316] width 46 height 11
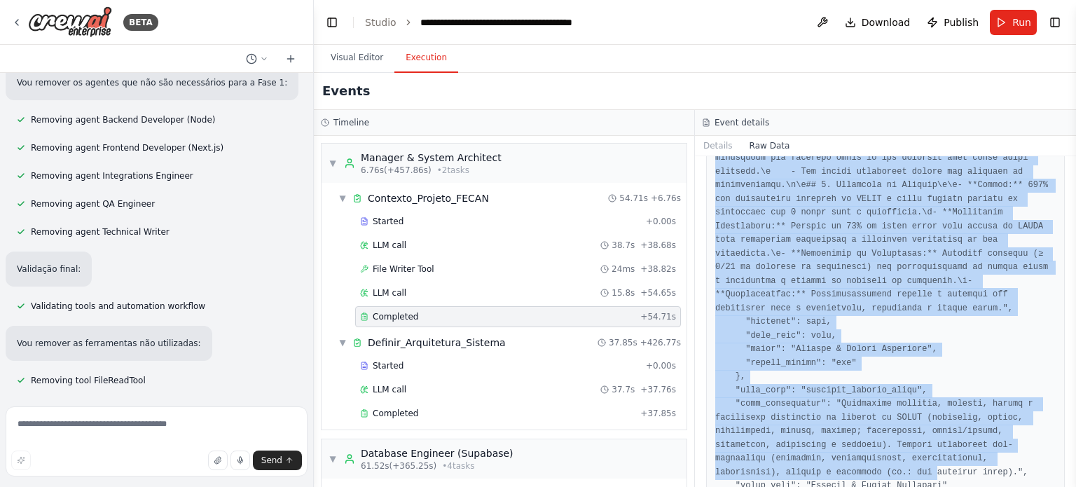
scroll to position [3999, 0]
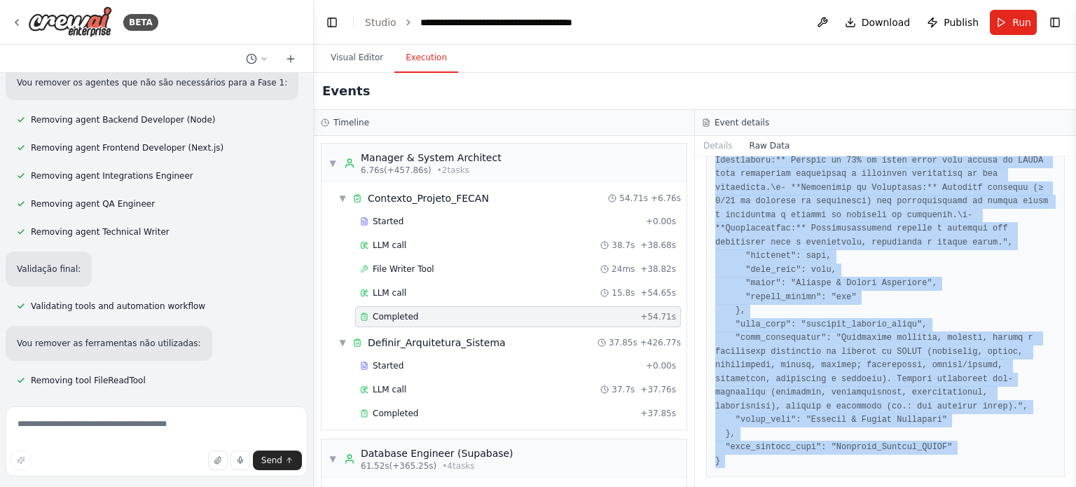
drag, startPoint x: 717, startPoint y: 214, endPoint x: 930, endPoint y: 495, distance: 352.7
click at [930, 486] on html "BETA Hello! I'm the CrewAI assistant. What kind of automation do you want to bu…" at bounding box center [538, 243] width 1076 height 487
copy pre "{ "loremipsu": "5253-15-72D73:41:25.659818S", "amet": "cons_adipiscin", "elitse…"
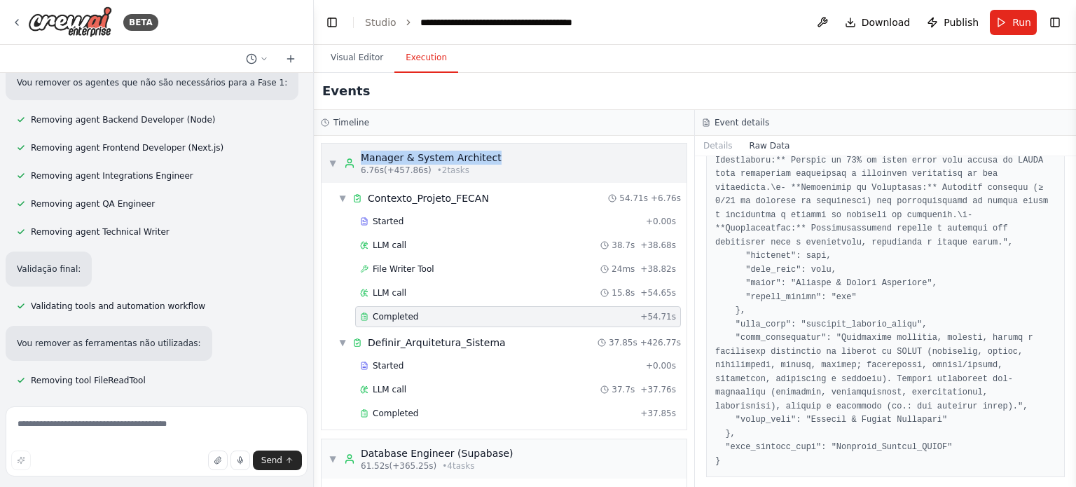
drag, startPoint x: 493, startPoint y: 156, endPoint x: 361, endPoint y: 153, distance: 132.5
click at [361, 153] on div "▼ Manager & System Architect 6.76s (+457.86s) • 2 task s" at bounding box center [504, 163] width 365 height 39
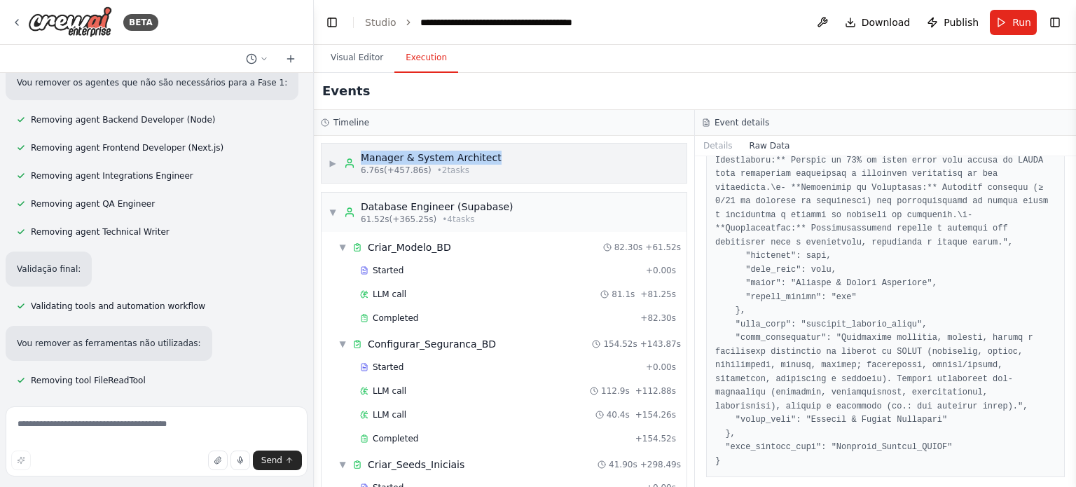
copy div "Manager & System Architect"
click at [516, 150] on div "▶ Manager & System Architect 6.76s (+457.86s) • 2 task s" at bounding box center [504, 163] width 365 height 39
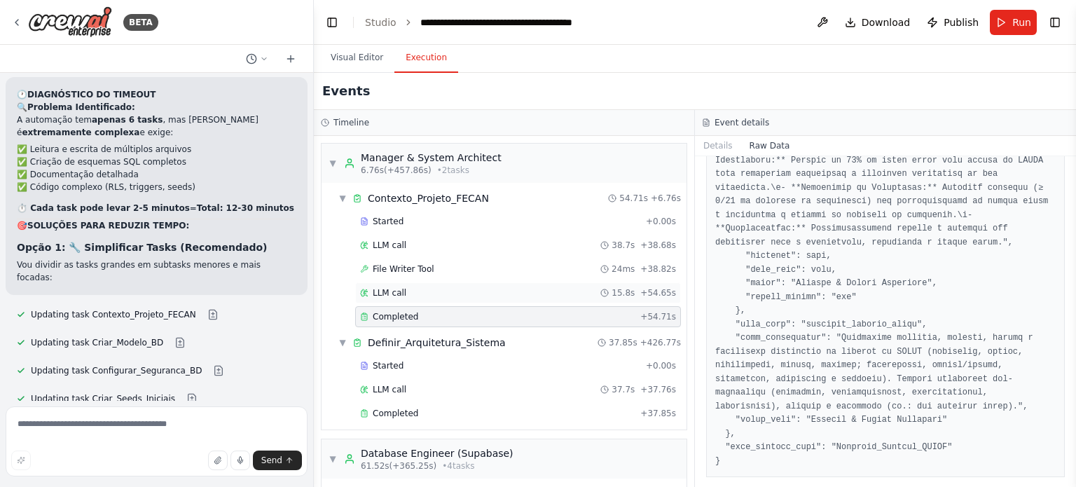
scroll to position [464, 0]
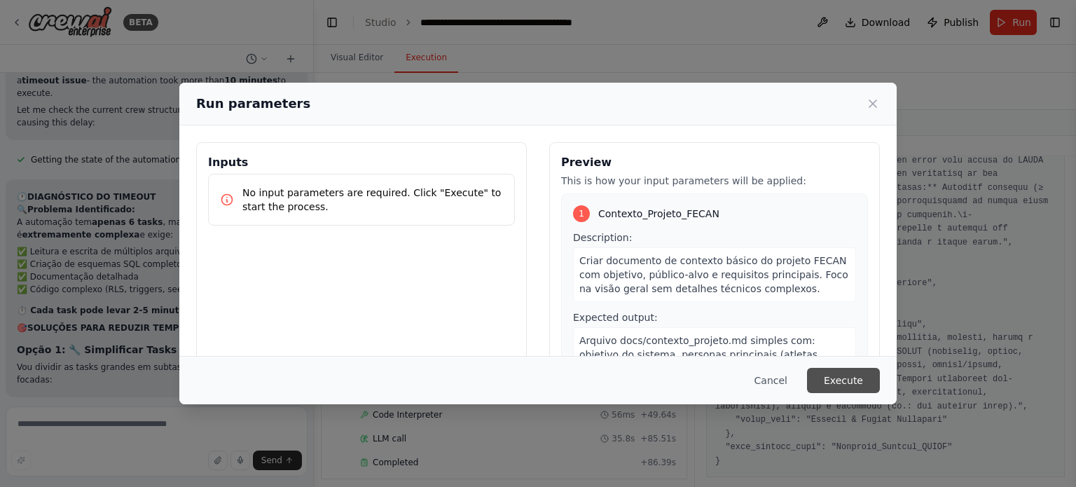
click at [818, 380] on button "Execute" at bounding box center [843, 380] width 73 height 25
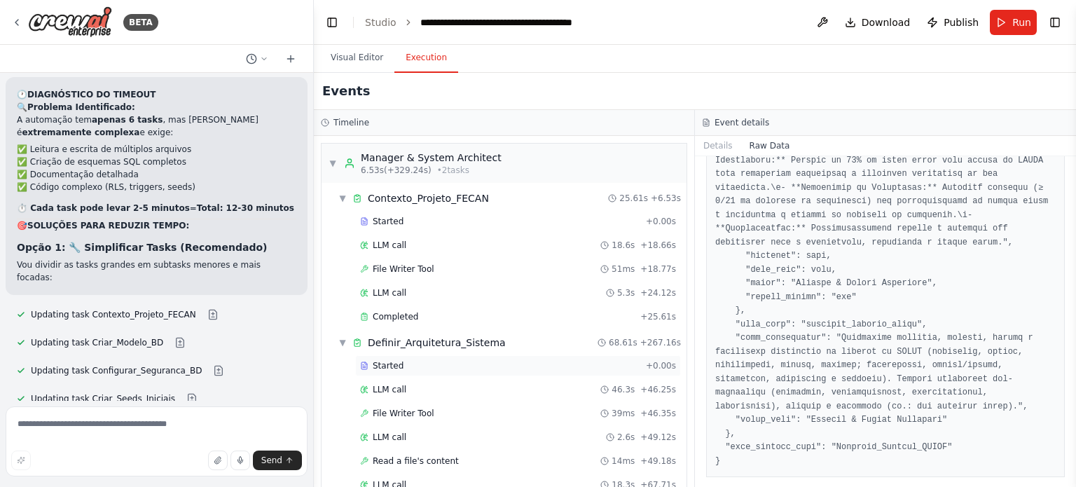
scroll to position [509, 0]
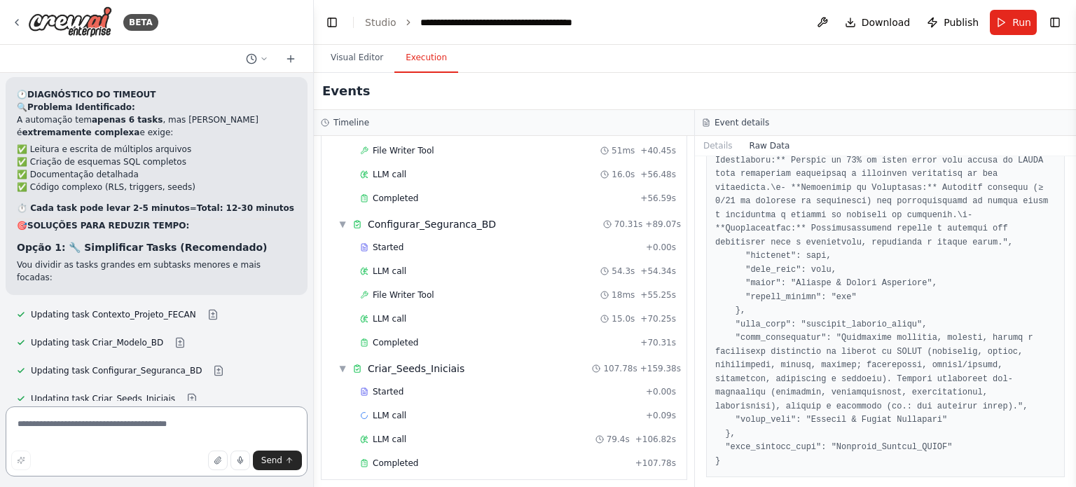
click at [125, 434] on textarea at bounding box center [157, 441] width 302 height 70
click at [13, 17] on icon at bounding box center [16, 22] width 11 height 11
